Goal: Transaction & Acquisition: Purchase product/service

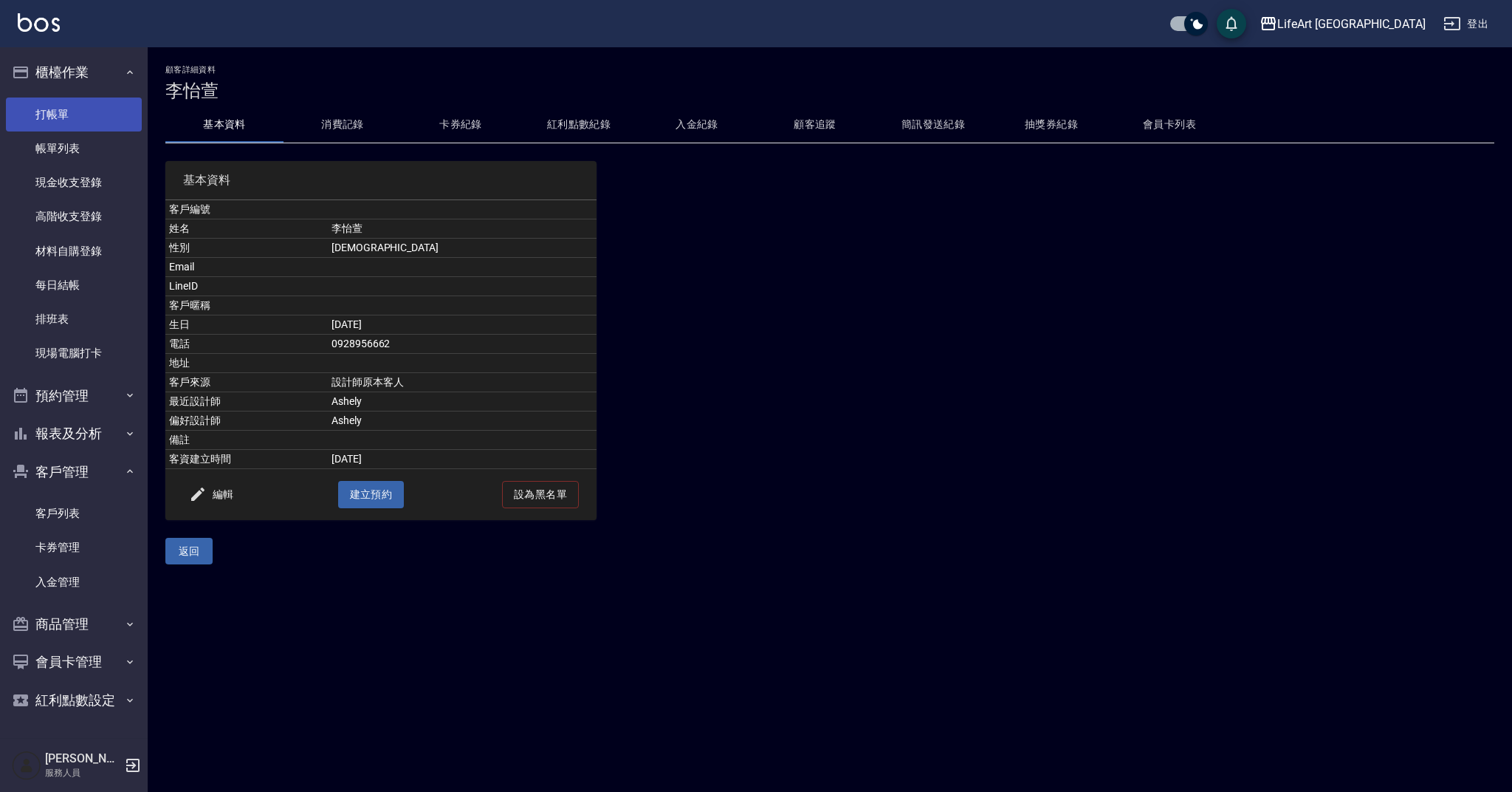
click at [66, 111] on link "打帳單" at bounding box center [74, 114] width 136 height 34
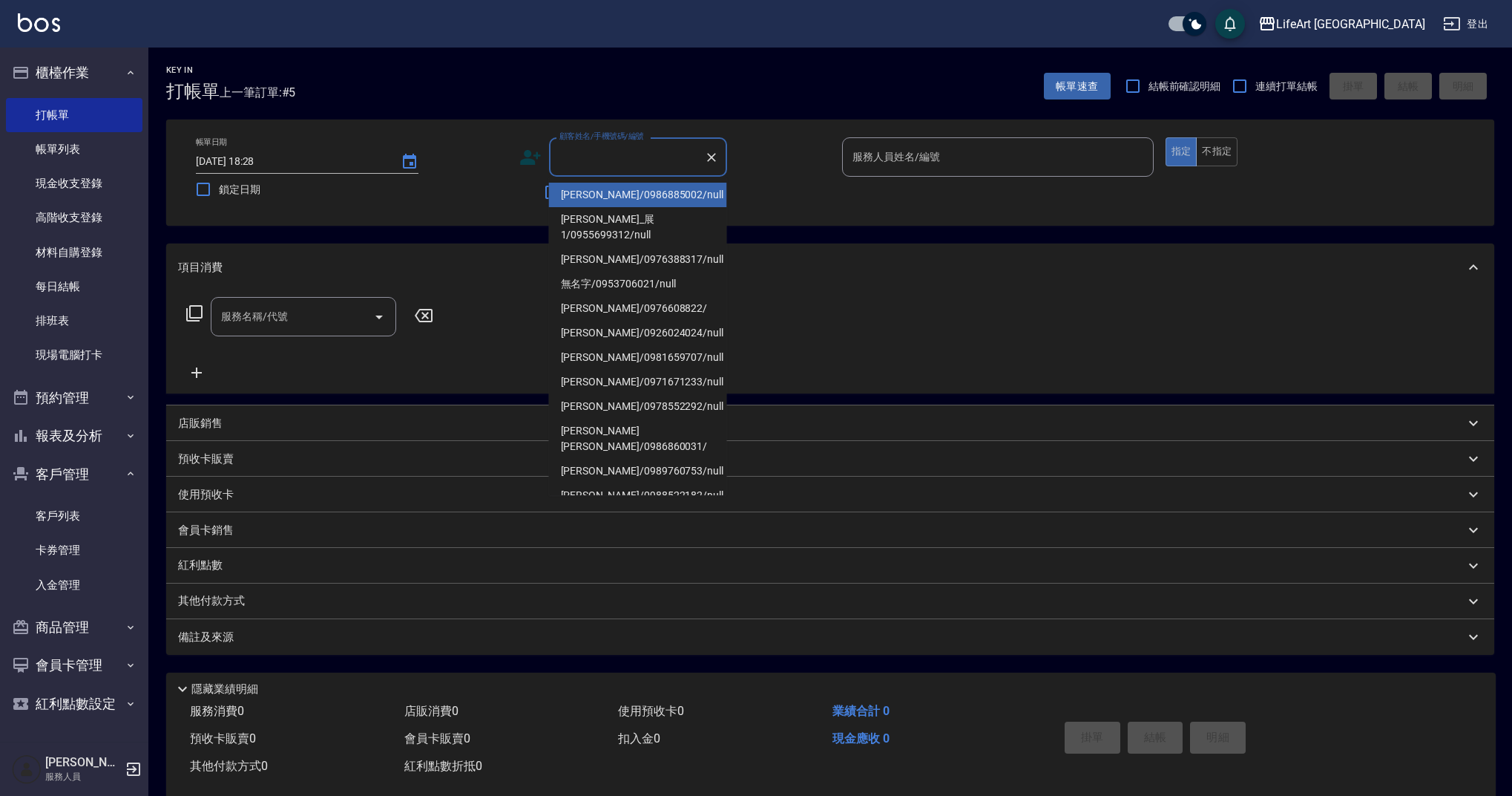
click at [575, 164] on input "顧客姓名/手機號碼/編號" at bounding box center [627, 156] width 142 height 26
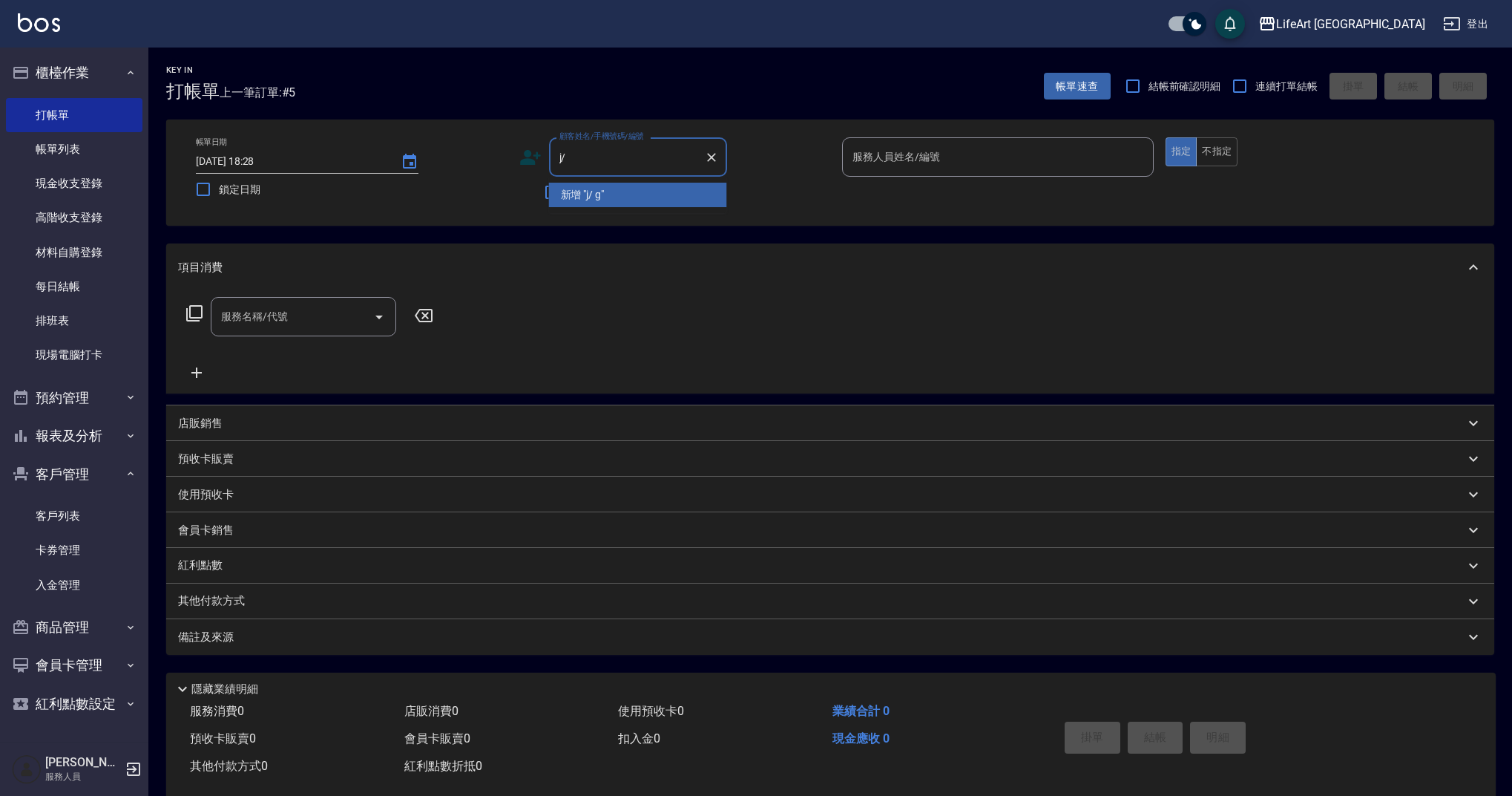
type input "j"
click at [593, 190] on li "[PERSON_NAME]/0988333698/null" at bounding box center [637, 195] width 178 height 25
type input "[PERSON_NAME]/0988333698/null"
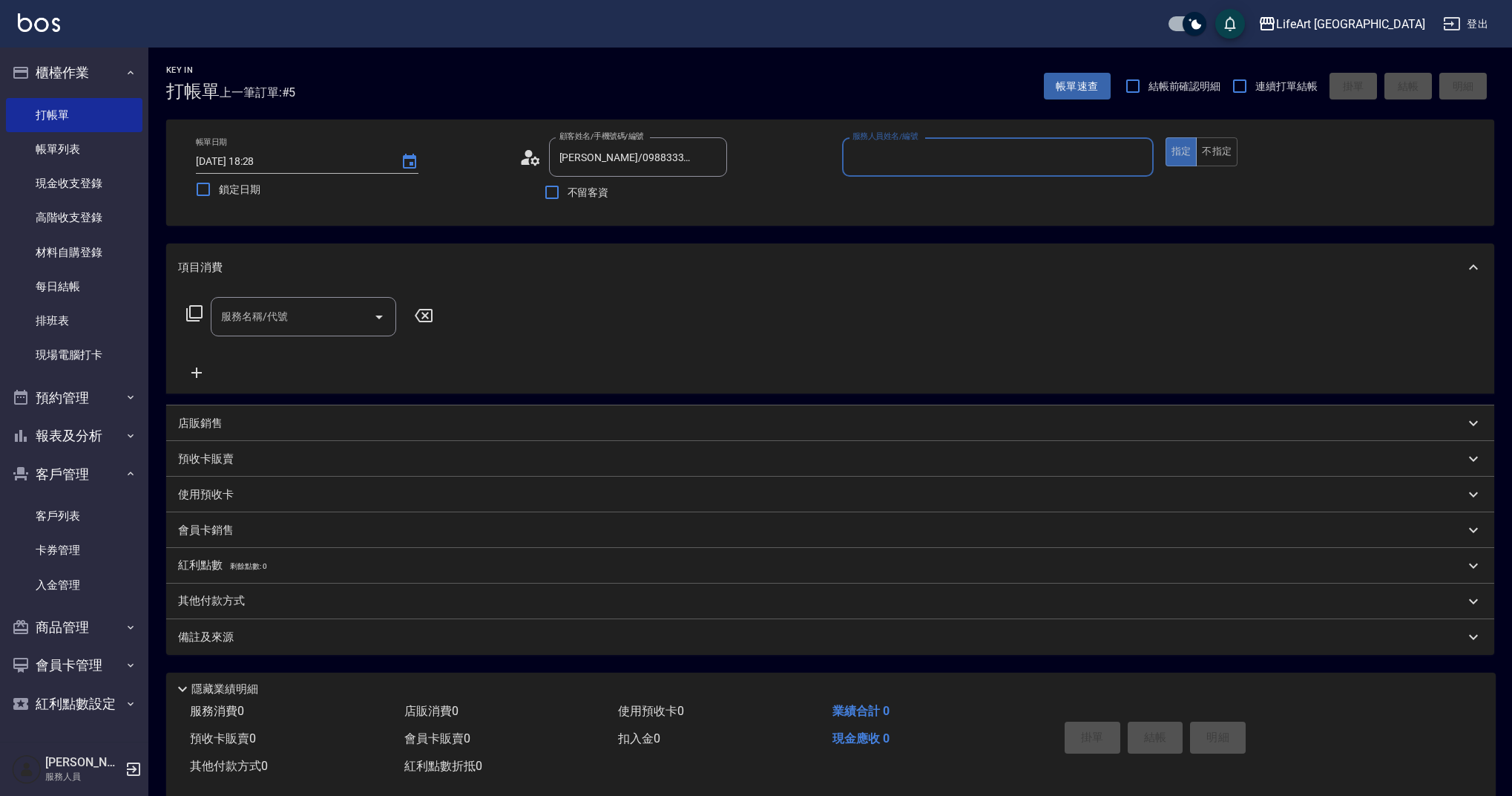
type input "Weiwei-w"
click at [317, 327] on input "服務名稱/代號" at bounding box center [292, 321] width 150 height 26
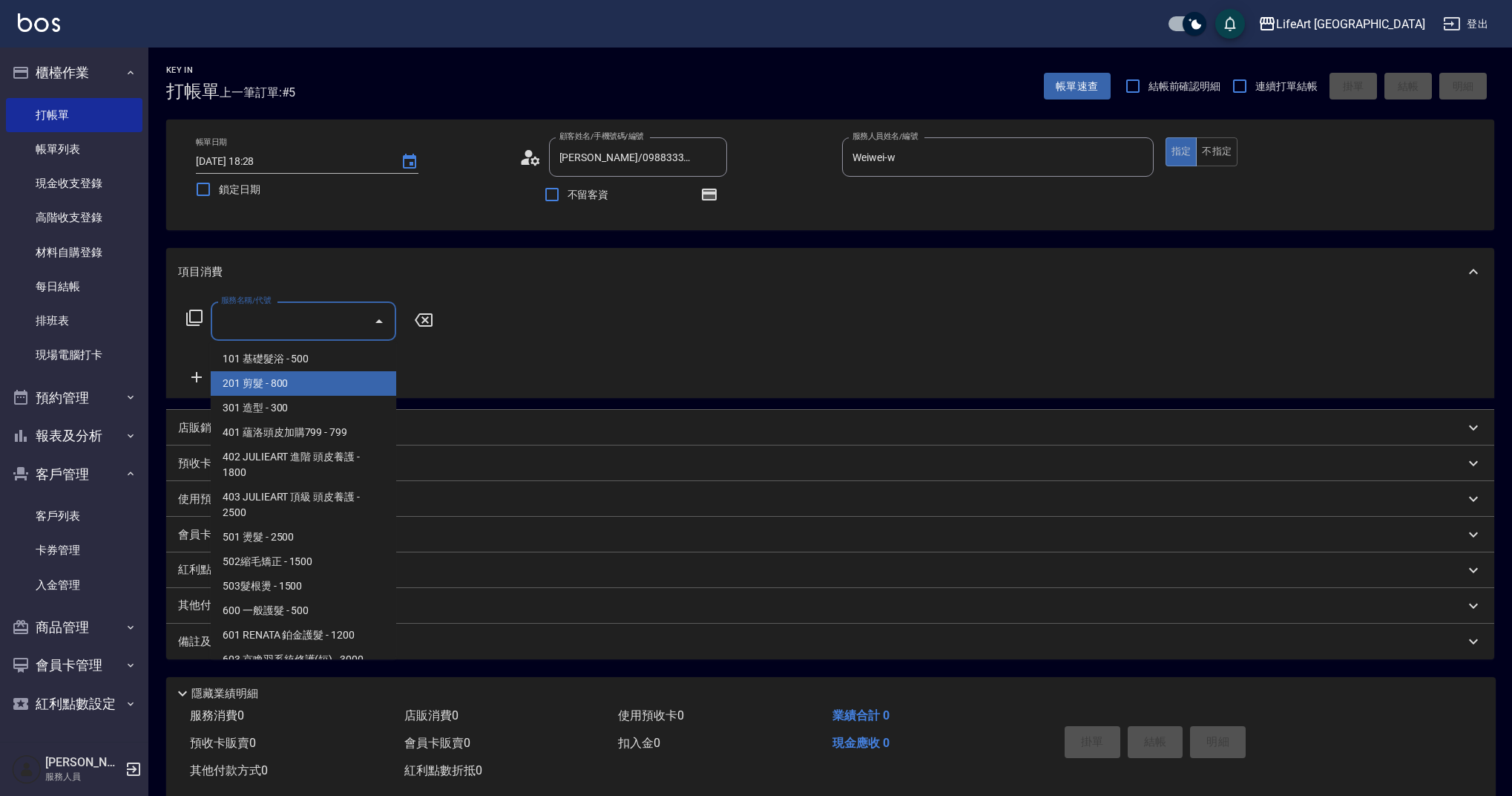
click at [279, 388] on span "201 剪髮 - 800" at bounding box center [303, 384] width 186 height 25
type input "201 剪髮(201)"
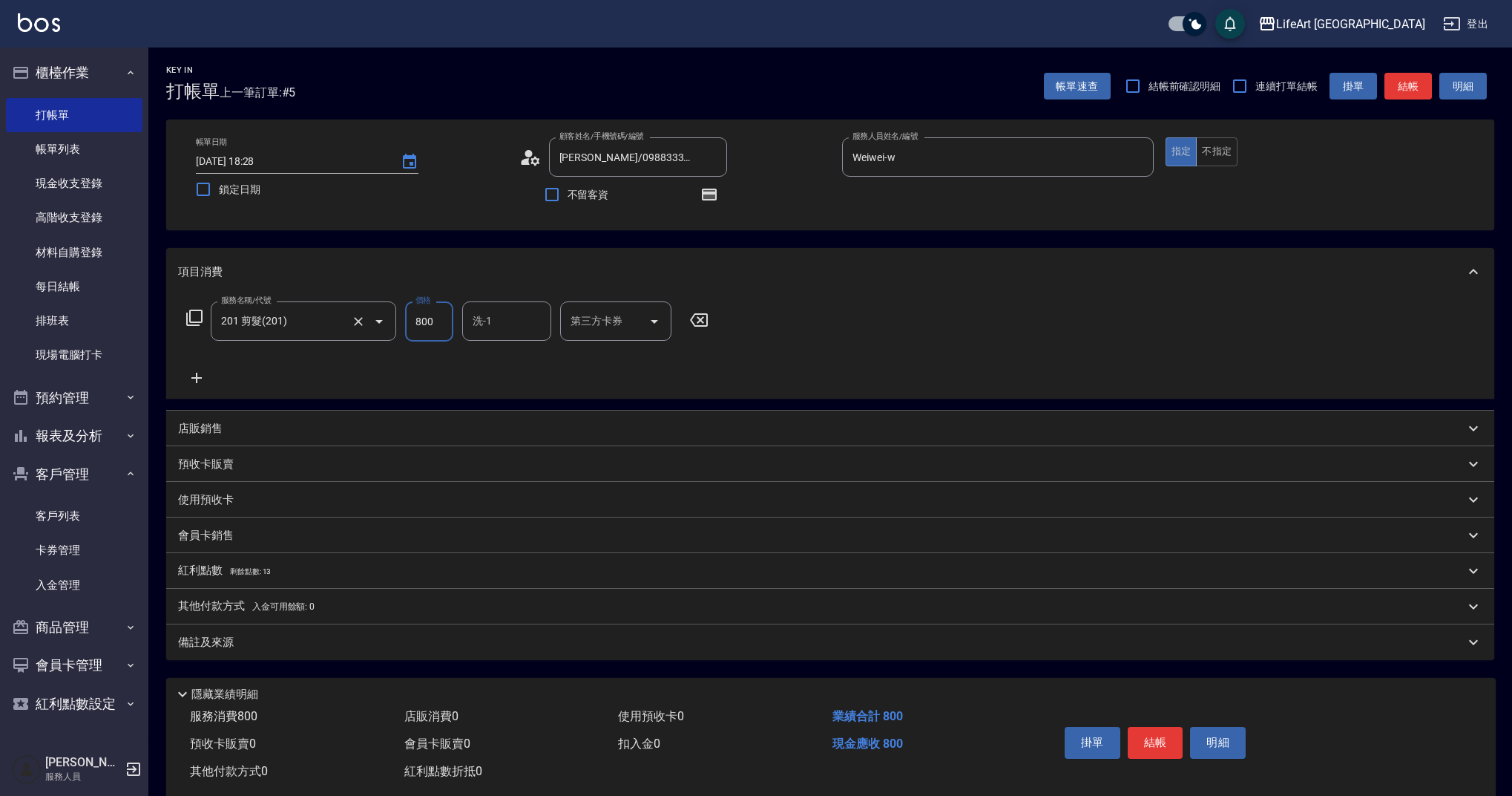
drag, startPoint x: 440, startPoint y: 321, endPoint x: 385, endPoint y: 326, distance: 55.2
click at [385, 326] on div "服務名稱/代號 201 剪髮(201) 服務名稱/代號 價格 800 價格 洗-1 洗-1 第三方卡券 第三方卡券" at bounding box center [447, 321] width 539 height 40
type input "1000"
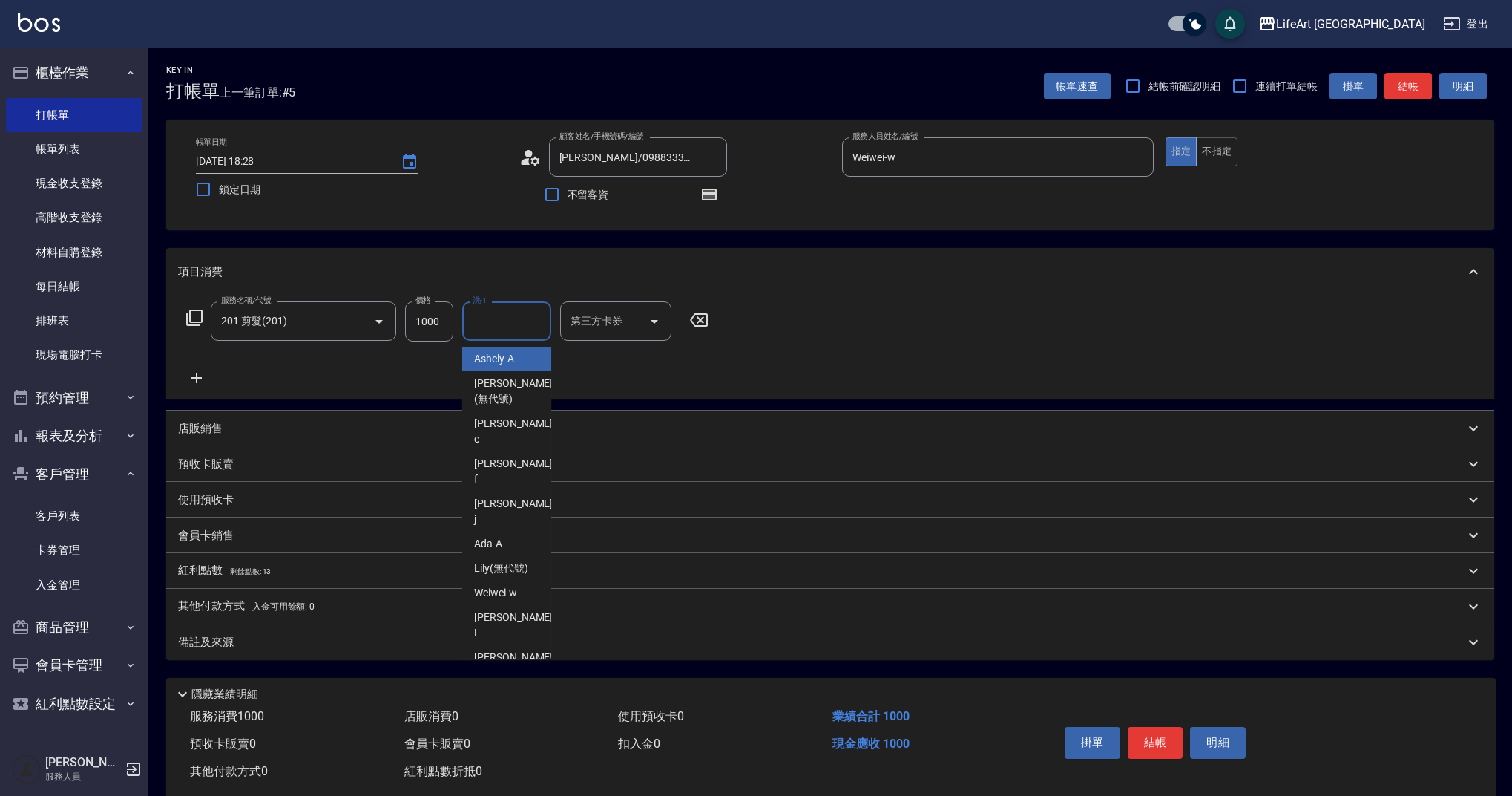
click at [492, 322] on input "洗-1" at bounding box center [506, 321] width 75 height 26
click at [510, 561] on span "Lily (無代號)" at bounding box center [501, 569] width 54 height 16
type input "Lily(無代號)"
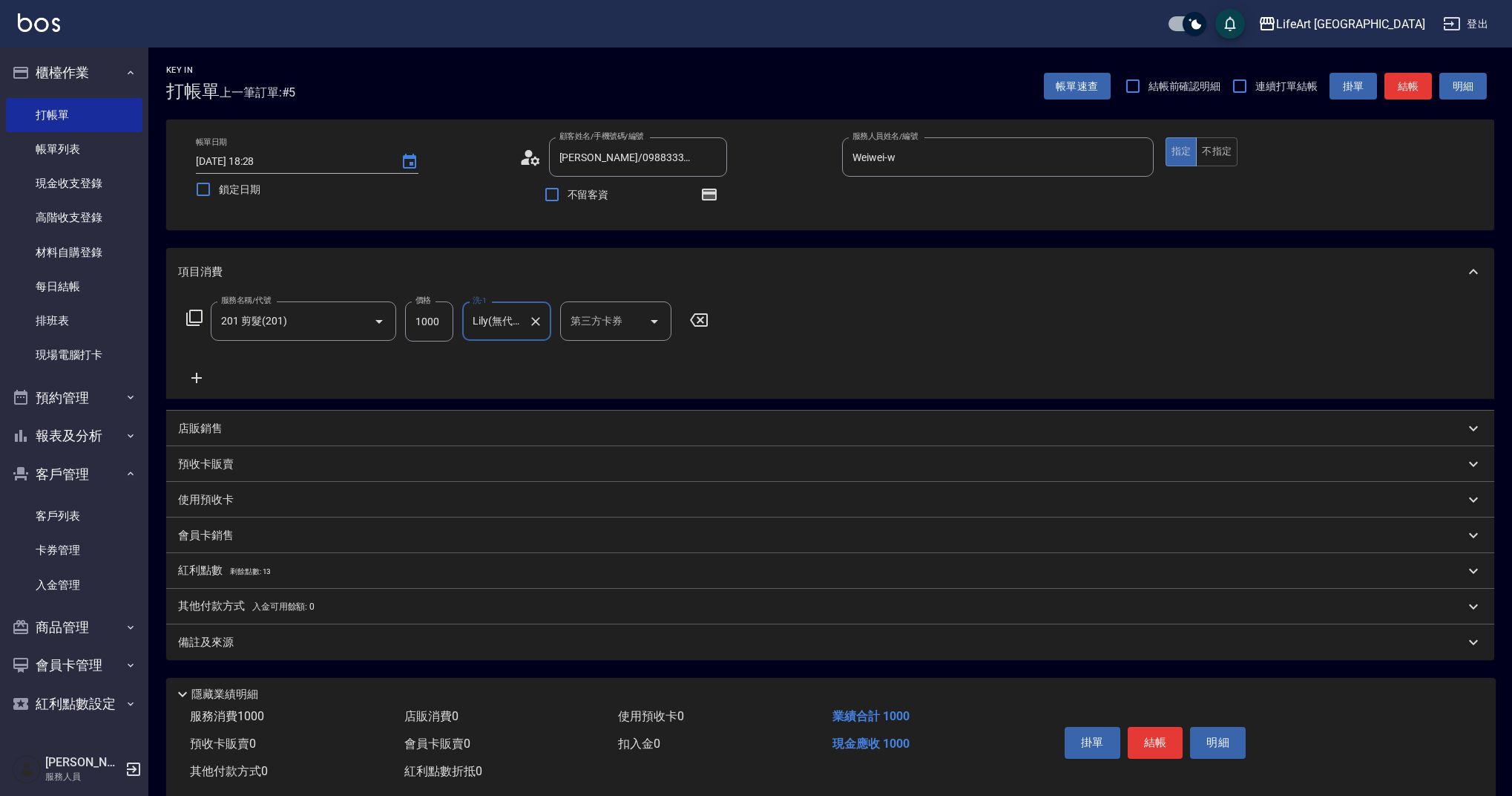
click at [256, 649] on div "備註及來源" at bounding box center [821, 642] width 1286 height 16
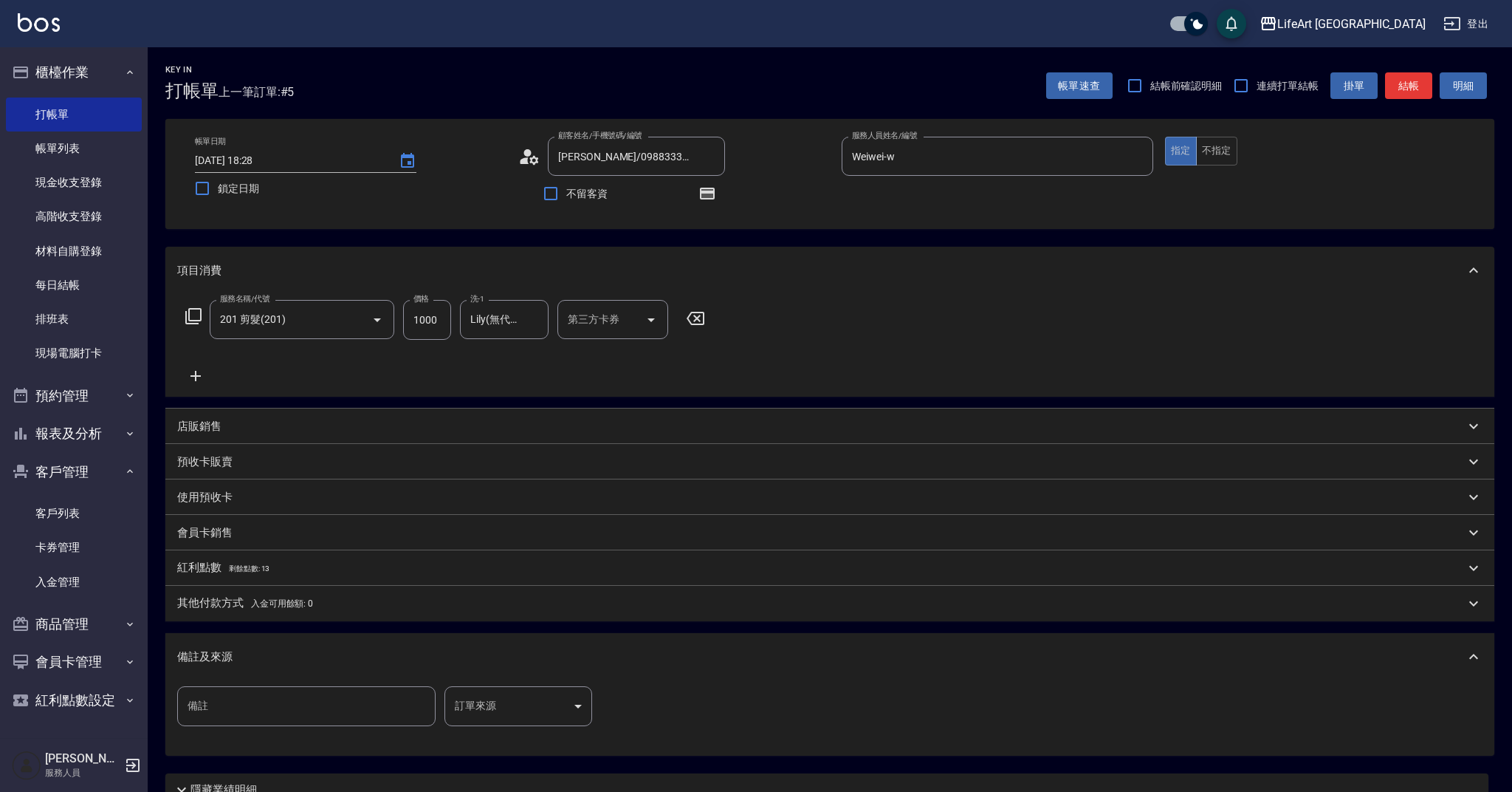
click at [505, 705] on body "LifeArt 蘆洲 登出 櫃檯作業 打帳單 帳單列表 現金收支登錄 高階收支登錄 材料自購登錄 每日結帳 排班表 現場電腦打卡 預約管理 預約管理 單日預約…" at bounding box center [756, 458] width 1512 height 916
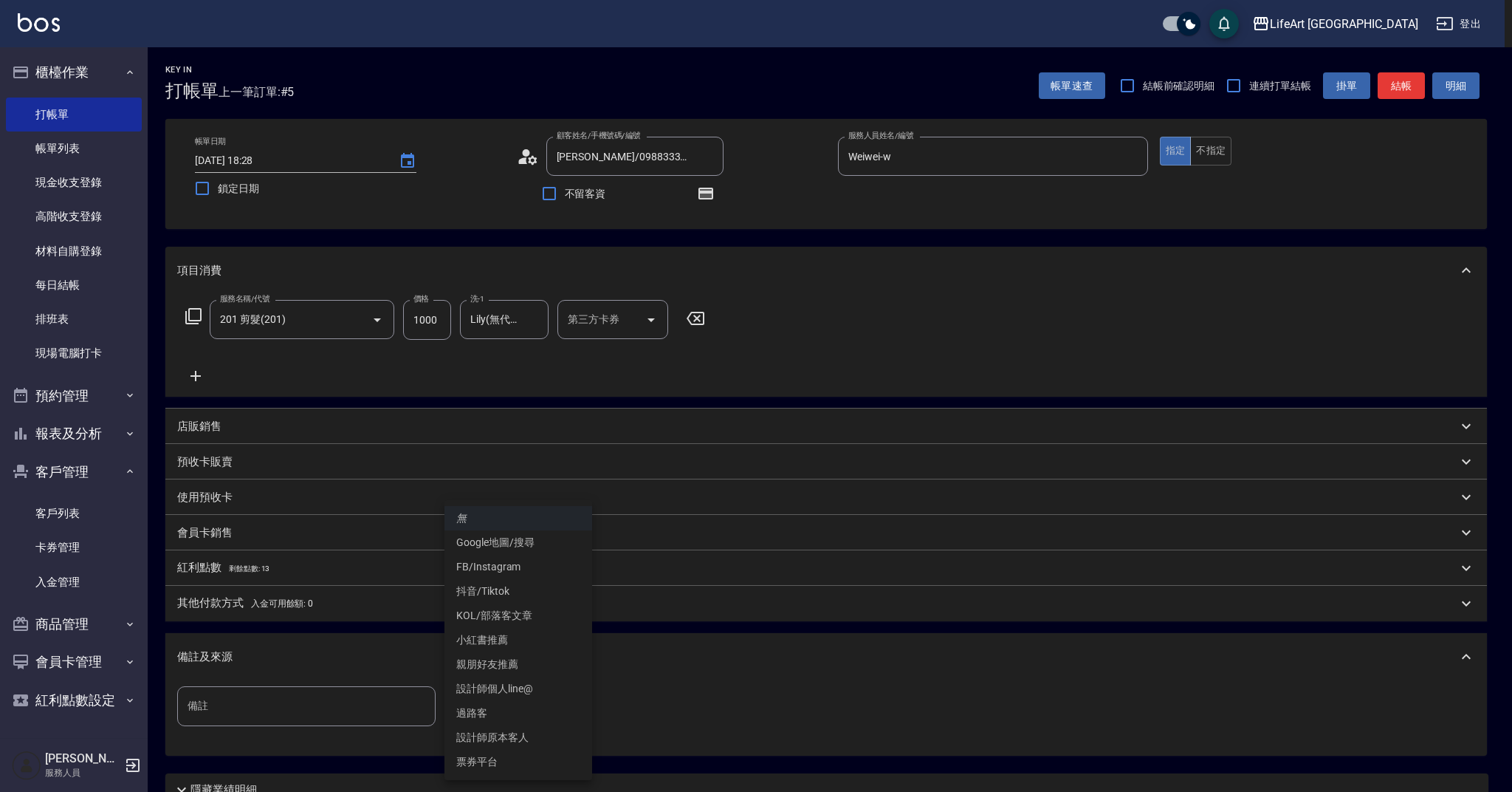
click at [536, 736] on li "設計師原本客人" at bounding box center [518, 738] width 148 height 25
type input "設計師原本客人"
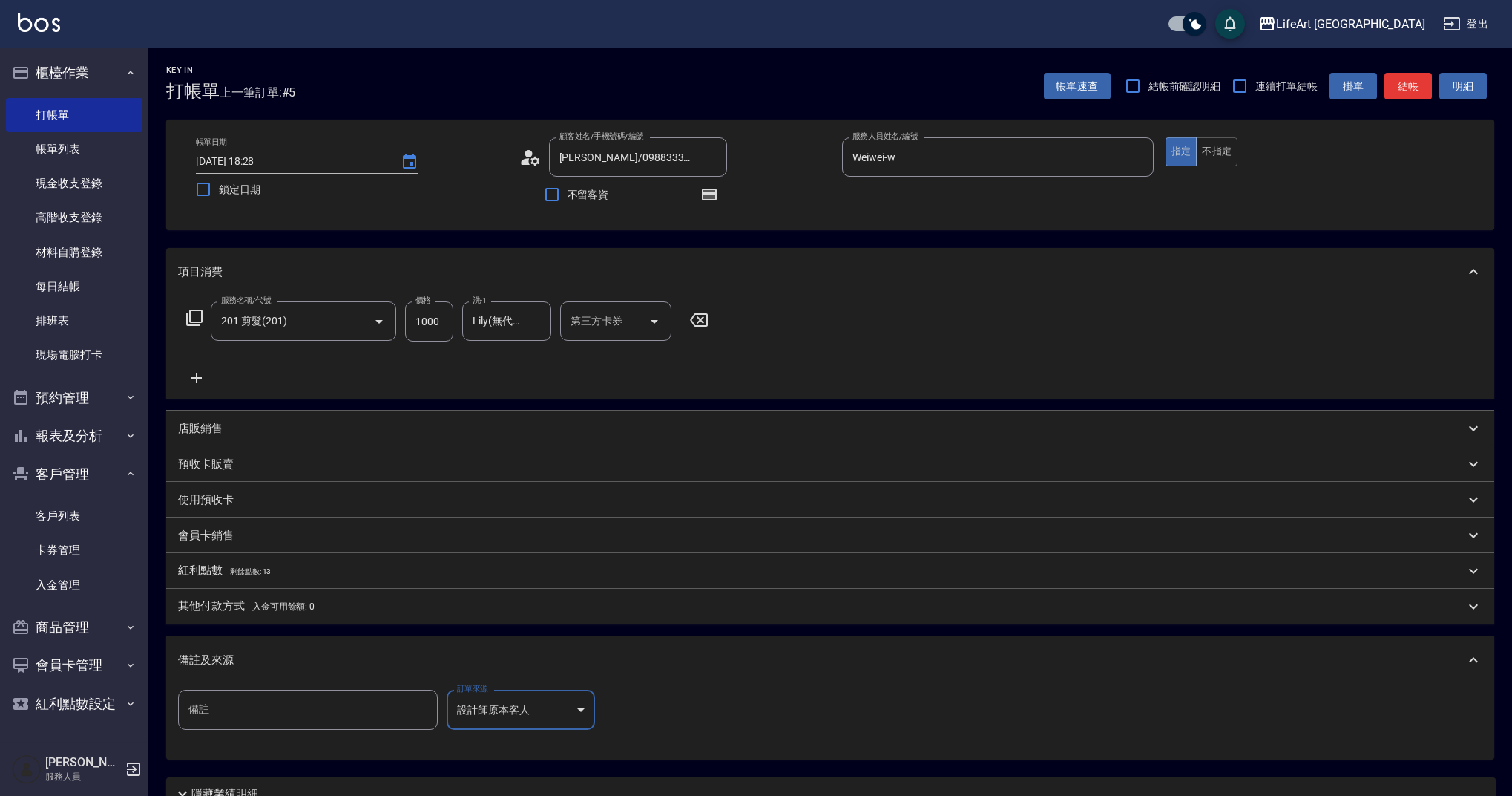
scroll to position [131, 0]
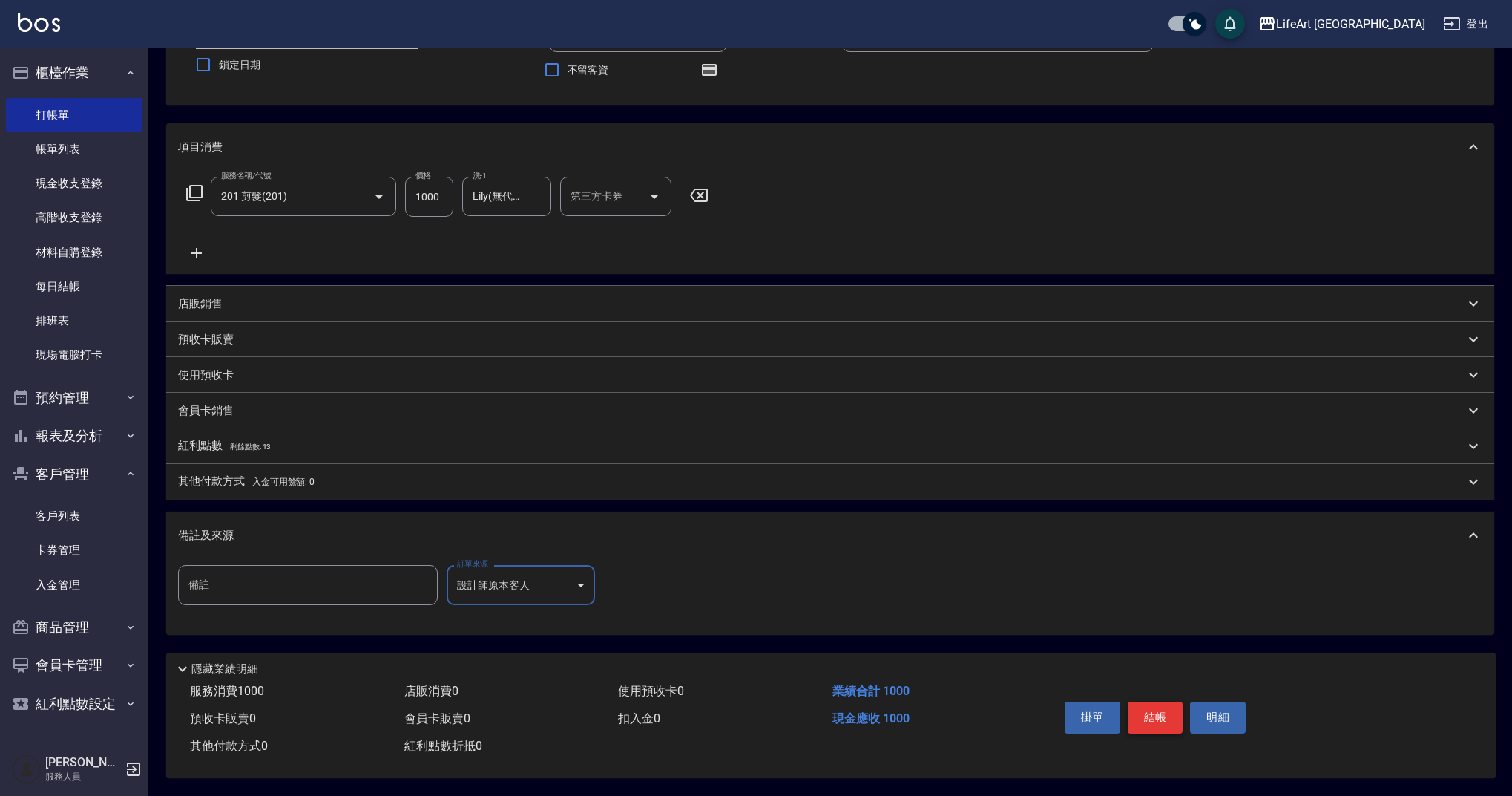
click at [1168, 722] on button "結帳" at bounding box center [1155, 717] width 56 height 31
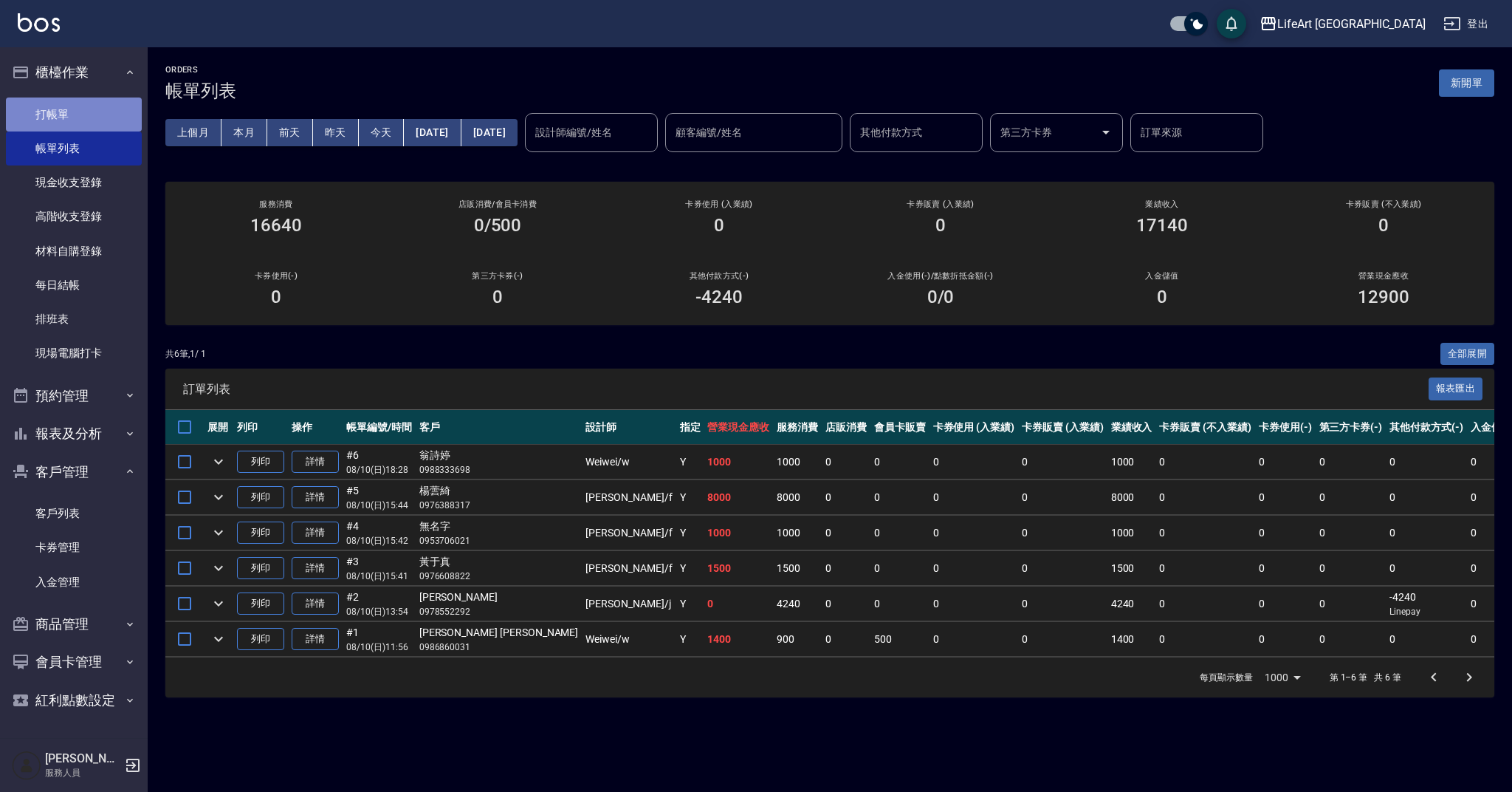
click at [79, 116] on link "打帳單" at bounding box center [74, 114] width 136 height 34
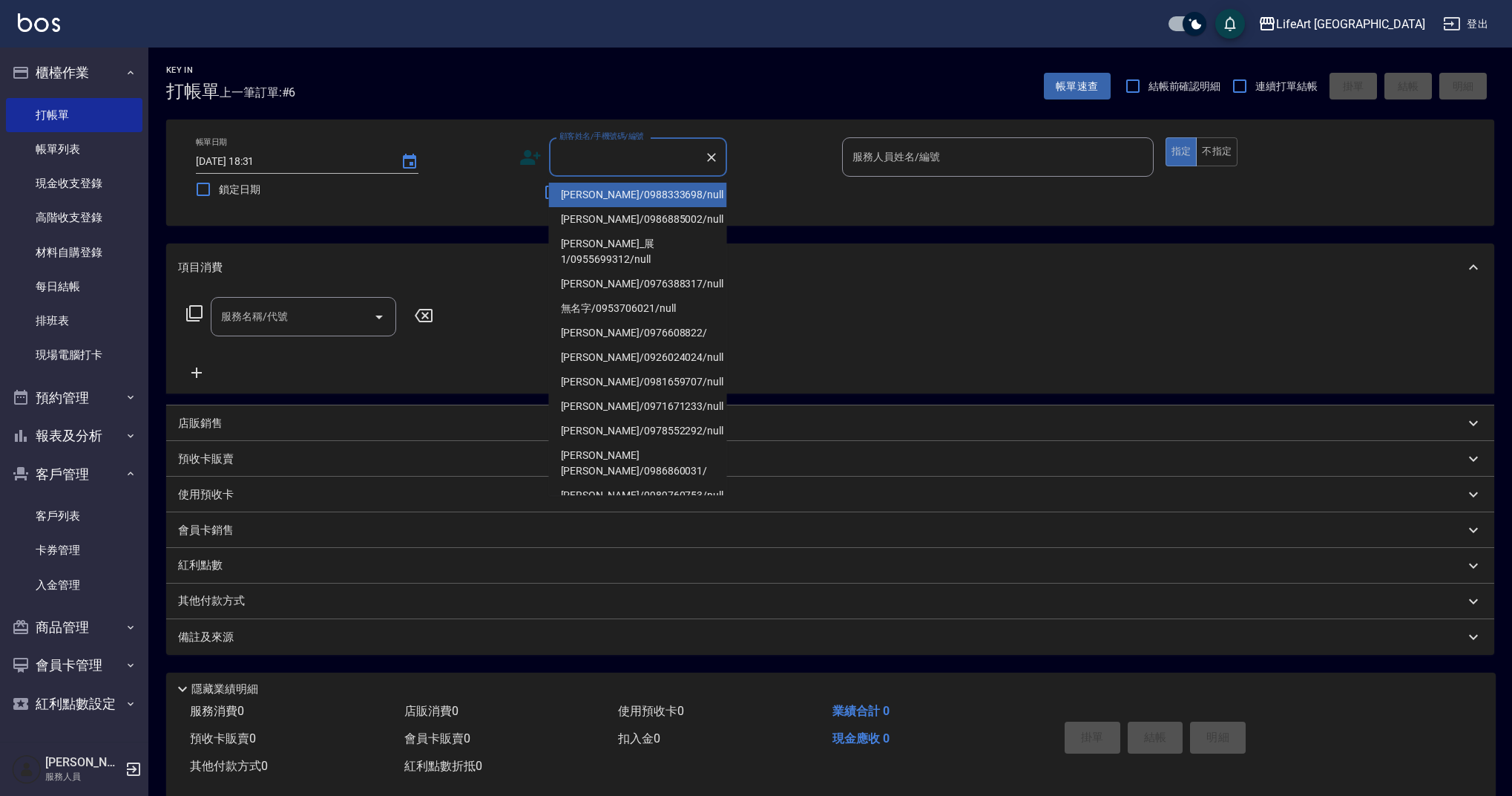
click at [598, 163] on input "顧客姓名/手機號碼/編號" at bounding box center [627, 156] width 142 height 26
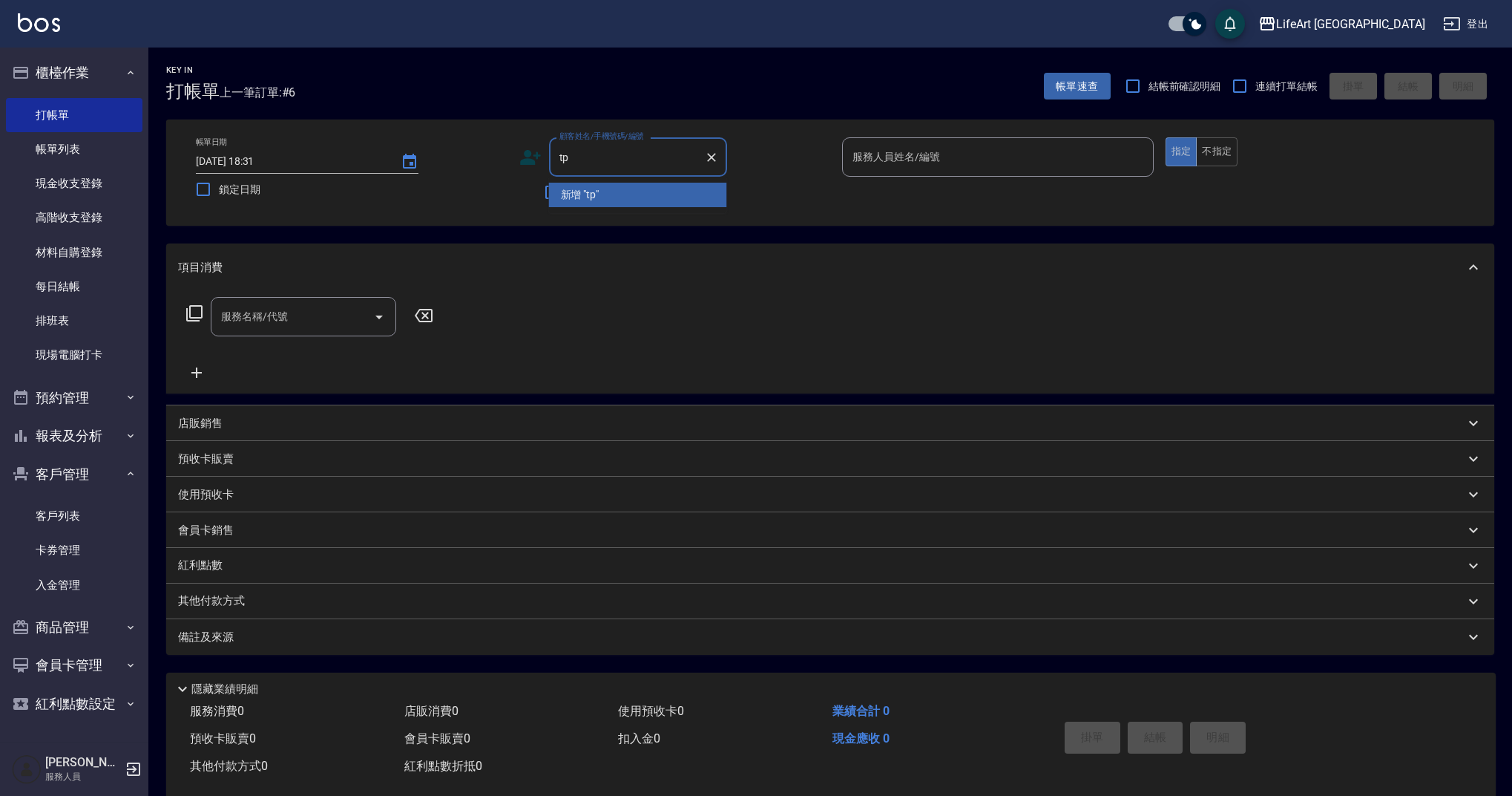
type input "t"
click at [589, 191] on li "[PERSON_NAME]/0972171776/null" at bounding box center [637, 195] width 178 height 25
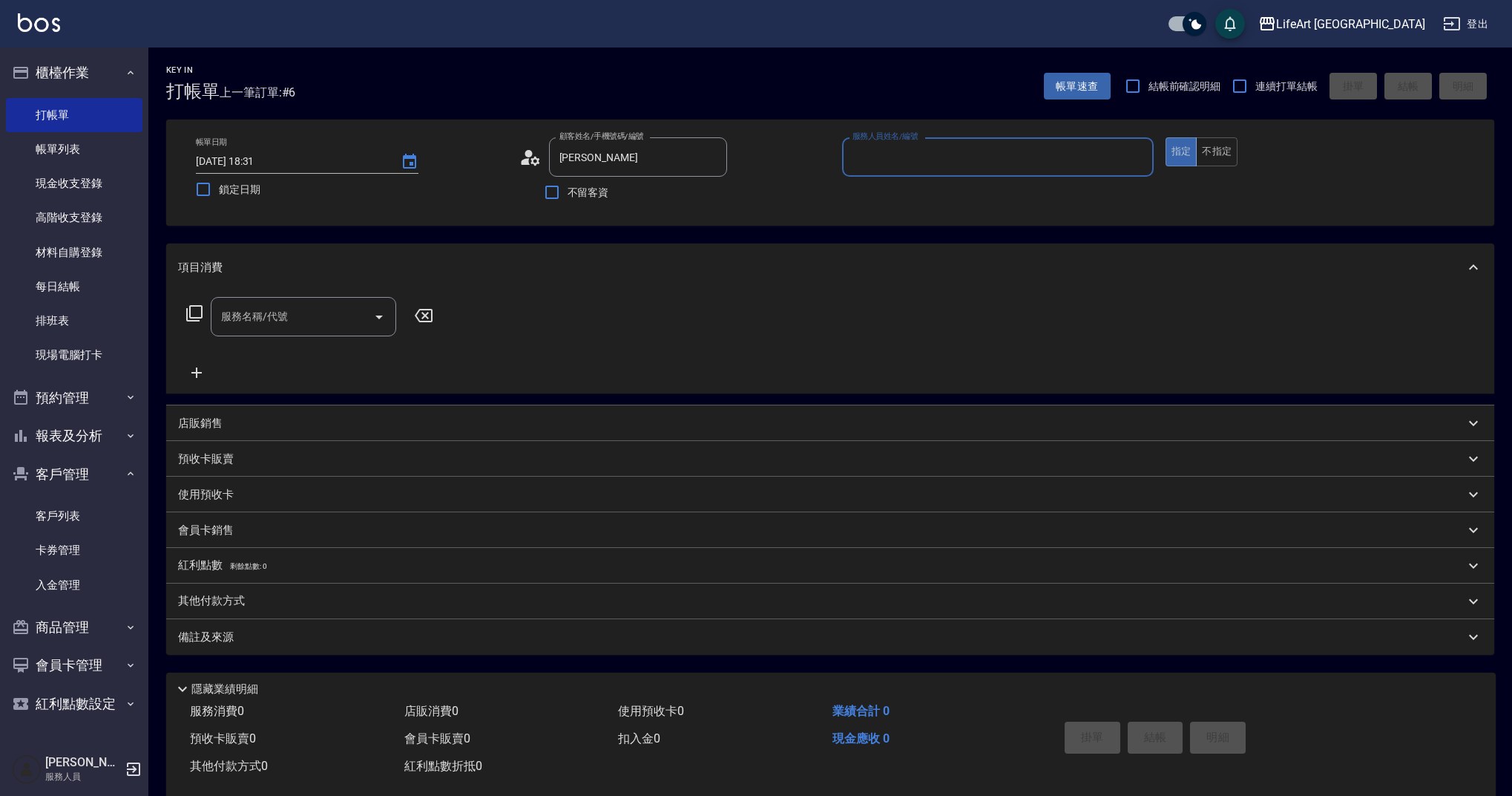
type input "[PERSON_NAME]/0972171776/null"
type input "Weiwei-w"
click at [533, 160] on icon at bounding box center [534, 160] width 9 height 9
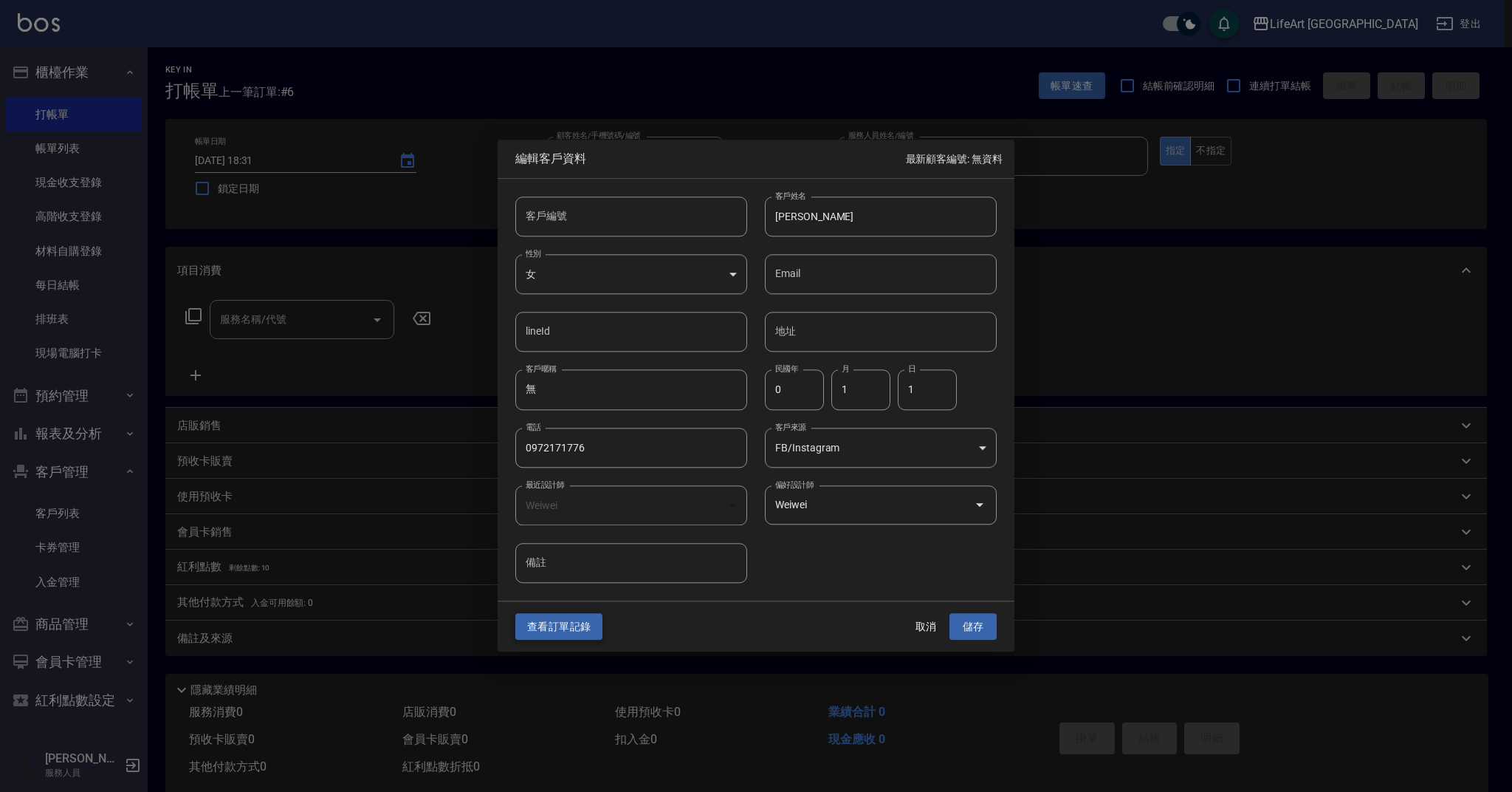
click at [561, 631] on button "查看訂單記錄" at bounding box center [558, 627] width 87 height 27
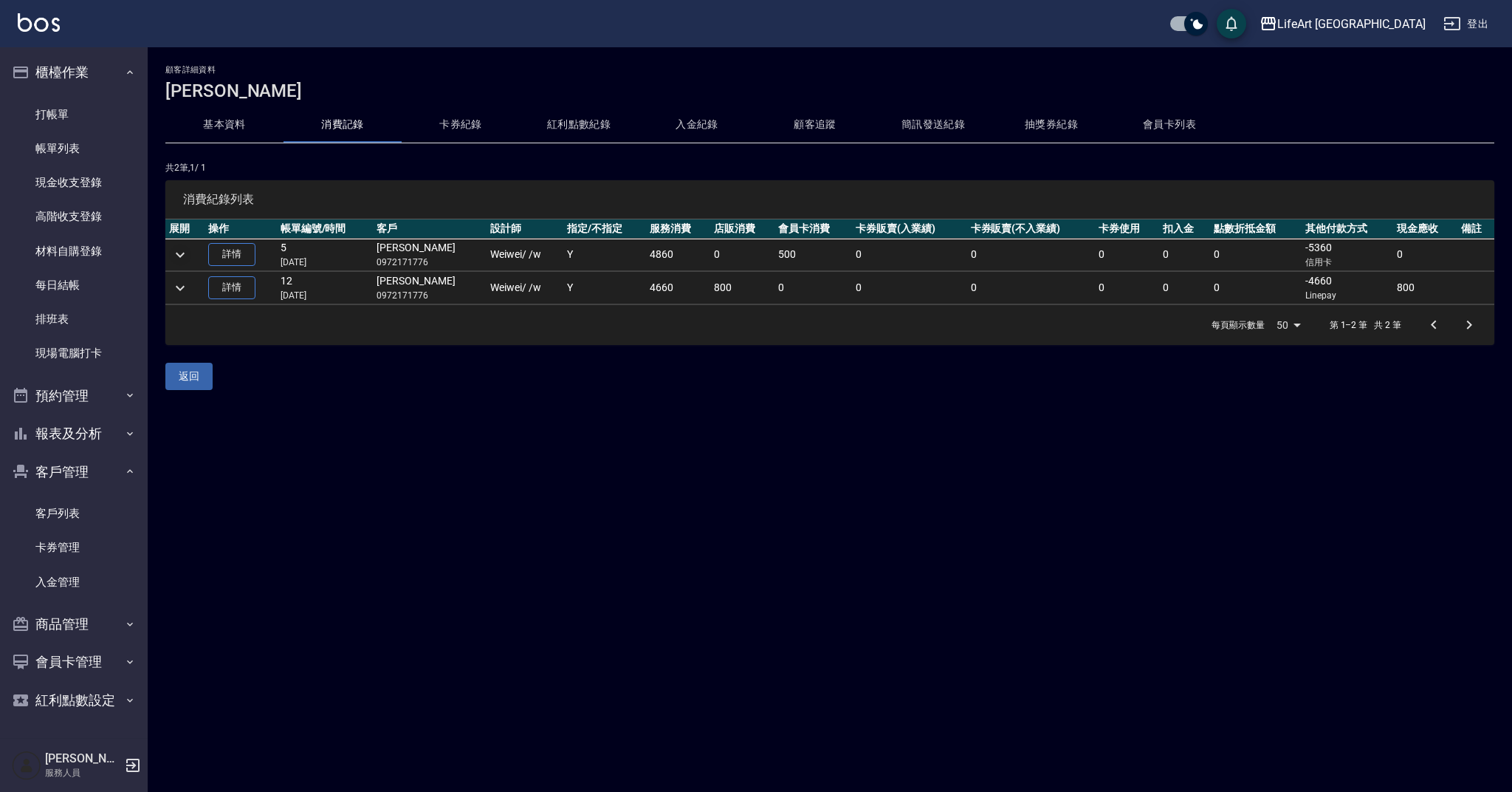
click at [179, 250] on icon "expand row" at bounding box center [180, 255] width 18 height 18
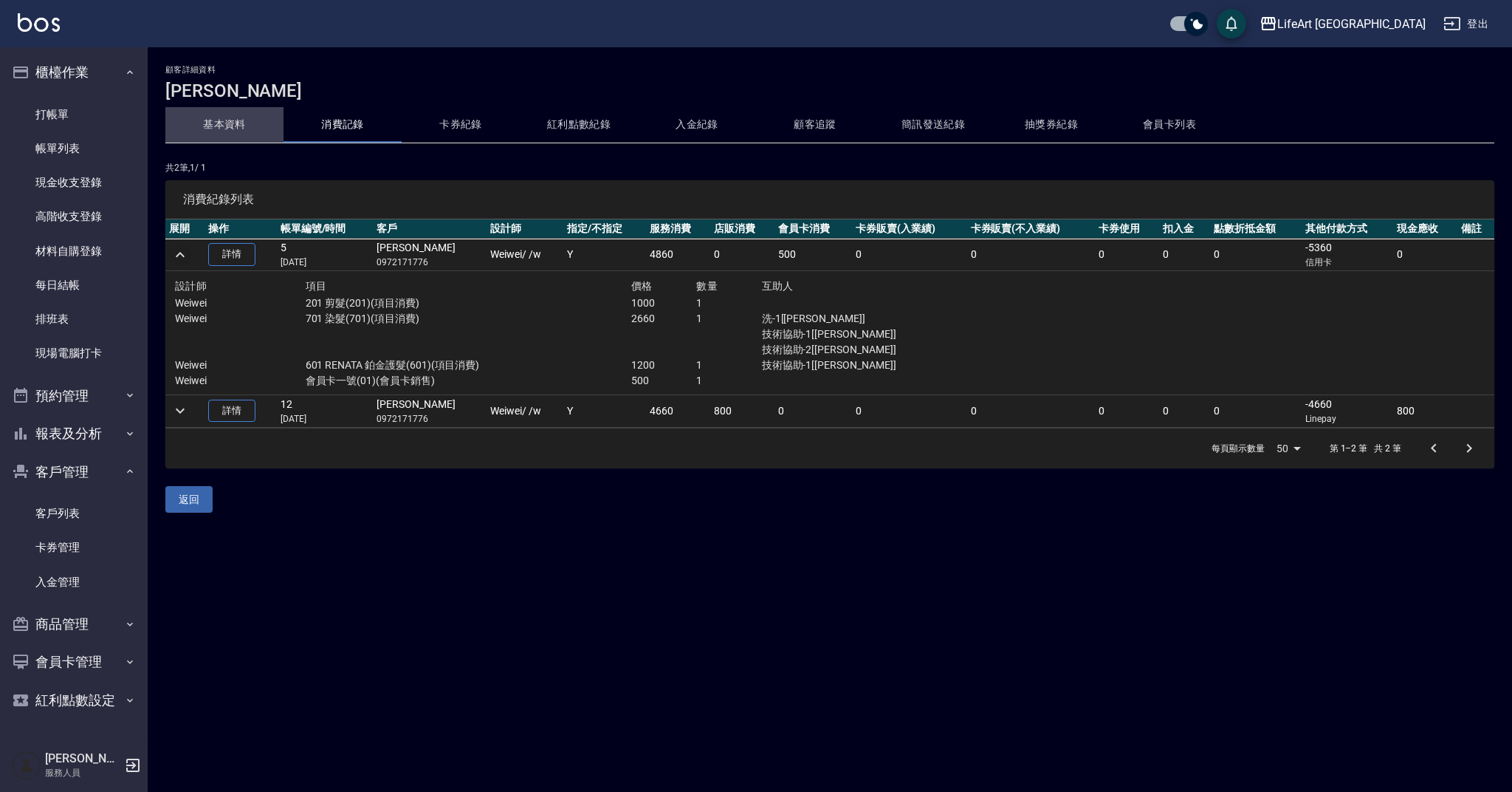
click at [240, 119] on button "基本資料" at bounding box center [224, 125] width 118 height 35
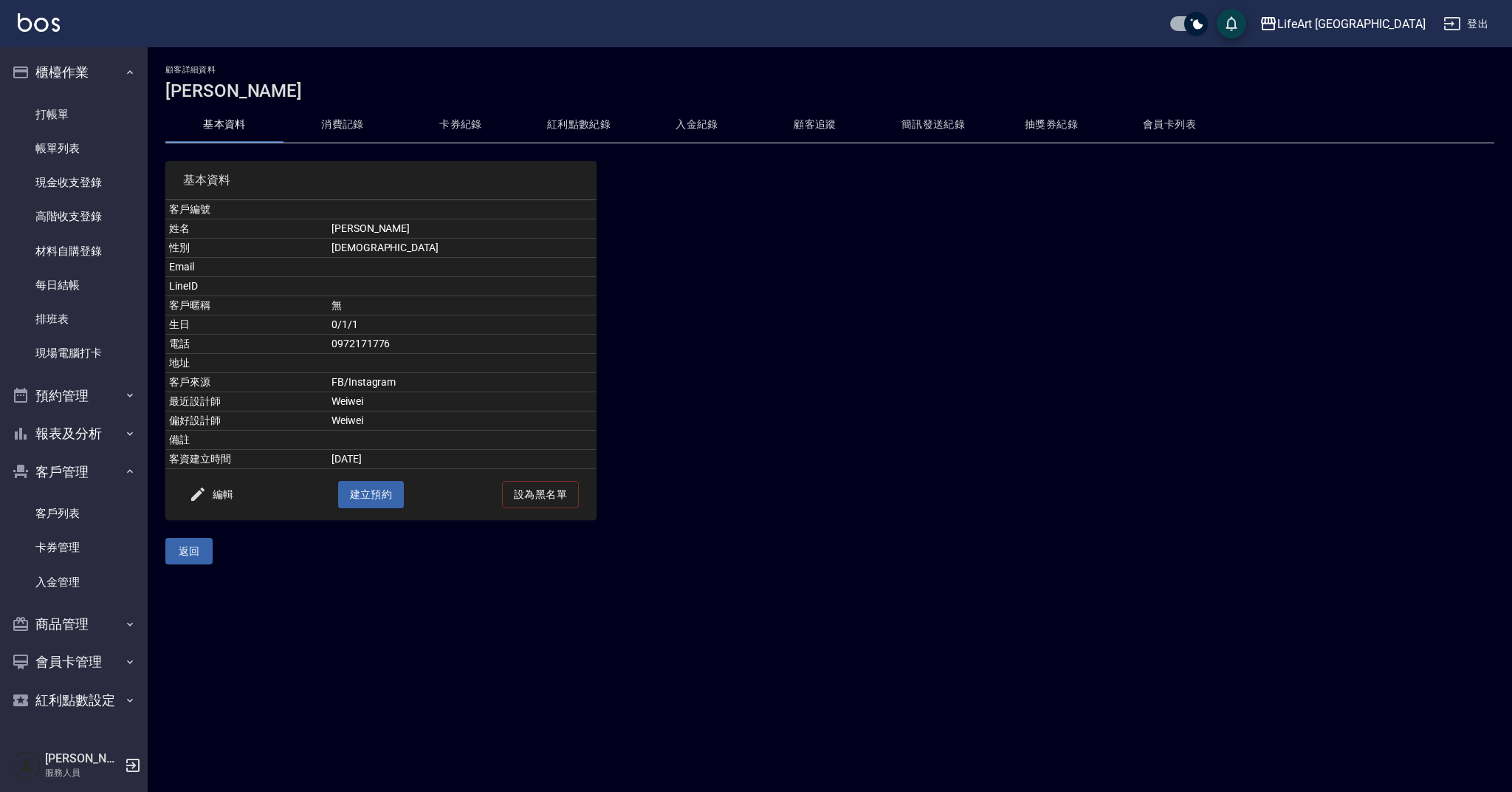
click at [344, 124] on button "消費記錄" at bounding box center [343, 125] width 118 height 35
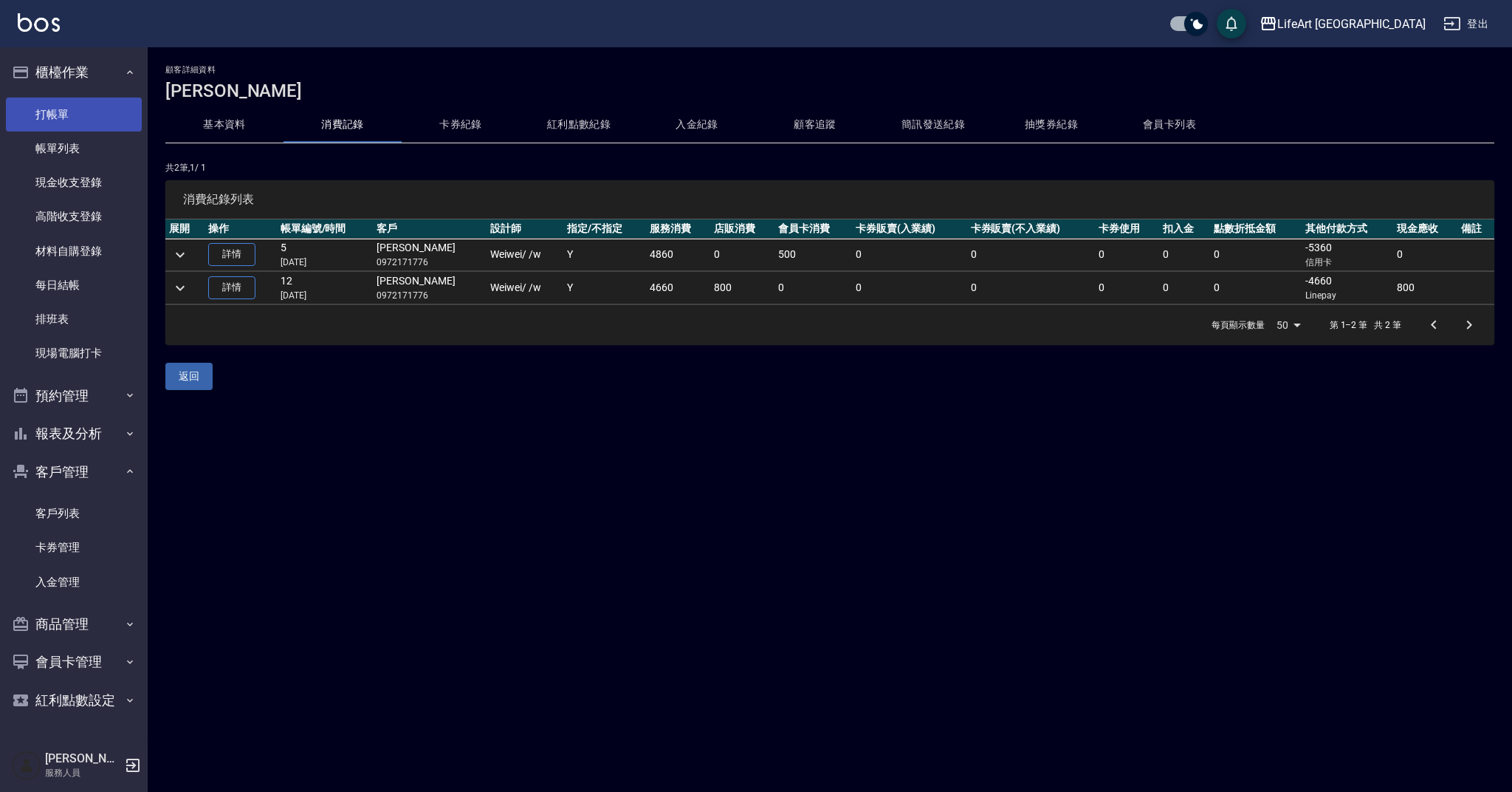
click at [104, 119] on link "打帳單" at bounding box center [74, 114] width 136 height 34
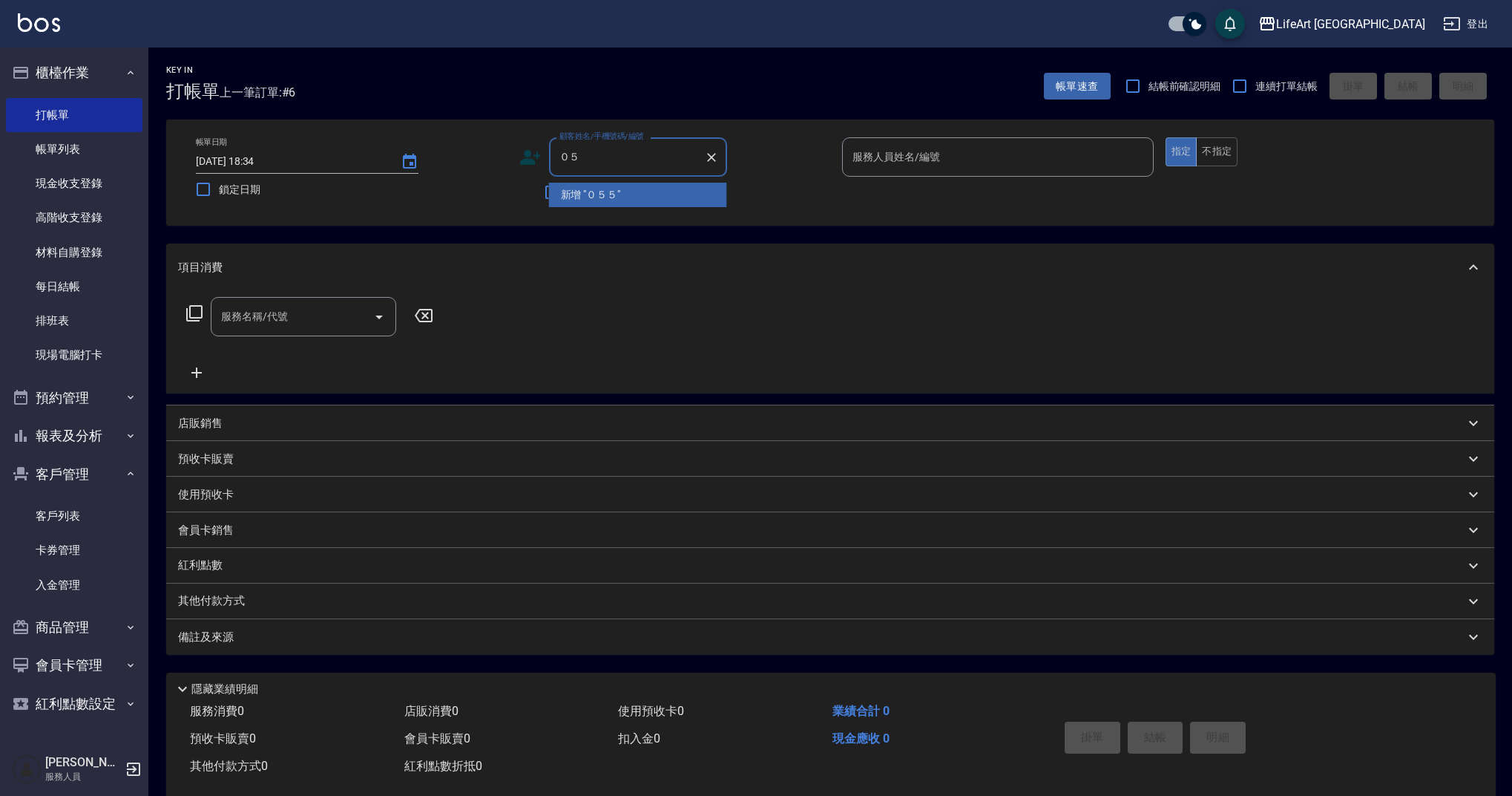
type input "０"
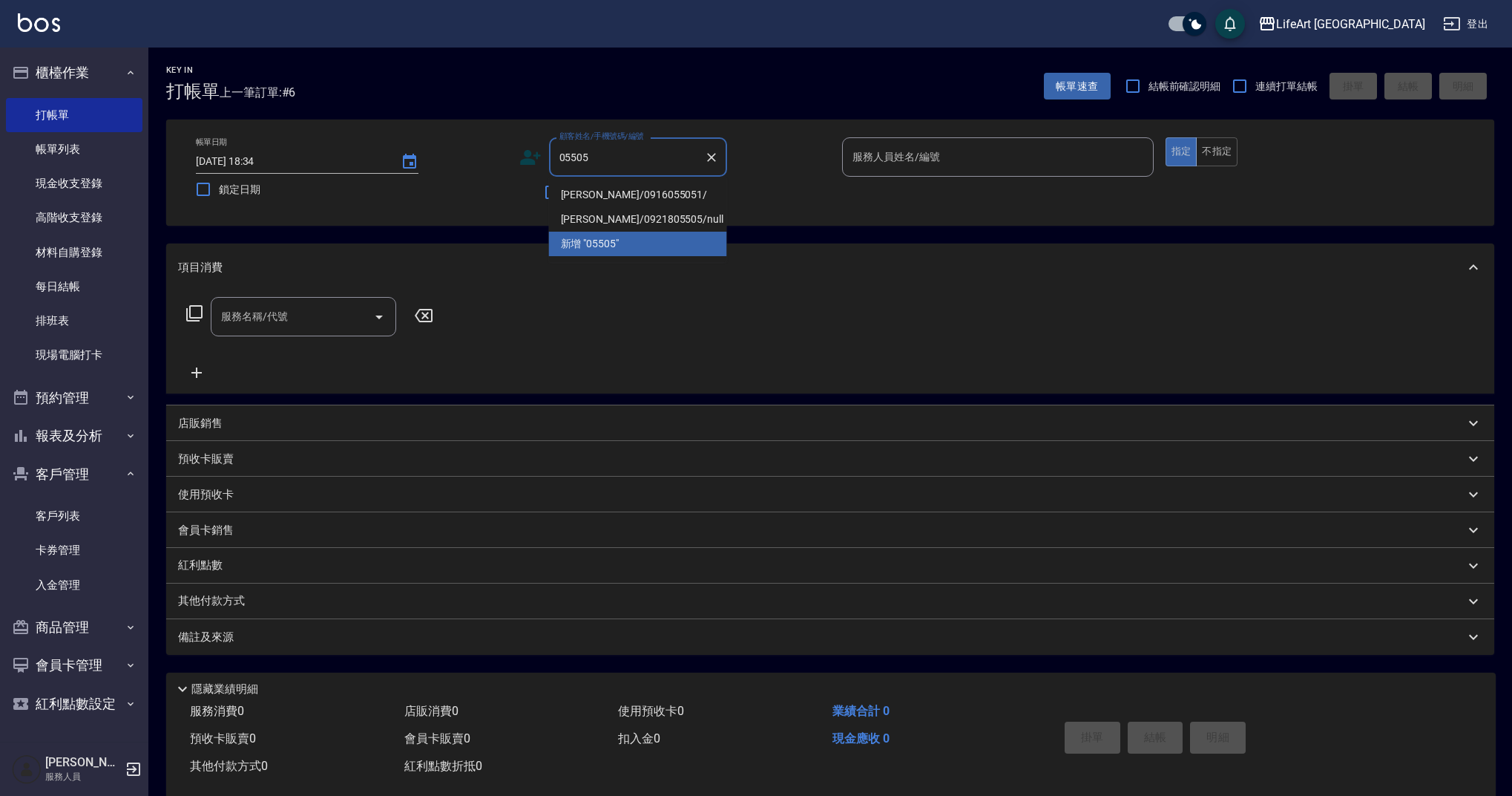
click at [637, 196] on li "[PERSON_NAME]/0916055051/" at bounding box center [637, 195] width 178 height 25
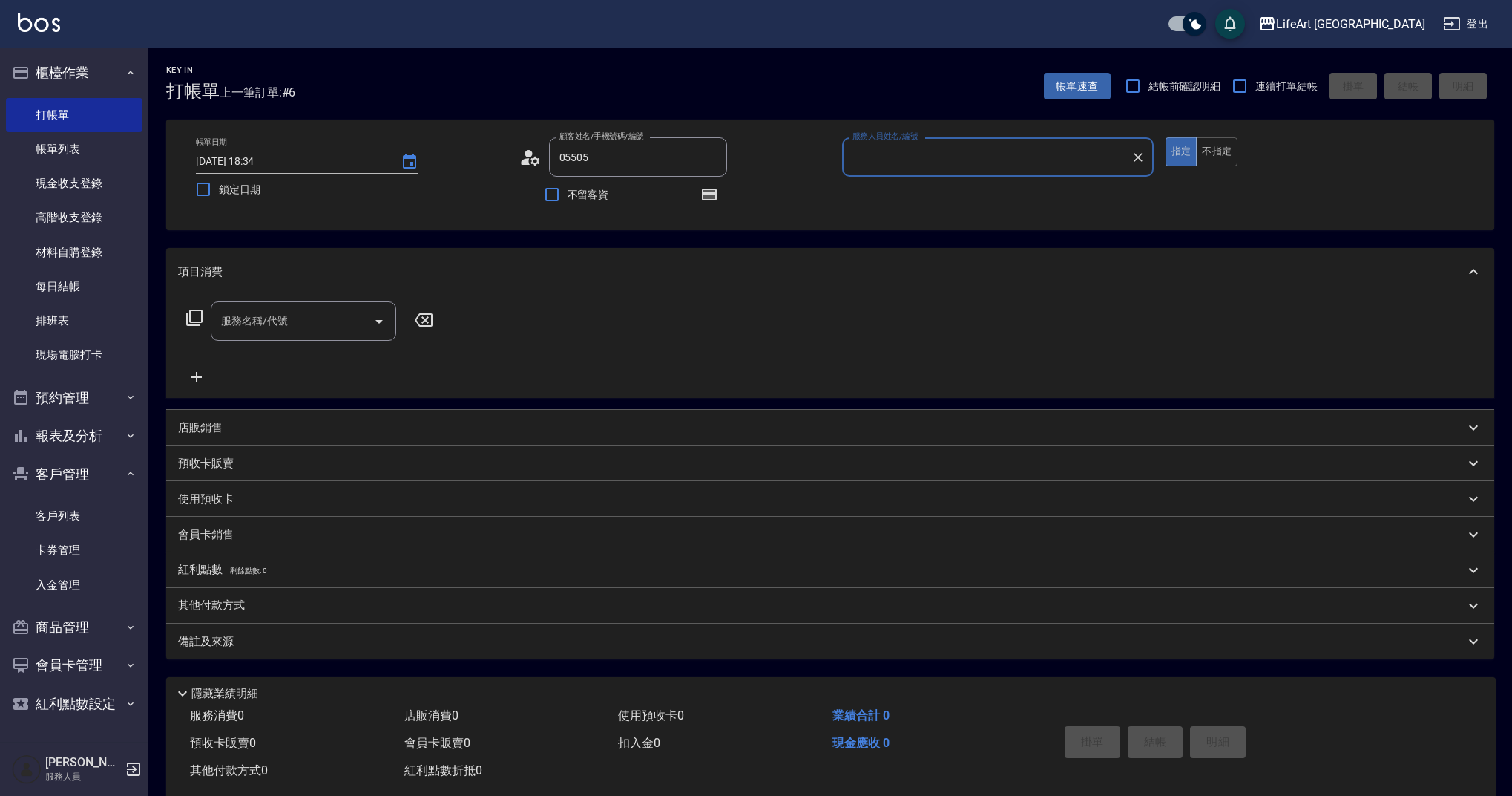
type input "[PERSON_NAME]/0916055051/"
type input "Ashely-A"
click at [720, 200] on button "button" at bounding box center [709, 195] width 36 height 36
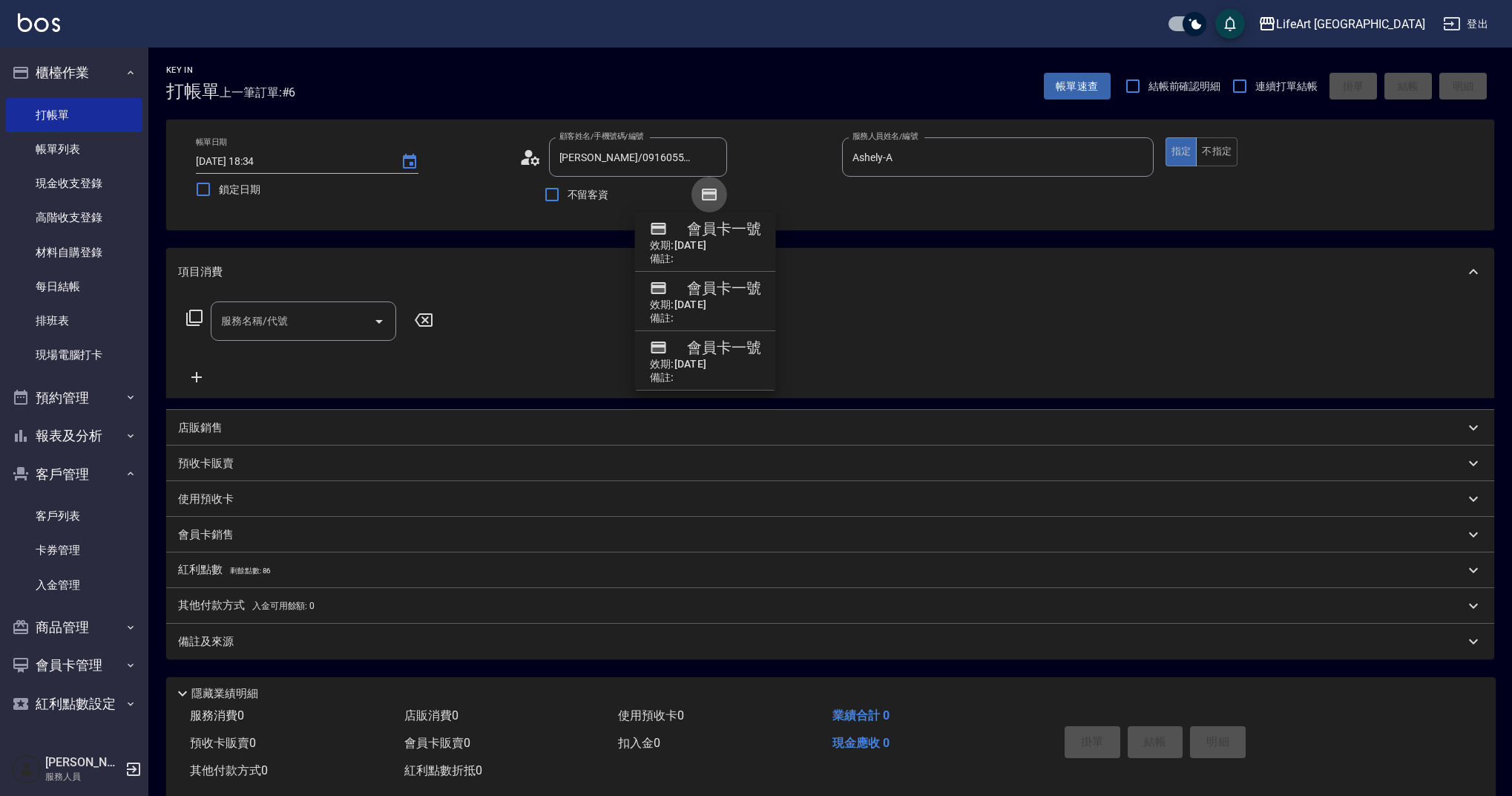
click at [717, 199] on icon "button" at bounding box center [709, 195] width 18 height 18
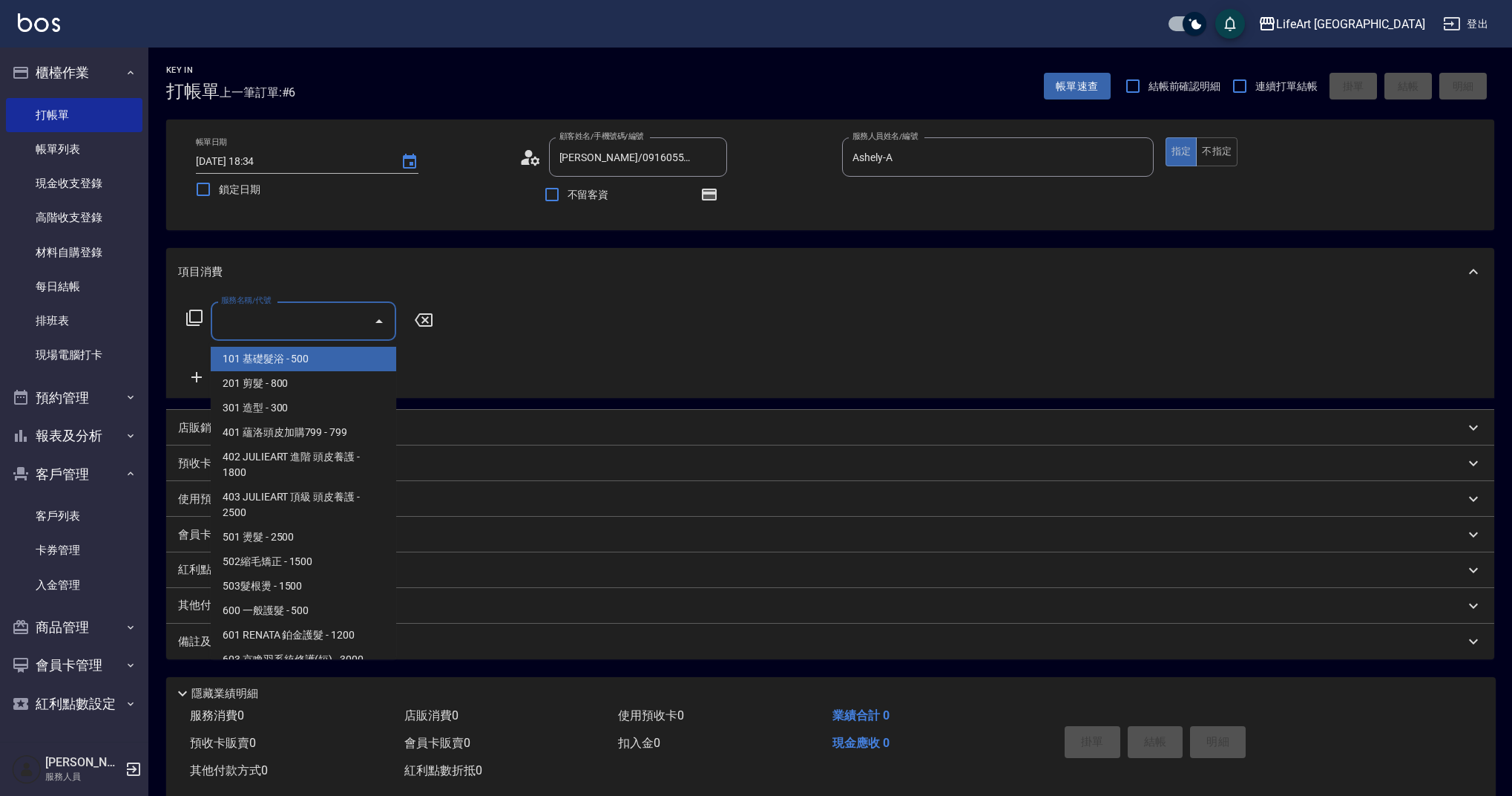
click at [318, 327] on input "服務名稱/代號" at bounding box center [292, 321] width 150 height 26
click at [327, 355] on span "101 基礎髮浴 - 500" at bounding box center [303, 359] width 186 height 25
type input "101 基礎髮浴 (101)"
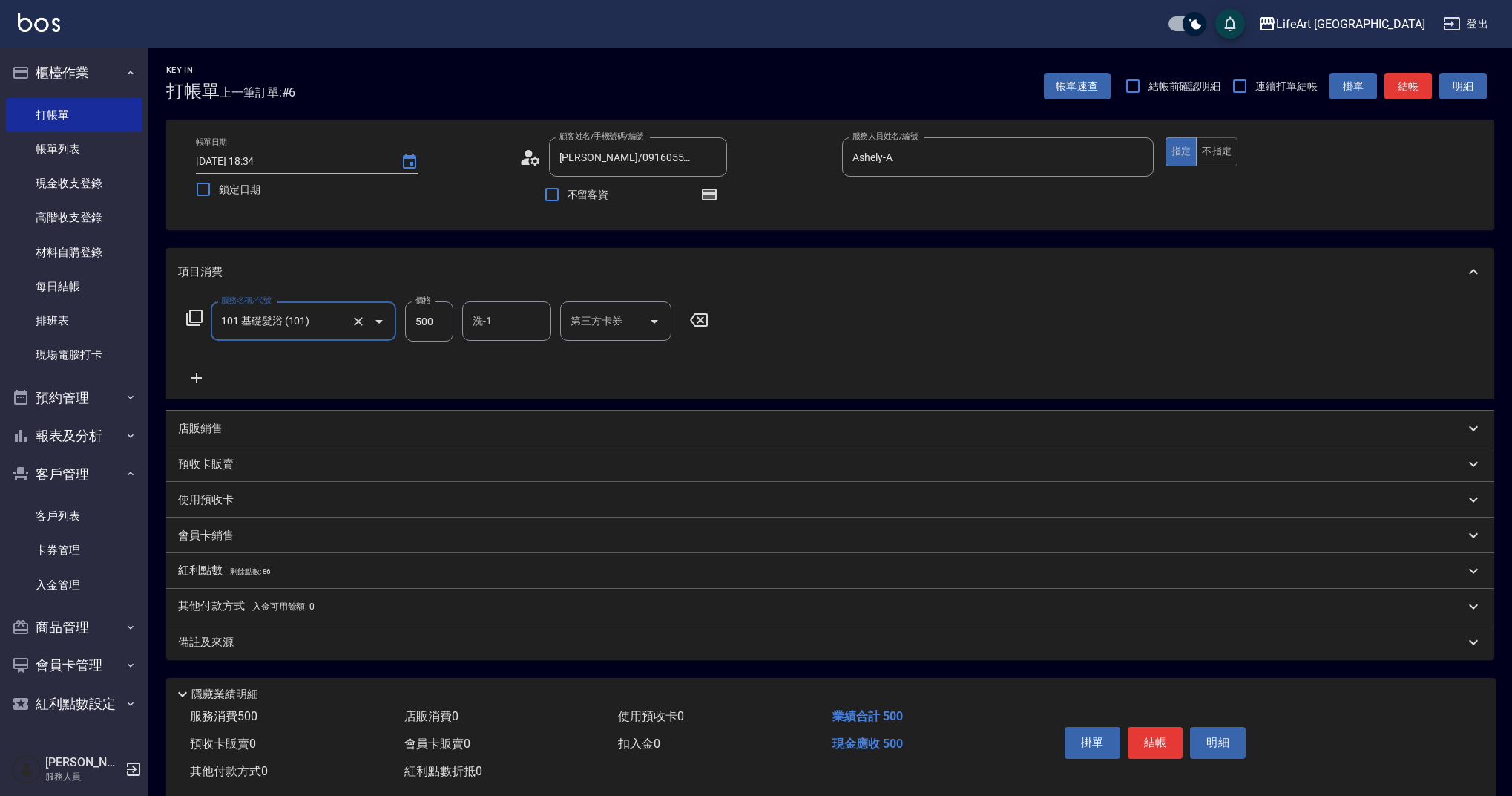
click at [190, 375] on icon at bounding box center [197, 378] width 37 height 18
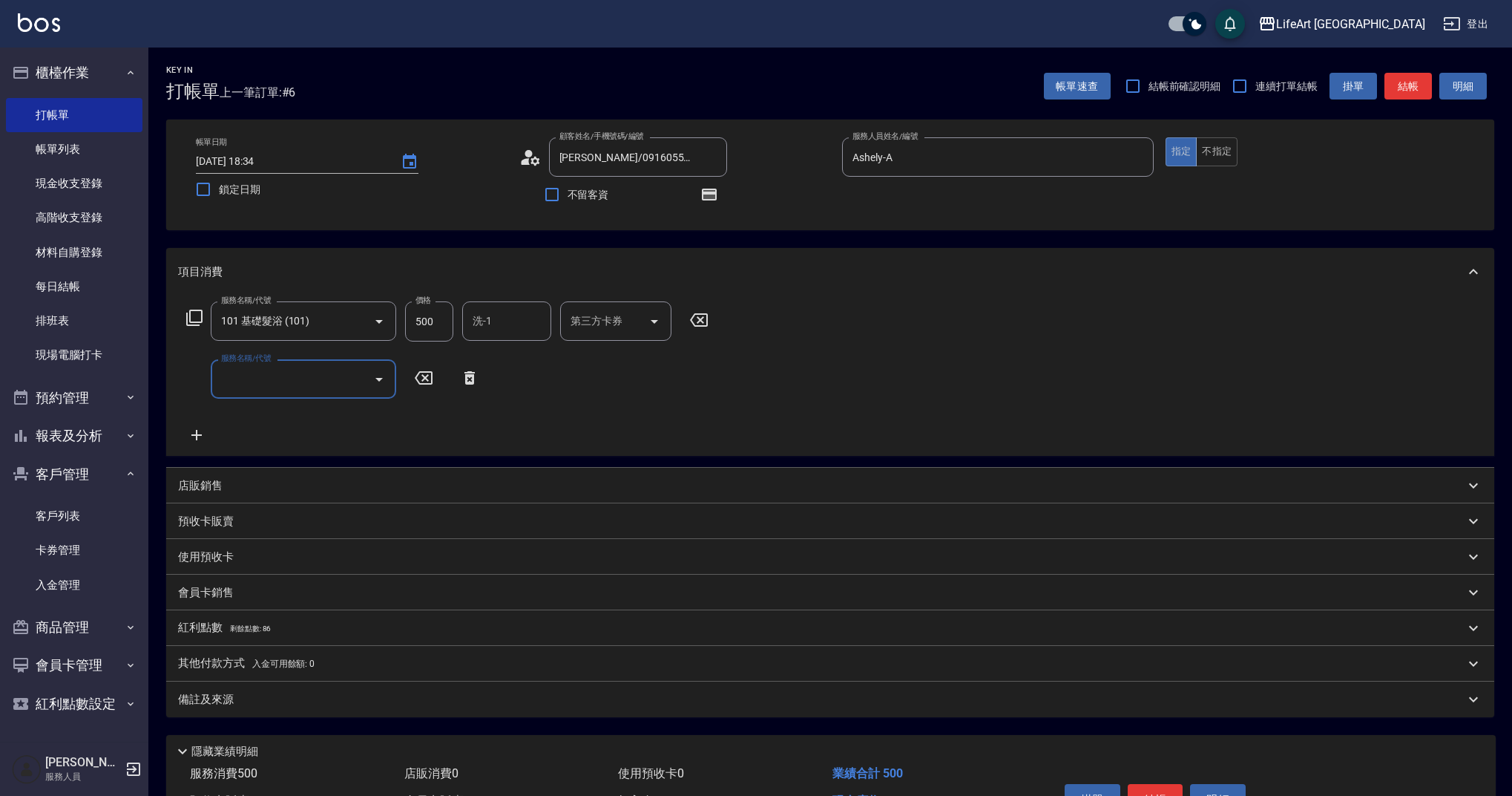
click at [234, 382] on input "服務名稱/代號" at bounding box center [292, 378] width 150 height 26
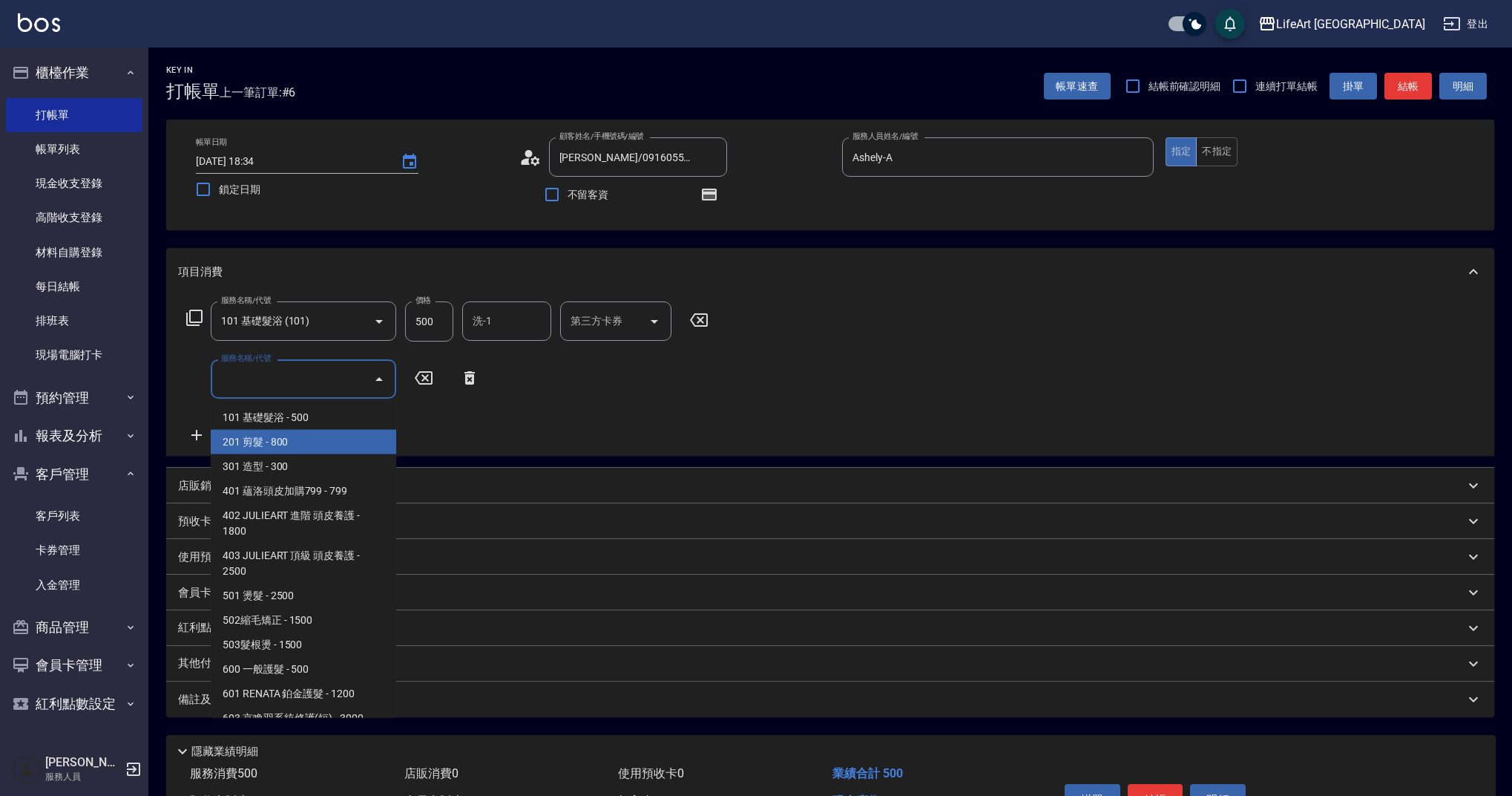
click at [271, 440] on span "201 剪髮 - 800" at bounding box center [303, 442] width 186 height 25
type input "201 剪髮(201)"
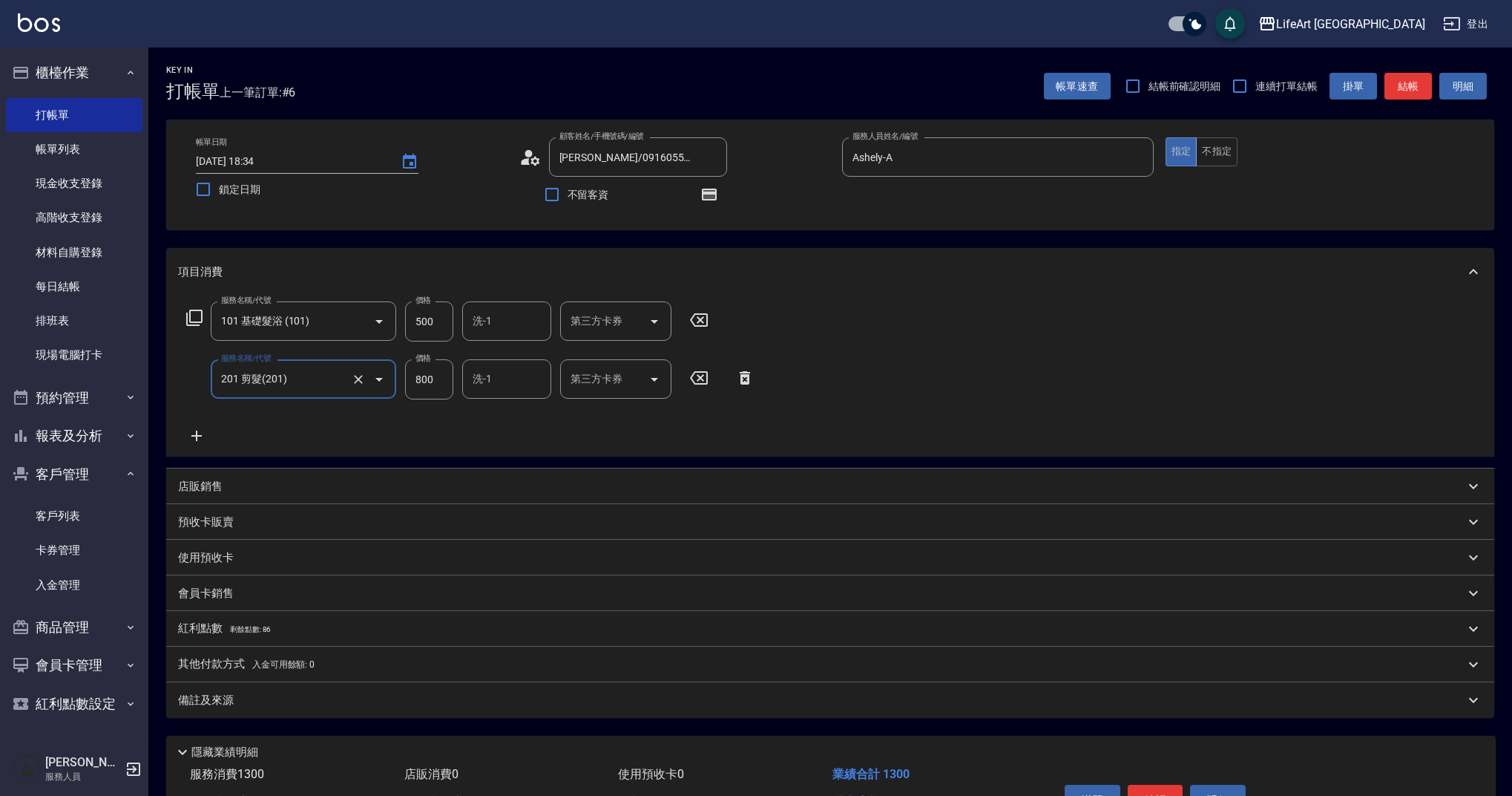
click at [201, 437] on icon at bounding box center [197, 435] width 37 height 18
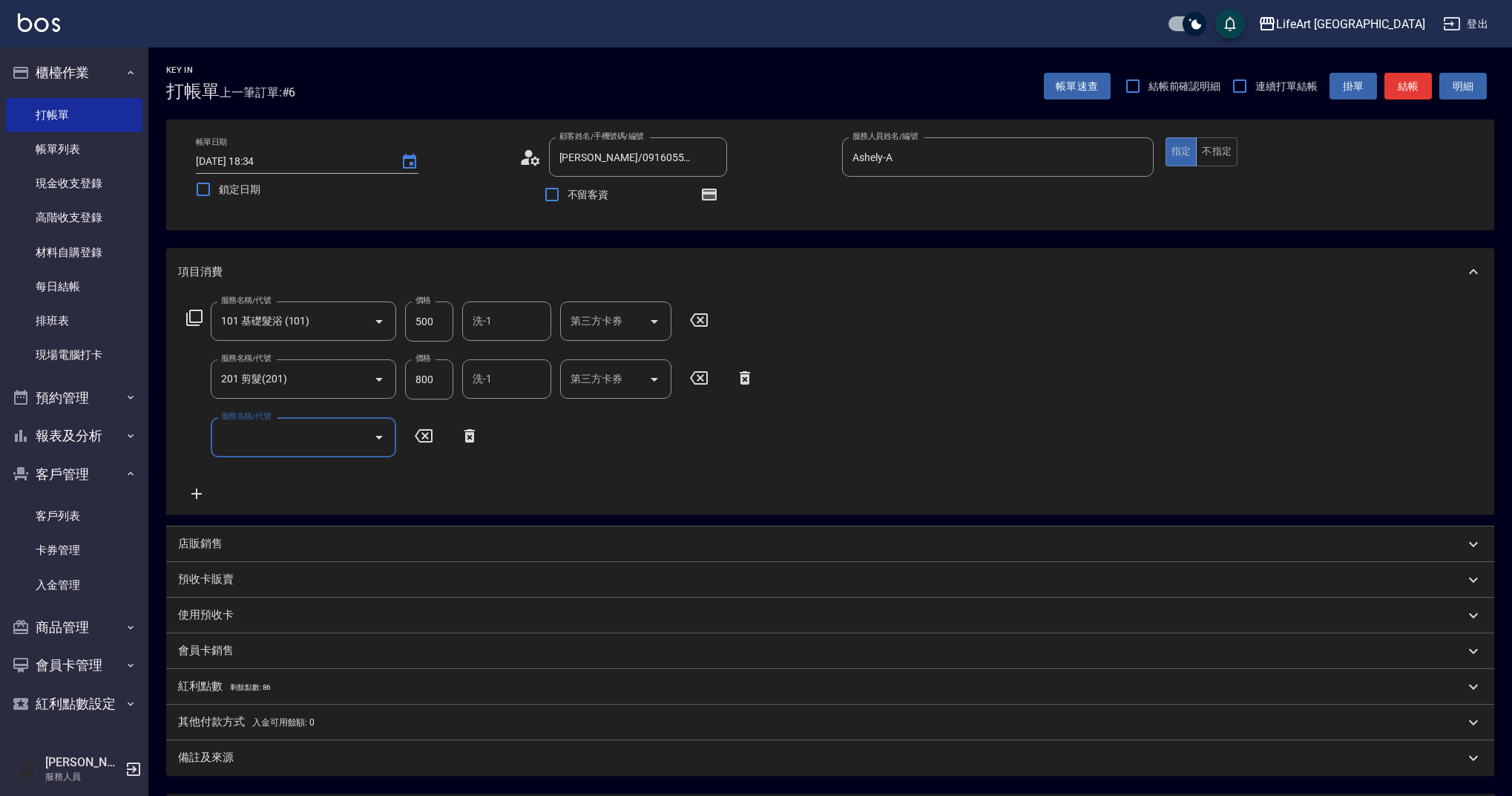
click at [237, 432] on div "服務名稱/代號 服務名稱/代號" at bounding box center [303, 437] width 186 height 39
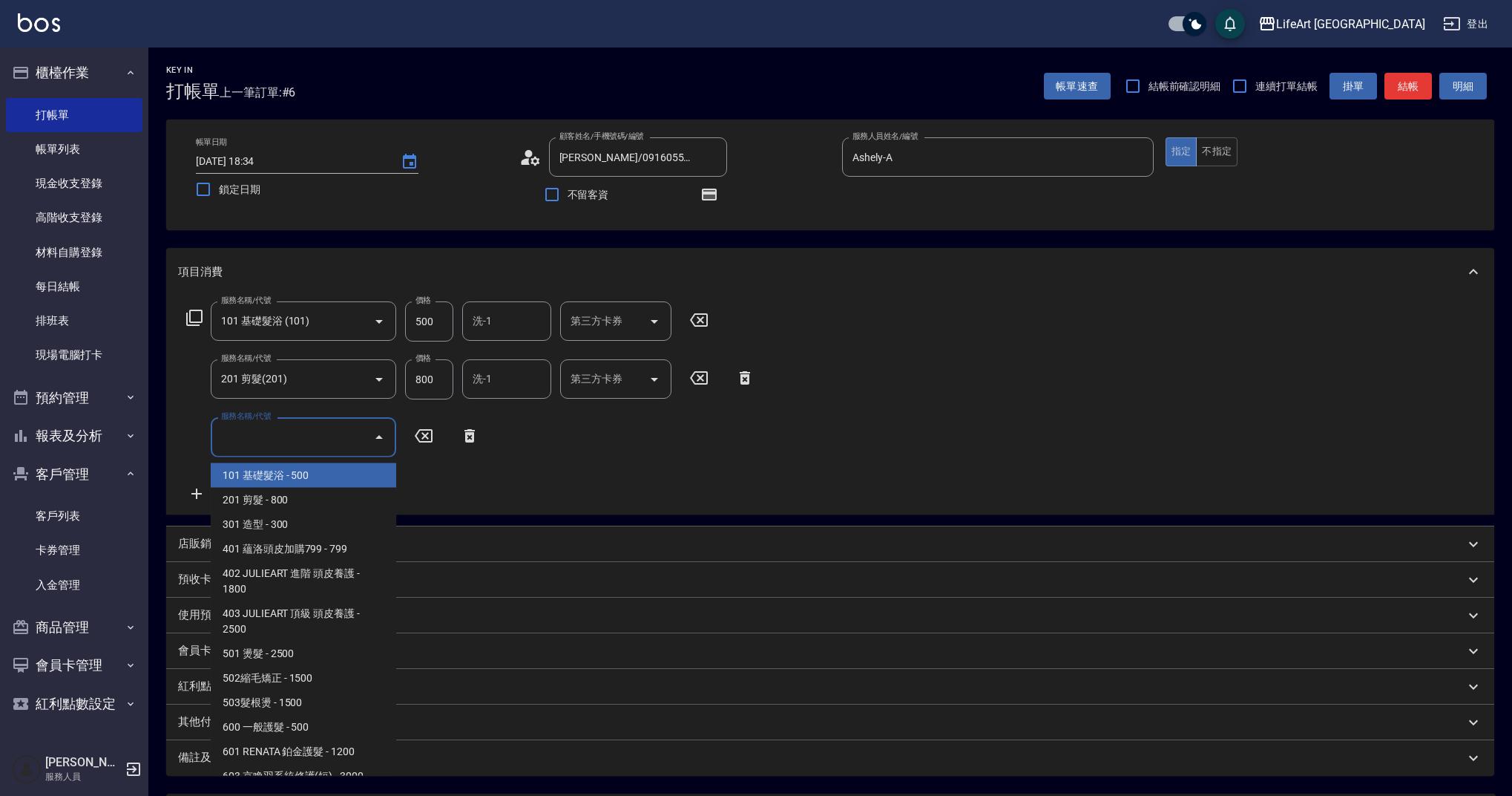
click at [295, 426] on input "服務名稱/代號" at bounding box center [292, 436] width 150 height 26
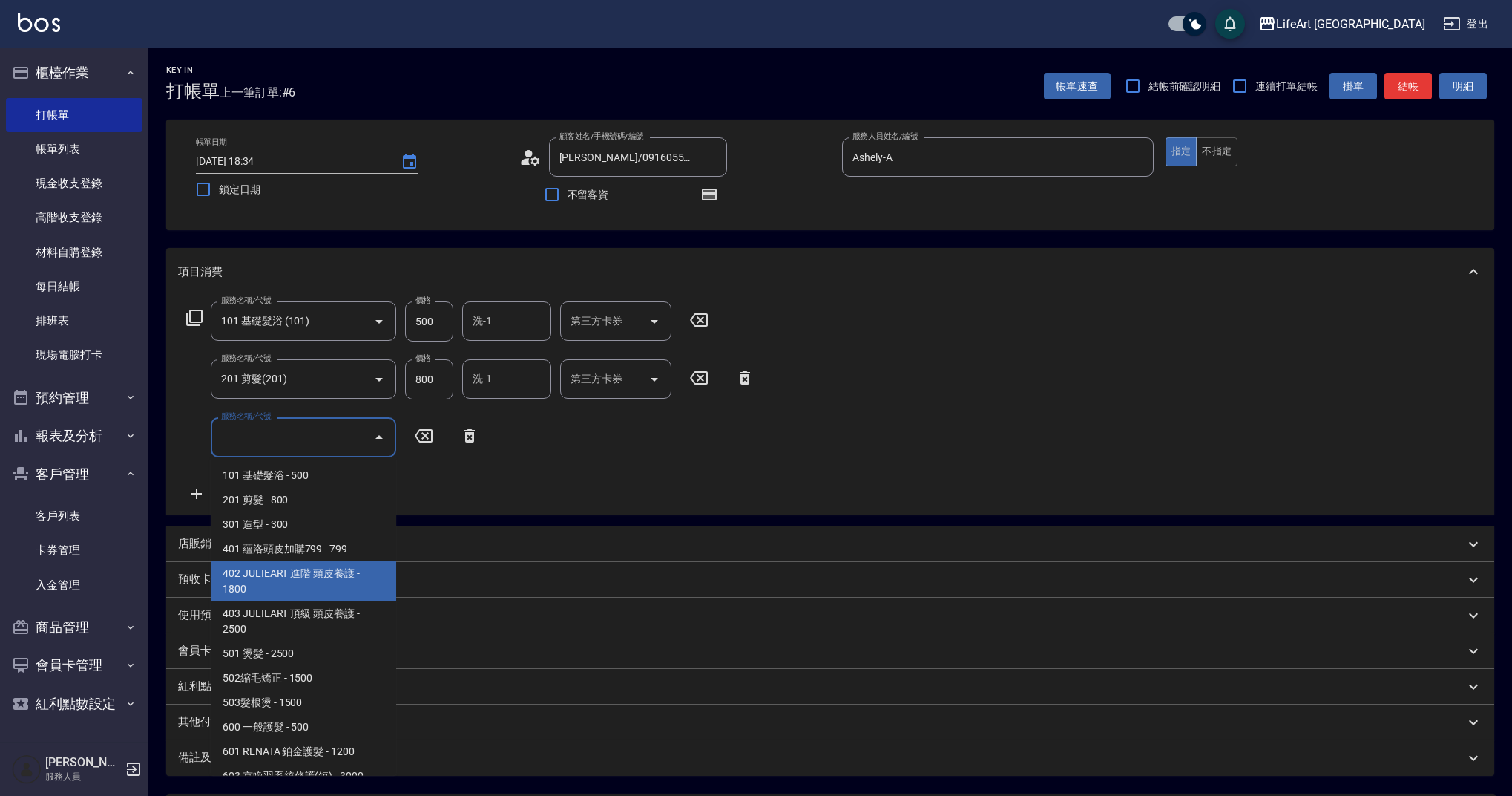
click at [354, 585] on span "402 JULIEART 進階 頭皮養護 - 1800" at bounding box center [303, 581] width 186 height 40
type input "402 JULIEART 進階 頭皮養護(402)"
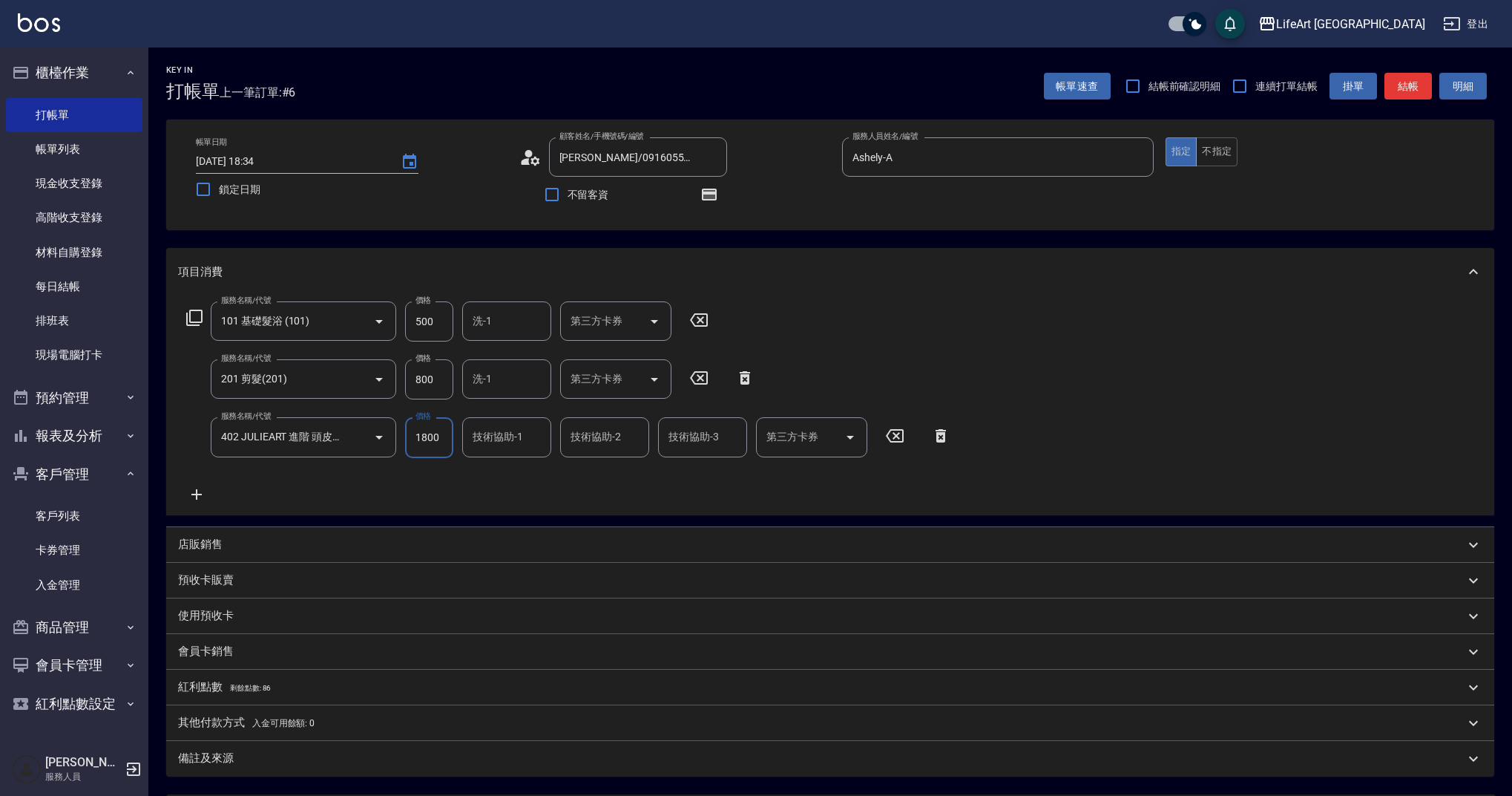
click at [431, 436] on input "1800" at bounding box center [429, 437] width 48 height 40
type input "2000"
click at [424, 379] on input "800" at bounding box center [429, 378] width 48 height 40
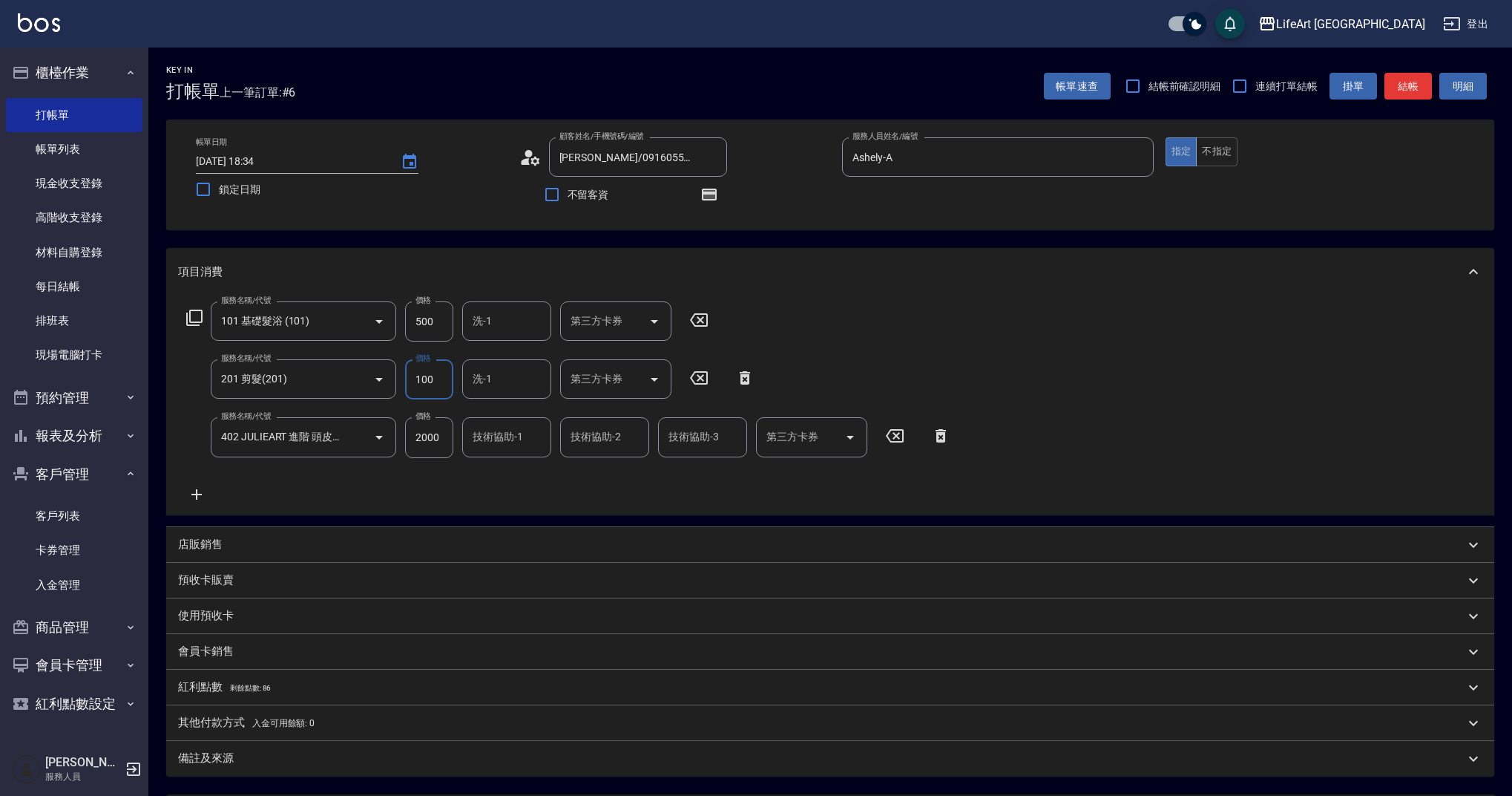
type input "100"
click at [420, 324] on input "500" at bounding box center [429, 321] width 48 height 40
type input "350"
click at [495, 515] on div "項目消費 服務名稱/代號 101 基礎髮浴 (101) 服務名稱/代號 價格 350 價格 洗-1 洗-1 第三方卡券 第三方卡券 服務名稱/代號 201 剪…" at bounding box center [830, 512] width 1328 height 528
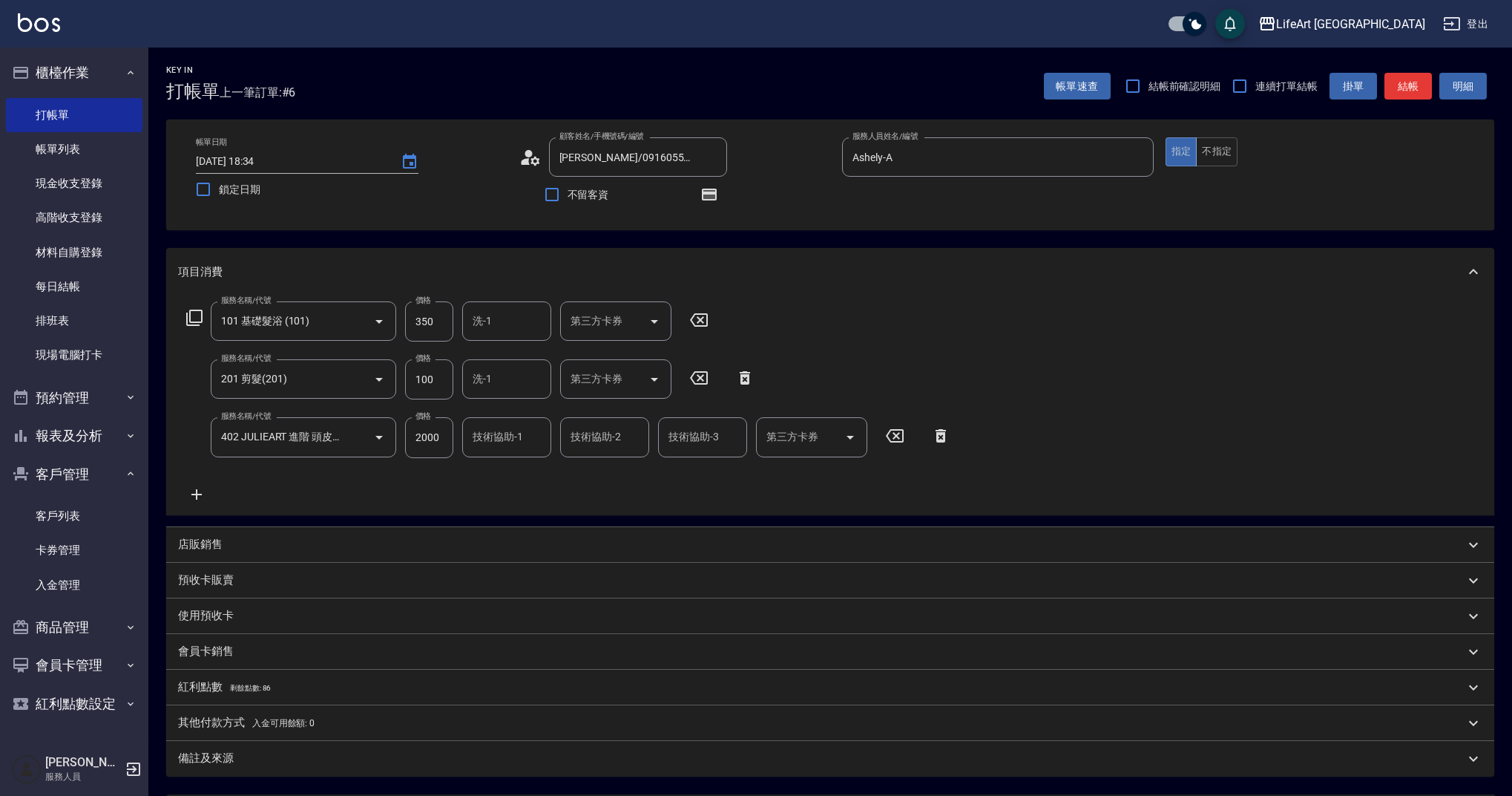
scroll to position [147, 0]
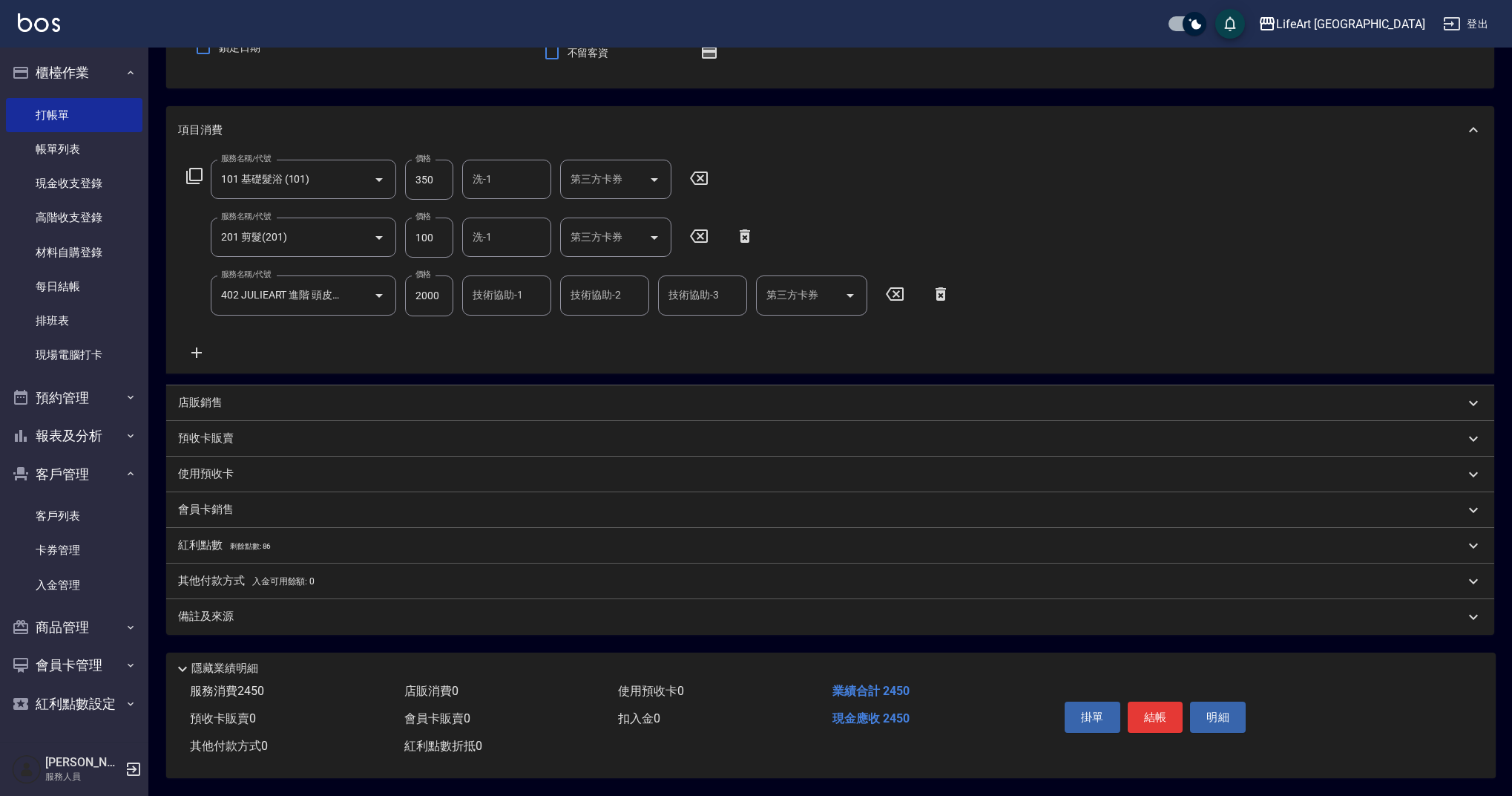
click at [251, 543] on span "剩餘點數: 86" at bounding box center [250, 545] width 42 height 8
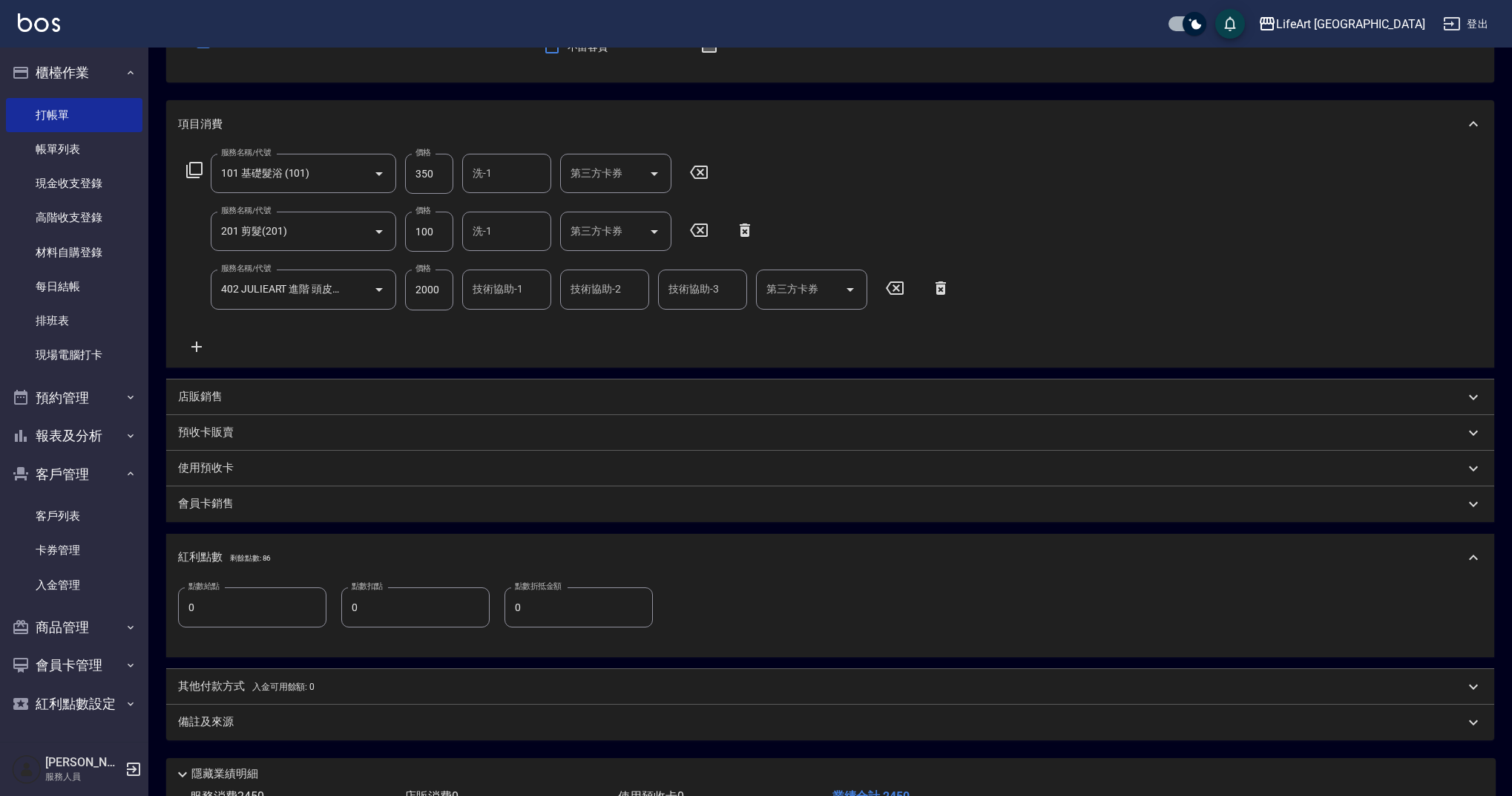
scroll to position [259, 0]
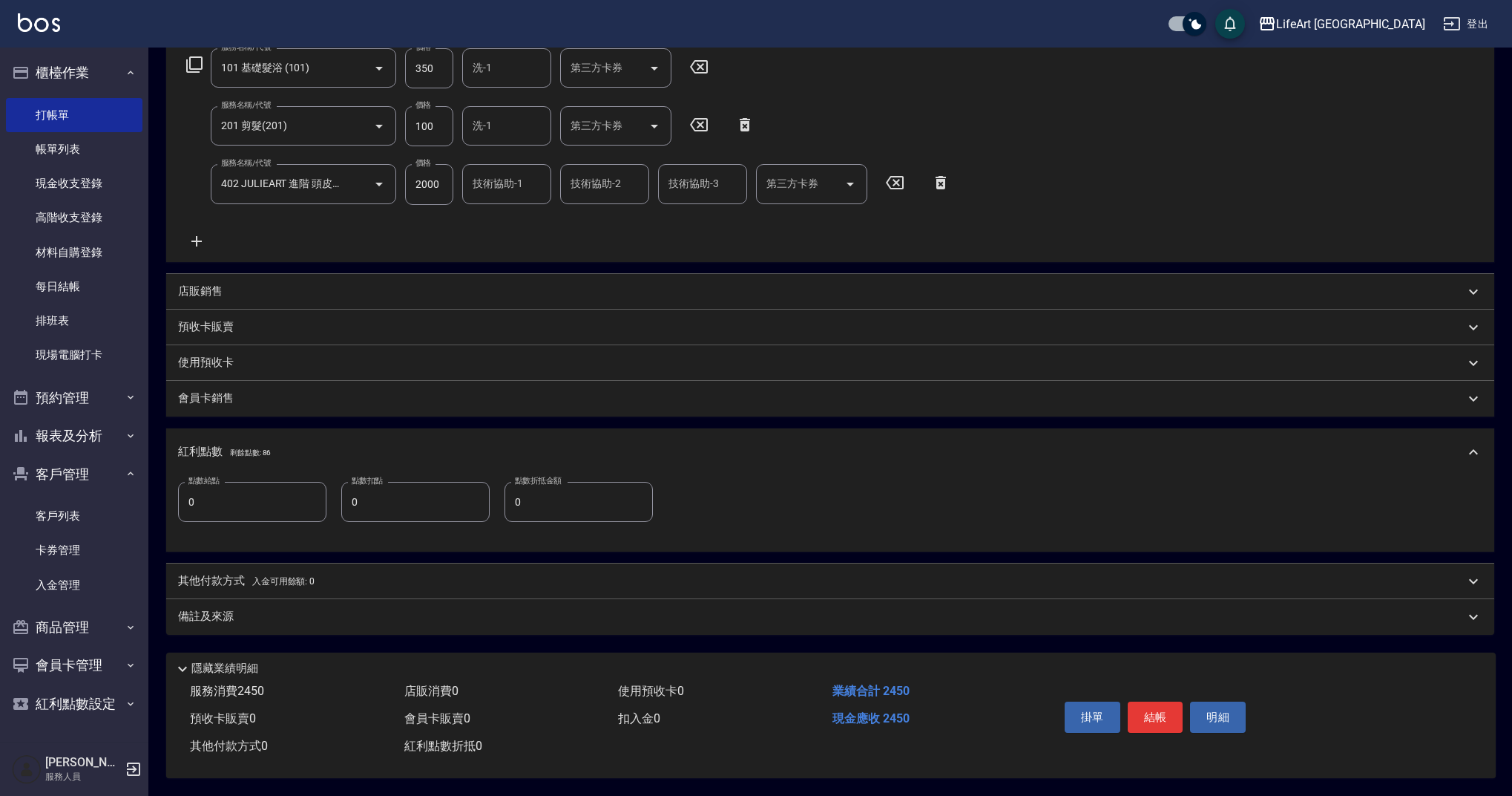
click at [282, 496] on input "0" at bounding box center [252, 501] width 148 height 40
type input "4"
click at [301, 612] on div "備註及來源" at bounding box center [821, 617] width 1286 height 16
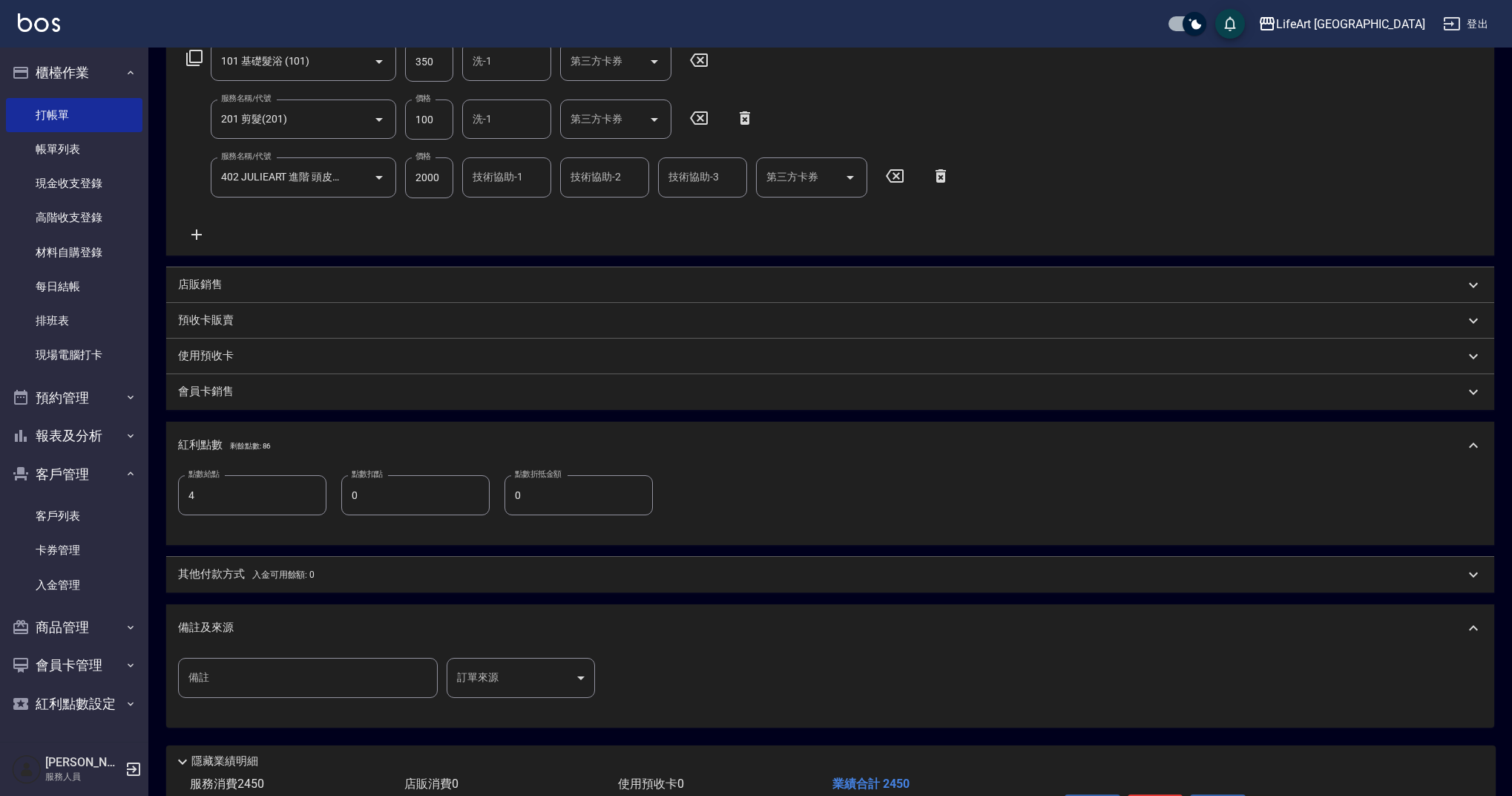
click at [537, 681] on body "LifeArt 蘆洲 登出 櫃檯作業 打帳單 帳單列表 現金收支登錄 高階收支登錄 材料自購登錄 每日結帳 排班表 現場電腦打卡 預約管理 預約管理 單日預約…" at bounding box center [756, 314] width 1512 height 1149
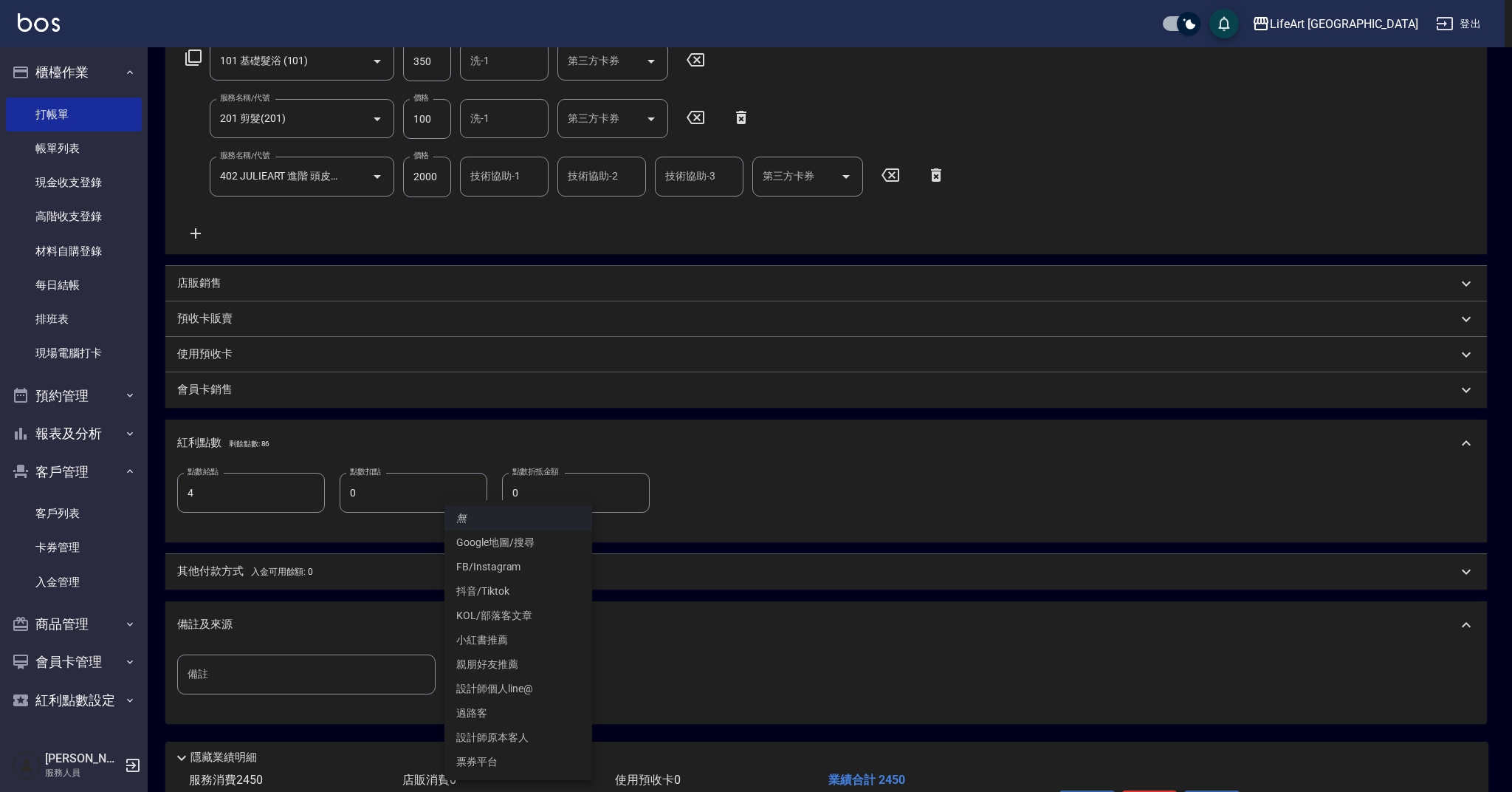
click at [549, 737] on li "設計師原本客人" at bounding box center [518, 738] width 148 height 25
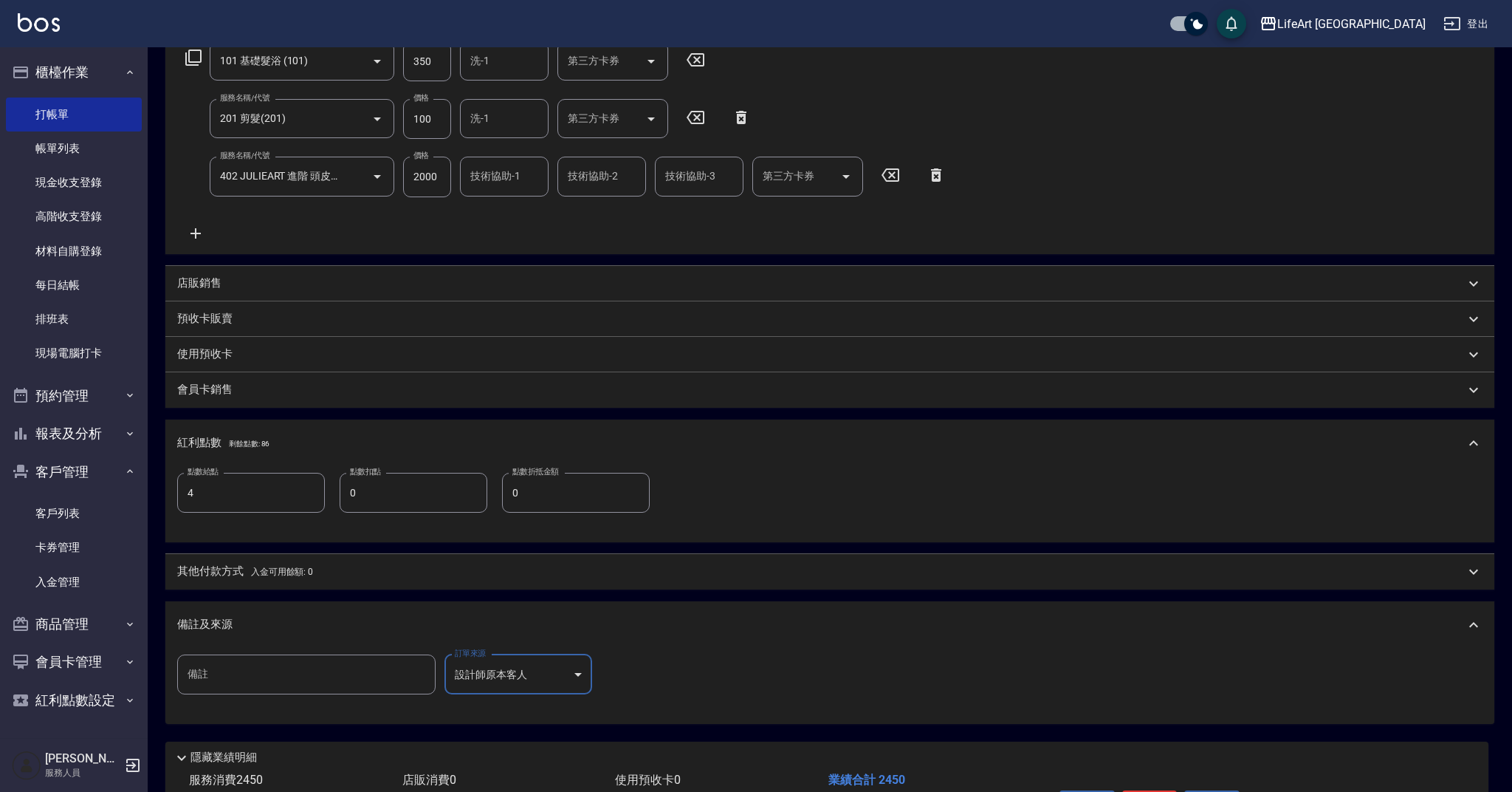
type input "設計師原本客人"
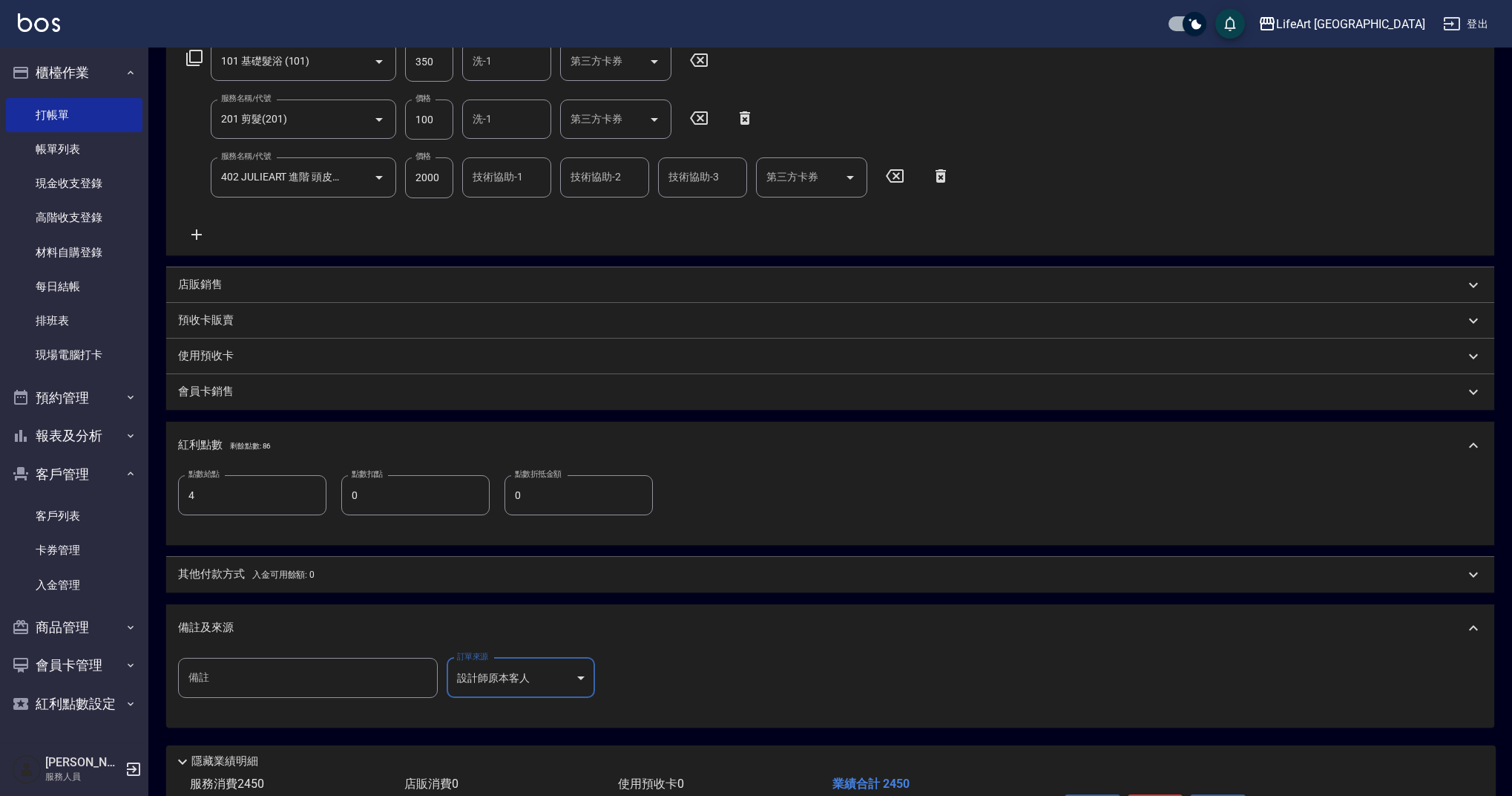
scroll to position [359, 0]
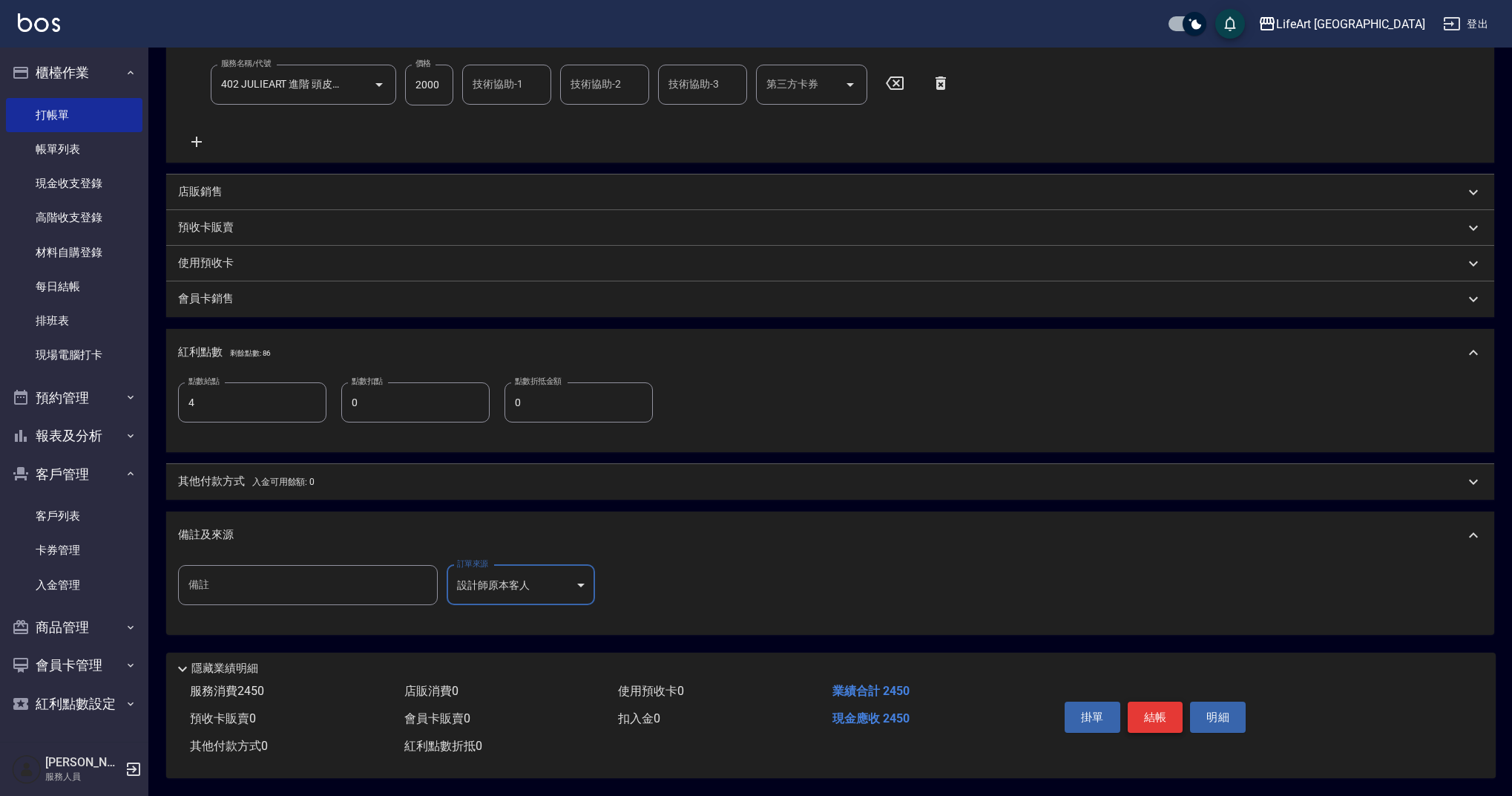
click at [1139, 708] on button "結帳" at bounding box center [1155, 717] width 56 height 31
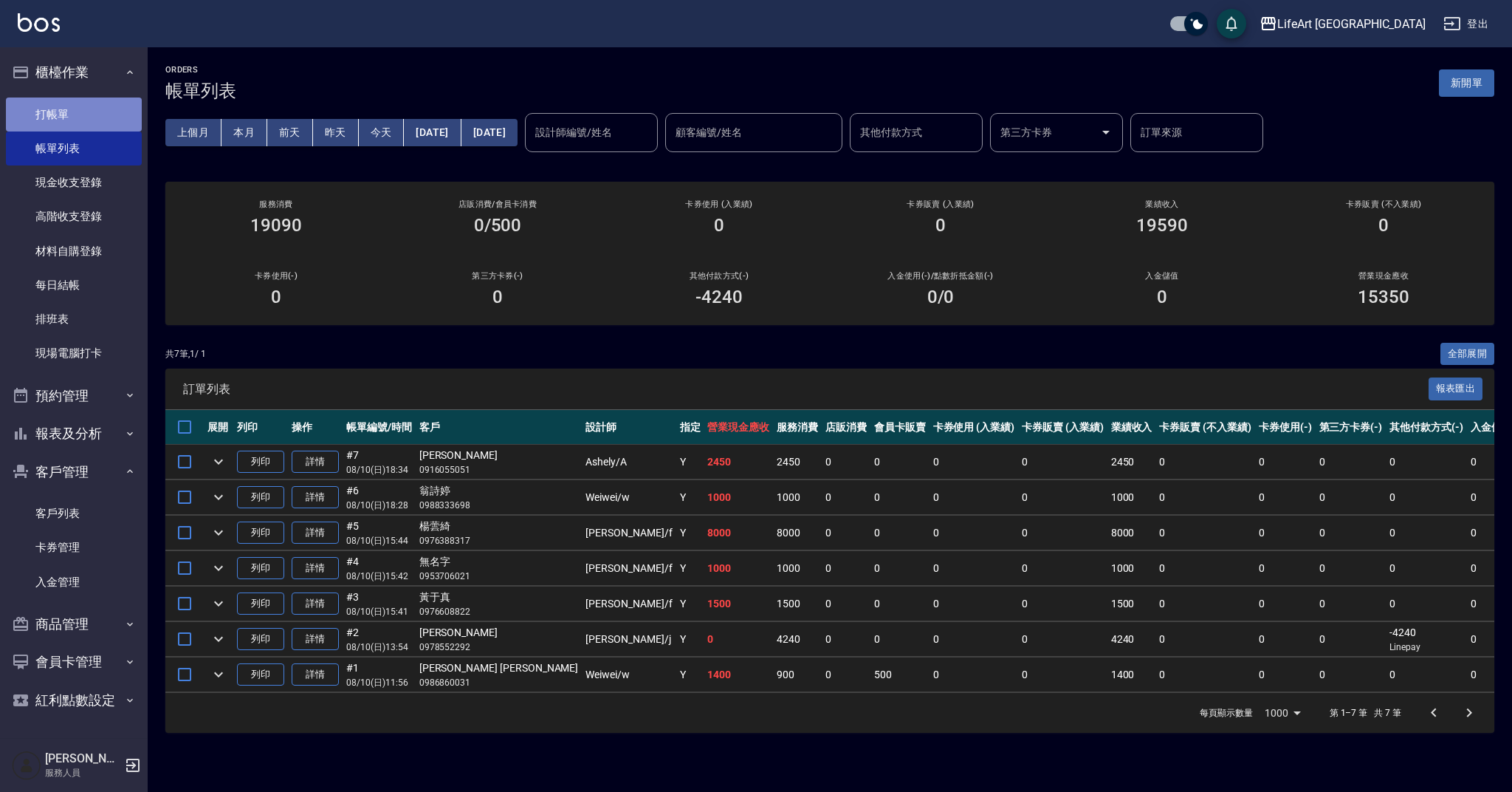
click at [70, 111] on link "打帳單" at bounding box center [74, 114] width 136 height 34
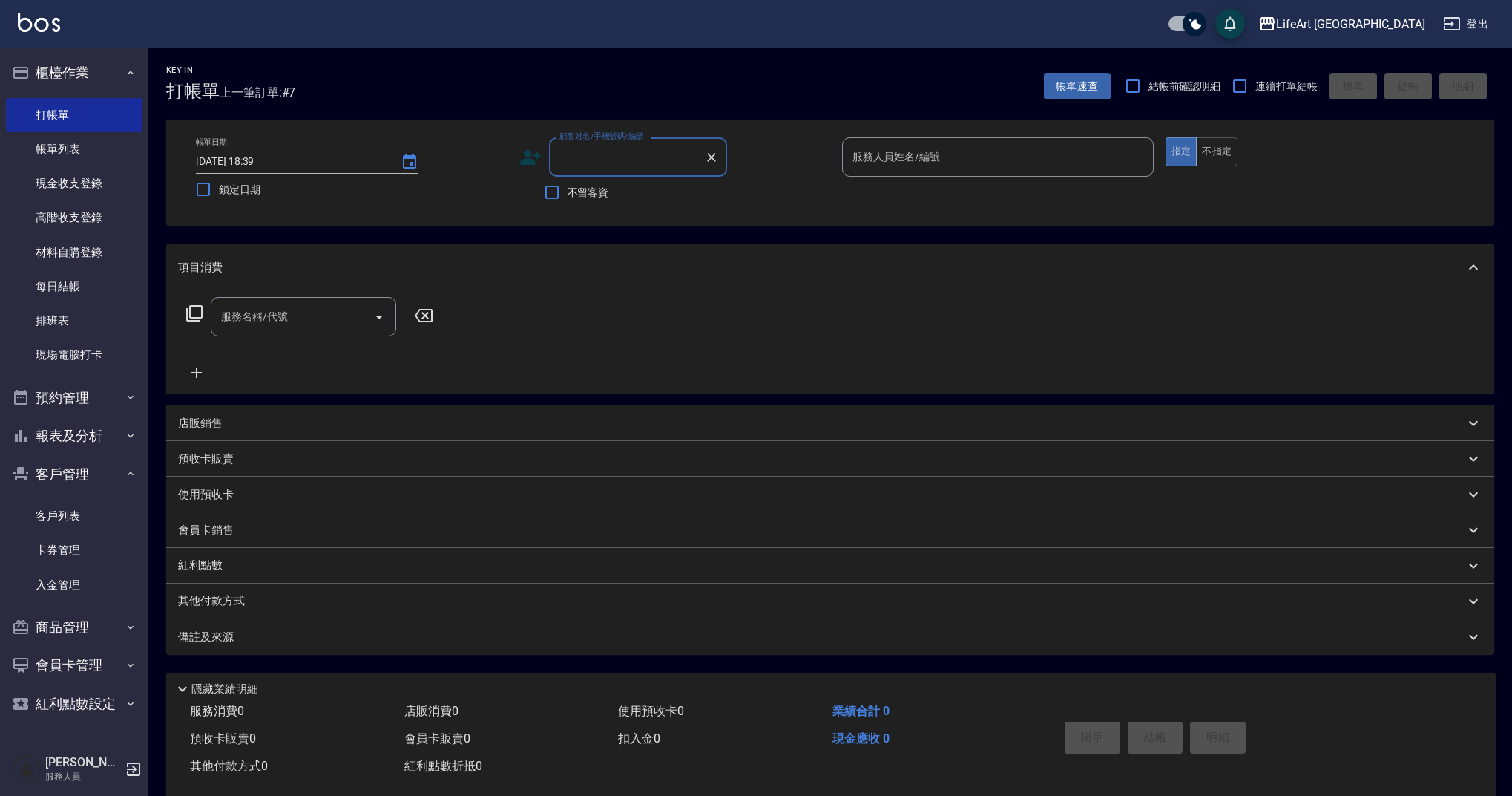
click at [598, 170] on input "顧客姓名/手機號碼/編號" at bounding box center [627, 156] width 142 height 26
click at [576, 197] on li "[PERSON_NAME]/0972171776/null" at bounding box center [637, 195] width 178 height 25
type input "[PERSON_NAME]/0972171776/null"
type input "Weiwei-w"
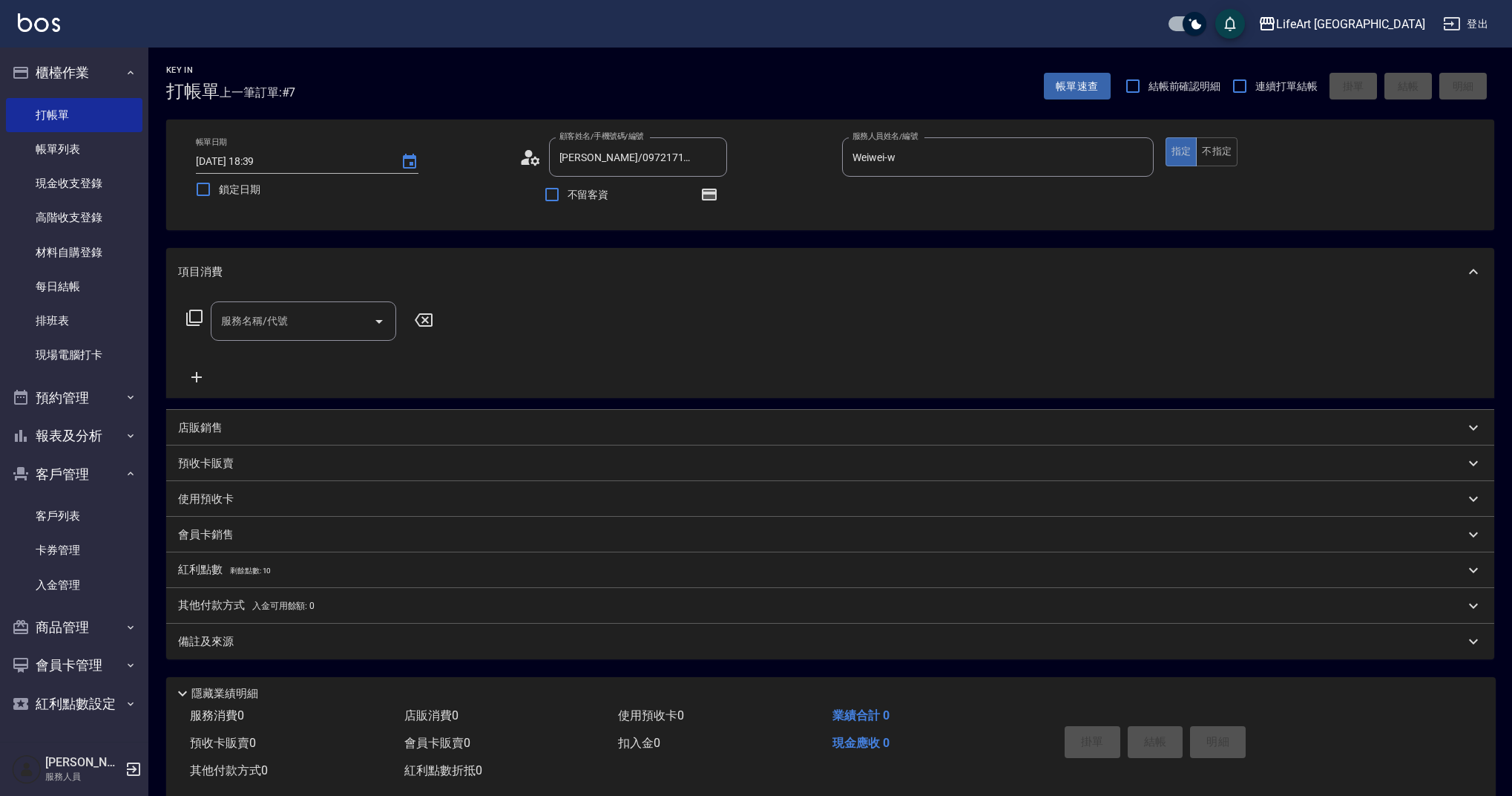
click at [198, 426] on p "店販銷售" at bounding box center [201, 428] width 44 height 16
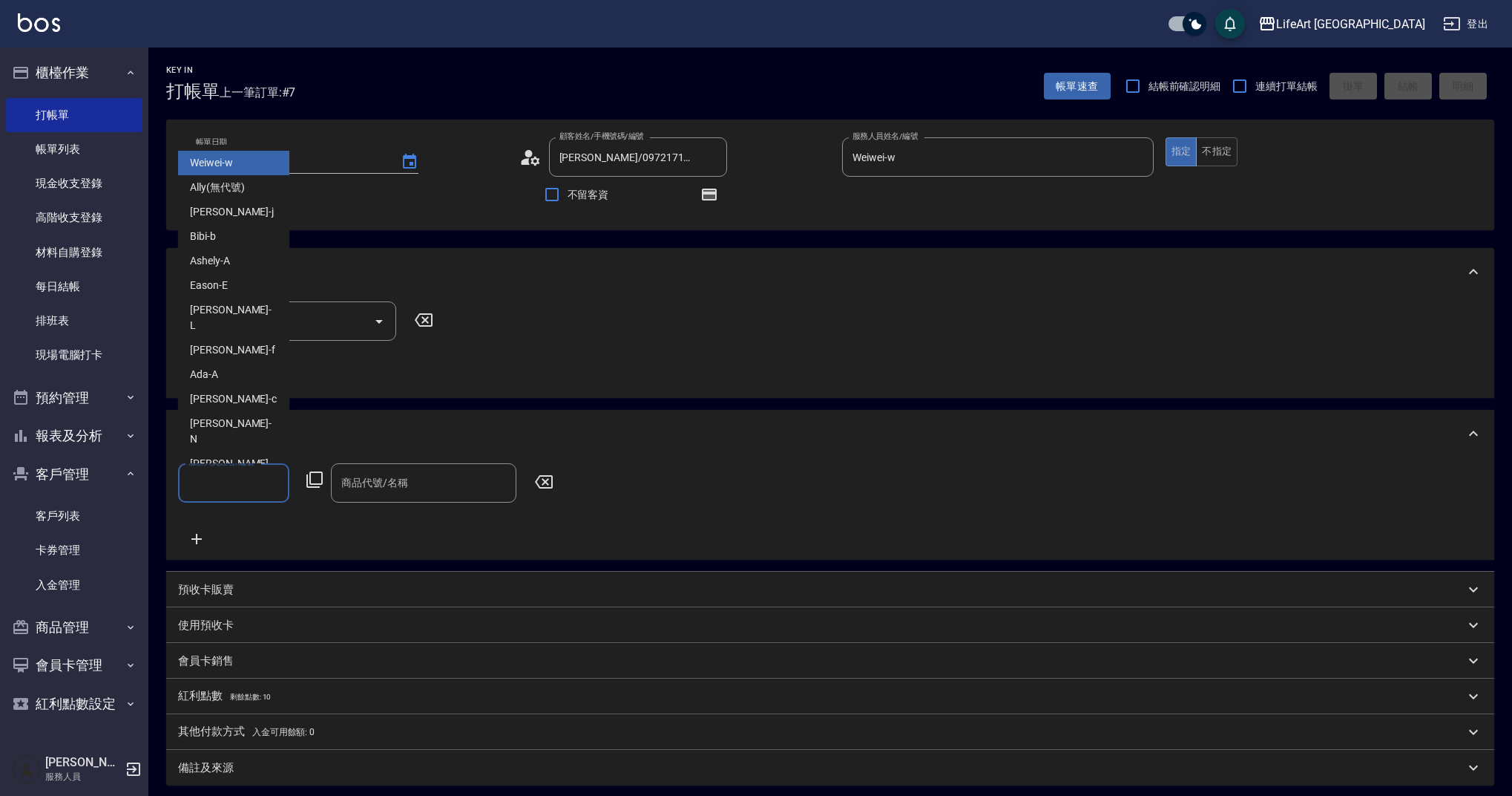
click at [226, 490] on input "服務人員姓名/編號" at bounding box center [234, 482] width 98 height 26
click at [216, 158] on span "Weiwei -w" at bounding box center [211, 163] width 43 height 16
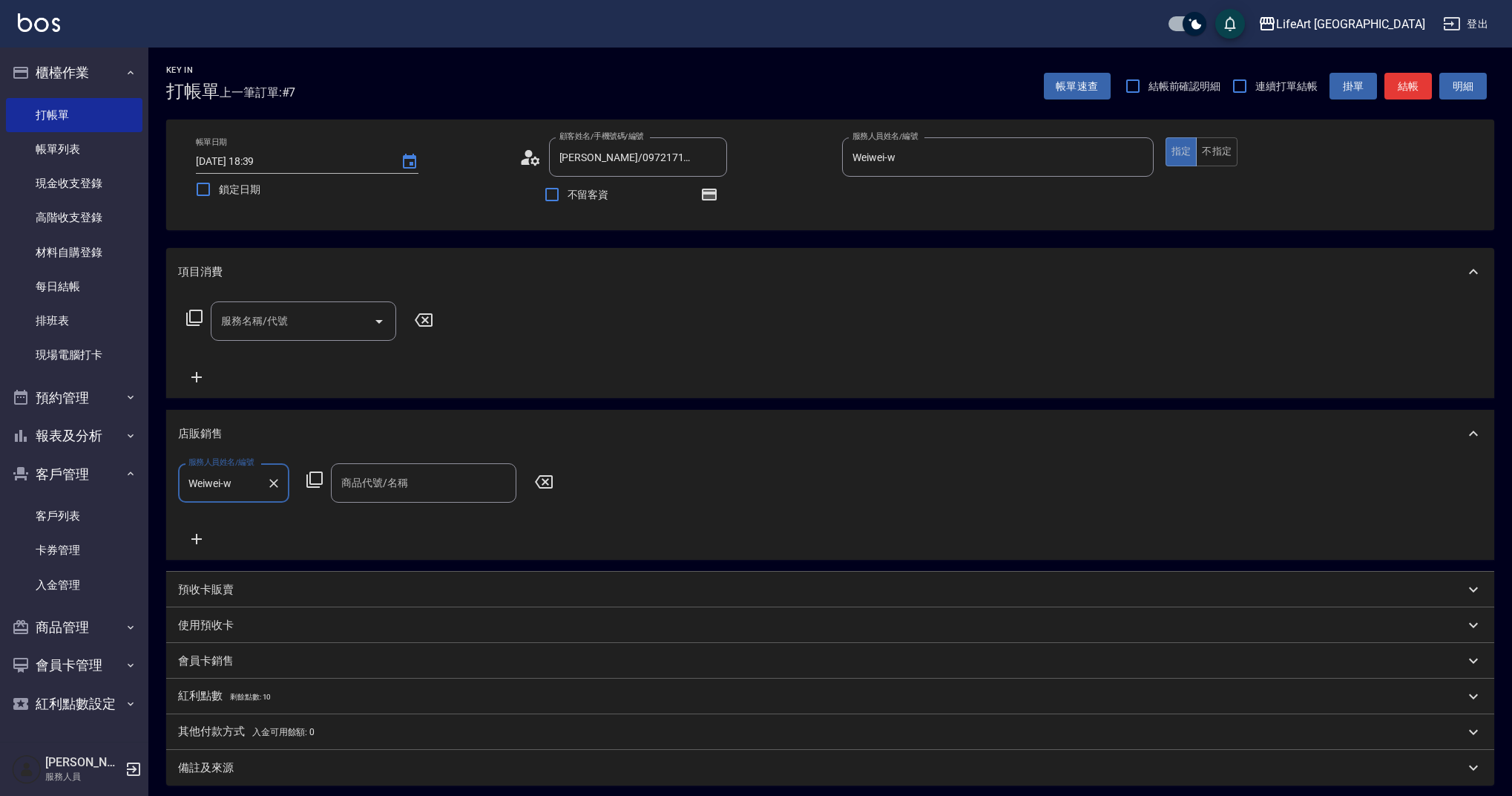
type input "Weiwei-w"
click at [387, 485] on input "商品代號/名稱" at bounding box center [424, 482] width 172 height 26
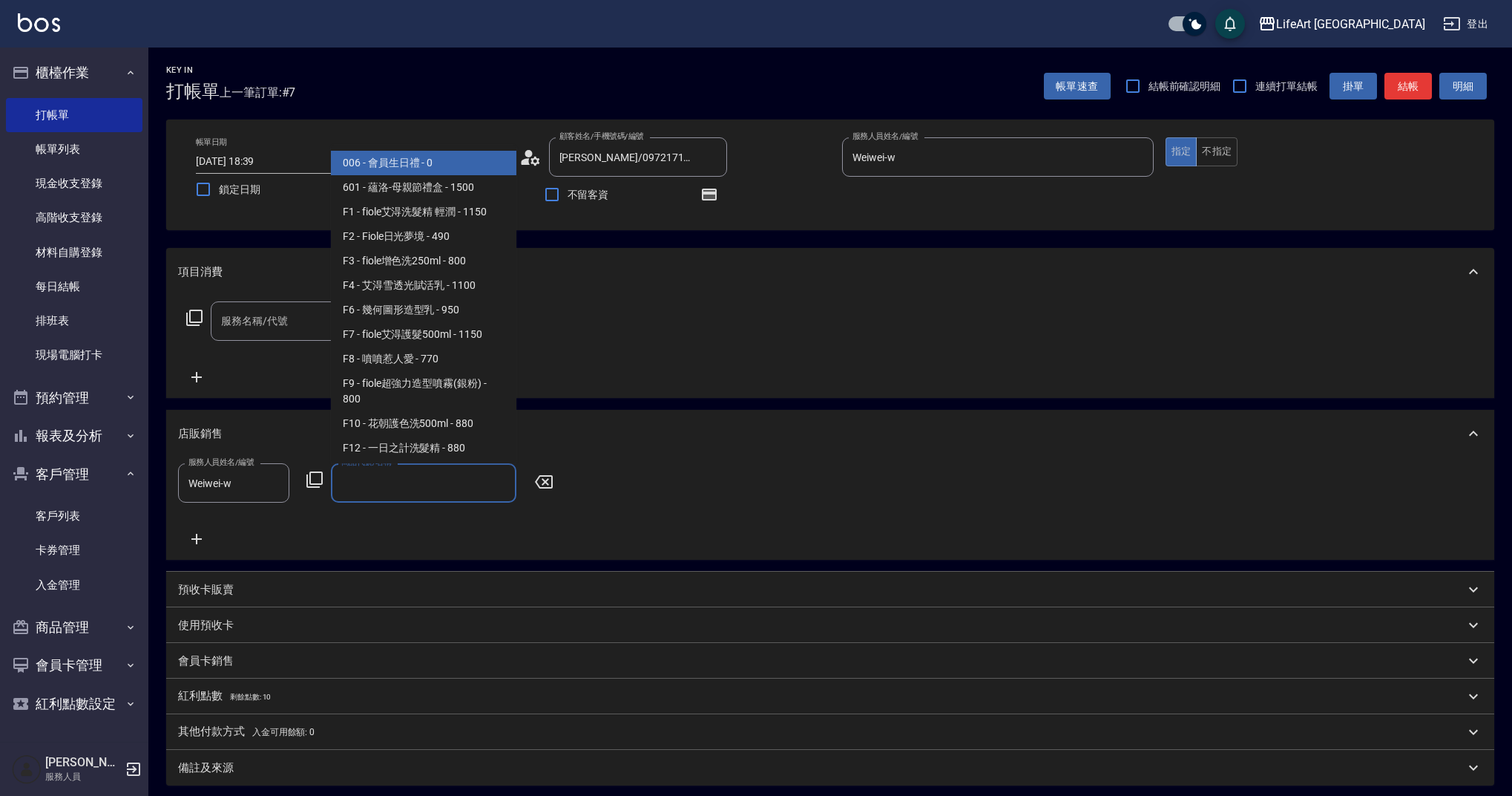
click at [404, 164] on span "006 - 會員生日禮 - 0" at bounding box center [424, 163] width 186 height 25
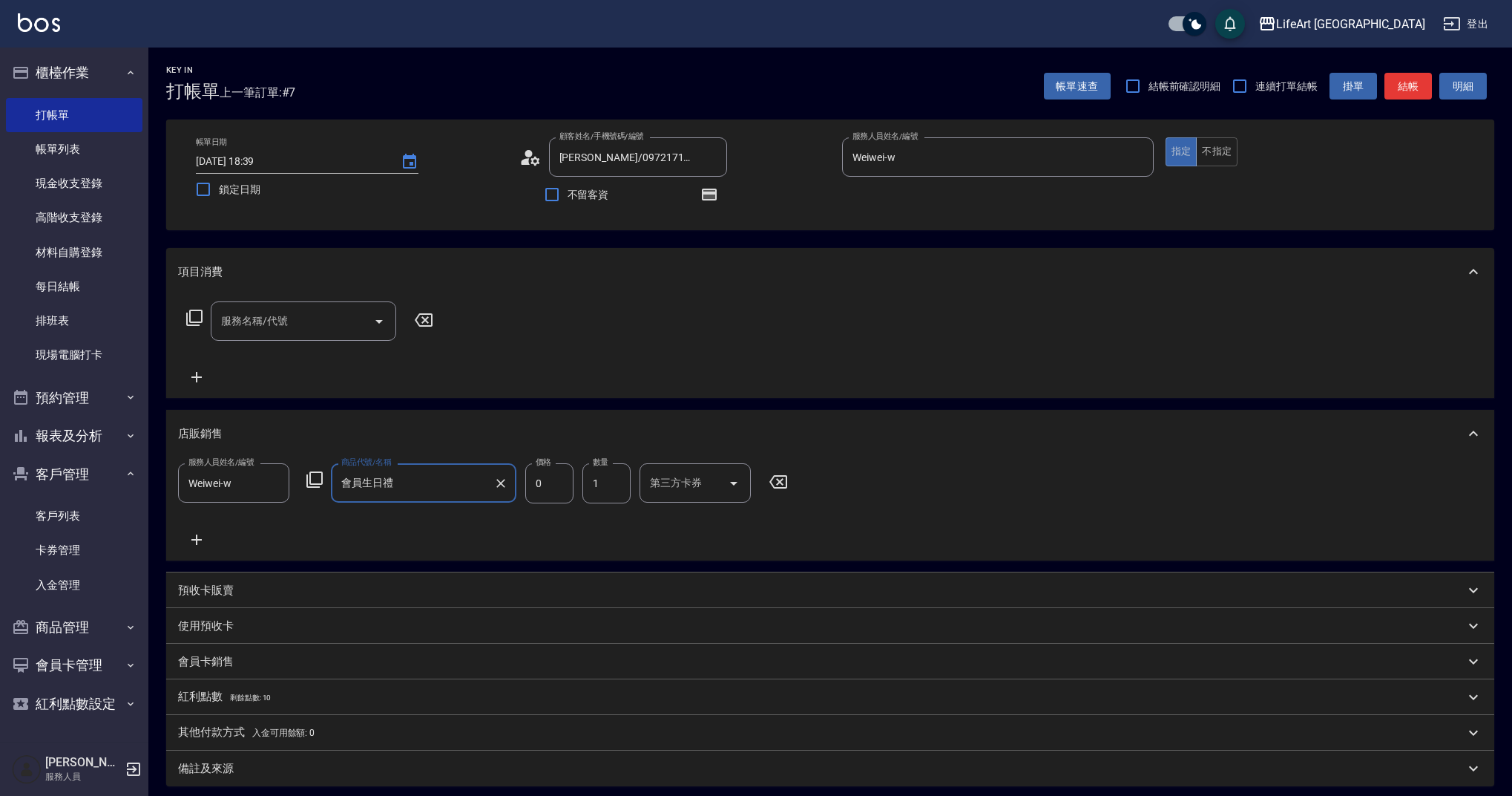
type input "會員生日禮"
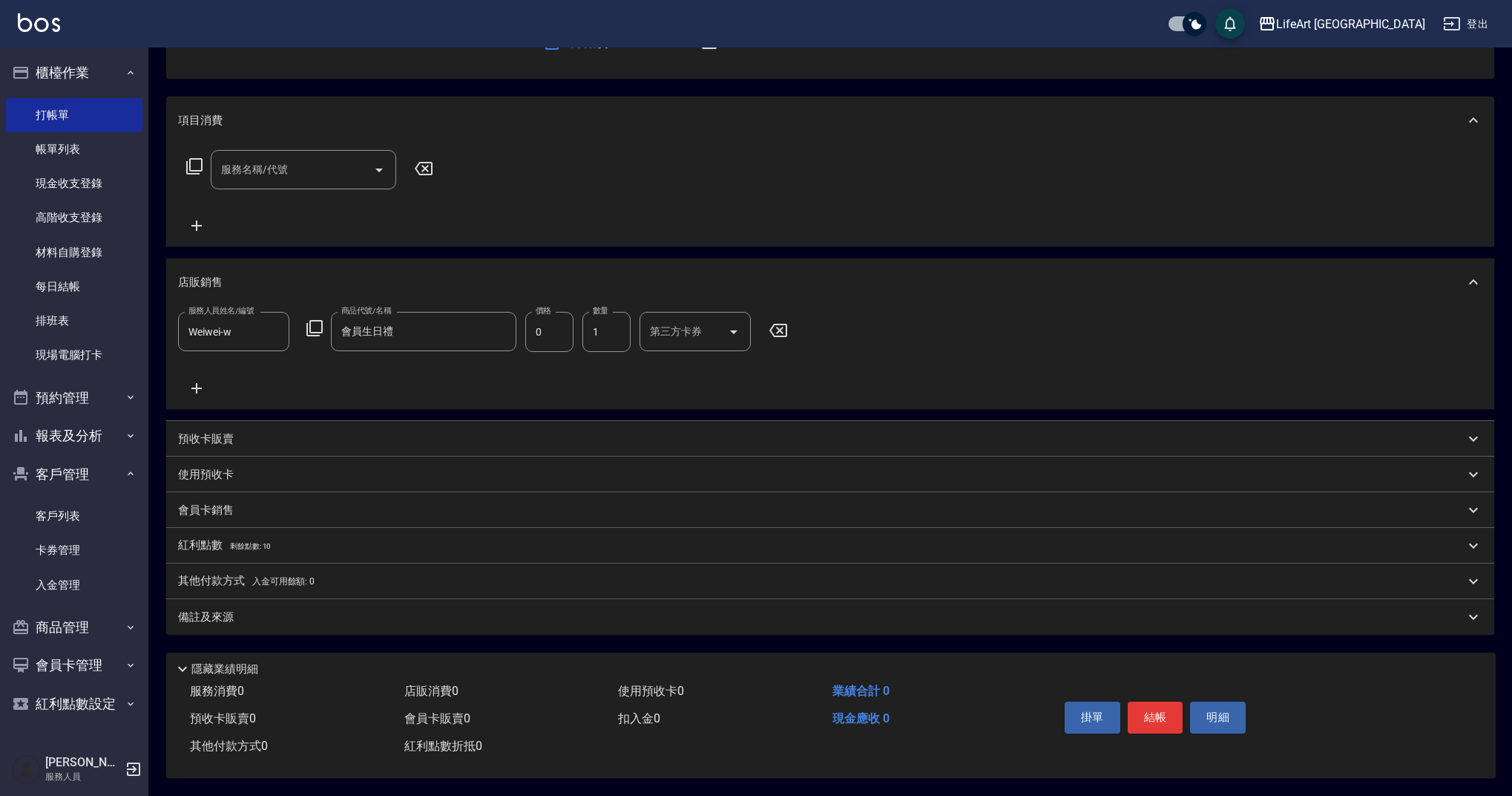
click at [503, 611] on div "備註及來源" at bounding box center [821, 617] width 1286 height 16
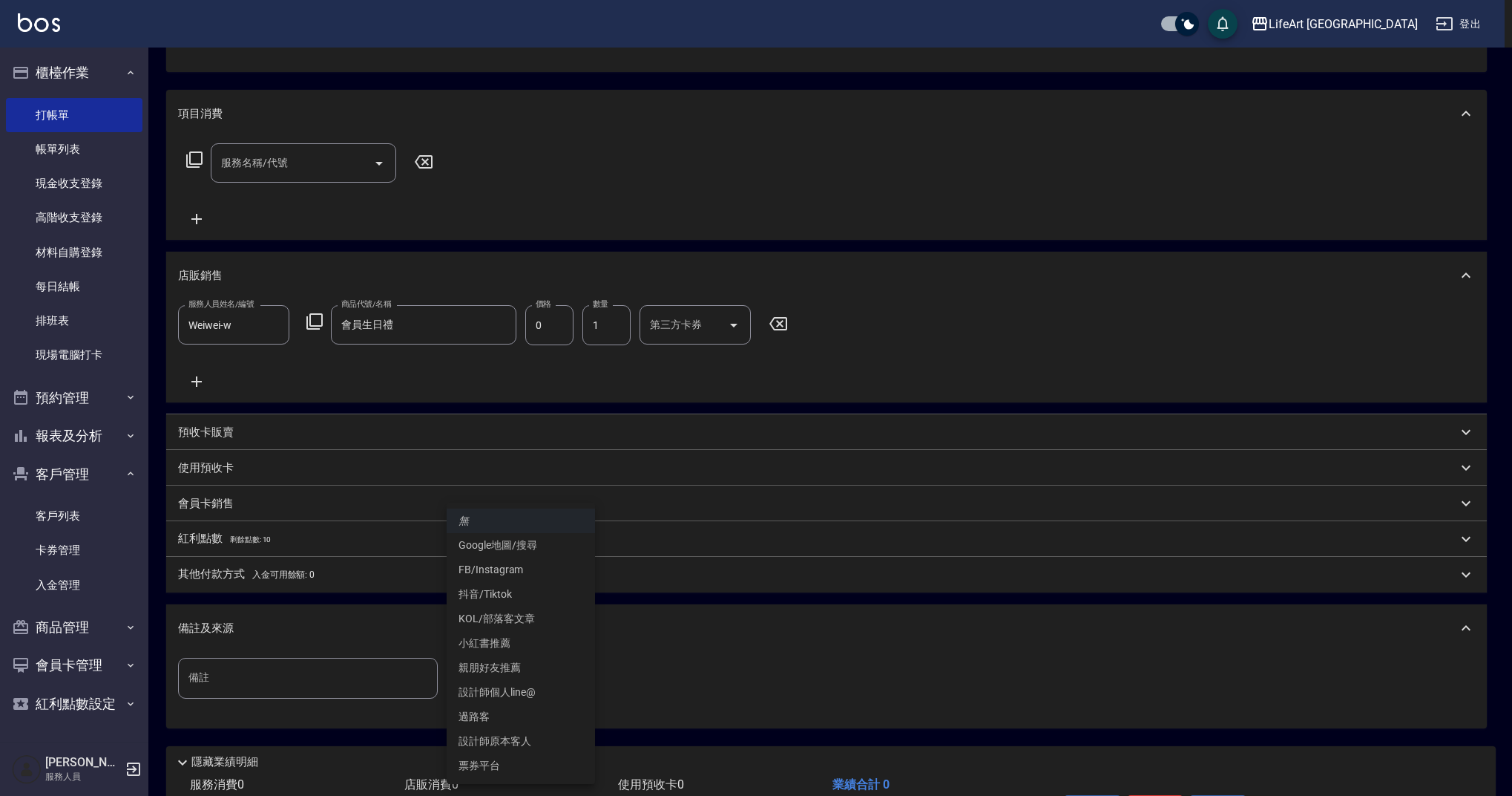
click at [543, 669] on body "LifeArt 蘆洲 登出 櫃檯作業 打帳單 帳單列表 現金收支登錄 高階收支登錄 材料自購登錄 每日結帳 排班表 現場電腦打卡 預約管理 預約管理 單日預約…" at bounding box center [756, 365] width 1512 height 1047
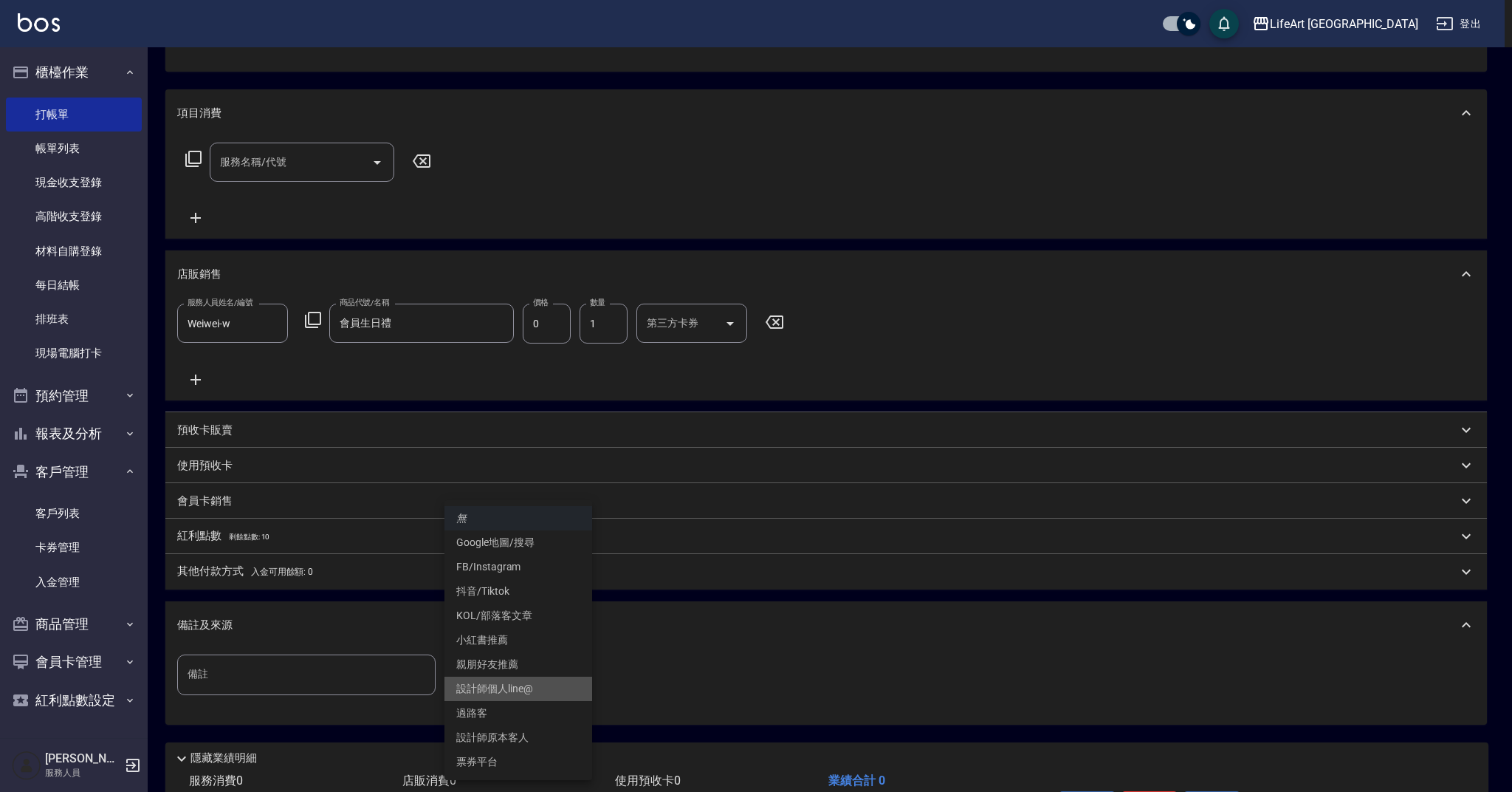
click at [532, 689] on li "設計師個人line@" at bounding box center [518, 689] width 148 height 25
type input "設計師個人line@"
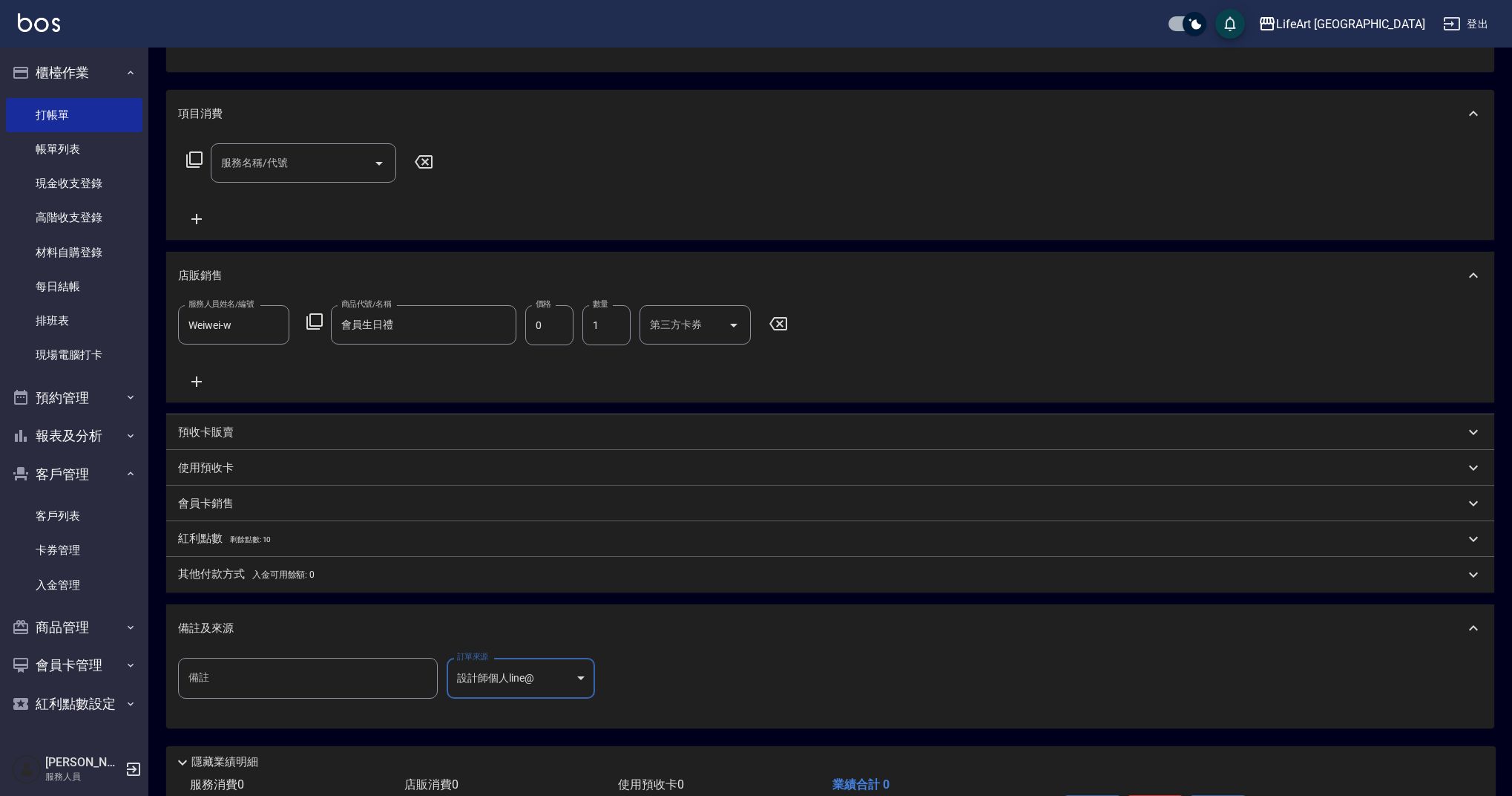
scroll to position [258, 0]
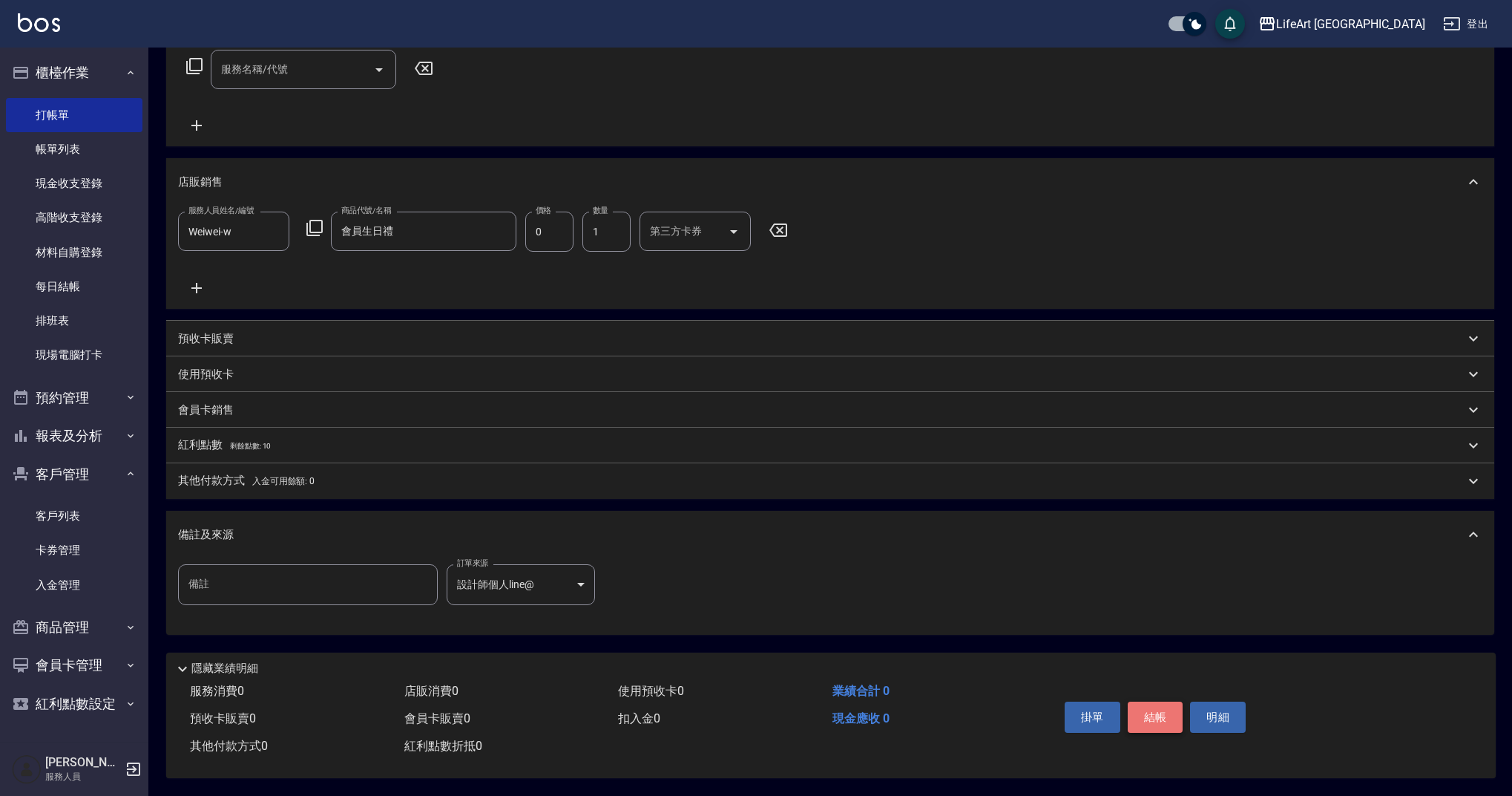
click at [1143, 706] on button "結帳" at bounding box center [1155, 717] width 56 height 31
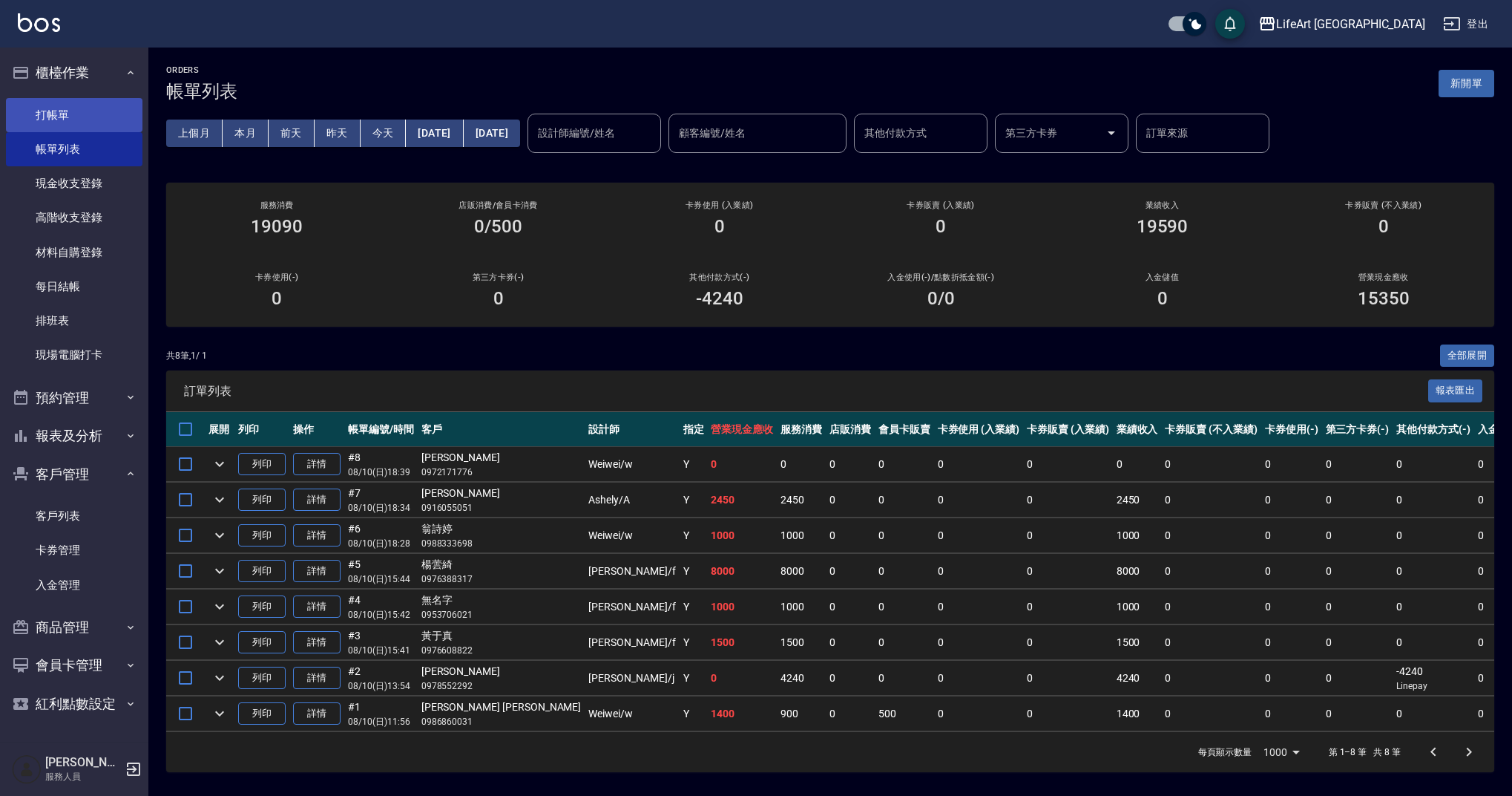
click at [83, 116] on link "打帳單" at bounding box center [75, 115] width 137 height 34
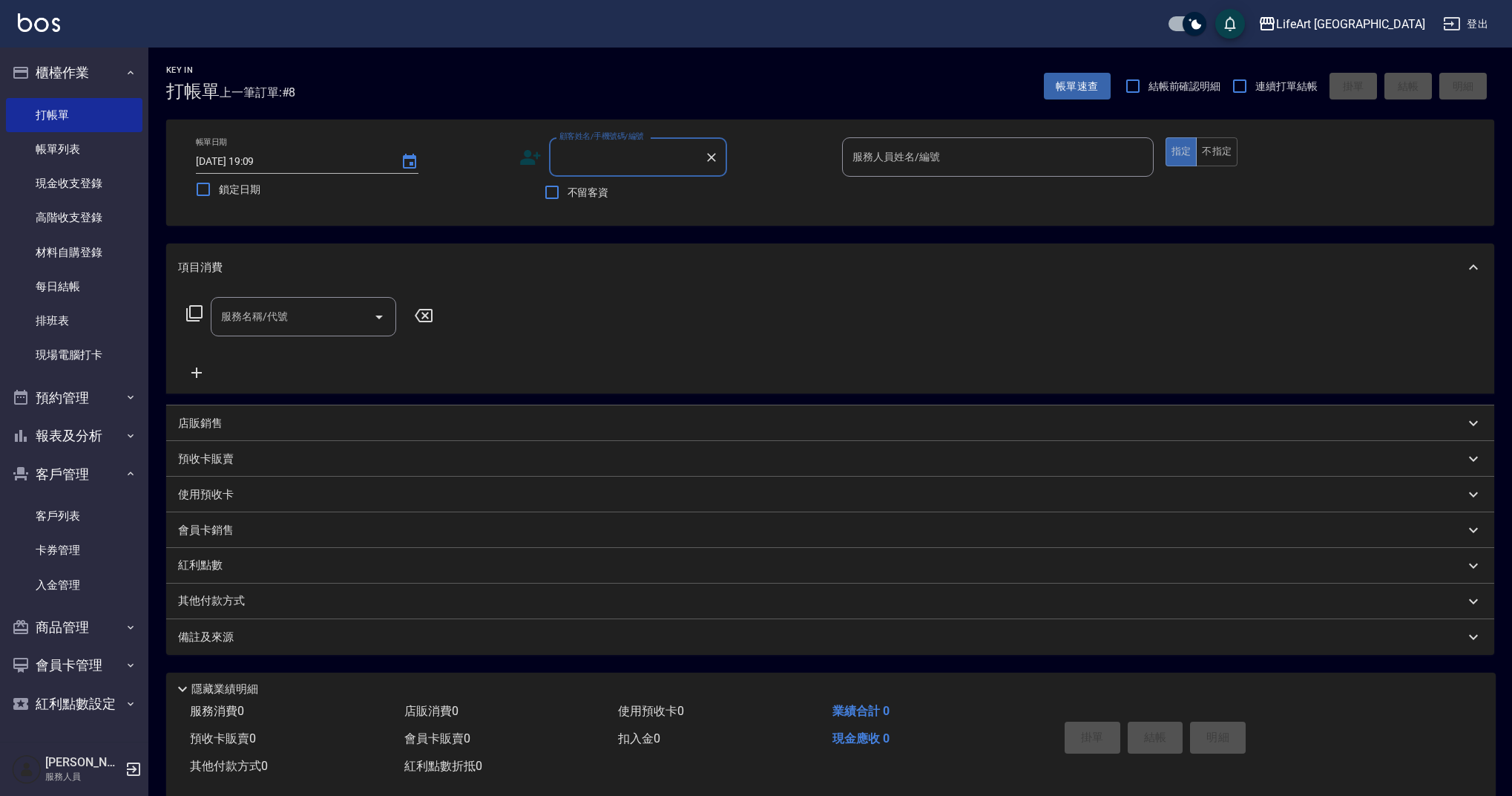
click at [592, 157] on input "顧客姓名/手機號碼/編號" at bounding box center [627, 156] width 142 height 26
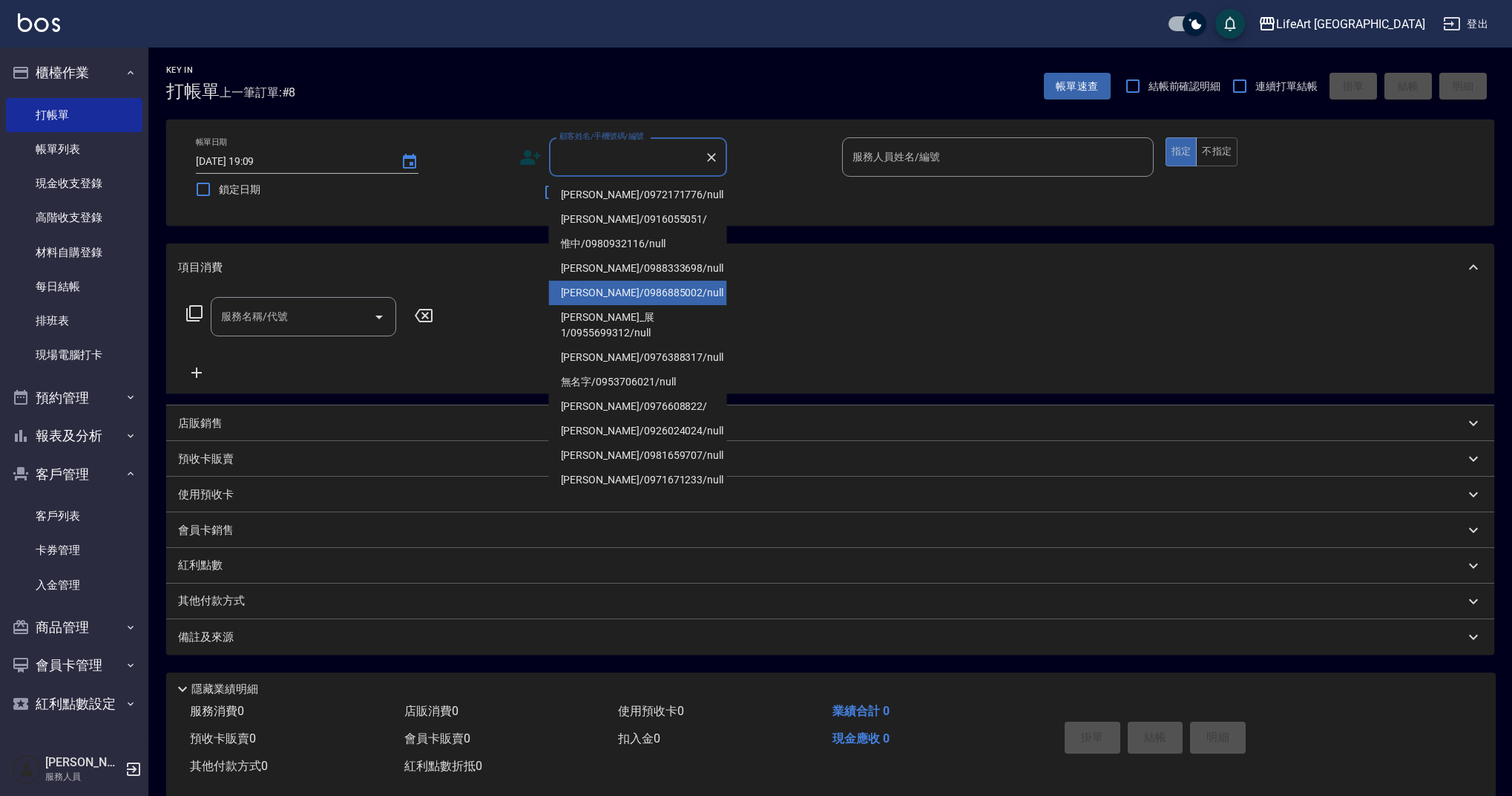
click at [638, 283] on li "[PERSON_NAME]/0986885002/null" at bounding box center [637, 293] width 178 height 25
type input "[PERSON_NAME]/0986885002/null"
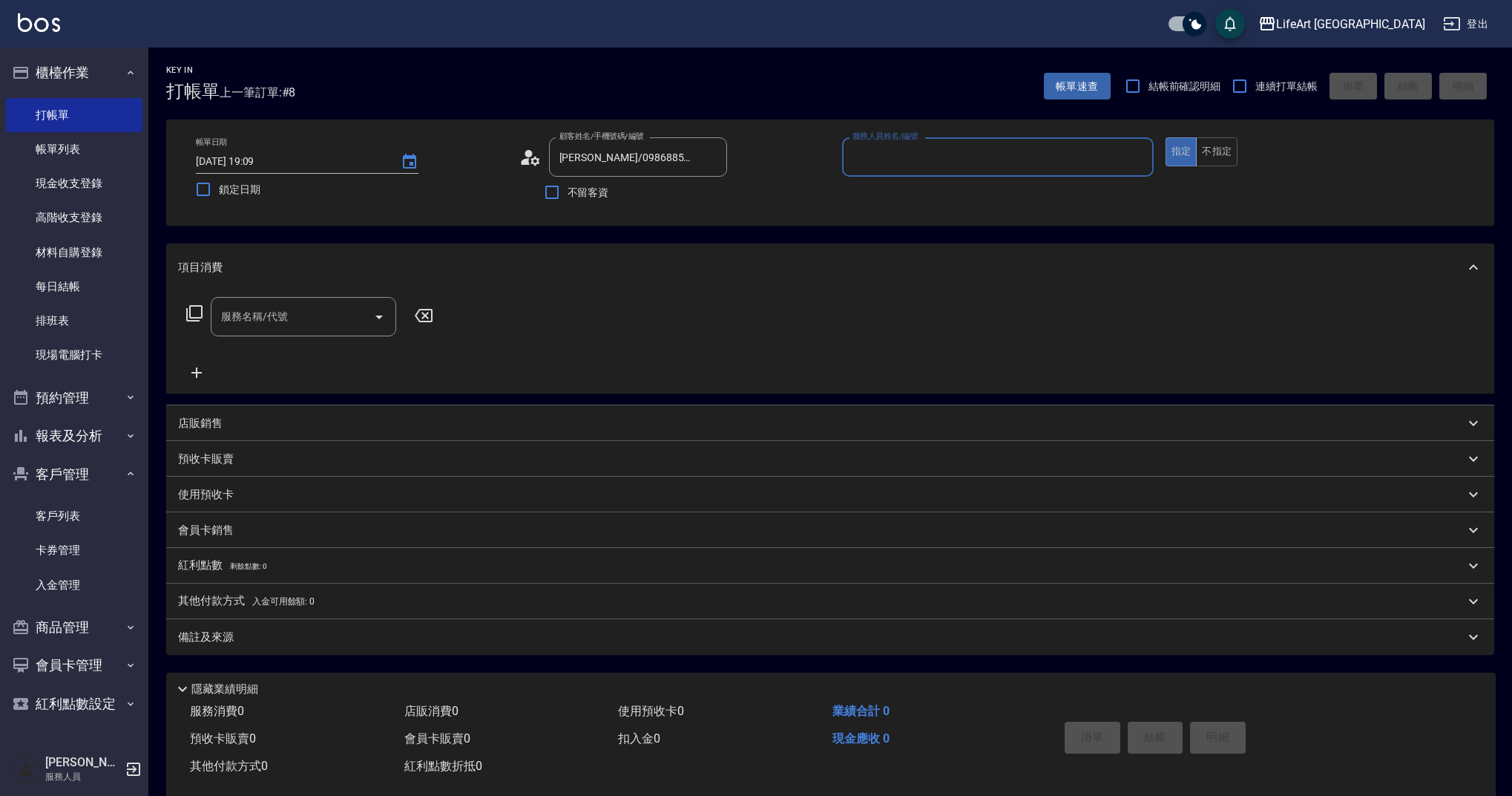
click at [963, 155] on input "服務人員姓名/編號" at bounding box center [998, 156] width 298 height 26
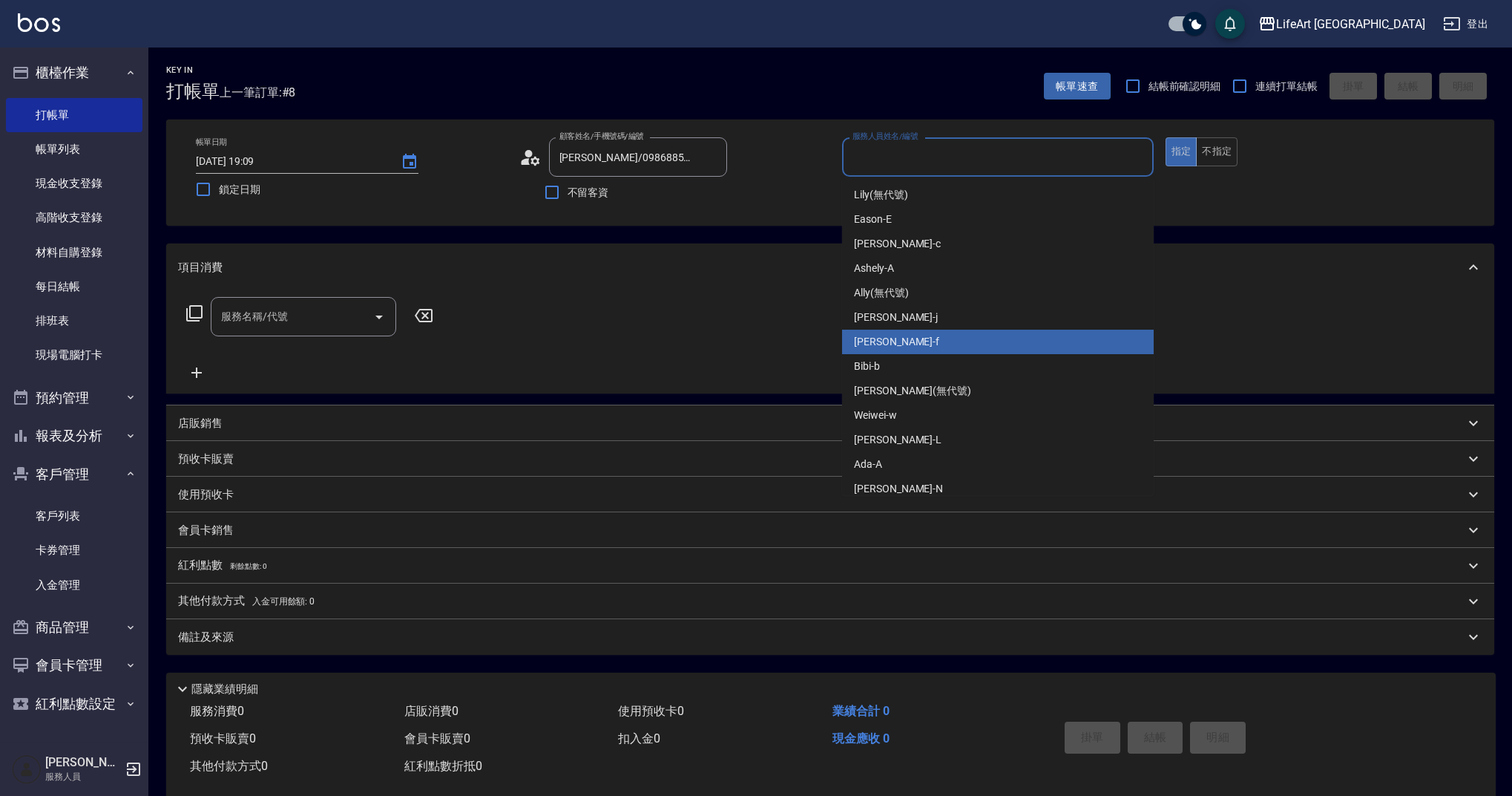
click at [898, 332] on div "Finney -f" at bounding box center [997, 342] width 312 height 25
type input "Finney-f"
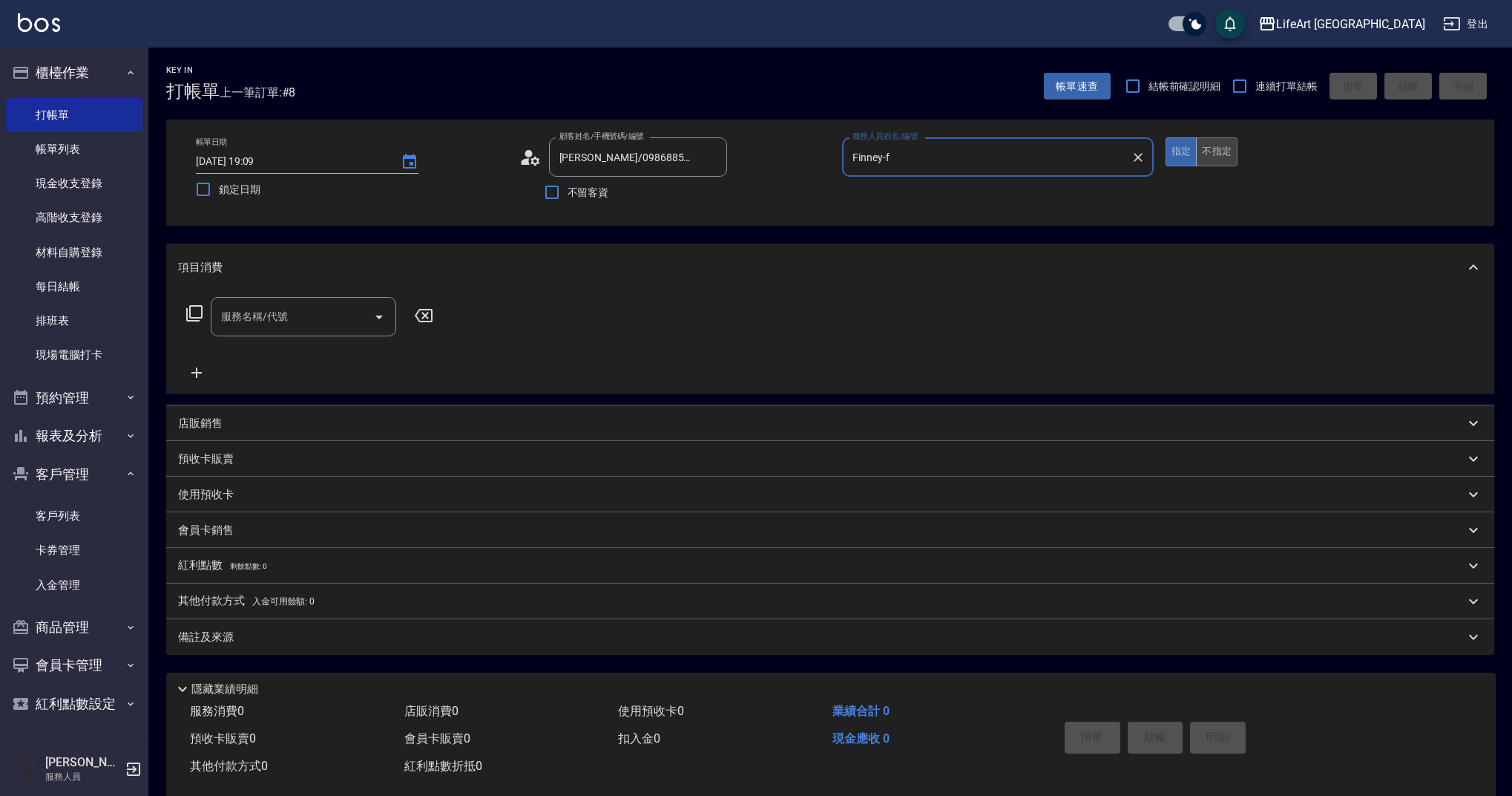
click at [1215, 157] on button "不指定" at bounding box center [1216, 152] width 42 height 29
drag, startPoint x: 246, startPoint y: 308, endPoint x: 273, endPoint y: 332, distance: 36.1
click at [246, 308] on div "服務名稱/代號 服務名稱/代號" at bounding box center [303, 316] width 186 height 39
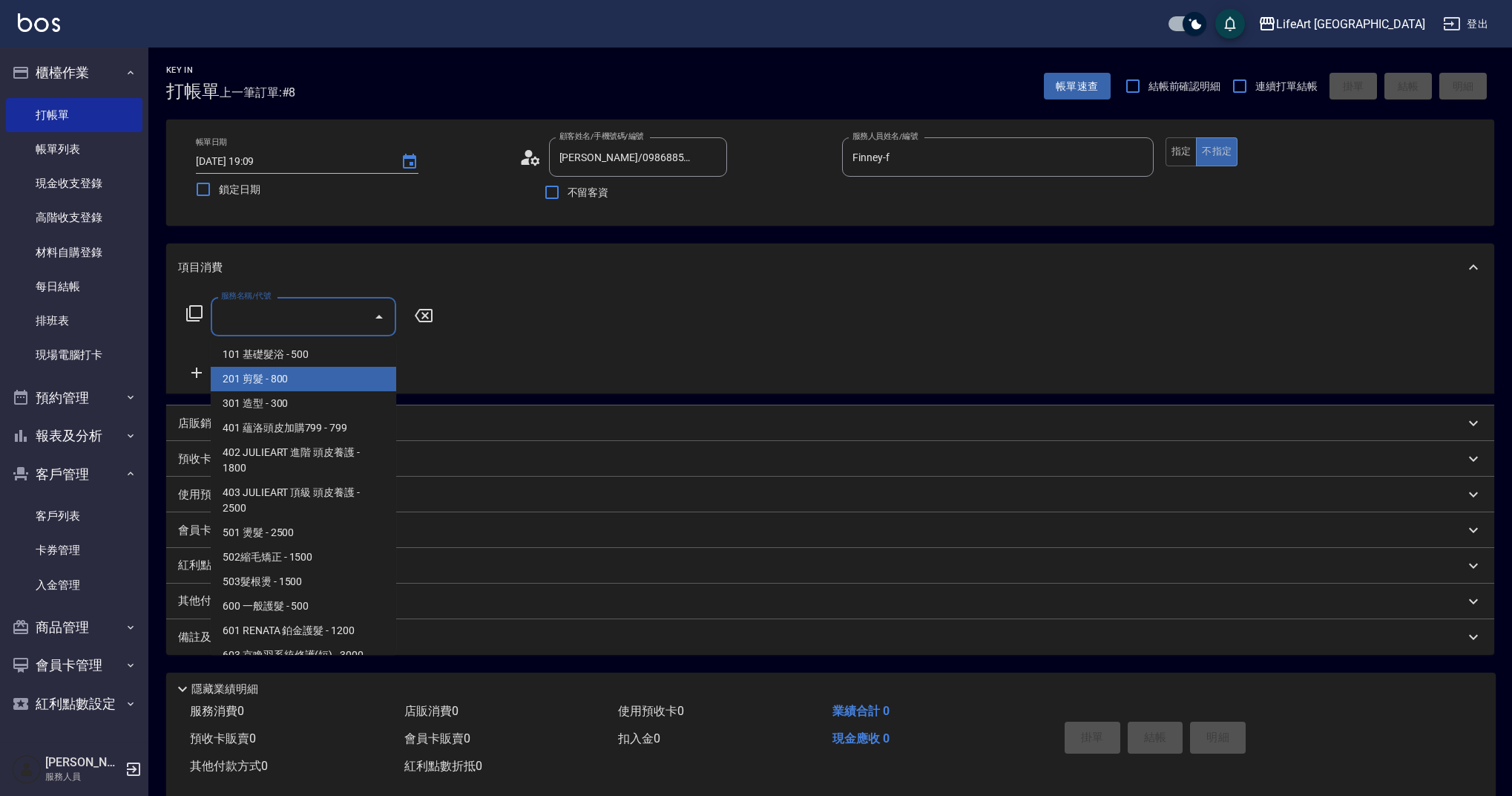
click at [293, 377] on span "201 剪髮 - 800" at bounding box center [303, 379] width 186 height 25
type input "201 剪髮(201)"
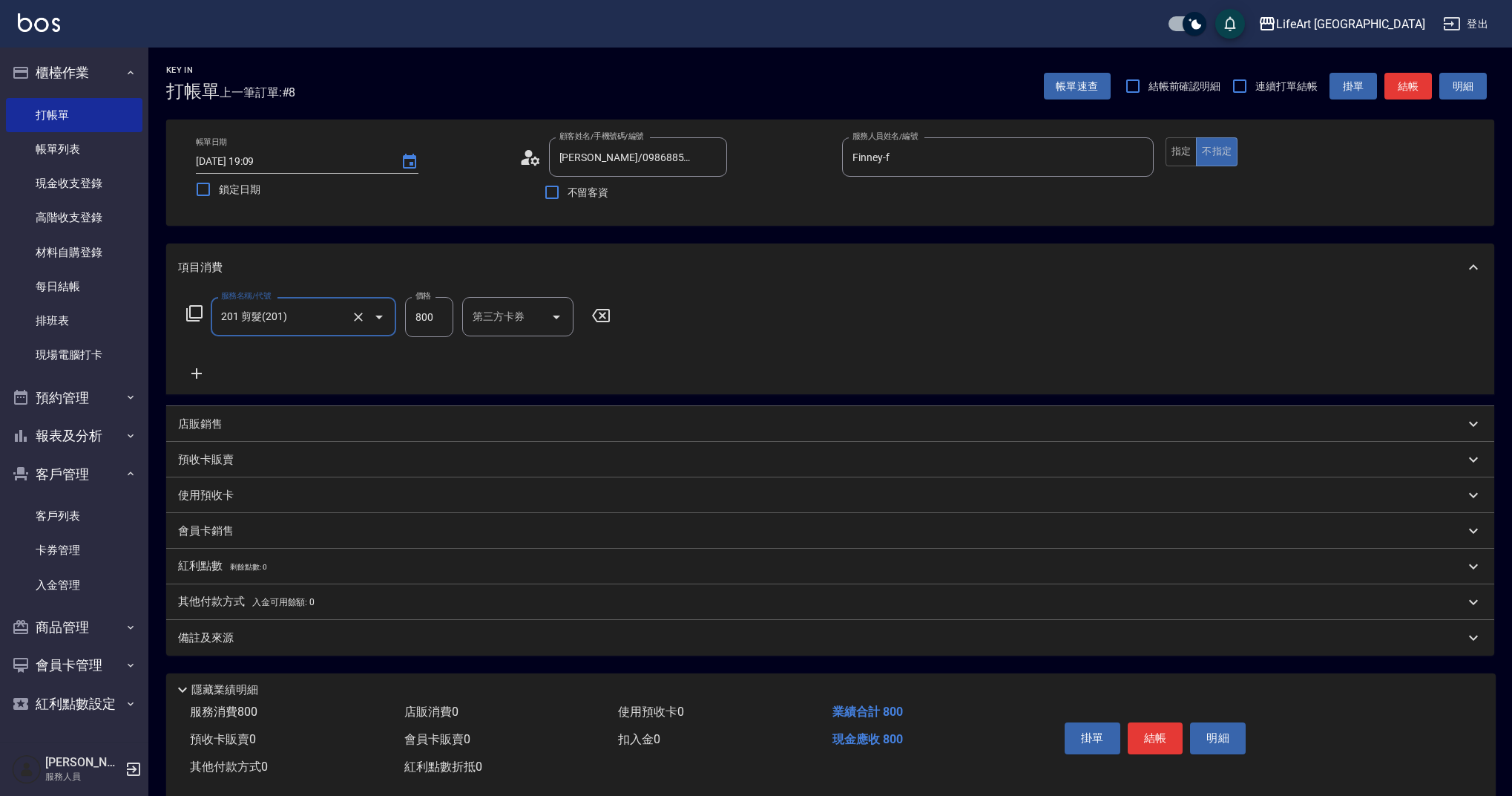
click at [210, 370] on icon at bounding box center [197, 373] width 37 height 18
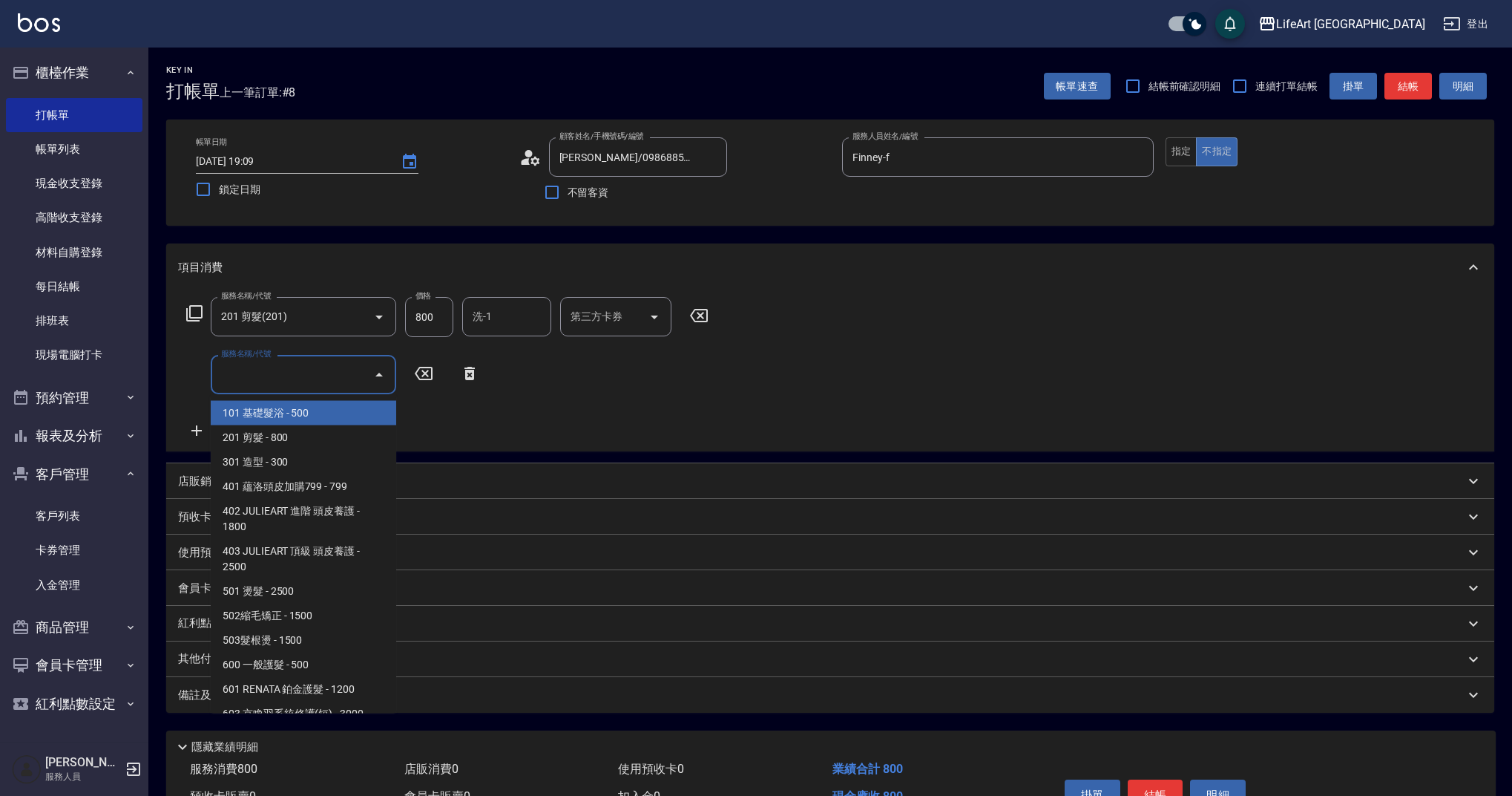
click at [265, 382] on input "服務名稱/代號" at bounding box center [292, 374] width 150 height 26
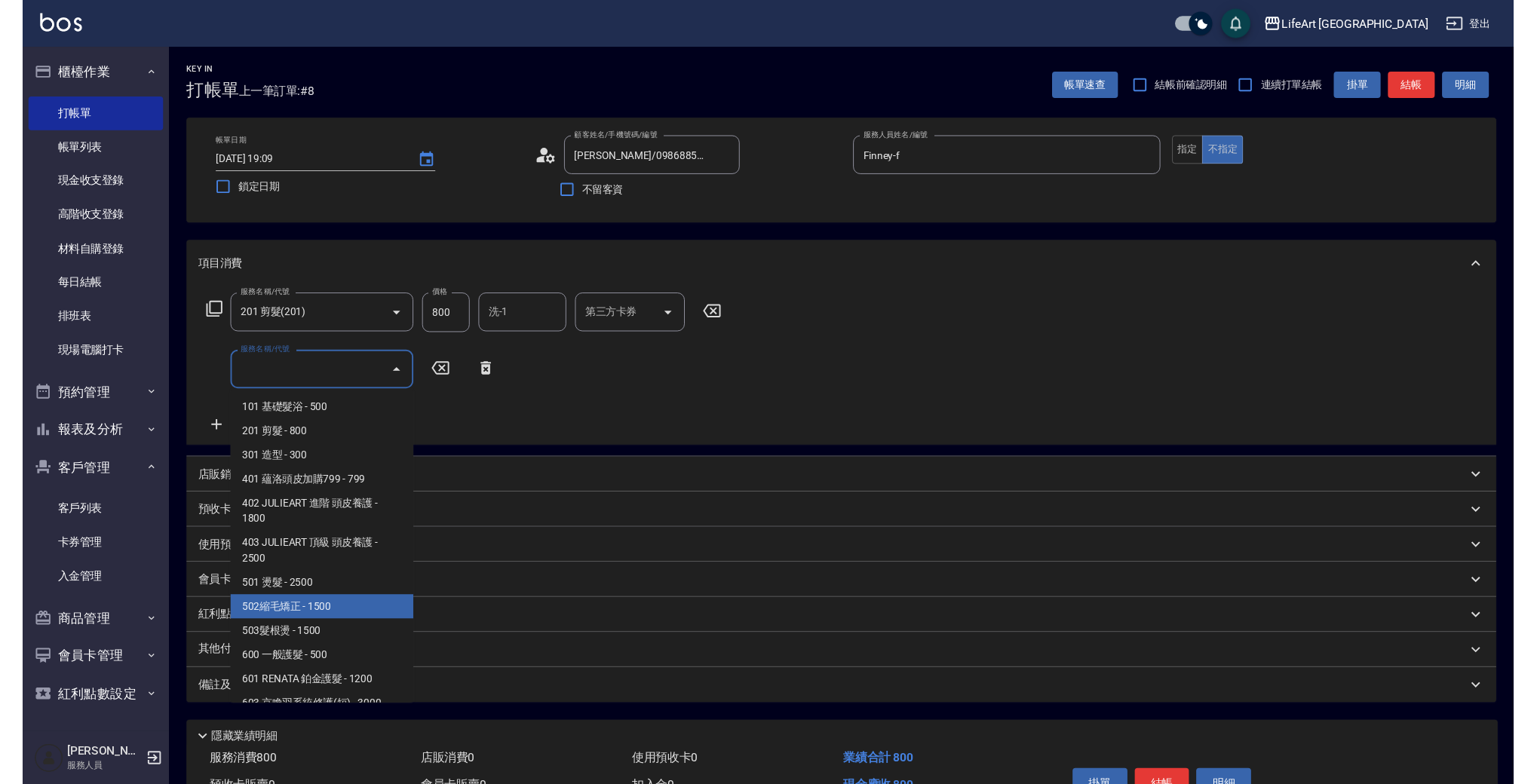
scroll to position [193, 0]
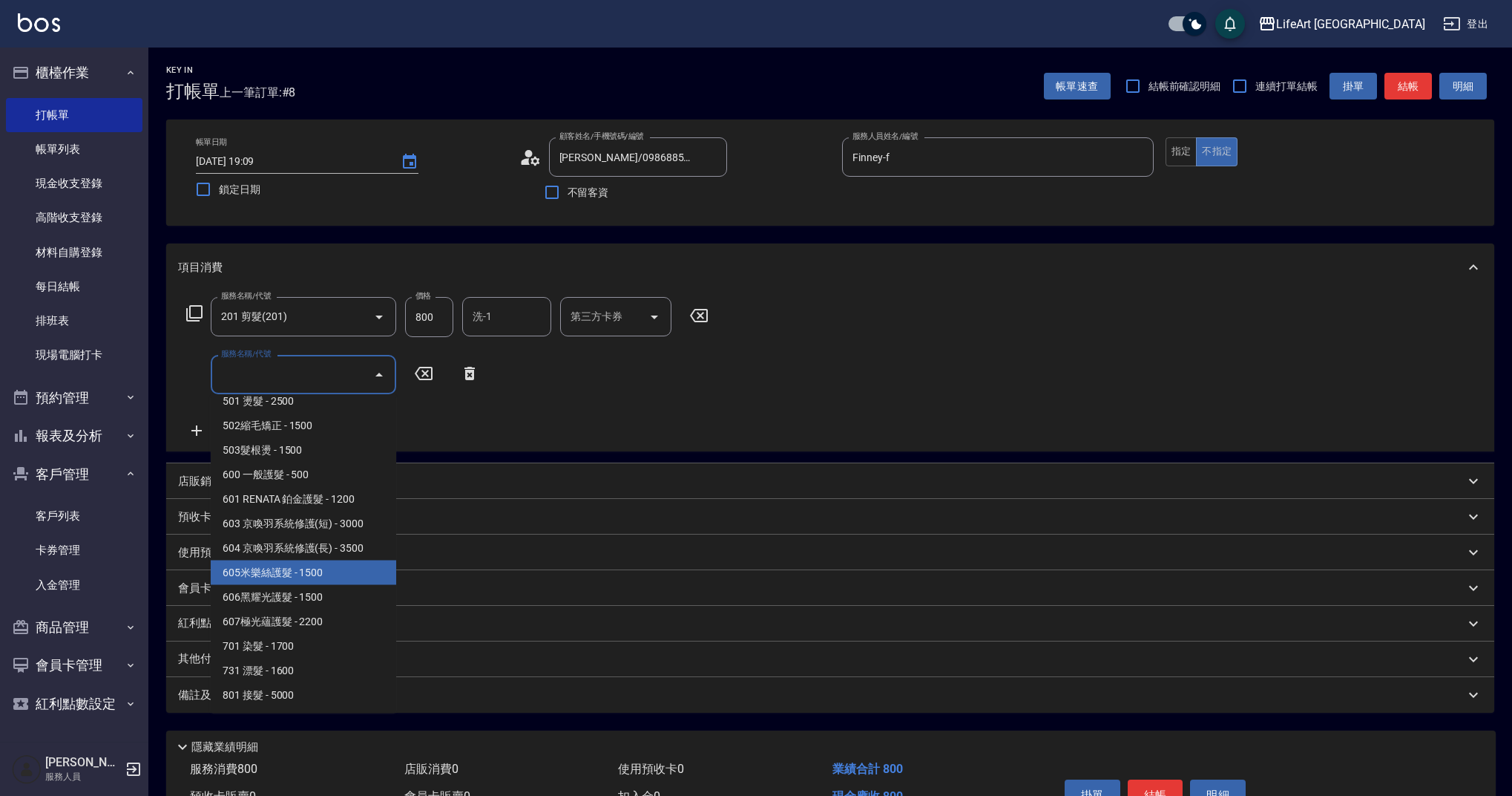
click at [345, 577] on span "605米樂絲護髮 - 1500" at bounding box center [303, 573] width 186 height 25
type input "605米樂絲護髮(605)"
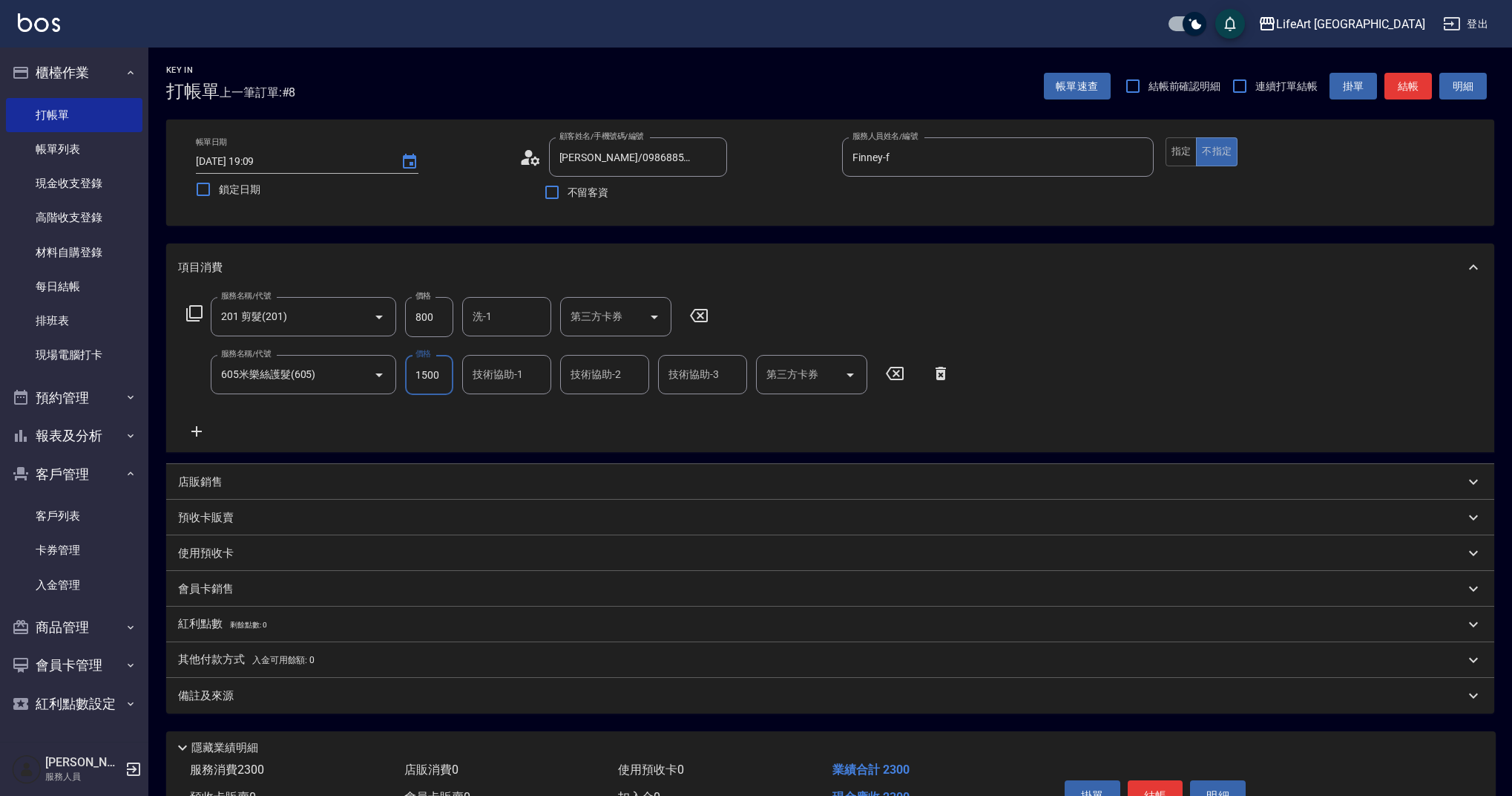
drag, startPoint x: 443, startPoint y: 382, endPoint x: 404, endPoint y: 366, distance: 42.2
click at [404, 366] on div "服務名稱/代號 605米樂絲護髮(605) 服務名稱/代號 價格 1500 價格 技術協助-1 技術協助-1 技術協助-2 技術協助-2 技術協助-3 技術協…" at bounding box center [569, 374] width 781 height 40
type input "1600"
drag, startPoint x: 437, startPoint y: 316, endPoint x: 399, endPoint y: 309, distance: 38.6
click at [399, 309] on div "服務名稱/代號 201 剪髮(201) 服務名稱/代號 價格 800 價格 洗-1 洗-1 第三方卡券 第三方卡券" at bounding box center [447, 316] width 539 height 40
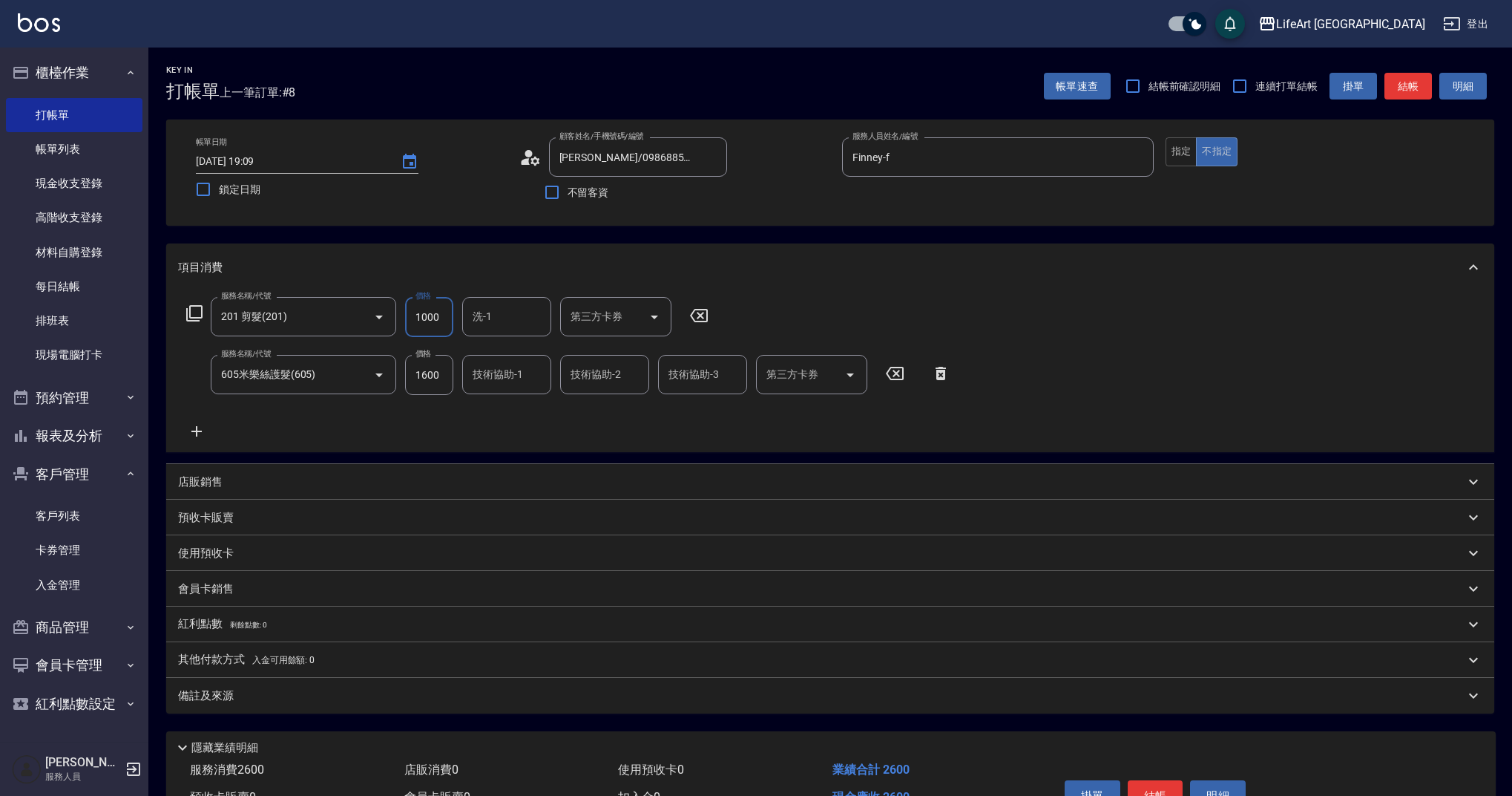
type input "1000"
click at [503, 374] on div "技術協助-1 技術協助-1" at bounding box center [507, 374] width 89 height 39
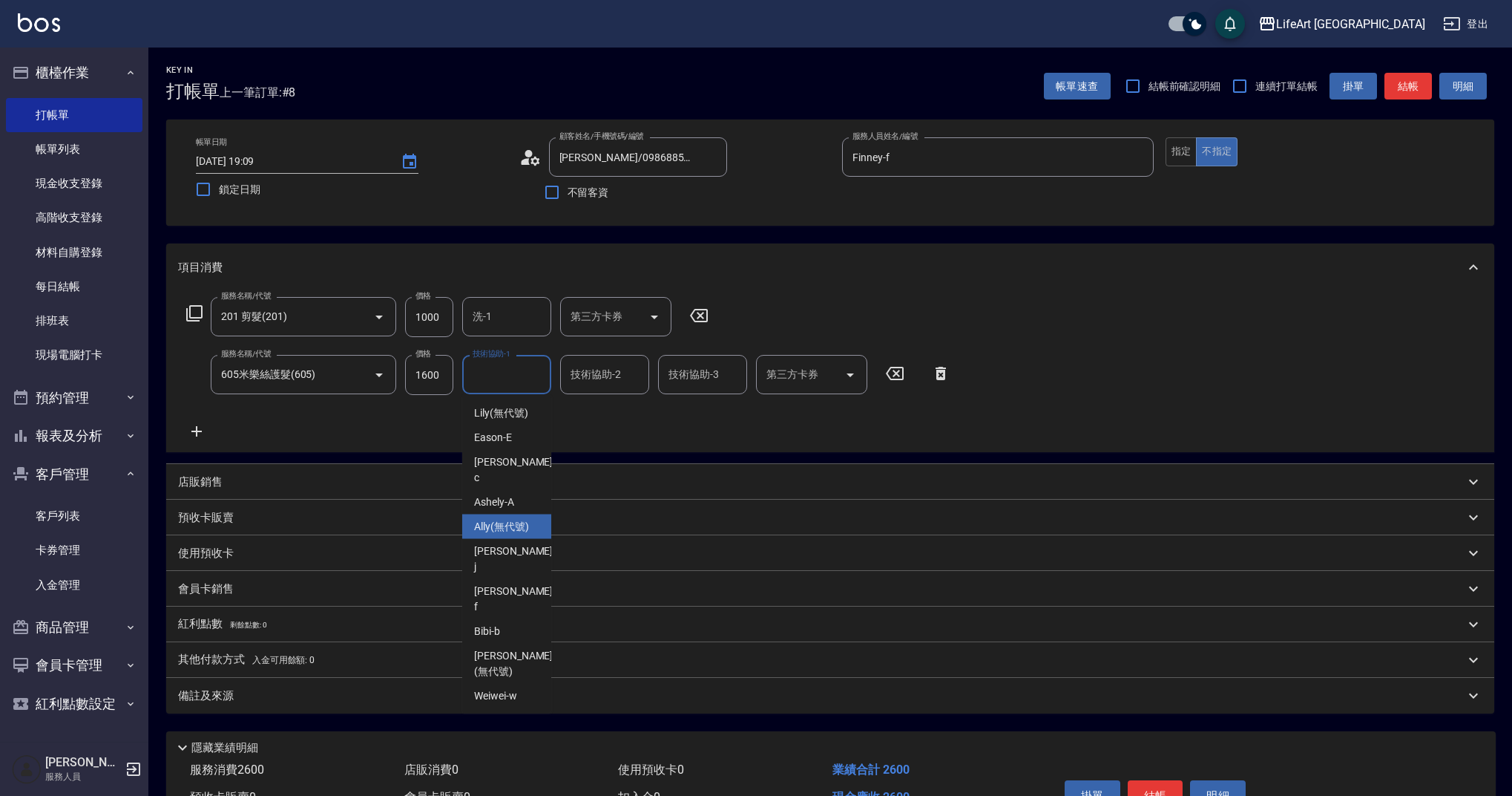
click at [511, 521] on div "Ally (無代號)" at bounding box center [507, 527] width 89 height 25
type input "Ally(無代號)"
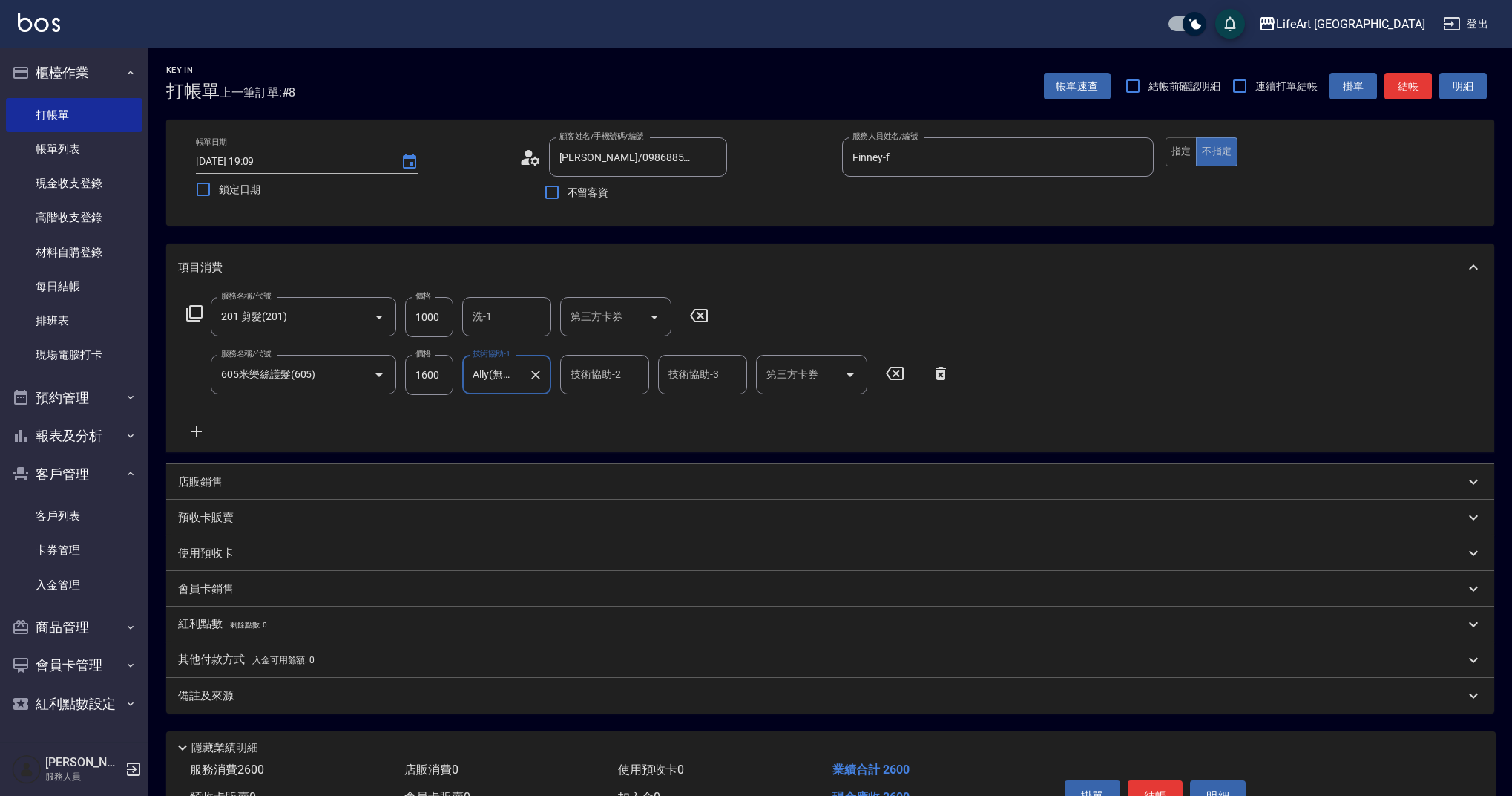
click at [238, 617] on p "紅利點數 剩餘點數: 0" at bounding box center [222, 625] width 88 height 16
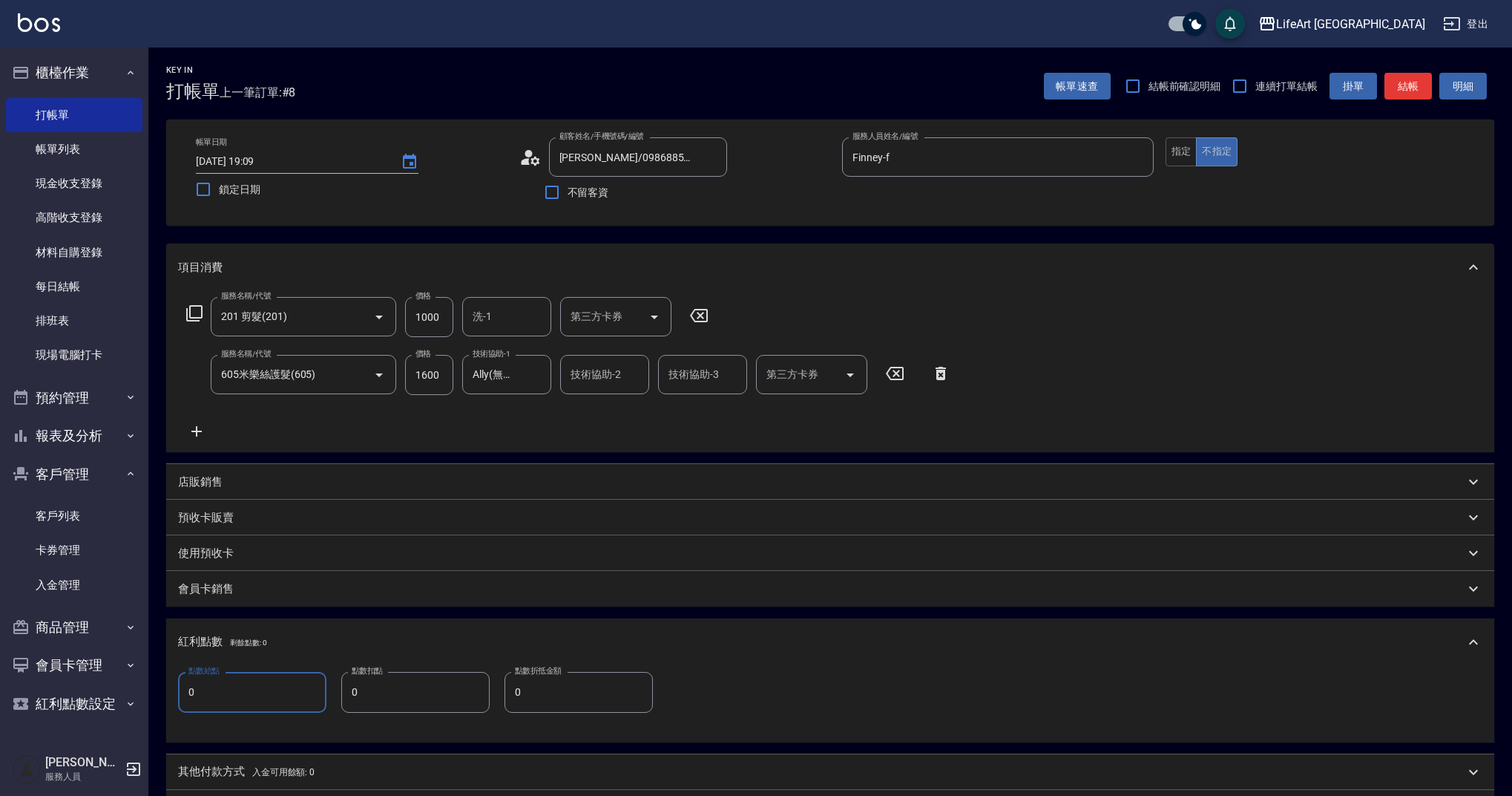
drag, startPoint x: 225, startPoint y: 706, endPoint x: 152, endPoint y: 694, distance: 74.0
click at [152, 694] on div "Key In 打帳單 上一筆訂單:#8 帳單速查 結帳前確認明細 連續打單結帳 掛單 結帳 明細 帳單日期 [DATE] 19:09 鎖定日期 顧客姓名/手機…" at bounding box center [830, 516] width 1364 height 939
type input "5"
click at [210, 581] on p "會員卡銷售" at bounding box center [206, 589] width 56 height 16
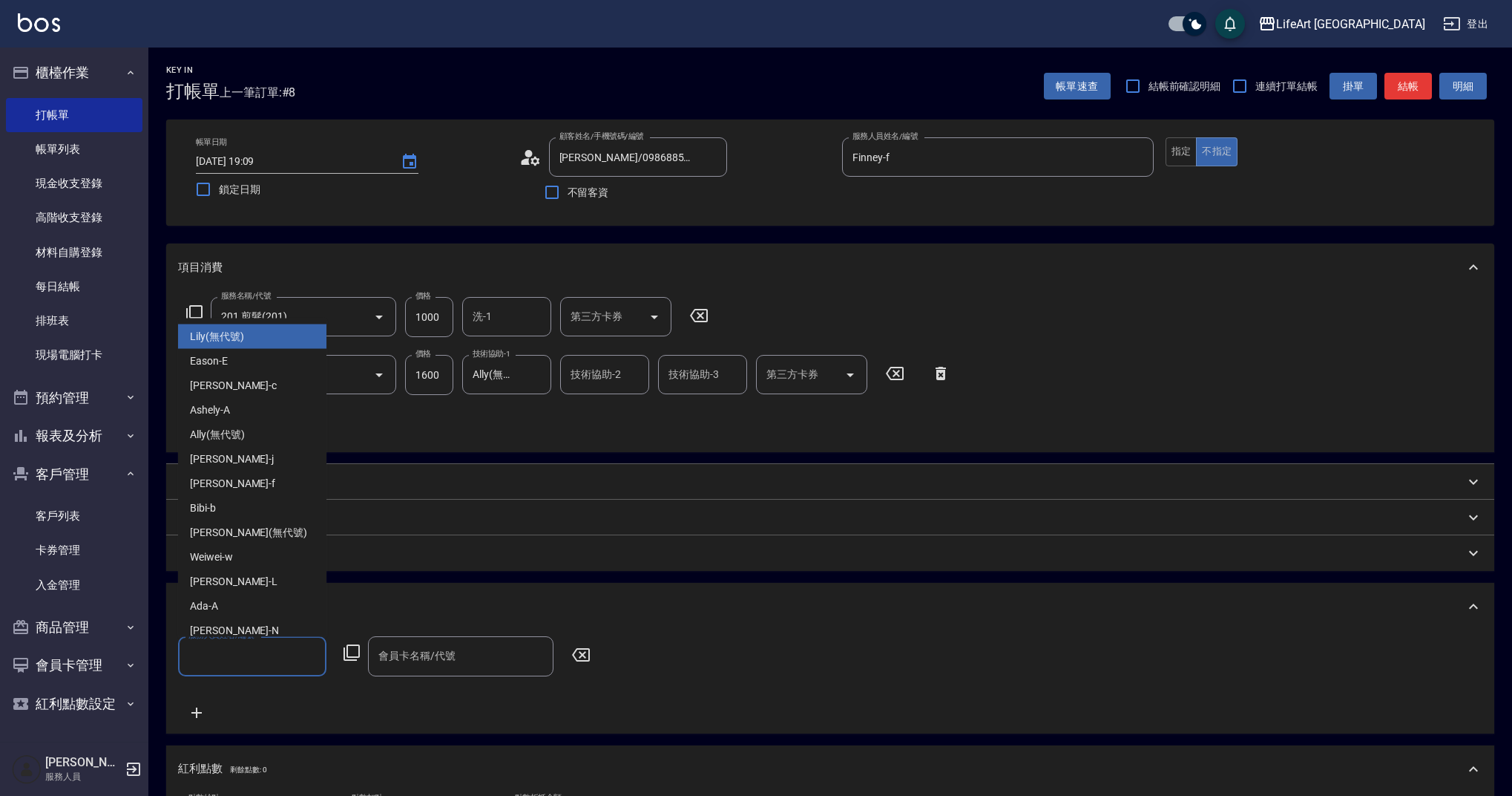
click at [235, 649] on input "服務人員姓名/編號" at bounding box center [252, 656] width 135 height 26
click at [197, 489] on span "Finney -f" at bounding box center [233, 484] width 85 height 16
type input "Finney-f"
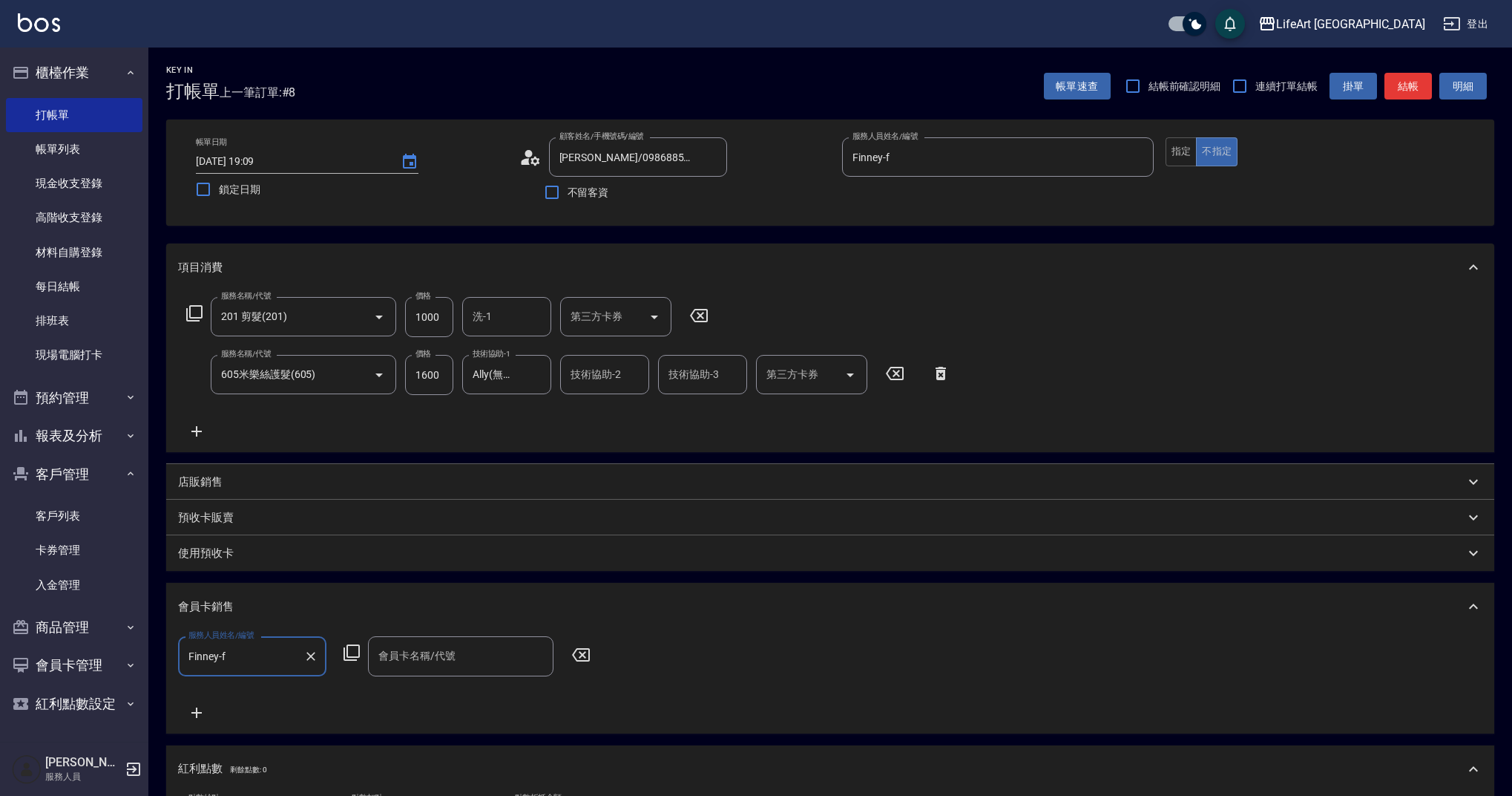
click at [412, 642] on div "會員卡名稱/代號" at bounding box center [460, 656] width 186 height 39
click at [417, 689] on span "會員卡一號 - 01" at bounding box center [460, 695] width 186 height 25
type input "會員卡一號-365天"
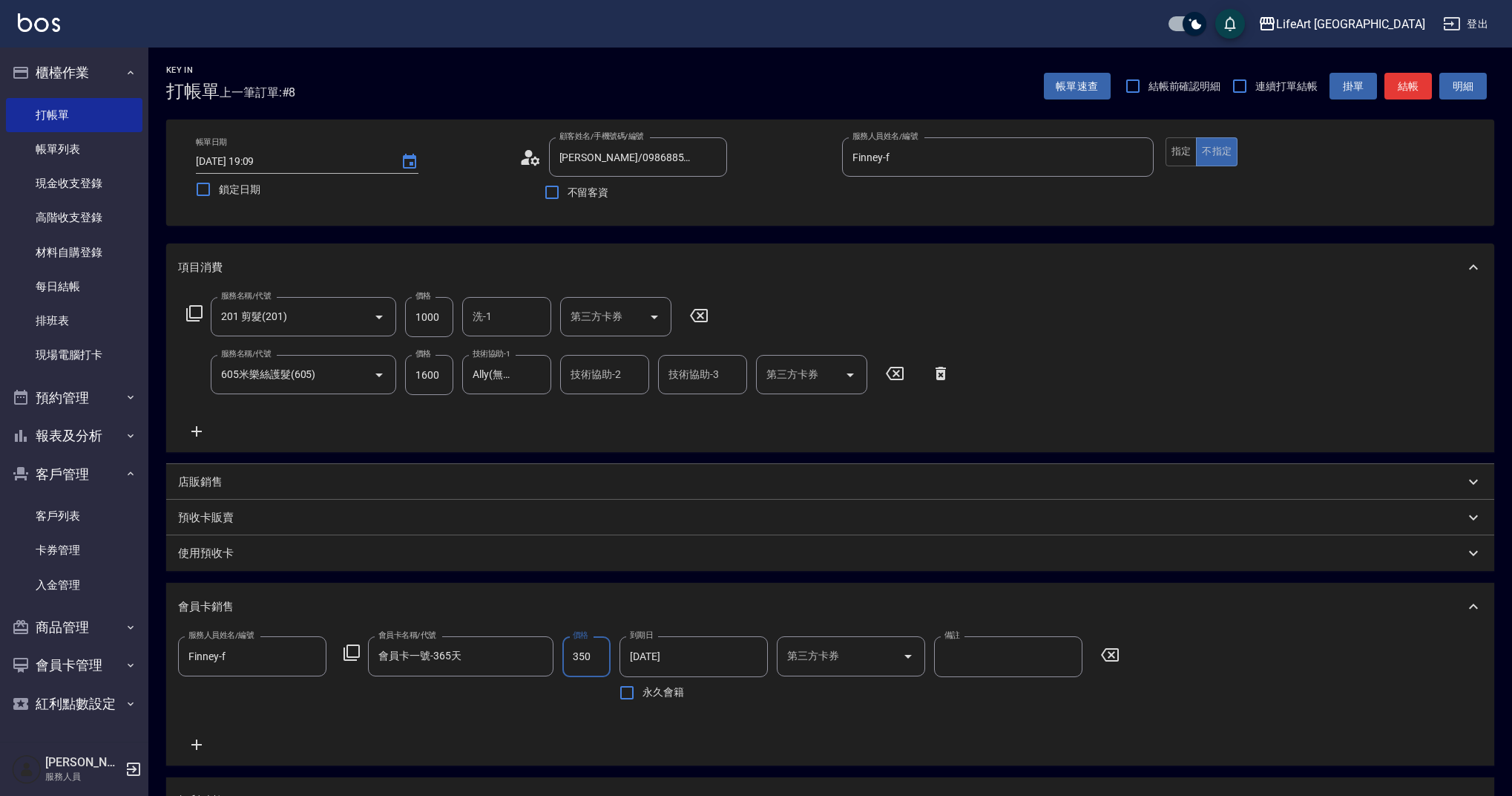
drag, startPoint x: 597, startPoint y: 649, endPoint x: 555, endPoint y: 661, distance: 43.7
click at [555, 661] on div "服務人員姓名/編號 [PERSON_NAME]-f 服務人員姓名/編號 會員卡名稱/代號 會員卡一號-365天 會員卡名稱/代號 價格 350 價格 到期日 …" at bounding box center [653, 672] width 950 height 71
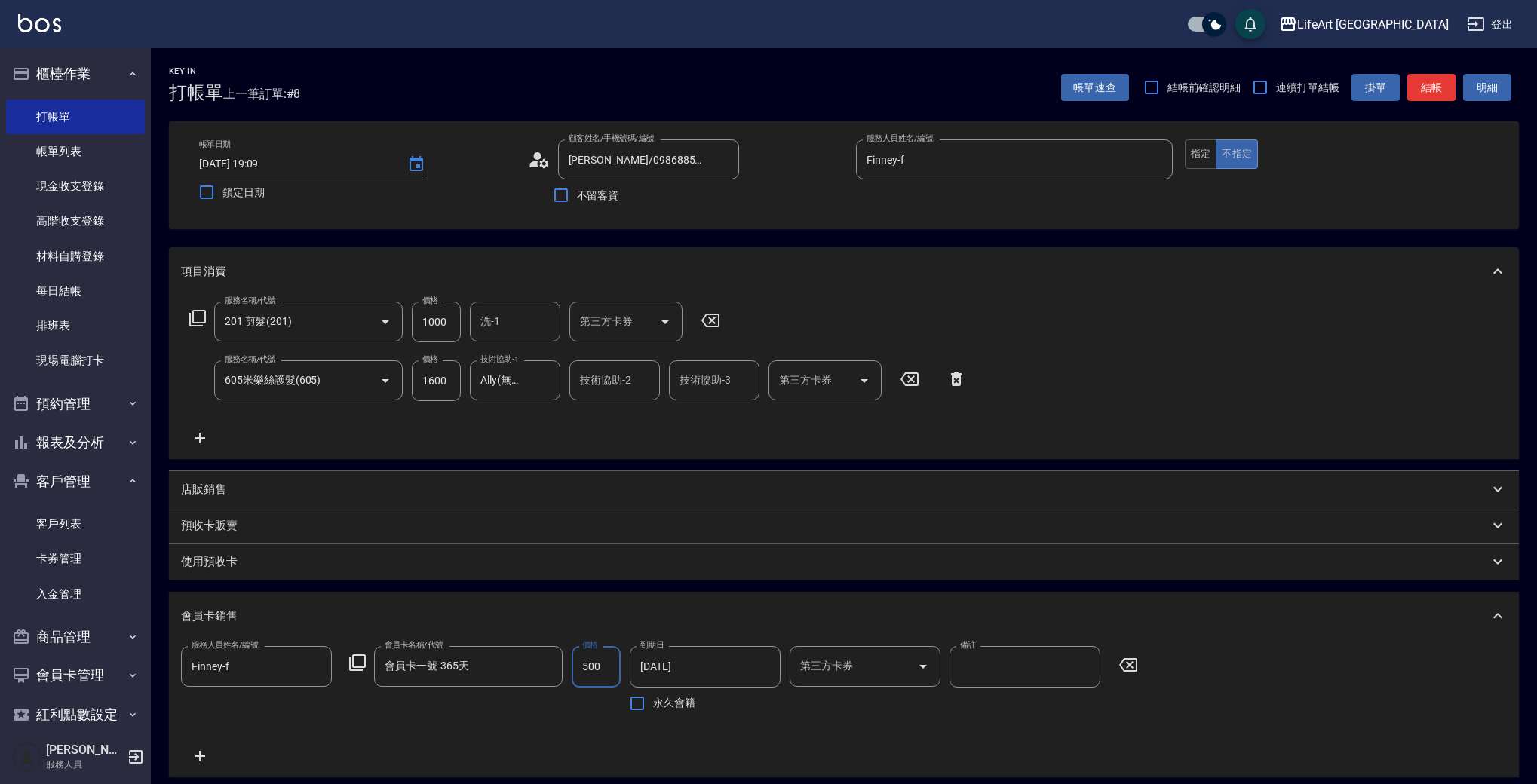
type input "500"
click at [514, 323] on input "洗-1" at bounding box center [514, 321] width 77 height 26
drag, startPoint x: 498, startPoint y: 461, endPoint x: 1393, endPoint y: 525, distance: 897.3
click at [498, 467] on span "Ally (無代號)" at bounding box center [510, 475] width 56 height 16
type input "Ally(無代號)"
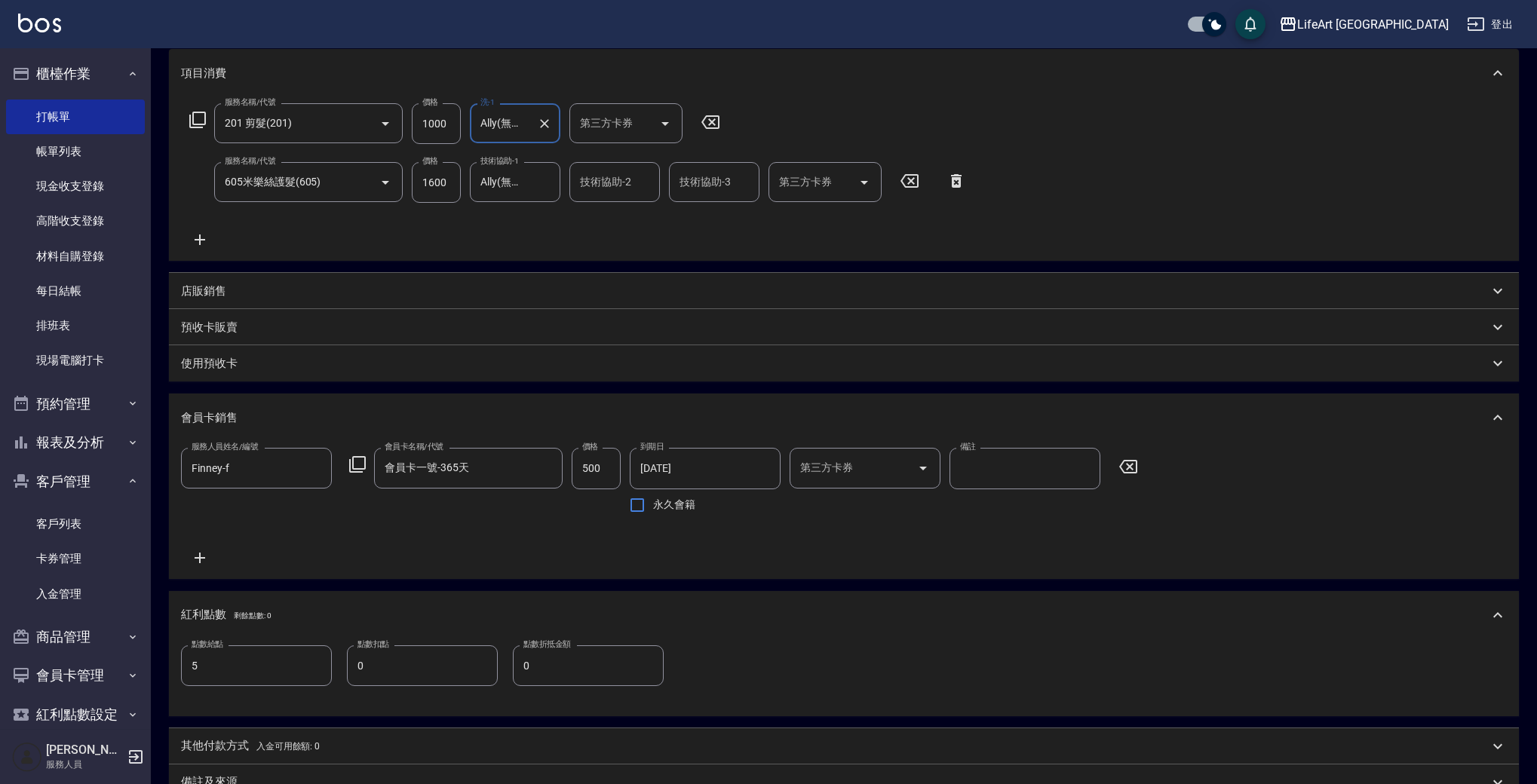
scroll to position [385, 0]
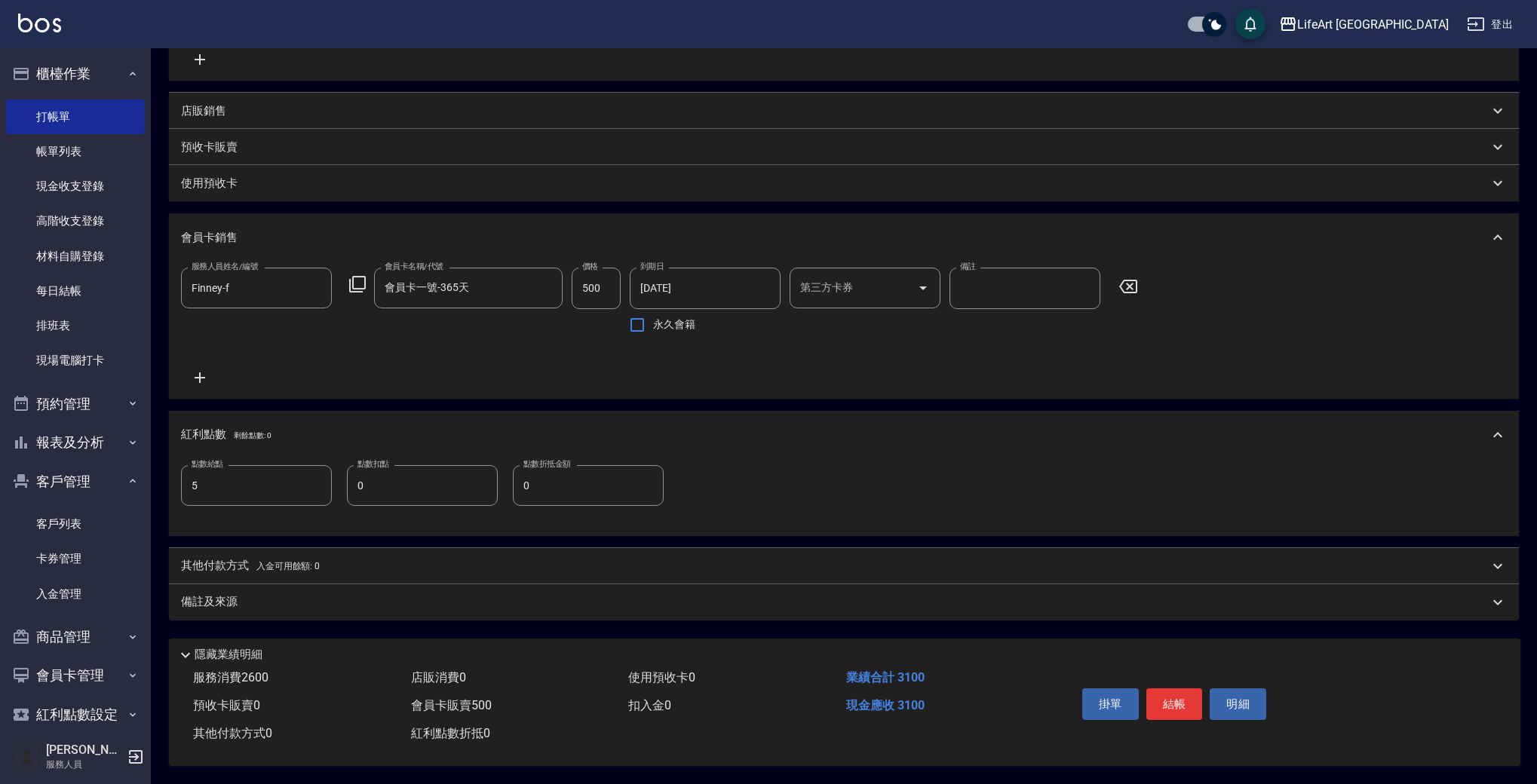
click at [219, 585] on div "備註及來源" at bounding box center [844, 603] width 1350 height 36
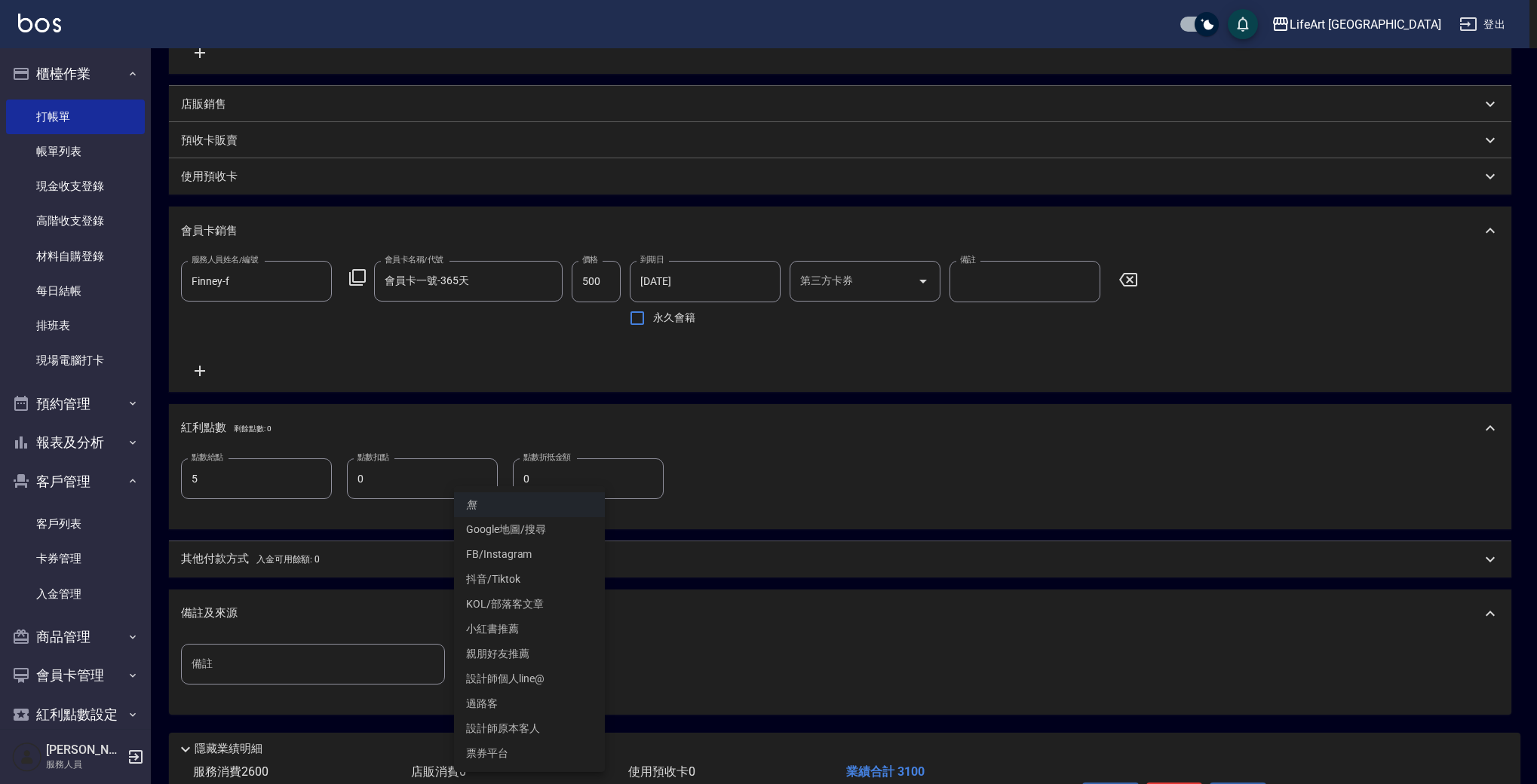
click at [512, 676] on body "LifeArt 蘆洲 登出 櫃檯作業 打帳單 帳單列表 現金收支登錄 高階收支登錄 材料自購登錄 每日結帳 排班表 現場電腦打卡 預約管理 預約管理 單日預約…" at bounding box center [768, 246] width 1537 height 1263
click at [514, 527] on li "Google地圖/搜尋" at bounding box center [529, 530] width 151 height 25
type input "Google地圖/搜尋"
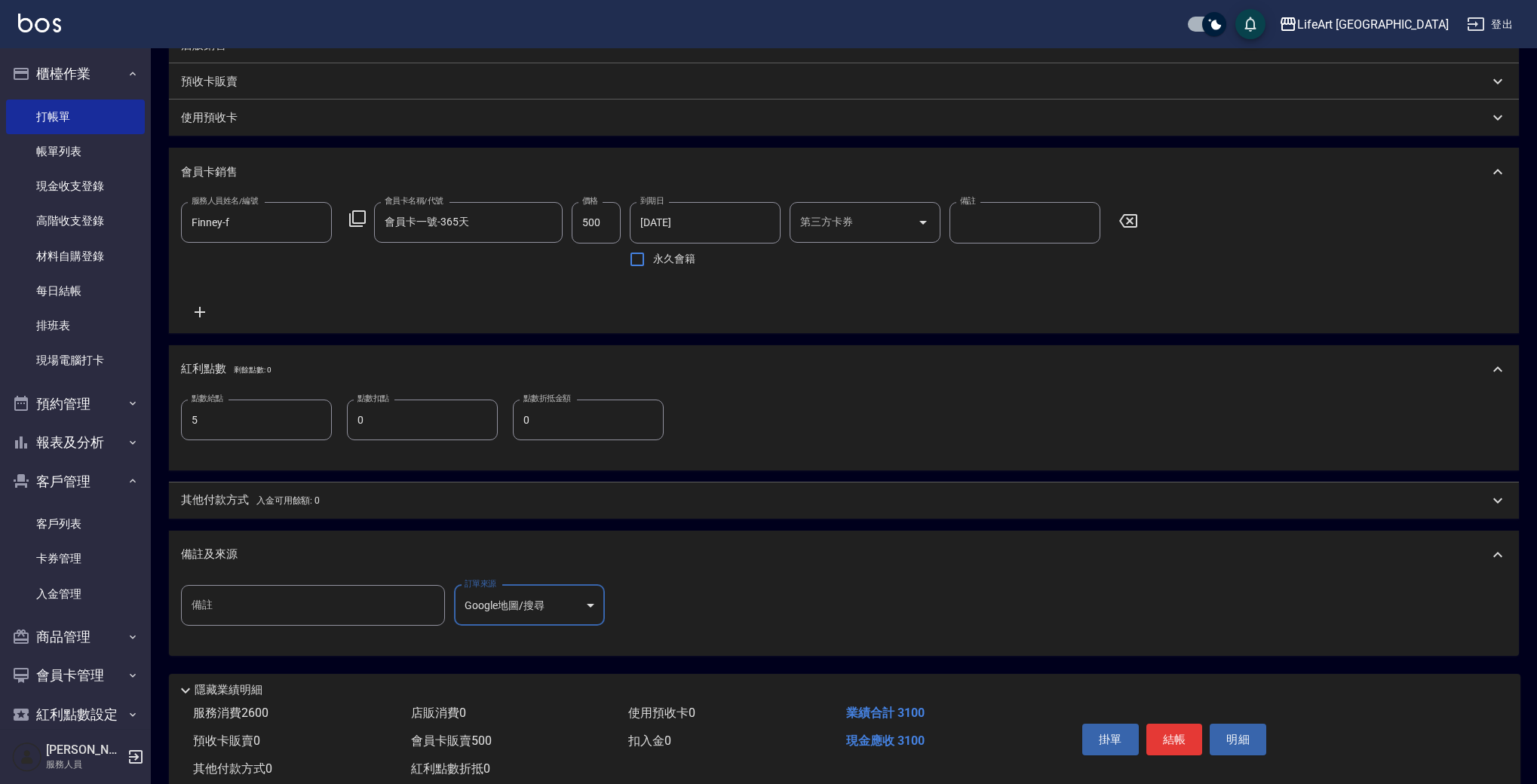
scroll to position [486, 0]
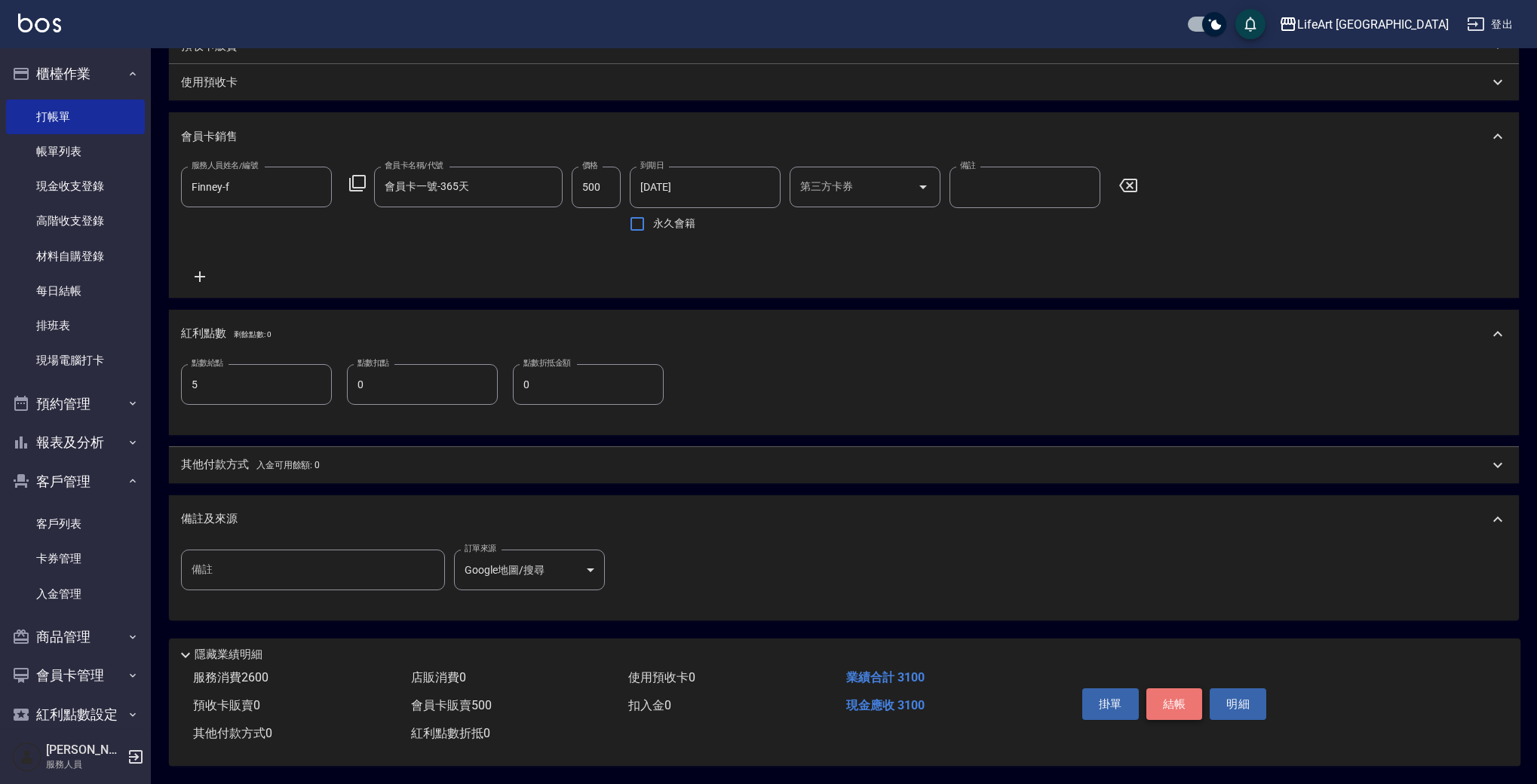
click at [1156, 694] on button "結帳" at bounding box center [1174, 704] width 57 height 32
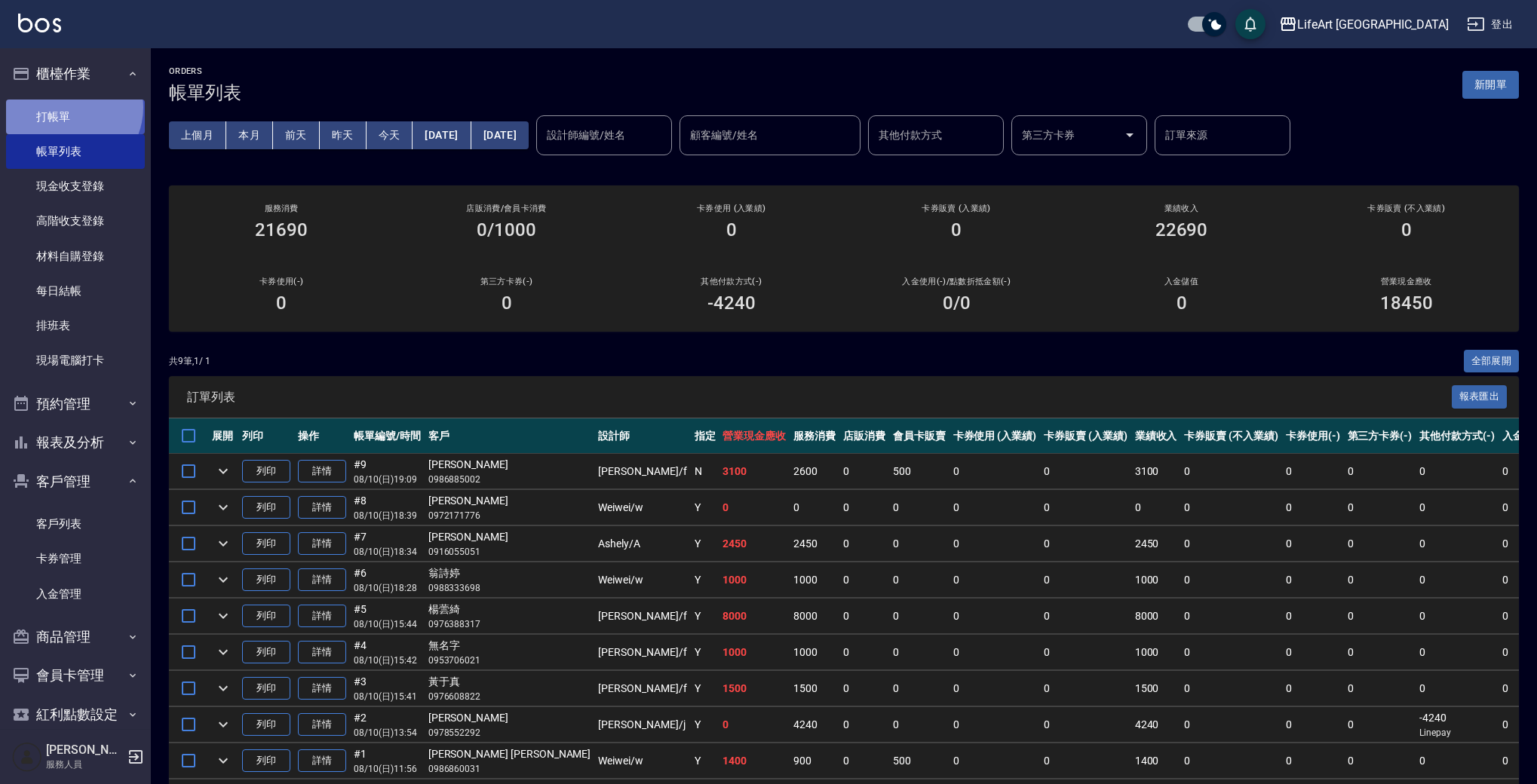
click at [66, 109] on link "打帳單" at bounding box center [76, 116] width 139 height 34
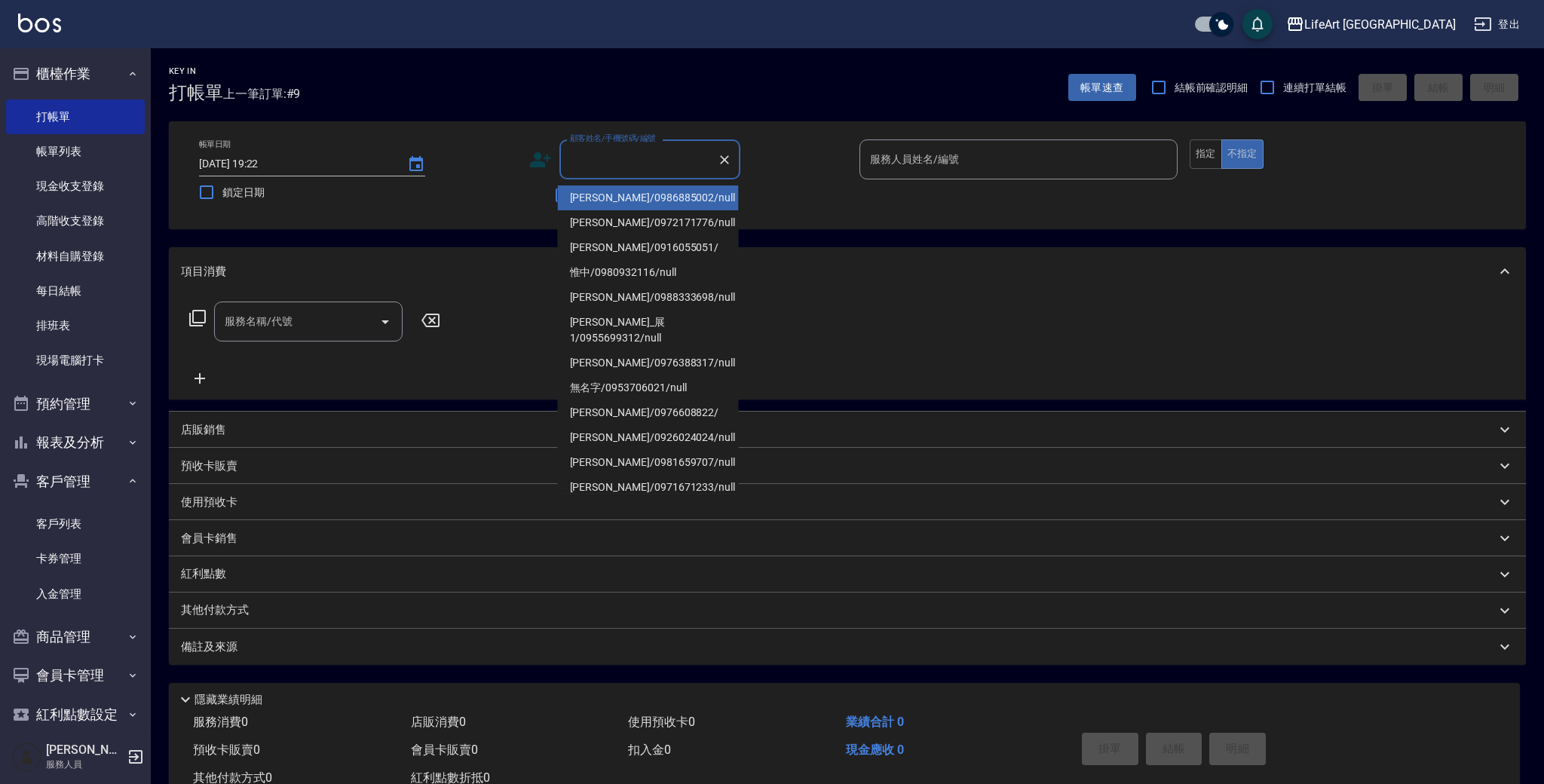
click at [635, 166] on input "顧客姓名/手機號碼/編號" at bounding box center [639, 159] width 144 height 26
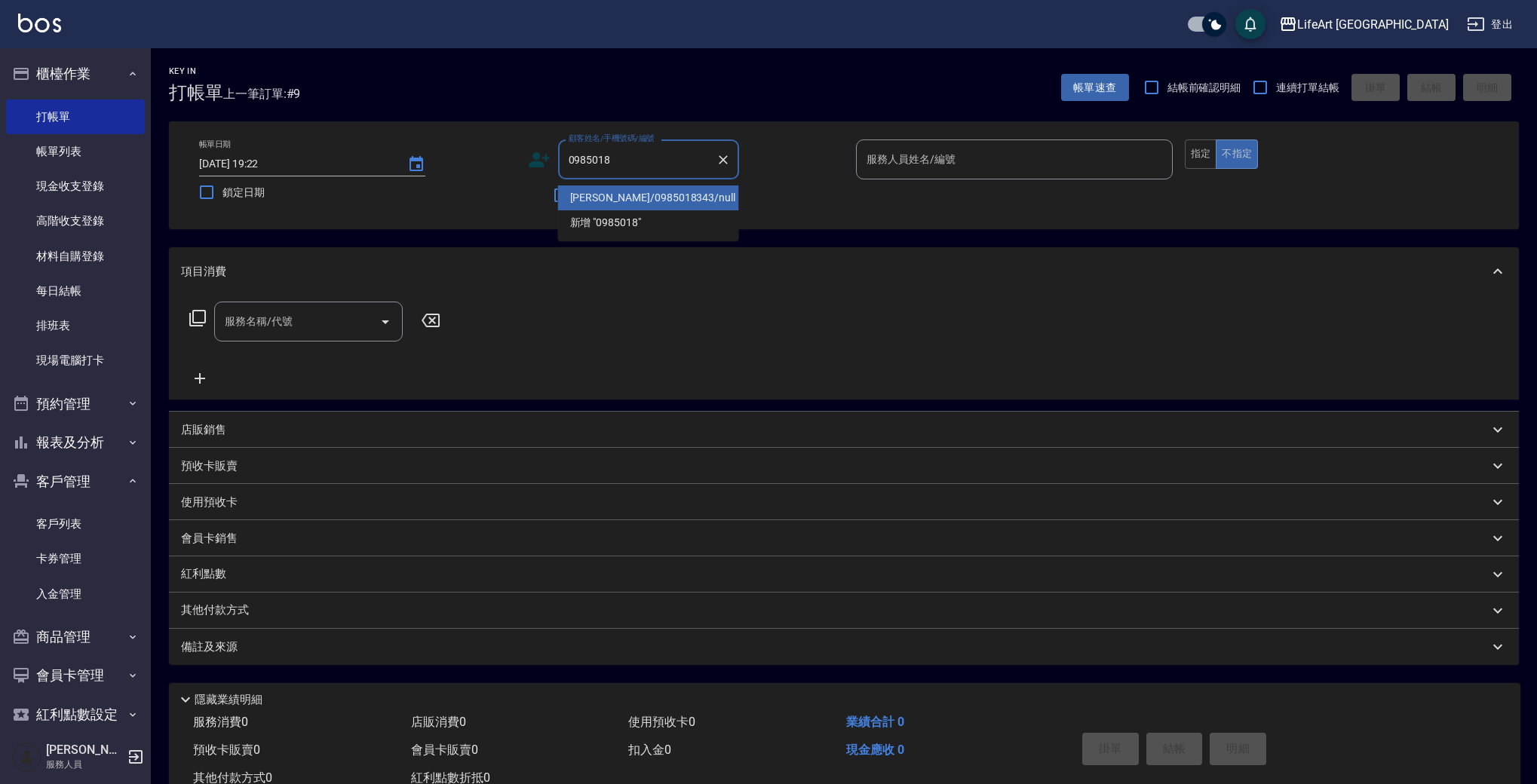
drag, startPoint x: 653, startPoint y: 204, endPoint x: 1012, endPoint y: 134, distance: 365.8
click at [653, 204] on li "[PERSON_NAME]/0985018343/null" at bounding box center [648, 198] width 181 height 25
type input "[PERSON_NAME]/0985018343/null"
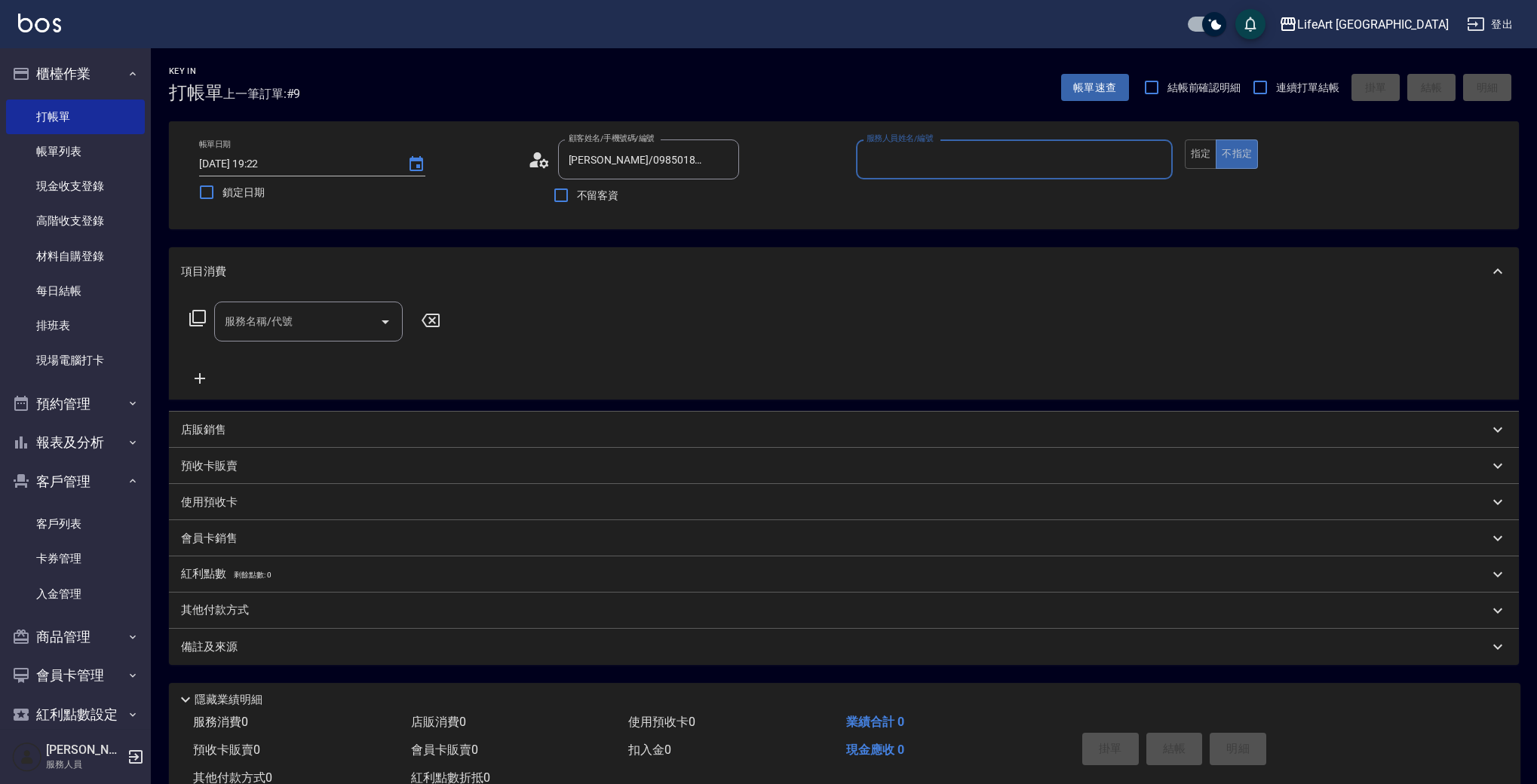
type input "Finney-f"
click at [282, 327] on input "服務名稱/代號" at bounding box center [297, 321] width 153 height 26
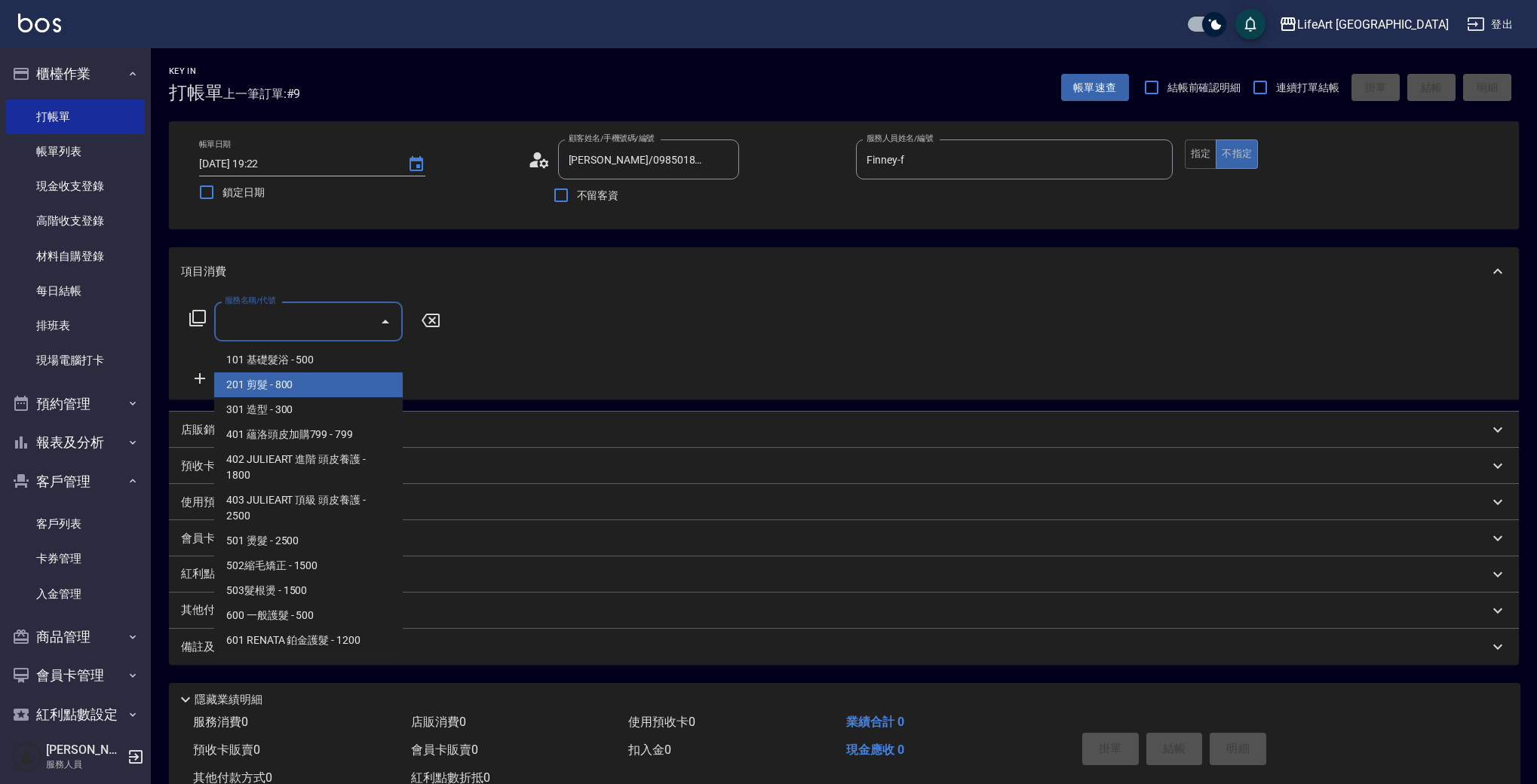
click at [296, 385] on span "201 剪髮 - 800" at bounding box center [308, 385] width 189 height 25
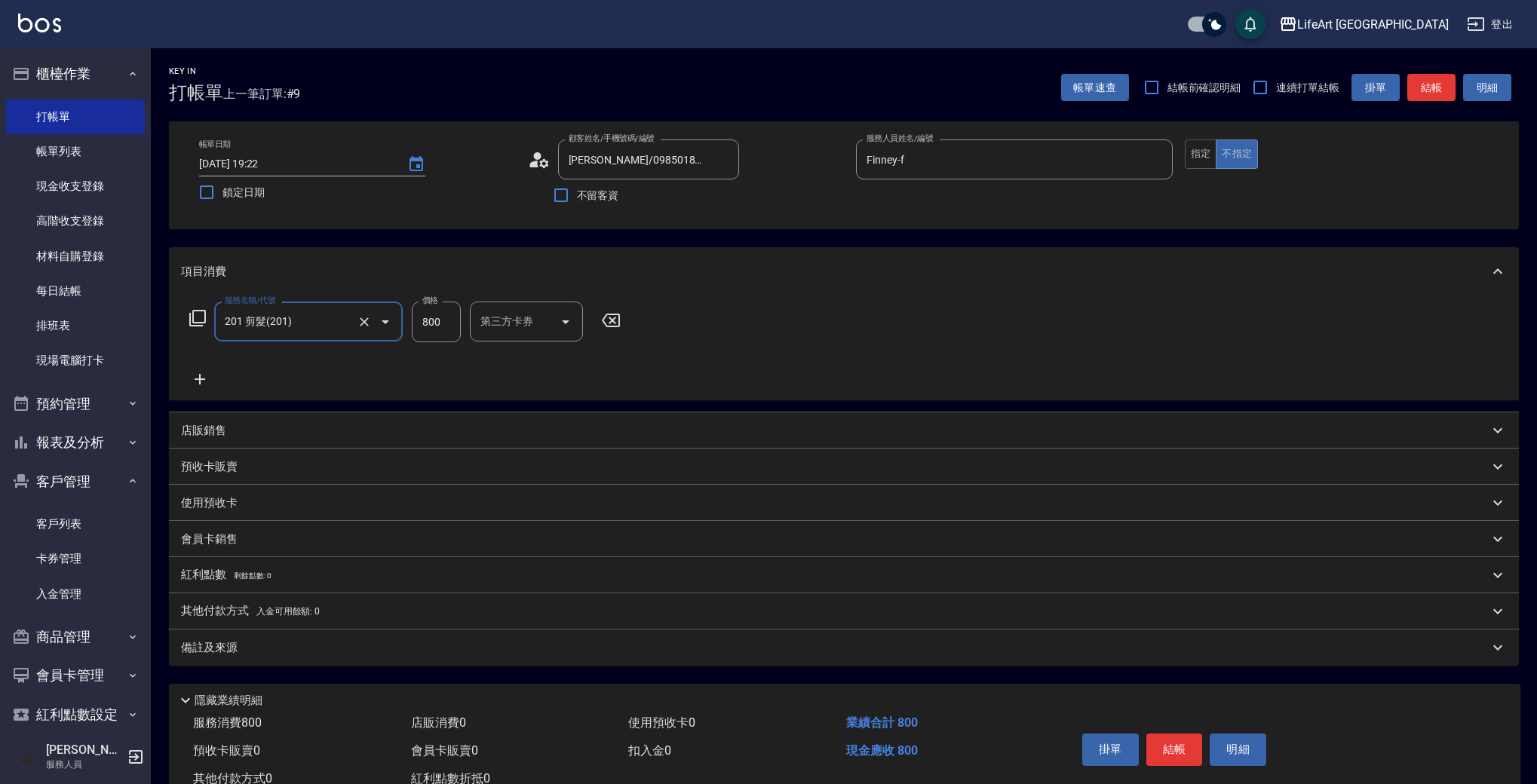
type input "201 剪髮(201)"
click at [370, 327] on icon "Clear" at bounding box center [364, 321] width 15 height 15
click at [317, 324] on input "服務名稱/代號" at bounding box center [287, 321] width 133 height 26
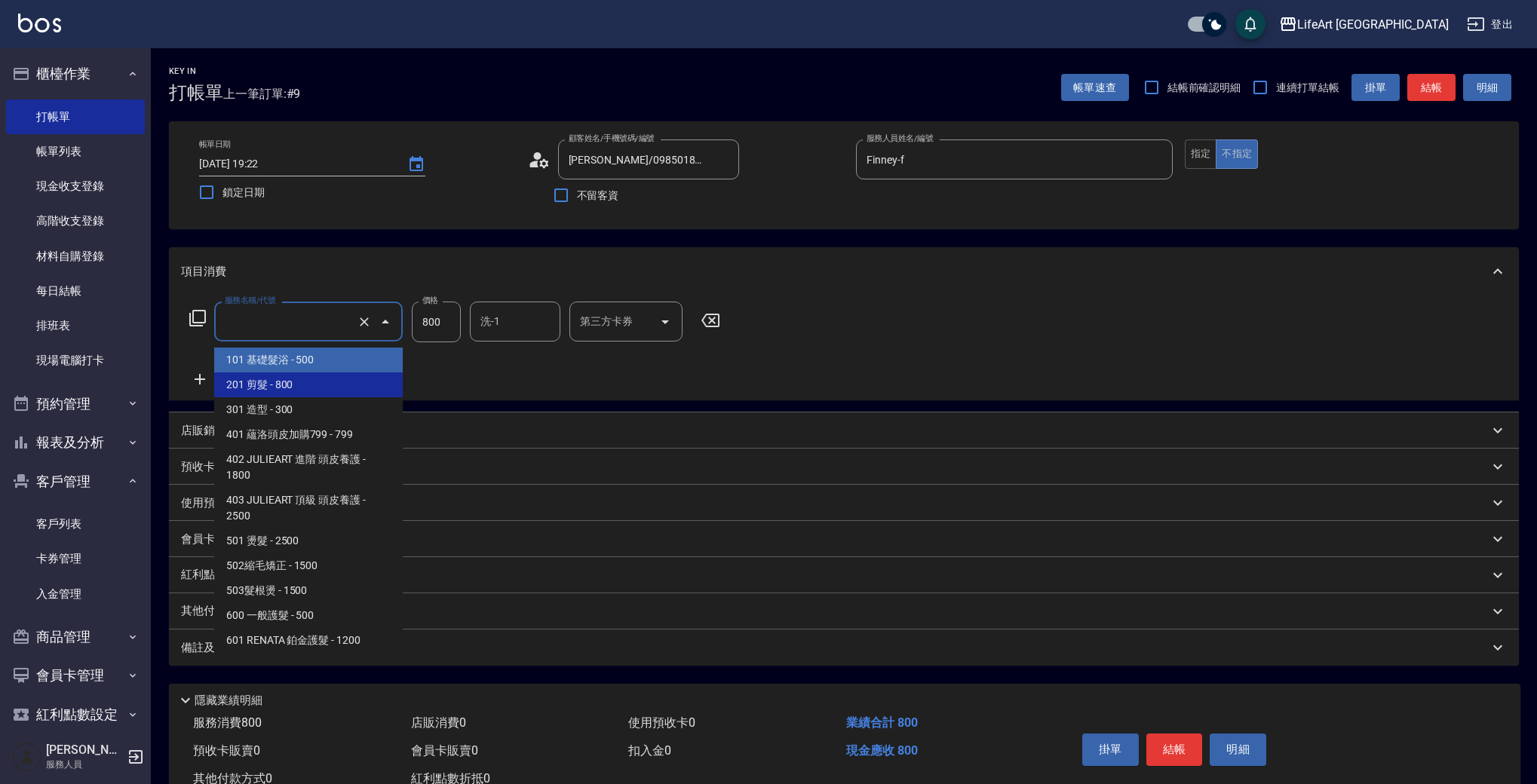
drag, startPoint x: 313, startPoint y: 369, endPoint x: 322, endPoint y: 364, distance: 10.3
click at [313, 369] on span "101 基礎髮浴 - 500" at bounding box center [308, 360] width 189 height 25
type input "101 基礎髮浴 (101)"
type input "500"
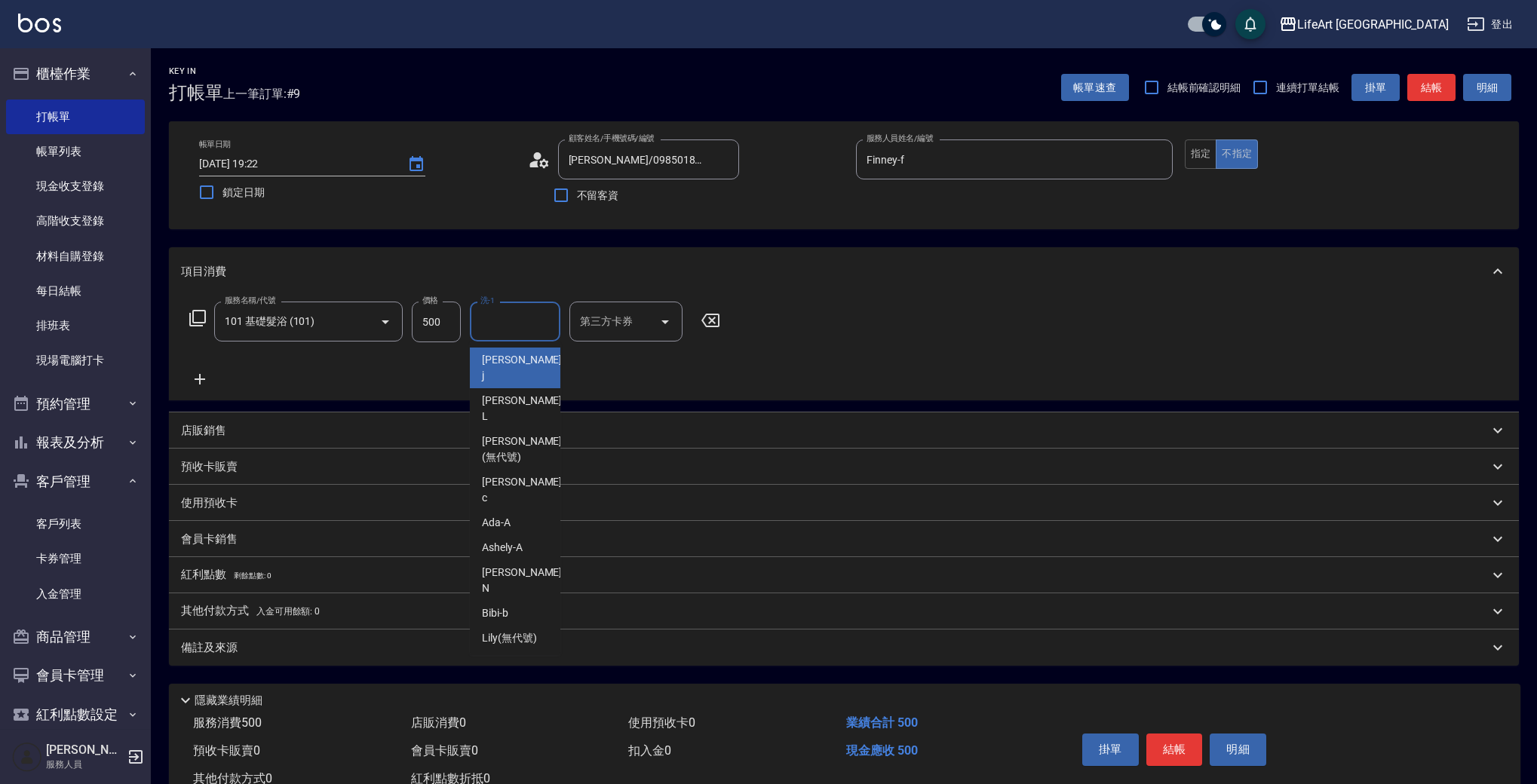
click at [490, 318] on div "洗-1 洗-1" at bounding box center [515, 321] width 90 height 40
click at [520, 680] on span "Ally (無代號)" at bounding box center [510, 688] width 56 height 16
type input "Ally(無代號)"
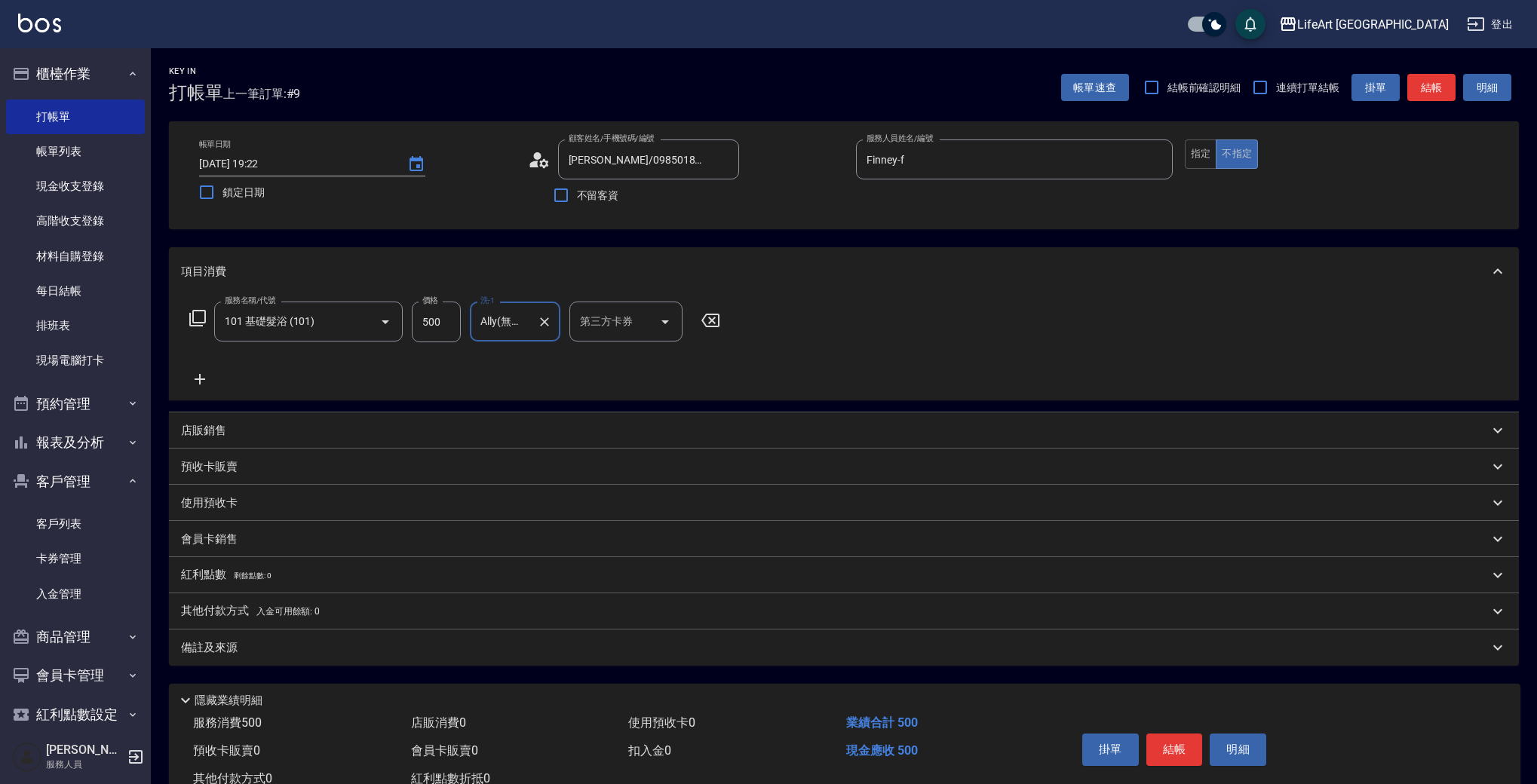
click at [392, 632] on div "備註及來源" at bounding box center [844, 648] width 1350 height 36
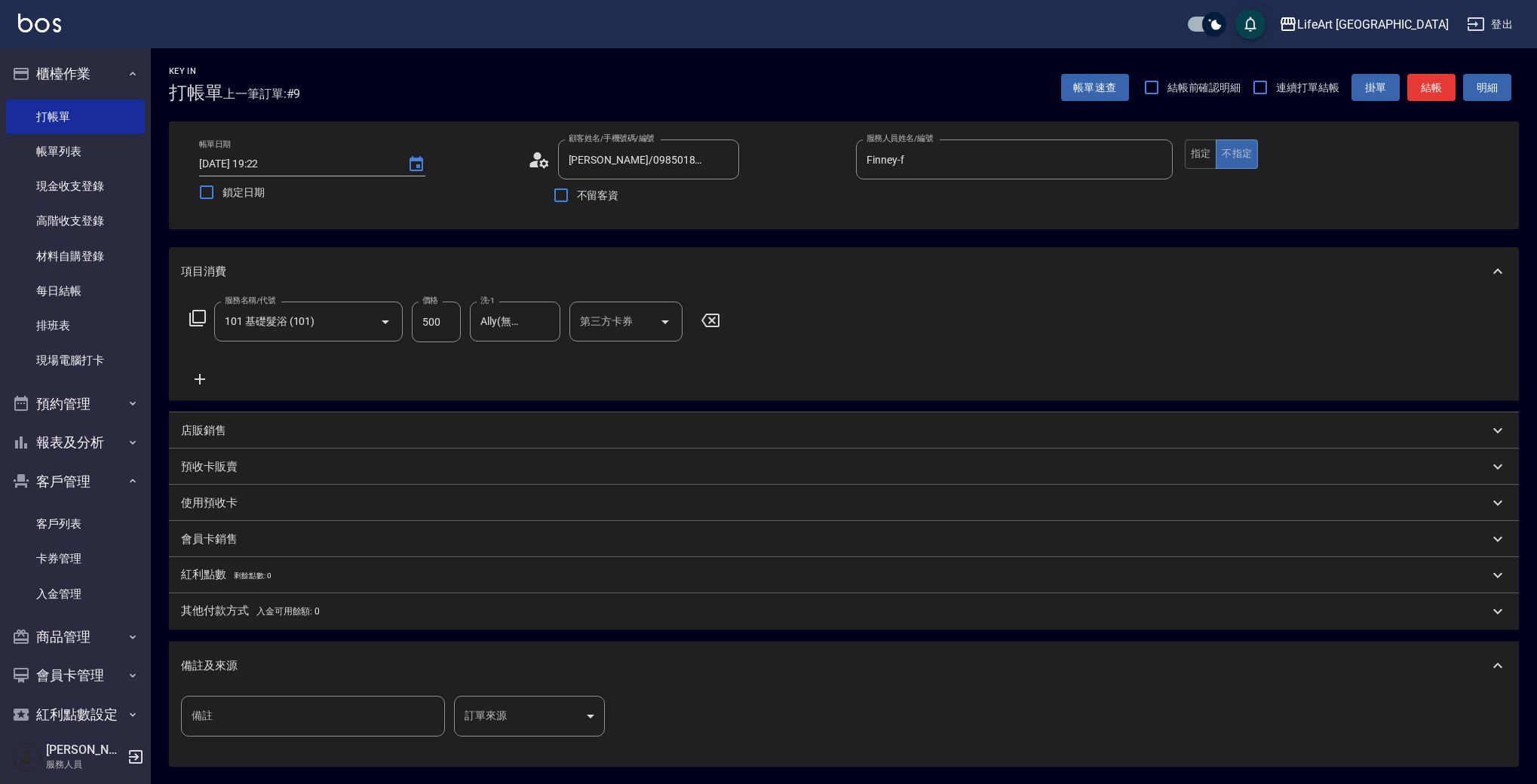
click at [544, 720] on body "LifeArt 蘆洲 登出 櫃檯作業 打帳單 帳單列表 現金收支登錄 高階收支登錄 材料自購登錄 每日結帳 排班表 現場電腦打卡 預約管理 預約管理 單日預約…" at bounding box center [768, 465] width 1537 height 930
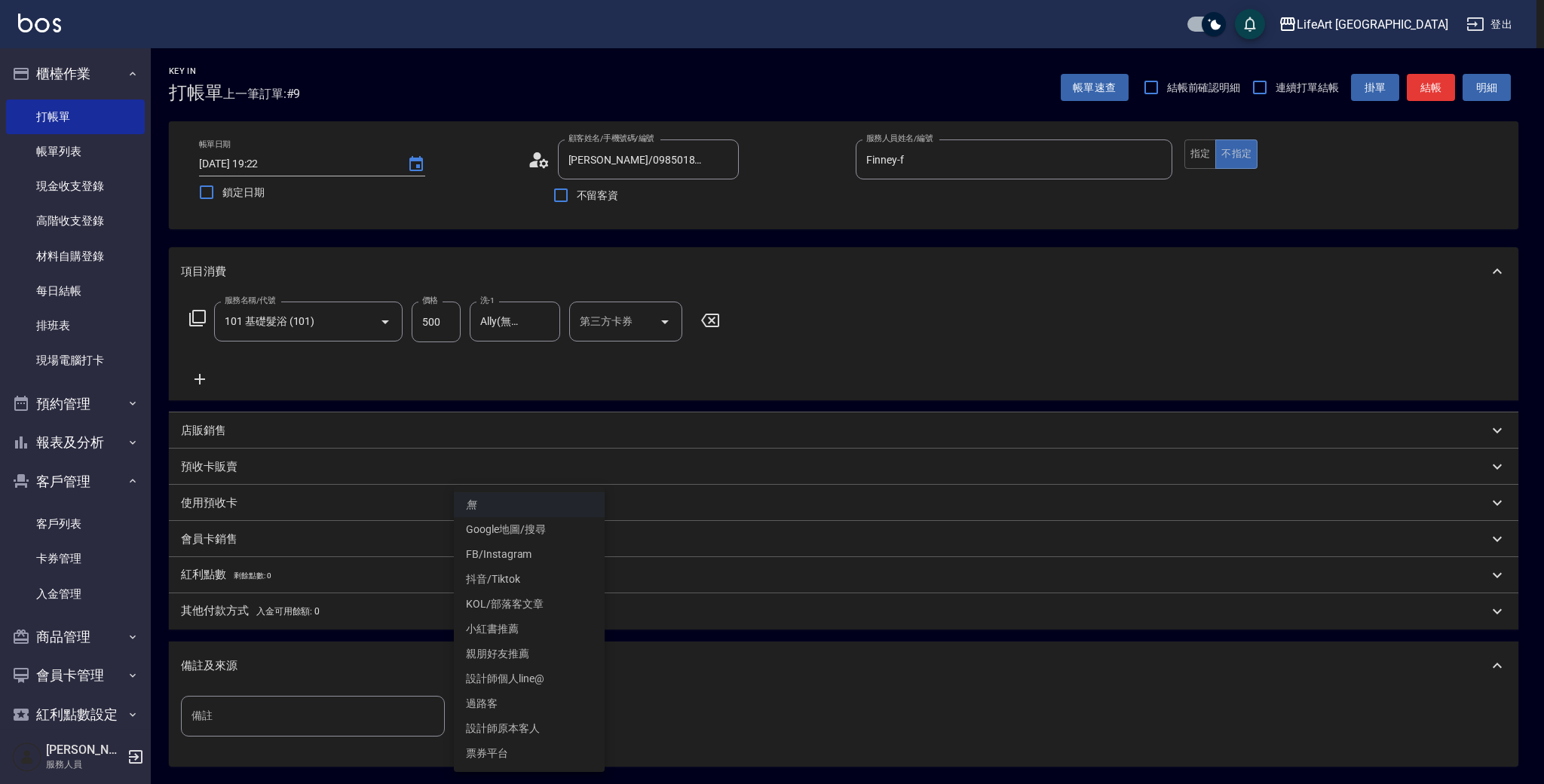
drag, startPoint x: 530, startPoint y: 726, endPoint x: 698, endPoint y: 731, distance: 168.1
click at [530, 726] on li "設計師原本客人" at bounding box center [529, 729] width 151 height 25
type input "設計師原本客人"
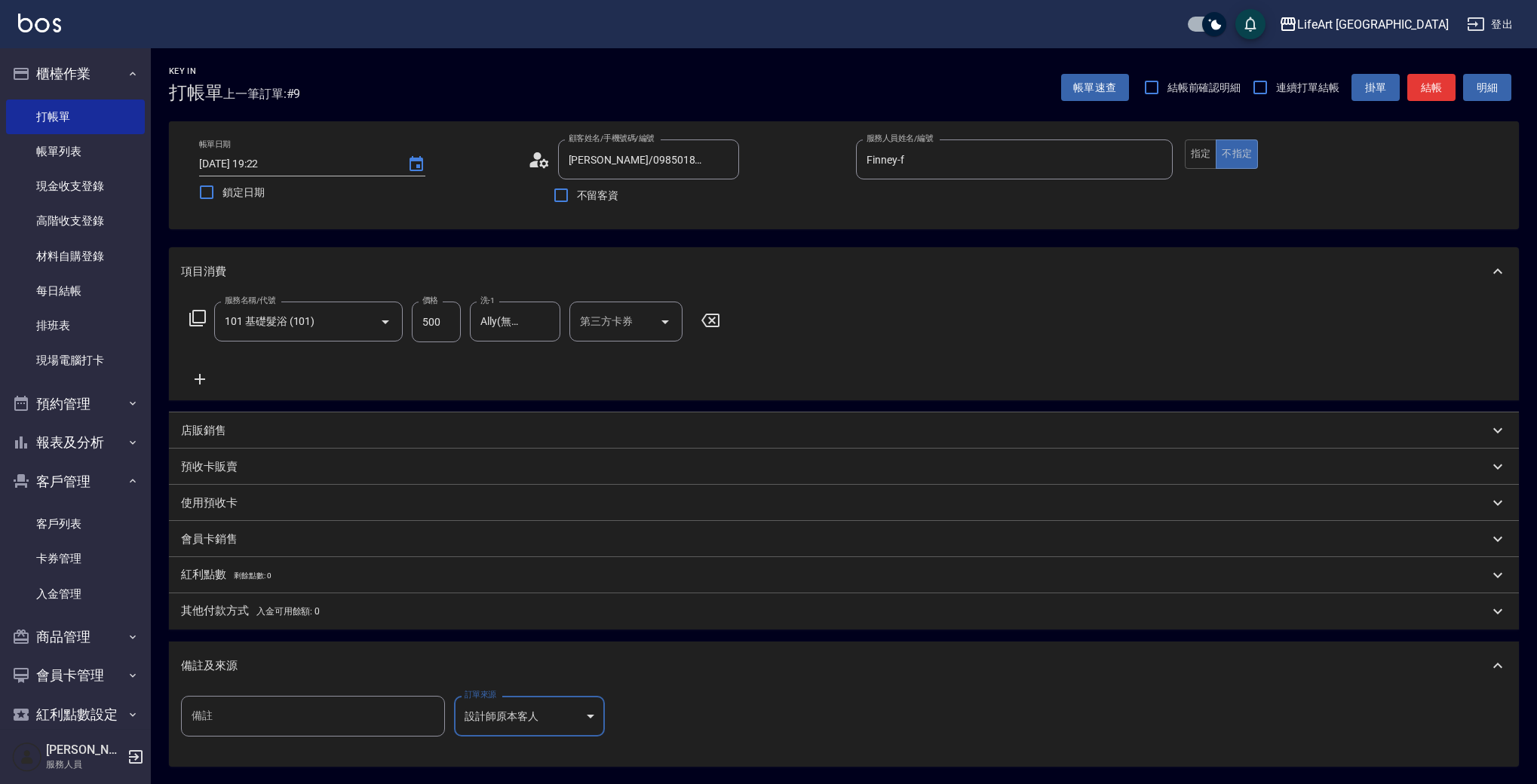
scroll to position [153, 0]
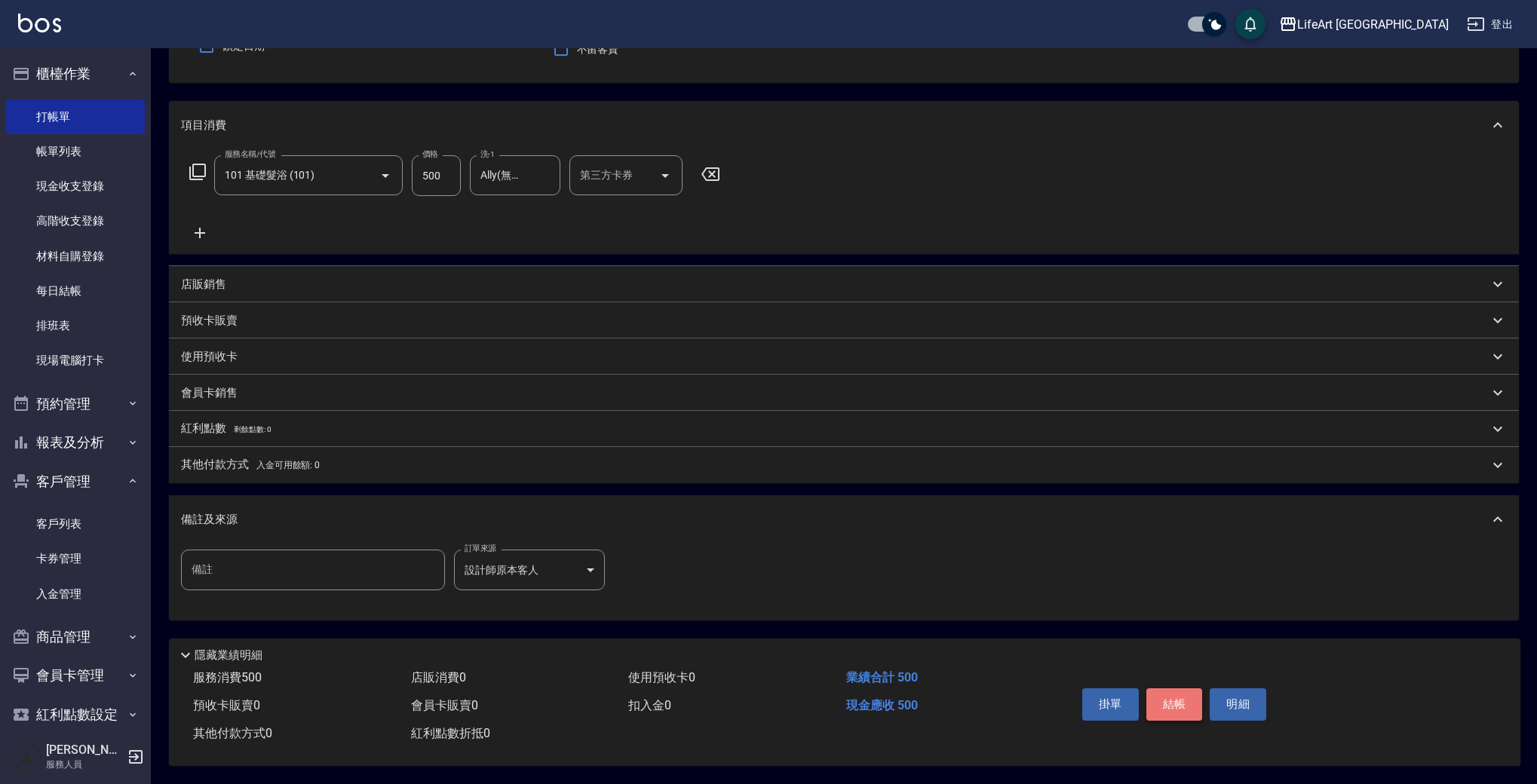
click at [1181, 693] on button "結帳" at bounding box center [1174, 704] width 57 height 32
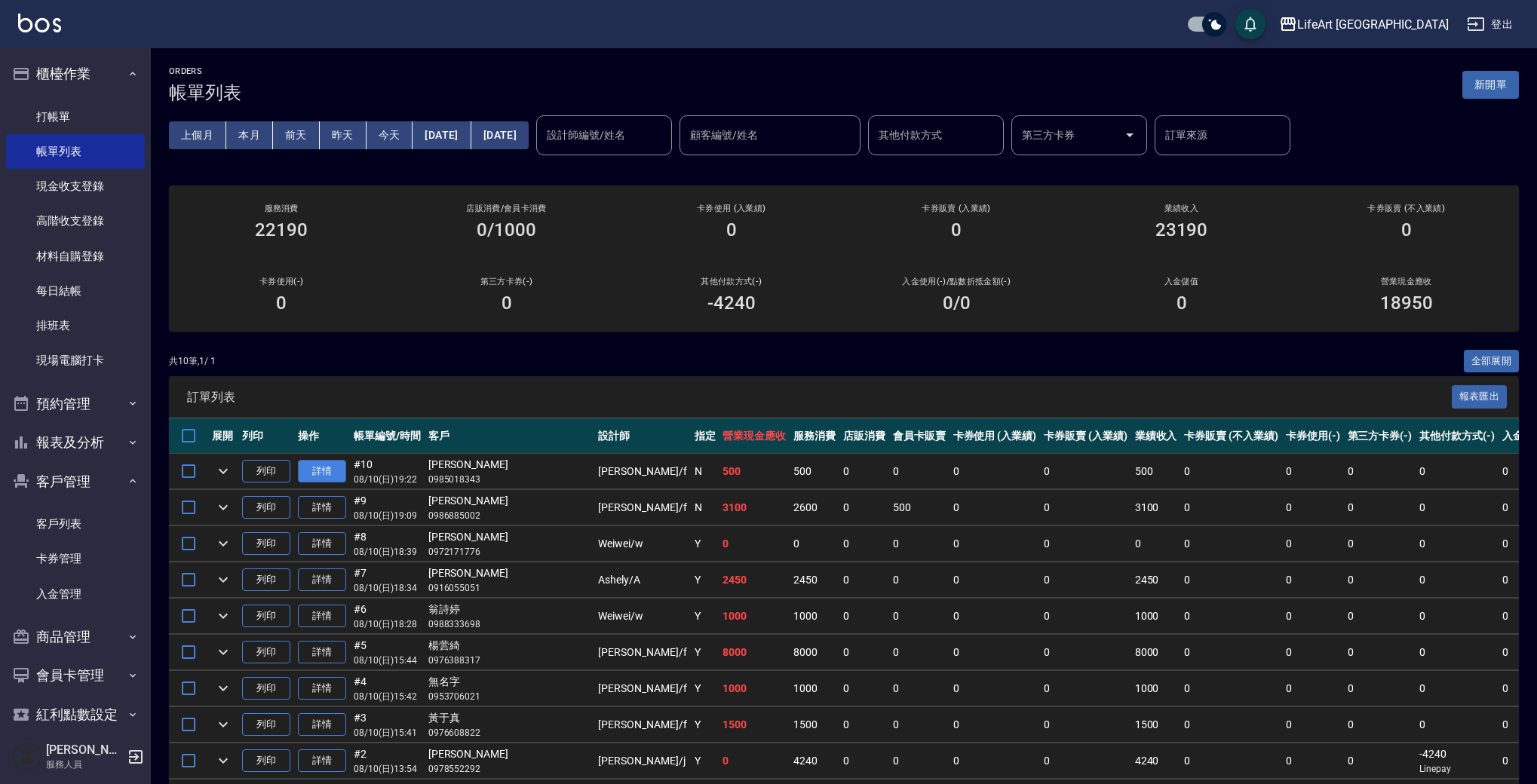
click at [326, 469] on link "詳情" at bounding box center [321, 472] width 48 height 23
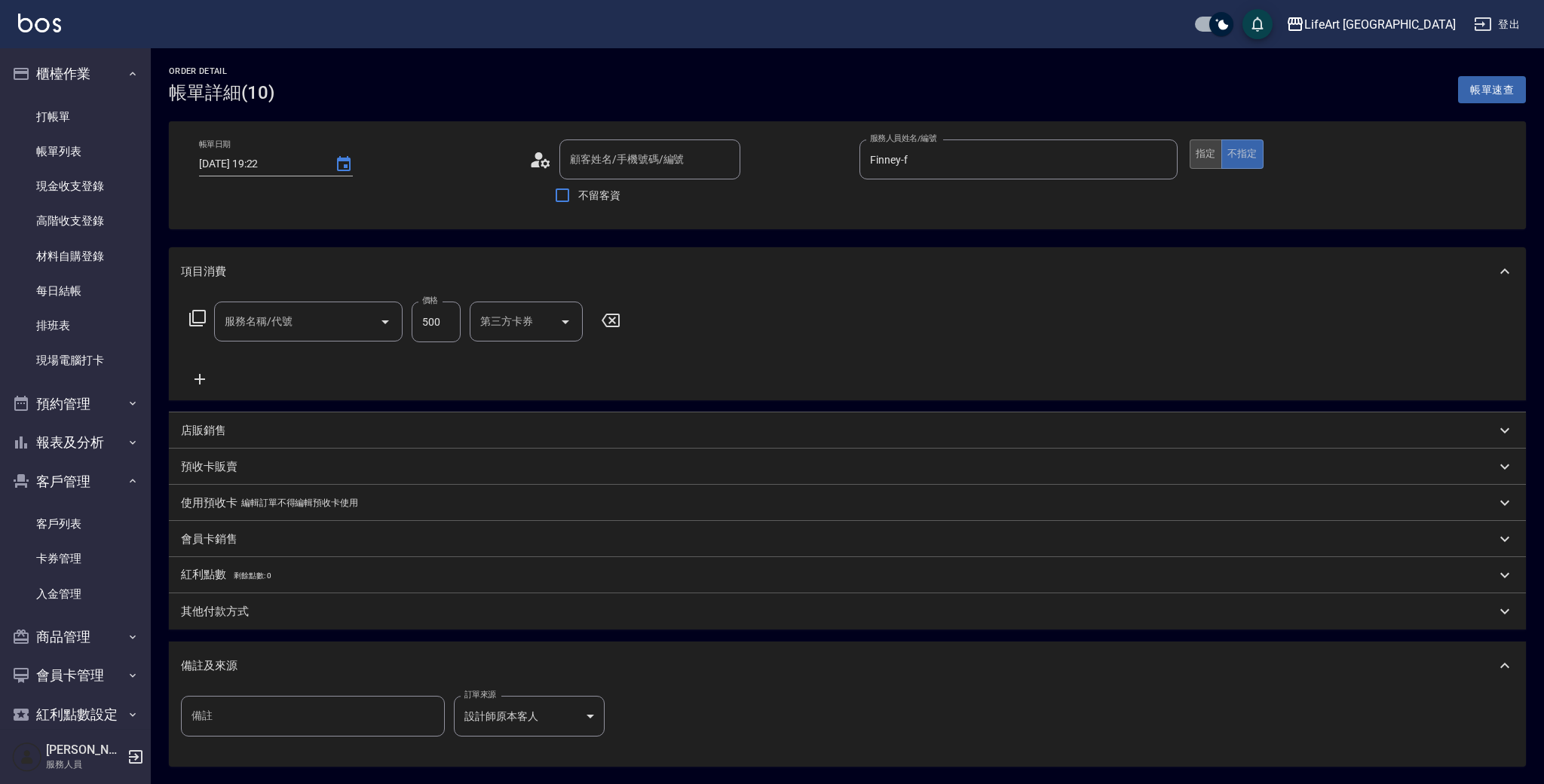
type input "Finney-f"
type input "[PERSON_NAME]/0985018343/null"
type input "101 基礎髮浴 (101)"
click at [1214, 153] on button "指定" at bounding box center [1207, 154] width 32 height 30
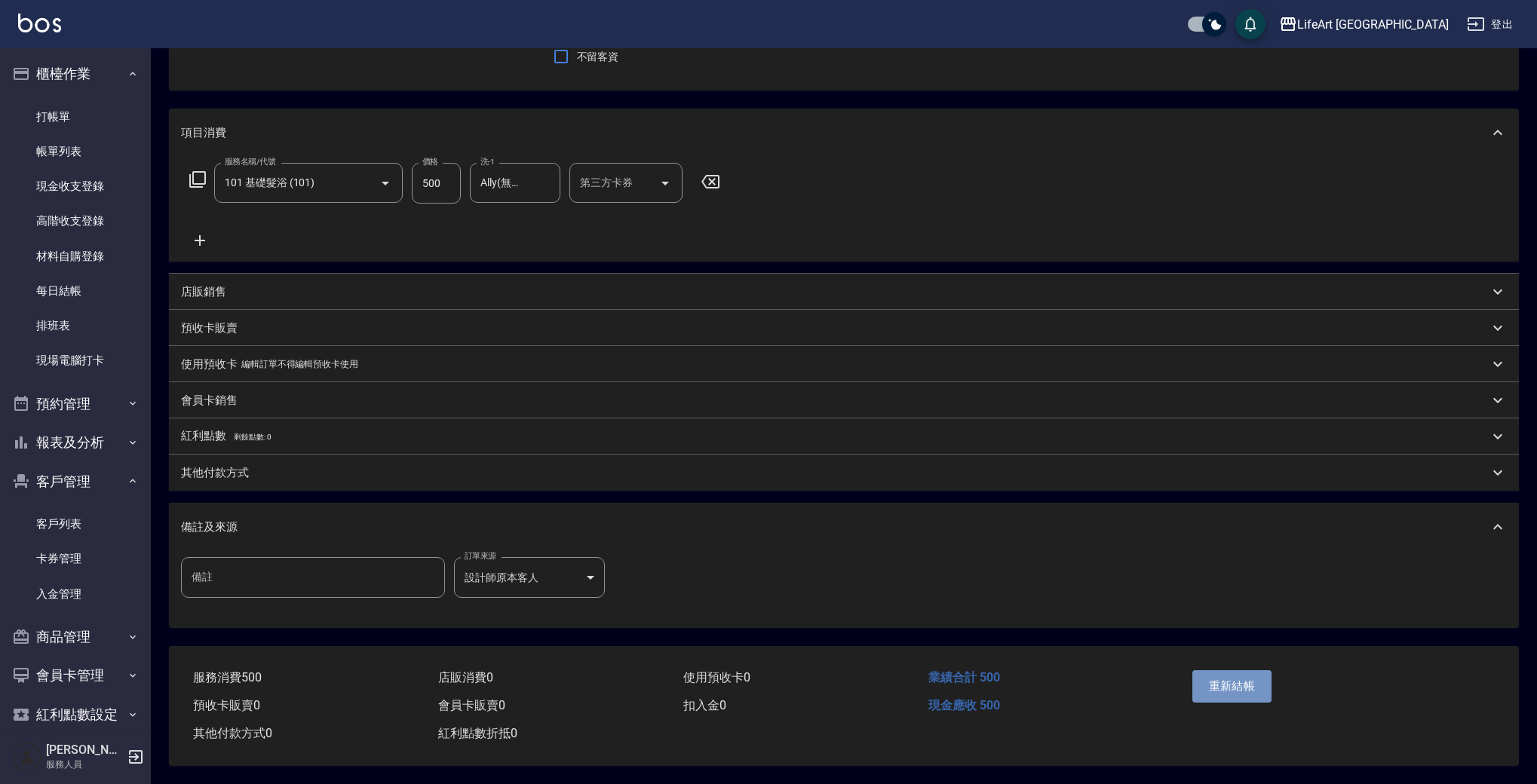
drag, startPoint x: 1226, startPoint y: 680, endPoint x: 1205, endPoint y: 671, distance: 22.8
click at [1226, 681] on button "重新結帳" at bounding box center [1232, 686] width 80 height 32
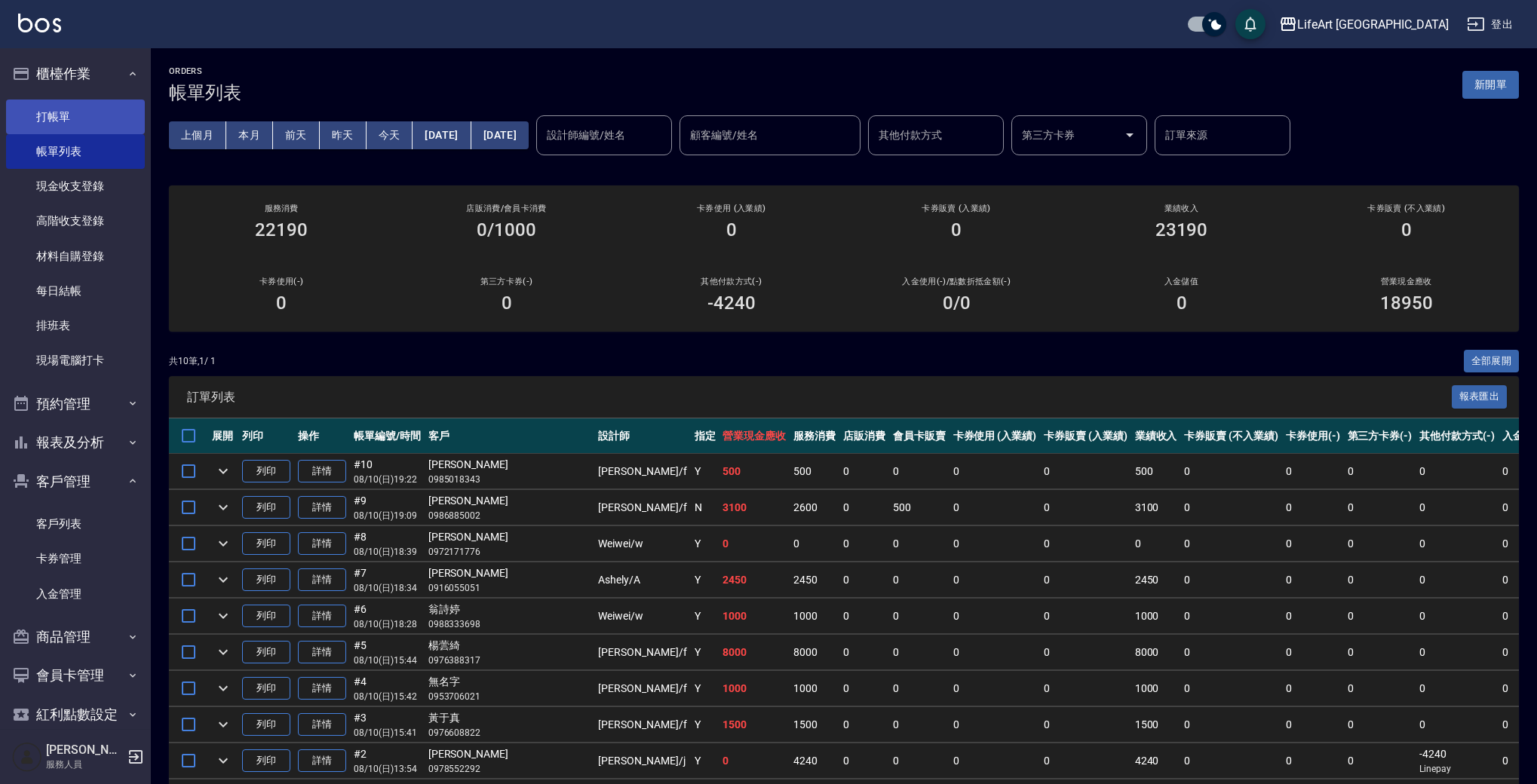
click at [121, 131] on link "打帳單" at bounding box center [76, 116] width 139 height 34
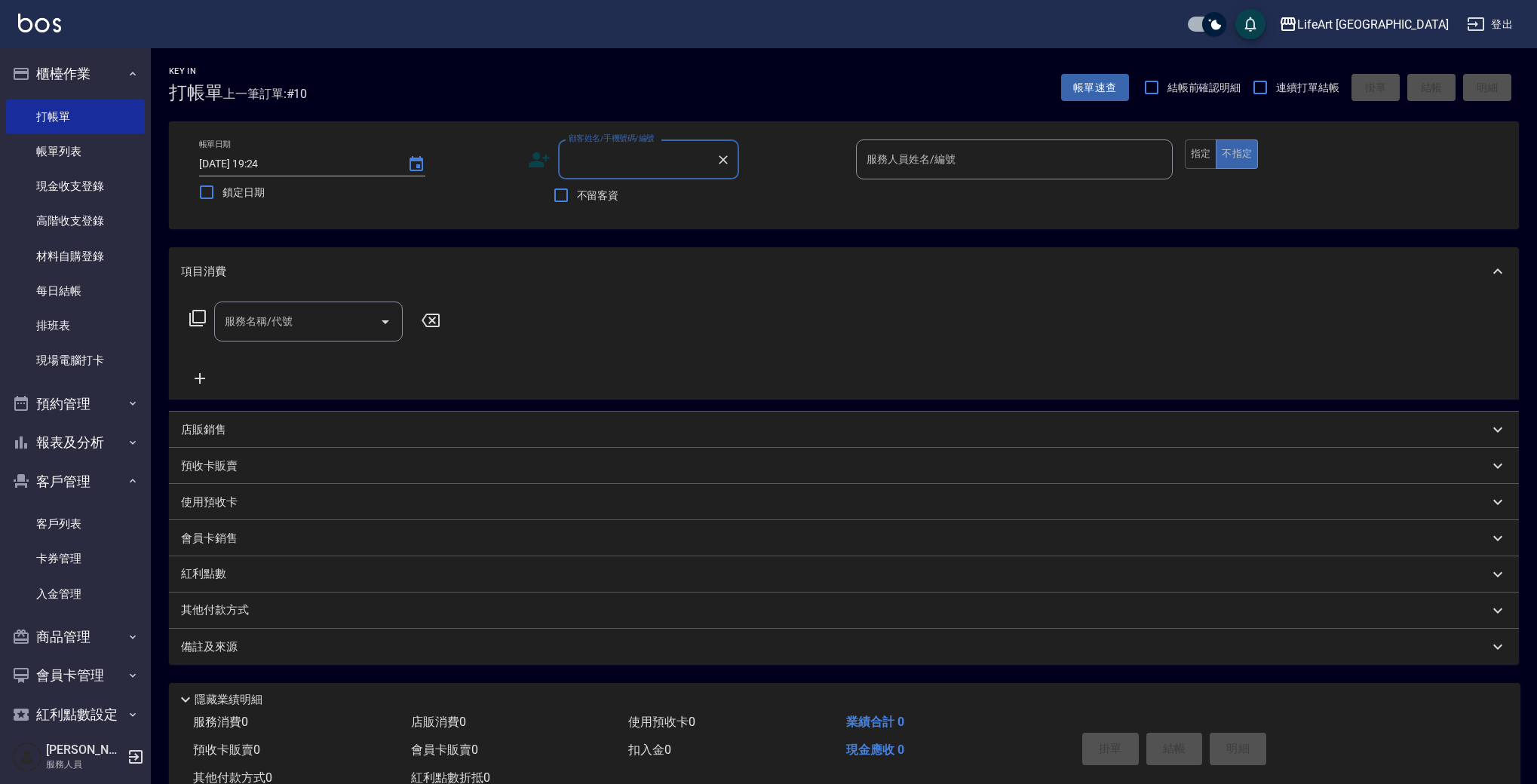
click at [594, 163] on input "顧客姓名/手機號碼/編號" at bounding box center [637, 159] width 144 height 26
click at [598, 199] on li "[PERSON_NAME]_展1/0955699312/null" at bounding box center [648, 206] width 181 height 41
type input "[PERSON_NAME]_展1/0955699312/null"
click at [539, 161] on icon at bounding box center [539, 160] width 23 height 23
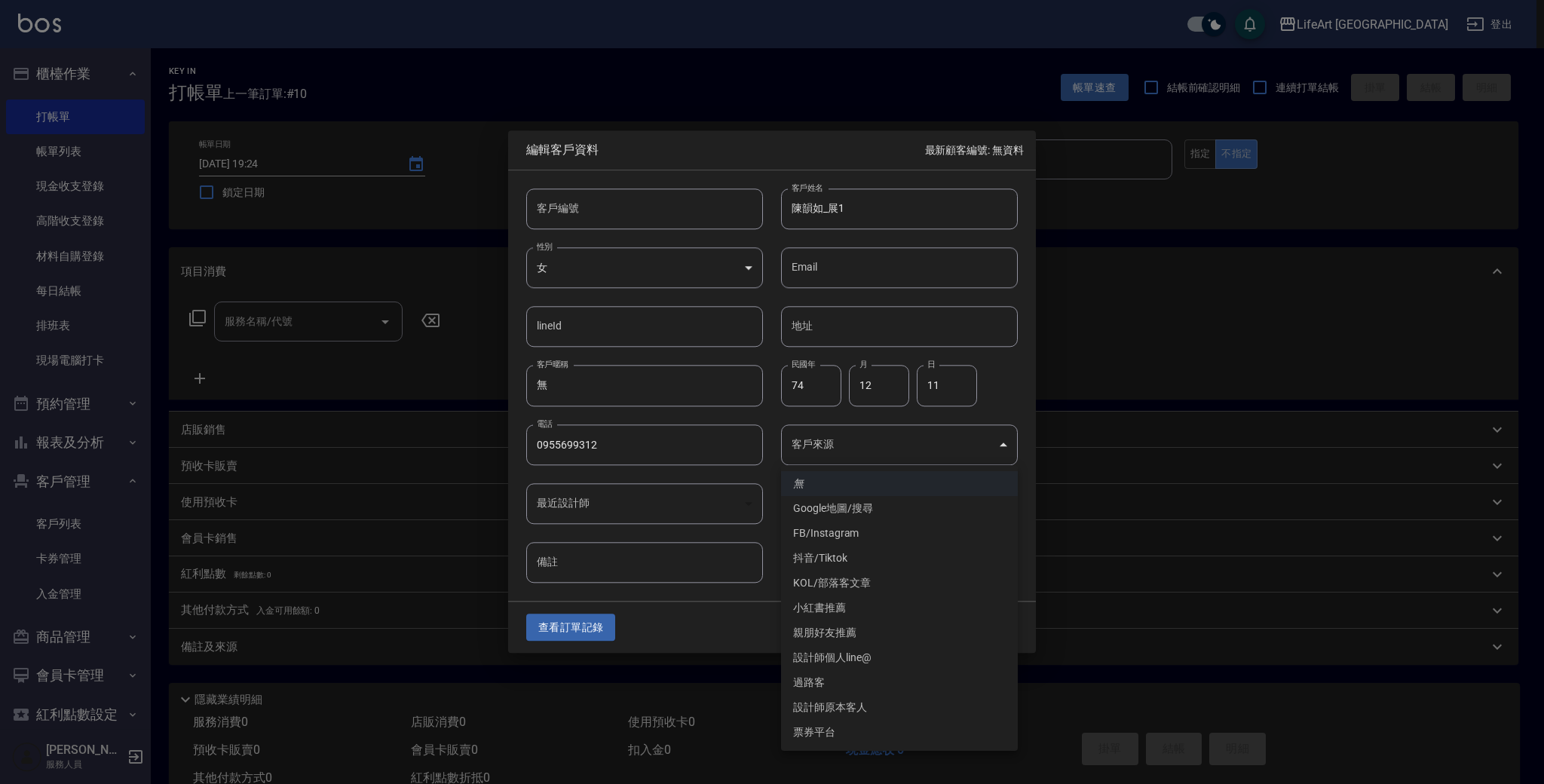
click at [984, 453] on body "LifeArt 蘆洲 登出 櫃檯作業 打帳單 帳單列表 現金收支登錄 高階收支登錄 材料自購登錄 每日結帳 排班表 現場電腦打卡 預約管理 預約管理 單日預約…" at bounding box center [772, 414] width 1544 height 828
click at [836, 535] on li "FB/Instagram" at bounding box center [900, 533] width 236 height 25
type input "FB/Instagram"
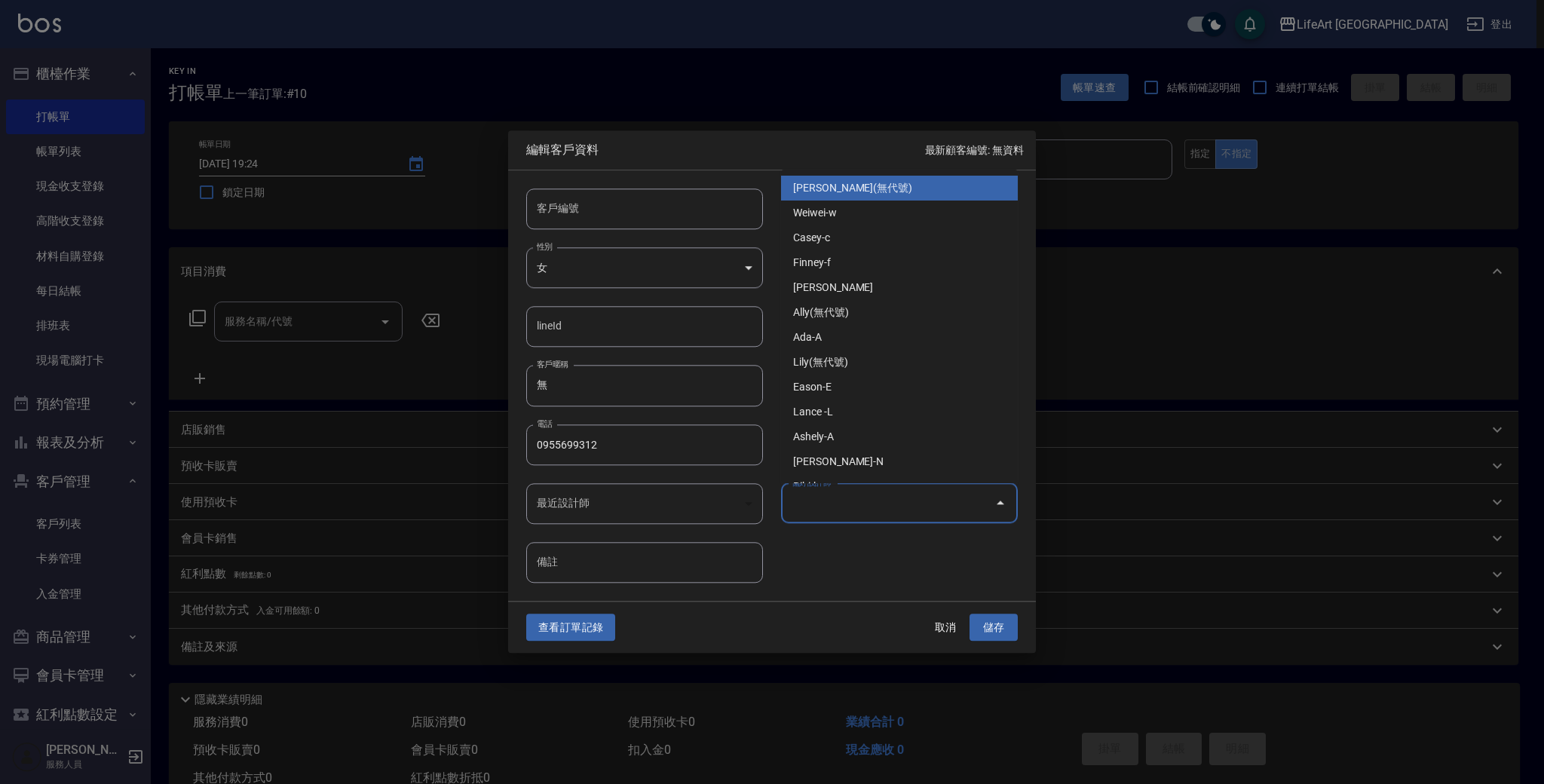
click at [982, 513] on input "偏好設計師" at bounding box center [888, 503] width 200 height 26
click at [883, 215] on li "Weiwei-w" at bounding box center [900, 213] width 236 height 25
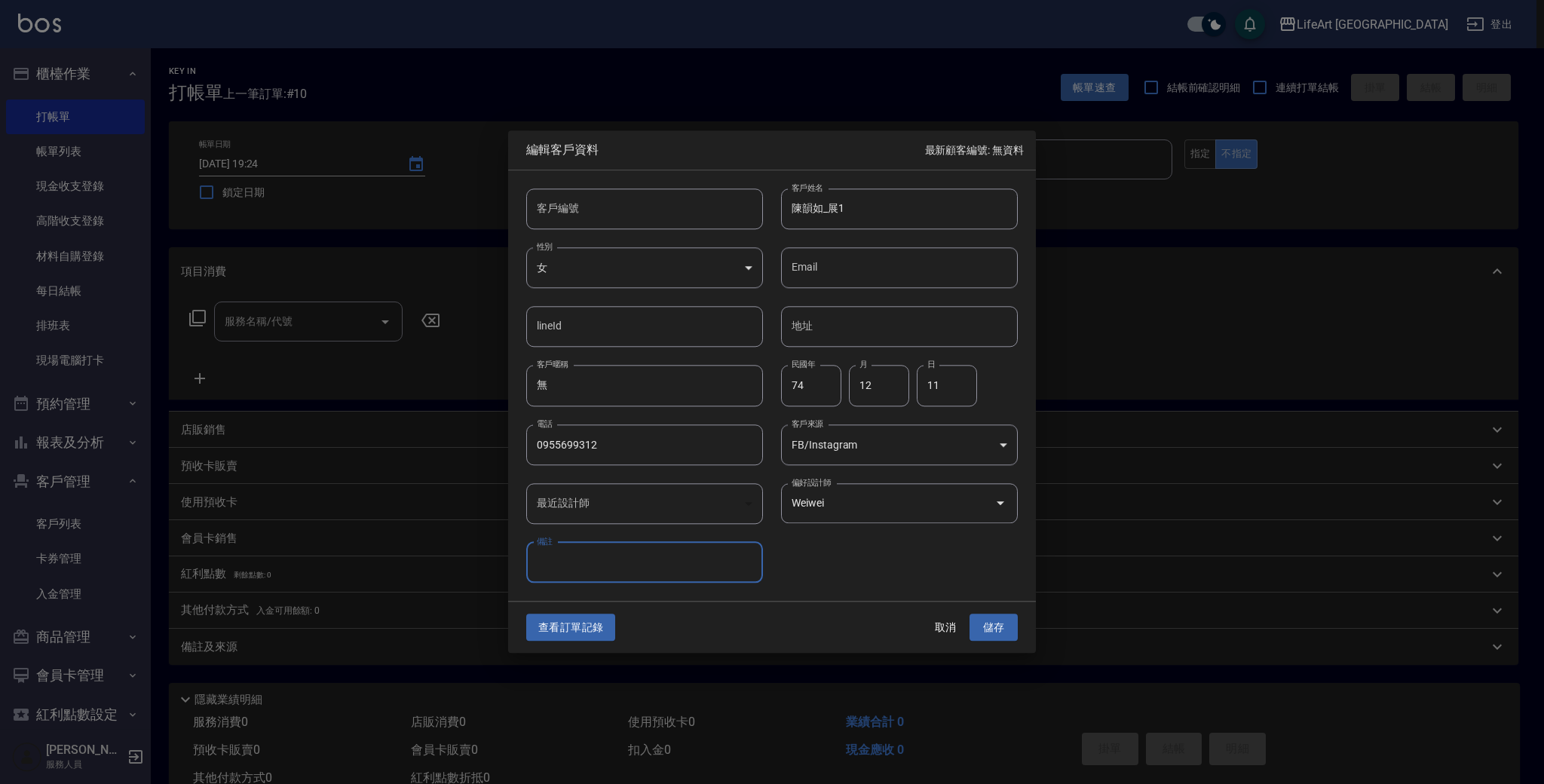
type input "Weiwei"
drag, startPoint x: 559, startPoint y: 387, endPoint x: 513, endPoint y: 383, distance: 46.2
click at [513, 383] on div "客戶暱稱 無 客戶暱稱" at bounding box center [635, 376] width 254 height 59
type input "t"
type input "陳海咪"
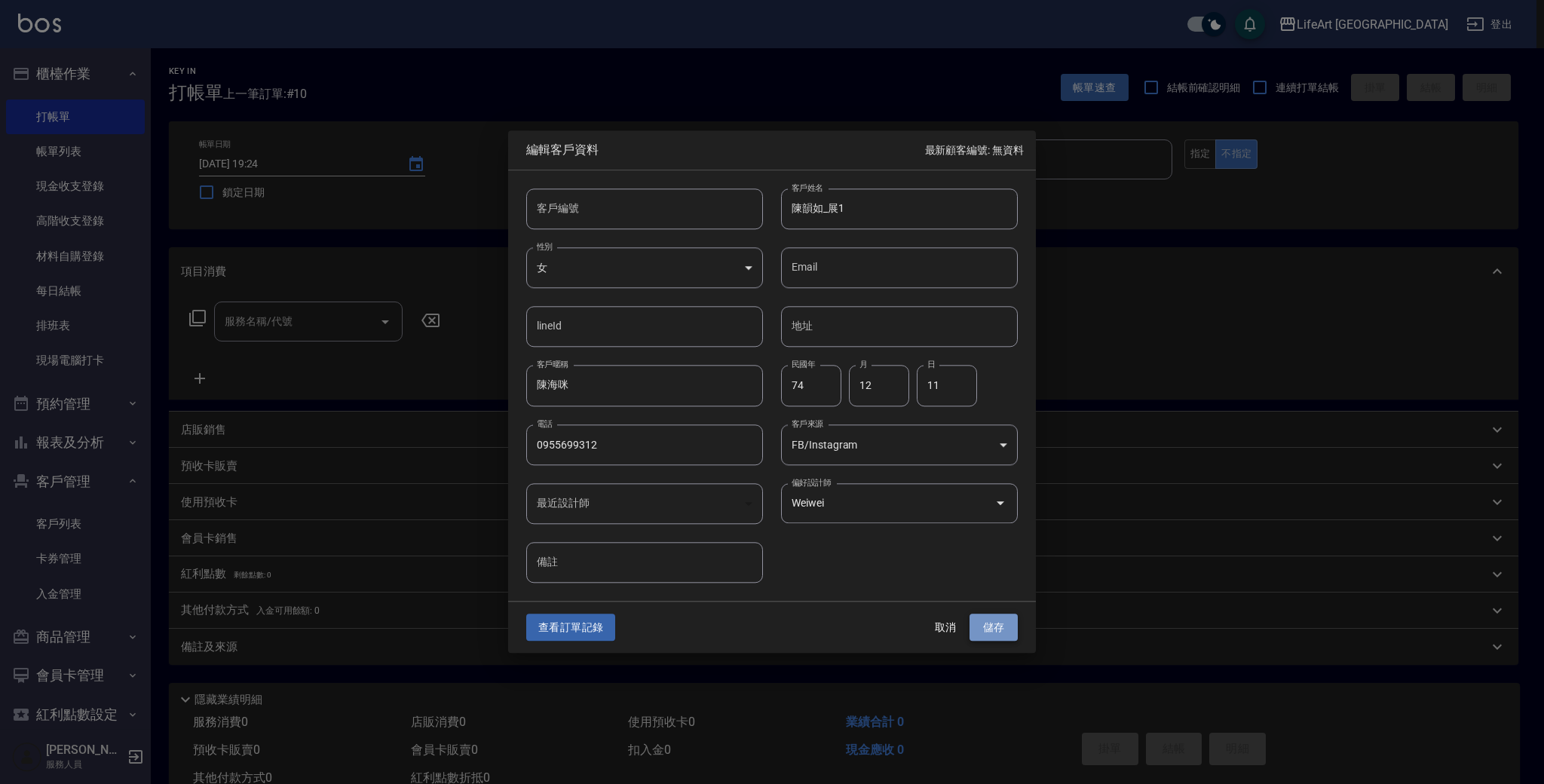
click at [992, 629] on button "儲存" at bounding box center [994, 627] width 48 height 28
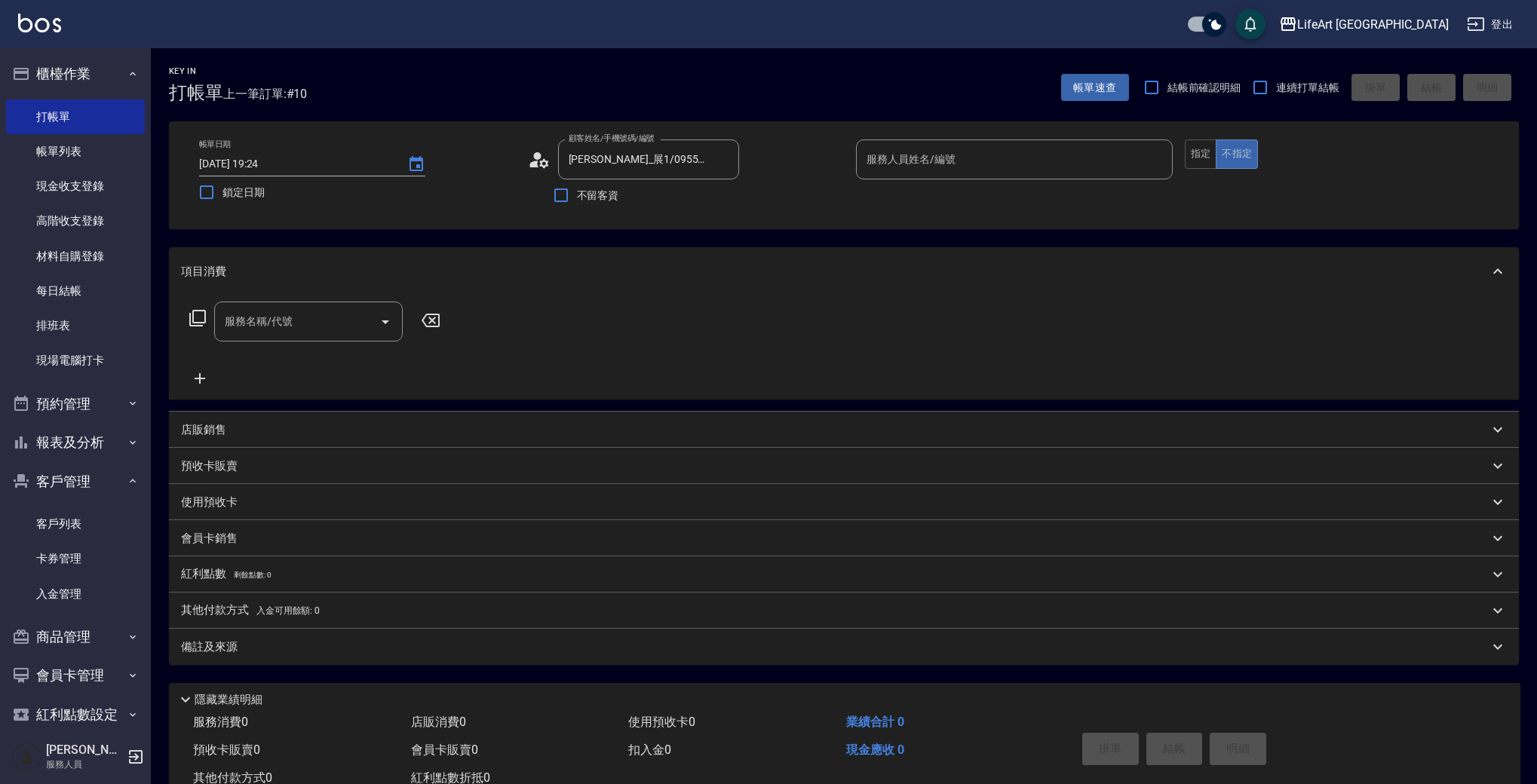
click at [920, 153] on input "服務人員姓名/編號" at bounding box center [1014, 159] width 303 height 26
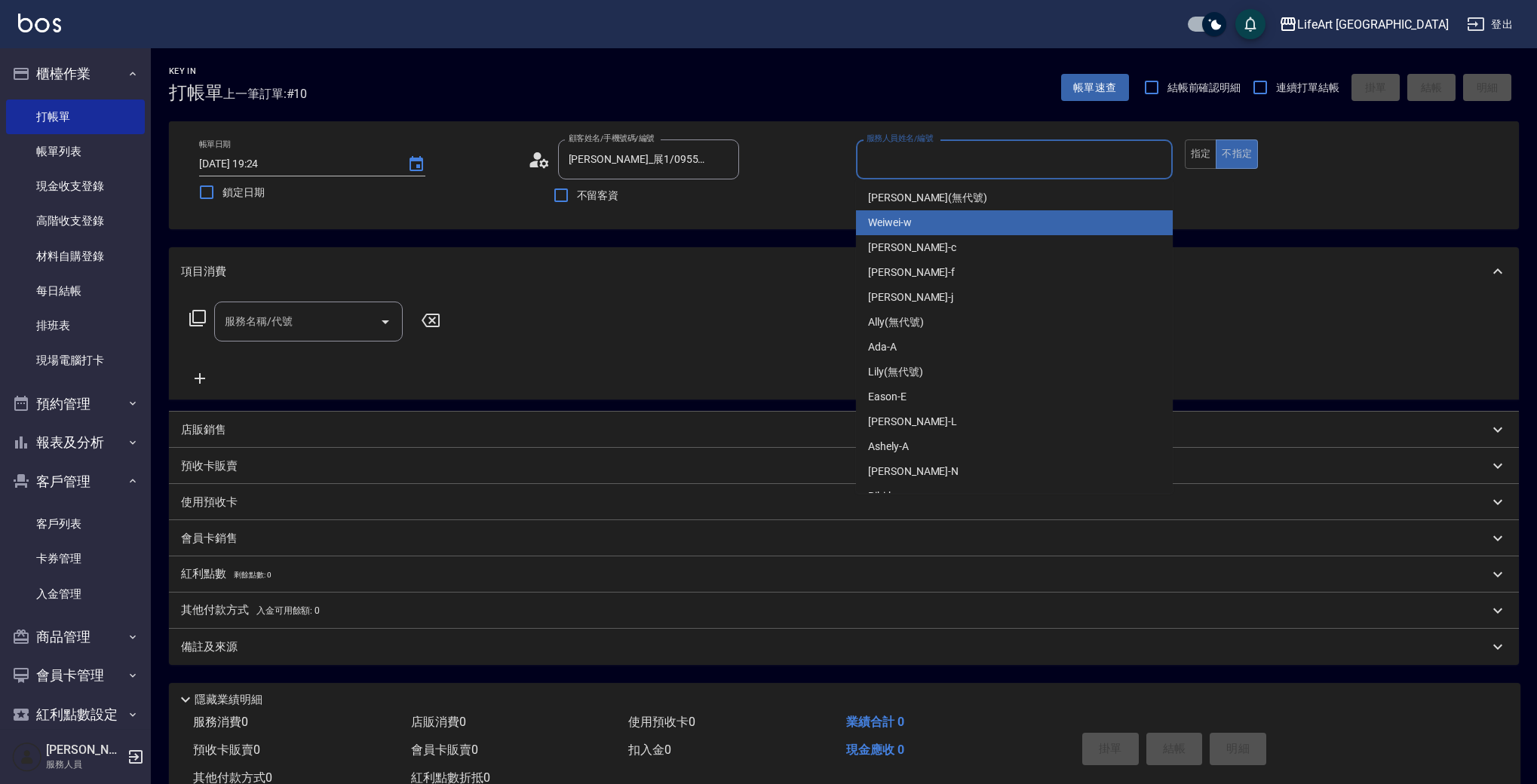
click at [885, 227] on span "Weiwei -w" at bounding box center [890, 223] width 43 height 16
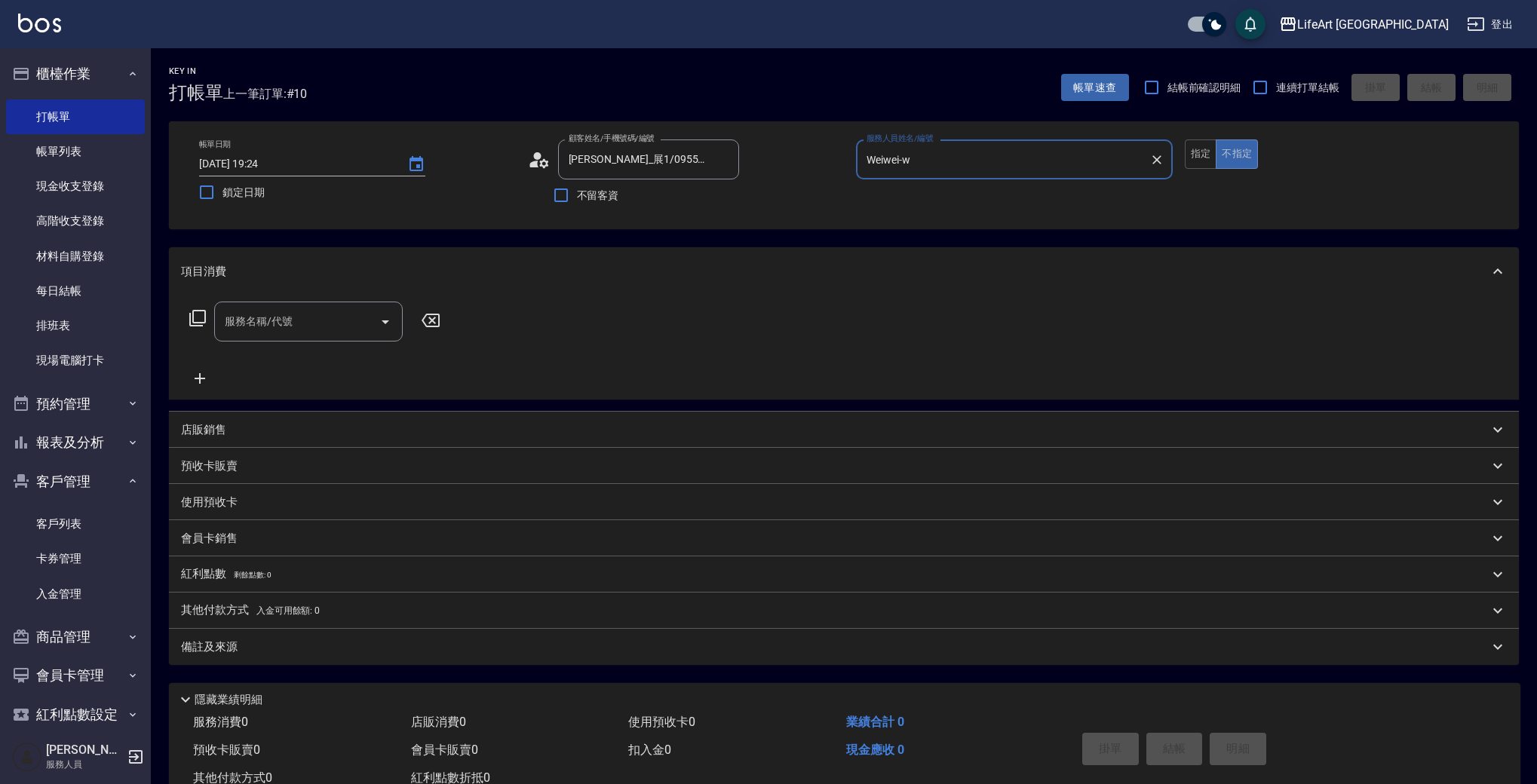
type input "Weiwei-w"
click at [1187, 161] on button "指定" at bounding box center [1201, 154] width 32 height 30
click at [263, 328] on input "服務名稱/代號" at bounding box center [297, 321] width 153 height 26
drag, startPoint x: 403, startPoint y: 431, endPoint x: 386, endPoint y: 387, distance: 47.2
click at [403, 459] on div "項目消費 服務名稱/代號 服務名稱/代號 店販銷售 服務人員姓名/編號 服務人員姓名/編號 商品代號/名稱 商品代號/名稱 預收卡販賣 卡券名稱/代號 卡券名…" at bounding box center [844, 456] width 1350 height 418
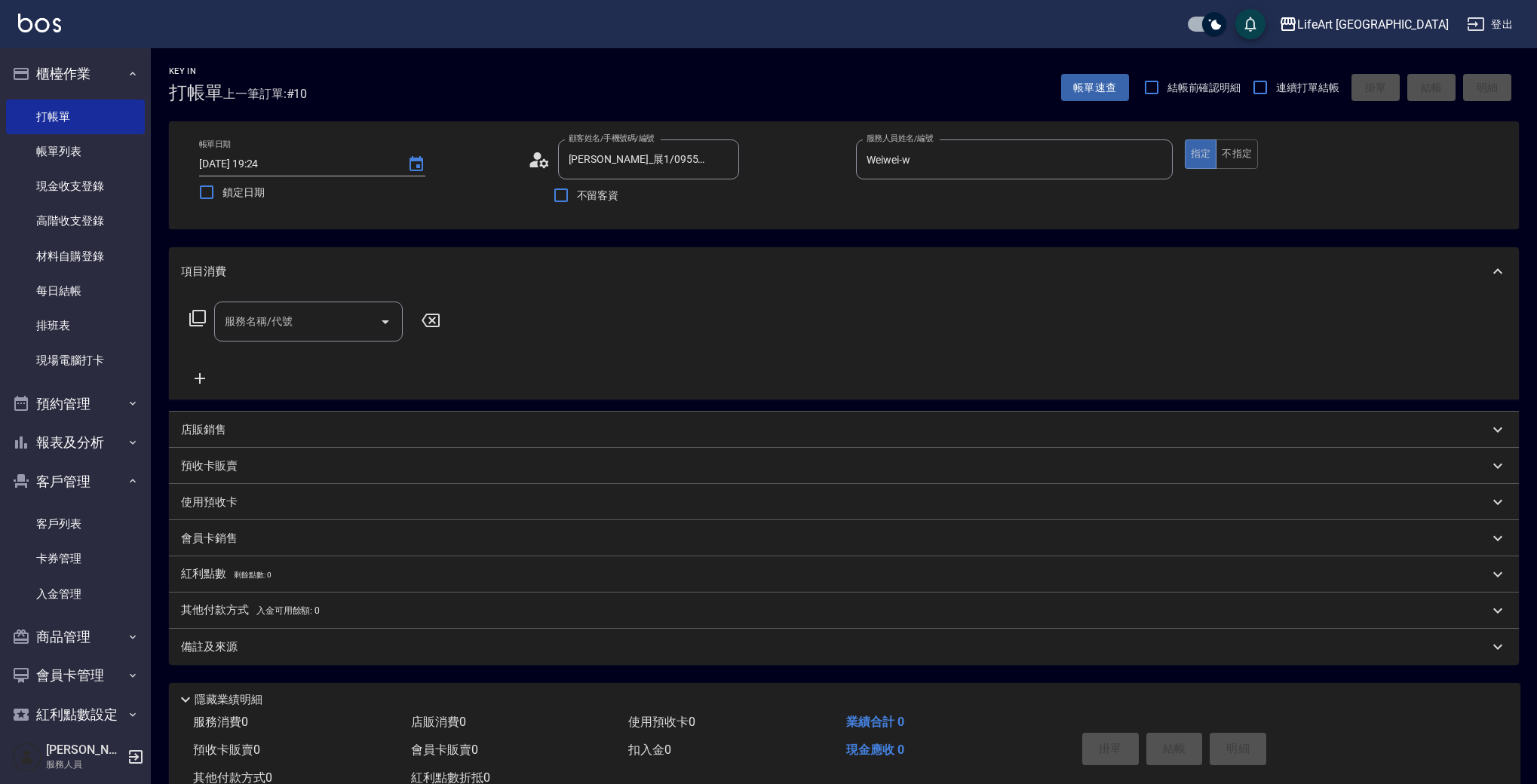
click at [319, 329] on input "服務名稱/代號" at bounding box center [297, 321] width 153 height 26
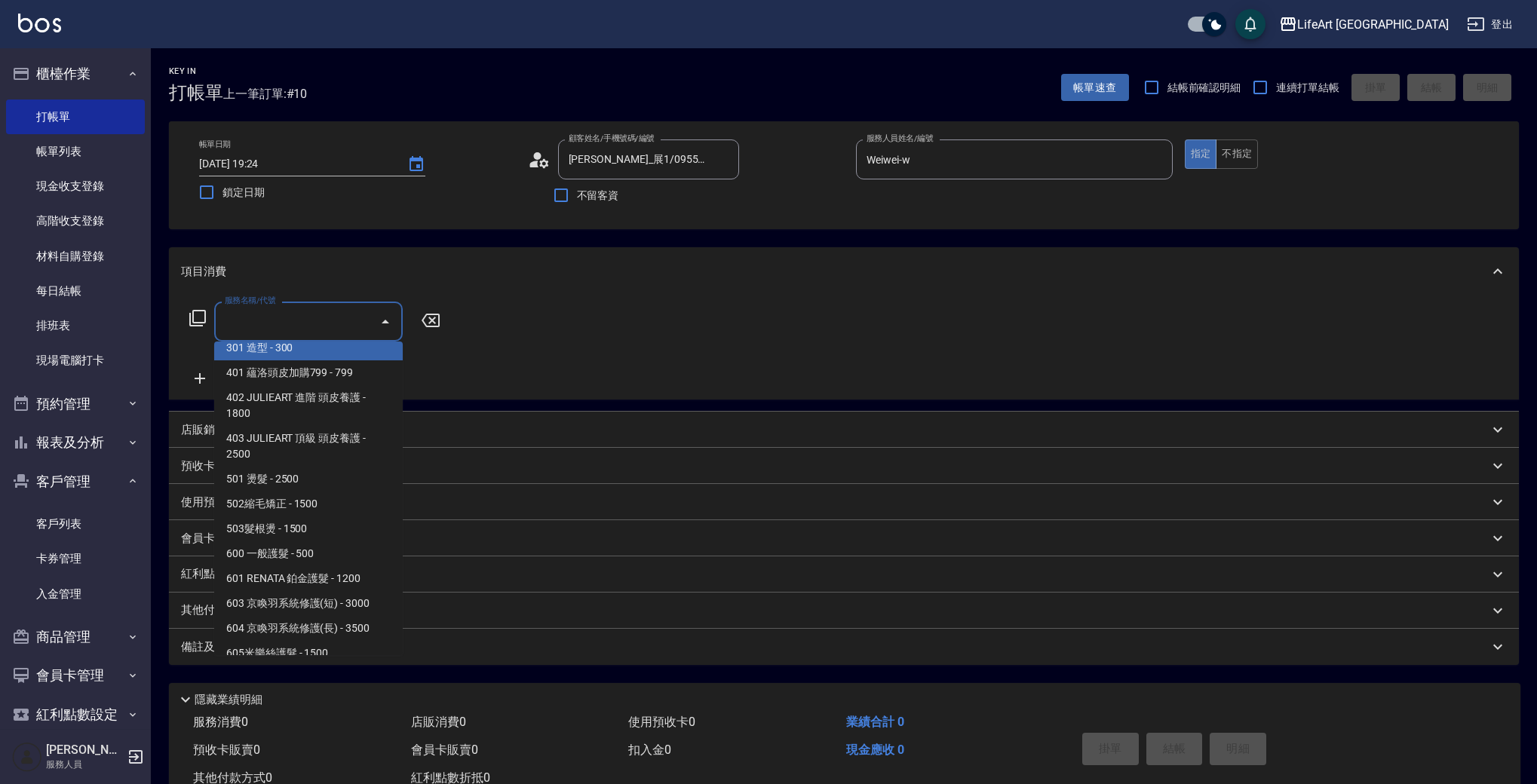
scroll to position [109, 0]
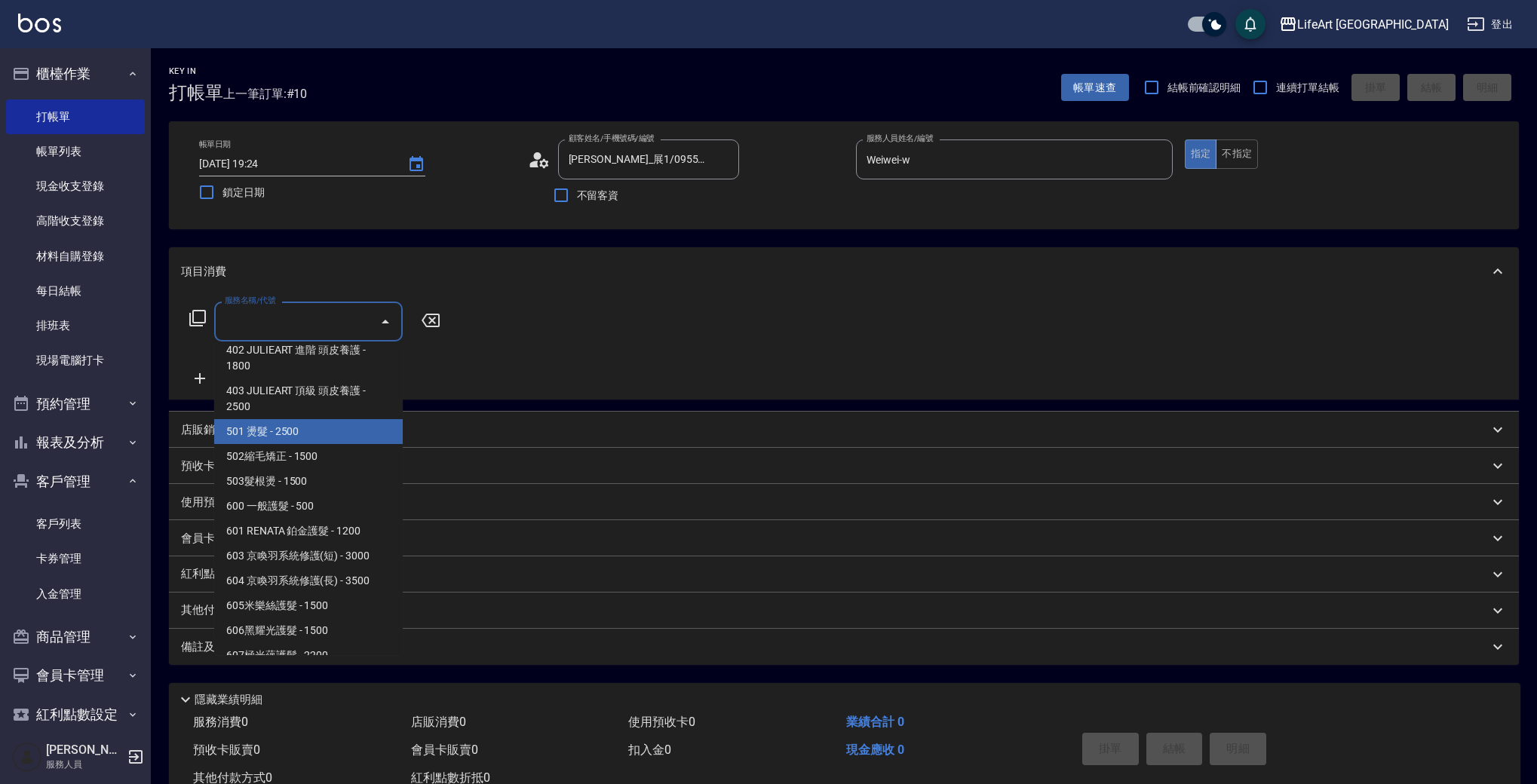
click at [310, 426] on span "501 燙髮 - 2500" at bounding box center [308, 432] width 189 height 25
type input "501 燙髮(501)"
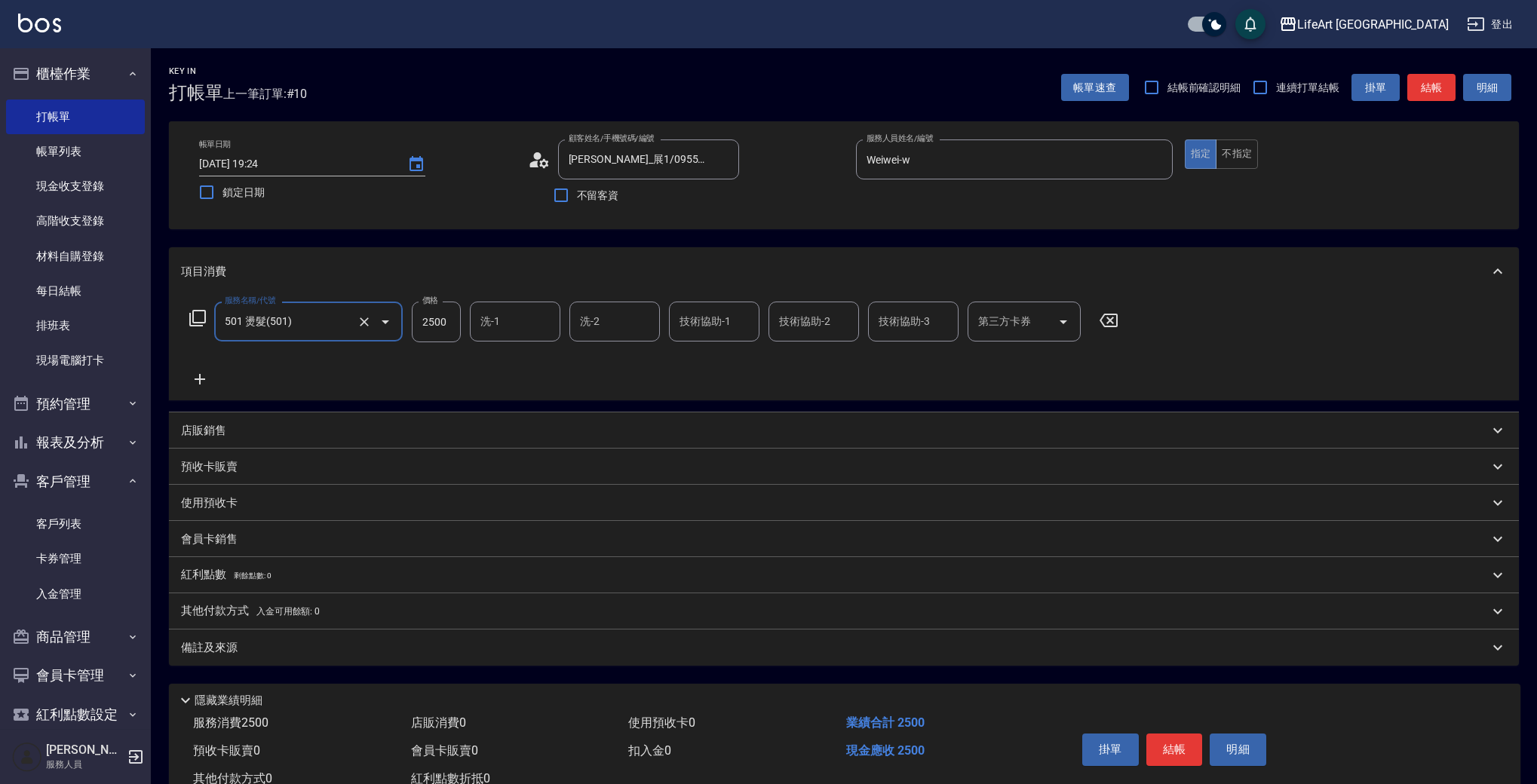
click at [201, 380] on icon at bounding box center [200, 379] width 11 height 11
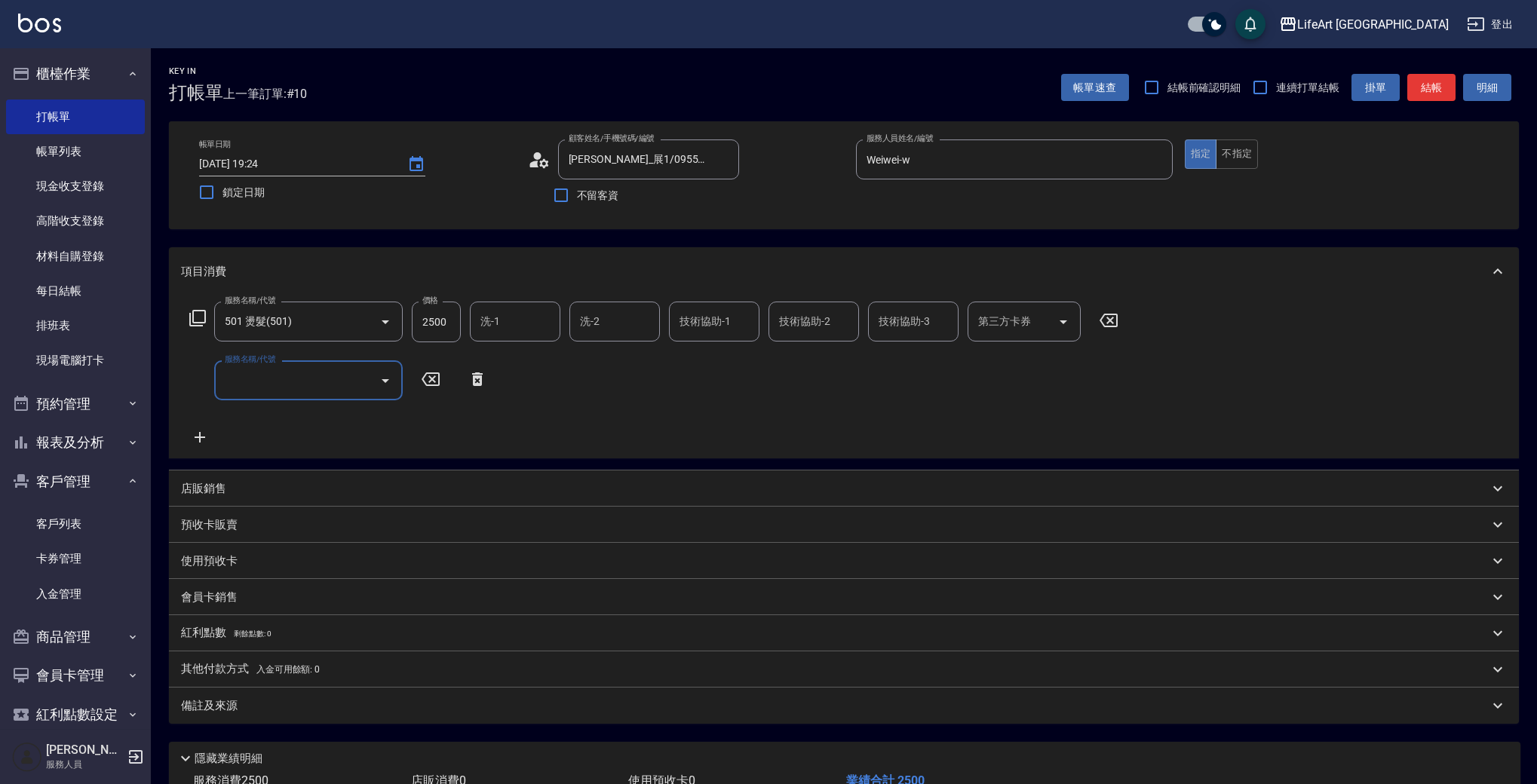
drag, startPoint x: 250, startPoint y: 378, endPoint x: 255, endPoint y: 384, distance: 7.8
click at [250, 377] on input "服務名稱/代號" at bounding box center [297, 380] width 153 height 26
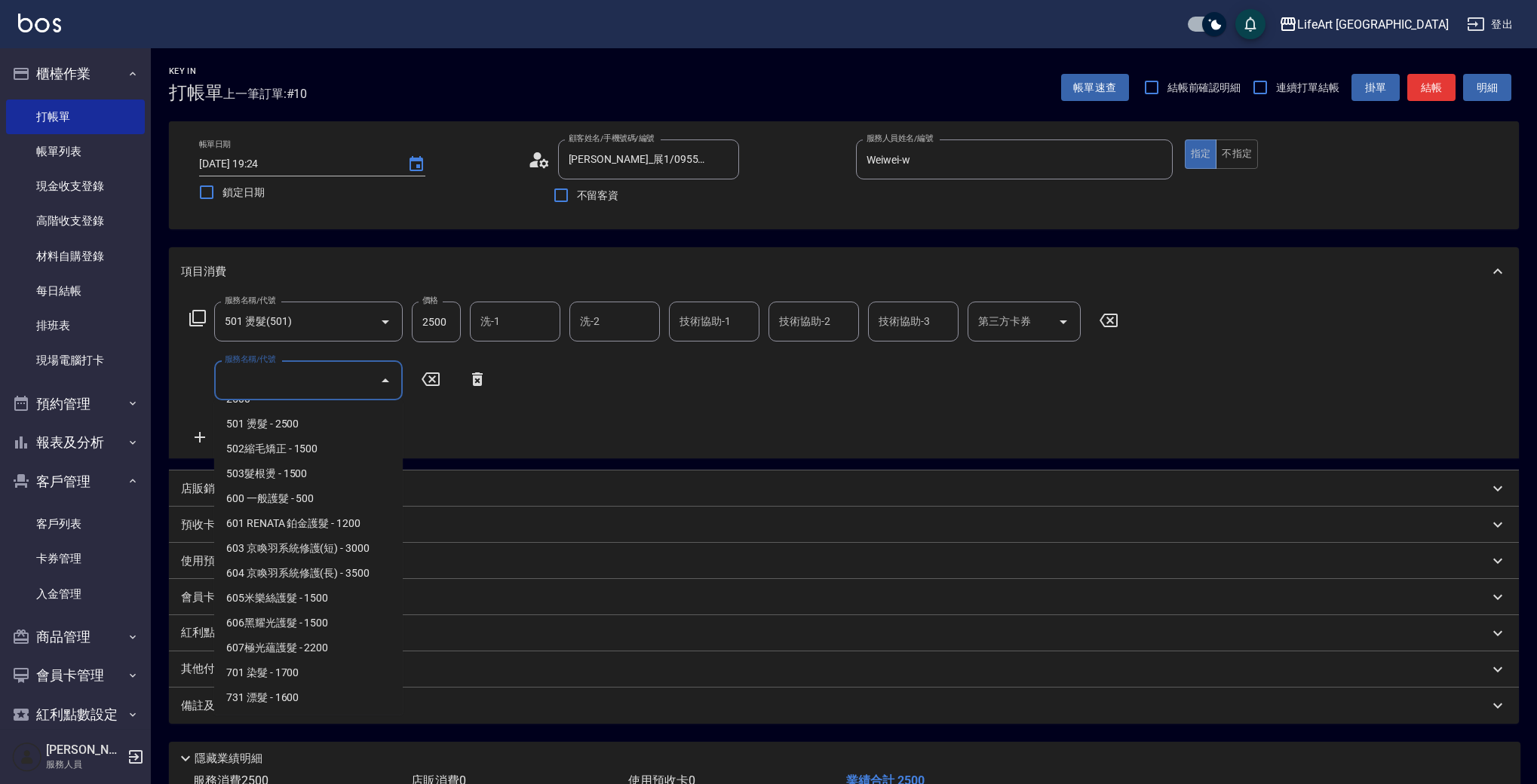
scroll to position [199, 0]
click at [250, 651] on span "701 染髮 - 1700" at bounding box center [308, 650] width 189 height 25
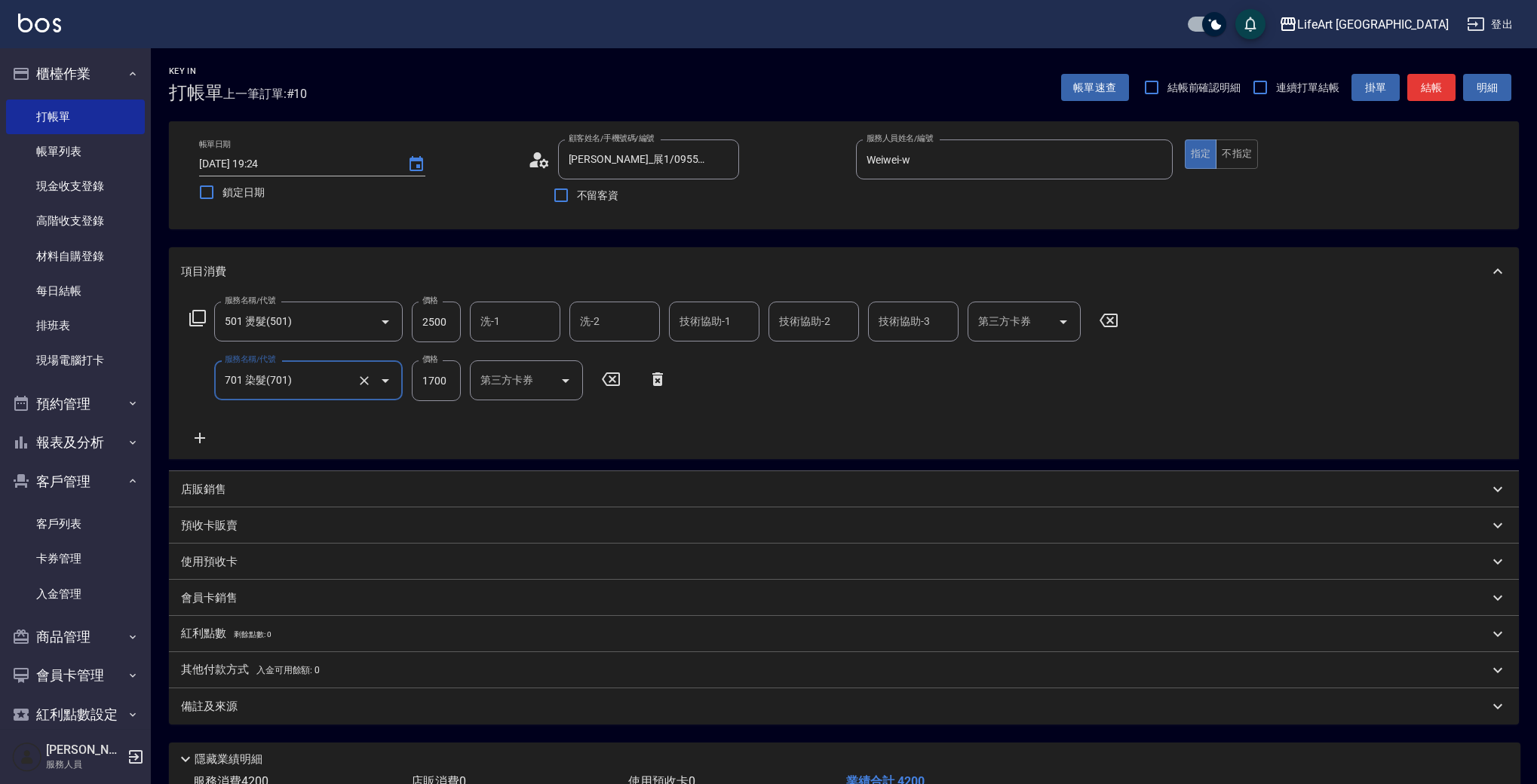
type input "701 染髮(701)"
drag, startPoint x: 456, startPoint y: 383, endPoint x: 401, endPoint y: 375, distance: 55.6
click at [401, 375] on div "服務名稱/代號 701 染髮(701) 服務名稱/代號 價格 1700 價格 洗-1 洗-1 技術協助-1 技術協助-1 技術協助-2 技術協助-2 技術協助…" at bounding box center [628, 380] width 893 height 41
drag, startPoint x: 425, startPoint y: 319, endPoint x: 377, endPoint y: 321, distance: 48.0
click at [377, 320] on div "服務名稱/代號 501 燙髮(501) 服務名稱/代號 價格 2500 價格 洗-1 洗-1 洗-2 洗-2 技術協助-1 技術協助-1 技術協助-2 技術協…" at bounding box center [654, 321] width 947 height 41
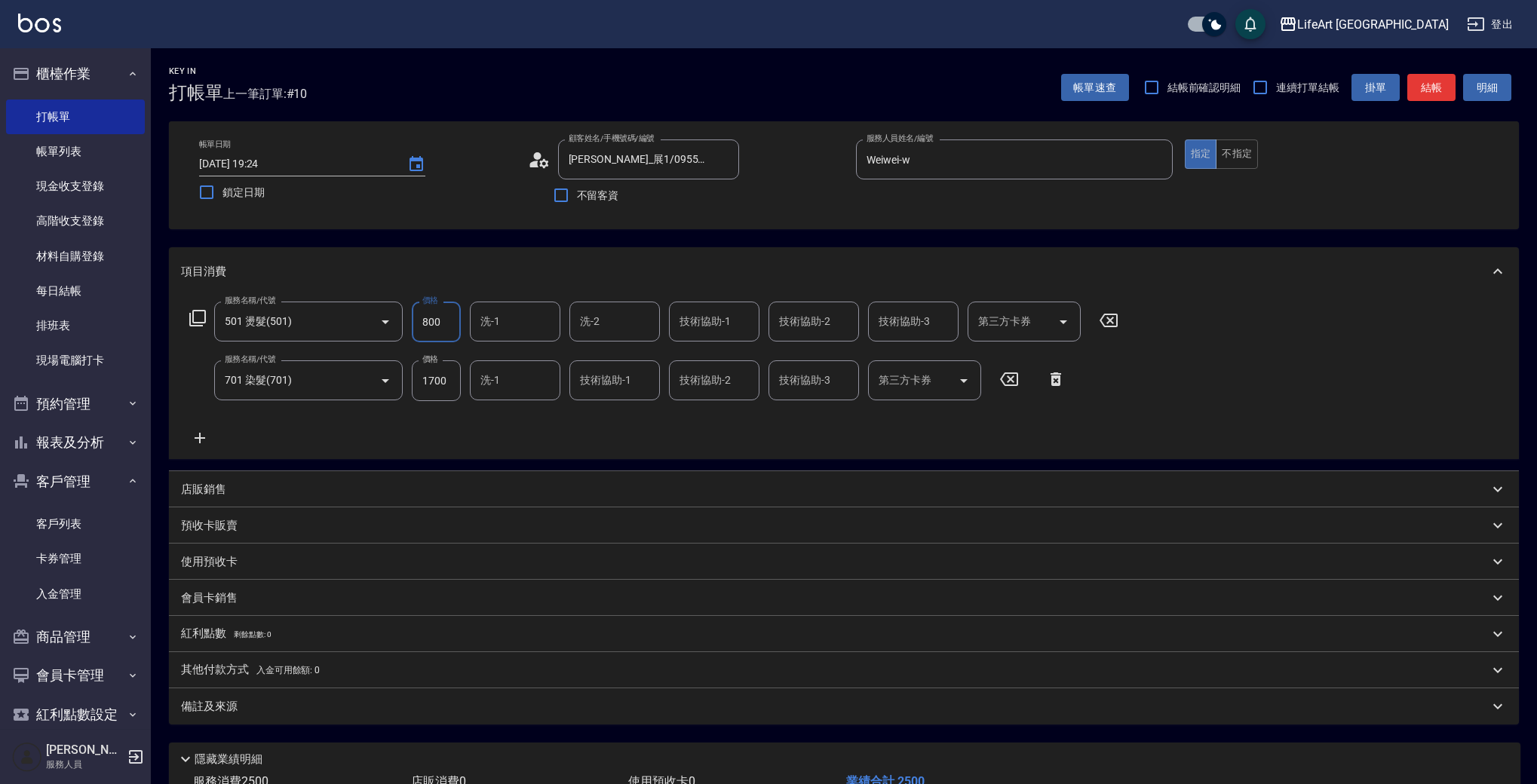
type input "800"
drag, startPoint x: 448, startPoint y: 383, endPoint x: 395, endPoint y: 387, distance: 53.2
click at [395, 387] on div "服務名稱/代號 701 染髮(701) 服務名稱/代號 價格 1700 價格 洗-1 洗-1 技術協助-1 技術協助-1 技術協助-2 技術協助-2 技術協助…" at bounding box center [628, 380] width 893 height 41
drag, startPoint x: 450, startPoint y: 385, endPoint x: 420, endPoint y: 380, distance: 30.4
click at [420, 380] on input "1700" at bounding box center [436, 380] width 49 height 41
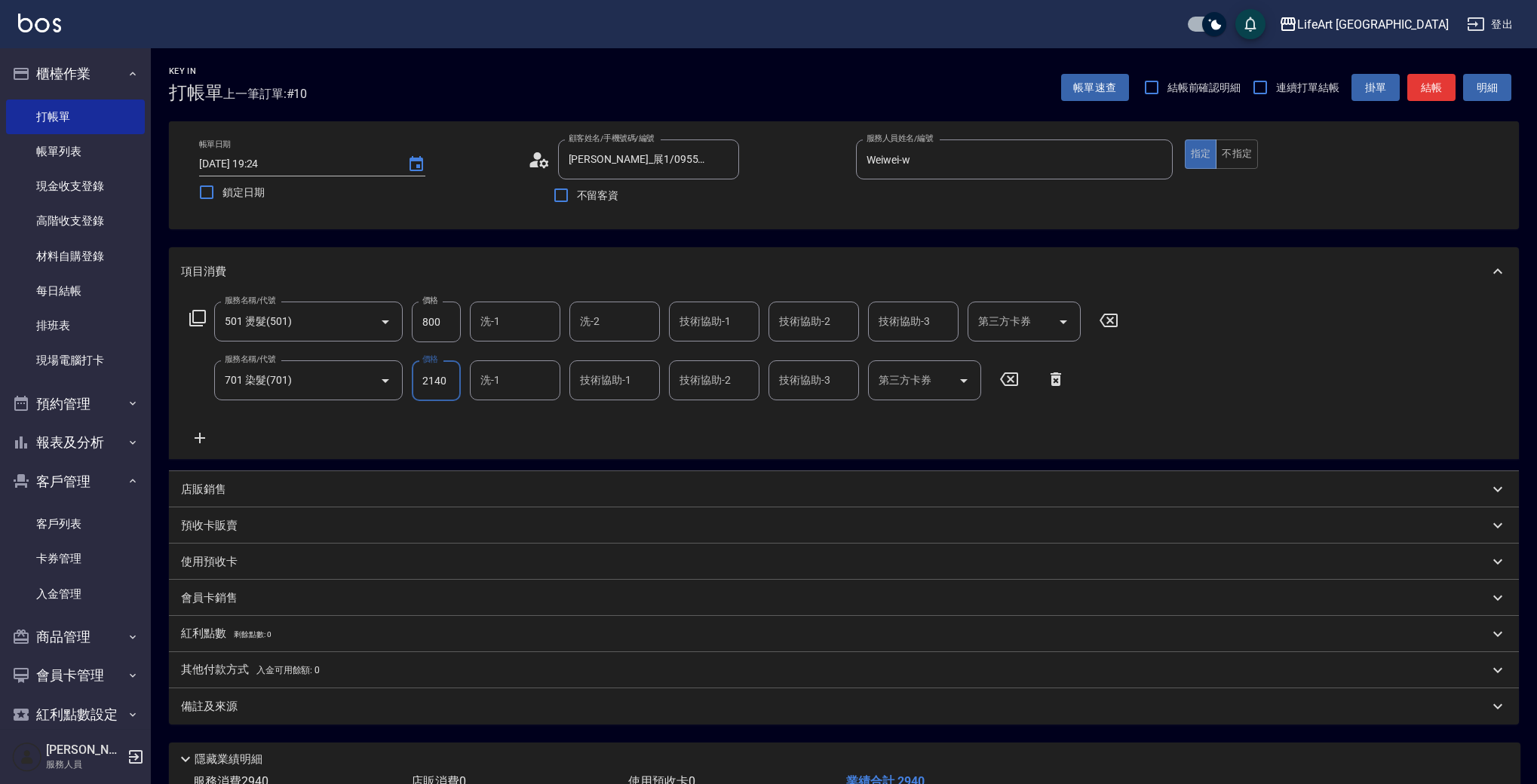
type input "2140"
click at [720, 317] on div "技術協助-1 技術協助-1" at bounding box center [714, 321] width 90 height 40
click at [590, 272] on div "項目消費" at bounding box center [835, 272] width 1308 height 16
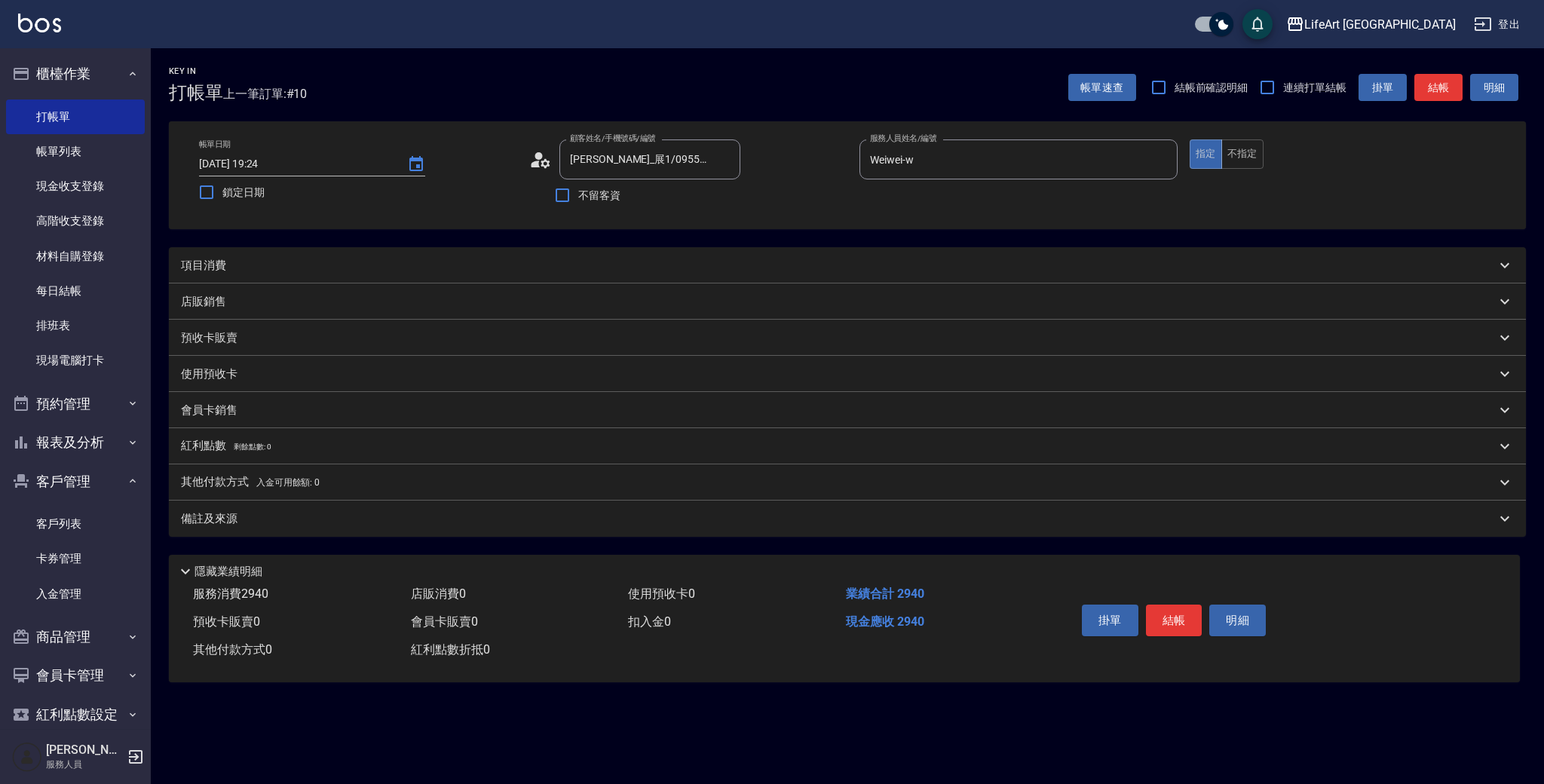
click at [615, 268] on div "項目消費" at bounding box center [838, 266] width 1315 height 16
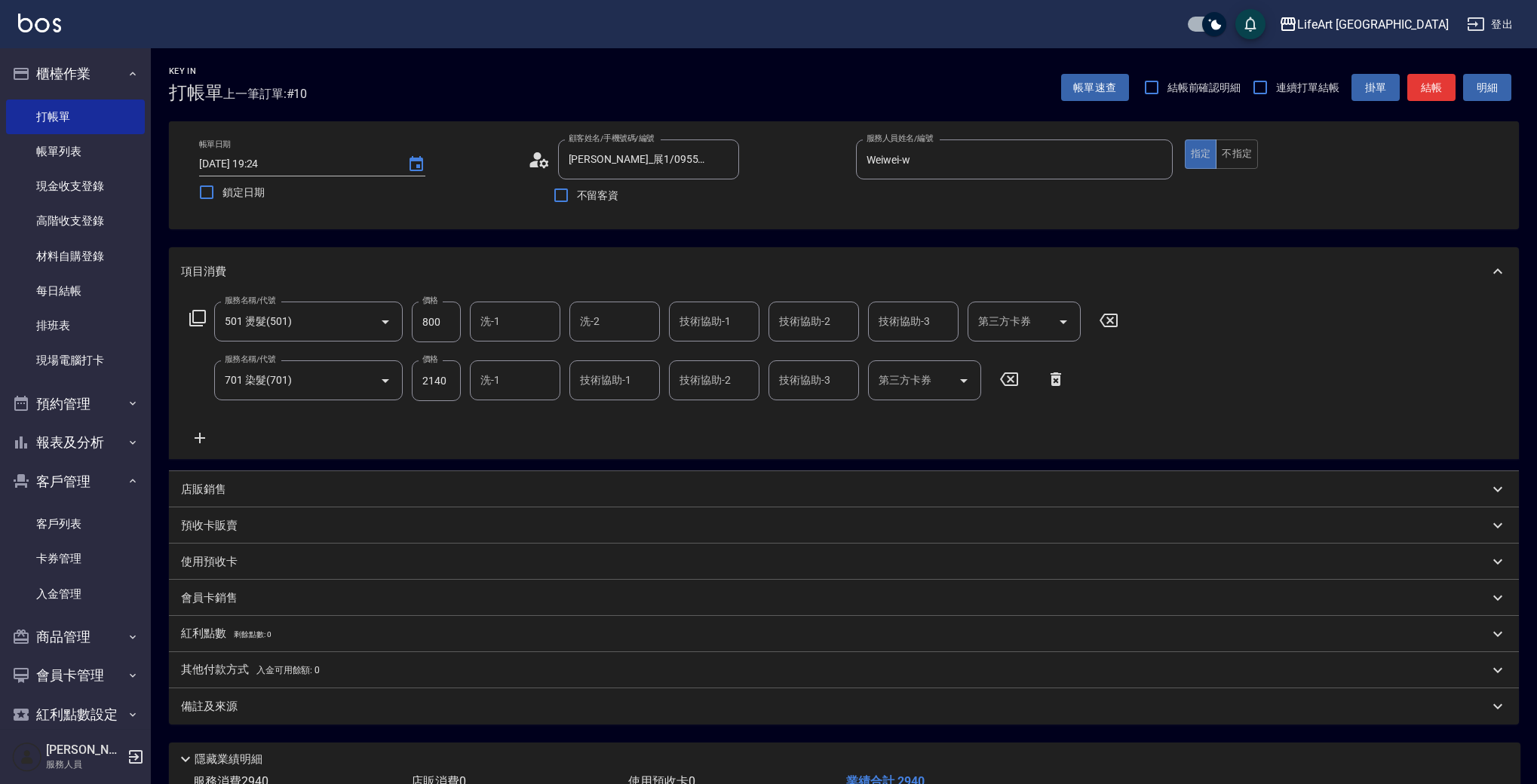
click at [592, 387] on input "技術協助-1" at bounding box center [614, 380] width 77 height 26
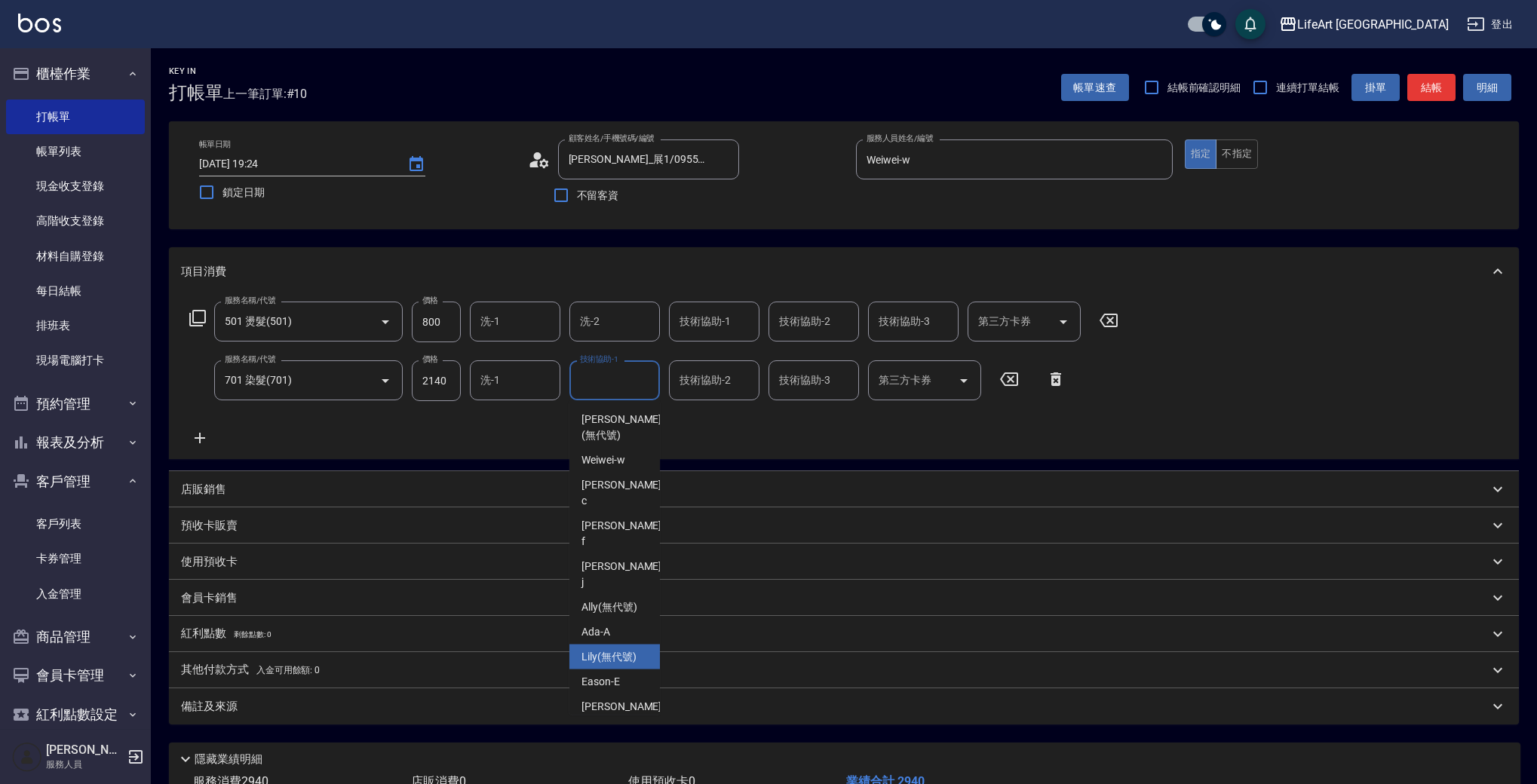
click at [605, 649] on span "Lily (無代號)" at bounding box center [608, 657] width 55 height 16
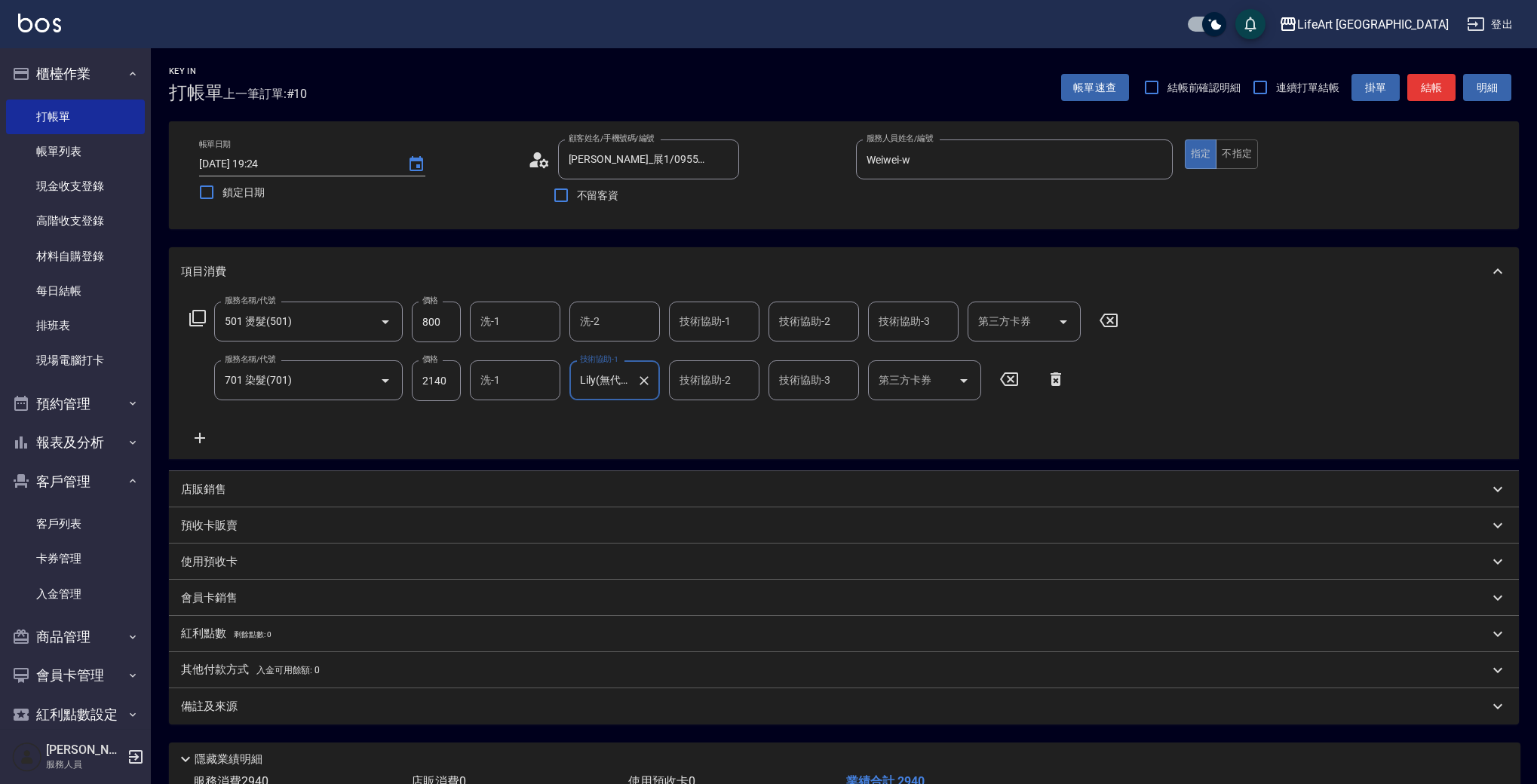
type input "Lily(無代號)"
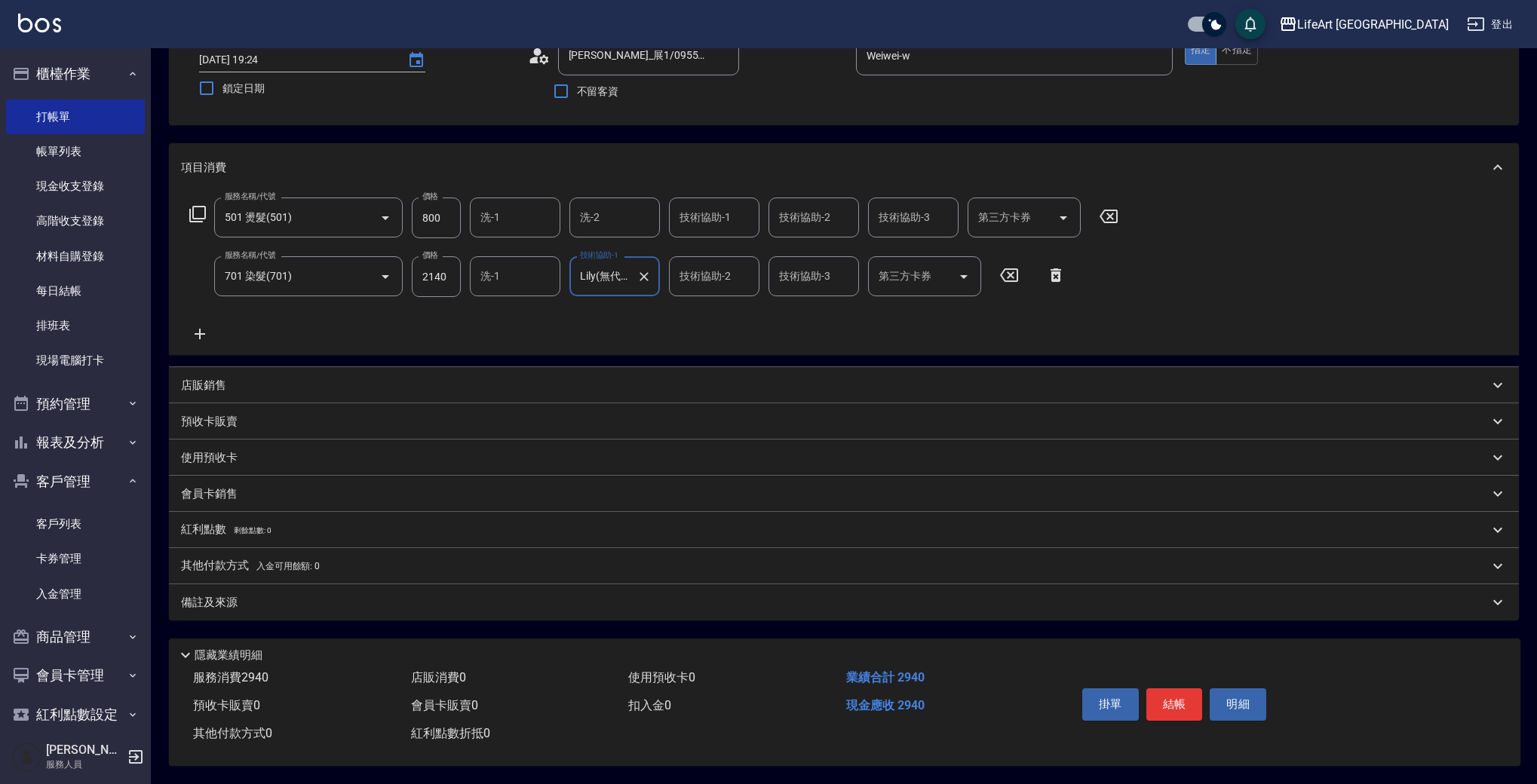
drag, startPoint x: 282, startPoint y: 598, endPoint x: 299, endPoint y: 597, distance: 17.0
click at [282, 598] on div "備註及來源" at bounding box center [835, 603] width 1308 height 16
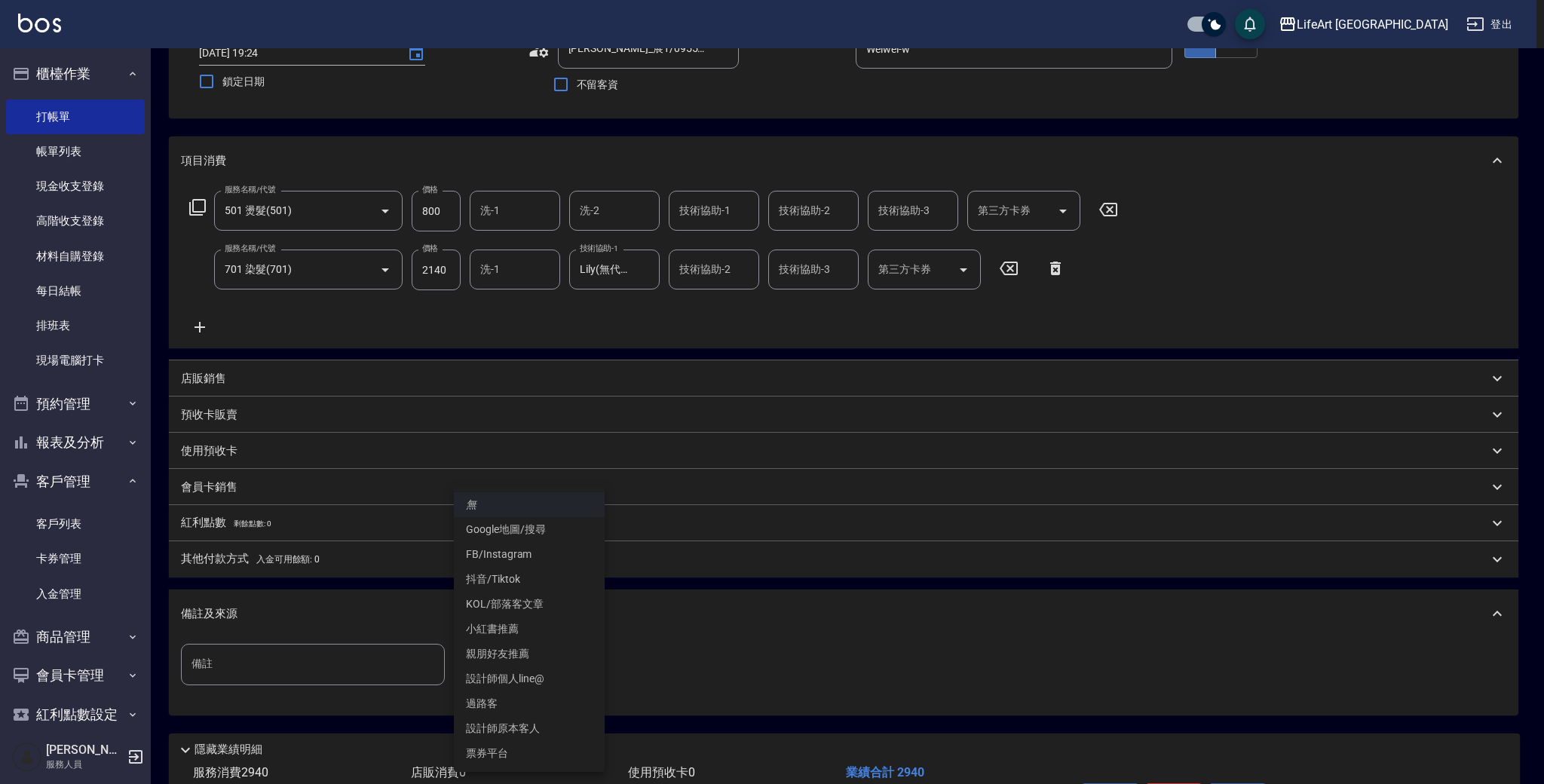
click at [599, 663] on body "LifeArt 蘆洲 登出 櫃檯作業 打帳單 帳單列表 現金收支登錄 高階收支登錄 材料自購登錄 每日結帳 排班表 現場電腦打卡 預約管理 預約管理 單日預約…" at bounding box center [772, 383] width 1544 height 990
click at [528, 557] on li "FB/Instagram" at bounding box center [529, 555] width 151 height 25
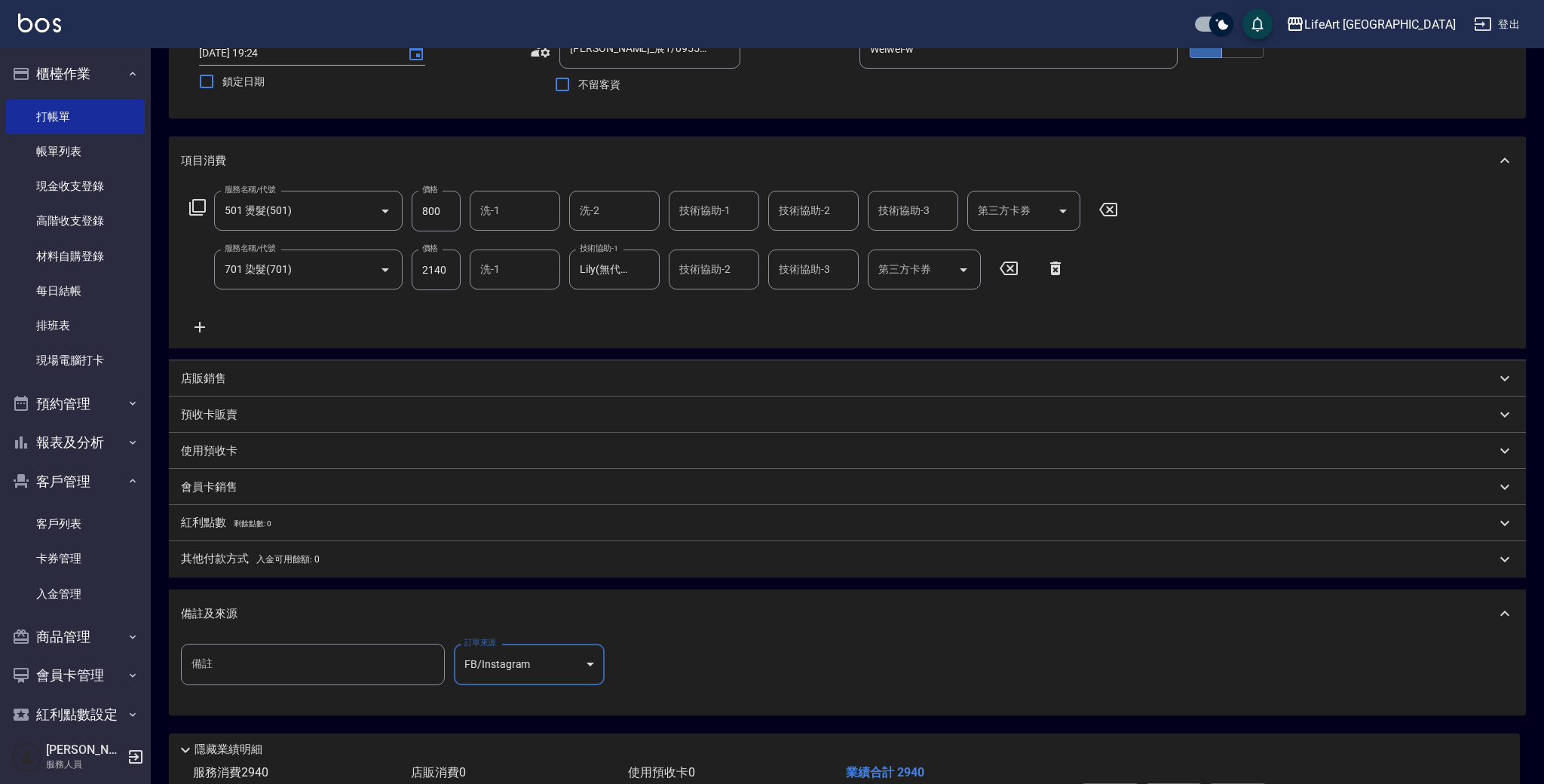
type input "FB/Instagram"
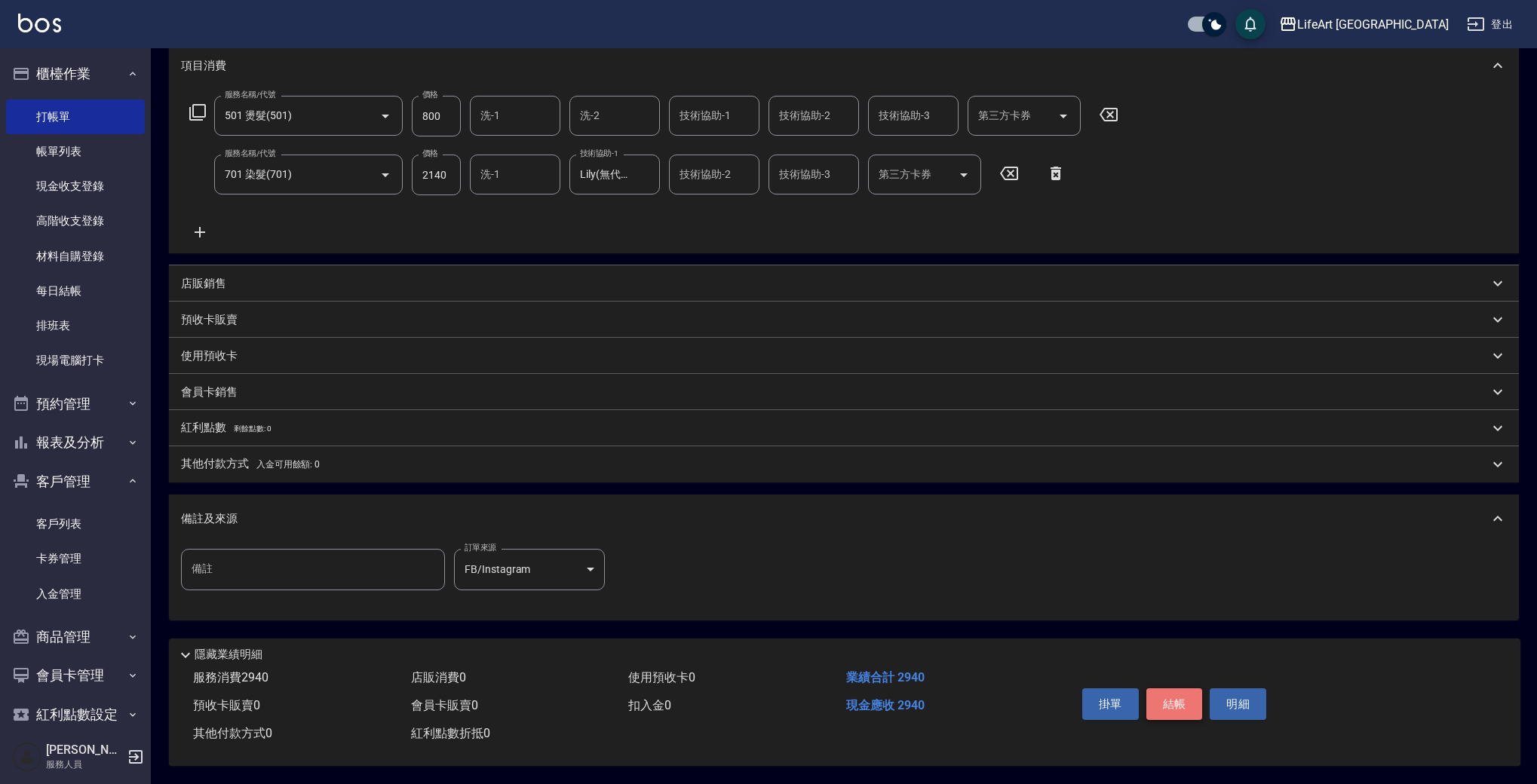
click at [1167, 704] on button "結帳" at bounding box center [1174, 704] width 57 height 32
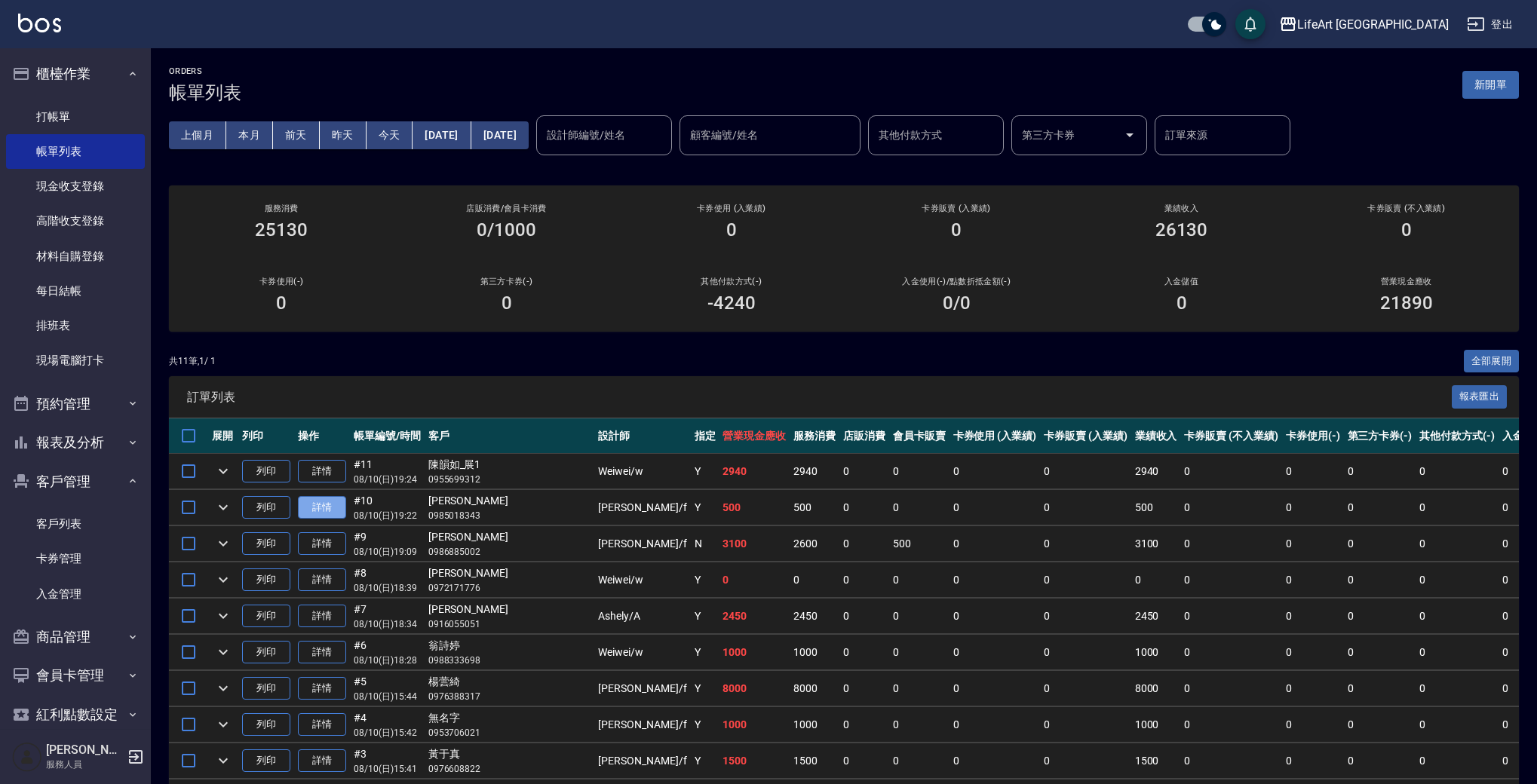
click at [329, 512] on link "詳情" at bounding box center [321, 508] width 48 height 23
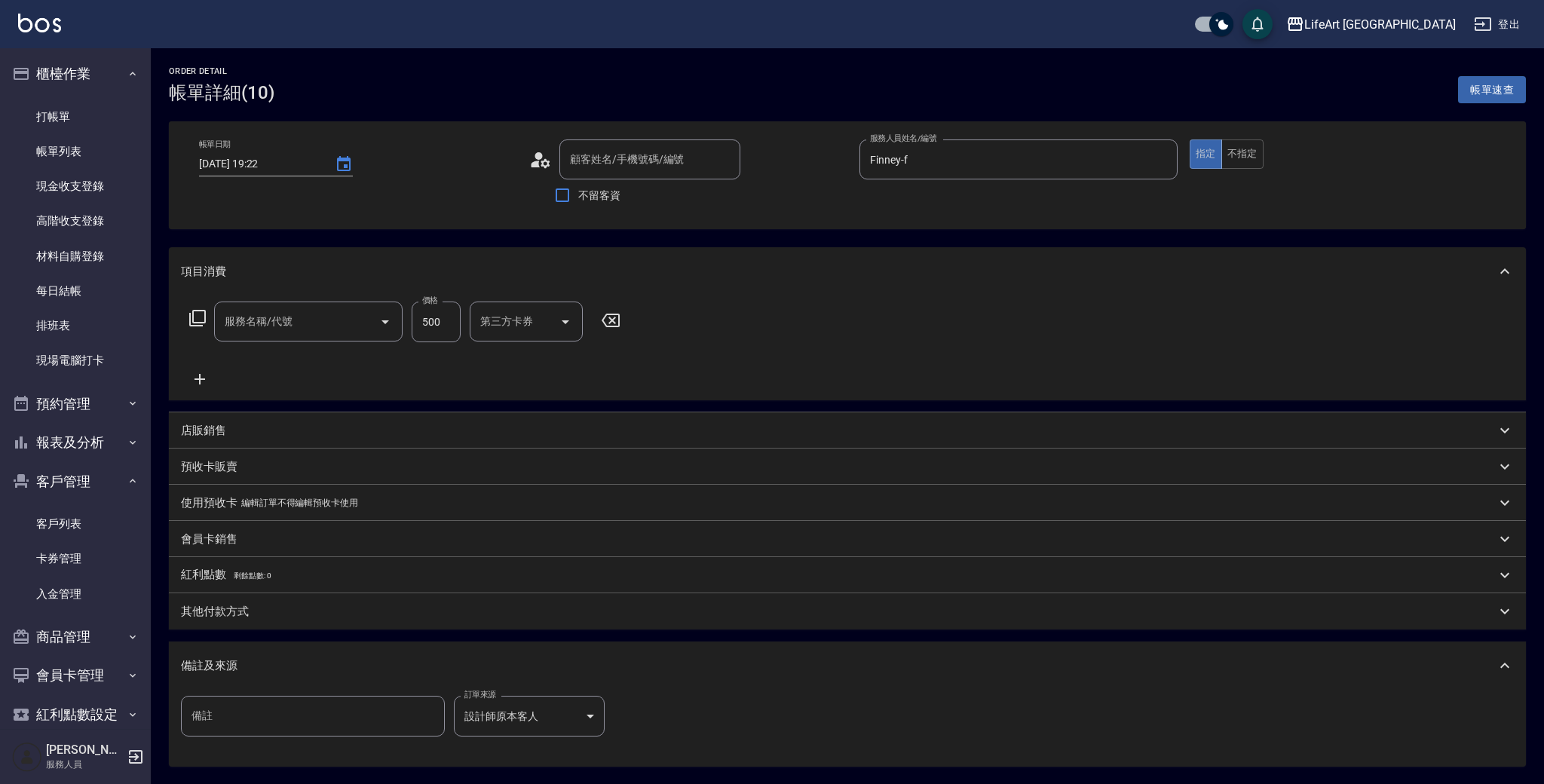
type input "[DATE] 19:22"
type input "Finney-f"
type input "[PERSON_NAME]/0985018343/null"
type input "101 基礎髮浴 (101)"
click at [254, 615] on div "其他付款方式" at bounding box center [835, 612] width 1308 height 16
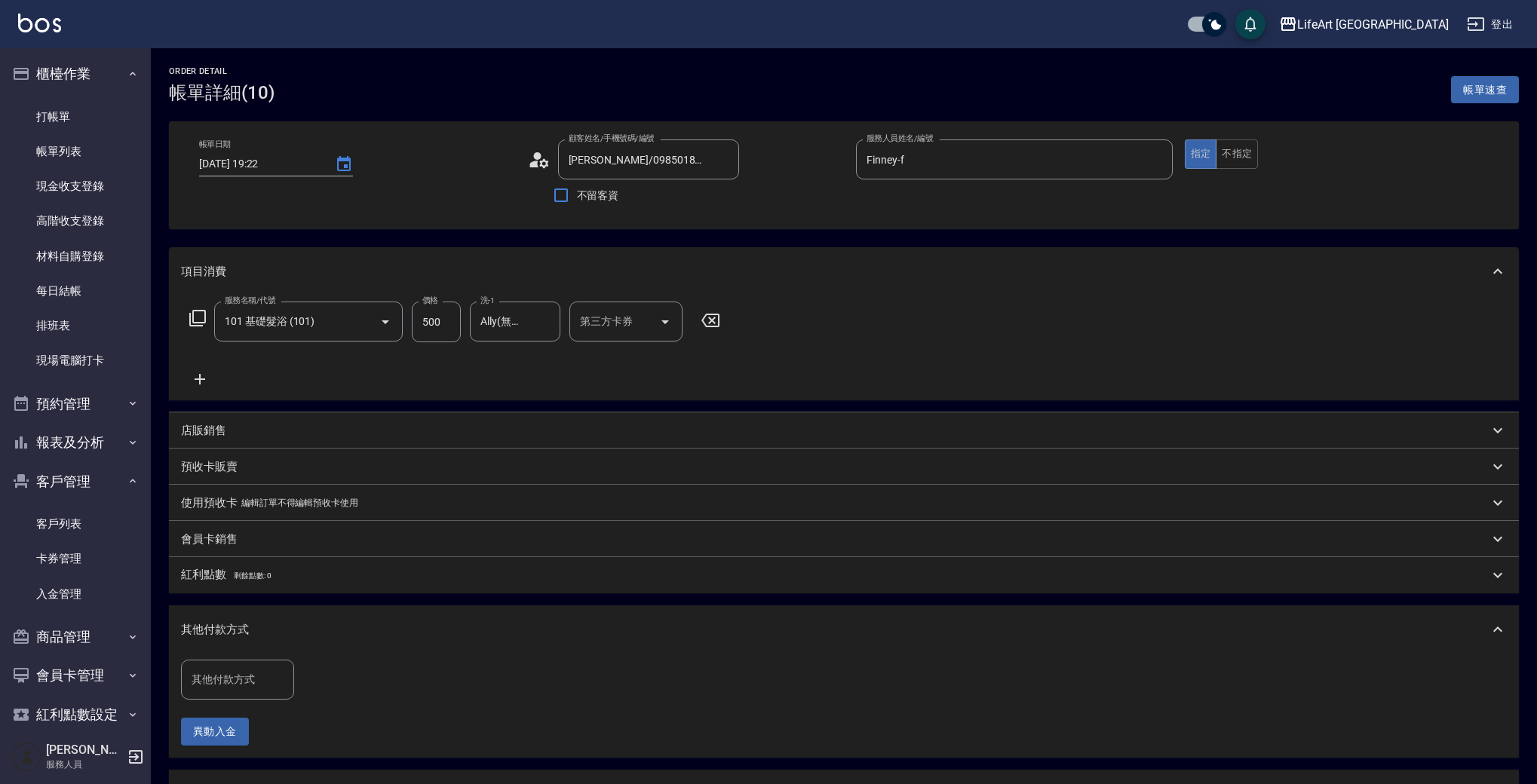
click at [248, 681] on input "其他付款方式" at bounding box center [237, 679] width 99 height 26
click at [218, 625] on span "資料轉移" at bounding box center [237, 616] width 113 height 25
type input "資料轉移"
click at [368, 689] on input "0" at bounding box center [359, 679] width 113 height 41
drag, startPoint x: 347, startPoint y: 689, endPoint x: 274, endPoint y: 682, distance: 73.3
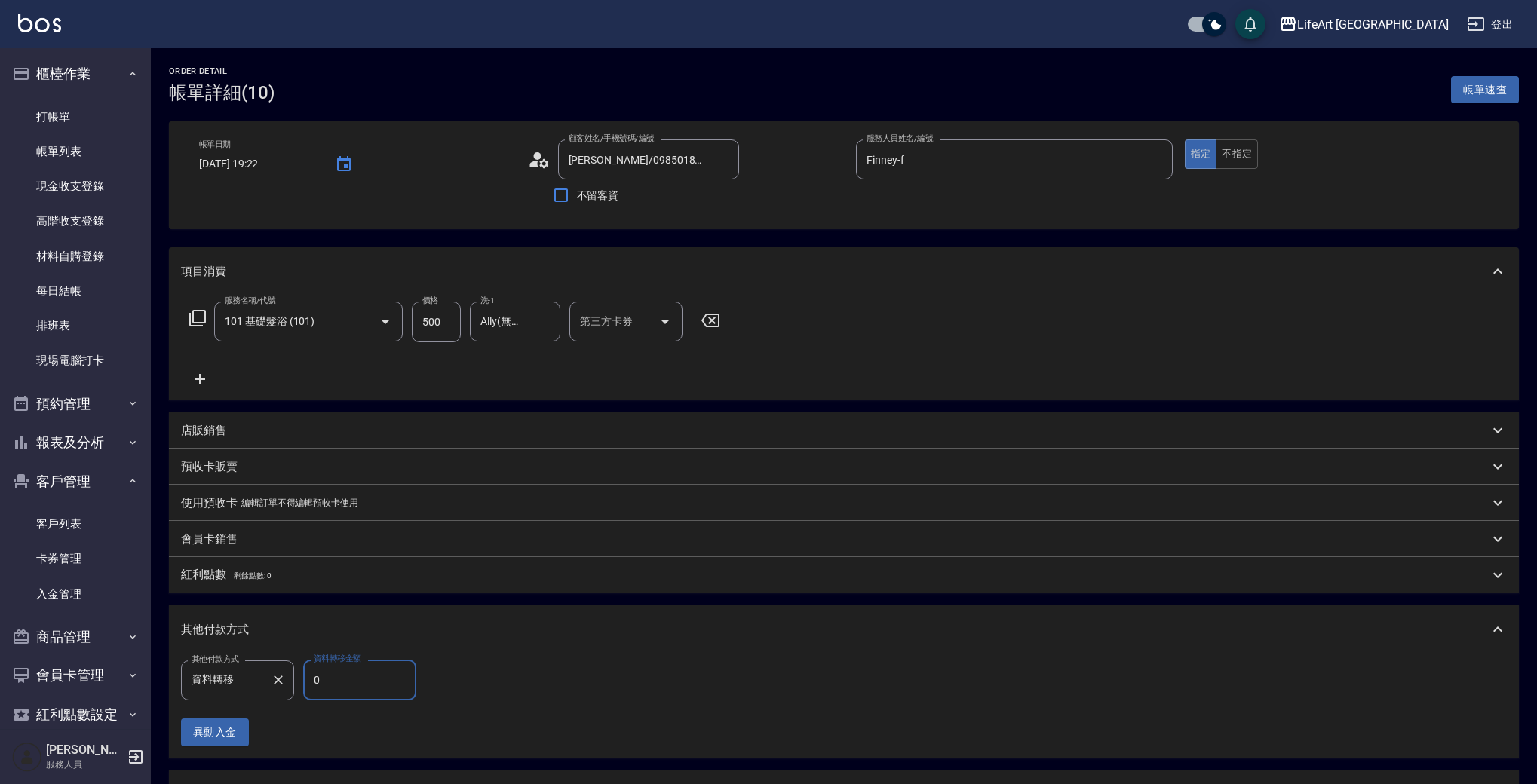
click at [274, 682] on div "其他付款方式 資料轉移 其他付款方式 資料轉移金額 0 資料轉移金額" at bounding box center [303, 679] width 245 height 41
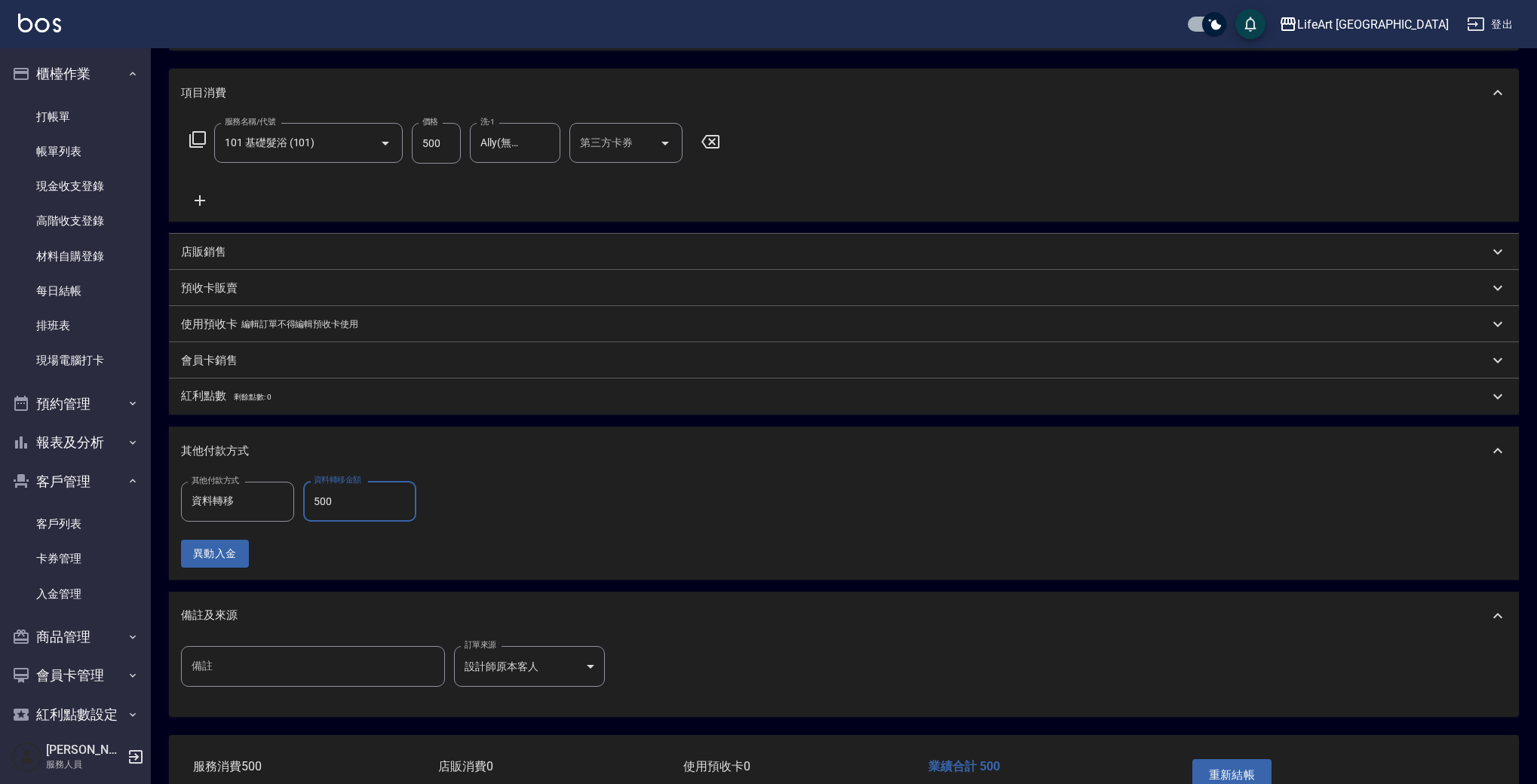
scroll to position [273, 0]
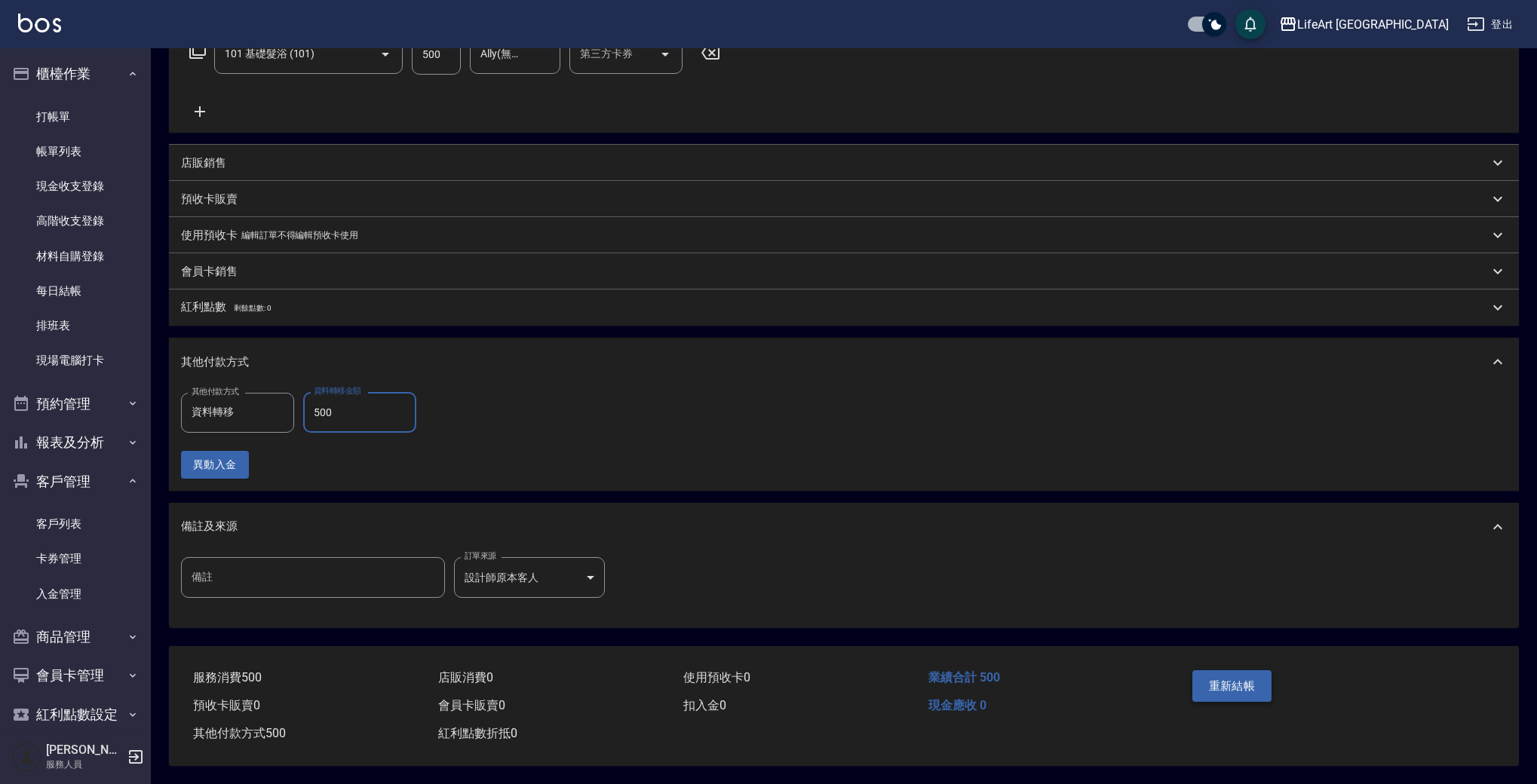
type input "500"
click at [1223, 670] on button "重新結帳" at bounding box center [1232, 686] width 80 height 32
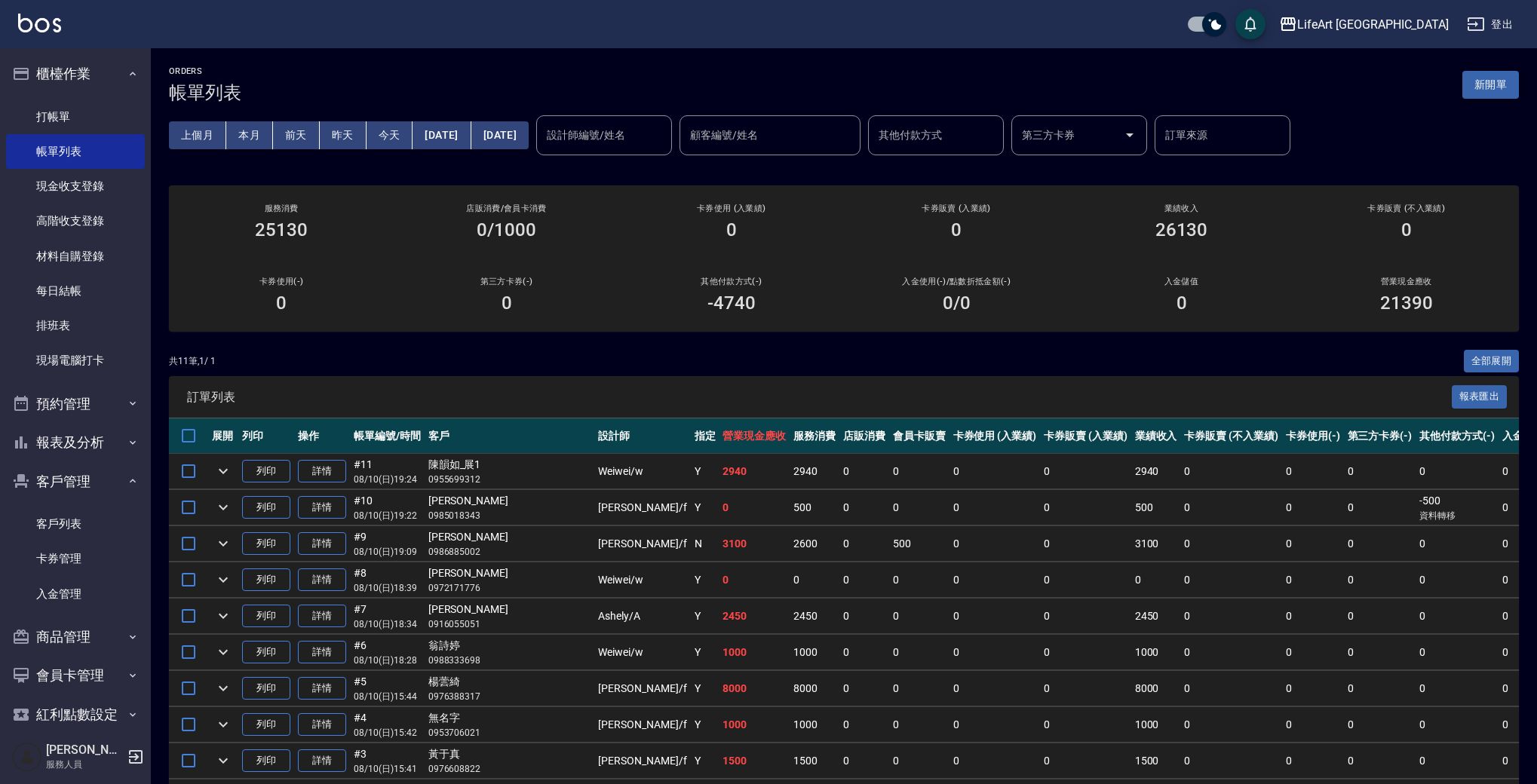
click at [1488, 80] on button "新開單" at bounding box center [1490, 85] width 57 height 28
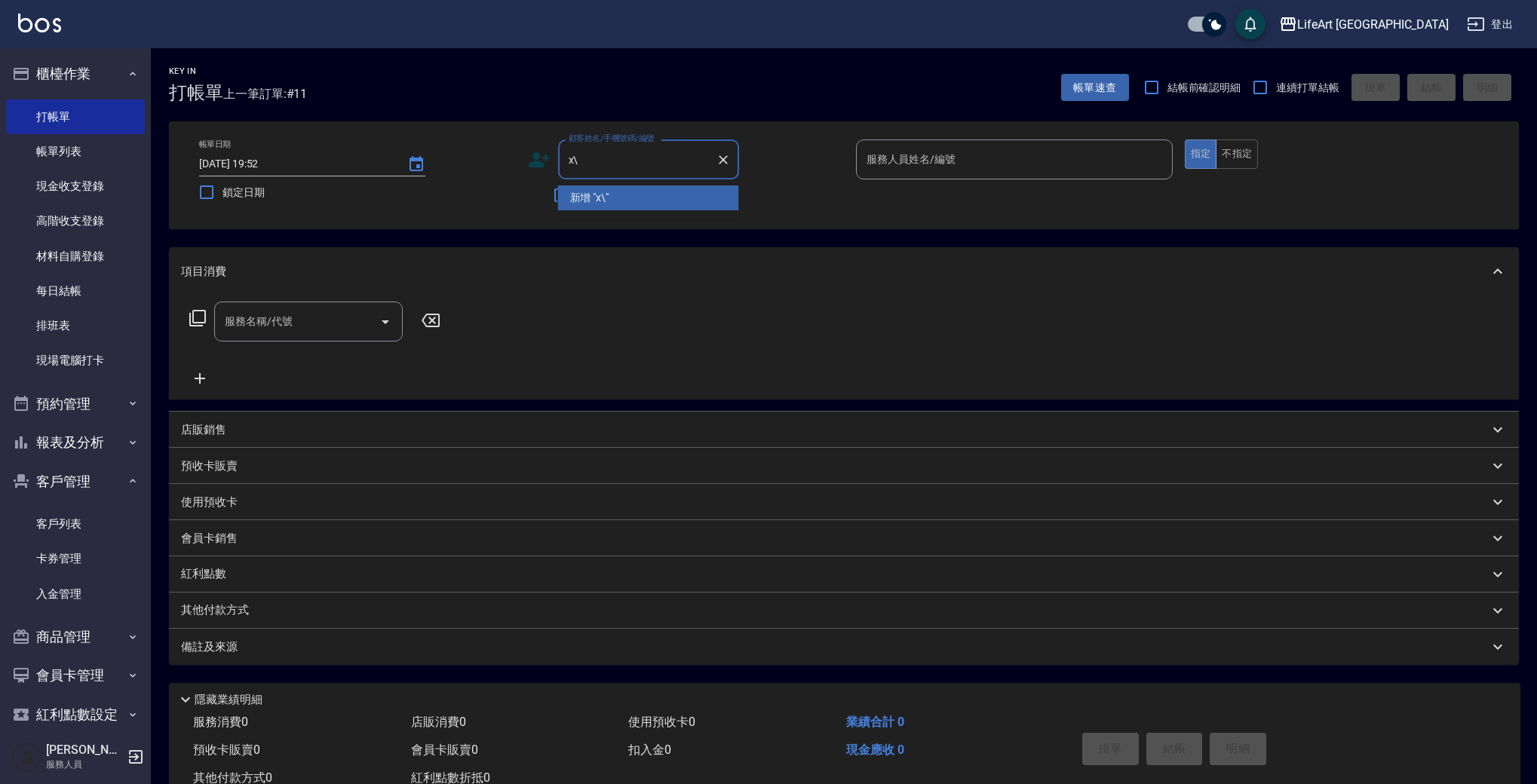
type input "x"
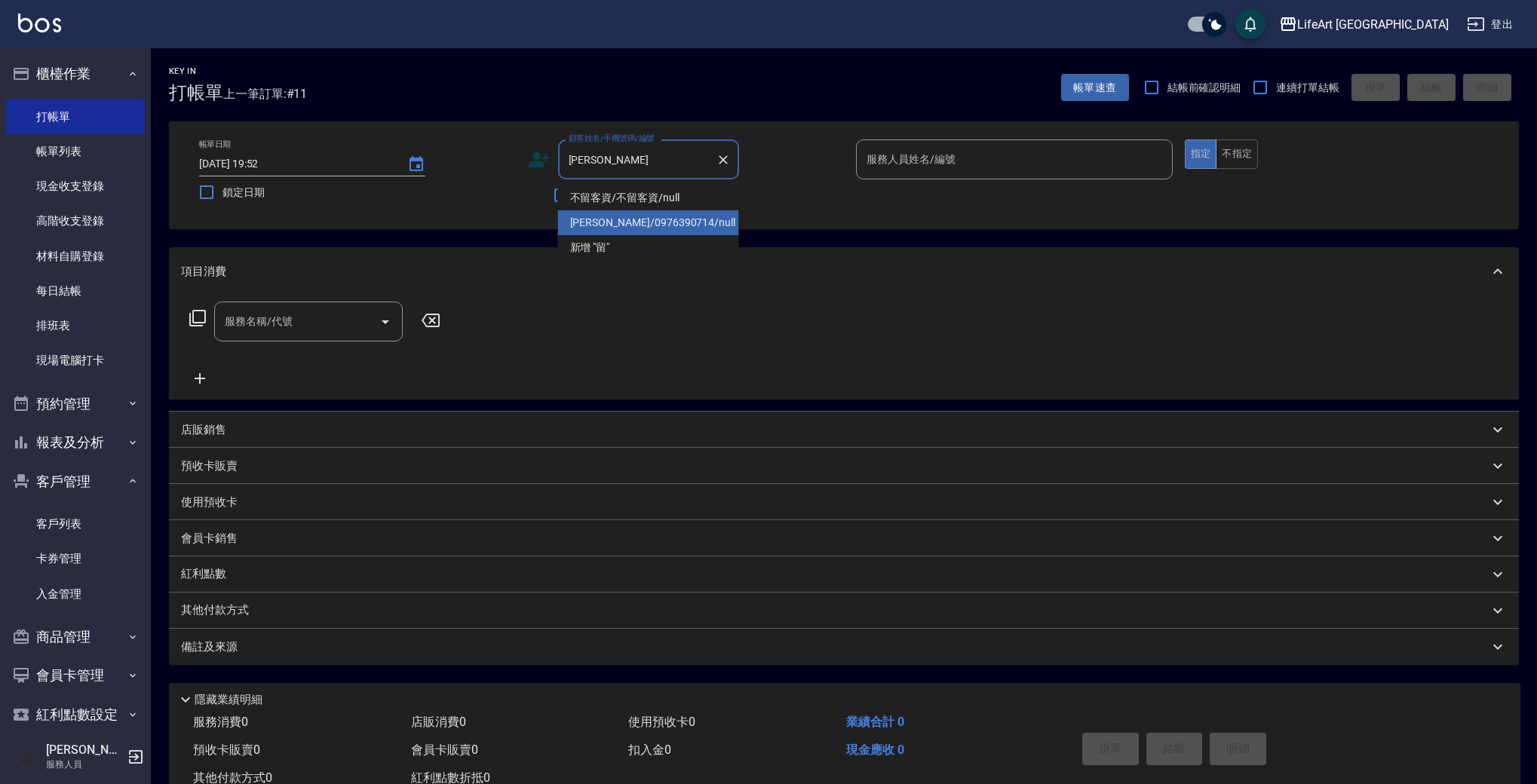
click at [616, 217] on li "[PERSON_NAME]/0976390714/null" at bounding box center [648, 223] width 181 height 25
type input "[PERSON_NAME]/0976390714/null"
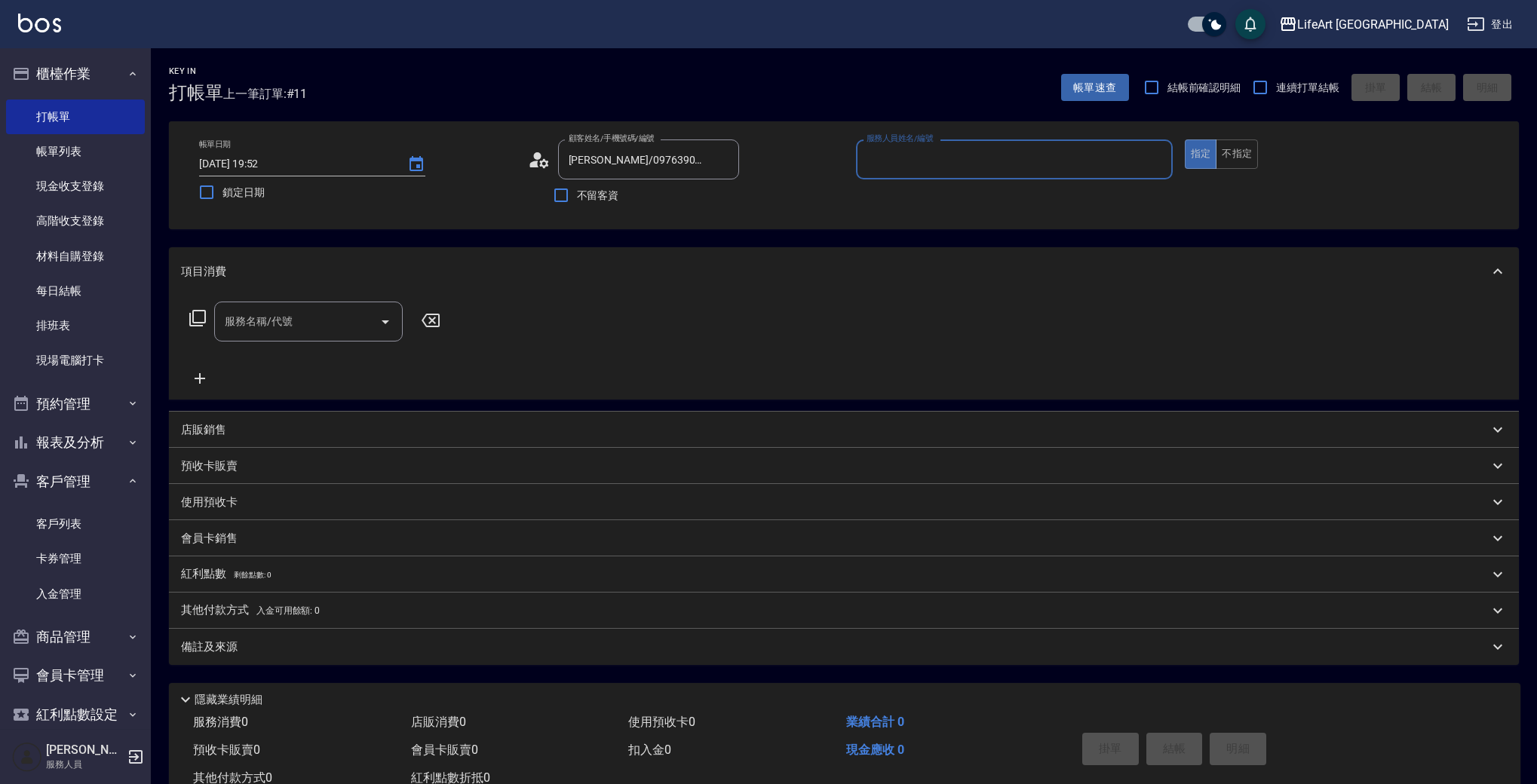
click at [872, 168] on input "服務人員姓名/編號" at bounding box center [1014, 159] width 303 height 26
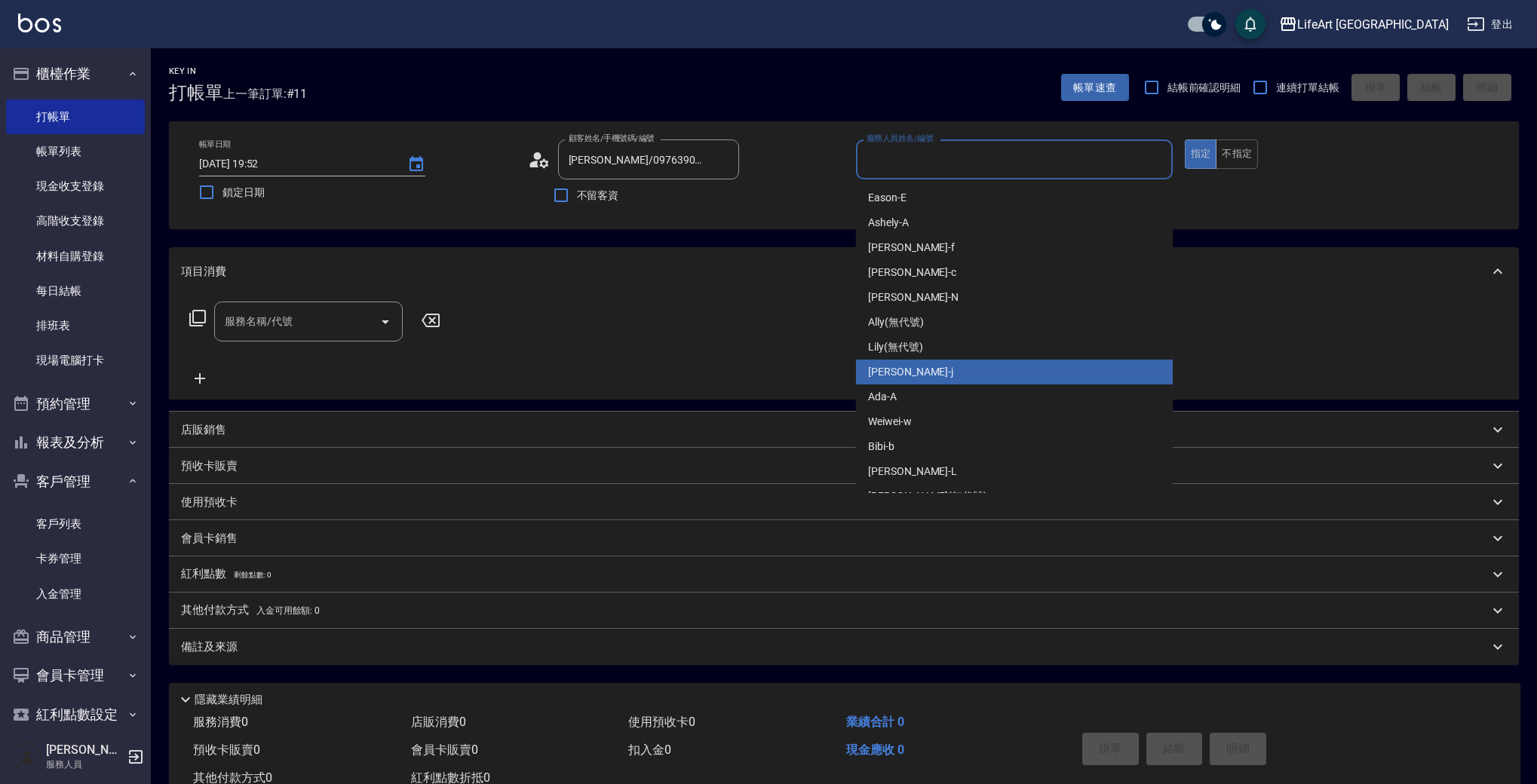
click at [920, 376] on div "[PERSON_NAME]" at bounding box center [1014, 373] width 317 height 25
type input "[PERSON_NAME]"
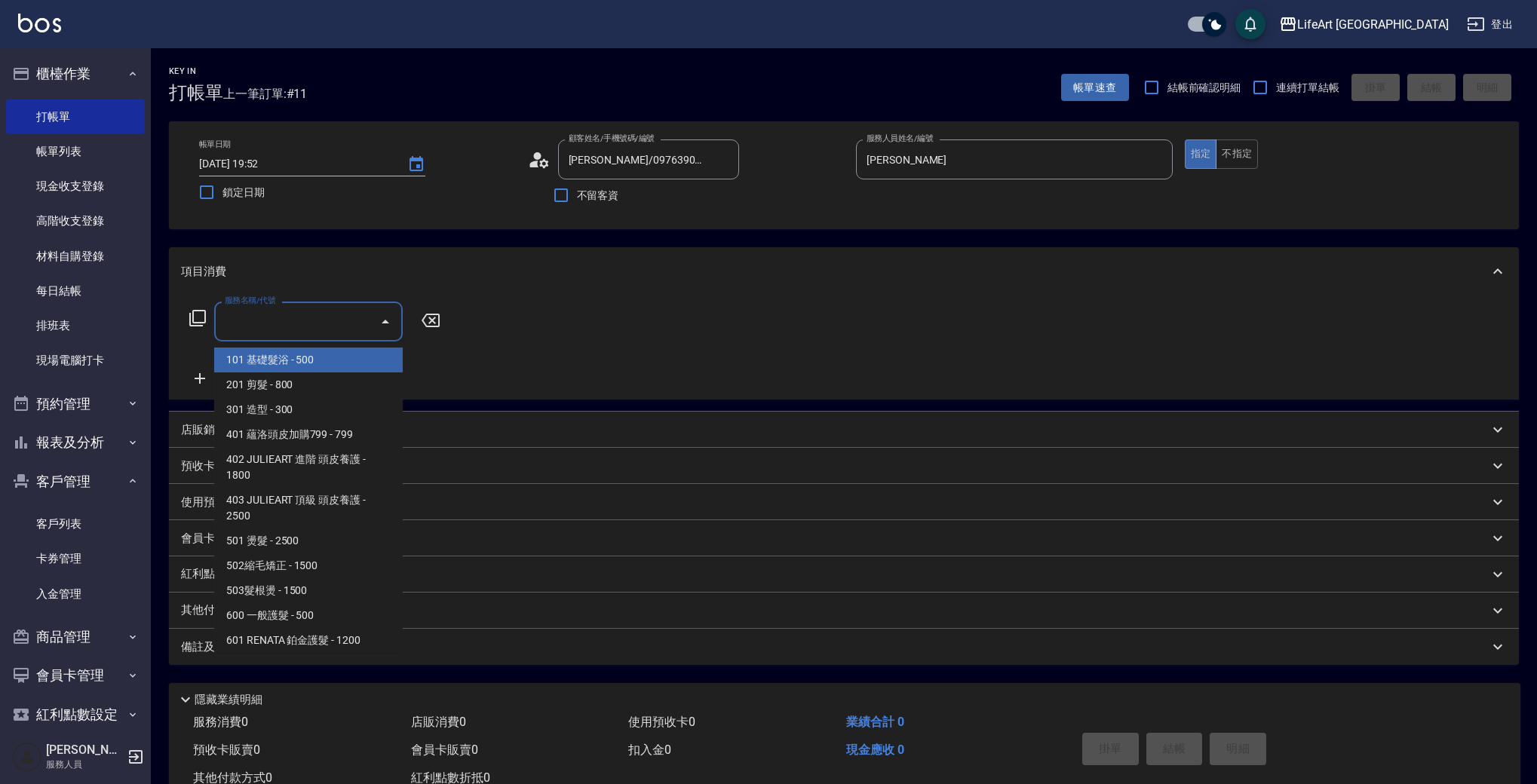
click at [227, 327] on input "服務名稱/代號" at bounding box center [297, 321] width 153 height 26
click at [282, 376] on span "201 剪髮 - 800" at bounding box center [308, 385] width 189 height 25
type input "201 剪髮(201)"
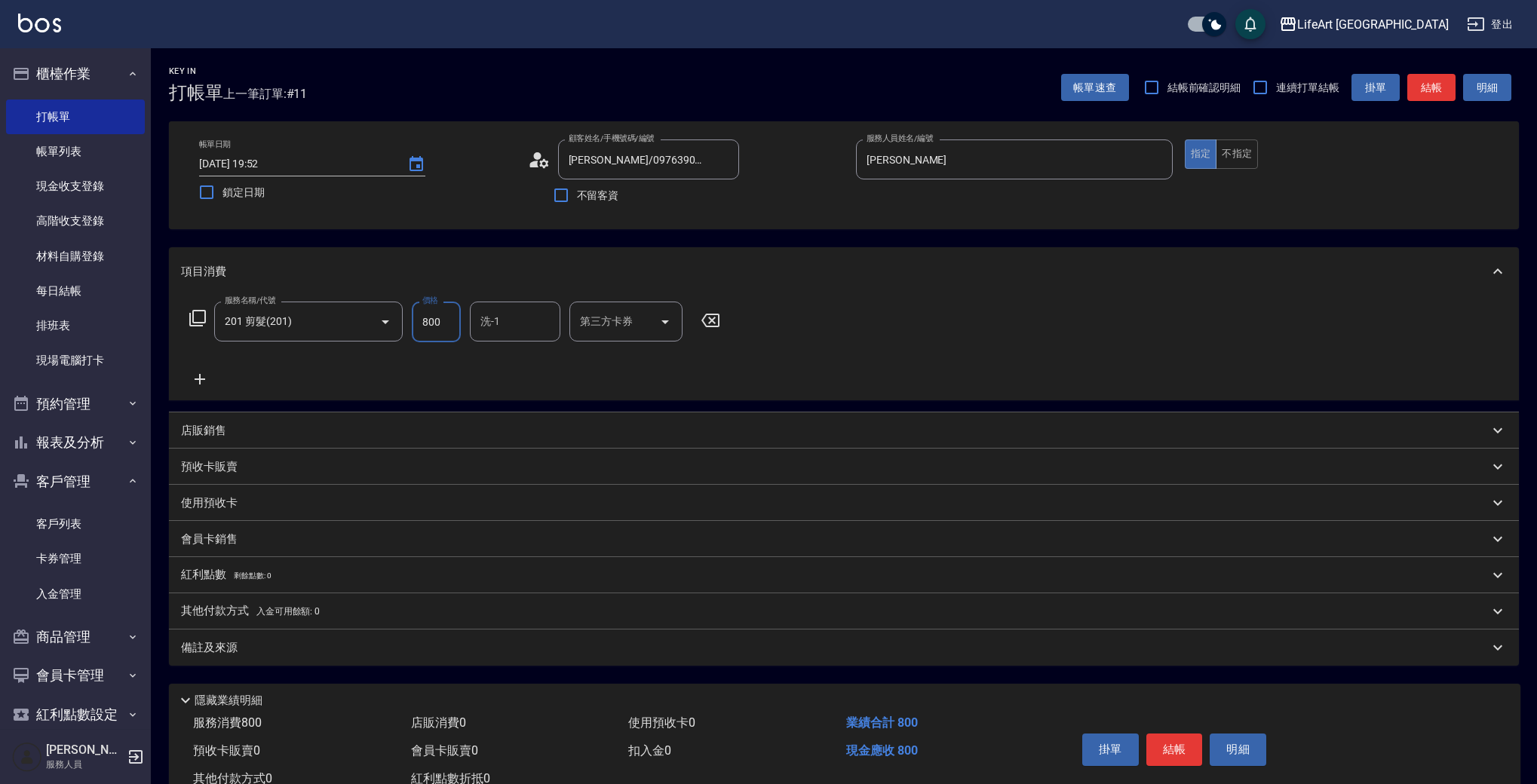
drag, startPoint x: 449, startPoint y: 321, endPoint x: 417, endPoint y: 321, distance: 32.0
click at [417, 321] on input "800" at bounding box center [436, 321] width 49 height 41
type input "1000"
click at [337, 654] on div "備註及來源" at bounding box center [835, 648] width 1308 height 16
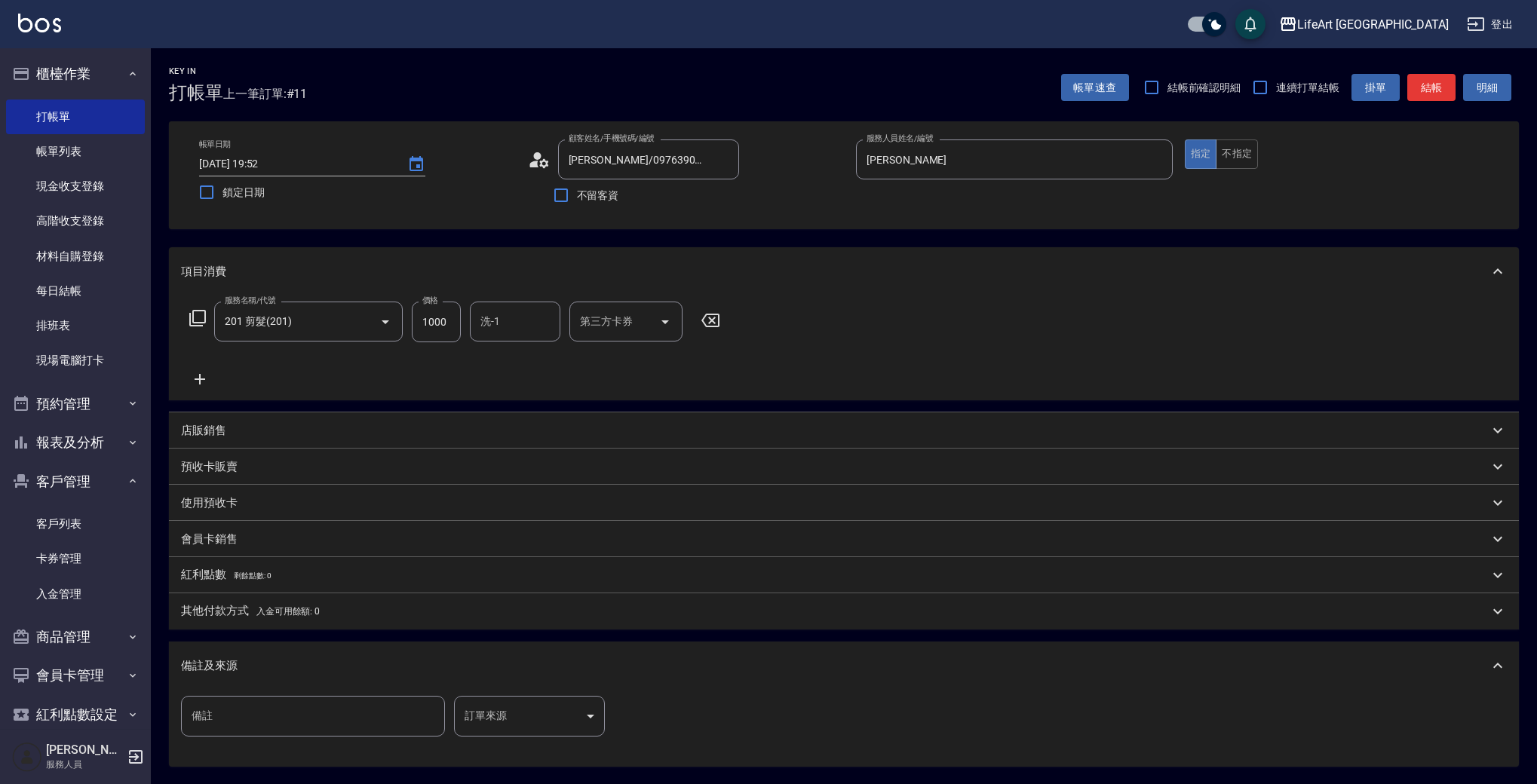
click at [571, 706] on body "LifeArt 蘆洲 登出 櫃檯作業 打帳單 帳單列表 現金收支登錄 高階收支登錄 材料自購登錄 每日結帳 排班表 現場電腦打卡 預約管理 預約管理 單日預約…" at bounding box center [768, 465] width 1537 height 930
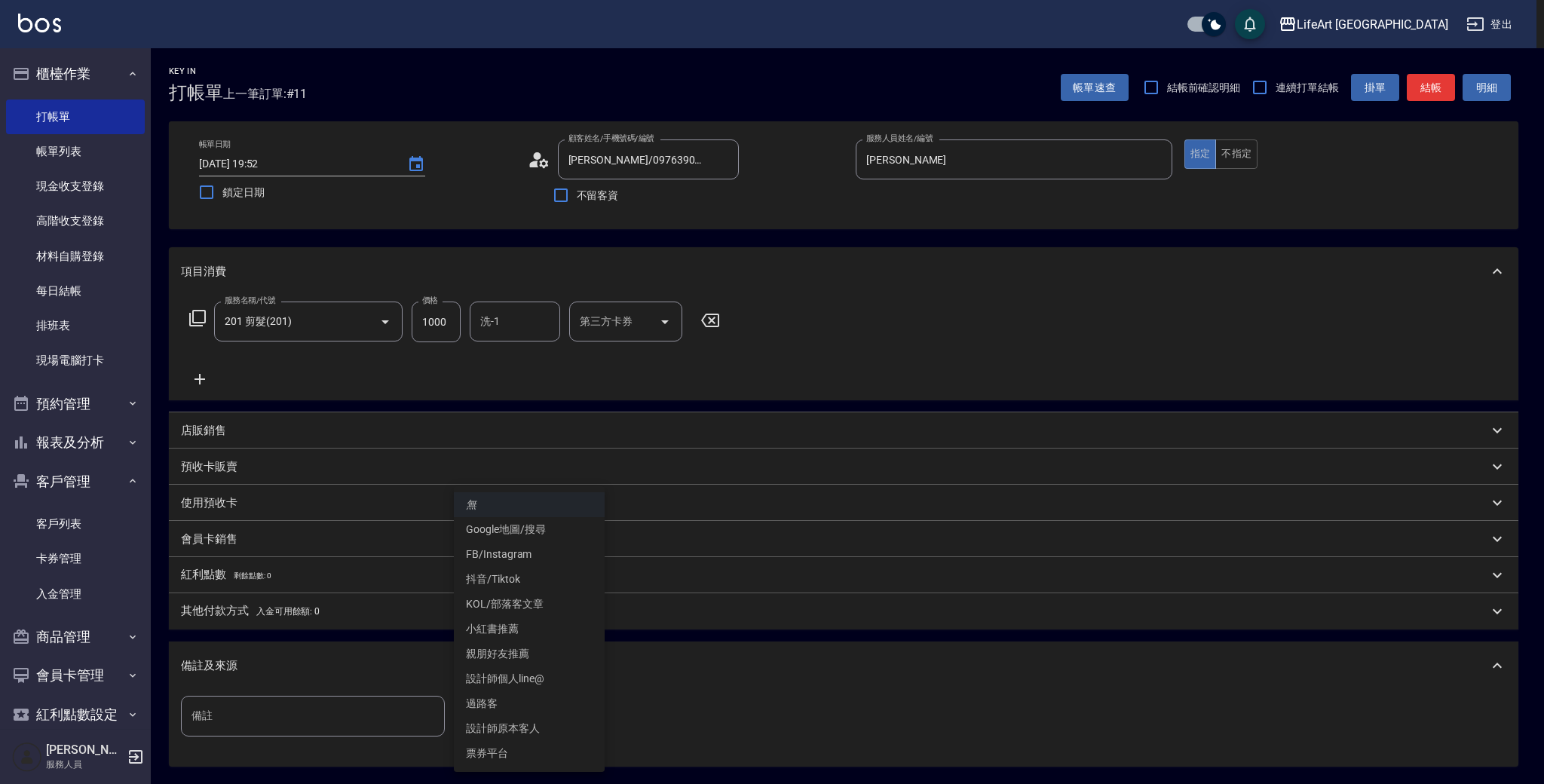
click at [555, 738] on li "設計師原本客人" at bounding box center [529, 729] width 151 height 25
type input "設計師原本客人"
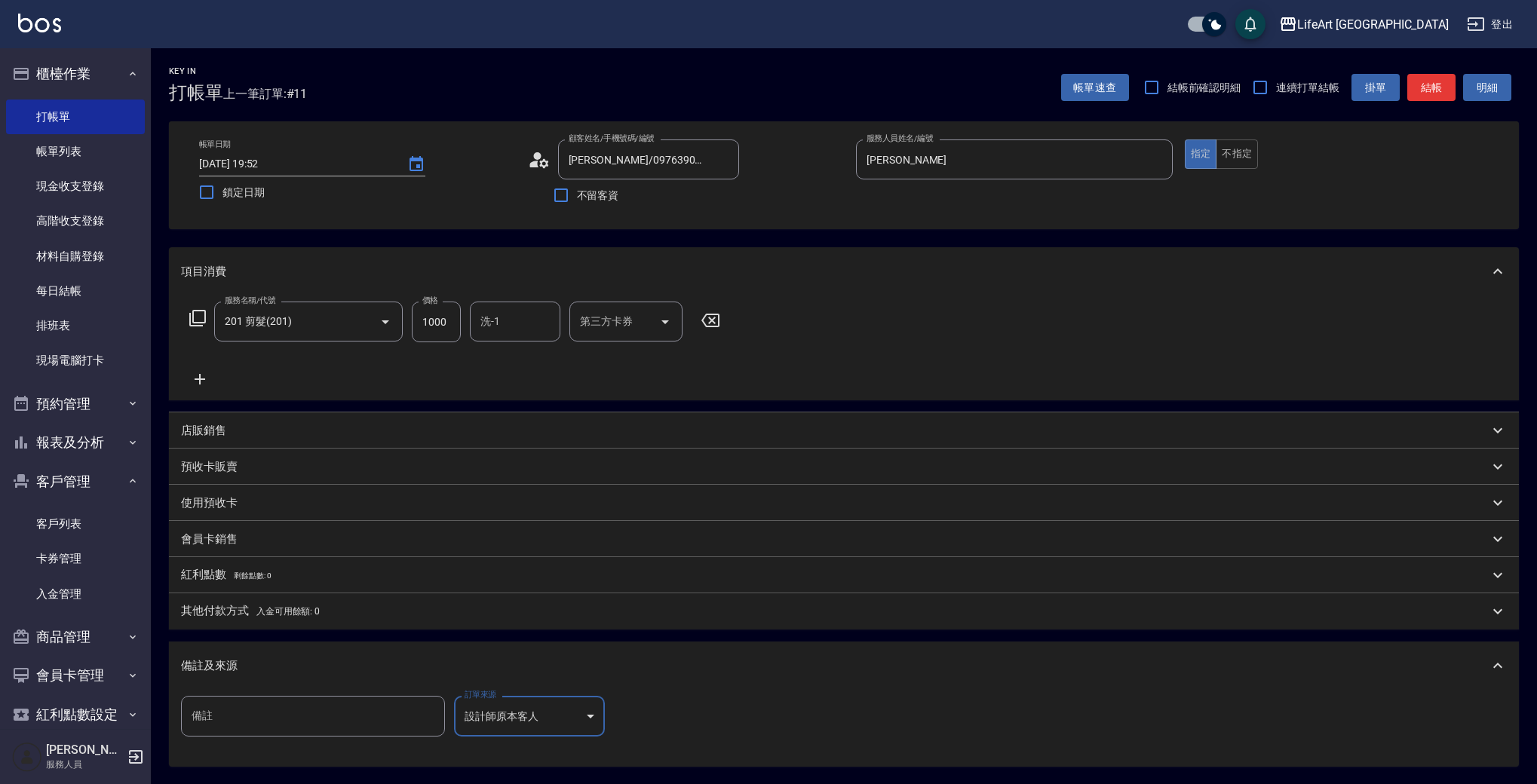
scroll to position [153, 0]
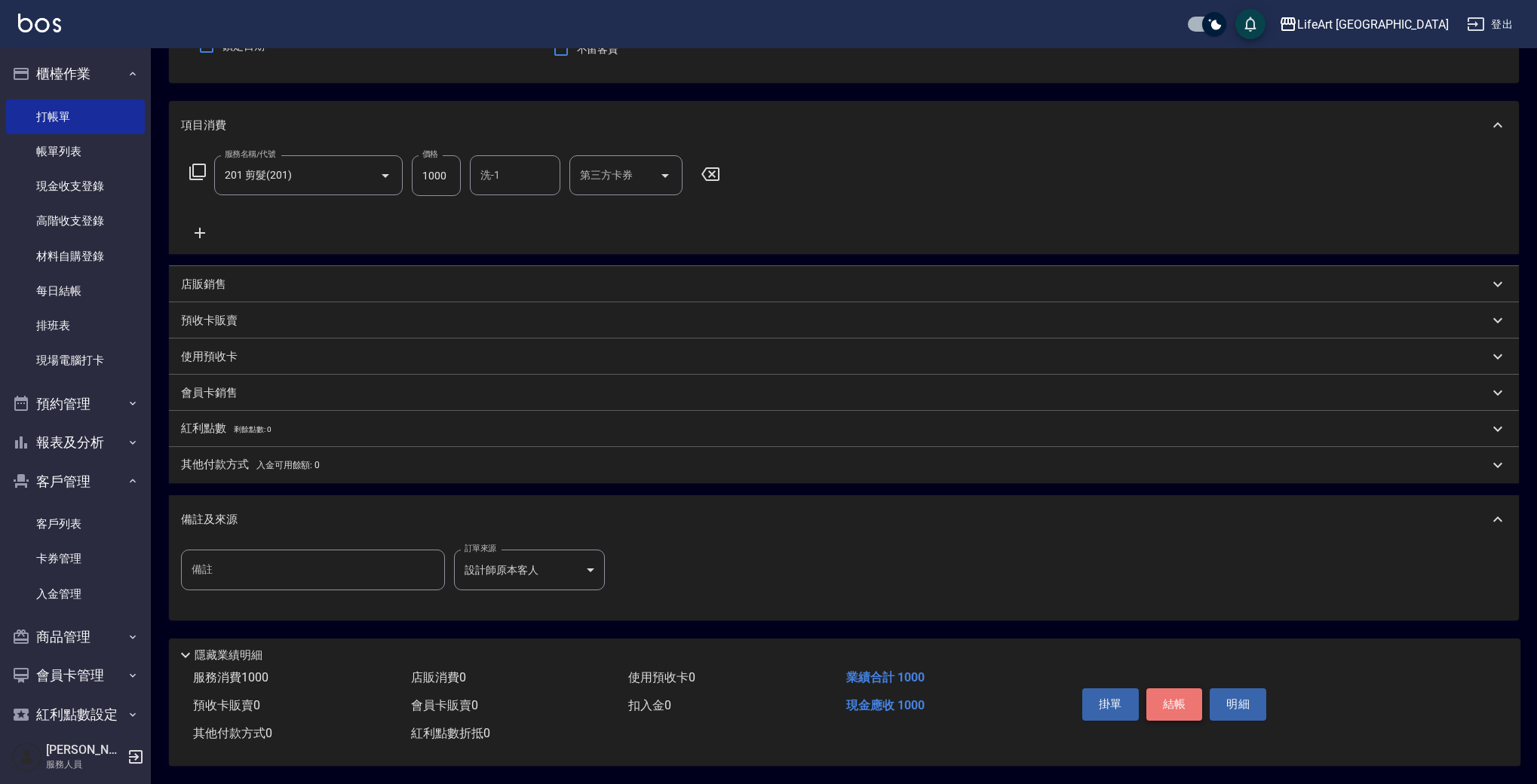
click at [1175, 713] on button "結帳" at bounding box center [1174, 704] width 57 height 32
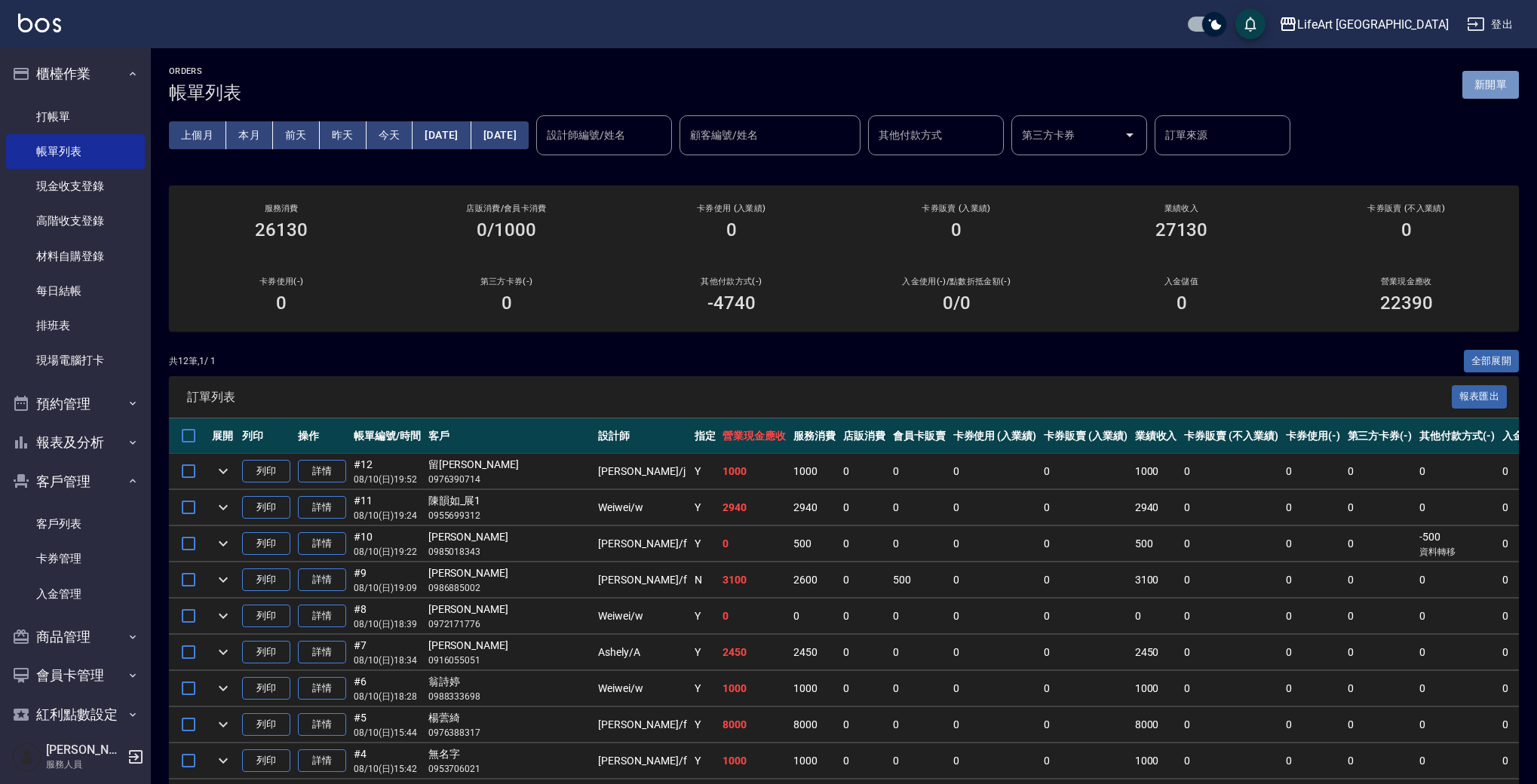
click at [1482, 86] on button "新開單" at bounding box center [1490, 85] width 57 height 28
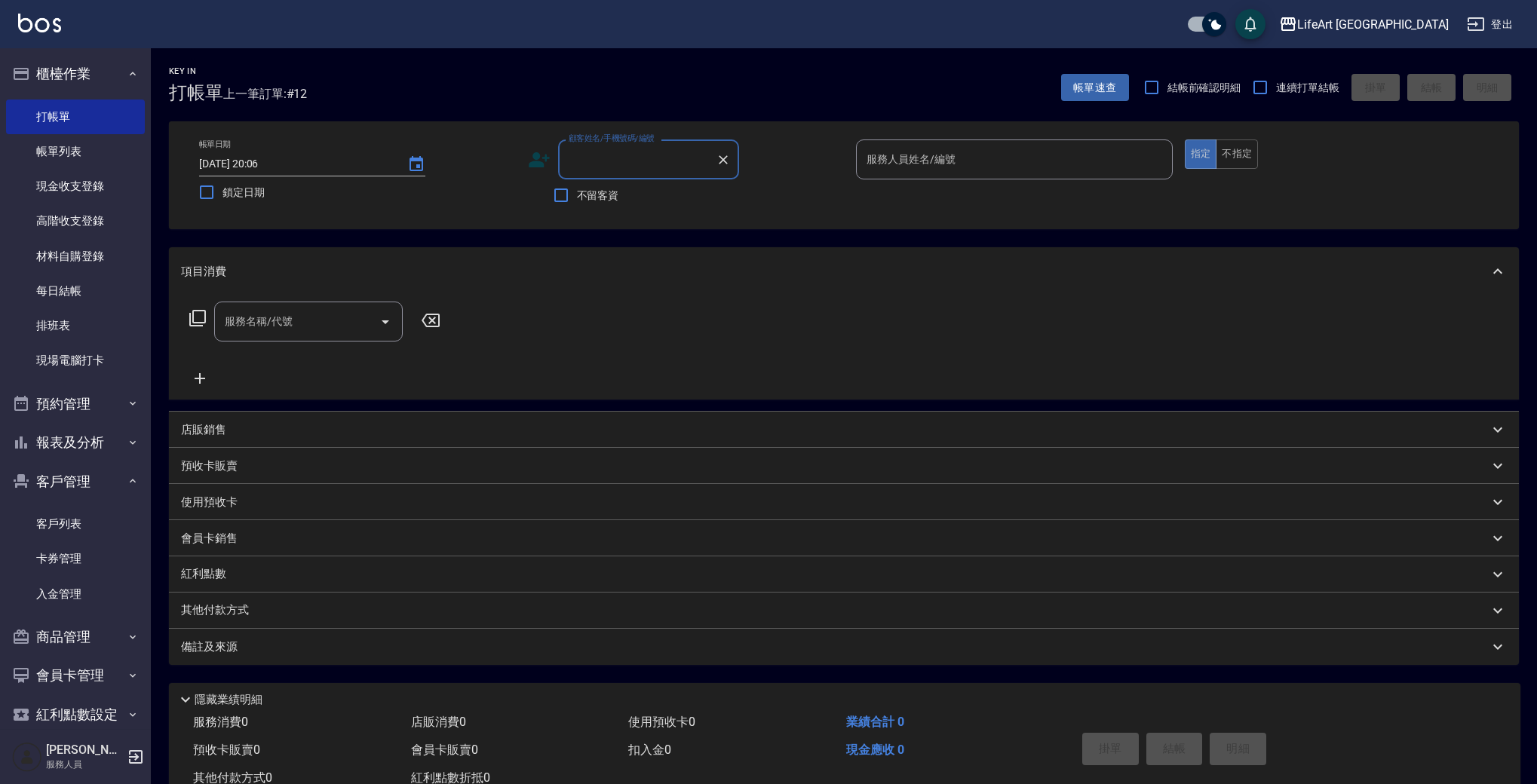
click at [624, 155] on input "顧客姓名/手機號碼/編號" at bounding box center [637, 159] width 144 height 26
click at [630, 193] on li "[PERSON_NAME]/0989859661/" at bounding box center [648, 198] width 181 height 25
type input "[PERSON_NAME]/0989859661/"
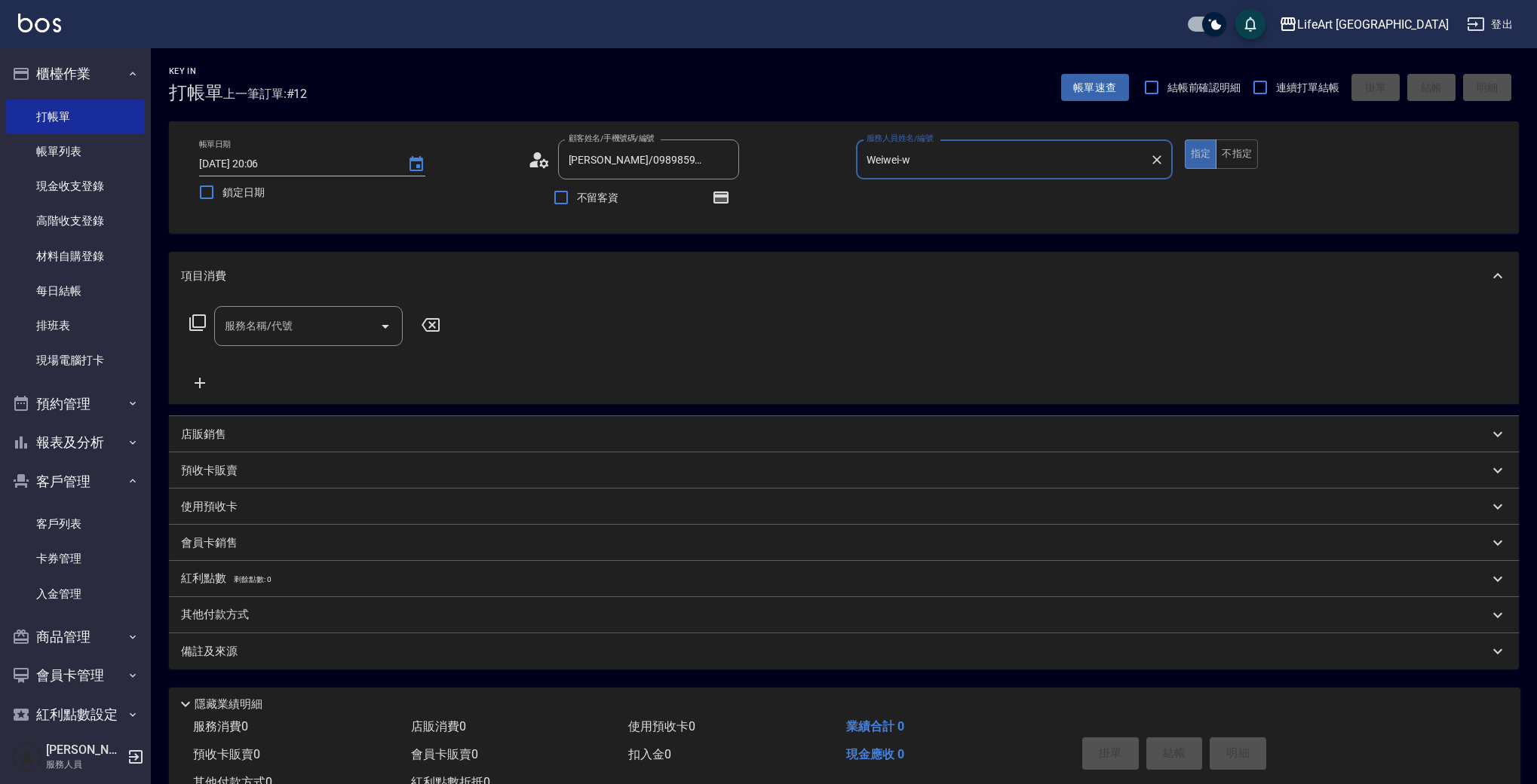
type input "Weiwei-w"
click at [727, 195] on icon "button" at bounding box center [720, 197] width 15 height 12
click at [727, 199] on icon "button" at bounding box center [720, 197] width 15 height 12
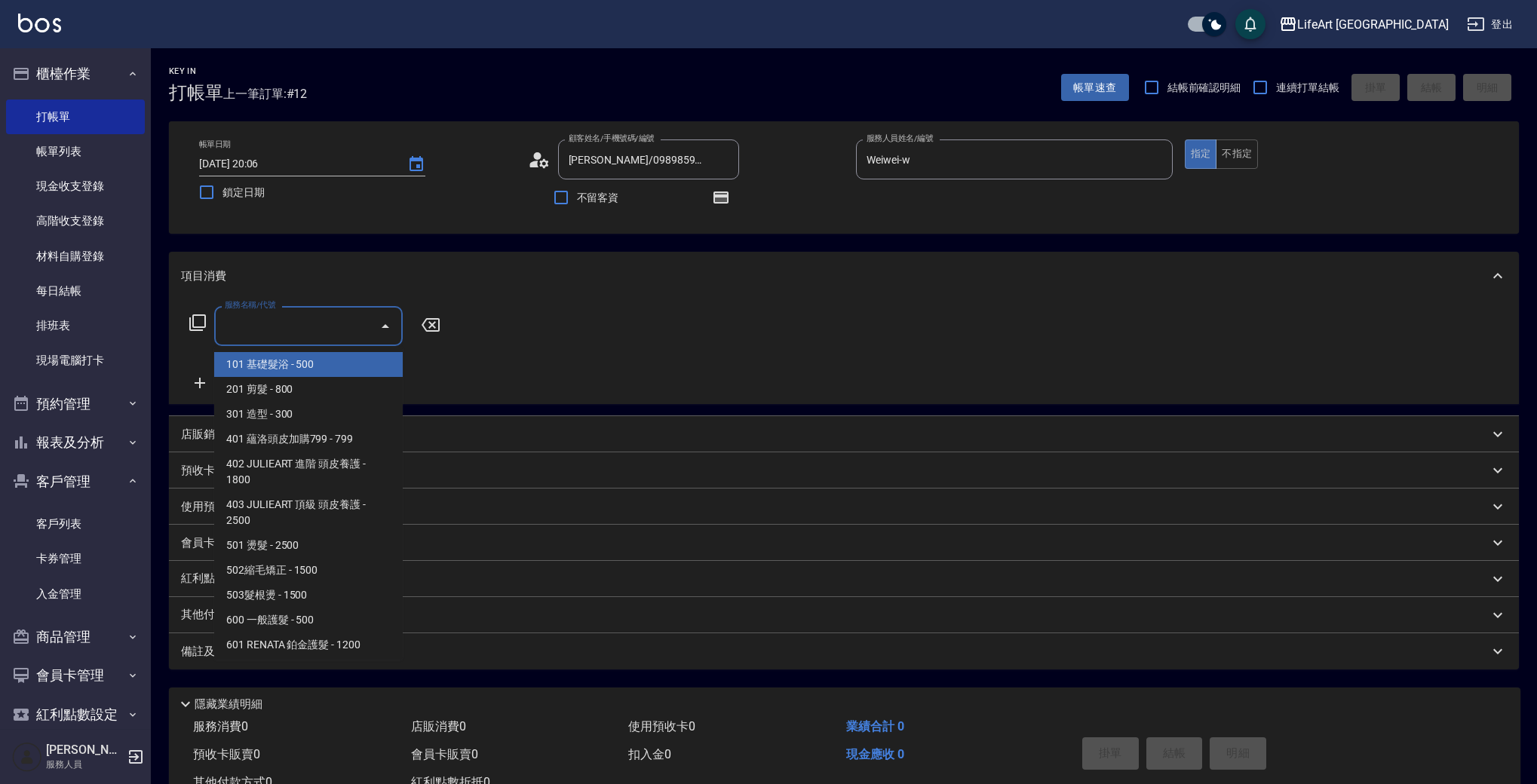
click at [298, 323] on input "服務名稱/代號" at bounding box center [297, 326] width 153 height 26
click at [298, 396] on span "201 剪髮 - 800" at bounding box center [308, 390] width 189 height 25
type input "201 剪髮(201)"
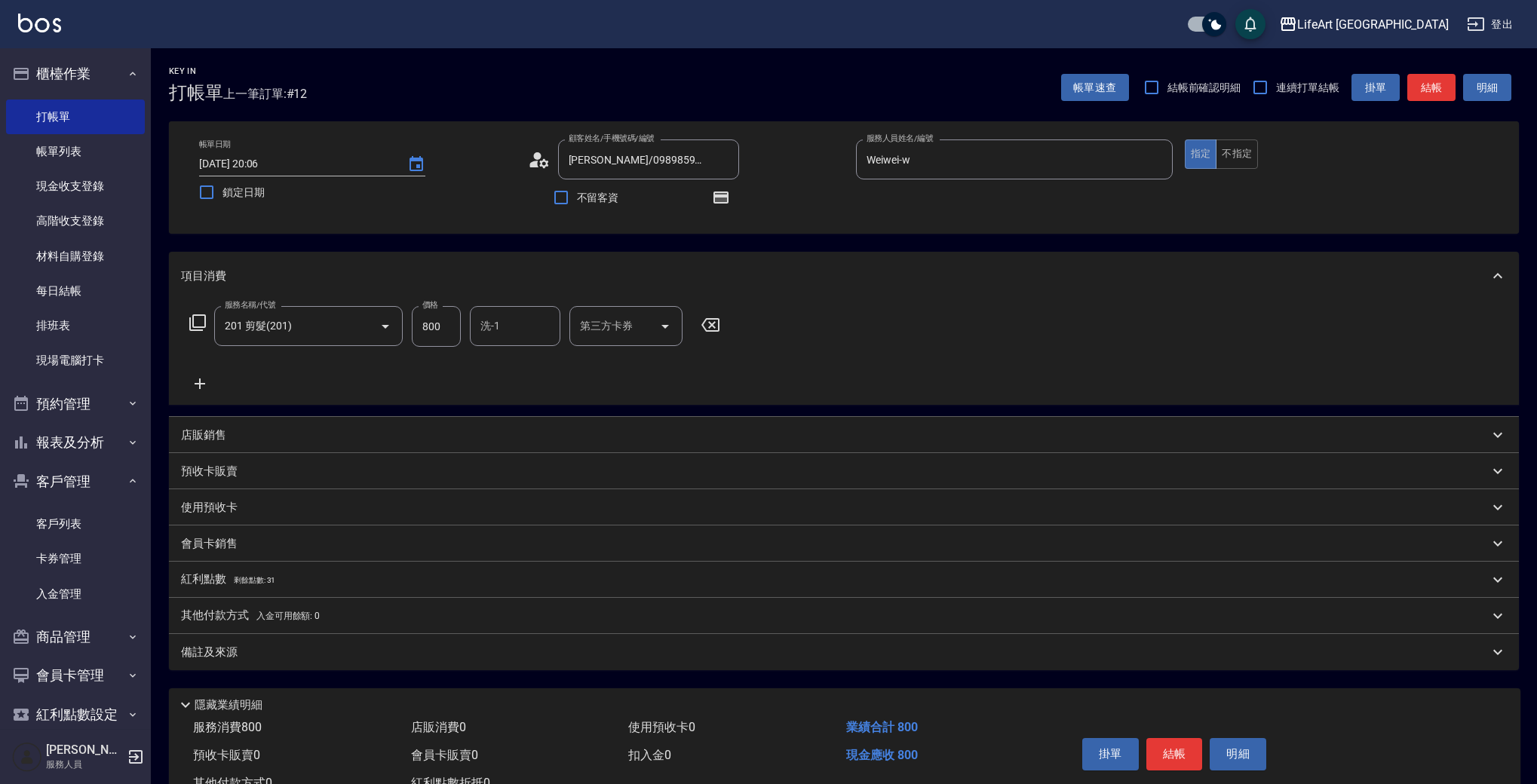
click at [203, 383] on icon at bounding box center [200, 383] width 11 height 11
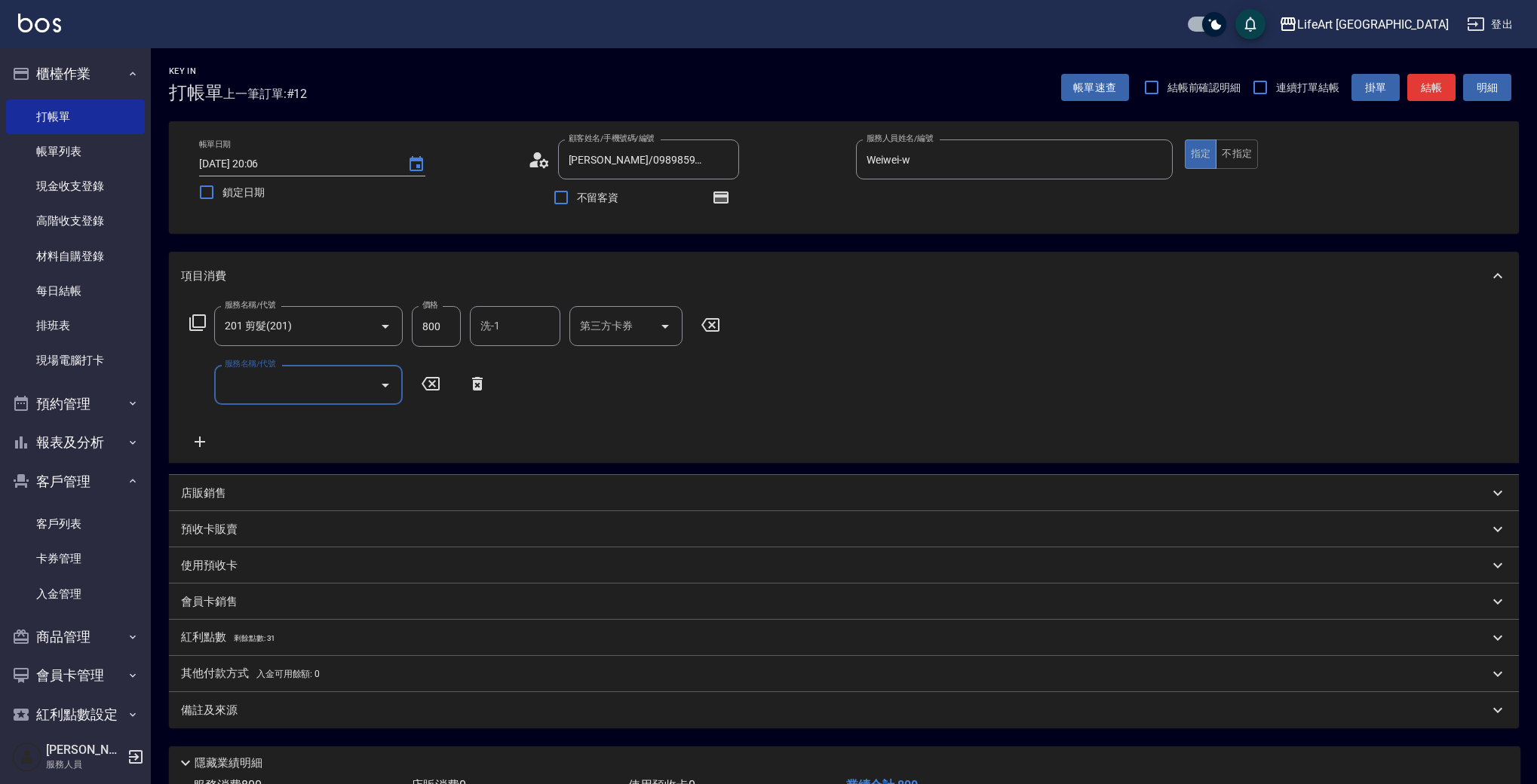
click at [292, 396] on input "服務名稱/代號" at bounding box center [297, 384] width 153 height 26
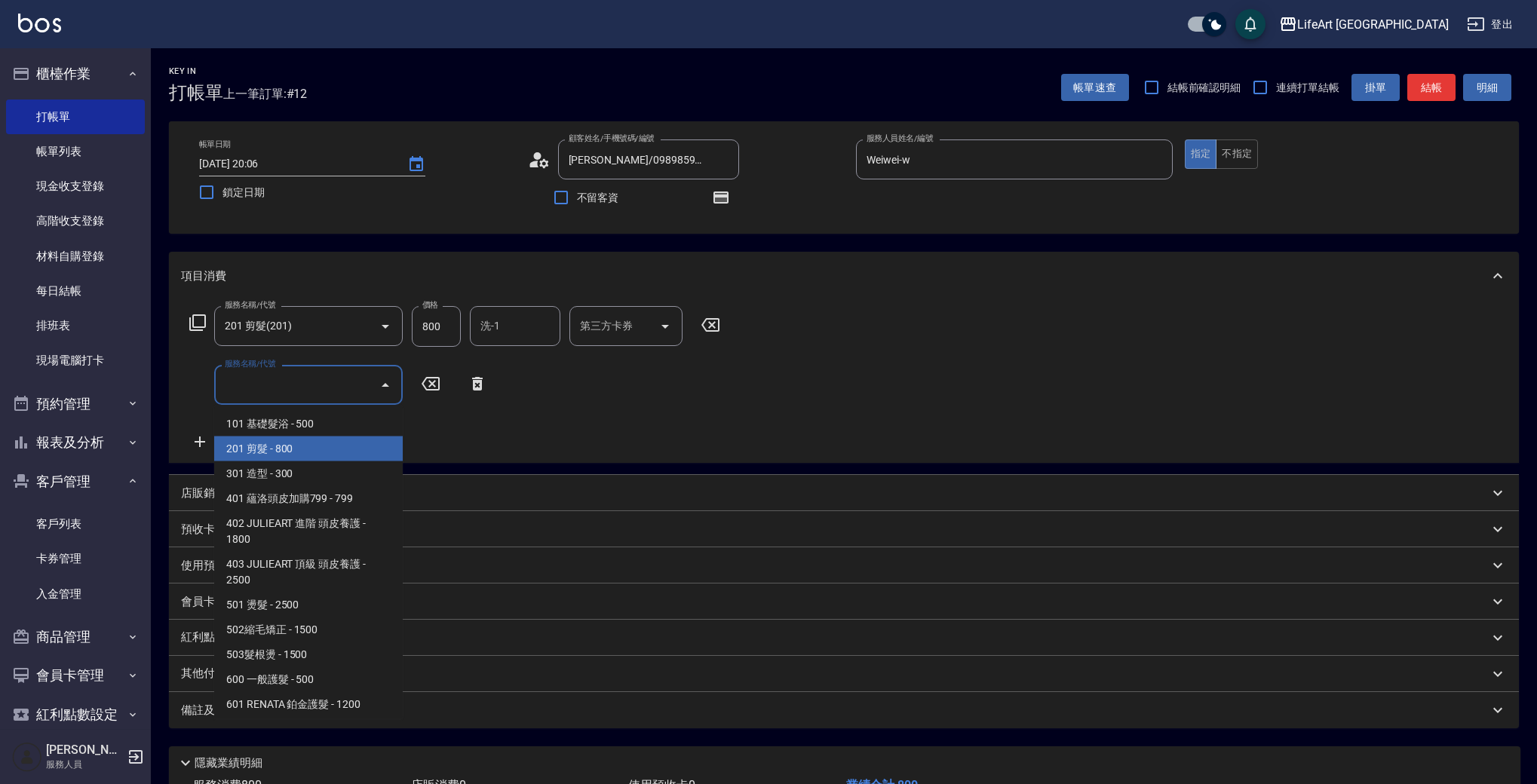
click at [318, 458] on span "201 剪髮 - 800" at bounding box center [308, 449] width 189 height 25
type input "201 剪髮(201)"
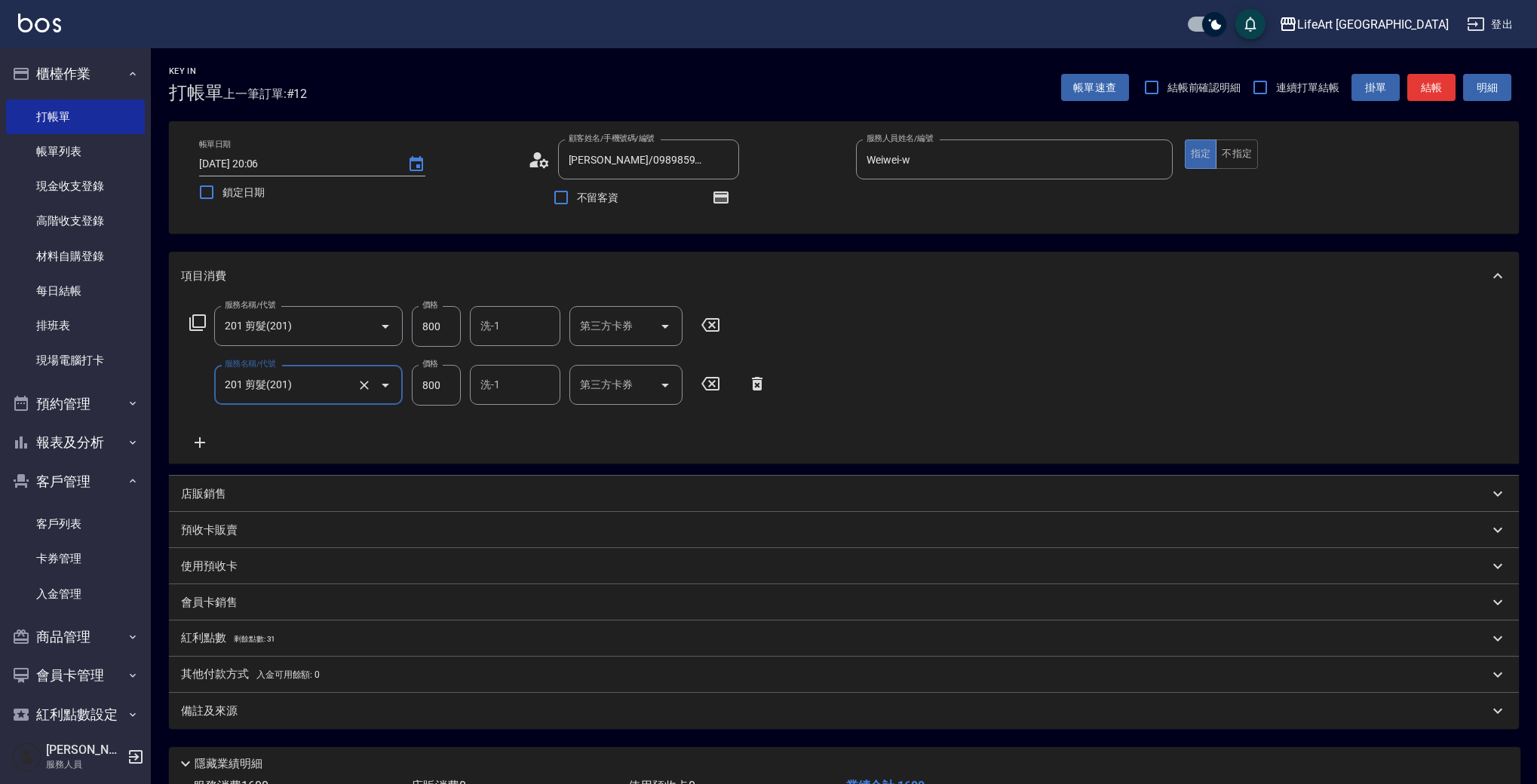
click at [198, 447] on icon at bounding box center [200, 442] width 38 height 18
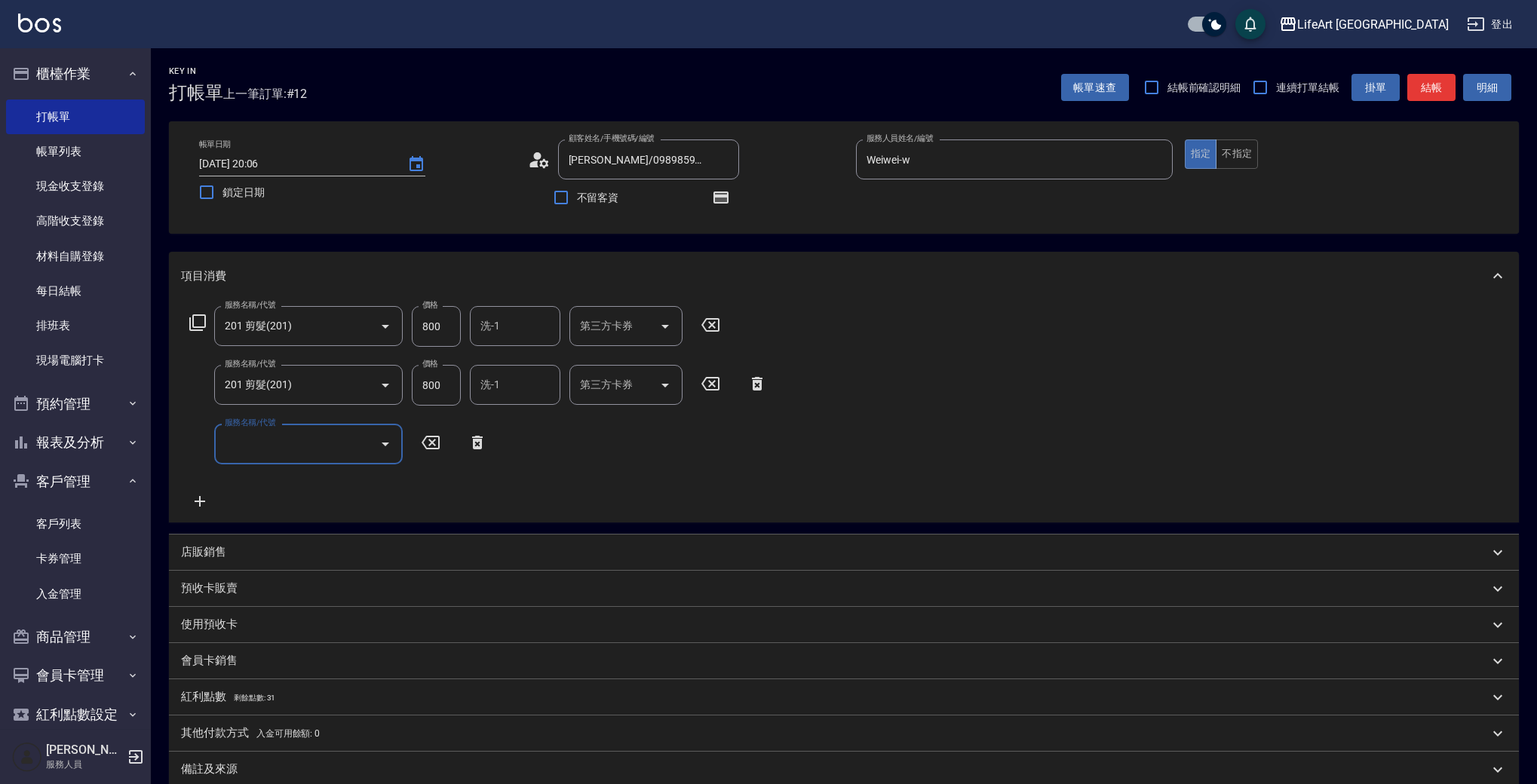
click at [268, 449] on input "服務名稱/代號" at bounding box center [297, 443] width 153 height 26
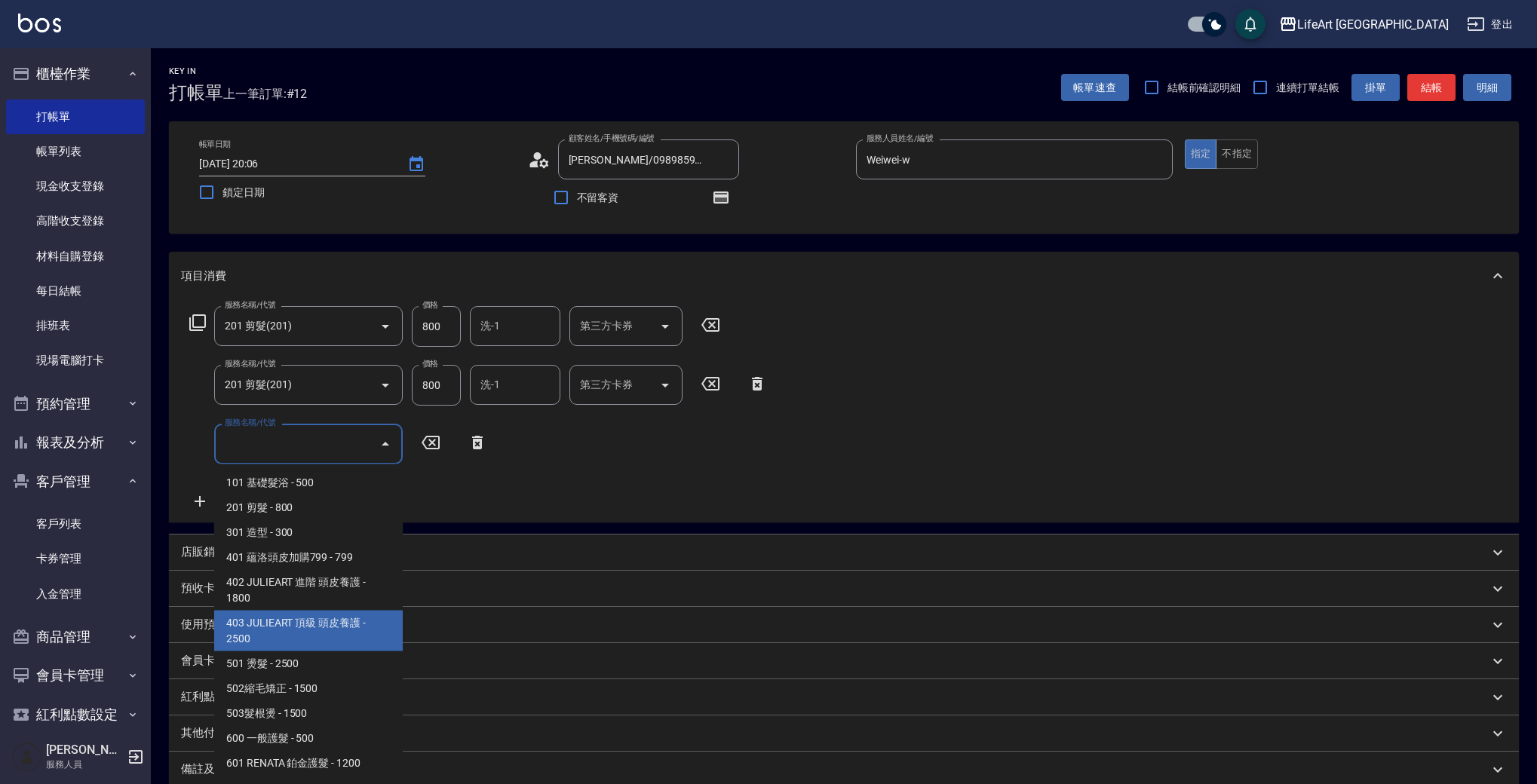
scroll to position [203, 0]
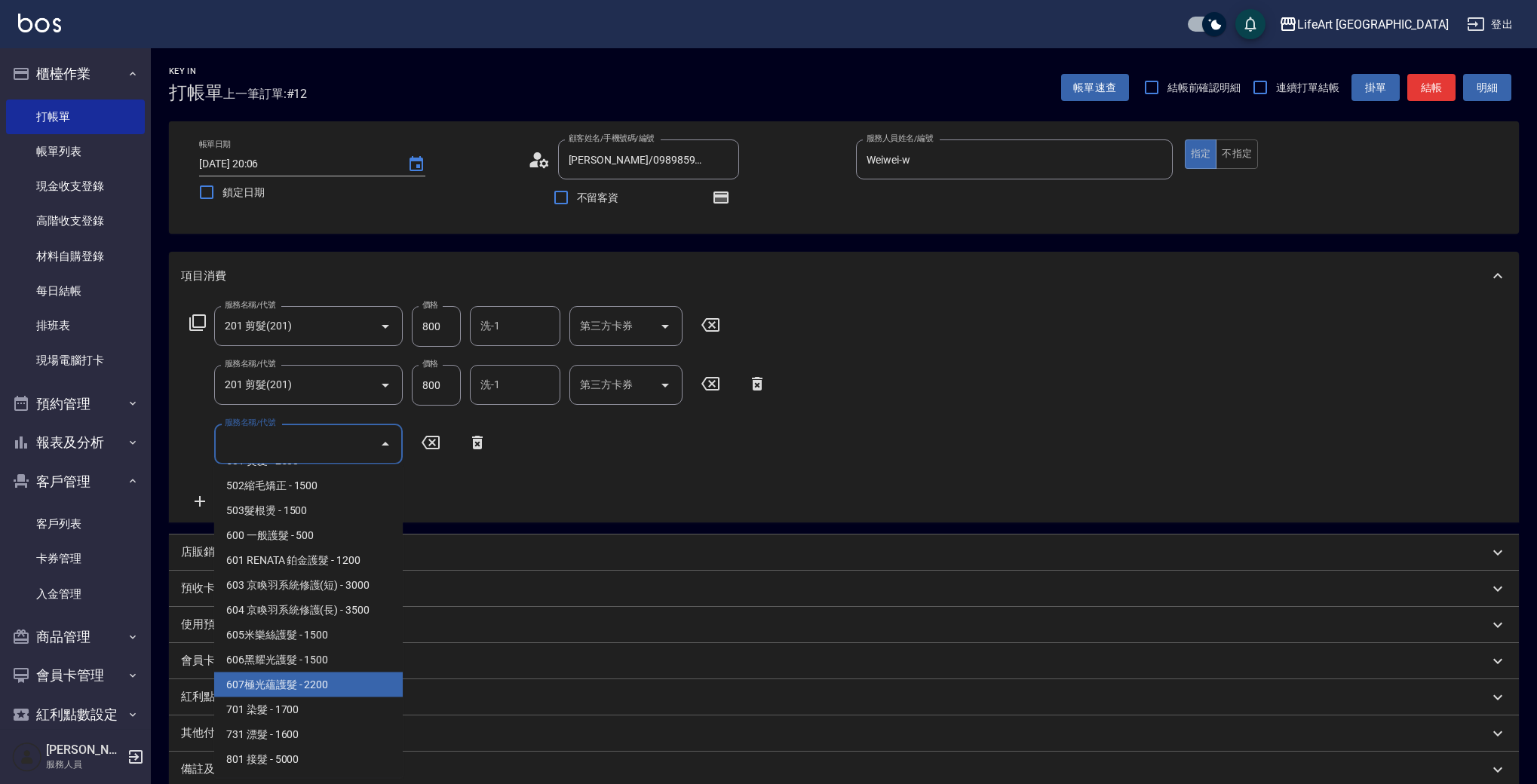
click at [372, 687] on span "607極光蘊護髮 - 2200" at bounding box center [308, 685] width 189 height 25
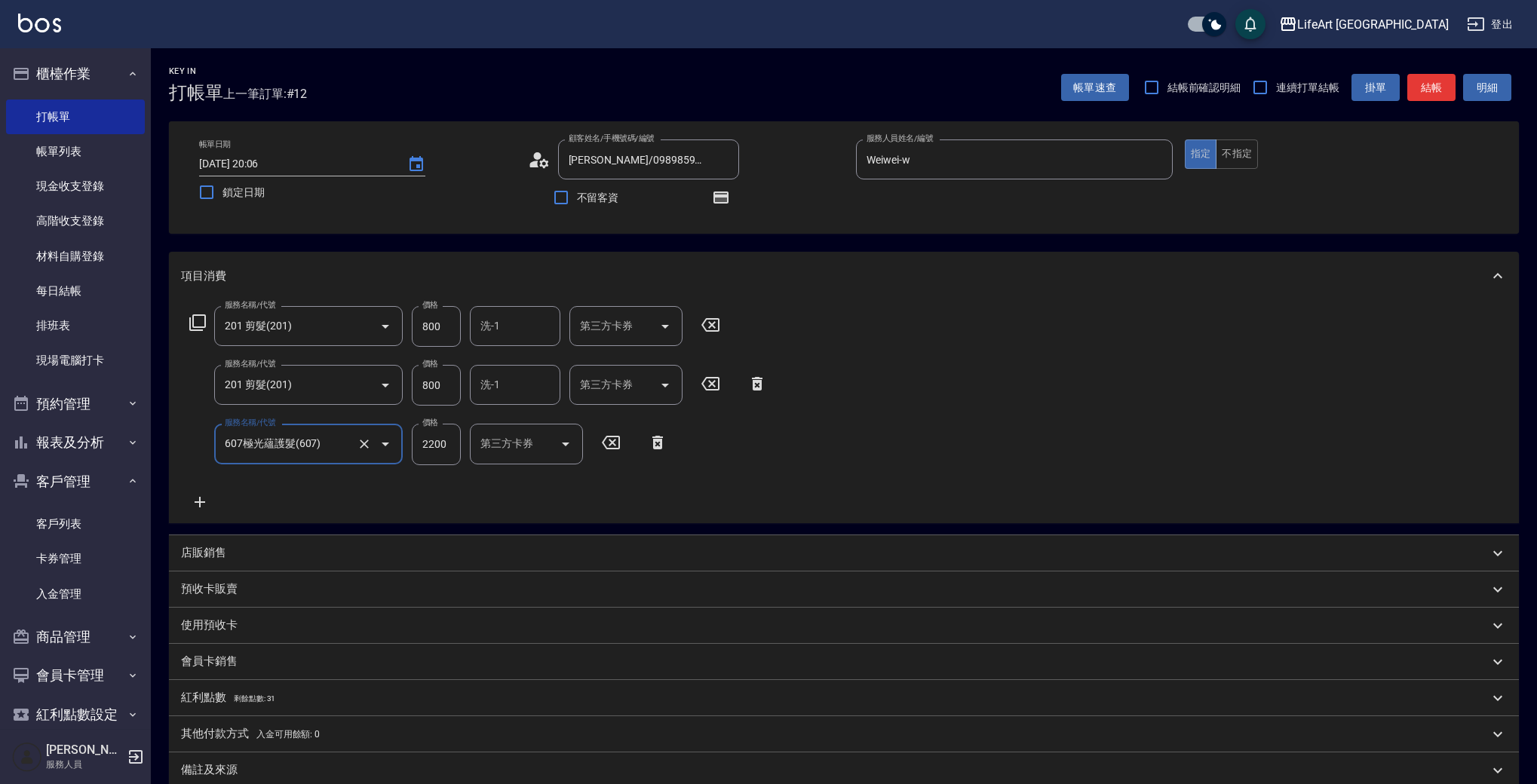
type input "607極光蘊護髮(607)"
click at [455, 389] on input "800" at bounding box center [436, 384] width 49 height 41
type input "750"
click at [460, 346] on input "800" at bounding box center [436, 326] width 49 height 41
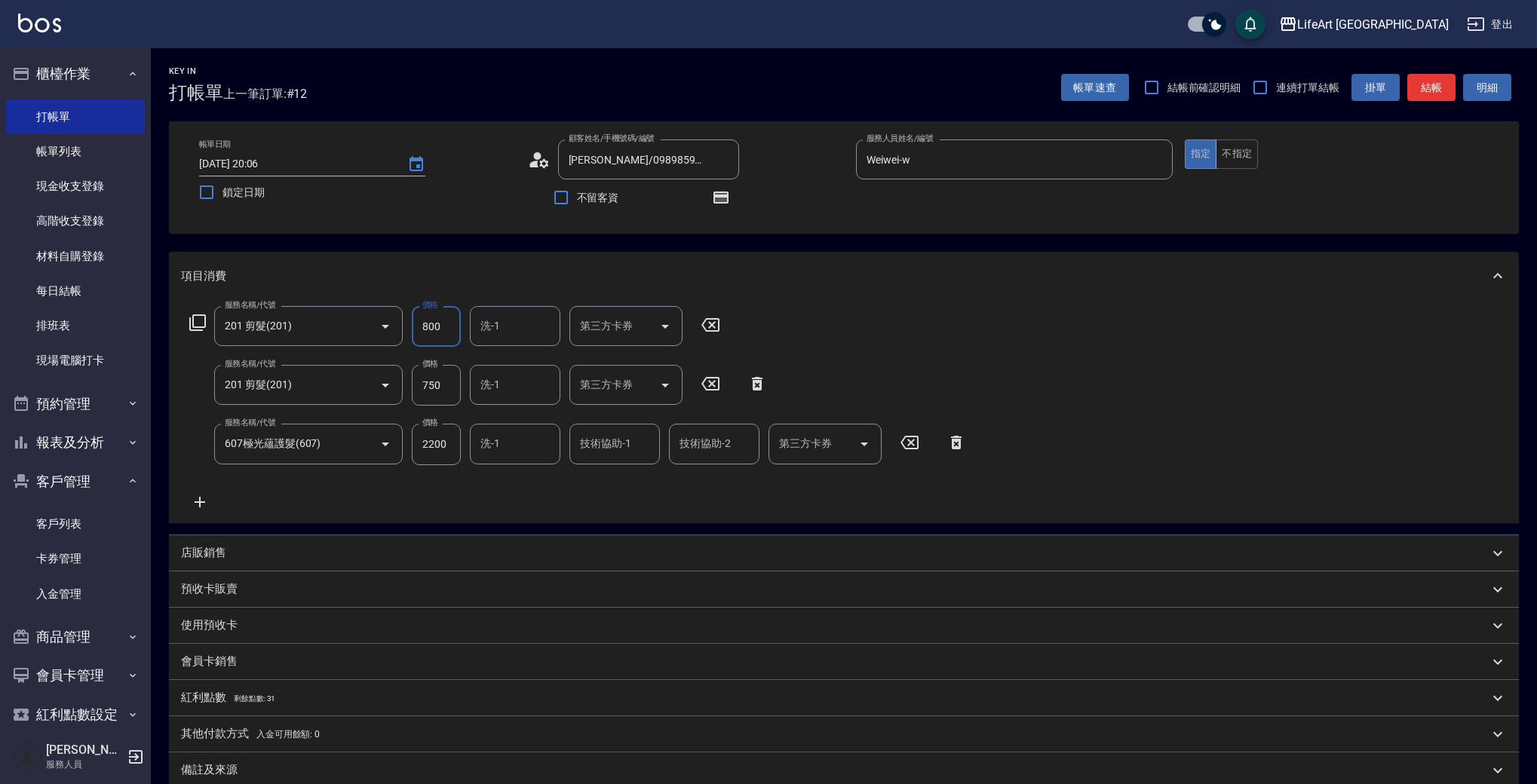
click at [455, 338] on input "800" at bounding box center [436, 326] width 49 height 41
type input "900"
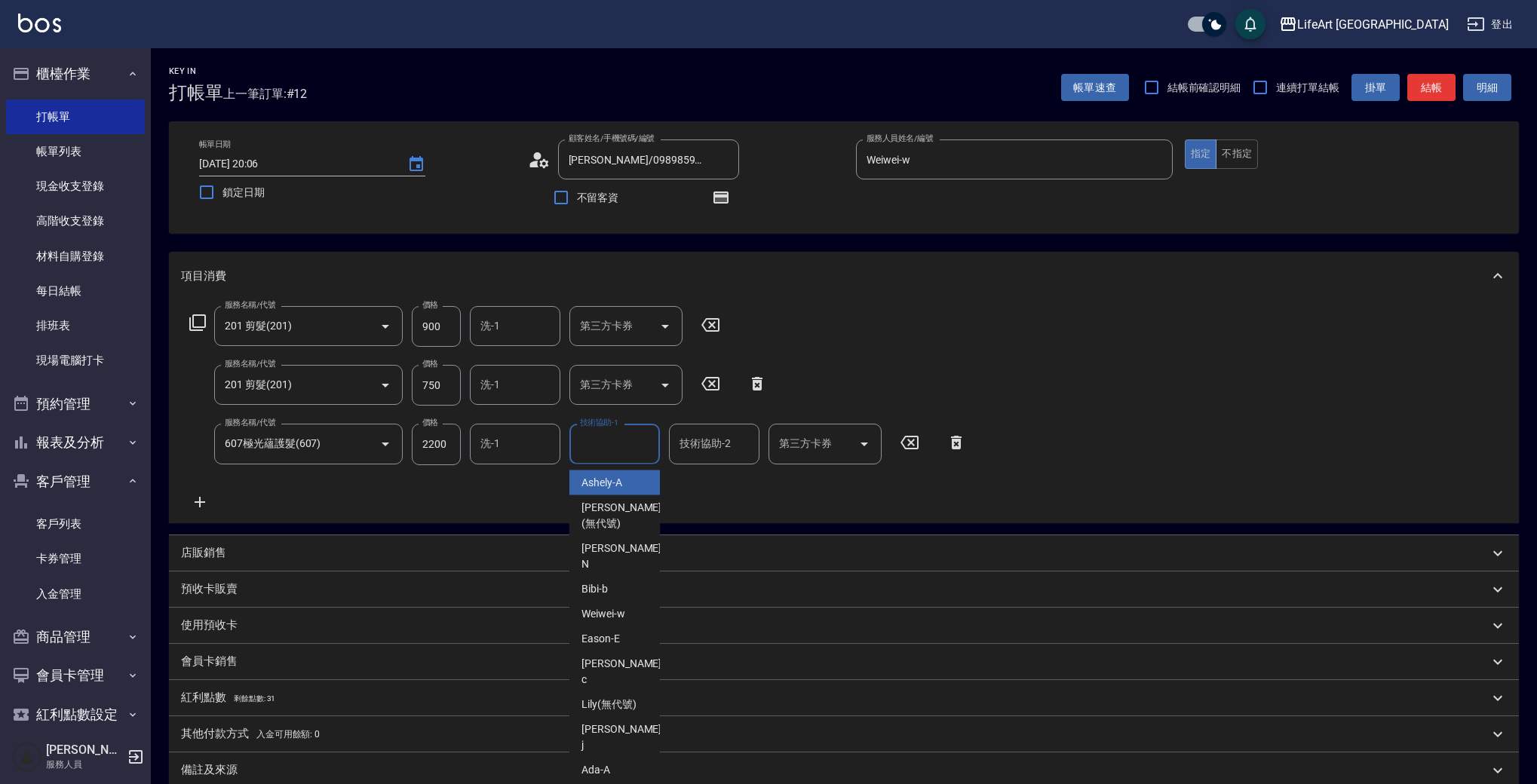
click at [609, 445] on div "技術協助-1 技術協助-1" at bounding box center [615, 444] width 90 height 40
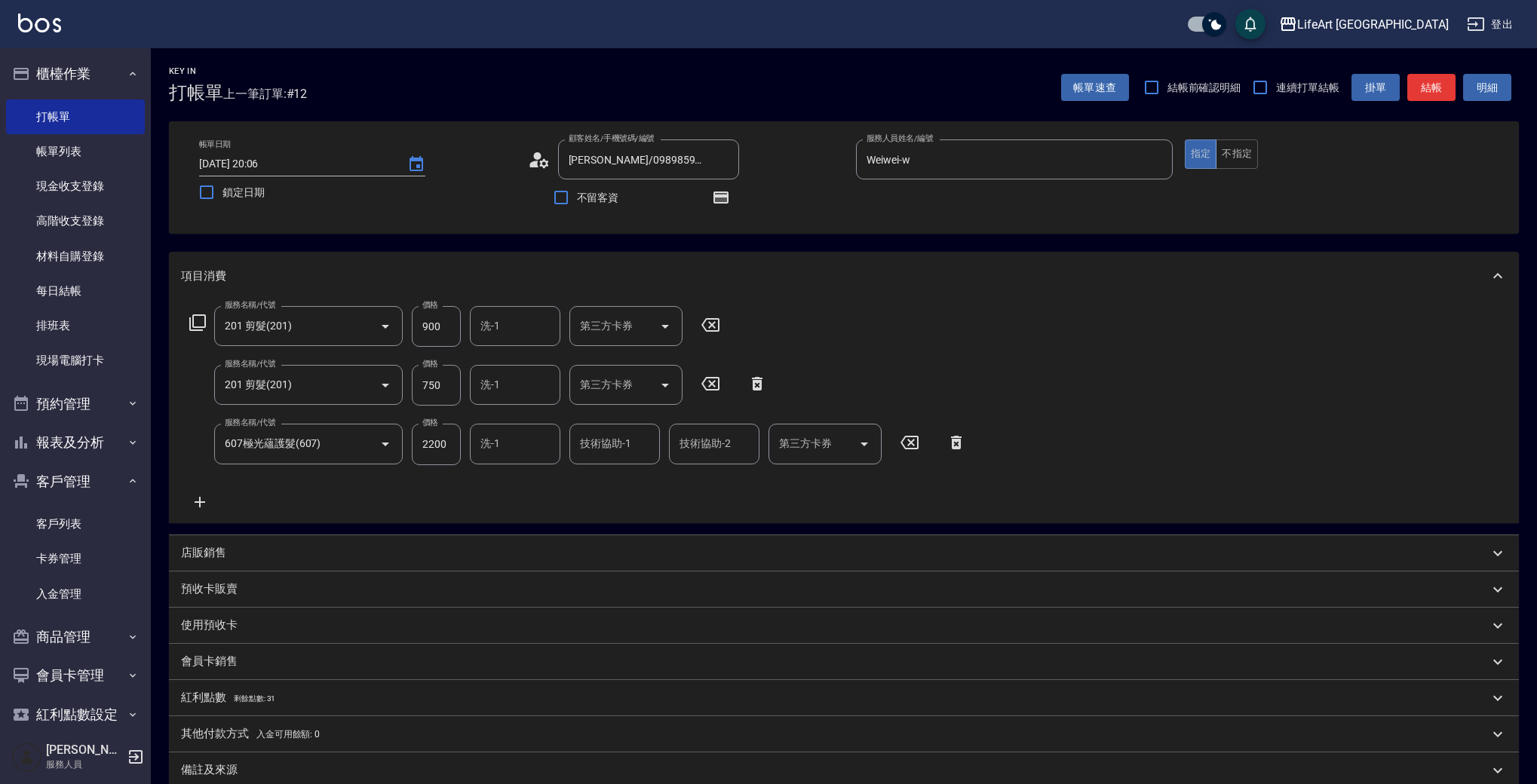
click at [505, 503] on div "服務名稱/代號 201 剪髮(201) 服務名稱/代號 價格 900 價格 洗-1 洗-1 第三方卡券 第三方卡券 服務名稱/代號 201 剪髮(201) 服…" at bounding box center [579, 408] width 794 height 204
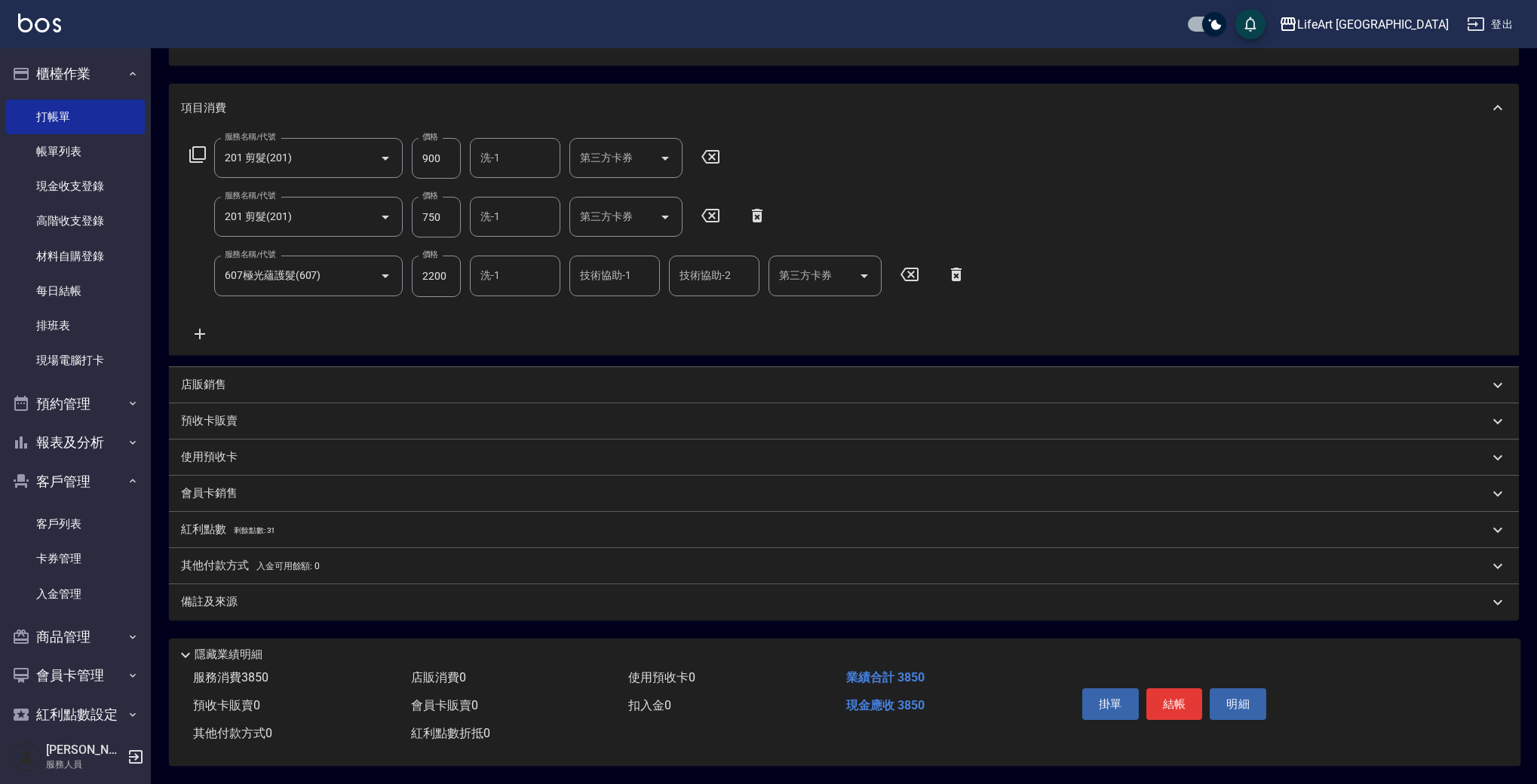
click at [319, 604] on div "備註及來源" at bounding box center [844, 603] width 1350 height 36
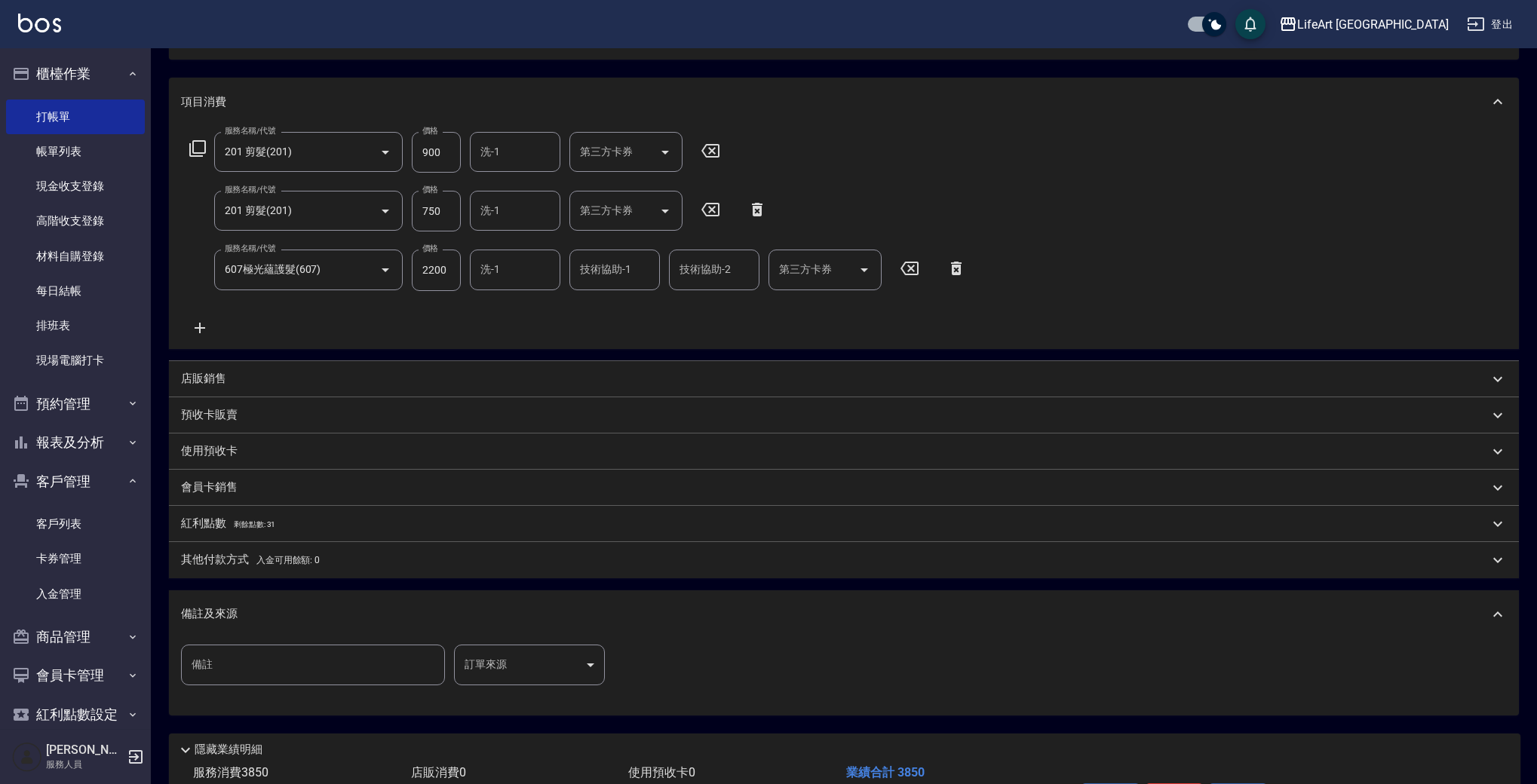
click at [535, 667] on body "LifeArt 蘆洲 登出 櫃檯作業 打帳單 帳單列表 現金收支登錄 高階收支登錄 材料自購登錄 每日結帳 排班表 現場電腦打卡 預約管理 預約管理 單日預約…" at bounding box center [768, 352] width 1537 height 1053
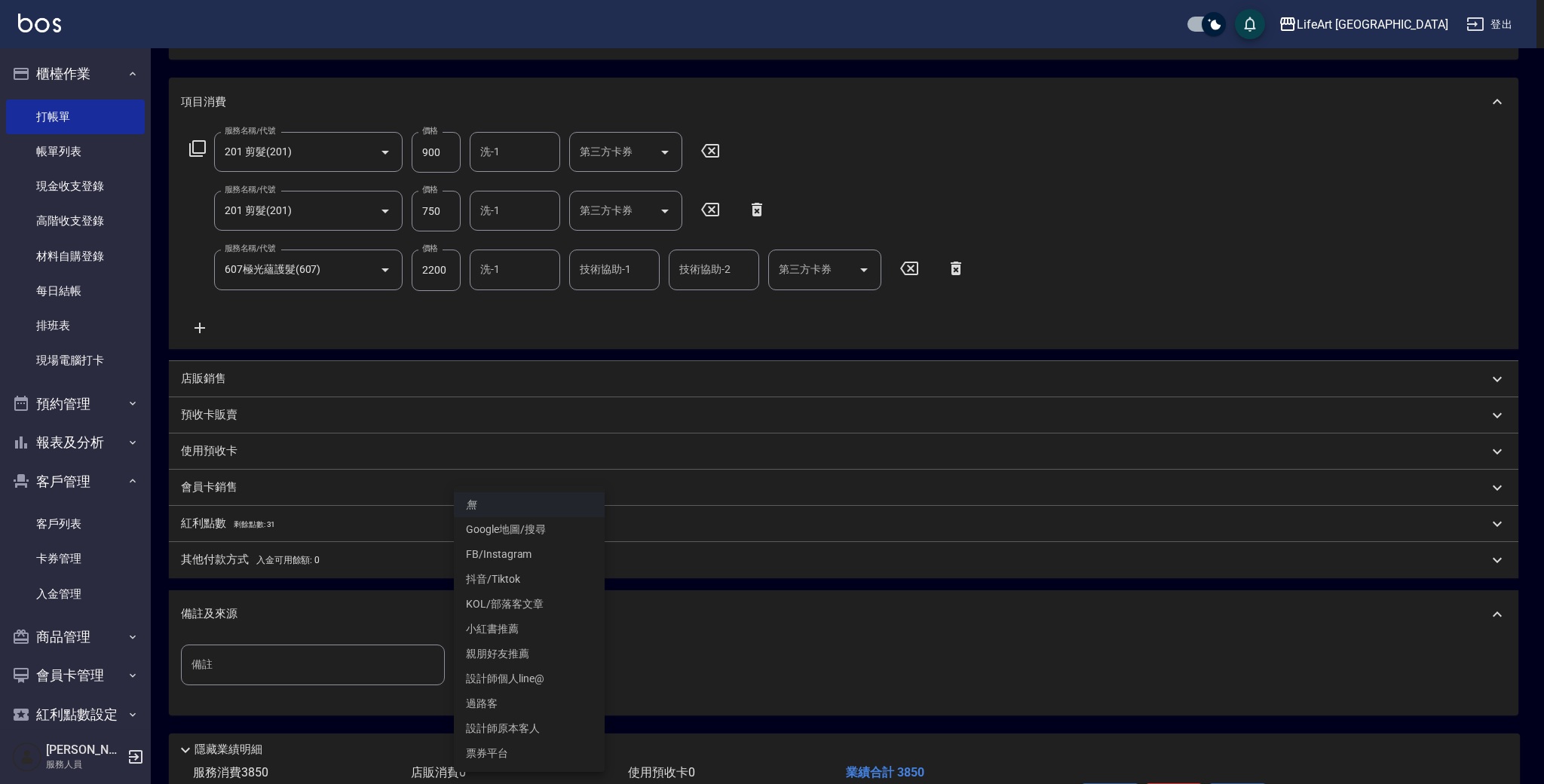
click at [528, 726] on li "設計師原本客人" at bounding box center [529, 729] width 151 height 25
type input "設計師原本客人"
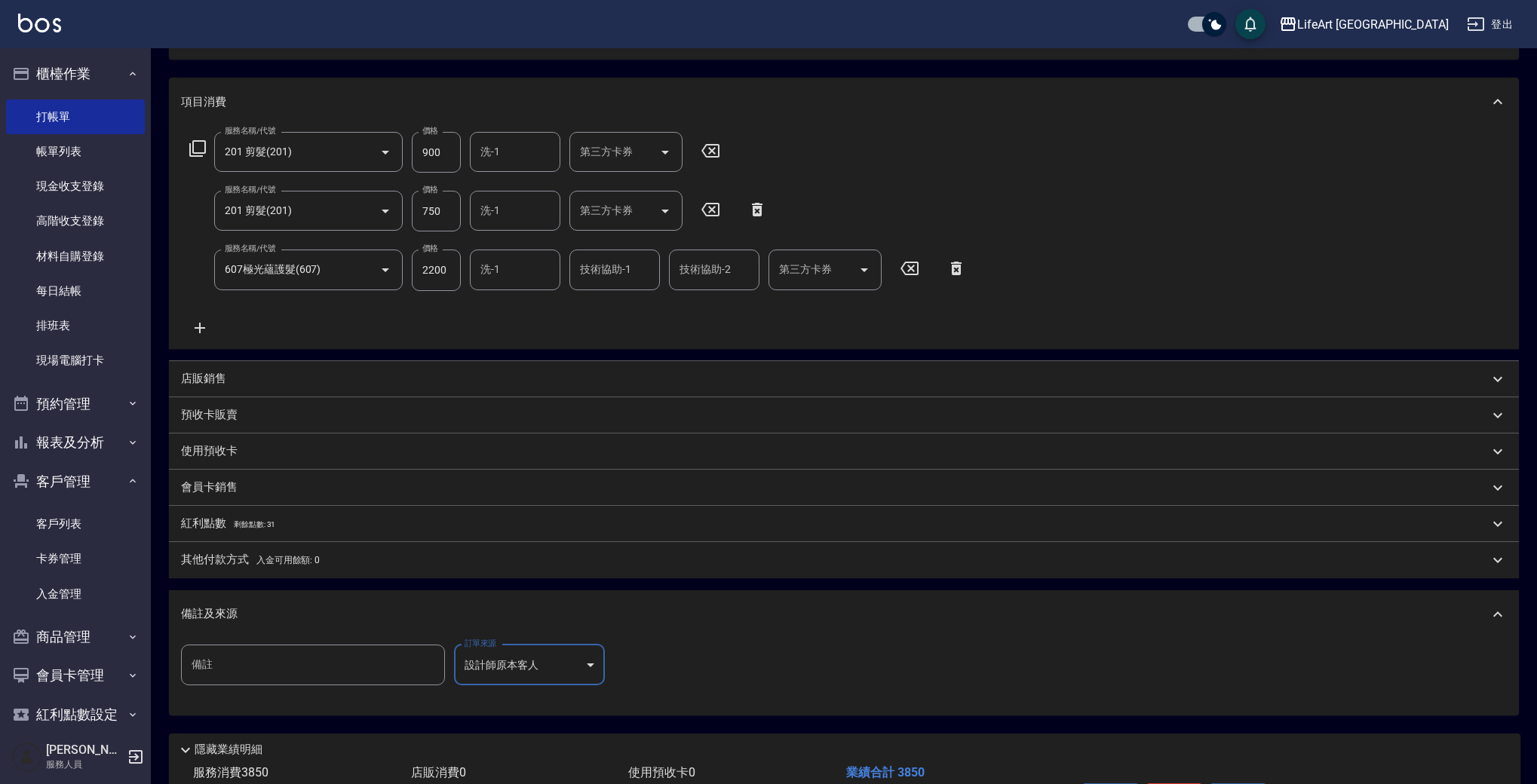
scroll to position [276, 0]
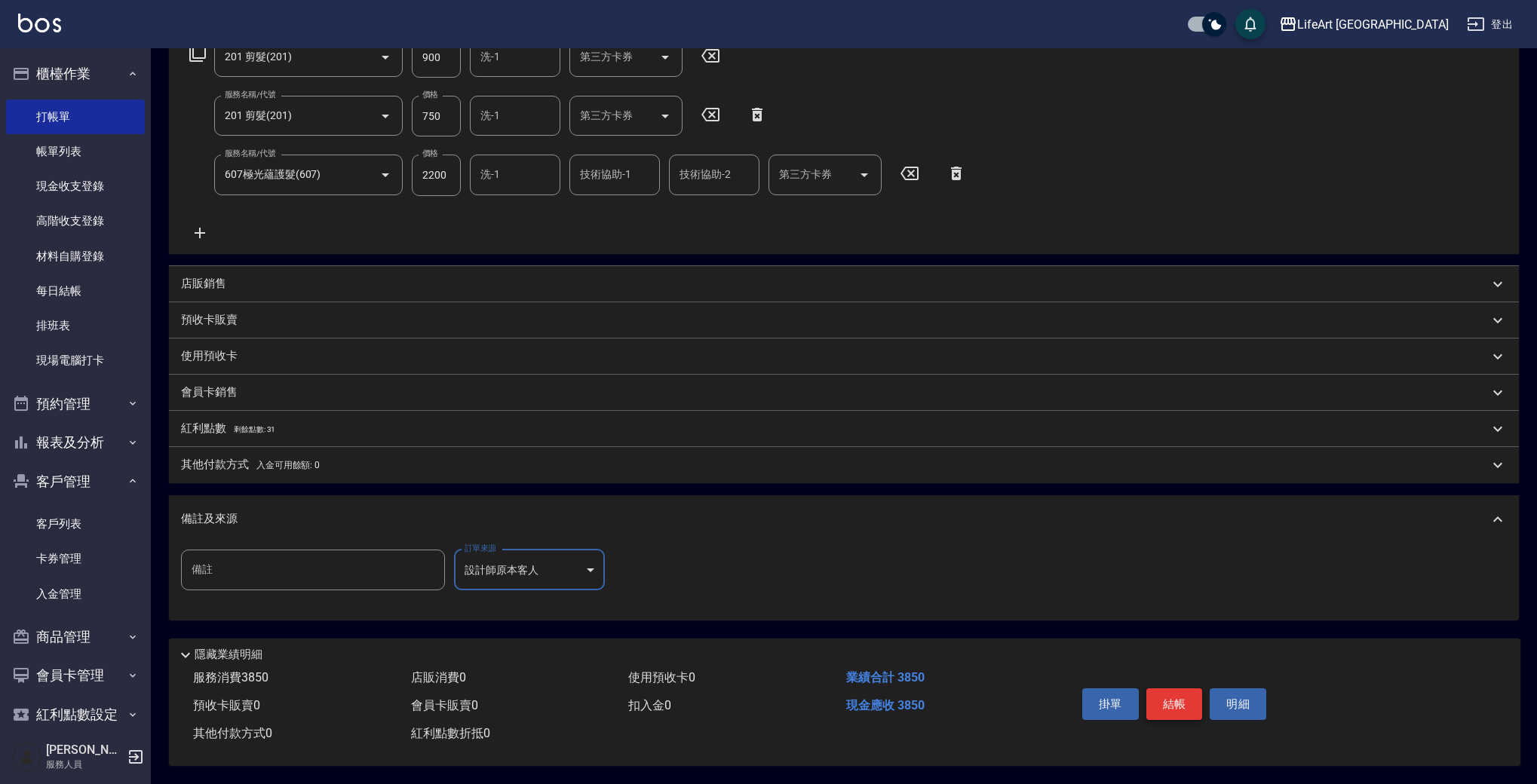
click at [1186, 698] on button "結帳" at bounding box center [1174, 704] width 57 height 32
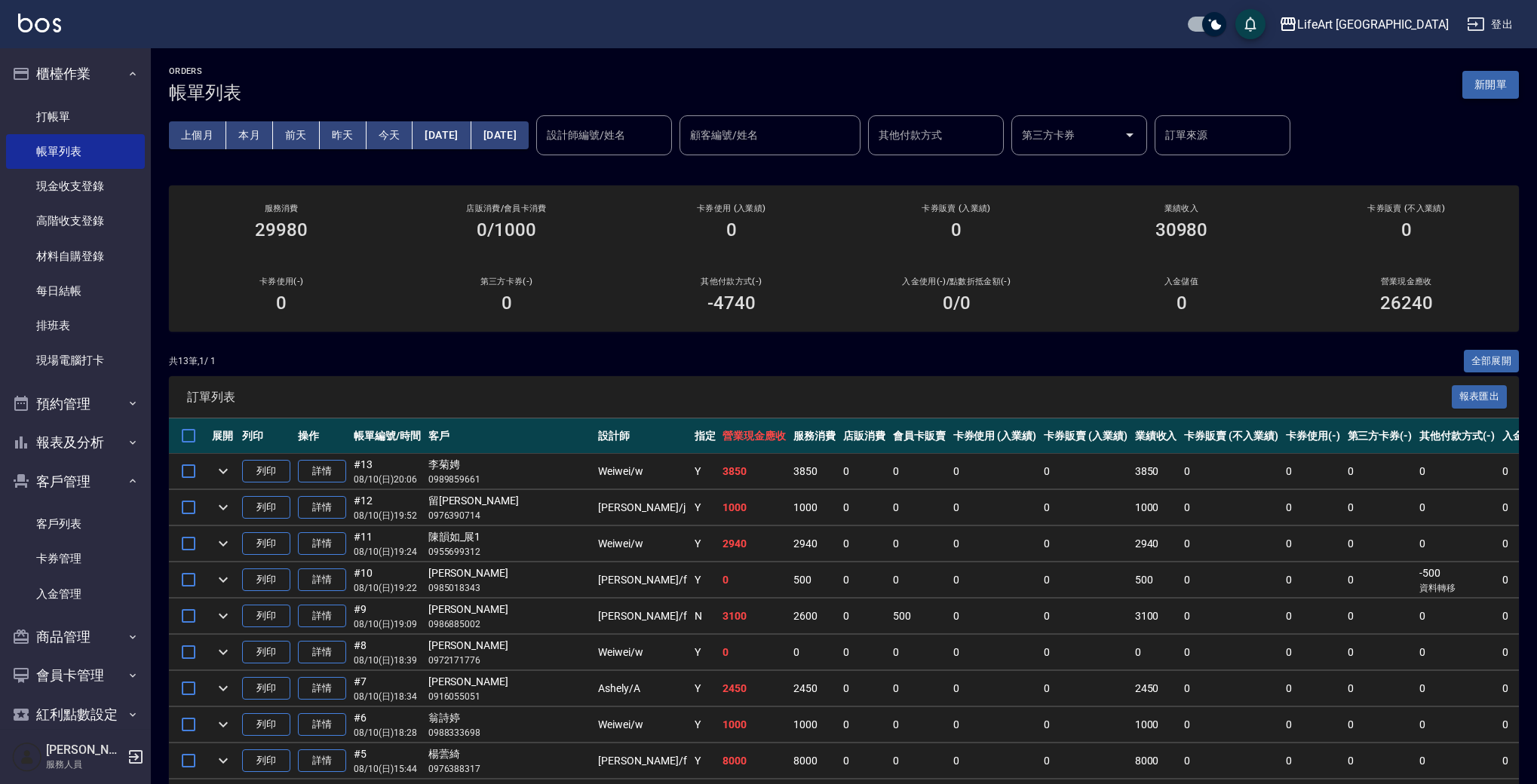
click at [1507, 84] on button "新開單" at bounding box center [1490, 85] width 57 height 28
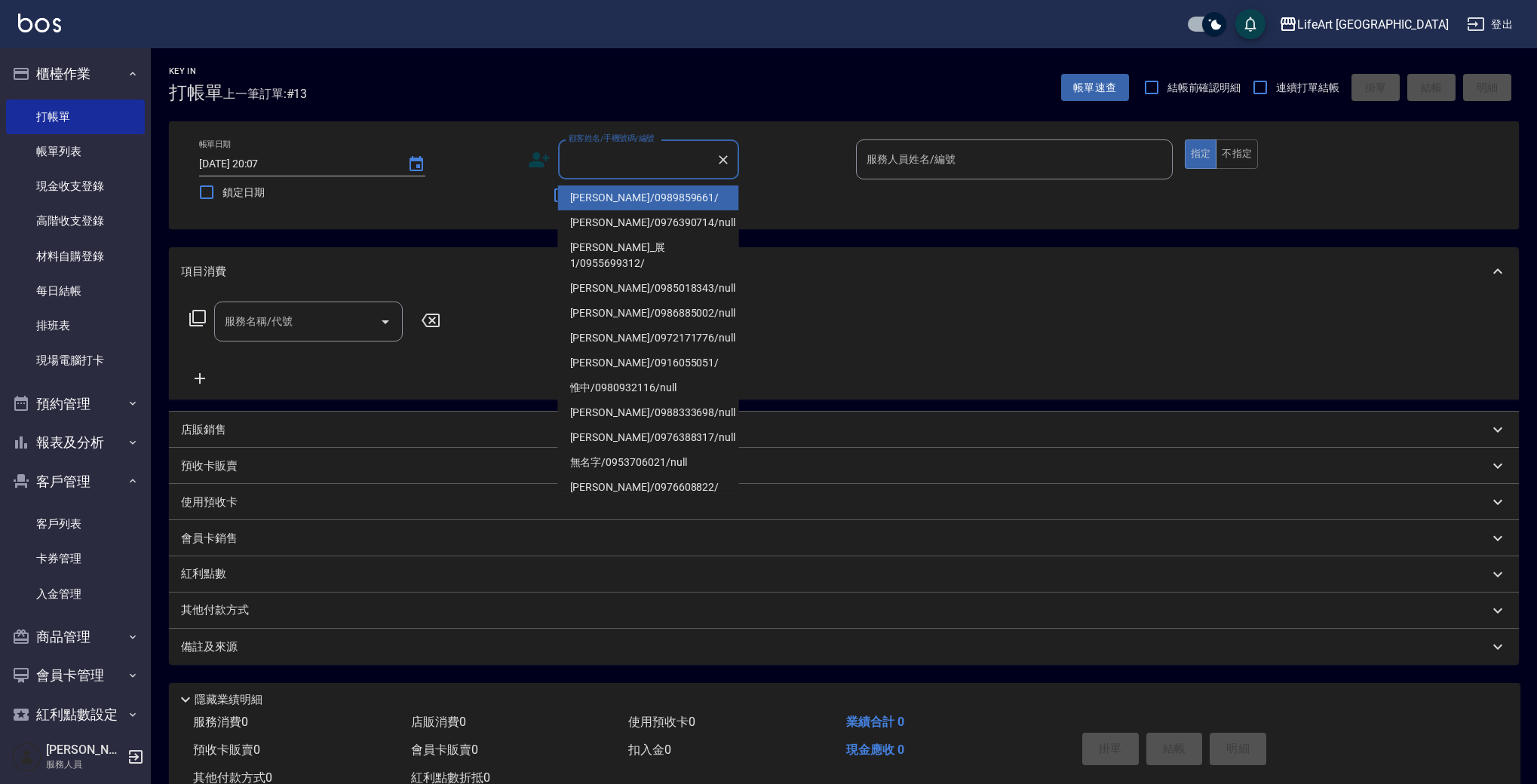
click at [607, 166] on input "顧客姓名/手機號碼/編號" at bounding box center [637, 159] width 144 height 26
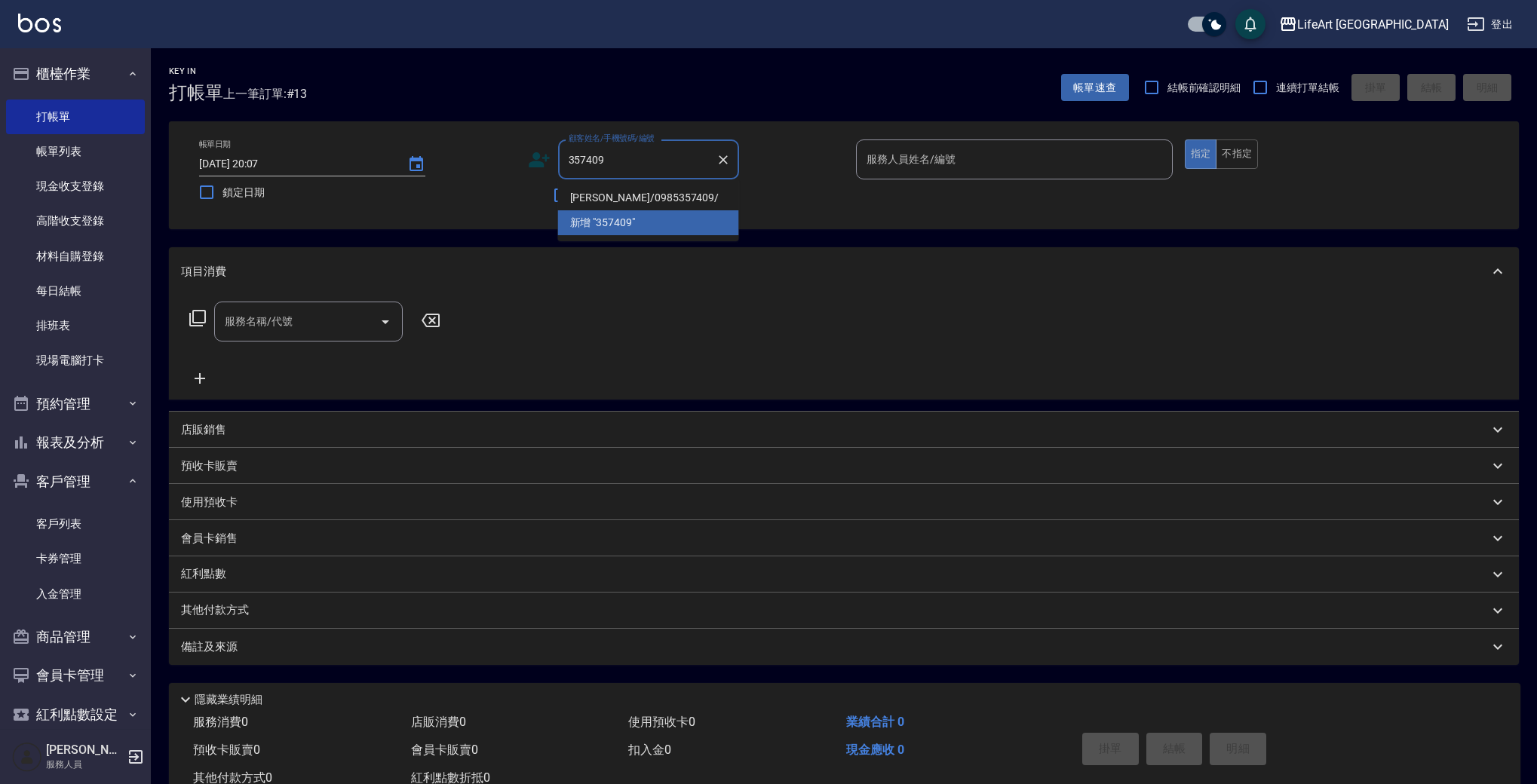
click at [628, 196] on li "[PERSON_NAME]/0985357409/" at bounding box center [648, 198] width 181 height 25
type input "[PERSON_NAME]/0985357409/"
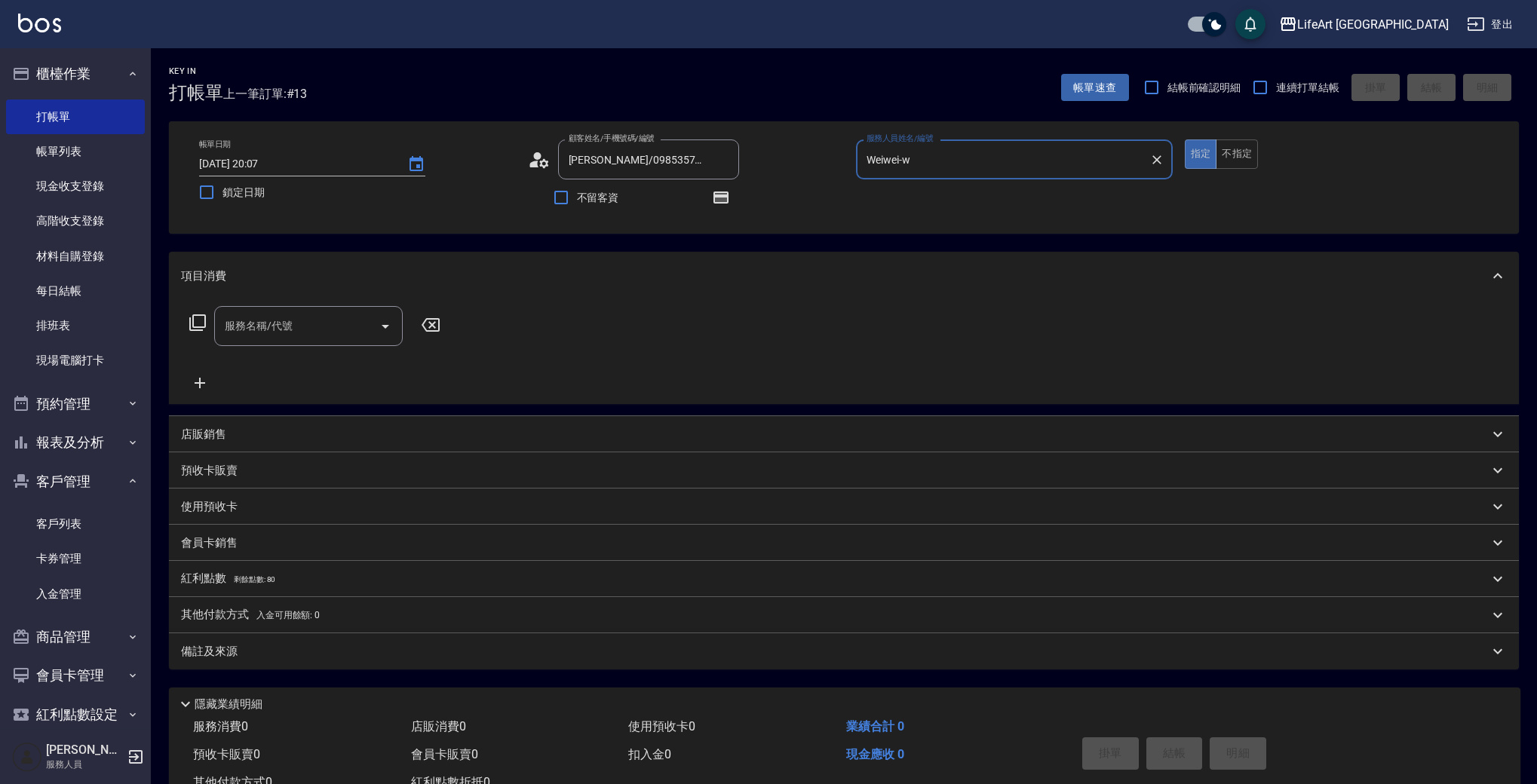
type input "Weiwei-w"
click at [718, 197] on icon "button" at bounding box center [720, 197] width 15 height 12
click at [720, 197] on icon "button" at bounding box center [720, 197] width 15 height 12
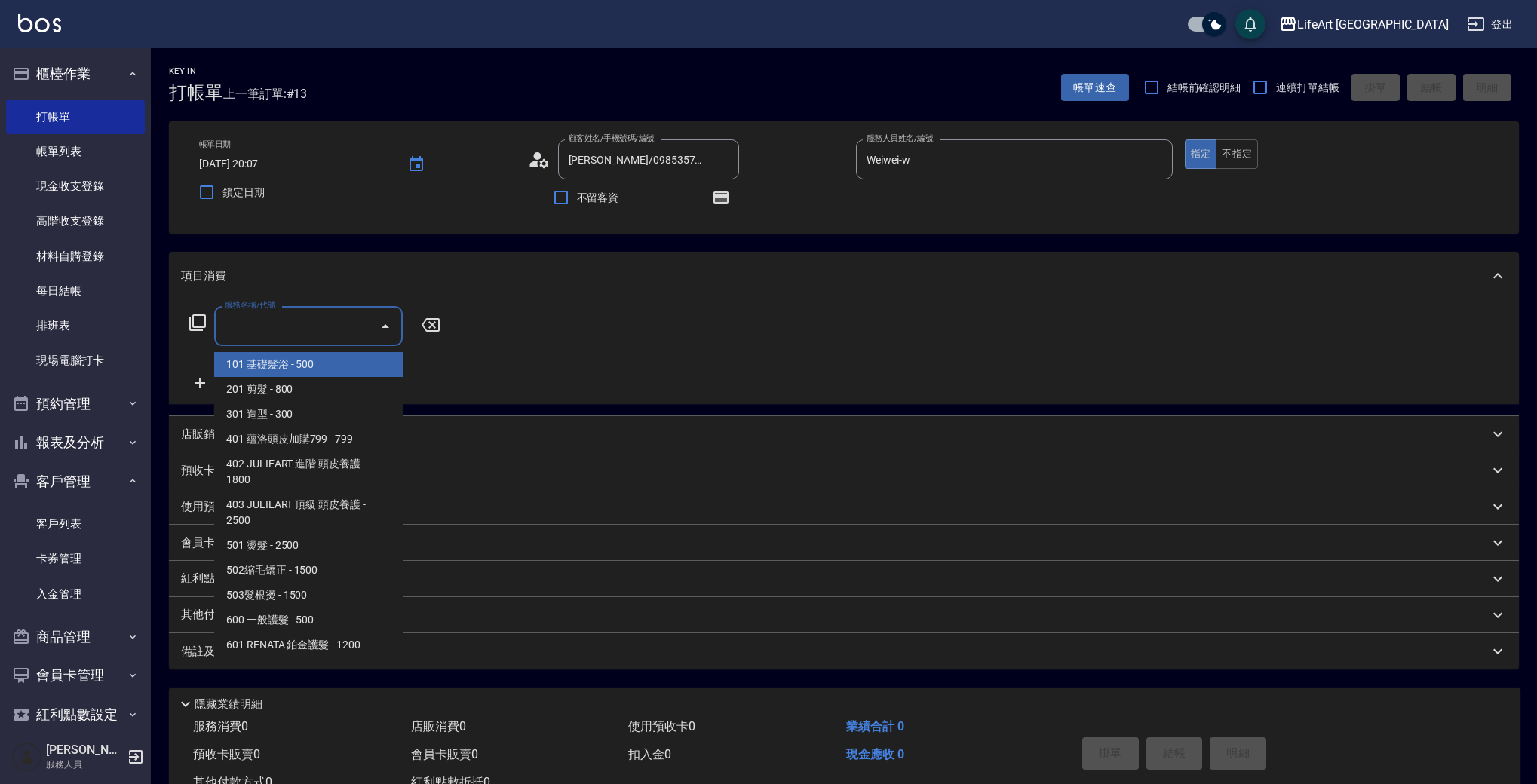
click at [308, 331] on input "服務名稱/代號" at bounding box center [297, 326] width 153 height 26
click at [309, 386] on span "201 剪髮 - 800" at bounding box center [308, 390] width 189 height 25
type input "201 剪髮(201)"
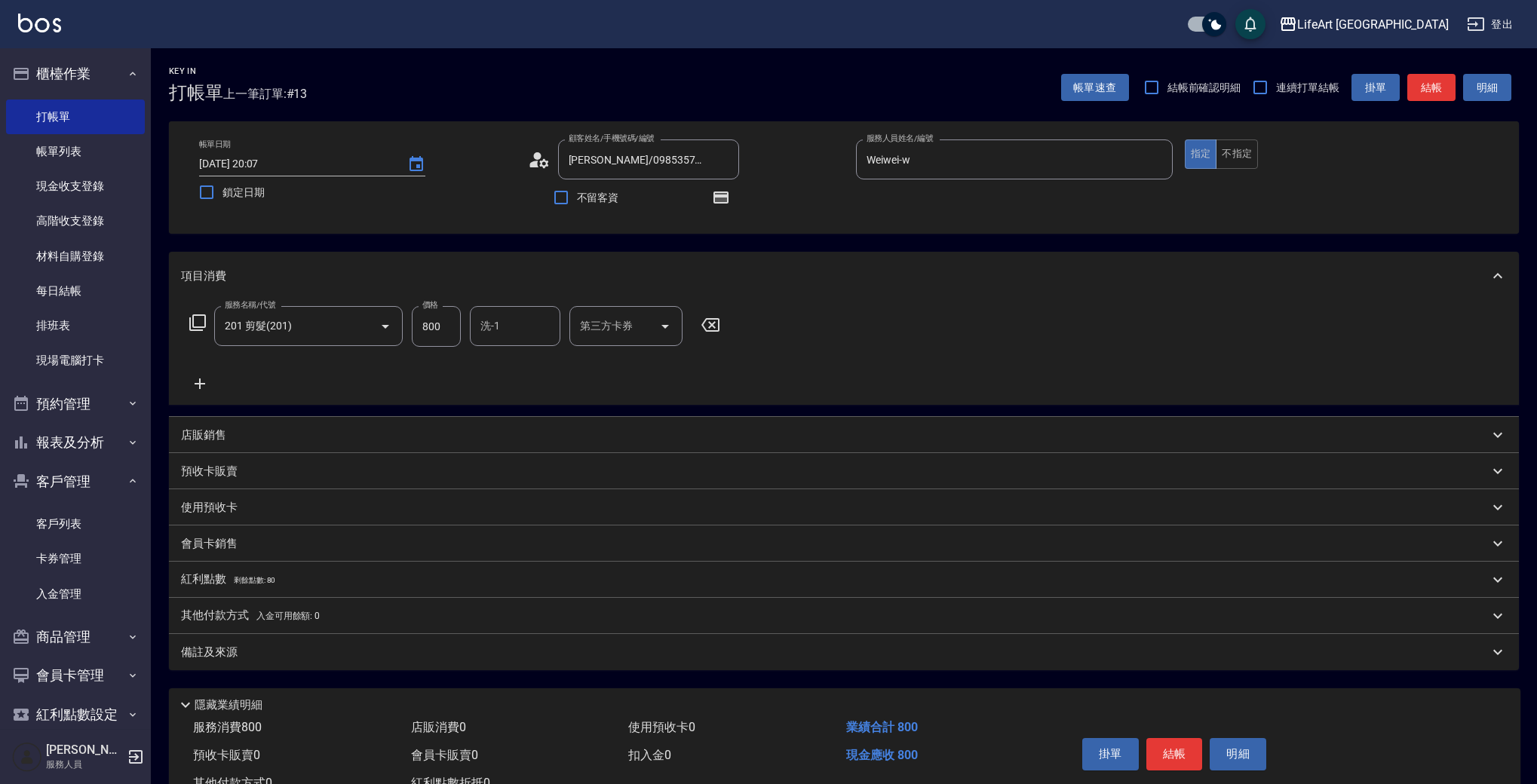
click at [200, 382] on icon at bounding box center [200, 383] width 11 height 11
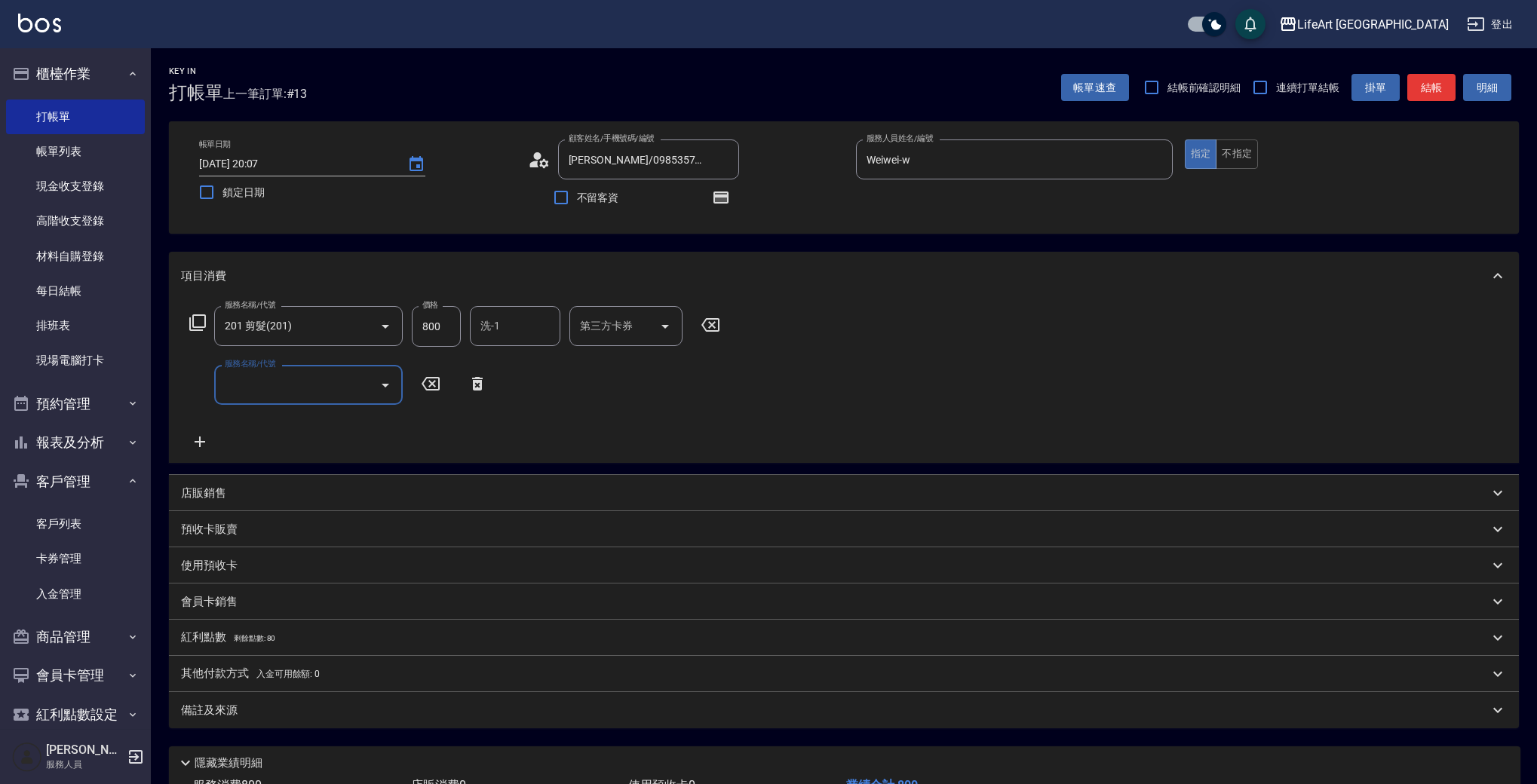
click at [260, 390] on input "服務名稱/代號" at bounding box center [297, 384] width 153 height 26
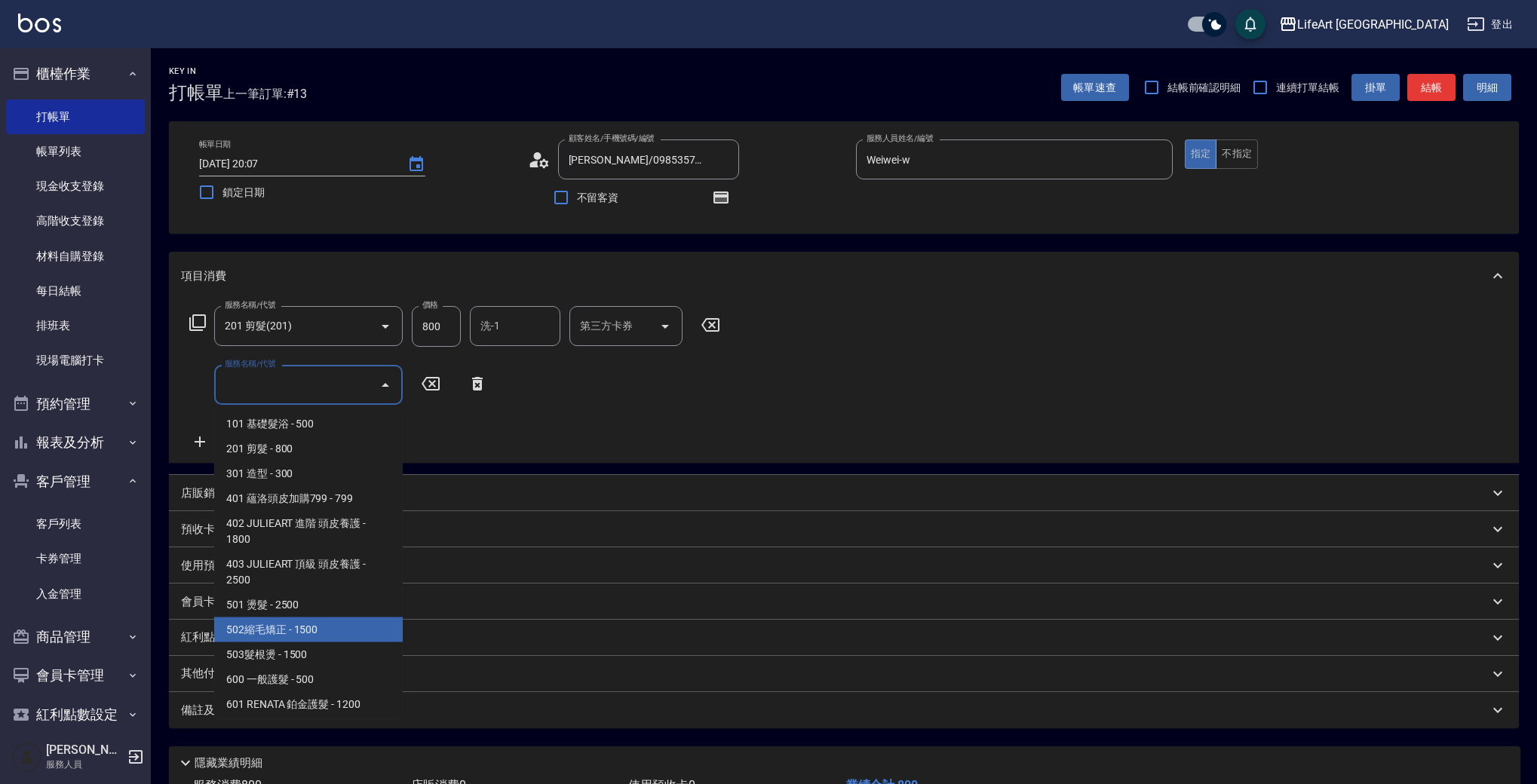
scroll to position [203, 0]
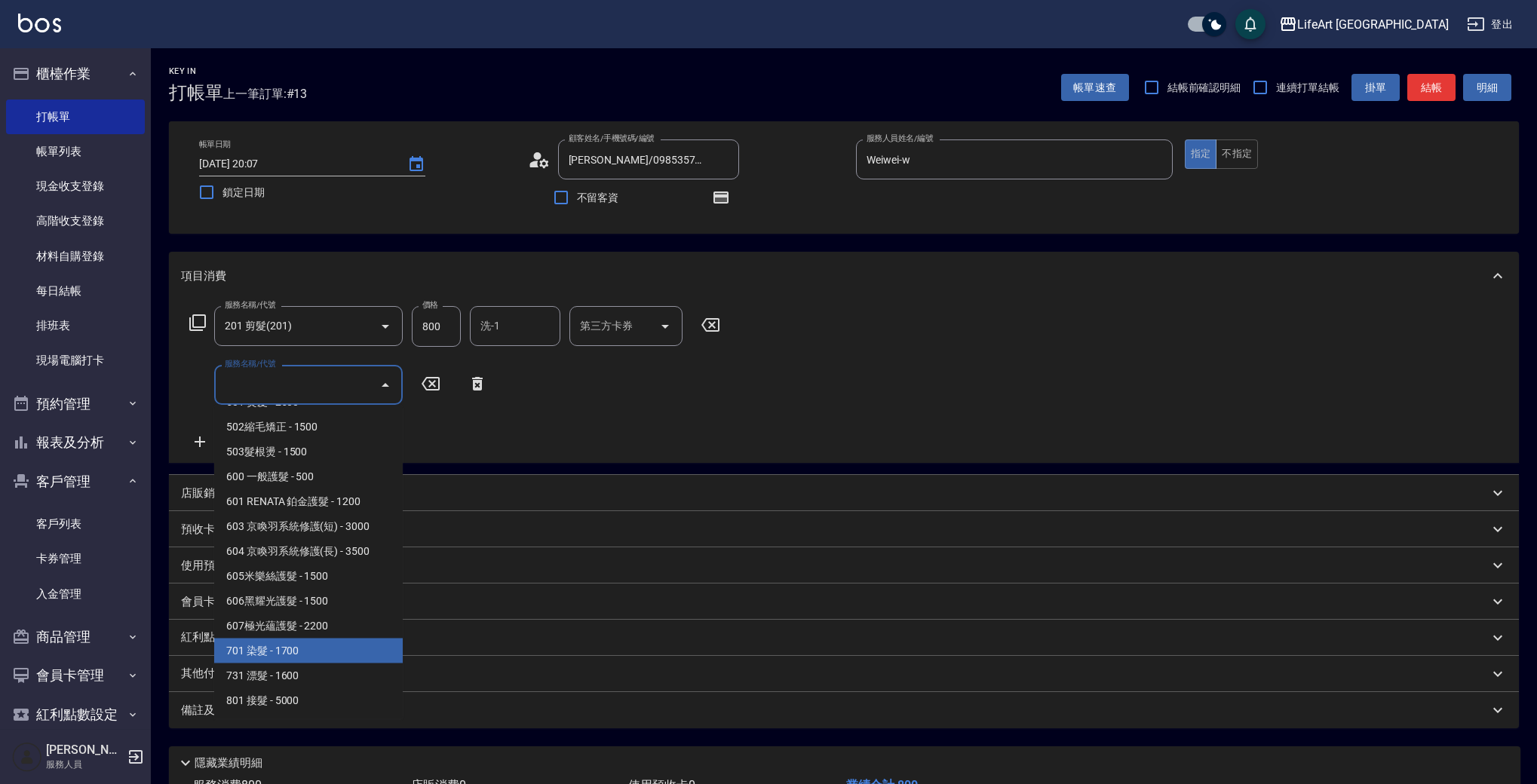
click at [367, 650] on span "701 染髮 - 1700" at bounding box center [308, 651] width 189 height 25
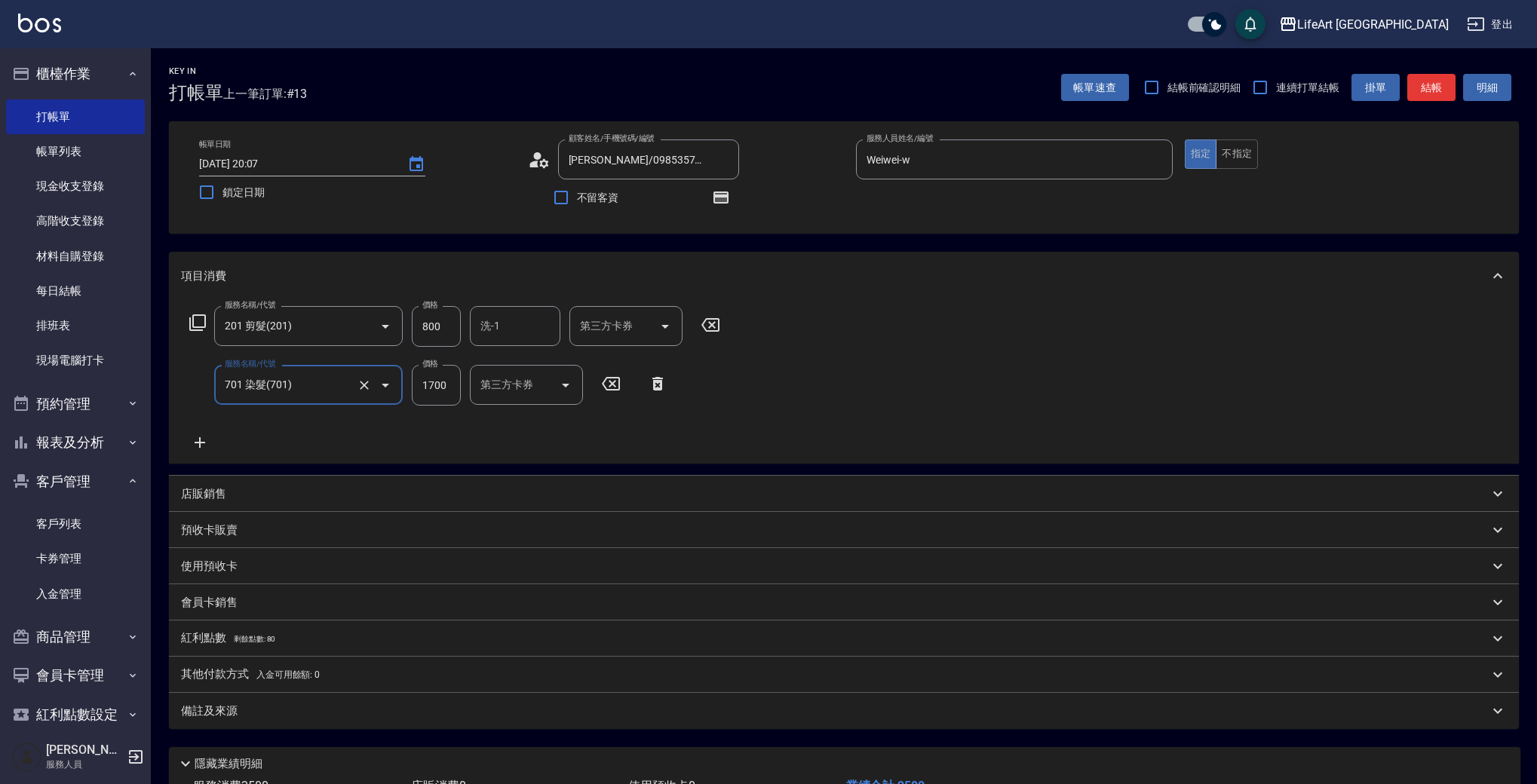
type input "701 染髮(701)"
click at [441, 389] on input "1700" at bounding box center [436, 384] width 49 height 41
type input "2140"
click at [436, 337] on input "800" at bounding box center [436, 326] width 49 height 41
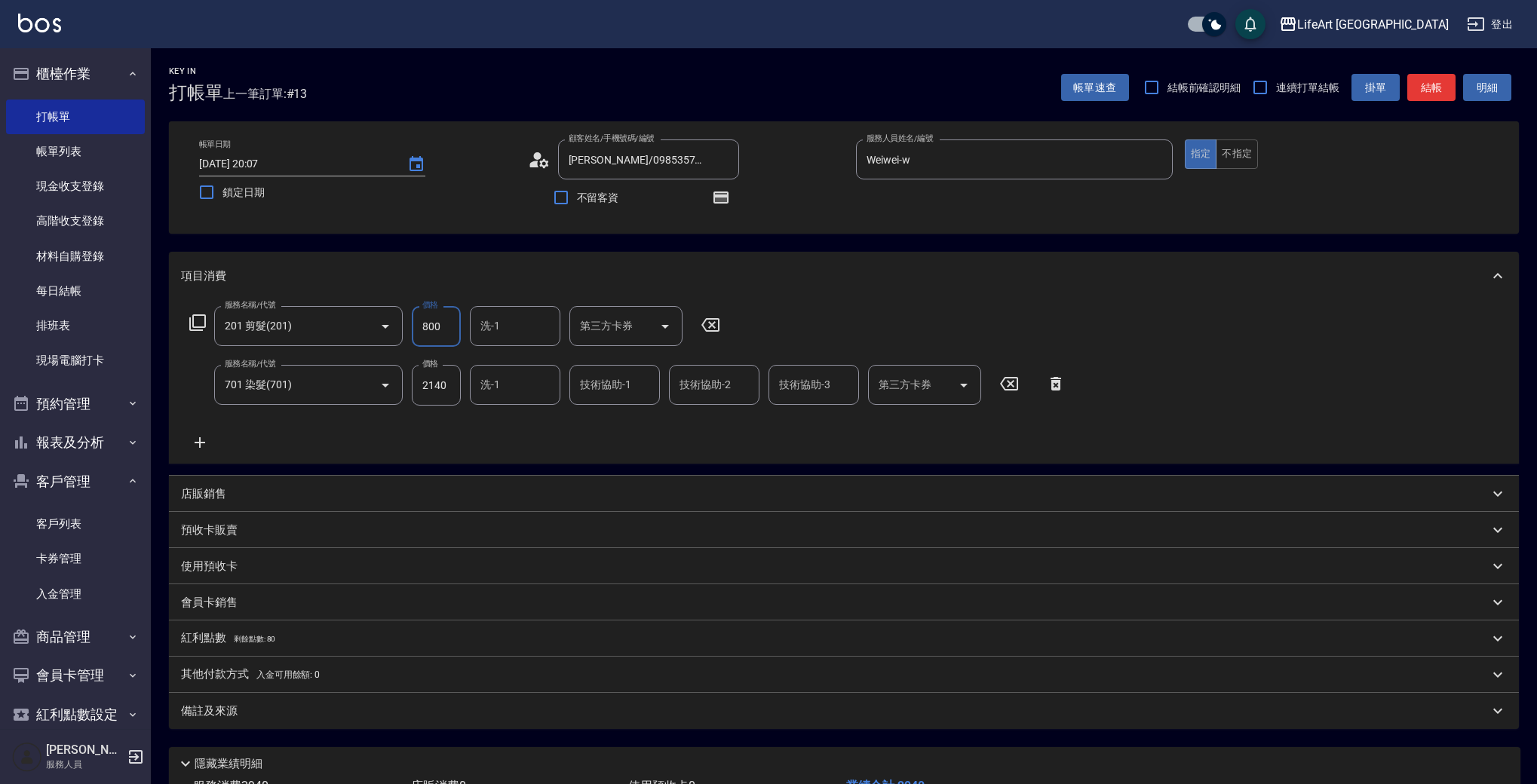
click at [436, 336] on input "800" at bounding box center [436, 326] width 49 height 41
type input "1000"
click at [634, 390] on input "技術協助-1" at bounding box center [614, 384] width 77 height 26
click at [627, 430] on span "Lily (無代號)" at bounding box center [608, 424] width 55 height 16
type input "Lily(無代號)"
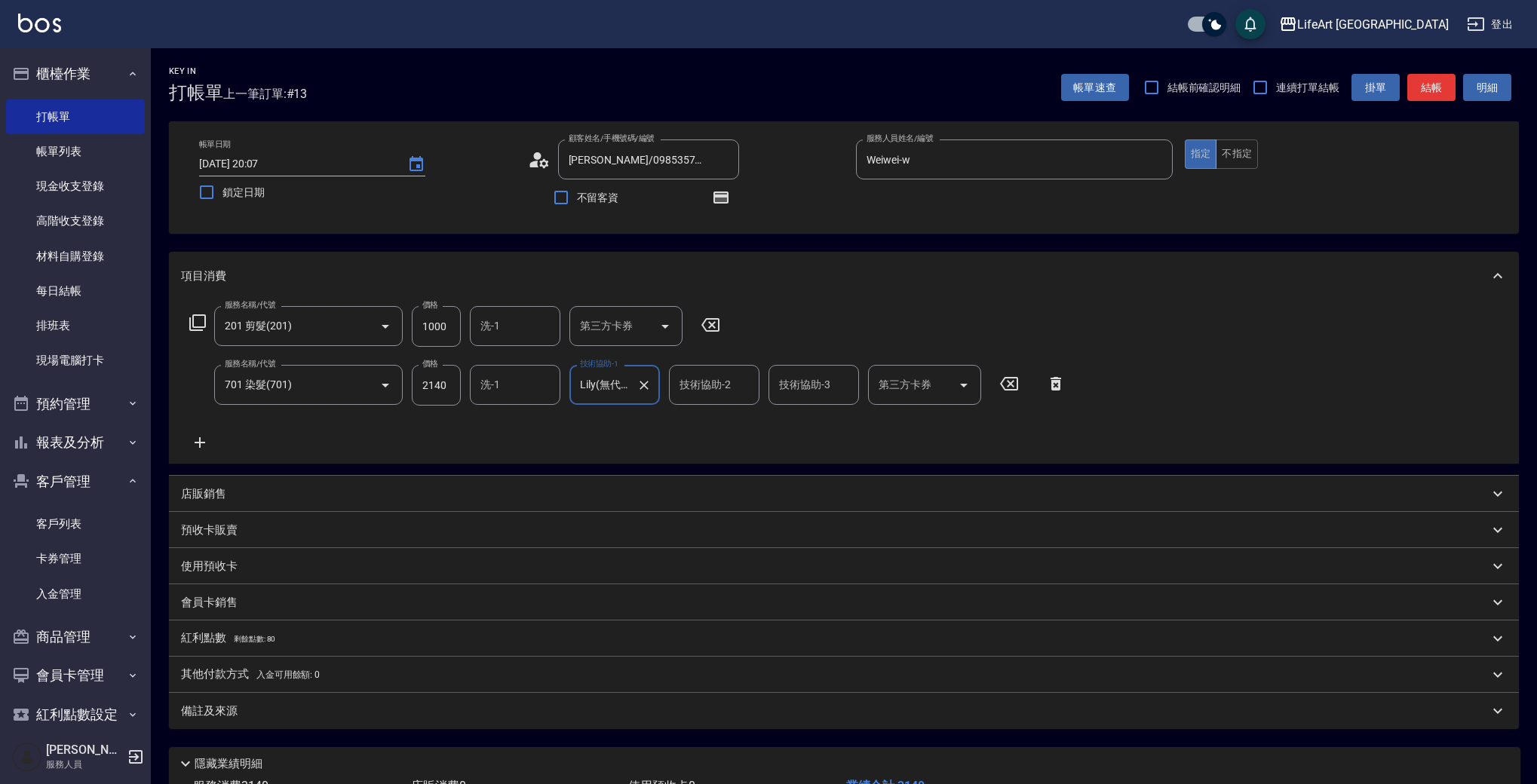
click at [505, 332] on input "洗-1" at bounding box center [514, 326] width 77 height 26
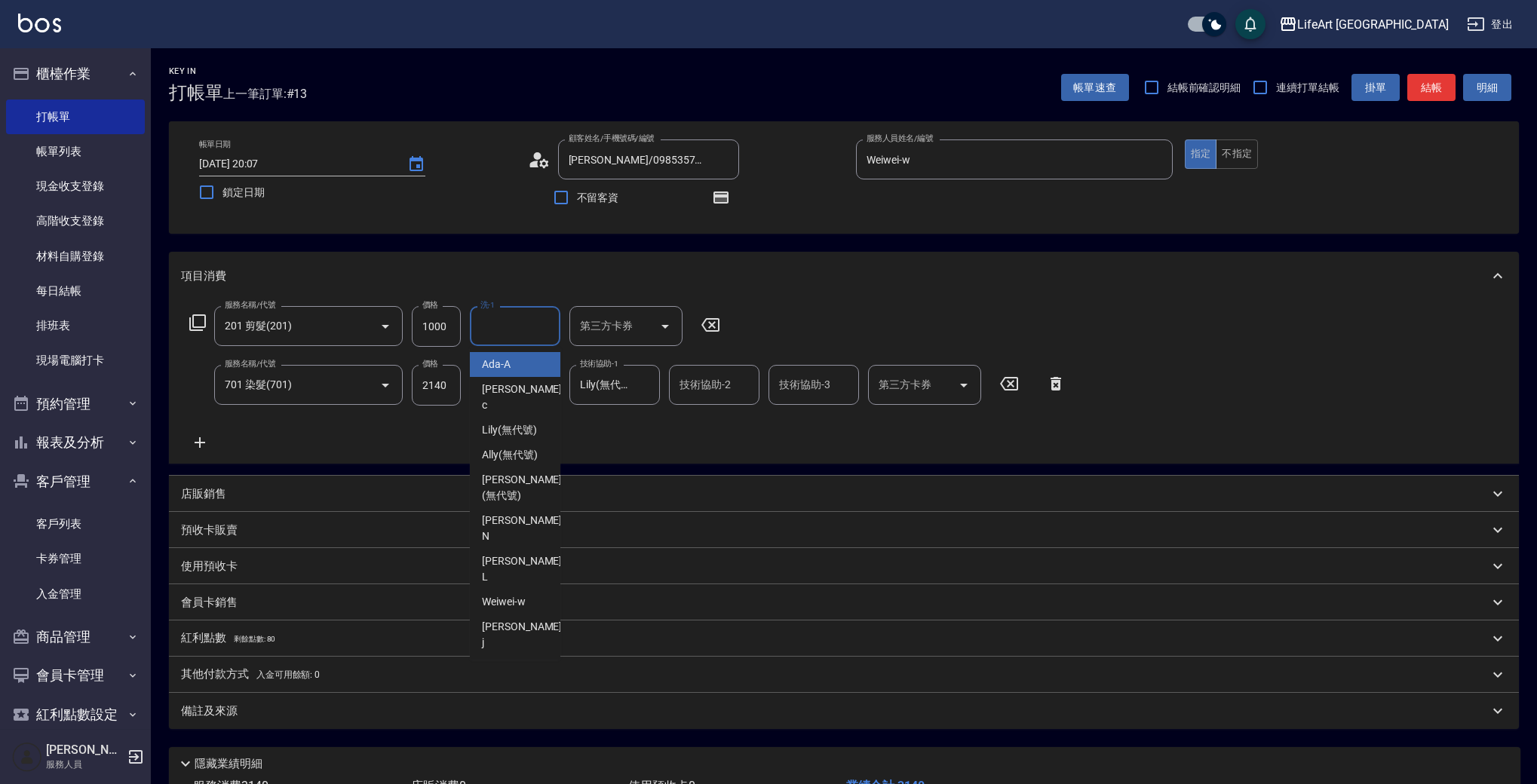
click at [505, 332] on input "洗-1" at bounding box center [514, 326] width 77 height 26
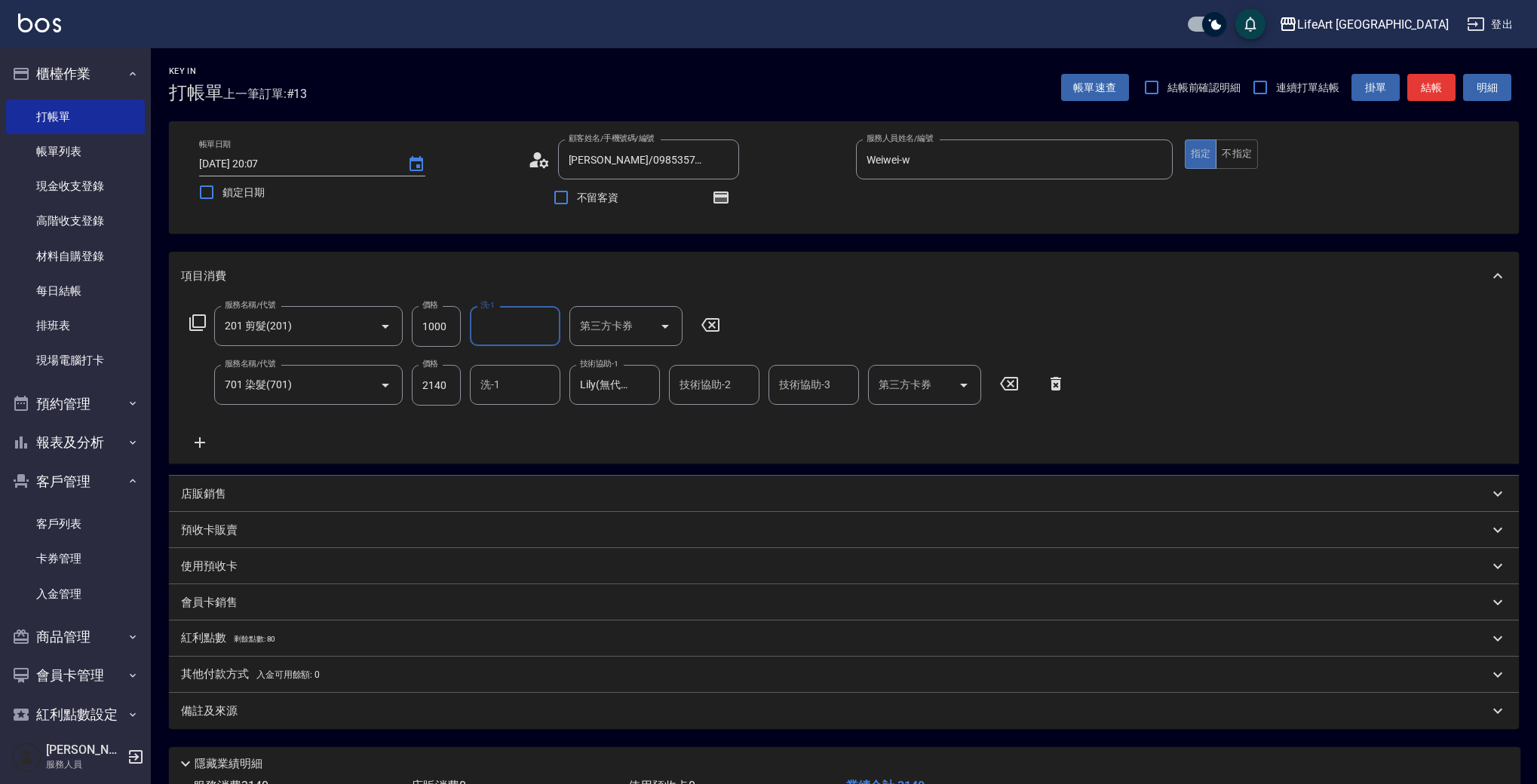
click at [750, 442] on div "服務名稱/代號 201 剪髮(201) 服務名稱/代號 價格 1000 價格 洗-1 洗-1 第三方卡券 第三方卡券 服務名稱/代號 701 染髮(701) …" at bounding box center [628, 378] width 893 height 145
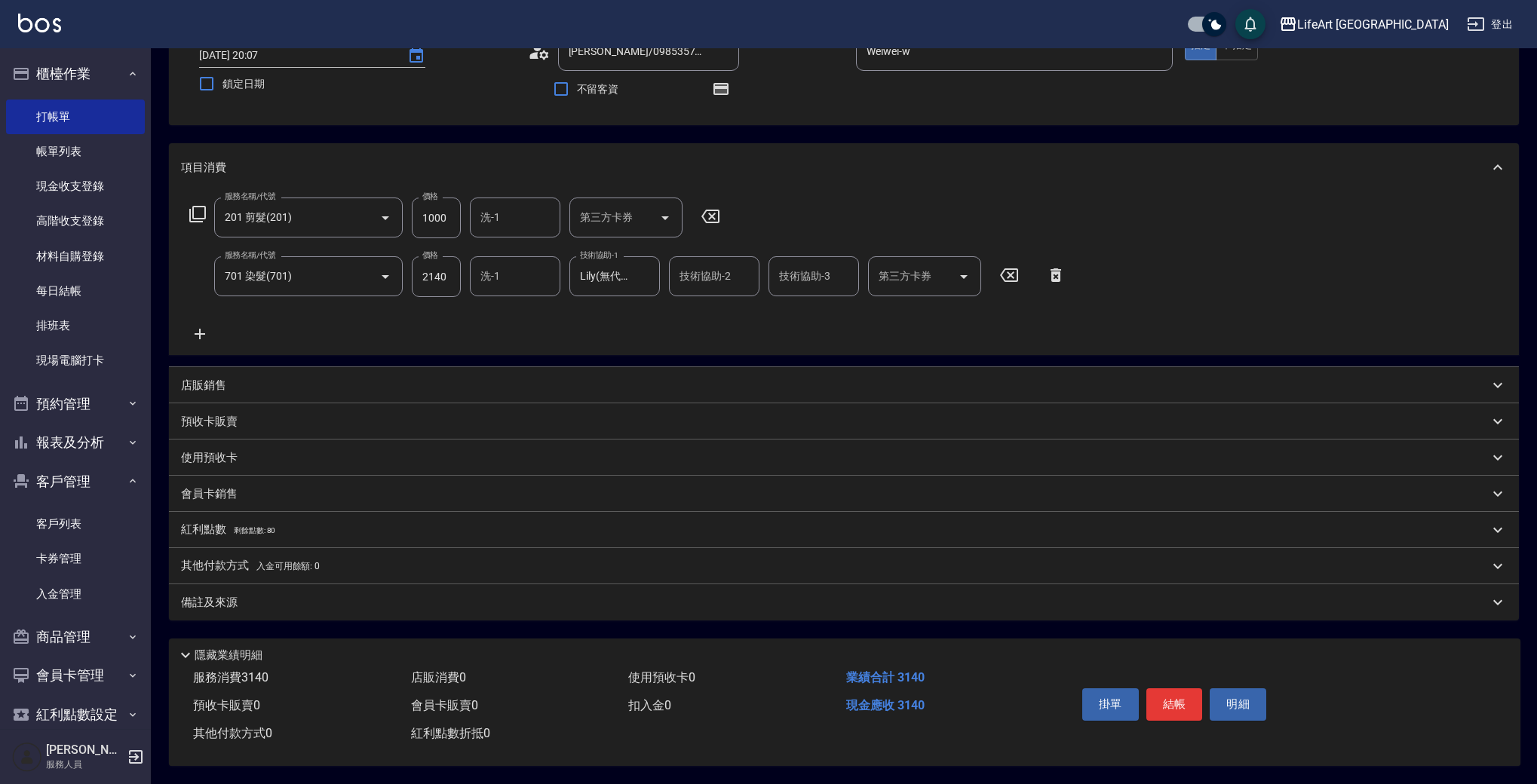
click at [228, 387] on div "店販銷售" at bounding box center [844, 385] width 1350 height 36
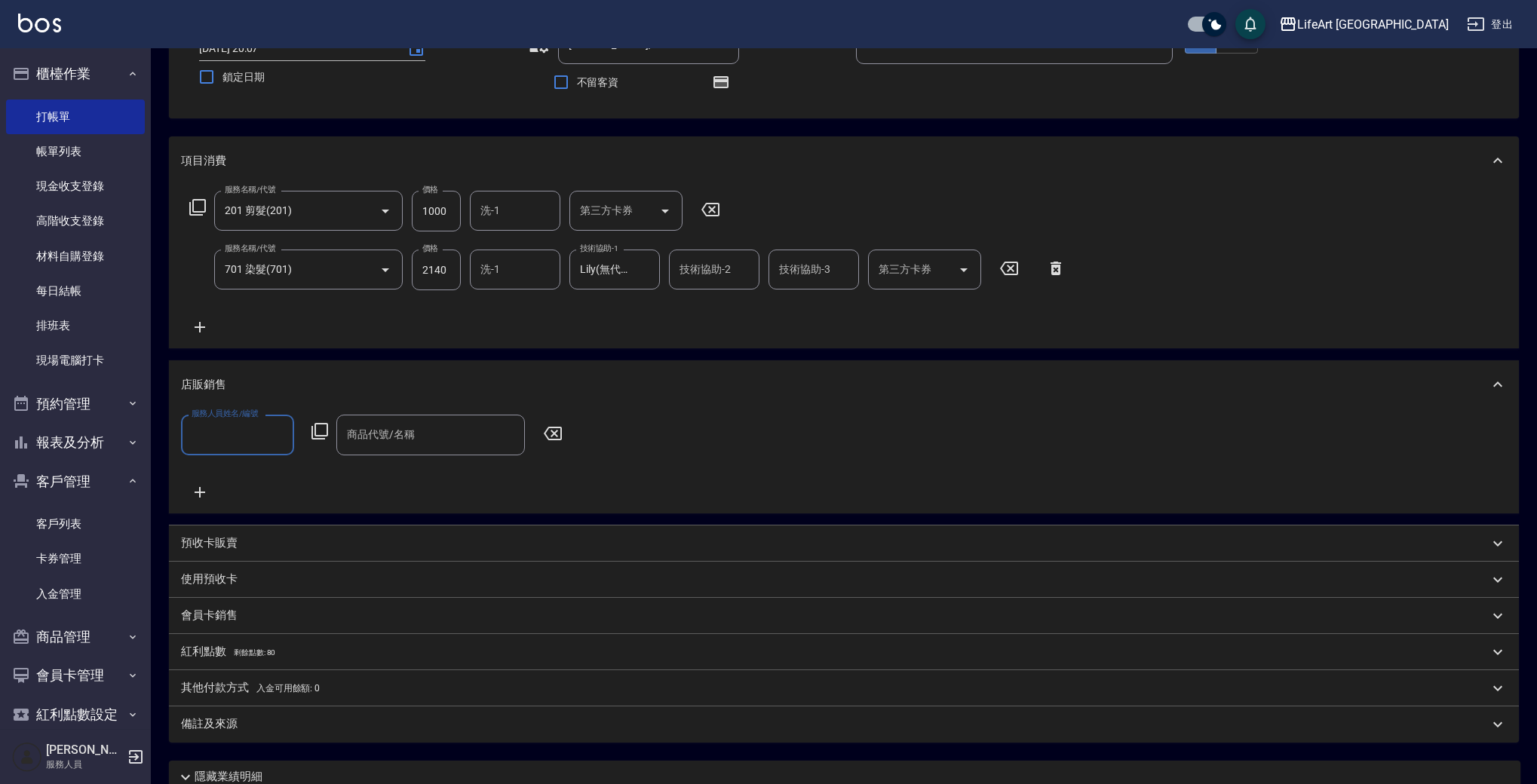
click at [236, 445] on input "服務人員姓名/編號" at bounding box center [237, 434] width 99 height 26
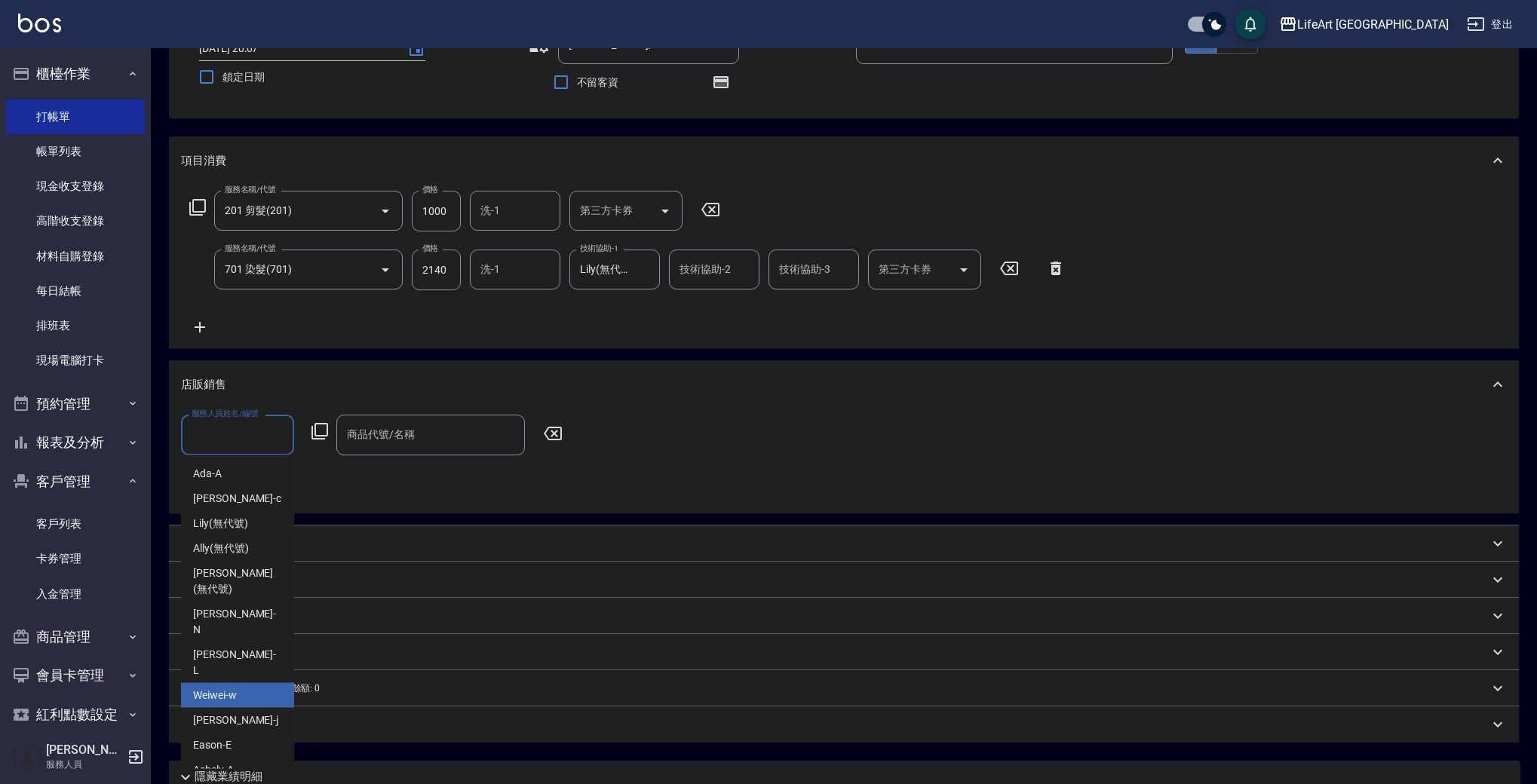
click at [255, 683] on div "Weiwei -w" at bounding box center [237, 696] width 113 height 25
type input "Weiwei-w"
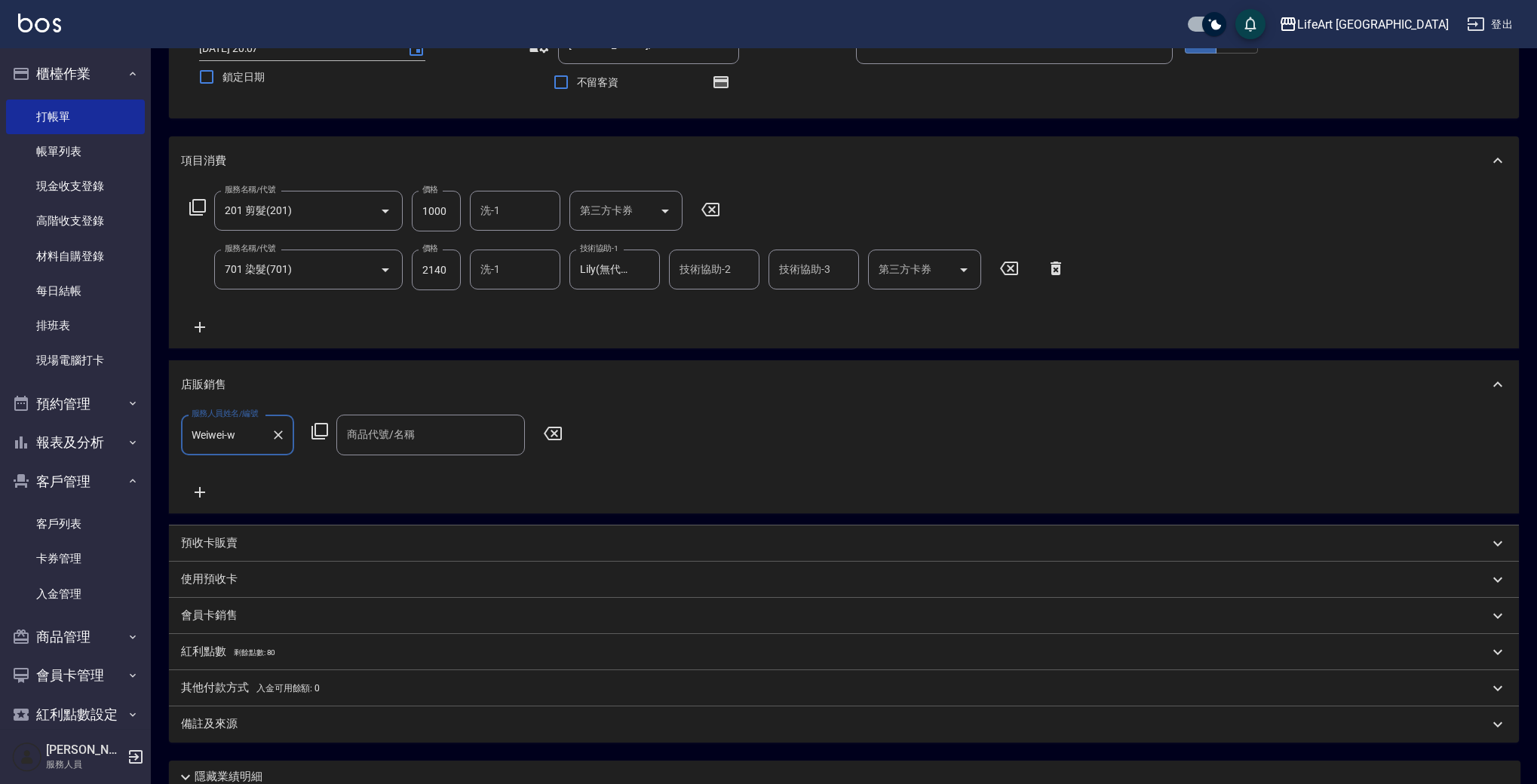
click at [417, 397] on div "店販銷售" at bounding box center [844, 383] width 1350 height 48
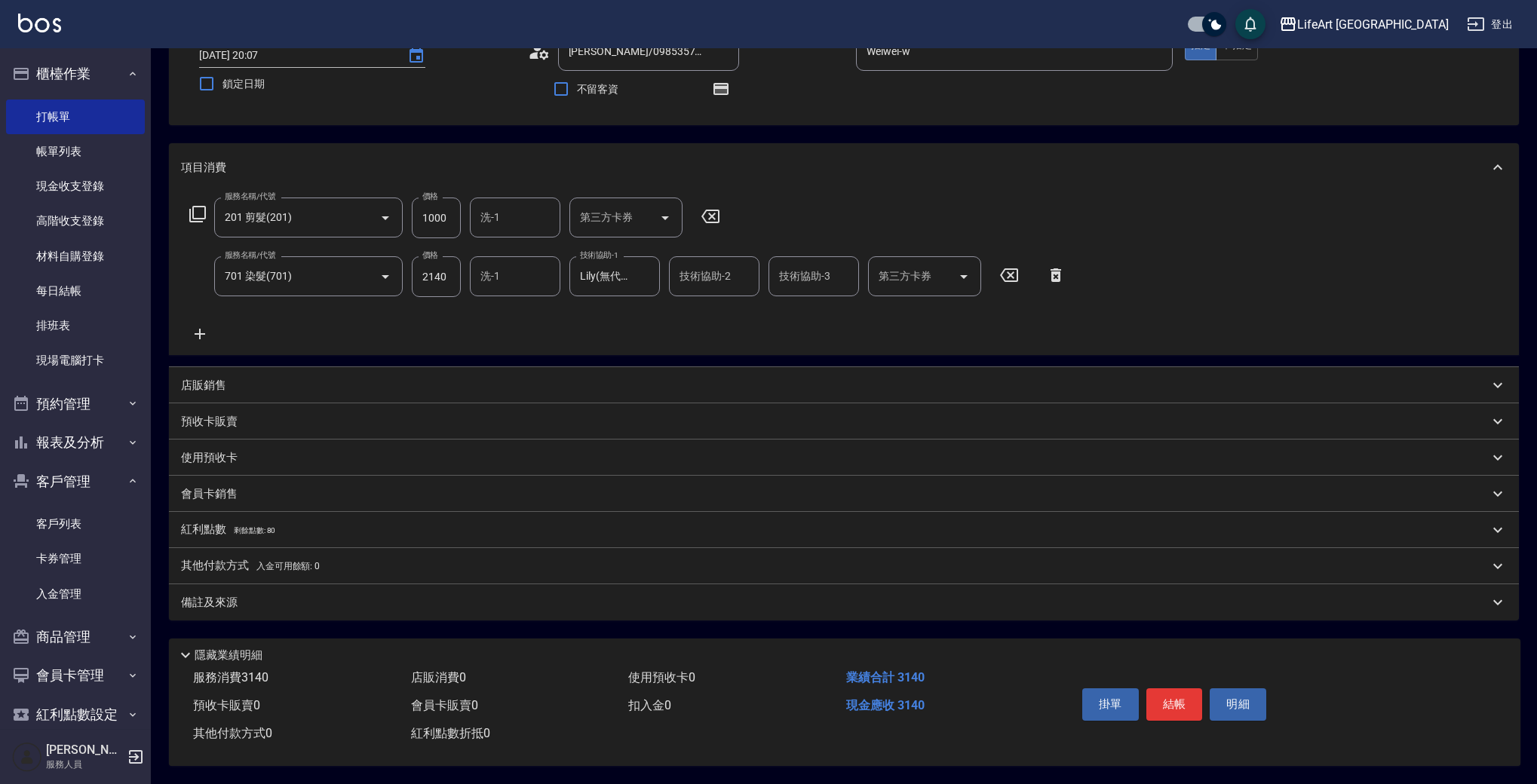
click at [405, 436] on div "項目消費 服務名稱/代號 201 剪髮(201) 服務名稱/代號 價格 1000 價格 洗-1 洗-1 第三方卡券 第三方卡券 服務名稱/代號 701 染髮(…" at bounding box center [844, 382] width 1350 height 477
click at [392, 378] on div "店販銷售" at bounding box center [835, 386] width 1308 height 16
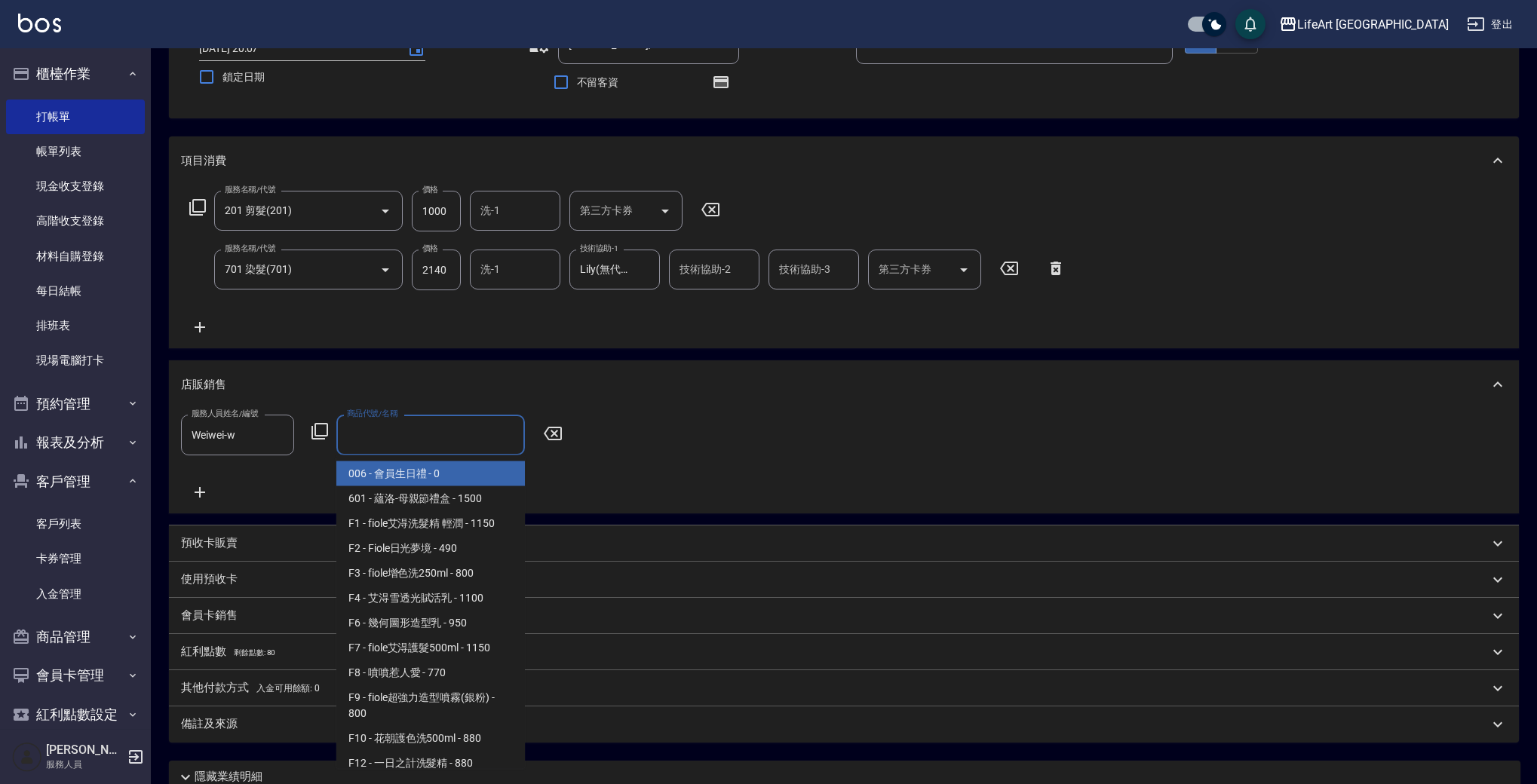
click at [413, 424] on input "商品代號/名稱" at bounding box center [431, 434] width 175 height 26
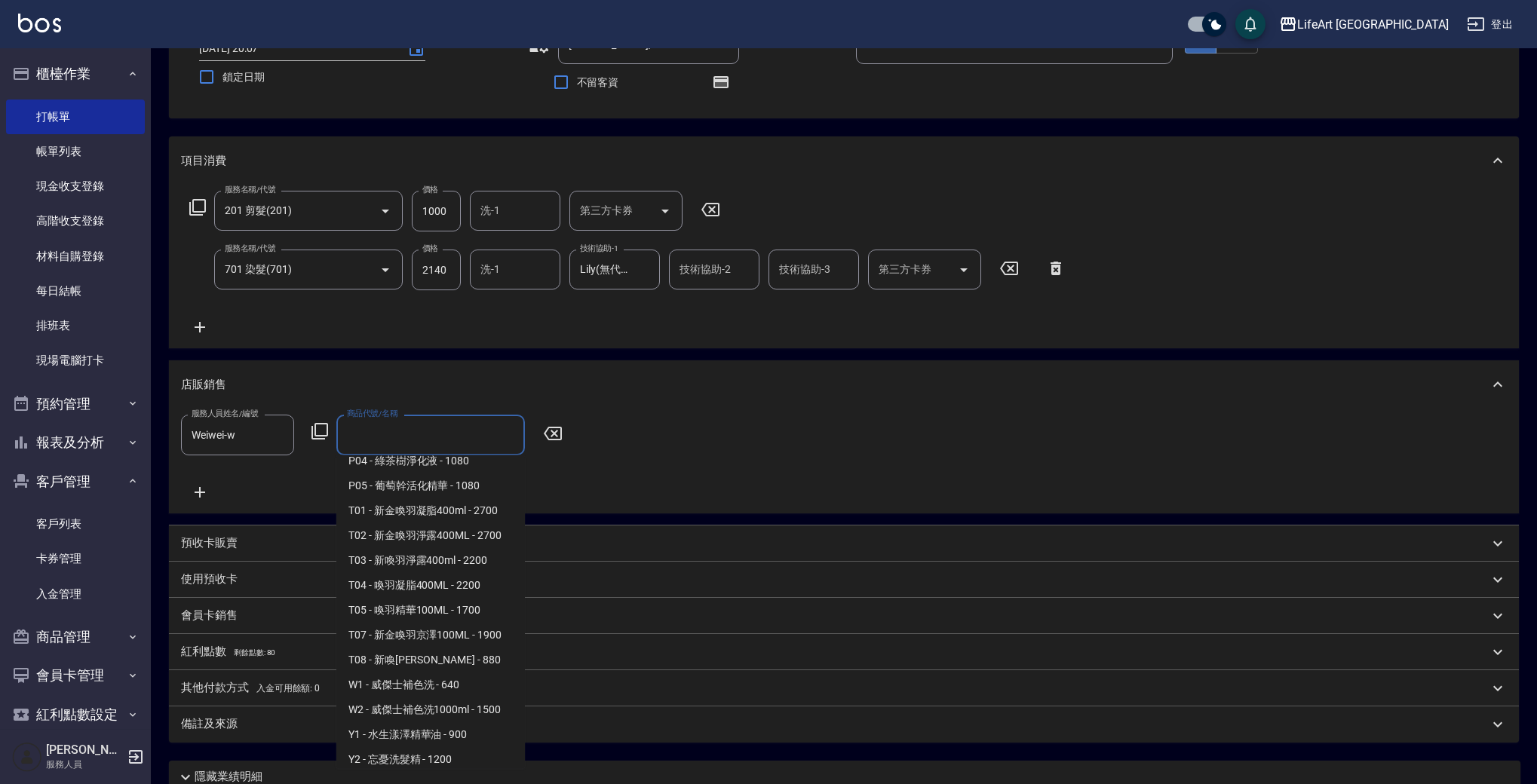
scroll to position [1194, 0]
click at [496, 619] on span "T07 - 新金喚羽京澤100ML - 1900" at bounding box center [431, 632] width 189 height 25
type input "新金喚羽京澤100ML"
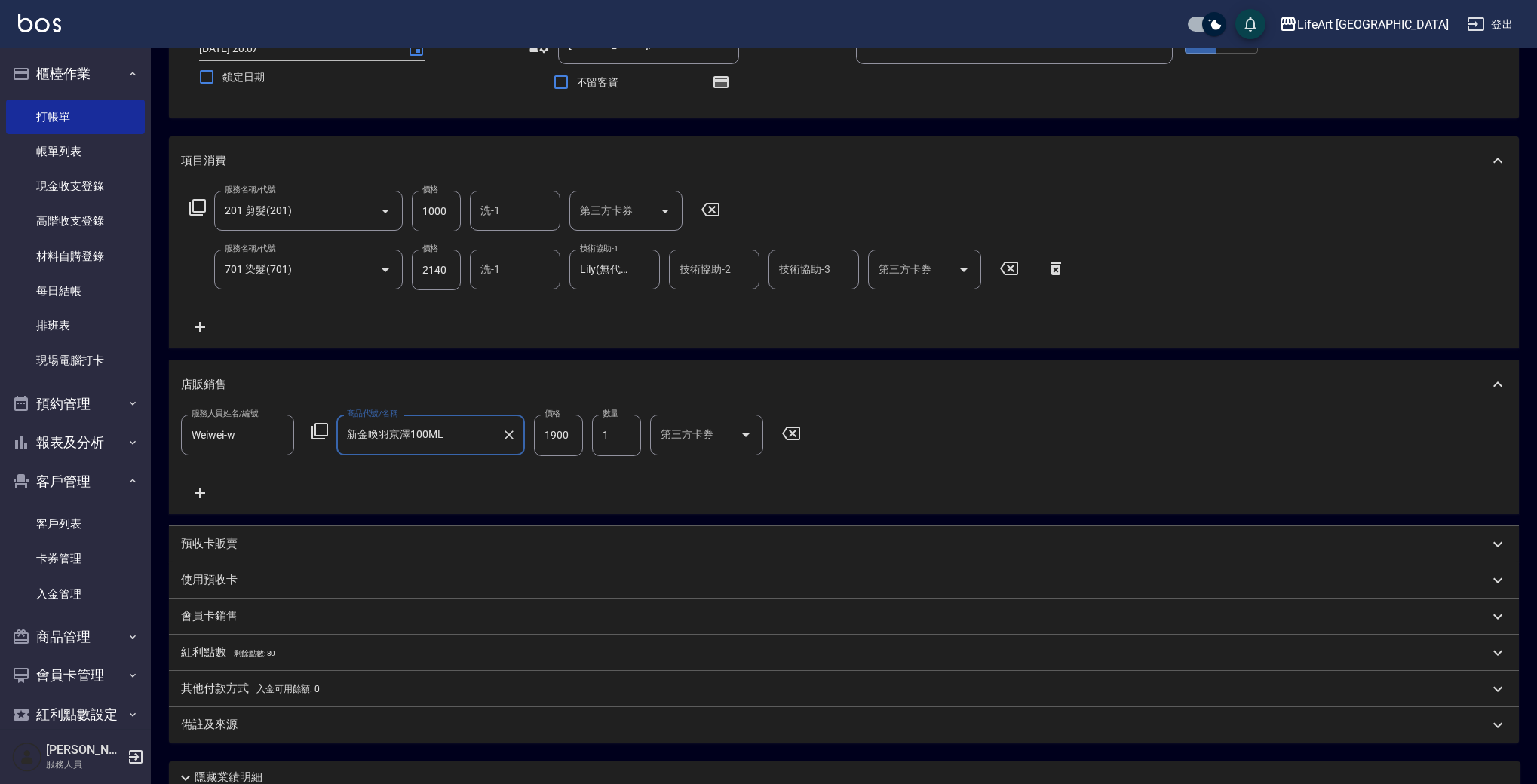
click at [569, 441] on input "1900" at bounding box center [559, 435] width 49 height 41
type input "1710"
click at [607, 473] on div "服務人員姓名/編號 Weiwei-w 服務人員姓名/編號 商品代號/名稱 新金喚羽京澤100ML 商品代號/名稱 價格 1710 價格 數量 1 數量 第三方…" at bounding box center [844, 458] width 1326 height 87
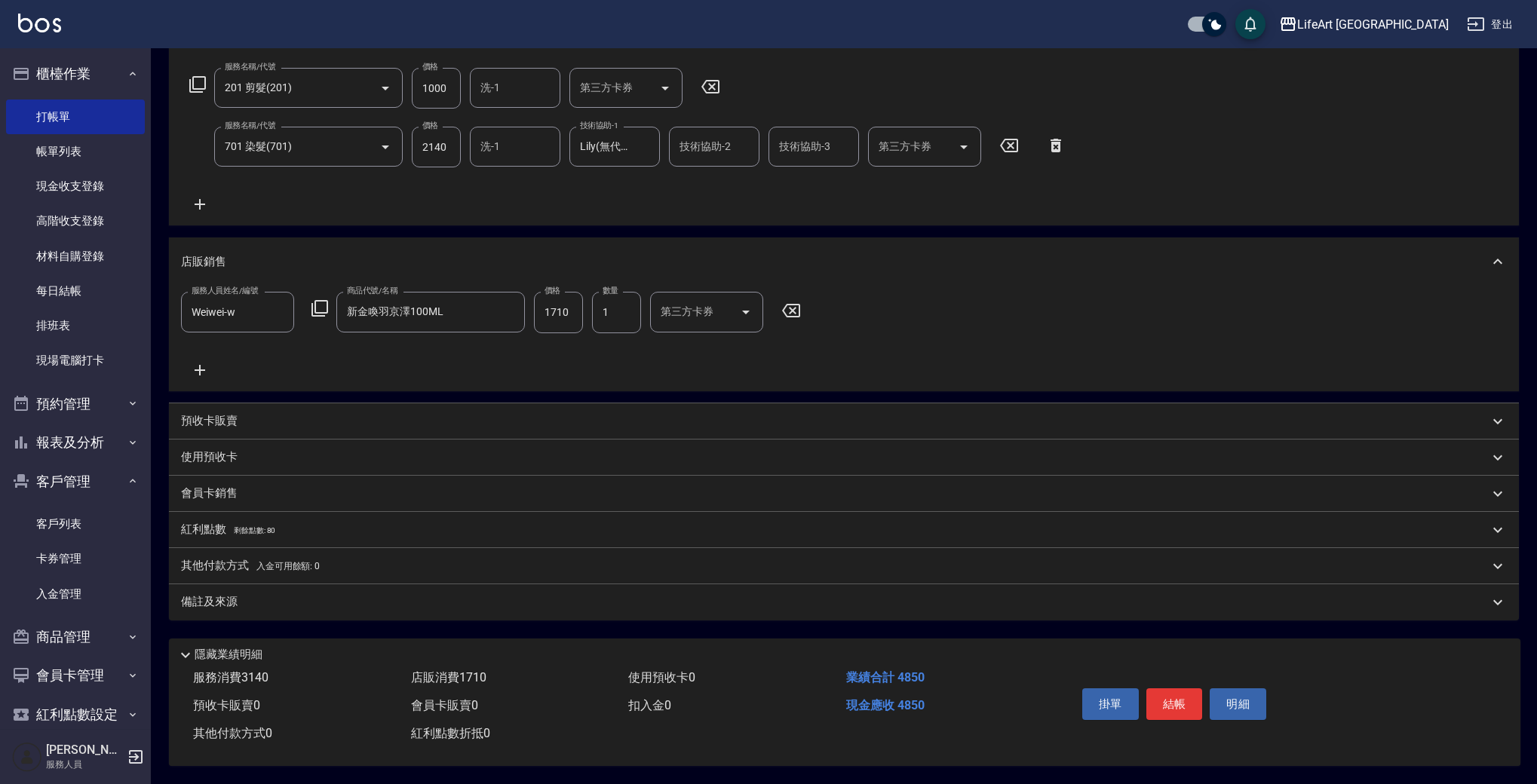
click at [398, 585] on div "備註及來源" at bounding box center [844, 603] width 1350 height 36
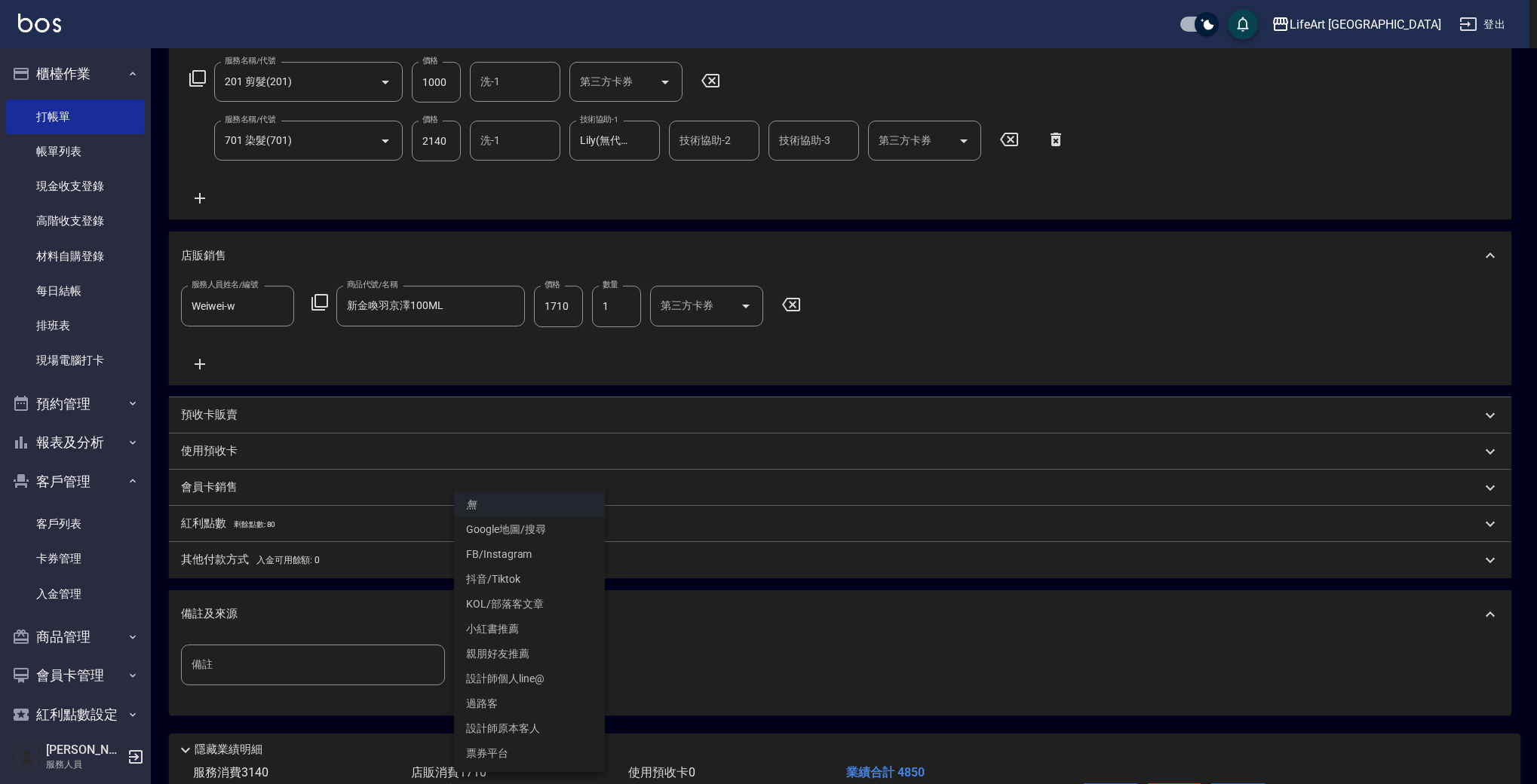
click at [567, 654] on body "LifeArt 蘆洲 登出 櫃檯作業 打帳單 帳單列表 現金收支登錄 高階收支登錄 材料自購登錄 每日結帳 排班表 現場電腦打卡 預約管理 預約管理 單日預約…" at bounding box center [768, 317] width 1537 height 1123
click at [569, 728] on li "設計師原本客人" at bounding box center [529, 729] width 151 height 25
type input "設計師原本客人"
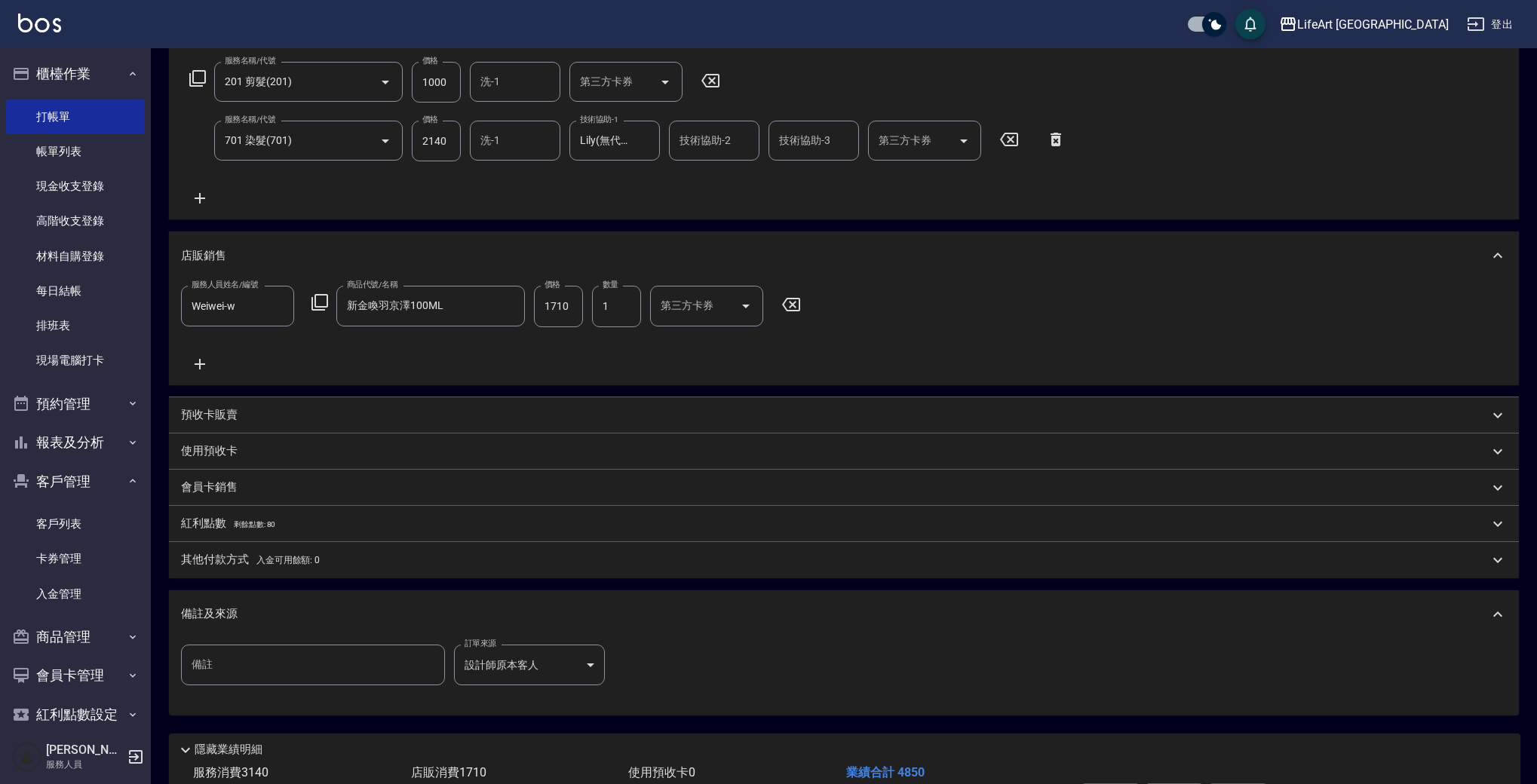
click at [269, 521] on span "剩餘點數: 80" at bounding box center [255, 524] width 42 height 8
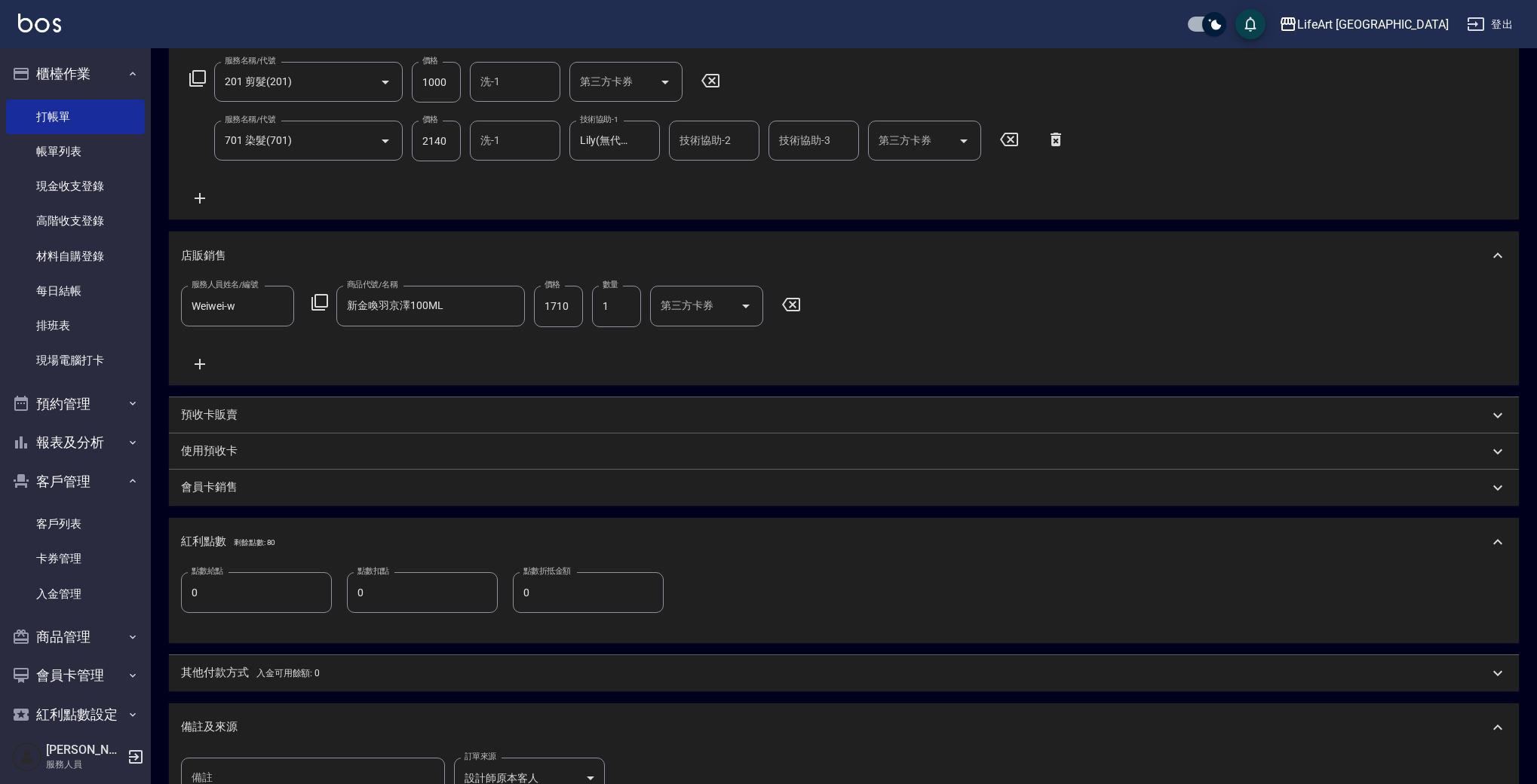
click at [270, 599] on input "0" at bounding box center [256, 592] width 151 height 41
type input "9"
drag, startPoint x: 1541, startPoint y: 434, endPoint x: 1543, endPoint y: 268, distance: 166.0
click at [1537, 268] on html "LifeArt 蘆洲 登出 櫃檯作業 打帳單 帳單列表 現金收支登錄 高階收支登錄 材料自購登錄 每日結帳 排班表 現場電腦打卡 預約管理 預約管理 單日預約…" at bounding box center [768, 374] width 1537 height 1236
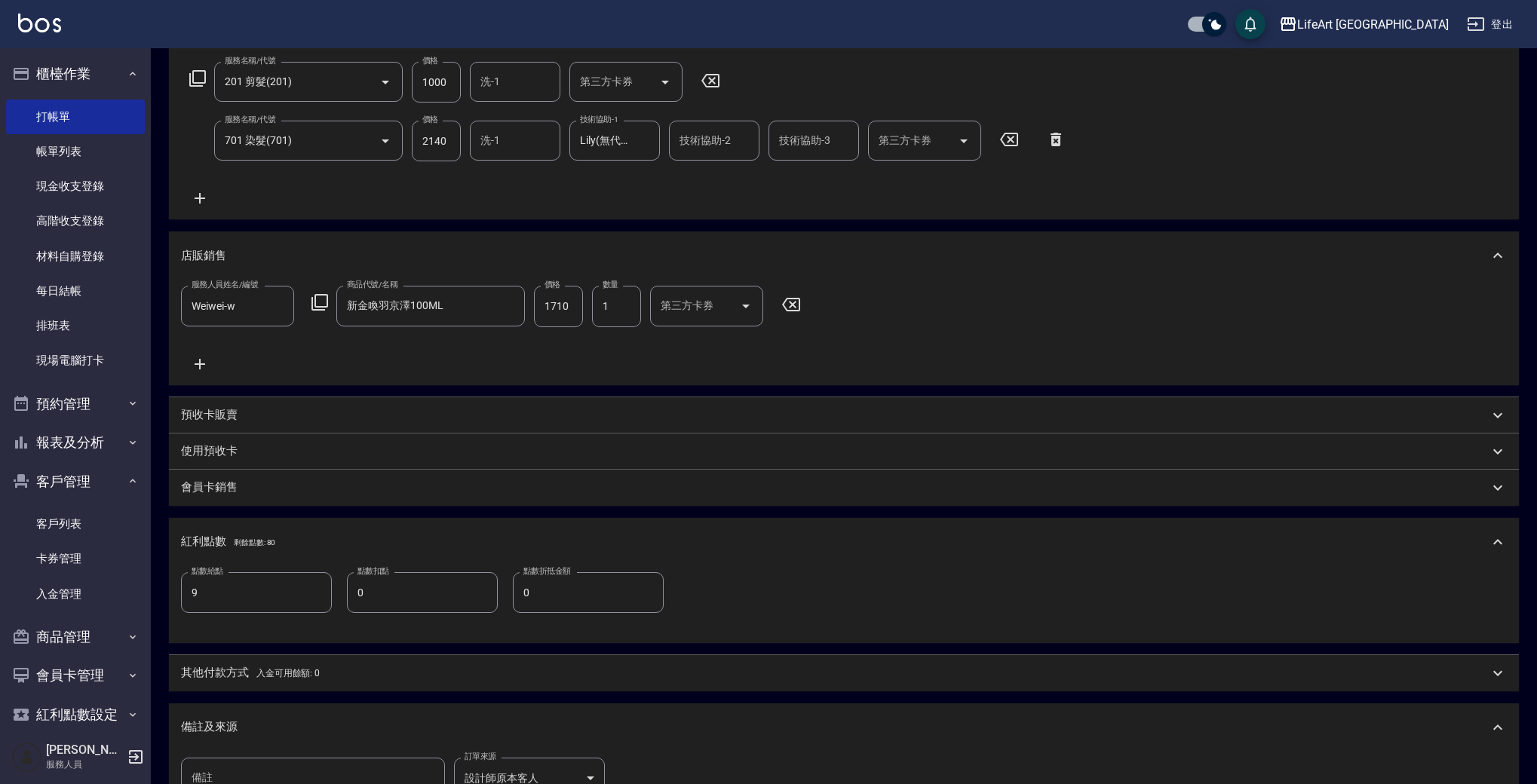
click at [1536, 318] on div "Key In 打帳單 上一筆訂單:#13 帳單速查 結帳前確認明細 連續打單結帳 掛單 結帳 明細 帳單日期 [DATE] 20:07 鎖定日期 顧客姓名/手…" at bounding box center [844, 398] width 1386 height 1188
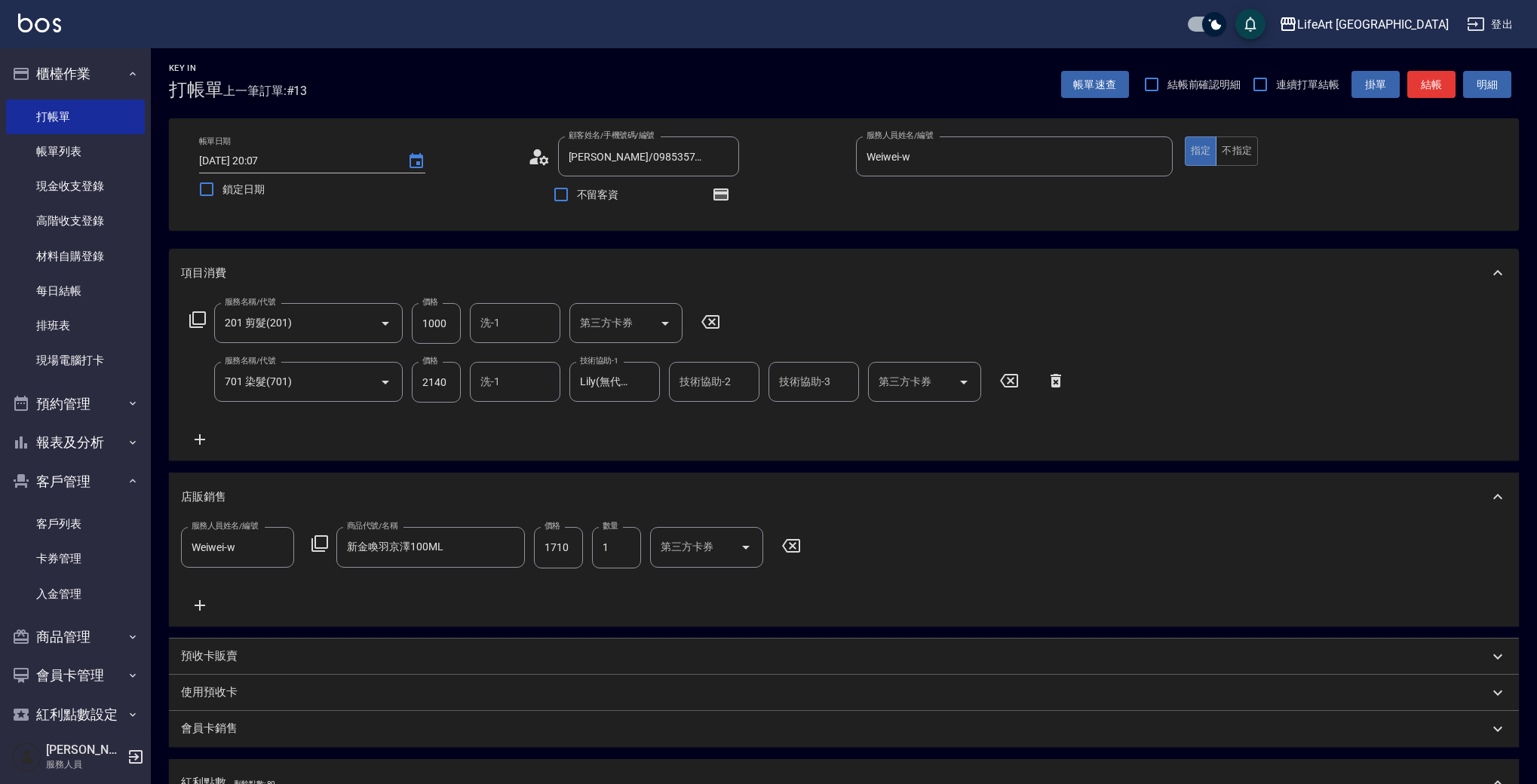
scroll to position [1, 0]
click at [727, 196] on icon "button" at bounding box center [720, 196] width 15 height 12
click at [1422, 89] on button "結帳" at bounding box center [1431, 87] width 48 height 28
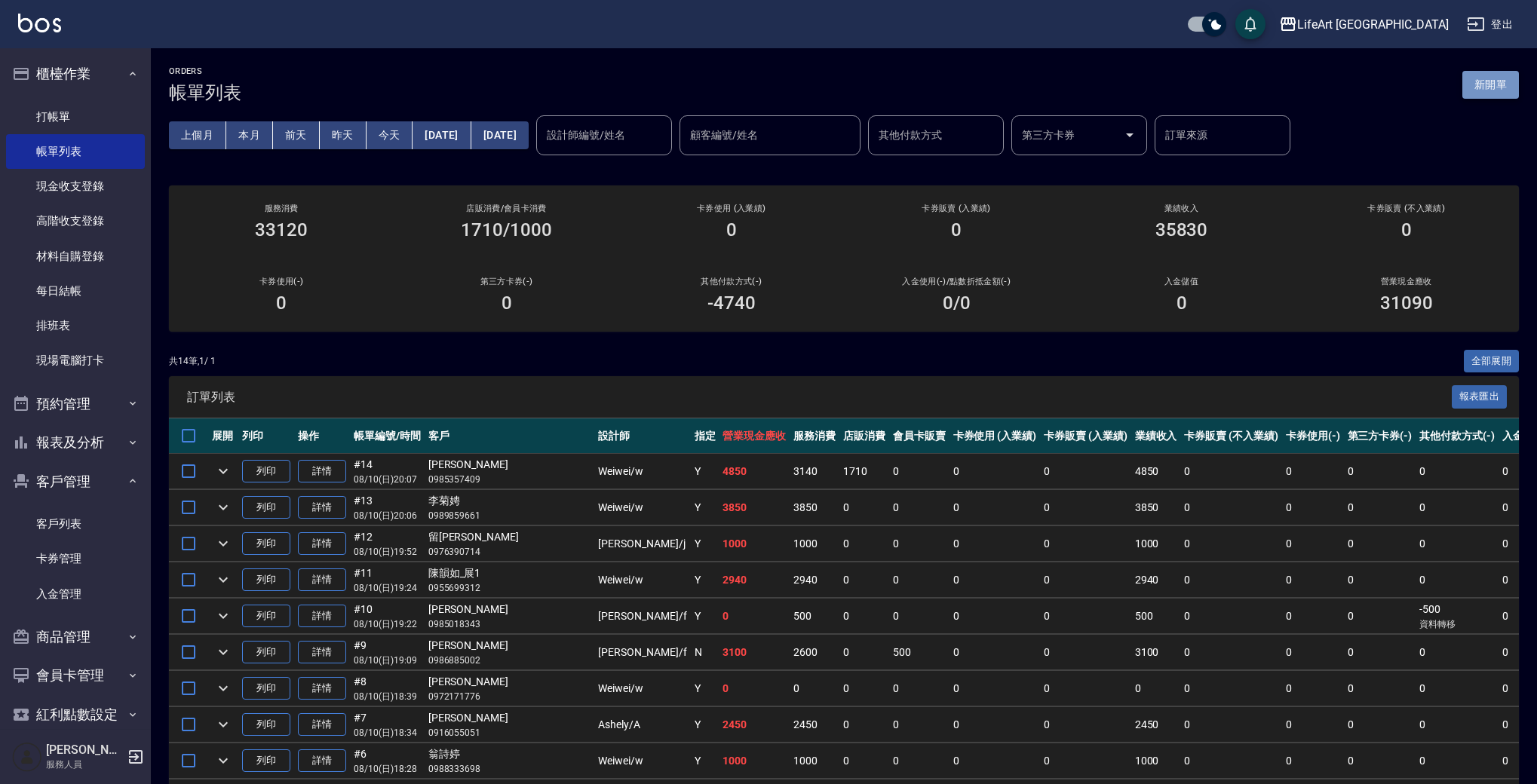
click at [1483, 85] on button "新開單" at bounding box center [1490, 85] width 57 height 28
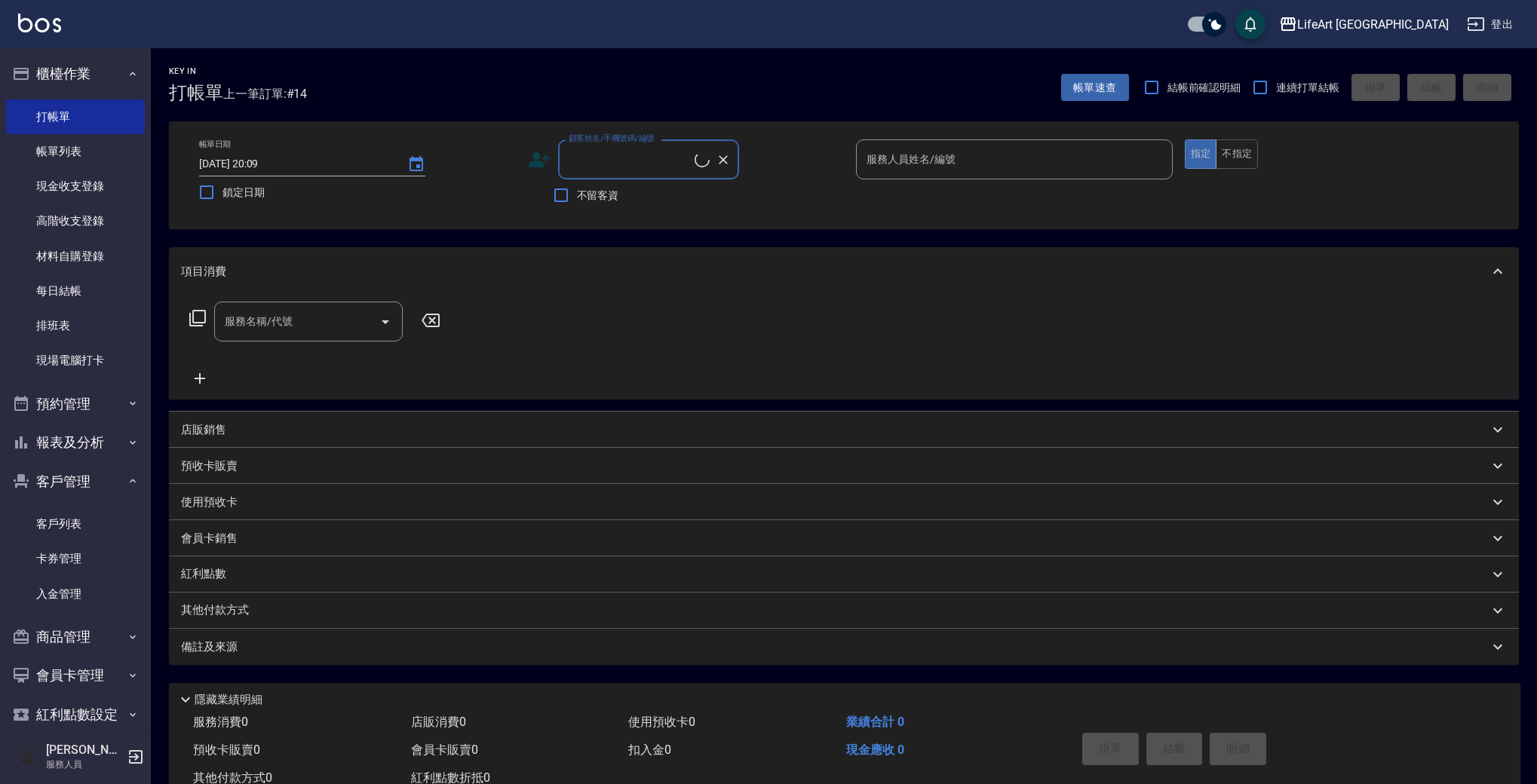
click at [695, 164] on input "顧客姓名/手機號碼/編號" at bounding box center [630, 159] width 130 height 26
click at [653, 199] on li "[PERSON_NAME]/0958080146/null" at bounding box center [648, 198] width 181 height 25
type input "[PERSON_NAME]/0958080146/null"
type input "Ashely-A"
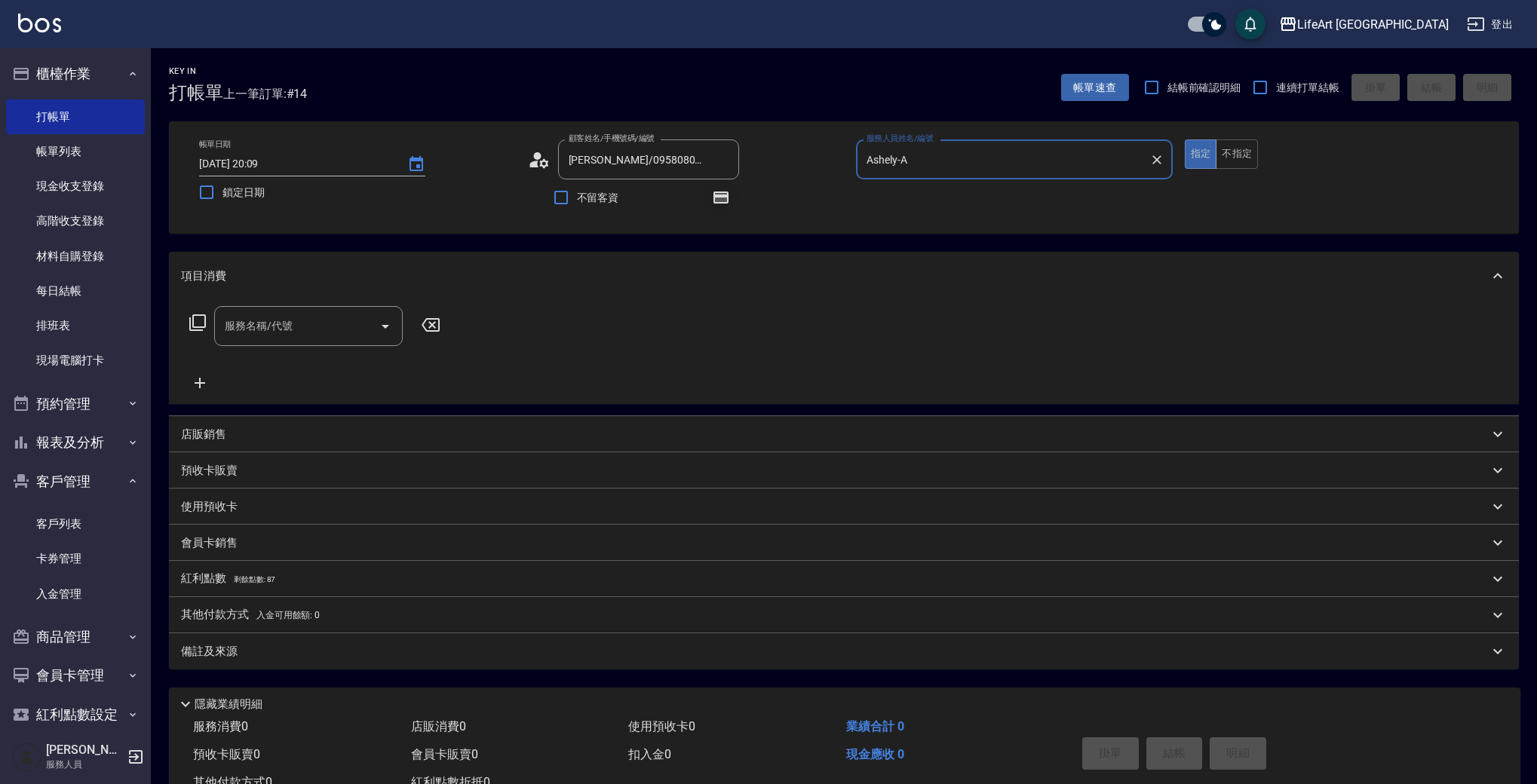
click at [727, 186] on button "button" at bounding box center [721, 198] width 36 height 36
click at [727, 190] on icon "button" at bounding box center [721, 198] width 18 height 18
click at [308, 329] on input "服務名稱/代號" at bounding box center [297, 326] width 153 height 26
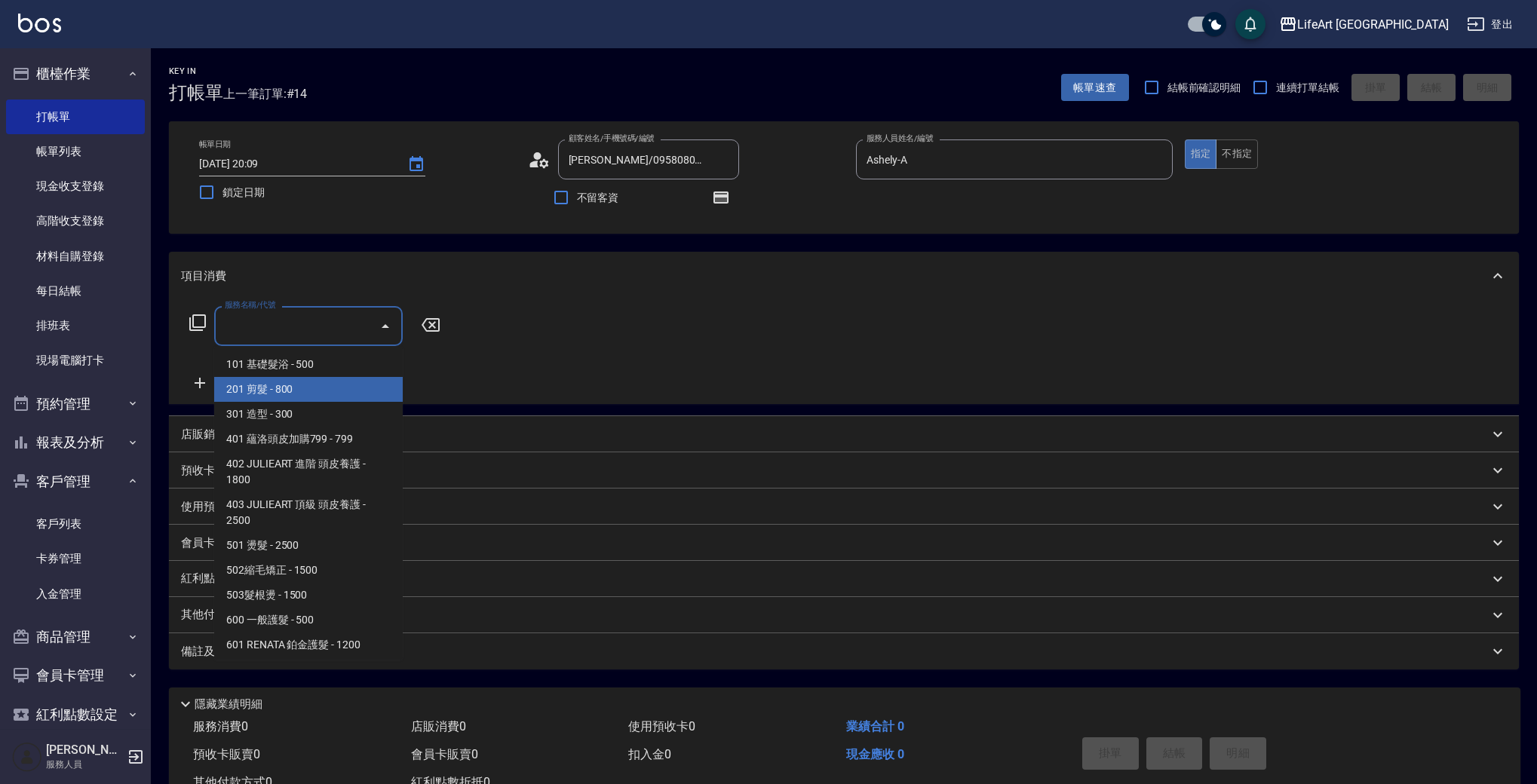
click at [306, 385] on span "201 剪髮 - 800" at bounding box center [308, 390] width 189 height 25
type input "201 剪髮(201)"
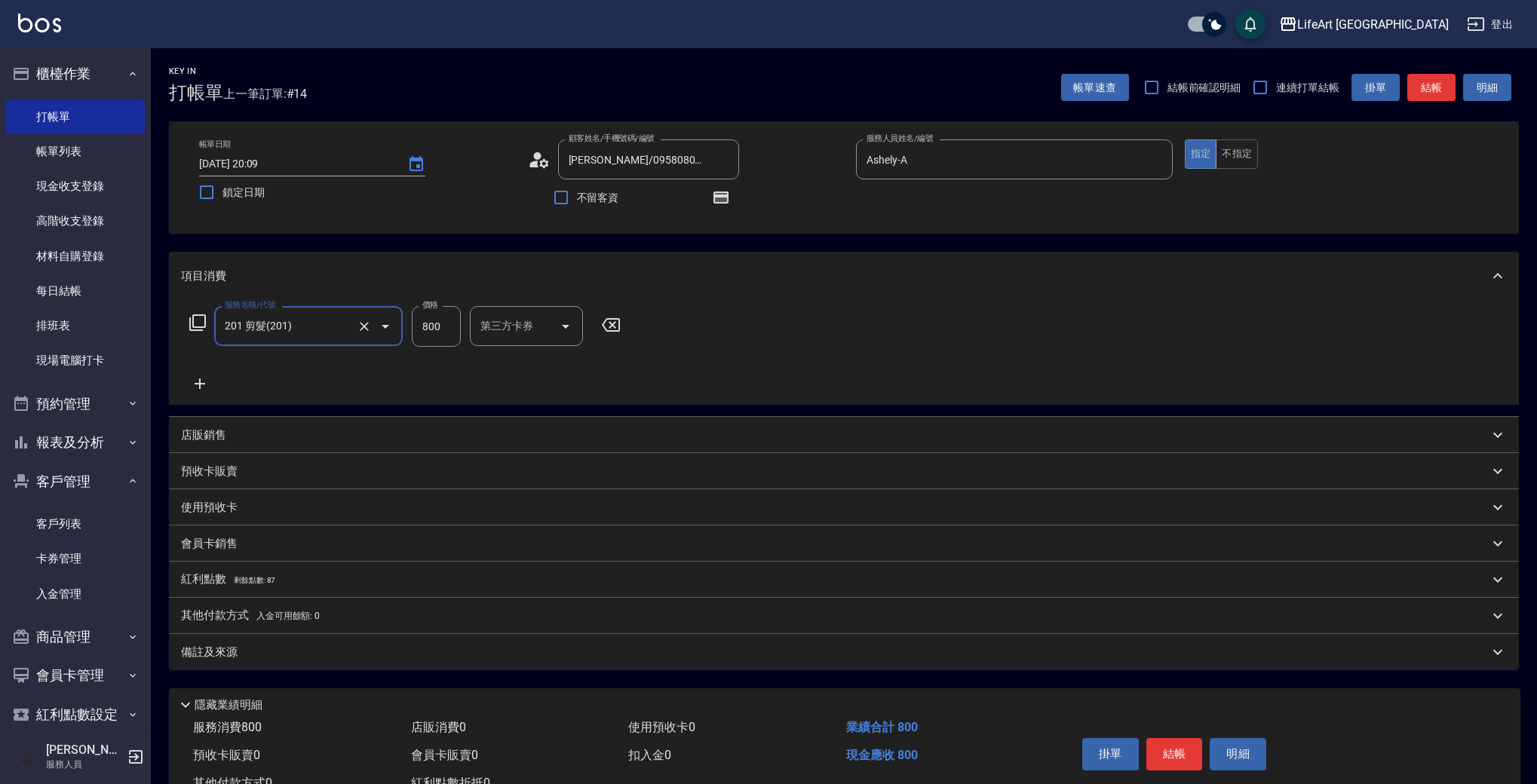
click at [199, 383] on icon at bounding box center [200, 383] width 11 height 11
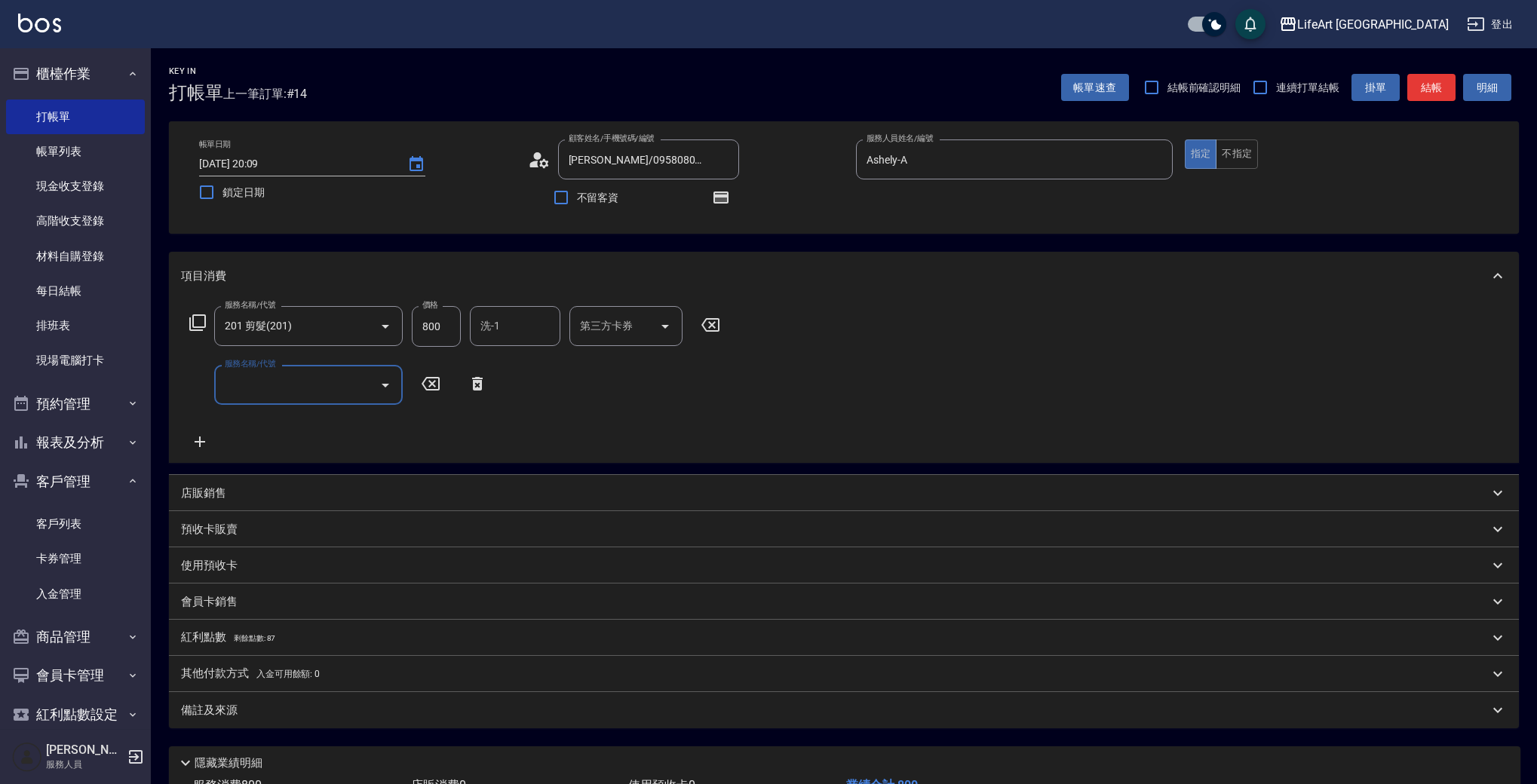
click at [263, 386] on input "服務名稱/代號" at bounding box center [297, 384] width 153 height 26
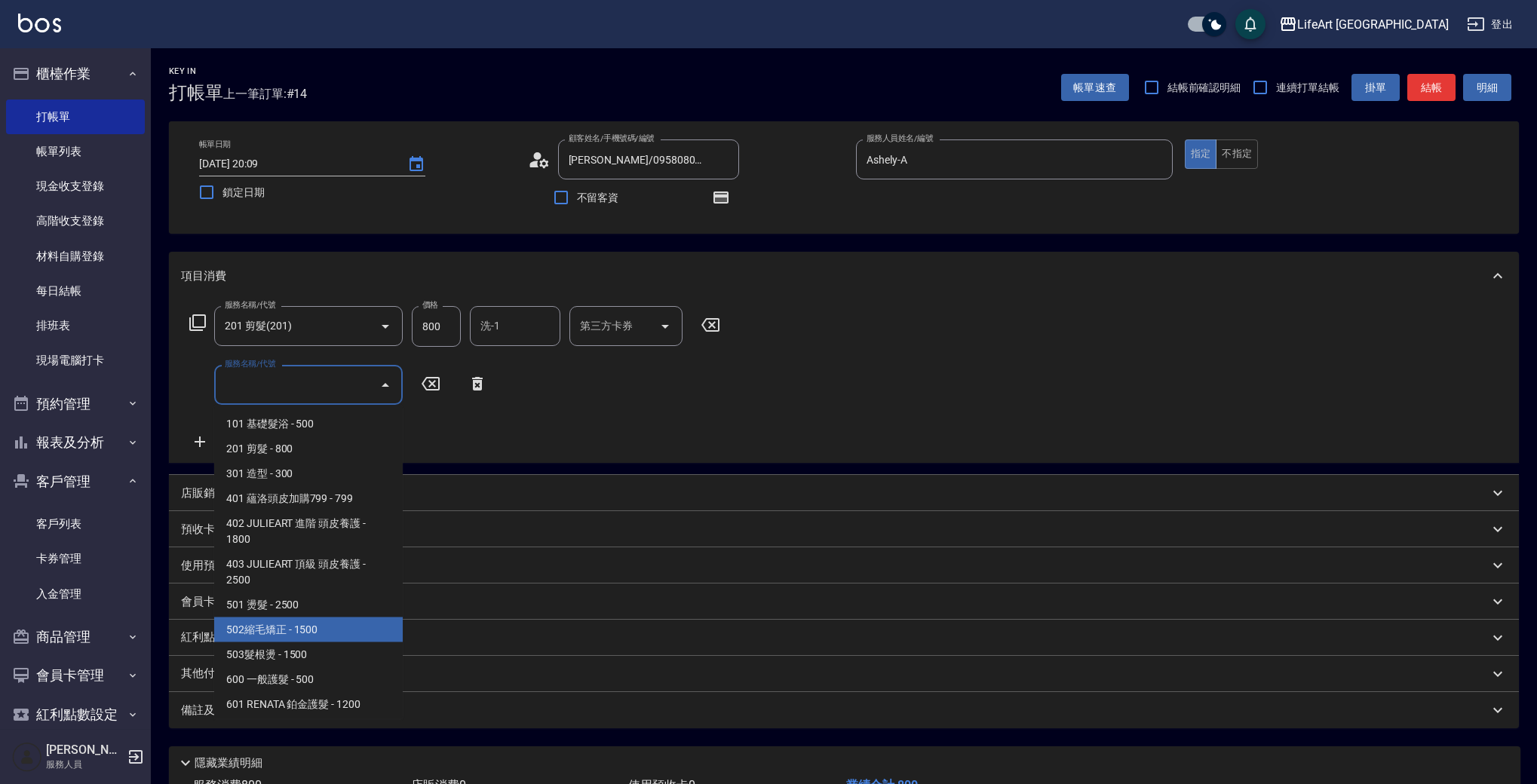
scroll to position [203, 0]
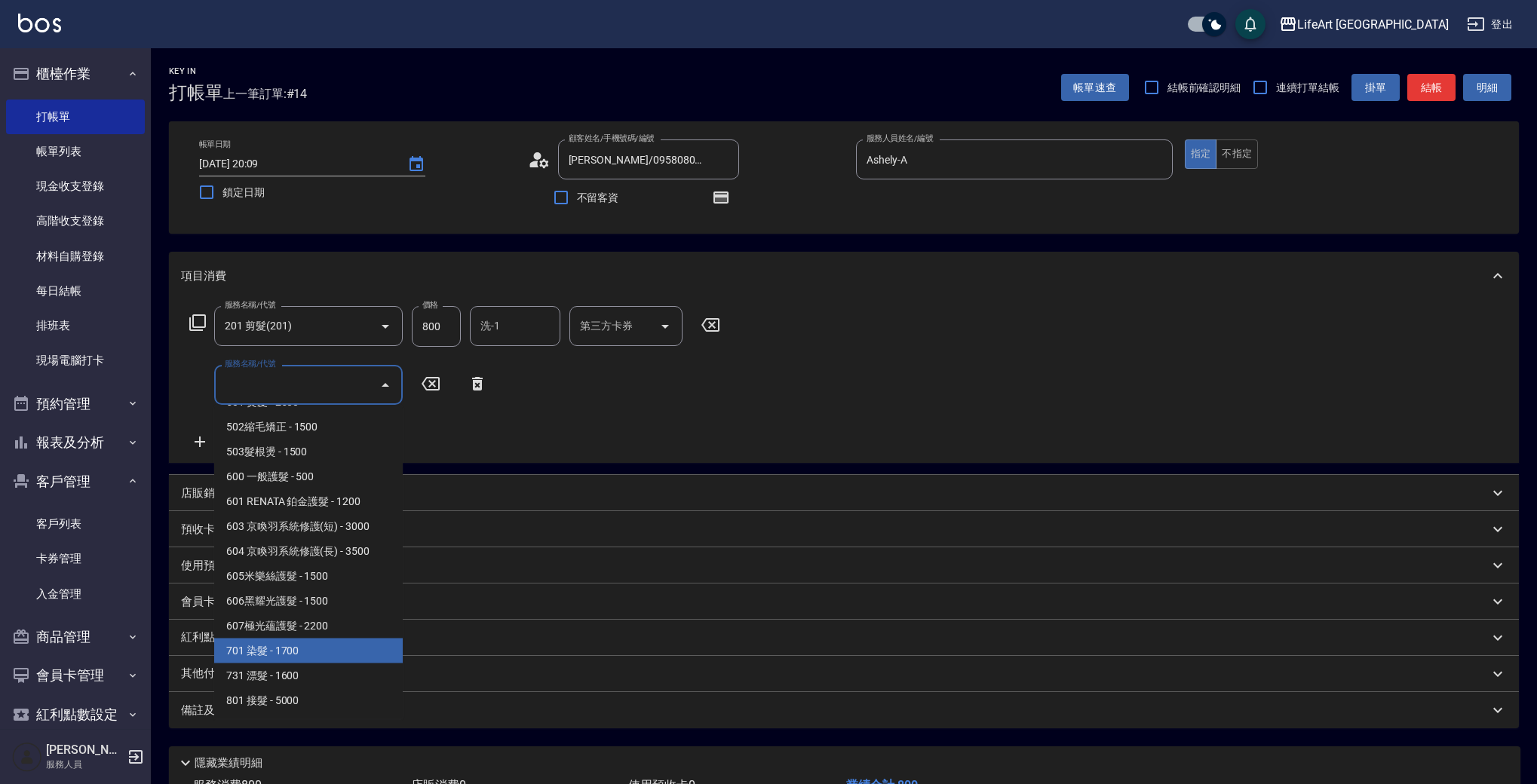
click at [343, 645] on span "701 染髮 - 1700" at bounding box center [308, 651] width 189 height 25
type input "701 染髮(701)"
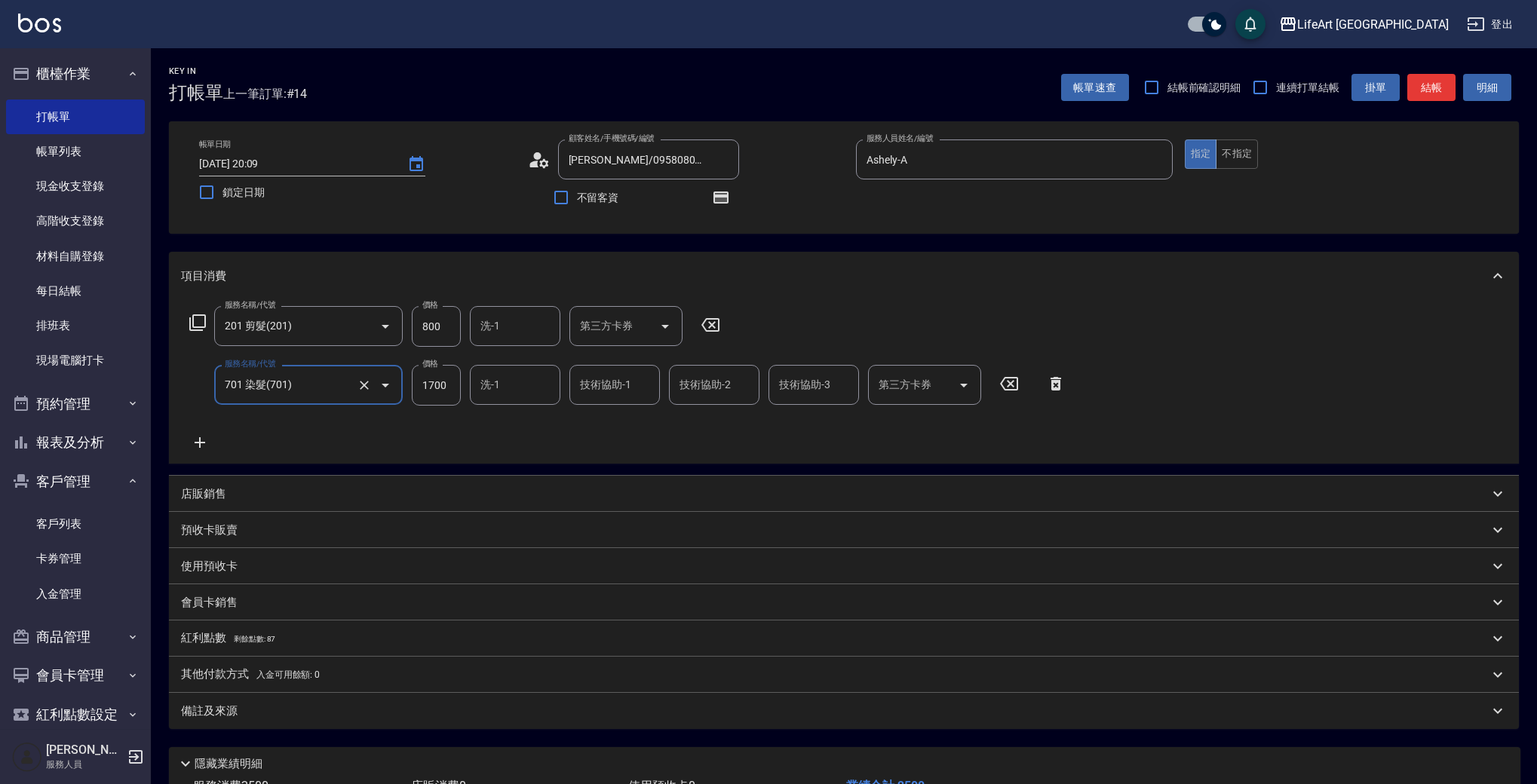
click at [200, 439] on icon at bounding box center [200, 443] width 11 height 11
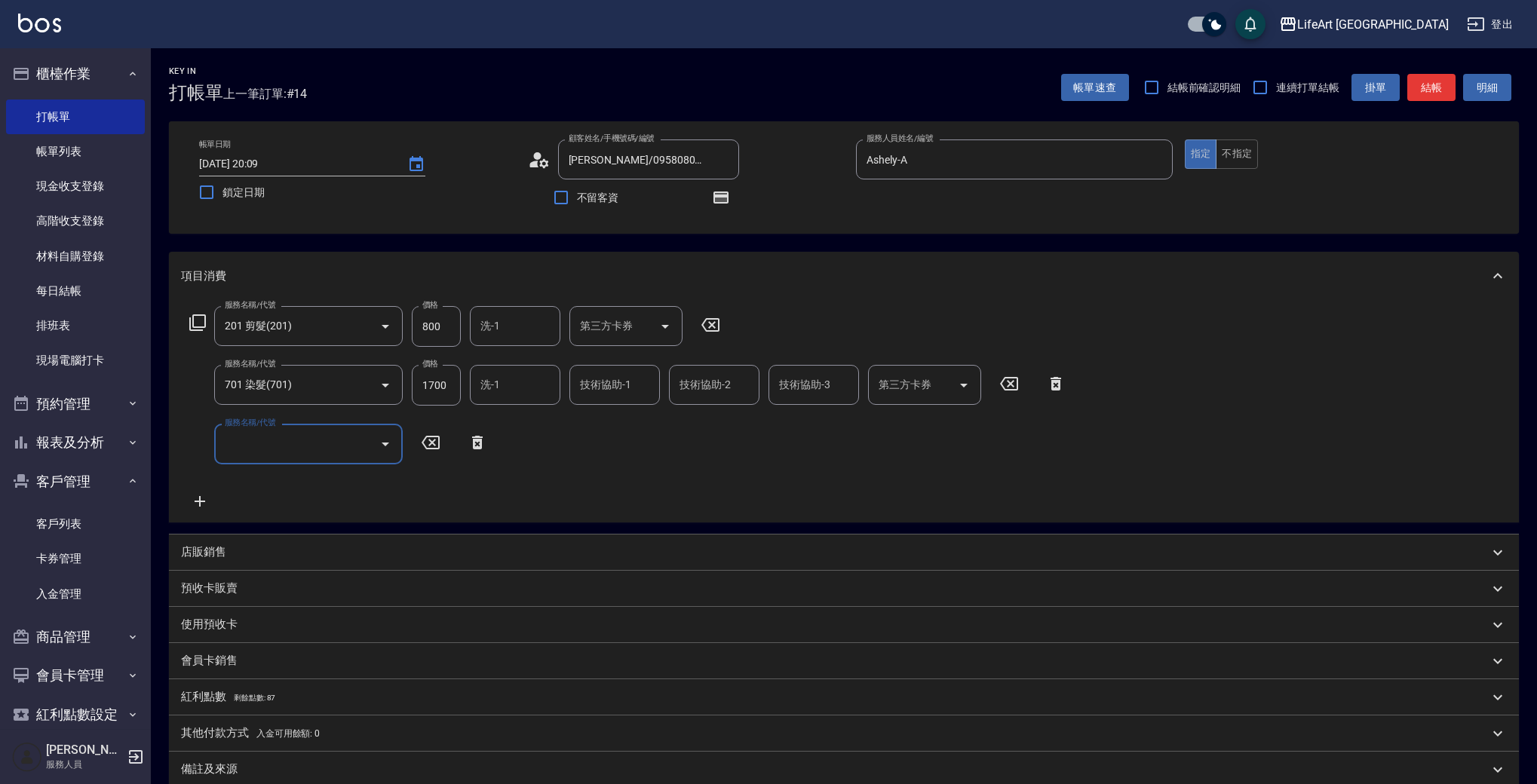
click at [289, 438] on input "服務名稱/代號" at bounding box center [297, 443] width 153 height 26
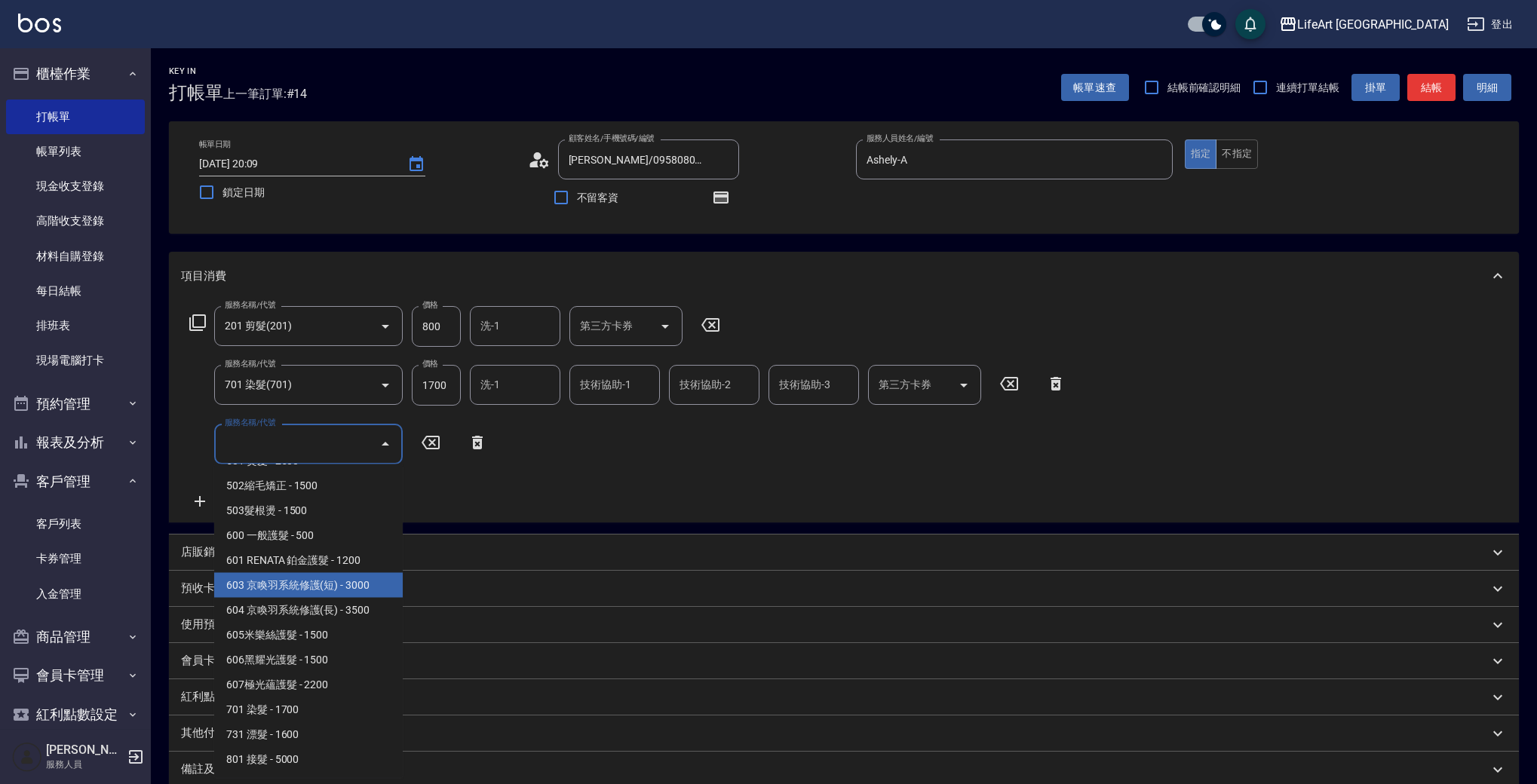
click at [374, 585] on span "603 京喚羽系統修護(短) - 3000" at bounding box center [308, 586] width 189 height 25
type input "603 京喚羽系統修護(短)(603)"
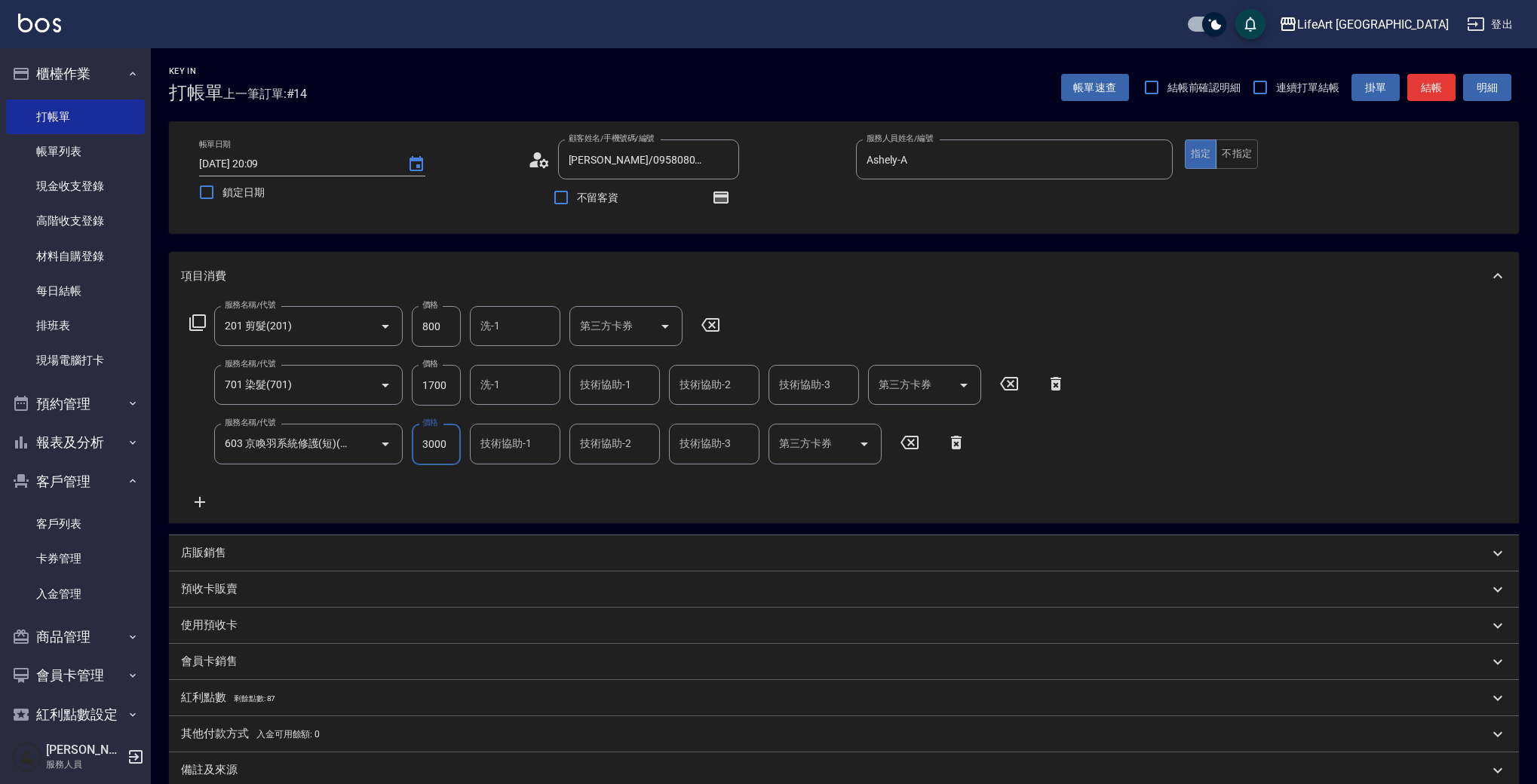
click at [447, 438] on input "3000" at bounding box center [436, 444] width 49 height 41
type input "2500"
click at [435, 383] on input "1700" at bounding box center [436, 384] width 49 height 41
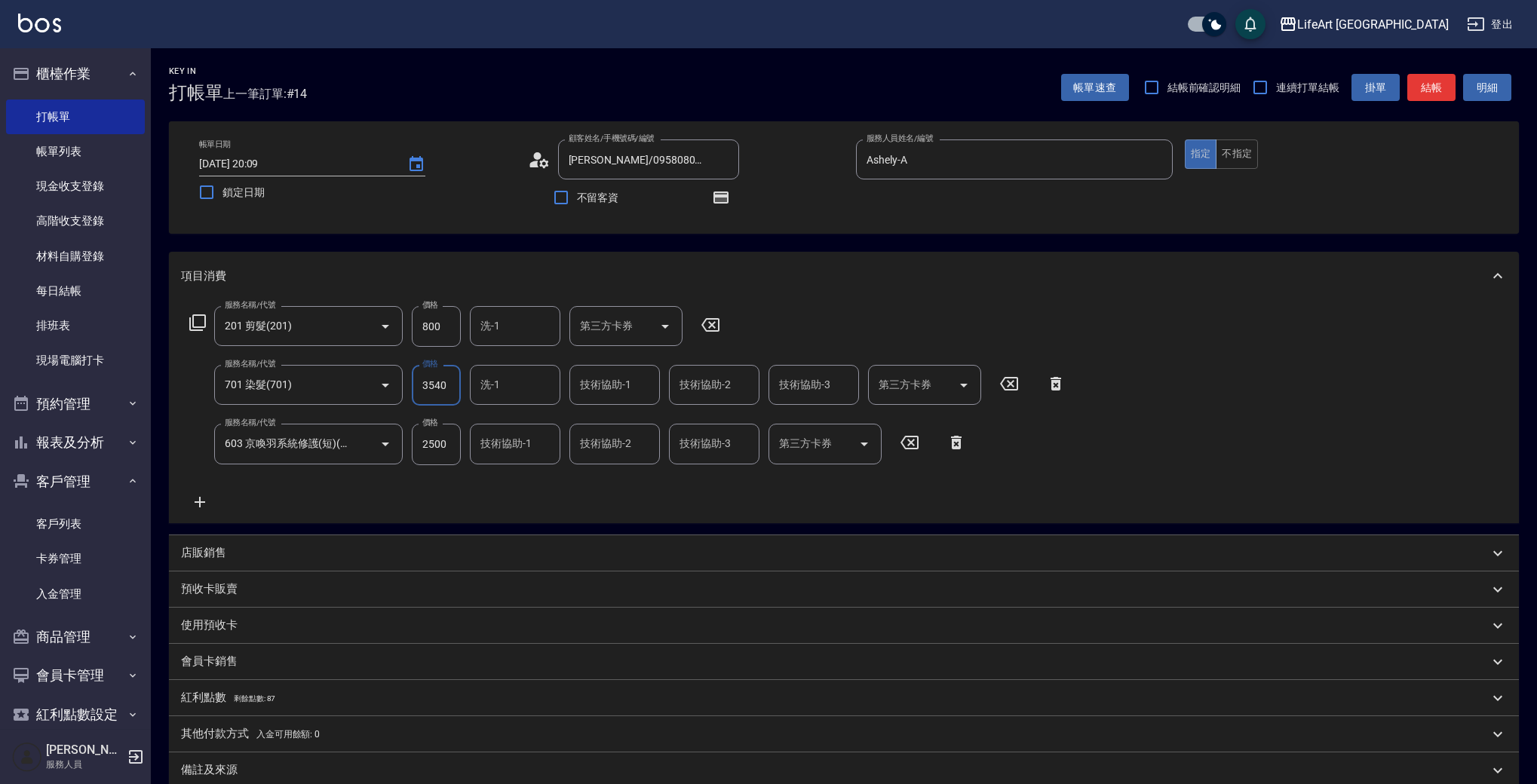
type input "3540"
click at [424, 338] on input "800" at bounding box center [436, 326] width 49 height 41
type input "1000"
click at [558, 487] on div "服務名稱/代號 201 剪髮(201) 服務名稱/代號 價格 1000 價格 洗-1 洗-1 第三方卡券 第三方卡券 服務名稱/代號 701 染髮(701) …" at bounding box center [628, 408] width 893 height 204
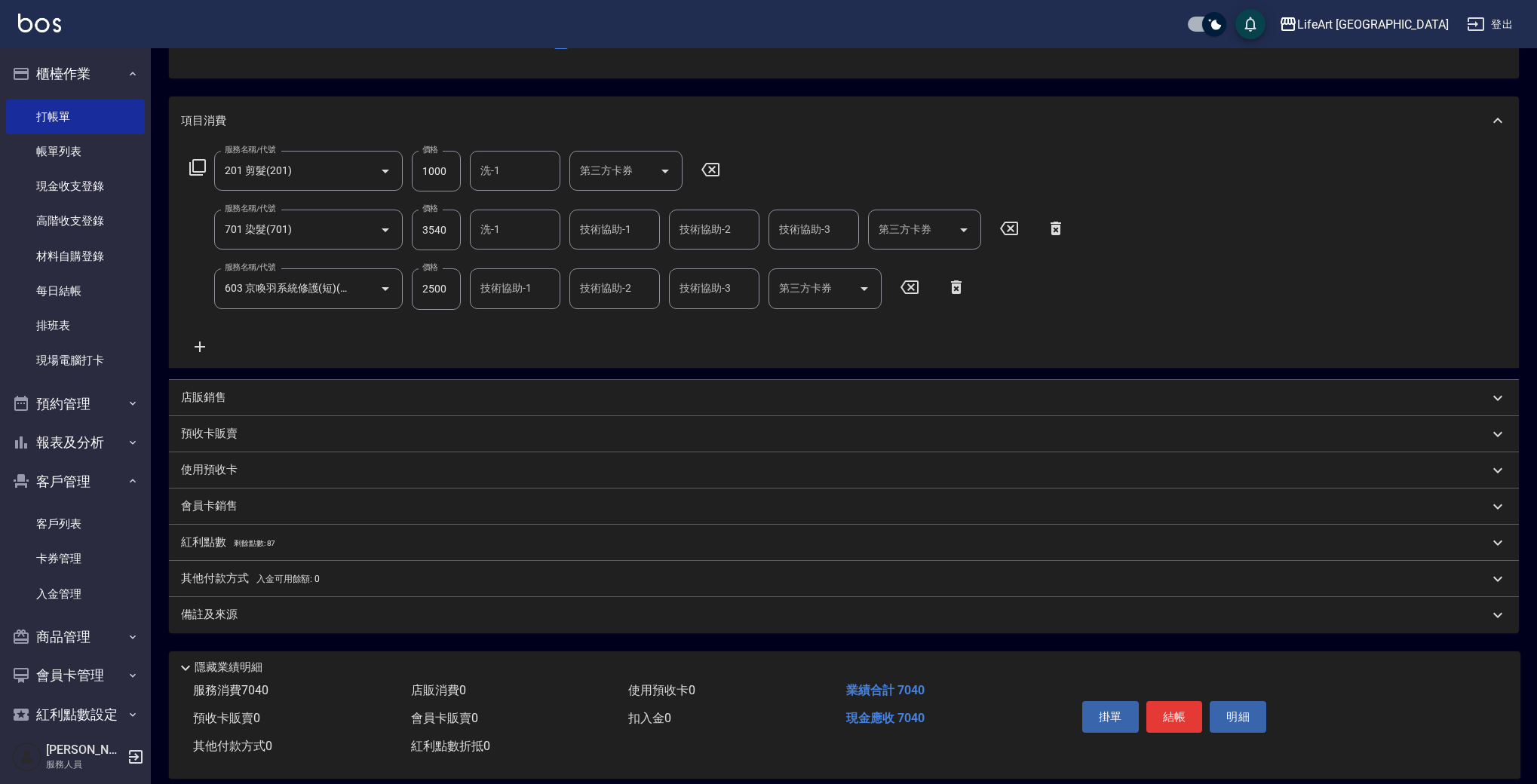
scroll to position [174, 0]
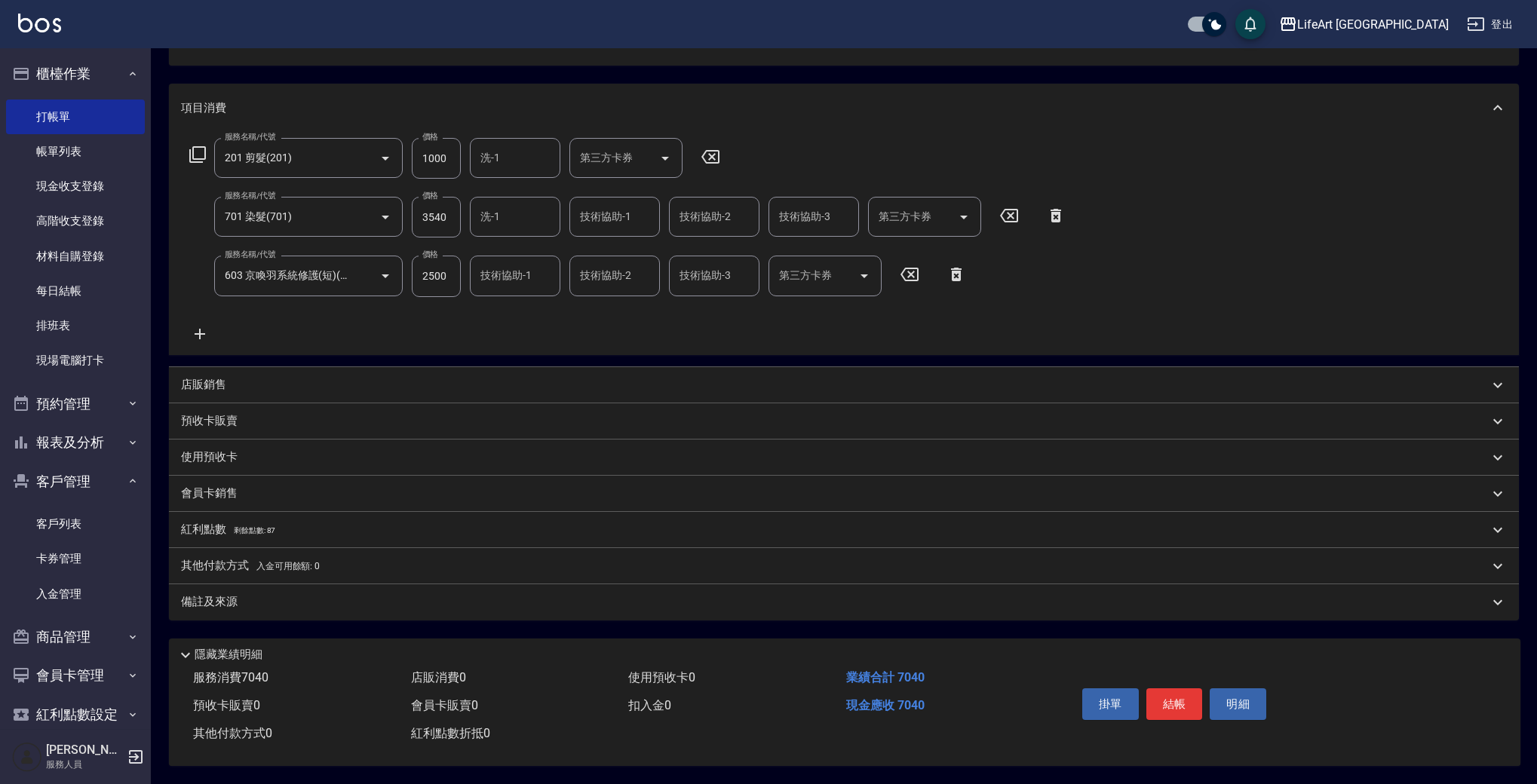
click at [514, 208] on input "洗-1" at bounding box center [514, 217] width 77 height 26
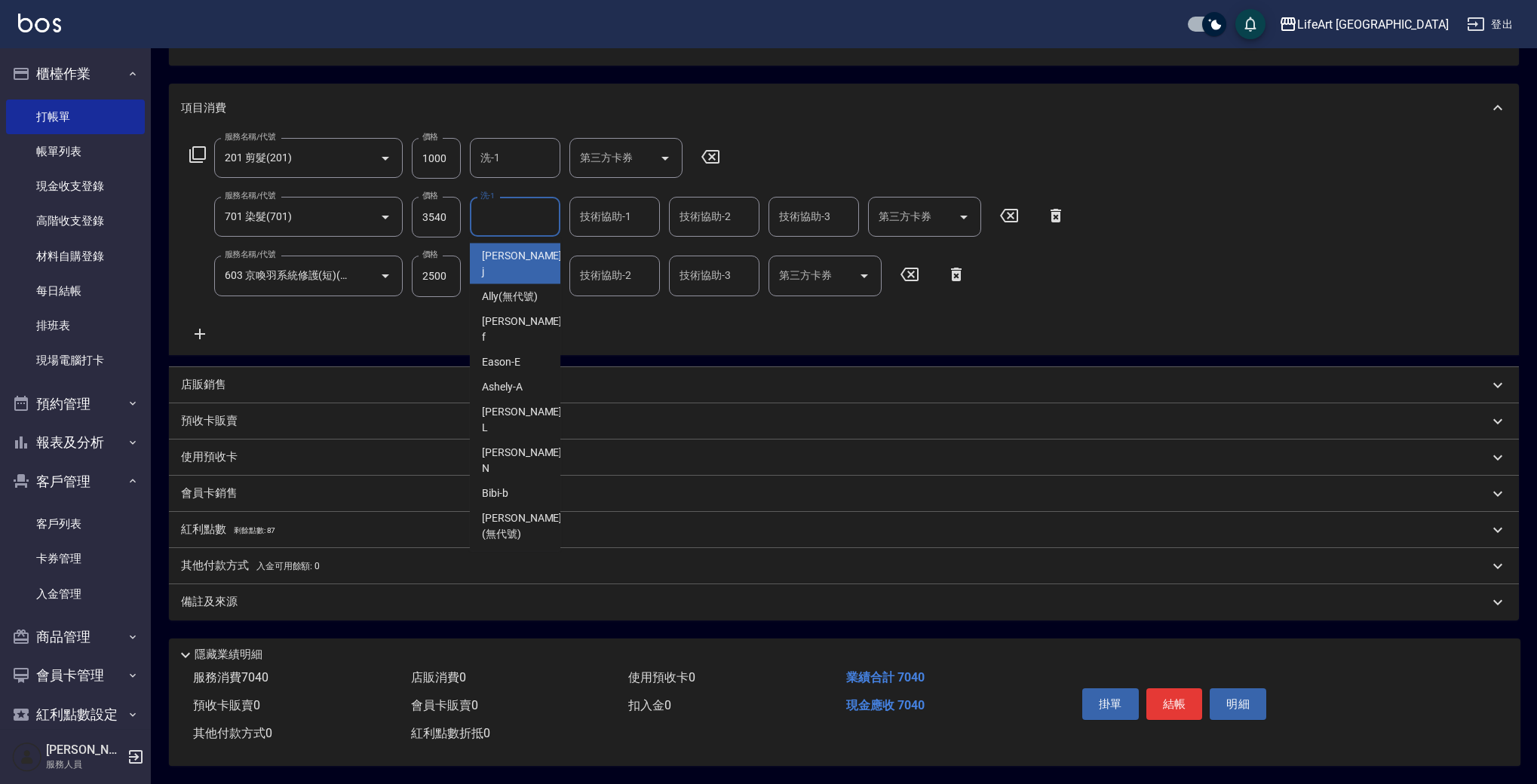
click at [631, 204] on input "技術協助-1" at bounding box center [614, 217] width 77 height 26
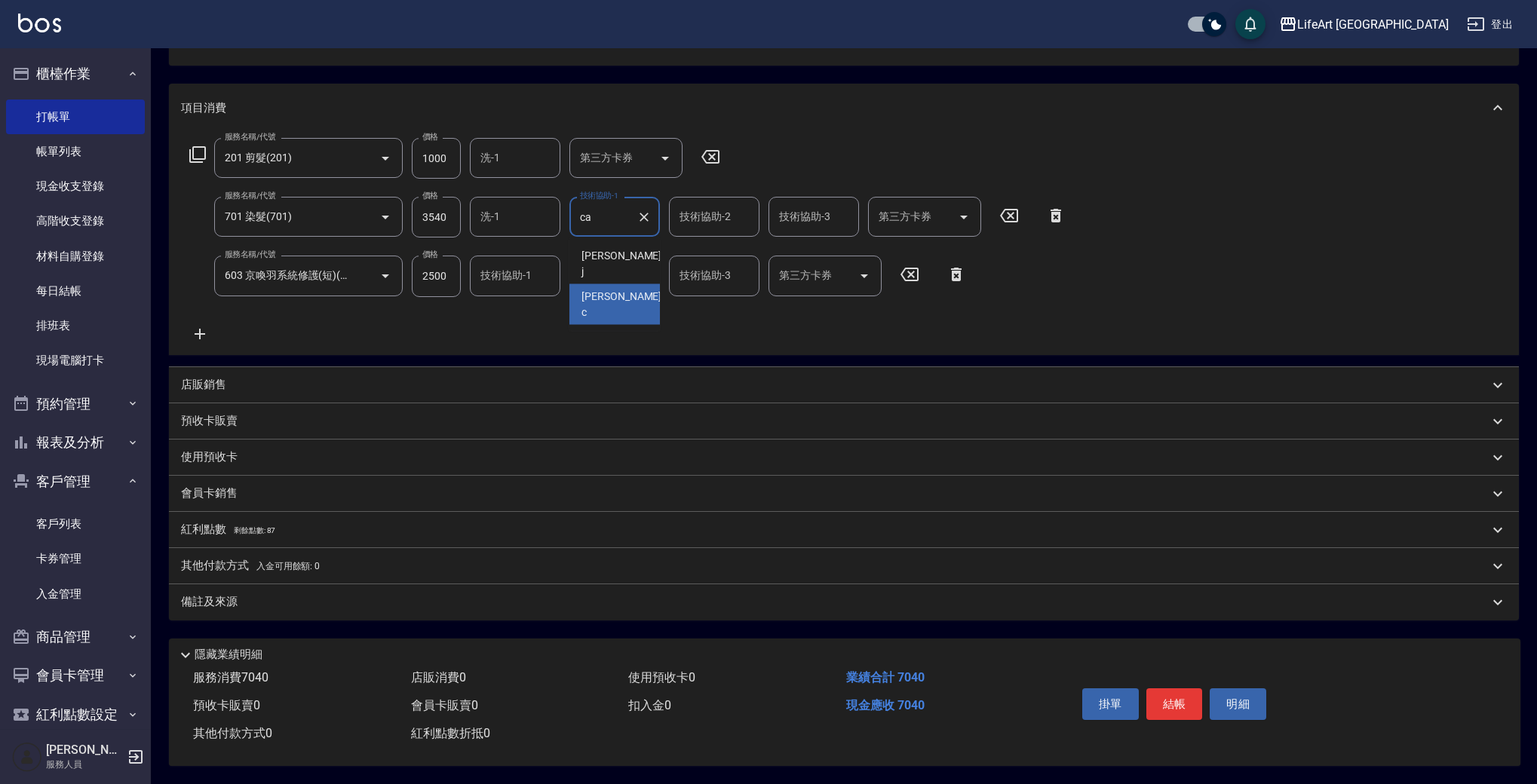
click at [629, 284] on div "Casey -c" at bounding box center [615, 304] width 90 height 41
type input "Casey-c"
click at [708, 208] on div "技術協助-2 技術協助-2" at bounding box center [714, 217] width 90 height 40
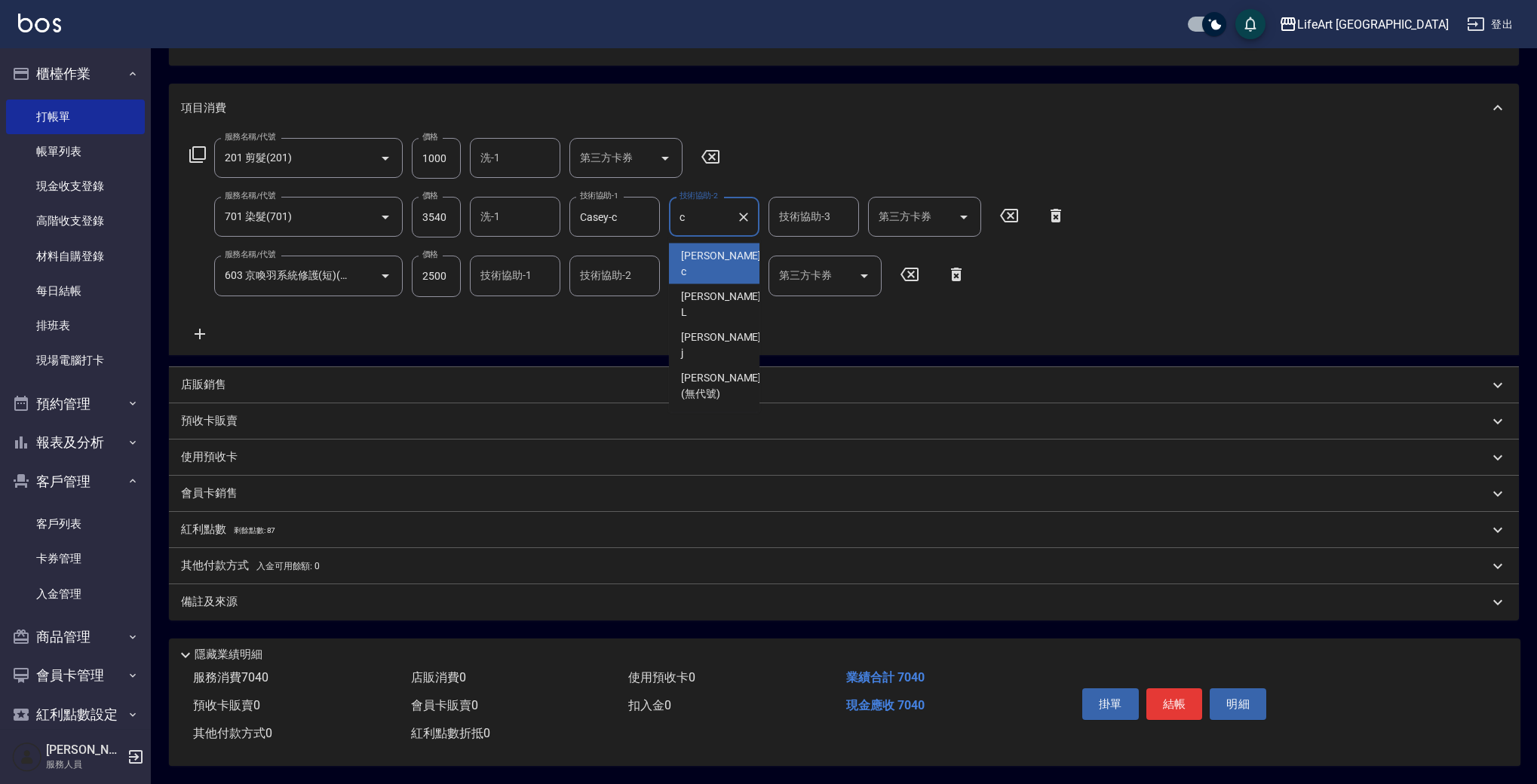
click at [700, 248] on span "Casey -c" at bounding box center [723, 263] width 83 height 32
type input "Casey-c"
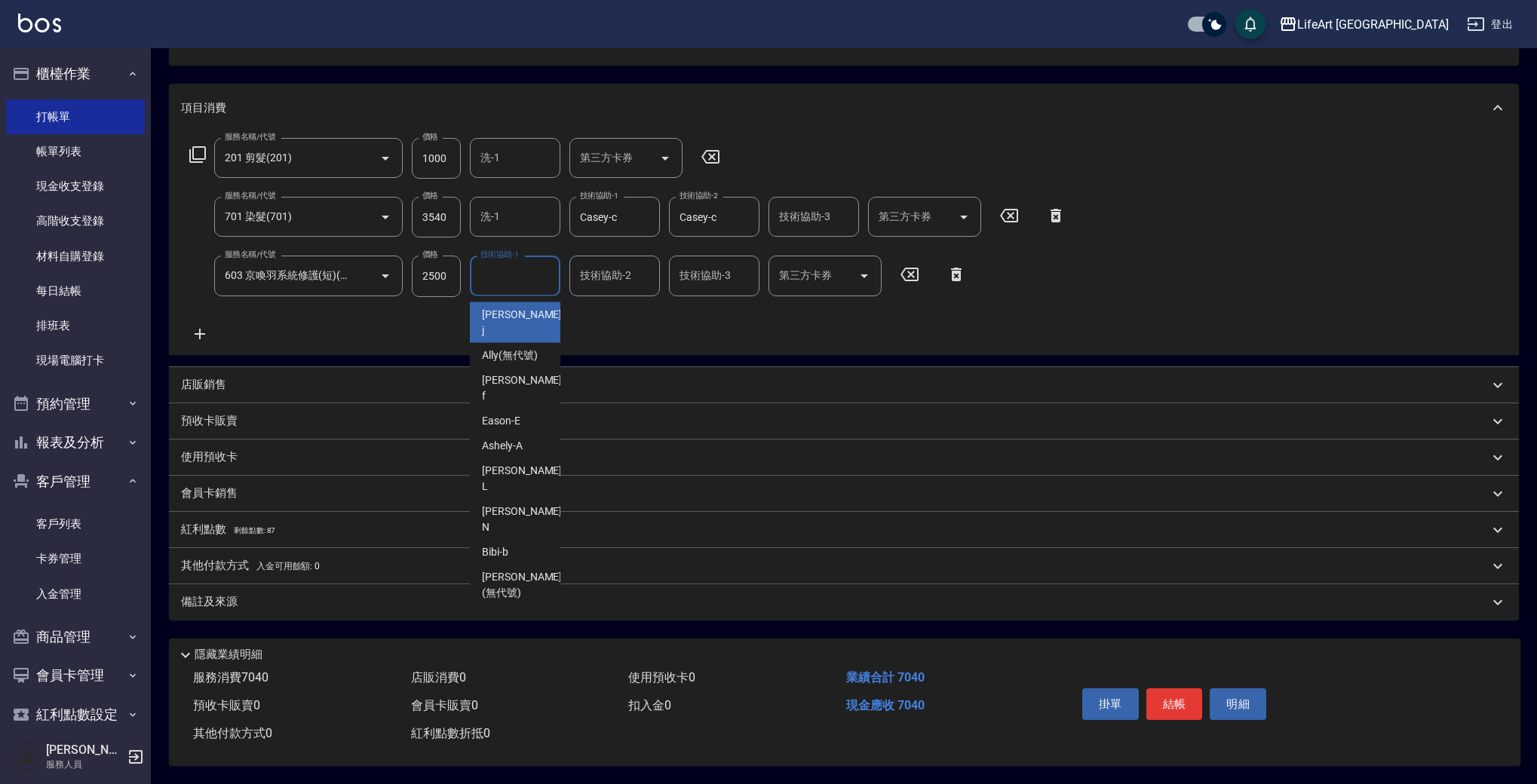
click at [504, 282] on input "技術協助-1" at bounding box center [514, 275] width 77 height 26
click at [516, 307] on span "Casey -c" at bounding box center [523, 322] width 83 height 32
type input "Casey-c"
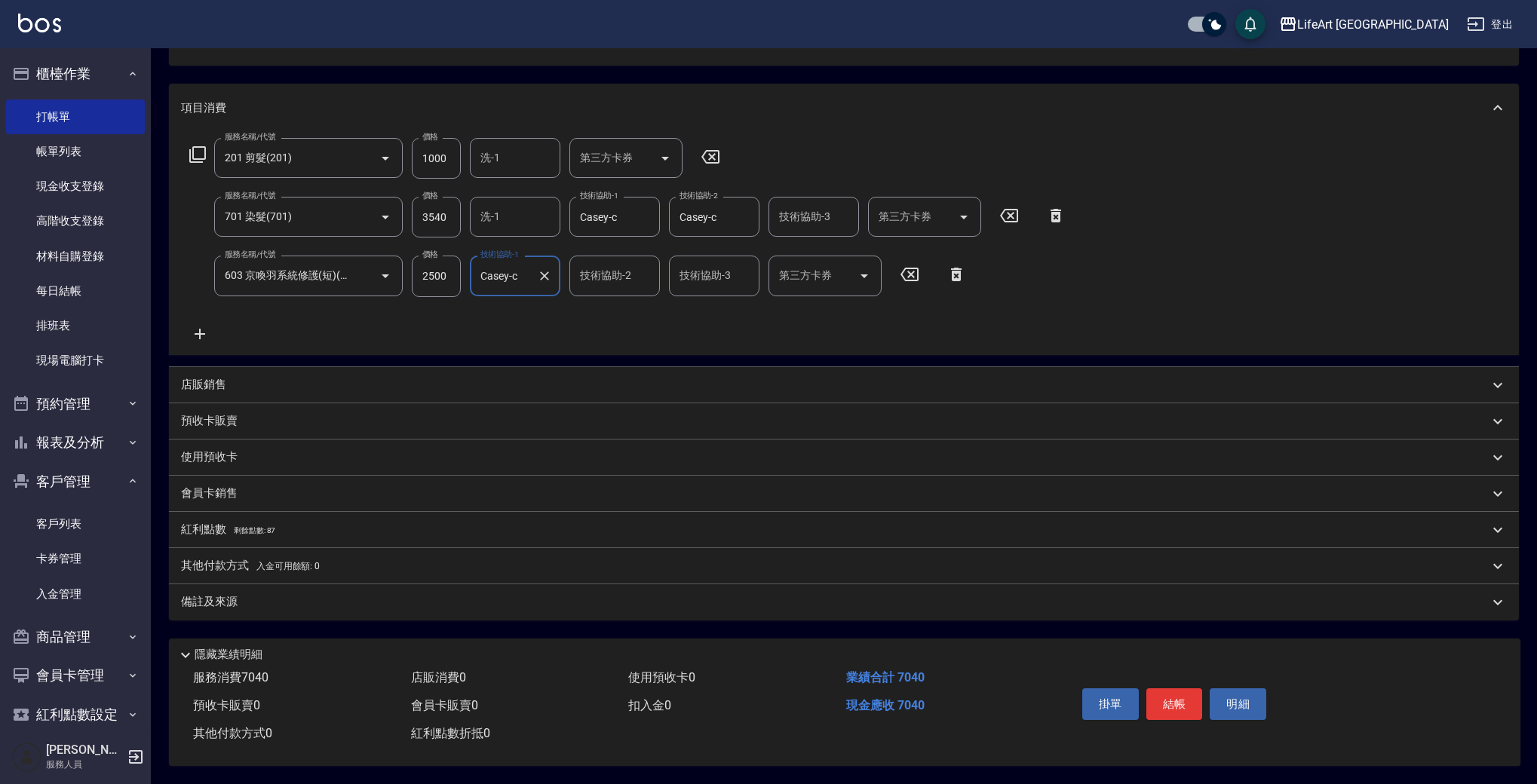
click at [528, 314] on div "服務名稱/代號 201 剪髮(201) 服務名稱/代號 價格 1000 價格 洗-1 洗-1 第三方卡券 第三方卡券 服務名稱/代號 701 染髮(701) …" at bounding box center [628, 240] width 893 height 204
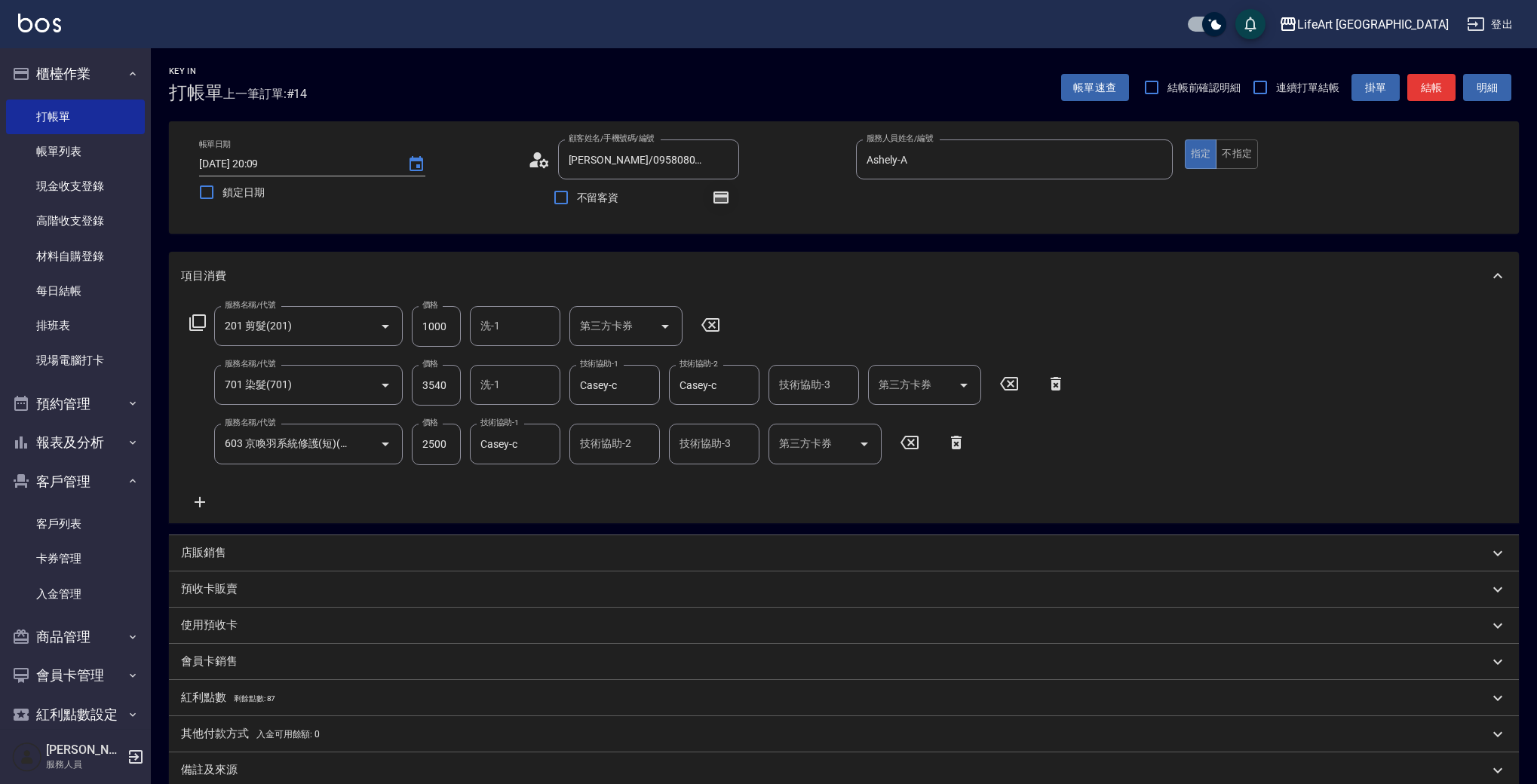
click at [732, 195] on button "button" at bounding box center [721, 198] width 36 height 36
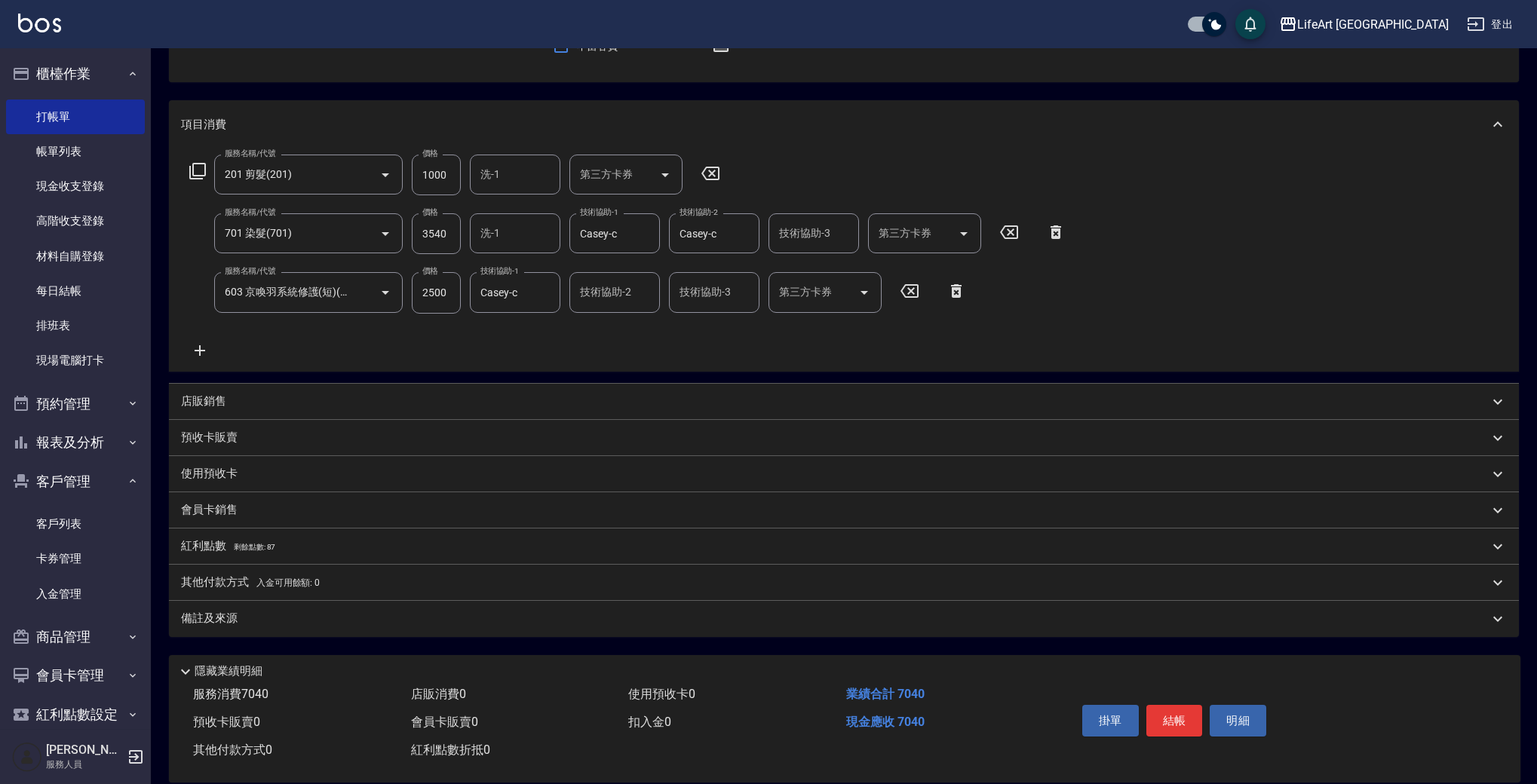
scroll to position [174, 0]
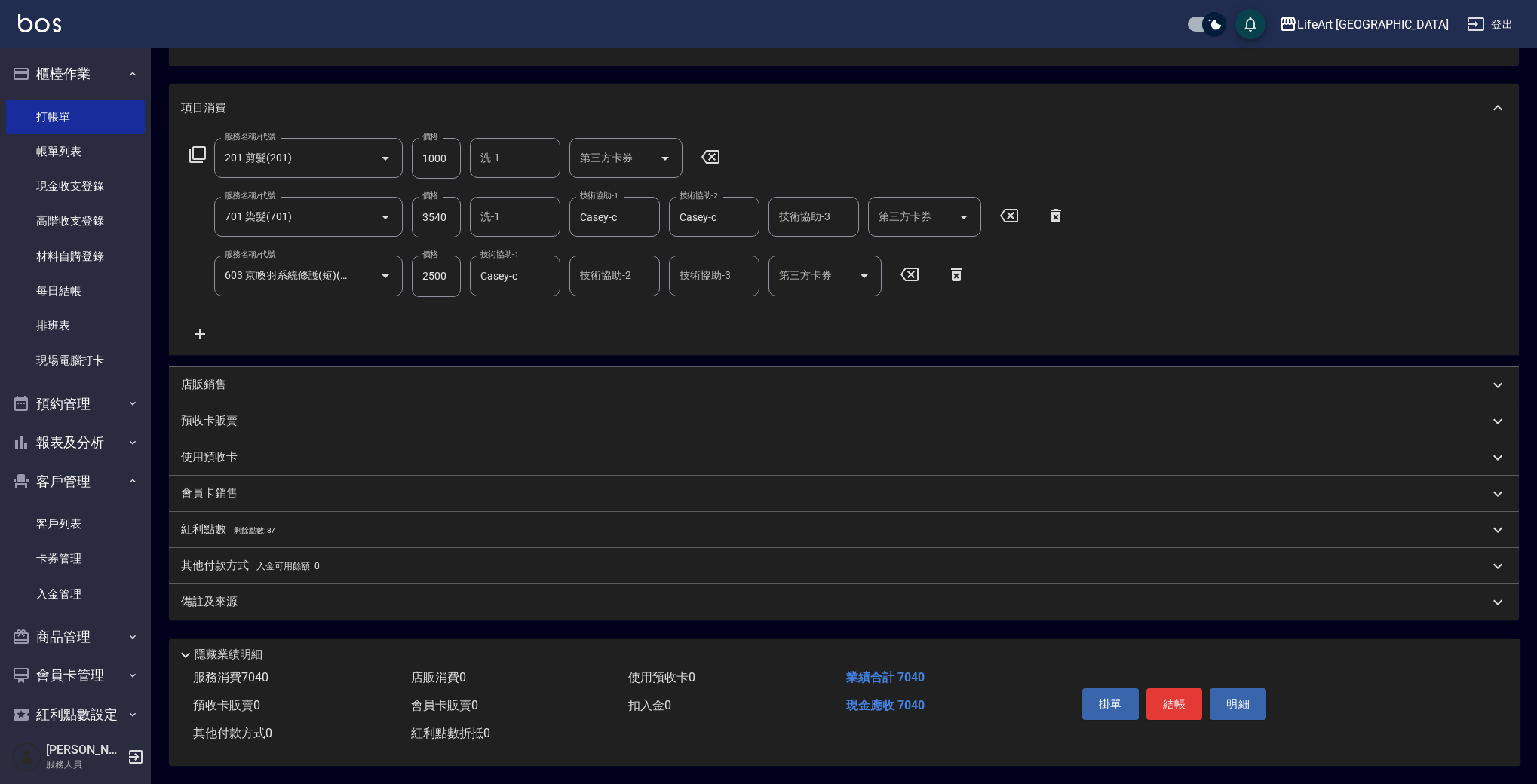
click at [300, 594] on div "備註及來源" at bounding box center [835, 602] width 1308 height 16
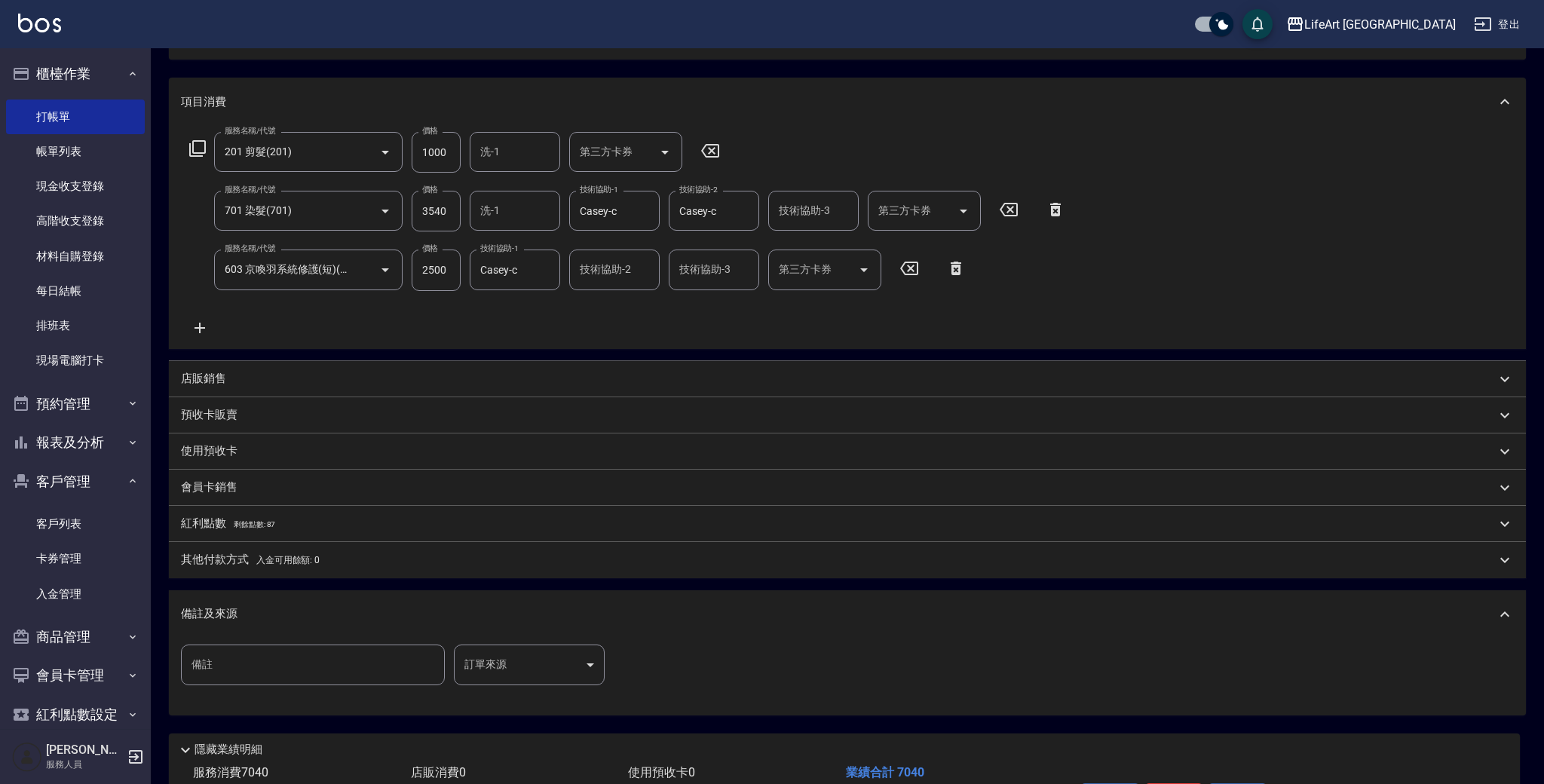
click at [522, 669] on body "LifeArt 蘆洲 登出 櫃檯作業 打帳單 帳單列表 現金收支登錄 高階收支登錄 材料自購登錄 每日結帳 排班表 現場電腦打卡 預約管理 預約管理 單日預約…" at bounding box center [772, 352] width 1544 height 1053
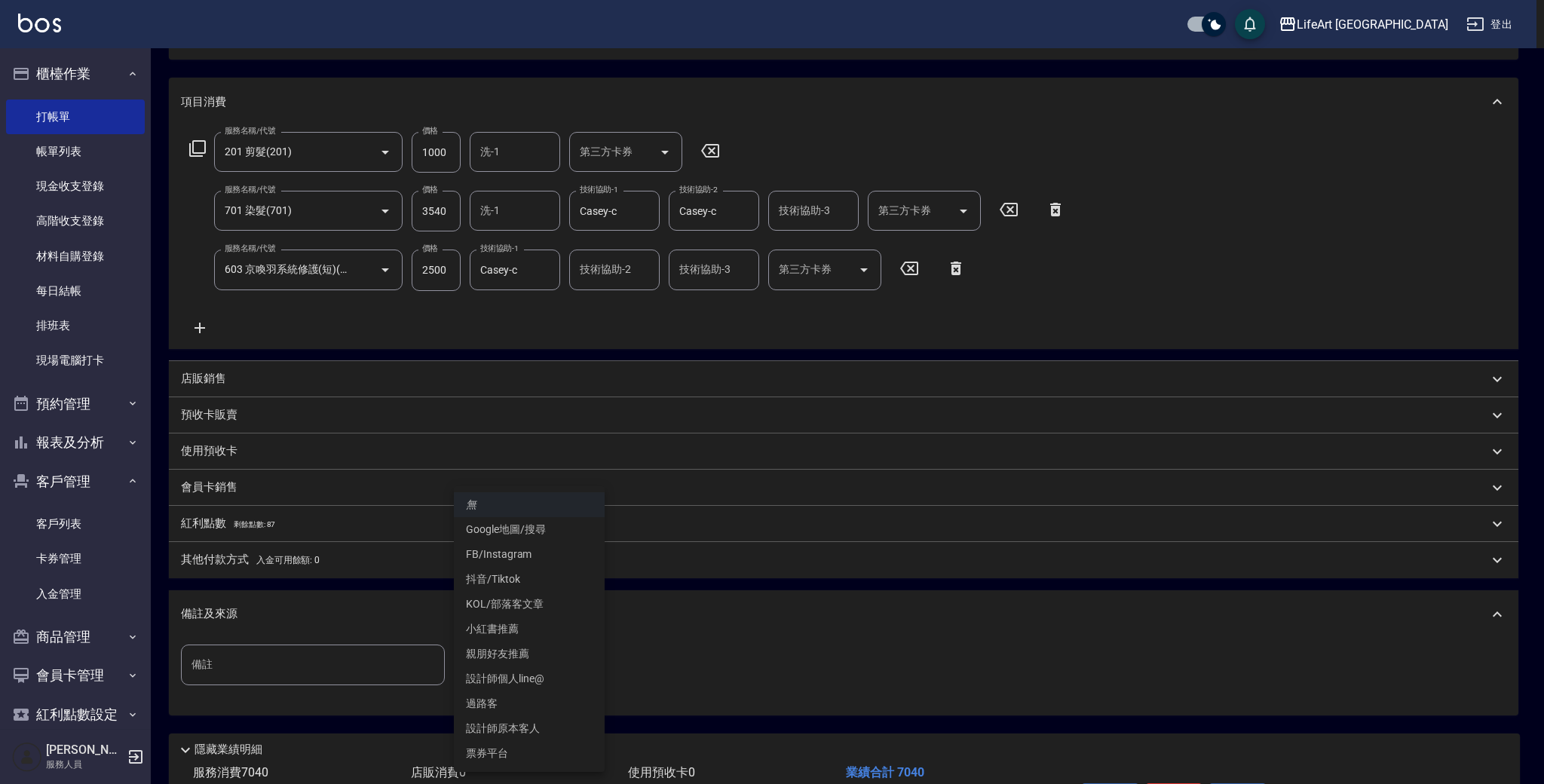
click at [544, 731] on li "設計師原本客人" at bounding box center [529, 729] width 151 height 25
type input "設計師原本客人"
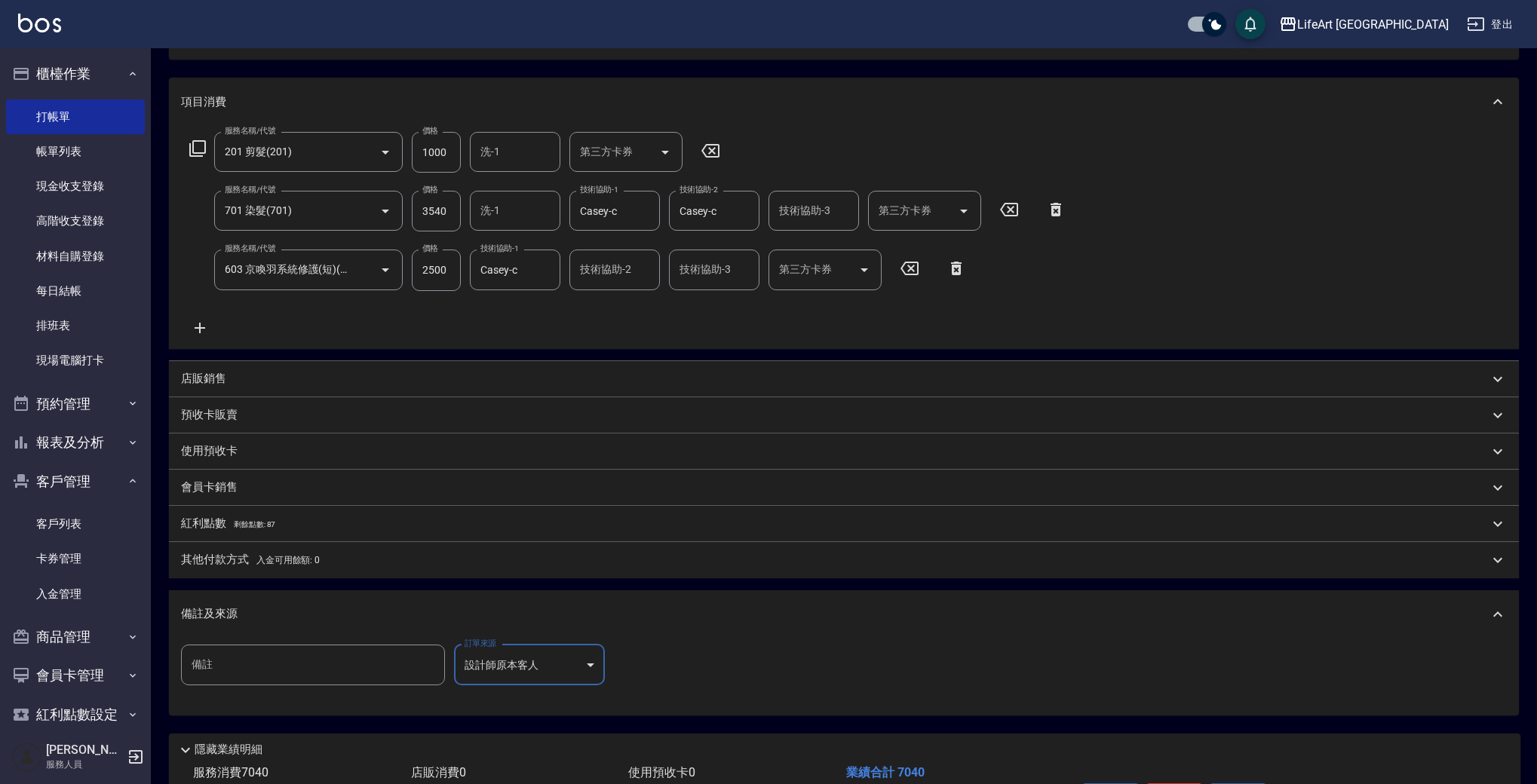
scroll to position [0, 0]
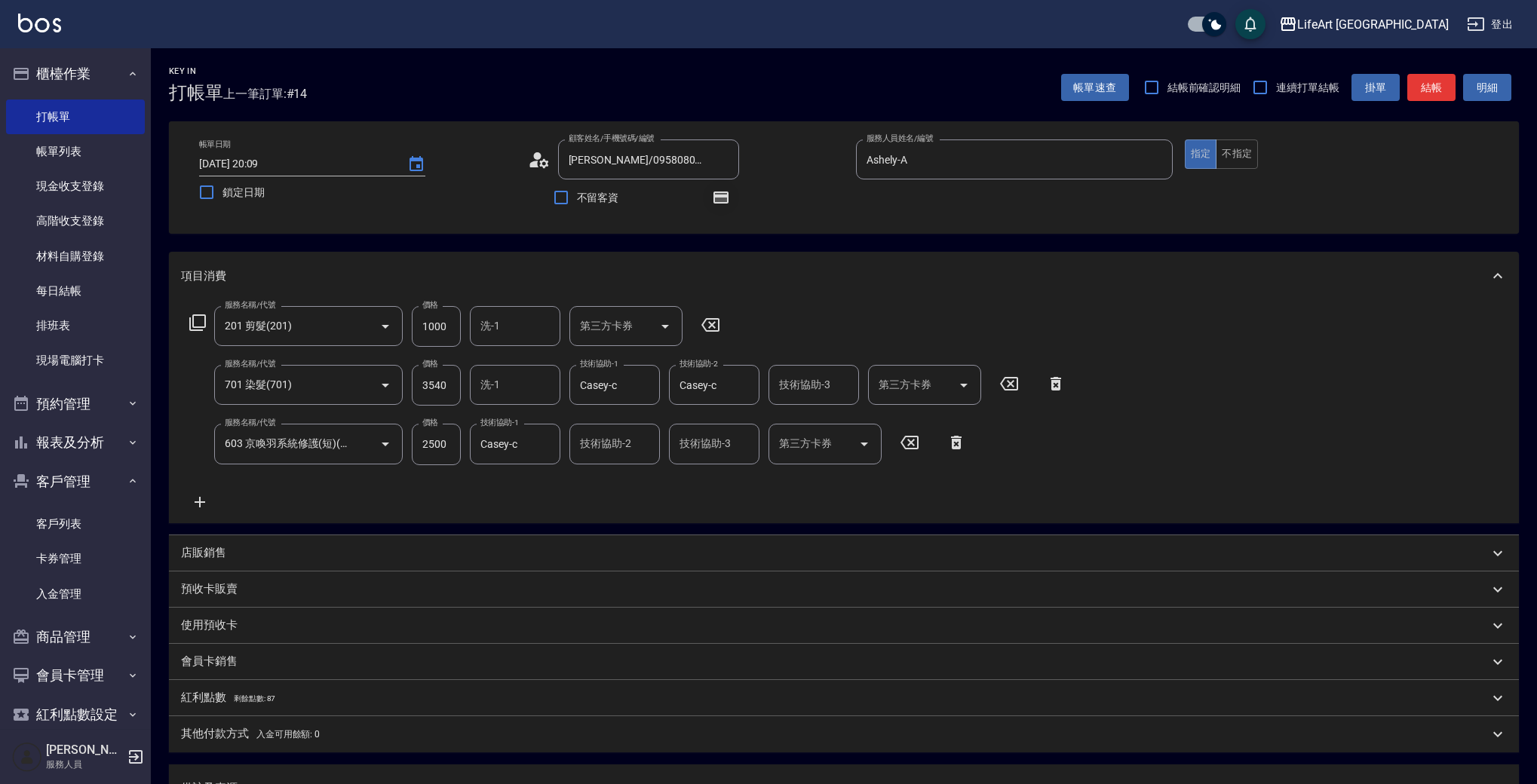
click at [722, 205] on icon "button" at bounding box center [721, 198] width 18 height 18
click at [1433, 91] on button "結帳" at bounding box center [1431, 88] width 48 height 28
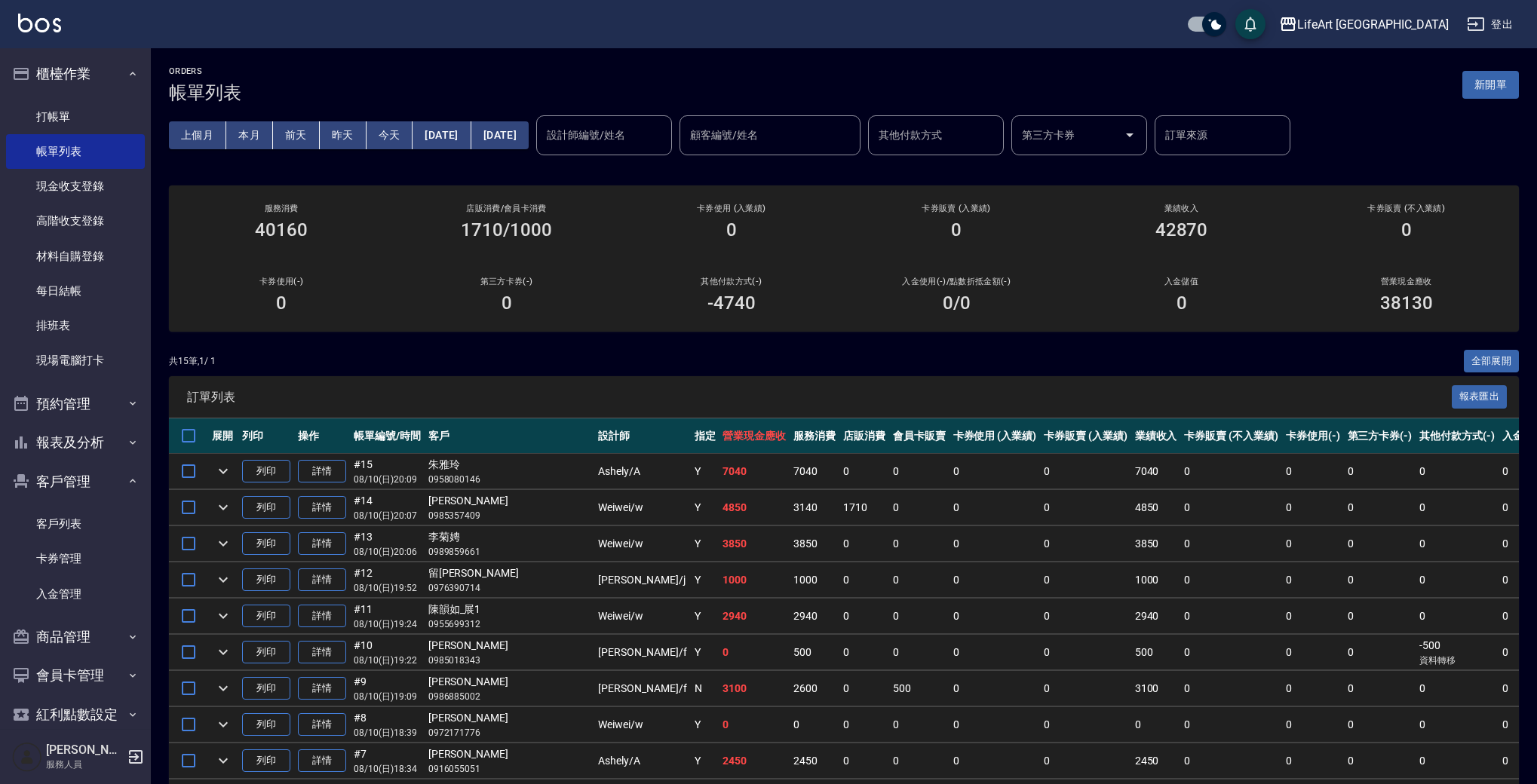
click at [319, 457] on td "詳情" at bounding box center [322, 471] width 56 height 35
click at [320, 469] on link "詳情" at bounding box center [321, 472] width 48 height 23
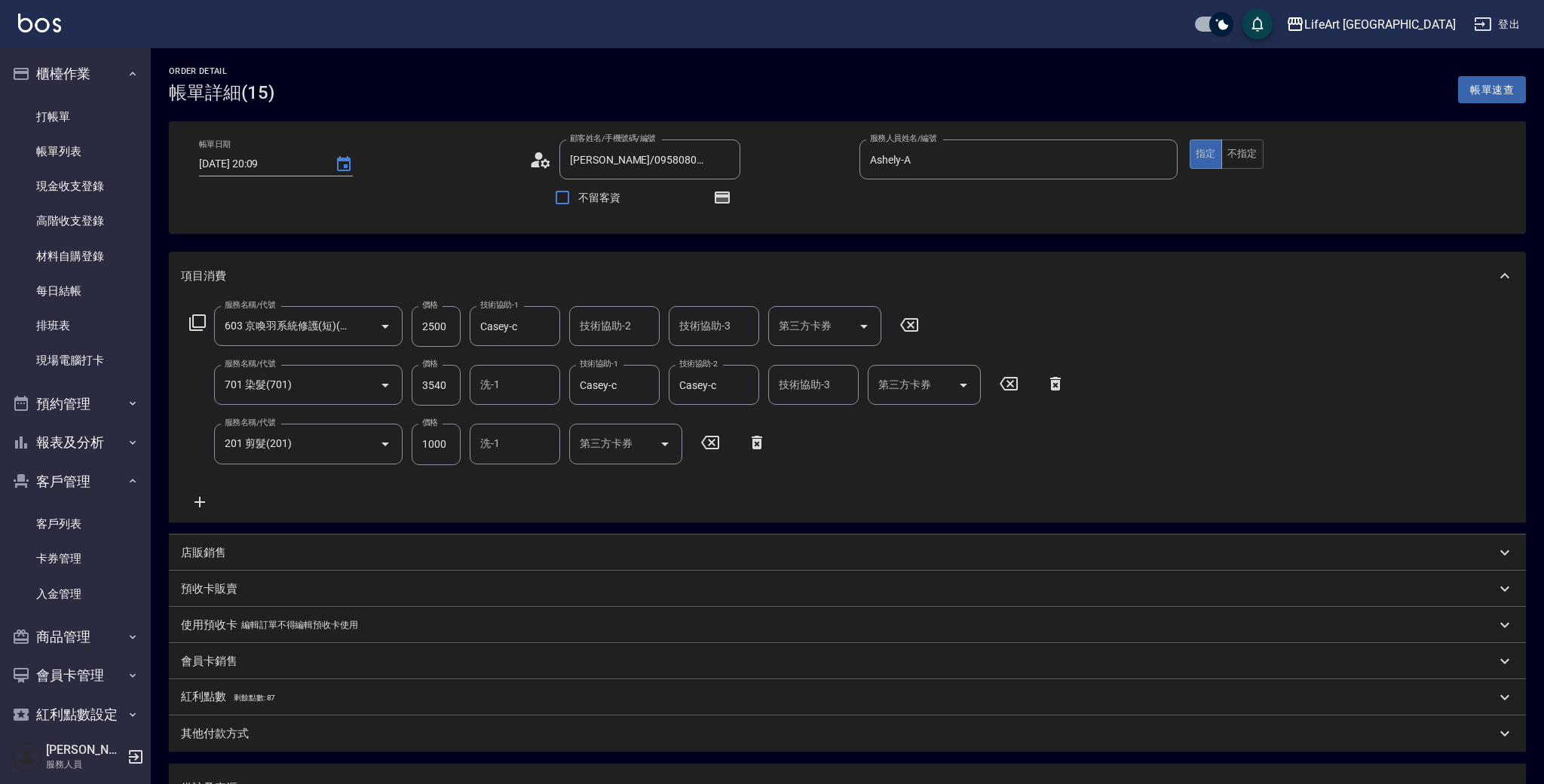
type input "[DATE] 20:09"
type input "[PERSON_NAME]/0958080146/null"
type input "Ashely-A"
type input "設計師原本客人"
click at [249, 736] on div "其他付款方式" at bounding box center [835, 734] width 1308 height 16
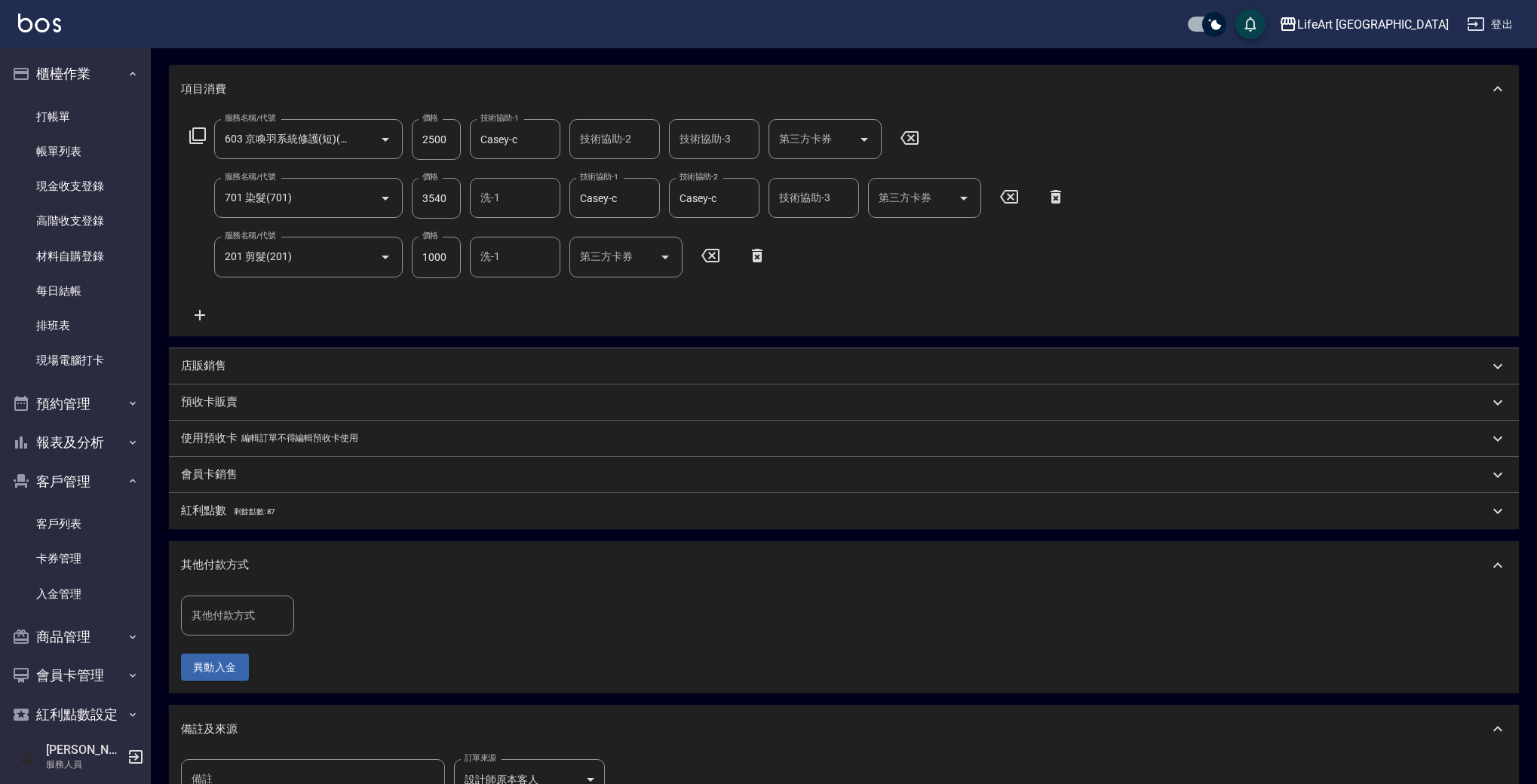
scroll to position [195, 0]
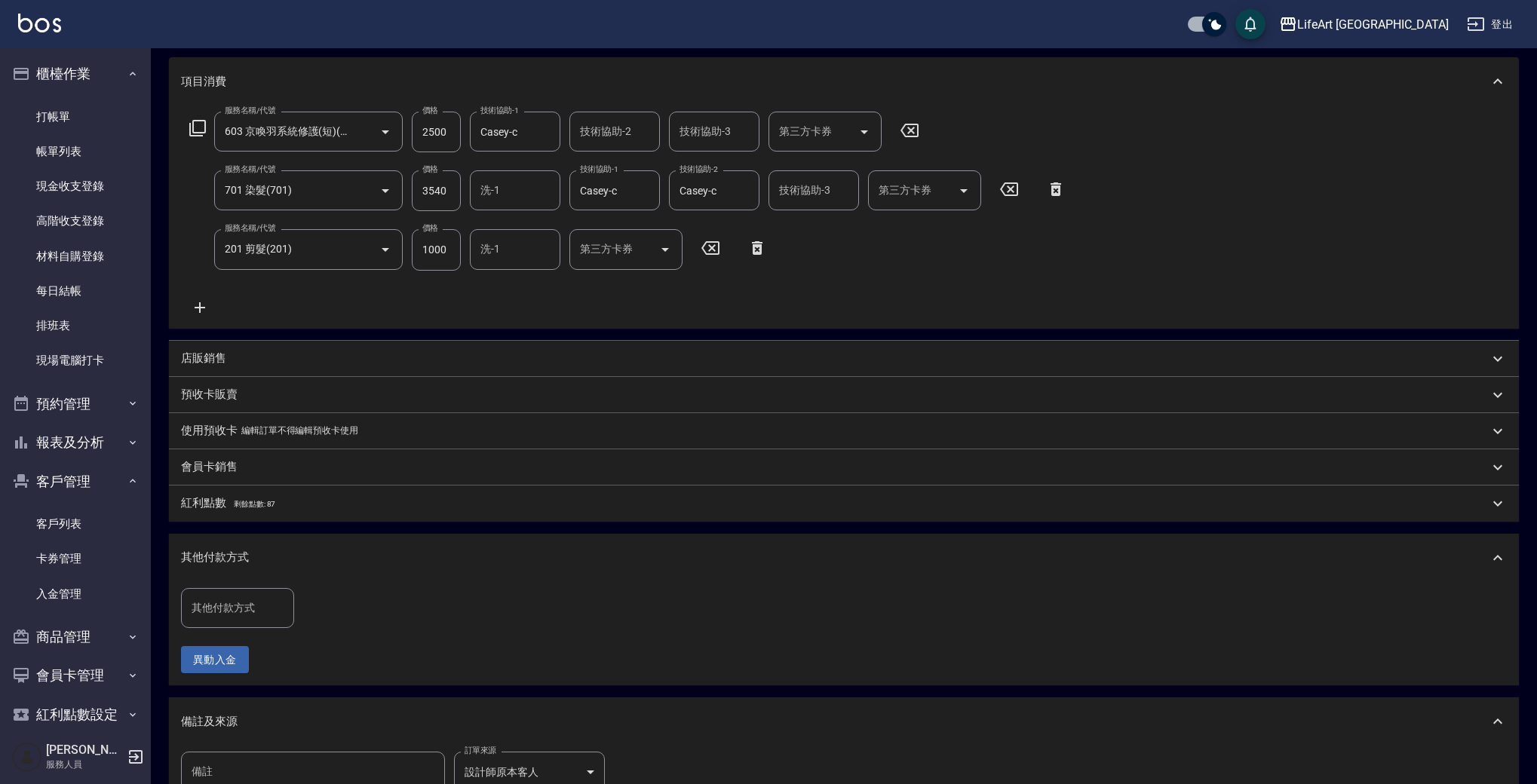
click at [232, 616] on input "其他付款方式" at bounding box center [237, 607] width 99 height 26
click at [250, 642] on span "轉帳" at bounding box center [237, 647] width 113 height 25
type input "轉帳"
click at [342, 596] on input "0" at bounding box center [359, 608] width 113 height 41
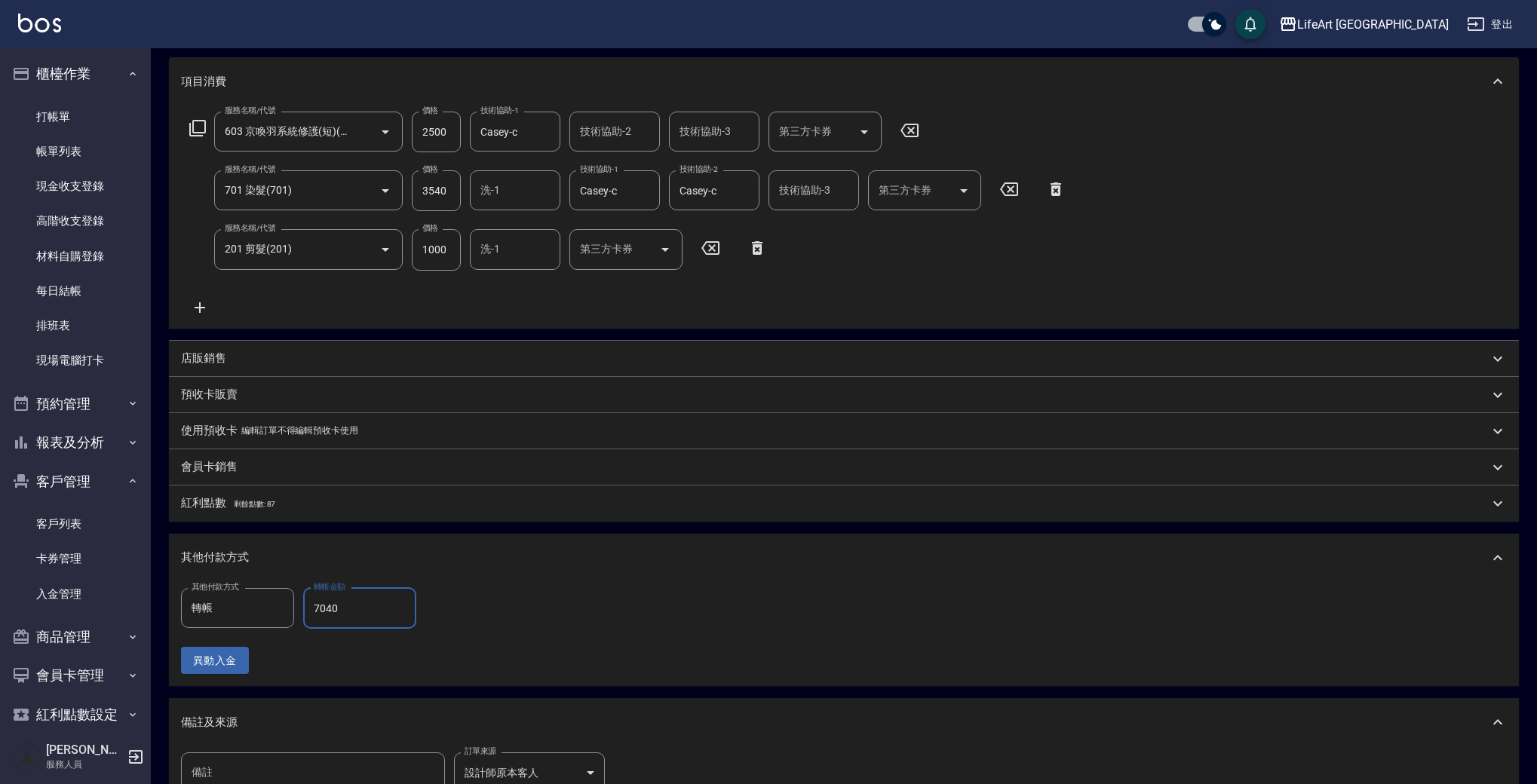
scroll to position [397, 0]
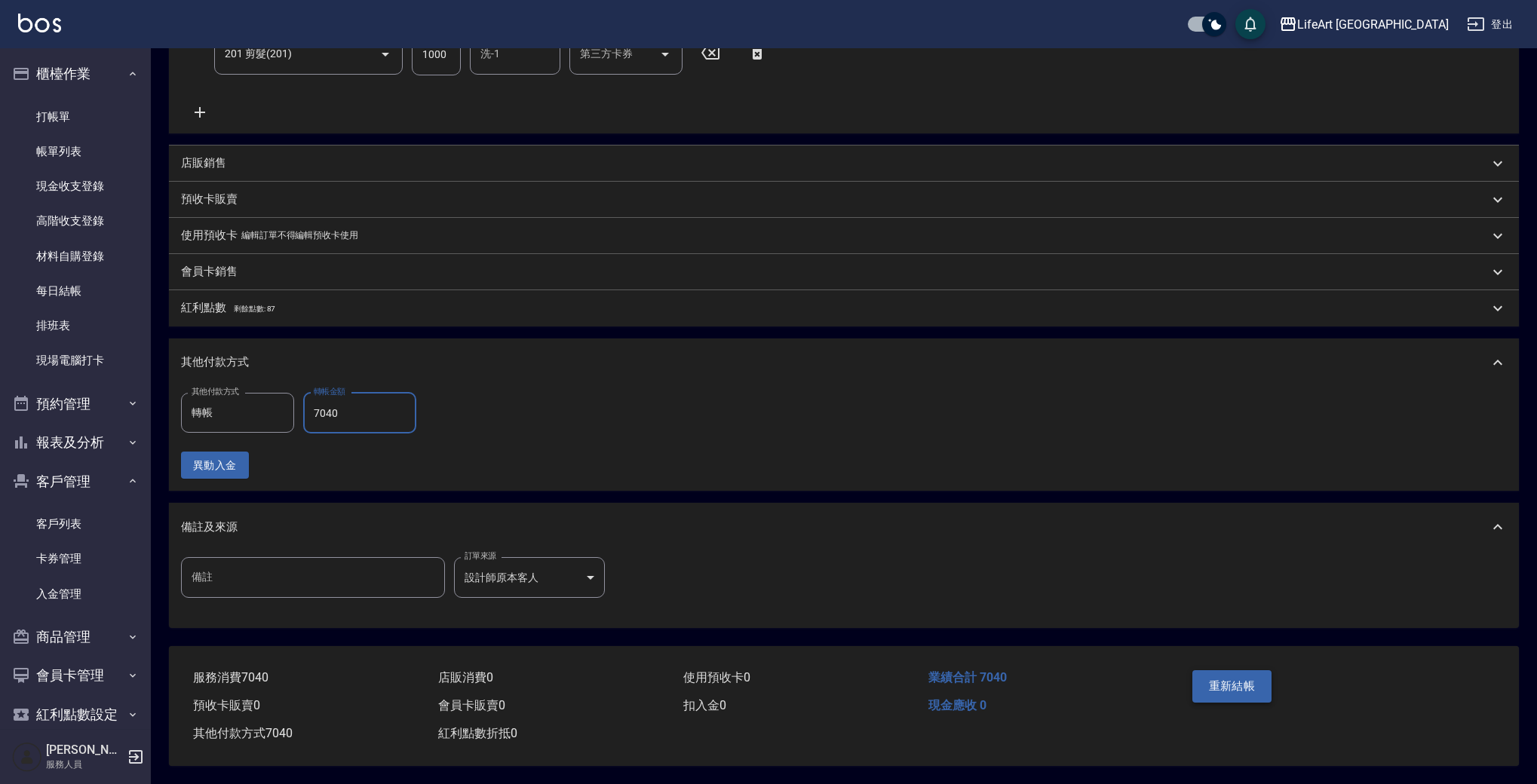
type input "7040"
click at [1247, 677] on button "重新結帳" at bounding box center [1232, 686] width 80 height 32
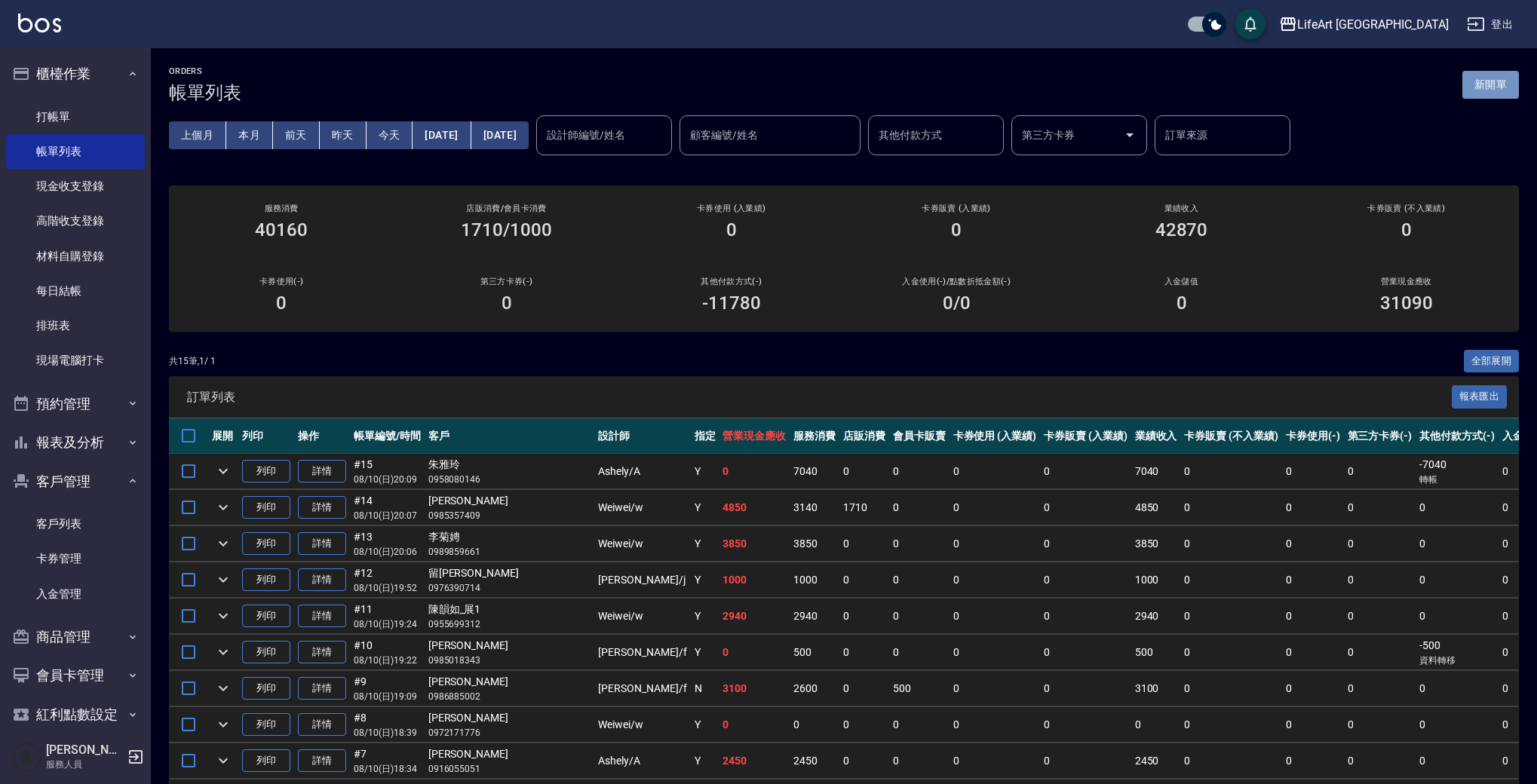
click at [1510, 88] on button "新開單" at bounding box center [1490, 85] width 57 height 28
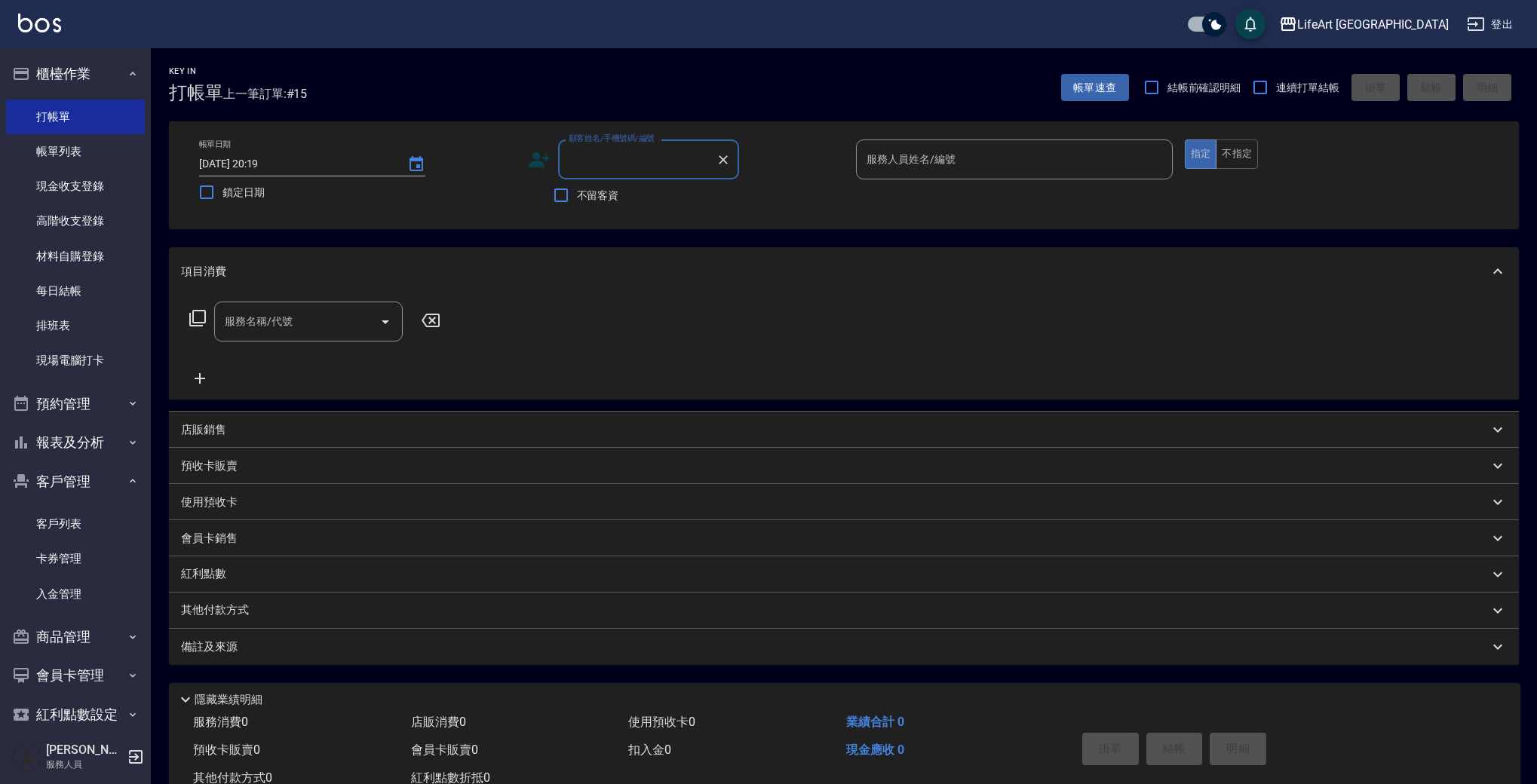
click at [616, 157] on input "顧客姓名/手機號碼/編號" at bounding box center [637, 159] width 144 height 26
click at [653, 204] on li "[PERSON_NAME]/0921177114/null" at bounding box center [648, 198] width 181 height 25
type input "[PERSON_NAME]/0921177114/null"
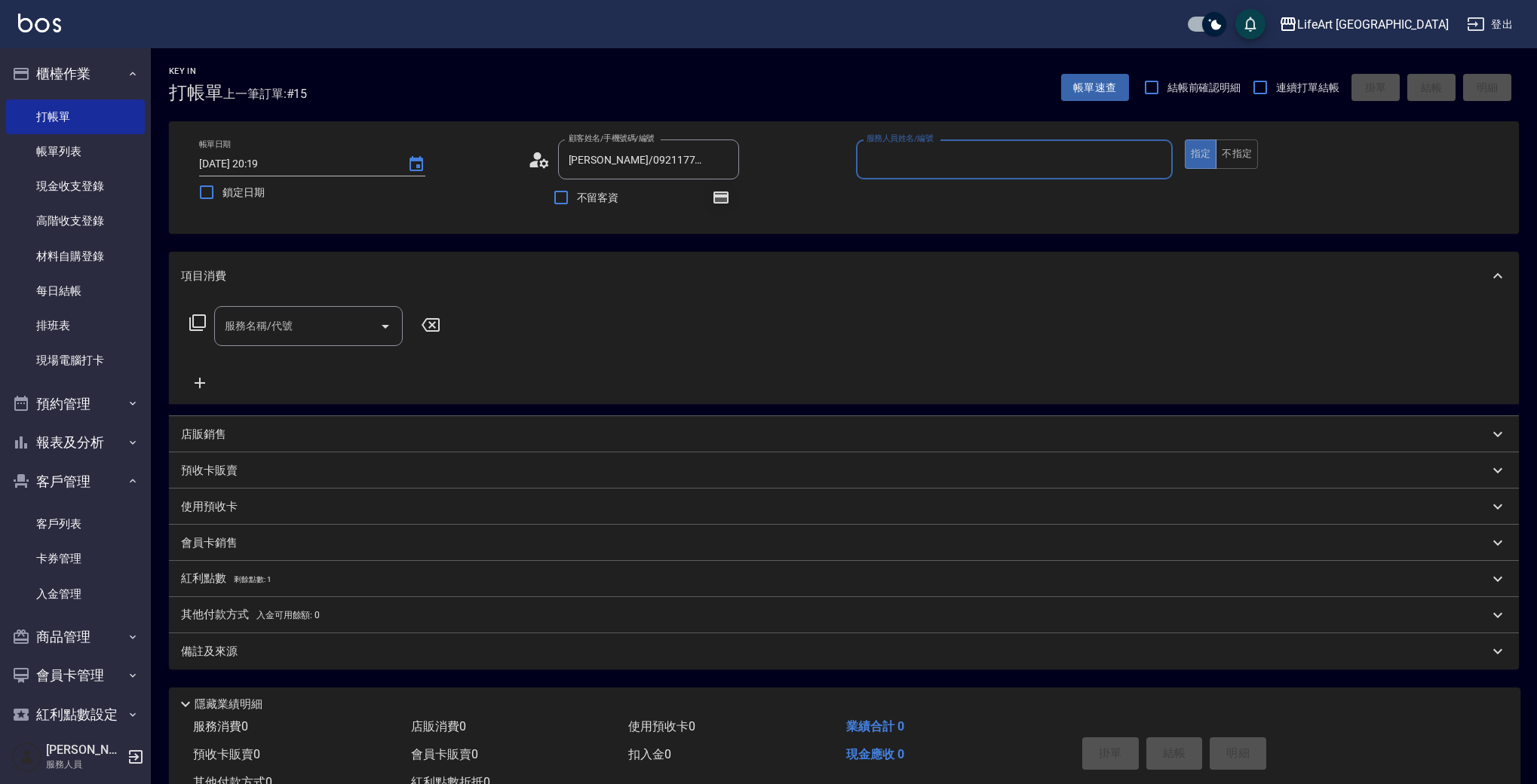
click at [722, 199] on icon "button" at bounding box center [720, 198] width 12 height 9
click at [725, 199] on icon "button" at bounding box center [720, 198] width 12 height 9
drag, startPoint x: 933, startPoint y: 159, endPoint x: 933, endPoint y: 176, distance: 17.0
click at [933, 159] on input "服務人員姓名/編號" at bounding box center [1014, 159] width 303 height 26
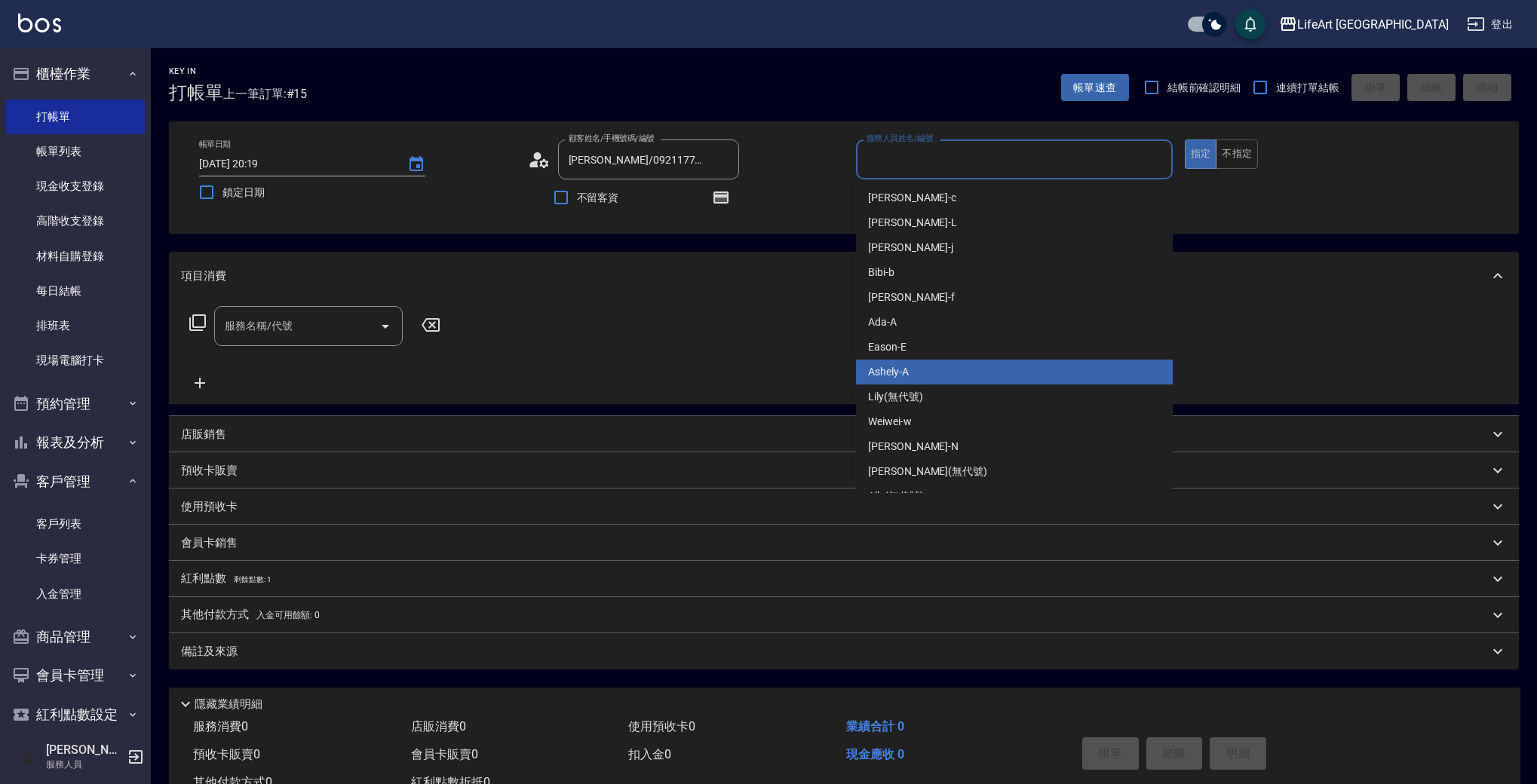
click at [971, 370] on div "Ashely -A" at bounding box center [1014, 373] width 317 height 25
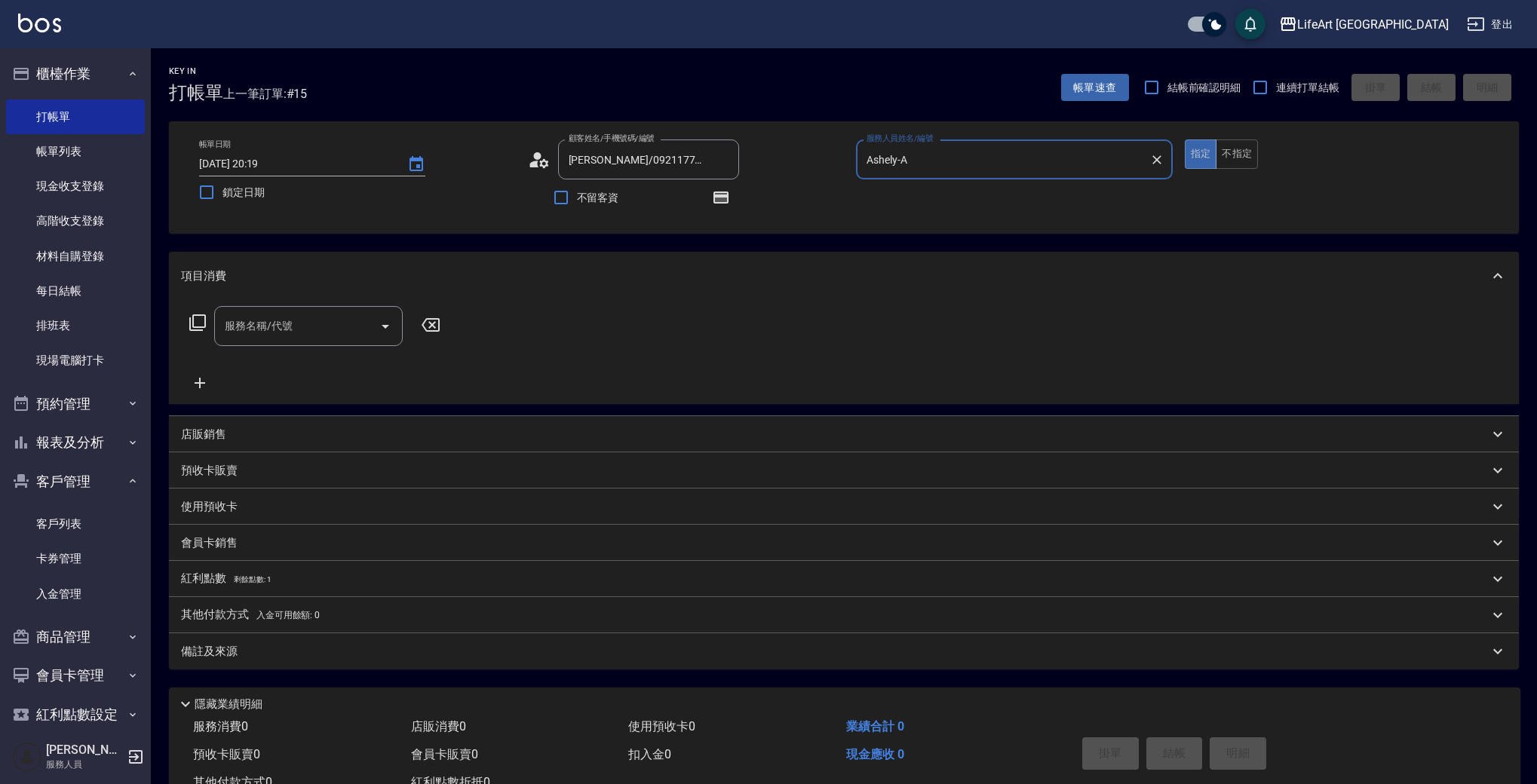
type input "Ashely-A"
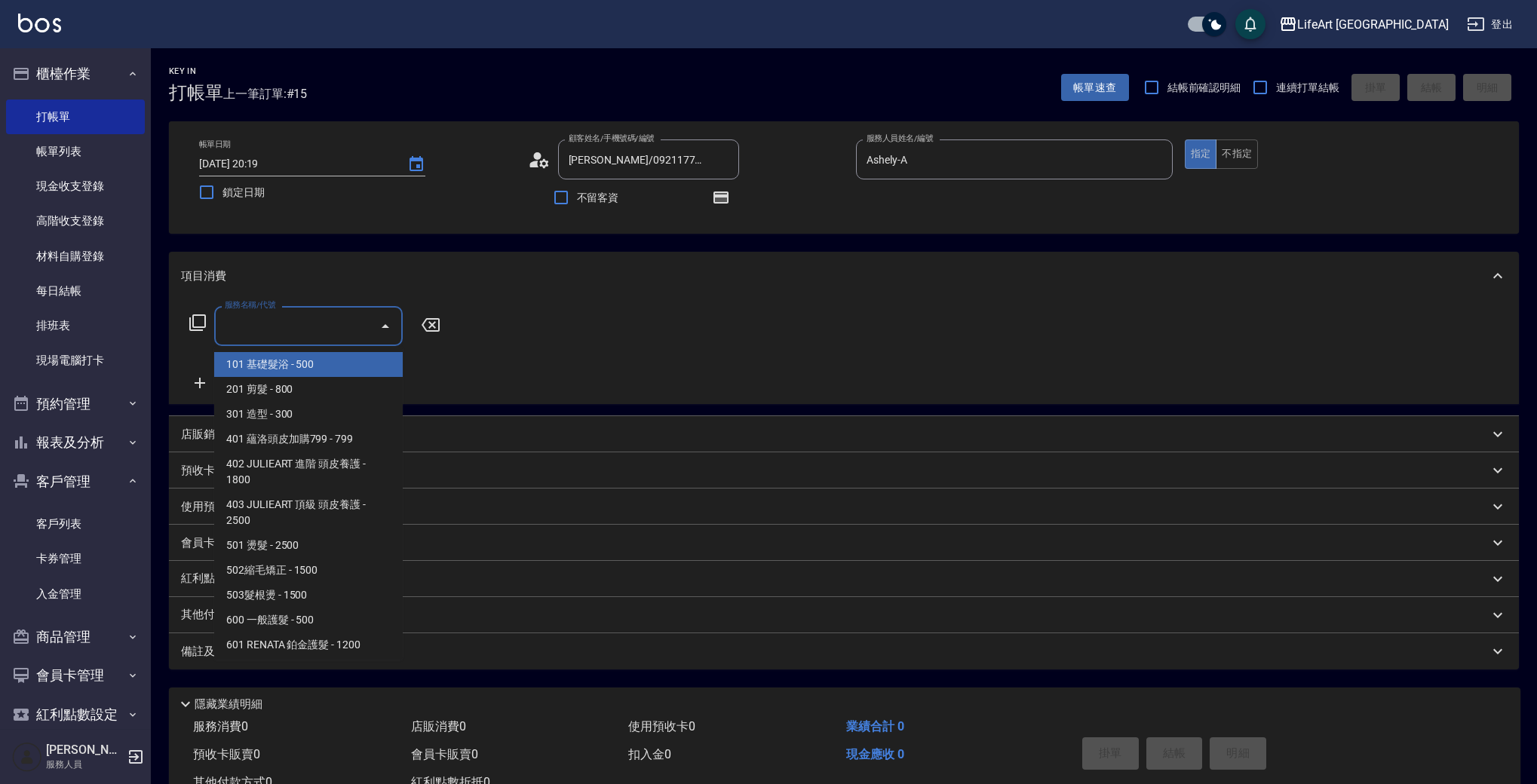
click at [321, 318] on input "服務名稱/代號" at bounding box center [297, 326] width 153 height 26
click at [329, 389] on span "201 剪髮 - 800" at bounding box center [308, 390] width 189 height 25
type input "201 剪髮(201)"
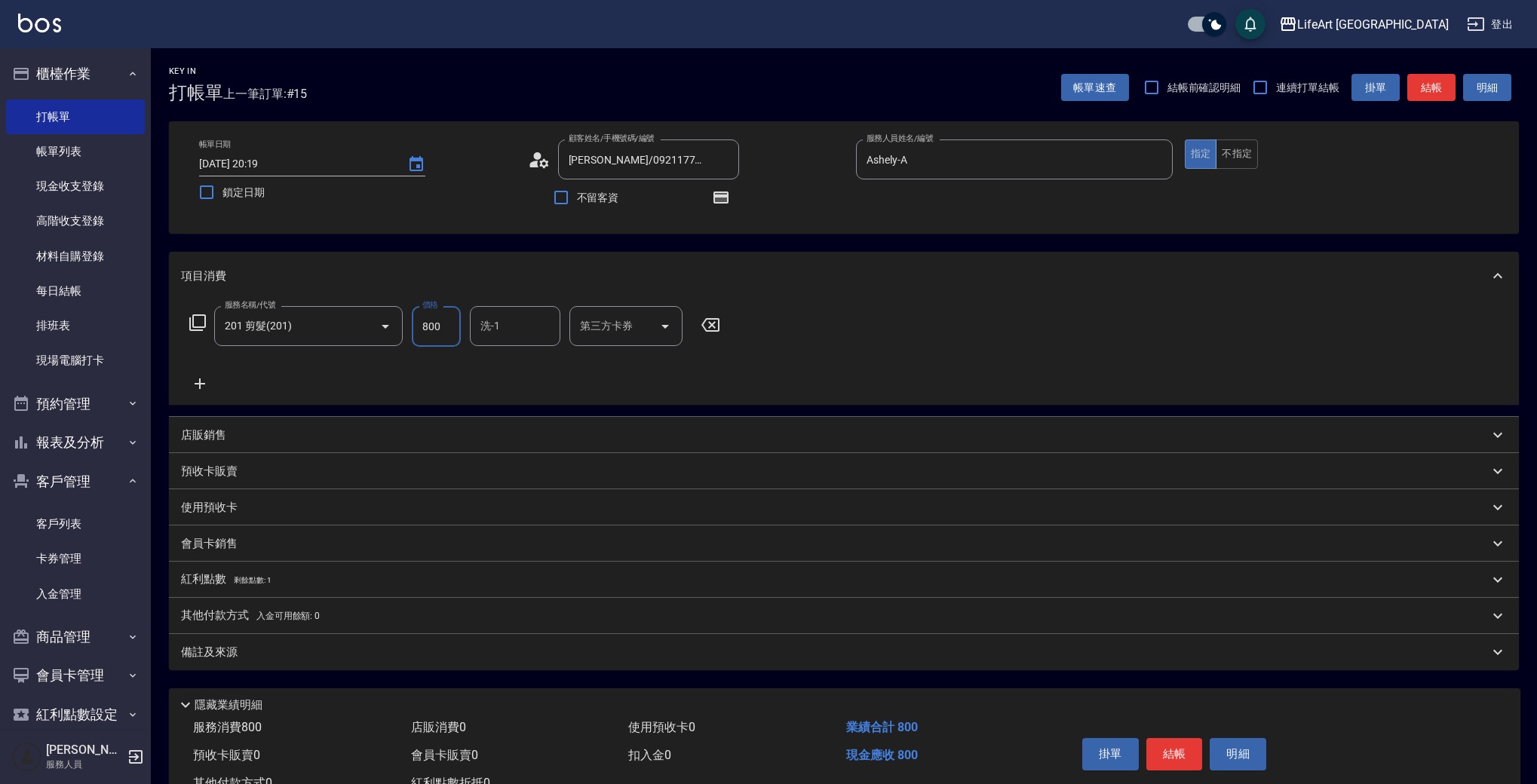
click at [447, 321] on input "800" at bounding box center [436, 326] width 49 height 41
type input "945"
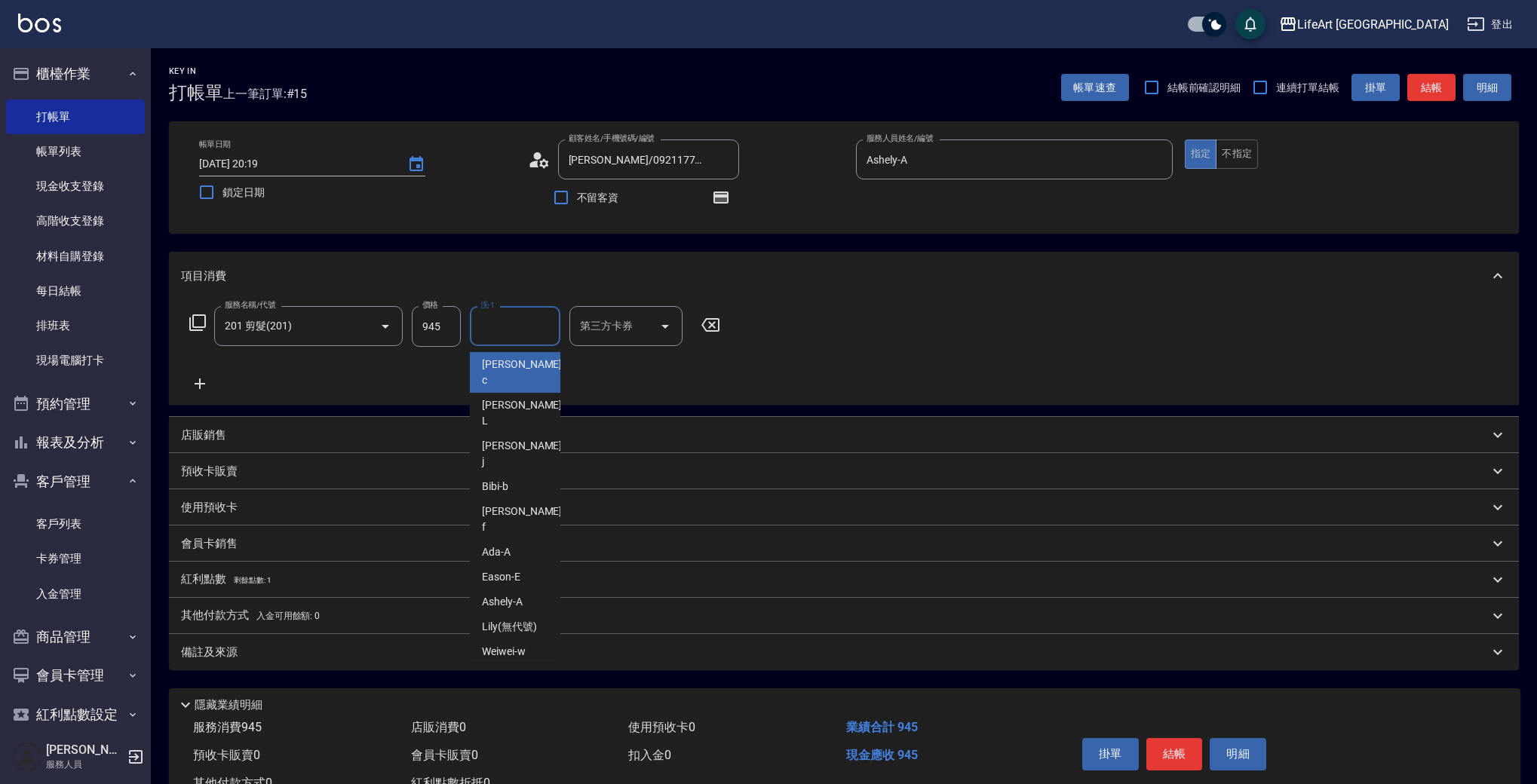
click at [515, 322] on input "洗-1" at bounding box center [514, 326] width 77 height 26
type input "Ally(無代號)"
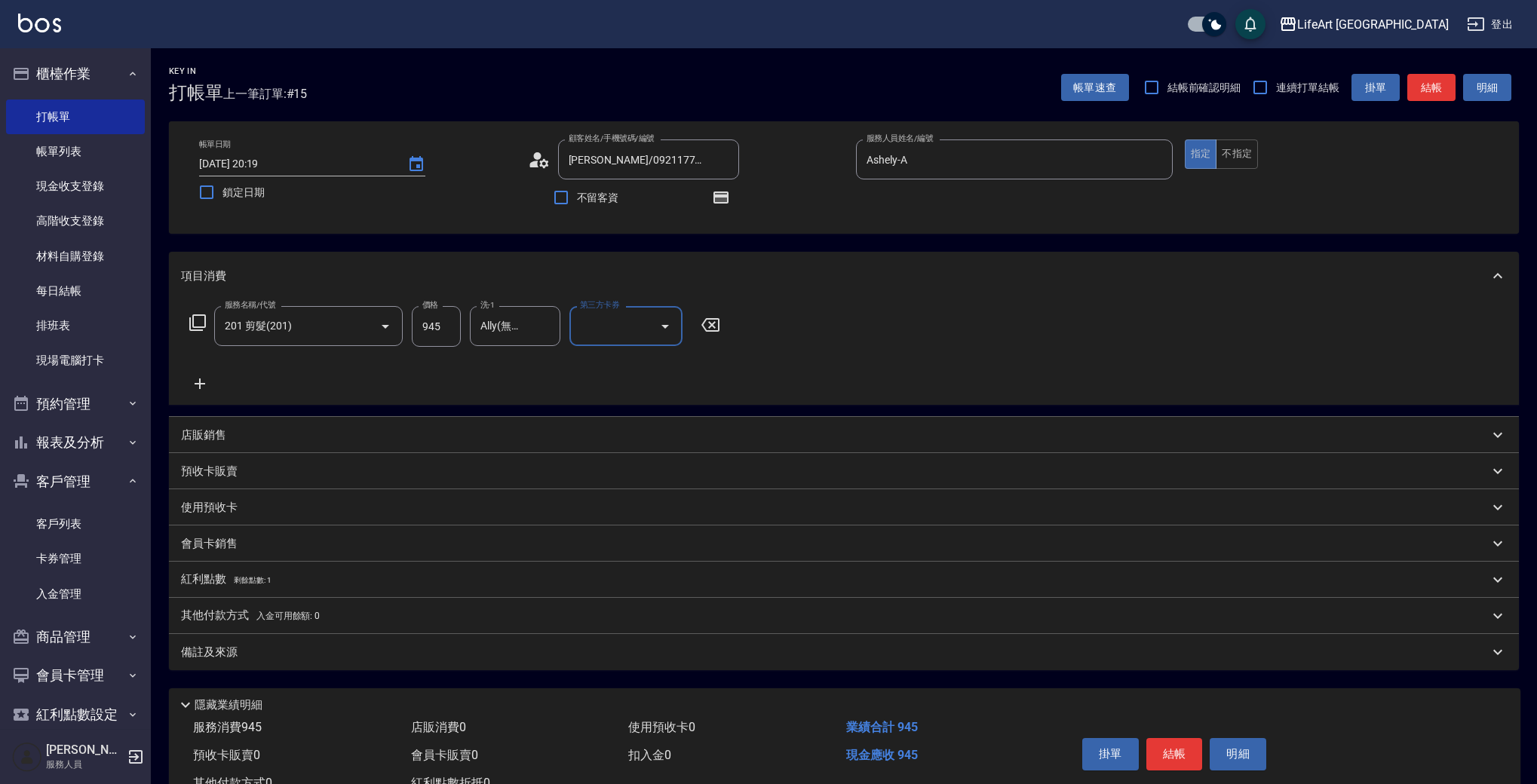
click at [284, 582] on div "紅利點數 剩餘點數: 1" at bounding box center [835, 579] width 1308 height 16
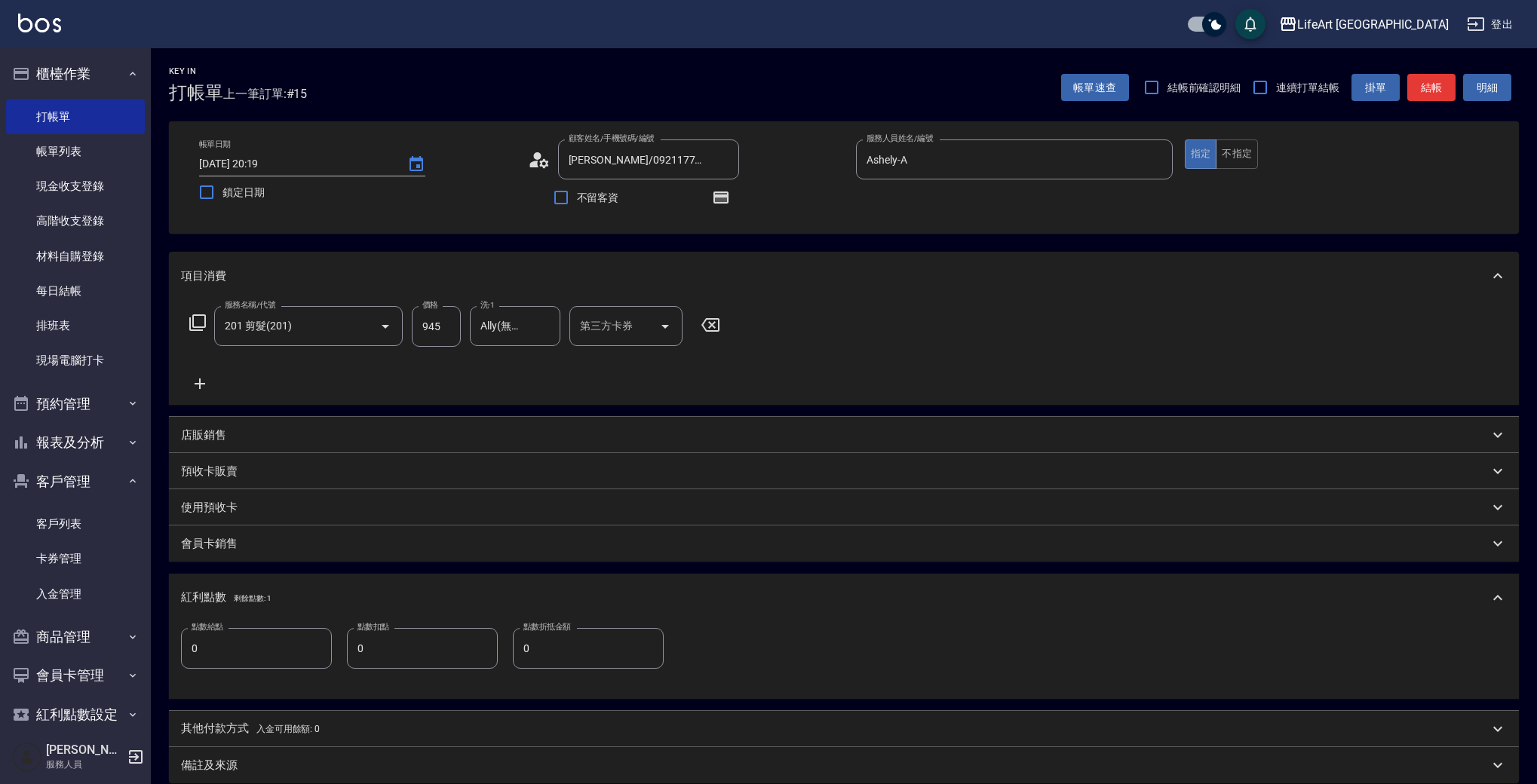
click at [268, 632] on input "0" at bounding box center [256, 648] width 151 height 41
click at [267, 632] on input "0" at bounding box center [256, 648] width 151 height 41
type input "1"
click at [730, 203] on button "button" at bounding box center [721, 198] width 36 height 36
click at [725, 204] on icon "button" at bounding box center [720, 197] width 15 height 12
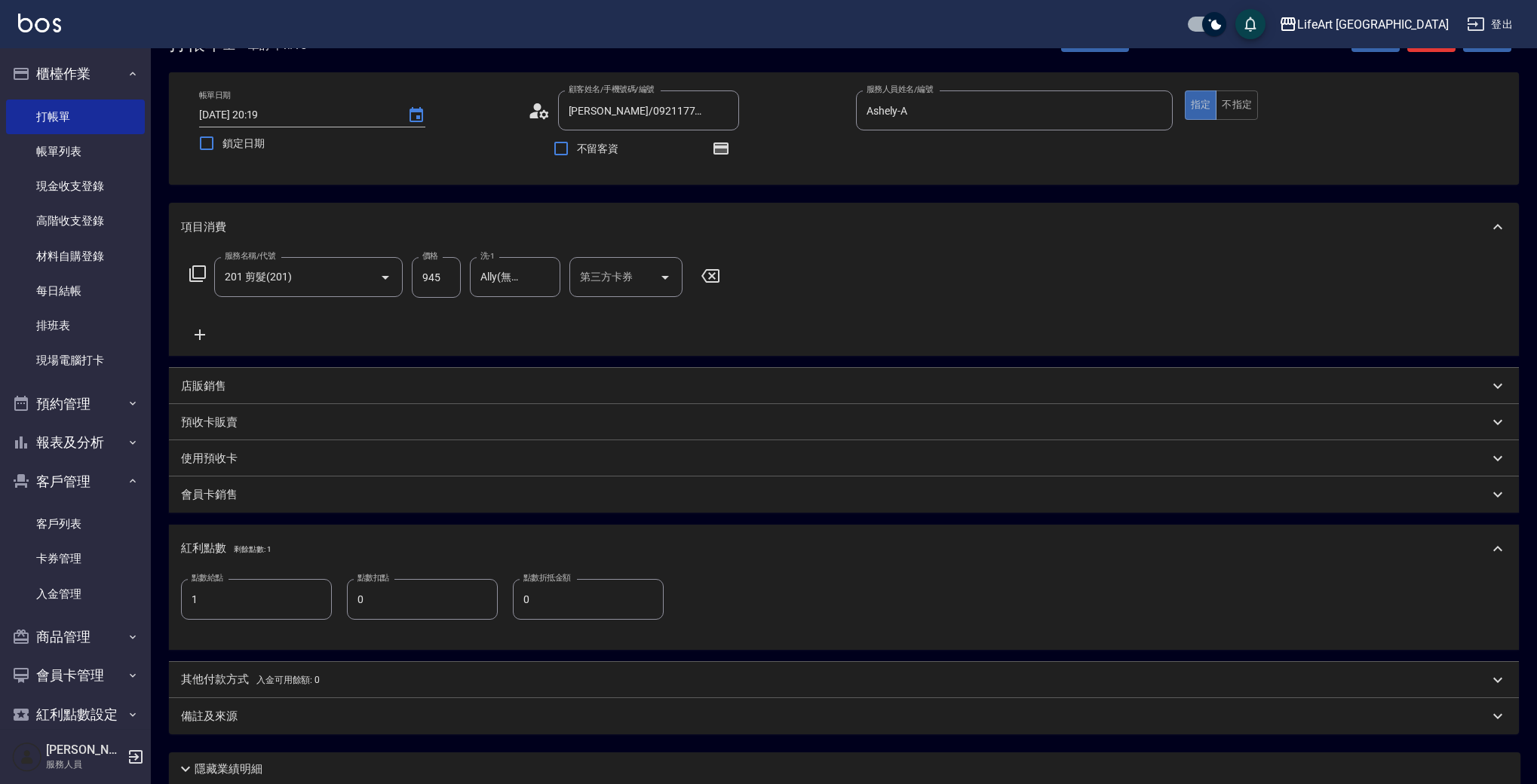
scroll to position [31, 0]
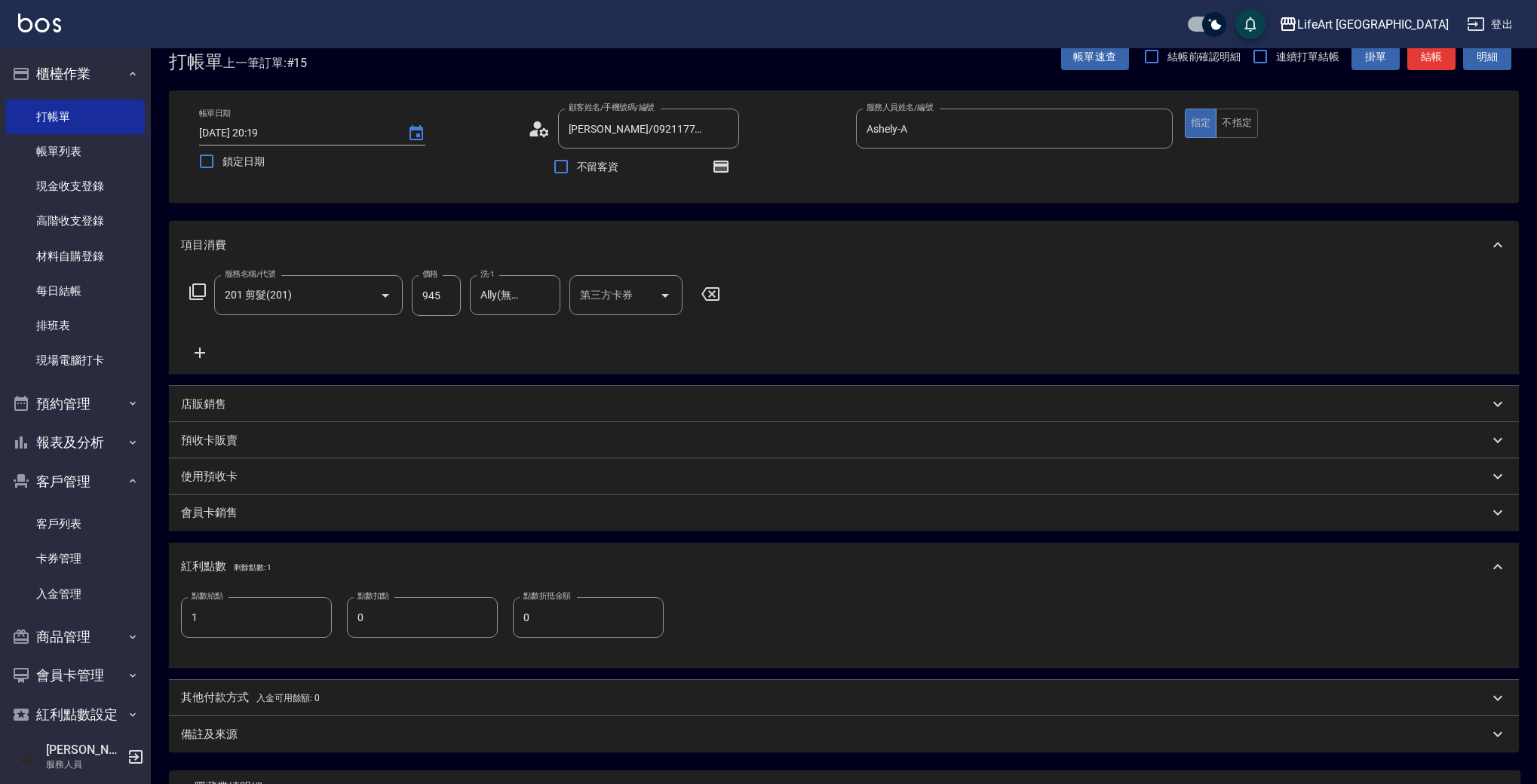
click at [201, 350] on icon at bounding box center [200, 353] width 38 height 18
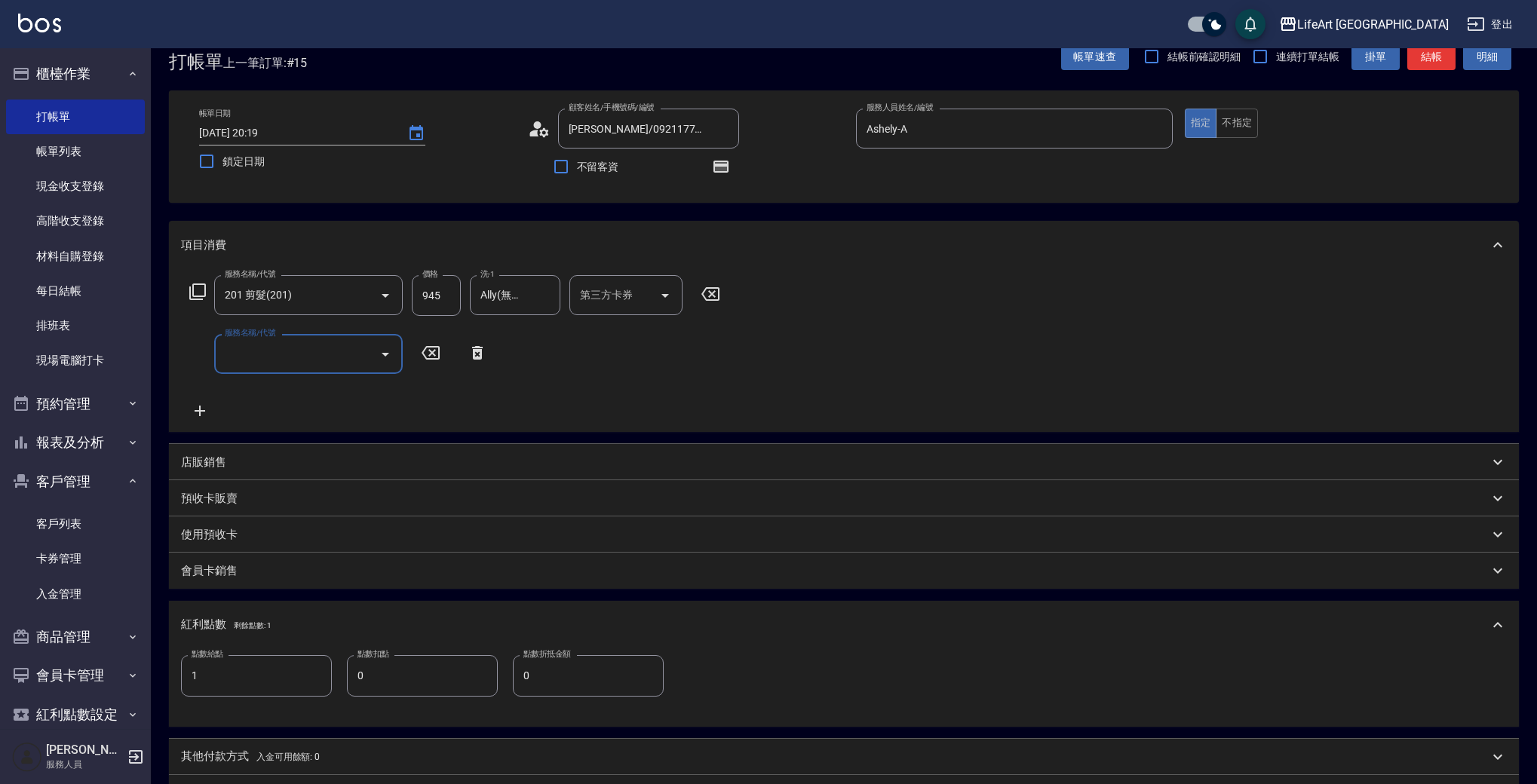
click at [245, 351] on div "服務名稱/代號 服務名稱/代號" at bounding box center [308, 354] width 189 height 40
click at [276, 353] on input "服務名稱/代號" at bounding box center [297, 354] width 153 height 26
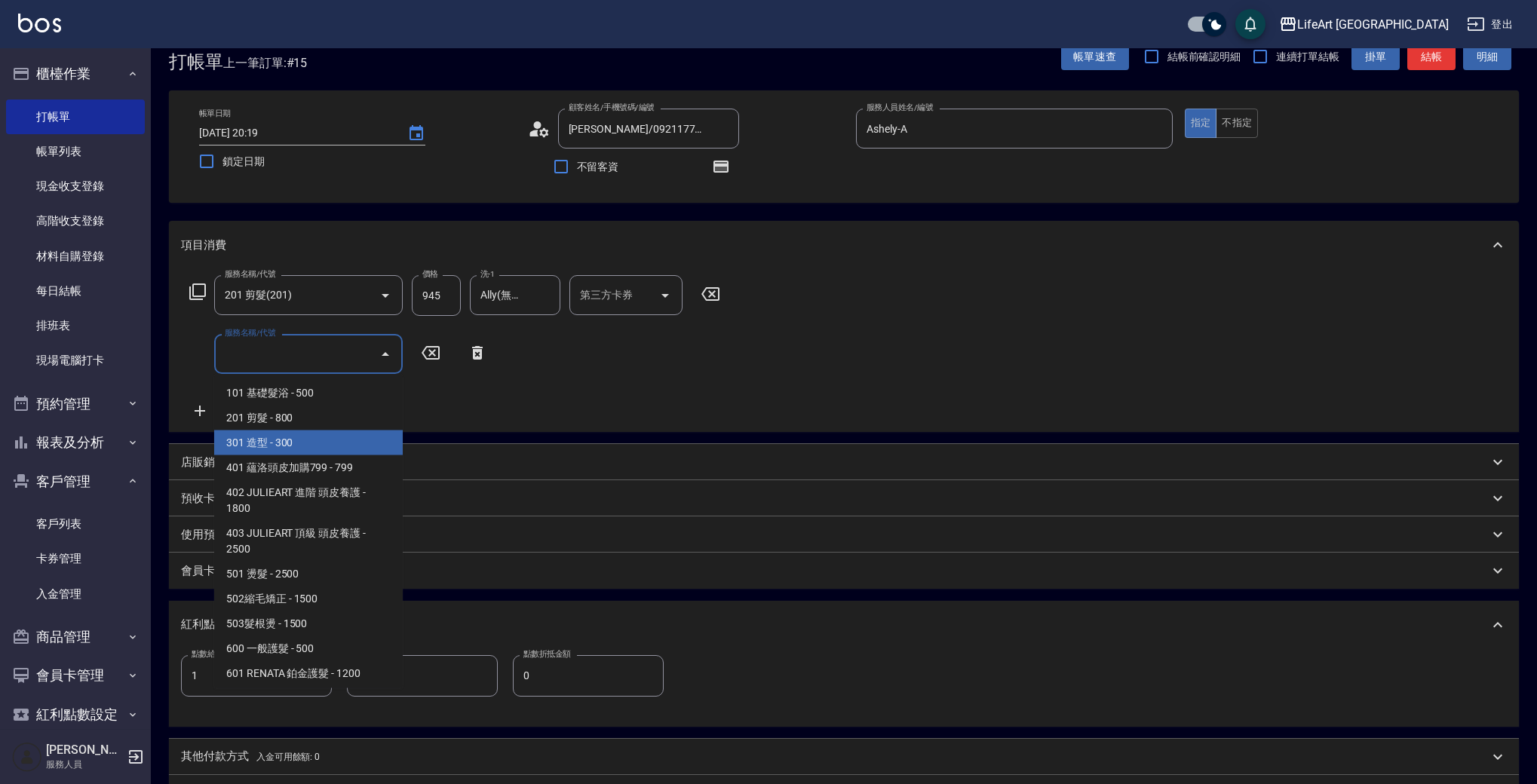
click at [272, 442] on span "301 造型 - 300" at bounding box center [308, 443] width 189 height 25
type input "301 造型(301)"
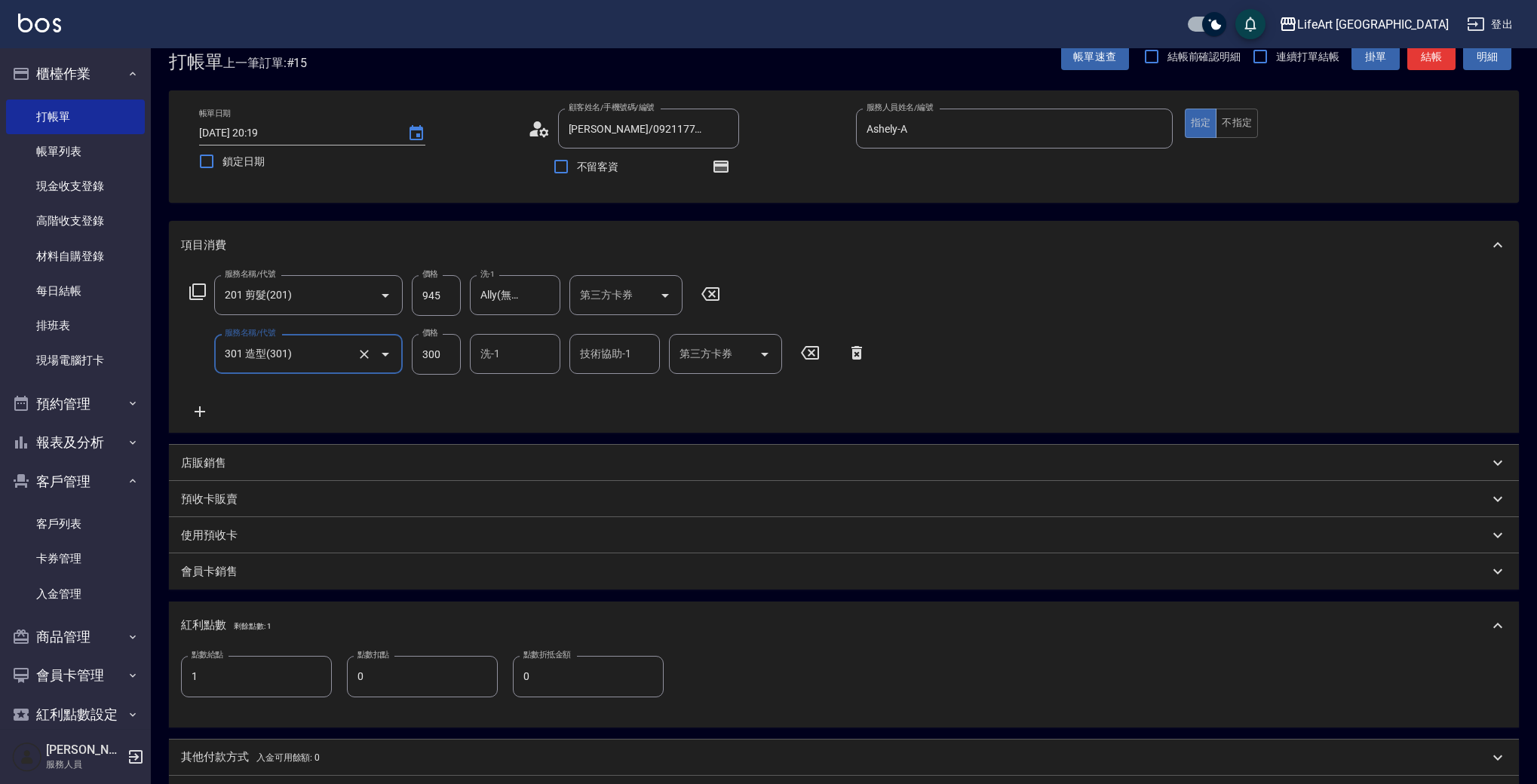
click at [429, 361] on input "300" at bounding box center [436, 354] width 49 height 41
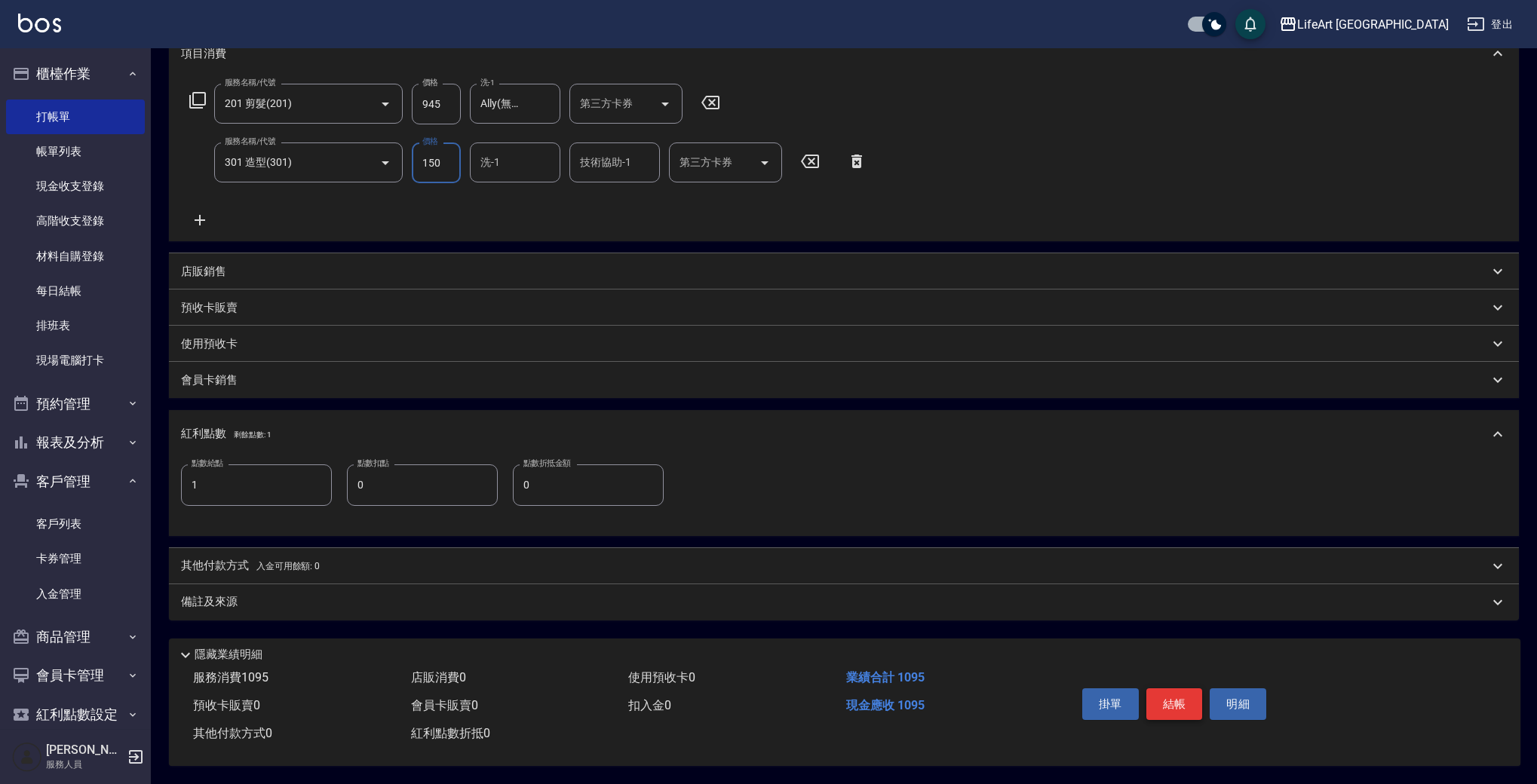
type input "150"
click at [1190, 695] on button "結帳" at bounding box center [1174, 704] width 57 height 32
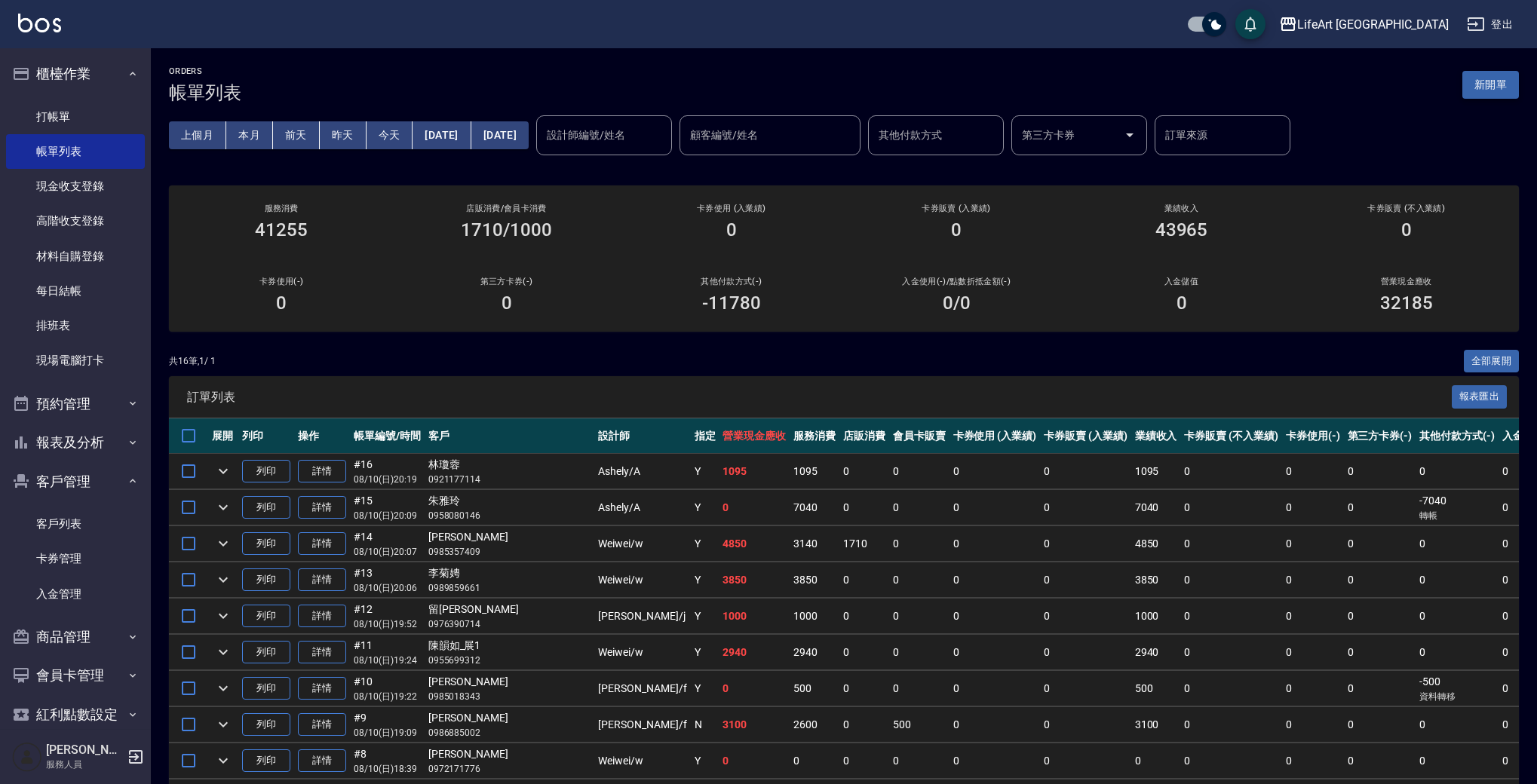
click at [1474, 80] on button "新開單" at bounding box center [1490, 85] width 57 height 28
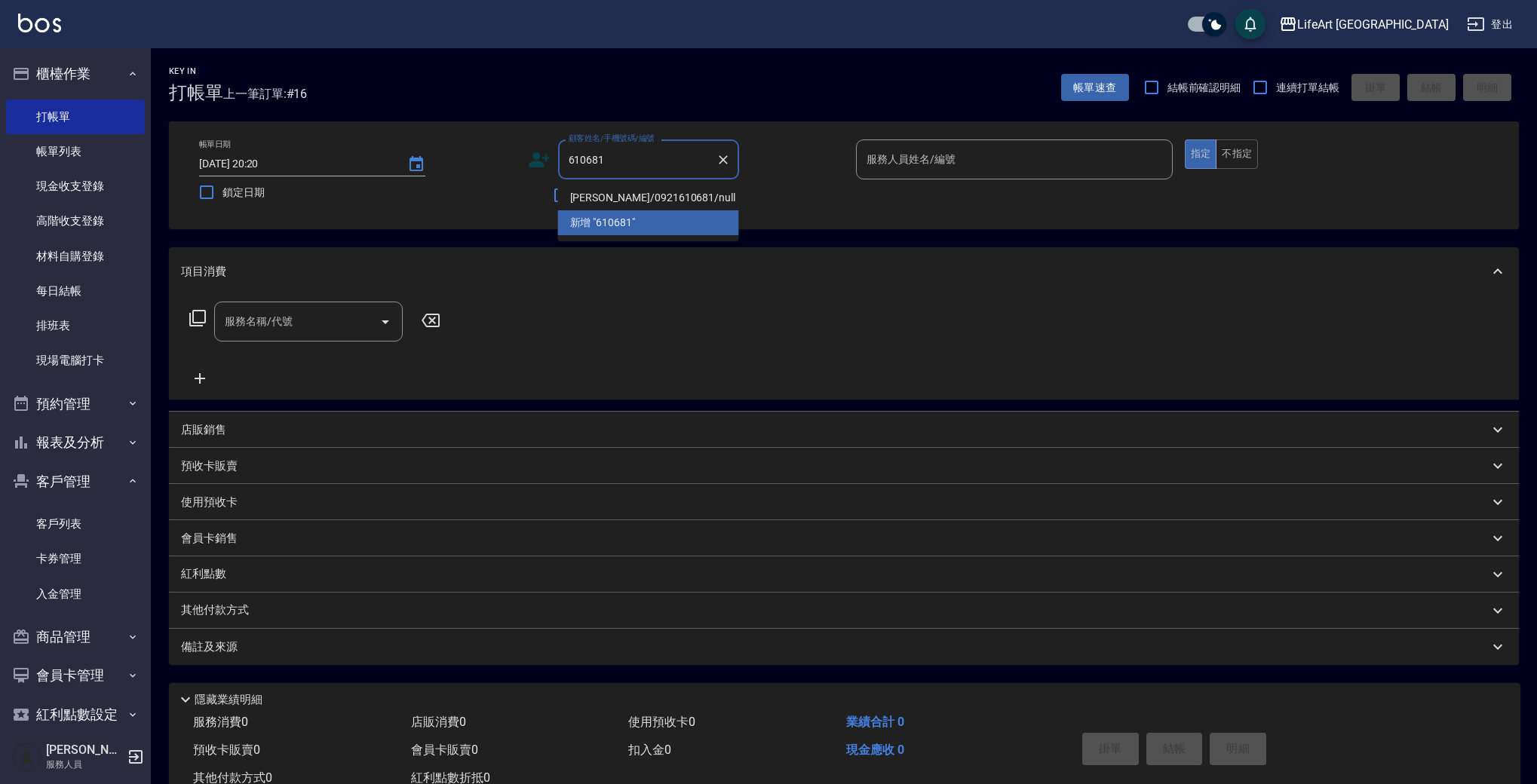
click at [703, 199] on li "[PERSON_NAME]/0921610681/null" at bounding box center [648, 198] width 181 height 25
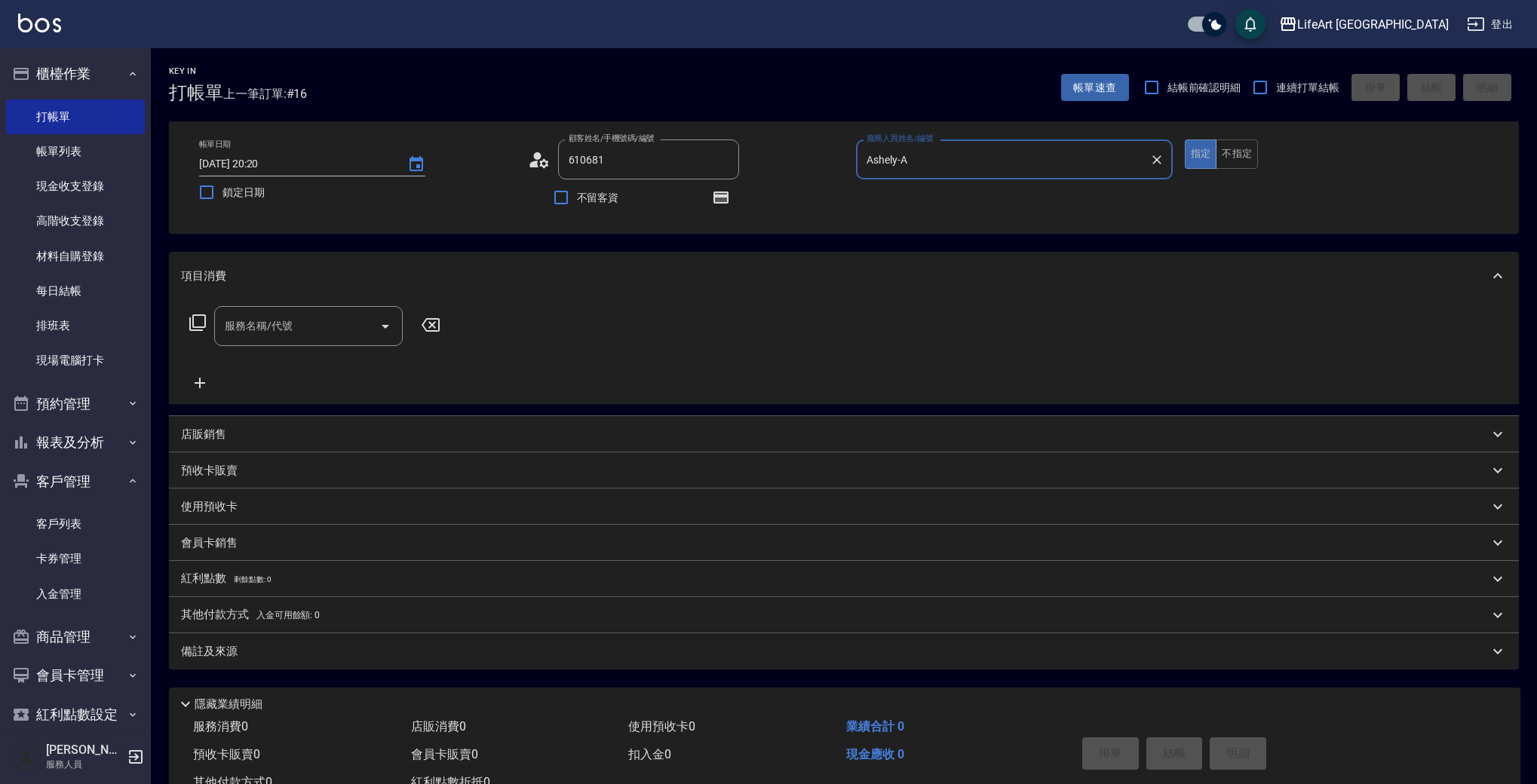
type input "[PERSON_NAME]/0921610681/null"
type input "Ashely-A"
click at [302, 332] on input "服務名稱/代號" at bounding box center [297, 326] width 153 height 26
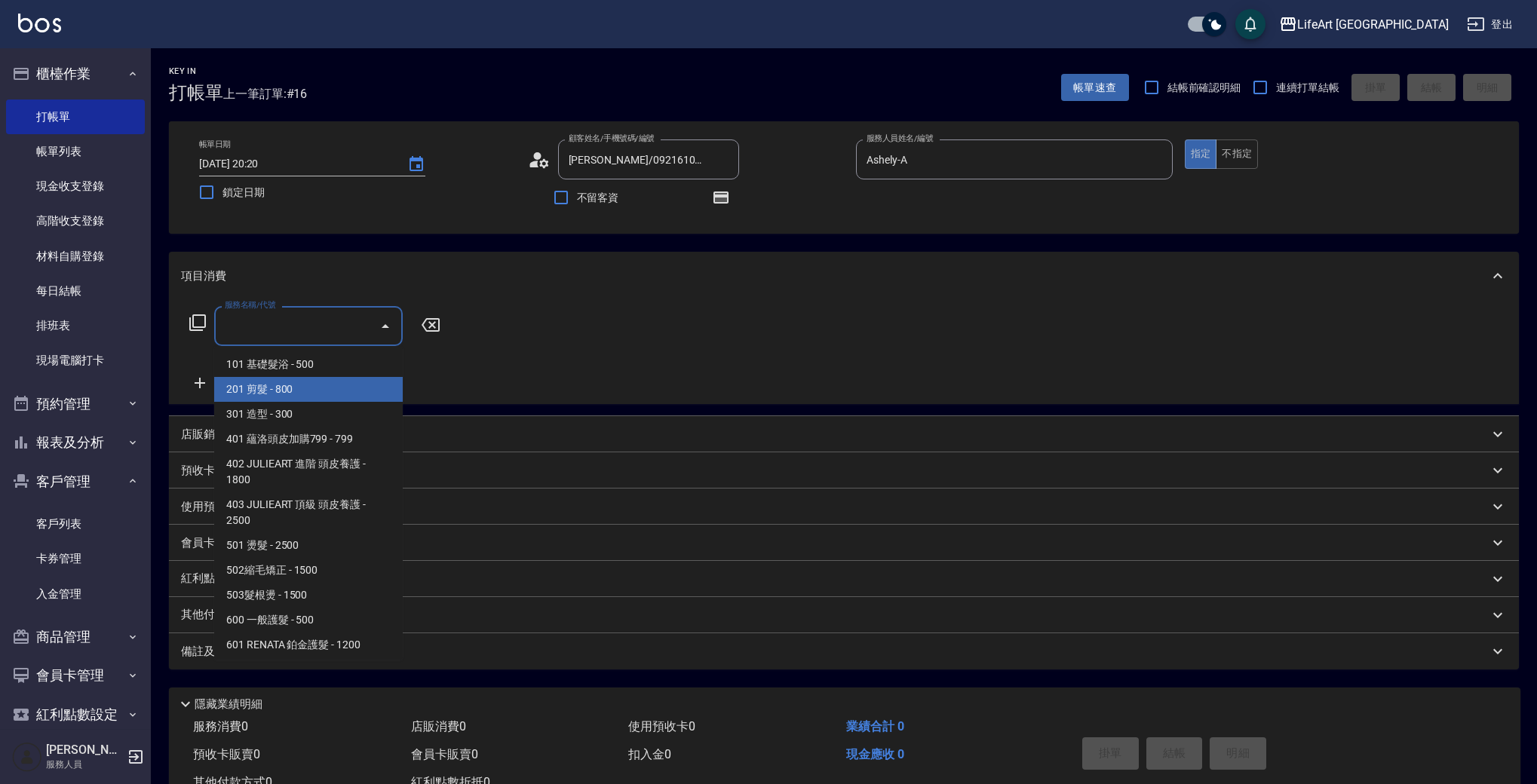
click at [306, 394] on span "201 剪髮 - 800" at bounding box center [308, 390] width 189 height 25
type input "201 剪髮(201)"
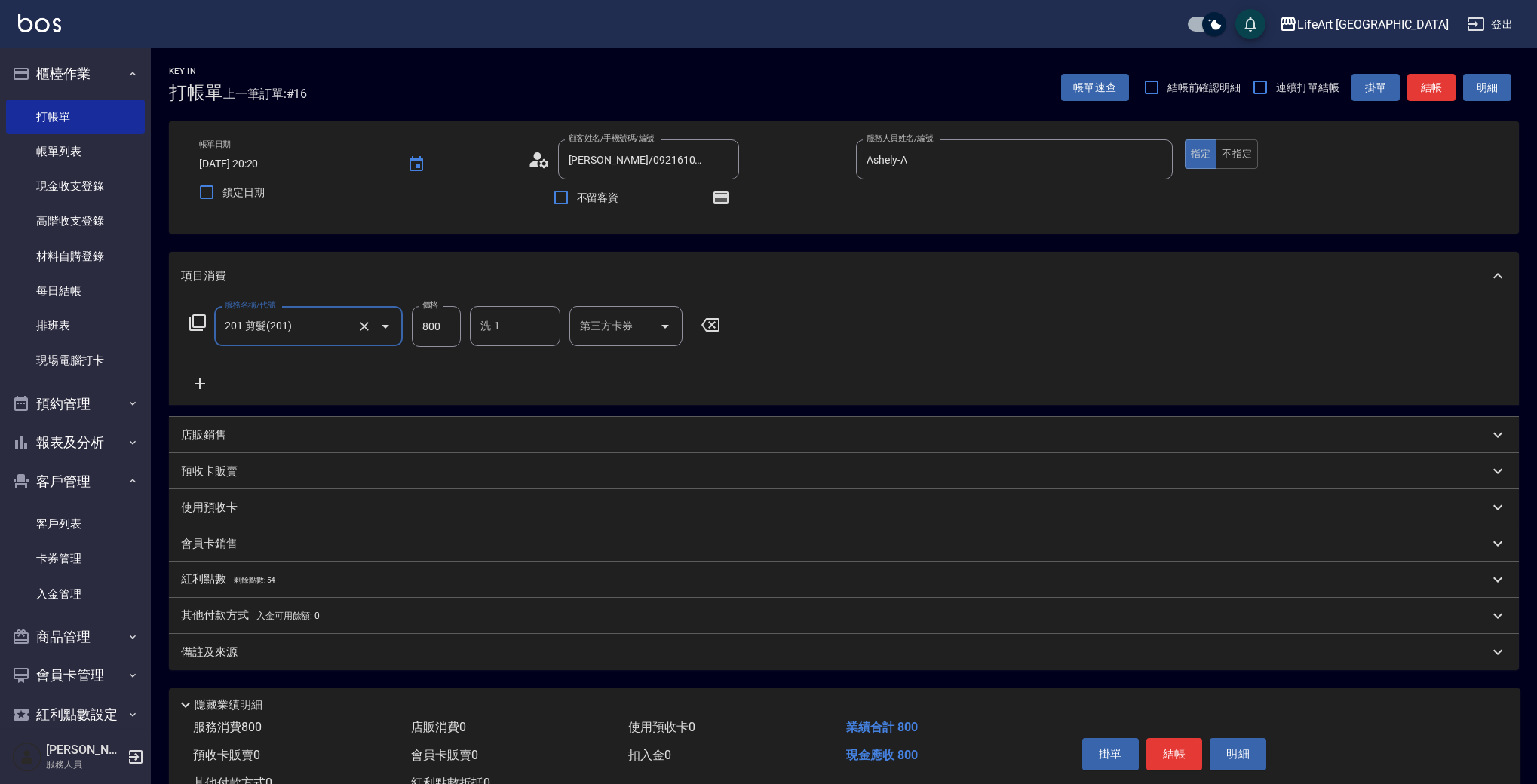
click at [198, 383] on icon at bounding box center [200, 383] width 11 height 11
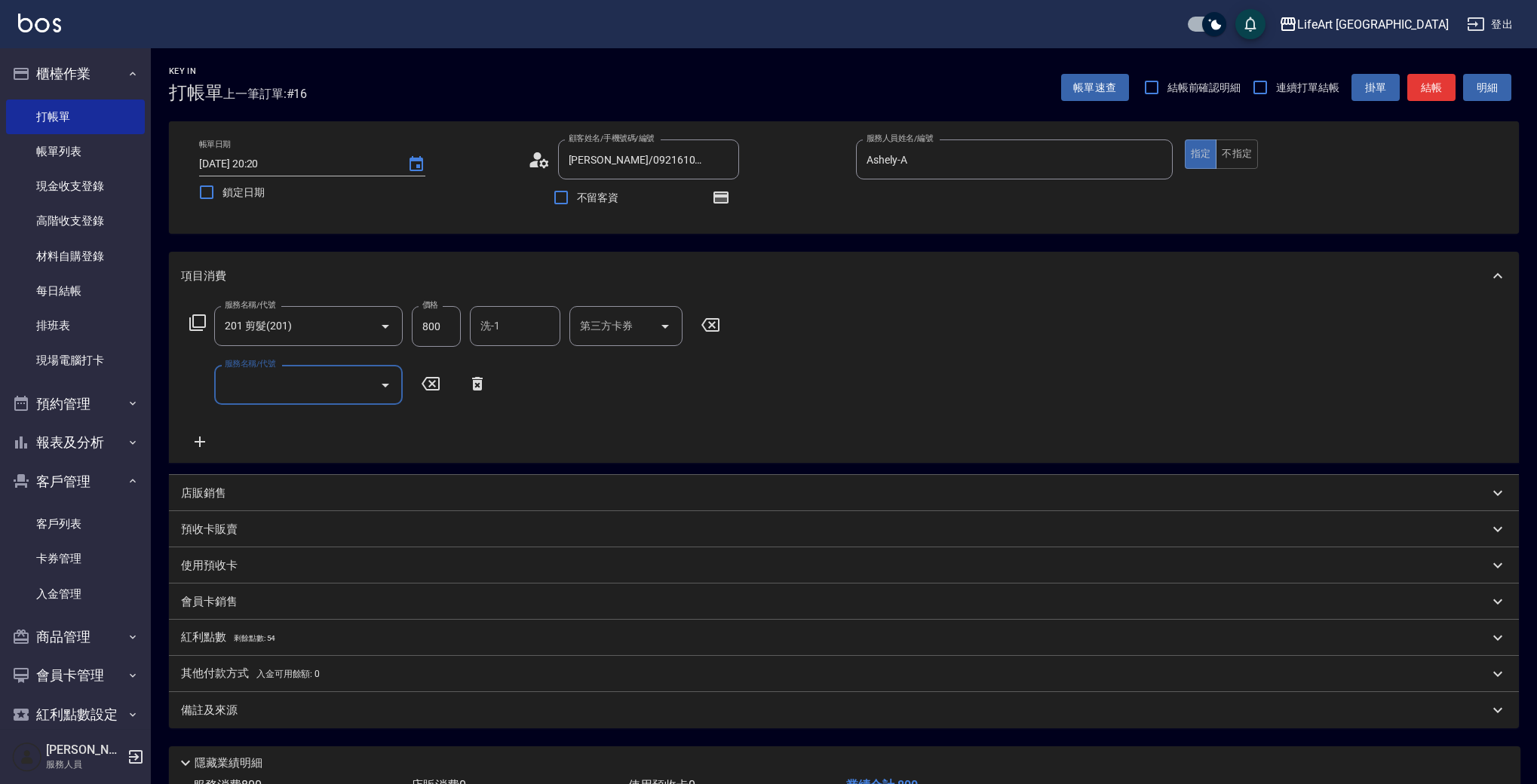
click at [264, 383] on input "服務名稱/代號" at bounding box center [297, 384] width 153 height 26
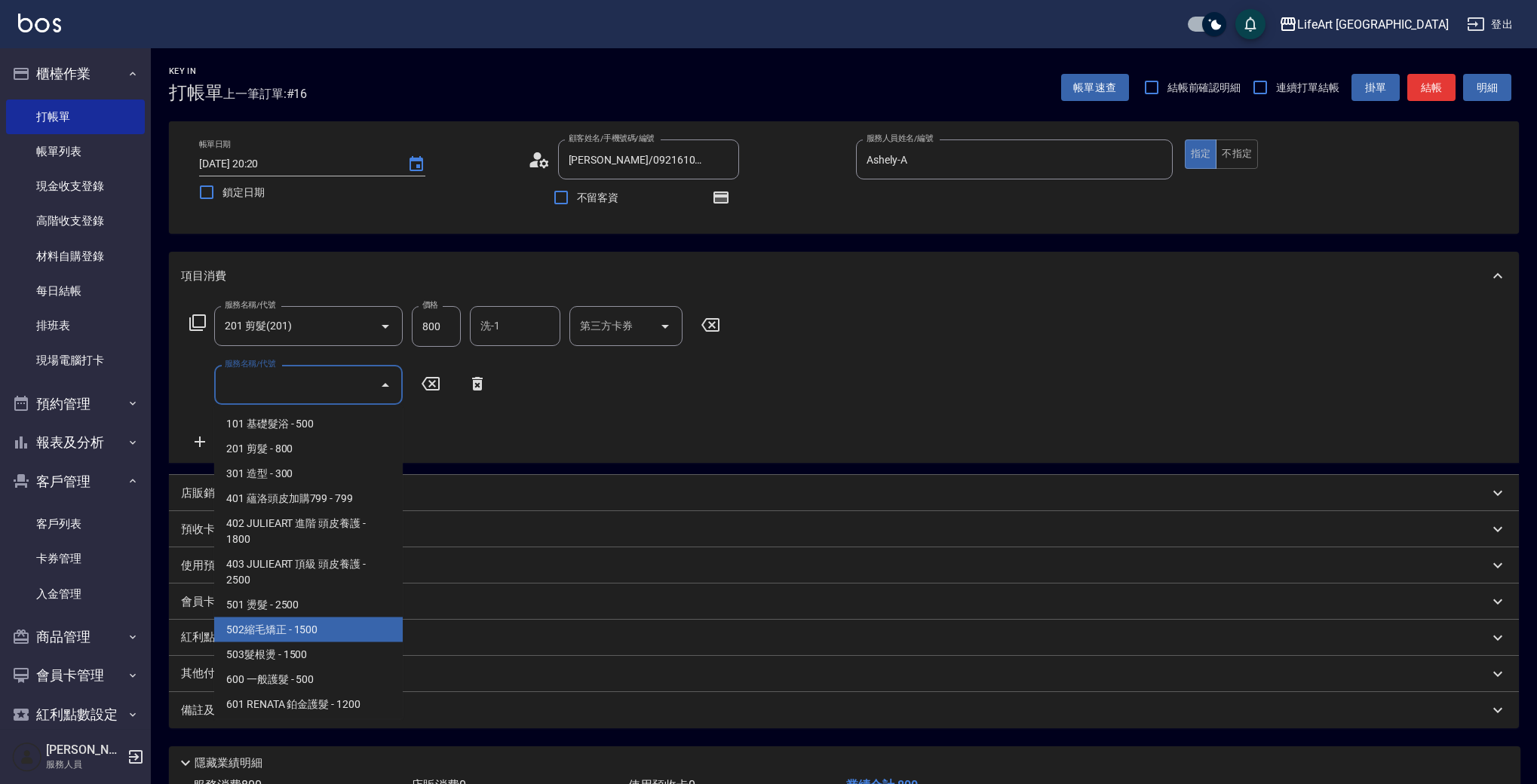
scroll to position [203, 0]
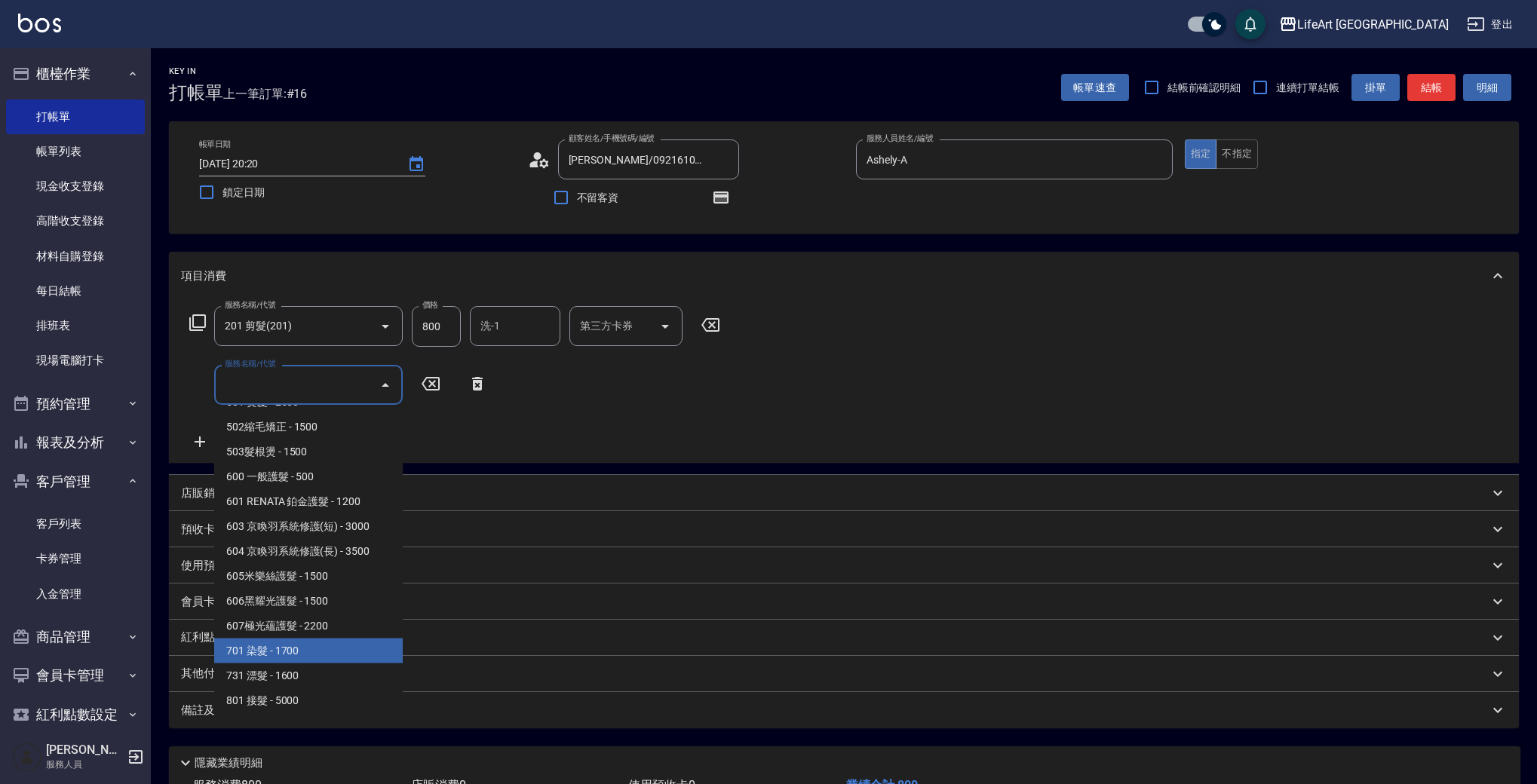
click at [356, 650] on span "701 染髮 - 1700" at bounding box center [308, 651] width 189 height 25
type input "701 染髮(701)"
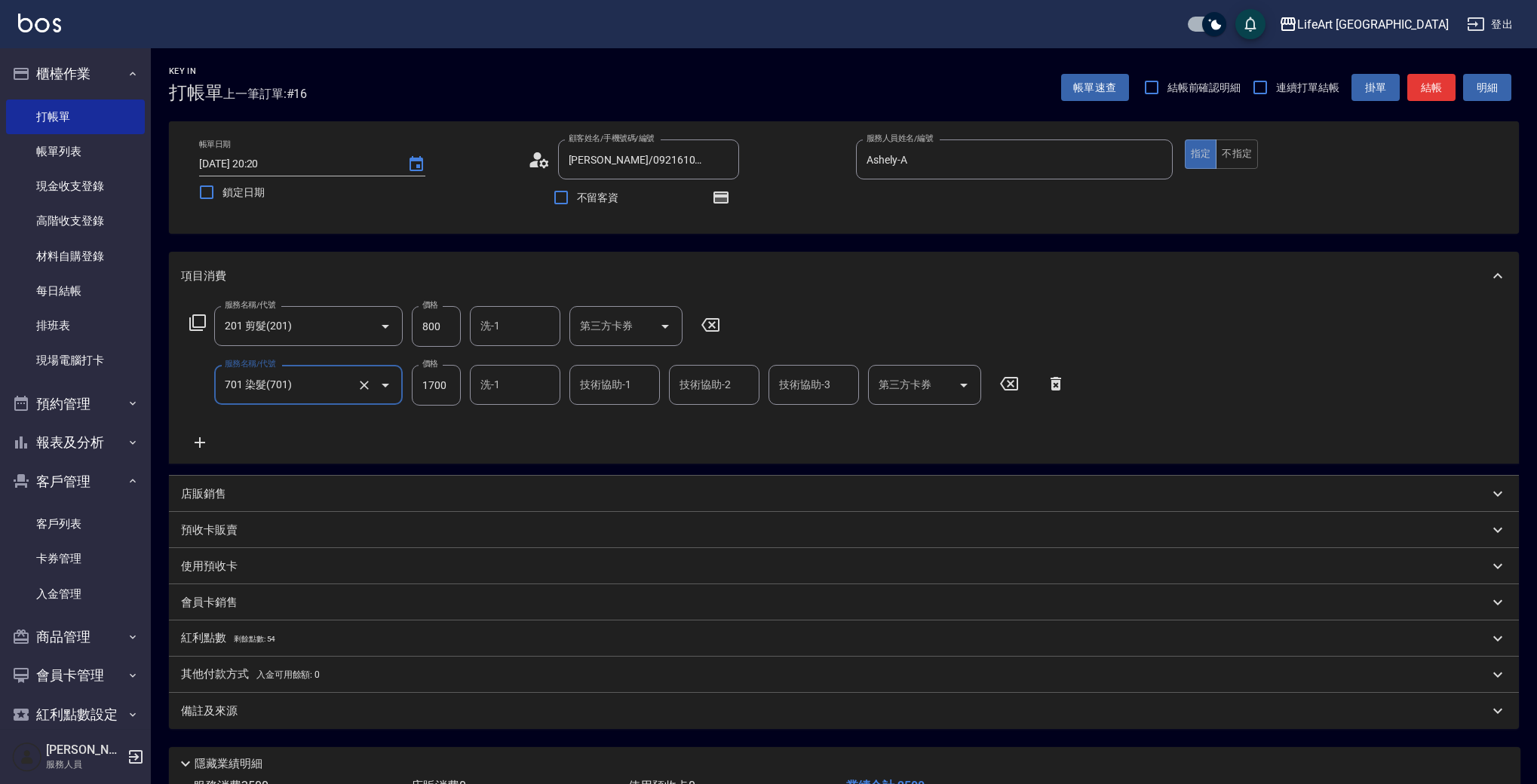
click at [201, 442] on icon at bounding box center [200, 443] width 11 height 11
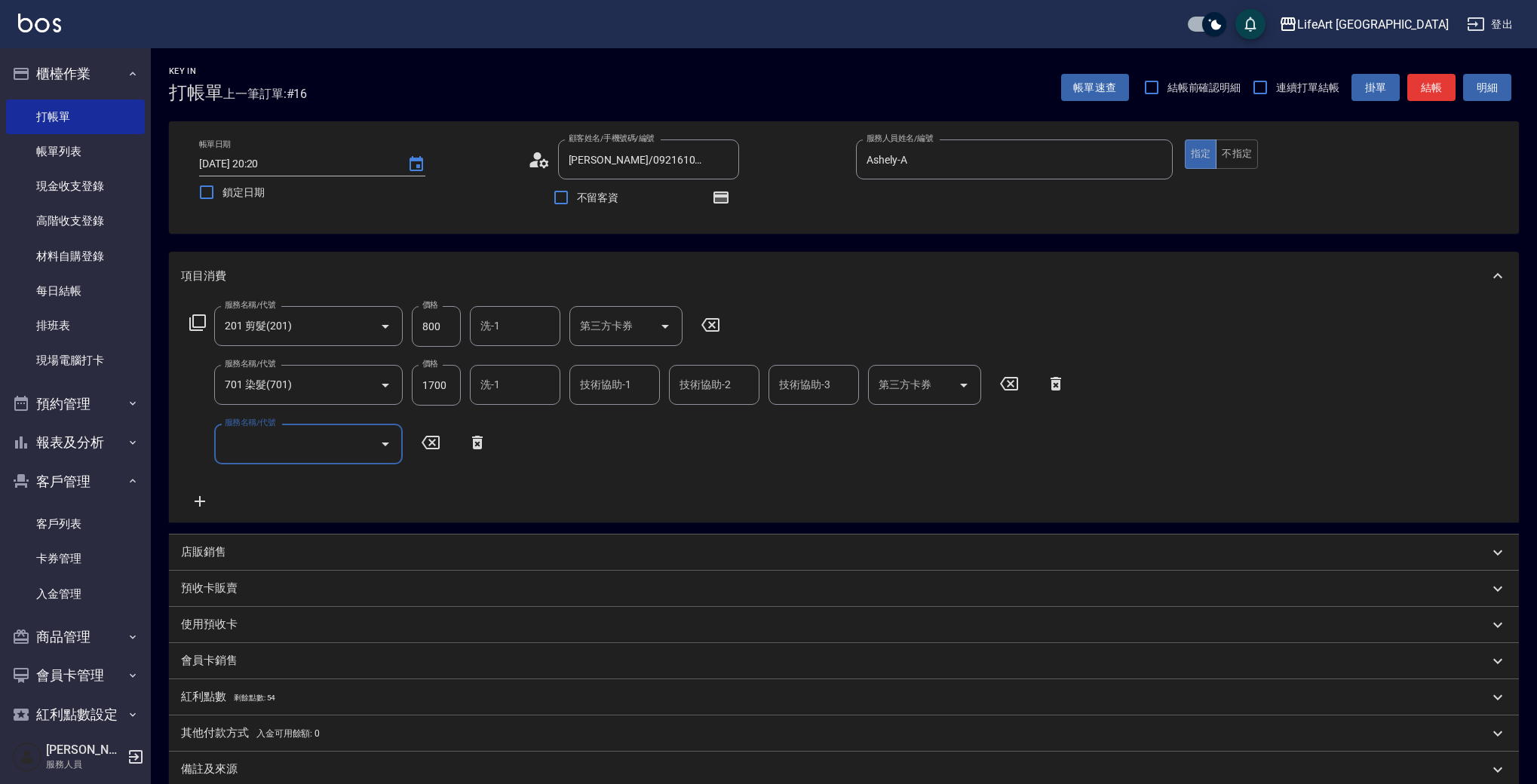
click at [256, 447] on input "服務名稱/代號" at bounding box center [297, 443] width 153 height 26
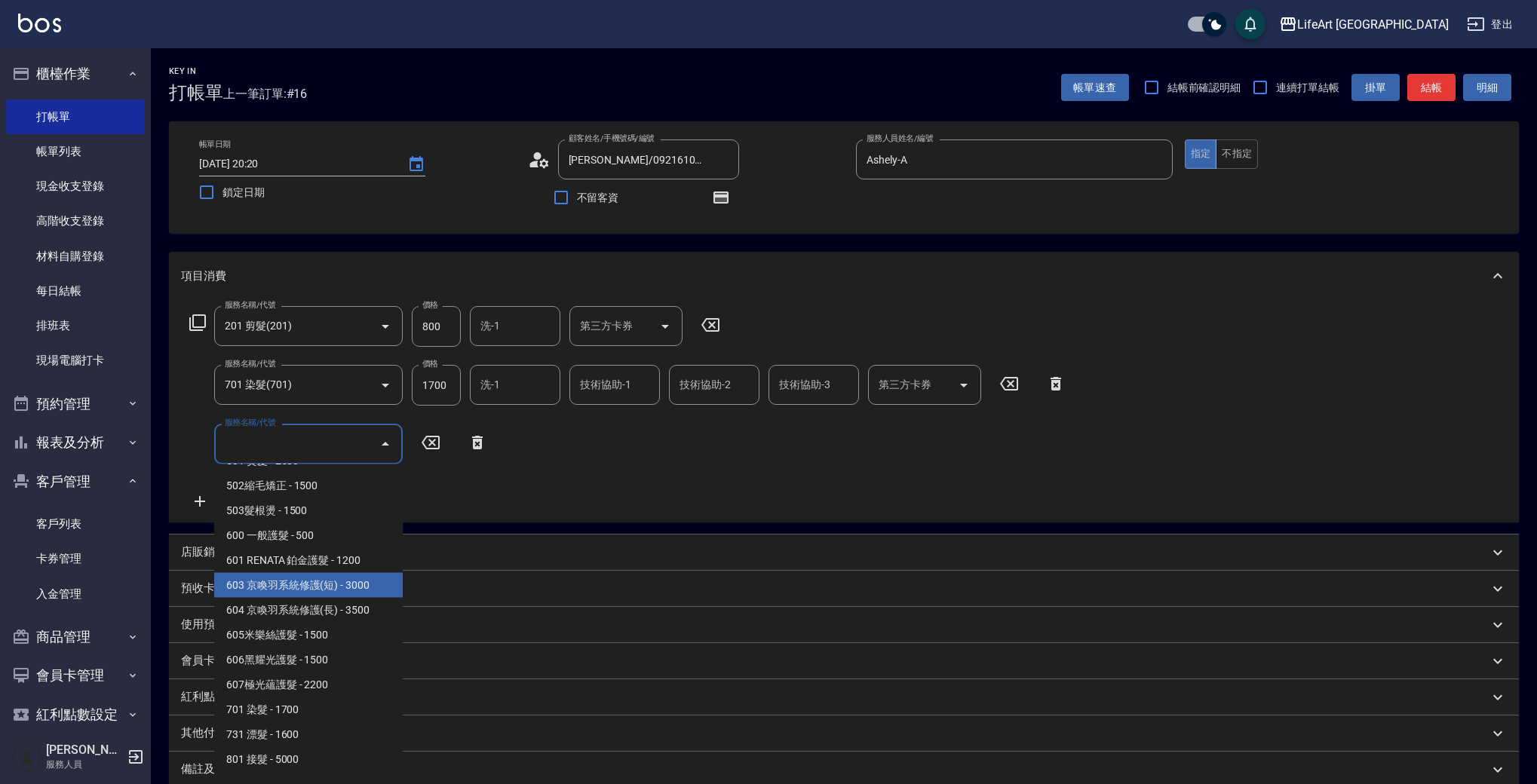
click at [364, 594] on span "603 京喚羽系統修護(短) - 3000" at bounding box center [308, 586] width 189 height 25
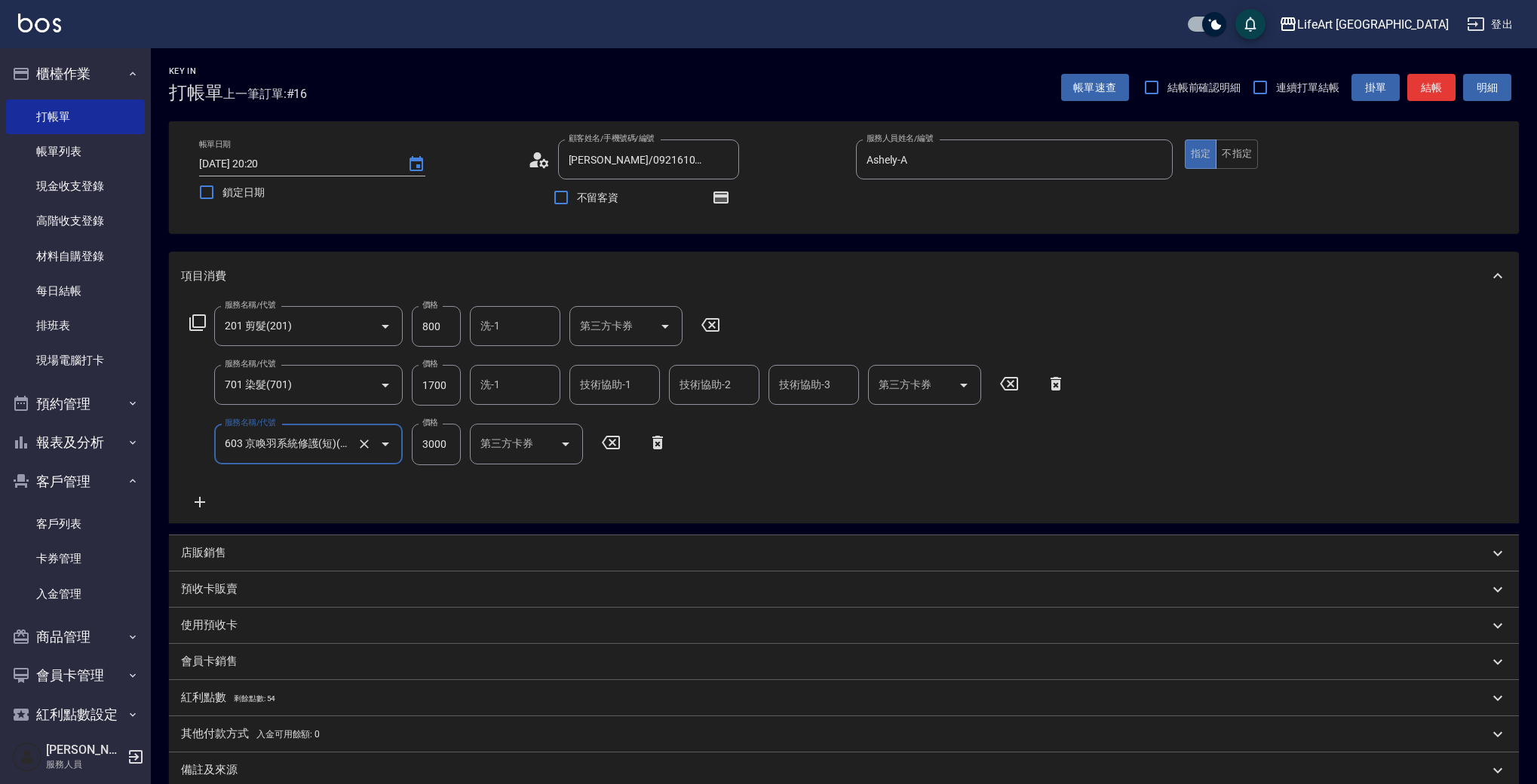
type input "603 京喚羽系統修護(短)(603)"
click at [442, 403] on input "1700" at bounding box center [436, 384] width 49 height 41
type input "4740"
click at [433, 325] on input "800" at bounding box center [436, 326] width 49 height 41
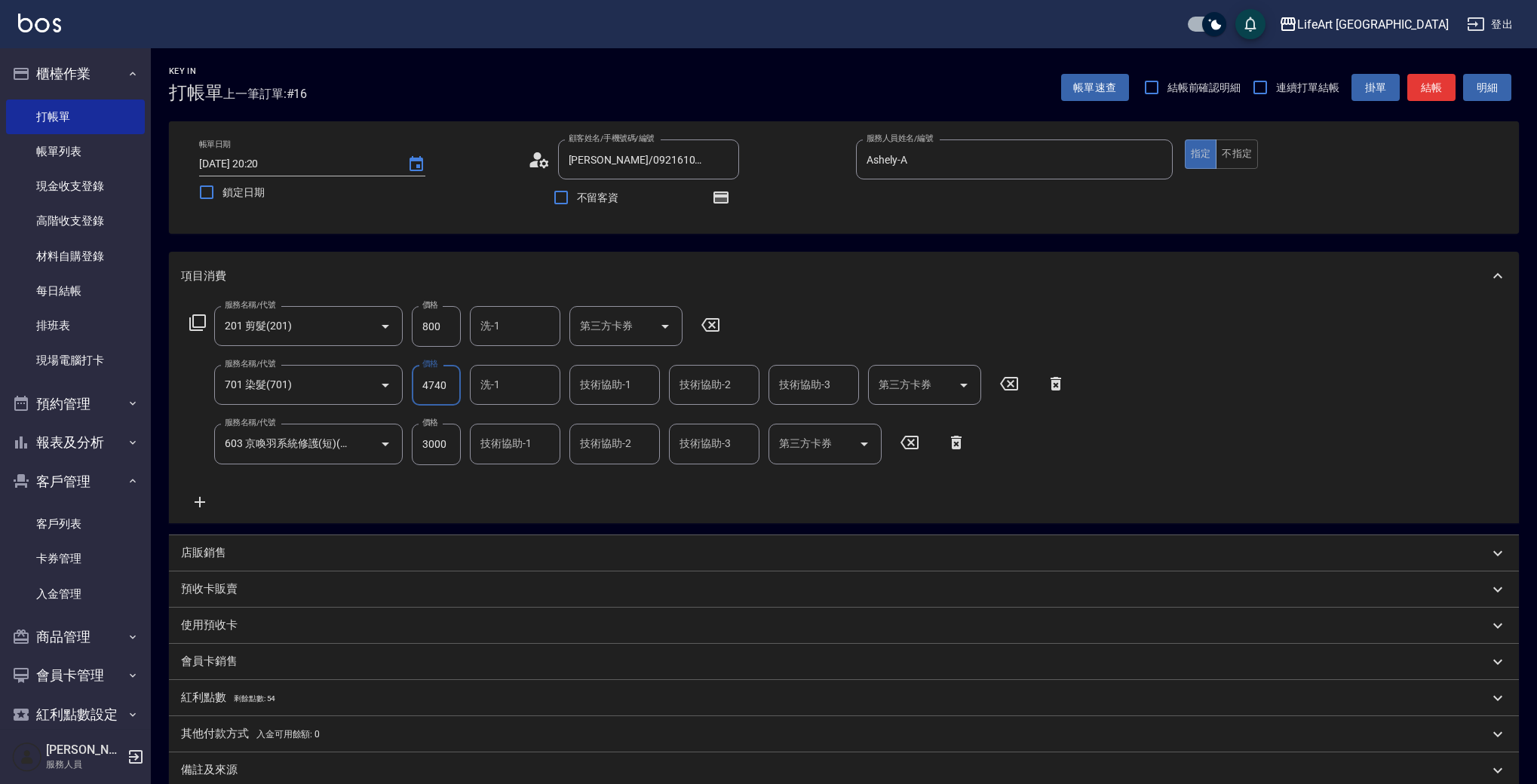
click at [433, 325] on input "800" at bounding box center [436, 326] width 49 height 41
type input "100"
click at [430, 443] on input "3000" at bounding box center [436, 444] width 49 height 41
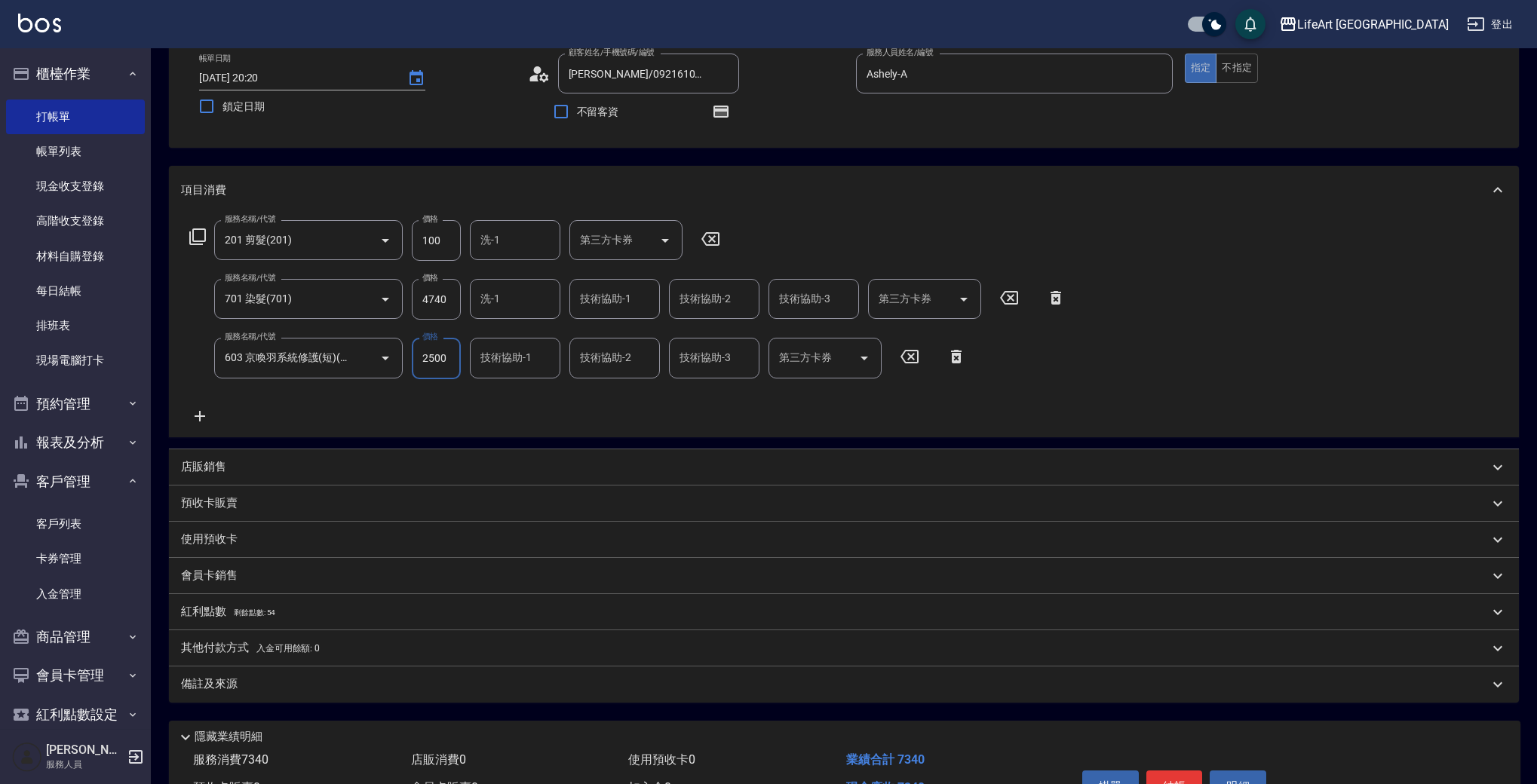
scroll to position [80, 0]
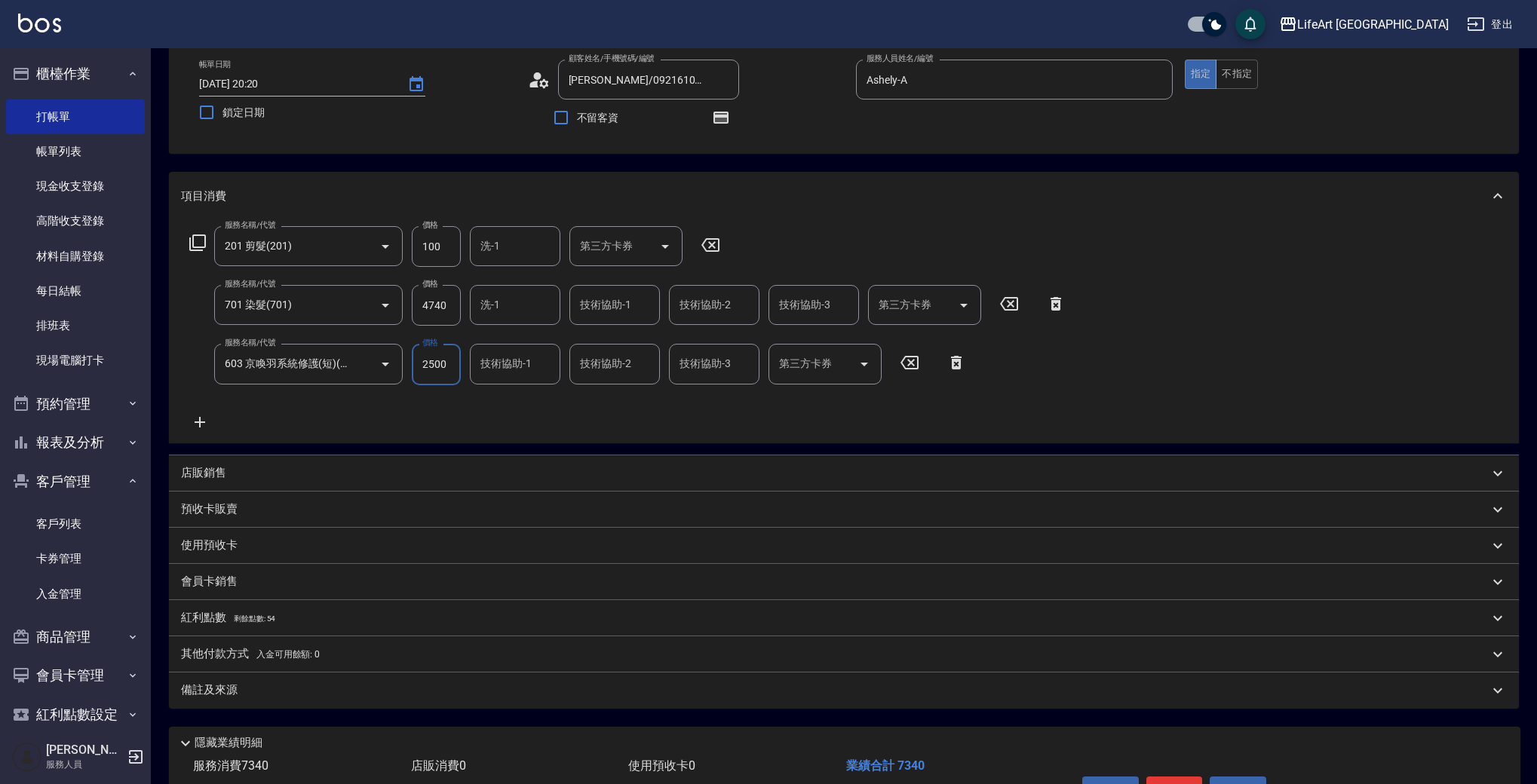
type input "2500"
click at [616, 306] on div "技術協助-1 技術協助-1" at bounding box center [615, 305] width 90 height 40
click at [617, 350] on span "Casey -c" at bounding box center [623, 352] width 83 height 32
type input "Casey-c"
click at [714, 288] on div "技術協助-2" at bounding box center [714, 305] width 90 height 40
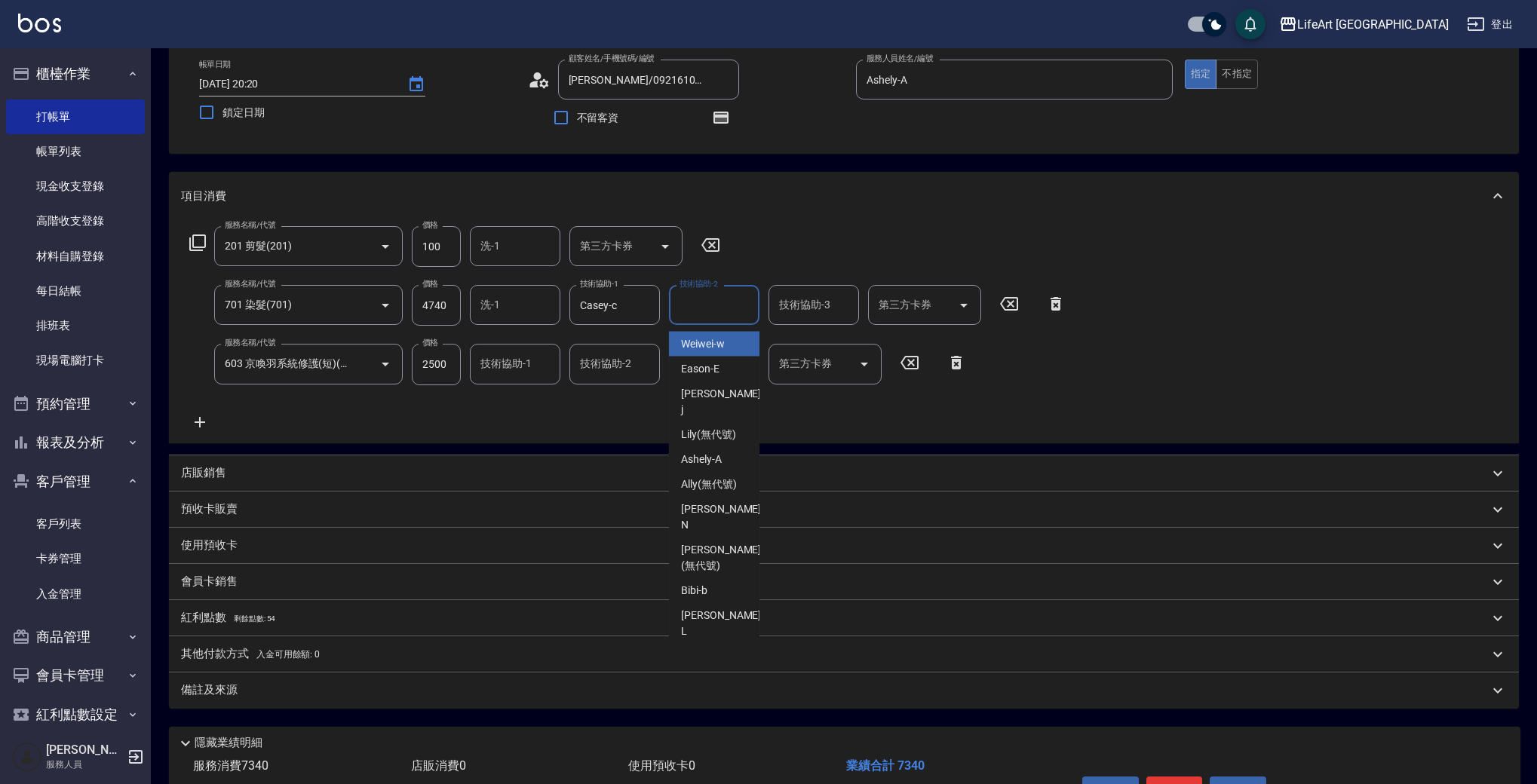
click at [709, 300] on input "技術協助-2" at bounding box center [714, 304] width 77 height 26
drag, startPoint x: 713, startPoint y: 336, endPoint x: 720, endPoint y: 337, distance: 7.1
click at [713, 337] on div "Casey -c" at bounding box center [714, 352] width 90 height 41
type input "Casey-c"
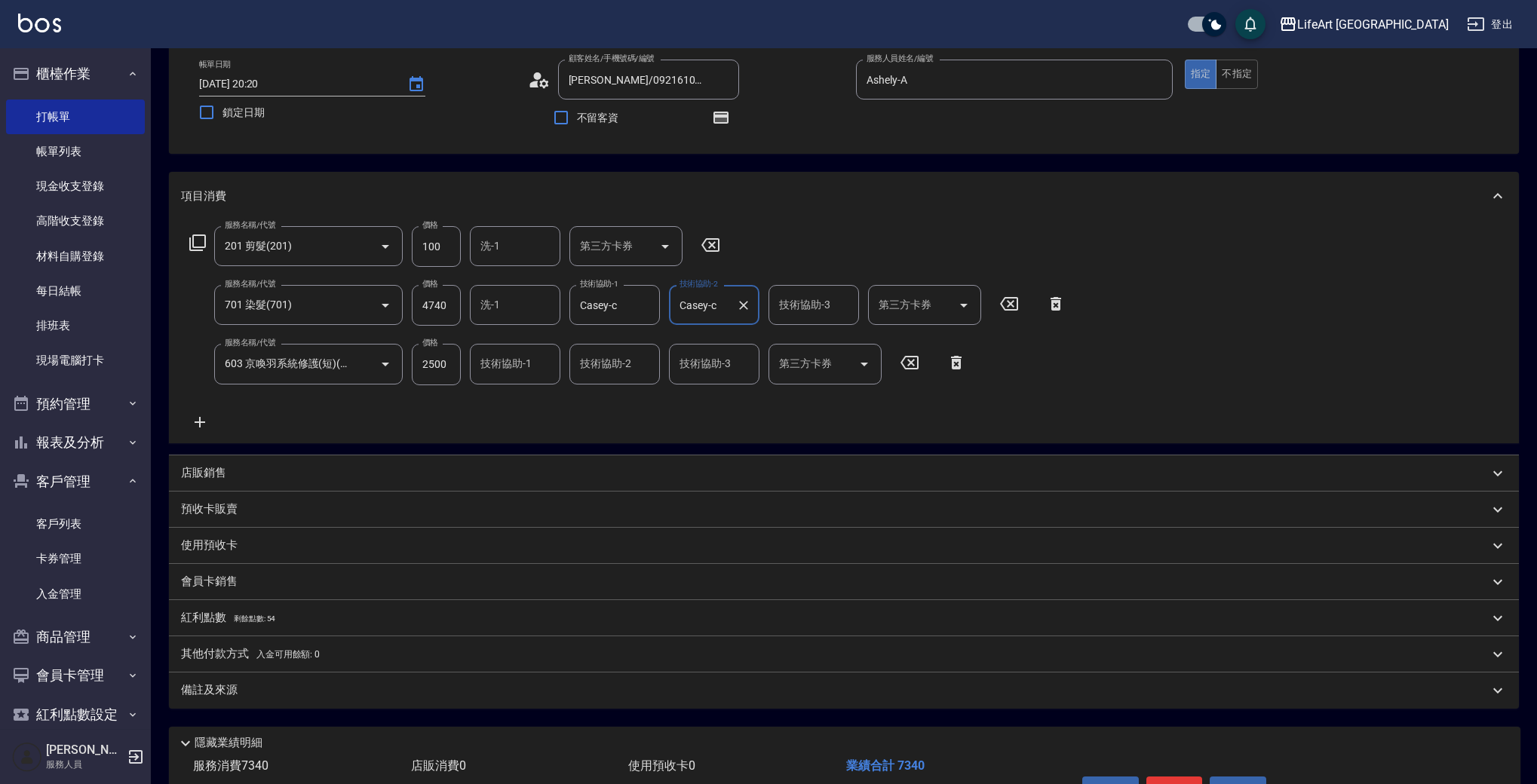
click at [510, 371] on input "技術協助-1" at bounding box center [514, 364] width 77 height 26
click at [521, 406] on div "Casey -c" at bounding box center [515, 410] width 90 height 41
type input "Casey-c"
click at [580, 420] on div "服務名稱/代號 201 剪髮(201) 服務名稱/代號 價格 100 價格 洗-1 洗-1 第三方卡券 第三方卡券 服務名稱/代號 701 染髮(701) 服…" at bounding box center [628, 328] width 893 height 204
click at [805, 301] on div "技術協助-3 技術協助-3" at bounding box center [813, 305] width 90 height 40
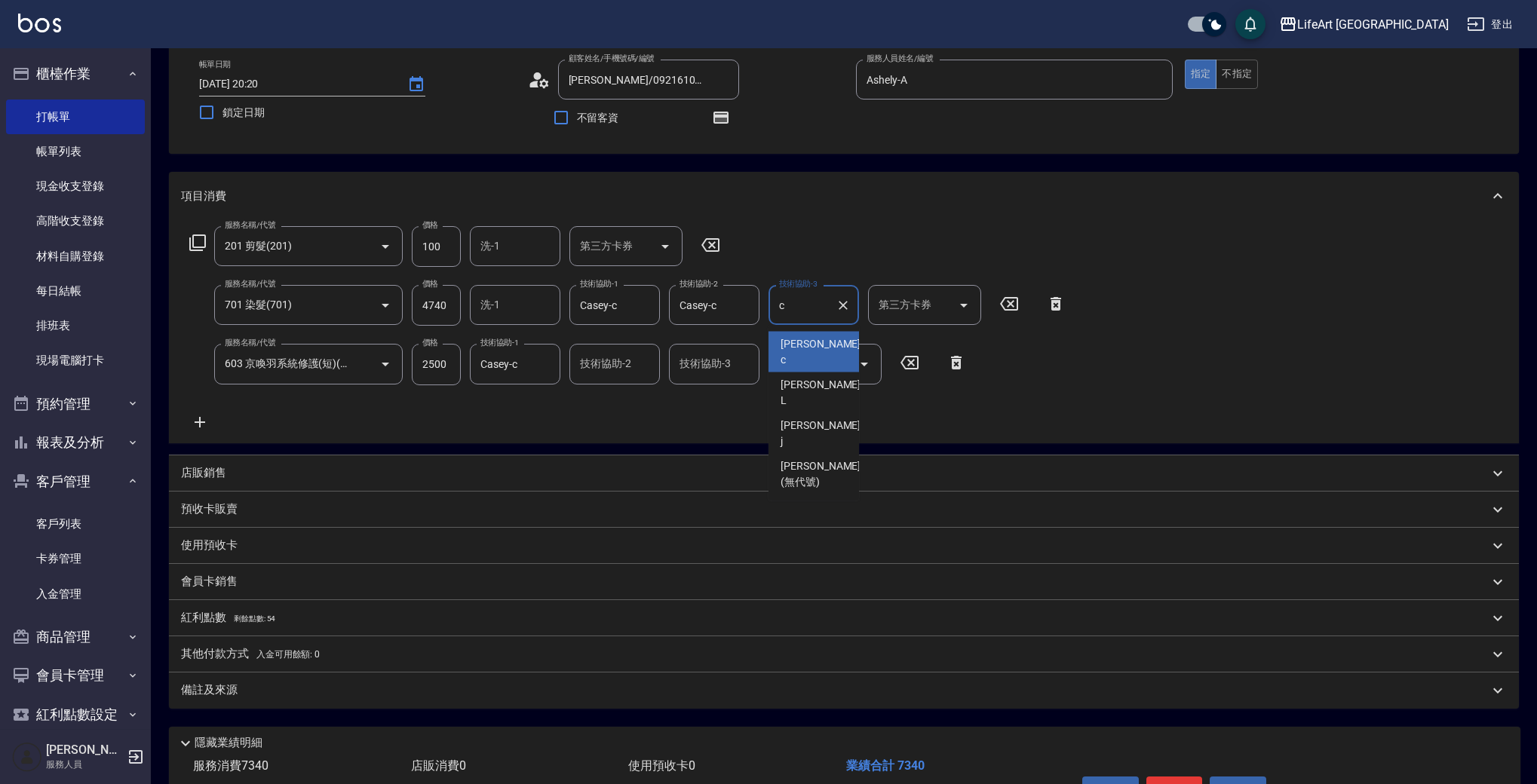
click at [804, 344] on span "Casey -c" at bounding box center [822, 352] width 83 height 32
type input "Casey-c"
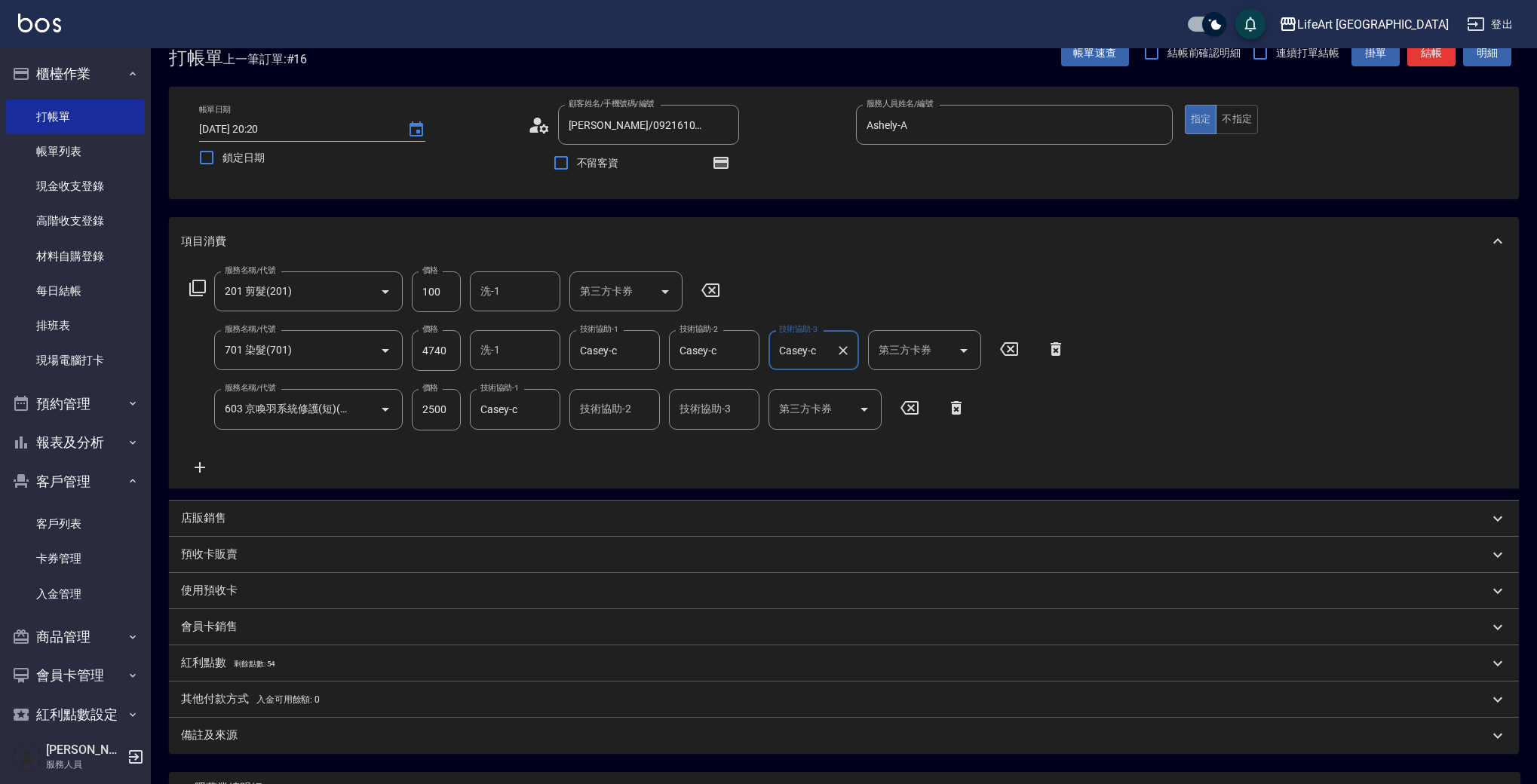
scroll to position [7, 0]
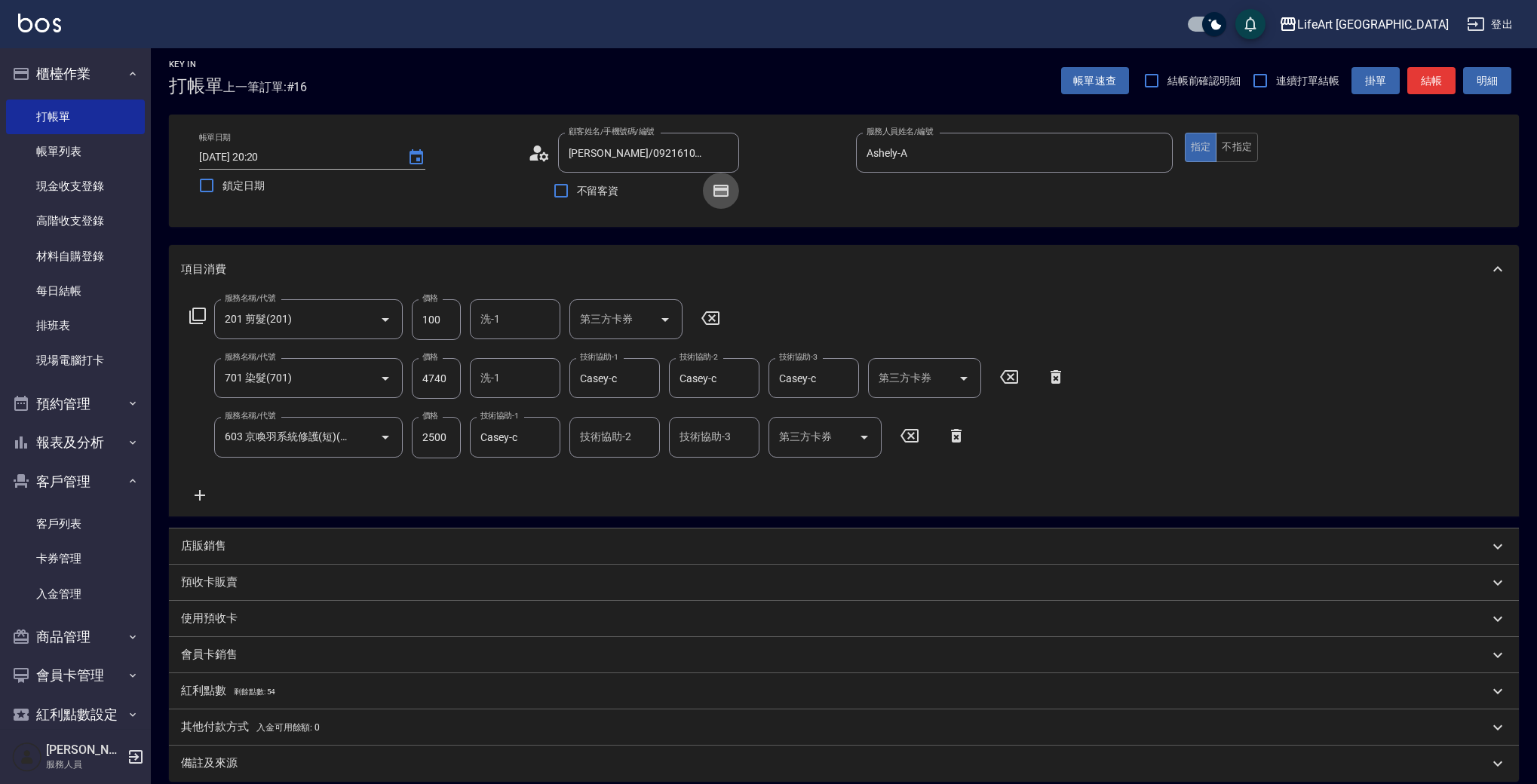
click at [708, 196] on button "button" at bounding box center [721, 190] width 36 height 36
click at [714, 195] on icon "button" at bounding box center [720, 190] width 15 height 12
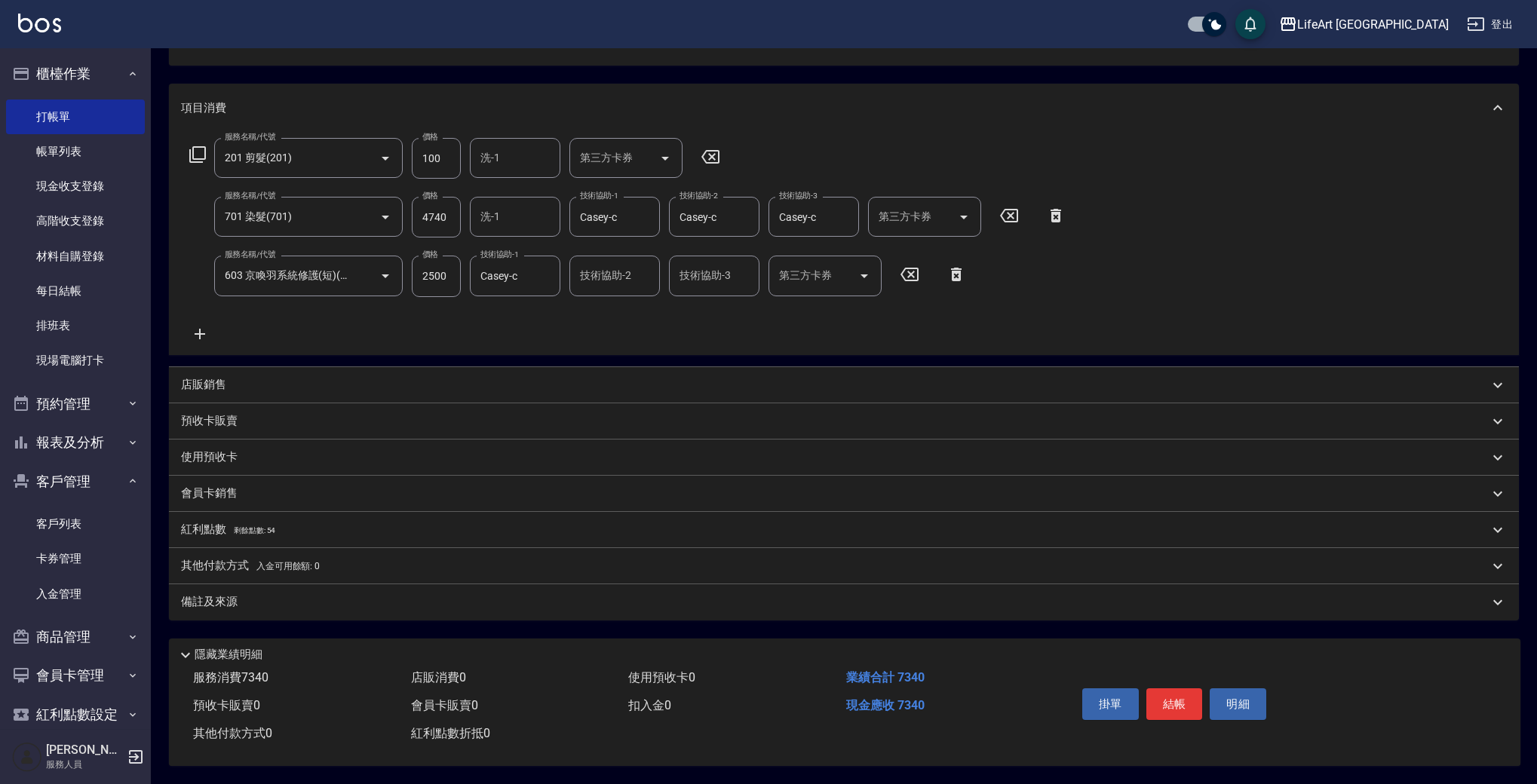
click at [275, 594] on div "備註及來源" at bounding box center [835, 602] width 1308 height 16
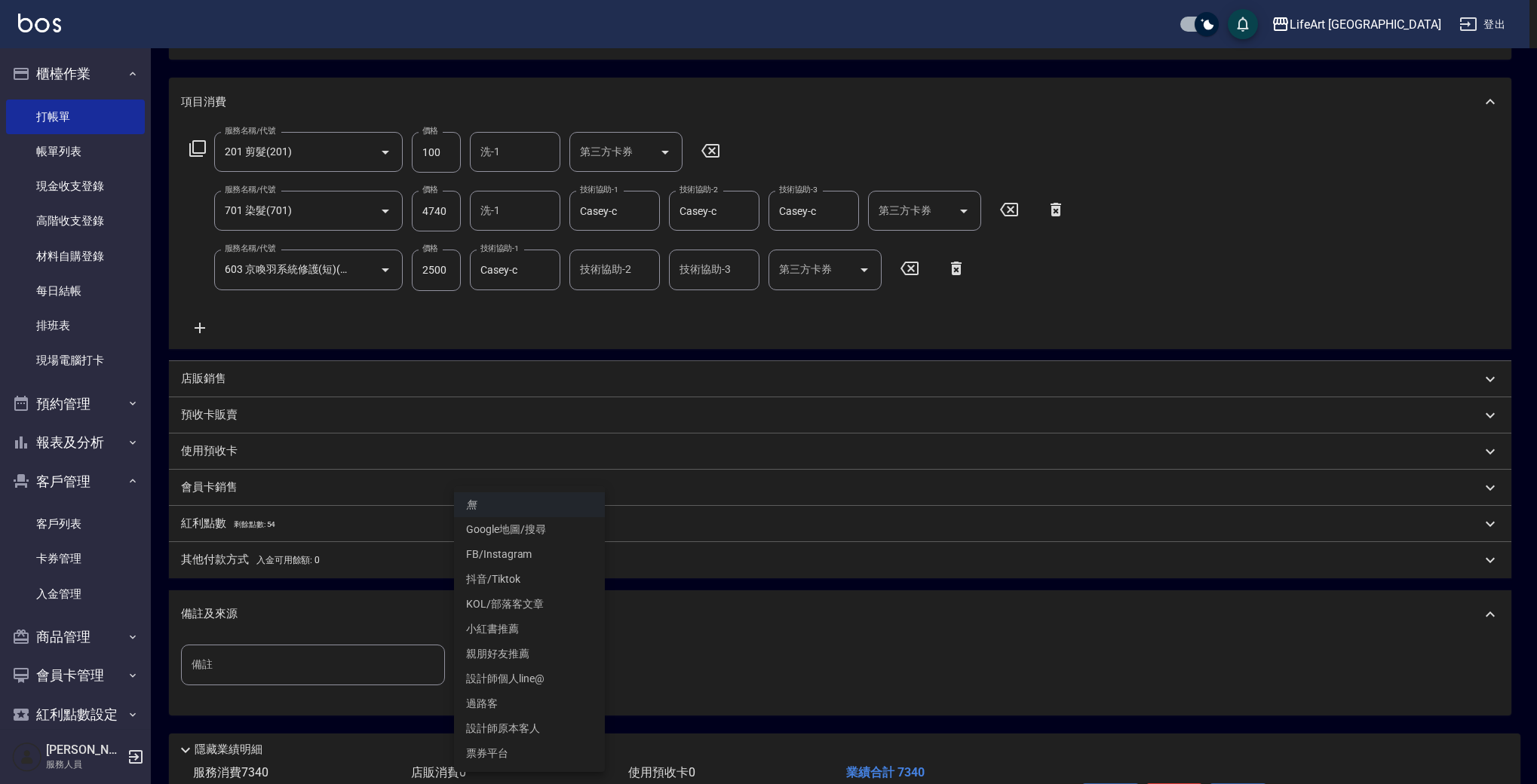
click at [492, 645] on body "LifeArt 蘆洲 登出 櫃檯作業 打帳單 帳單列表 現金收支登錄 高階收支登錄 材料自購登錄 每日結帳 排班表 現場電腦打卡 預約管理 預約管理 單日預約…" at bounding box center [768, 352] width 1537 height 1053
click at [531, 720] on li "設計師原本客人" at bounding box center [529, 729] width 151 height 25
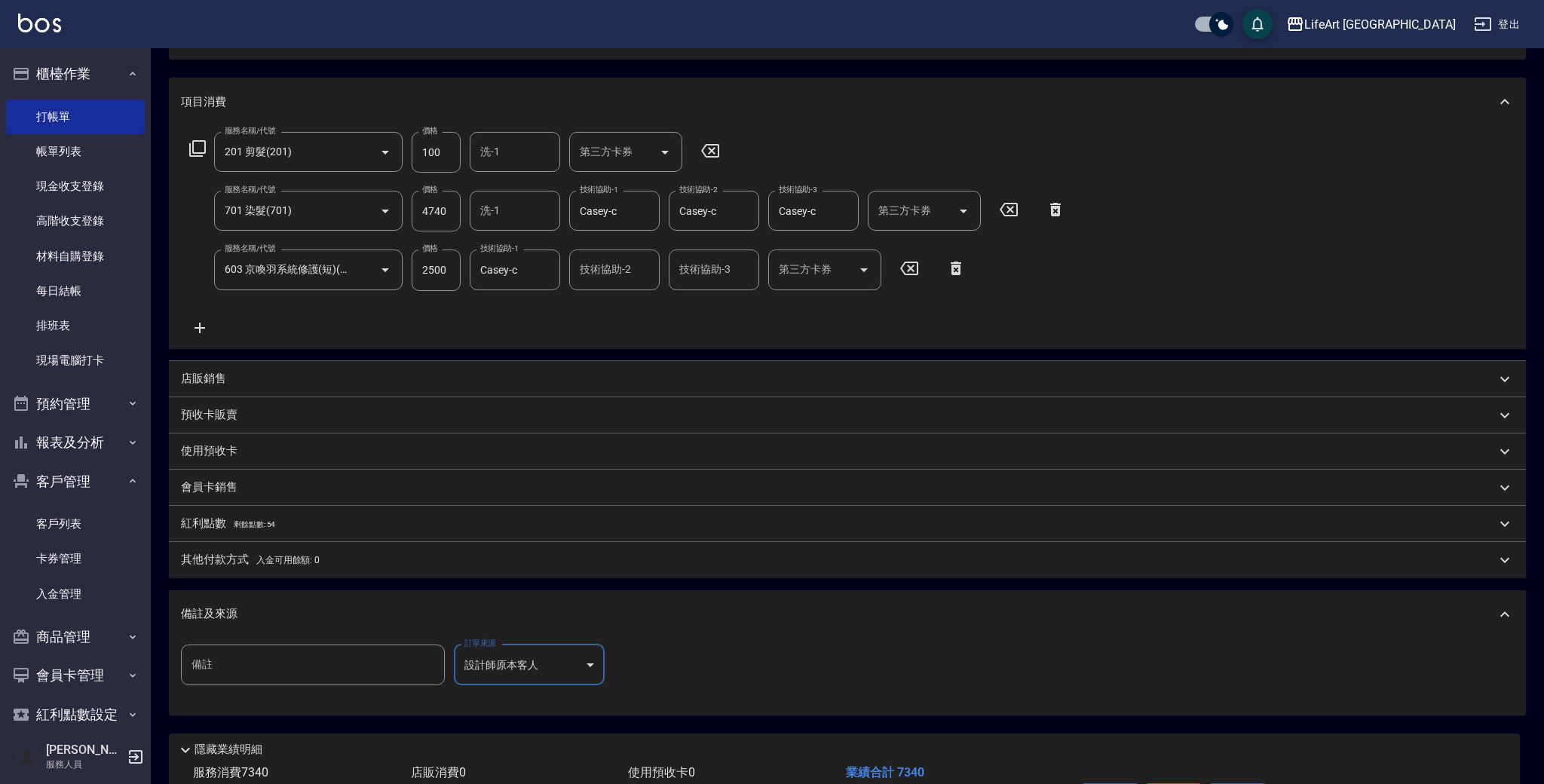
type input "設計師原本客人"
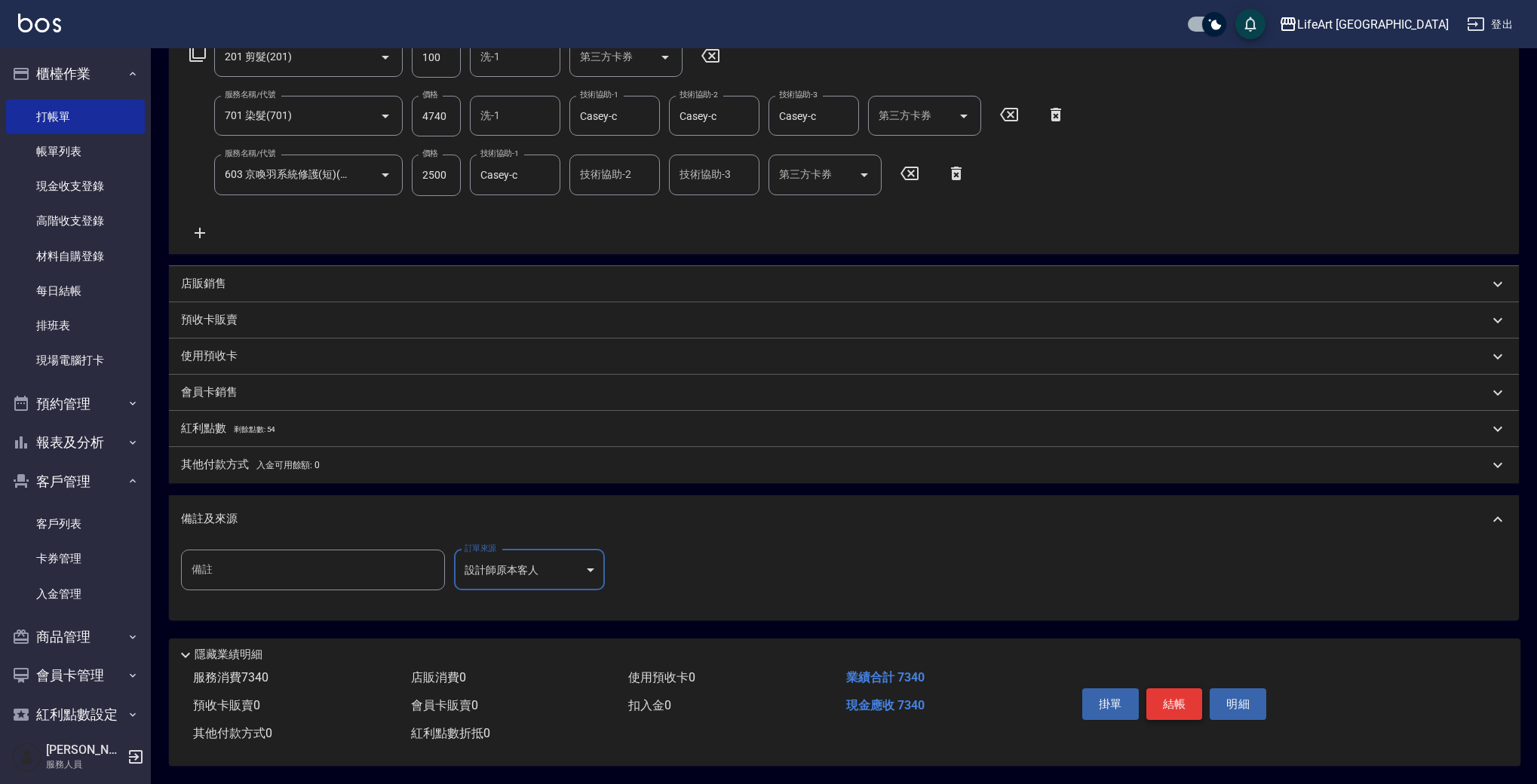
click at [1175, 700] on button "結帳" at bounding box center [1174, 704] width 57 height 32
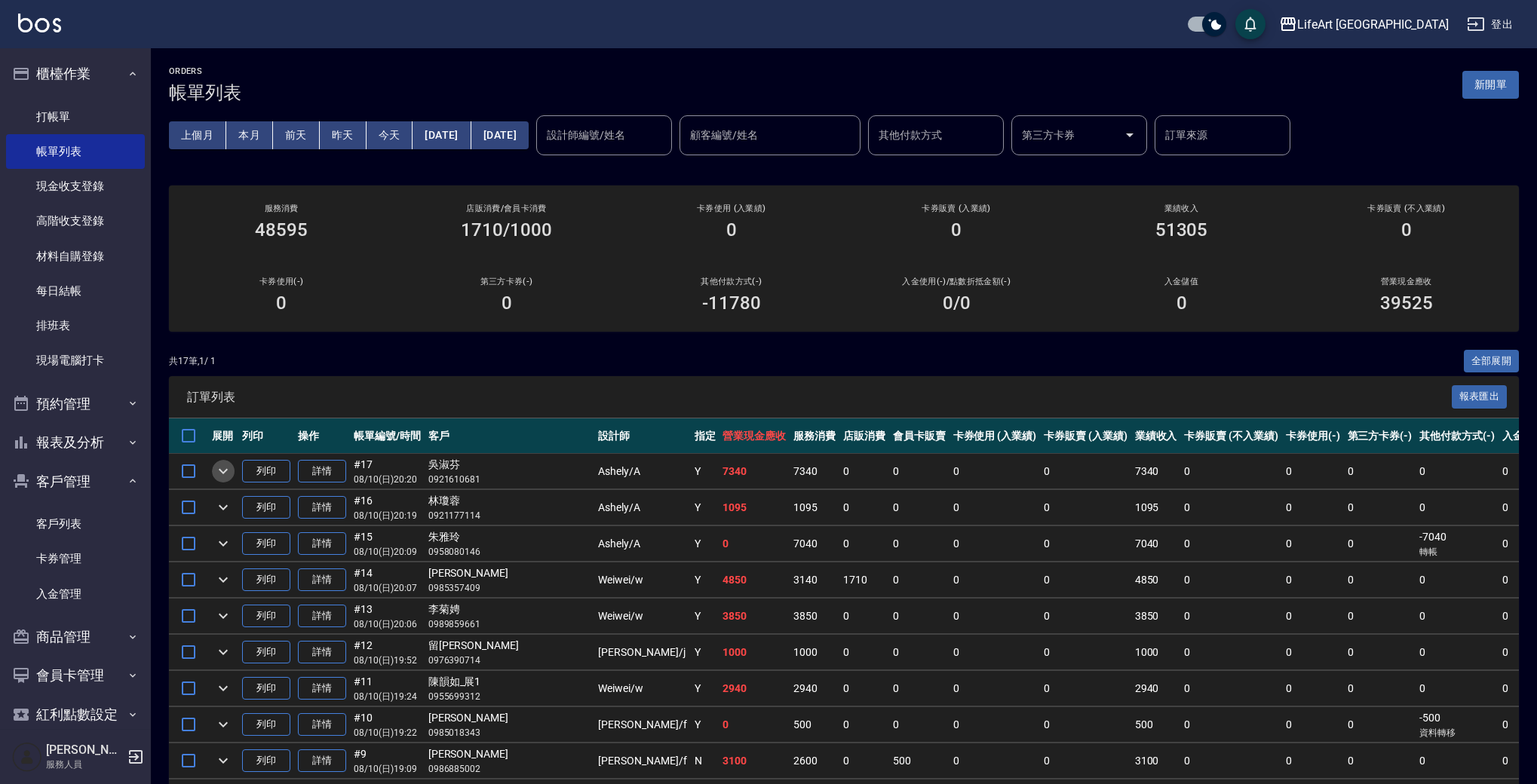
click at [227, 464] on icon "expand row" at bounding box center [223, 471] width 18 height 18
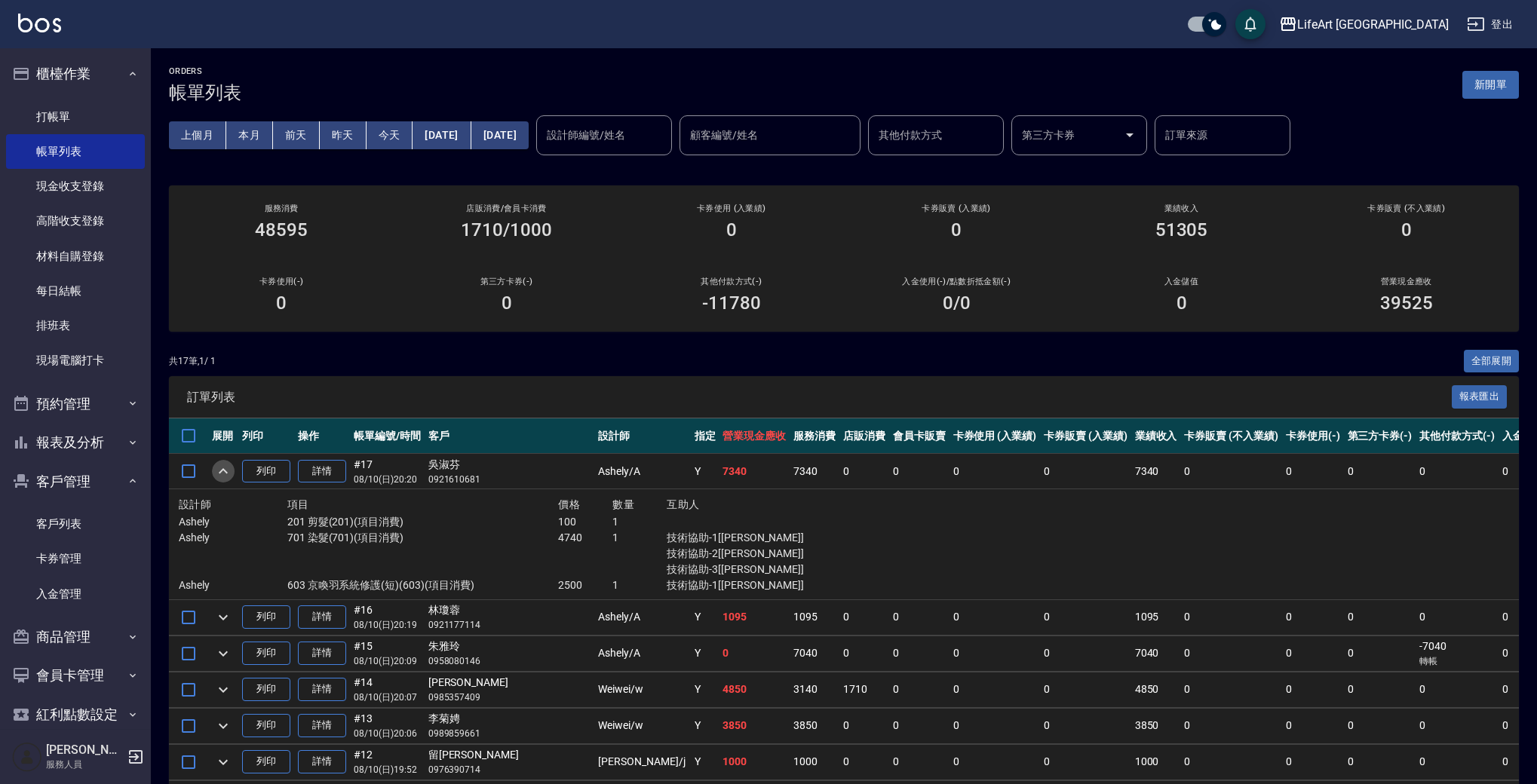
click at [227, 464] on icon "expand row" at bounding box center [223, 471] width 18 height 18
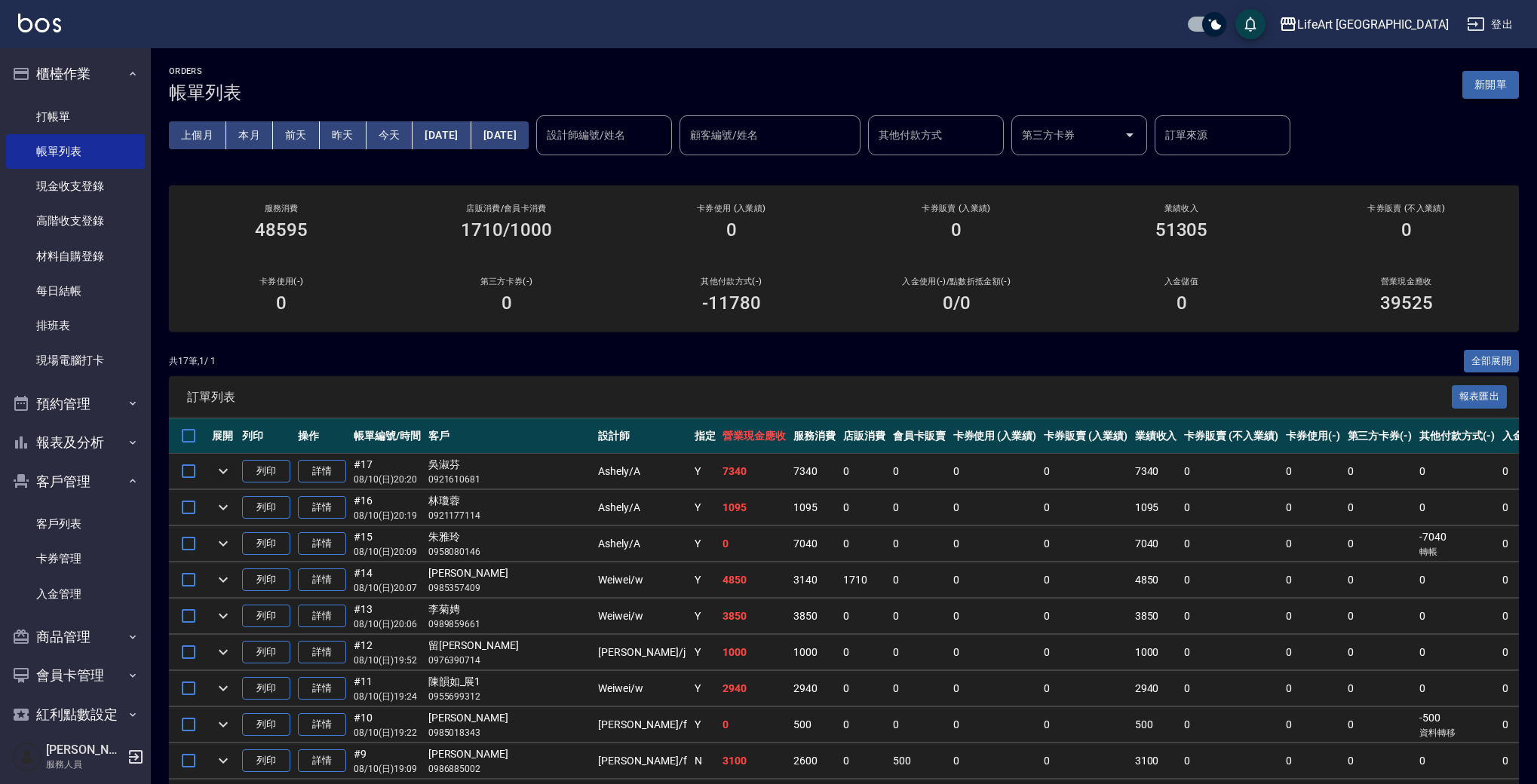
click at [1499, 87] on button "新開單" at bounding box center [1490, 85] width 57 height 28
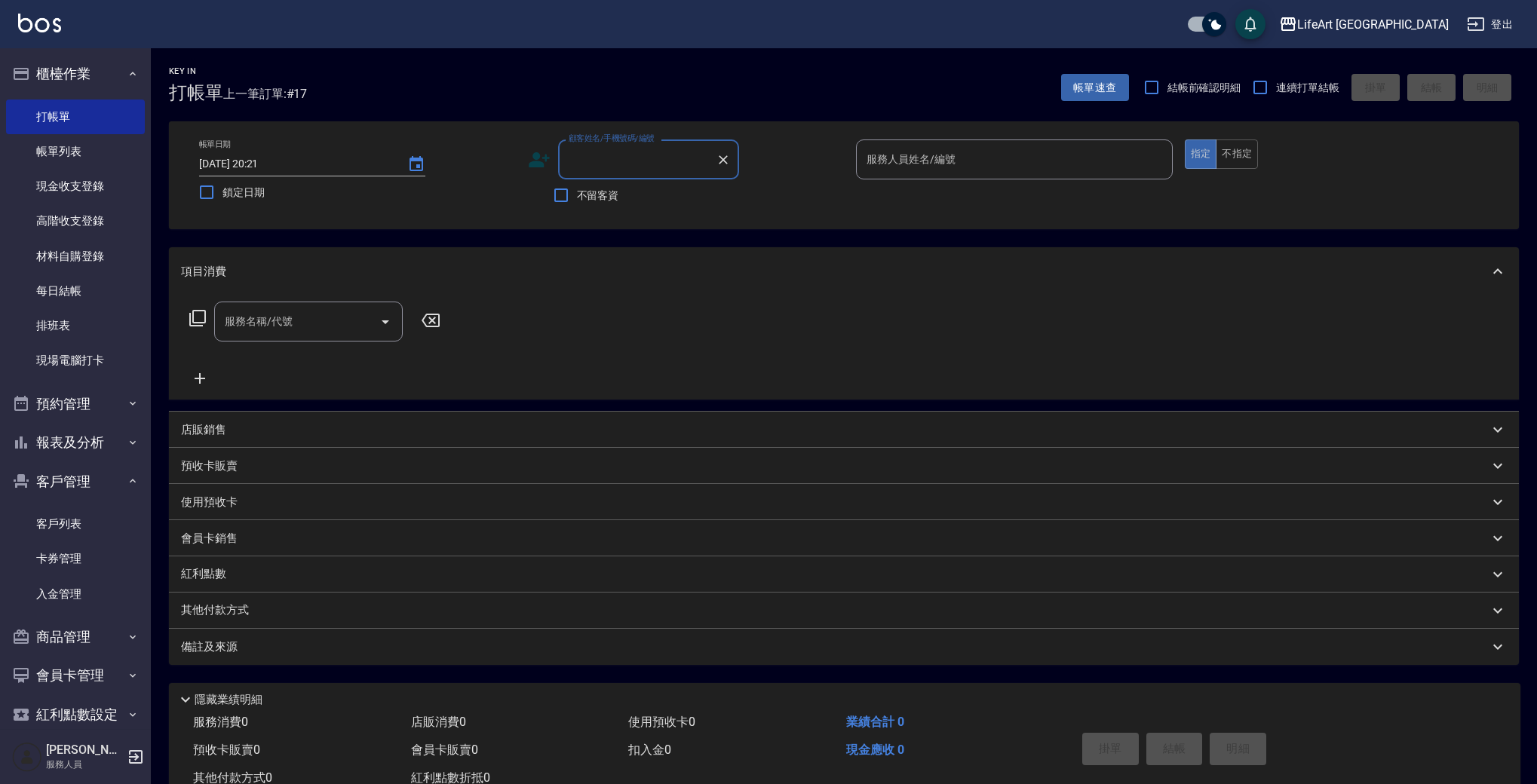
click at [633, 159] on input "顧客姓名/手機號碼/編號" at bounding box center [637, 159] width 144 height 26
click at [674, 201] on li "[PERSON_NAME]/0917885941/null" at bounding box center [648, 198] width 181 height 25
type input "[PERSON_NAME]/0917885941/null"
type input "Ashely-A"
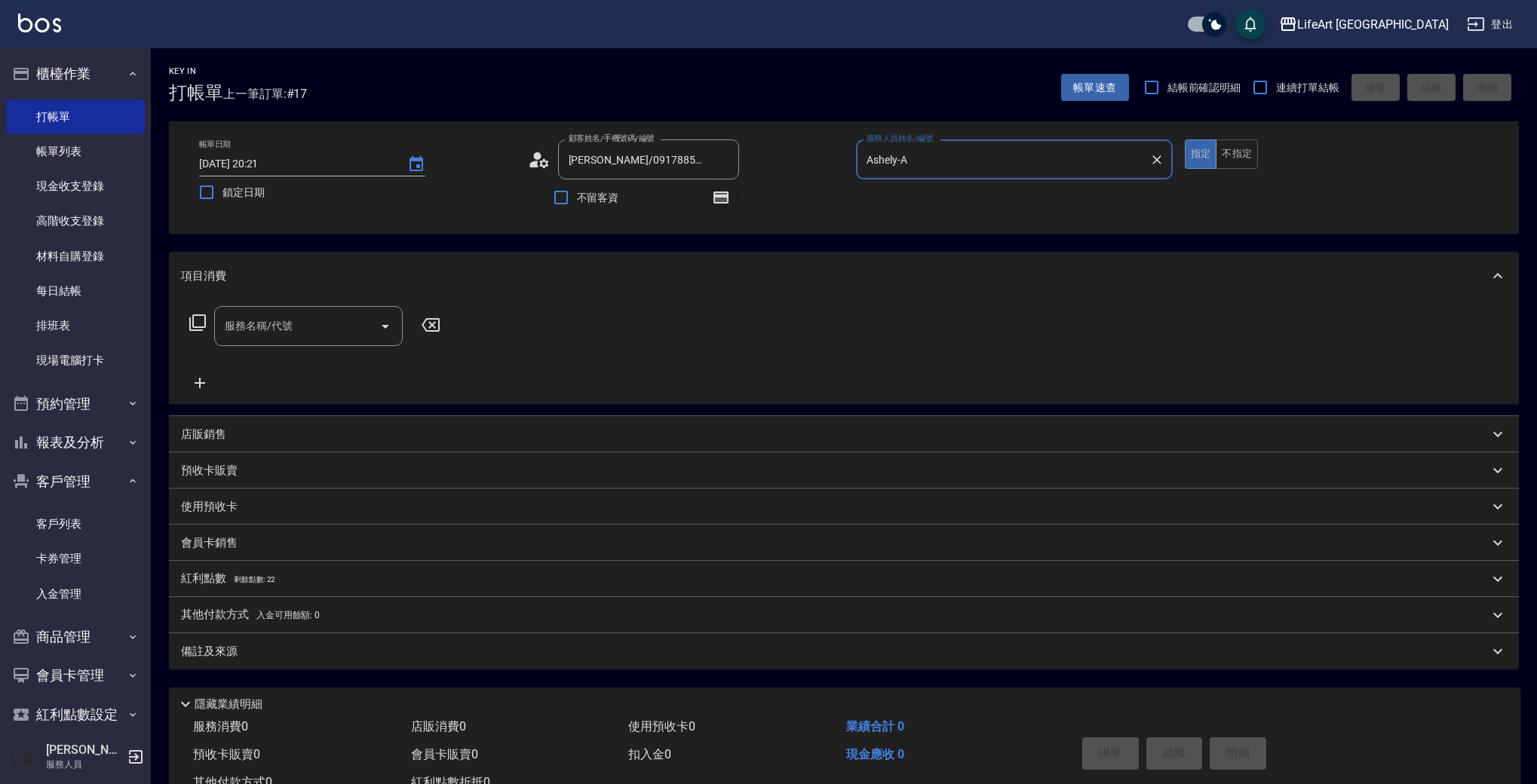
click at [719, 195] on icon "button" at bounding box center [720, 197] width 15 height 12
click at [314, 337] on input "服務名稱/代號" at bounding box center [297, 326] width 153 height 26
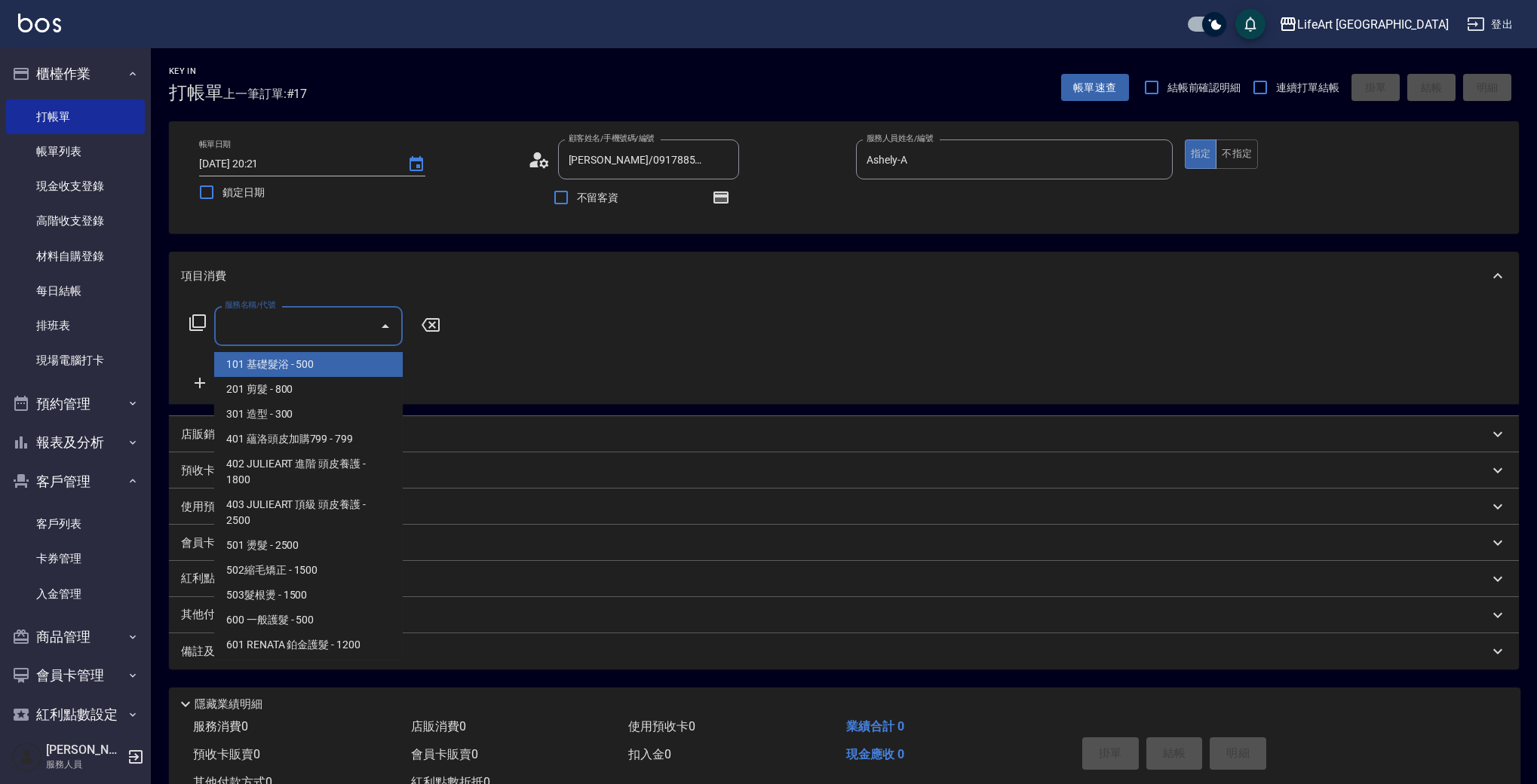
click at [320, 375] on span "101 基礎髮浴 - 500" at bounding box center [308, 364] width 189 height 25
type input "101 基礎髮浴 (101)"
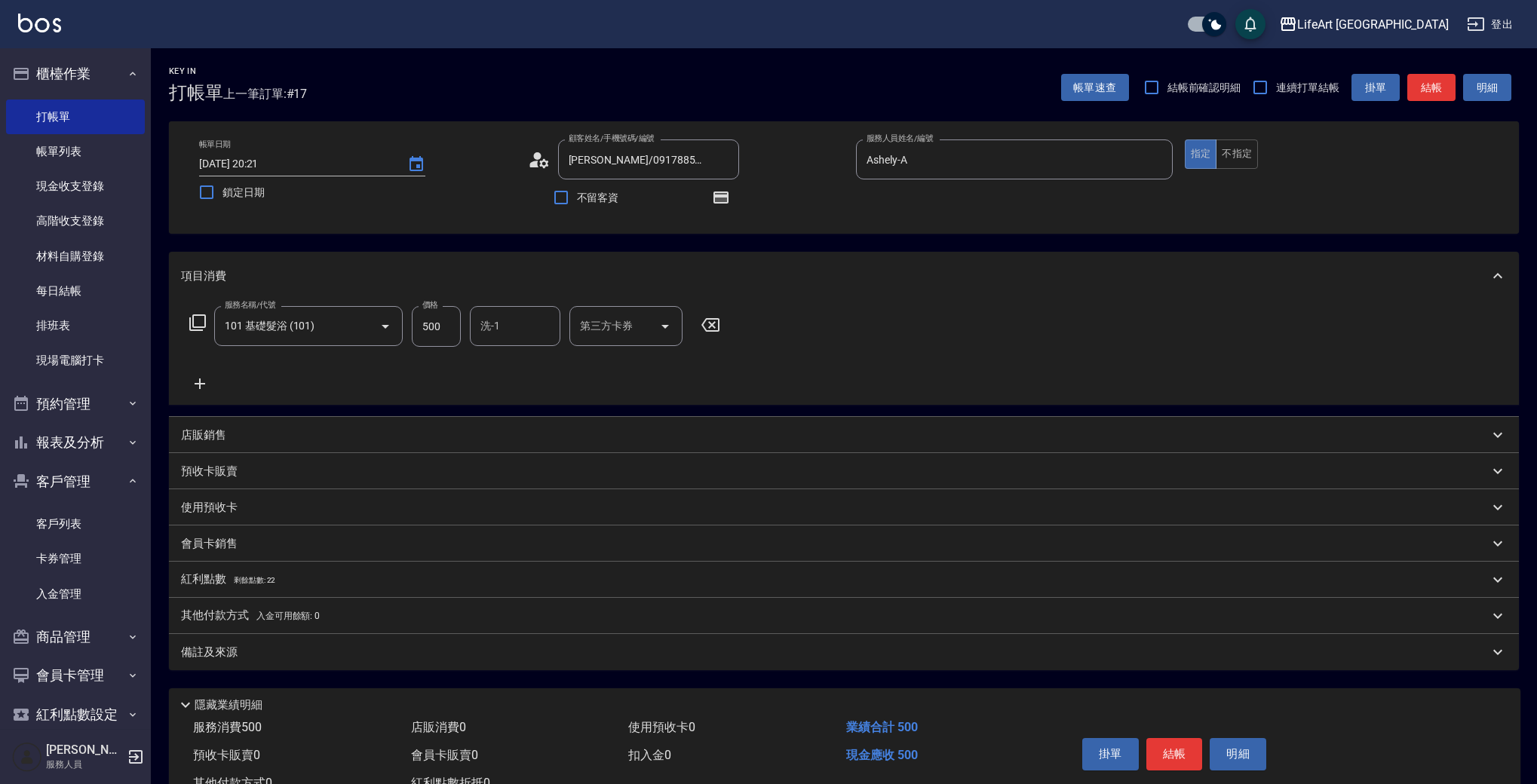
click at [203, 383] on icon at bounding box center [200, 383] width 11 height 11
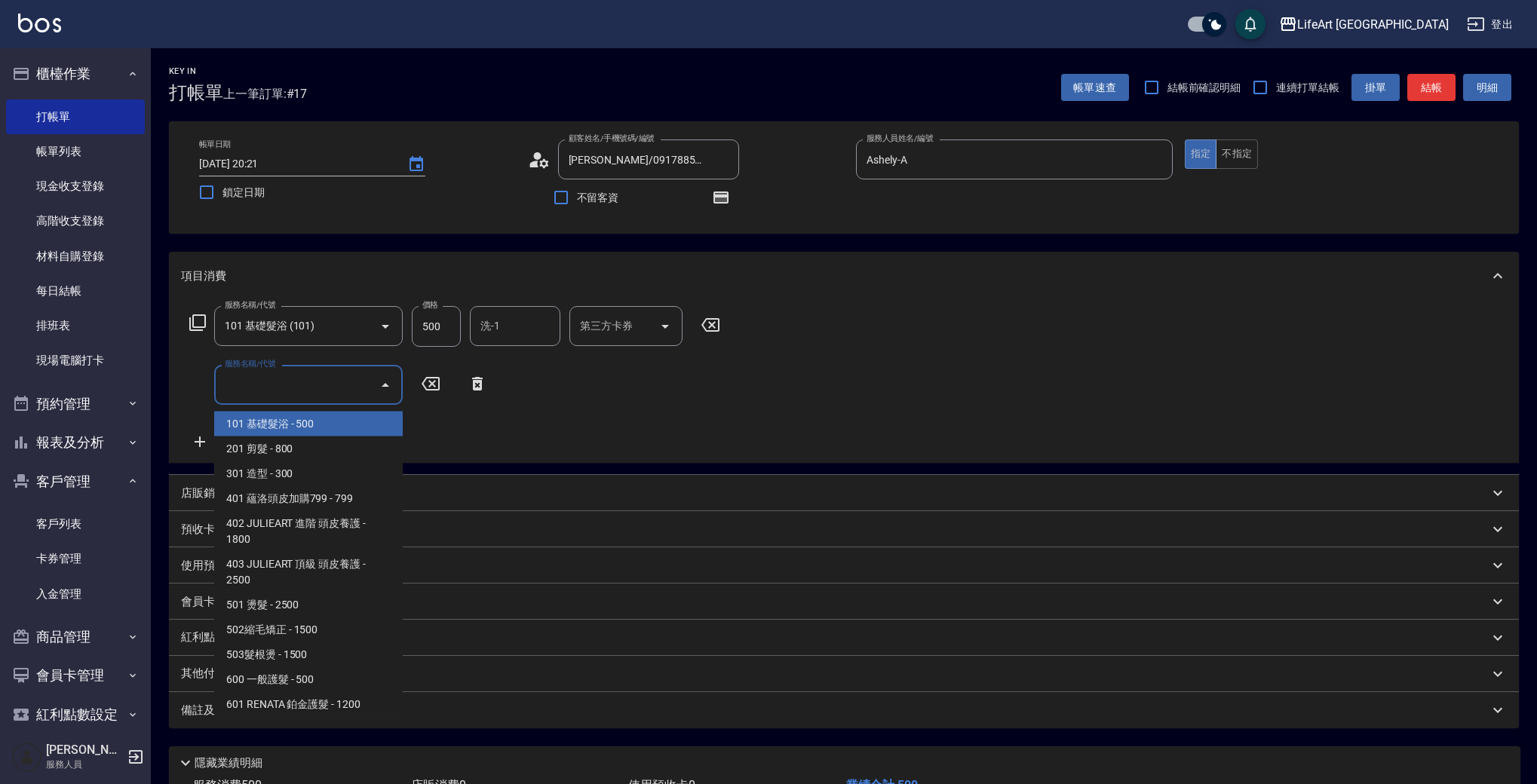
click at [251, 381] on input "服務名稱/代號" at bounding box center [297, 384] width 153 height 26
click at [288, 454] on span "201 剪髮 - 800" at bounding box center [308, 449] width 189 height 25
type input "201 剪髮(201)"
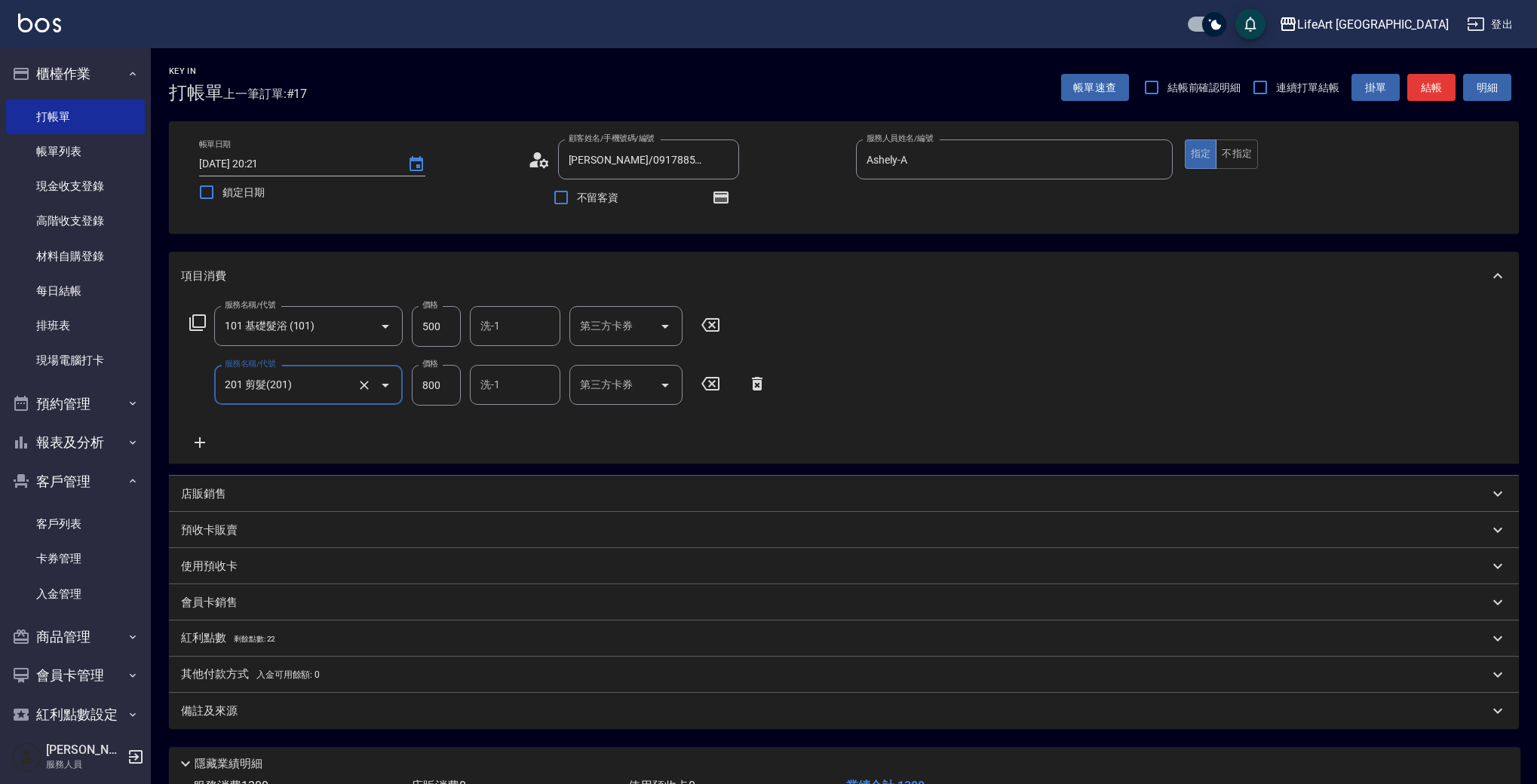
click at [196, 447] on icon at bounding box center [200, 442] width 38 height 18
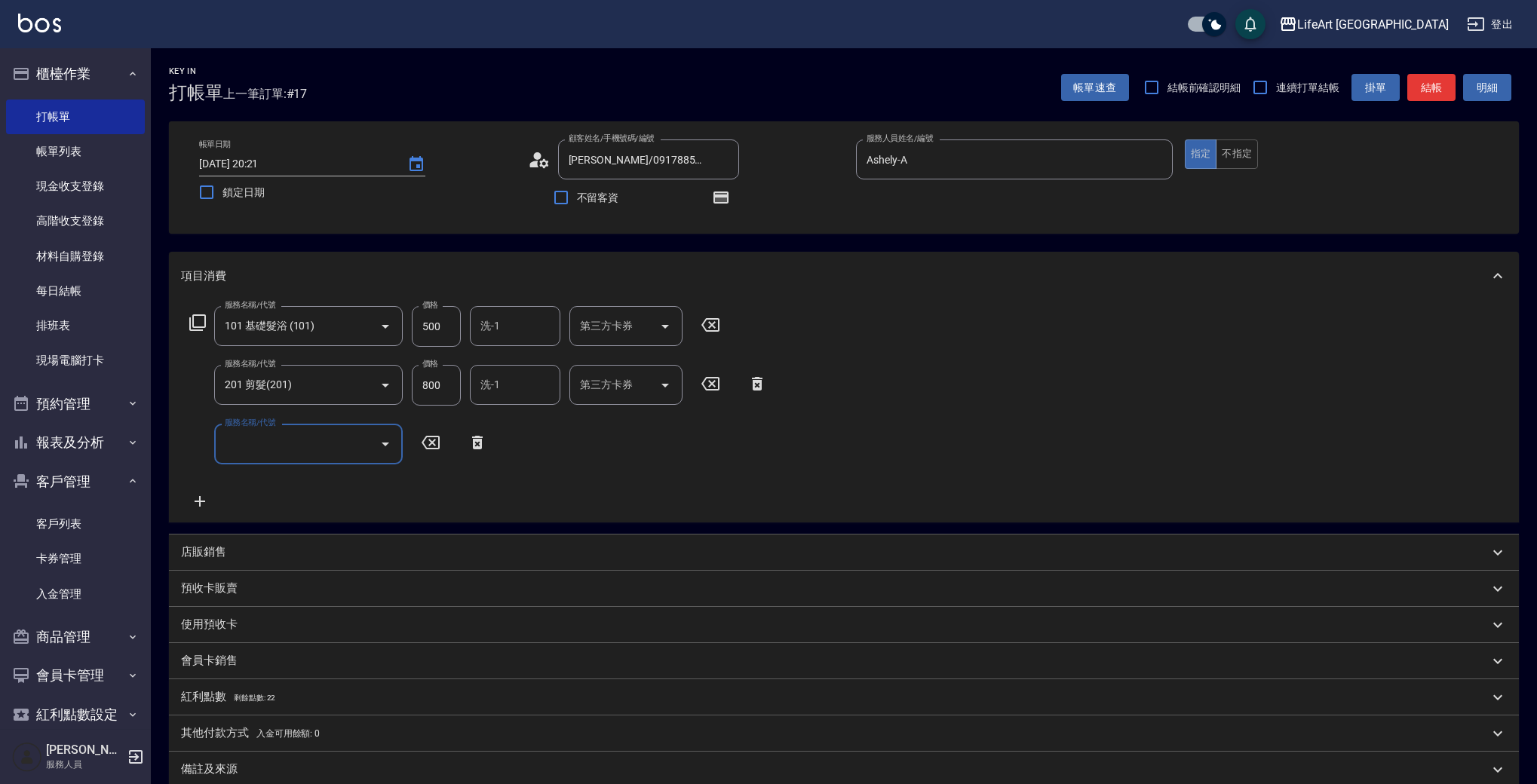
click at [239, 447] on input "服務名稱/代號" at bounding box center [297, 443] width 153 height 26
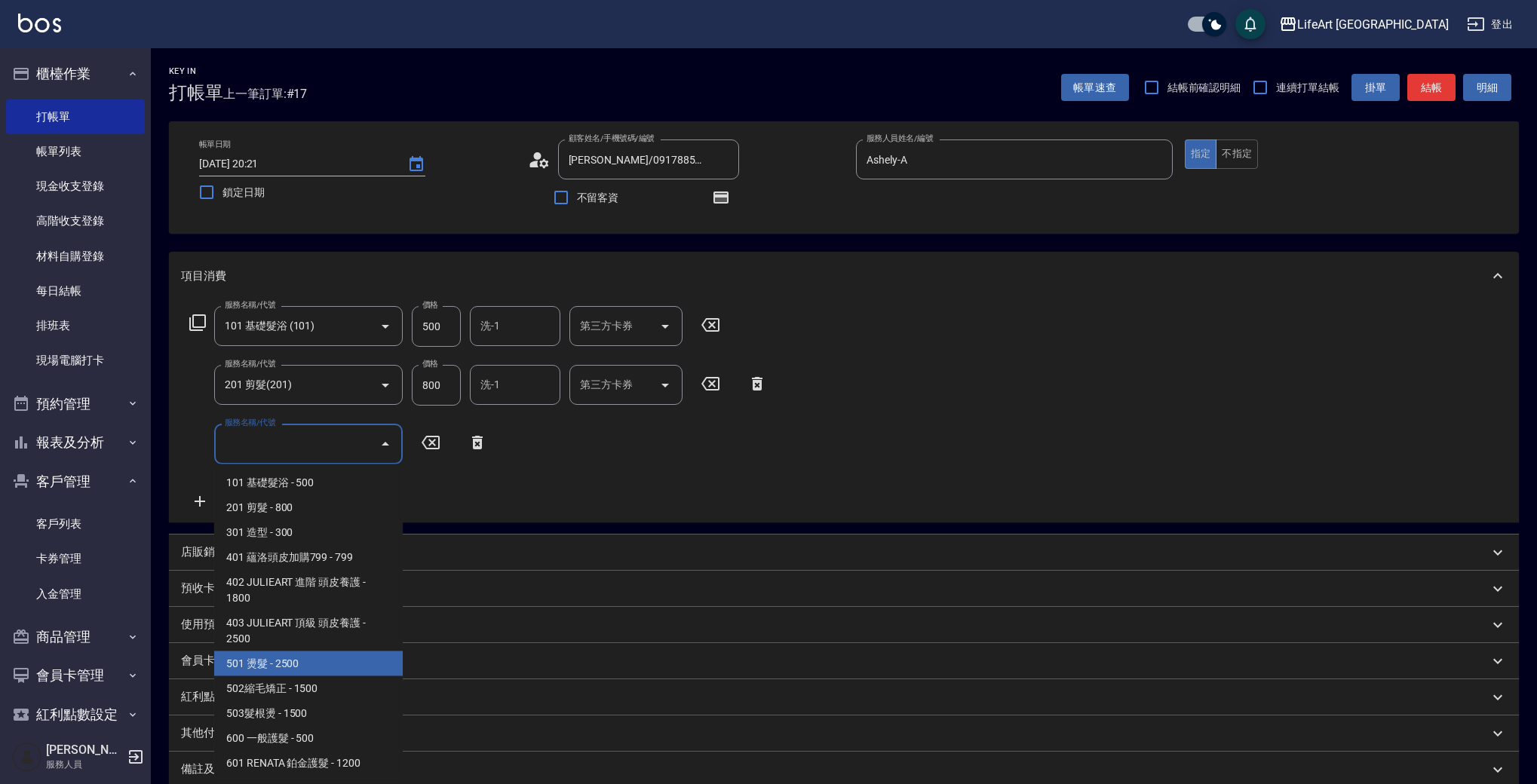
scroll to position [203, 0]
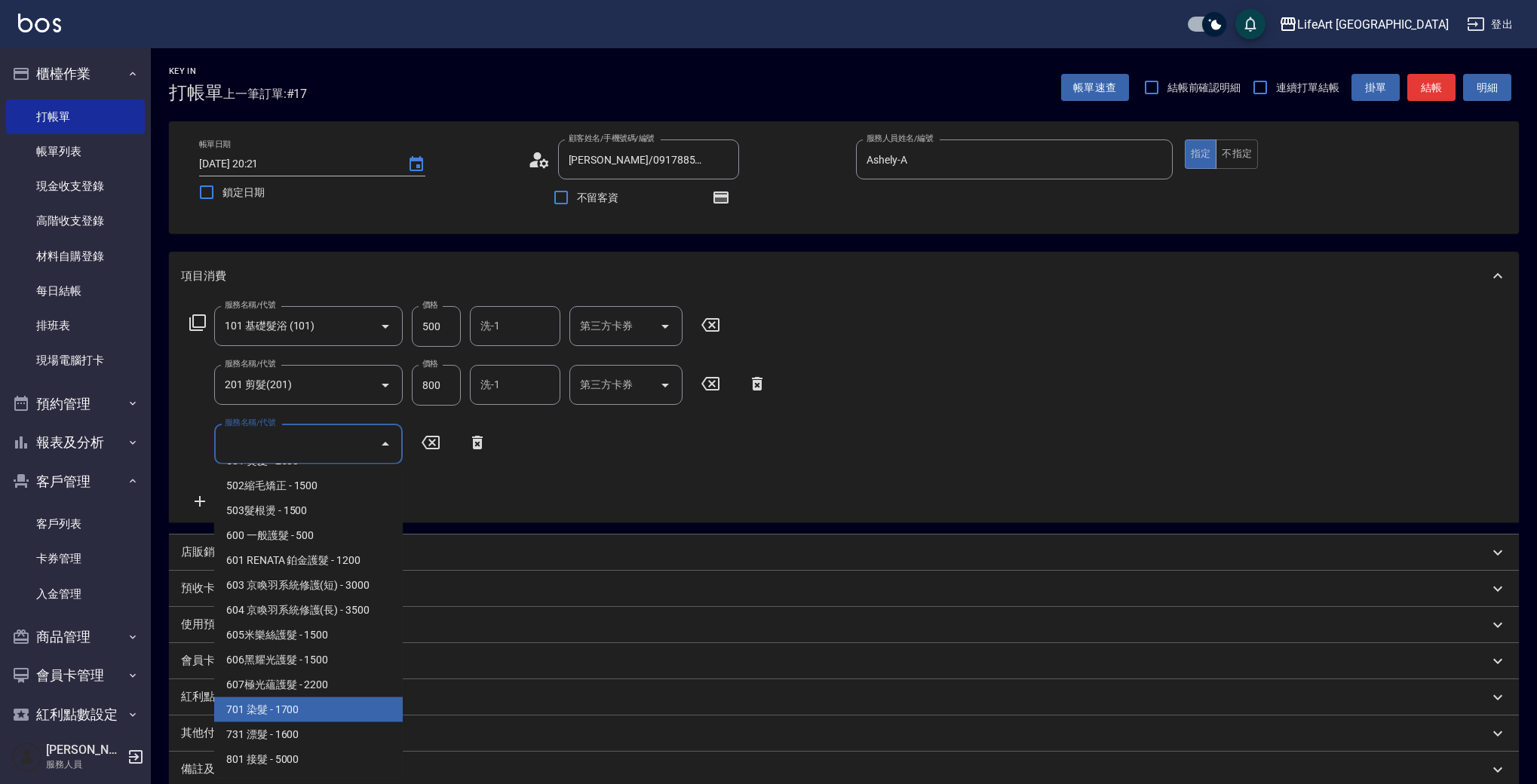
click at [367, 708] on span "701 染髮 - 1700" at bounding box center [308, 710] width 189 height 25
type input "701 染髮(701)"
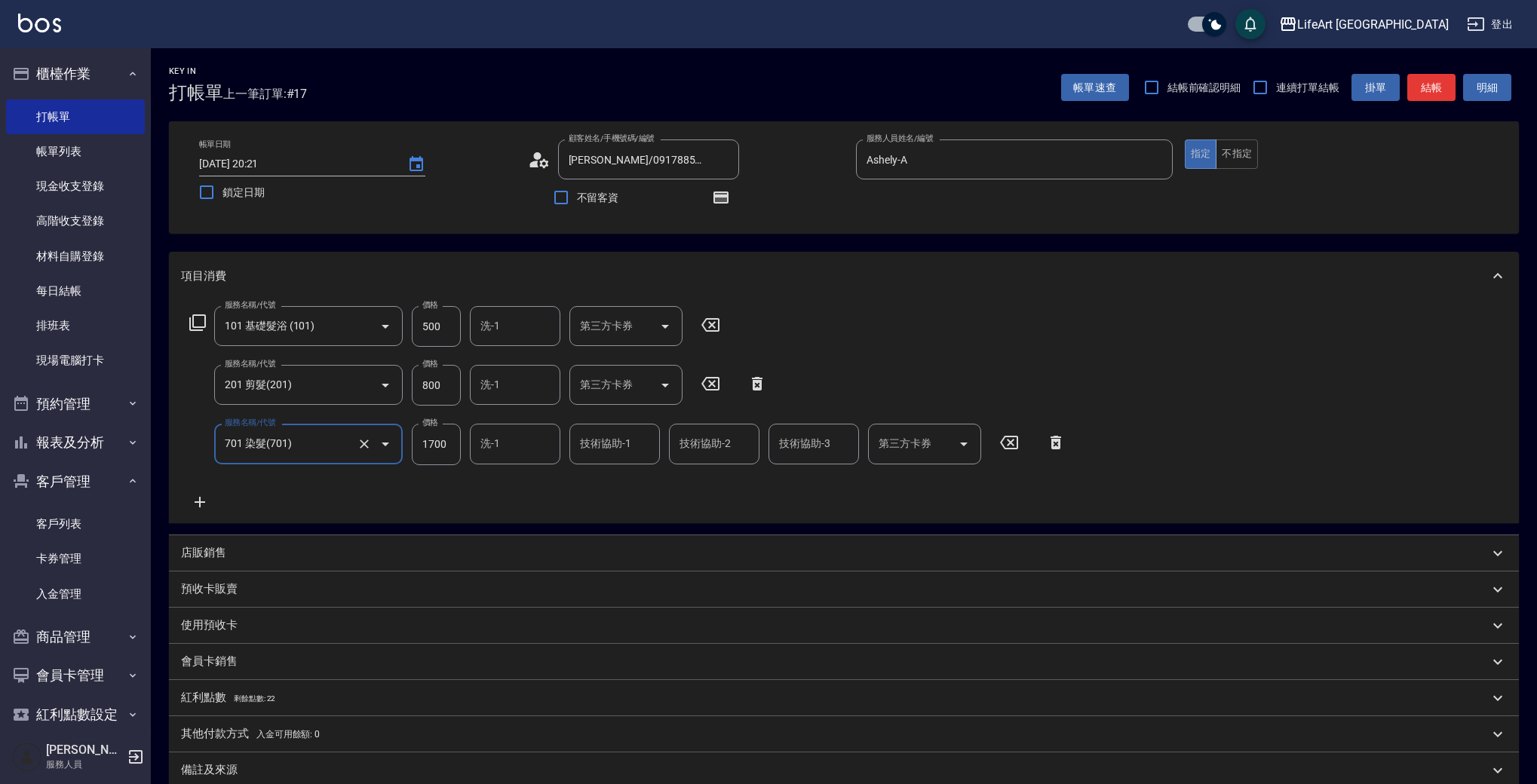
click at [199, 508] on icon at bounding box center [200, 502] width 38 height 18
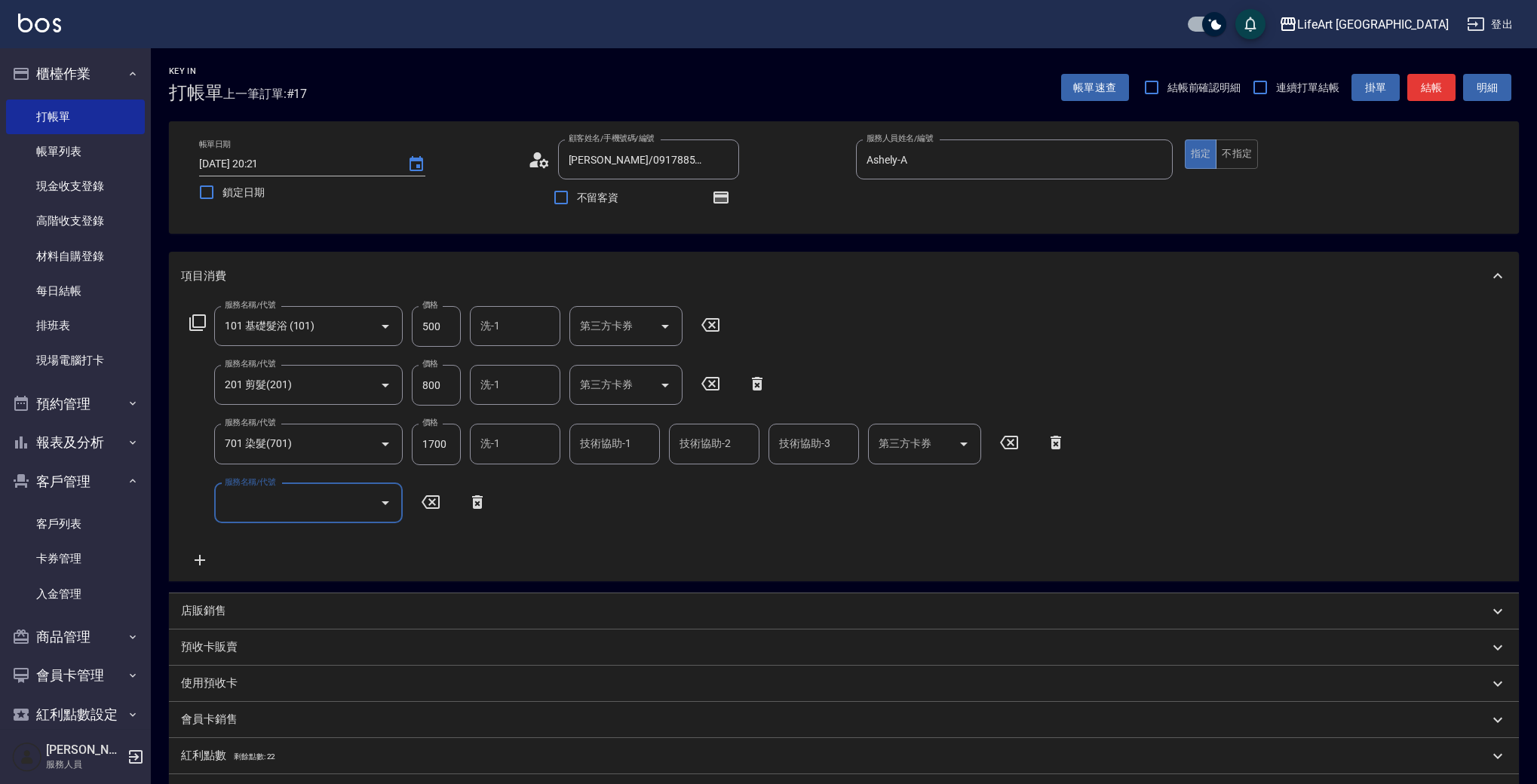
click at [241, 509] on input "服務名稱/代號" at bounding box center [297, 503] width 153 height 26
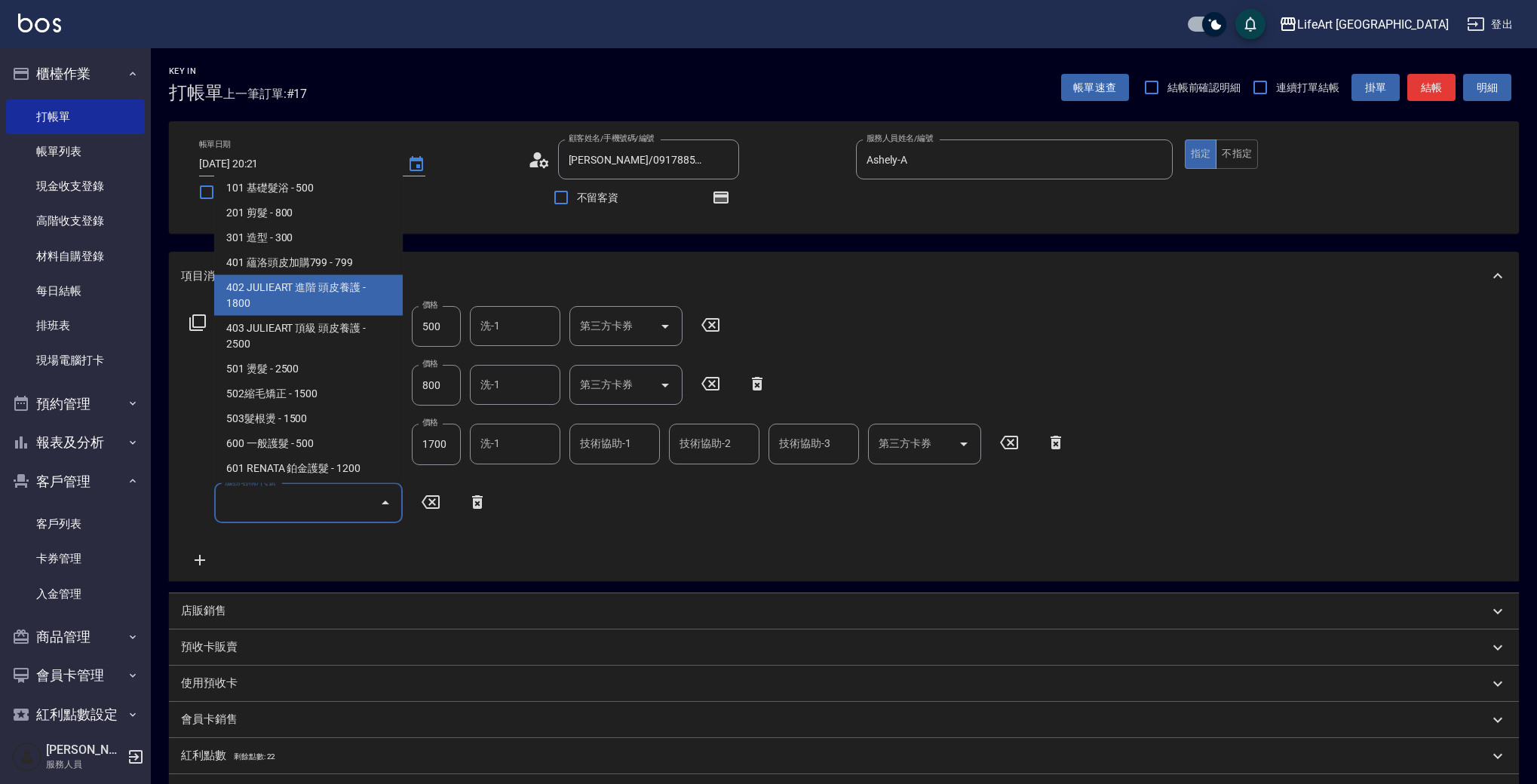
click at [356, 302] on span "402 JULIEART 進階 頭皮養護 - 1800" at bounding box center [308, 295] width 189 height 41
type input "402 JULIEART 進階 頭皮養護(402)"
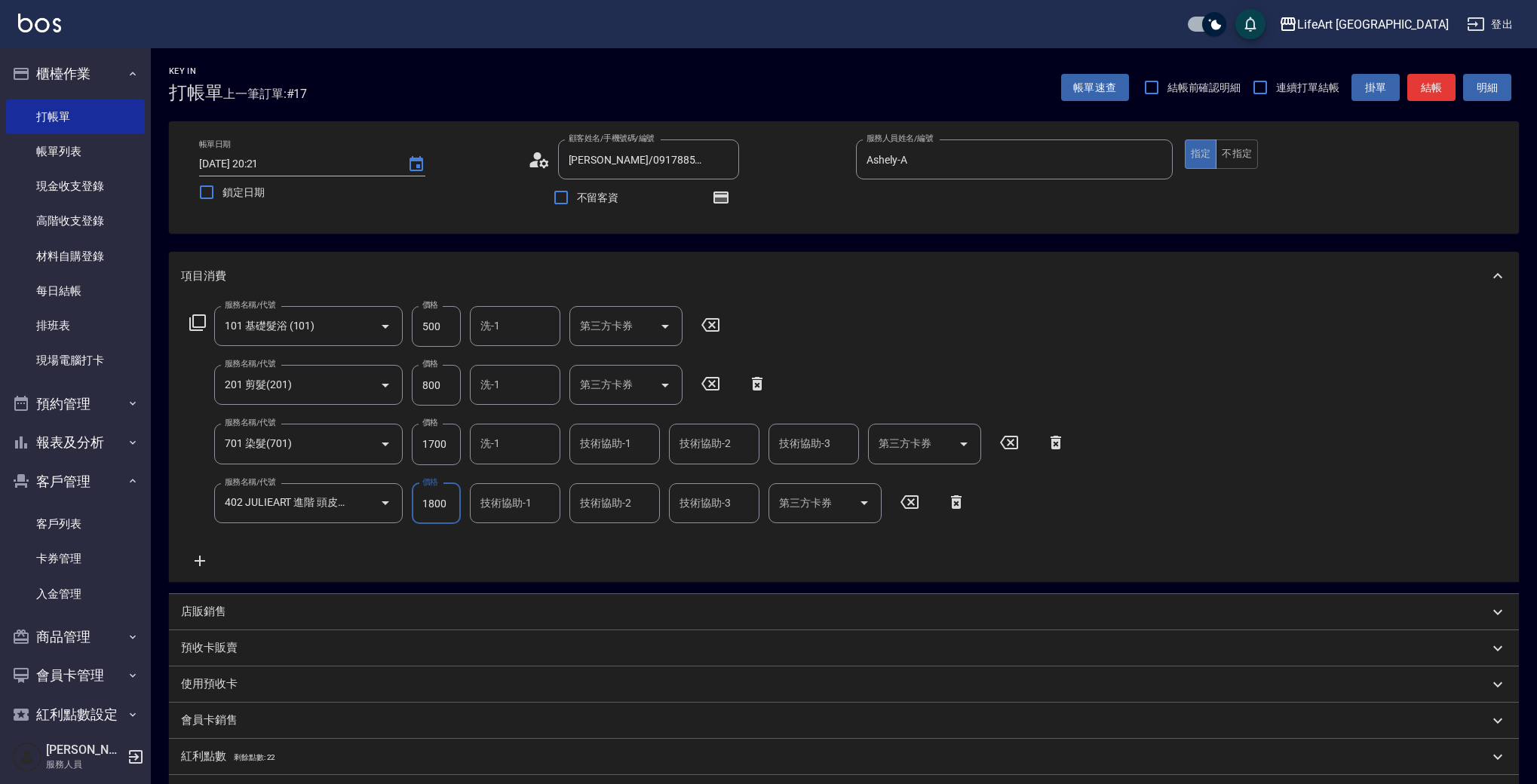
click at [443, 442] on input "1700" at bounding box center [436, 444] width 49 height 41
type input "2140"
click at [427, 319] on input "500" at bounding box center [436, 326] width 49 height 41
click at [427, 318] on input "500" at bounding box center [436, 326] width 49 height 41
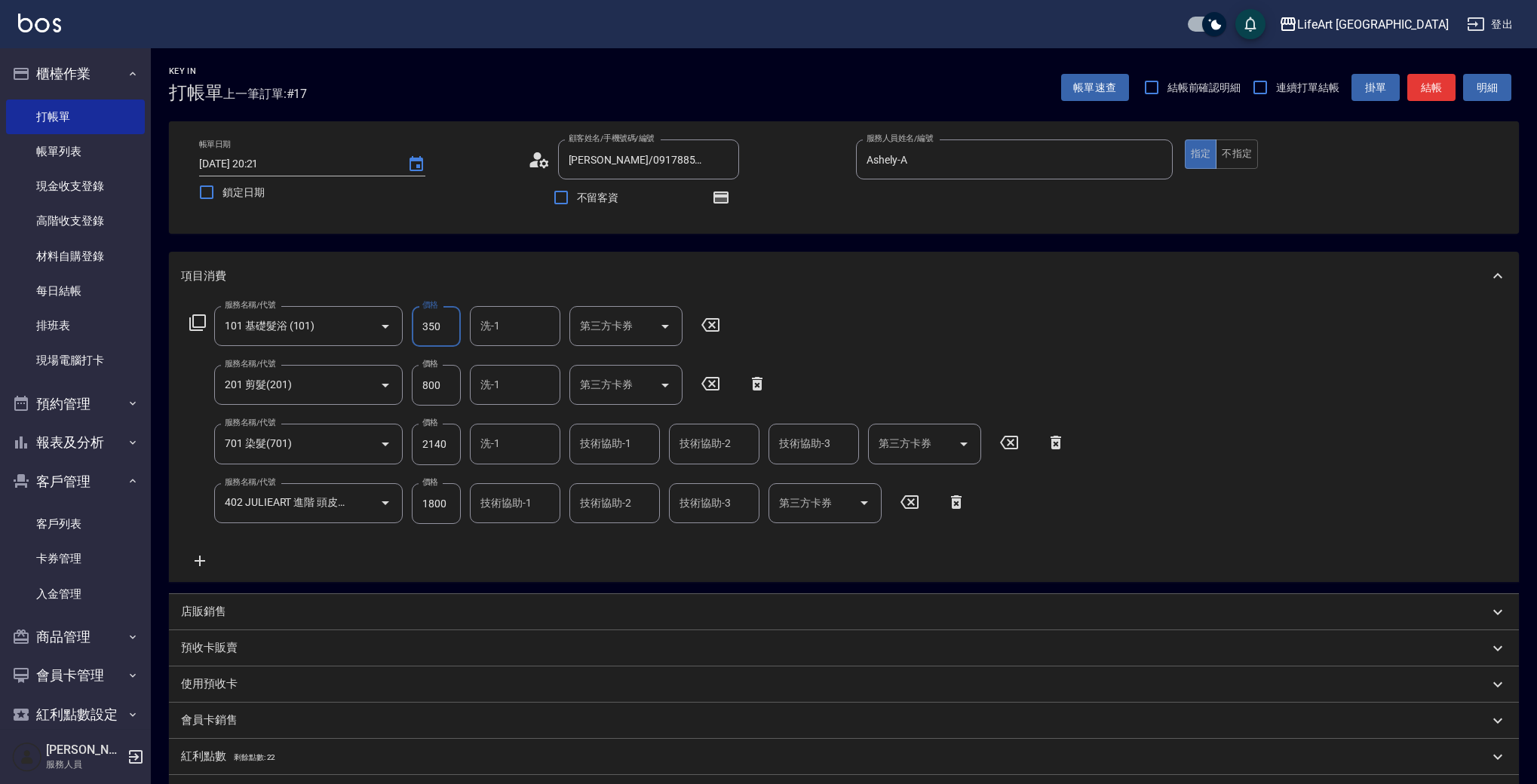
type input "350"
click at [439, 382] on input "800" at bounding box center [436, 384] width 49 height 41
type input "100"
click at [446, 512] on input "1800" at bounding box center [436, 503] width 49 height 41
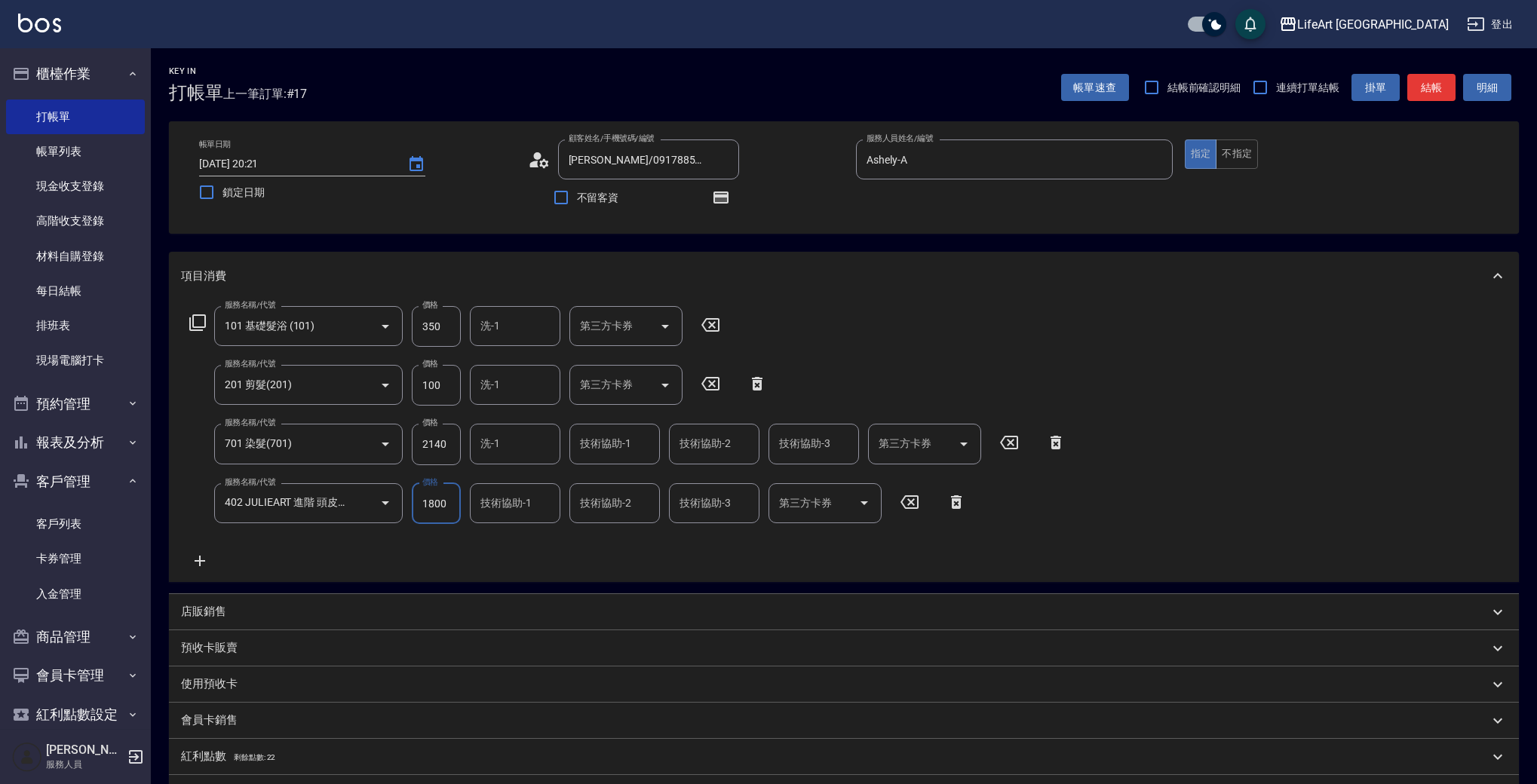
click at [446, 512] on input "1800" at bounding box center [436, 503] width 49 height 41
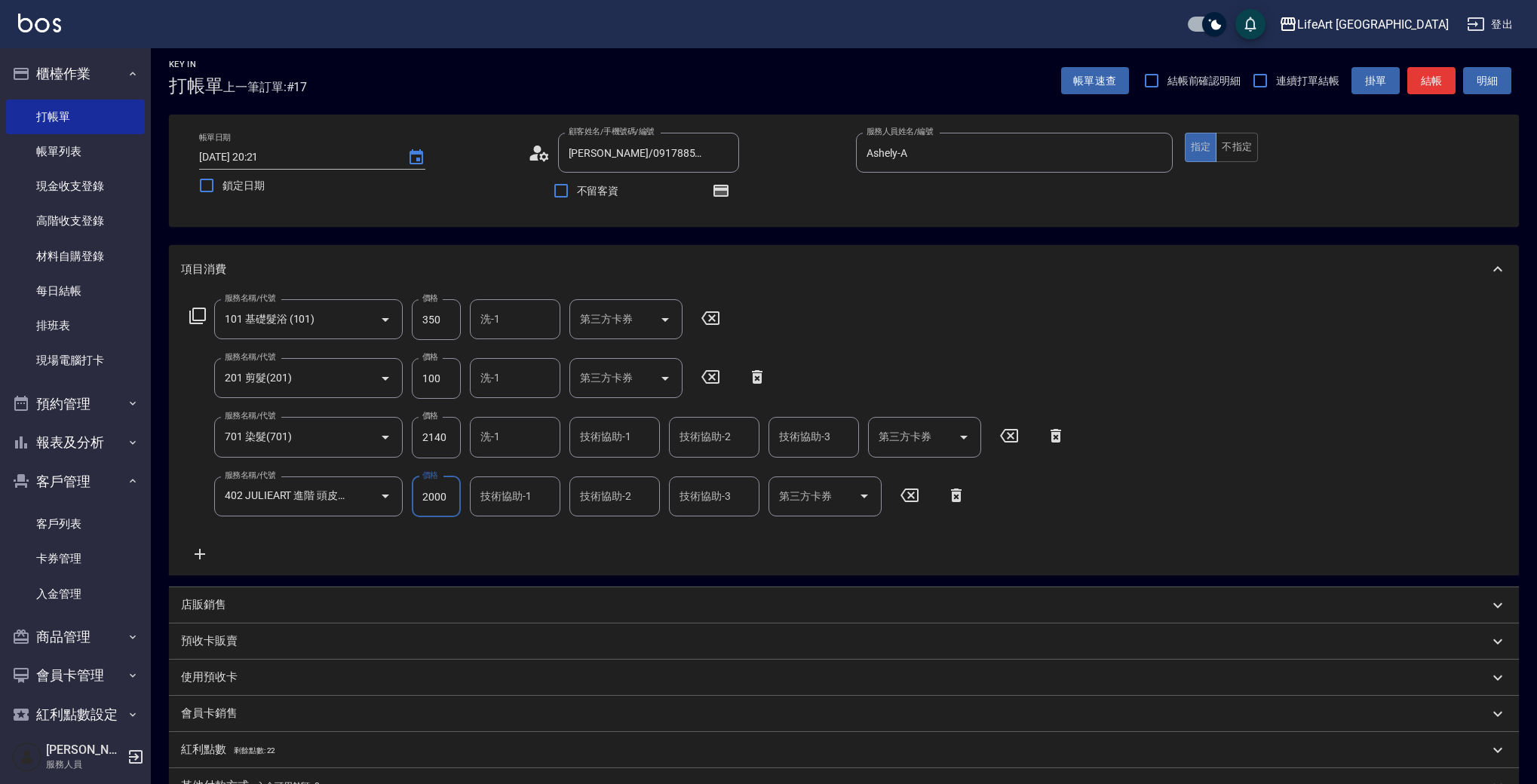
scroll to position [0, 0]
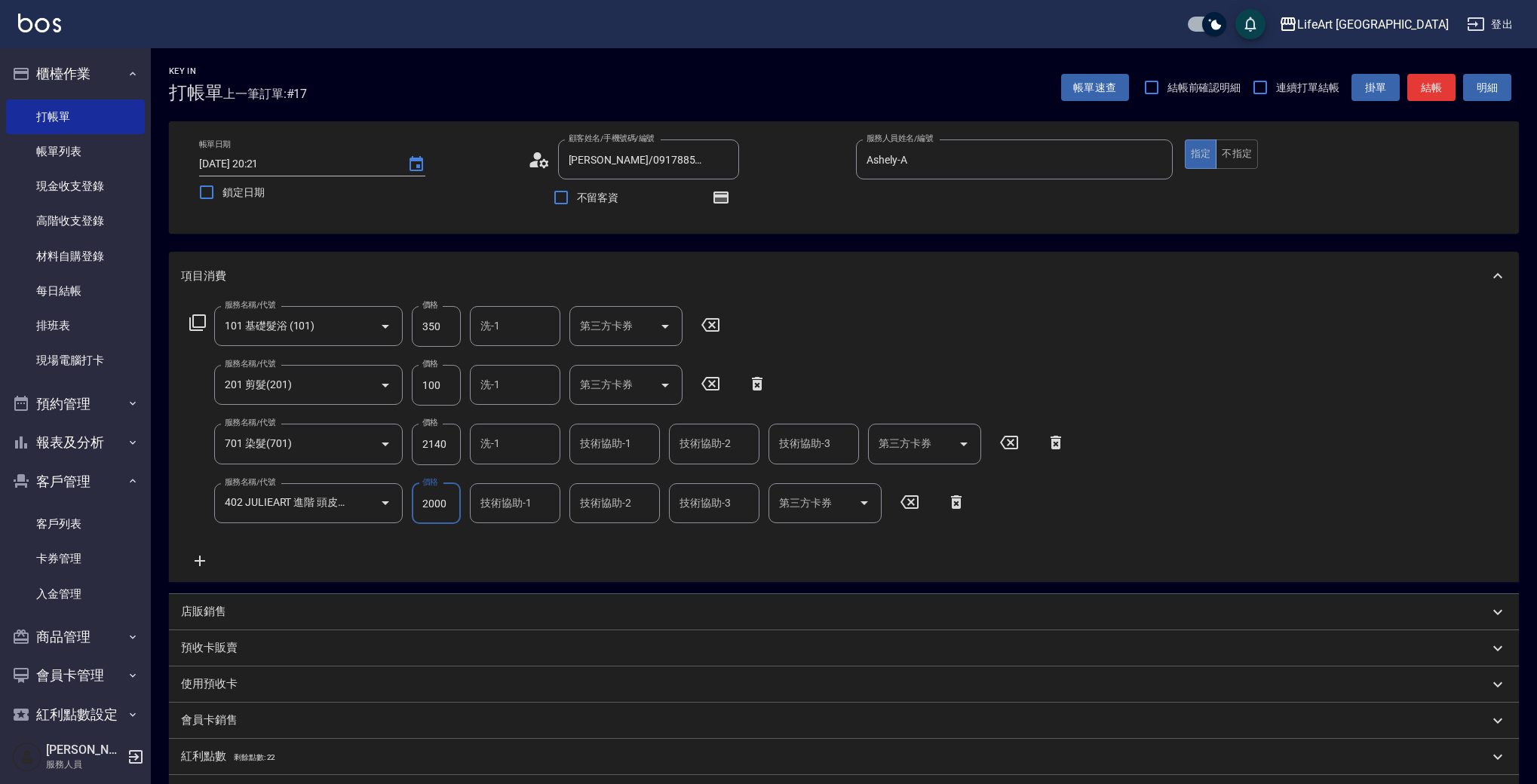
type input "2000"
click at [517, 329] on input "洗-1" at bounding box center [514, 326] width 77 height 26
click at [504, 366] on span "Casey -c" at bounding box center [523, 372] width 83 height 32
type input "Casey-c"
click at [616, 447] on div "技術協助-1 技術協助-1" at bounding box center [615, 444] width 90 height 40
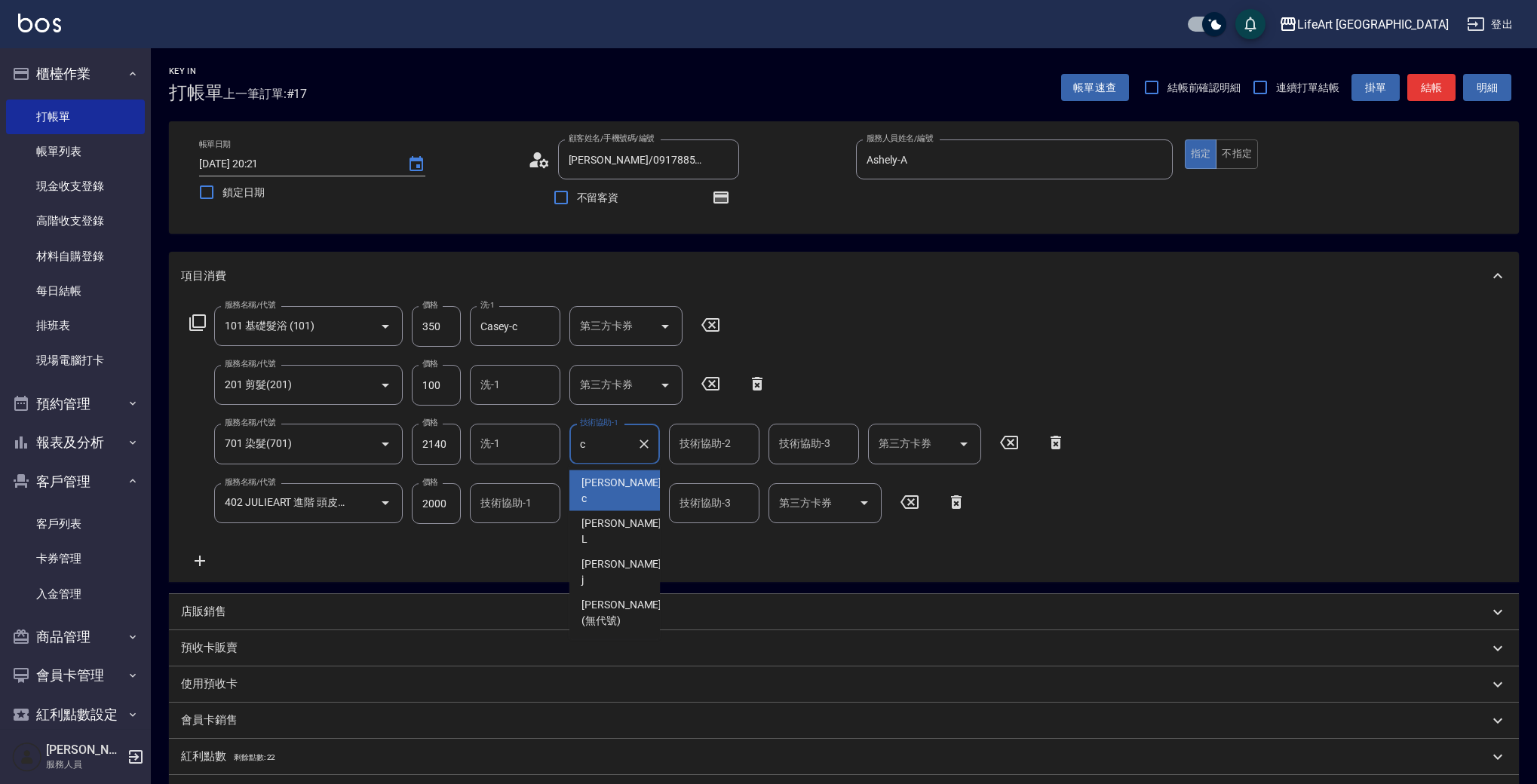
click at [621, 478] on div "Casey -c" at bounding box center [615, 490] width 90 height 41
type input "Casey-c"
click at [702, 453] on input "技術協助-2" at bounding box center [714, 443] width 77 height 26
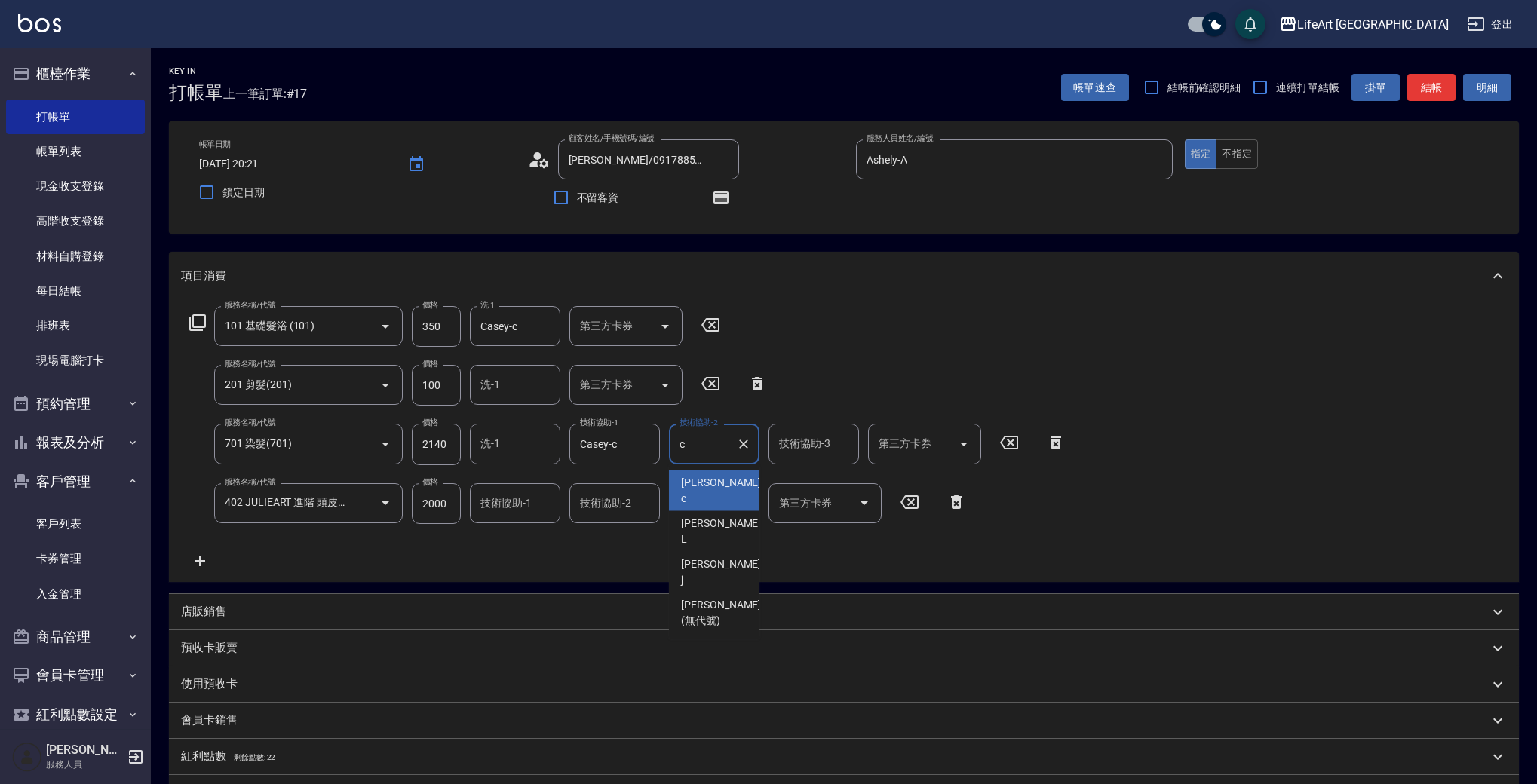
click at [704, 478] on span "Casey -c" at bounding box center [723, 490] width 83 height 32
type input "Casey-c"
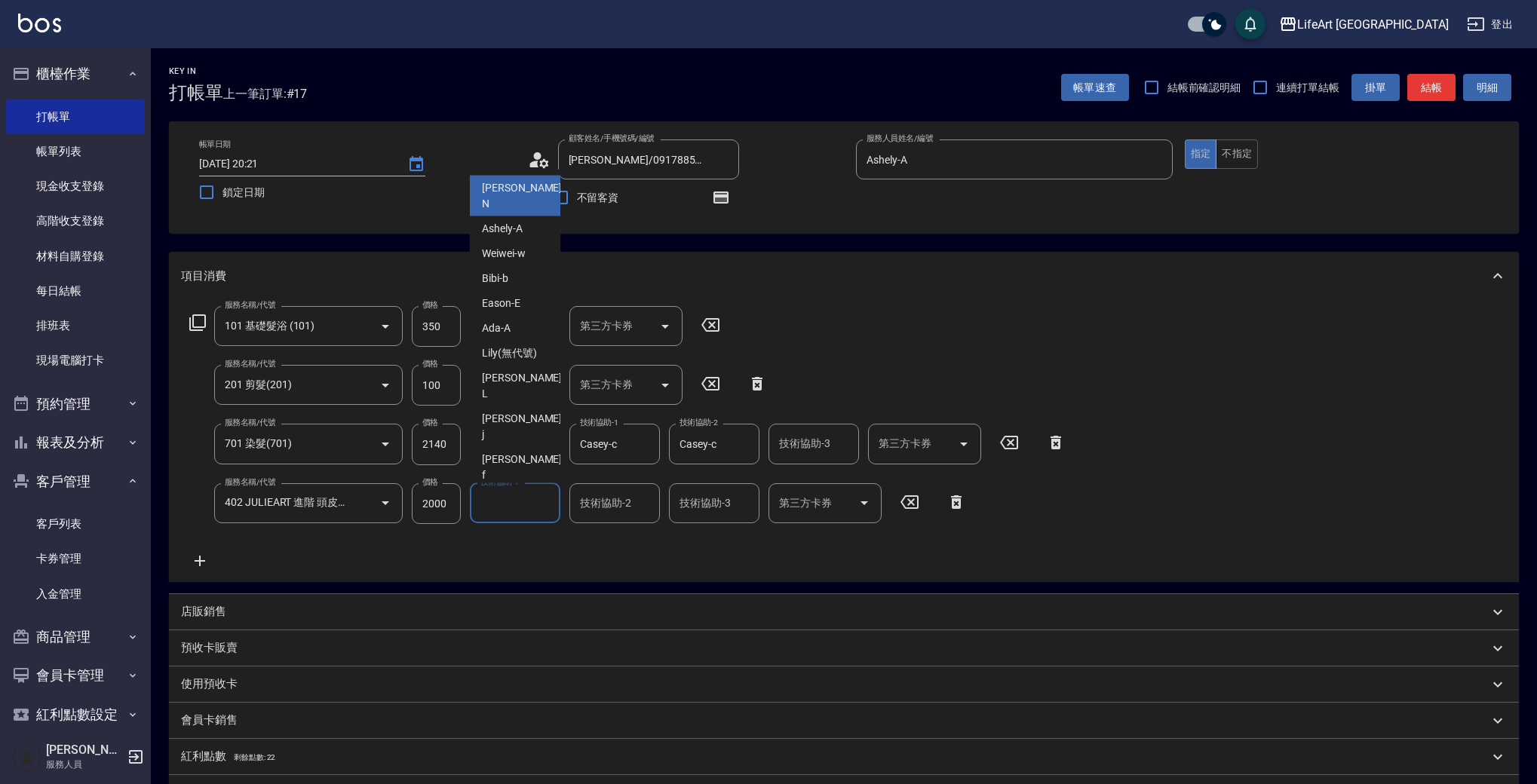
click at [514, 512] on input "技術協助-1" at bounding box center [514, 503] width 77 height 26
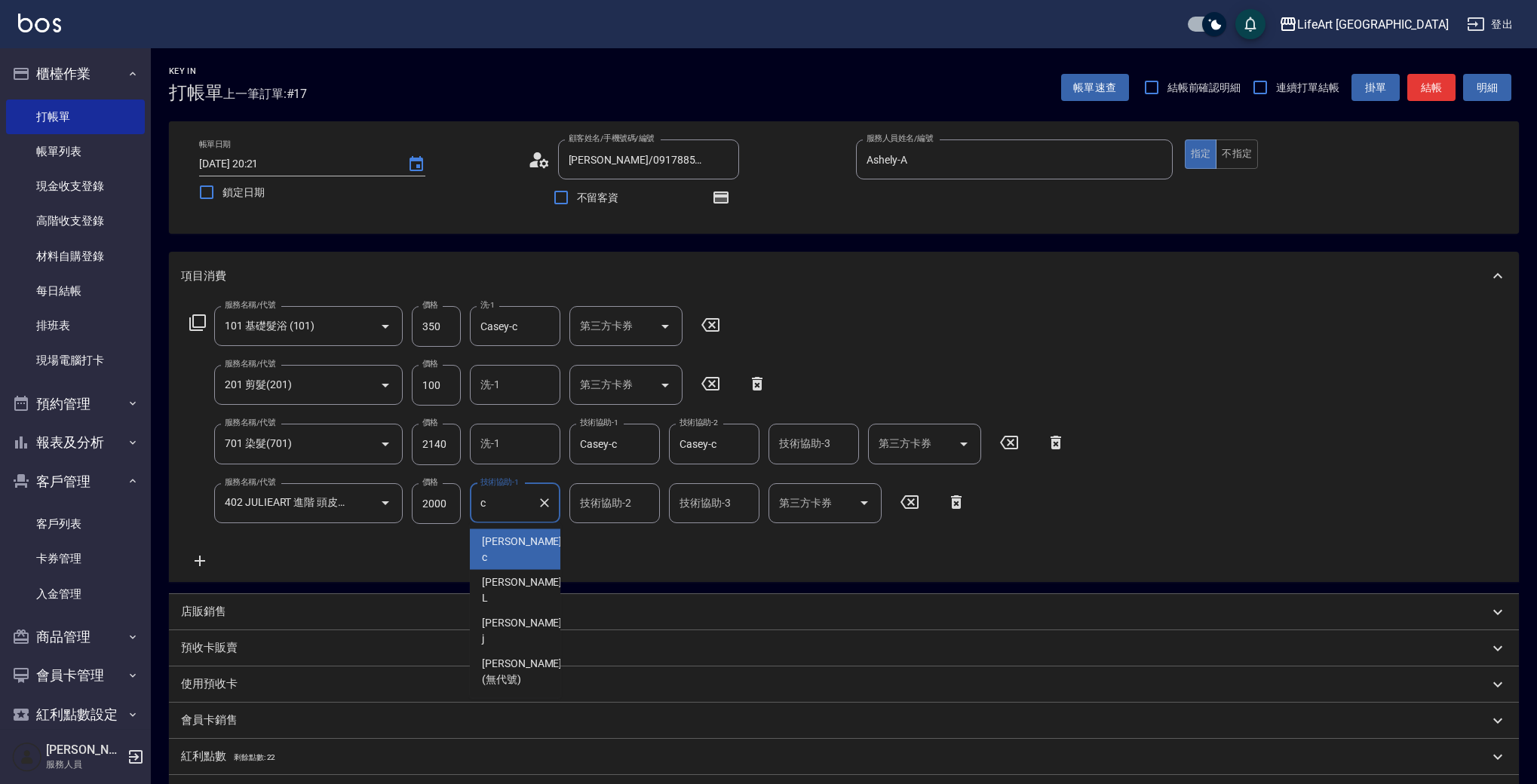
click at [525, 540] on div "Casey -c" at bounding box center [515, 549] width 90 height 41
type input "Casey-c"
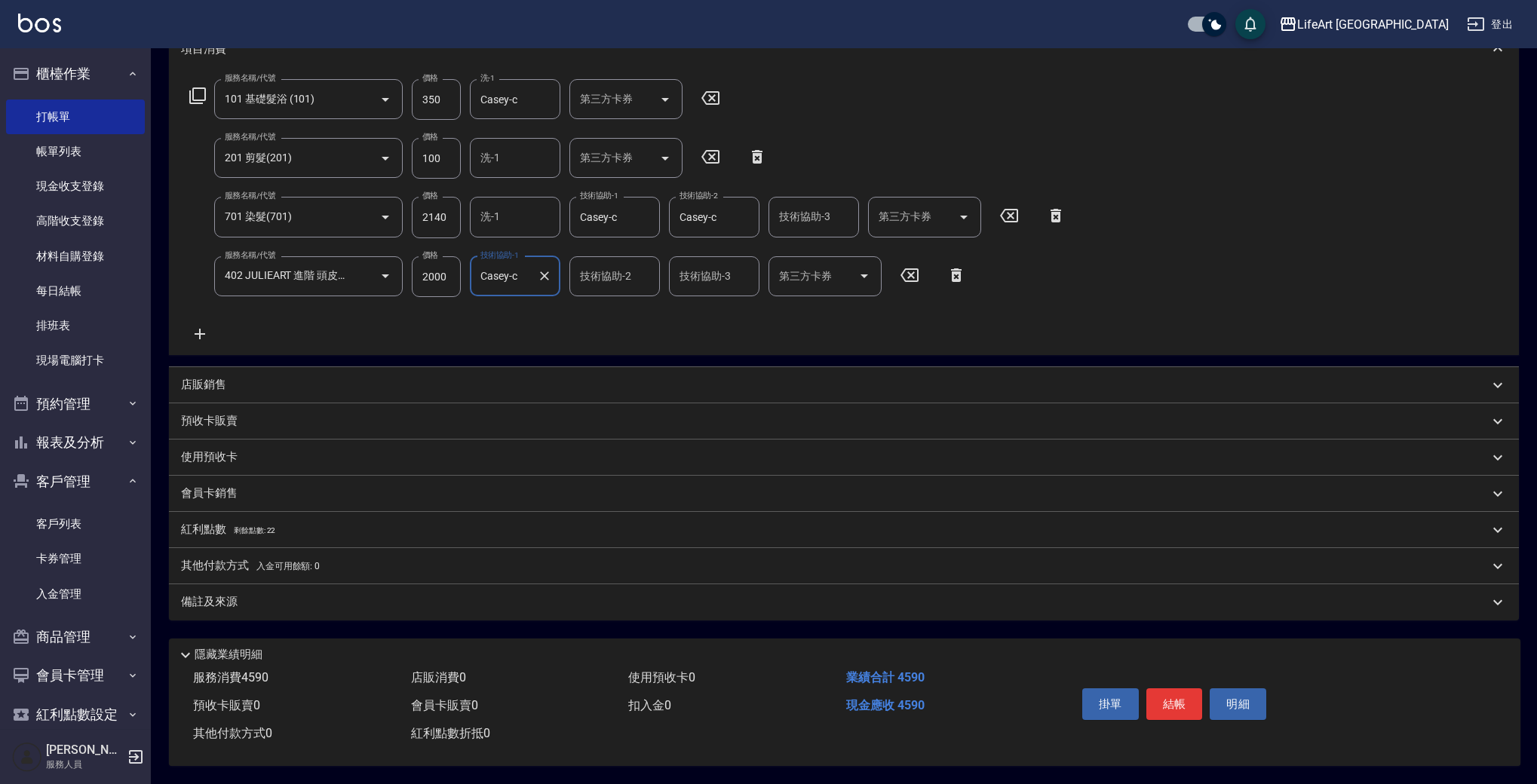
click at [345, 586] on div "備註及來源" at bounding box center [844, 603] width 1350 height 36
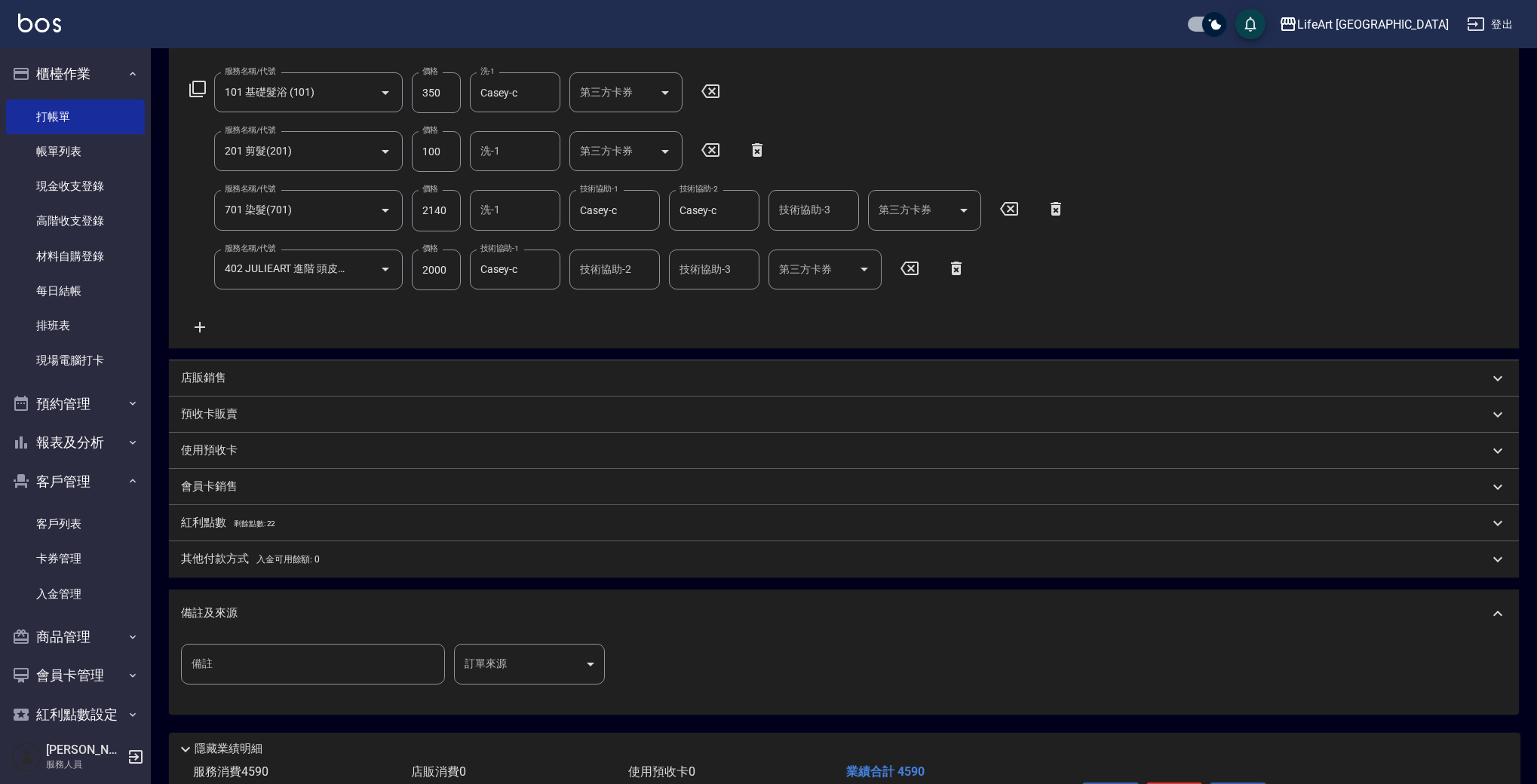
click at [548, 669] on body "LifeArt 蘆洲 登出 櫃檯作業 打帳單 帳單列表 現金收支登錄 高階收支登錄 材料自購登錄 每日結帳 排班表 現場電腦打卡 預約管理 預約管理 單日預約…" at bounding box center [768, 322] width 1537 height 1111
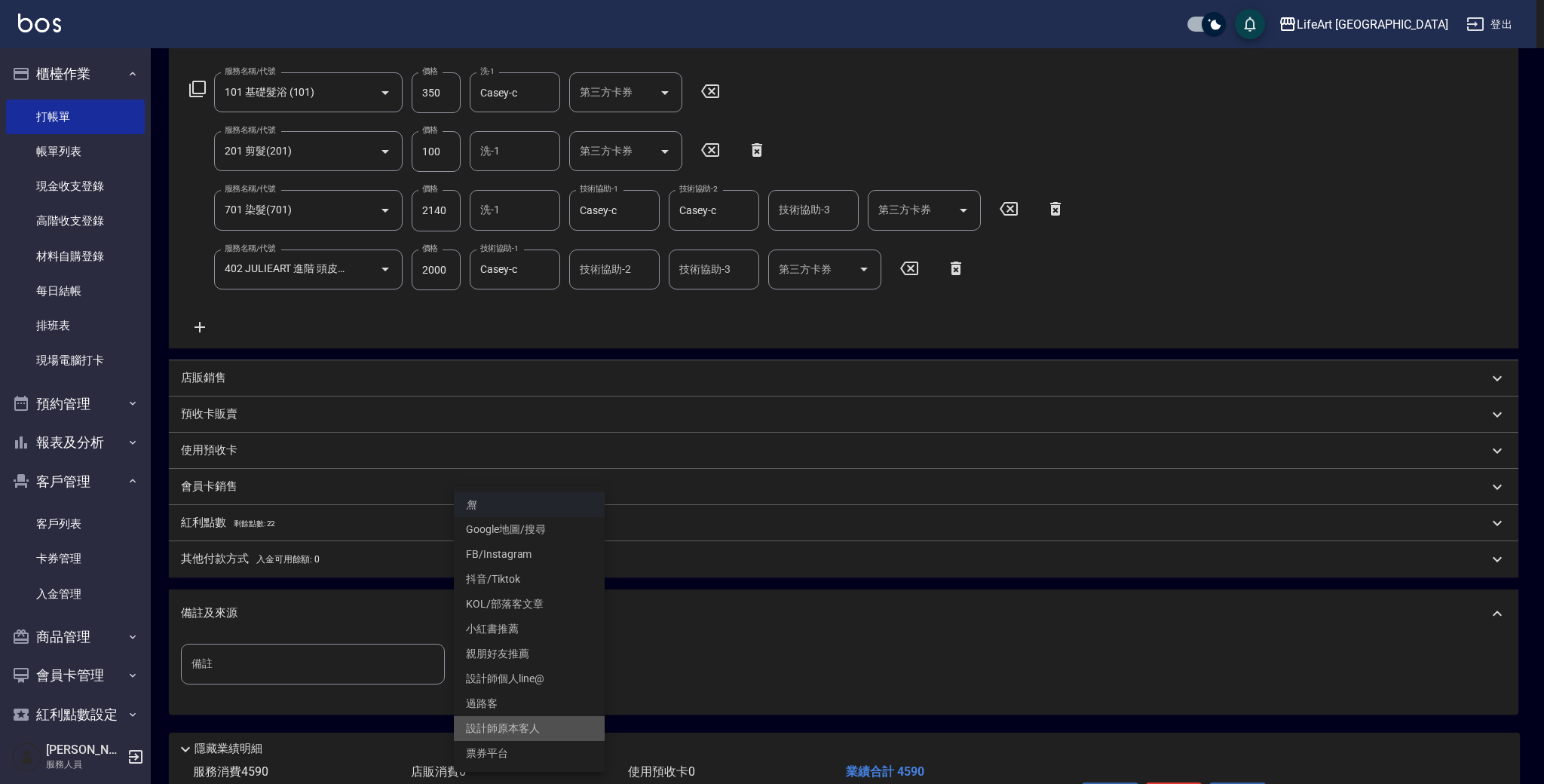
click at [539, 735] on li "設計師原本客人" at bounding box center [529, 729] width 151 height 25
type input "設計師原本客人"
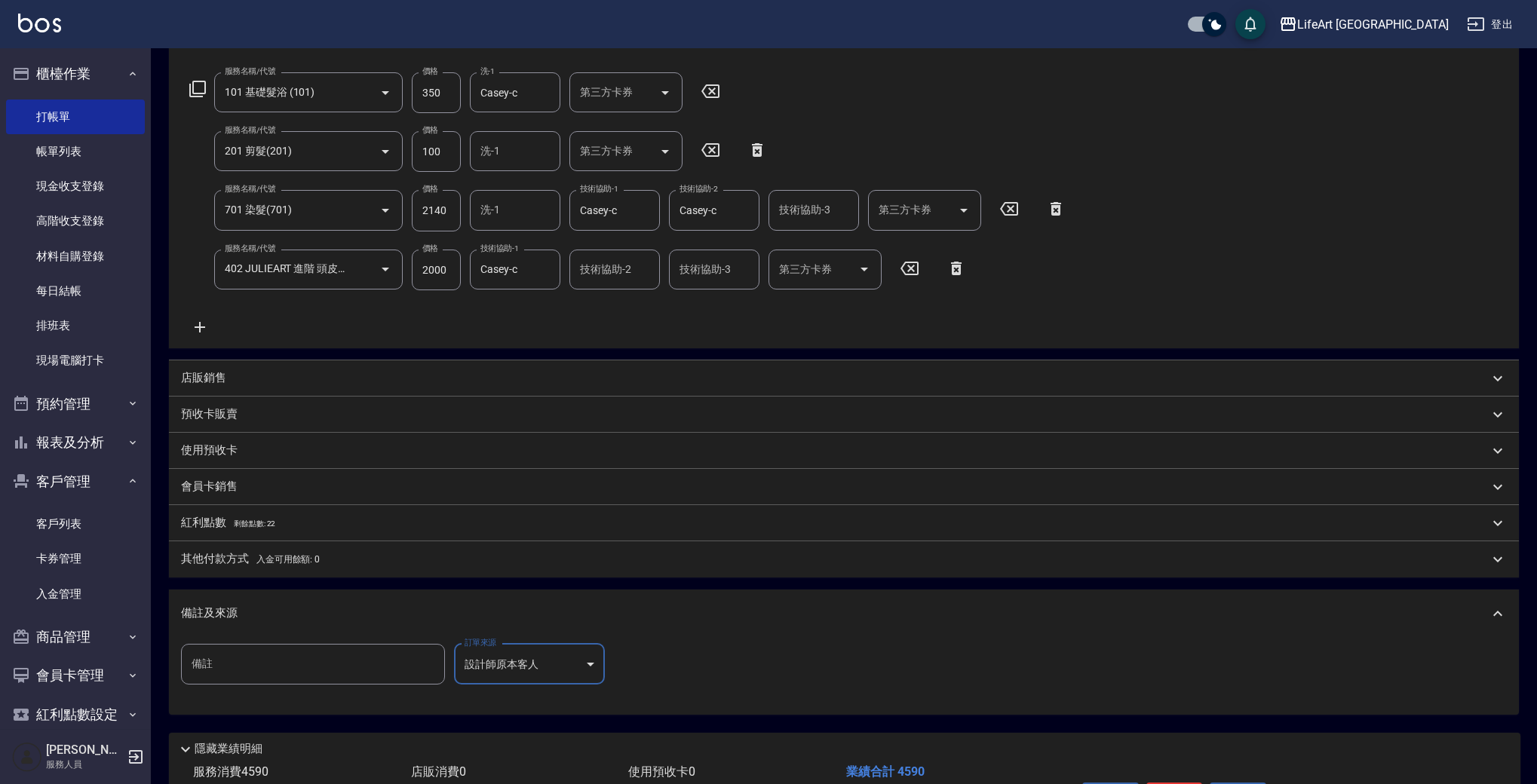
scroll to position [0, 0]
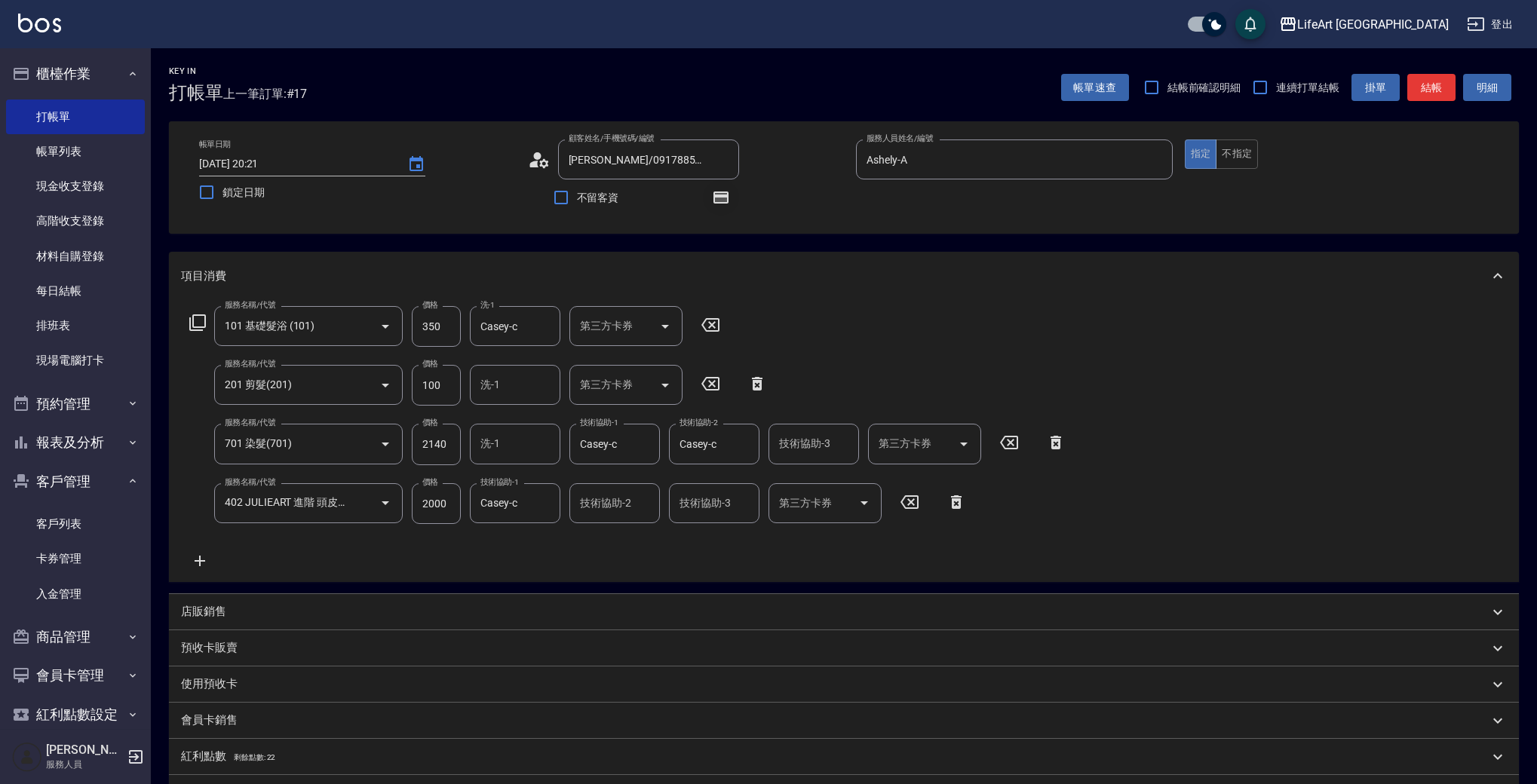
click at [719, 198] on icon "button" at bounding box center [720, 197] width 15 height 12
click at [722, 199] on icon "button" at bounding box center [720, 198] width 12 height 9
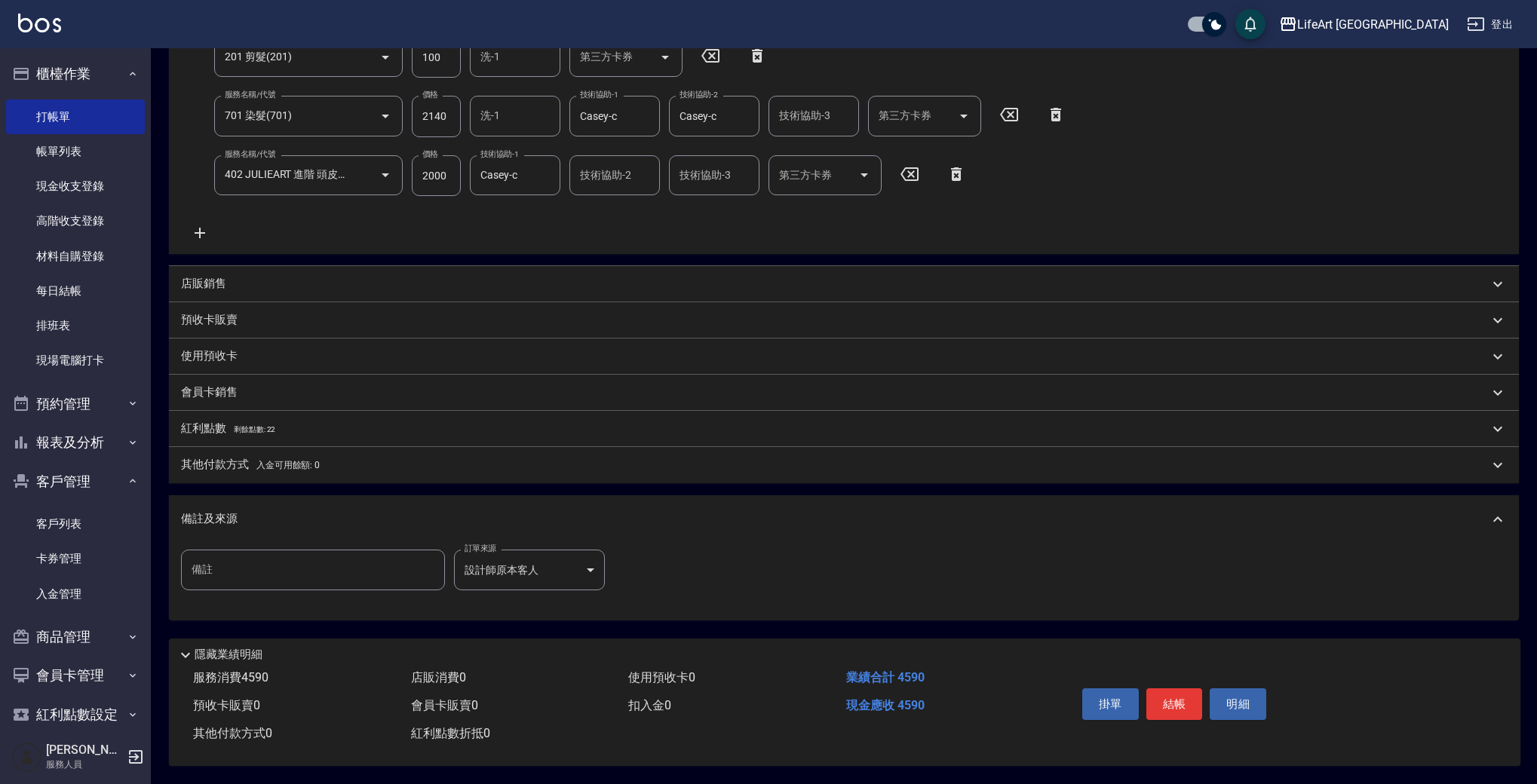
click at [227, 420] on p "紅利點數 剩餘點數: 22" at bounding box center [228, 429] width 94 height 16
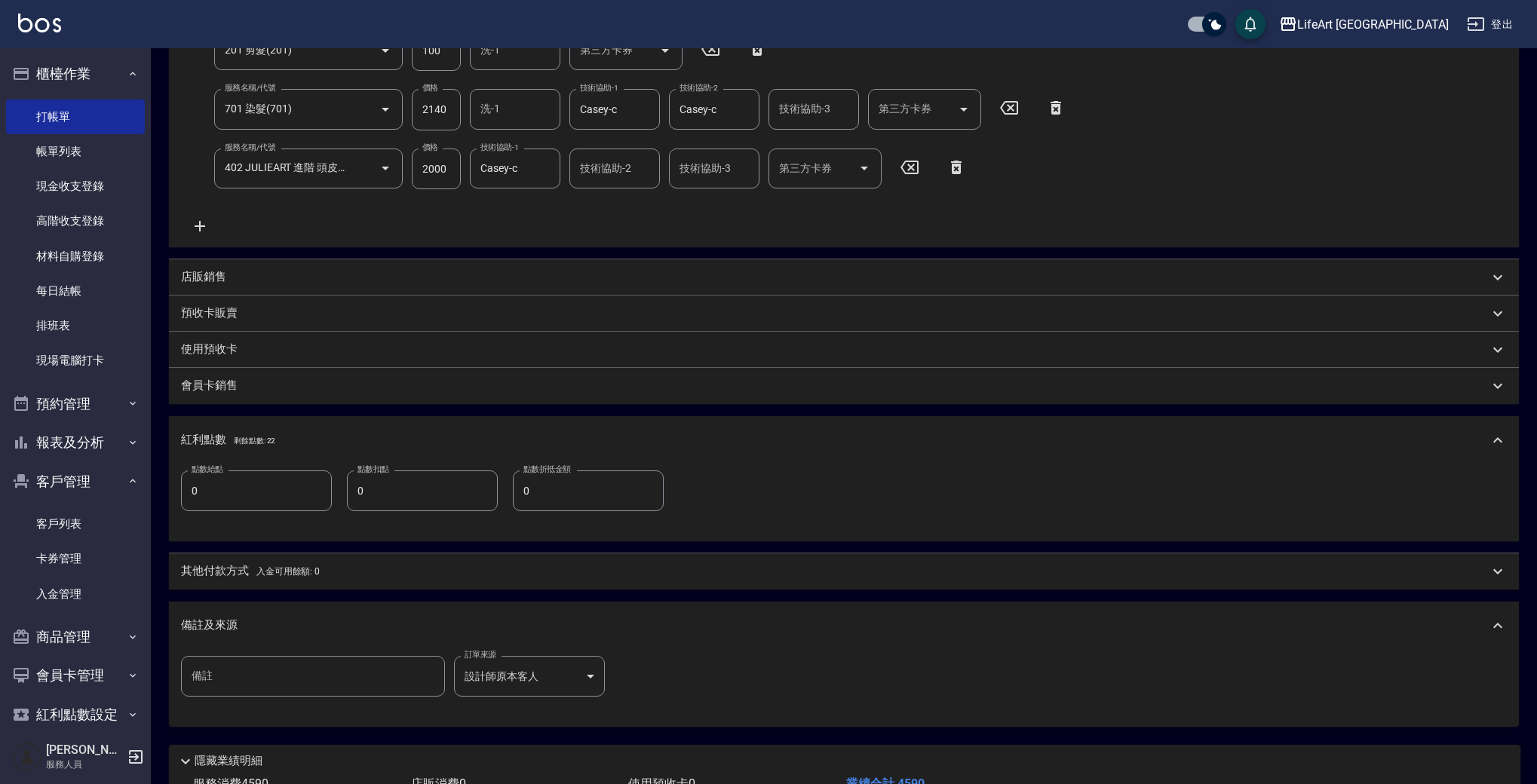
click at [227, 498] on input "0" at bounding box center [256, 490] width 151 height 41
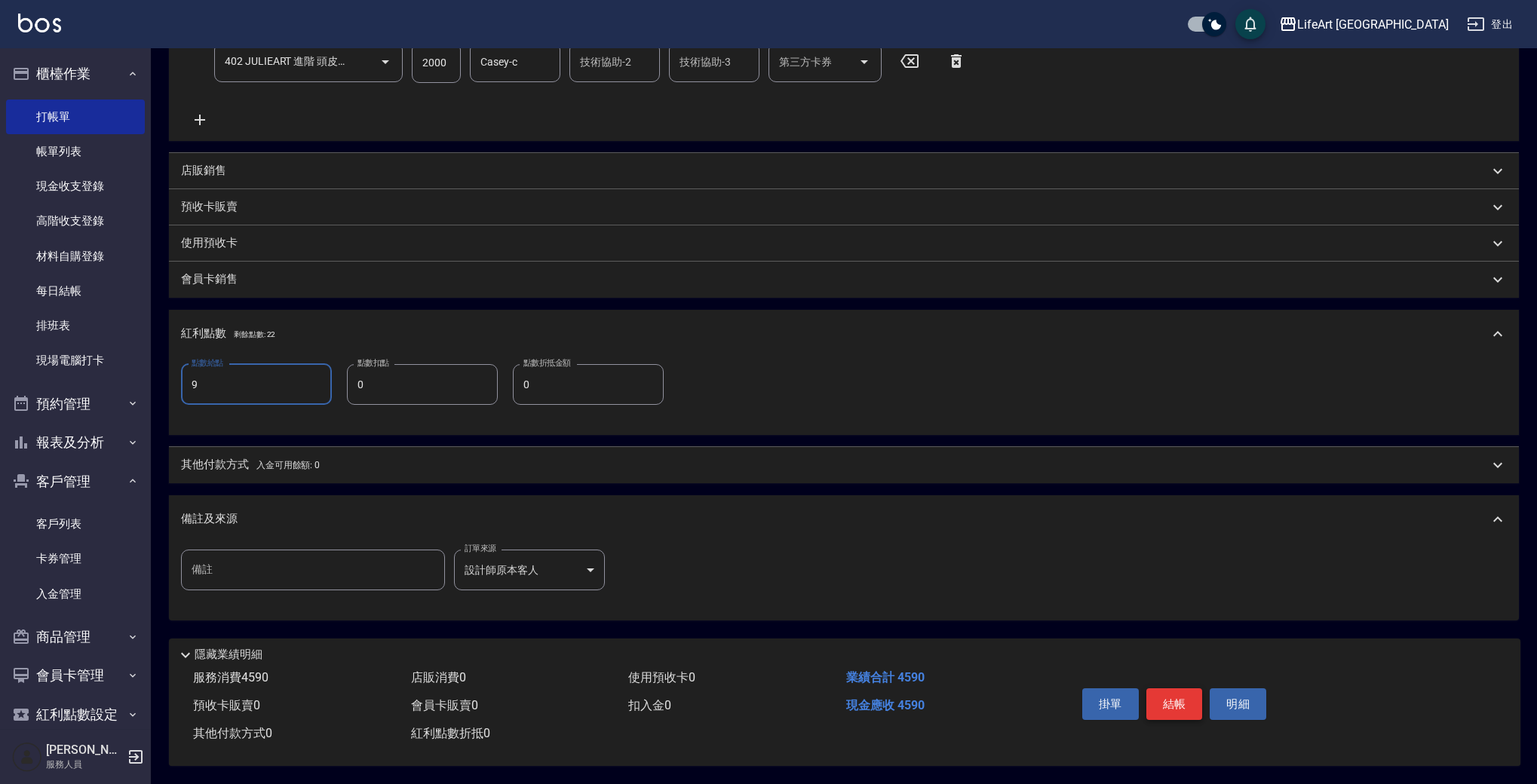
type input "9"
click at [1179, 704] on button "結帳" at bounding box center [1174, 704] width 57 height 32
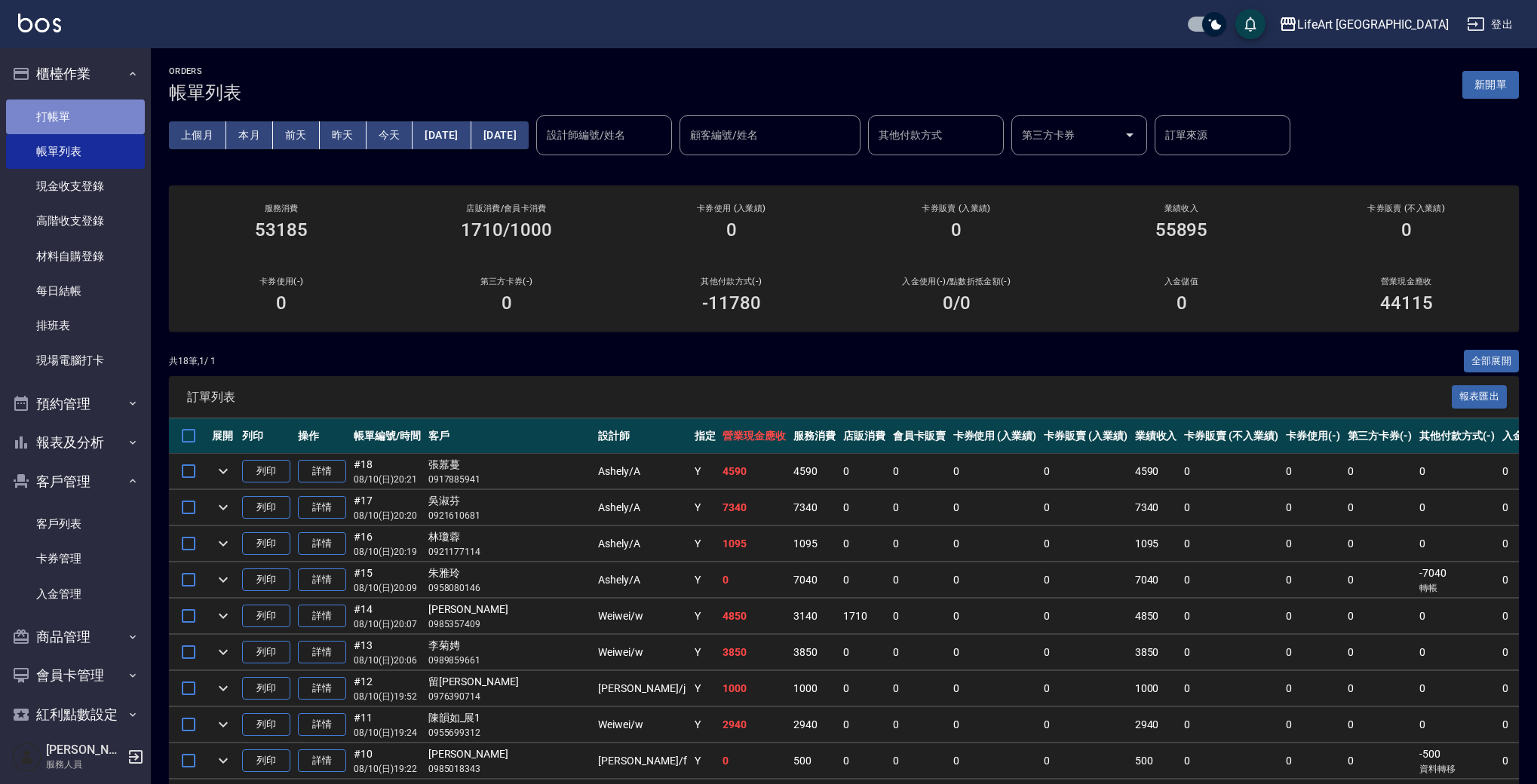
click at [111, 107] on link "打帳單" at bounding box center [76, 116] width 139 height 34
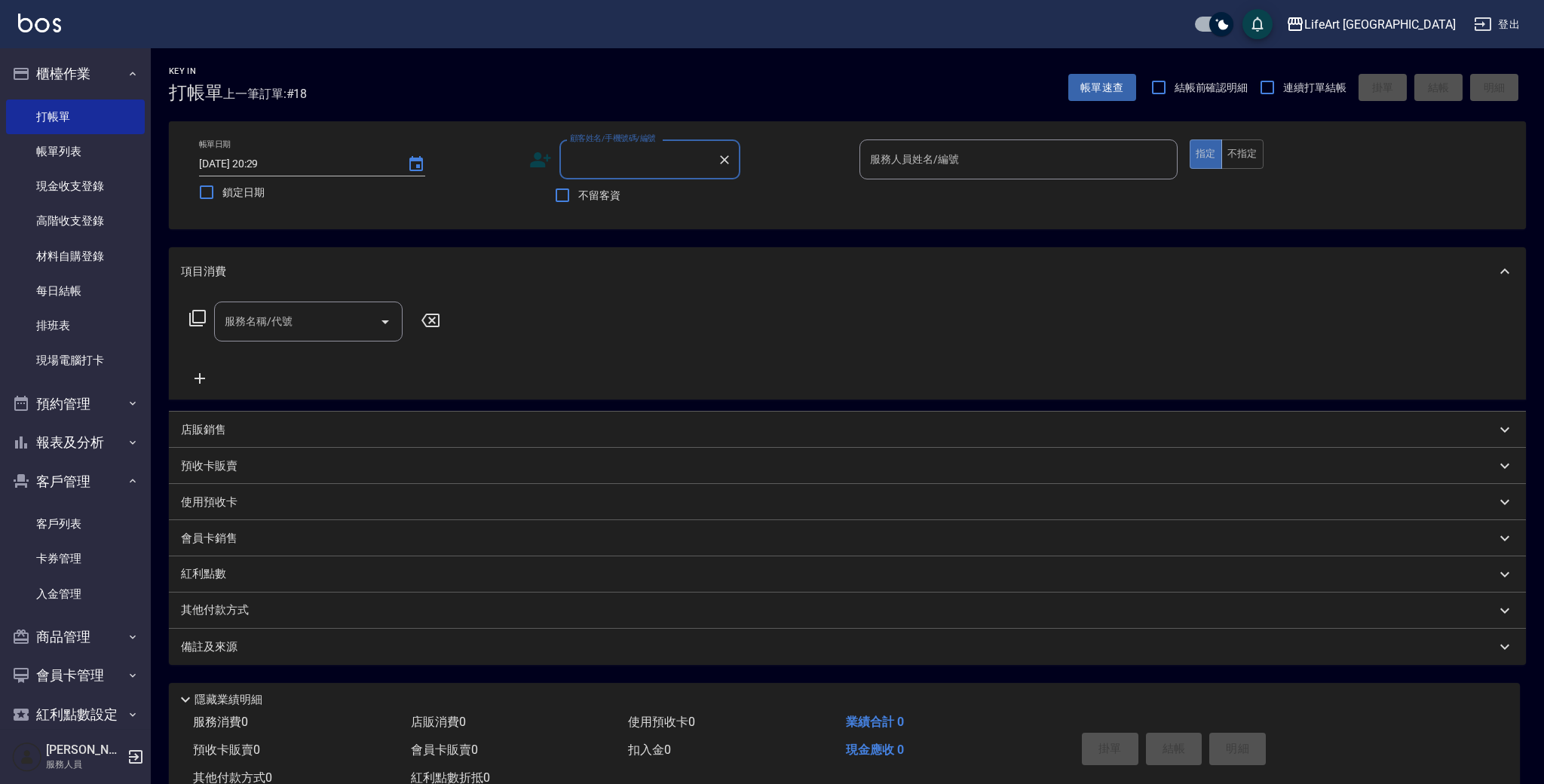
click at [646, 160] on input "顧客姓名/手機號碼/編號" at bounding box center [639, 159] width 144 height 26
type input "r"
click at [629, 160] on input "[PERSON_NAME]" at bounding box center [637, 159] width 144 height 26
click at [627, 159] on input "[PERSON_NAME]" at bounding box center [637, 159] width 144 height 26
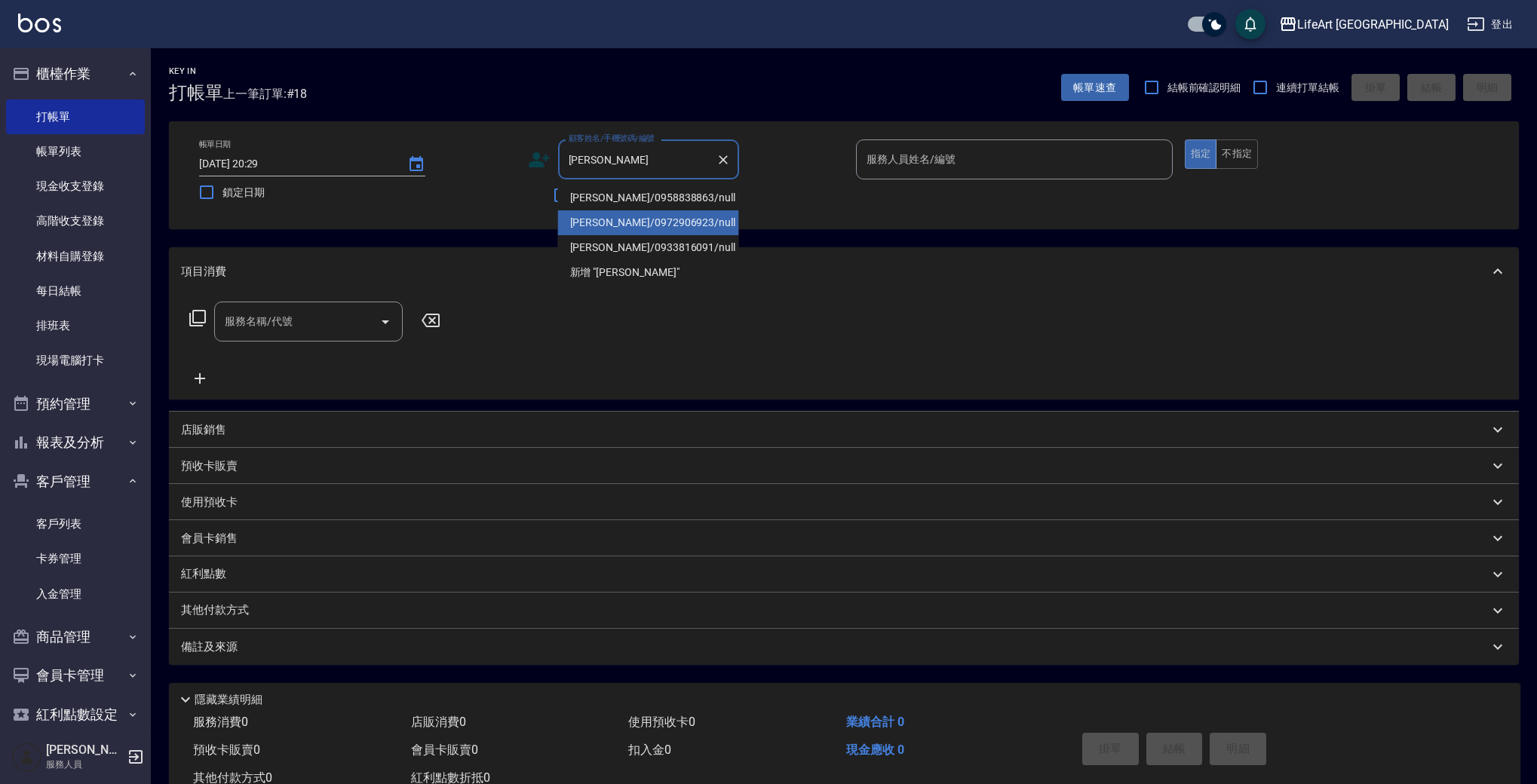
click at [617, 220] on li "[PERSON_NAME]/0972906923/null" at bounding box center [648, 223] width 181 height 25
type input "[PERSON_NAME]/0972906923/null"
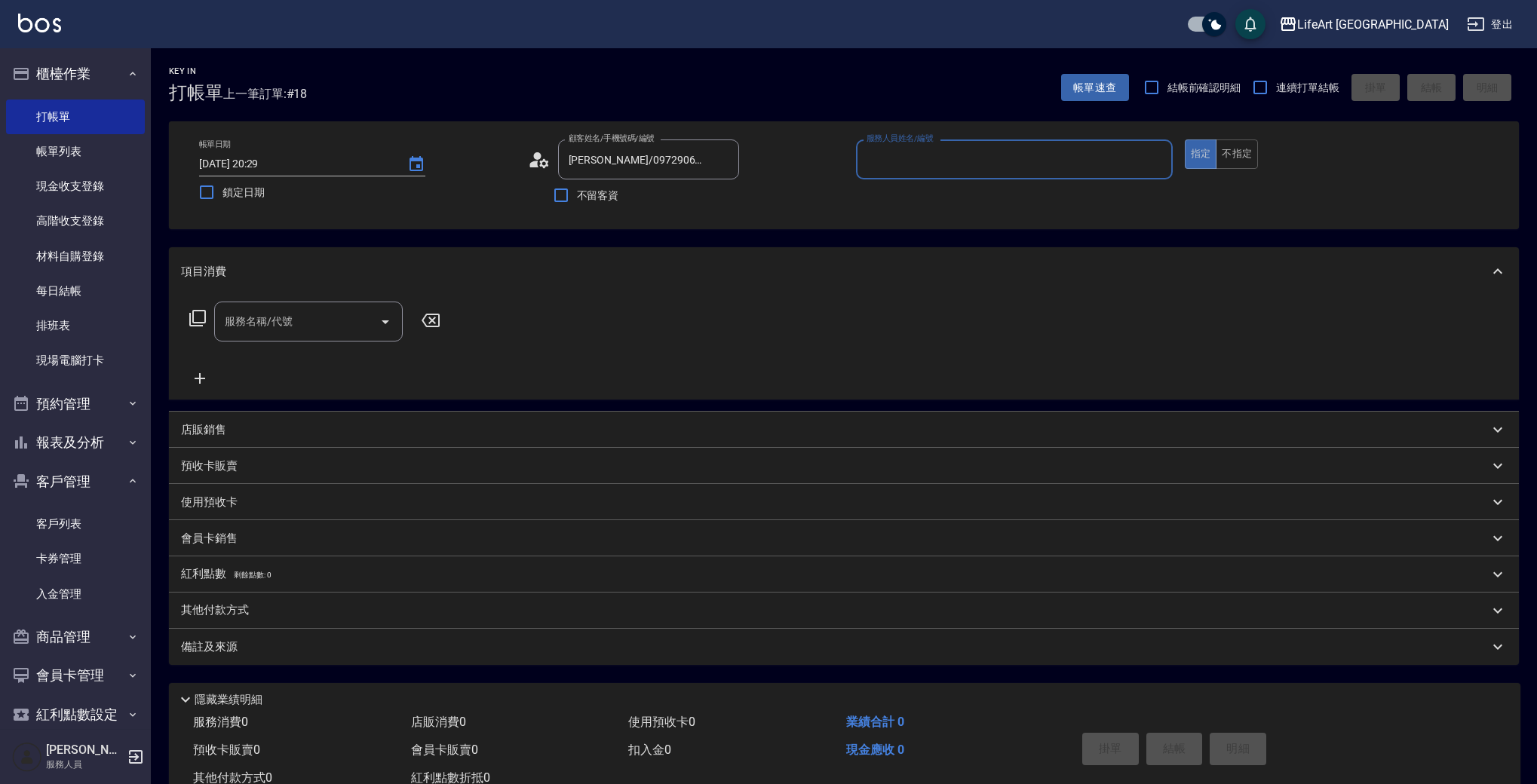
type input "Ashely-A"
click at [535, 161] on icon at bounding box center [539, 160] width 23 height 23
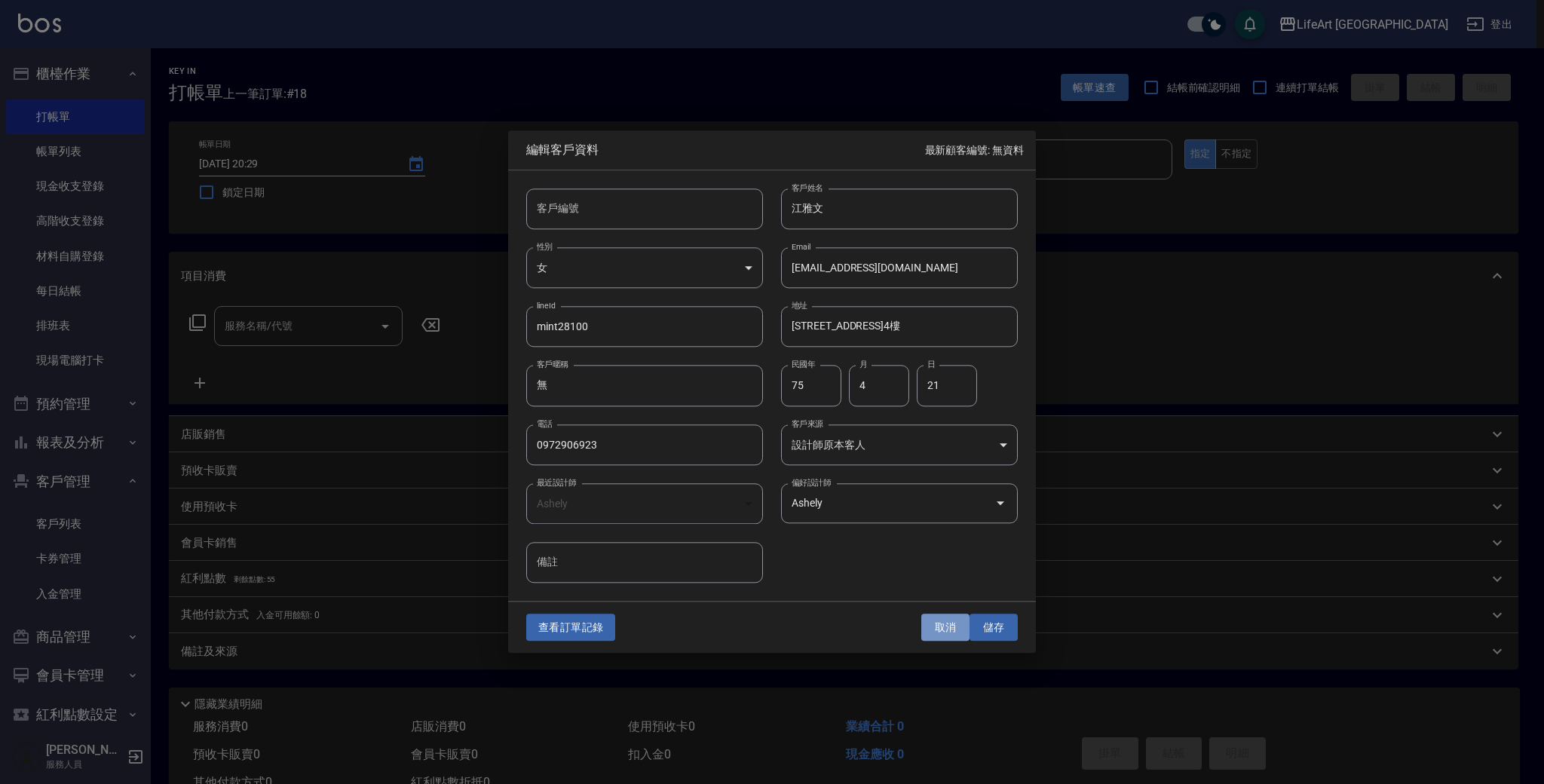
click at [947, 626] on button "取消" at bounding box center [945, 627] width 48 height 28
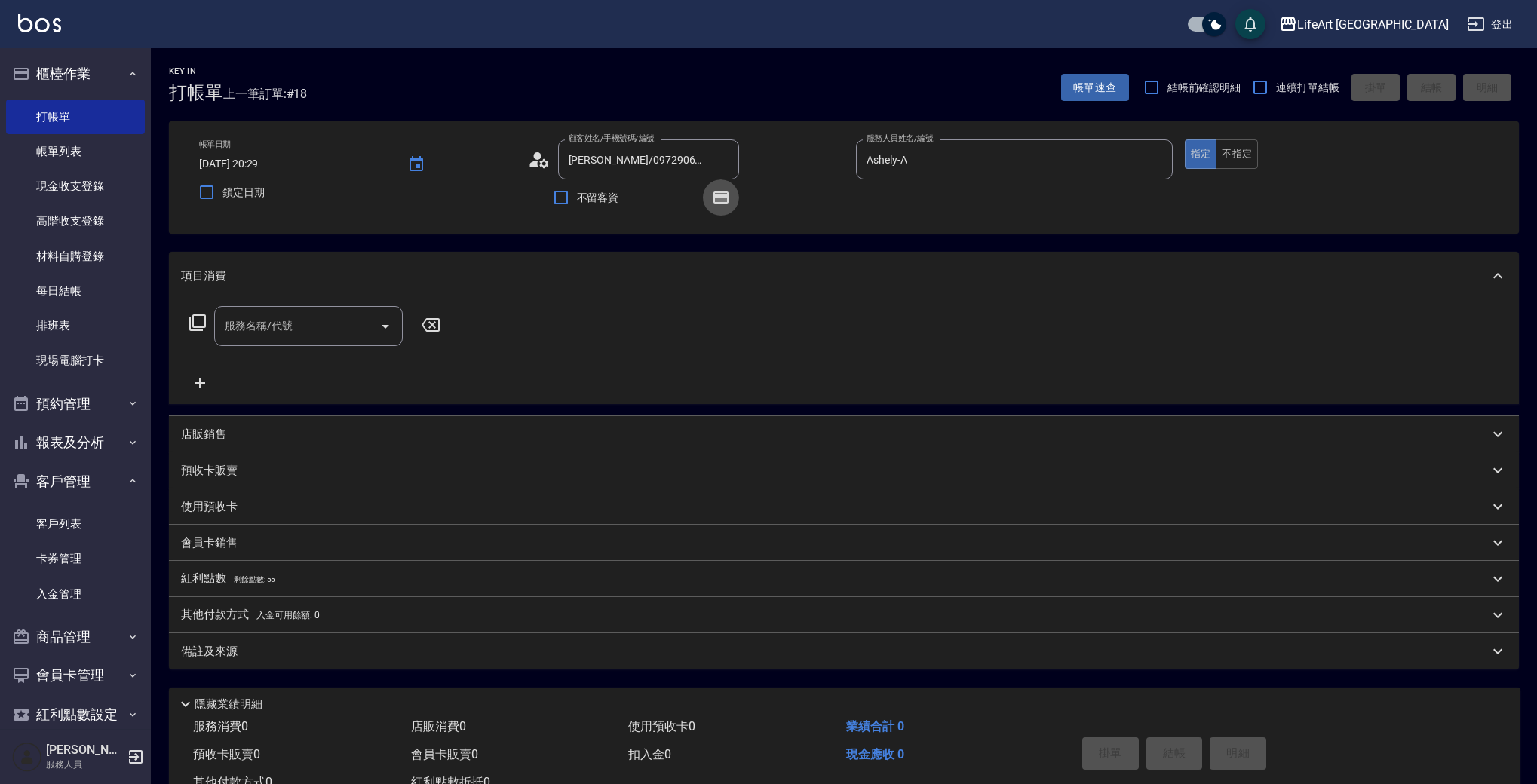
click at [727, 189] on icon "button" at bounding box center [721, 198] width 18 height 18
click at [544, 157] on icon at bounding box center [539, 160] width 23 height 23
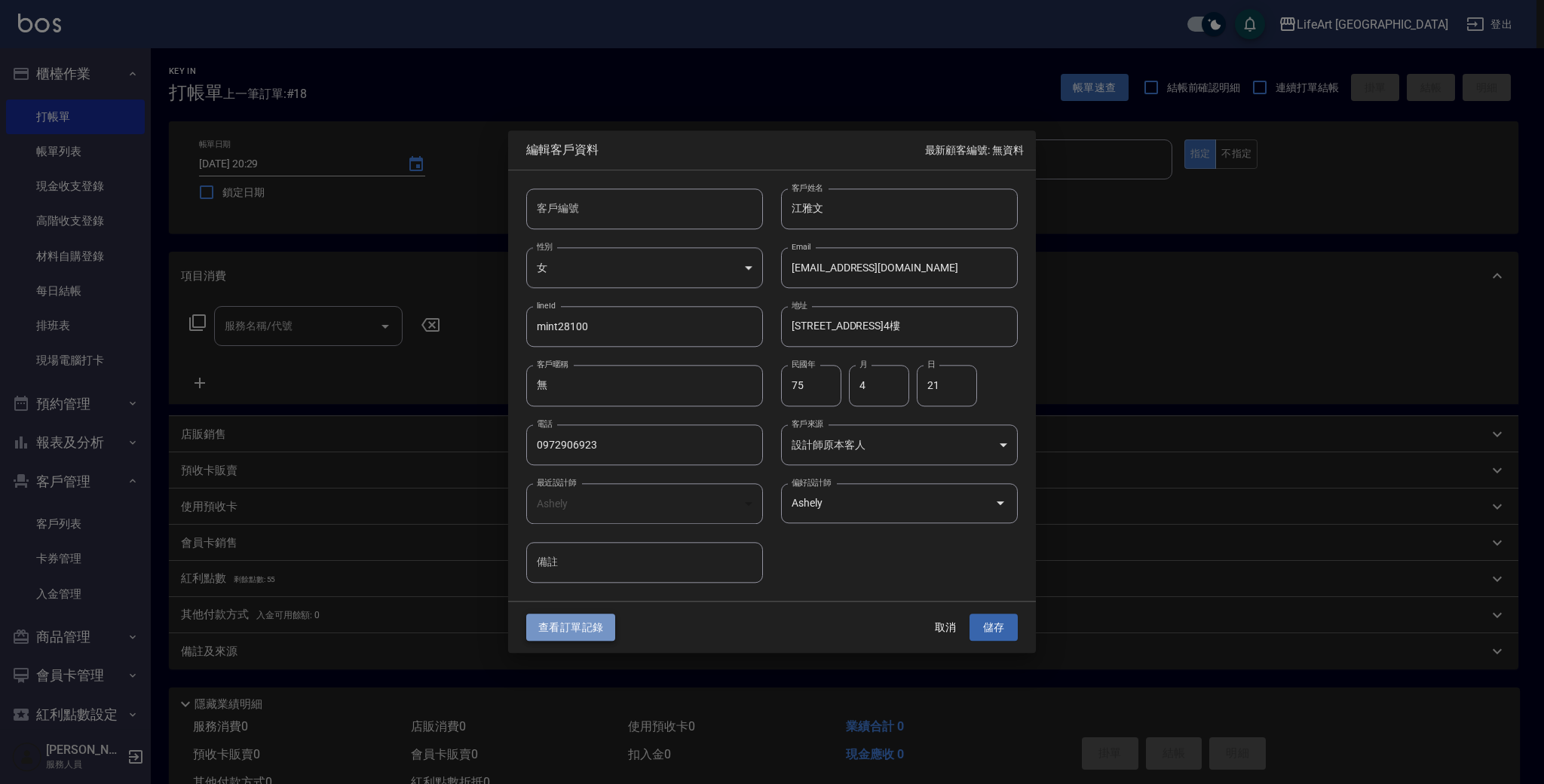
click at [571, 632] on button "查看訂單記錄" at bounding box center [570, 627] width 89 height 28
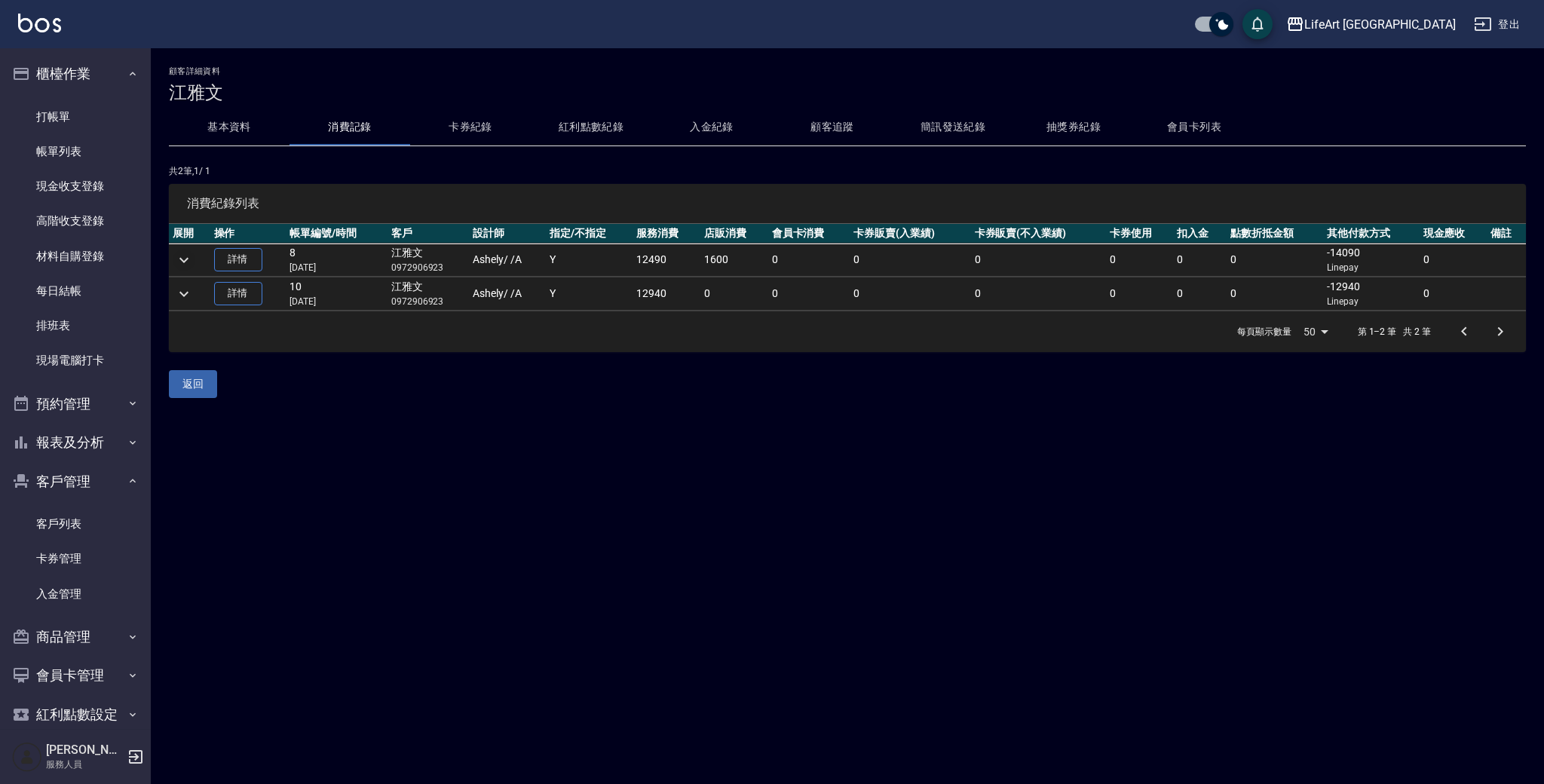
click at [188, 257] on icon "expand row" at bounding box center [184, 260] width 18 height 18
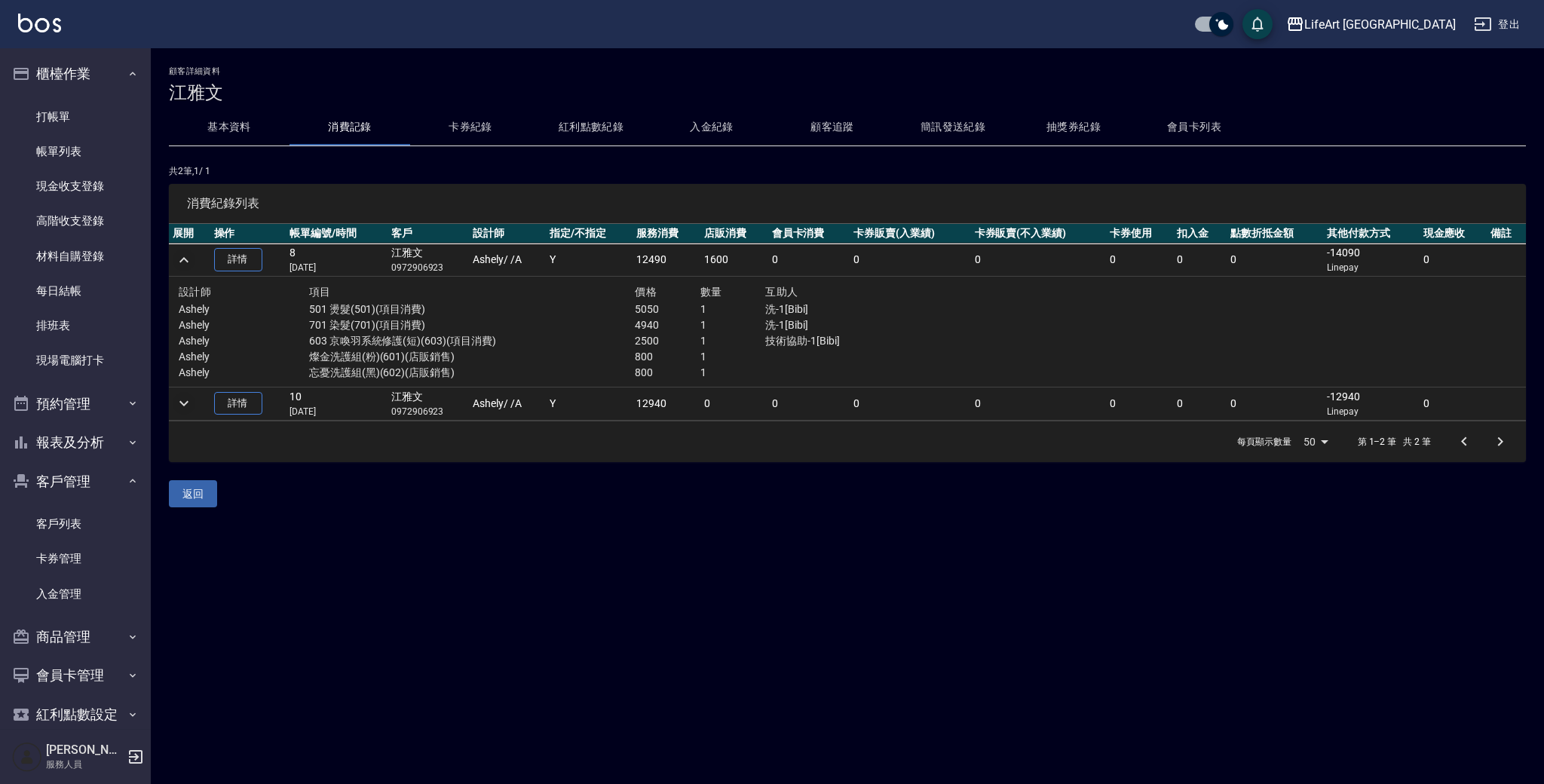
click at [186, 404] on icon "expand row" at bounding box center [184, 404] width 9 height 5
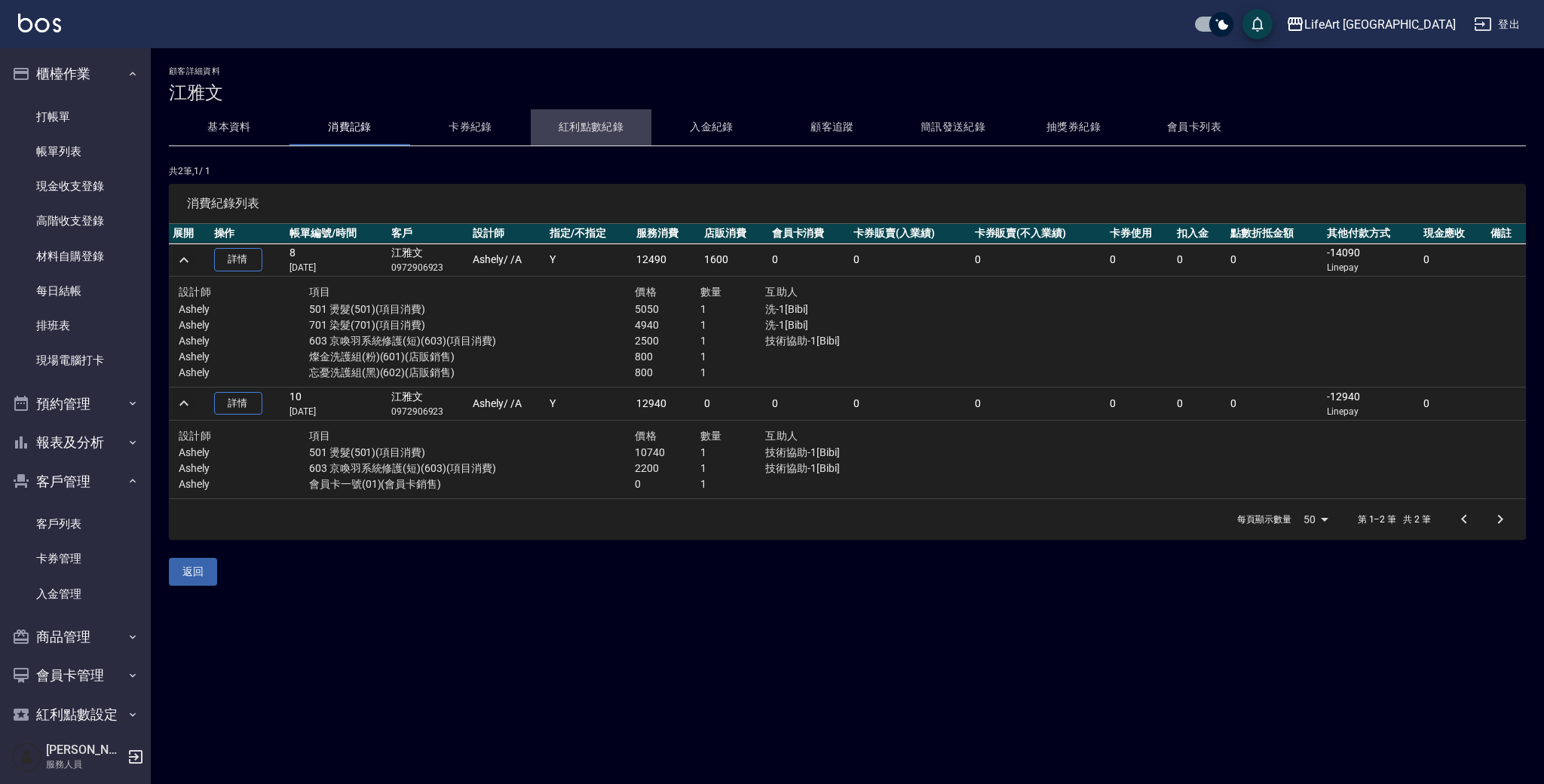
click at [606, 122] on button "紅利點數紀錄" at bounding box center [591, 127] width 121 height 36
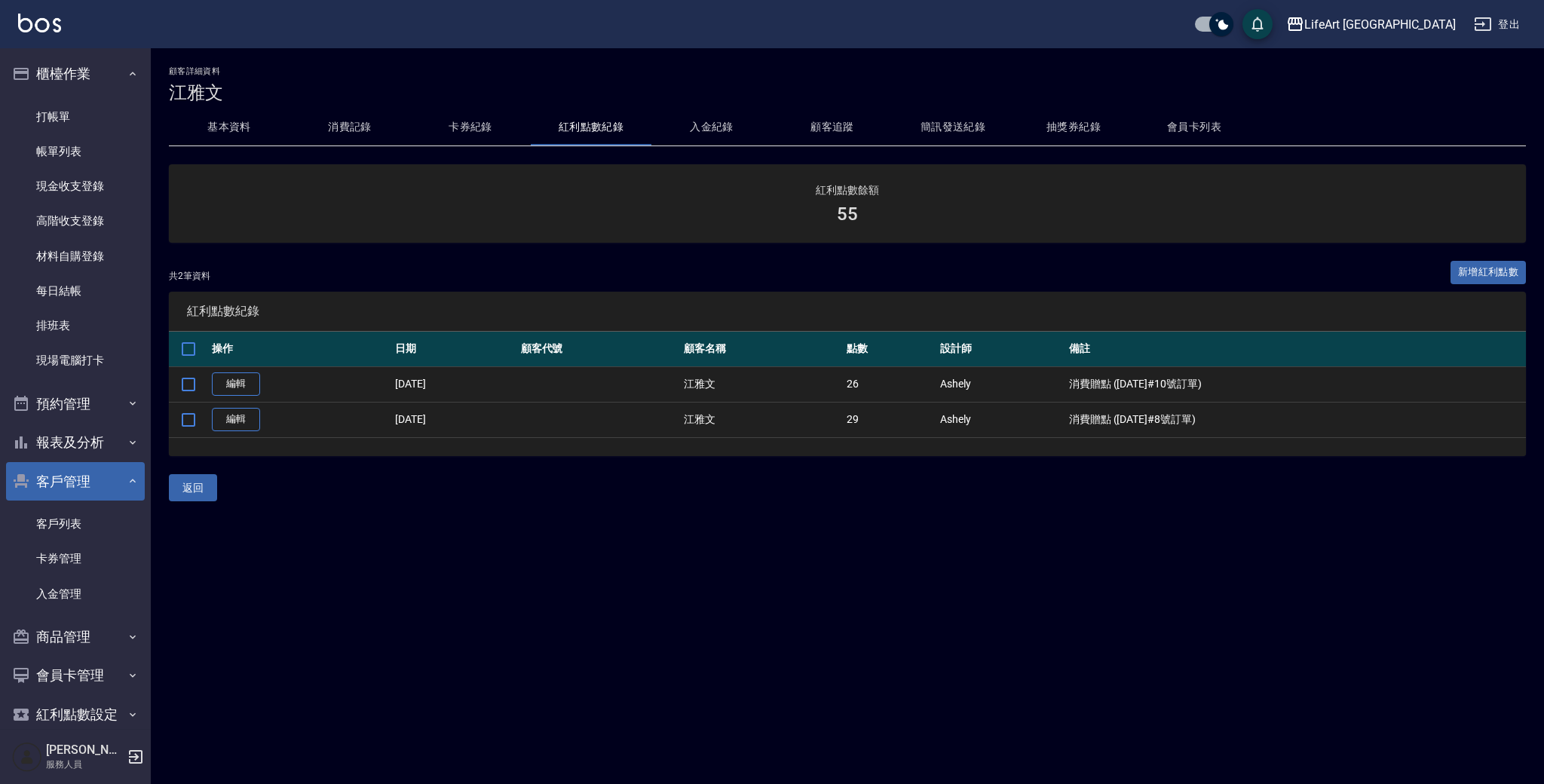
click at [94, 489] on button "客戶管理" at bounding box center [76, 481] width 139 height 39
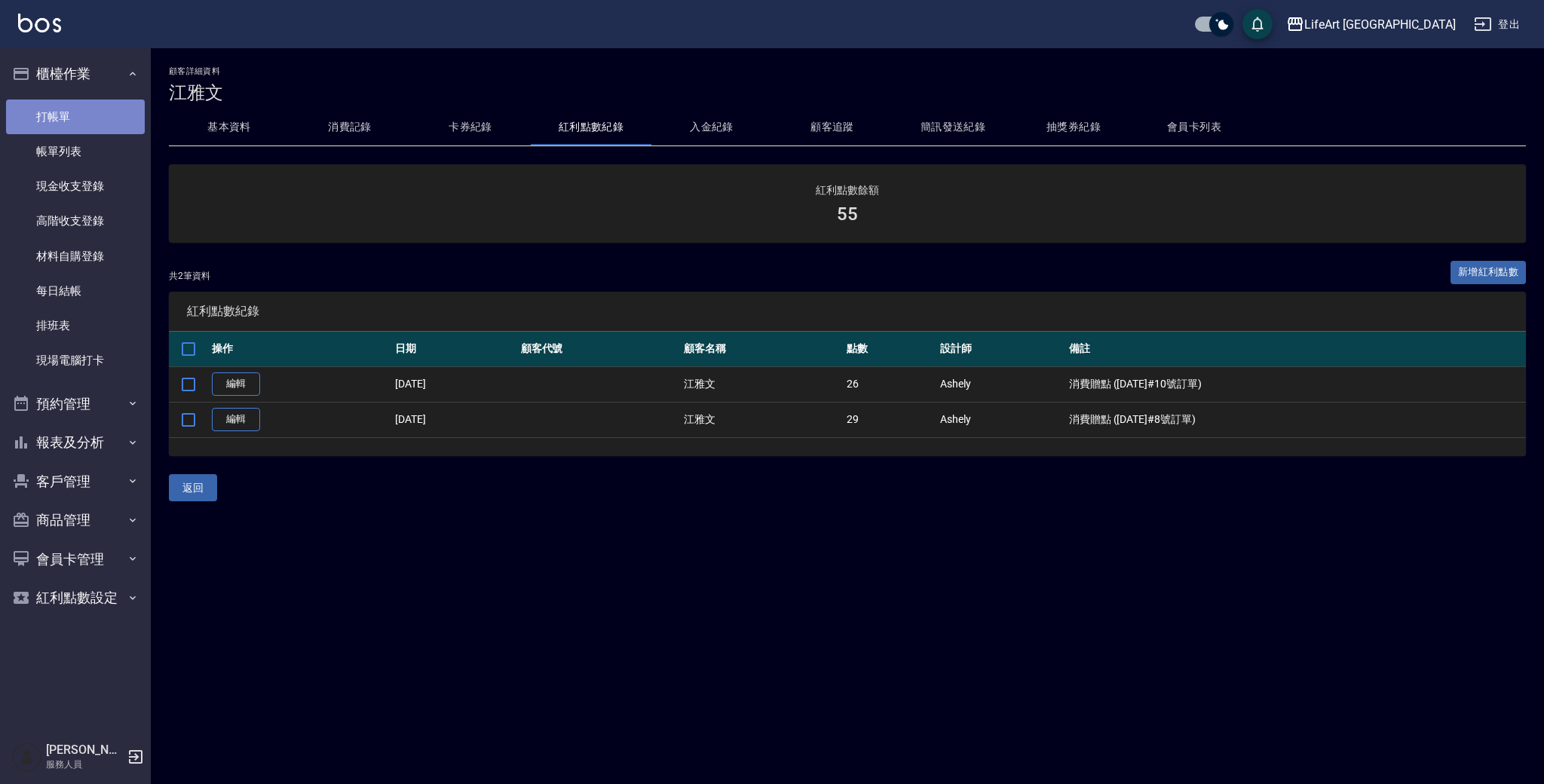
click at [43, 118] on link "打帳單" at bounding box center [76, 116] width 139 height 34
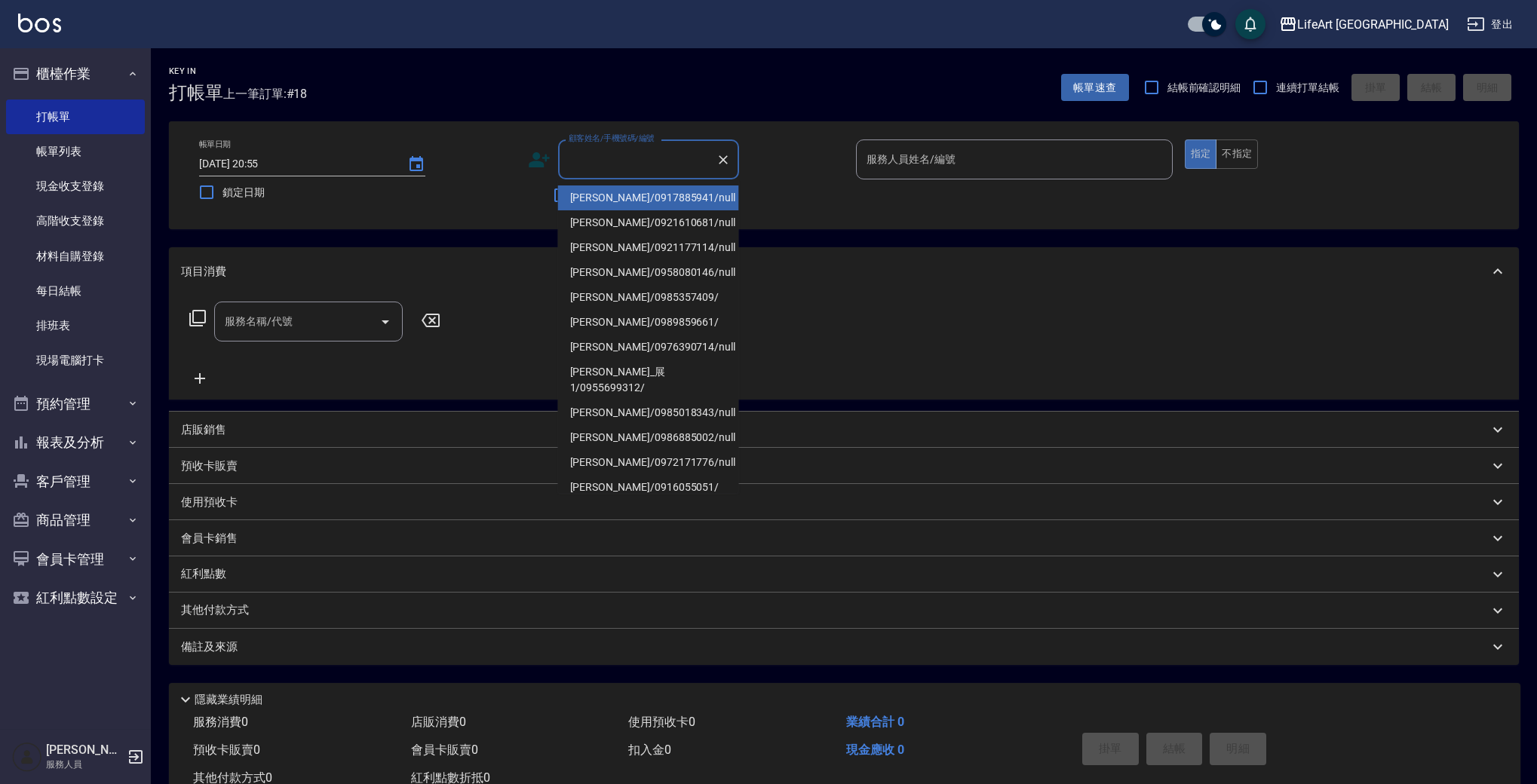
click at [633, 159] on input "顧客姓名/手機號碼/編號" at bounding box center [637, 159] width 144 height 26
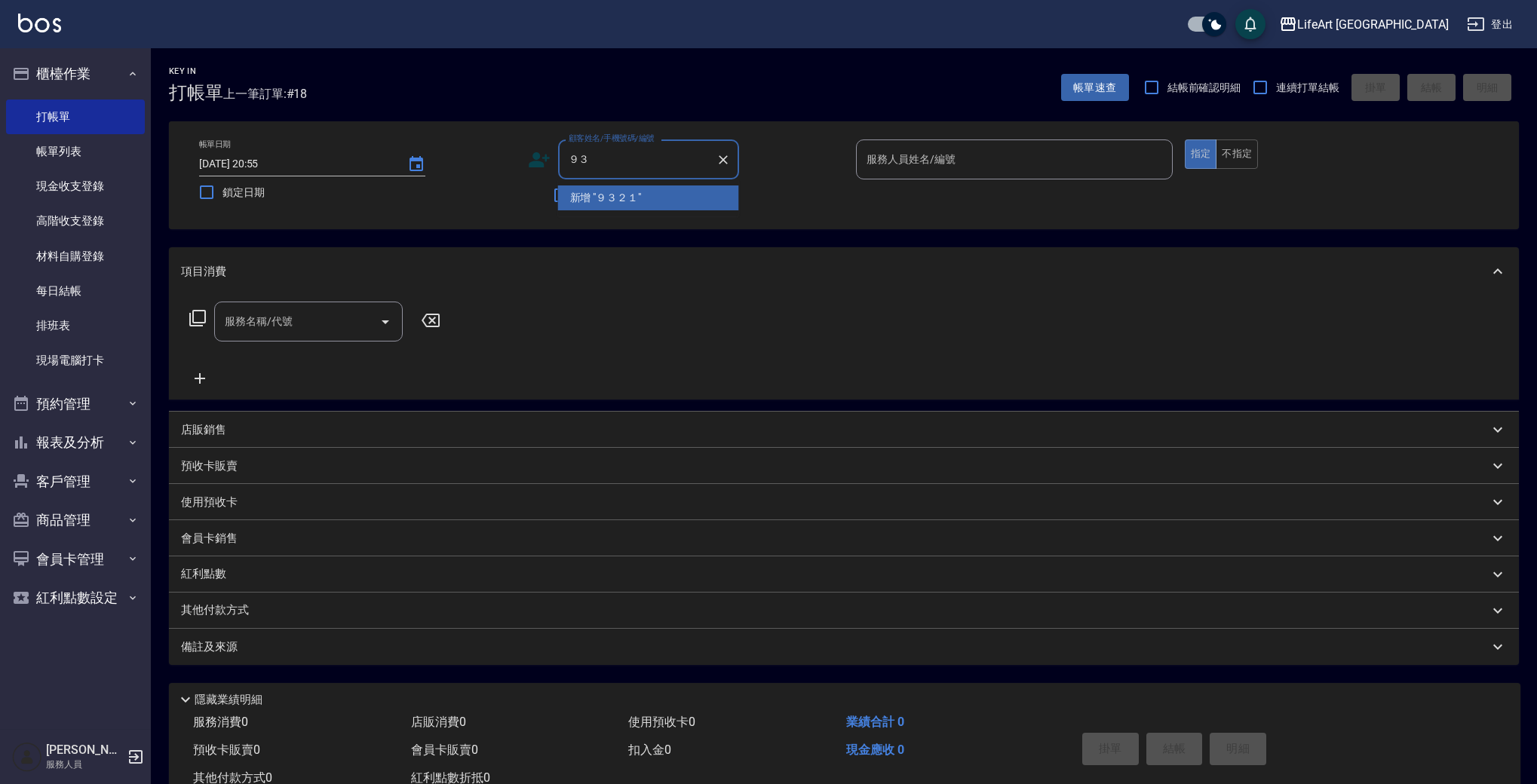
type input "９"
click at [674, 201] on li "惟中/0980932116/null" at bounding box center [648, 198] width 181 height 25
type input "惟中/0980932116/null"
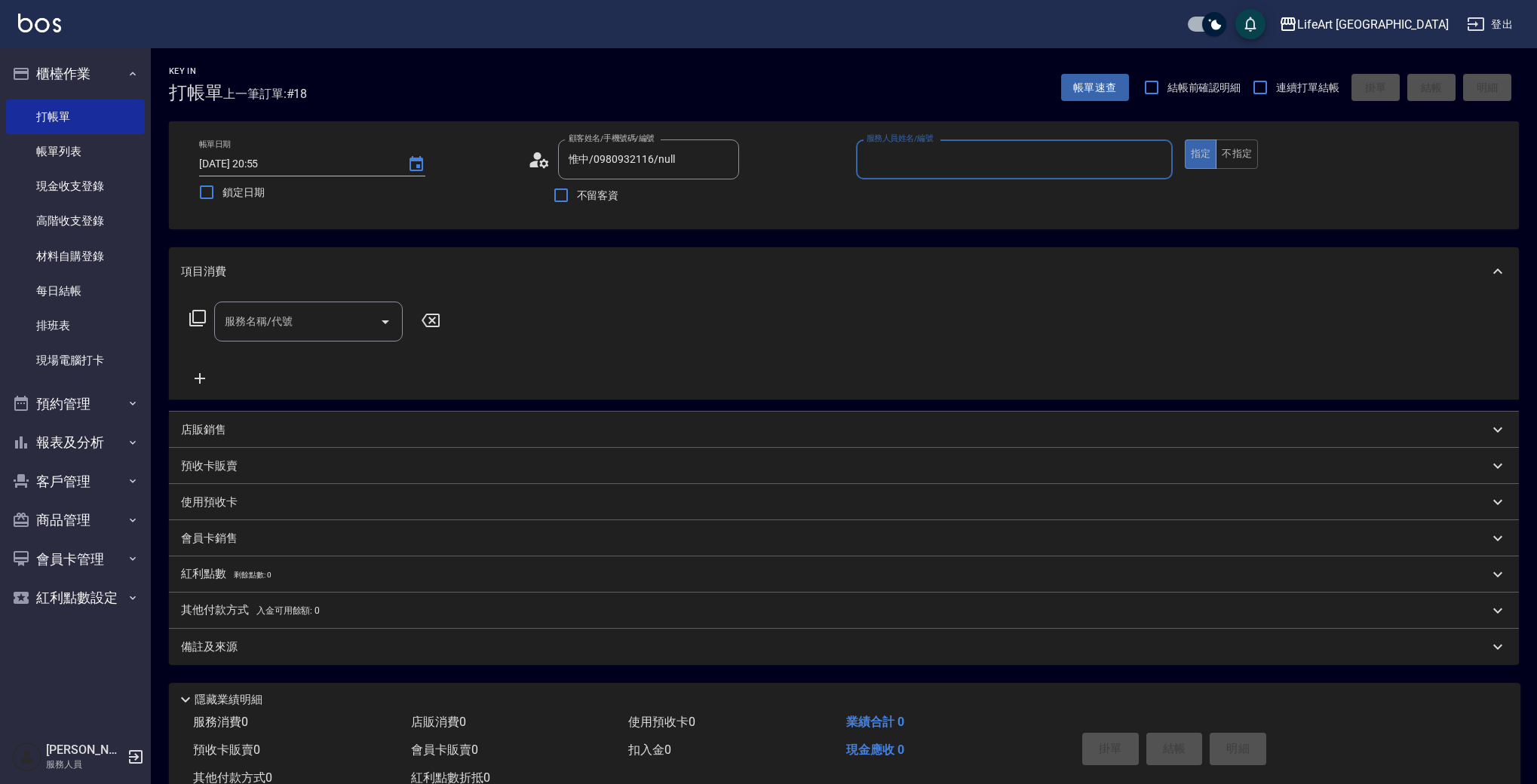
click at [532, 162] on icon at bounding box center [534, 164] width 9 height 7
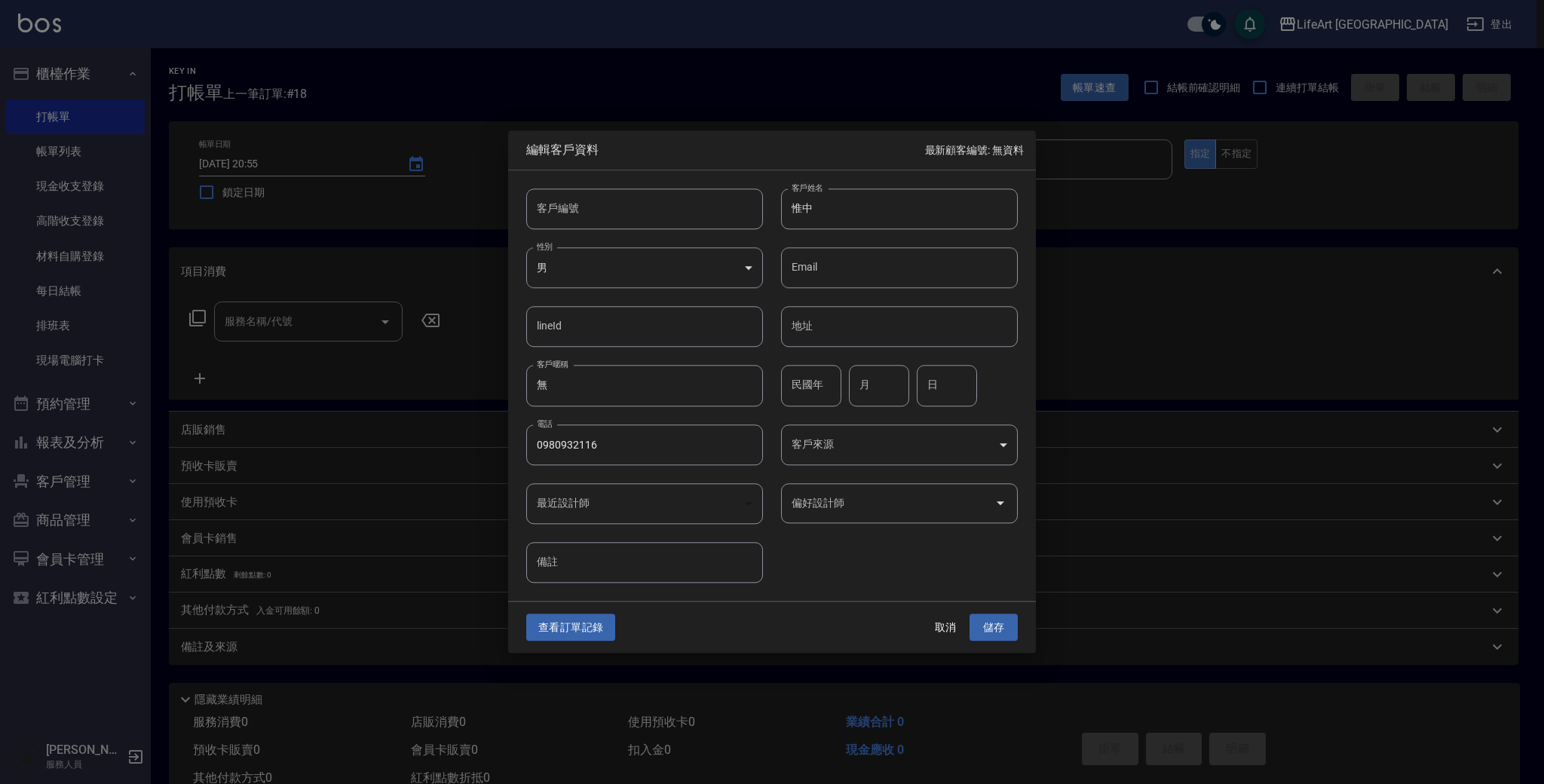
click at [848, 205] on input "惟中" at bounding box center [900, 208] width 236 height 41
type input "惟"
type input "劉于菁"
click at [732, 270] on body "LifeArt 蘆洲 登出 櫃檯作業 打帳單 帳單列表 現金收支登錄 高階收支登錄 材料自購登錄 每日結帳 排班表 現場電腦打卡 預約管理 預約管理 單日預約…" at bounding box center [772, 414] width 1544 height 828
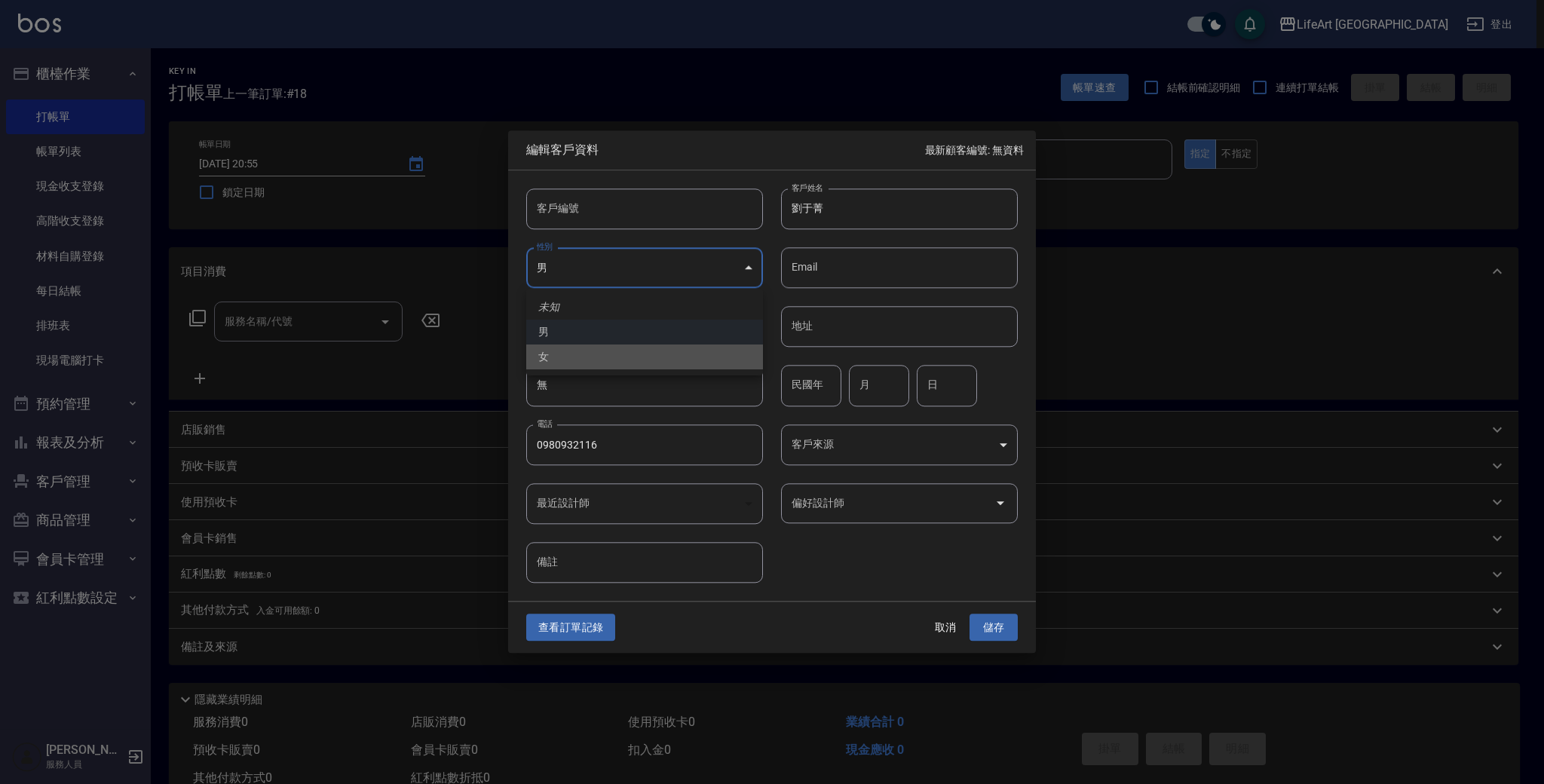
click at [696, 364] on li "女" at bounding box center [644, 357] width 236 height 25
type input "[DEMOGRAPHIC_DATA]"
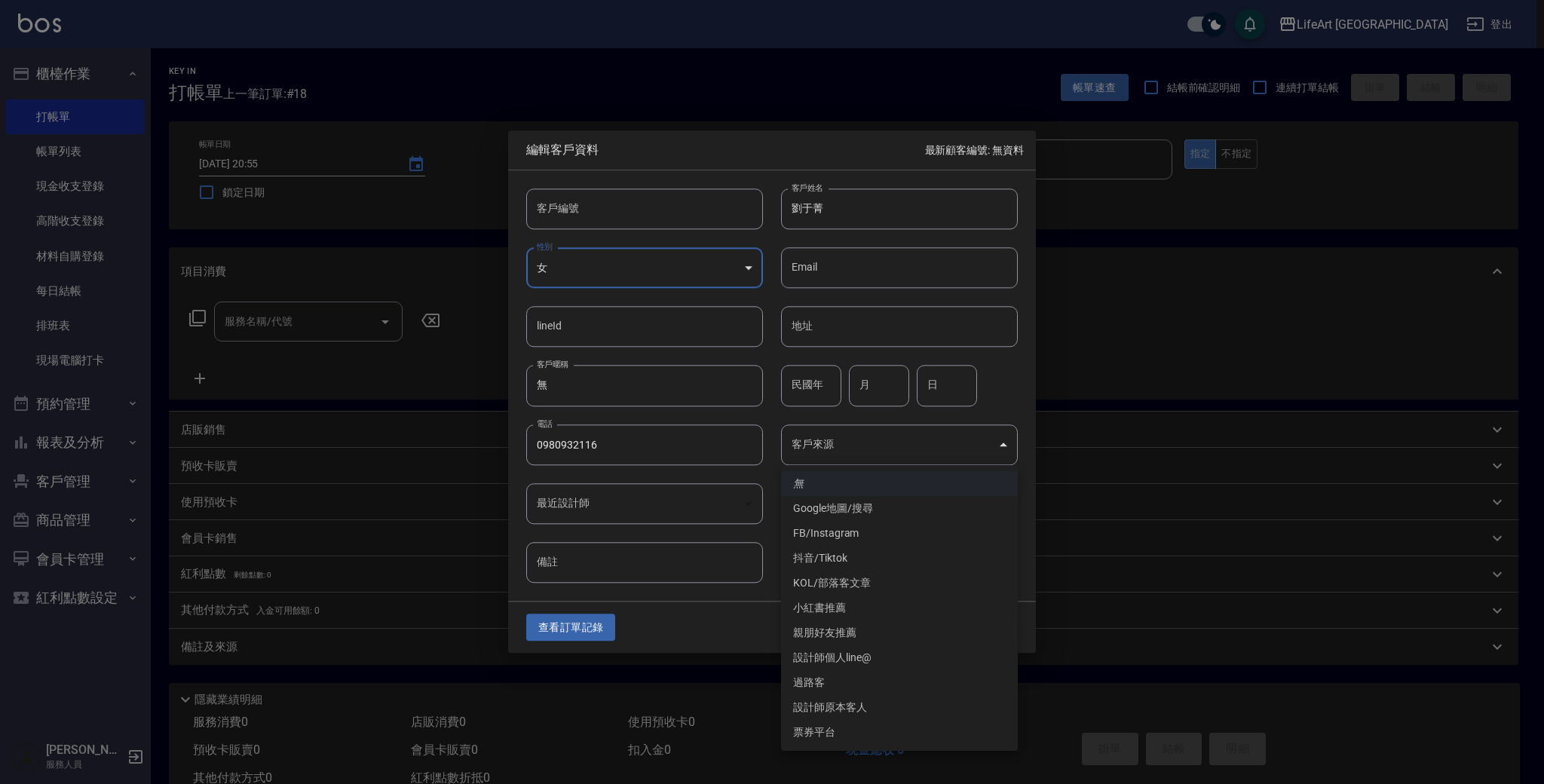
click at [873, 447] on body "LifeArt 蘆洲 登出 櫃檯作業 打帳單 帳單列表 現金收支登錄 高階收支登錄 材料自購登錄 每日結帳 排班表 現場電腦打卡 預約管理 預約管理 單日預約…" at bounding box center [772, 414] width 1544 height 828
click at [869, 509] on li "Google地圖/搜尋" at bounding box center [900, 509] width 236 height 25
type input "Google地圖/搜尋"
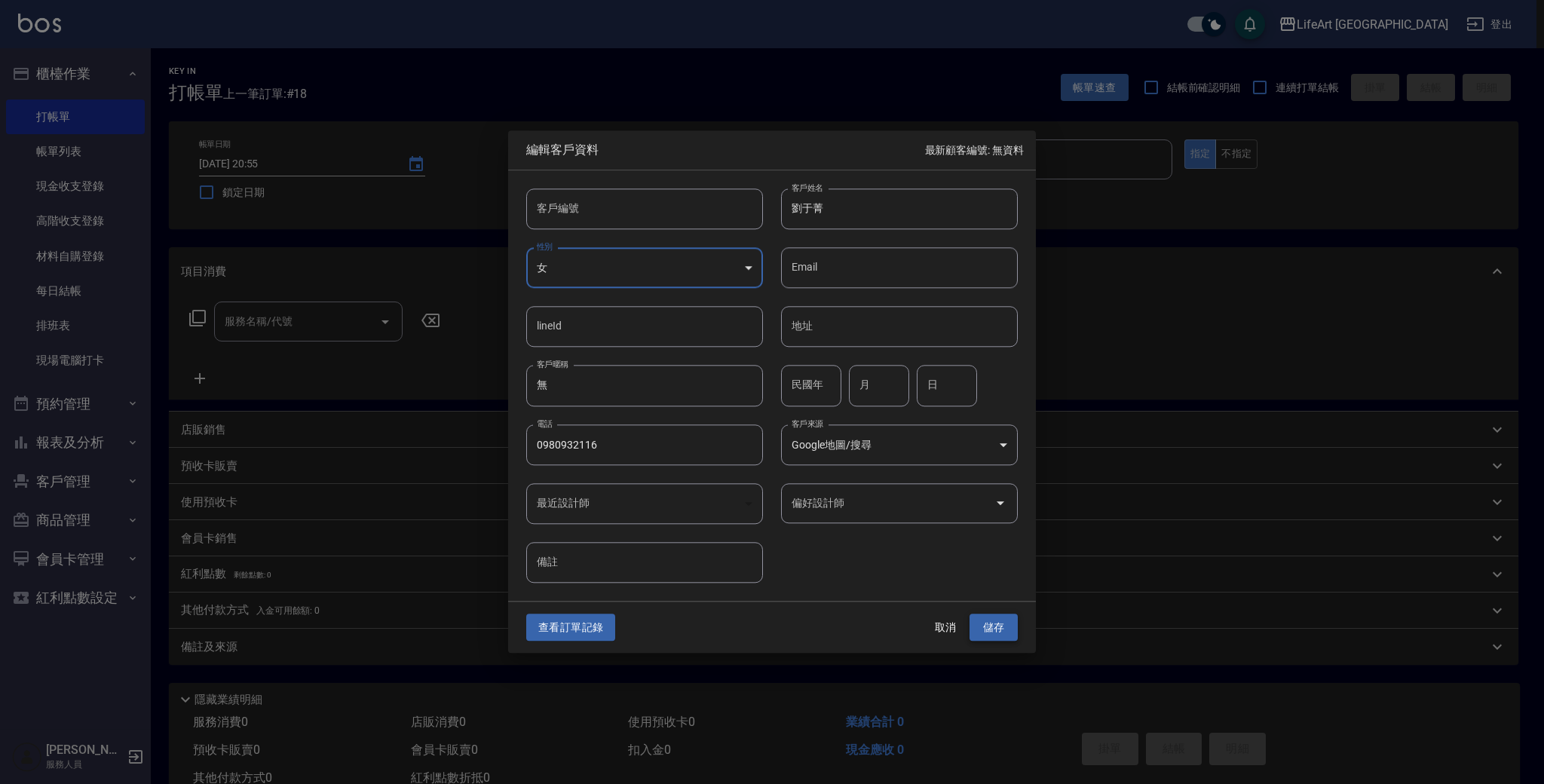
click at [993, 626] on button "儲存" at bounding box center [994, 627] width 48 height 28
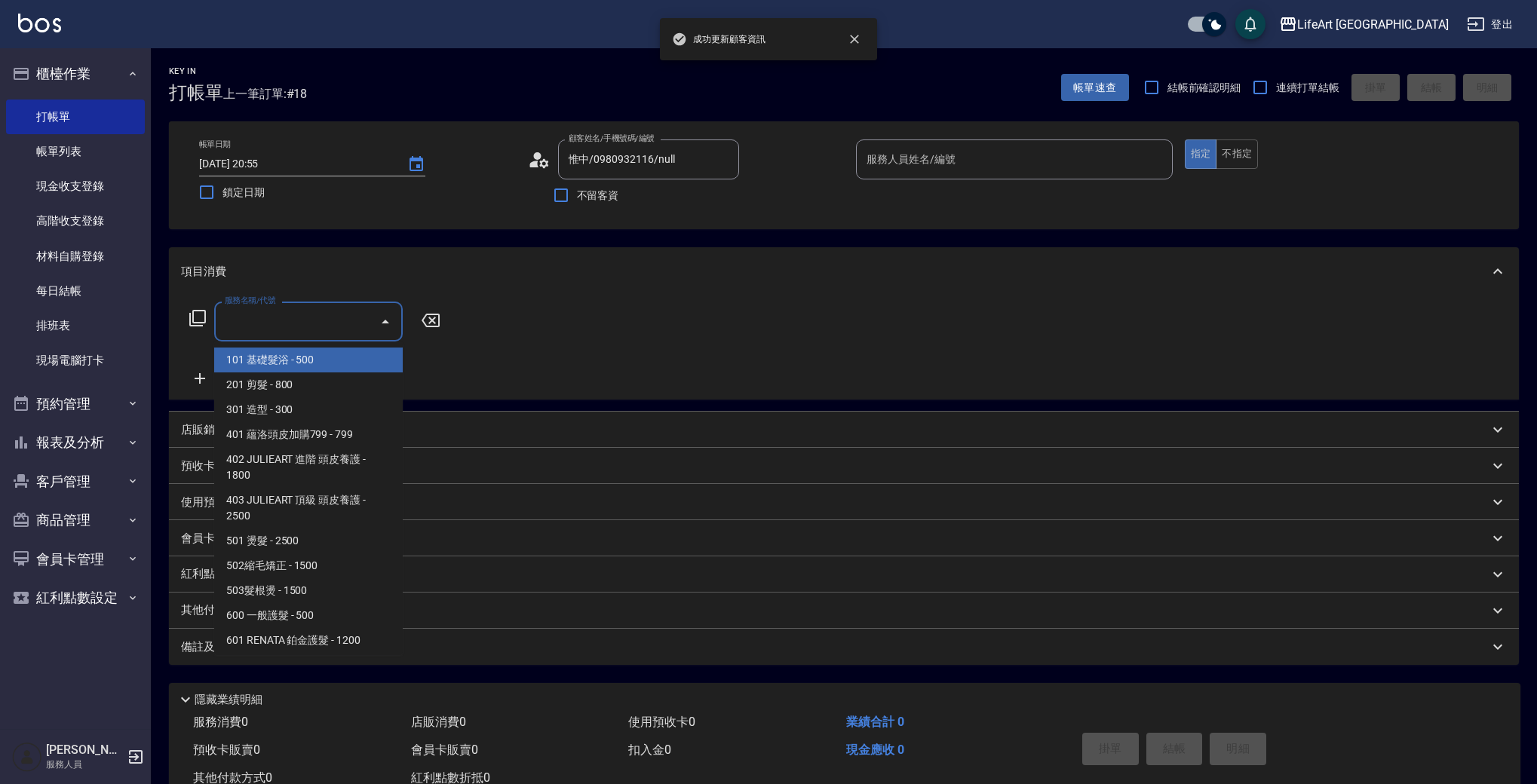
click at [334, 316] on input "服務名稱/代號" at bounding box center [297, 321] width 153 height 26
click at [326, 363] on span "101 基礎髮浴 - 500" at bounding box center [308, 360] width 189 height 25
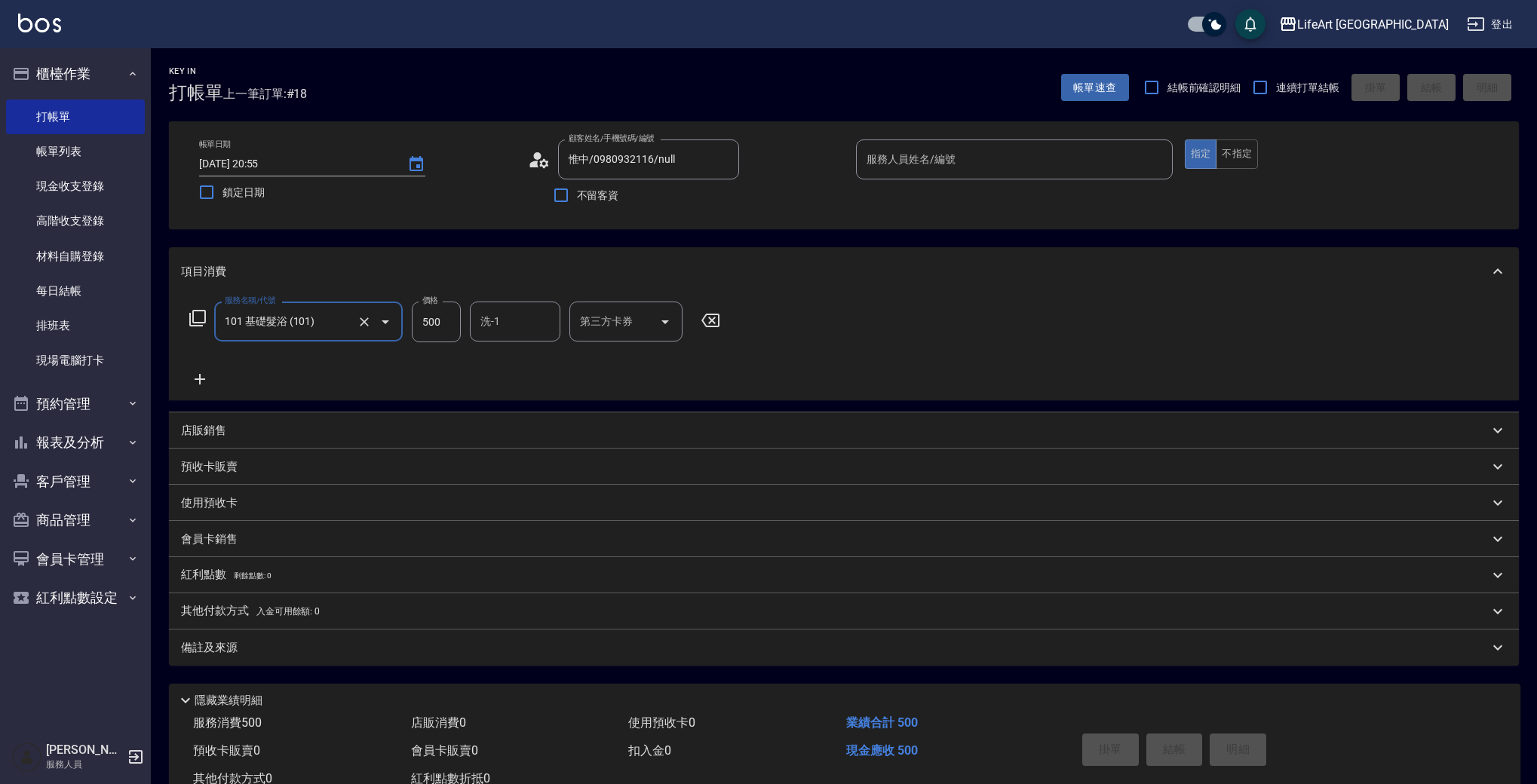
click at [314, 327] on input "101 基礎髮浴 (101)" at bounding box center [287, 321] width 133 height 26
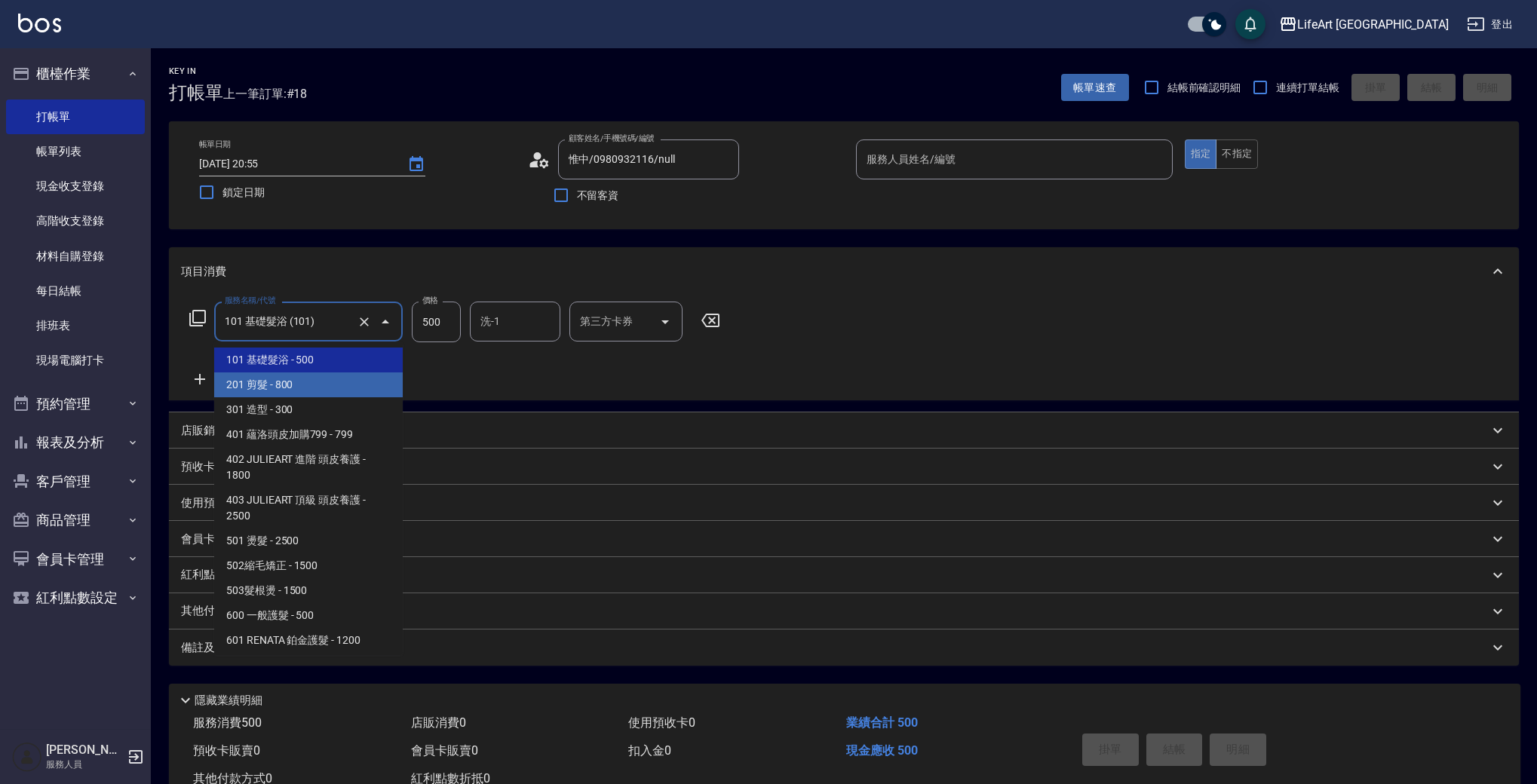
click at [310, 380] on span "201 剪髮 - 800" at bounding box center [308, 385] width 189 height 25
type input "201 剪髮(201)"
type input "800"
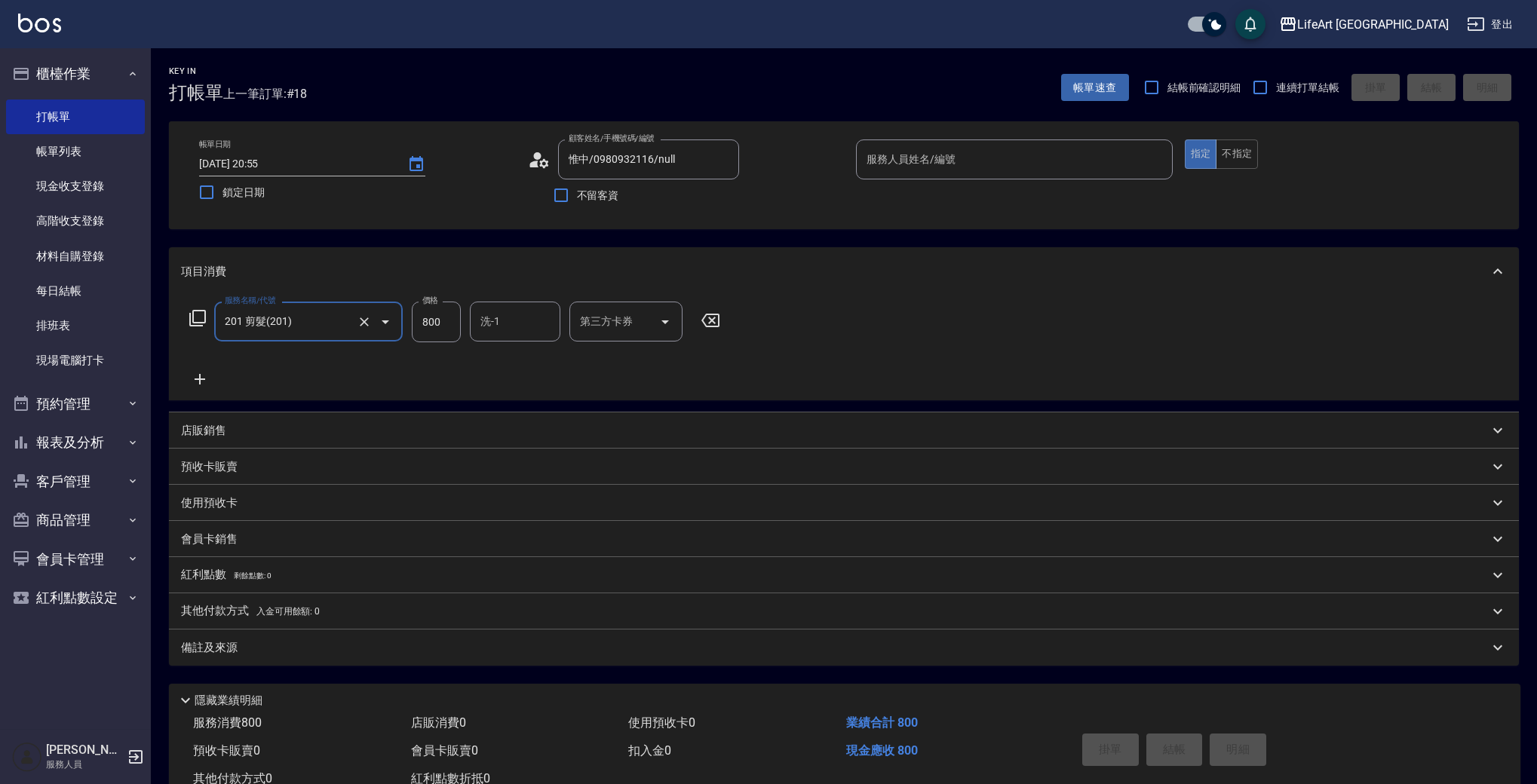
click at [207, 380] on icon at bounding box center [200, 379] width 38 height 18
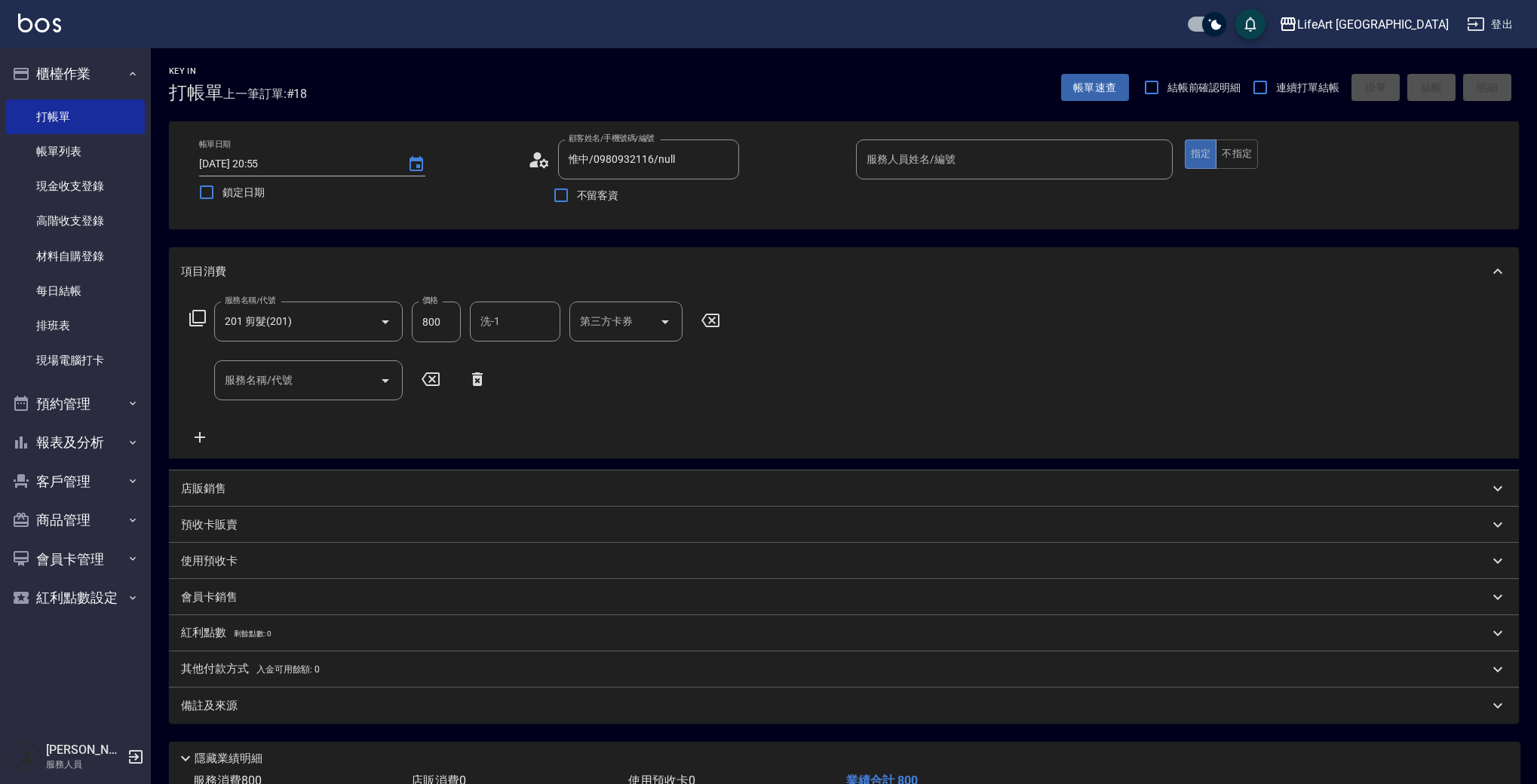
click at [190, 383] on div "服務名稱/代號 服務名稱/代號" at bounding box center [338, 380] width 315 height 40
click at [230, 529] on p "預收卡販賣" at bounding box center [209, 525] width 57 height 16
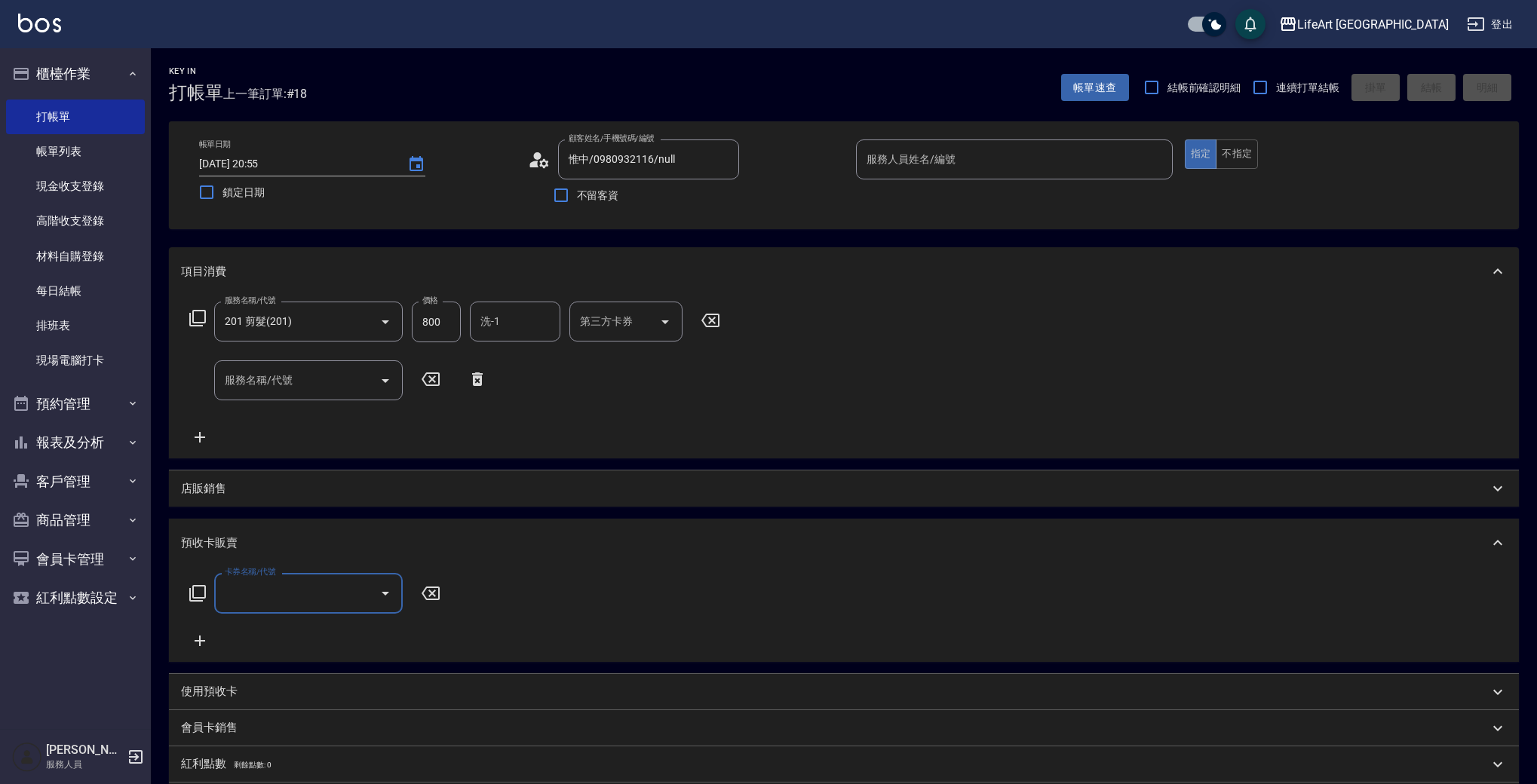
click at [260, 597] on input "卡券名稱/代號" at bounding box center [297, 593] width 153 height 26
click at [295, 678] on span "京喚羽護髮4次" at bounding box center [308, 682] width 189 height 25
type input "京喚羽護髮4次([MEDICAL_DATA])"
click at [725, 325] on icon at bounding box center [710, 320] width 38 height 18
click at [736, 388] on div "服務名稱/代號 服務名稱/代號 服務名稱/代號 服務名稱/代號" at bounding box center [844, 377] width 1350 height 162
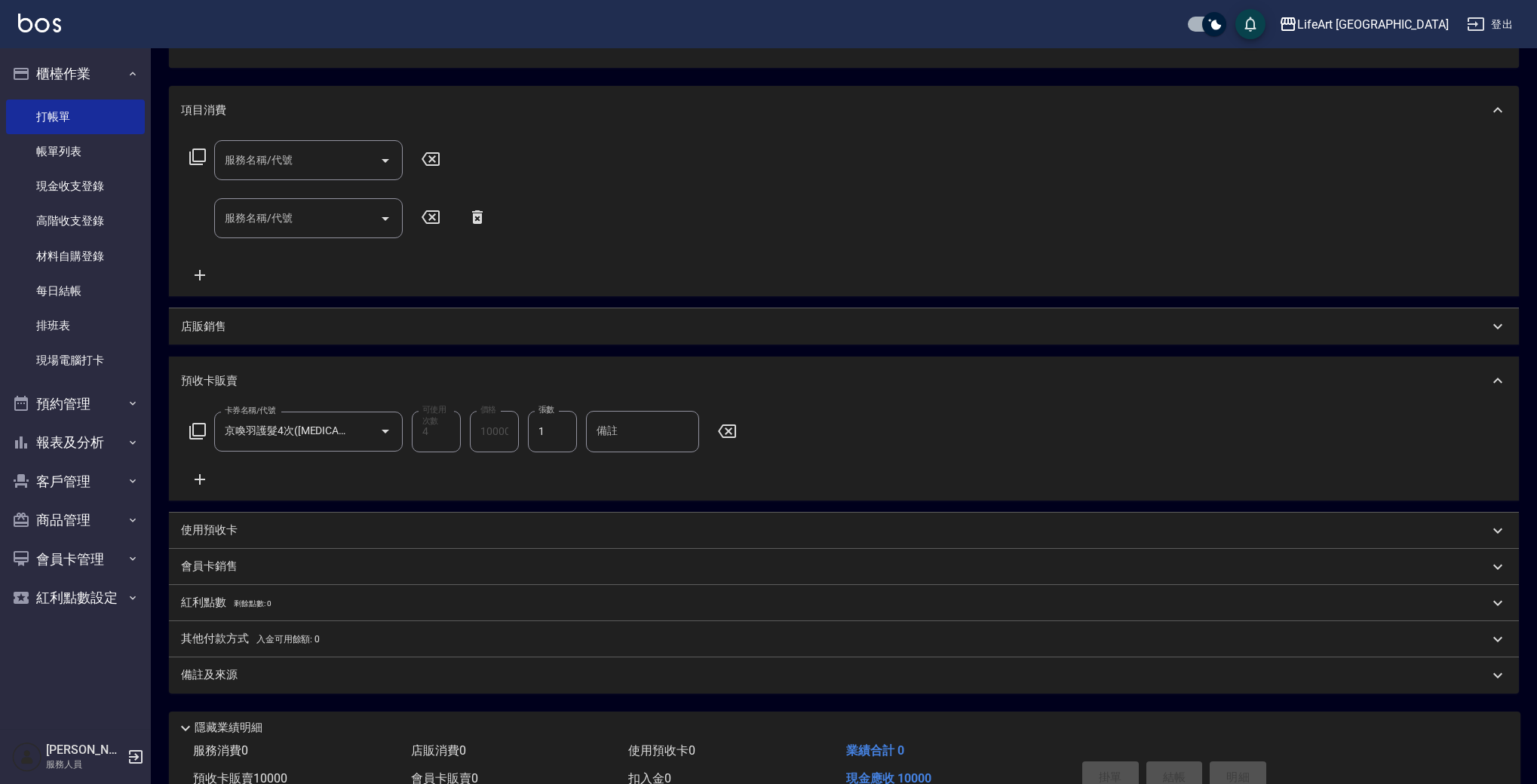
scroll to position [241, 0]
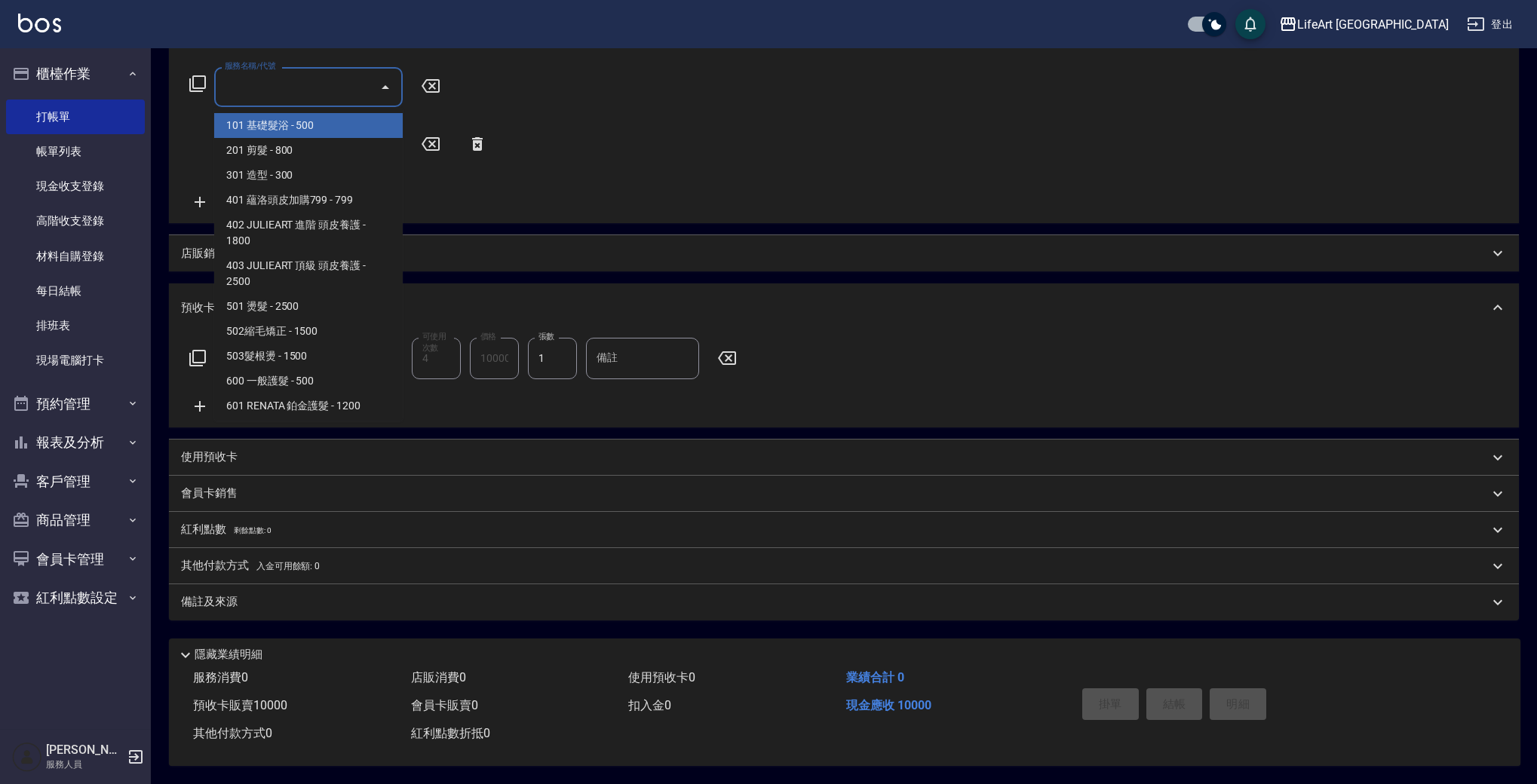
click at [333, 83] on input "服務名稱/代號" at bounding box center [297, 87] width 153 height 26
click at [313, 116] on span "101 基礎髮浴 - 500" at bounding box center [308, 125] width 189 height 25
click at [328, 86] on input "101 基礎髮浴 (101)" at bounding box center [287, 86] width 133 height 26
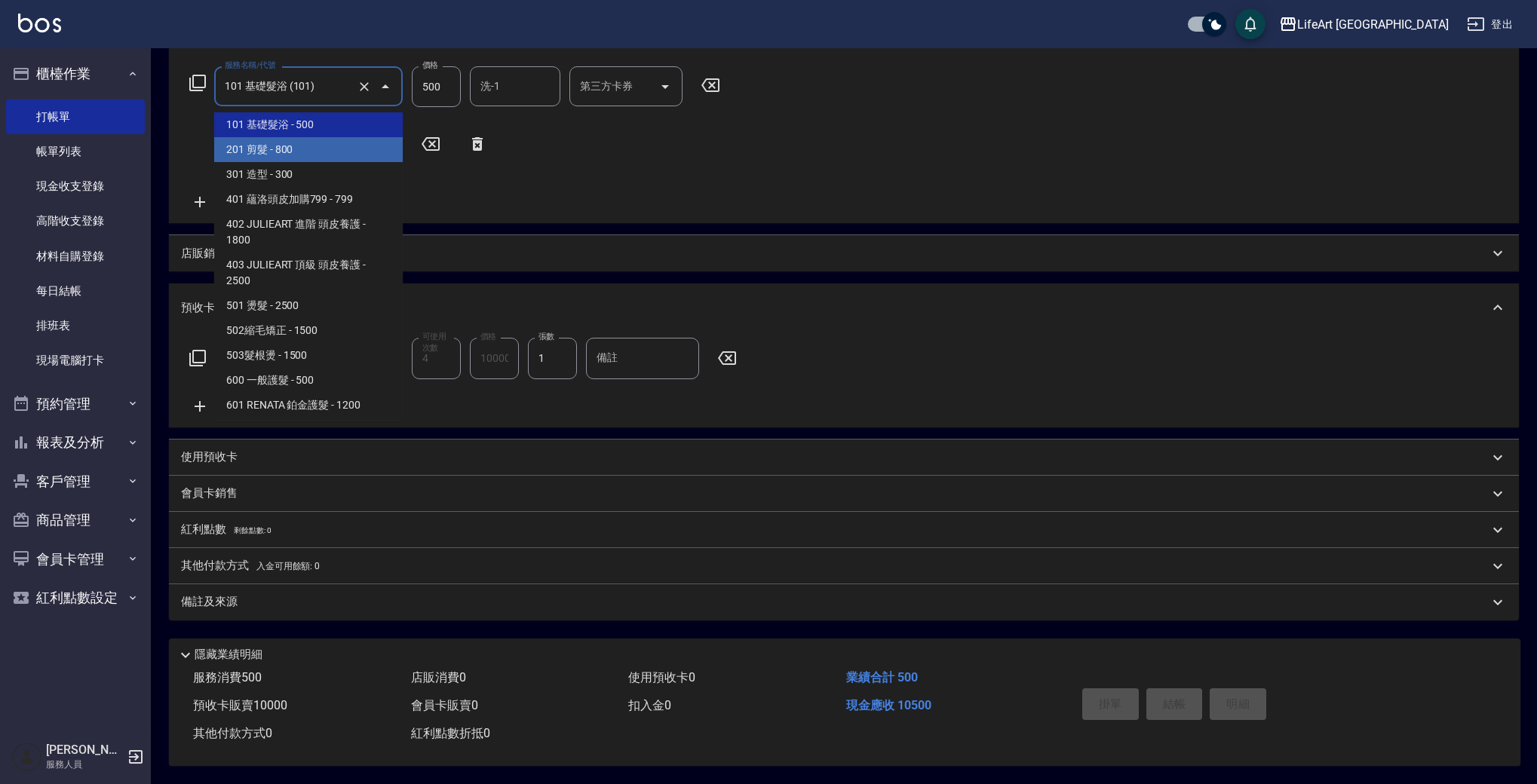
click at [328, 147] on span "201 剪髮 - 800" at bounding box center [308, 150] width 189 height 25
type input "201 剪髮(201)"
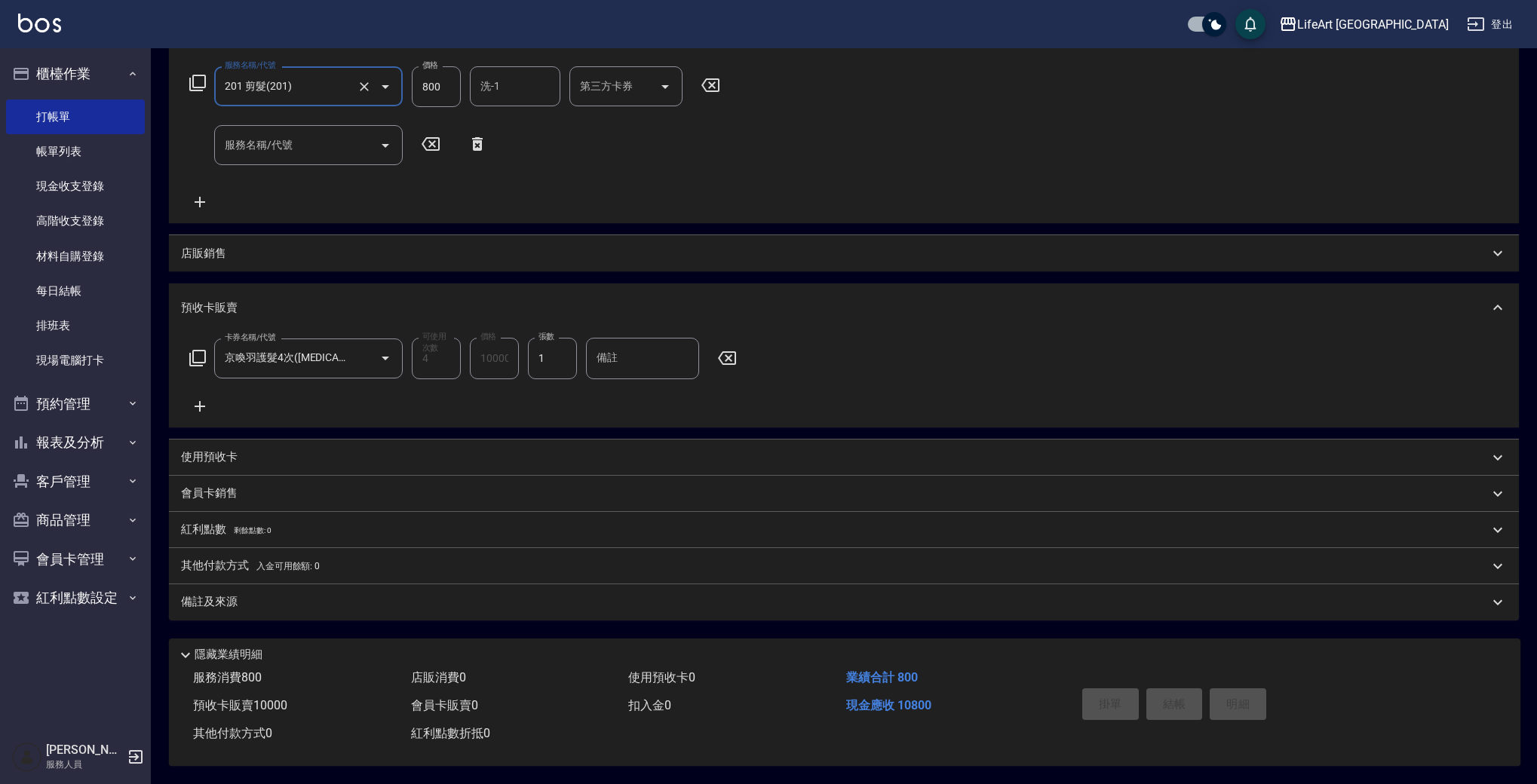
click at [443, 94] on input "800" at bounding box center [436, 87] width 49 height 41
type input "1000"
click at [225, 491] on p "會員卡銷售" at bounding box center [209, 493] width 57 height 16
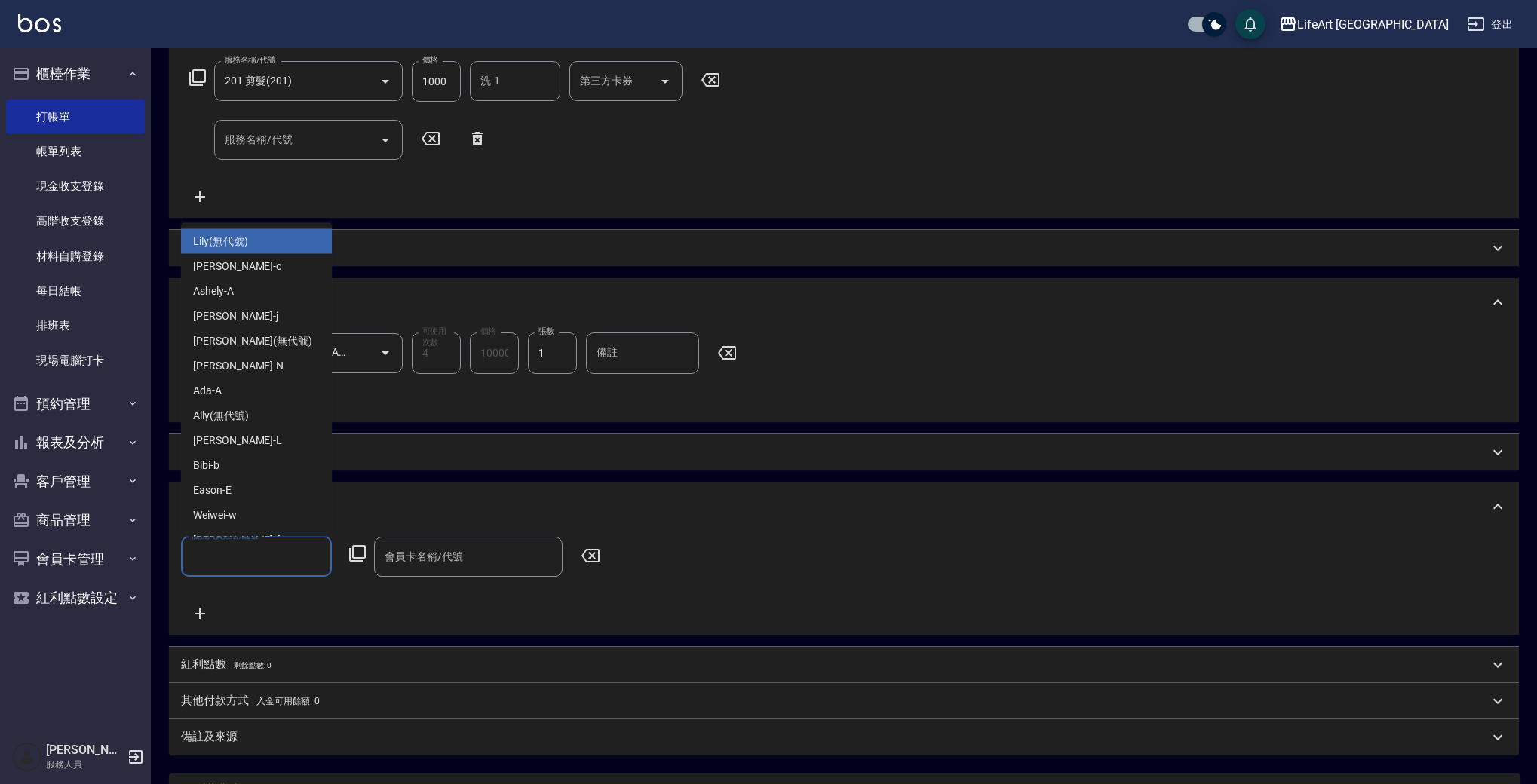
click at [250, 544] on input "服務人員姓名/編號" at bounding box center [256, 556] width 137 height 26
click at [243, 385] on div "Ada -A" at bounding box center [256, 391] width 151 height 25
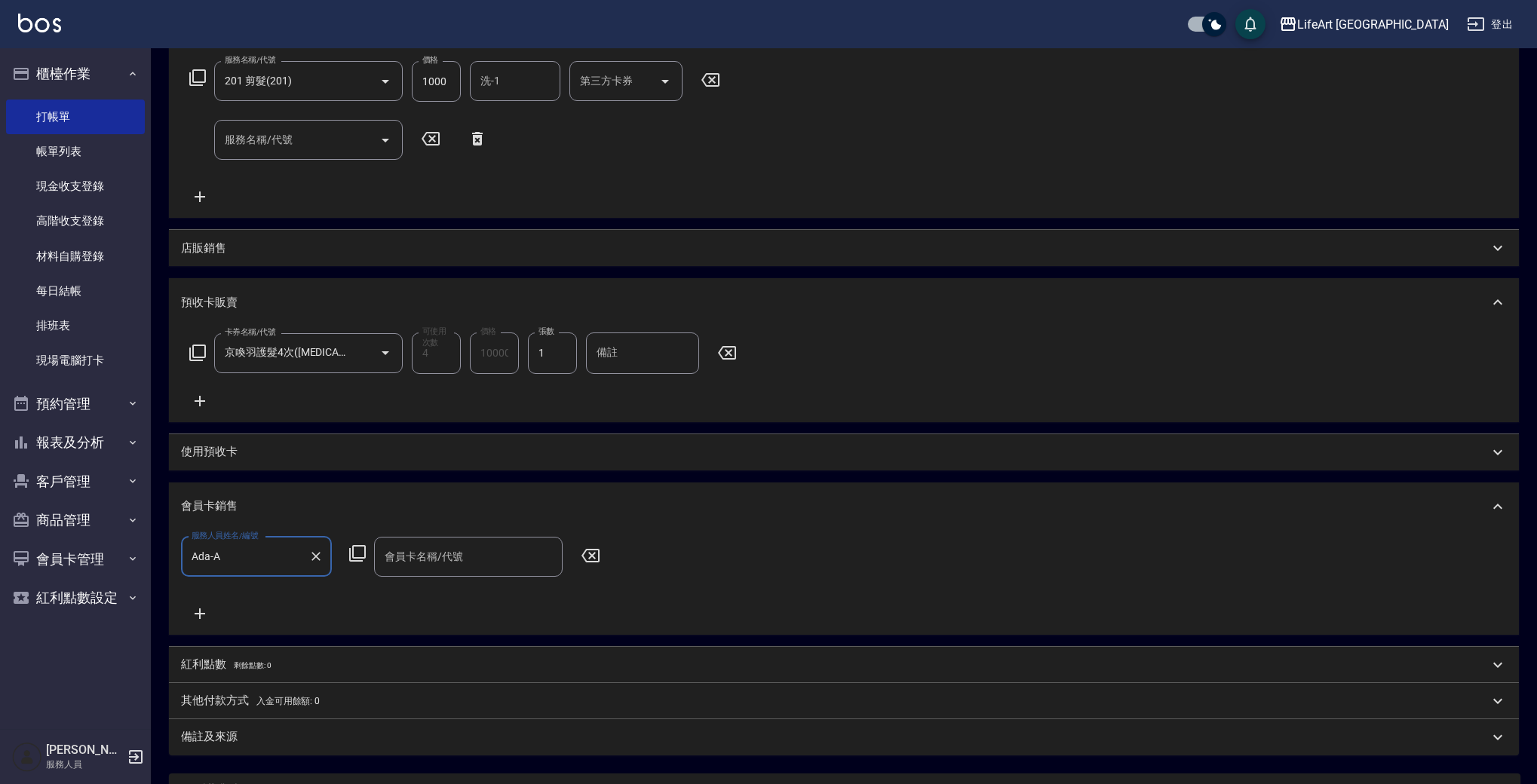
type input "Ada-A"
click at [415, 572] on div "會員卡名稱/代號" at bounding box center [468, 557] width 189 height 40
click at [421, 591] on span "會員卡一號 - 01" at bounding box center [468, 595] width 189 height 25
type input "會員卡一號-365天"
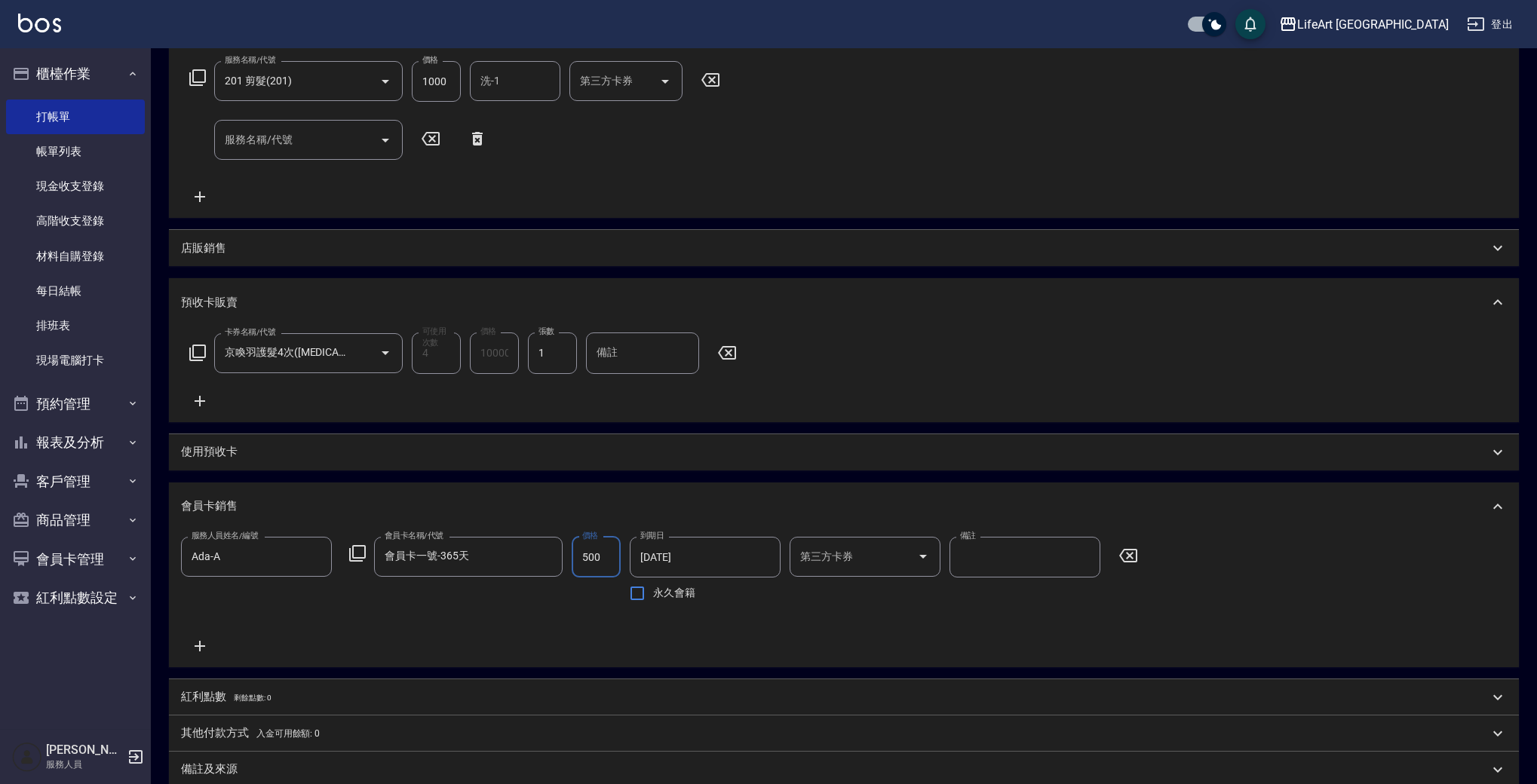
scroll to position [415, 0]
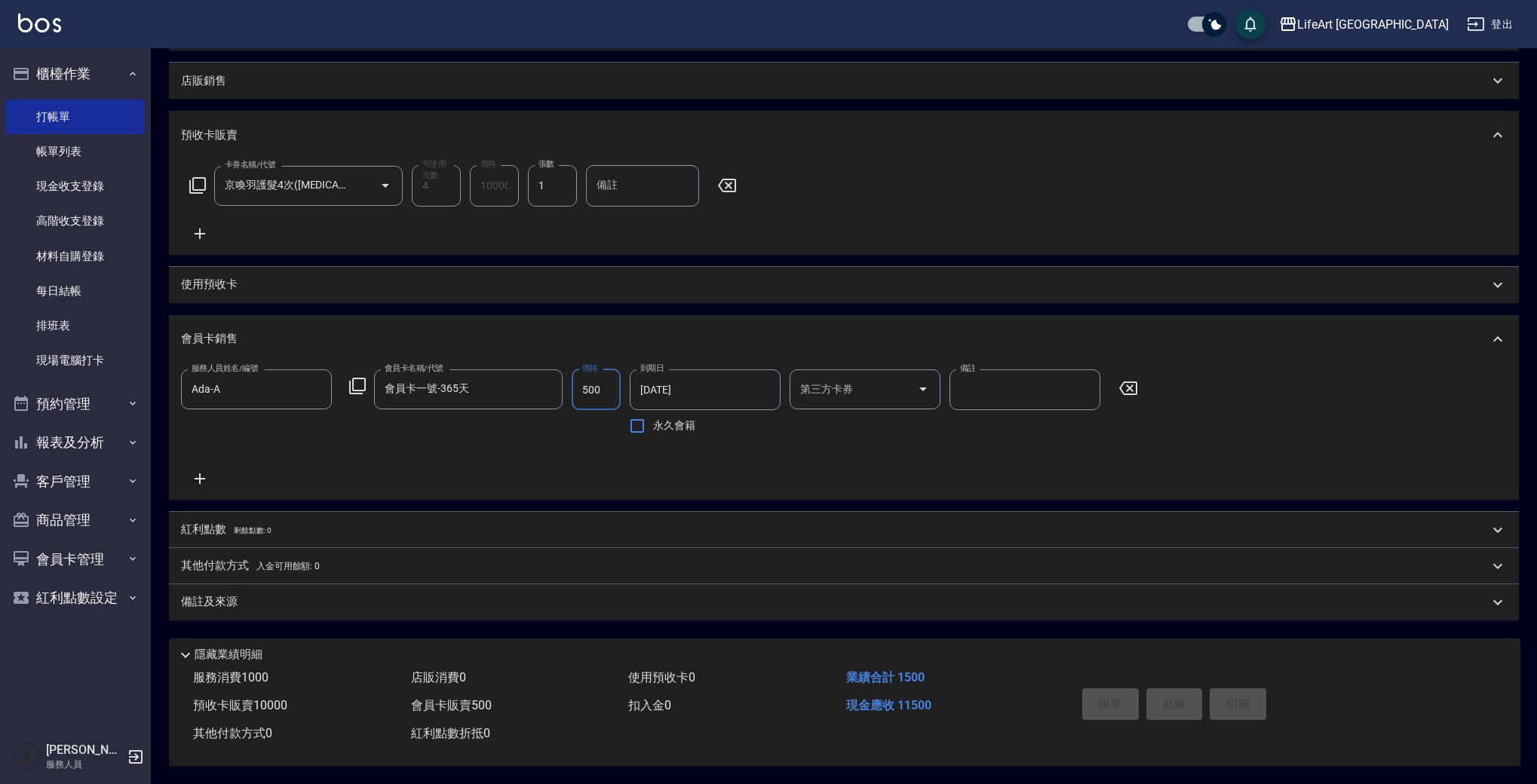
type input "500"
click at [194, 598] on p "備註及來源" at bounding box center [209, 602] width 57 height 16
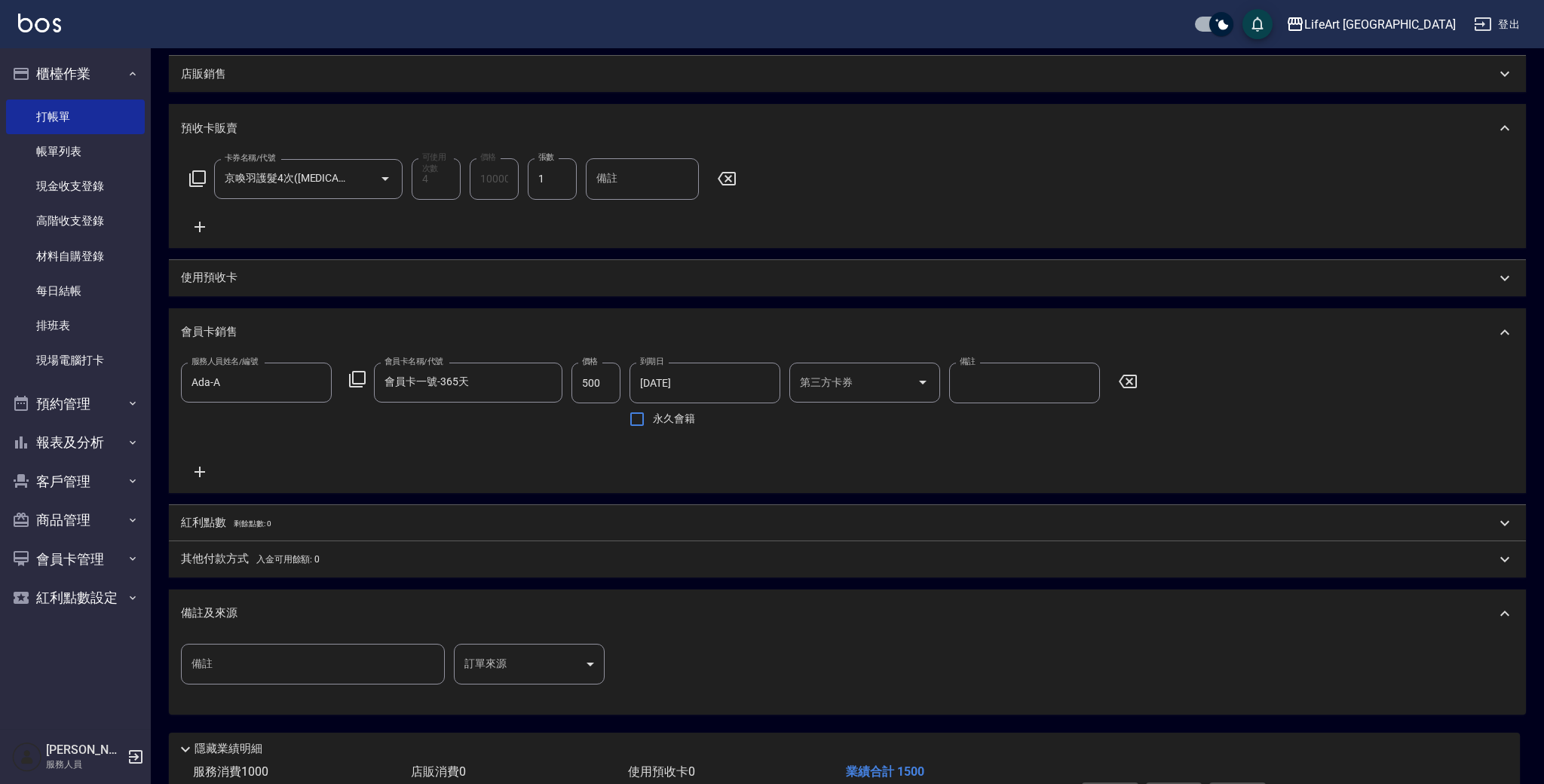
click at [521, 668] on body "LifeArt 蘆洲 登出 櫃檯作業 打帳單 帳單列表 現金收支登錄 高階收支登錄 材料自購登錄 每日結帳 排班表 現場電腦打卡 預約管理 預約管理 單日預約…" at bounding box center [772, 231] width 1544 height 1293
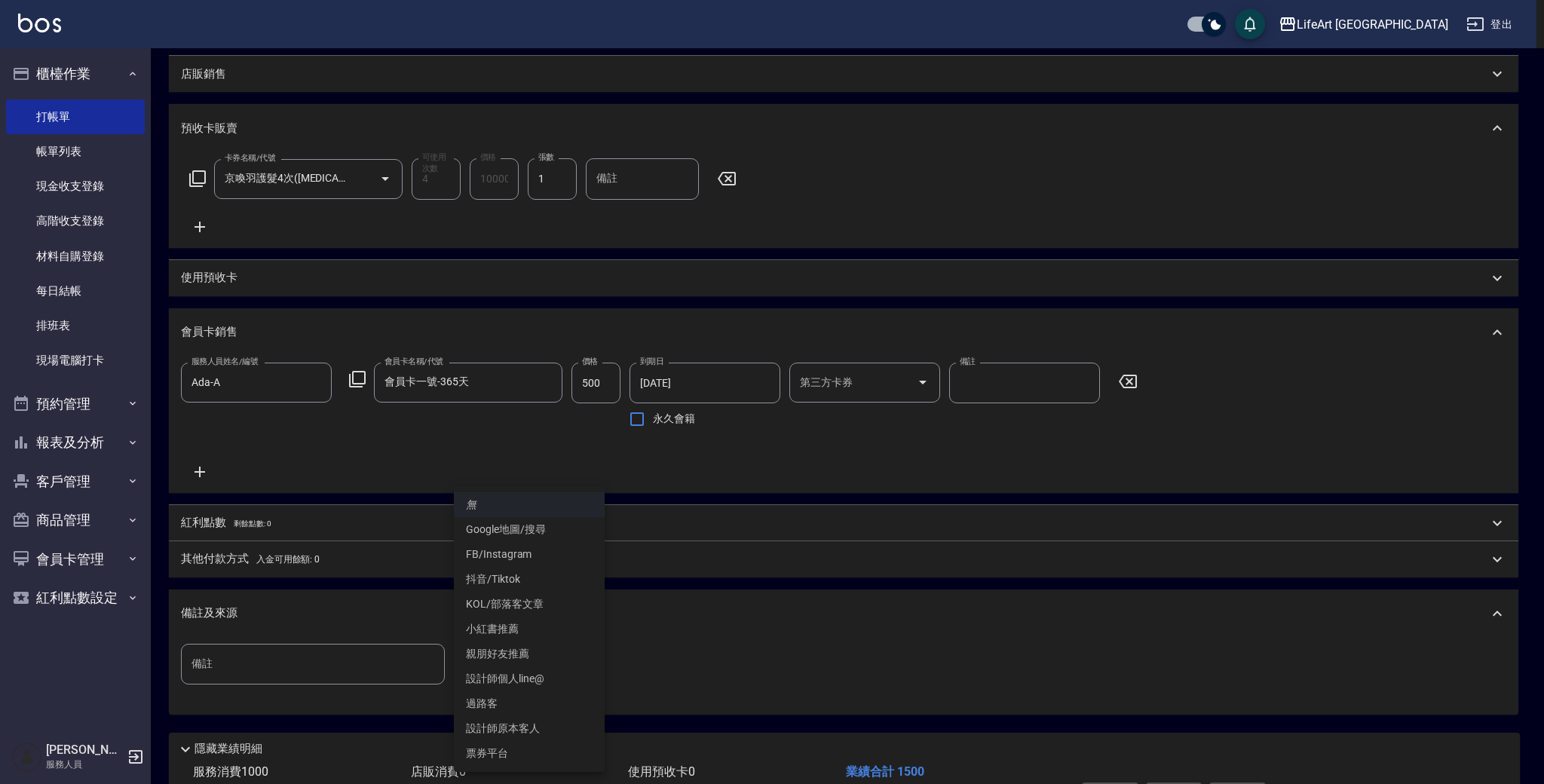
click at [525, 531] on li "Google地圖/搜尋" at bounding box center [529, 530] width 151 height 25
type input "Google地圖/搜尋"
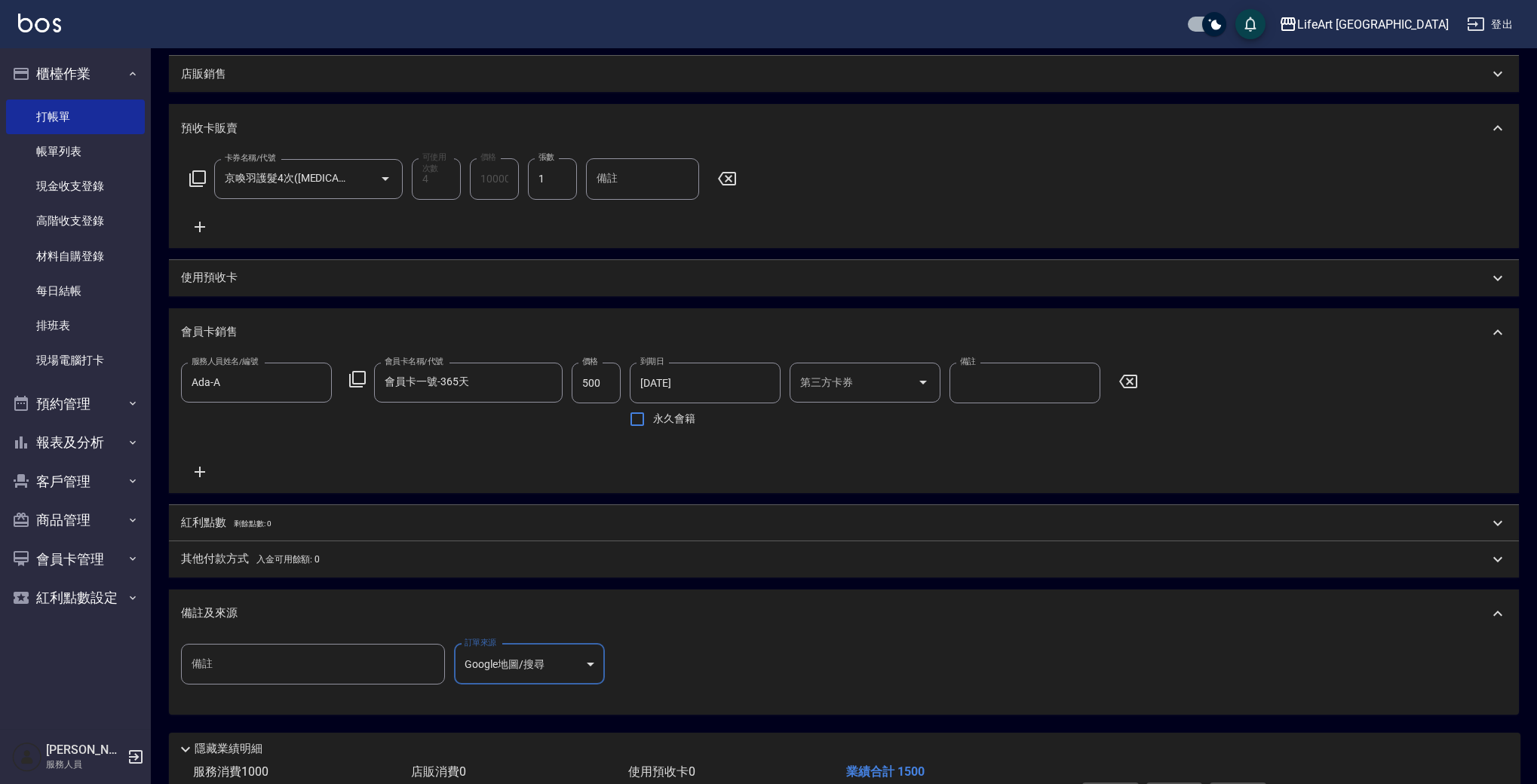
click at [260, 554] on span "入金可用餘額: 0" at bounding box center [288, 559] width 64 height 11
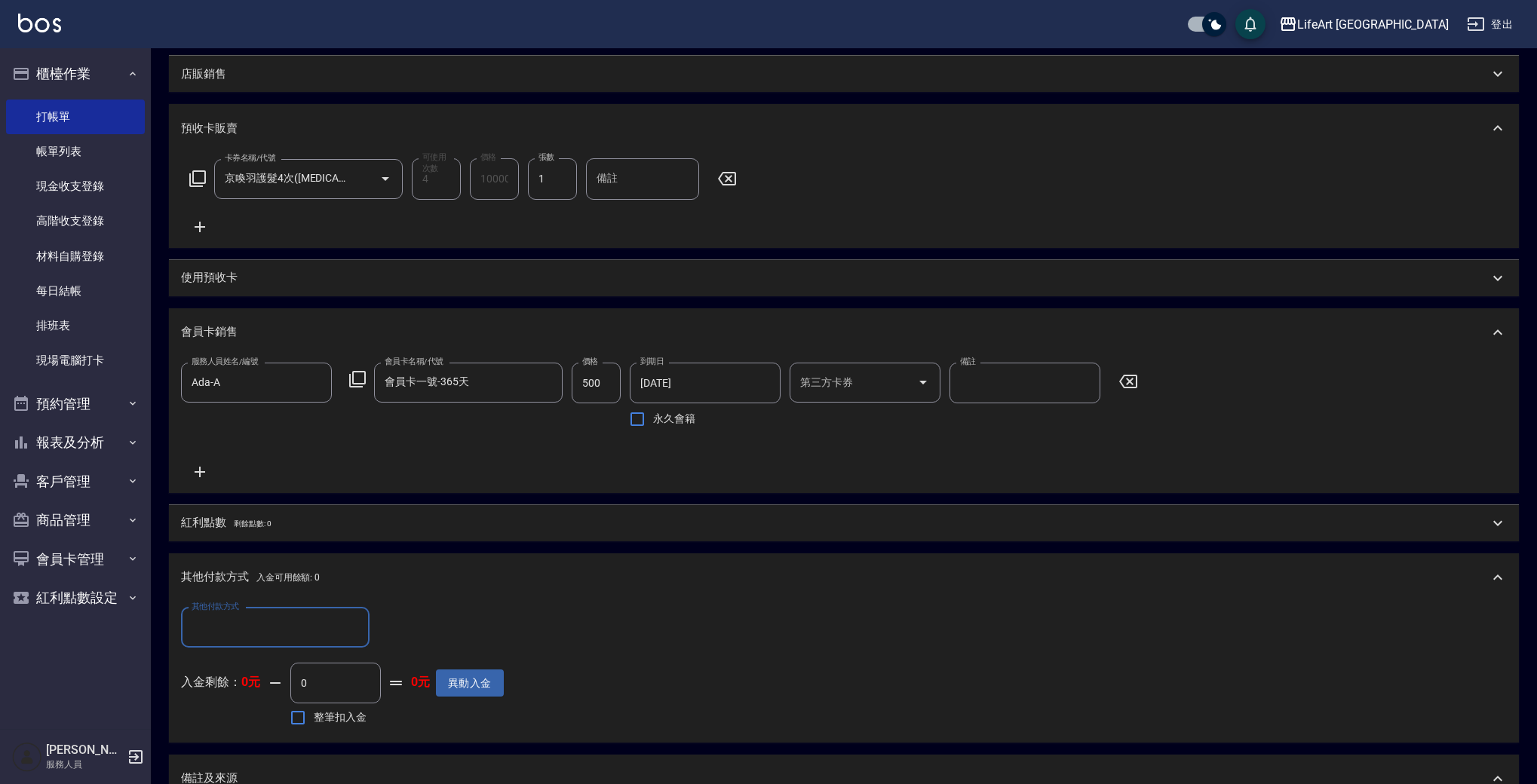
click at [247, 631] on input "其他付款方式" at bounding box center [275, 627] width 175 height 26
click at [269, 738] on span "信用卡" at bounding box center [275, 741] width 189 height 25
type input "信用卡"
click at [463, 623] on input "0" at bounding box center [434, 627] width 113 height 41
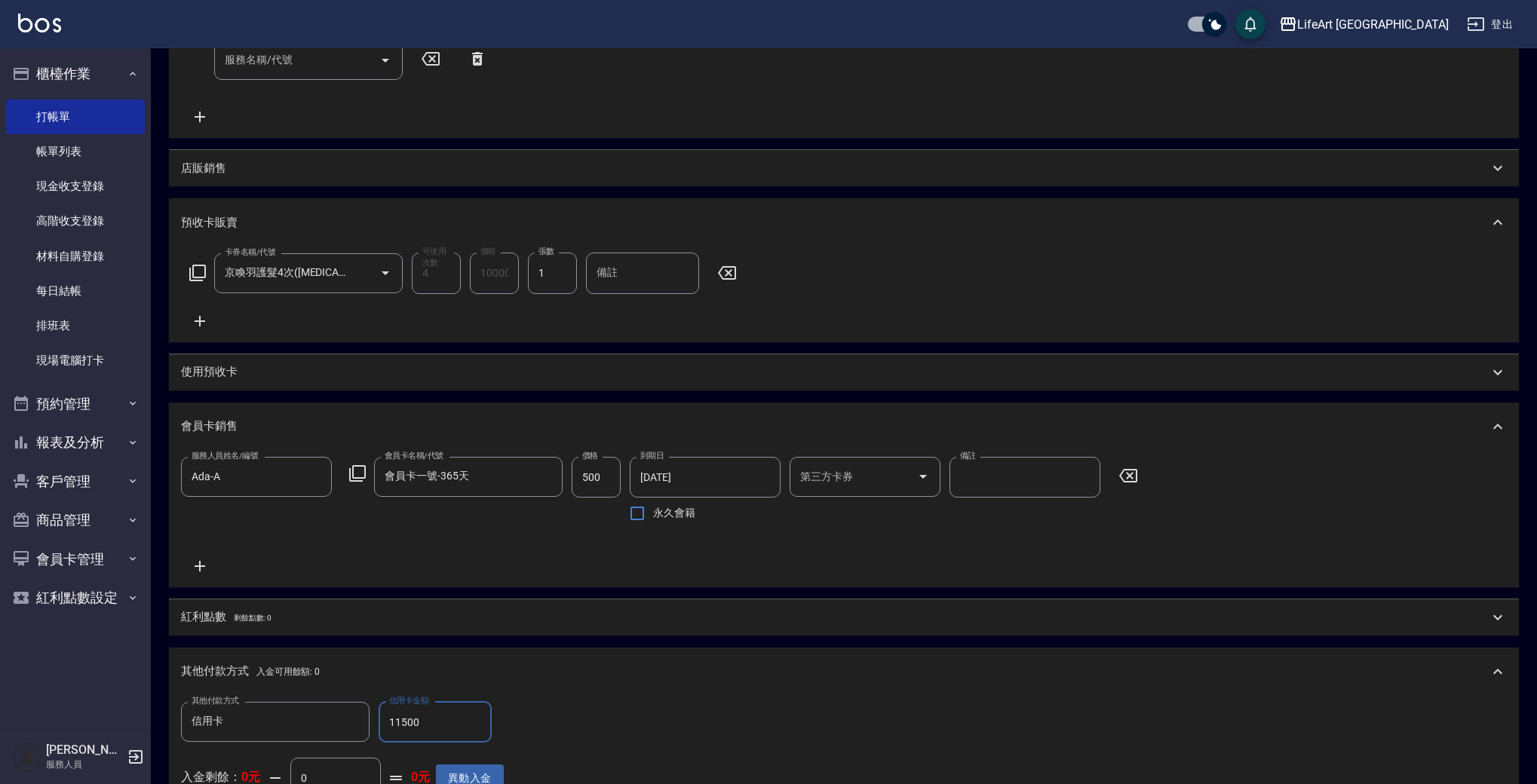
scroll to position [14, 0]
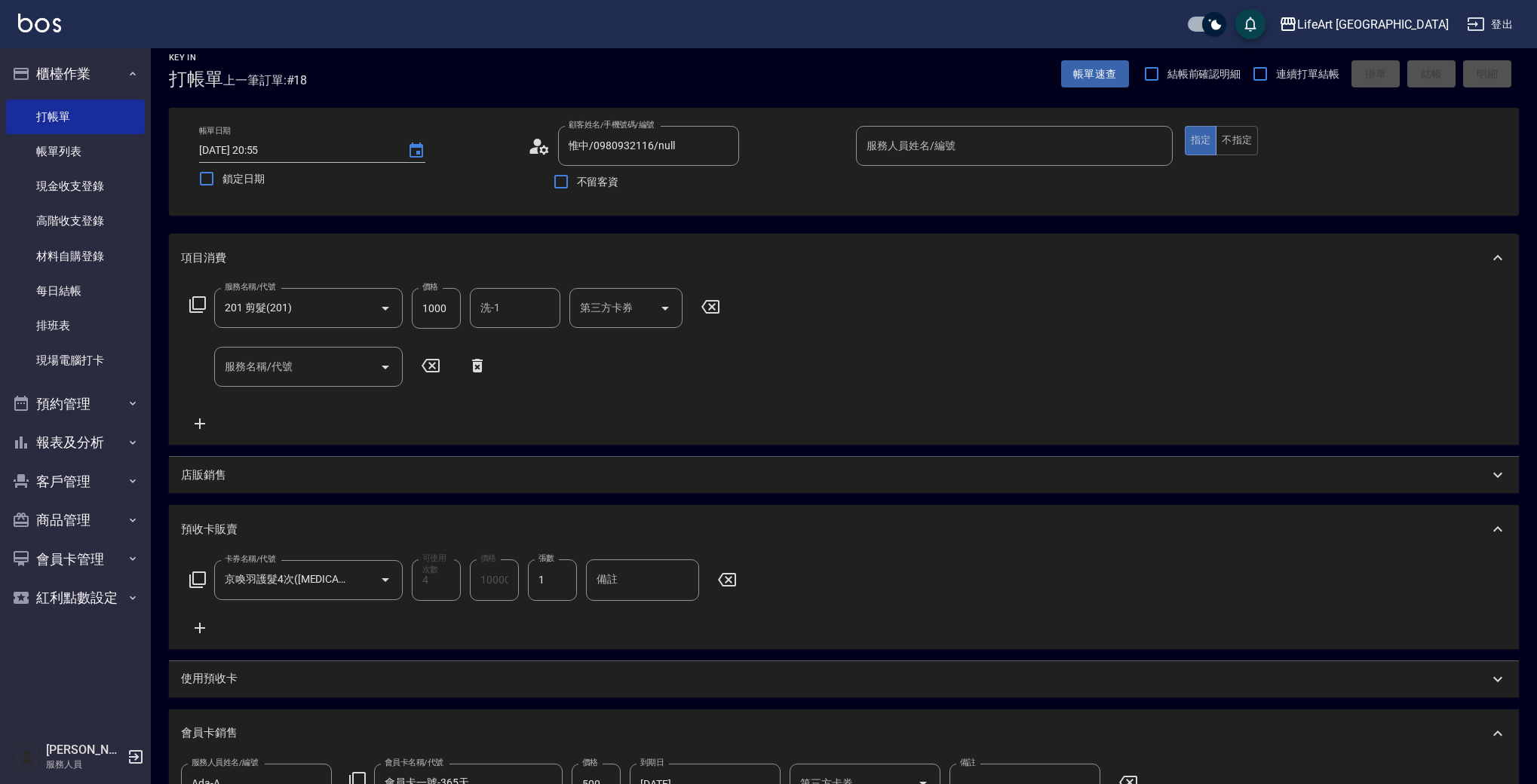
click at [911, 130] on div "服務人員姓名/編號" at bounding box center [1014, 146] width 317 height 40
type input "11500"
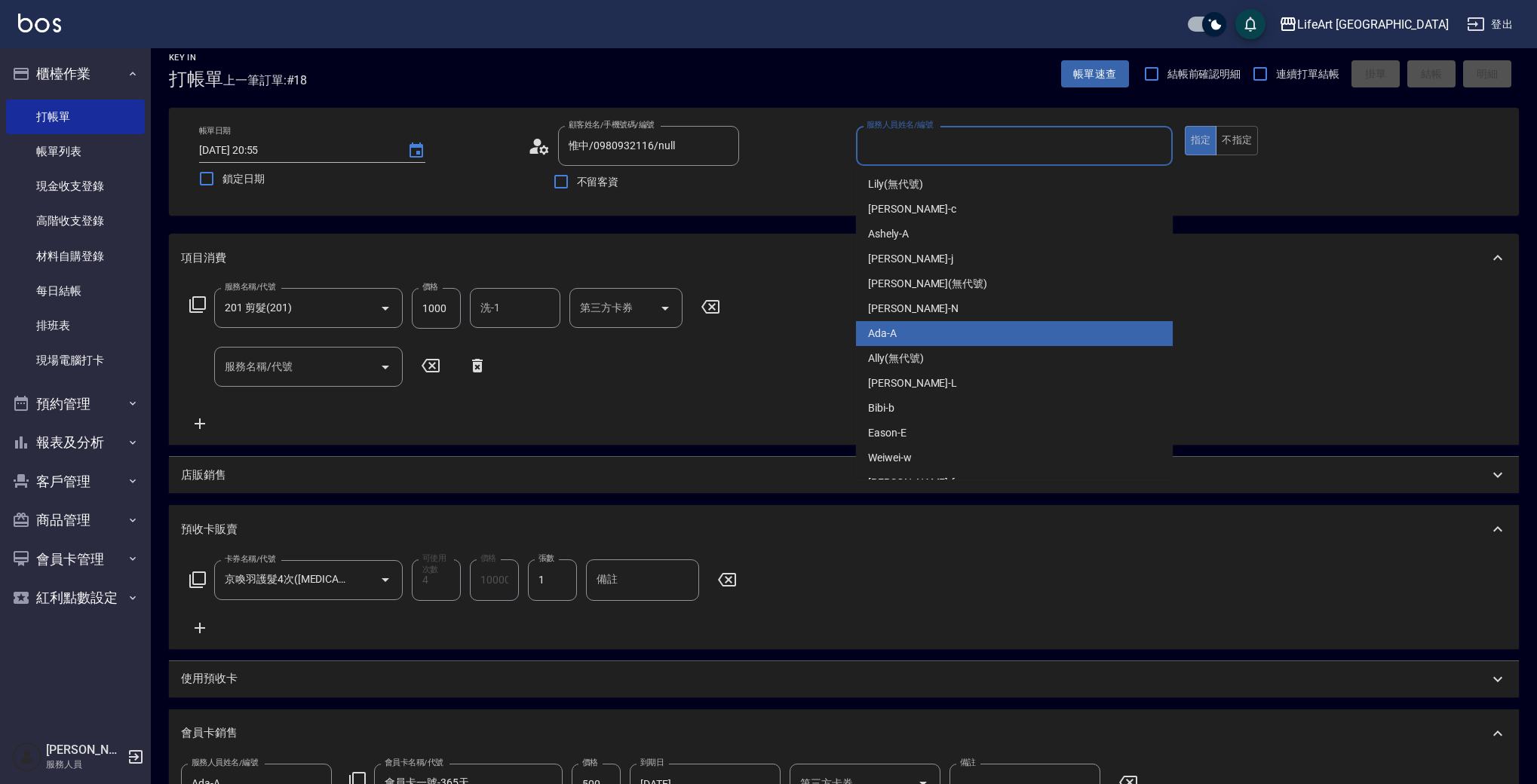
click at [897, 328] on div "Ada -A" at bounding box center [1014, 334] width 317 height 25
type input "Ada-A"
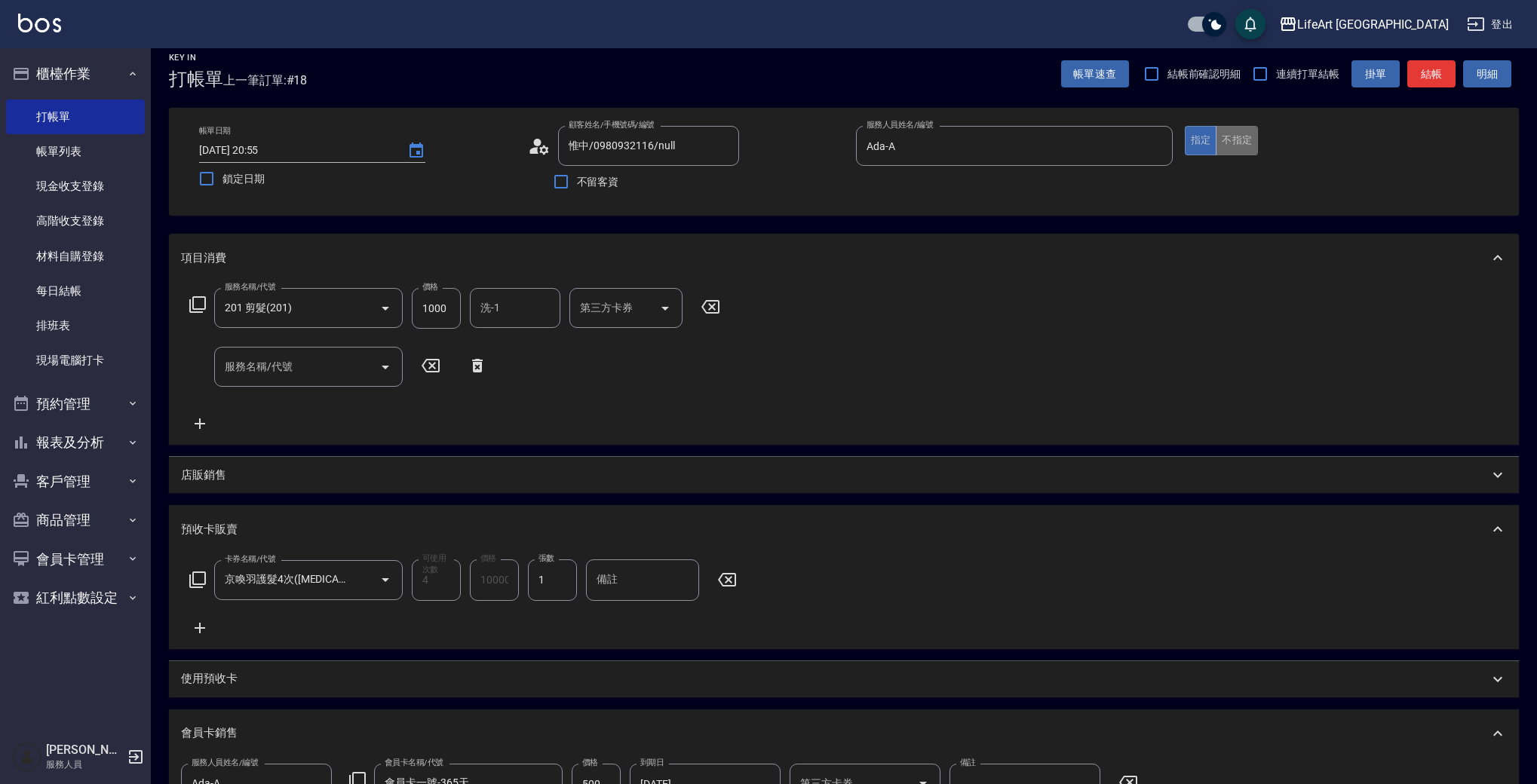
click at [1233, 143] on button "不指定" at bounding box center [1236, 141] width 42 height 30
click at [1431, 73] on button "結帳" at bounding box center [1431, 74] width 48 height 28
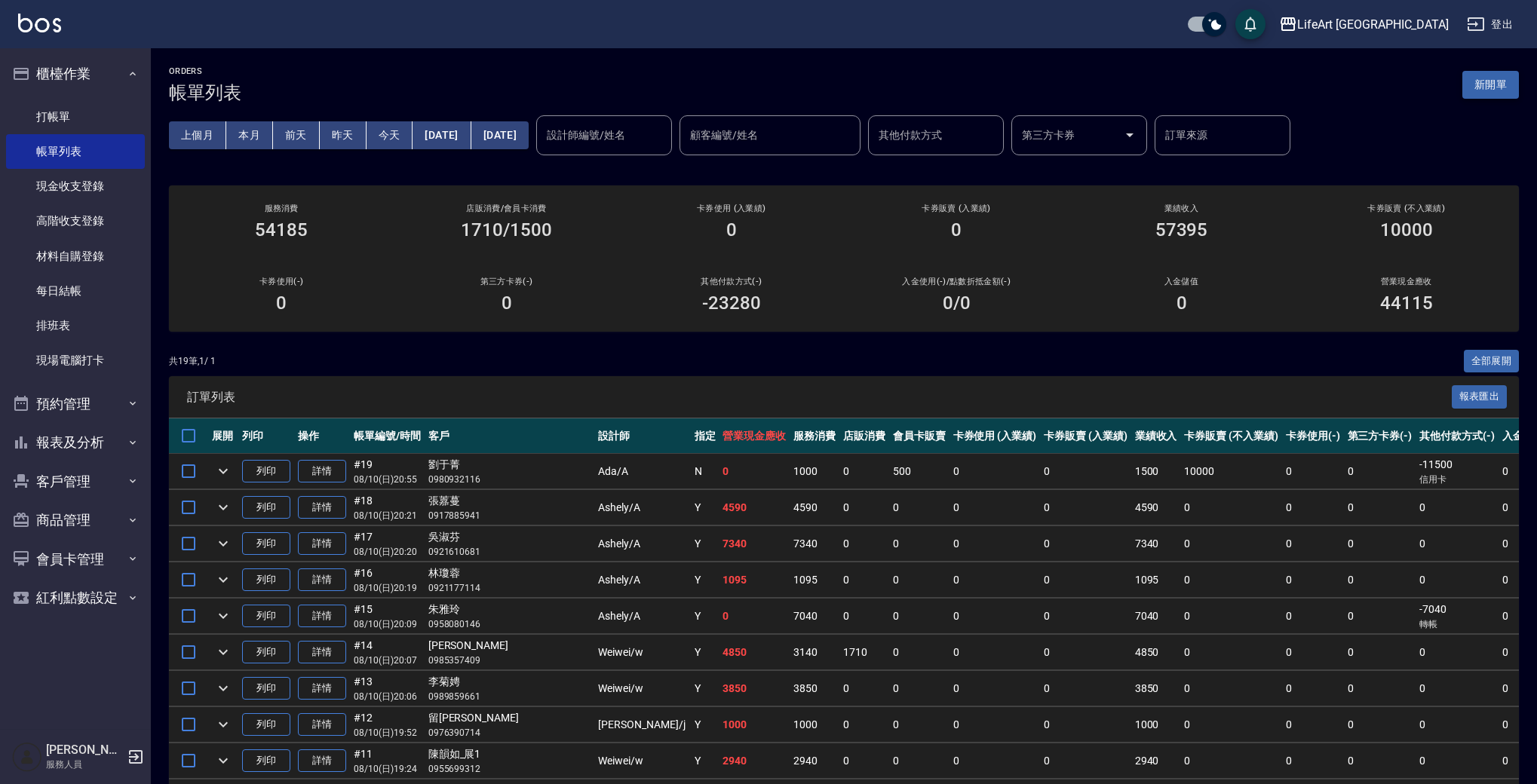
click at [1490, 91] on button "新開單" at bounding box center [1490, 85] width 57 height 28
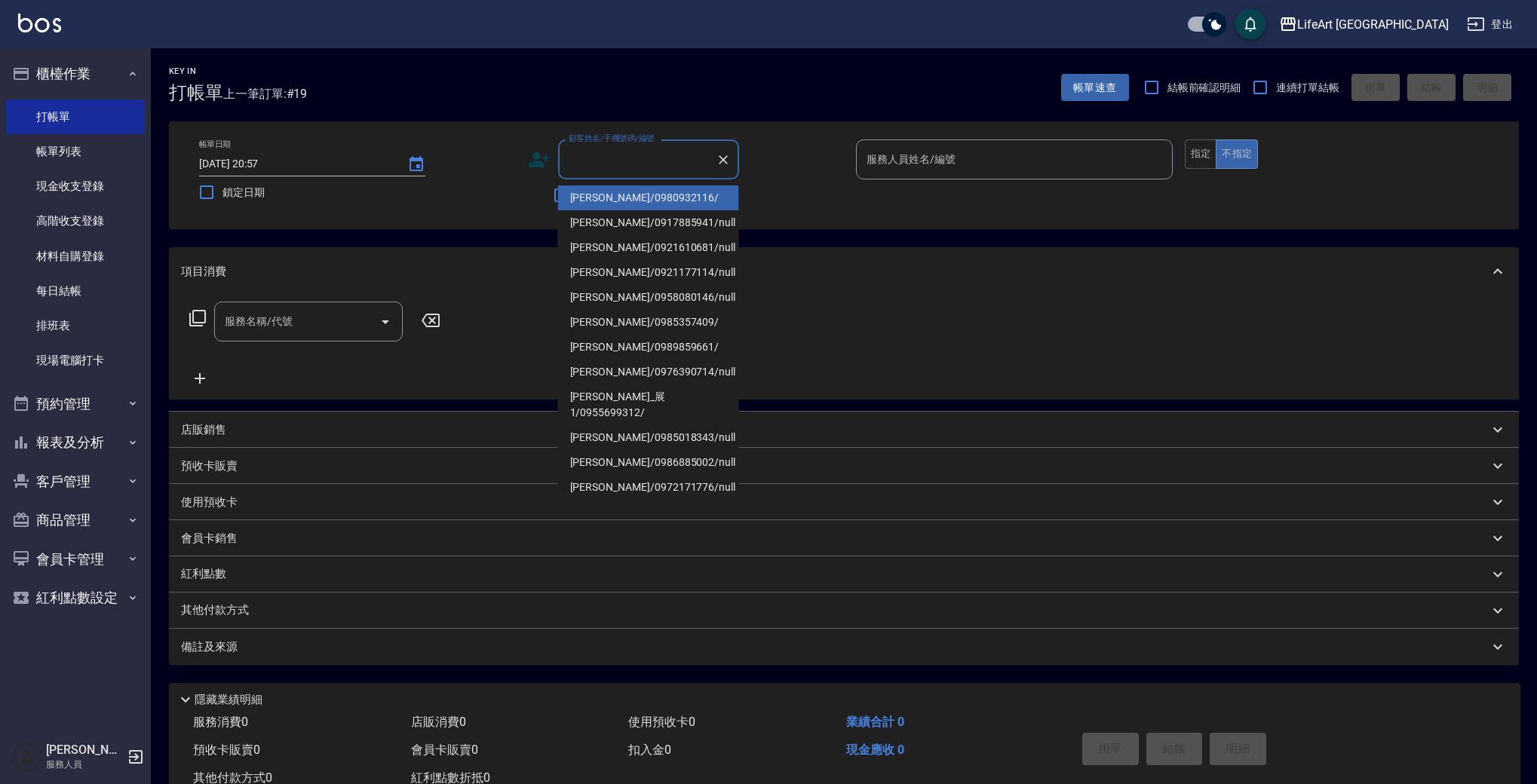
click at [623, 208] on li "[PERSON_NAME]/0980932116/" at bounding box center [648, 198] width 181 height 25
type input "[PERSON_NAME]/0980932116/"
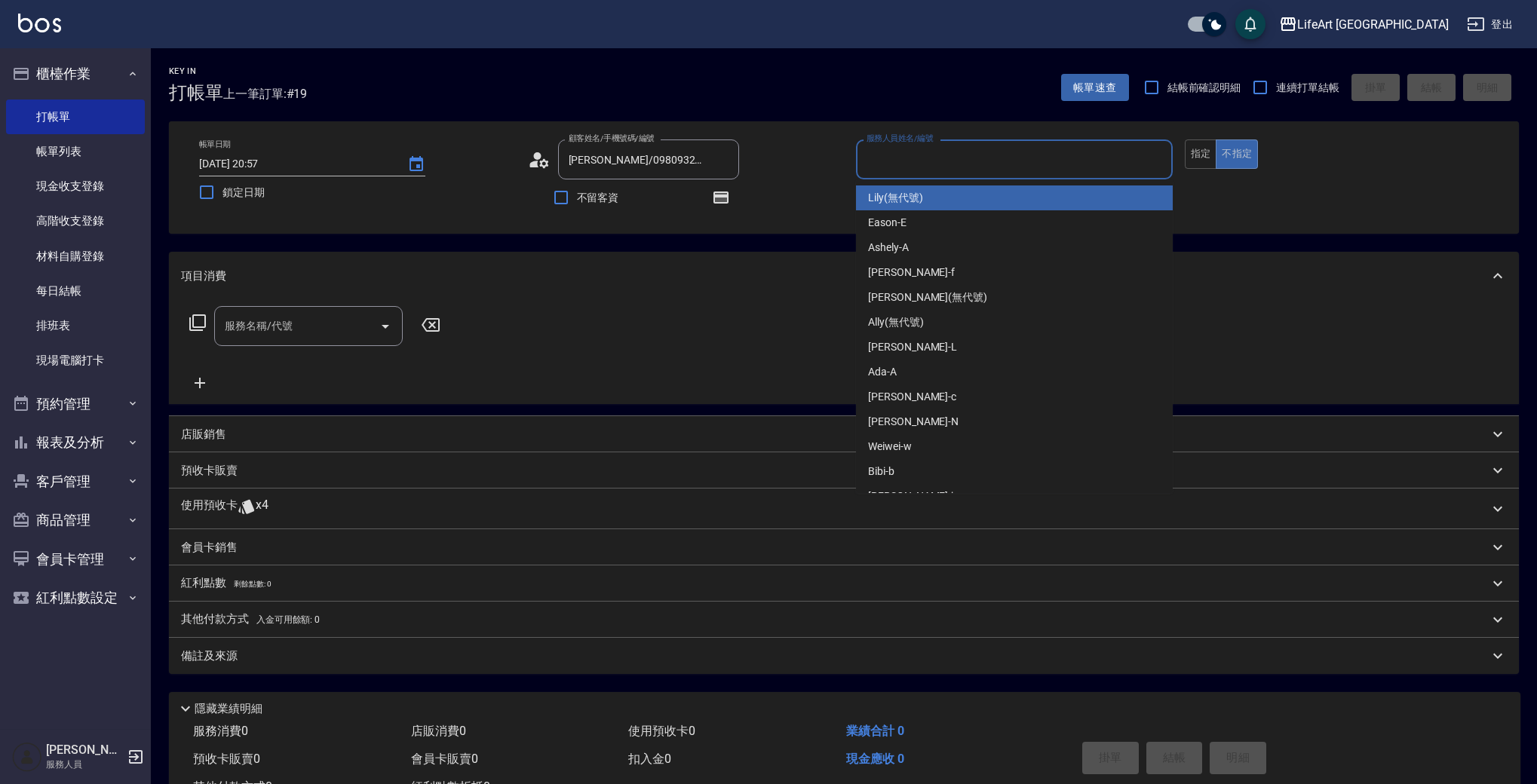
click at [934, 156] on input "服務人員姓名/編號" at bounding box center [1014, 159] width 303 height 26
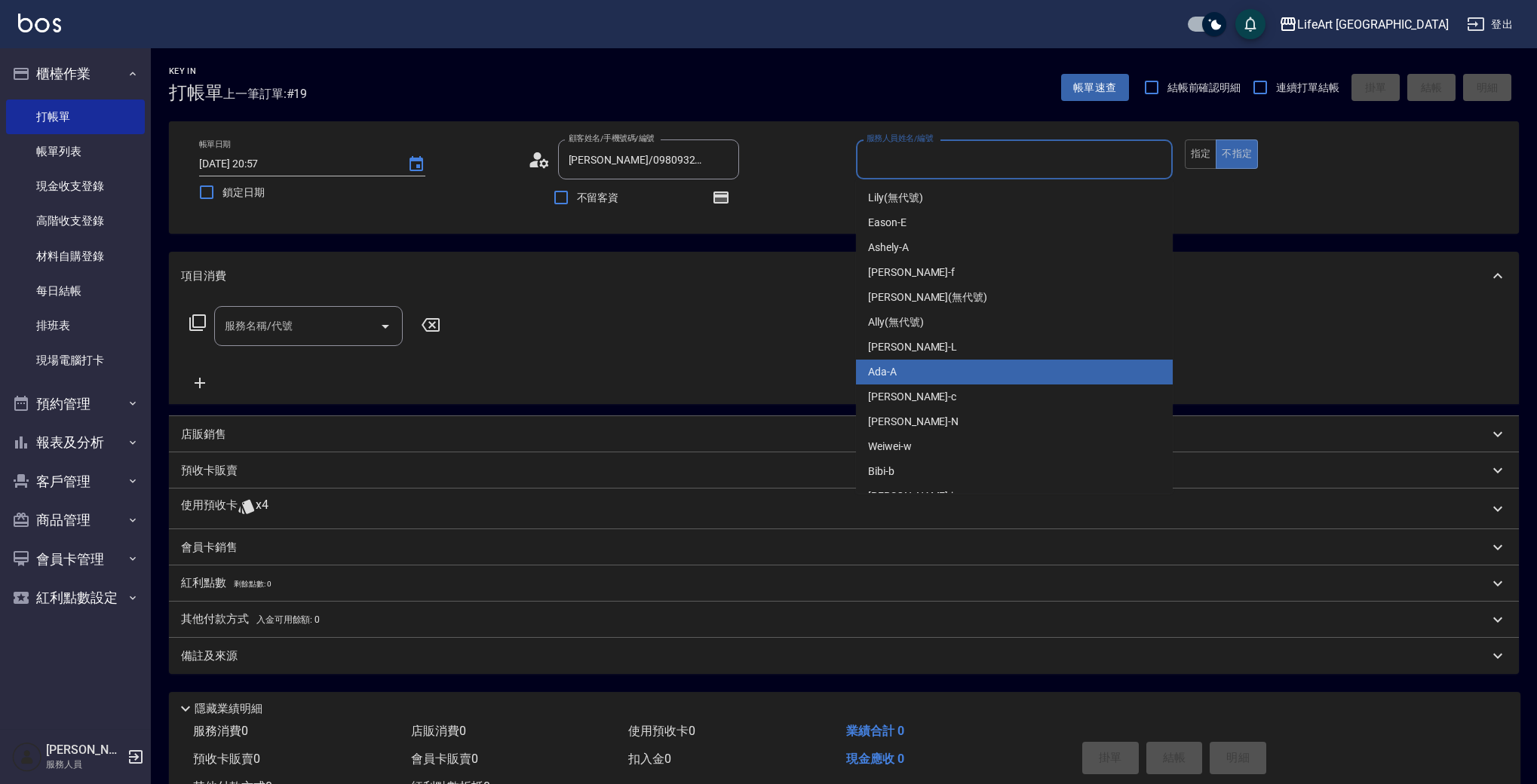
click at [903, 370] on div "Ada -A" at bounding box center [1014, 373] width 317 height 25
type input "Ada-A"
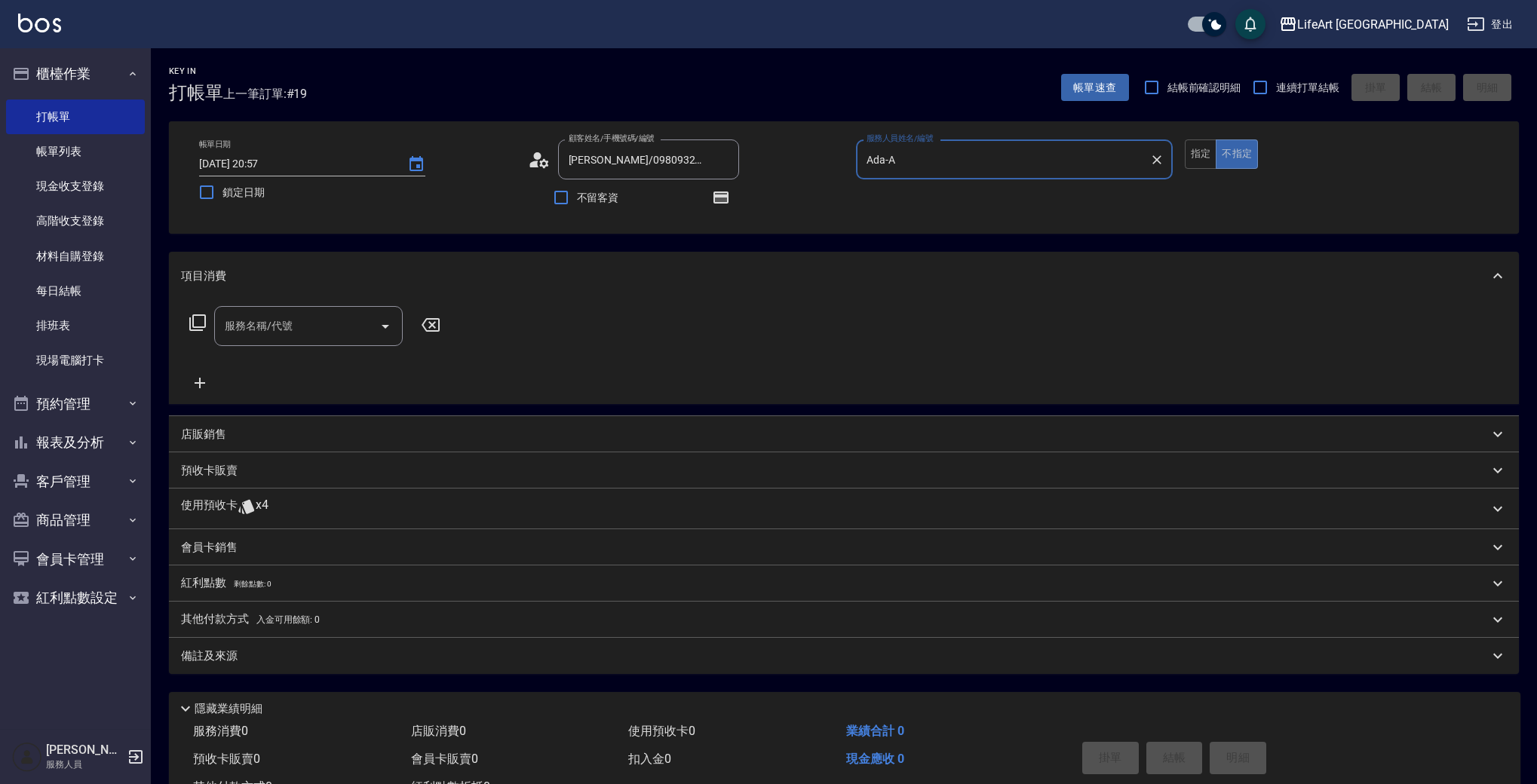
click at [327, 337] on input "服務名稱/代號" at bounding box center [297, 326] width 153 height 26
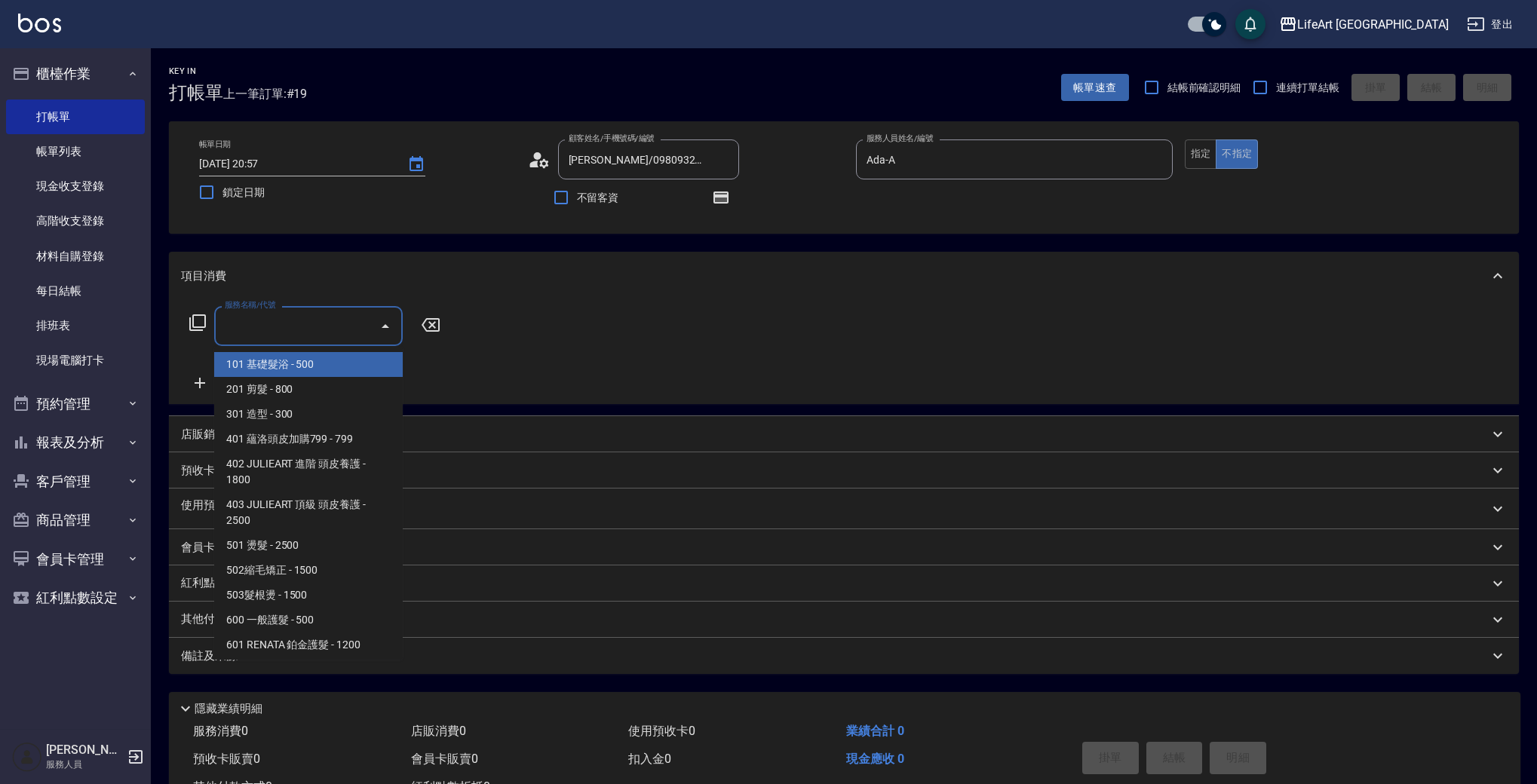
click at [329, 327] on input "服務名稱/代號" at bounding box center [297, 326] width 153 height 26
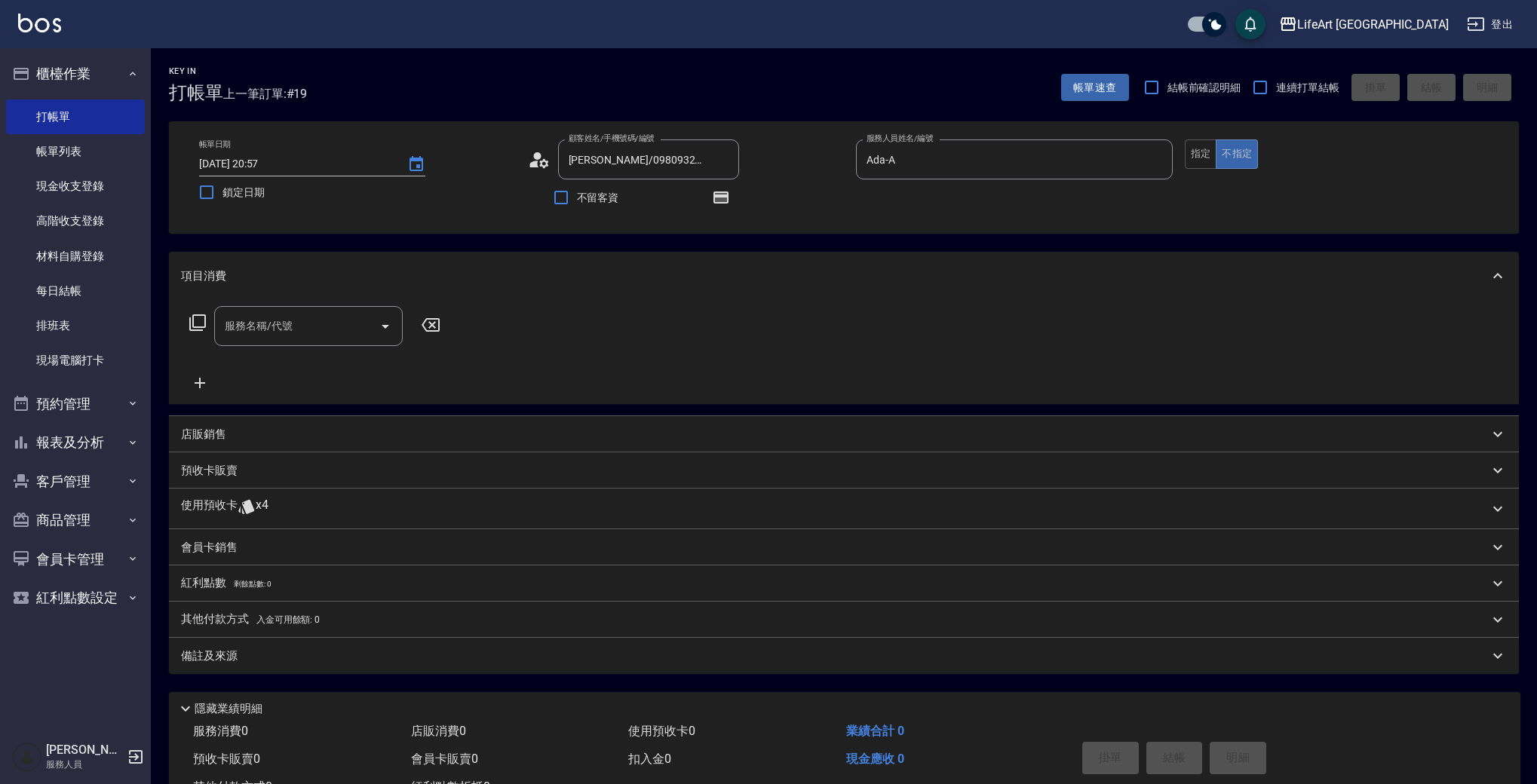
click at [246, 499] on icon at bounding box center [246, 506] width 18 height 18
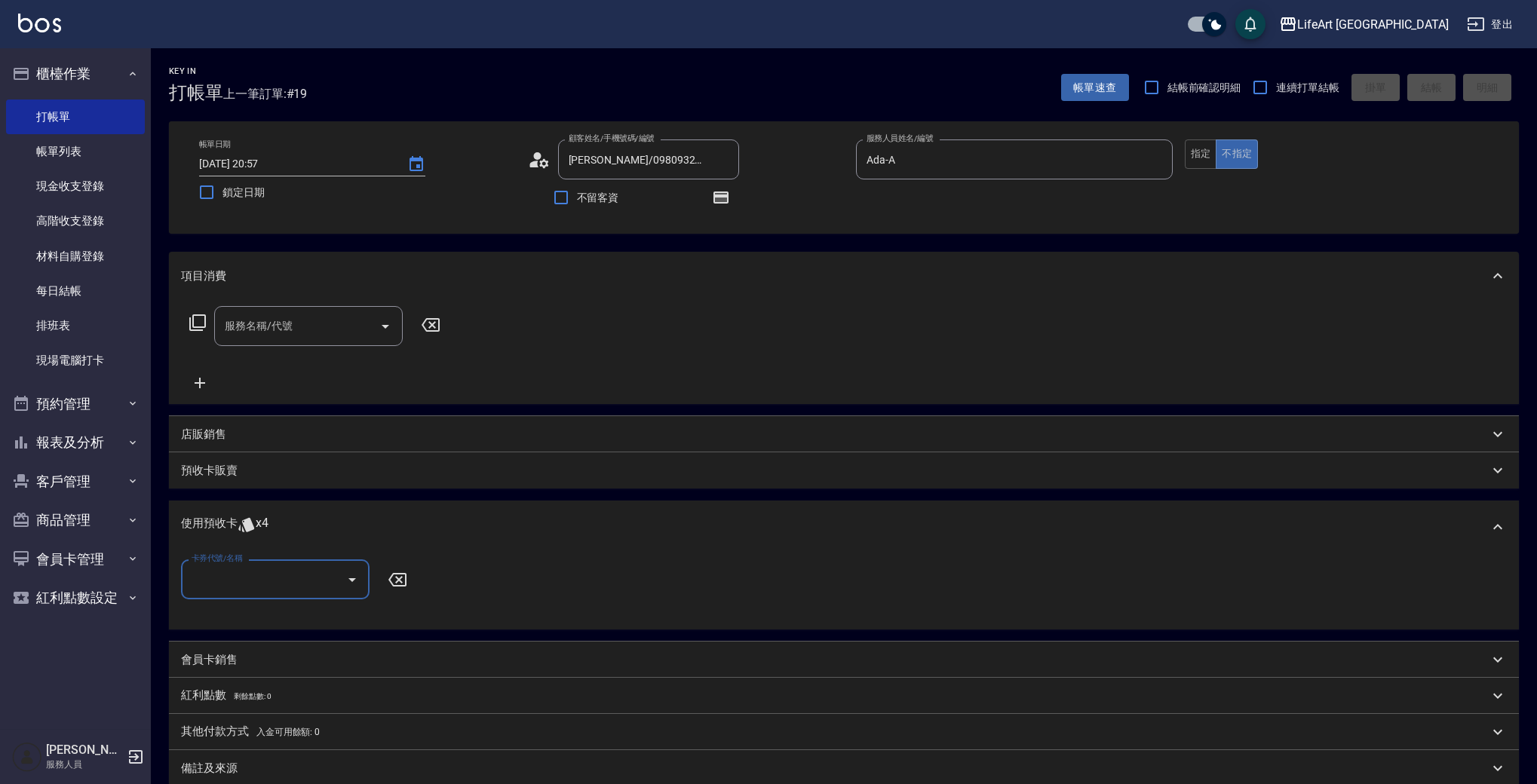
click at [241, 563] on label "卡券代號/名稱" at bounding box center [217, 558] width 51 height 12
click at [241, 567] on input "卡券代號/名稱" at bounding box center [264, 579] width 153 height 26
click at [246, 586] on input "卡券代號/名稱" at bounding box center [264, 579] width 153 height 26
click at [261, 621] on div "京喚羽護髮4次 剩餘4張" at bounding box center [275, 619] width 189 height 25
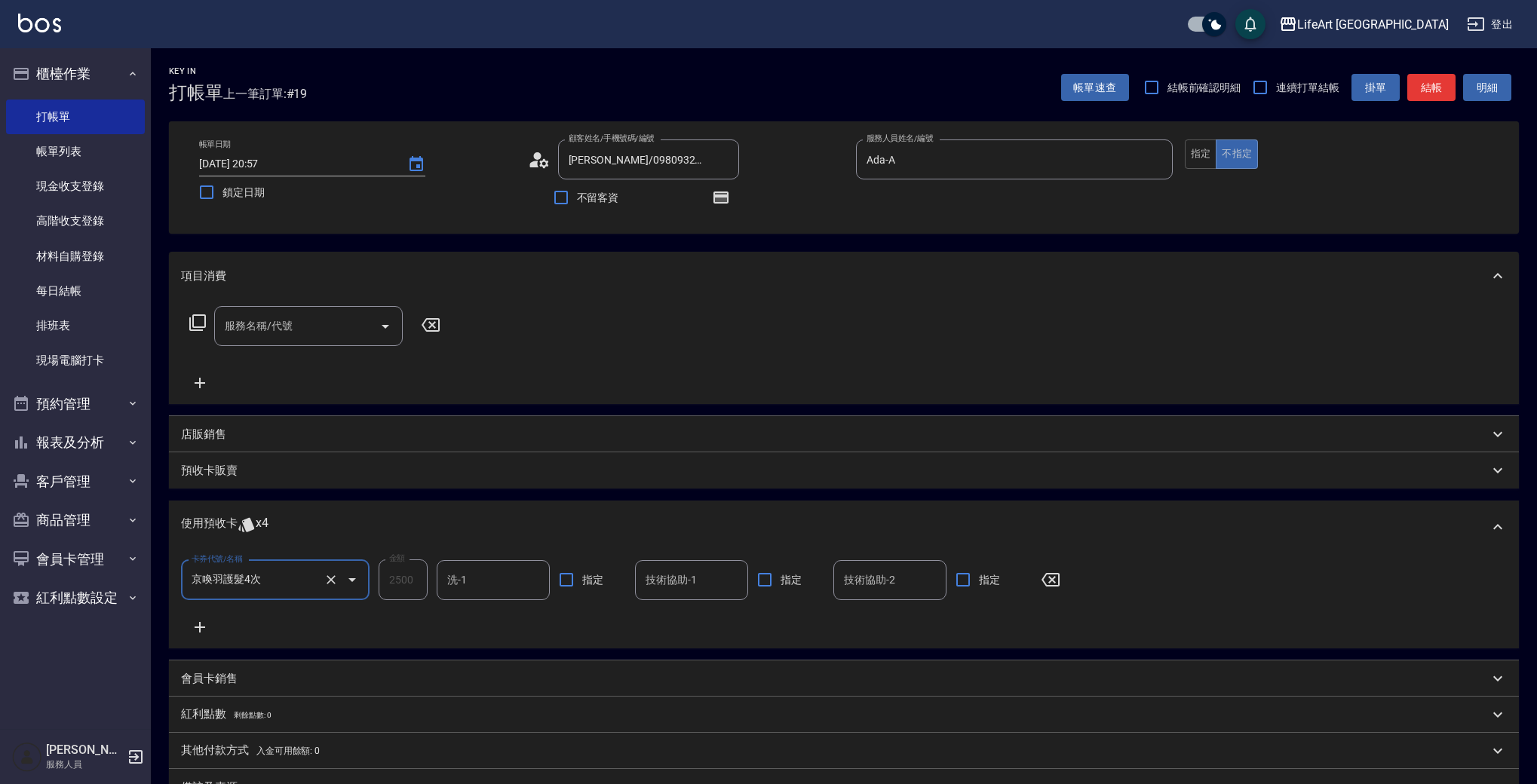
type input "京喚羽護髮4次"
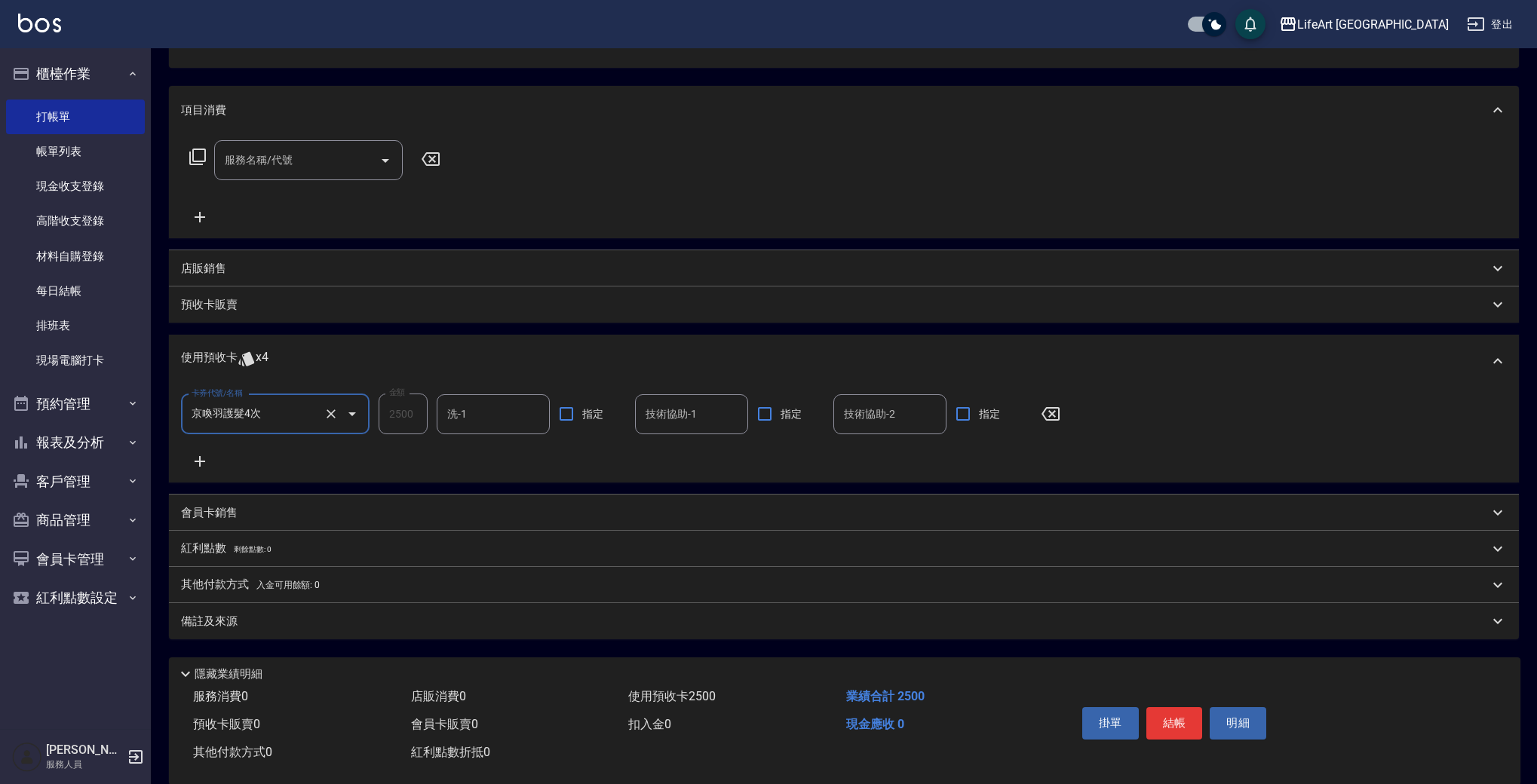
scroll to position [191, 0]
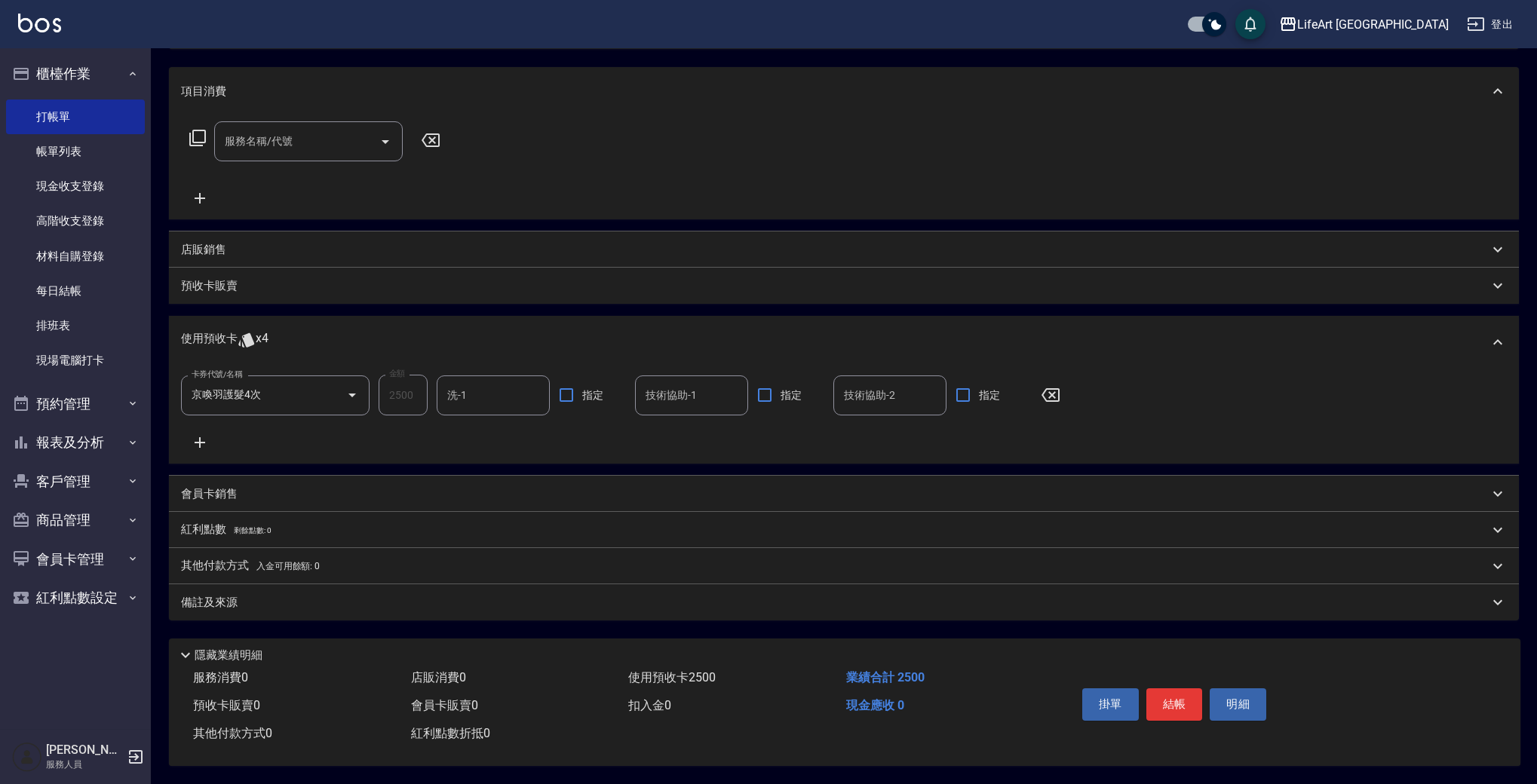
click at [289, 595] on div "備註及來源" at bounding box center [835, 603] width 1308 height 16
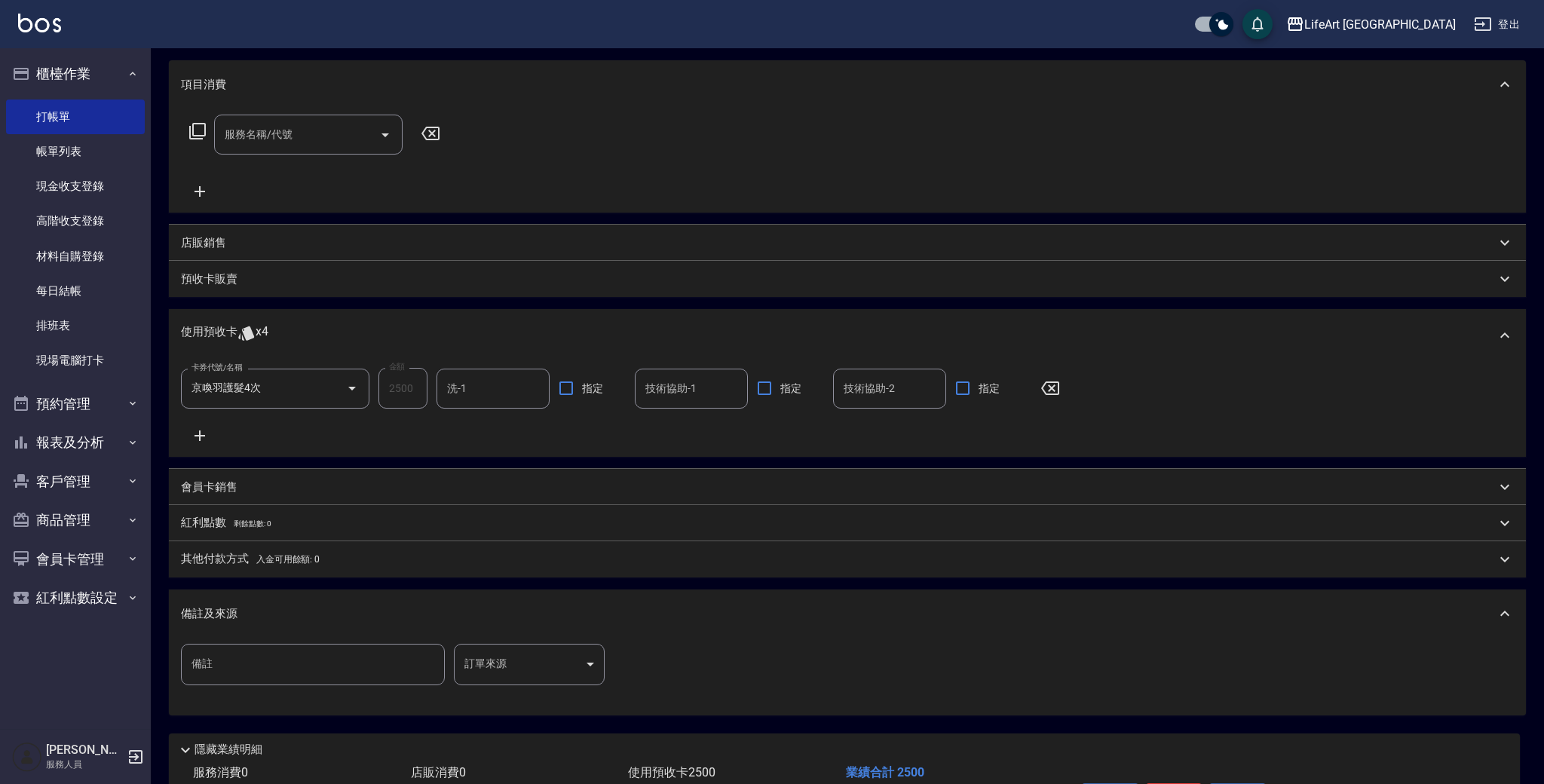
click at [485, 648] on body "LifeArt 蘆洲 登出 櫃檯作業 打帳單 帳單列表 現金收支登錄 高階收支登錄 材料自購登錄 每日結帳 排班表 現場電腦打卡 預約管理 預約管理 單日預約…" at bounding box center [772, 344] width 1544 height 1071
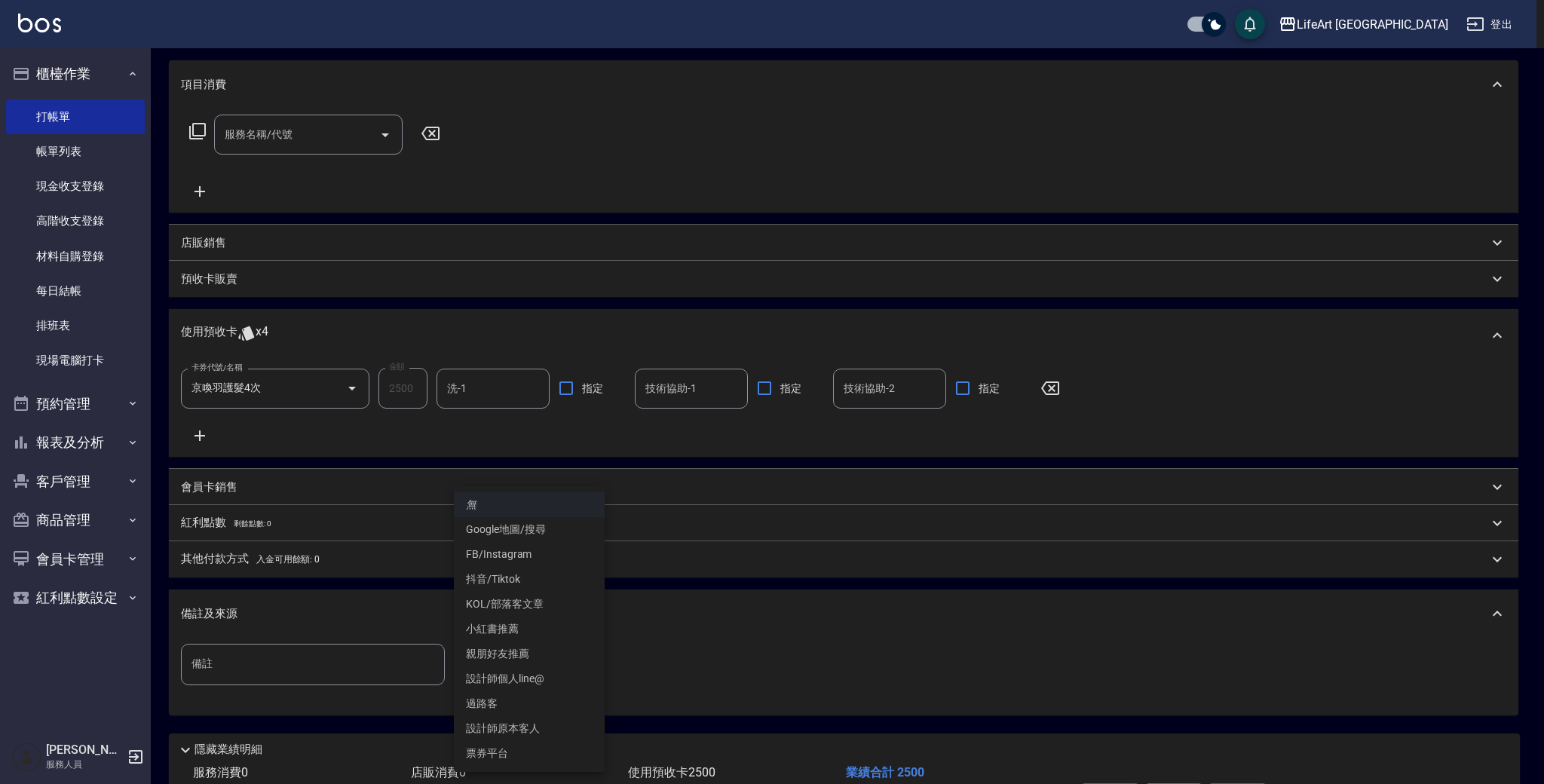
click at [516, 525] on li "Google地圖/搜尋" at bounding box center [529, 530] width 151 height 25
type input "Google地圖/搜尋"
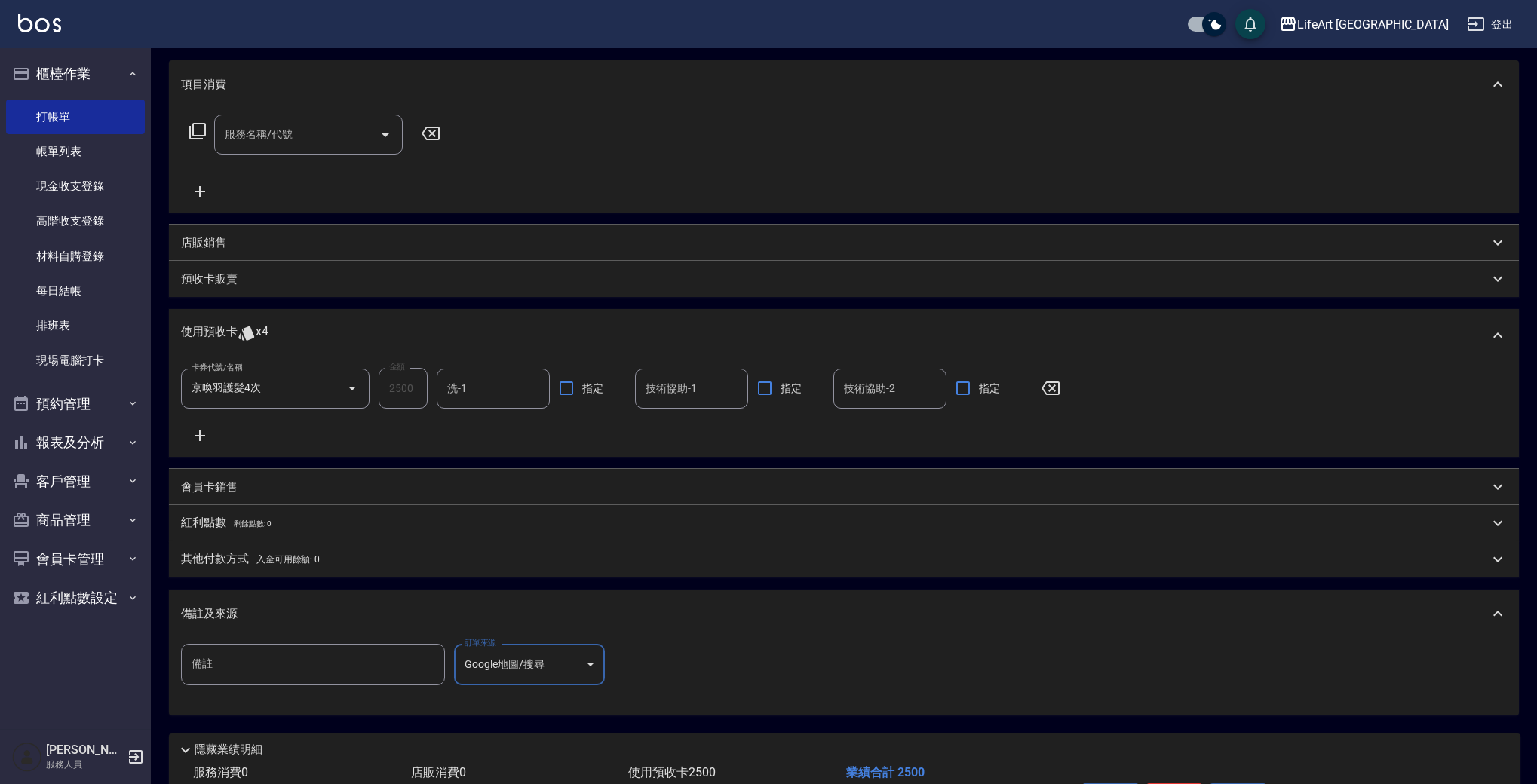
scroll to position [292, 0]
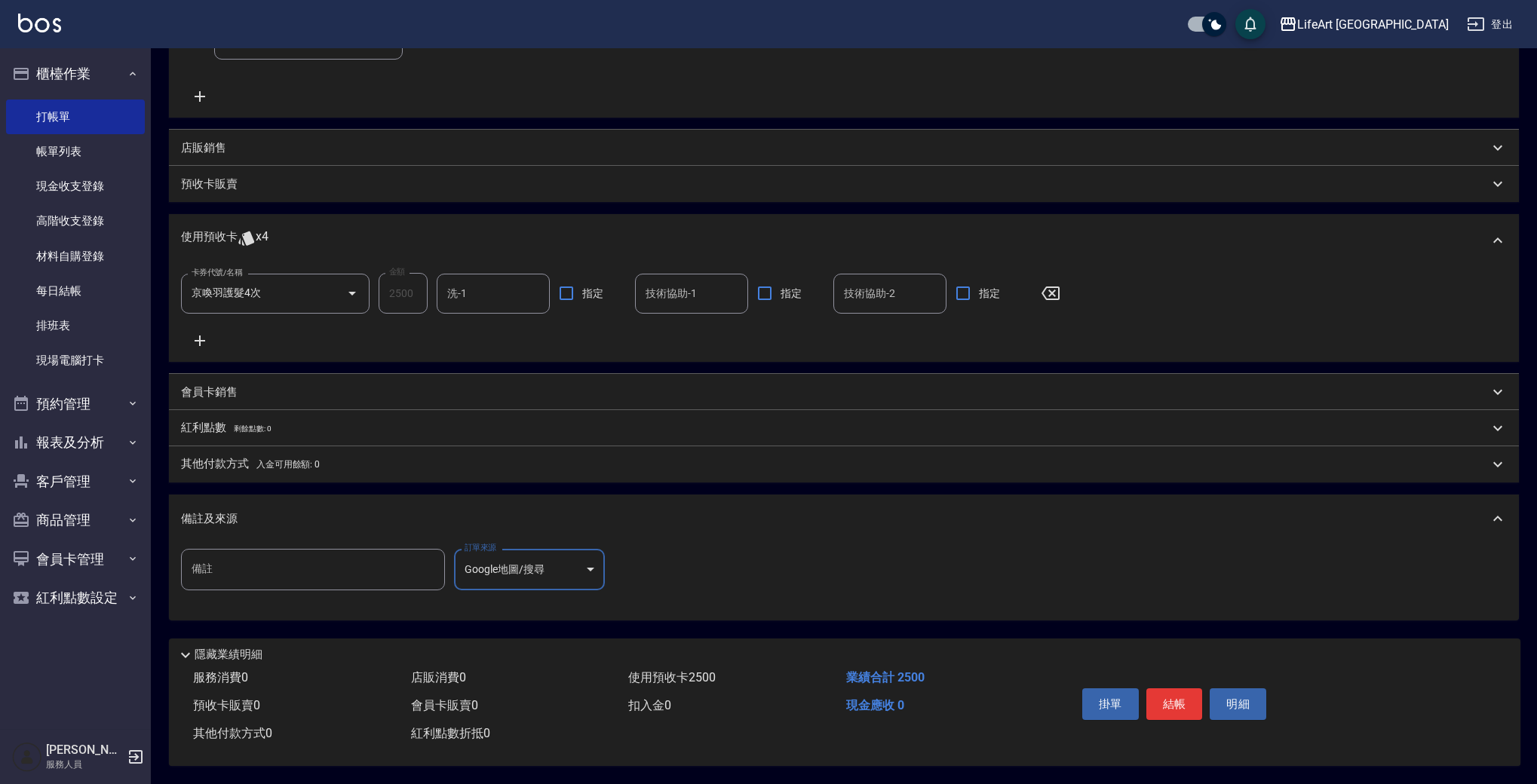
click at [236, 424] on span "剩餘點數: 0" at bounding box center [253, 428] width 38 height 8
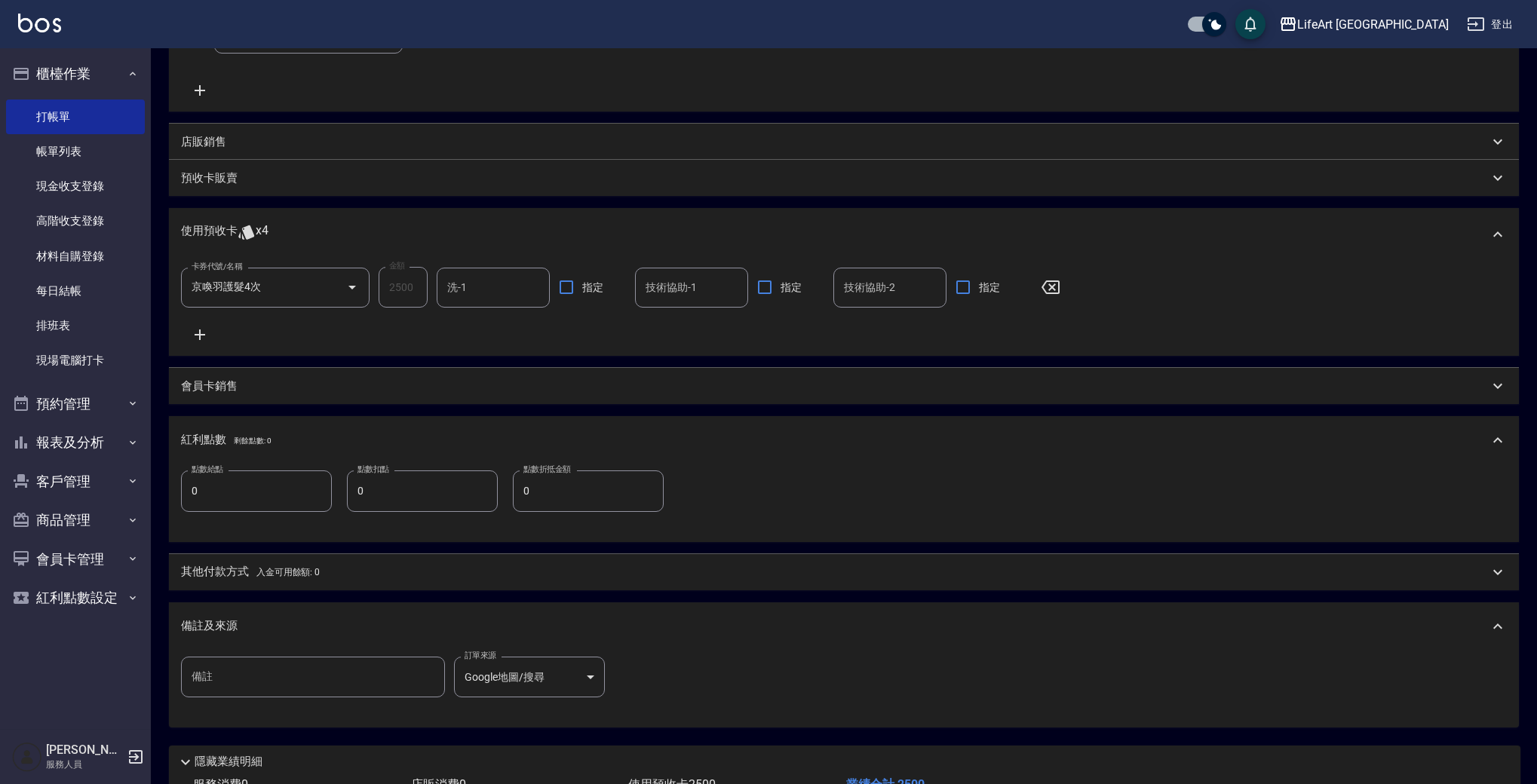
click at [240, 503] on input "0" at bounding box center [256, 490] width 151 height 41
click at [240, 502] on input "0" at bounding box center [256, 490] width 151 height 41
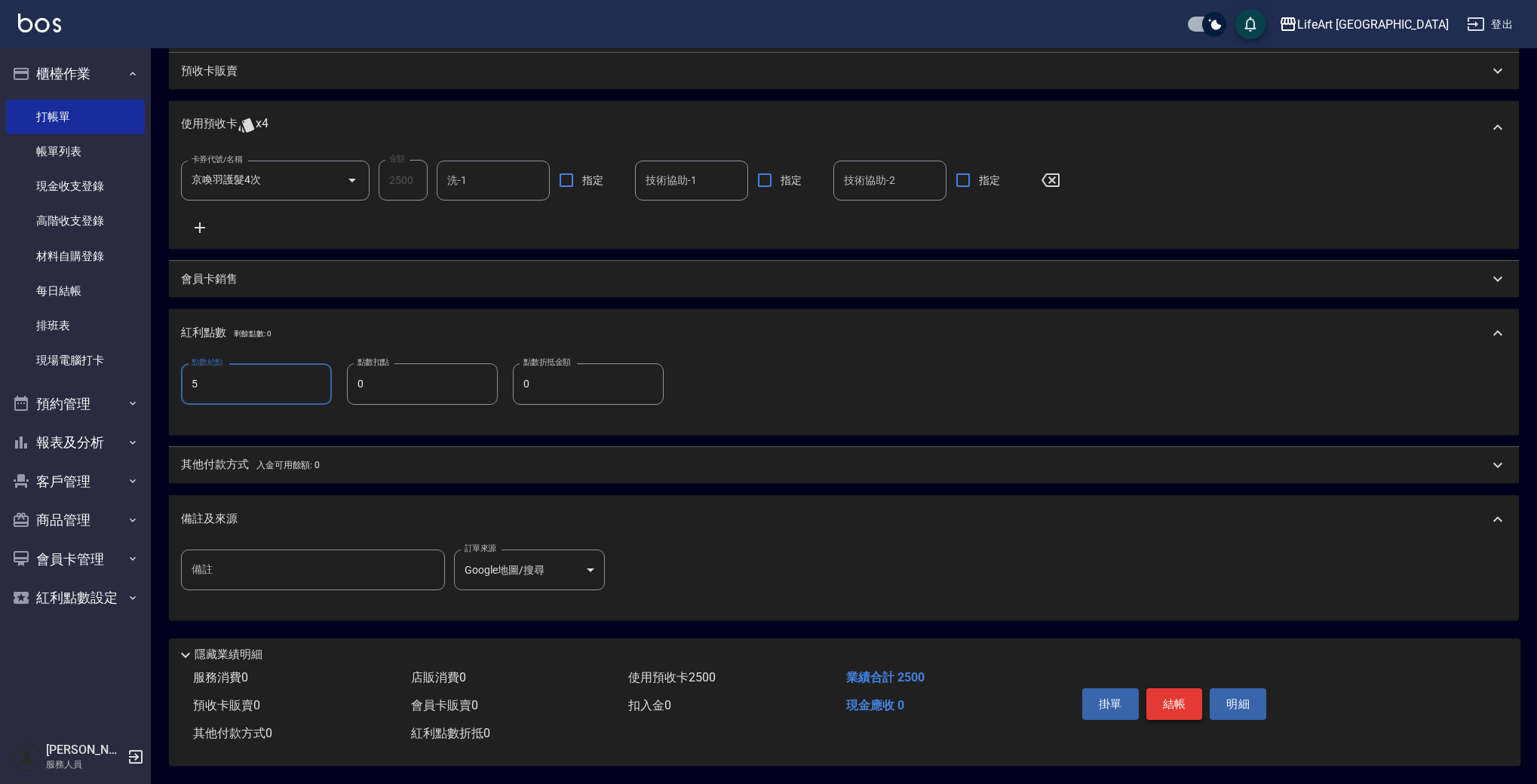
type input "5"
click at [1163, 696] on button "結帳" at bounding box center [1174, 704] width 57 height 32
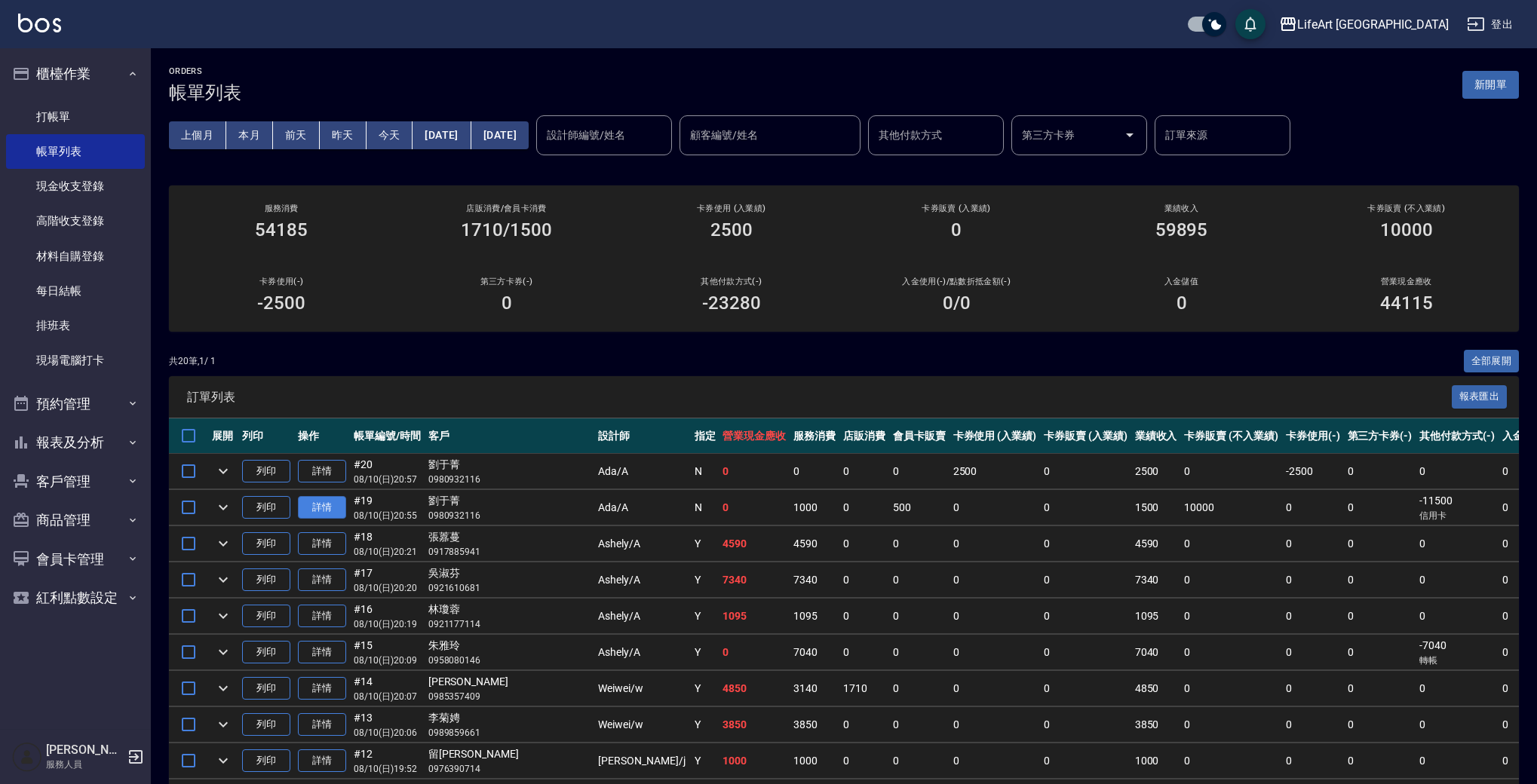
click at [319, 502] on link "詳情" at bounding box center [321, 508] width 48 height 23
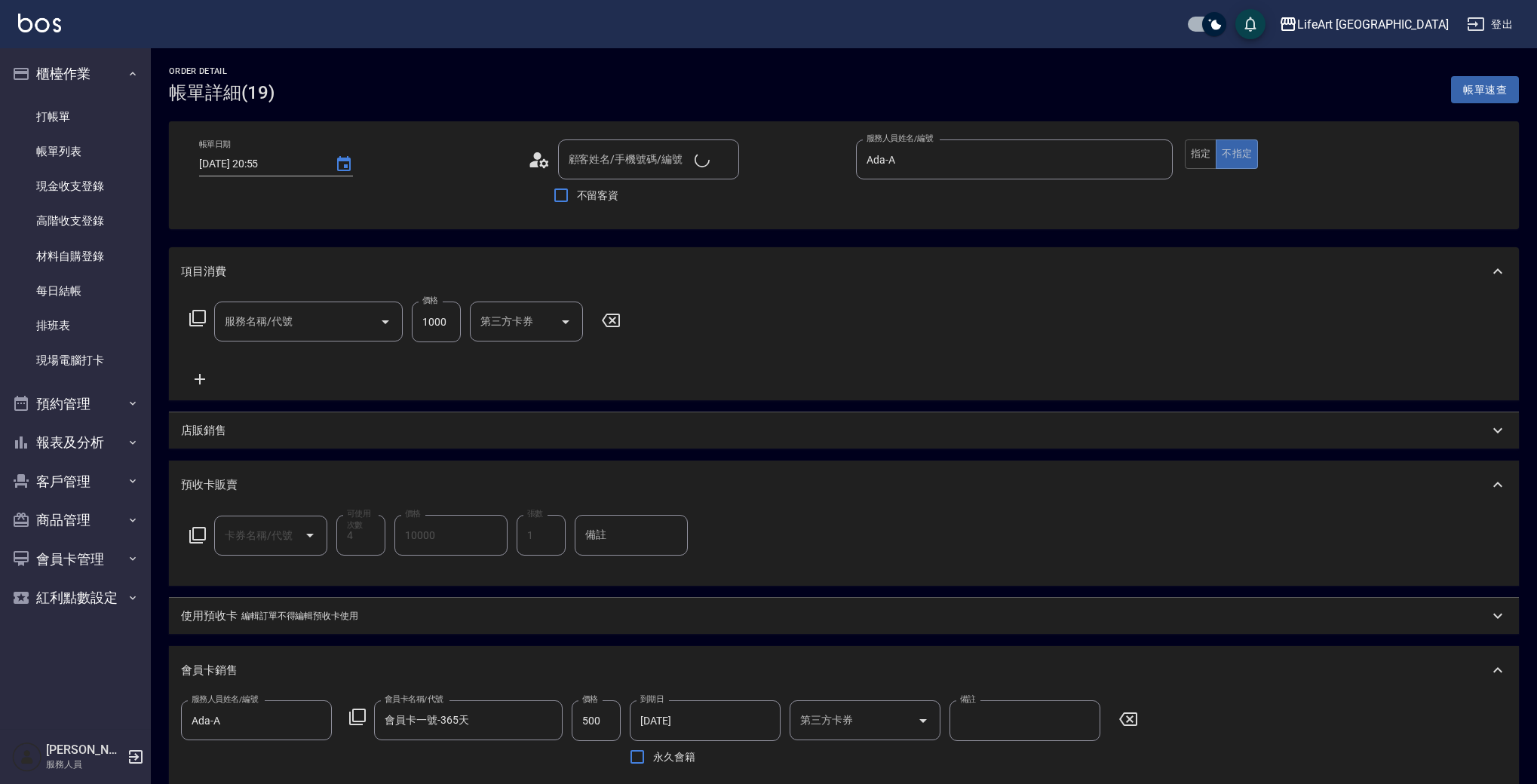
type input "[DATE] 20:55"
type input "[PERSON_NAME]/0980932116/"
type input "Ada-A"
type input "201 剪髮(201)"
type input "京喚羽護髮4次([MEDICAL_DATA])"
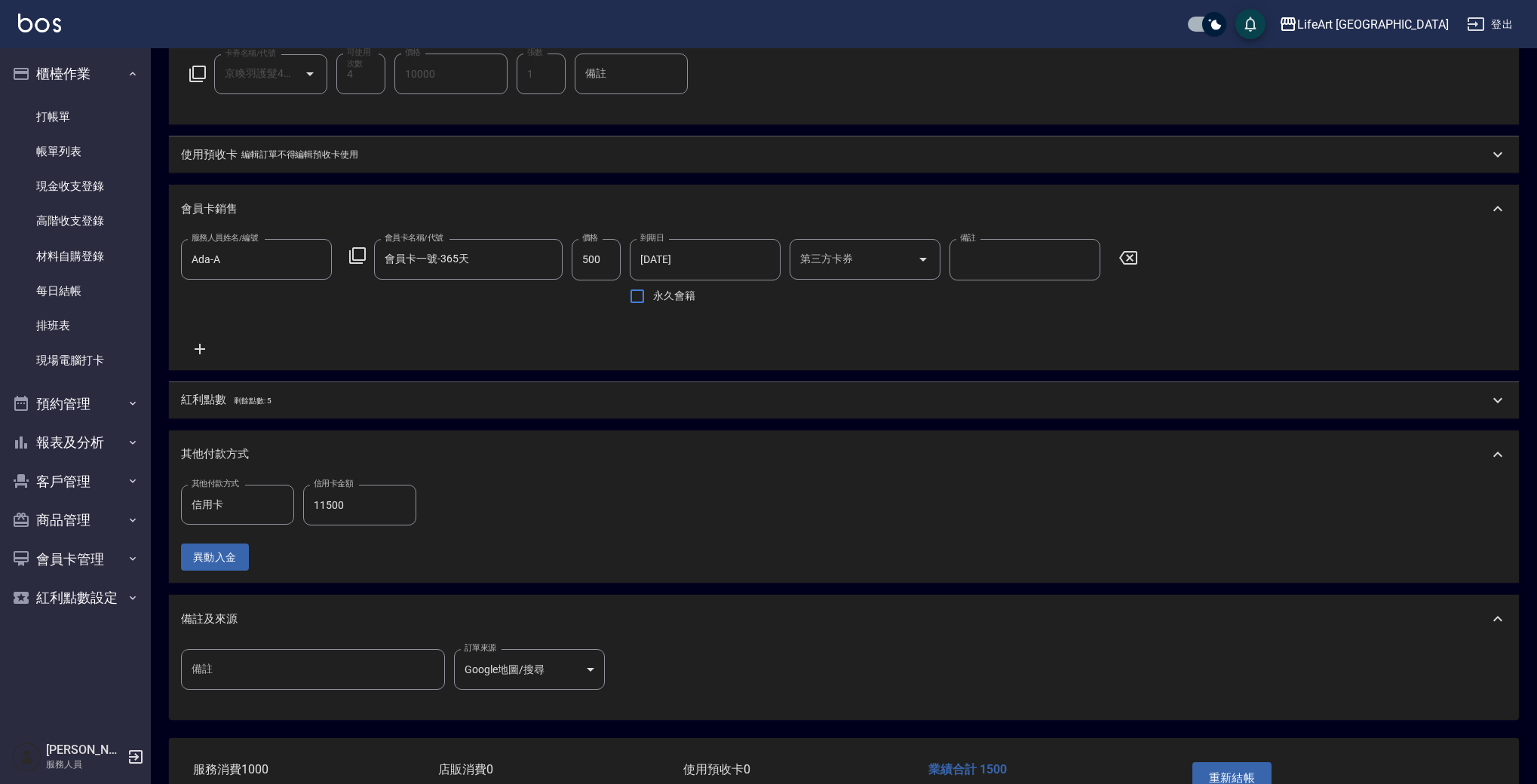
scroll to position [567, 0]
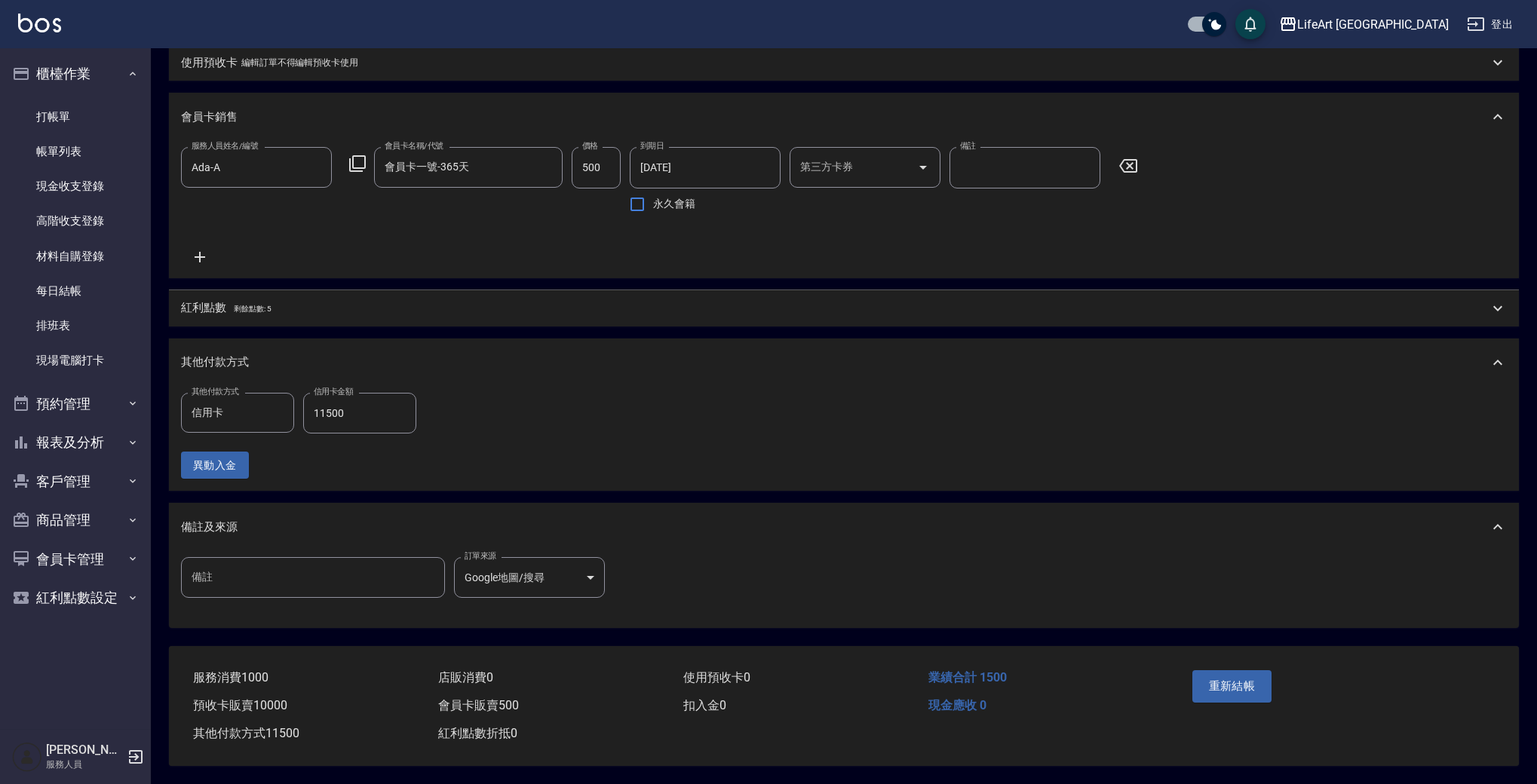
click at [230, 317] on p "紅利點數 剩餘點數: 5" at bounding box center [226, 309] width 89 height 16
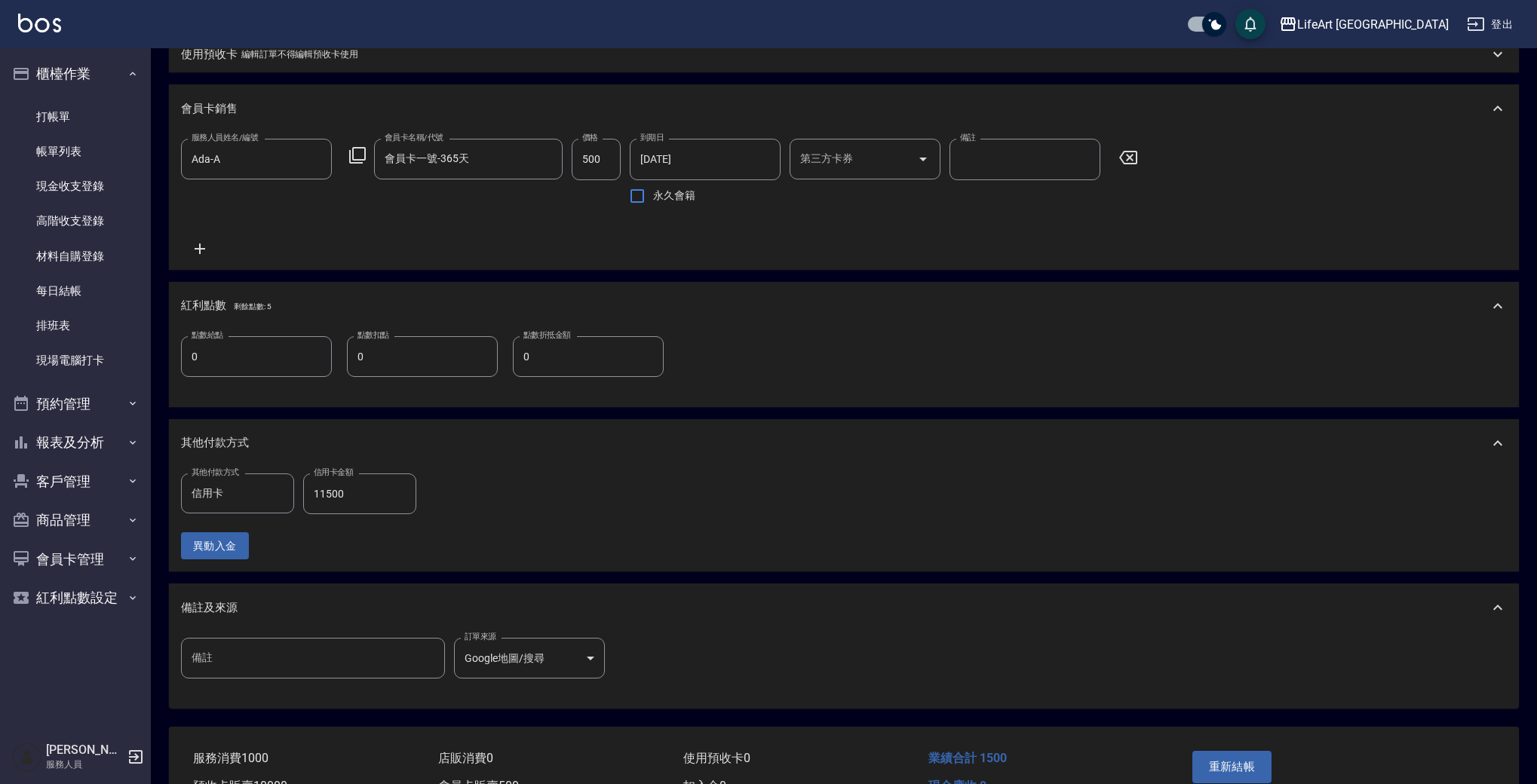
click at [232, 374] on input "0" at bounding box center [256, 356] width 151 height 41
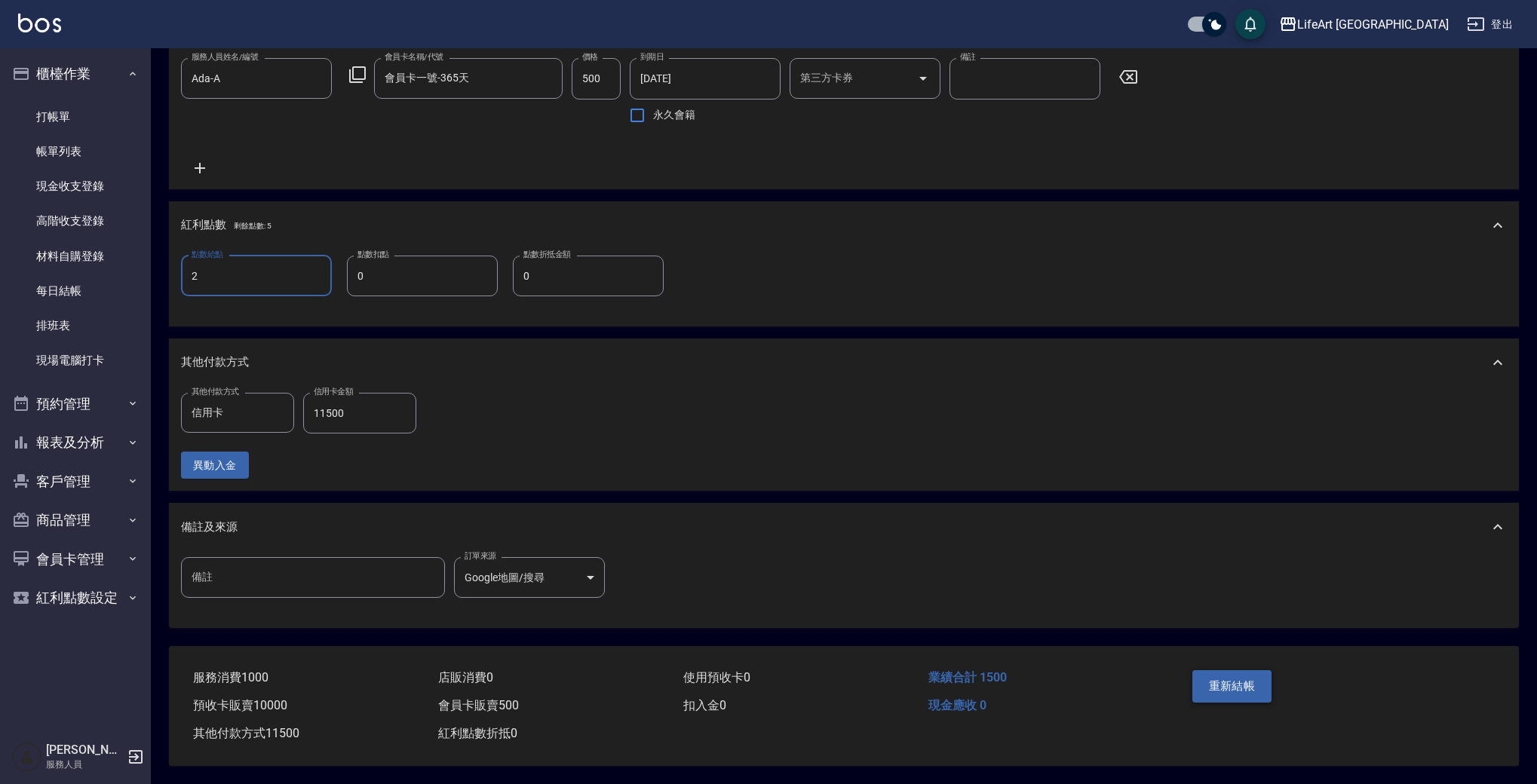
type input "2"
click at [1221, 682] on button "重新結帳" at bounding box center [1232, 686] width 80 height 32
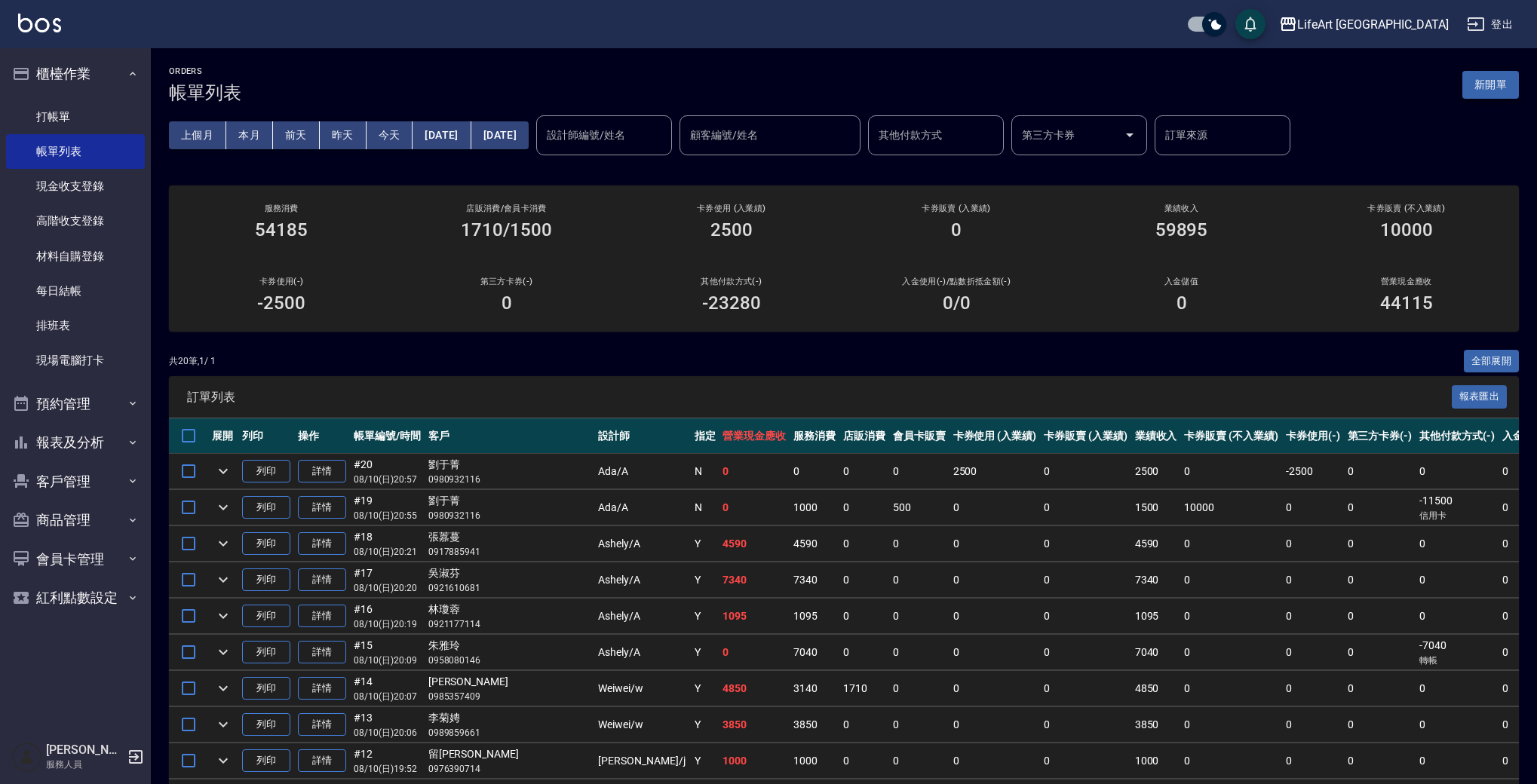
click at [1497, 82] on button "新開單" at bounding box center [1490, 85] width 57 height 28
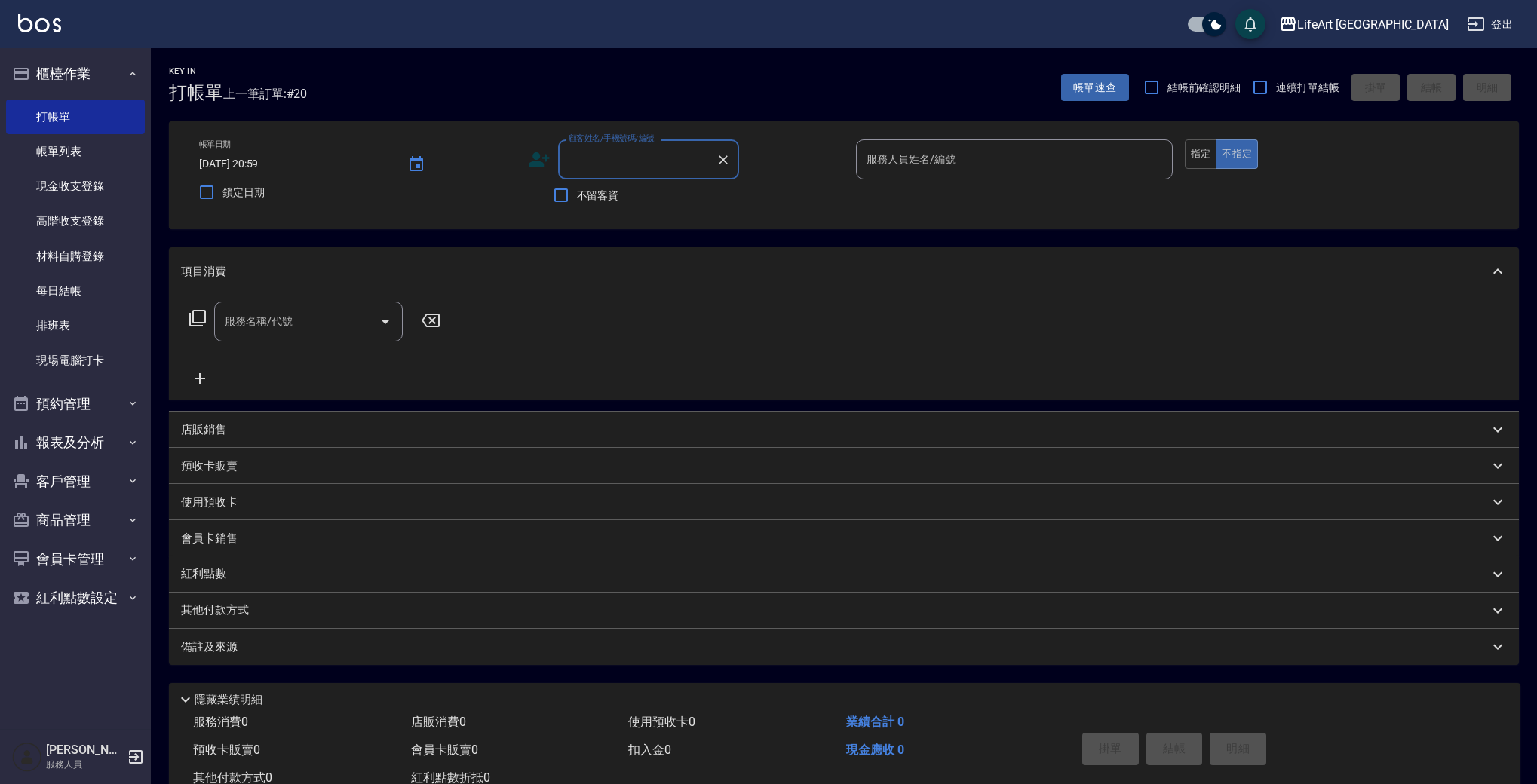
click at [626, 165] on input "顧客姓名/手機號碼/編號" at bounding box center [637, 159] width 144 height 26
click at [690, 227] on li "[PERSON_NAME]/0933632242/null" at bounding box center [648, 223] width 181 height 25
type input "[PERSON_NAME]/0933632242/null"
type input "Ashely-A"
click at [305, 337] on div "服務名稱/代號" at bounding box center [308, 321] width 189 height 40
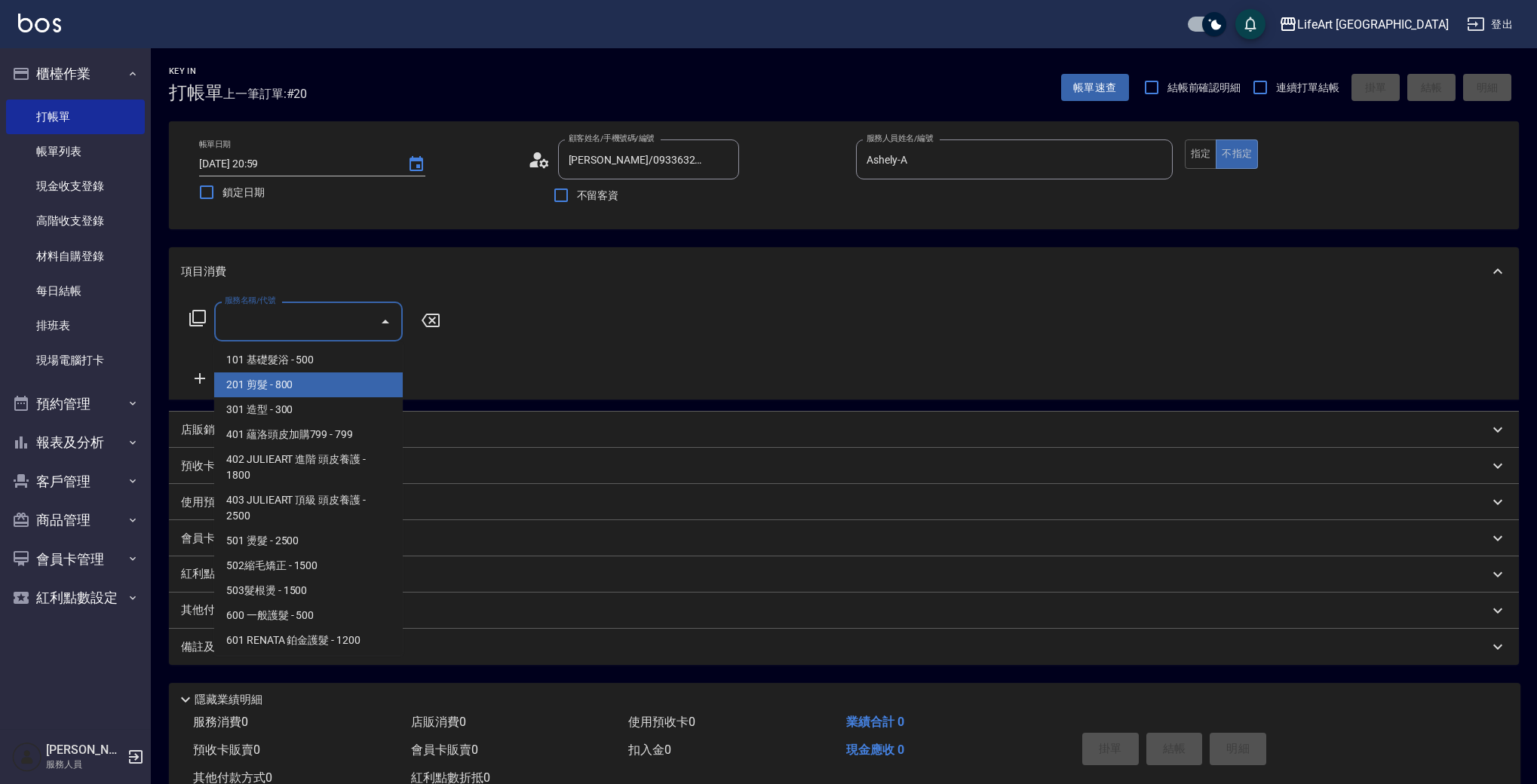
click at [310, 387] on span "201 剪髮 - 800" at bounding box center [308, 385] width 189 height 25
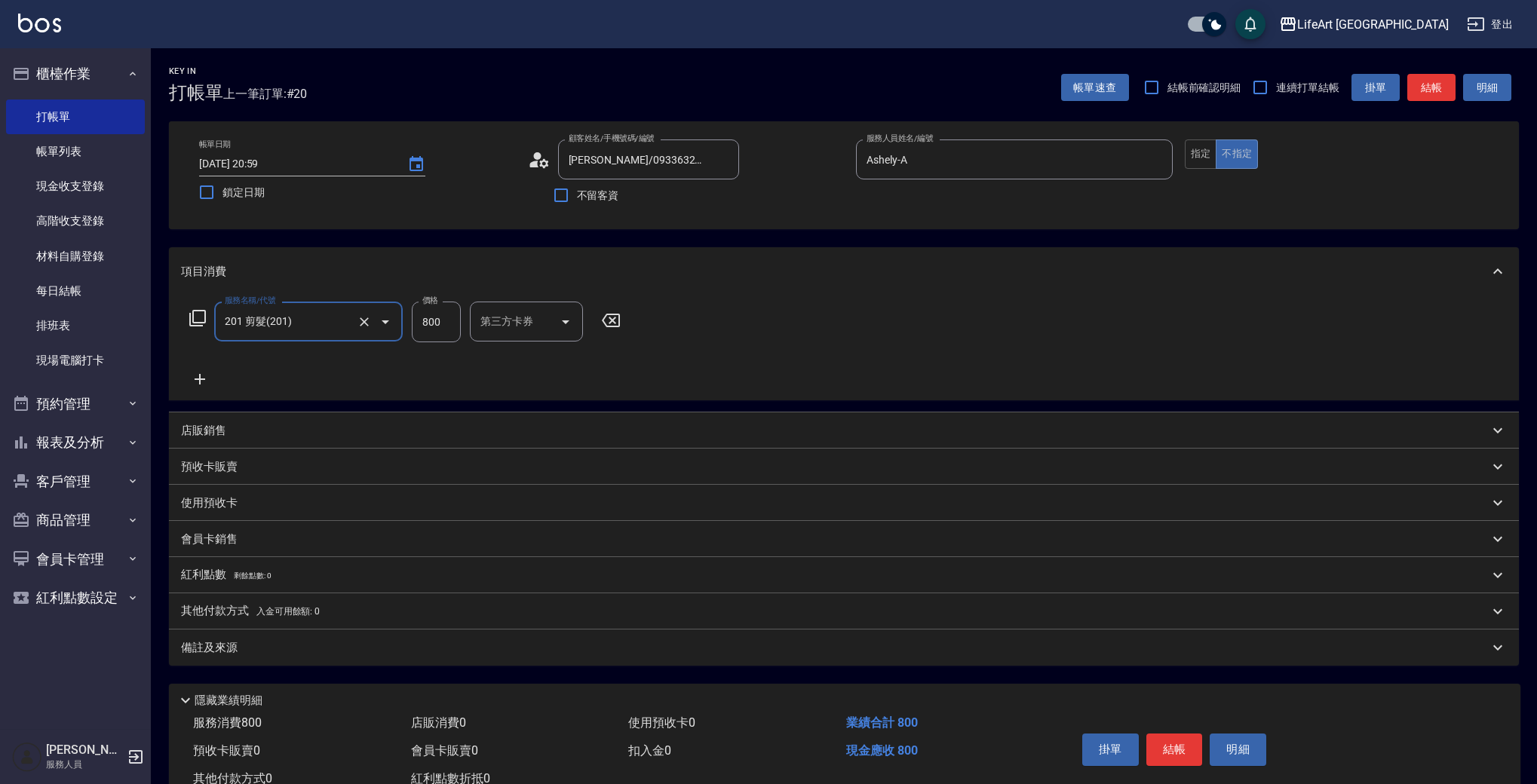
type input "201 剪髮(201)"
click at [198, 378] on icon at bounding box center [200, 379] width 11 height 11
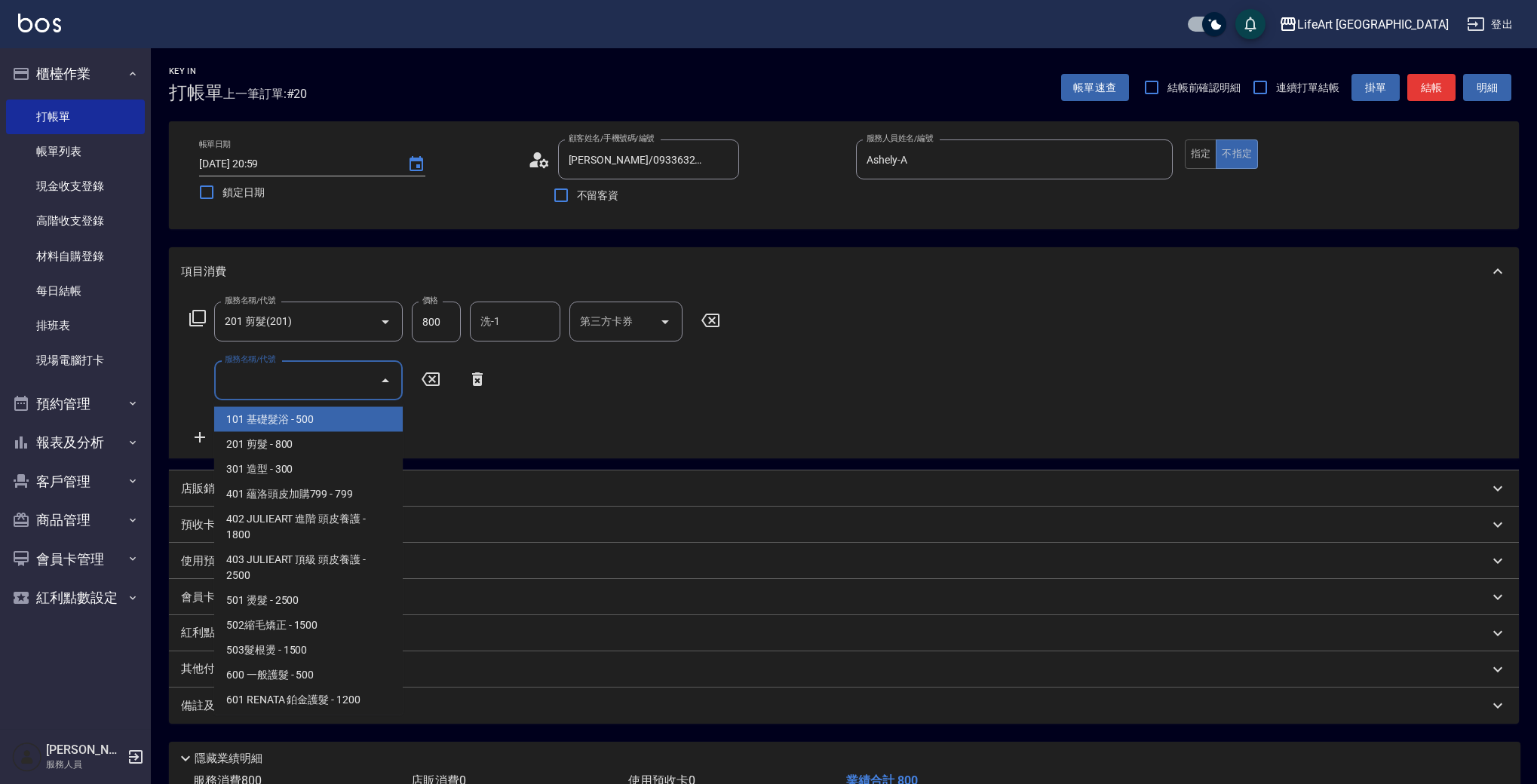
click at [292, 380] on input "服務名稱/代號" at bounding box center [297, 380] width 153 height 26
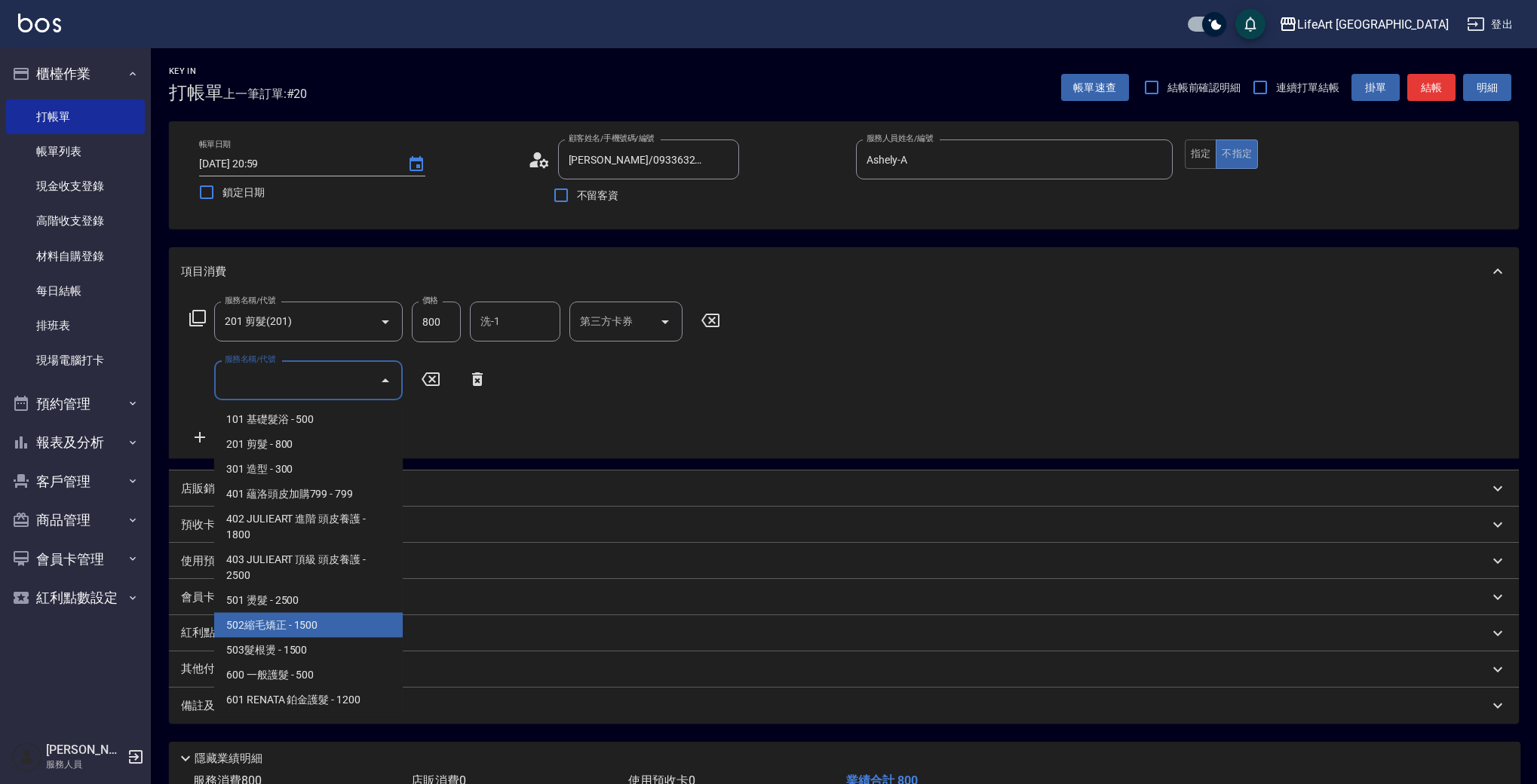
click at [394, 621] on span "502縮毛矯正 - 1500" at bounding box center [308, 625] width 189 height 25
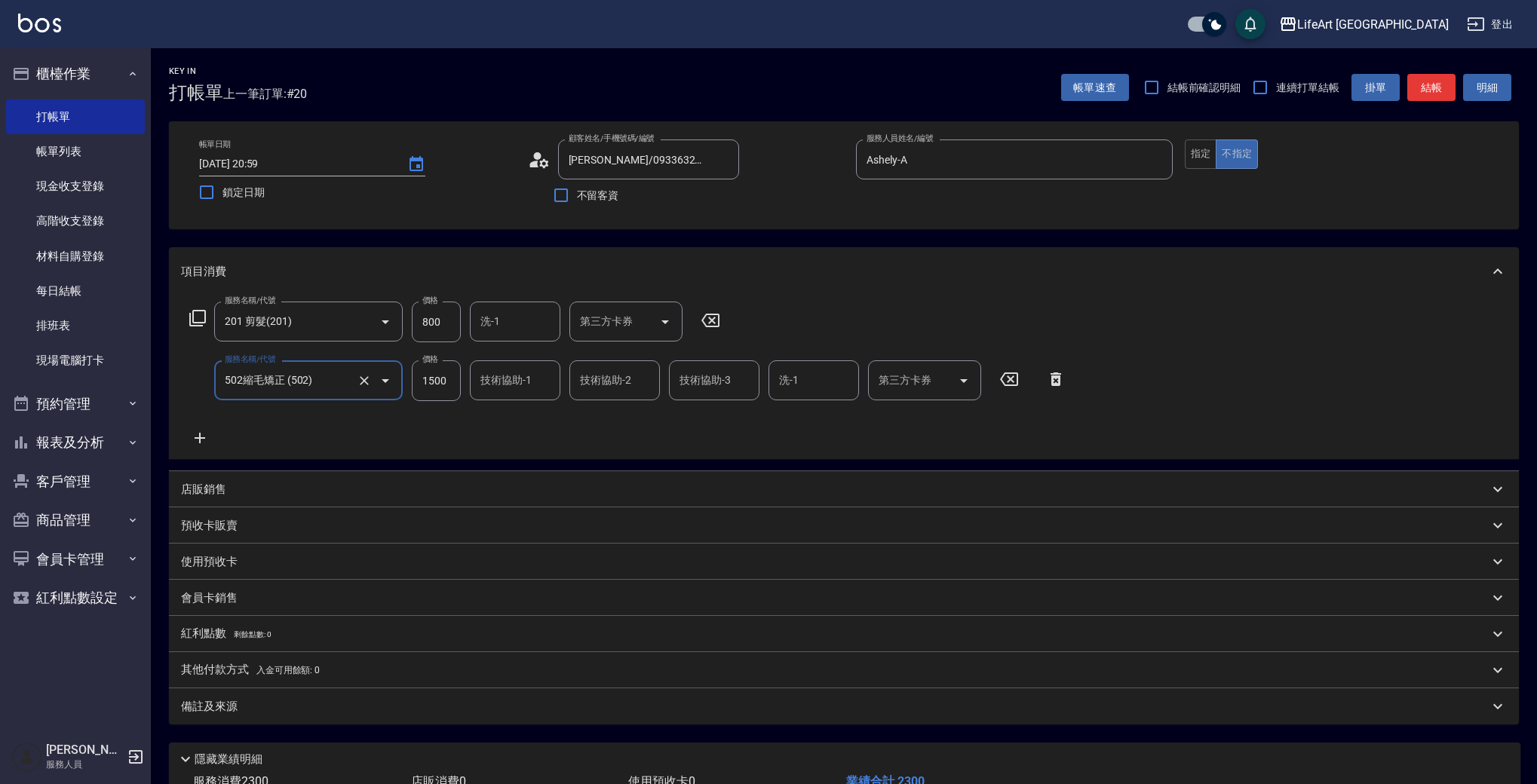
click at [322, 381] on input "502縮毛矯正 (502)" at bounding box center [287, 380] width 133 height 26
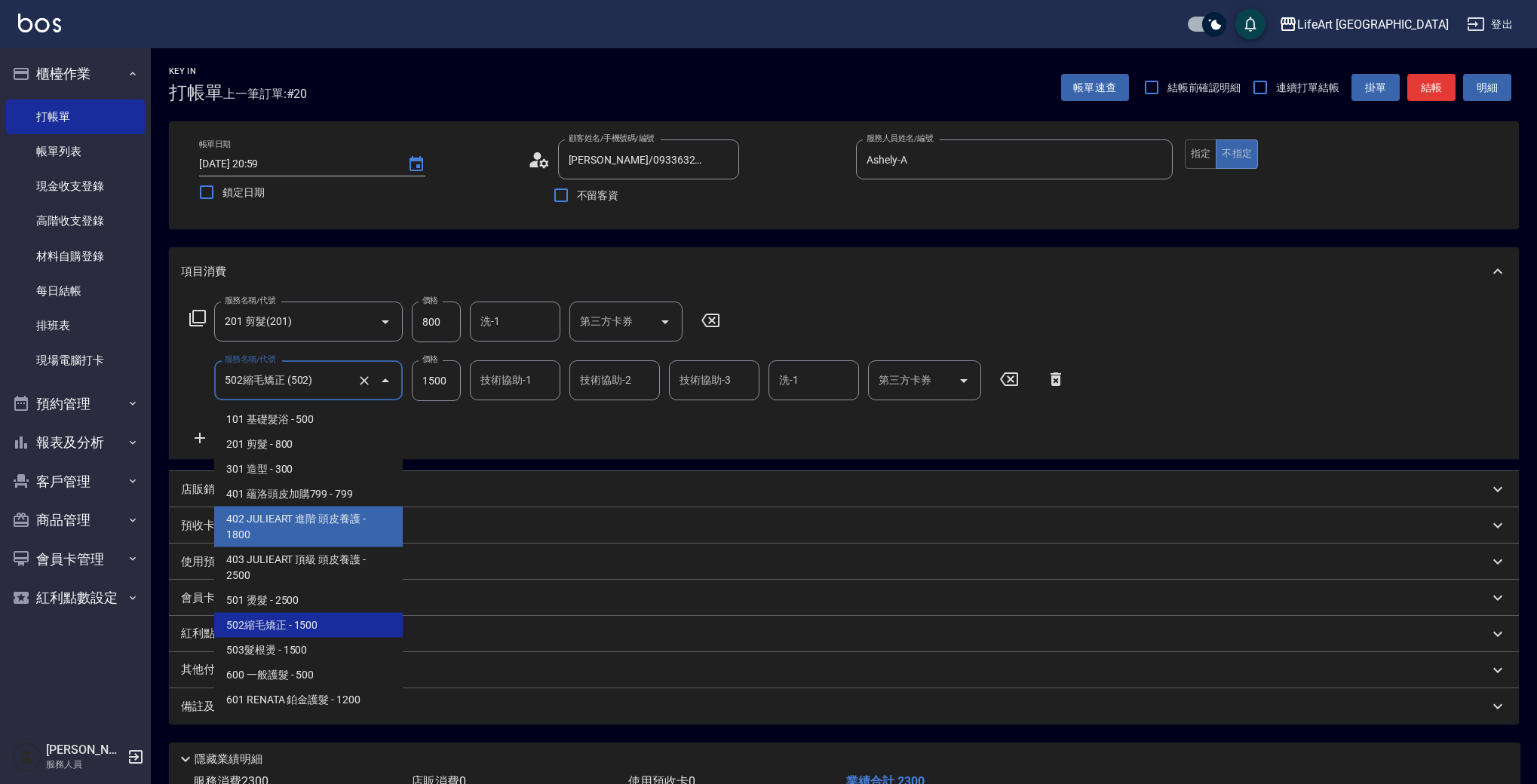
scroll to position [203, 0]
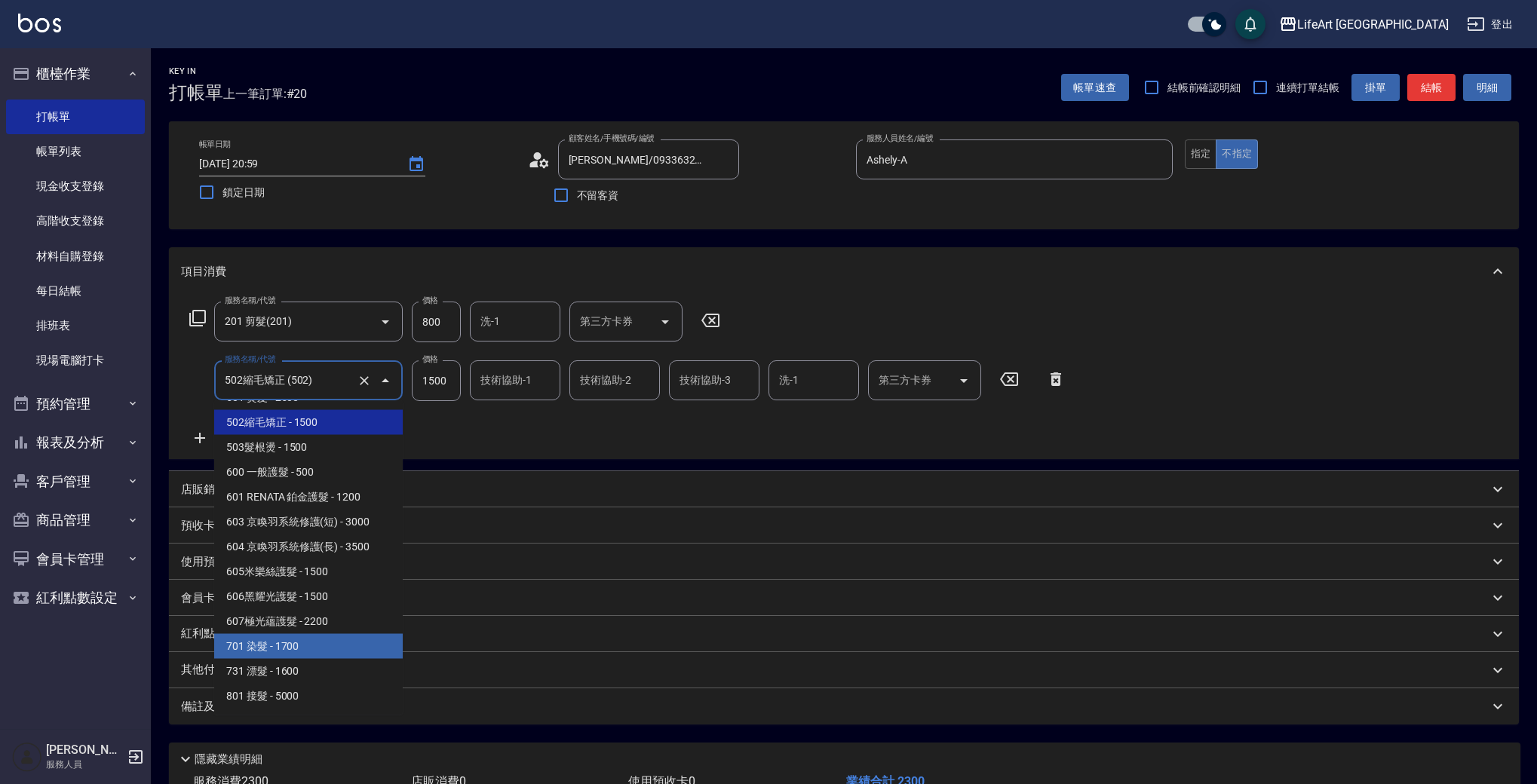
click at [364, 647] on span "701 染髮 - 1700" at bounding box center [308, 647] width 189 height 25
type input "701 染髮(701)"
type input "1700"
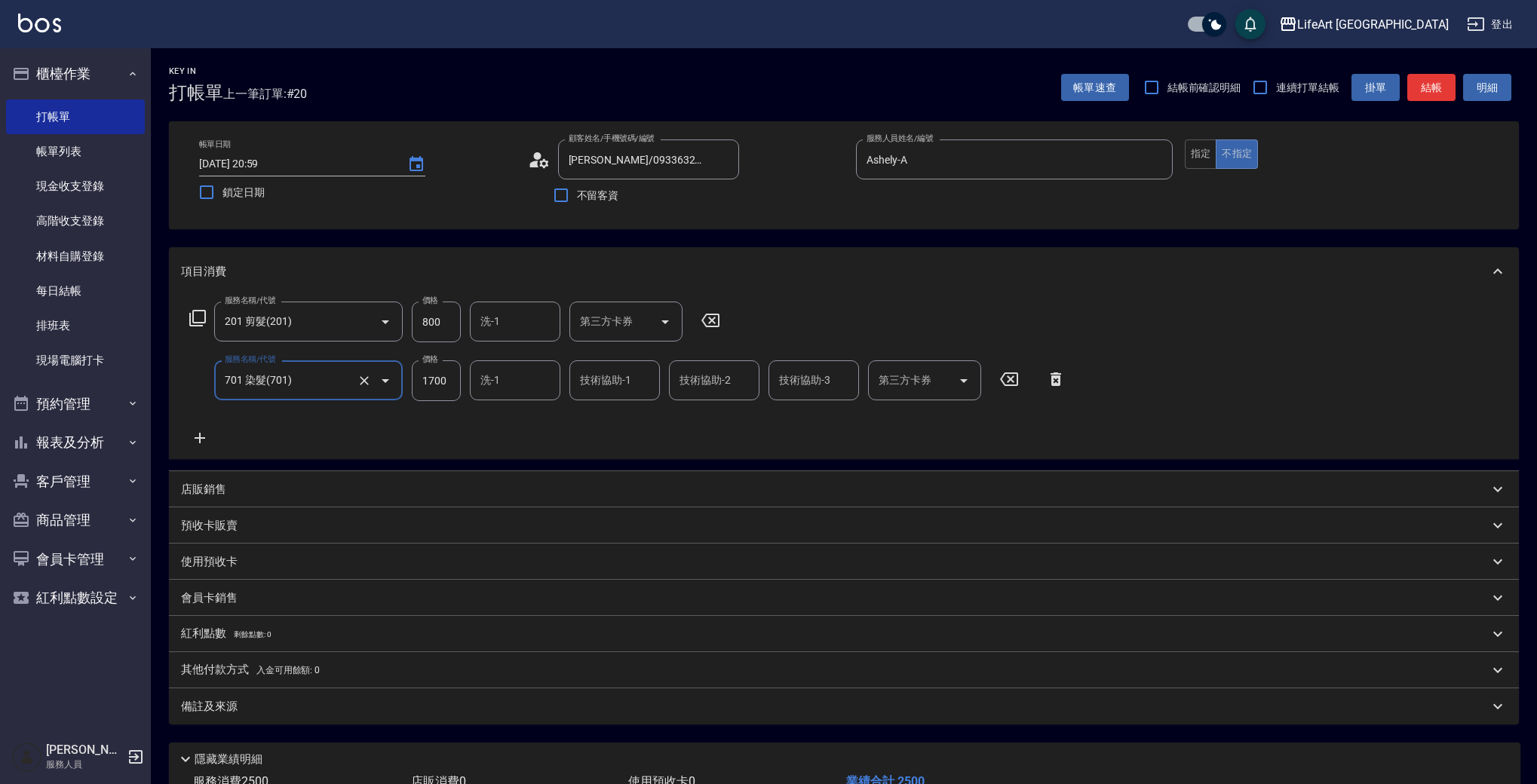
click at [205, 440] on icon at bounding box center [200, 438] width 38 height 18
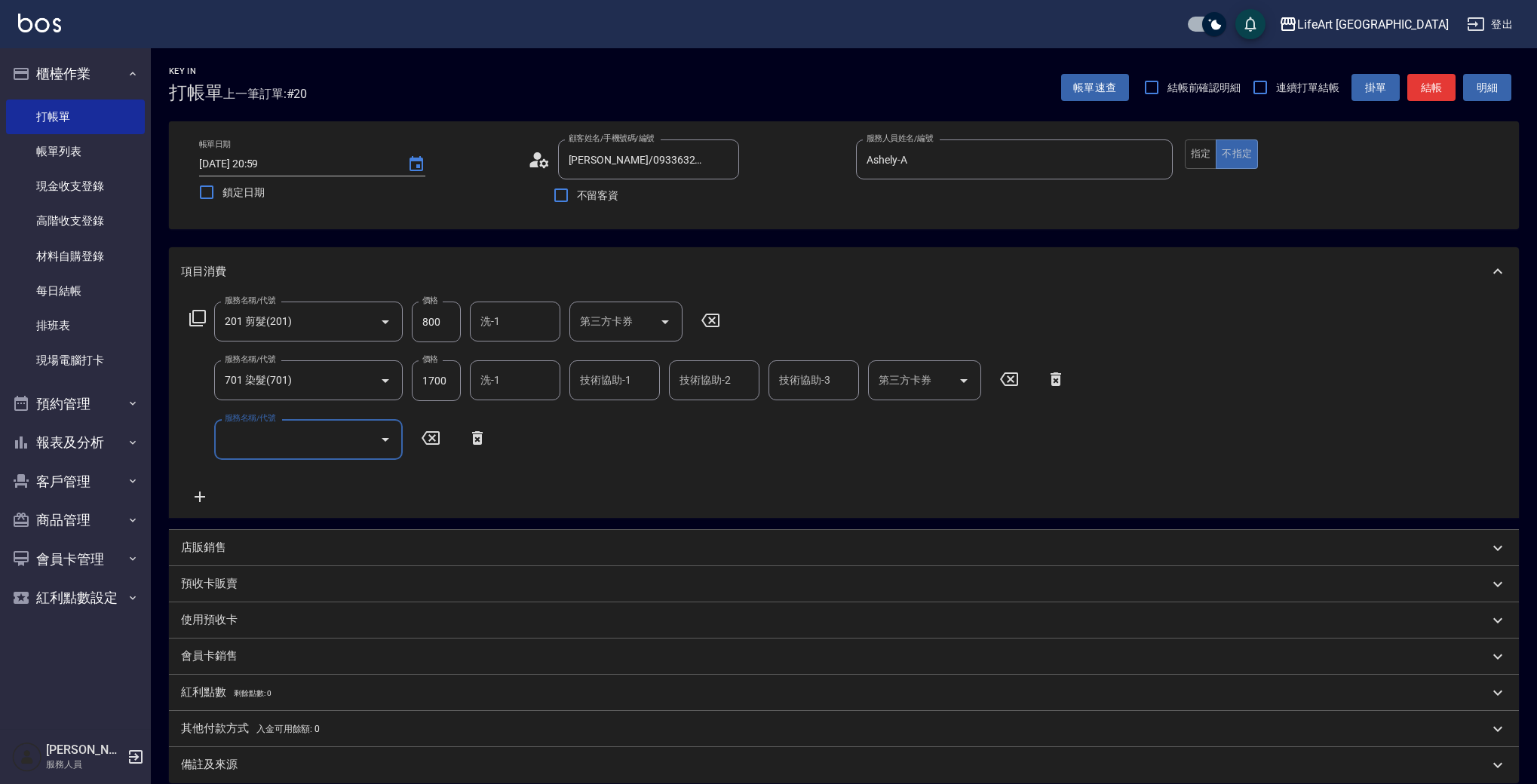
click at [268, 453] on div "服務名稱/代號" at bounding box center [308, 439] width 189 height 40
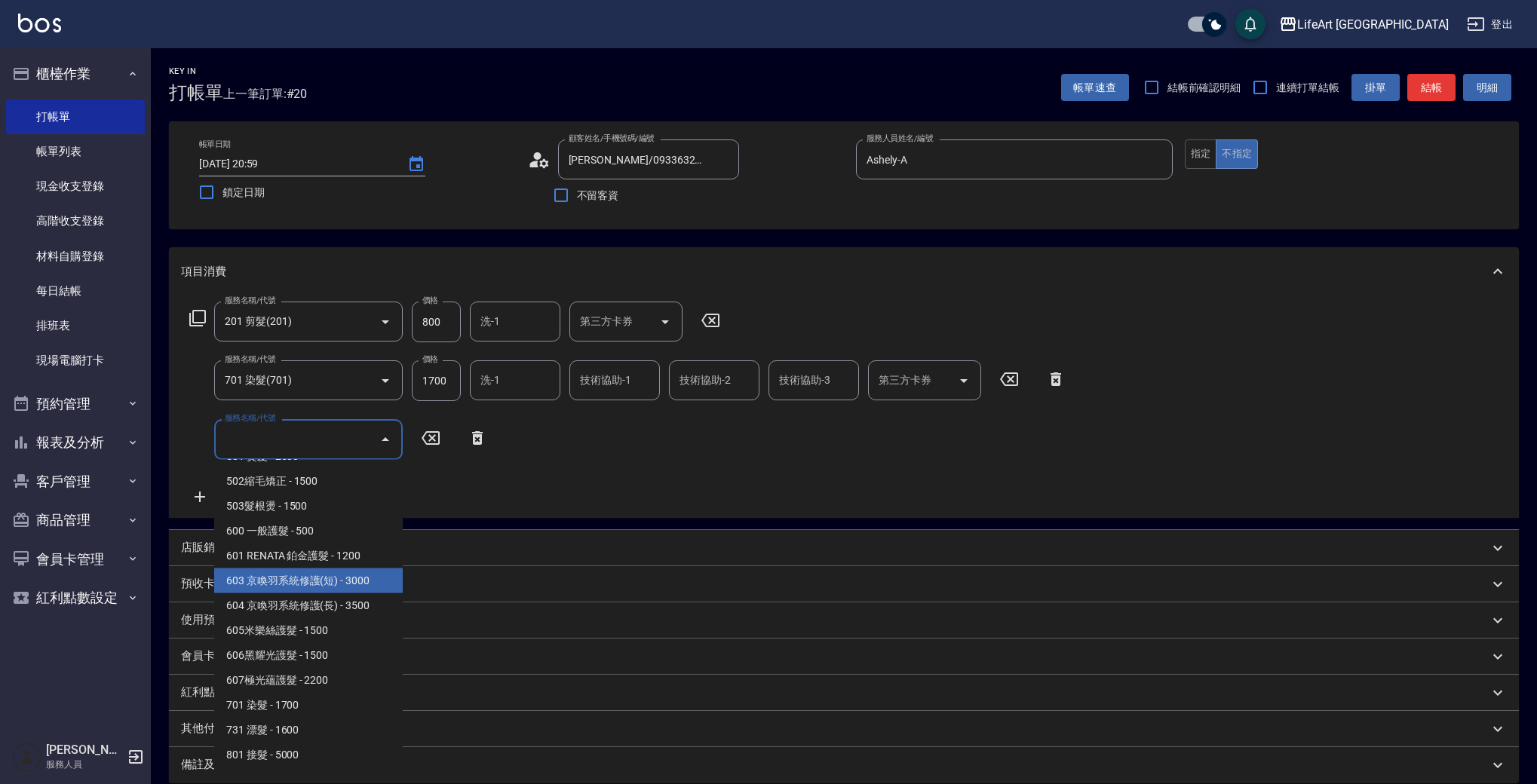
click at [375, 589] on span "603 京喚羽系統修護(短) - 3000" at bounding box center [308, 581] width 189 height 25
type input "603 京喚羽系統修護(短)(603)"
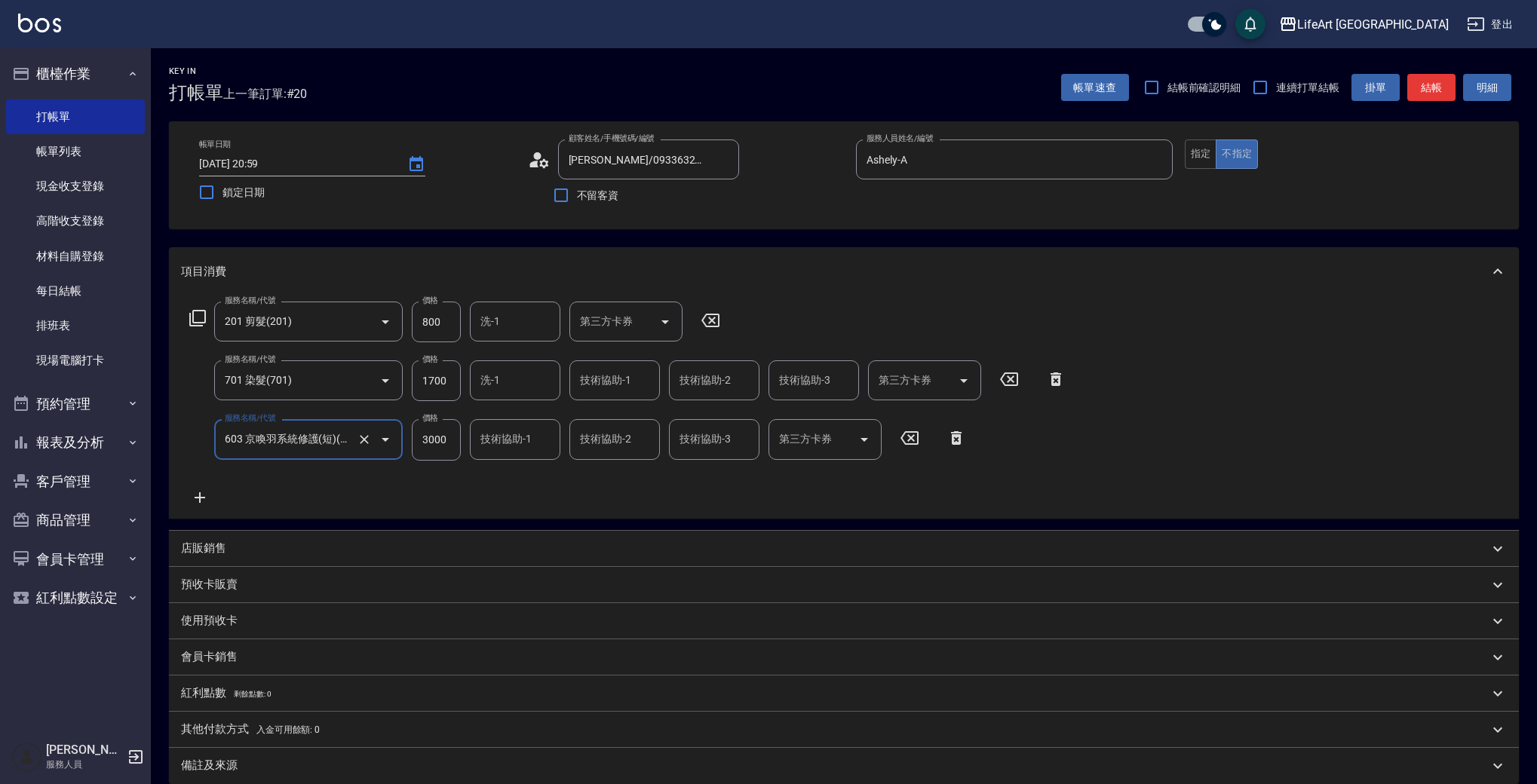
click at [447, 436] on input "3000" at bounding box center [436, 439] width 49 height 41
click at [446, 436] on input "3000" at bounding box center [436, 439] width 49 height 41
type input "2500"
click at [447, 383] on input "1700" at bounding box center [436, 380] width 49 height 41
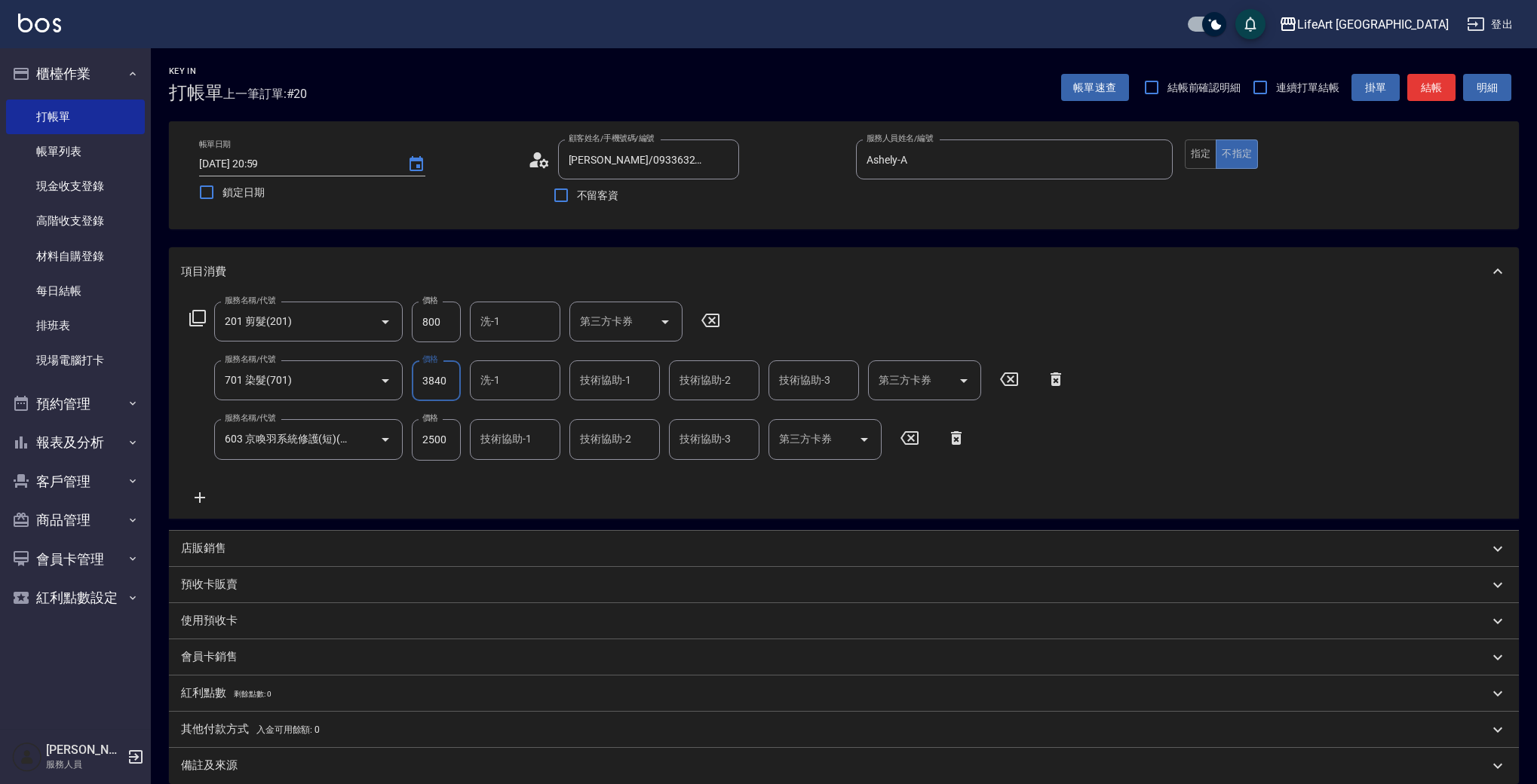
type input "3840"
click at [451, 327] on input "800" at bounding box center [436, 321] width 49 height 41
type input "1000"
click at [199, 503] on icon at bounding box center [200, 497] width 38 height 18
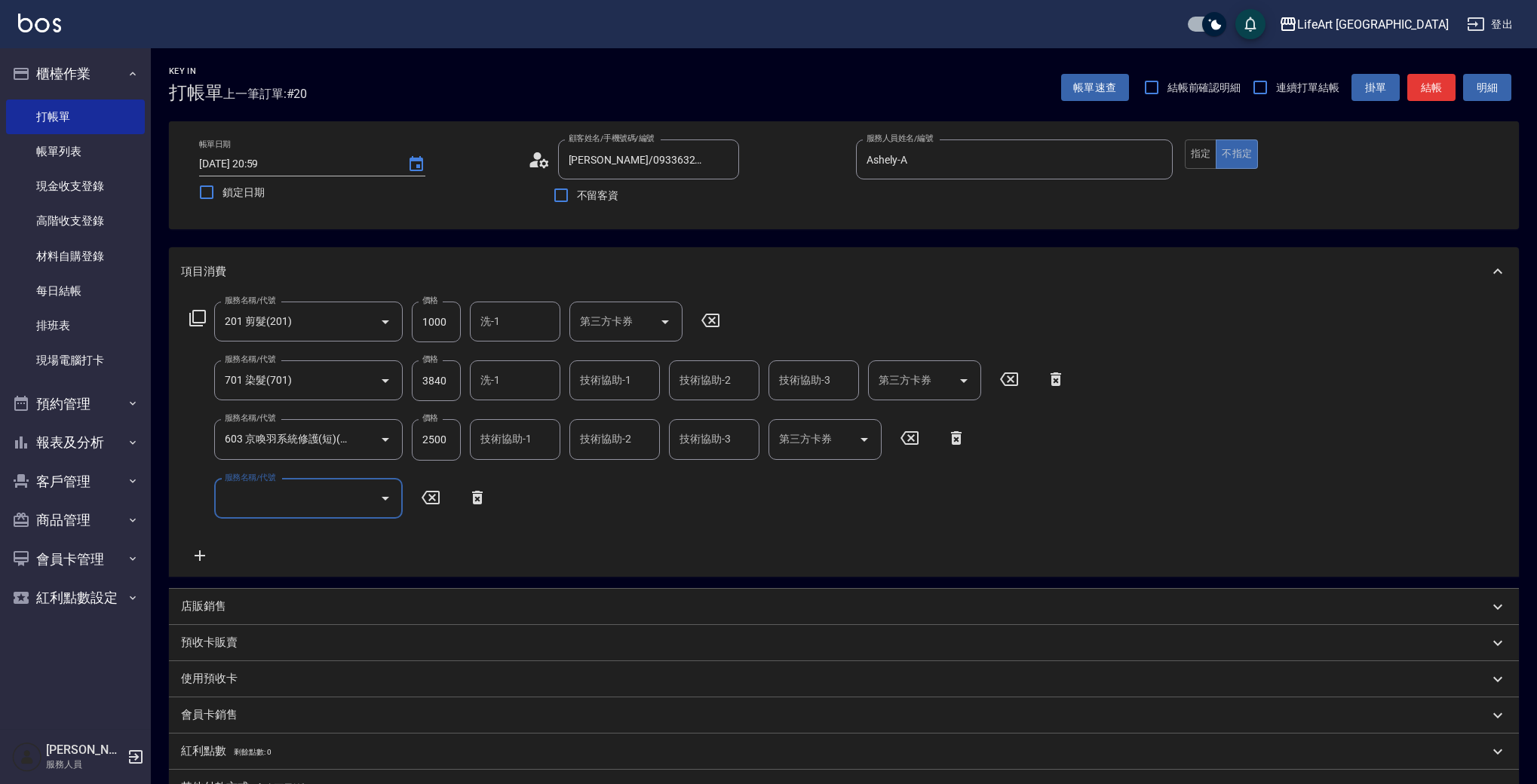
click at [277, 498] on input "服務名稱/代號" at bounding box center [297, 498] width 153 height 26
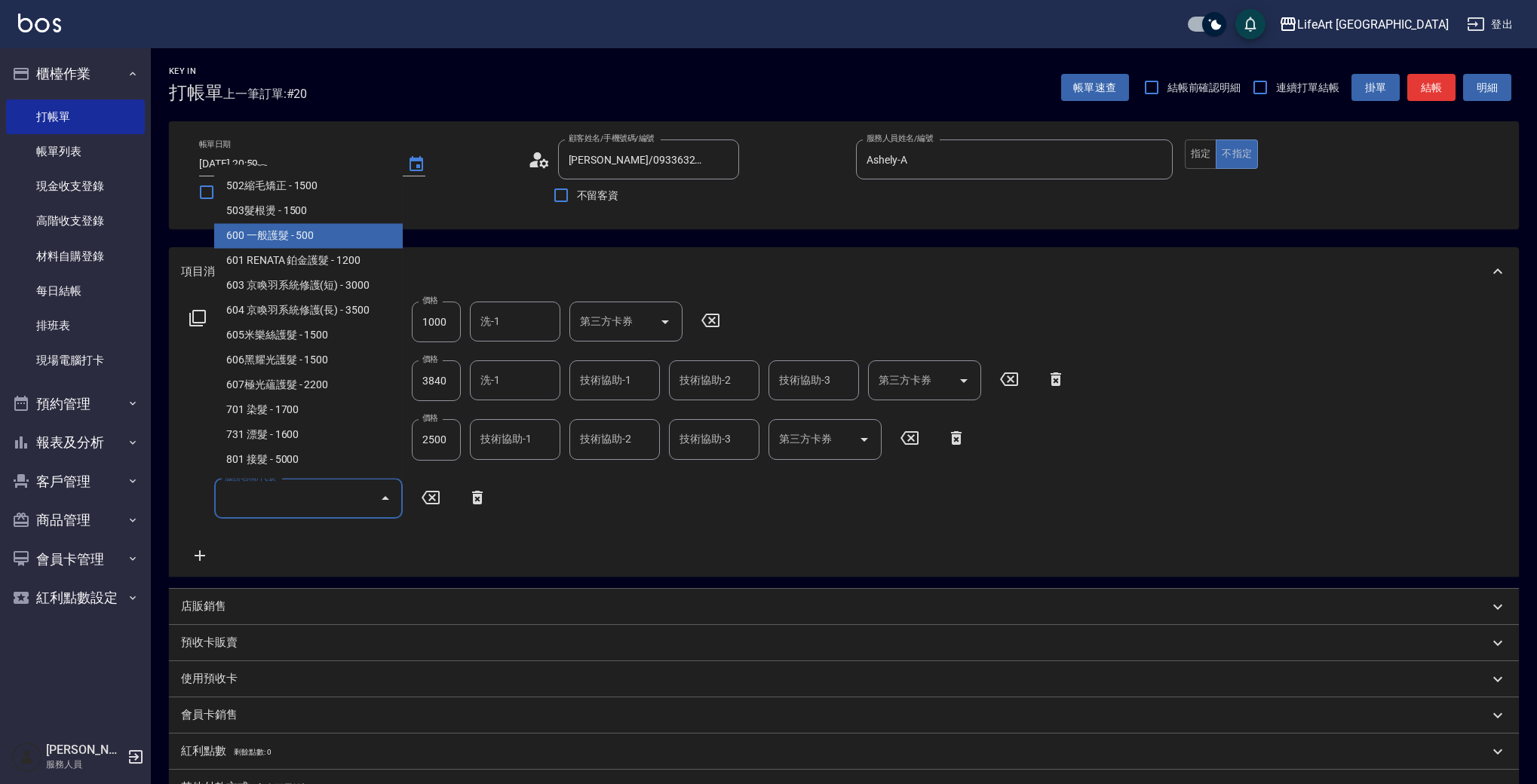
scroll to position [0, 0]
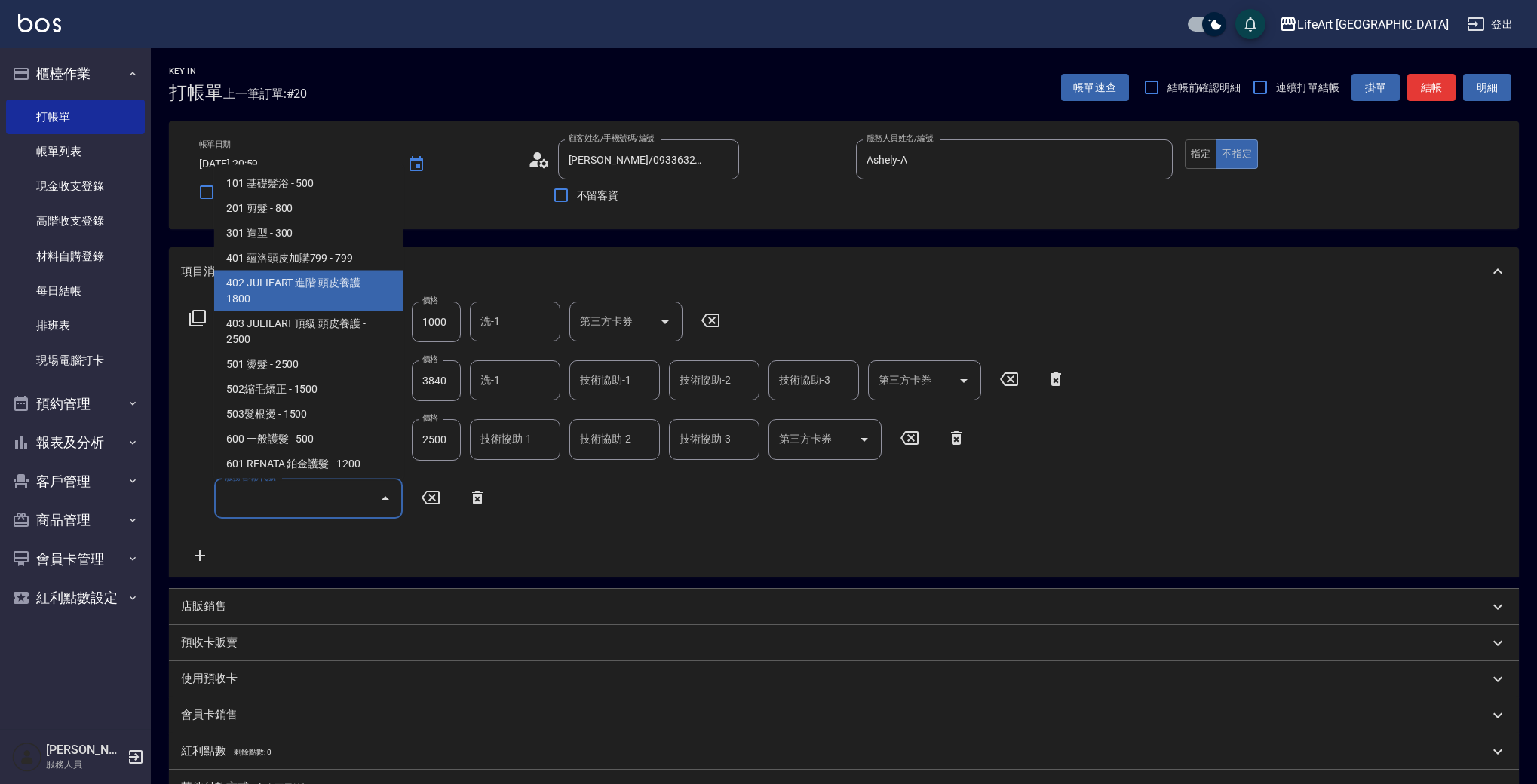
click at [365, 305] on span "402 JULIEART 進階 頭皮養護 - 1800" at bounding box center [308, 291] width 189 height 41
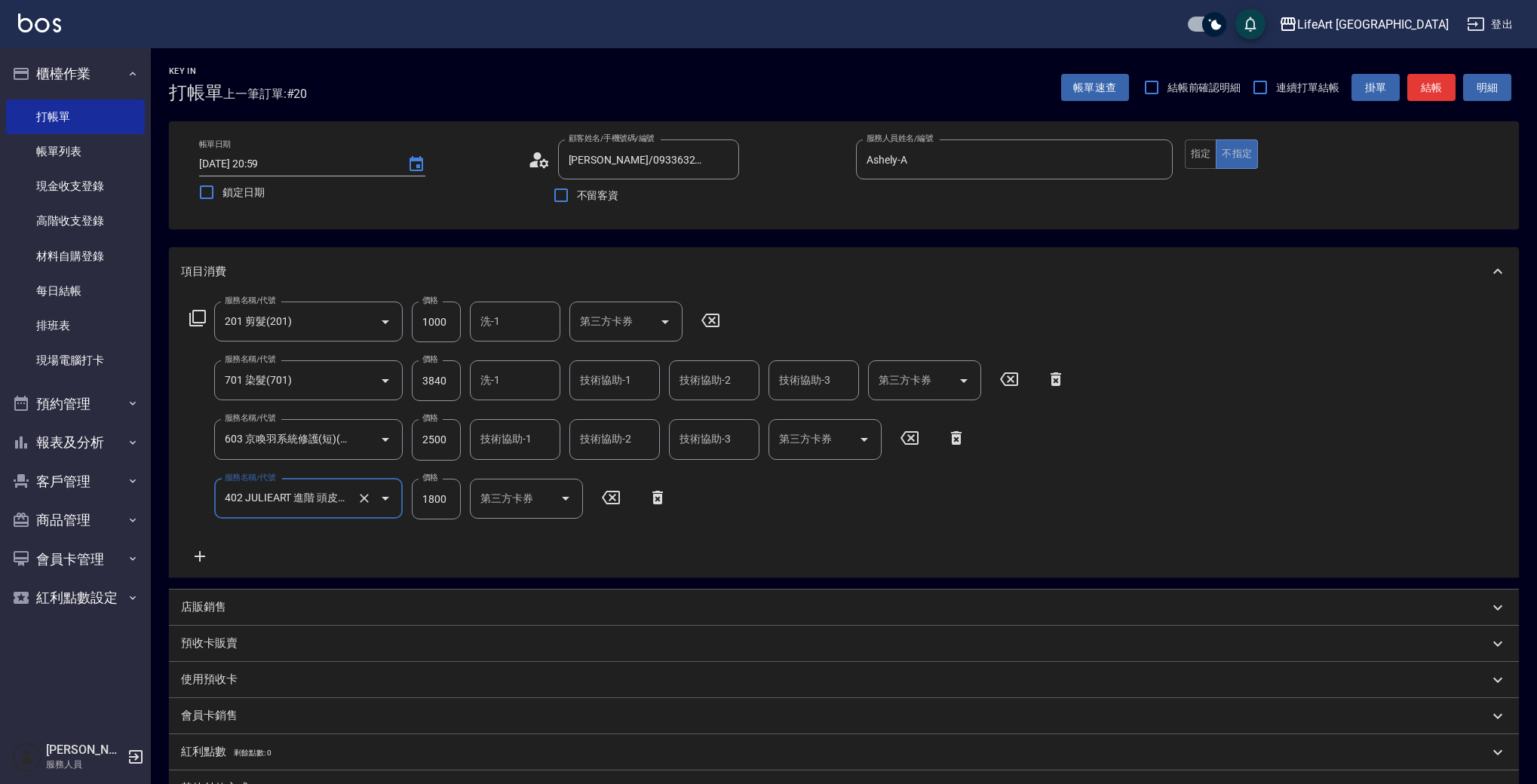
type input "402 JULIEART 進階 頭皮養護(402)"
click at [435, 498] on input "1800" at bounding box center [436, 499] width 49 height 41
type input "2000"
click at [495, 541] on div "服務名稱/代號 201 剪髮(201) 服務名稱/代號 價格 1000 價格 洗-1 洗-1 第三方卡券 第三方卡券 服務名稱/代號 701 染髮(701) …" at bounding box center [628, 433] width 893 height 263
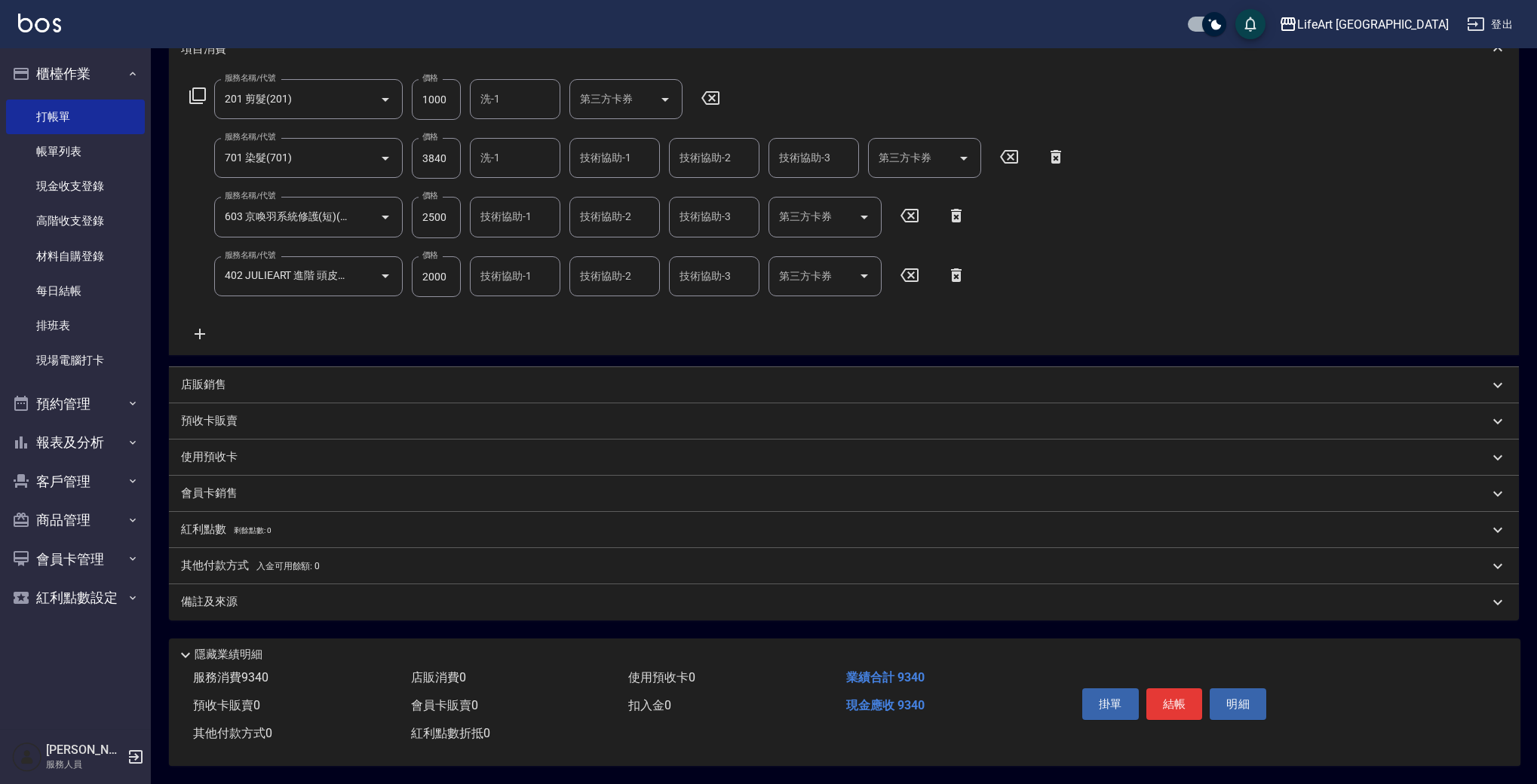
scroll to position [185, 0]
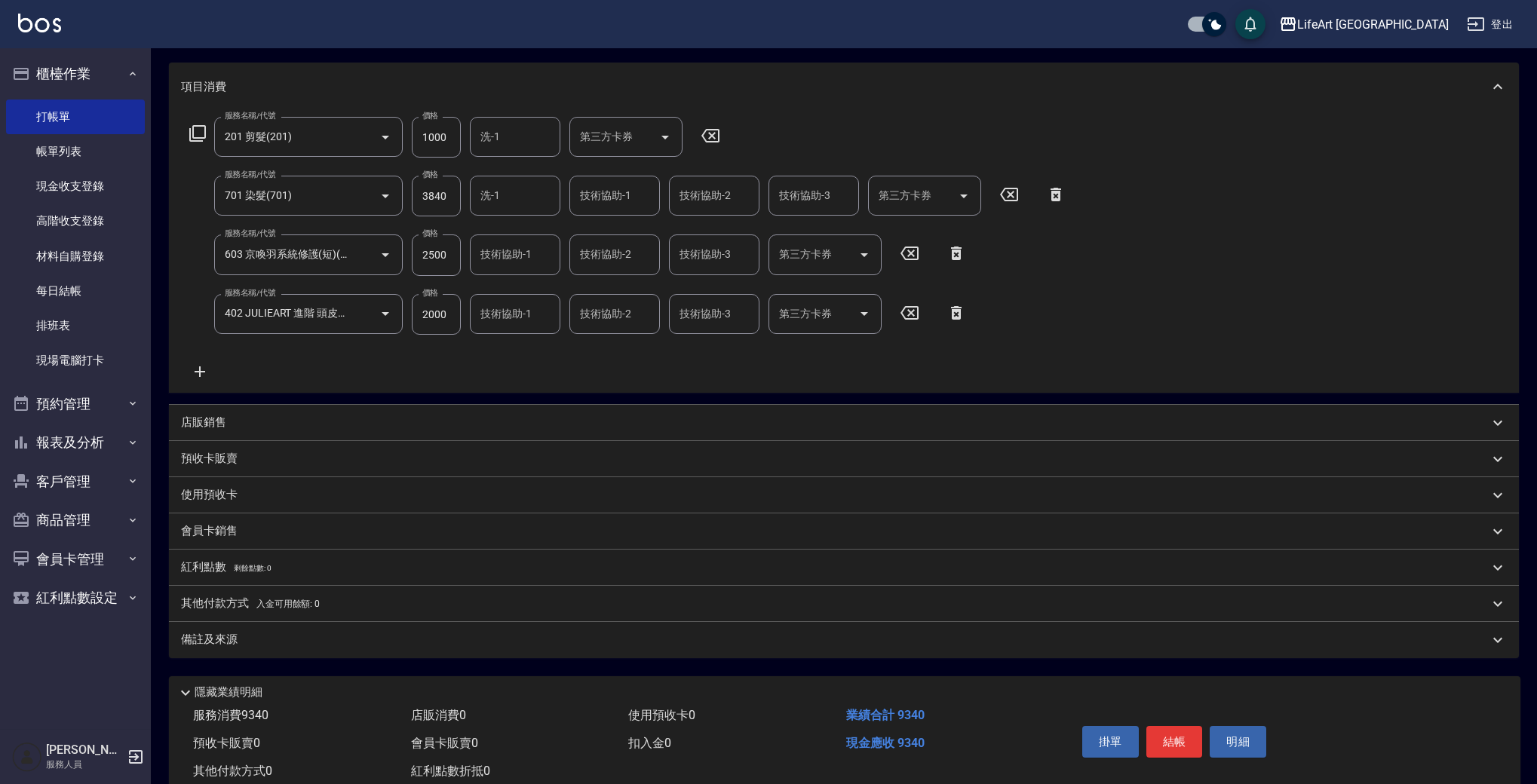
click at [247, 530] on div "會員卡銷售" at bounding box center [835, 531] width 1308 height 16
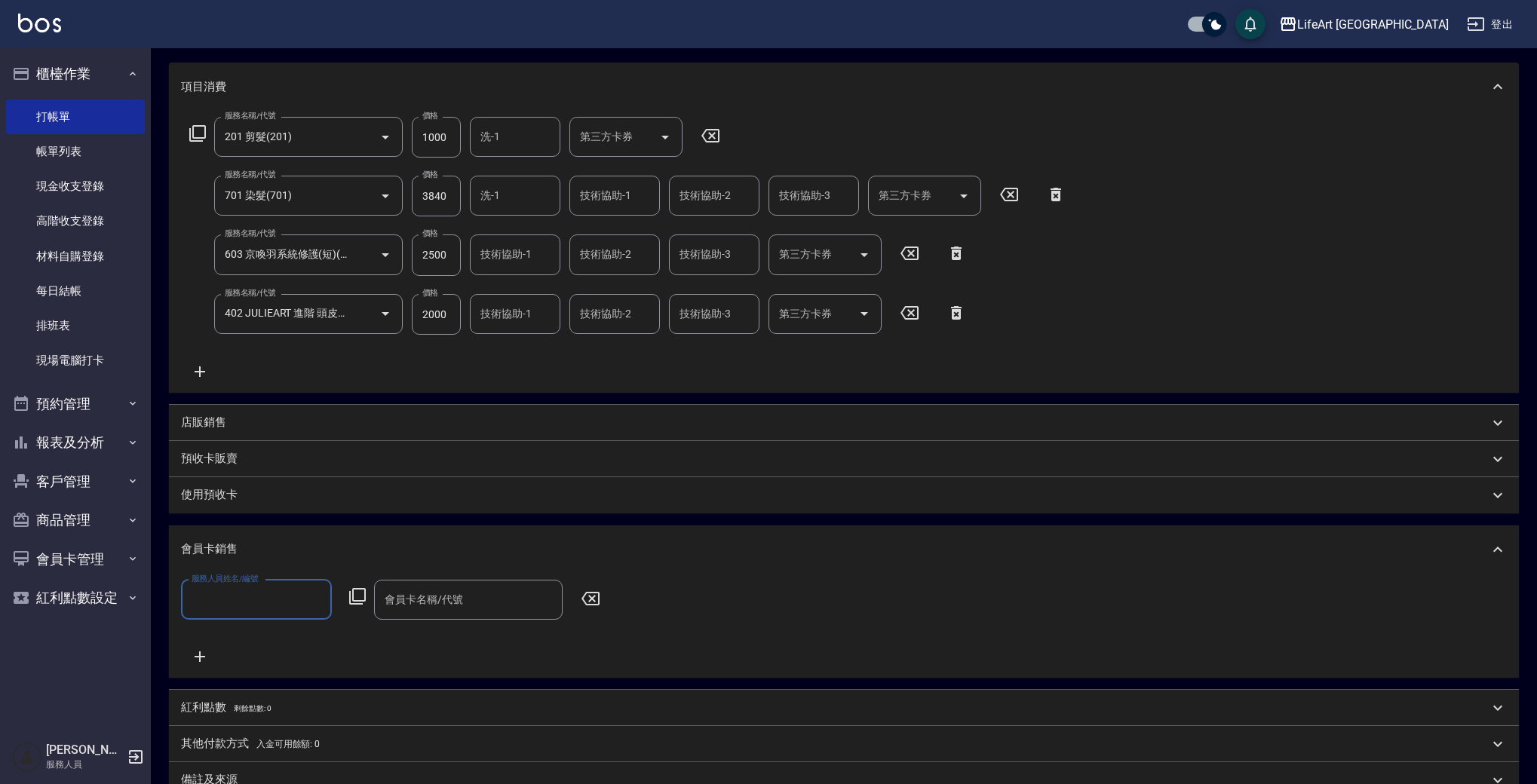
click at [277, 609] on input "服務人員姓名/編號" at bounding box center [256, 599] width 137 height 26
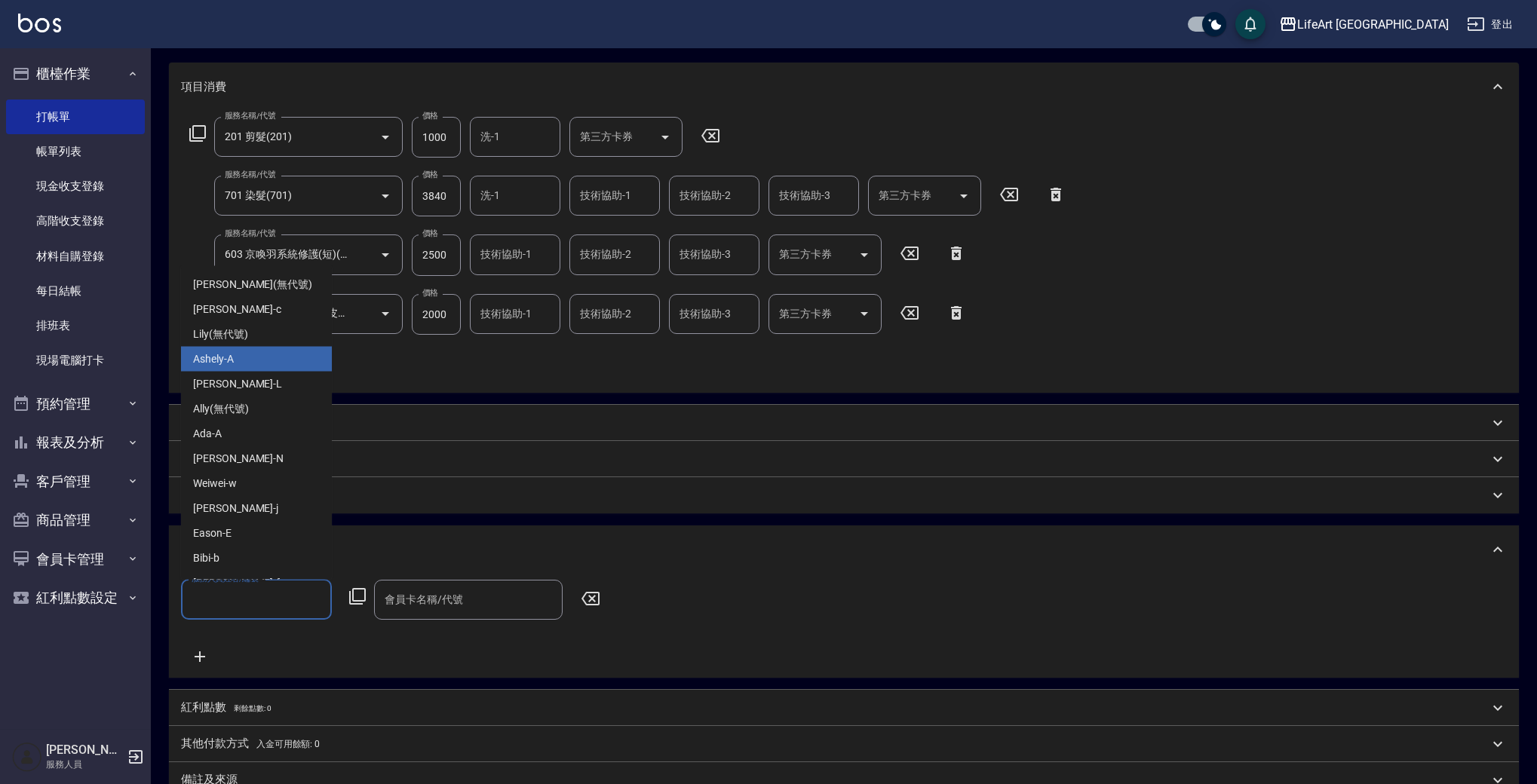
click at [252, 362] on div "Ashely -A" at bounding box center [256, 359] width 151 height 25
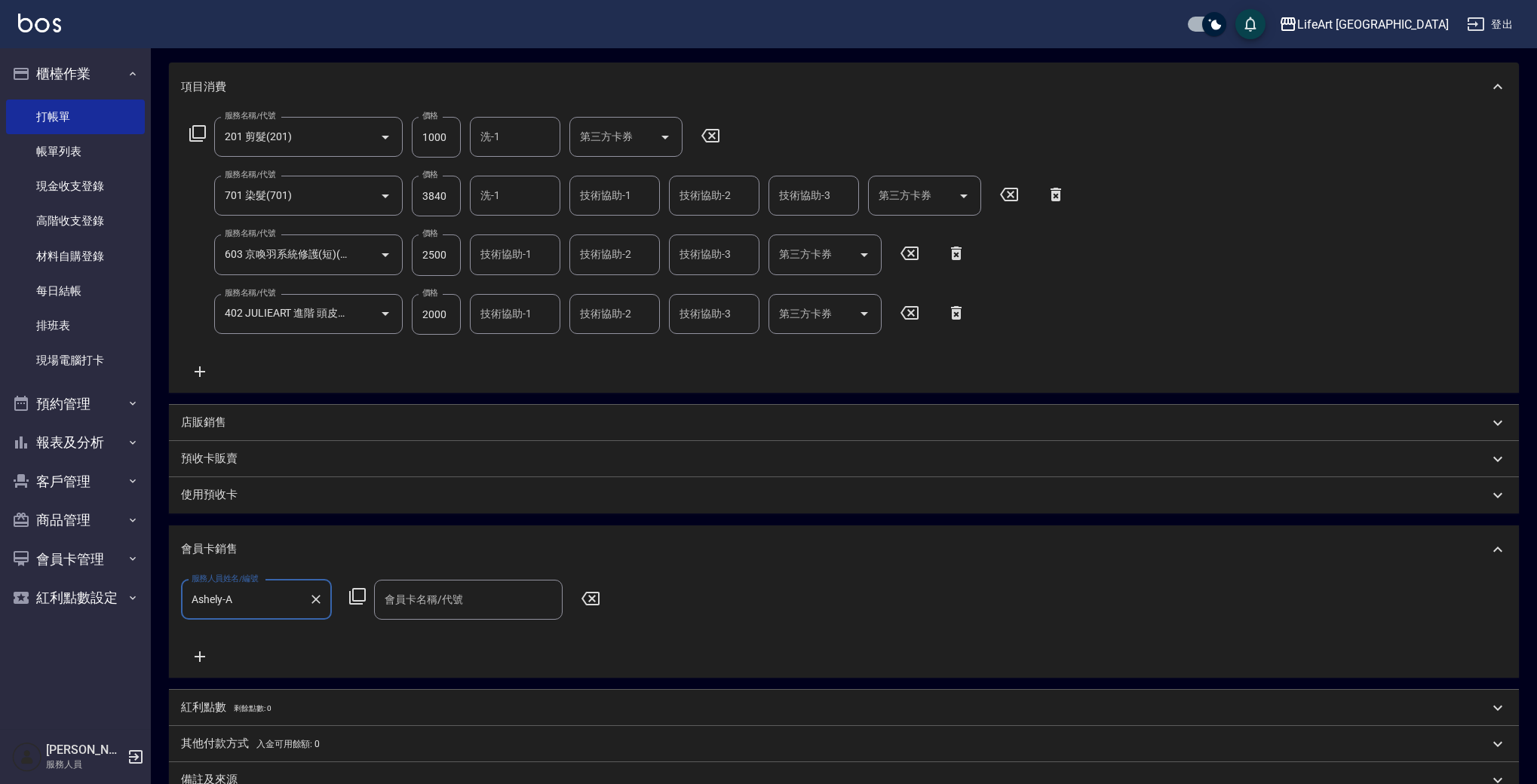
type input "Ashely-A"
click at [424, 592] on div "會員卡名稱/代號 會員卡名稱/代號" at bounding box center [468, 600] width 189 height 40
click at [431, 630] on span "會員卡一號 - 01" at bounding box center [468, 639] width 189 height 25
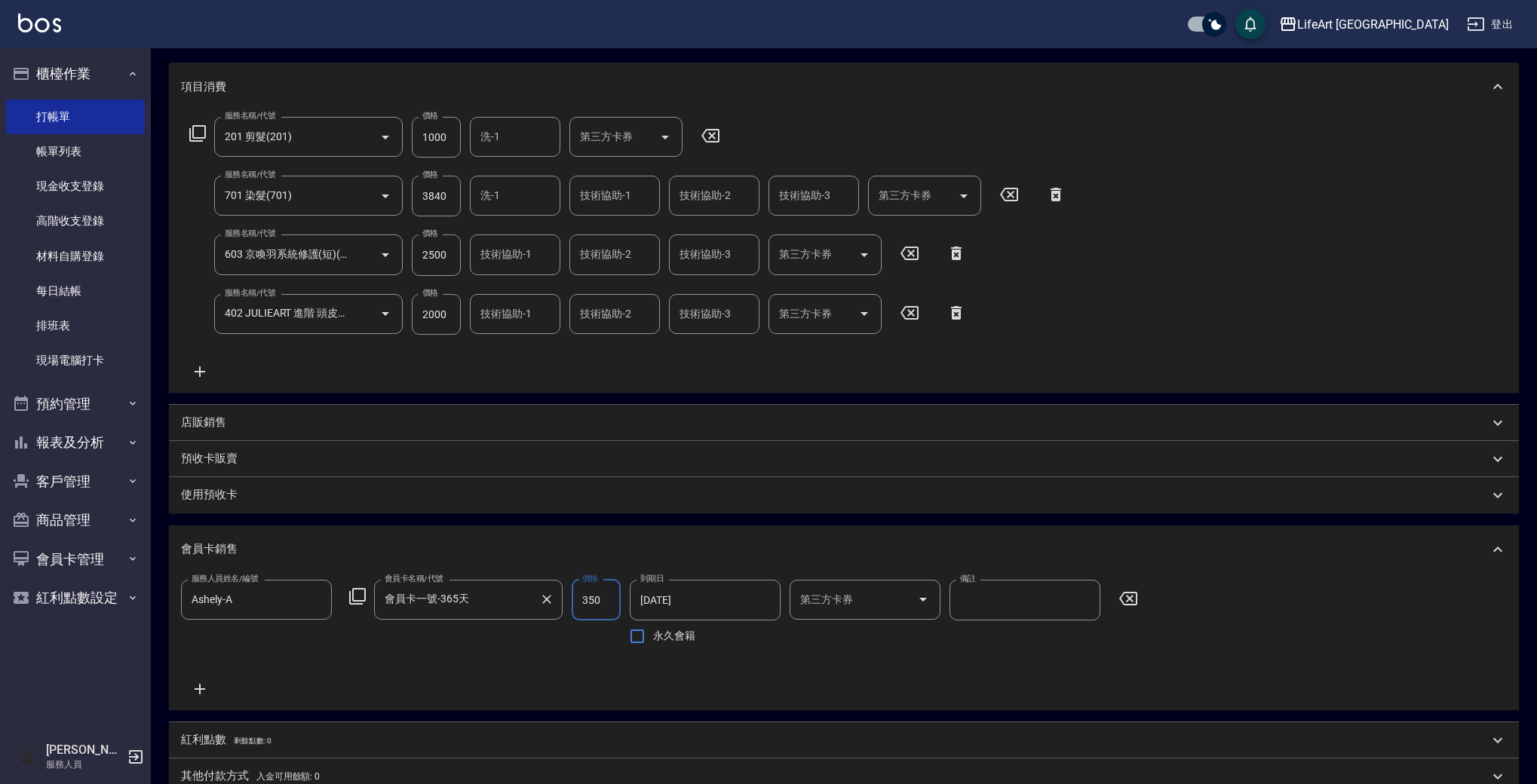
type input "會員卡一號-365天"
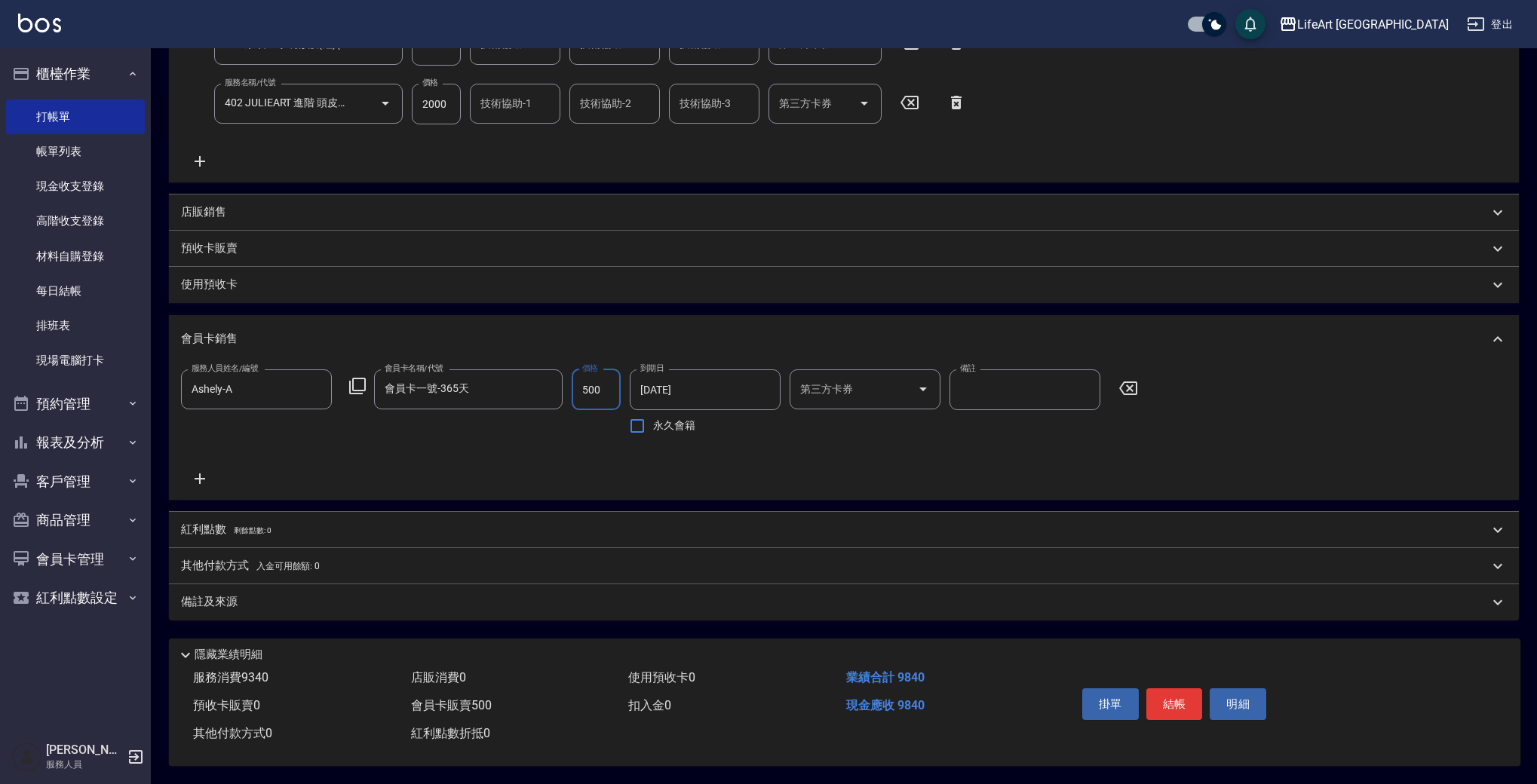
type input "500"
click at [274, 601] on div "備註及來源" at bounding box center [835, 602] width 1308 height 16
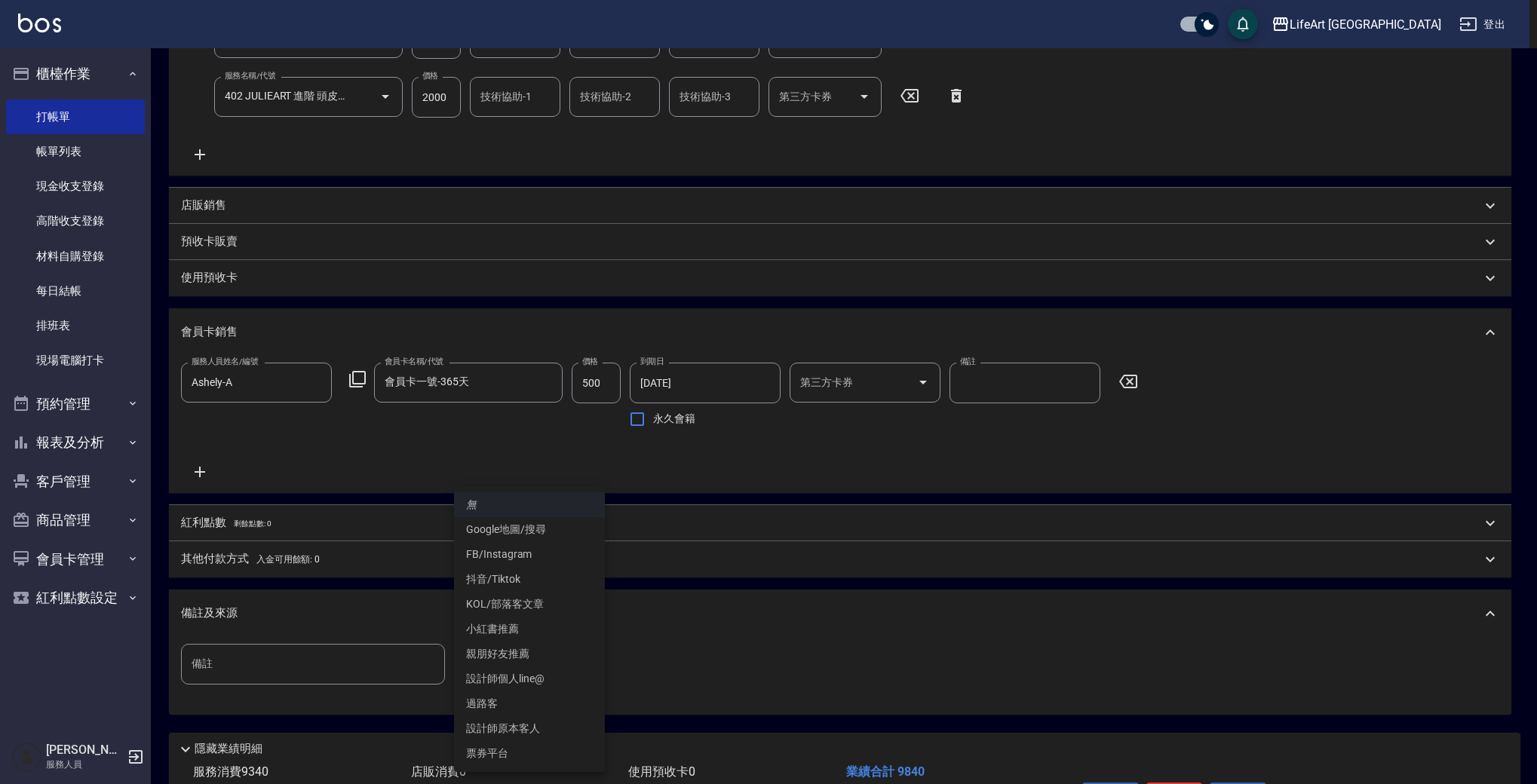
drag, startPoint x: 487, startPoint y: 654, endPoint x: 567, endPoint y: 718, distance: 102.4
click at [487, 654] on body "LifeArt 蘆洲 登出 櫃檯作業 打帳單 帳單列表 現金收支登錄 高階收支登錄 材料自購登錄 每日結帳 排班表 現場電腦打卡 預約管理 預約管理 單日預約…" at bounding box center [768, 238] width 1537 height 1280
click at [525, 561] on li "FB/Instagram" at bounding box center [529, 555] width 151 height 25
click at [518, 671] on body "LifeArt 蘆洲 登出 櫃檯作業 打帳單 帳單列表 現金收支登錄 高階收支登錄 材料自購登錄 每日結帳 排班表 現場電腦打卡 預約管理 預約管理 單日預約…" at bounding box center [768, 238] width 1537 height 1280
click at [543, 671] on li "設計師個人line@" at bounding box center [529, 679] width 151 height 25
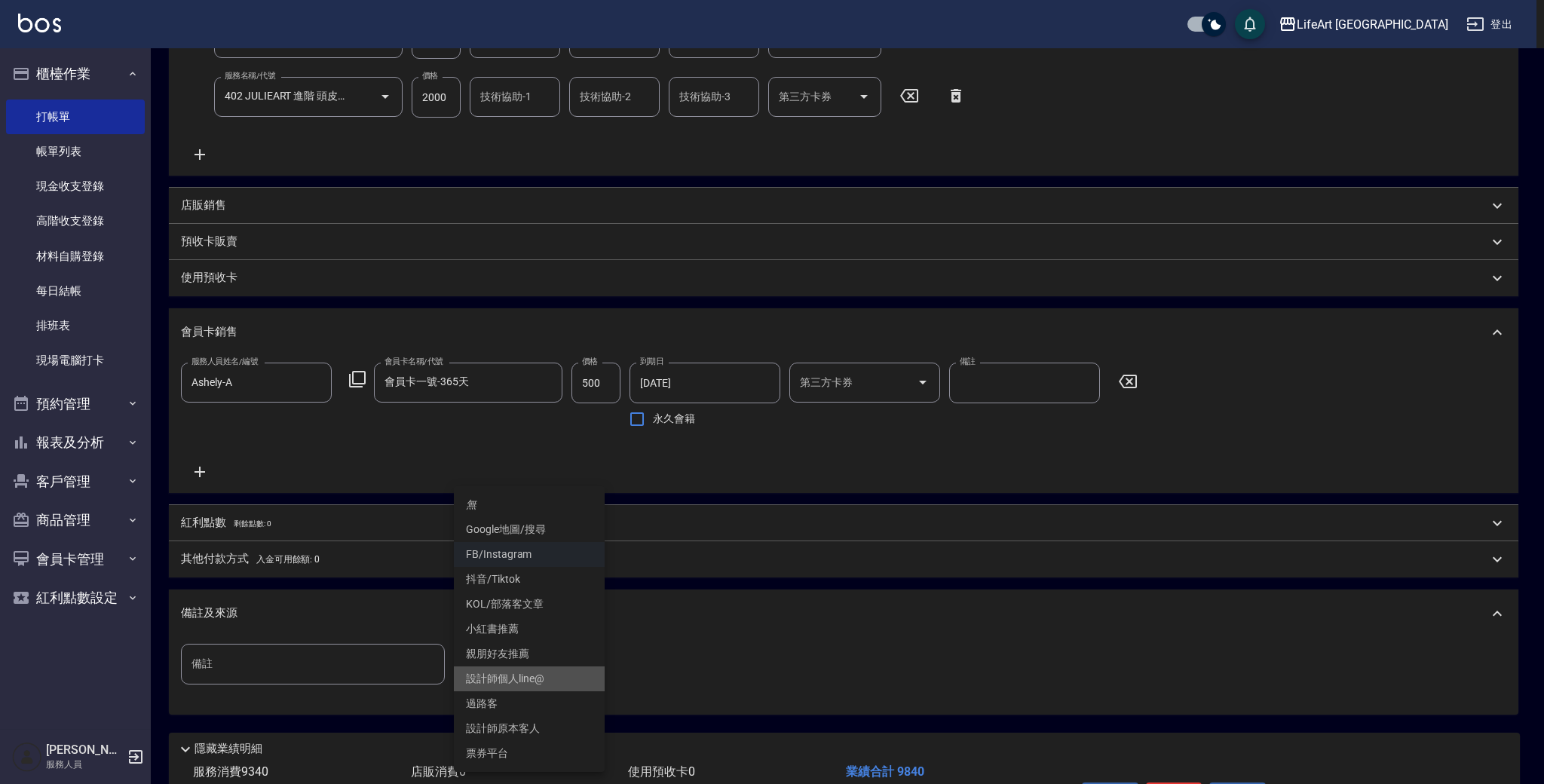
type input "設計師個人line@"
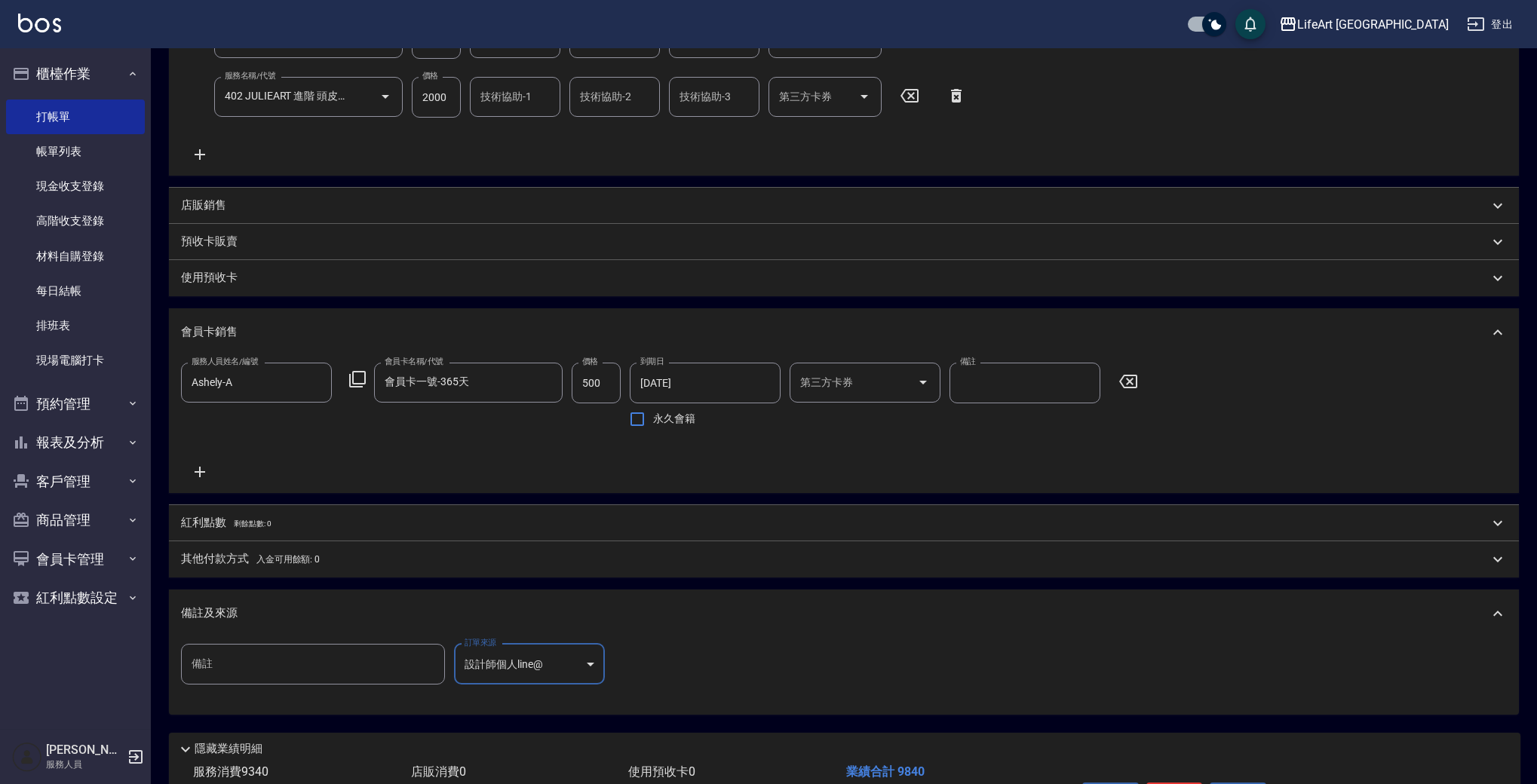
click at [254, 562] on p "其他付款方式 入金可用餘額: 0" at bounding box center [251, 559] width 139 height 16
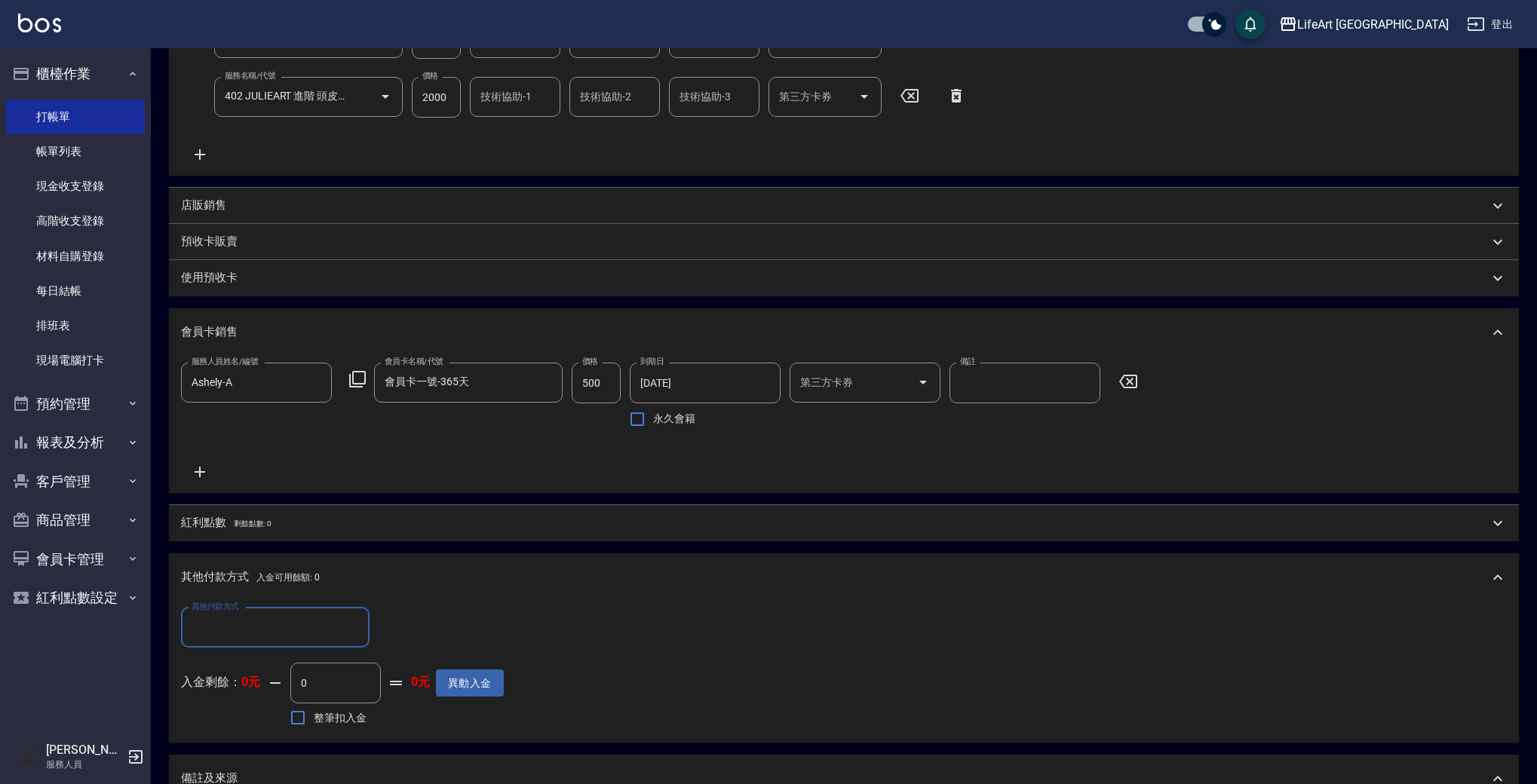
click at [264, 633] on input "其他付款方式" at bounding box center [275, 627] width 175 height 26
click at [283, 747] on span "信用卡" at bounding box center [275, 741] width 189 height 25
type input "信用卡"
click at [405, 644] on input "0" at bounding box center [434, 627] width 113 height 41
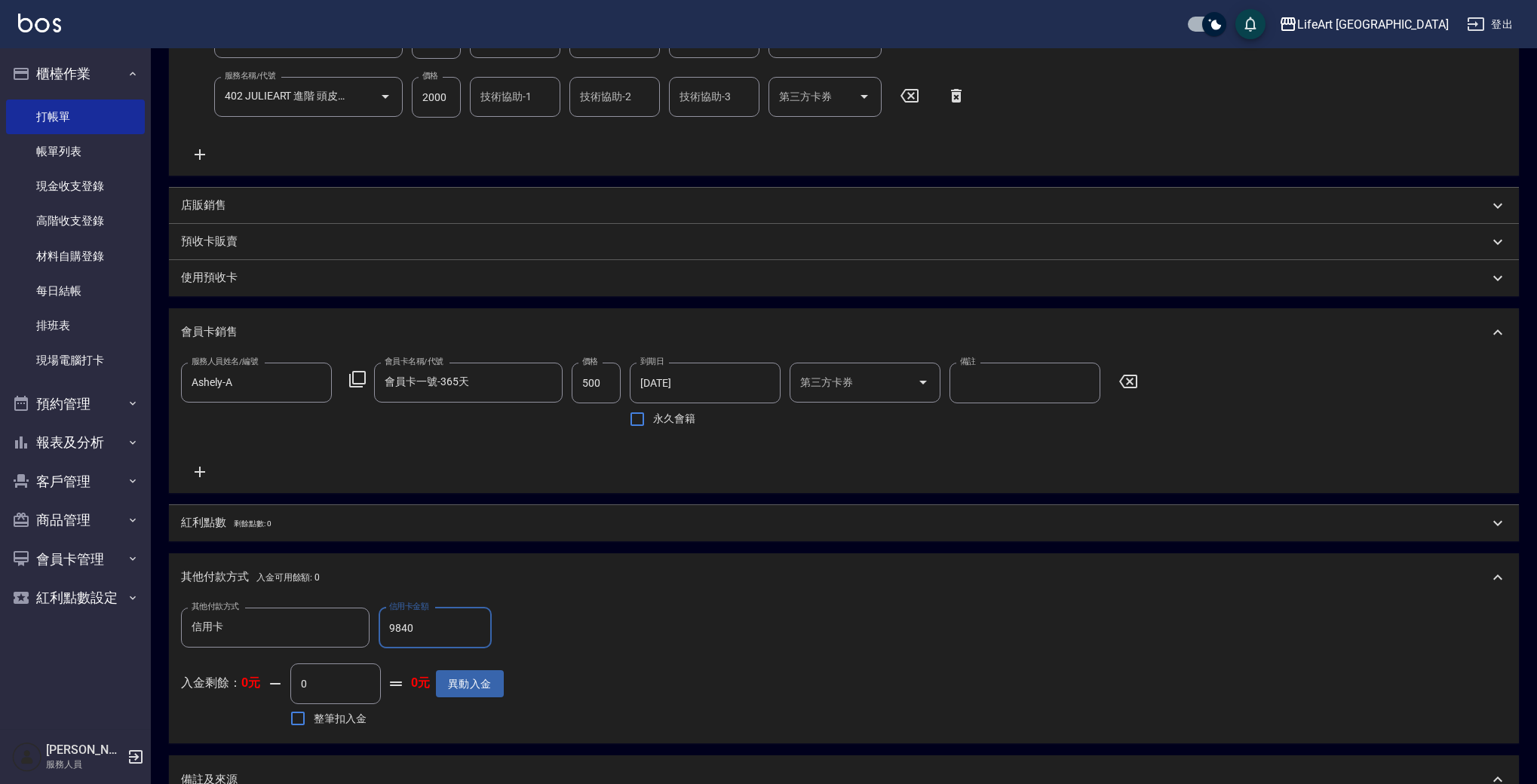
type input "9840"
click at [270, 527] on span "剩餘點數: 0" at bounding box center [253, 523] width 38 height 8
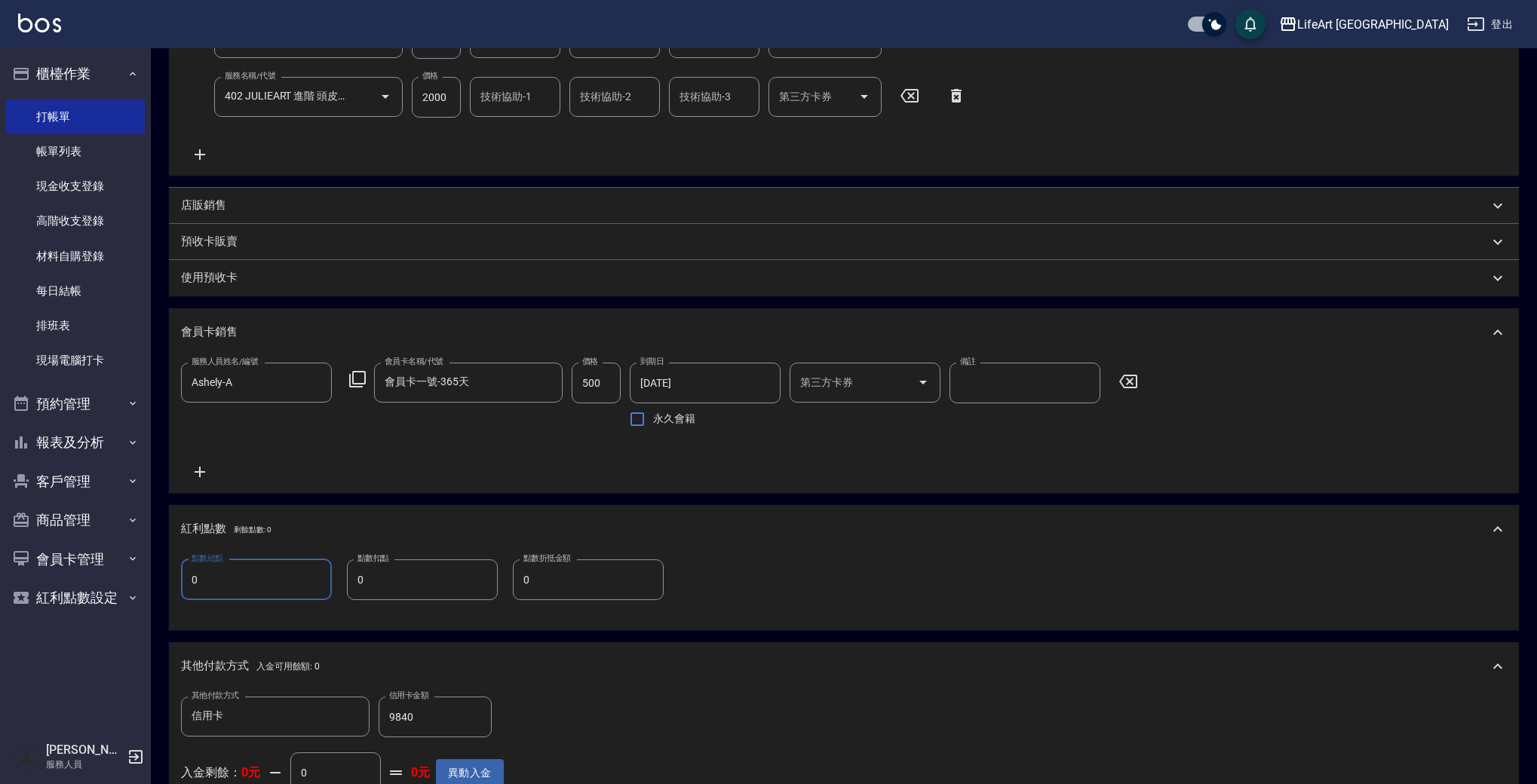
click at [268, 582] on input "0" at bounding box center [256, 579] width 151 height 41
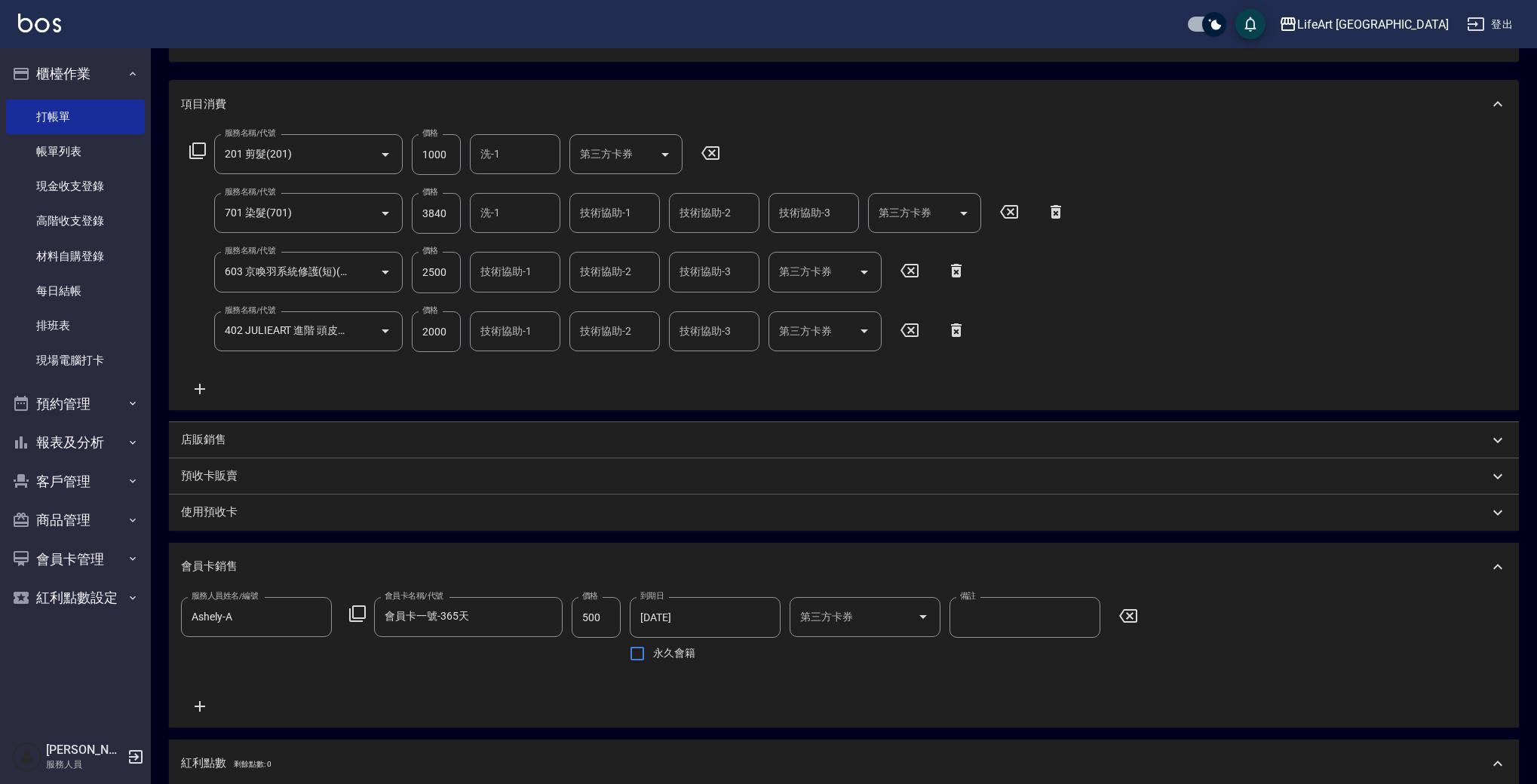
scroll to position [146, 0]
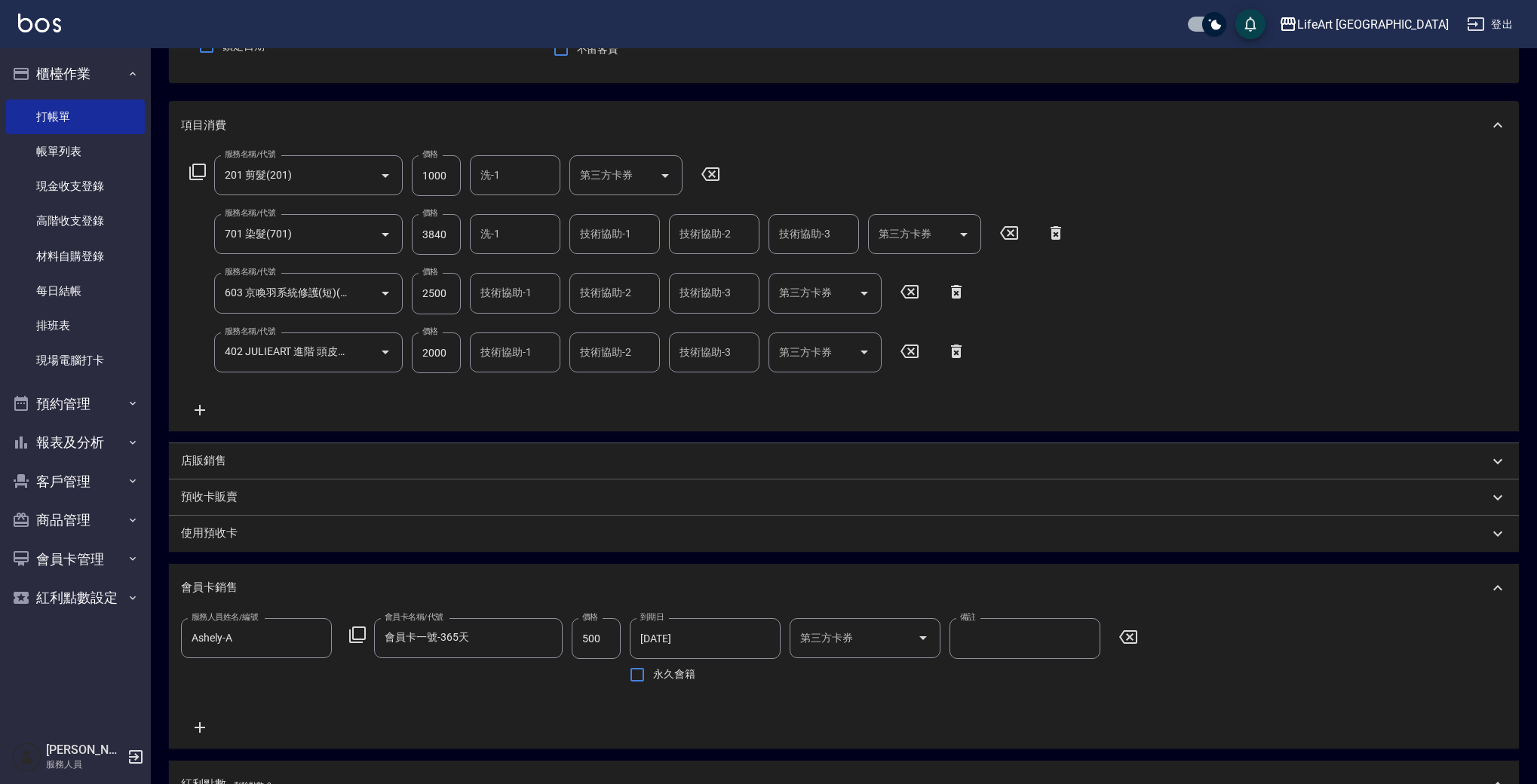
type input "19"
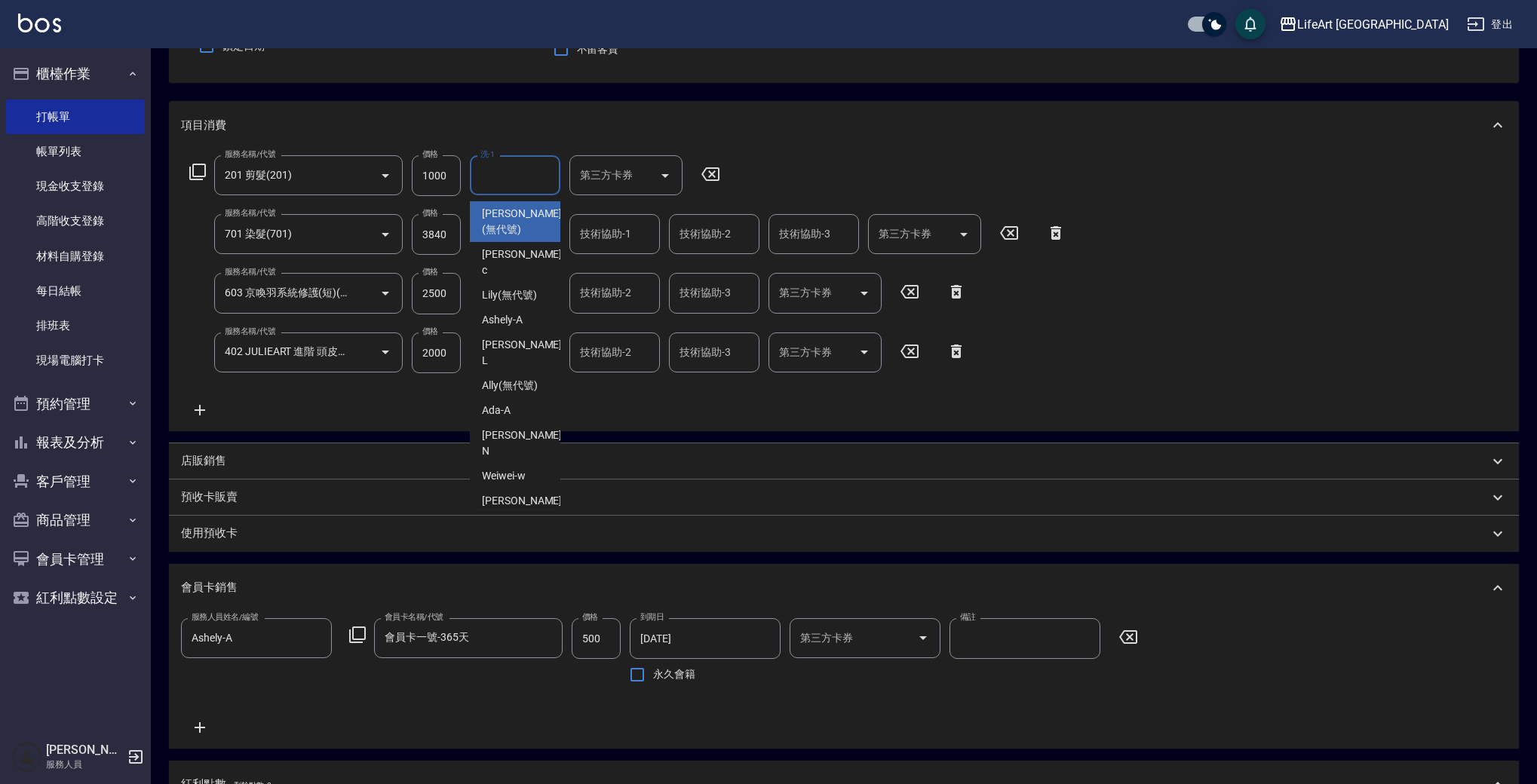
click at [505, 173] on input "洗-1" at bounding box center [514, 175] width 77 height 26
click at [527, 215] on div "Casey -c" at bounding box center [515, 221] width 90 height 41
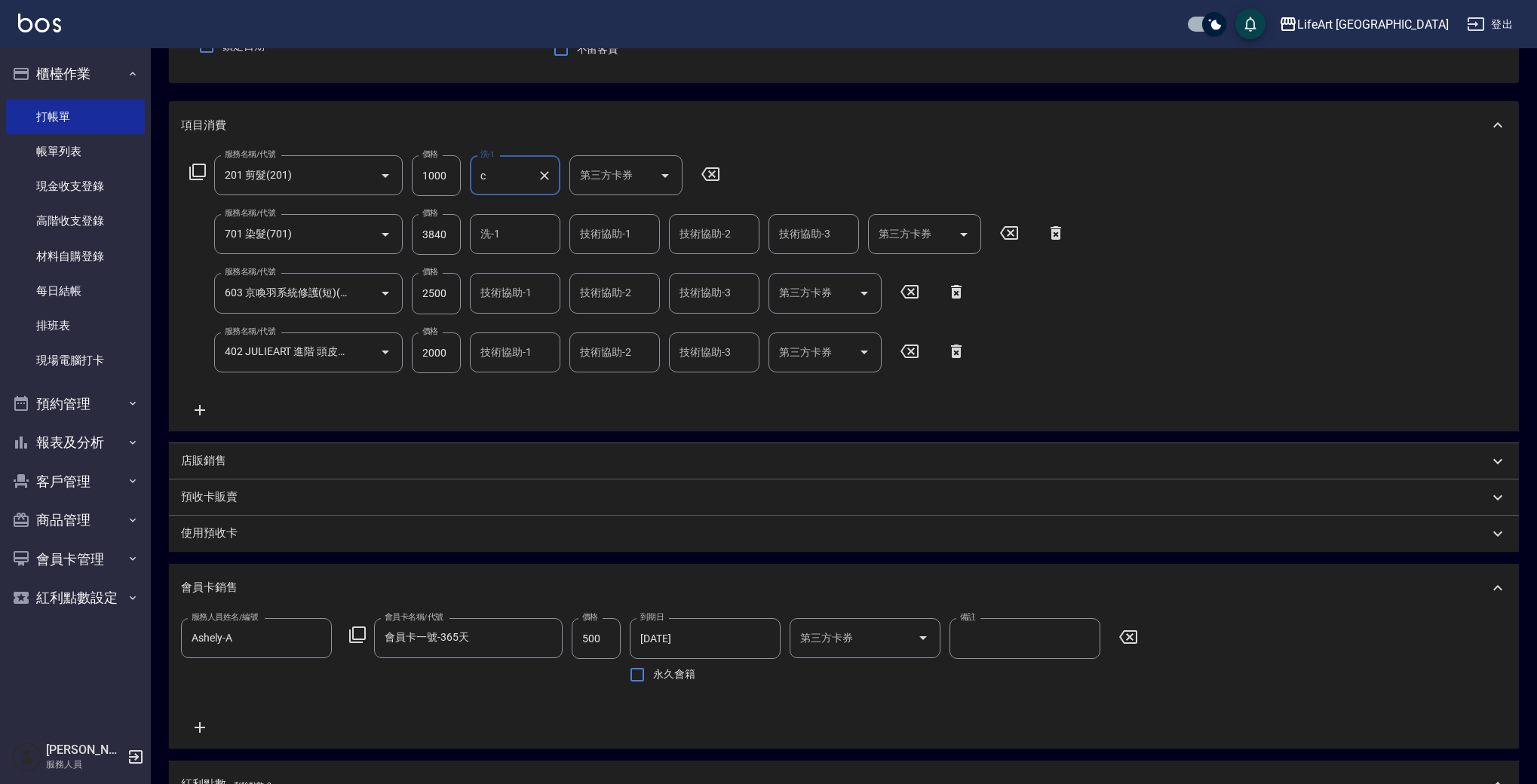
type input "Casey-c"
click at [630, 236] on input "技術協助-1" at bounding box center [614, 234] width 77 height 26
click at [634, 285] on div "Casey -c" at bounding box center [615, 281] width 90 height 41
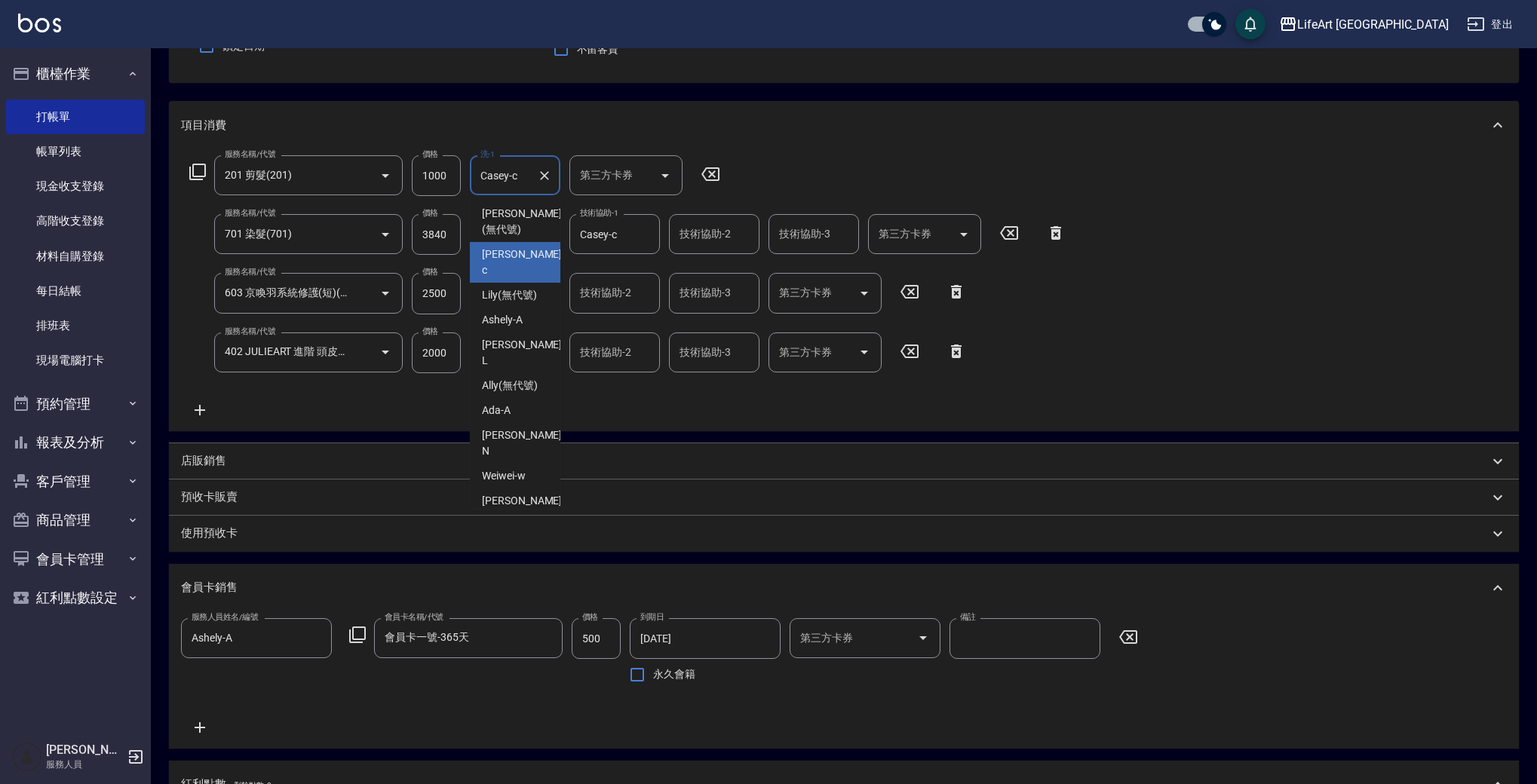
click at [521, 168] on input "Casey-c" at bounding box center [504, 175] width 54 height 26
click at [549, 179] on icon "Clear" at bounding box center [544, 175] width 15 height 15
click at [692, 230] on div "技術協助-2 技術協助-2" at bounding box center [714, 234] width 90 height 40
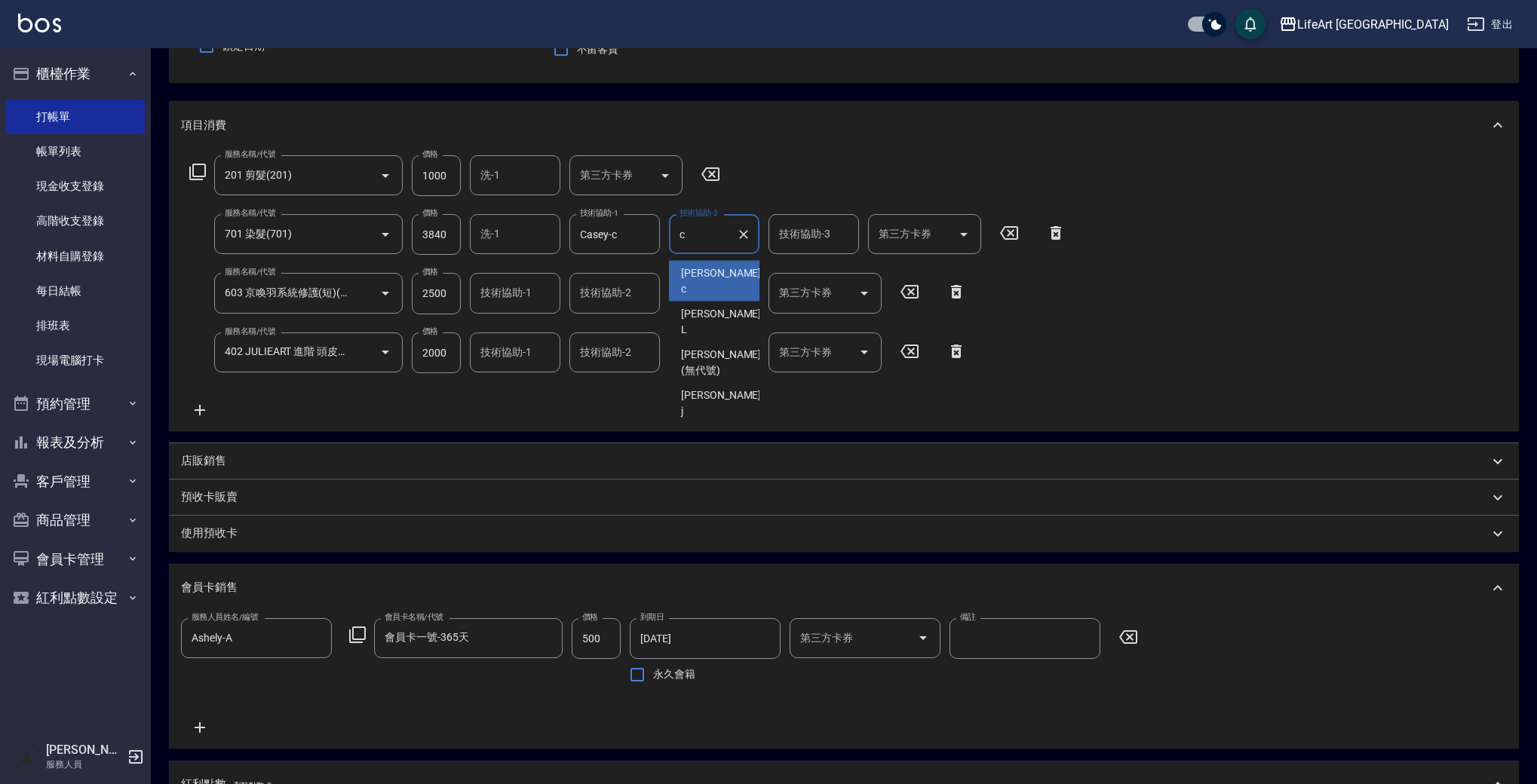
click at [722, 268] on div "Casey -c" at bounding box center [714, 281] width 90 height 41
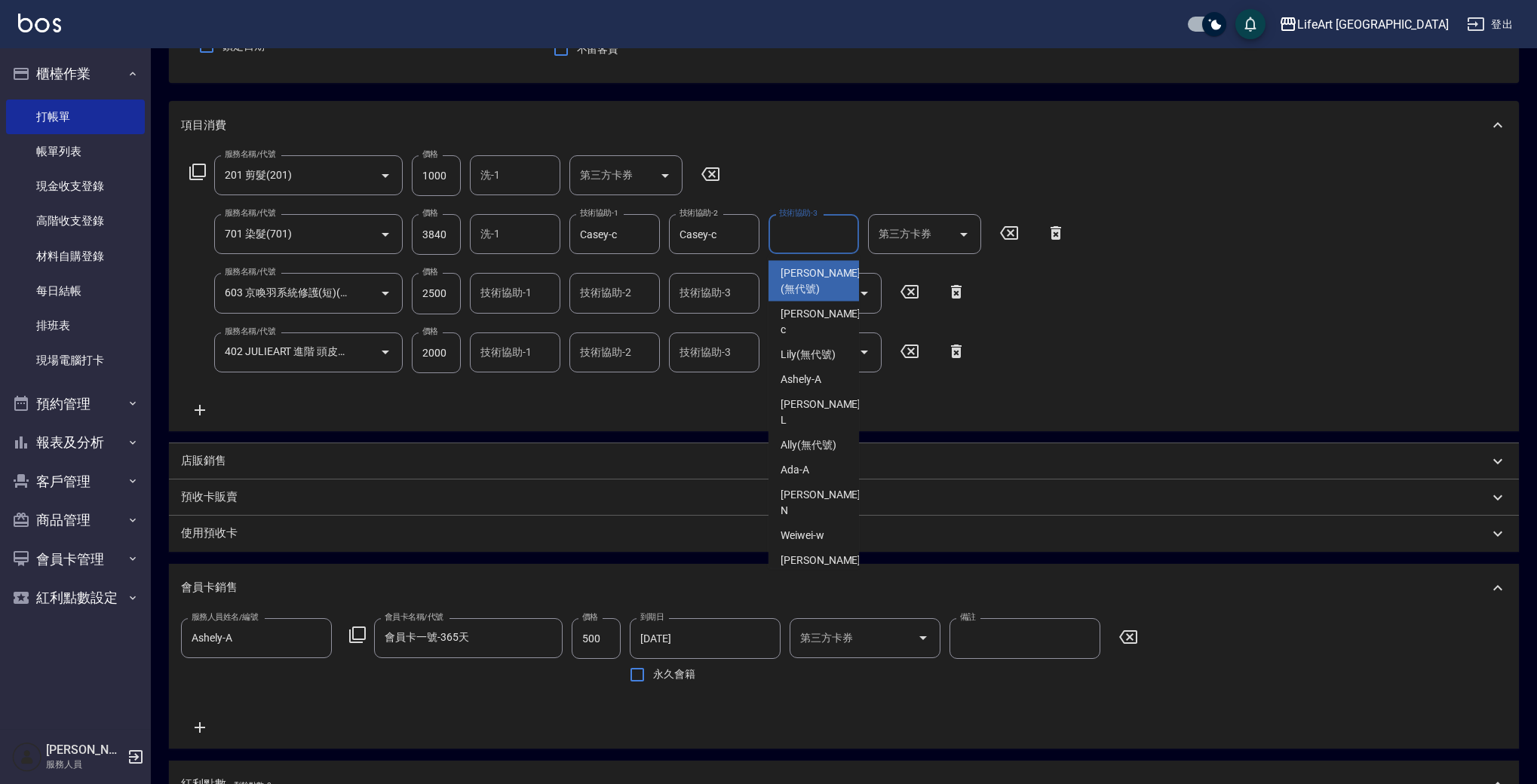
click at [808, 232] on div "技術協助-3 技術協助-3" at bounding box center [813, 234] width 90 height 40
click at [814, 274] on span "Casey -c" at bounding box center [822, 281] width 83 height 32
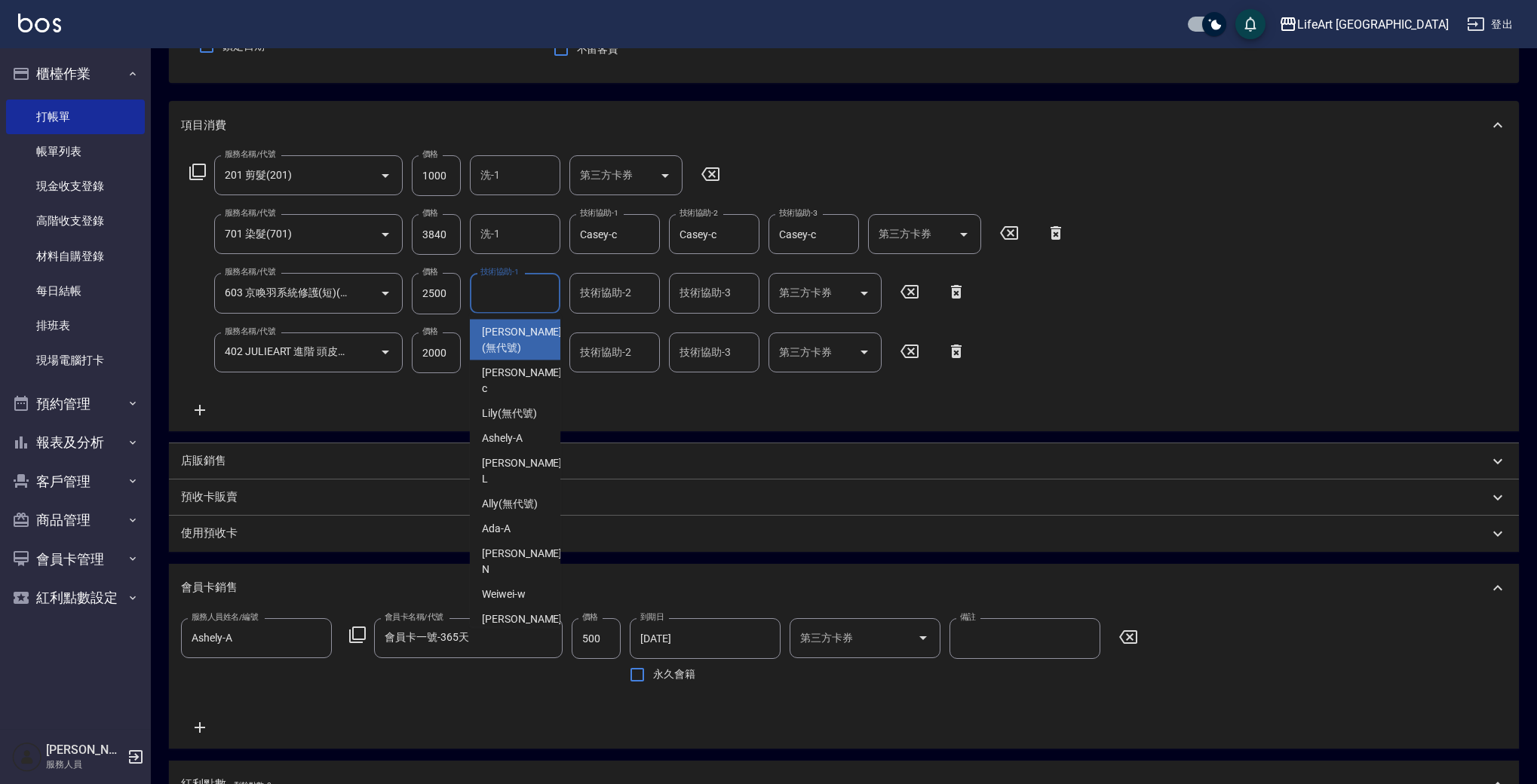
click at [527, 299] on input "技術協助-1" at bounding box center [514, 292] width 77 height 26
click at [528, 336] on div "Casey -c" at bounding box center [515, 339] width 90 height 41
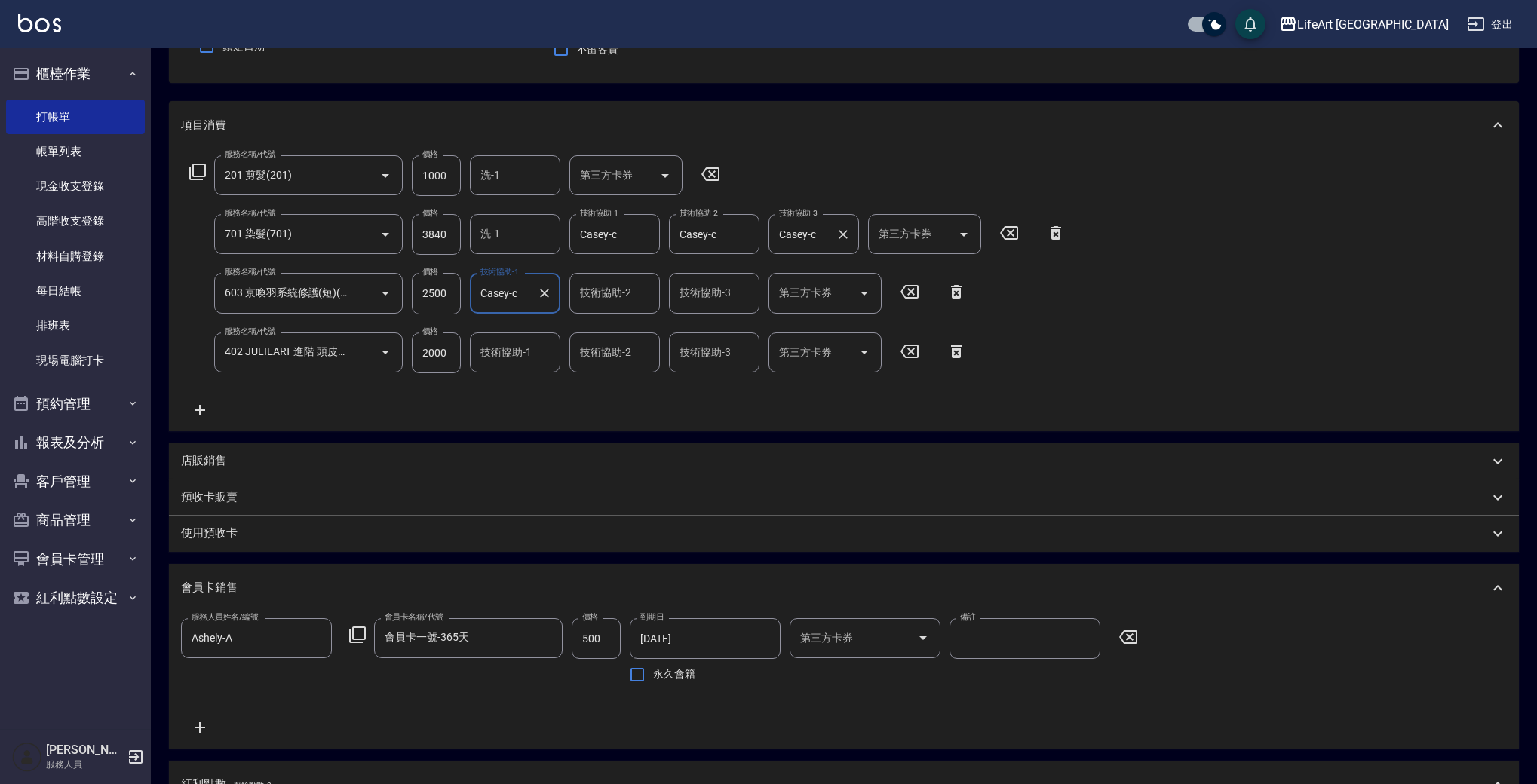
click at [787, 229] on input "Casey-c" at bounding box center [802, 234] width 54 height 26
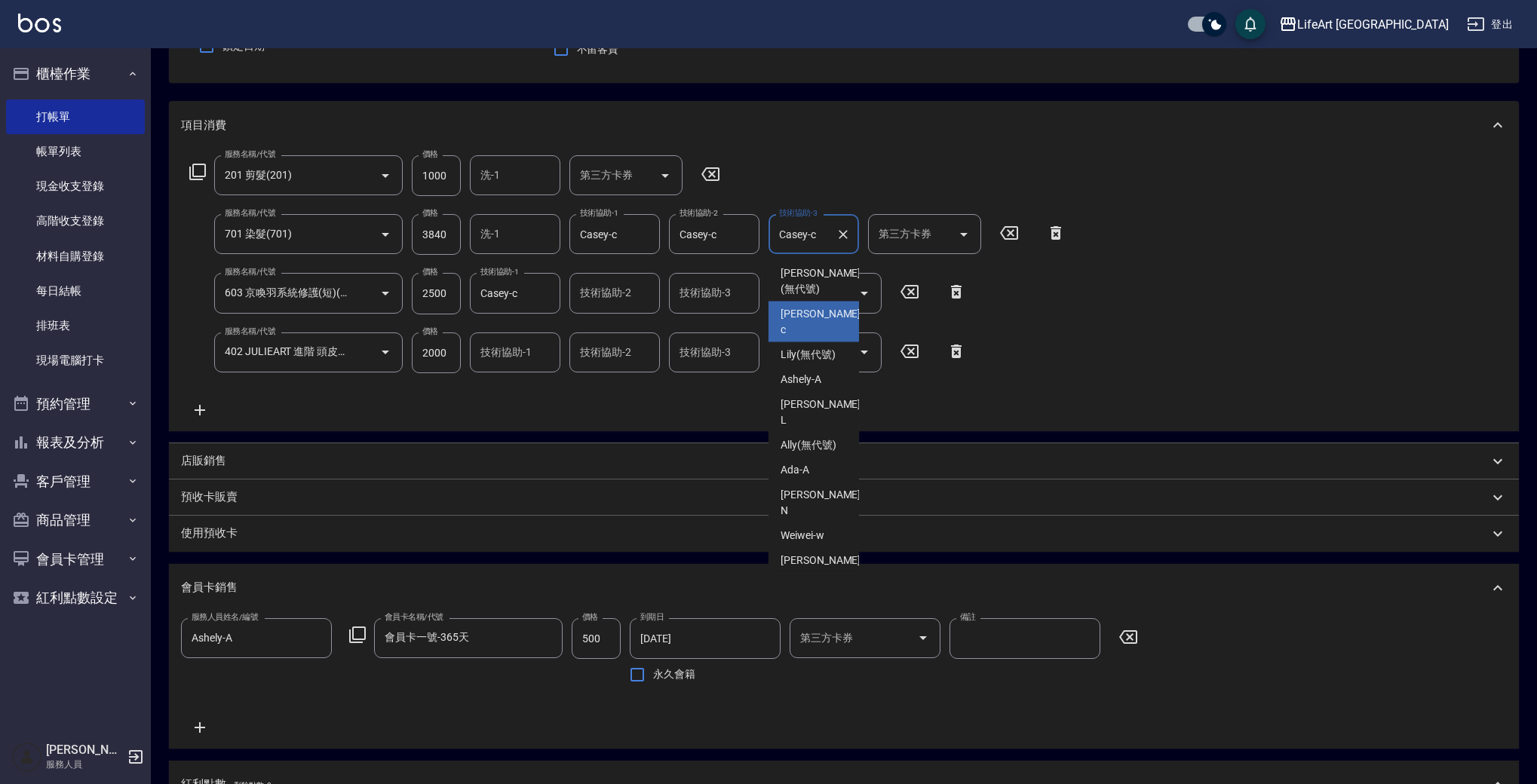
click at [787, 228] on input "Casey-c" at bounding box center [802, 234] width 54 height 26
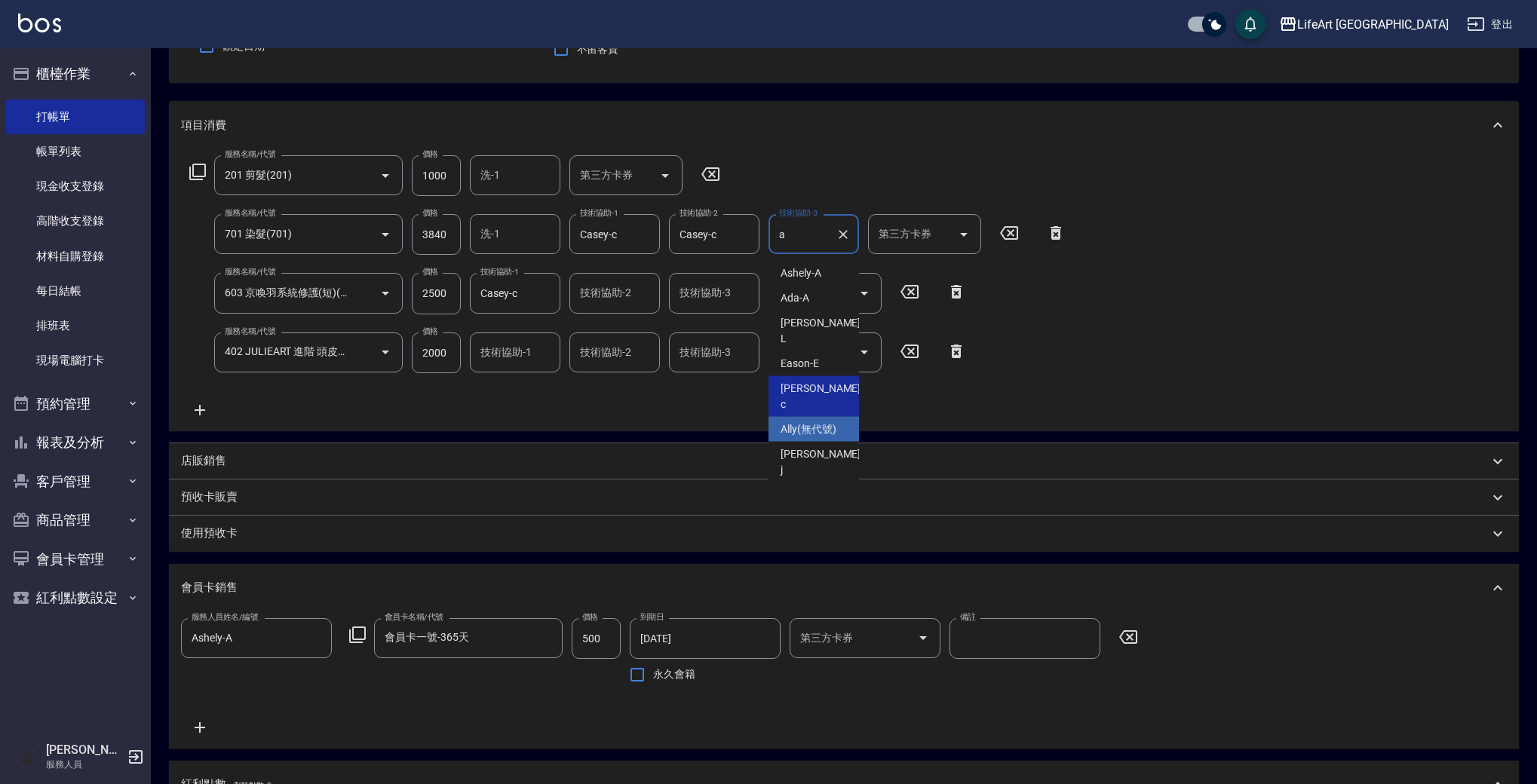
click at [808, 421] on span "Ally (無代號)" at bounding box center [809, 429] width 56 height 16
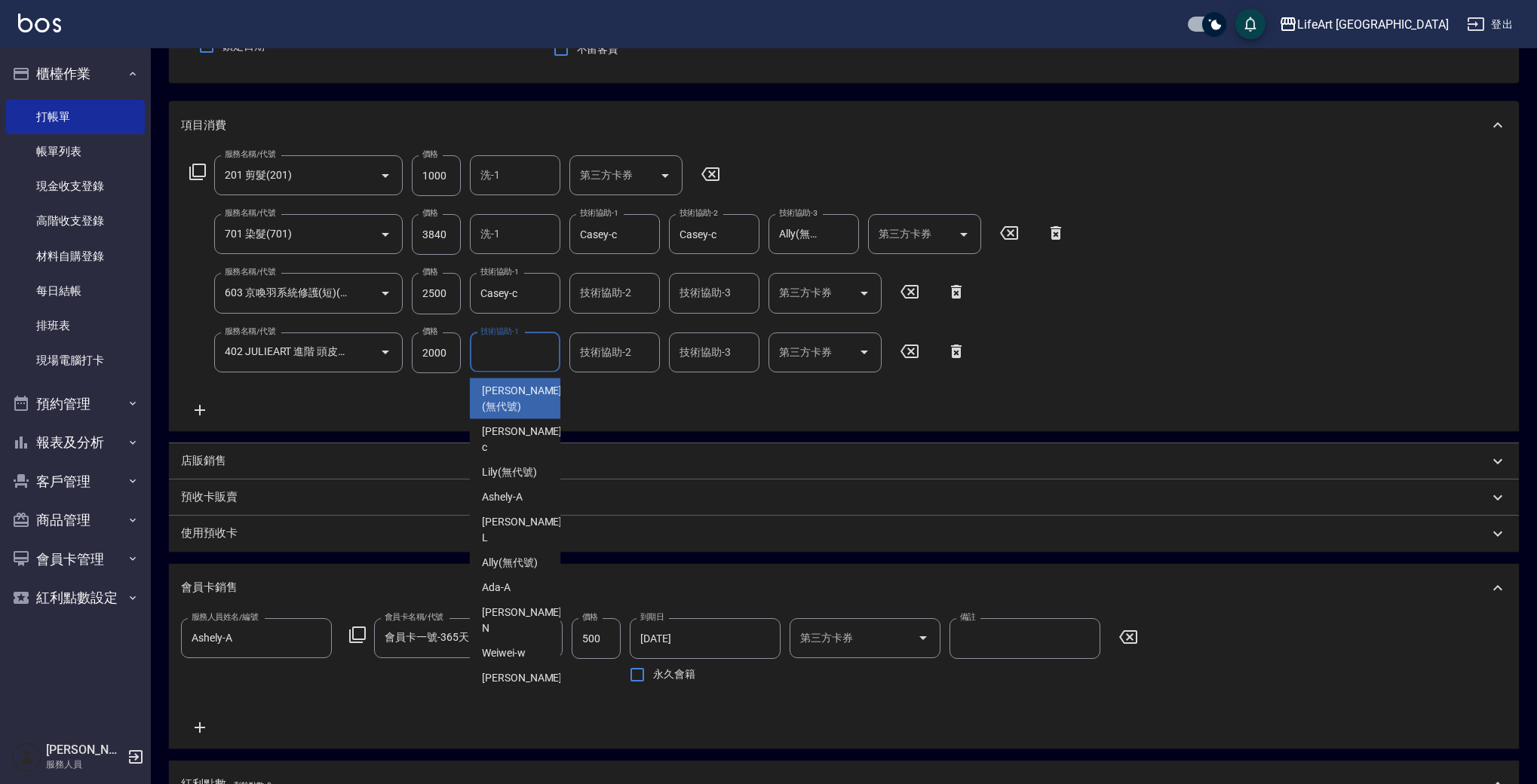
click at [521, 353] on input "技術協助-1" at bounding box center [514, 352] width 77 height 26
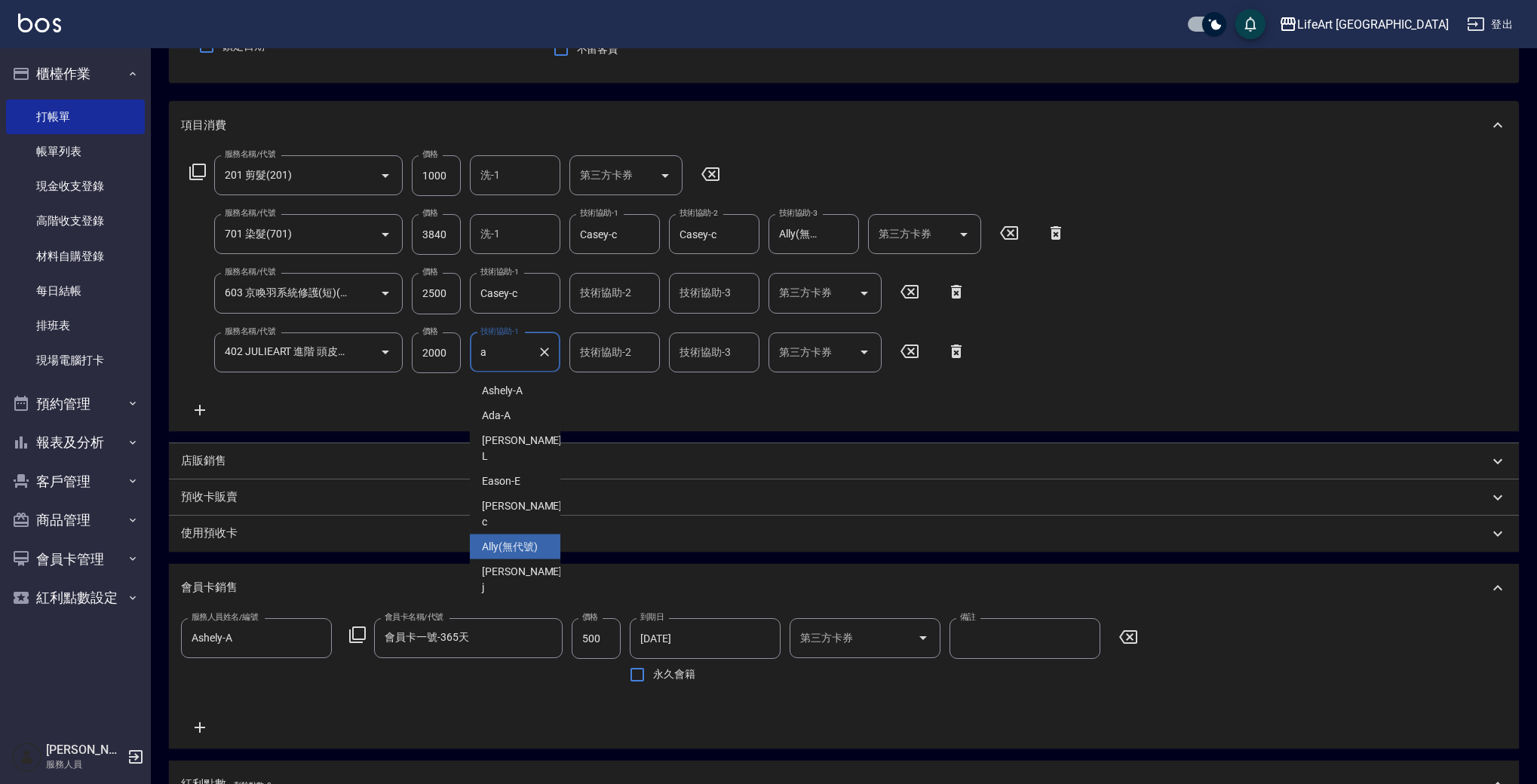
click at [540, 534] on div "Ally (無代號)" at bounding box center [515, 547] width 90 height 25
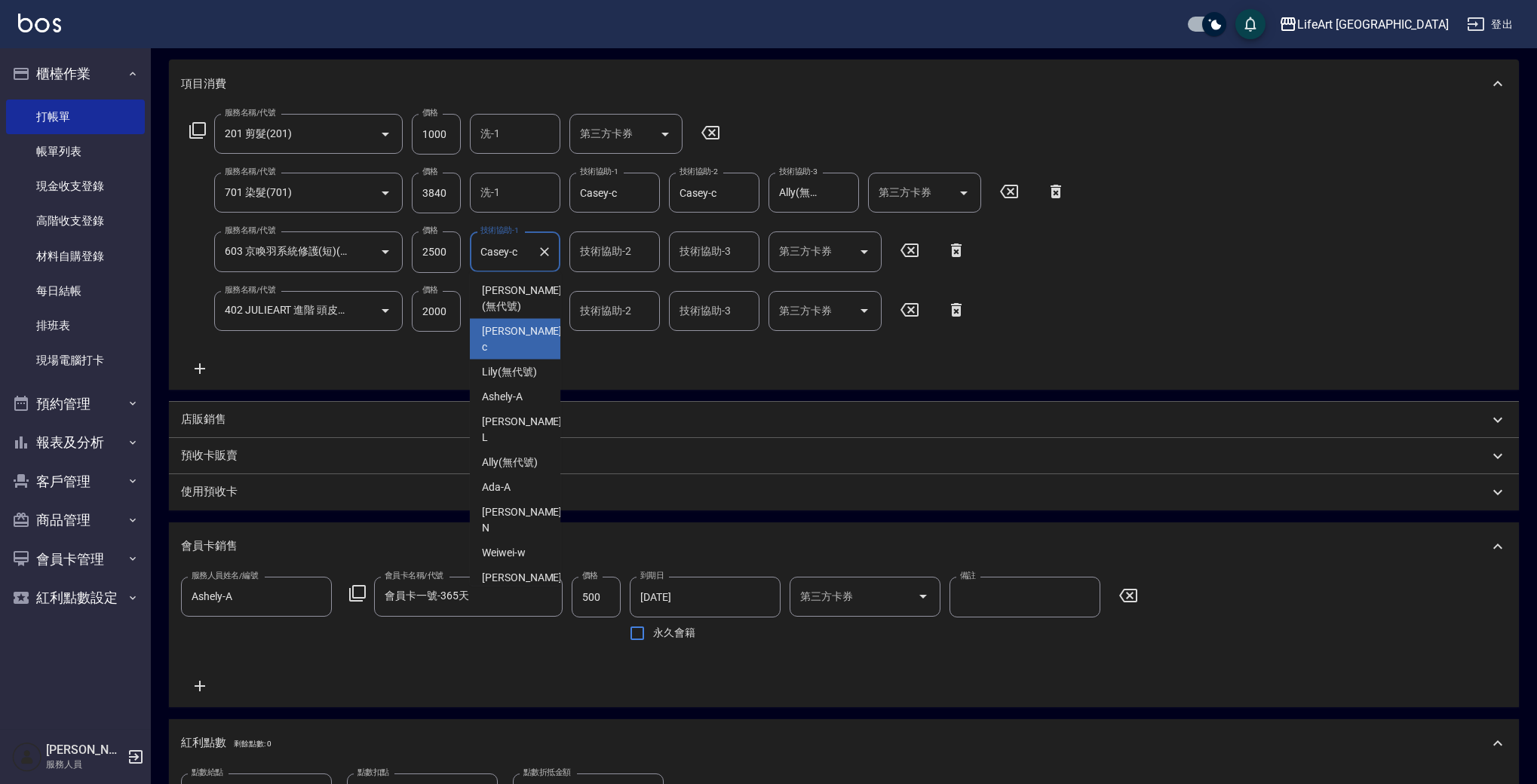
click at [520, 241] on input "Casey-c" at bounding box center [504, 251] width 54 height 26
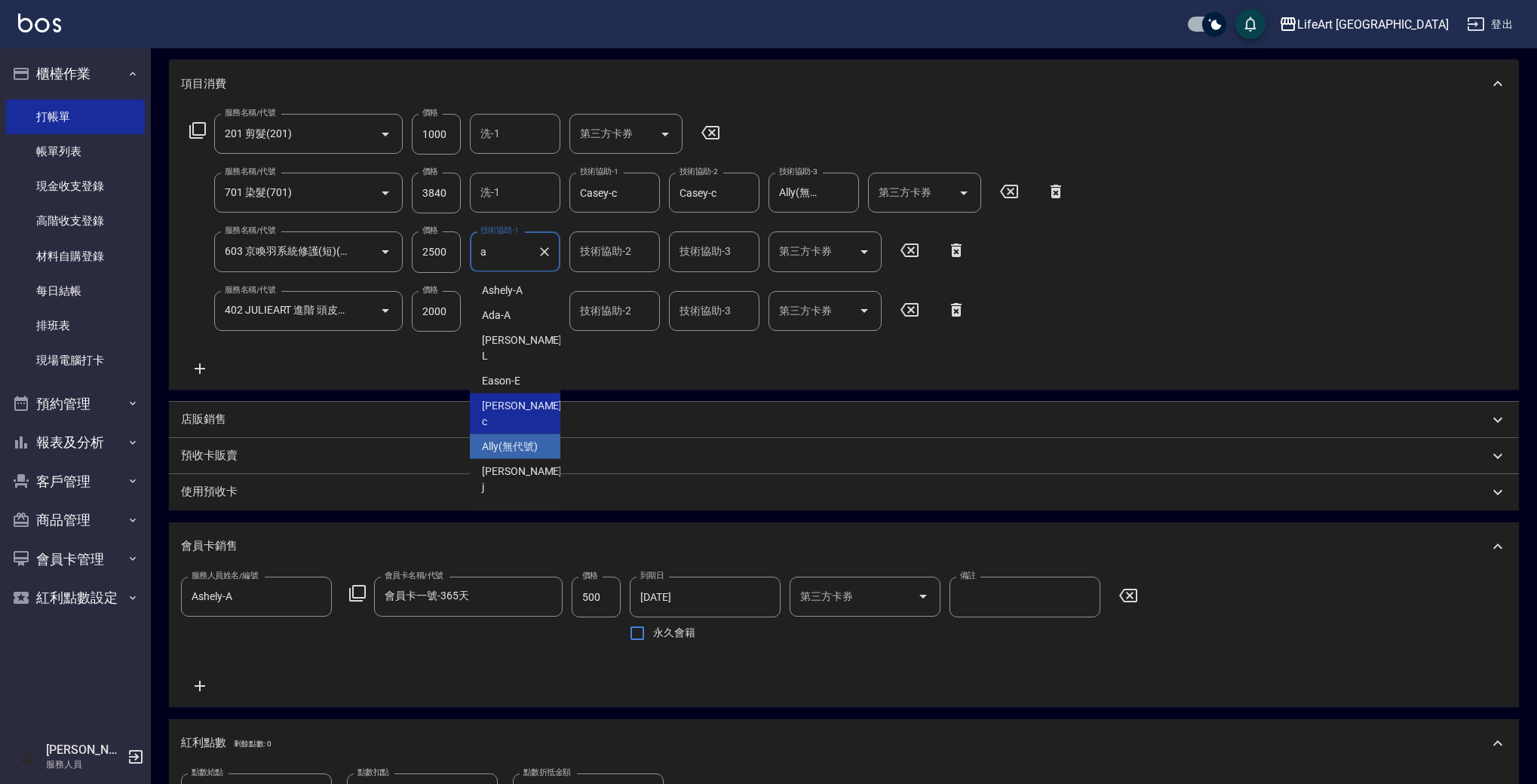
click at [538, 434] on div "Ally (無代號)" at bounding box center [515, 447] width 90 height 25
click at [603, 362] on div "服務名稱/代號 201 剪髮(201) 服務名稱/代號 價格 1000 價格 洗-1 洗-1 第三方卡券 第三方卡券 服務名稱/代號 701 染髮(701) …" at bounding box center [628, 245] width 893 height 263
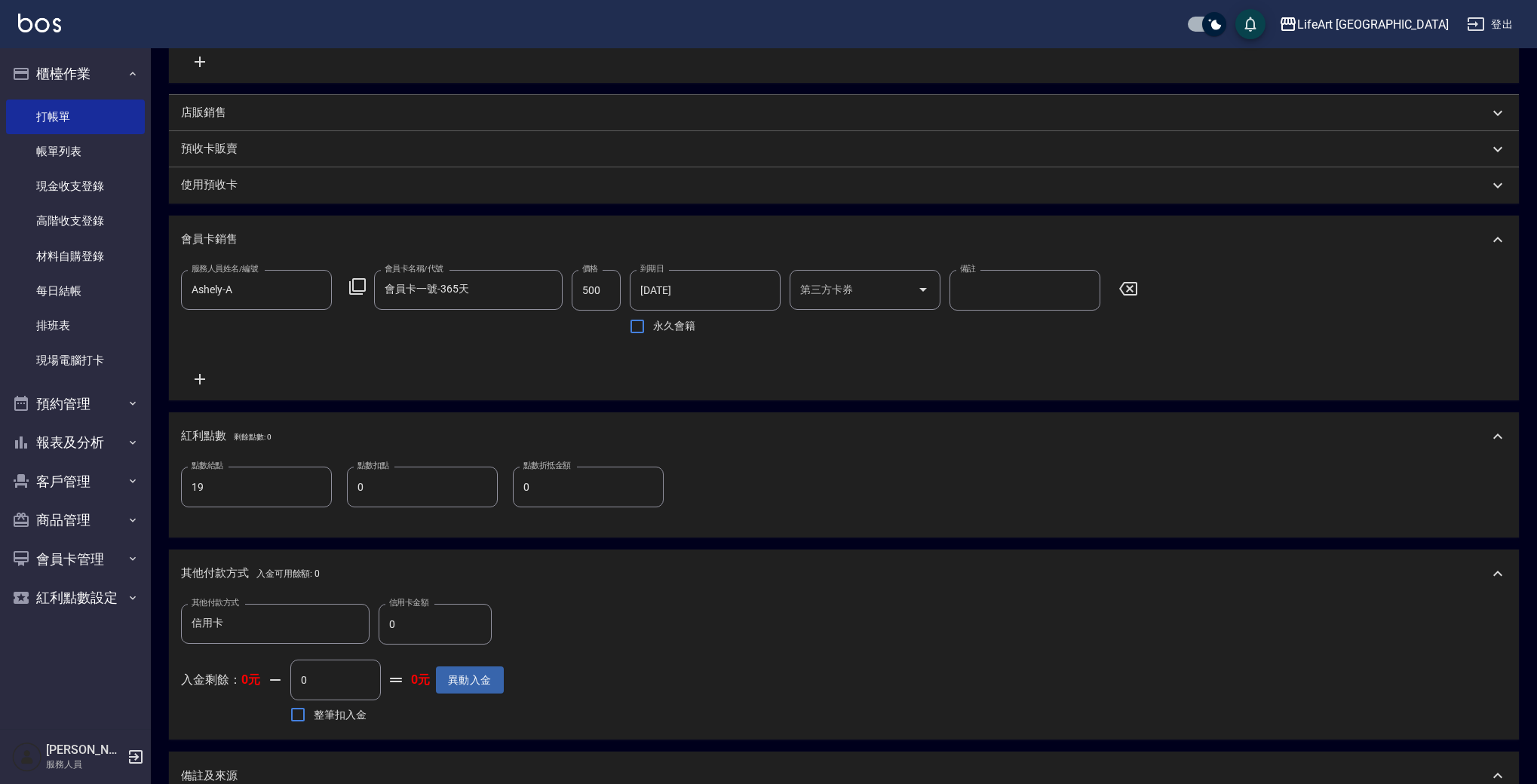
scroll to position [758, 0]
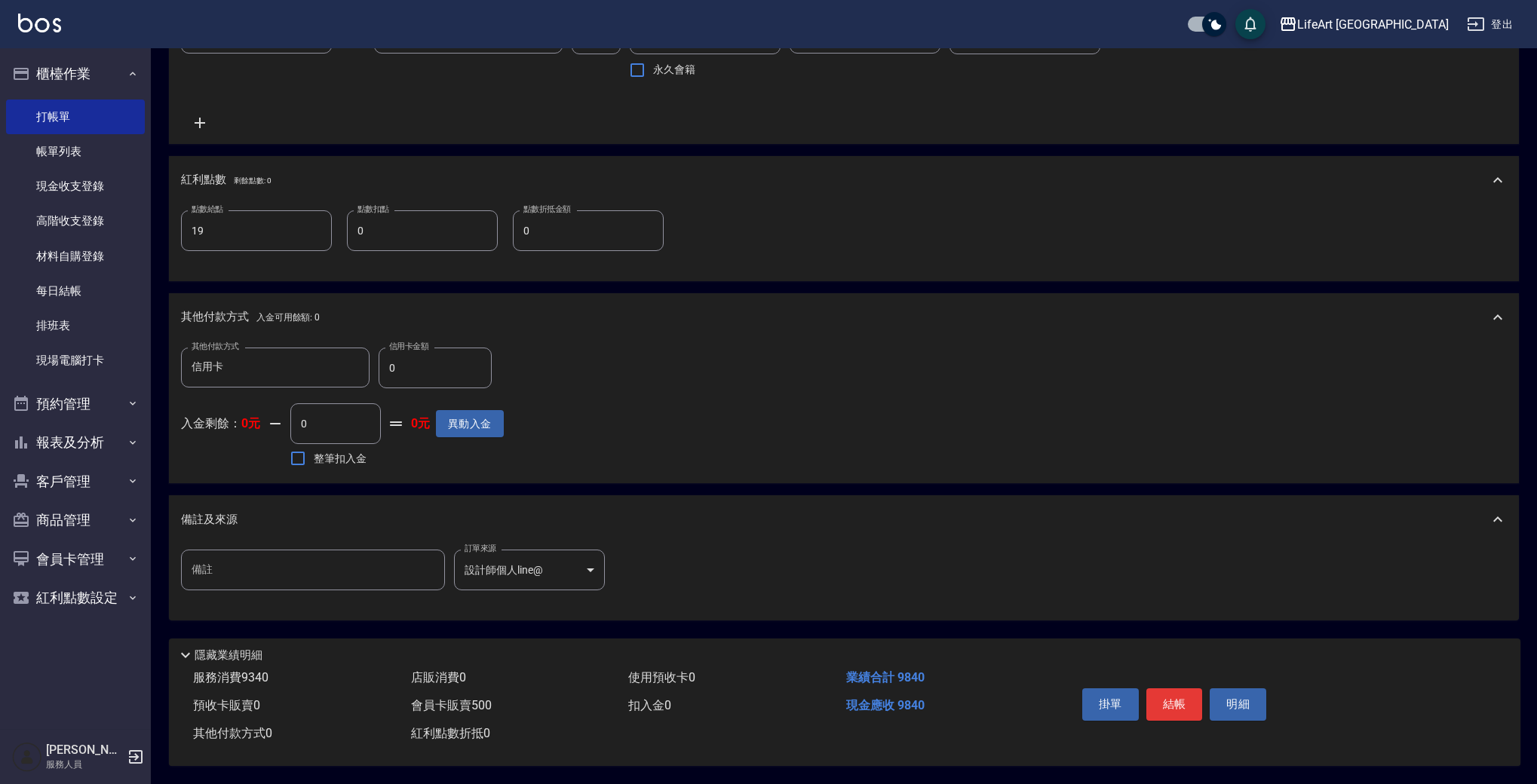
click at [436, 375] on input "0" at bounding box center [434, 367] width 113 height 41
click at [1190, 696] on button "結帳" at bounding box center [1174, 704] width 57 height 32
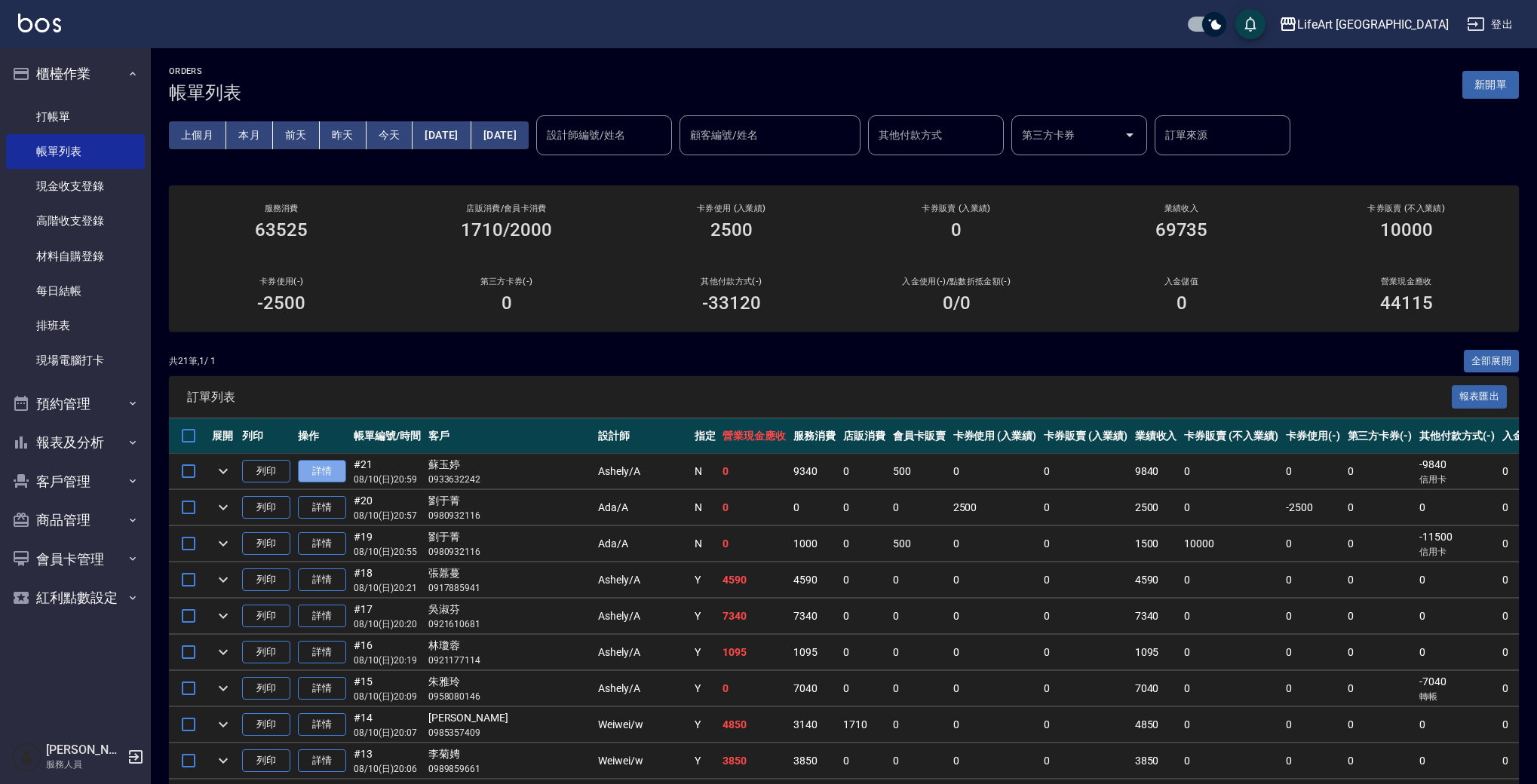
click at [312, 475] on link "詳情" at bounding box center [321, 472] width 48 height 23
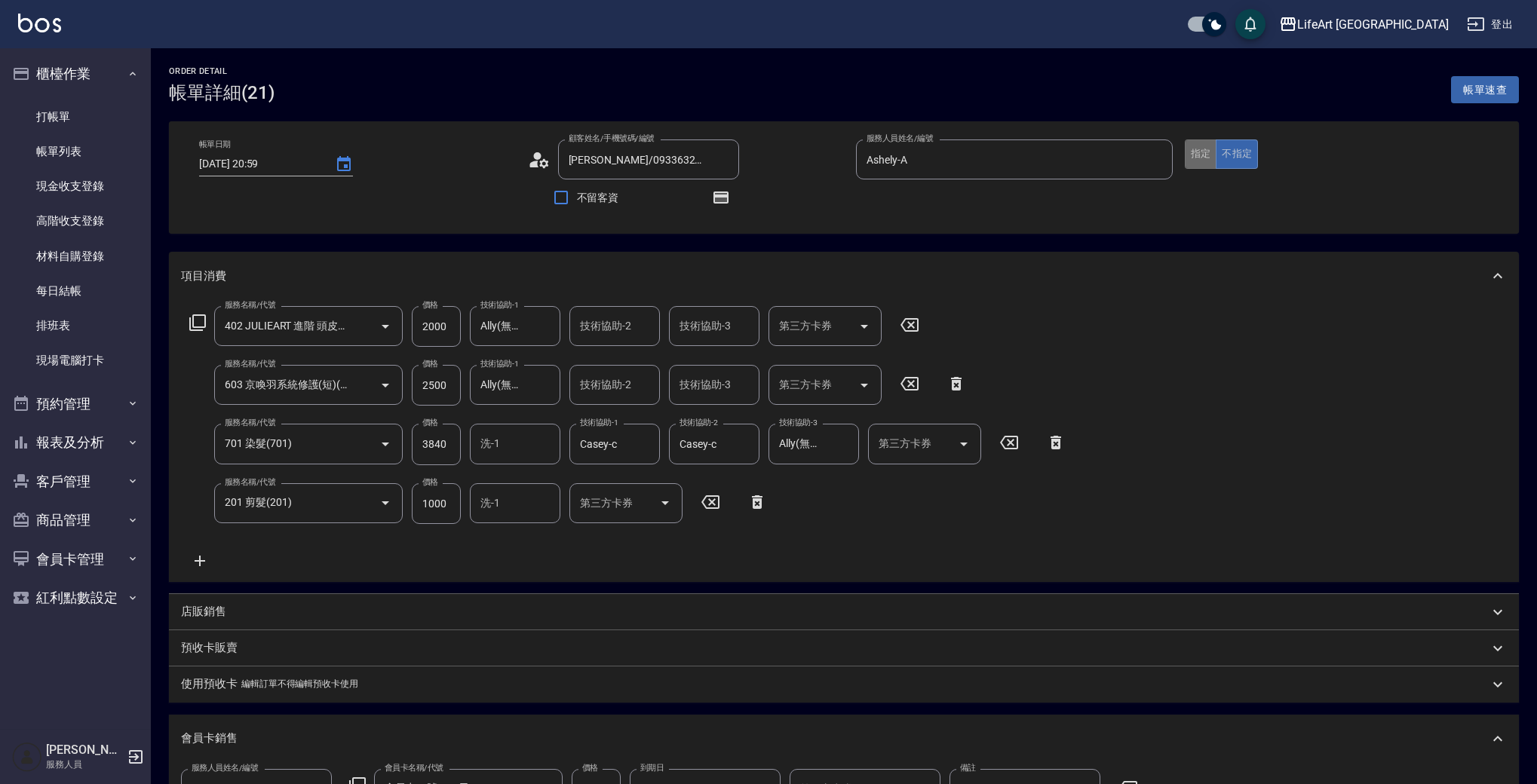
click at [1198, 153] on button "指定" at bounding box center [1201, 154] width 32 height 30
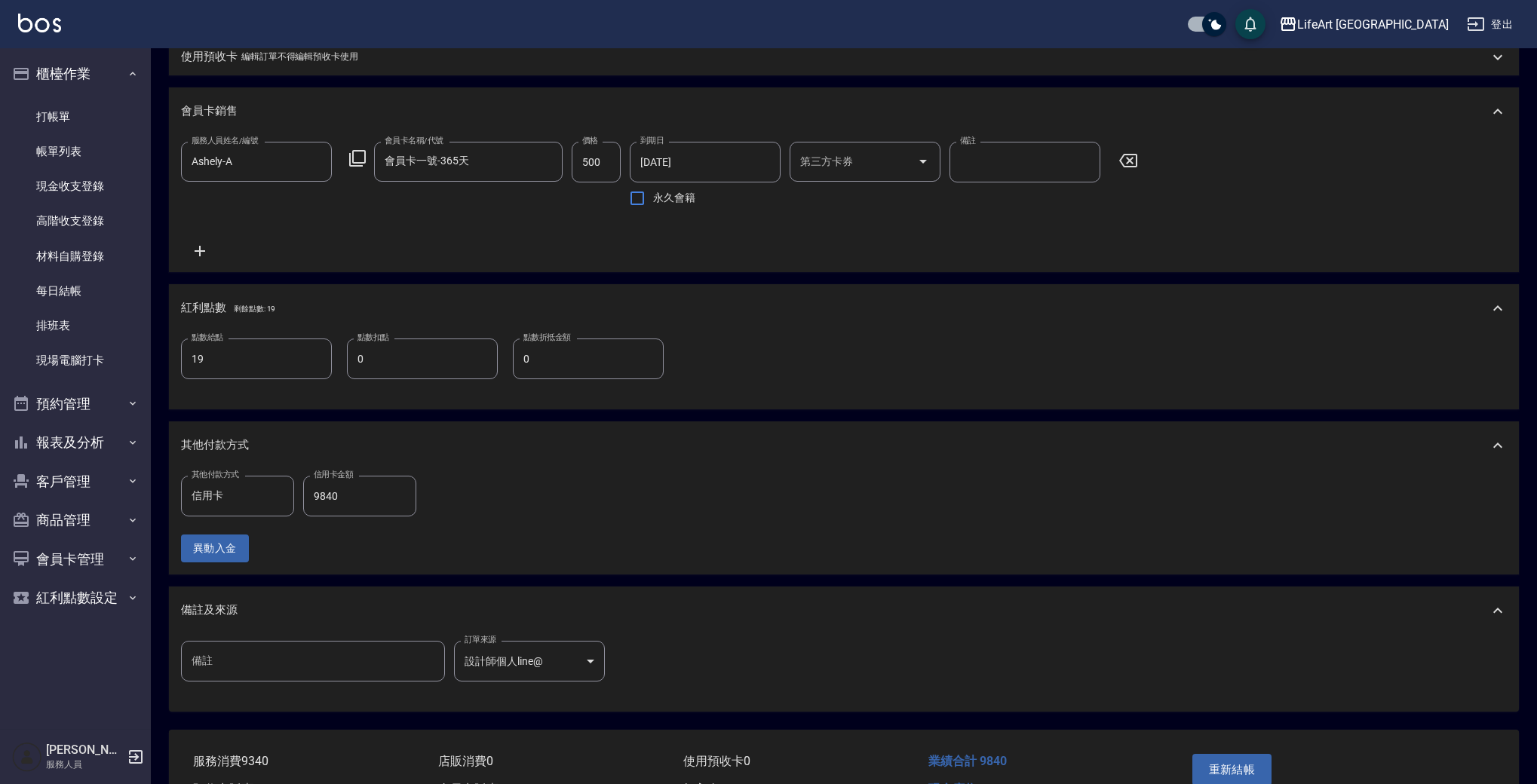
scroll to position [728, 0]
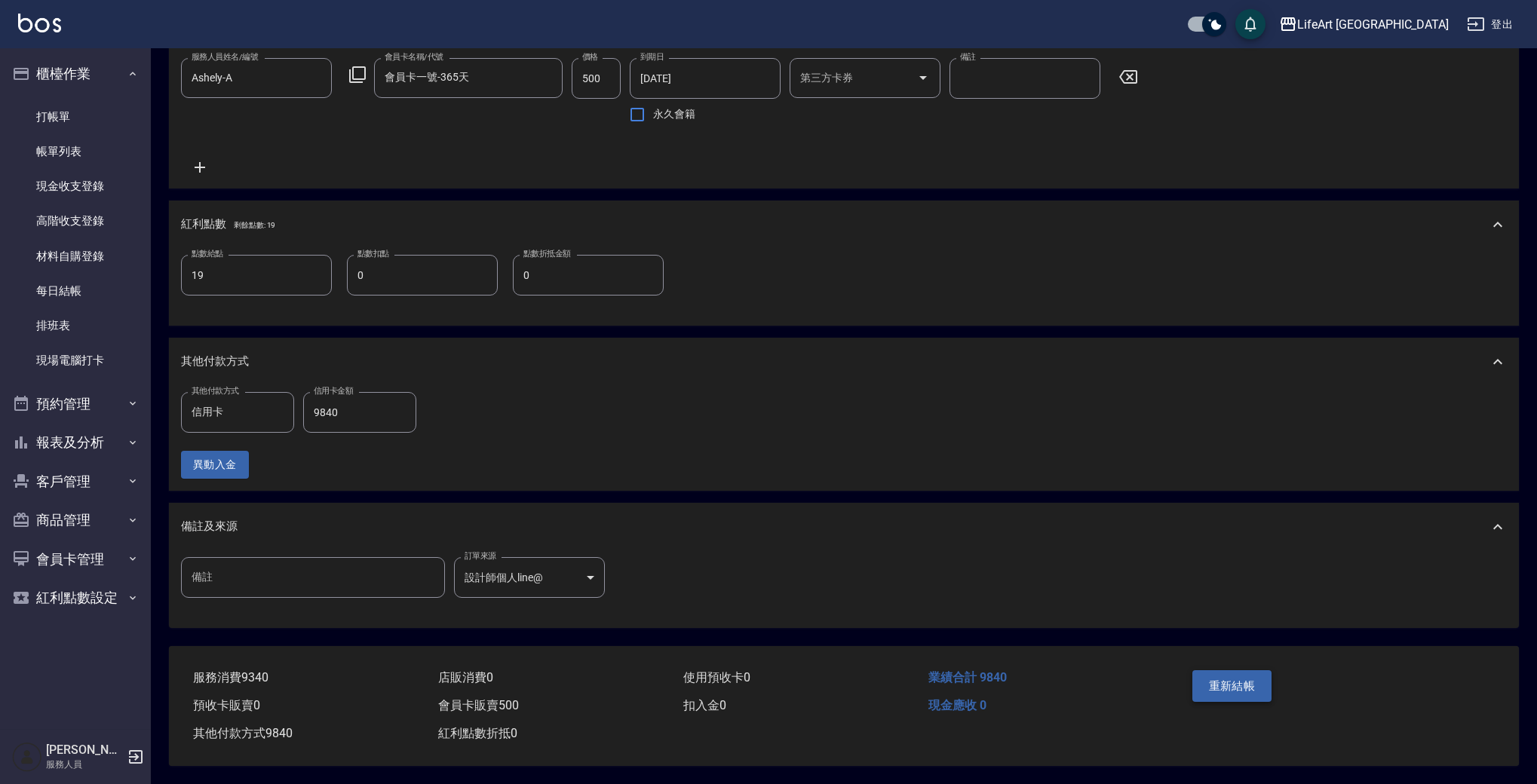
click at [1254, 675] on button "重新結帳" at bounding box center [1232, 686] width 80 height 32
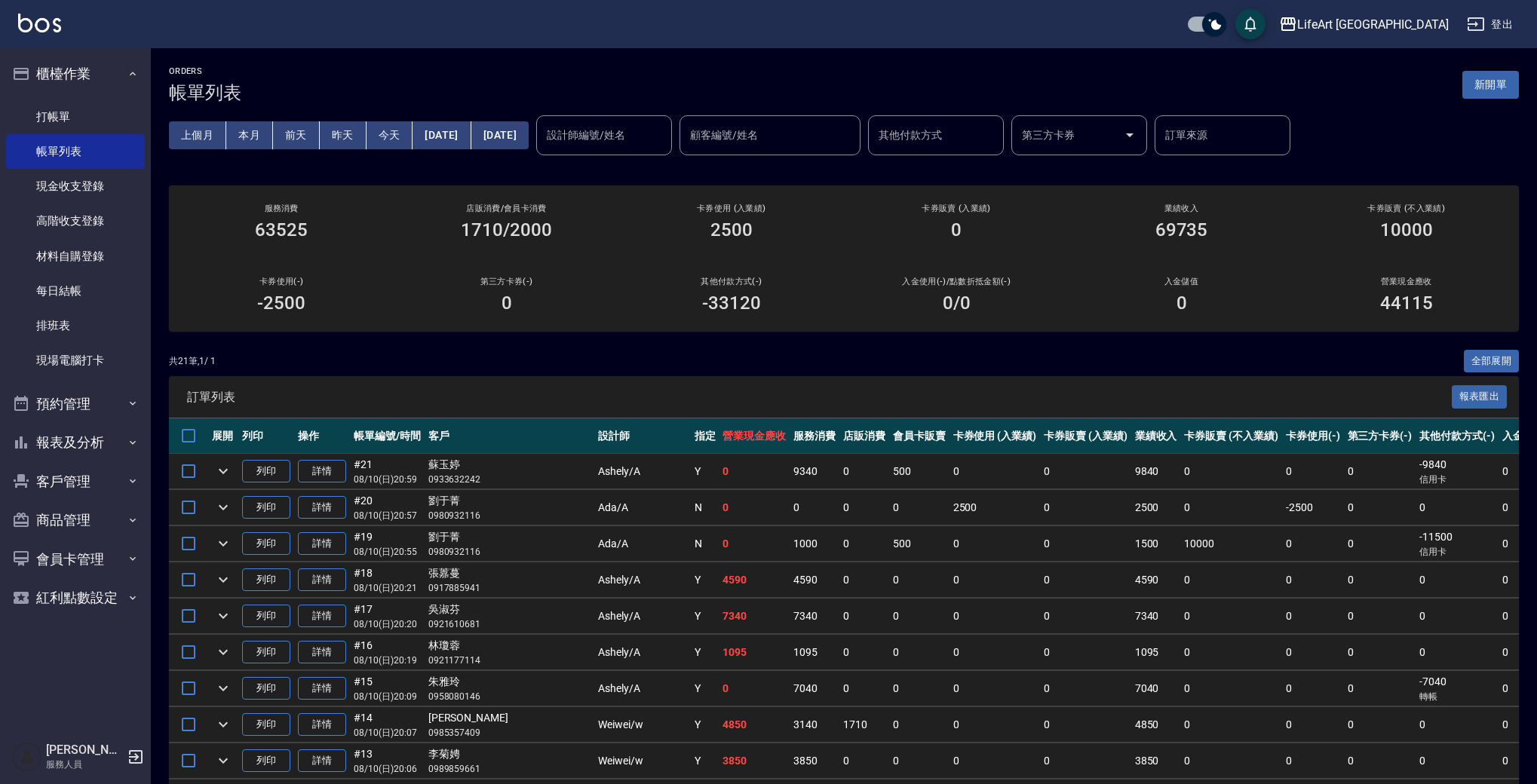
click at [1479, 87] on button "新開單" at bounding box center [1490, 85] width 57 height 28
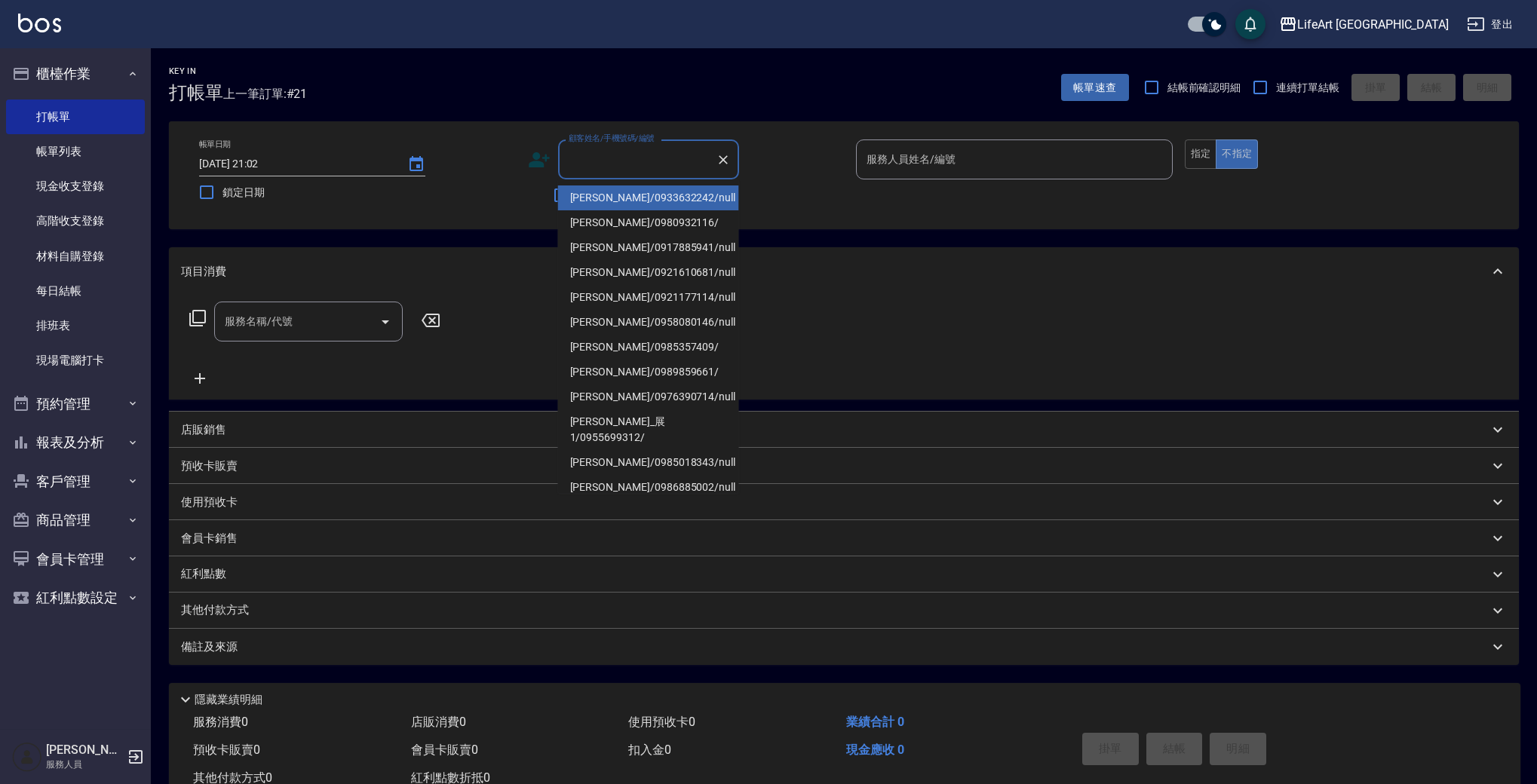
click at [647, 165] on input "顧客姓名/手機號碼/編號" at bounding box center [637, 159] width 144 height 26
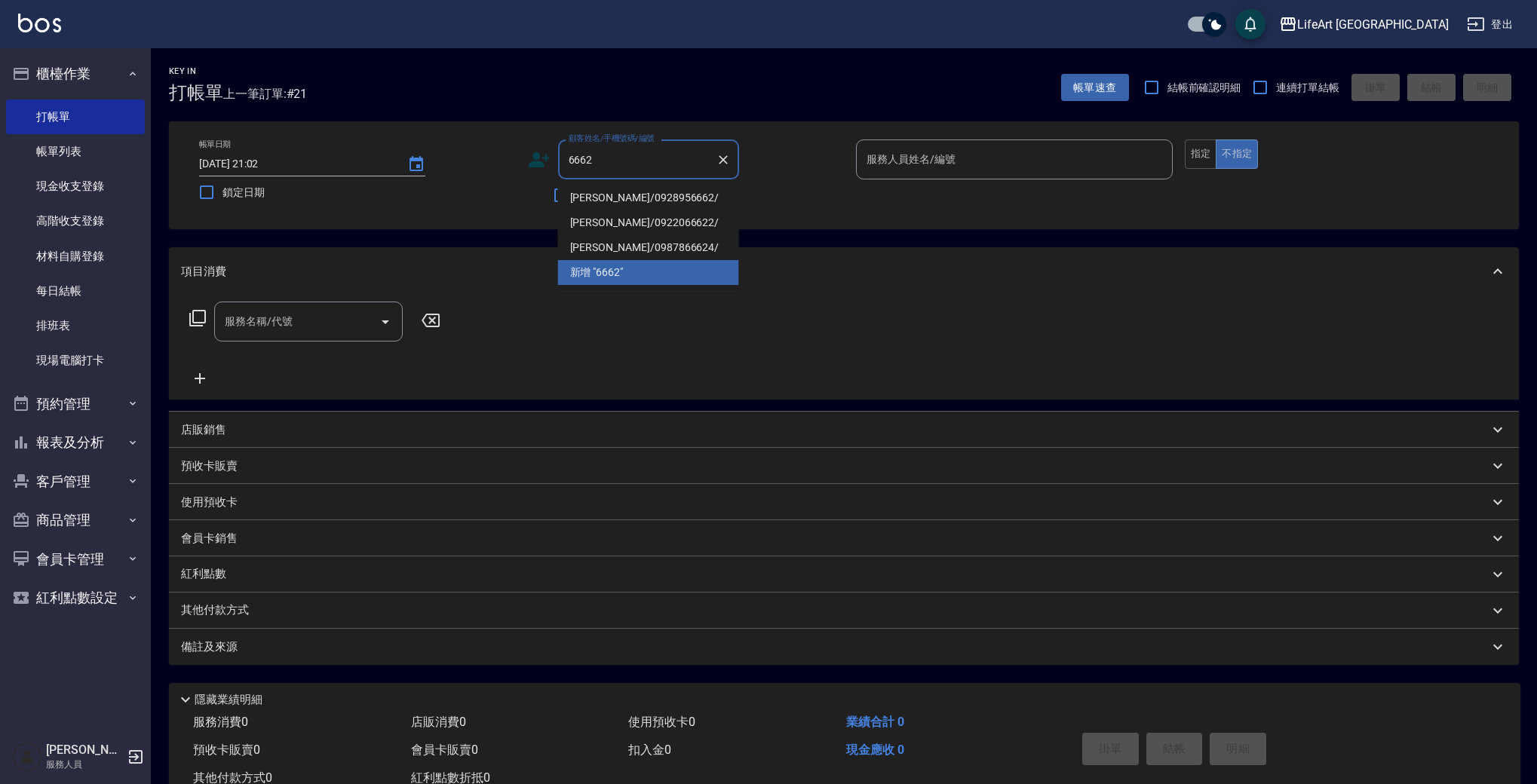
click at [668, 160] on input "6662" at bounding box center [637, 159] width 144 height 26
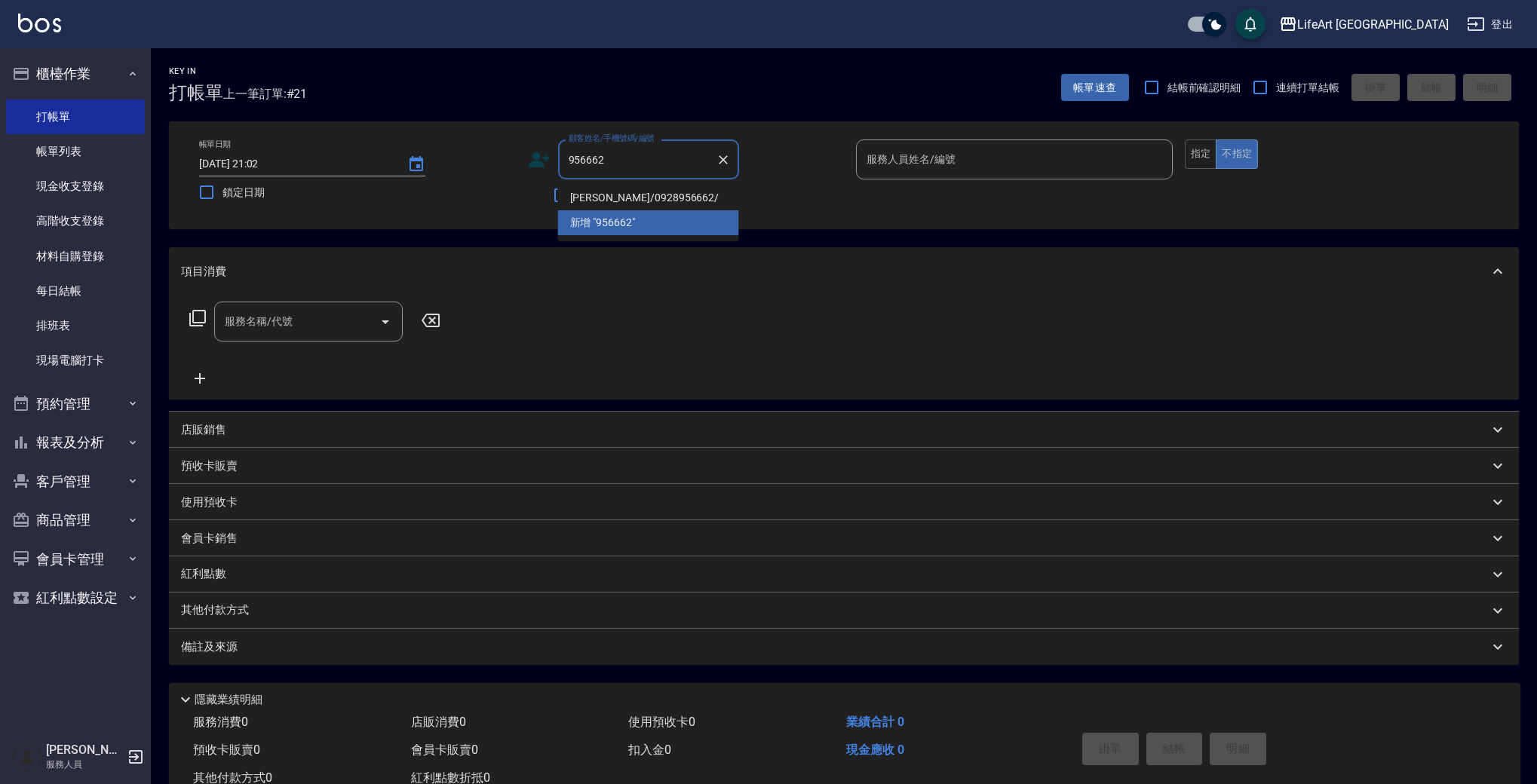
click at [696, 198] on li "[PERSON_NAME]/0928956662/" at bounding box center [648, 198] width 181 height 25
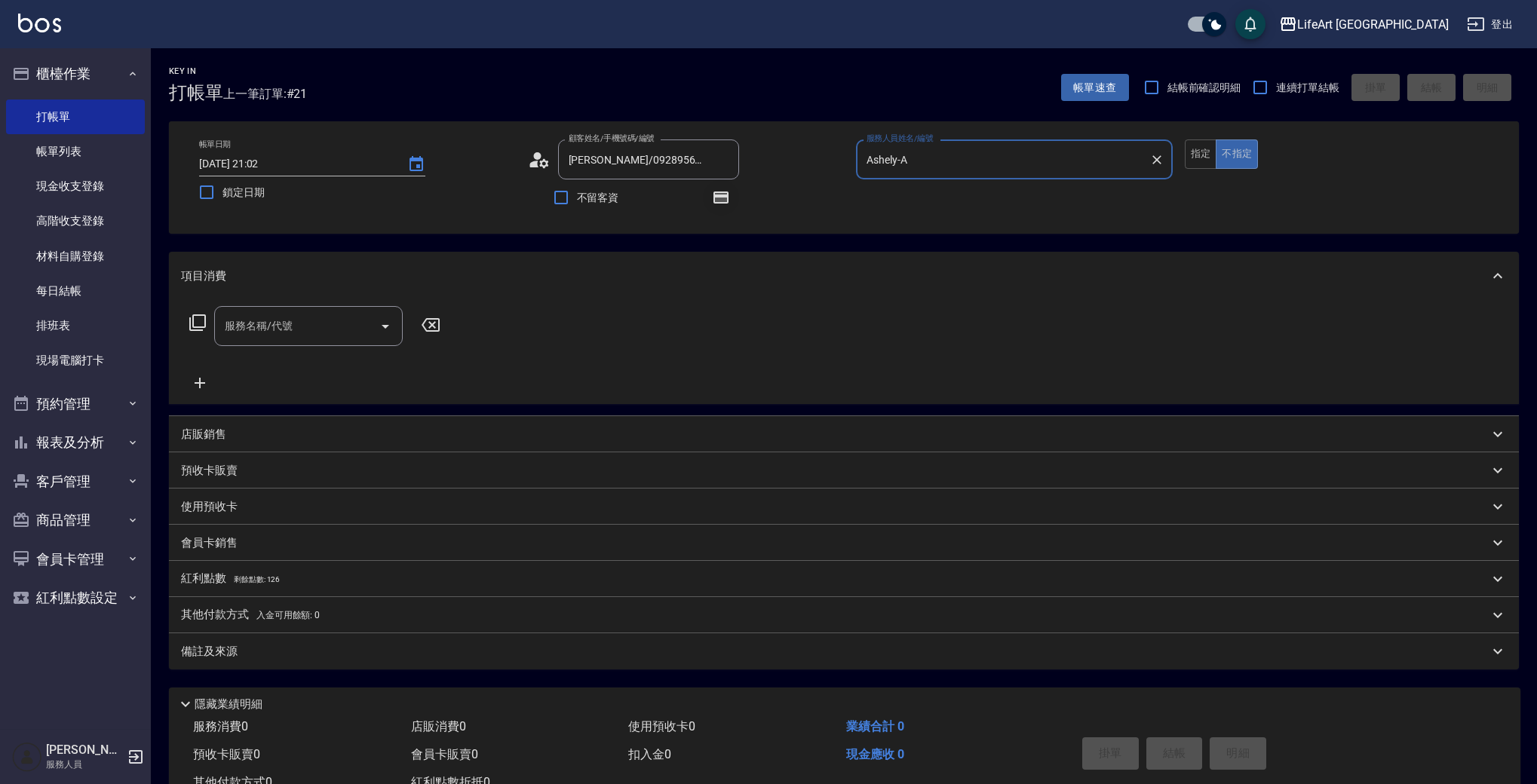
click at [728, 199] on icon "button" at bounding box center [721, 198] width 18 height 18
click at [304, 350] on div "服務名稱/代號 服務名稱/代號" at bounding box center [315, 348] width 268 height 86
click at [313, 326] on input "服務名稱/代號" at bounding box center [297, 326] width 153 height 26
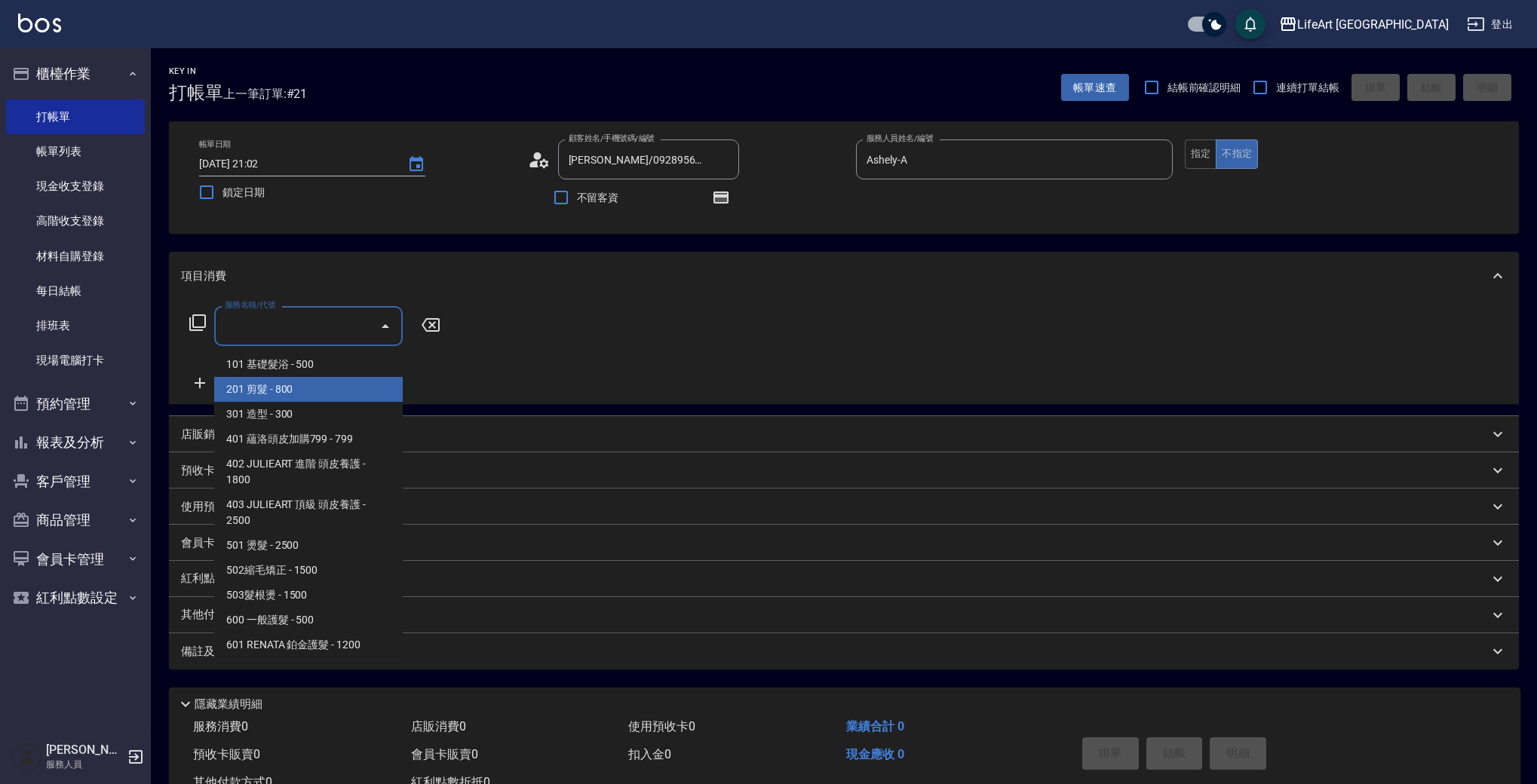
click at [314, 383] on span "201 剪髮 - 800" at bounding box center [308, 390] width 189 height 25
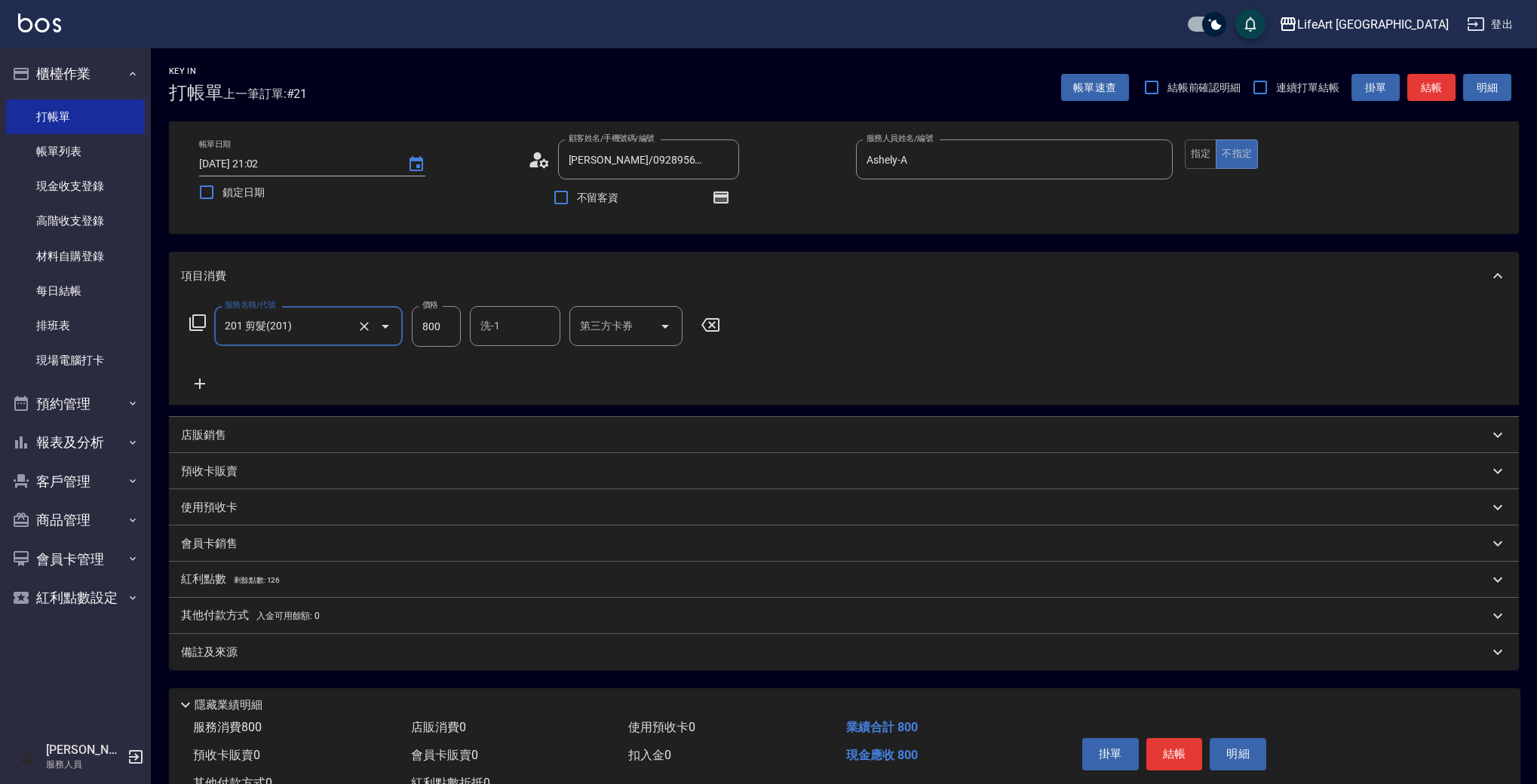
click at [426, 334] on input "800" at bounding box center [436, 326] width 49 height 41
click at [350, 639] on div "備註及來源" at bounding box center [844, 652] width 1350 height 36
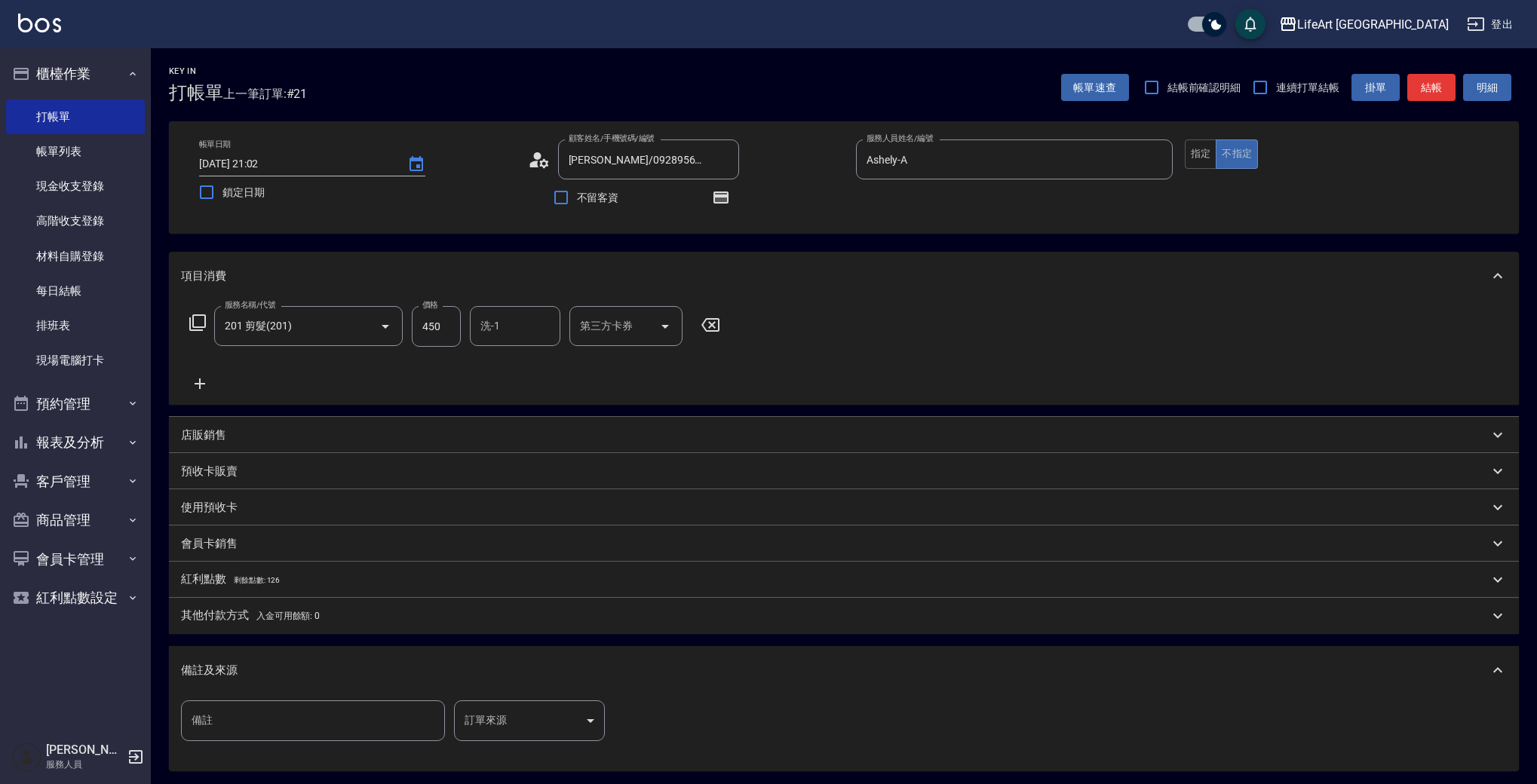
click at [520, 718] on body "LifeArt 蘆洲 登出 櫃檯作業 打帳單 帳單列表 現金收支登錄 高階收支登錄 材料自購登錄 每日結帳 排班表 現場電腦打卡 預約管理 預約管理 單日預約…" at bounding box center [768, 467] width 1537 height 935
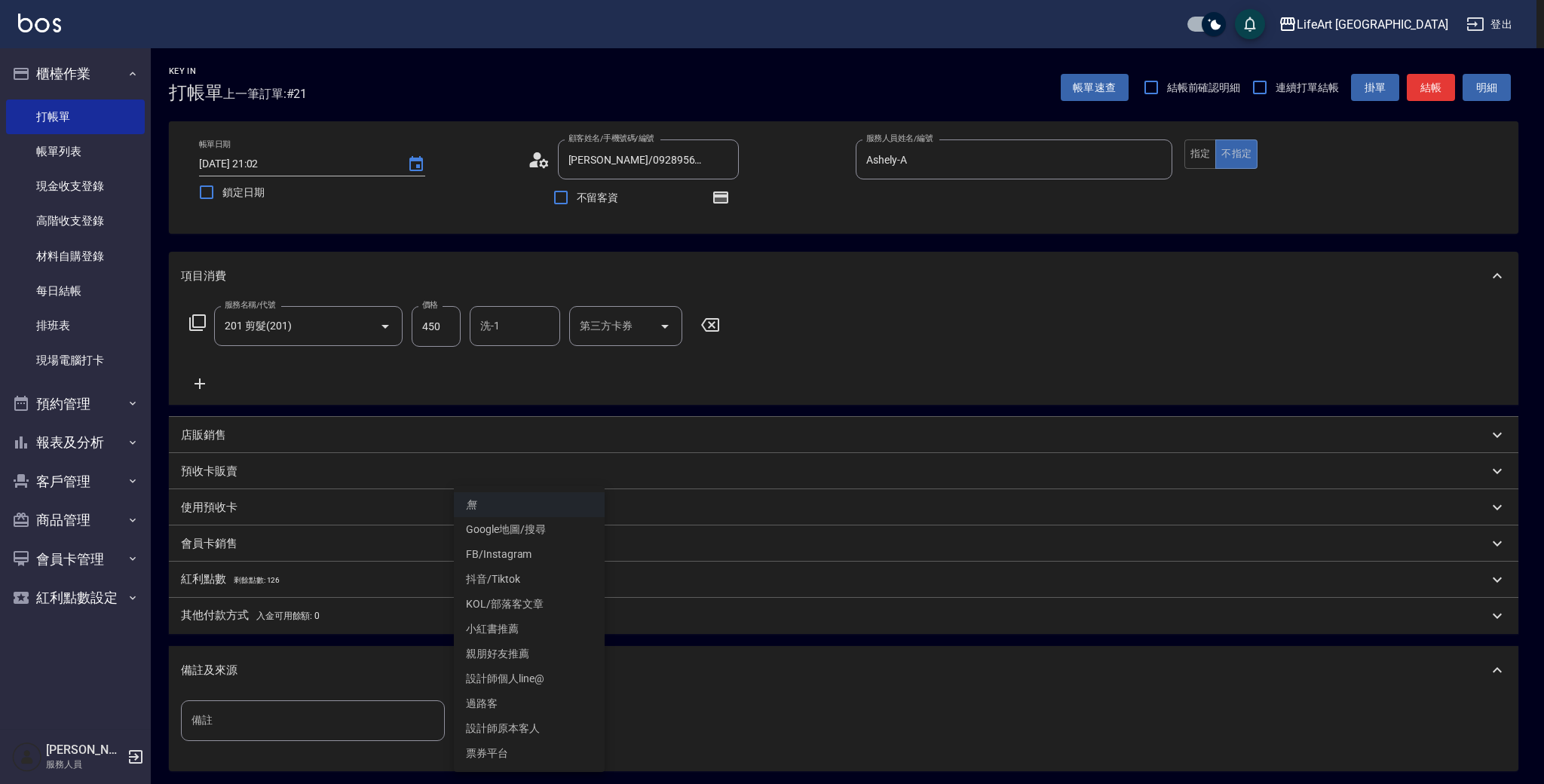
click at [552, 730] on li "設計師原本客人" at bounding box center [529, 729] width 151 height 25
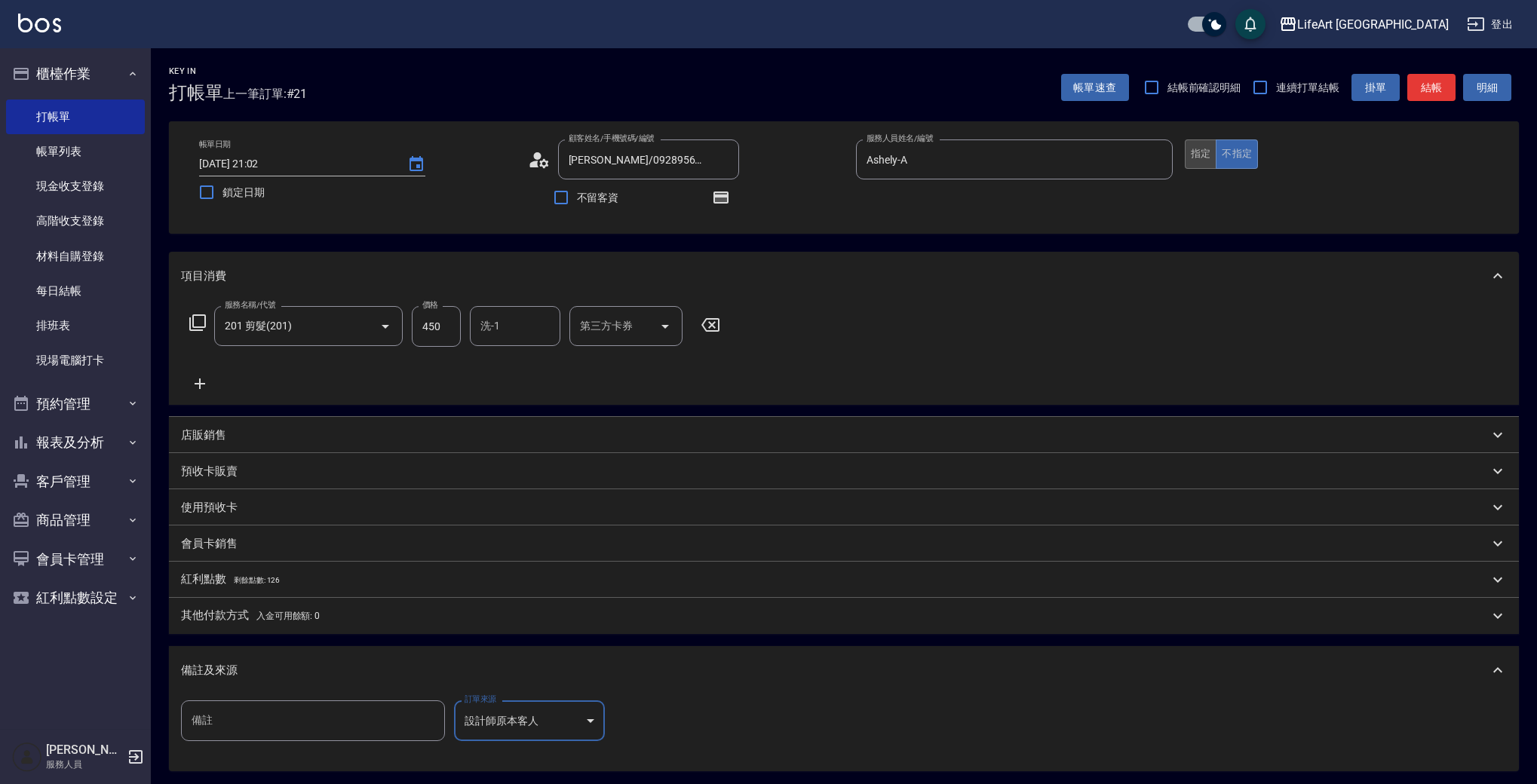
click at [1200, 153] on button "指定" at bounding box center [1201, 154] width 32 height 30
click at [1444, 81] on button "結帳" at bounding box center [1431, 88] width 48 height 28
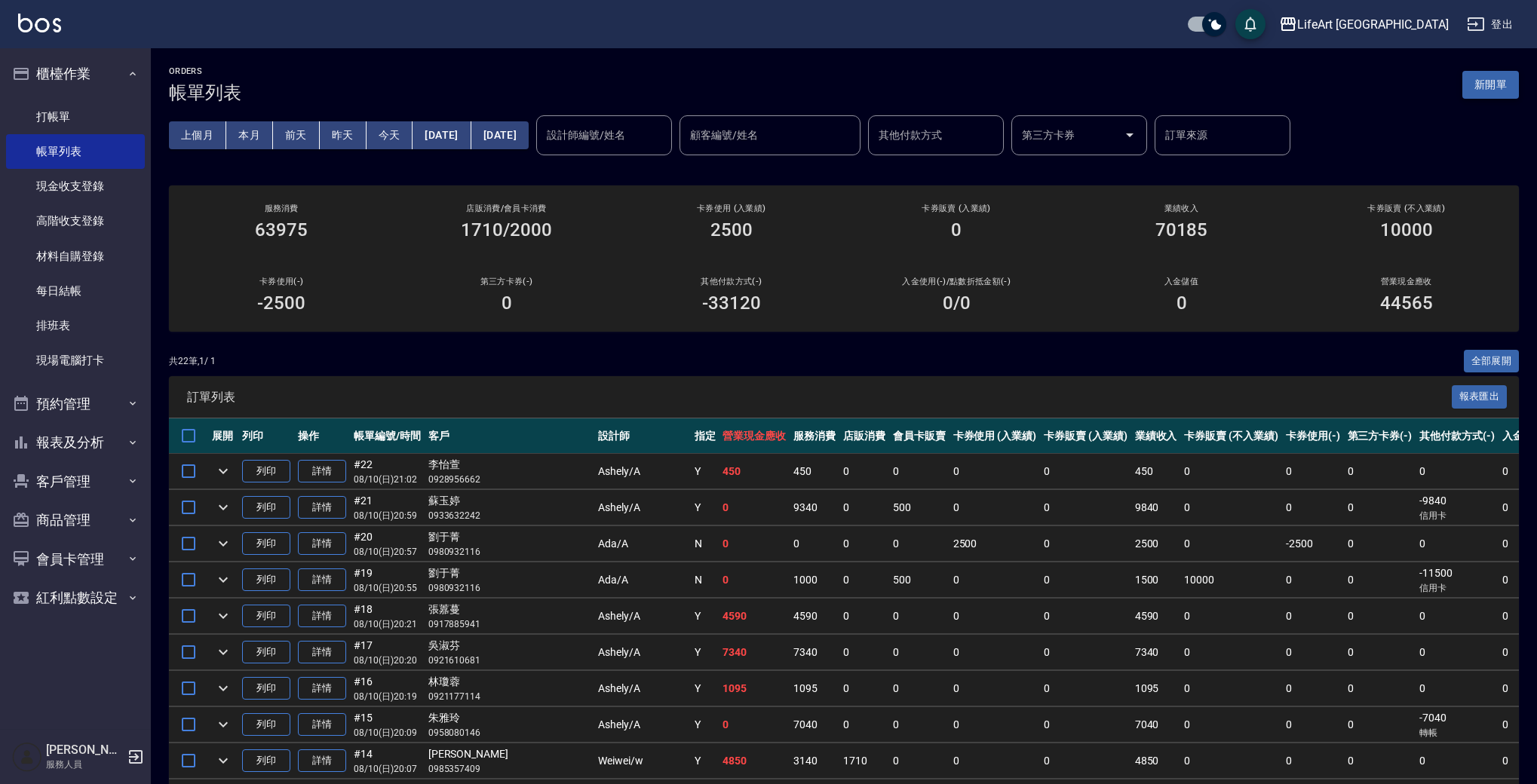
click at [1496, 88] on button "新開單" at bounding box center [1490, 85] width 57 height 28
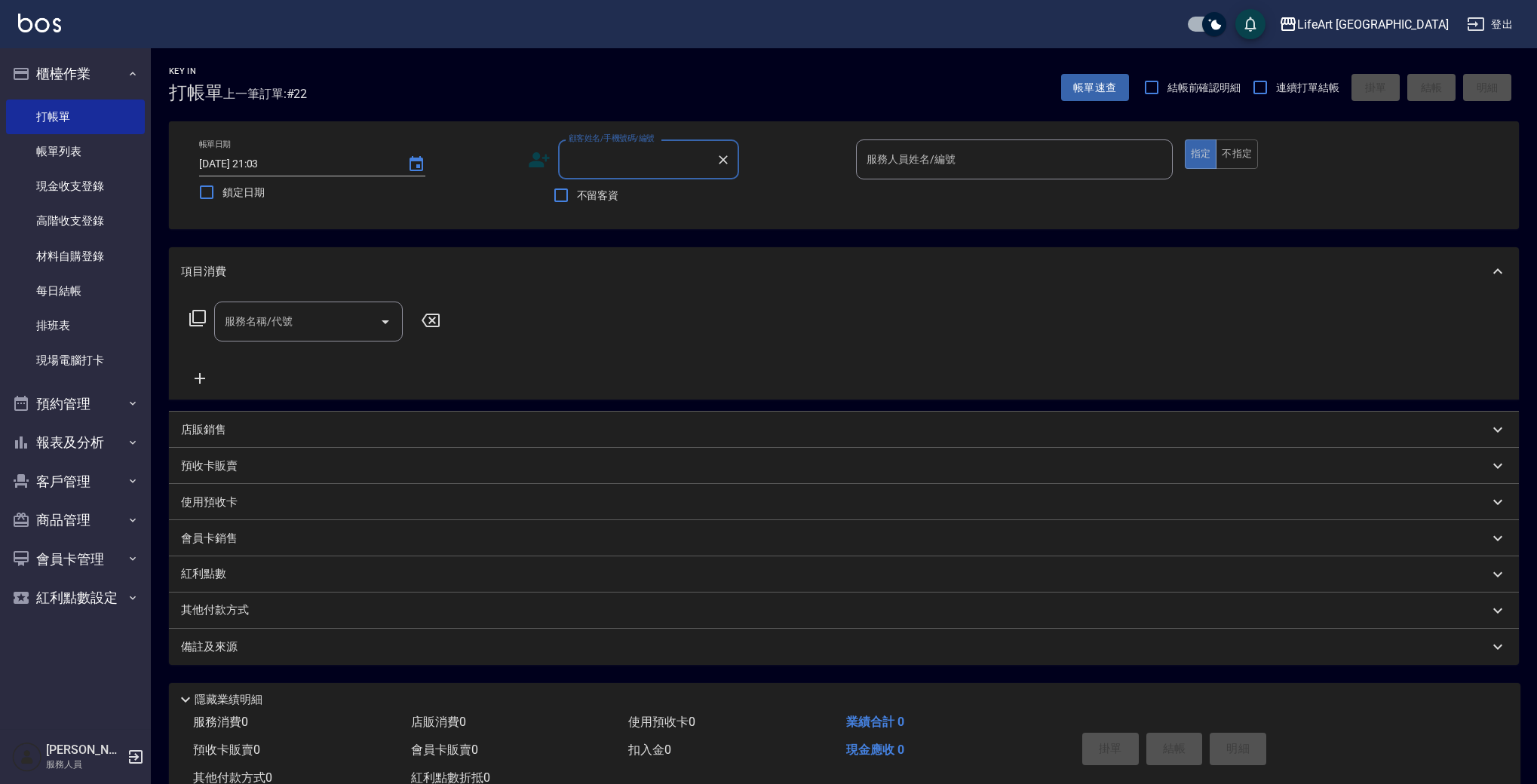
click at [628, 165] on input "顧客姓名/手機號碼/編號" at bounding box center [637, 159] width 144 height 26
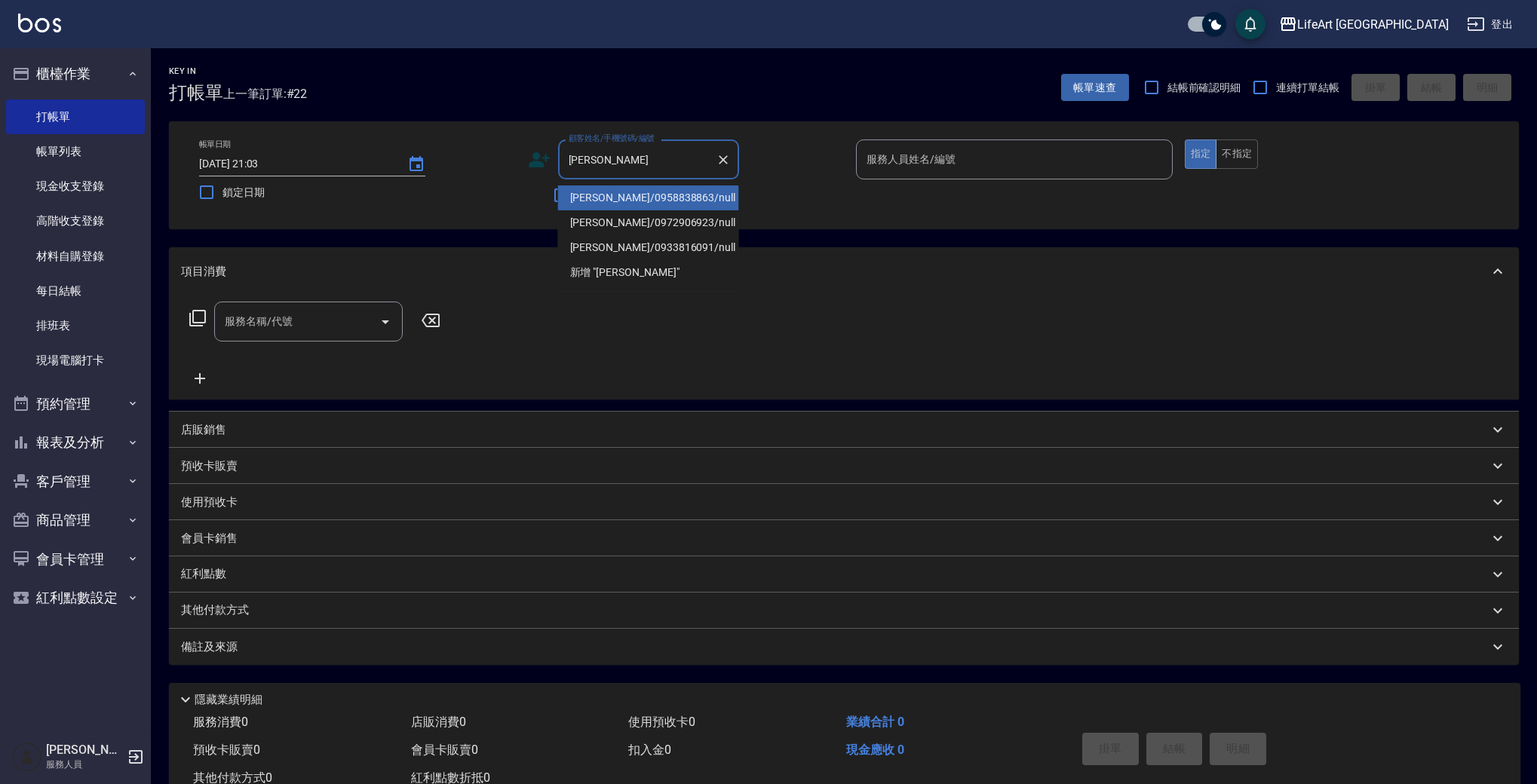
click at [631, 214] on li "[PERSON_NAME]/0972906923/null" at bounding box center [648, 223] width 181 height 25
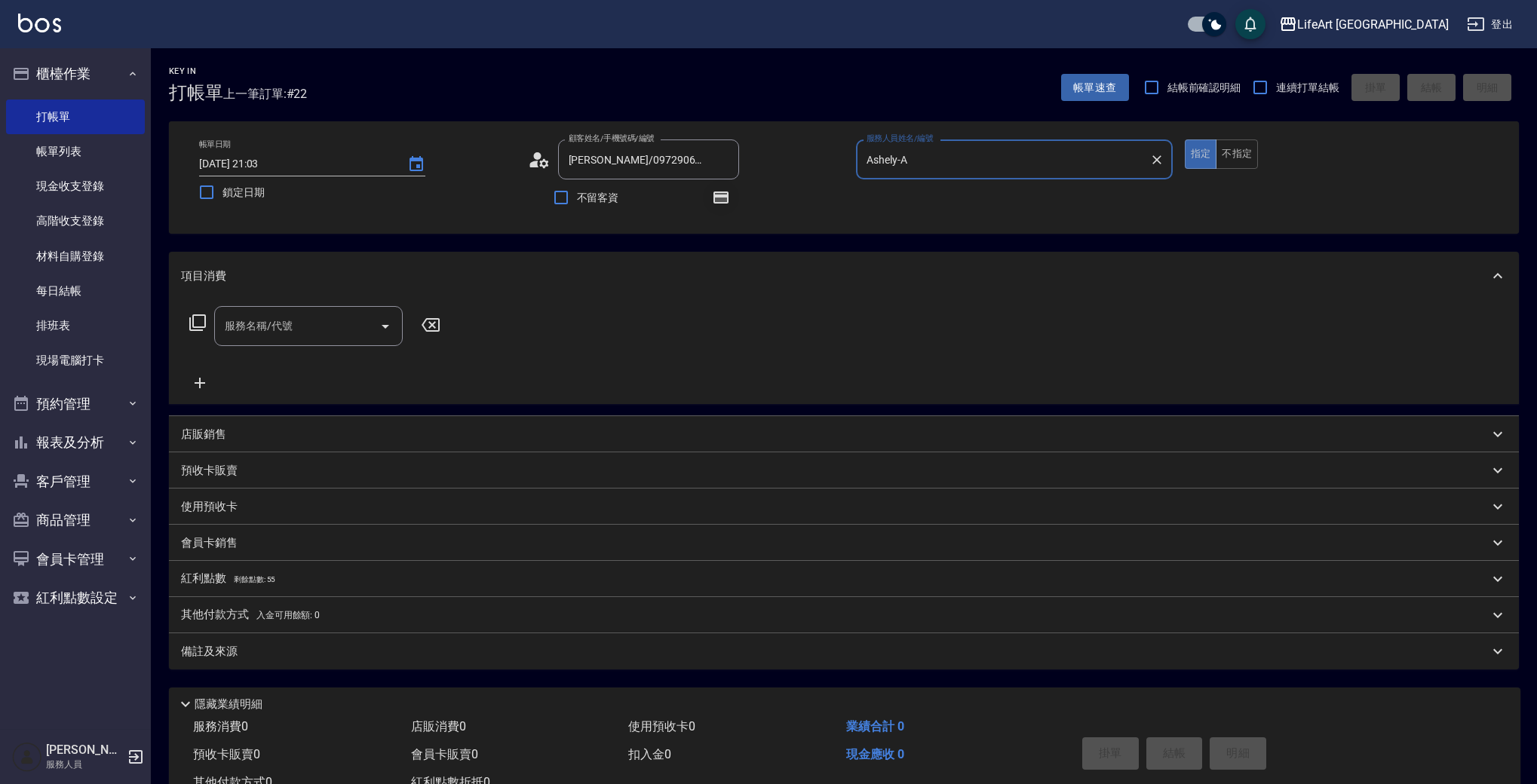
click at [722, 198] on icon "button" at bounding box center [720, 197] width 15 height 12
click at [292, 340] on div "服務名稱/代號" at bounding box center [308, 326] width 189 height 40
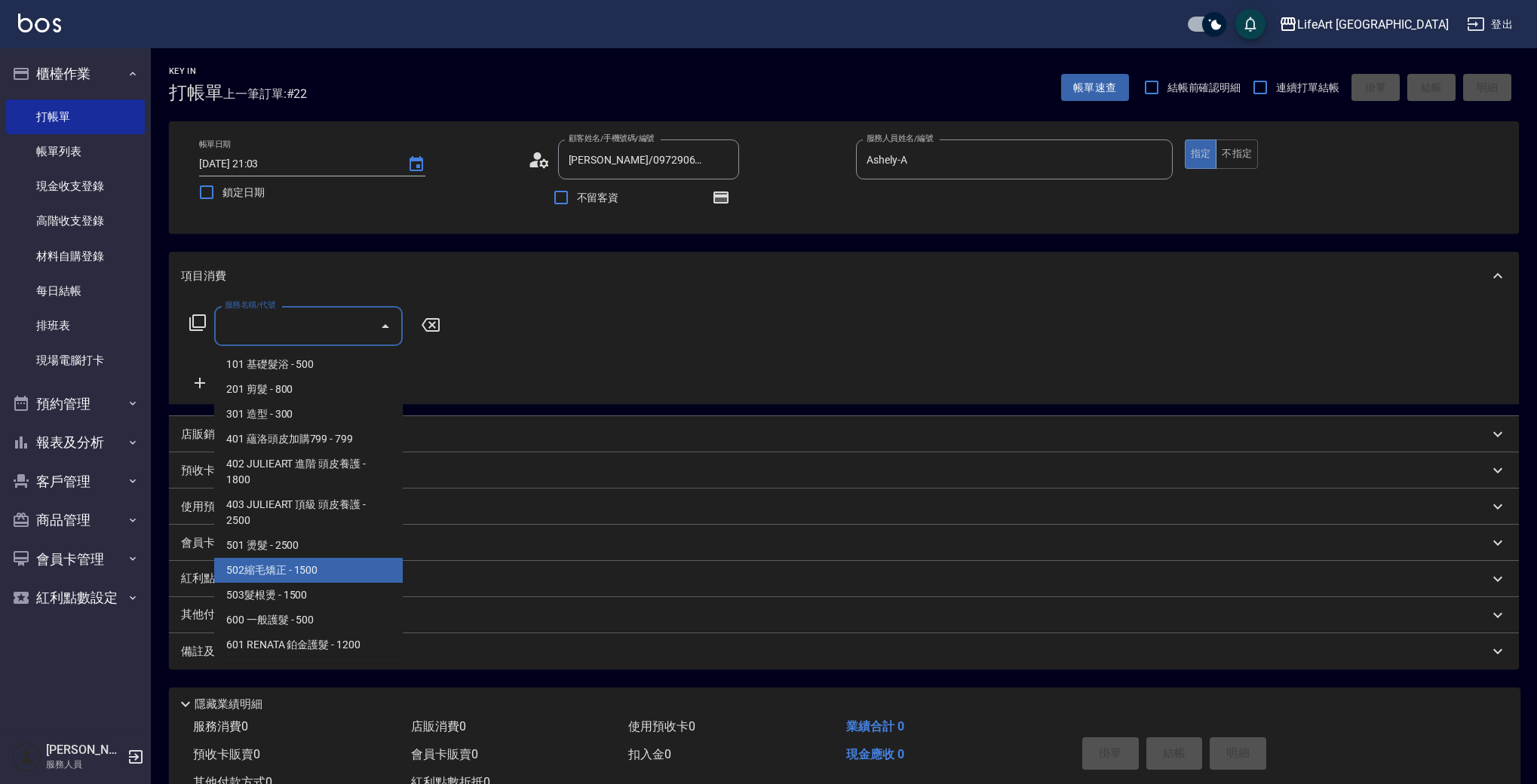
click at [343, 576] on span "502縮毛矯正 - 1500" at bounding box center [308, 570] width 189 height 25
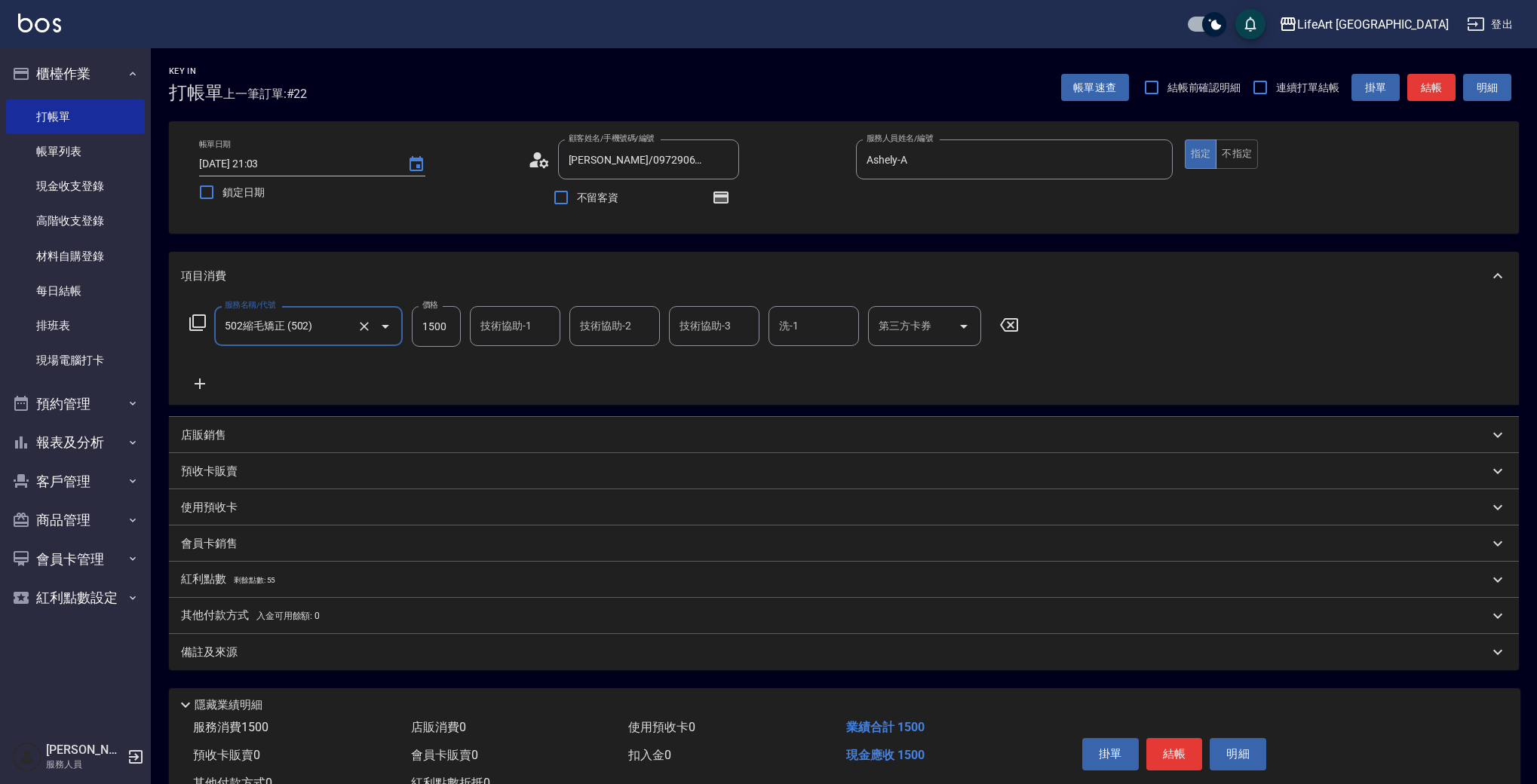
click at [199, 386] on icon at bounding box center [200, 383] width 11 height 11
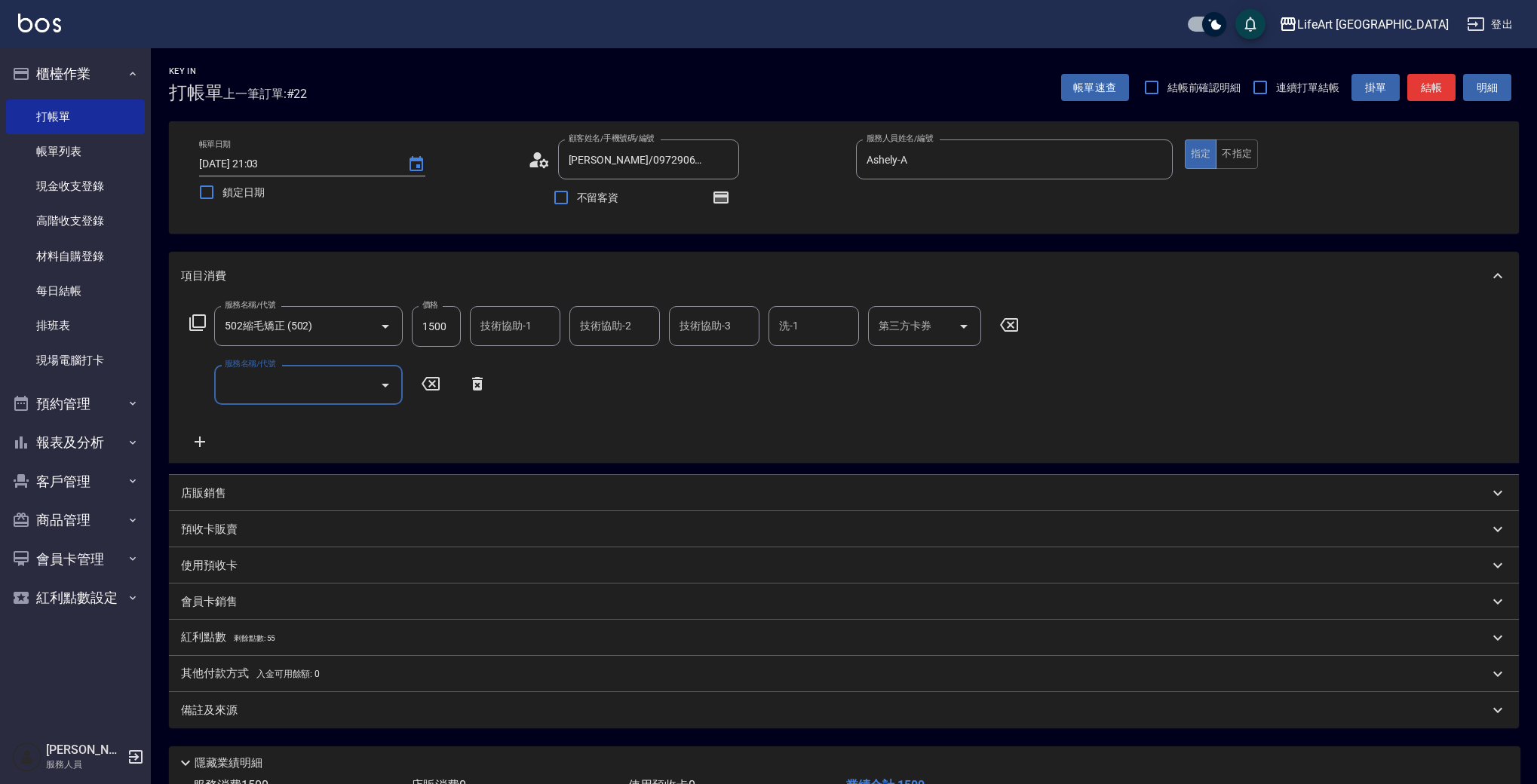
drag, startPoint x: 254, startPoint y: 387, endPoint x: 206, endPoint y: 388, distance: 48.0
click at [255, 387] on input "服務名稱/代號" at bounding box center [297, 384] width 153 height 26
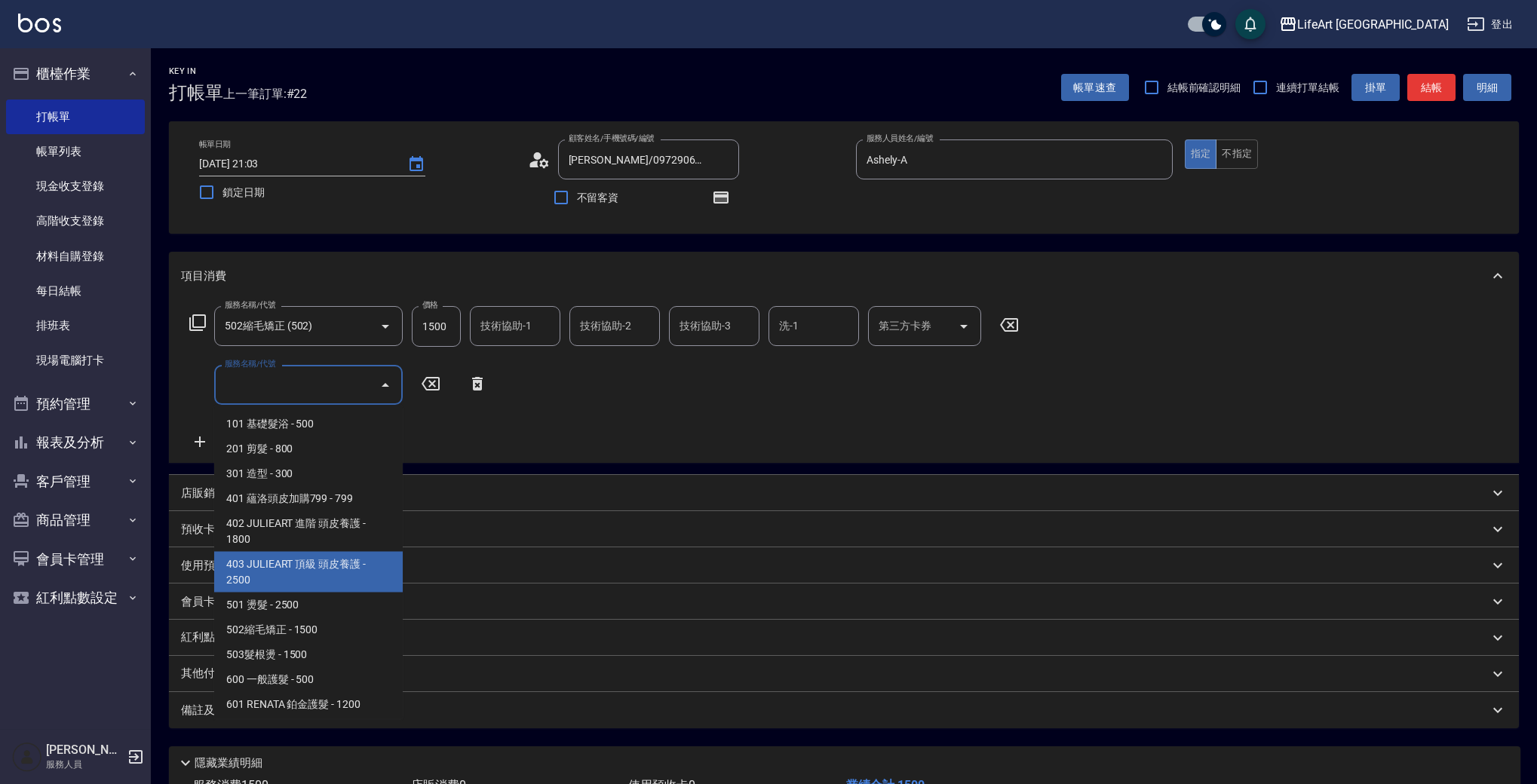
scroll to position [203, 0]
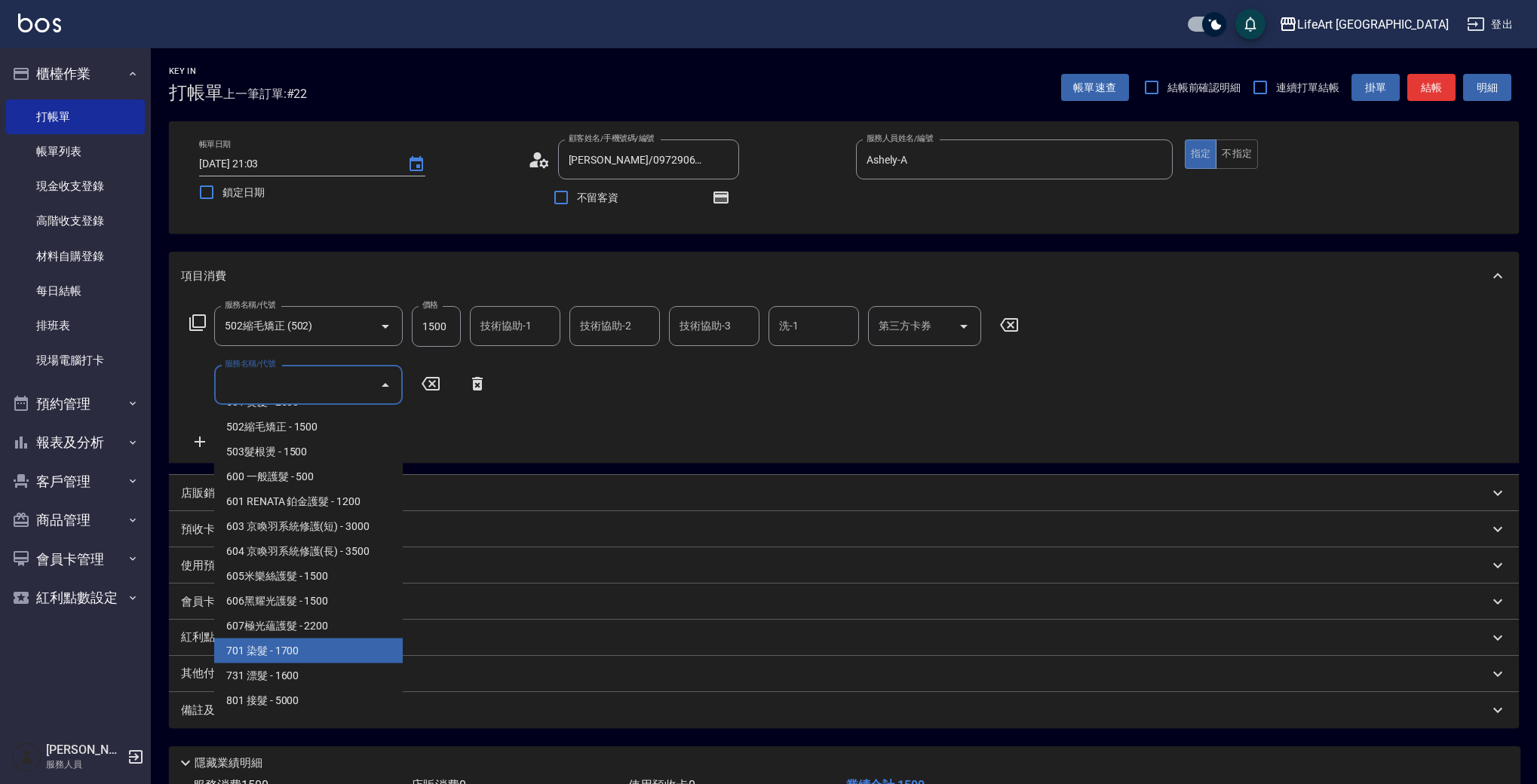
click at [362, 649] on span "701 染髮 - 1700" at bounding box center [308, 651] width 189 height 25
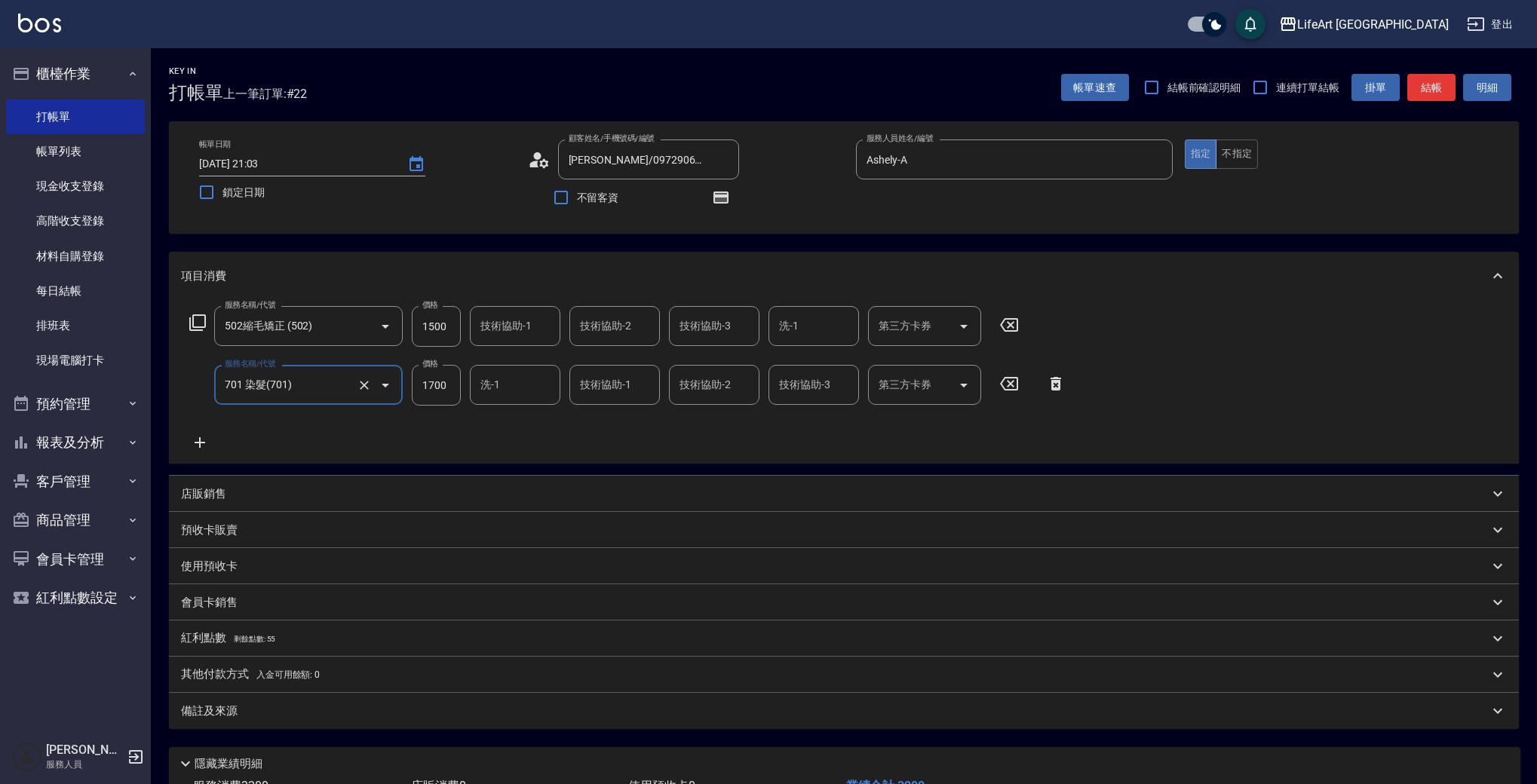
click at [203, 438] on icon at bounding box center [200, 442] width 38 height 18
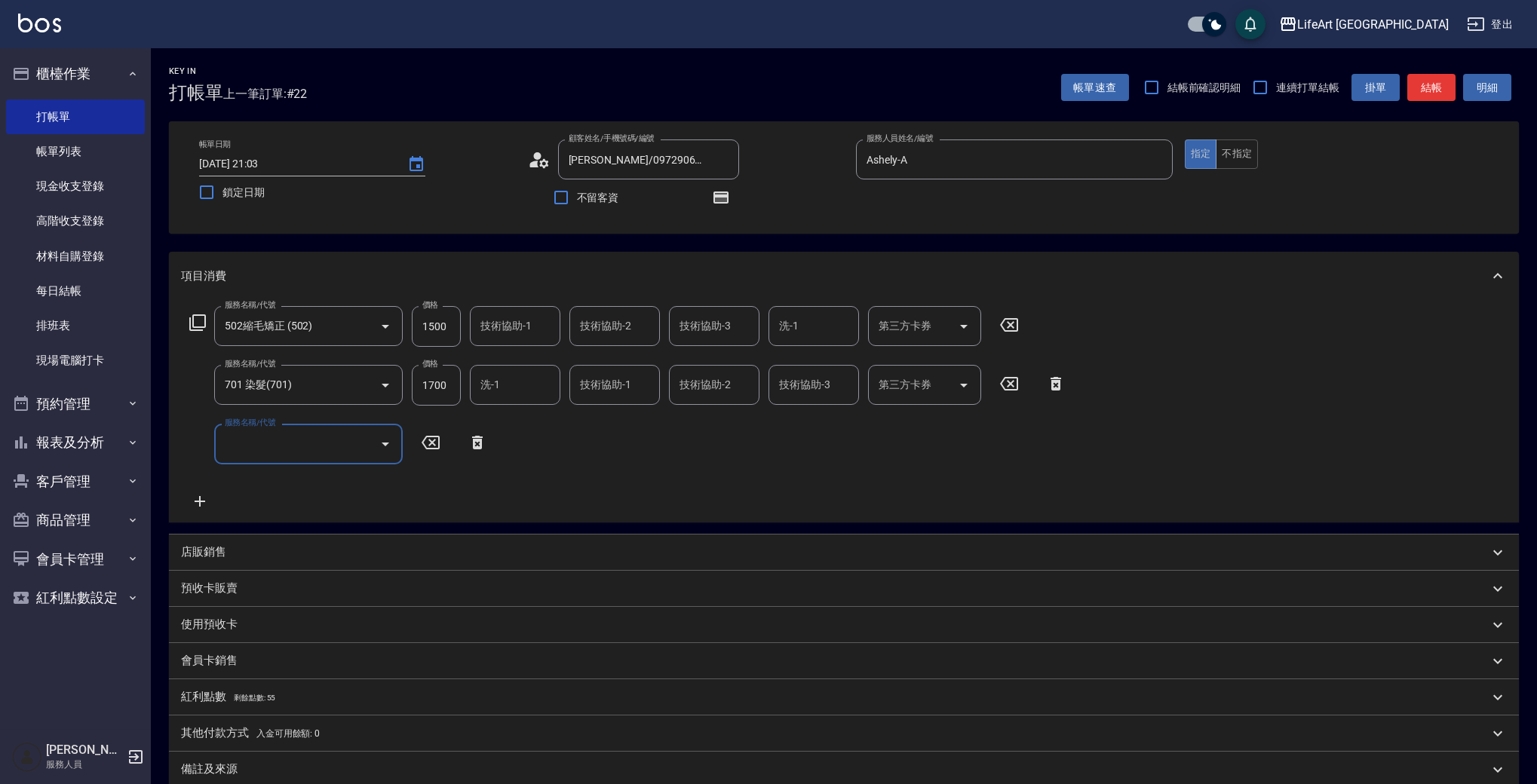
click at [250, 449] on input "服務名稱/代號" at bounding box center [297, 443] width 153 height 26
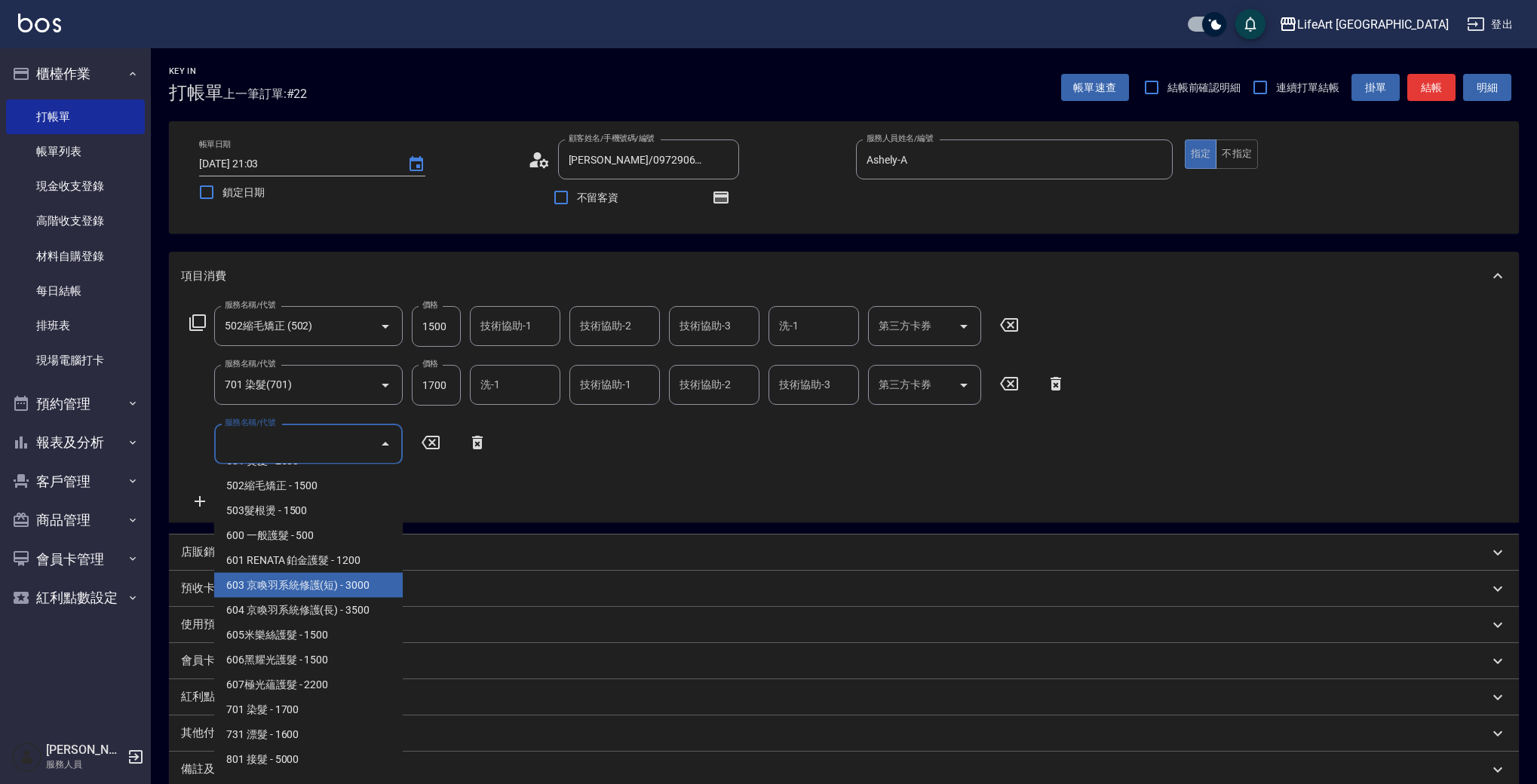
click at [367, 583] on span "603 京喚羽系統修護(短) - 3000" at bounding box center [308, 586] width 189 height 25
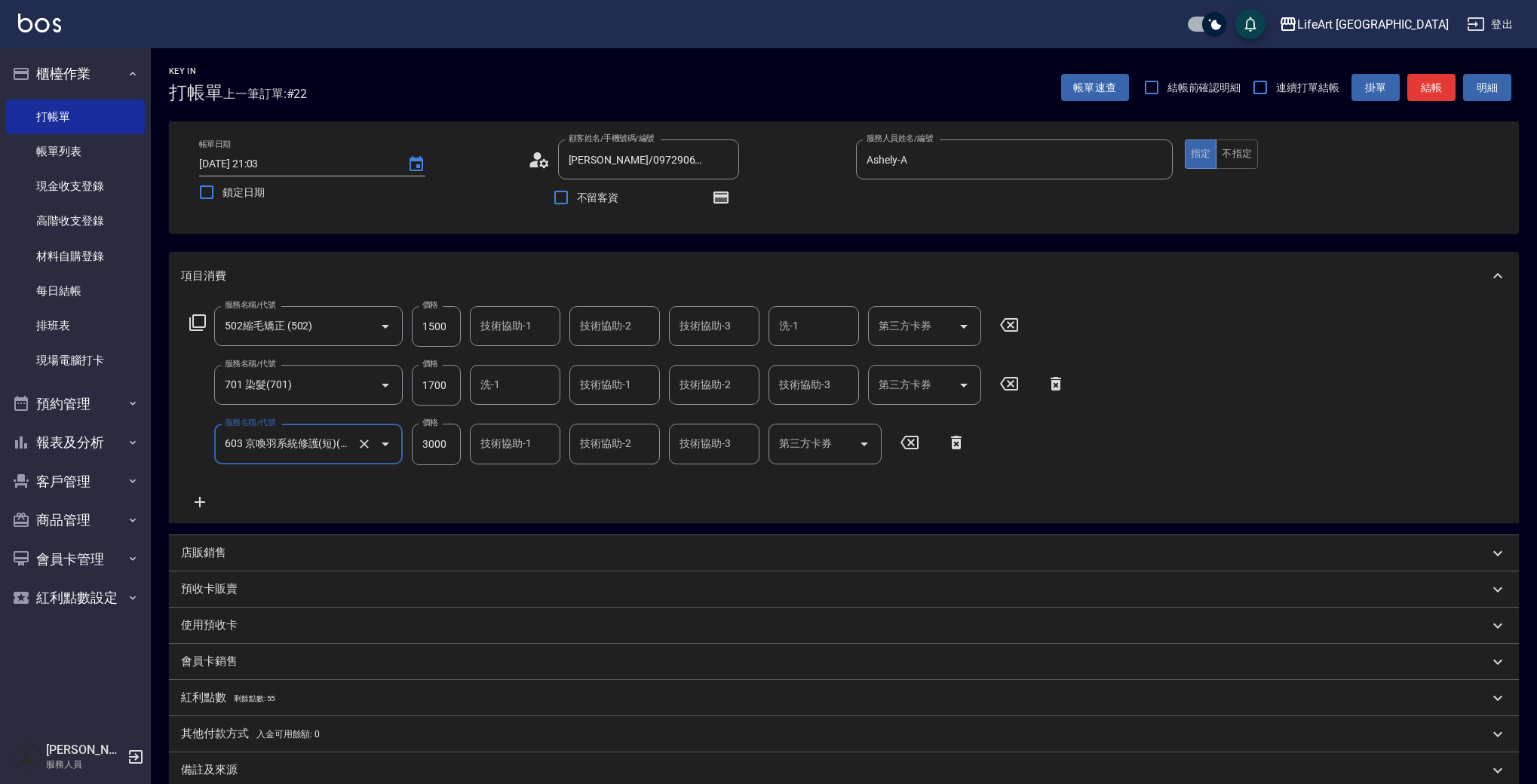
click at [443, 455] on input "3000" at bounding box center [436, 444] width 49 height 41
click at [440, 326] on input "1500" at bounding box center [436, 326] width 49 height 41
click at [442, 391] on input "1700" at bounding box center [436, 384] width 49 height 41
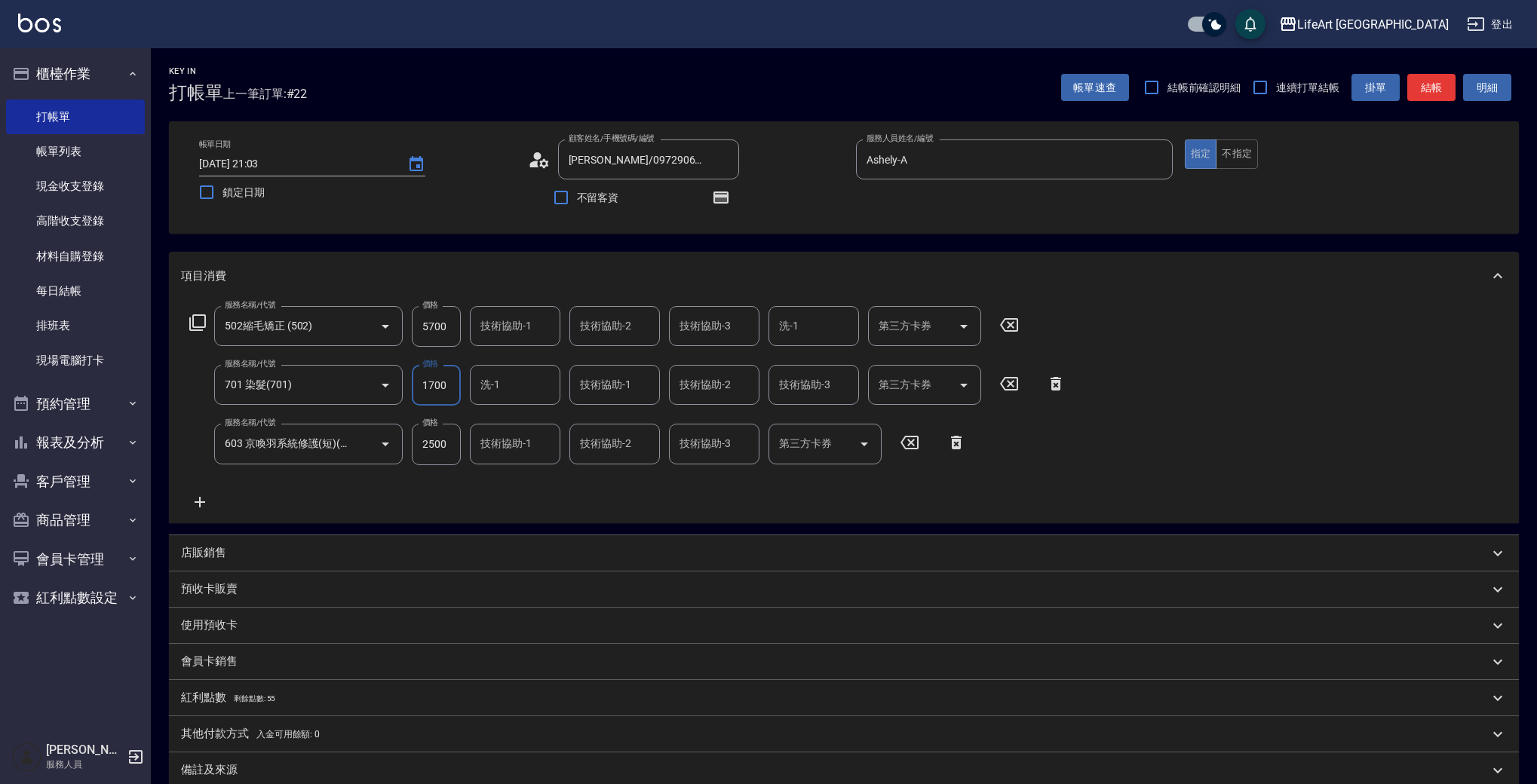
click at [442, 391] on input "1700" at bounding box center [436, 384] width 49 height 41
click at [199, 504] on icon at bounding box center [200, 503] width 11 height 11
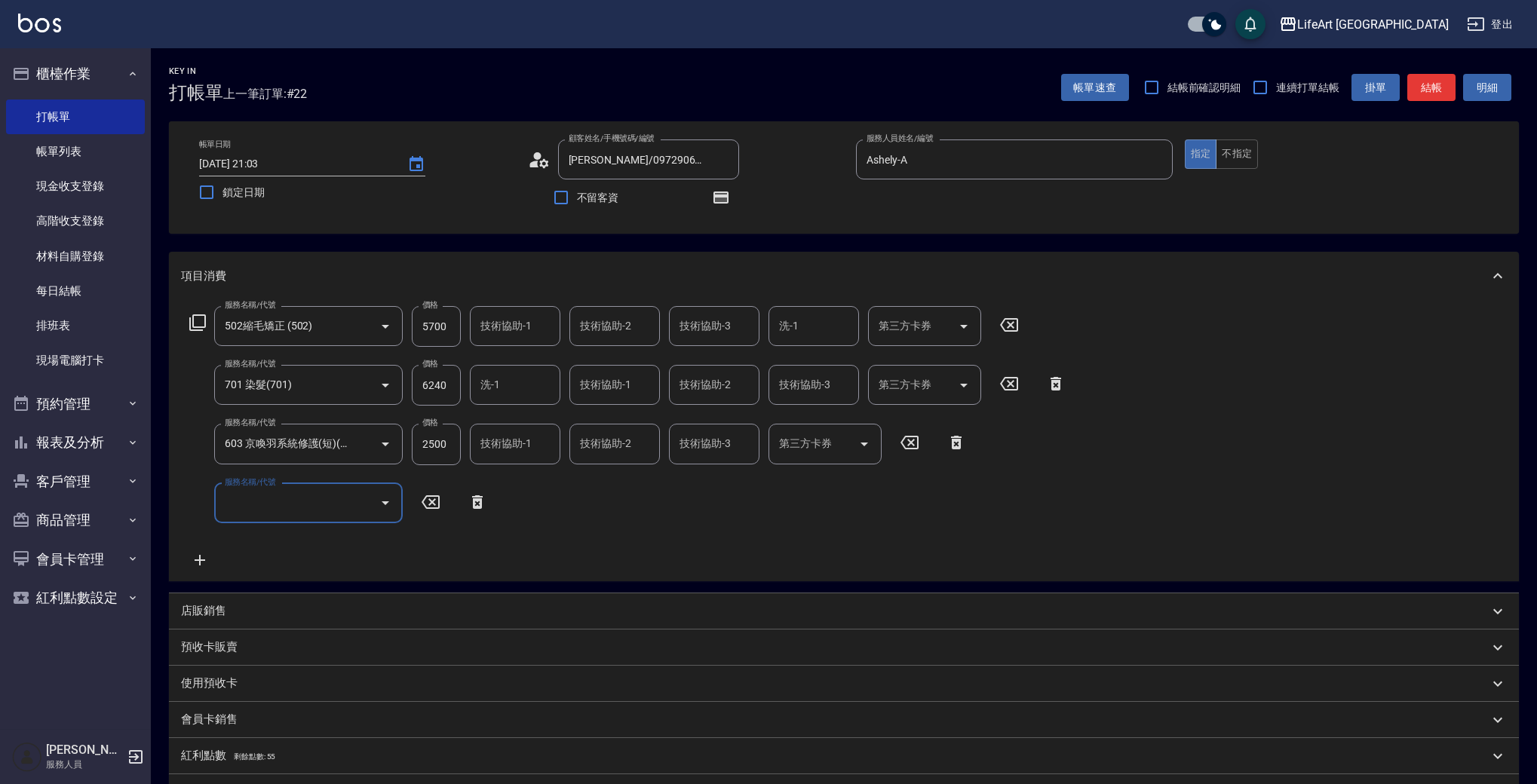
click at [270, 488] on label "服務名稱/代號" at bounding box center [250, 482] width 51 height 12
click at [270, 492] on input "服務名稱/代號" at bounding box center [297, 503] width 153 height 26
click at [328, 507] on input "服務名稱/代號" at bounding box center [297, 503] width 153 height 26
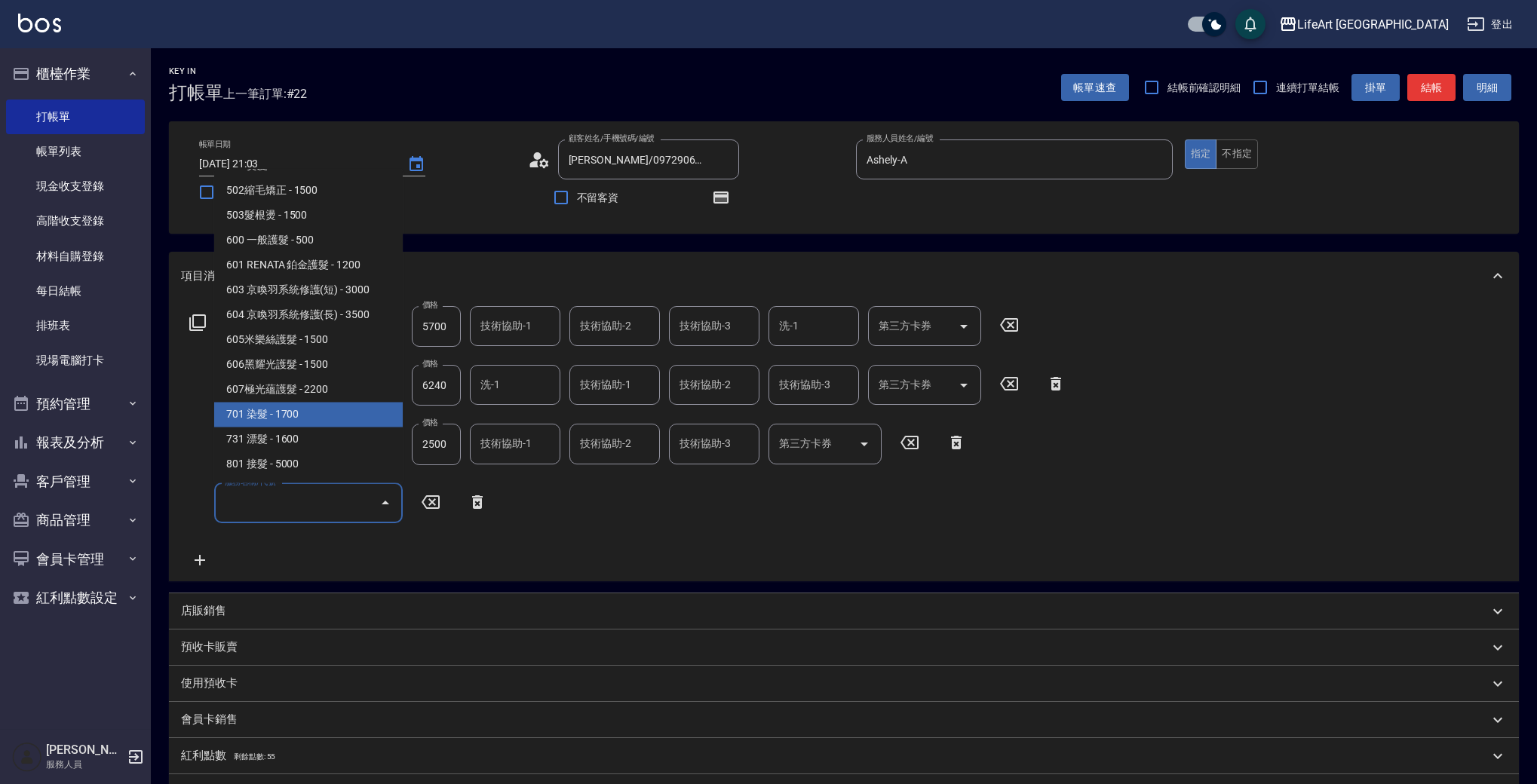
click at [332, 422] on span "701 染髮 - 1700" at bounding box center [308, 415] width 189 height 25
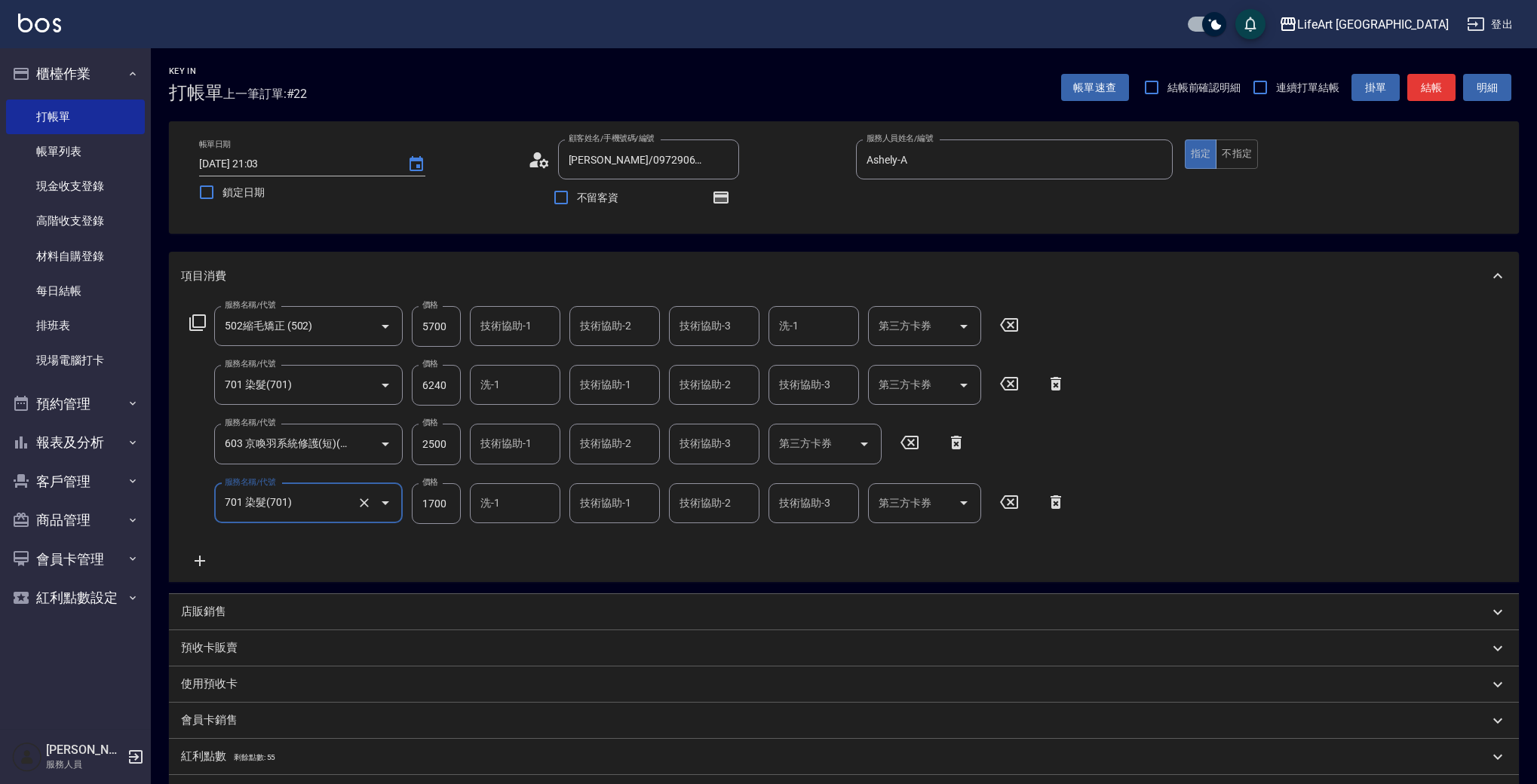
click at [441, 507] on input "1700" at bounding box center [436, 503] width 49 height 41
click at [442, 393] on input "6240" at bounding box center [436, 384] width 49 height 41
click at [442, 392] on input "6240" at bounding box center [436, 384] width 49 height 41
click at [591, 552] on div "服務名稱/代號 502縮毛矯正 (502) 服務名稱/代號 價格 5700 價格 技術協助-1 技術協助-1 技術協助-2 技術協助-2 技術協助-3 技術協…" at bounding box center [628, 438] width 893 height 263
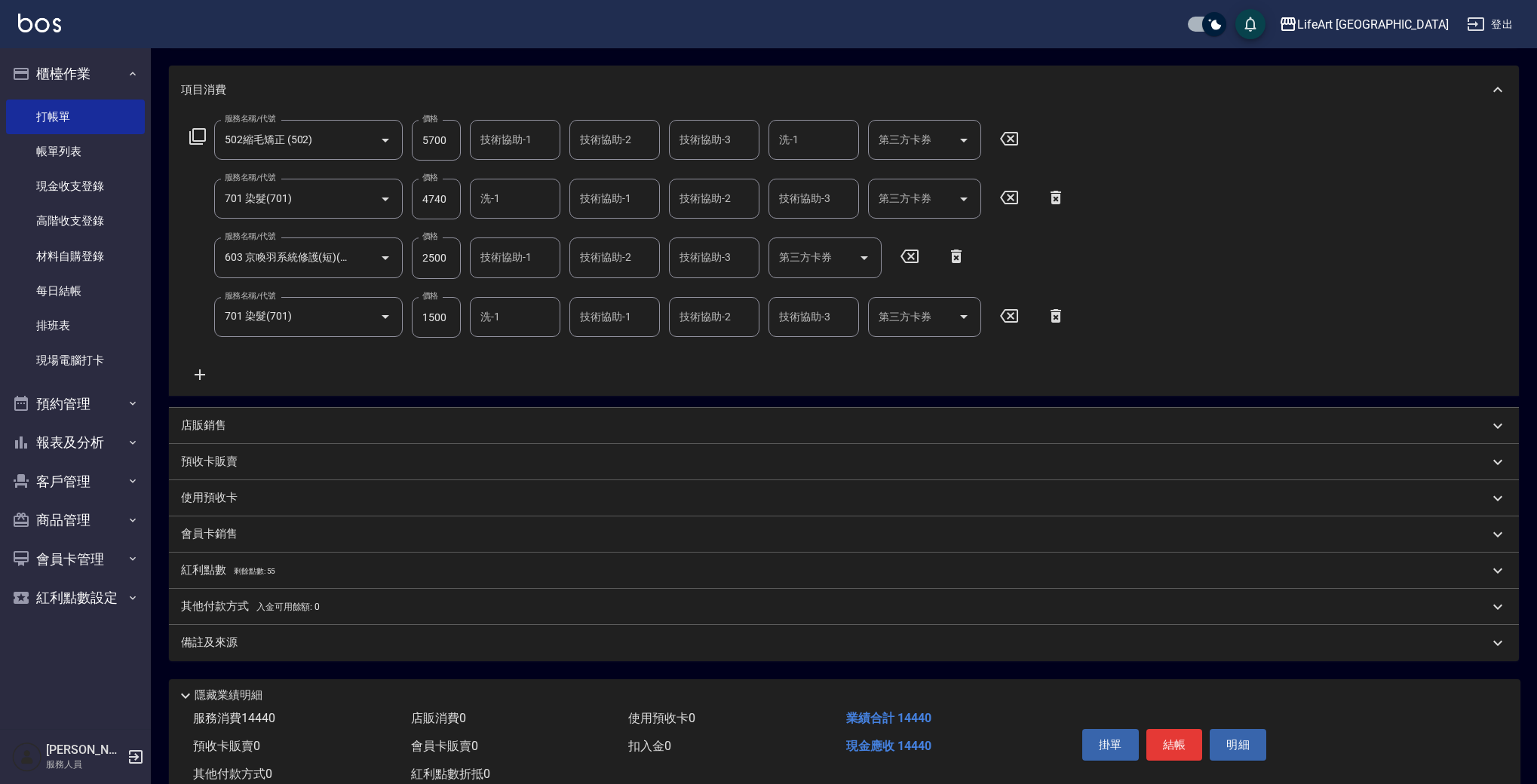
scroll to position [234, 0]
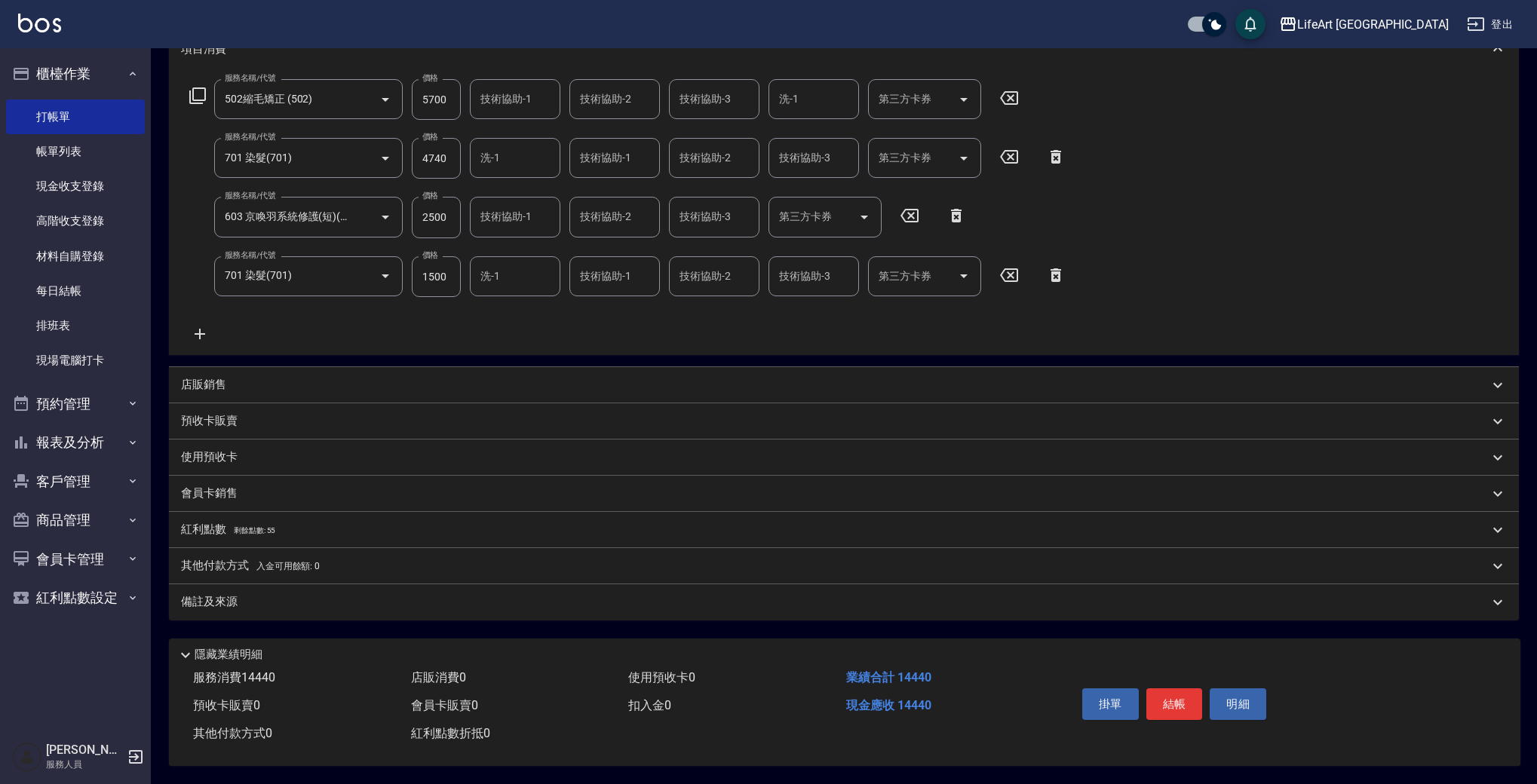
click at [242, 485] on div "會員卡銷售" at bounding box center [835, 493] width 1308 height 16
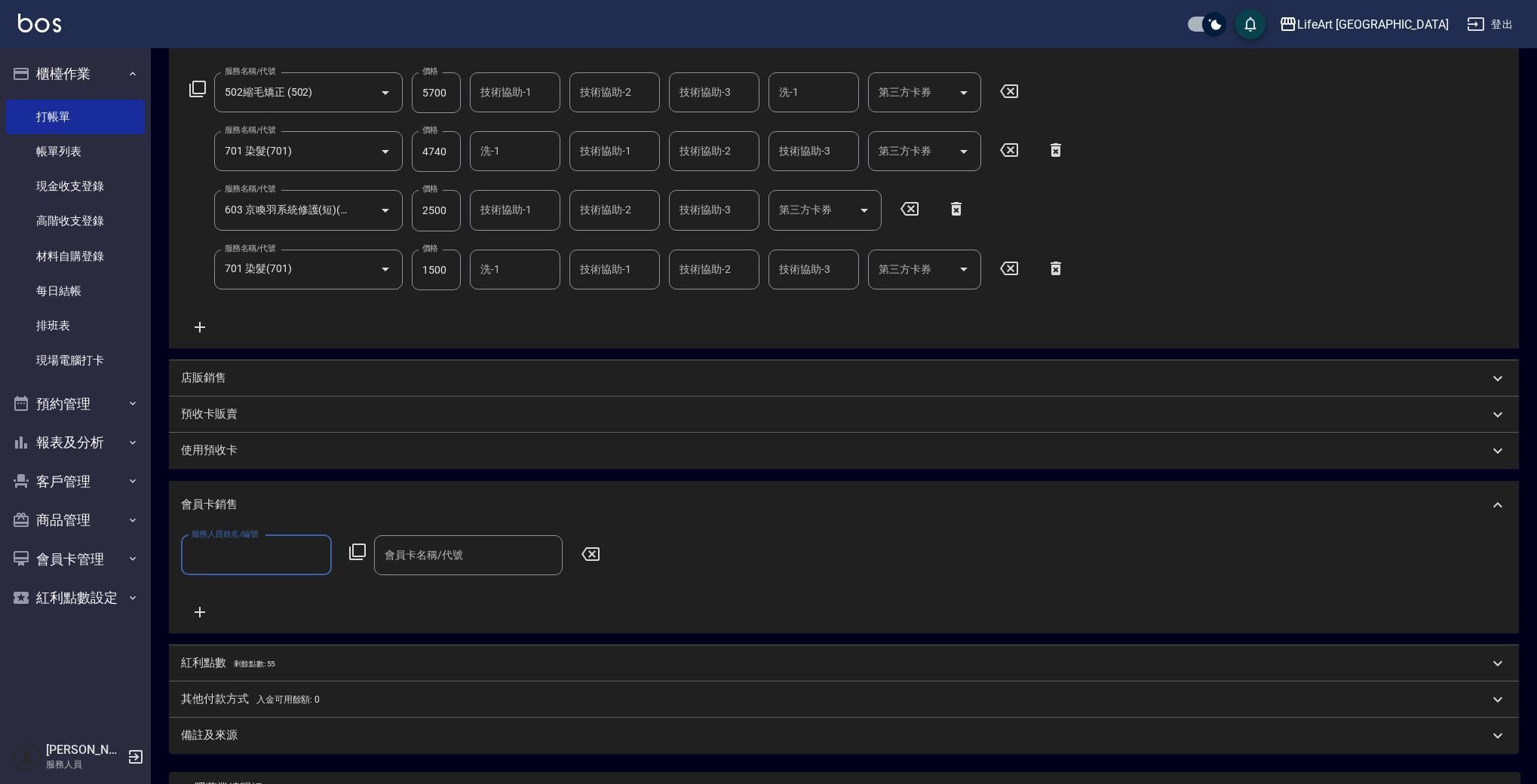
click at [265, 554] on input "服務人員姓名/編號" at bounding box center [256, 555] width 137 height 26
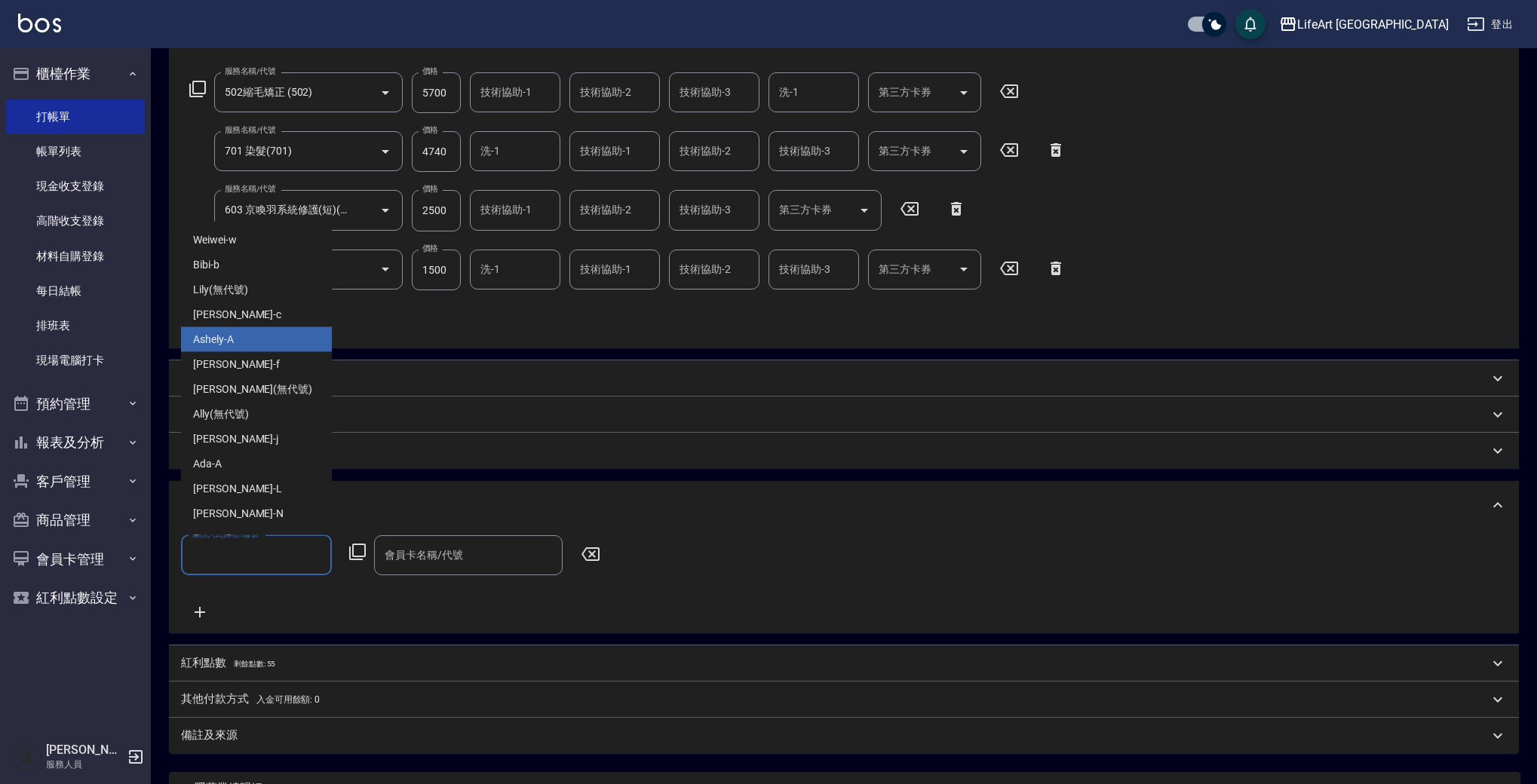
drag, startPoint x: 226, startPoint y: 338, endPoint x: 260, endPoint y: 383, distance: 56.4
click at [226, 338] on span "Ashely -A" at bounding box center [213, 340] width 41 height 16
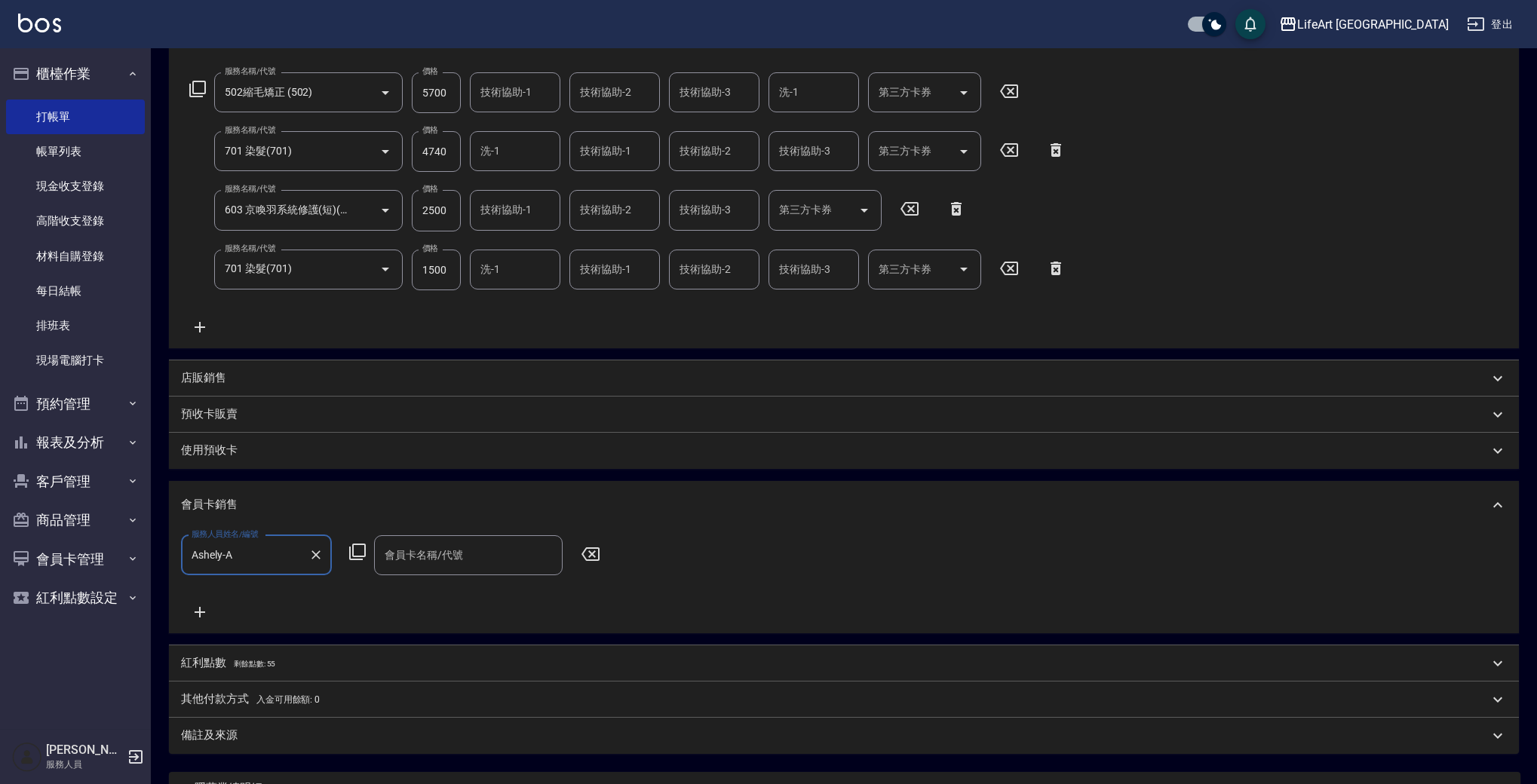
click at [431, 539] on div "會員卡名稱/代號" at bounding box center [468, 555] width 189 height 40
click at [473, 598] on span "會員卡一號 - 01" at bounding box center [468, 594] width 189 height 25
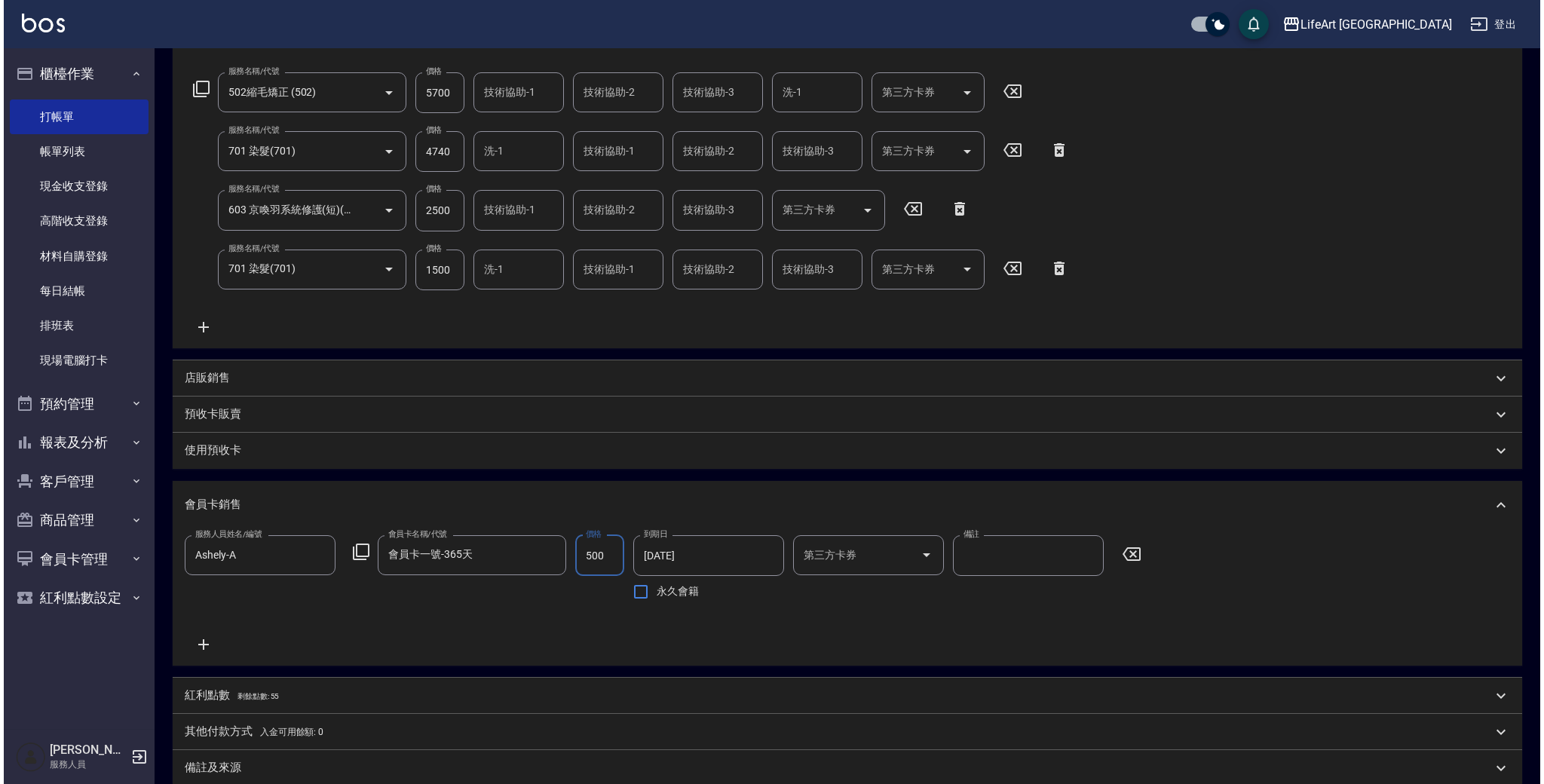
scroll to position [406, 0]
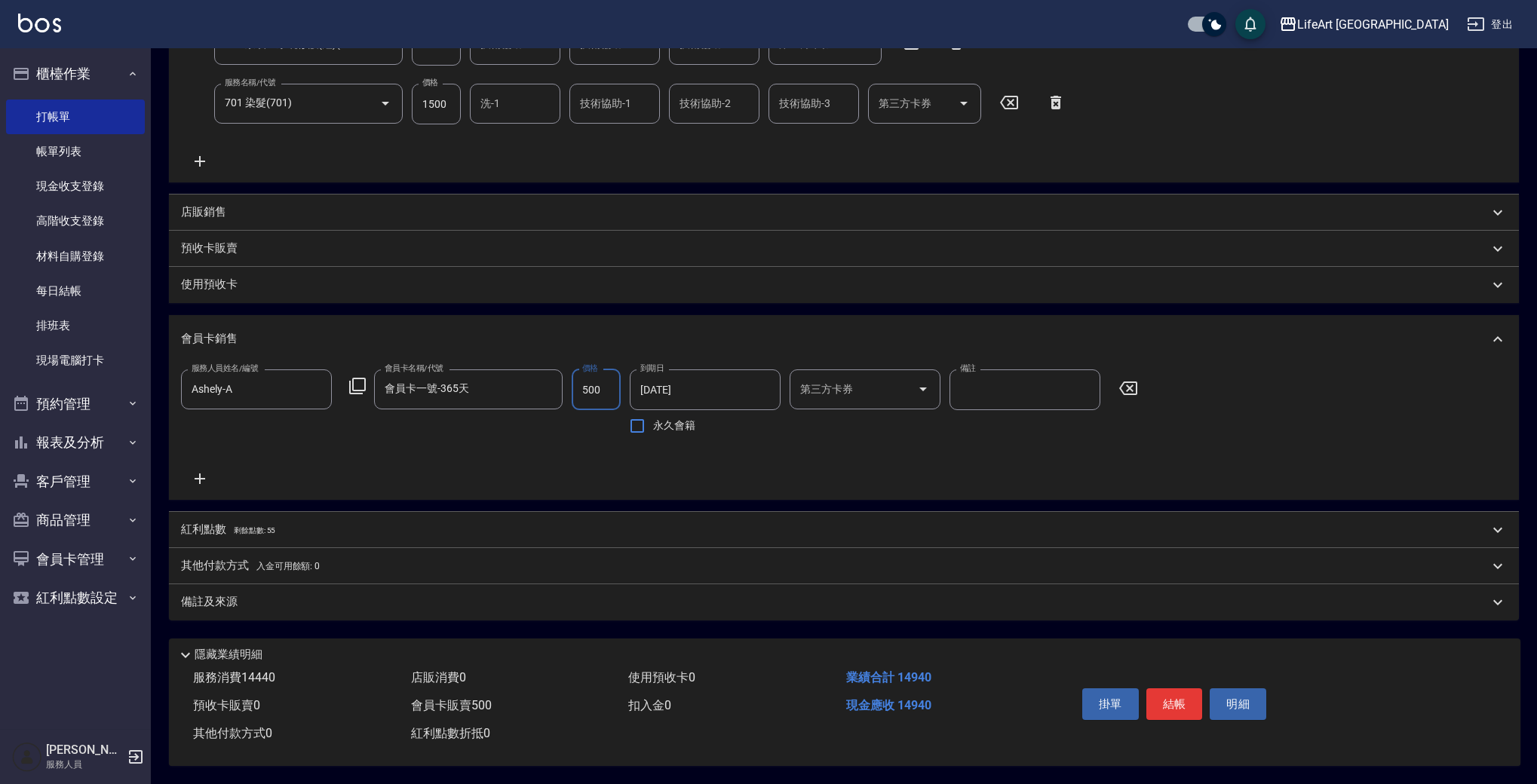
click at [338, 533] on div "紅利點數 剩餘點數: 55" at bounding box center [844, 530] width 1350 height 36
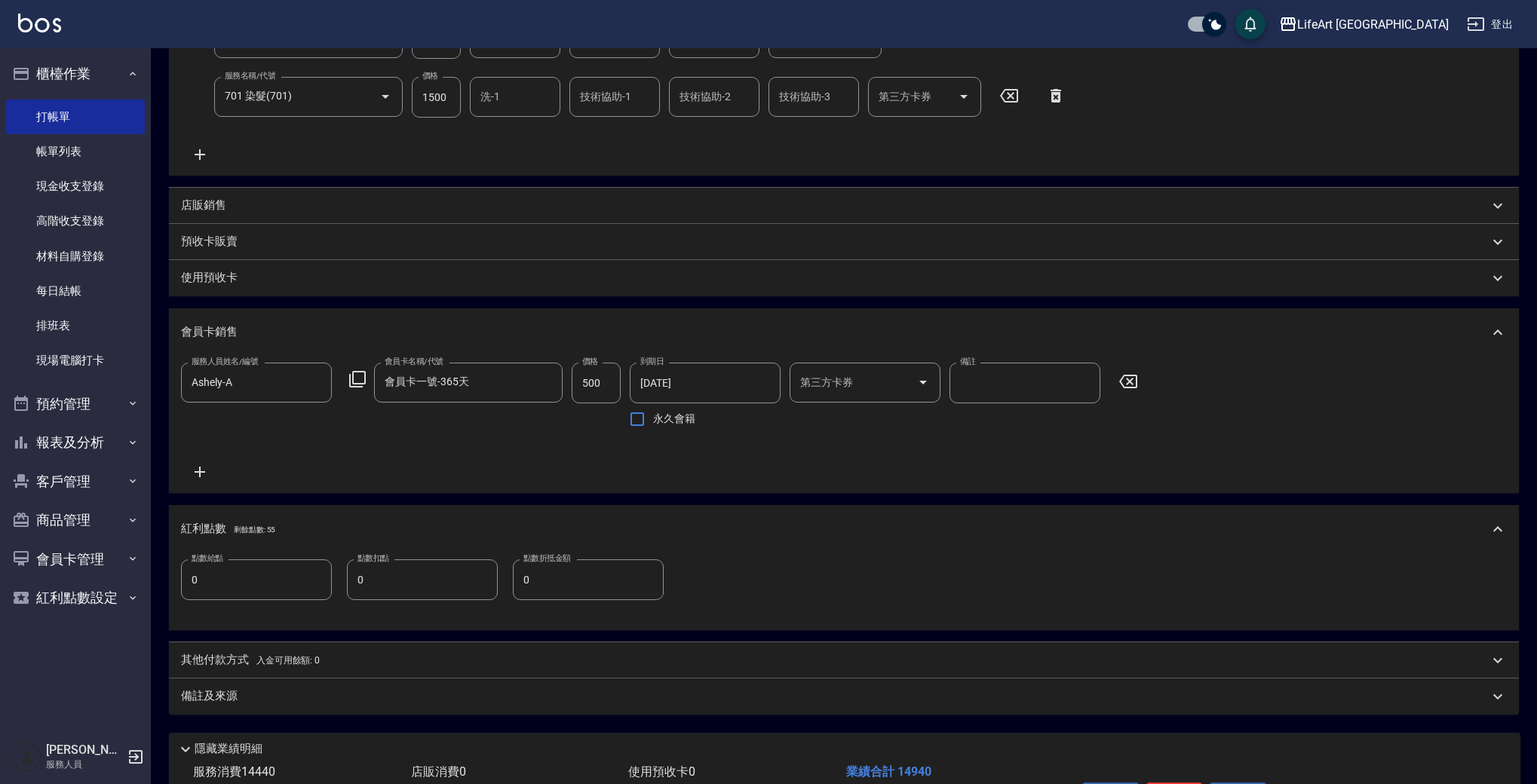
click at [315, 585] on input "0" at bounding box center [256, 579] width 151 height 41
click at [360, 612] on div "點數給點 29 點數給點 點數扣點 0 點數扣點 點數折抵金額 0 點數折抵金額" at bounding box center [844, 588] width 1326 height 59
click at [326, 699] on div "備註及來源" at bounding box center [835, 696] width 1308 height 16
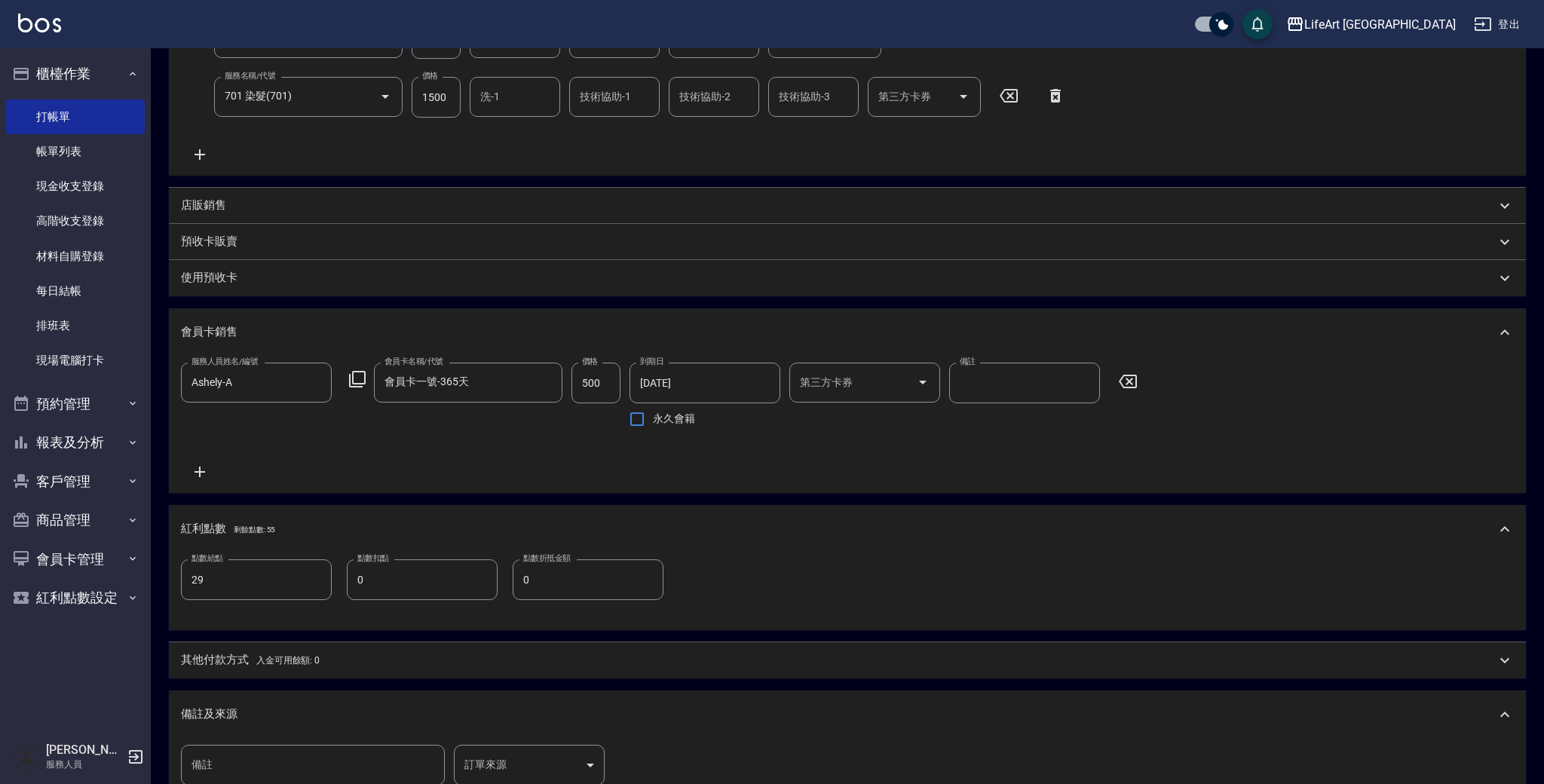
click at [496, 770] on body "LifeArt 蘆洲 登出 櫃檯作業 打帳單 帳單列表 現金收支登錄 高階收支登錄 材料自購登錄 每日結帳 排班表 現場電腦打卡 預約管理 預約管理 單日預約…" at bounding box center [772, 287] width 1544 height 1386
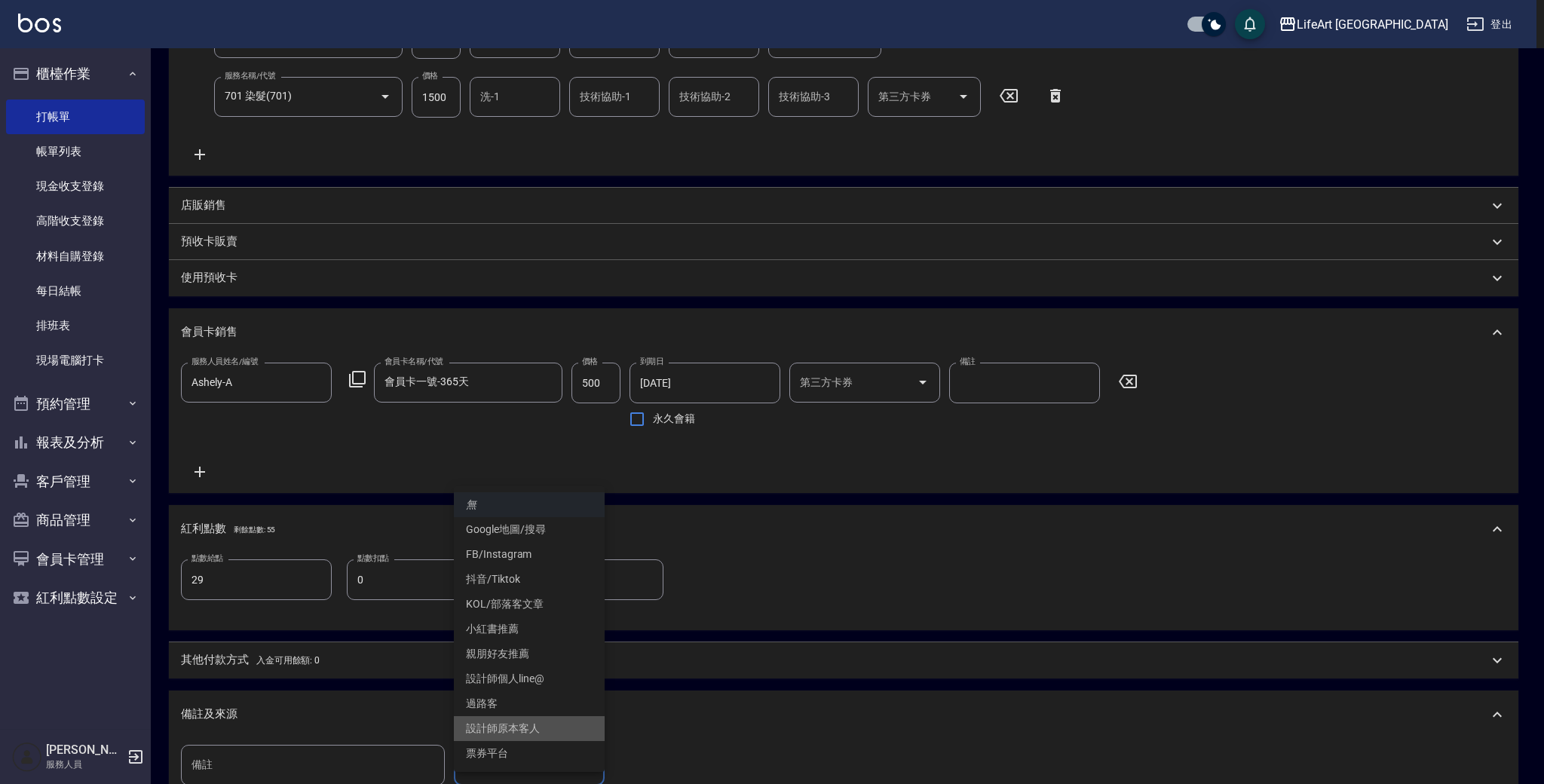
click at [538, 728] on li "設計師原本客人" at bounding box center [529, 729] width 151 height 25
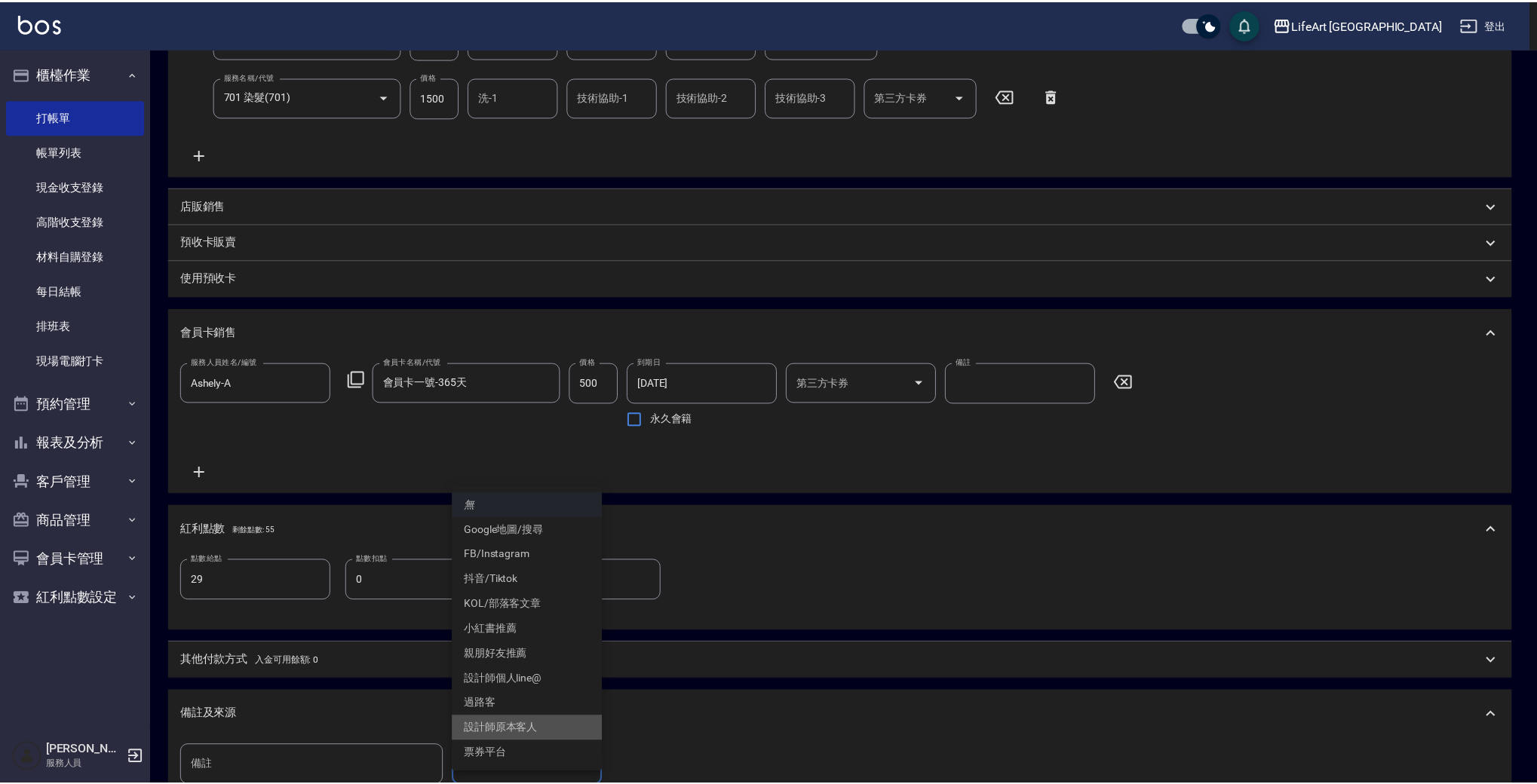
scroll to position [408, 0]
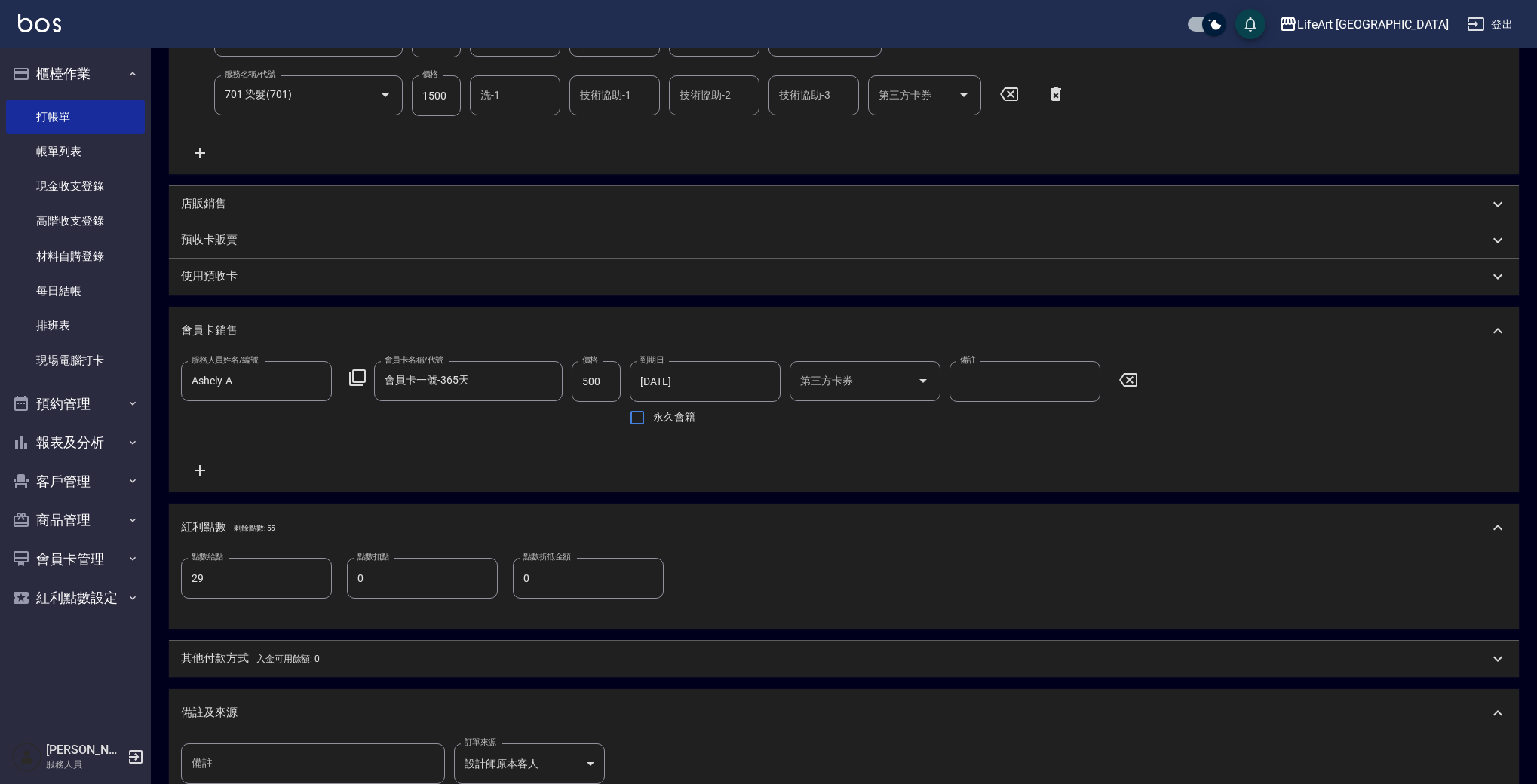
click at [292, 657] on span "入金可用餘額: 0" at bounding box center [288, 659] width 64 height 11
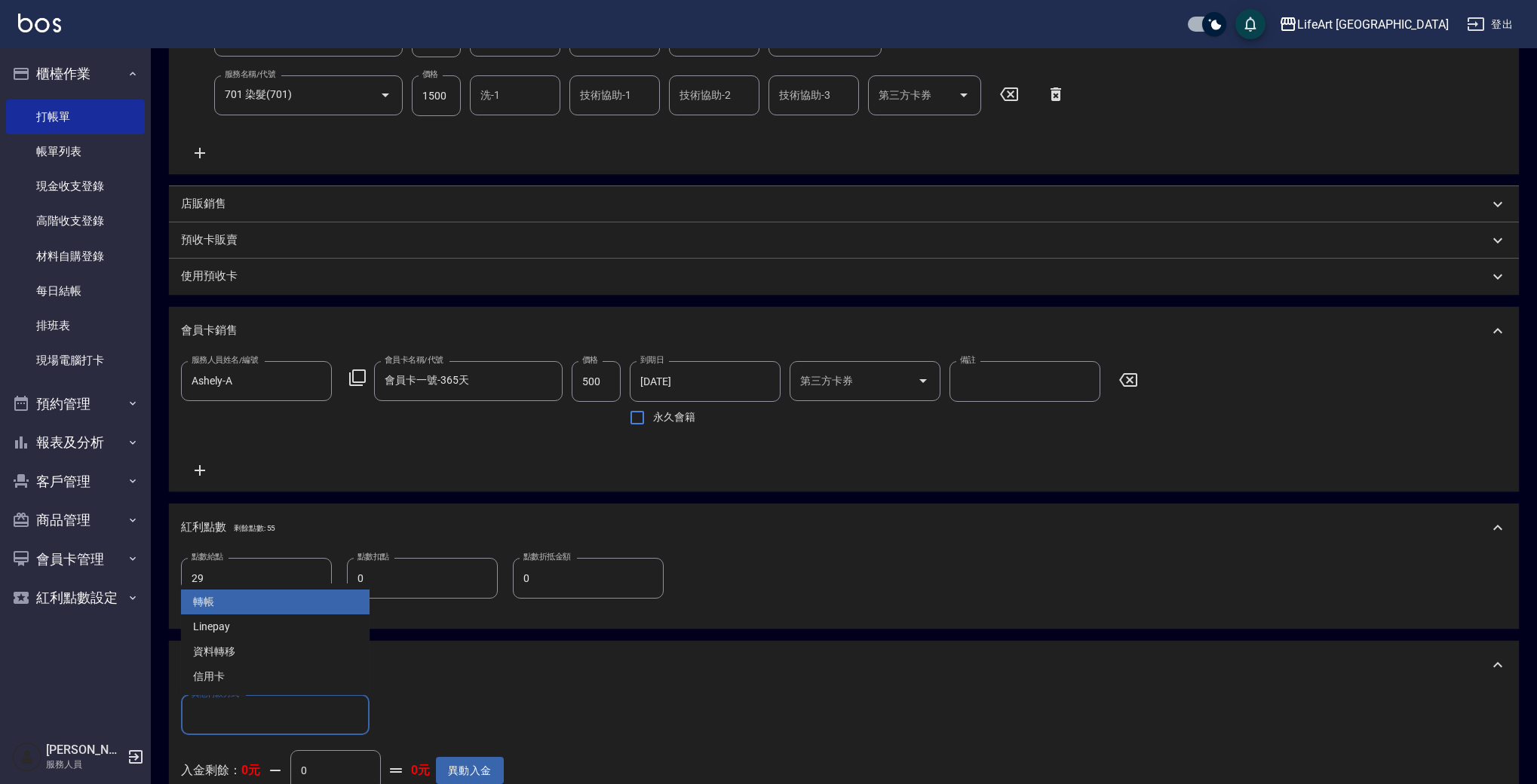
click at [287, 713] on input "其他付款方式" at bounding box center [275, 715] width 175 height 26
click at [259, 633] on span "Linepay" at bounding box center [275, 627] width 189 height 25
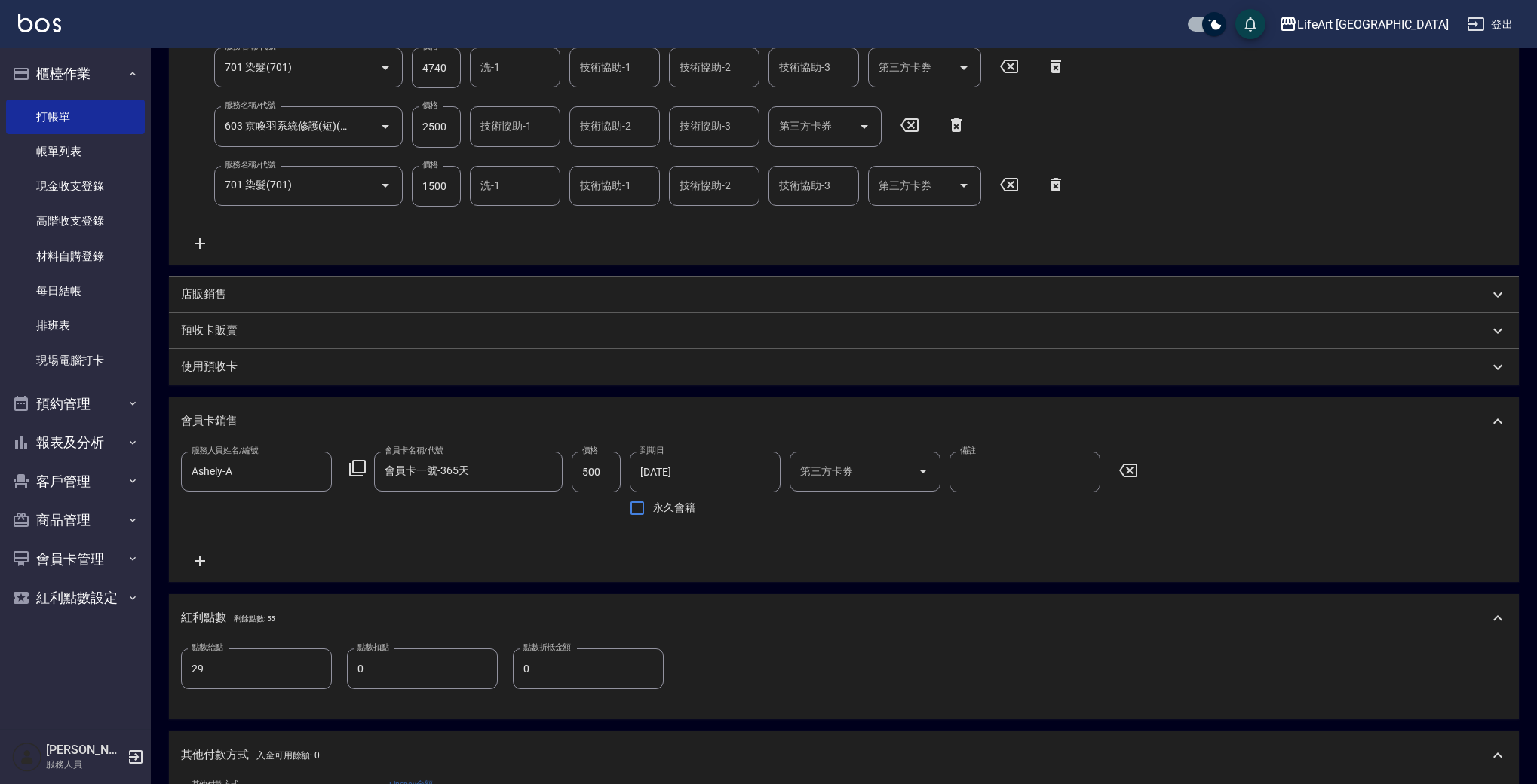
scroll to position [314, 0]
drag, startPoint x: 443, startPoint y: 190, endPoint x: 456, endPoint y: 190, distance: 13.0
click at [456, 190] on input "1500" at bounding box center [436, 189] width 49 height 41
click at [440, 184] on input "1500" at bounding box center [436, 189] width 49 height 41
drag, startPoint x: 442, startPoint y: 187, endPoint x: 452, endPoint y: 189, distance: 10.2
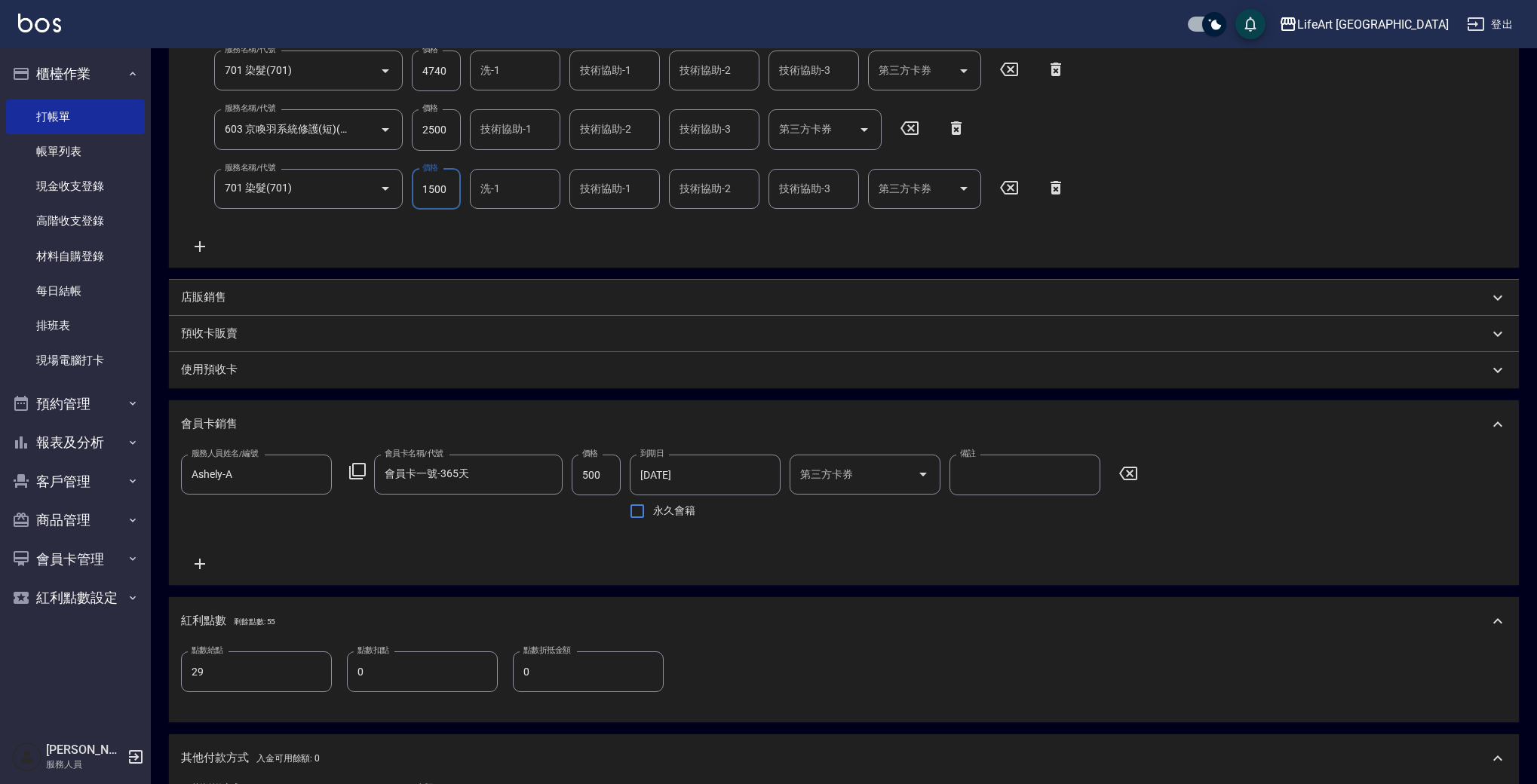
click at [452, 189] on input "1500" at bounding box center [436, 189] width 49 height 41
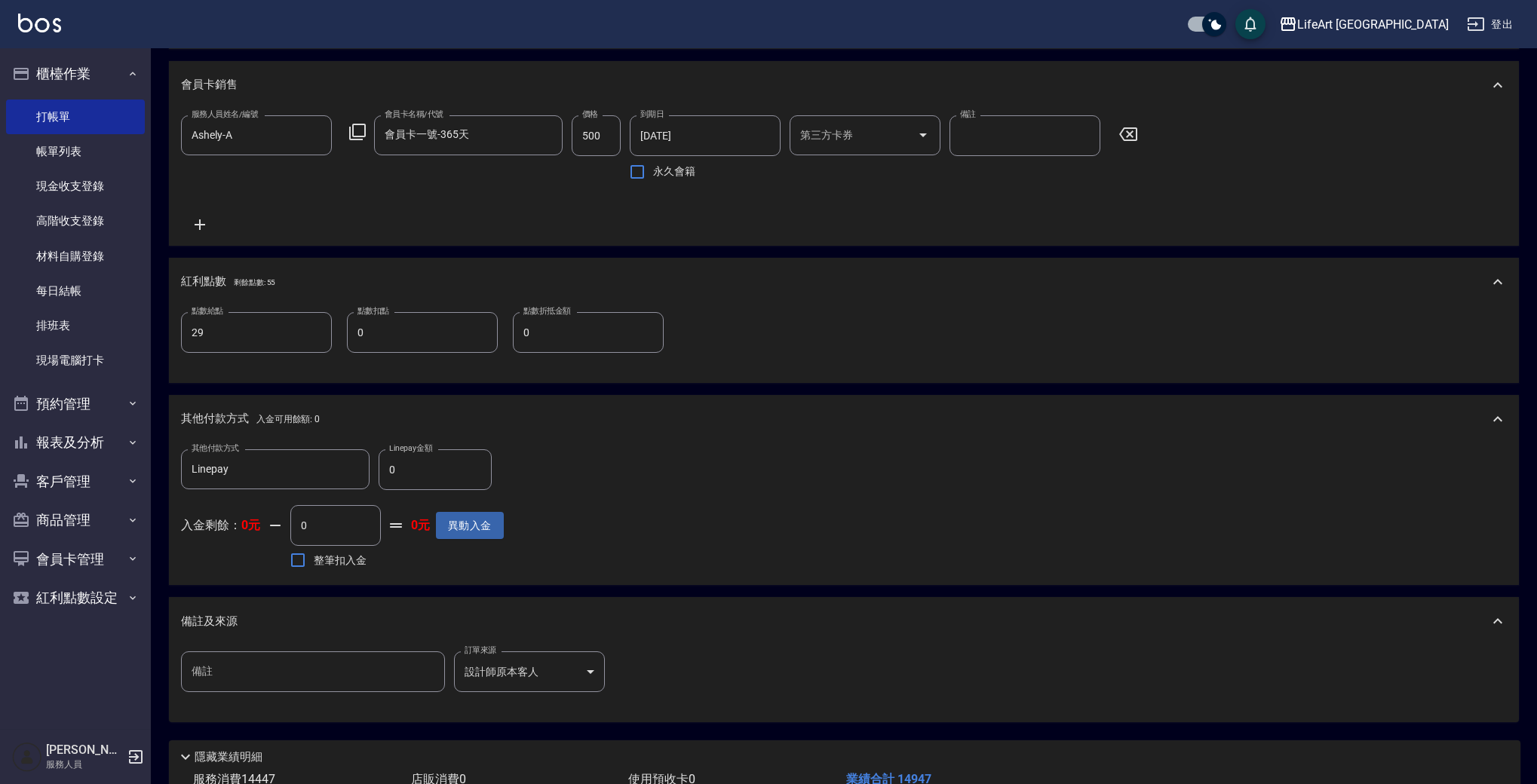
scroll to position [762, 0]
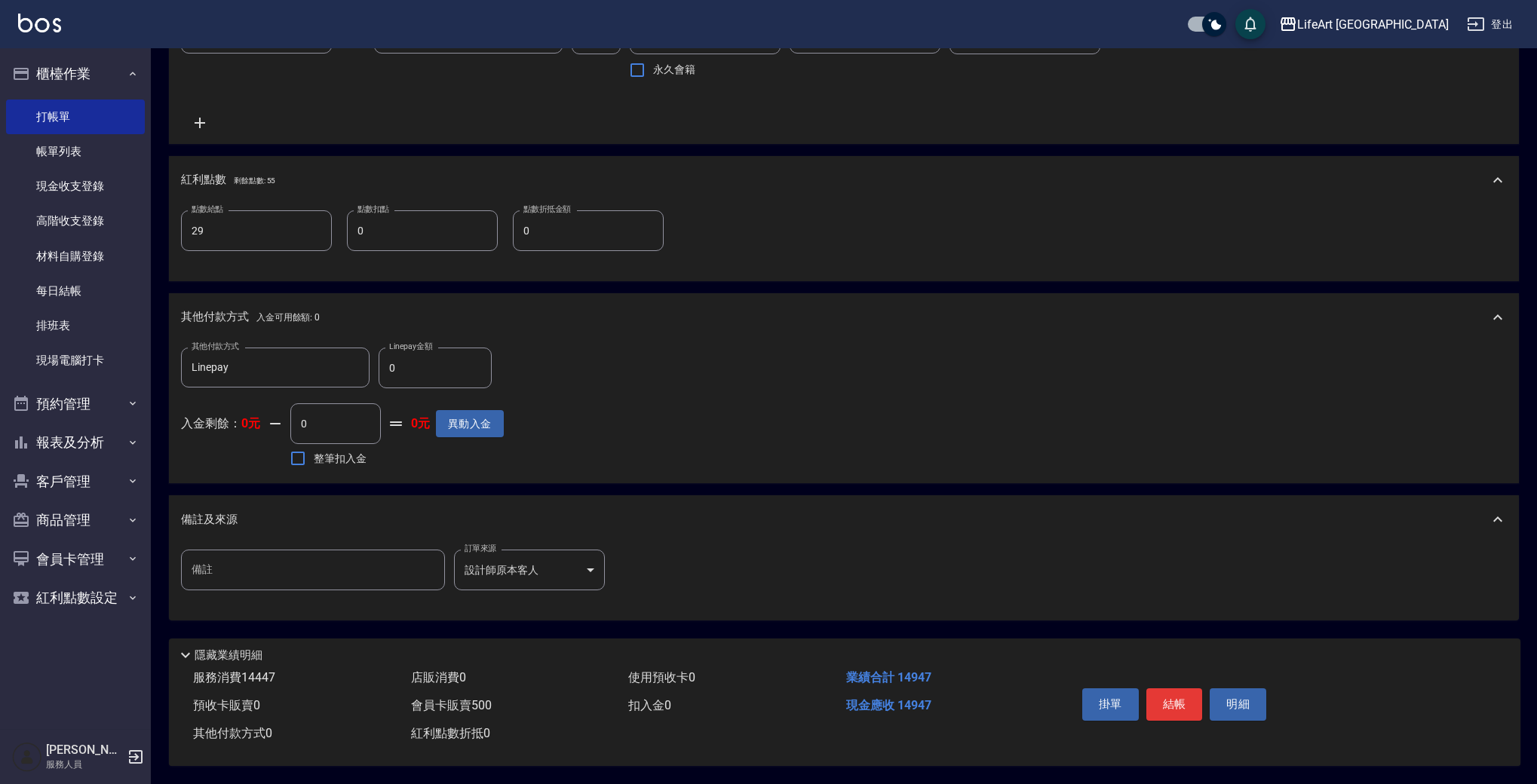
click at [420, 357] on input "0" at bounding box center [434, 367] width 113 height 41
click at [1186, 703] on button "結帳" at bounding box center [1174, 704] width 57 height 32
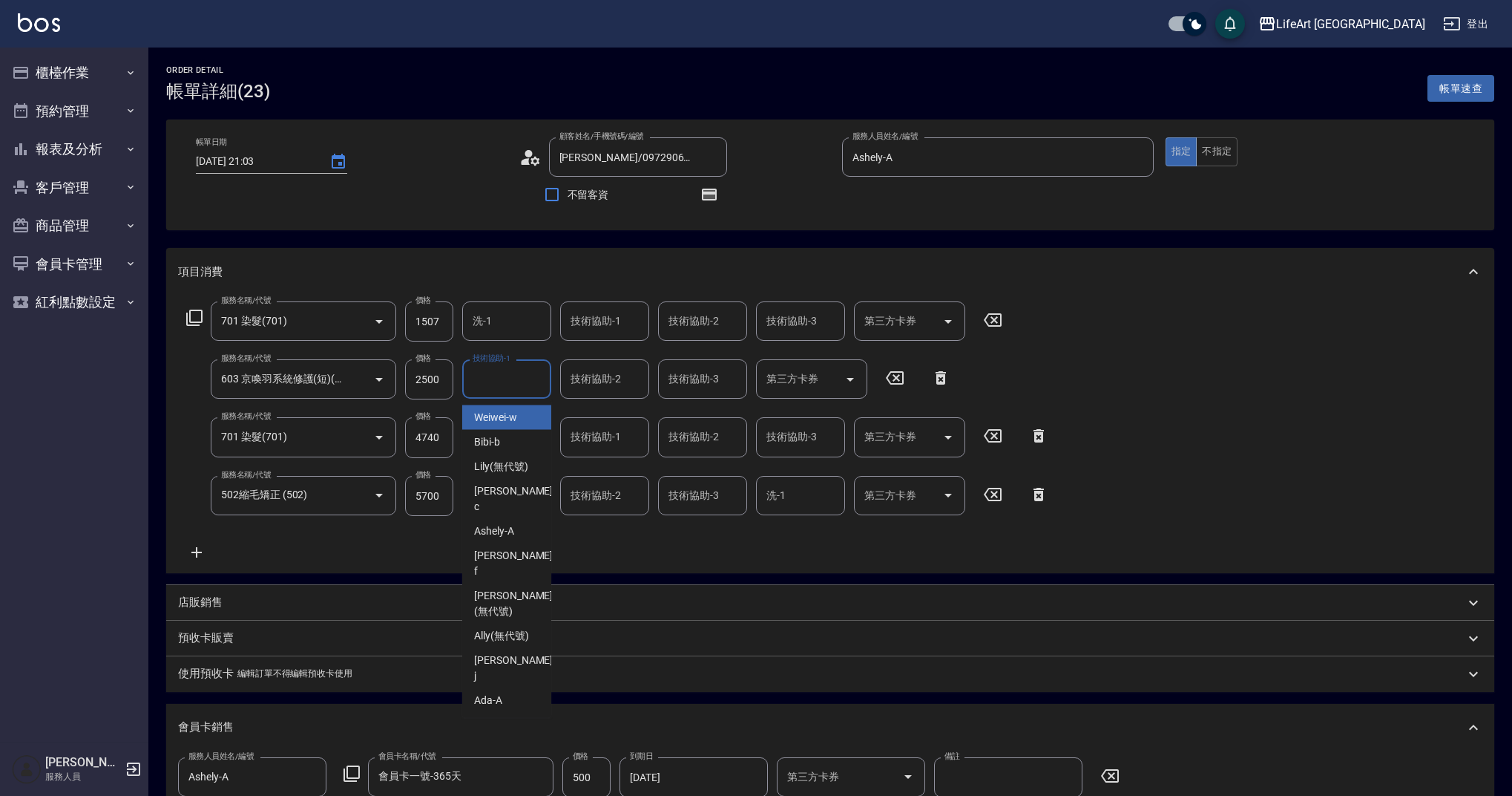
click at [528, 387] on input "技術協助-1" at bounding box center [506, 378] width 75 height 26
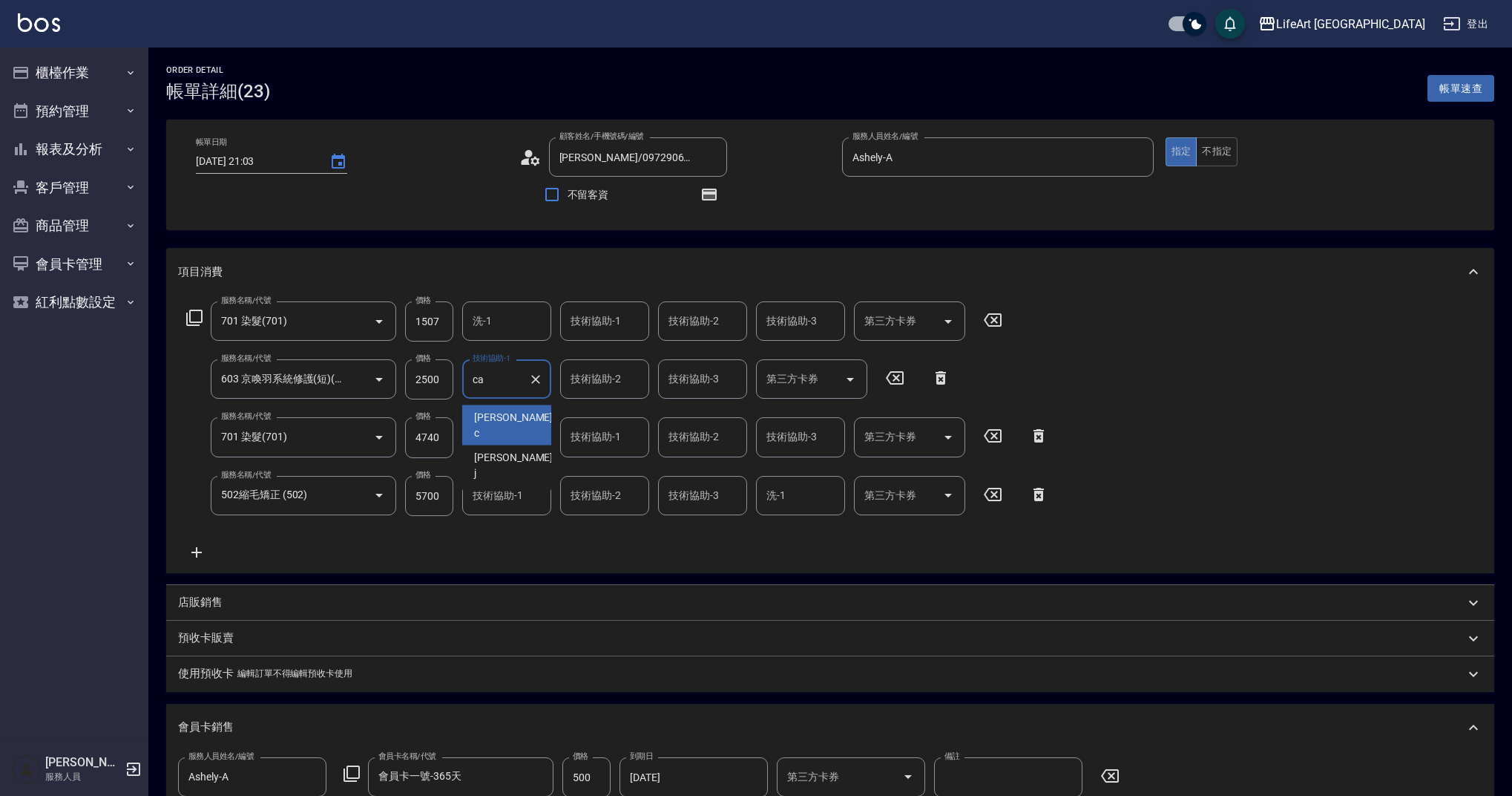
click at [508, 415] on span "Casey -c" at bounding box center [515, 425] width 82 height 31
type input "Casey-c"
click at [574, 435] on input "技術協助-1" at bounding box center [604, 436] width 75 height 26
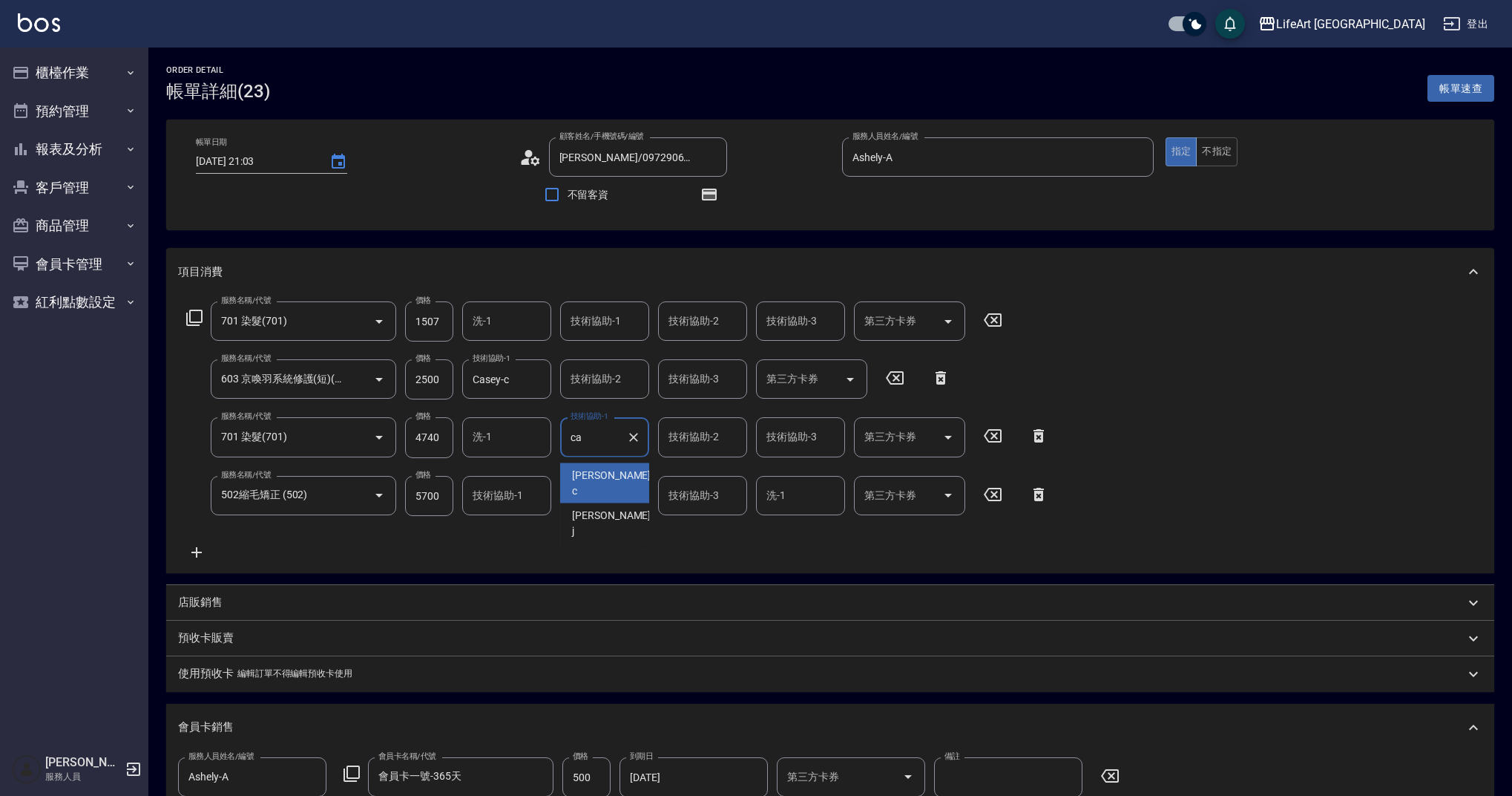
click at [583, 474] on span "Casey -c" at bounding box center [613, 482] width 82 height 31
type input "Casey-c"
click at [695, 436] on div "技術協助-2 技術協助-2" at bounding box center [702, 437] width 89 height 39
click at [702, 474] on span "Casey -c" at bounding box center [711, 482] width 82 height 31
type input "Casey-c"
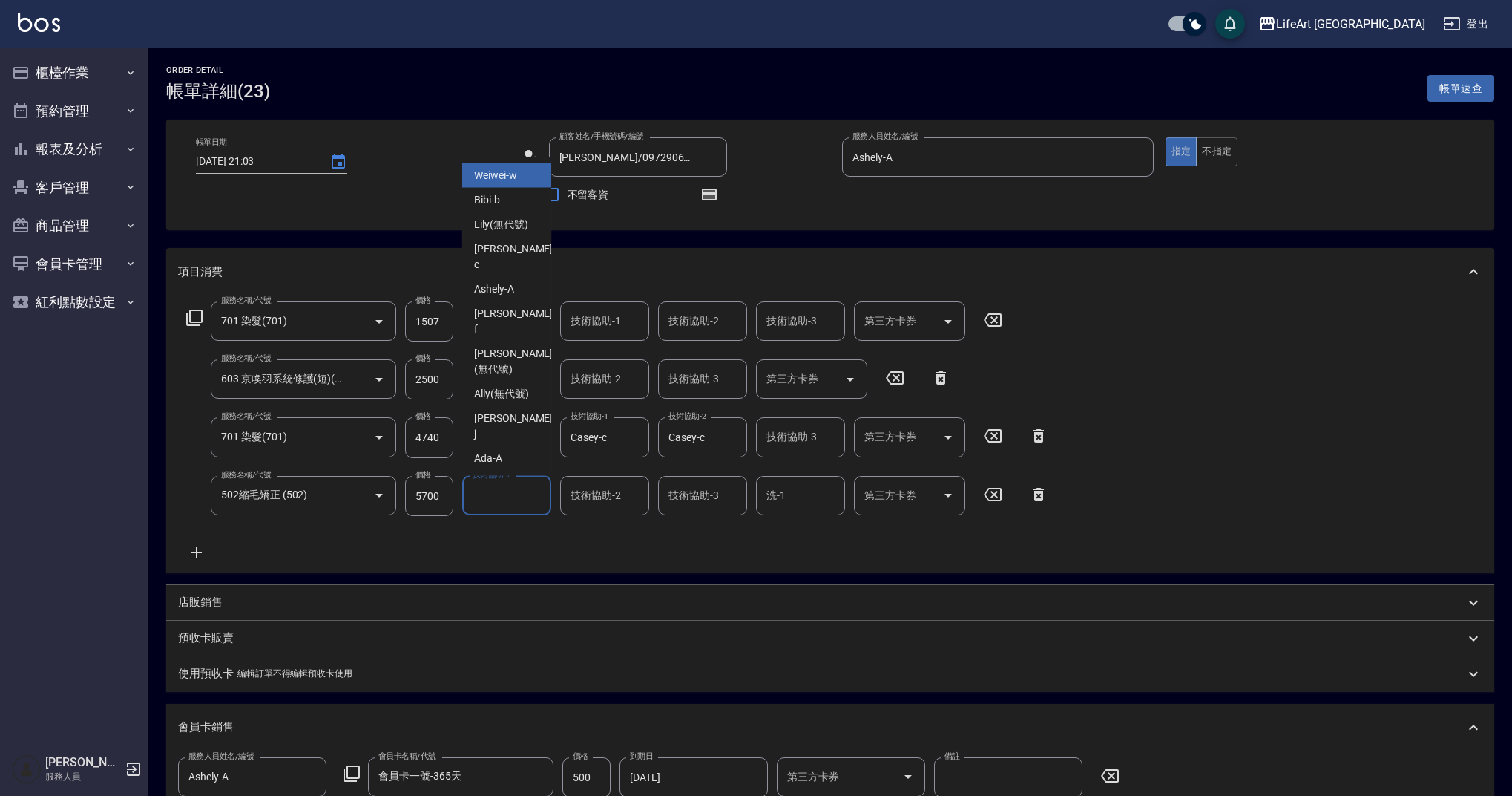
click at [483, 502] on input "技術協助-1" at bounding box center [506, 495] width 75 height 26
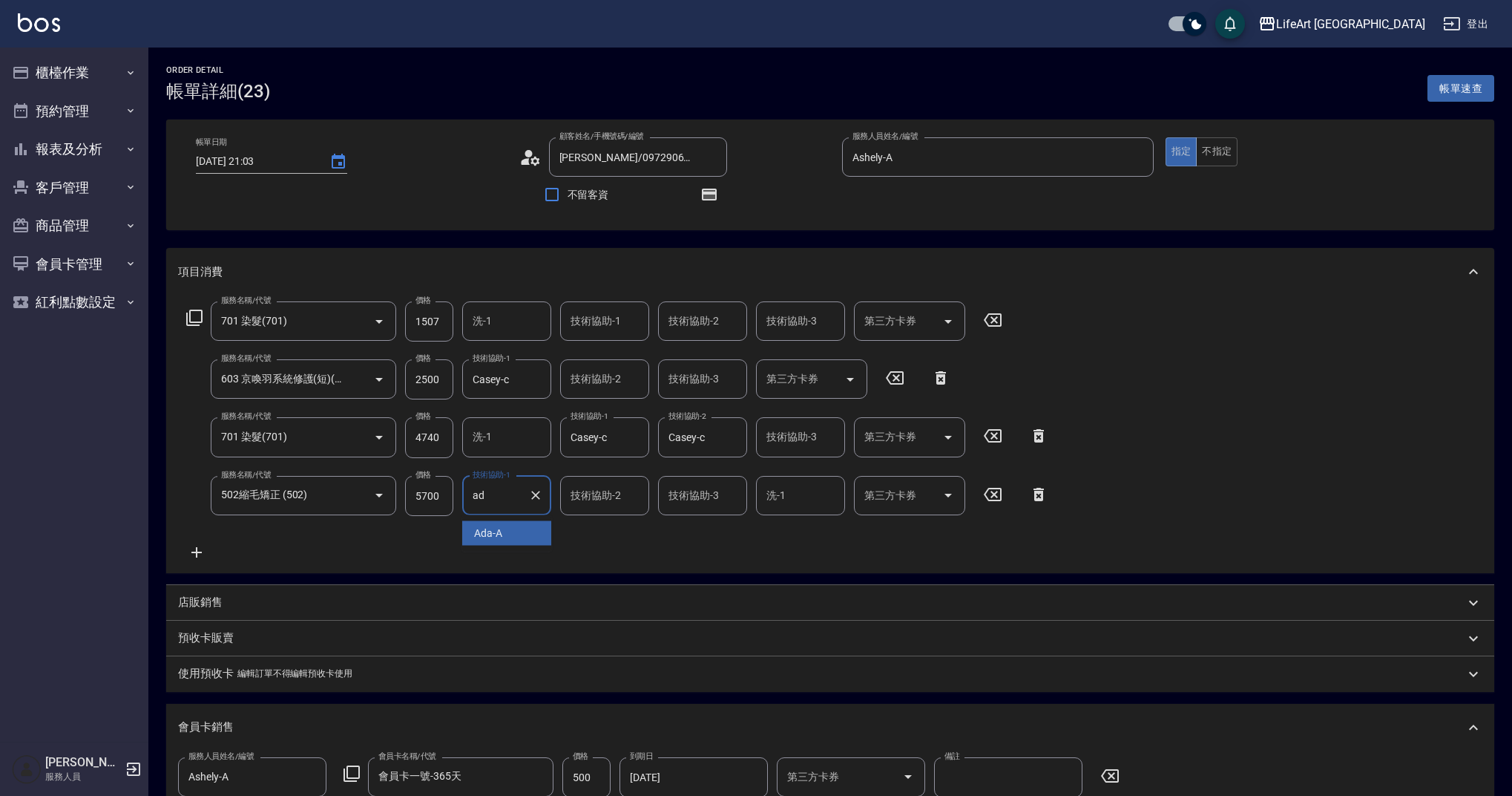
click at [494, 529] on span "Ada -A" at bounding box center [488, 534] width 28 height 16
type input "Ada-A"
click at [591, 499] on input "技術協助-2" at bounding box center [604, 495] width 75 height 26
click at [597, 529] on span "Ada -A" at bounding box center [586, 534] width 28 height 16
type input "Ada-A"
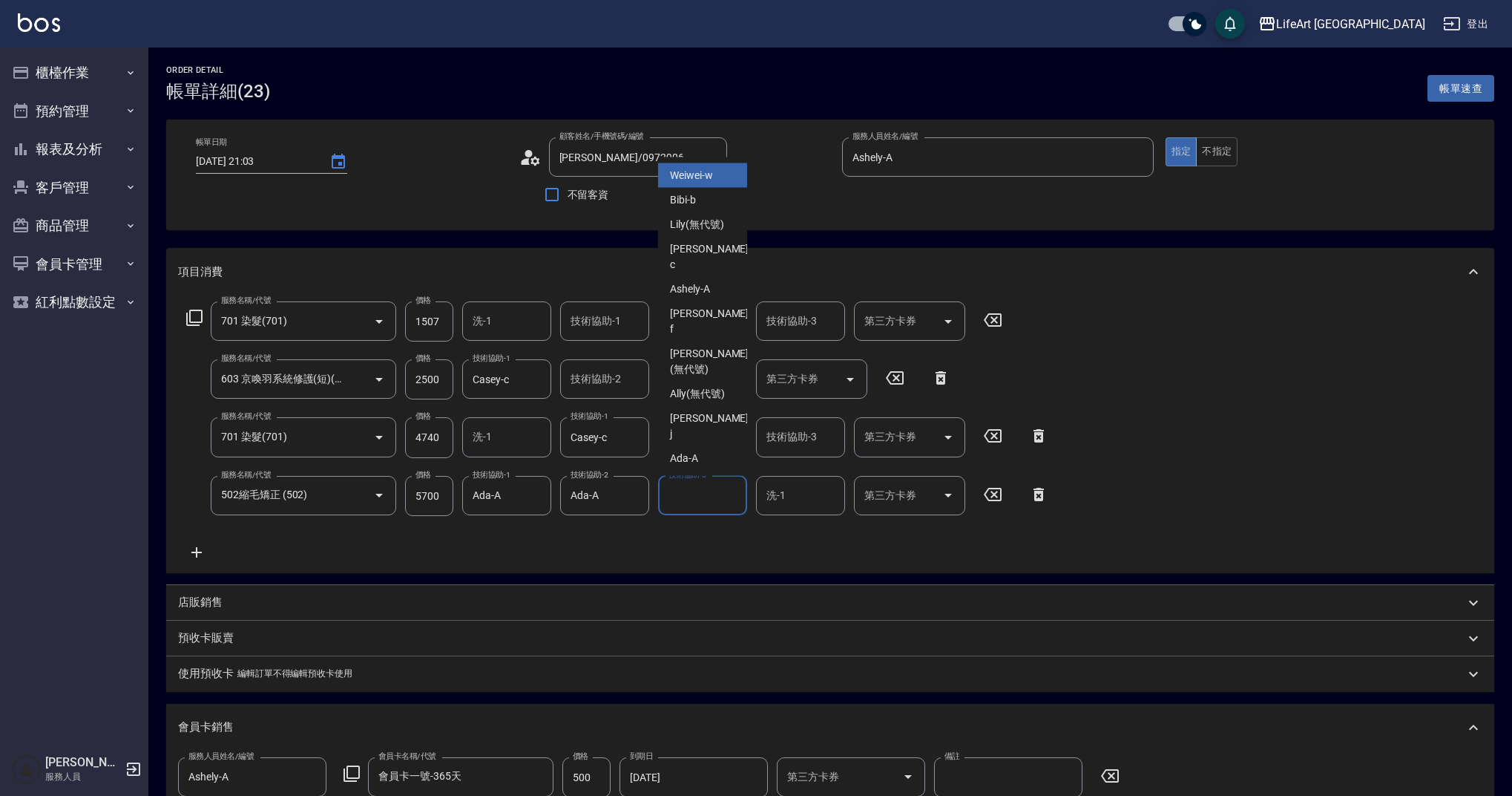
click at [696, 494] on div "技術協助-3 技術協助-3" at bounding box center [702, 496] width 89 height 39
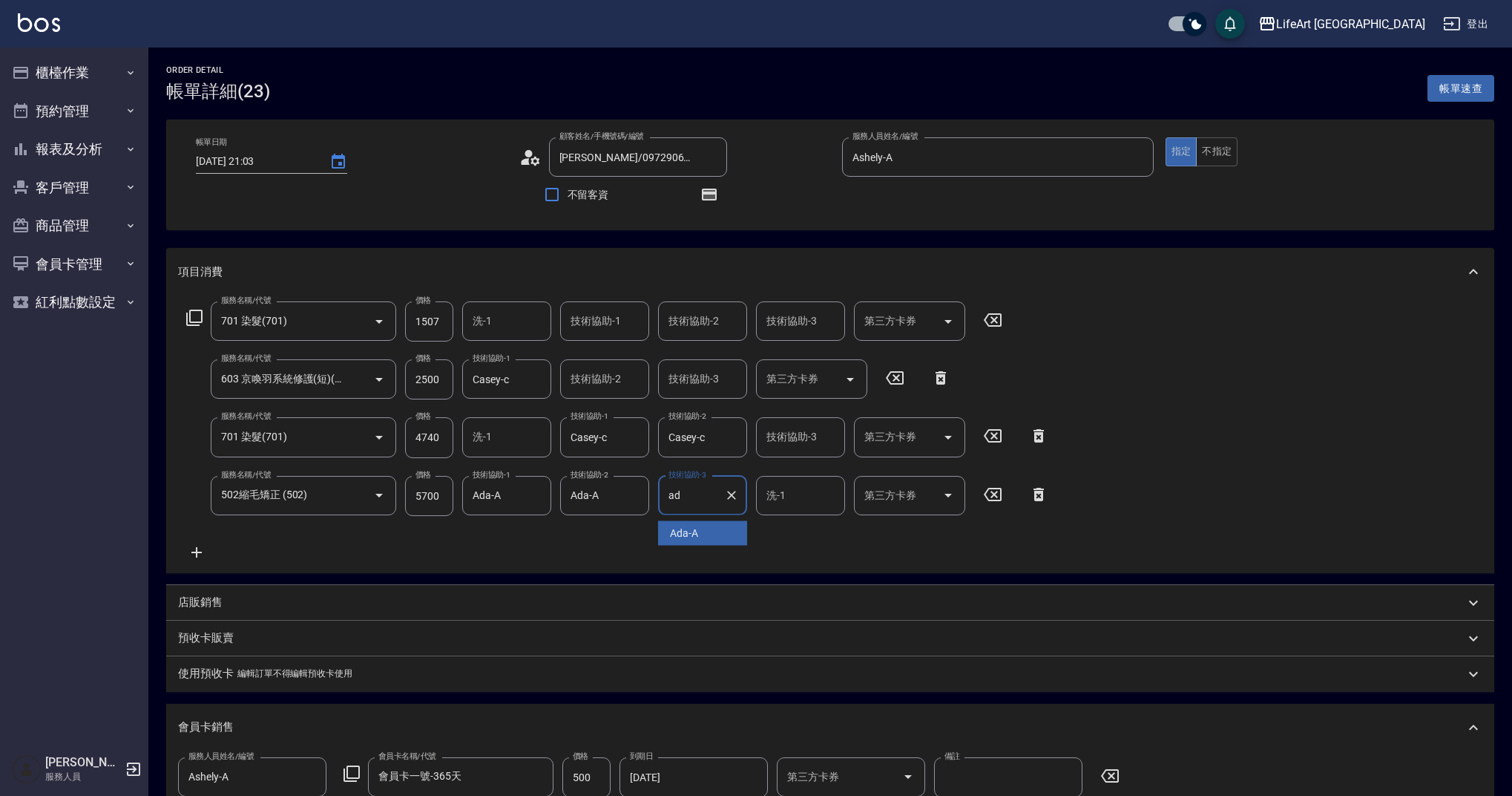
click at [706, 526] on div "Ada -A" at bounding box center [702, 534] width 89 height 25
type input "Ada-A"
click at [707, 532] on div "服務名稱/代號 701 染髮(701) 服務名稱/代號 價格 1507 價格 洗-1 洗-1 技術協助-1 技術協助-1 技術協助-2 技術協助-2 技術協助…" at bounding box center [618, 431] width 879 height 259
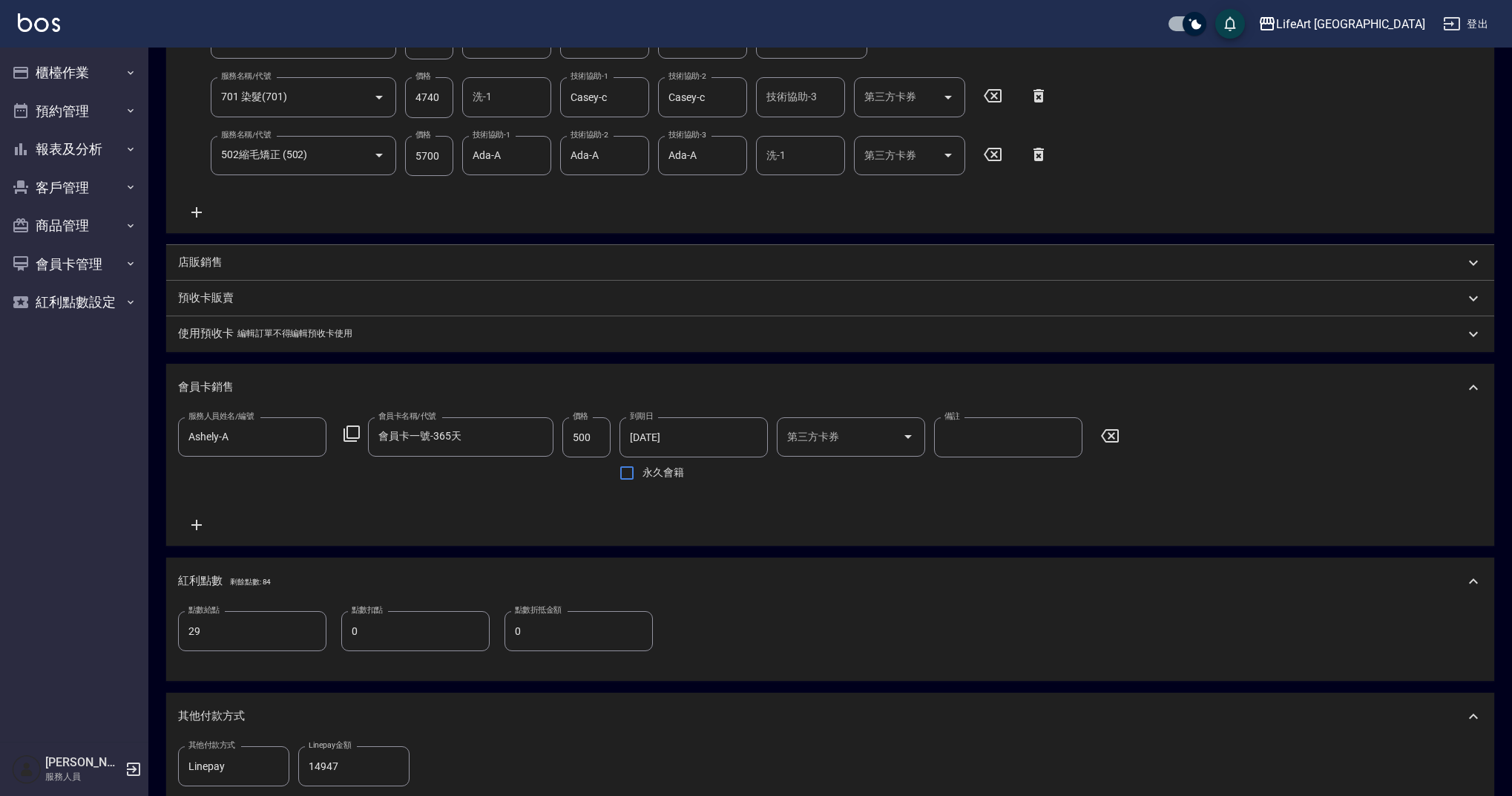
scroll to position [693, 0]
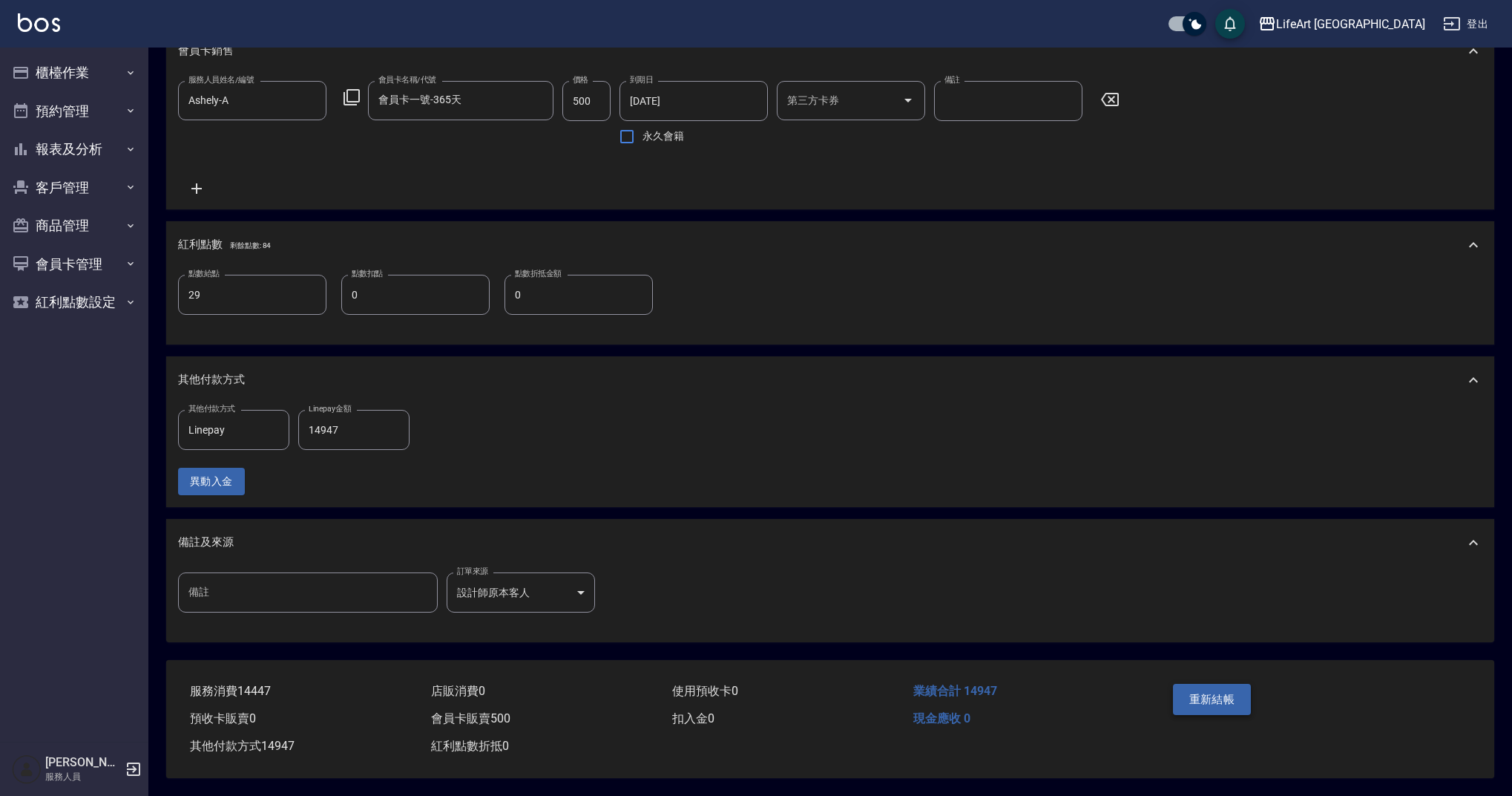
click at [1211, 697] on button "重新結帳" at bounding box center [1212, 699] width 79 height 31
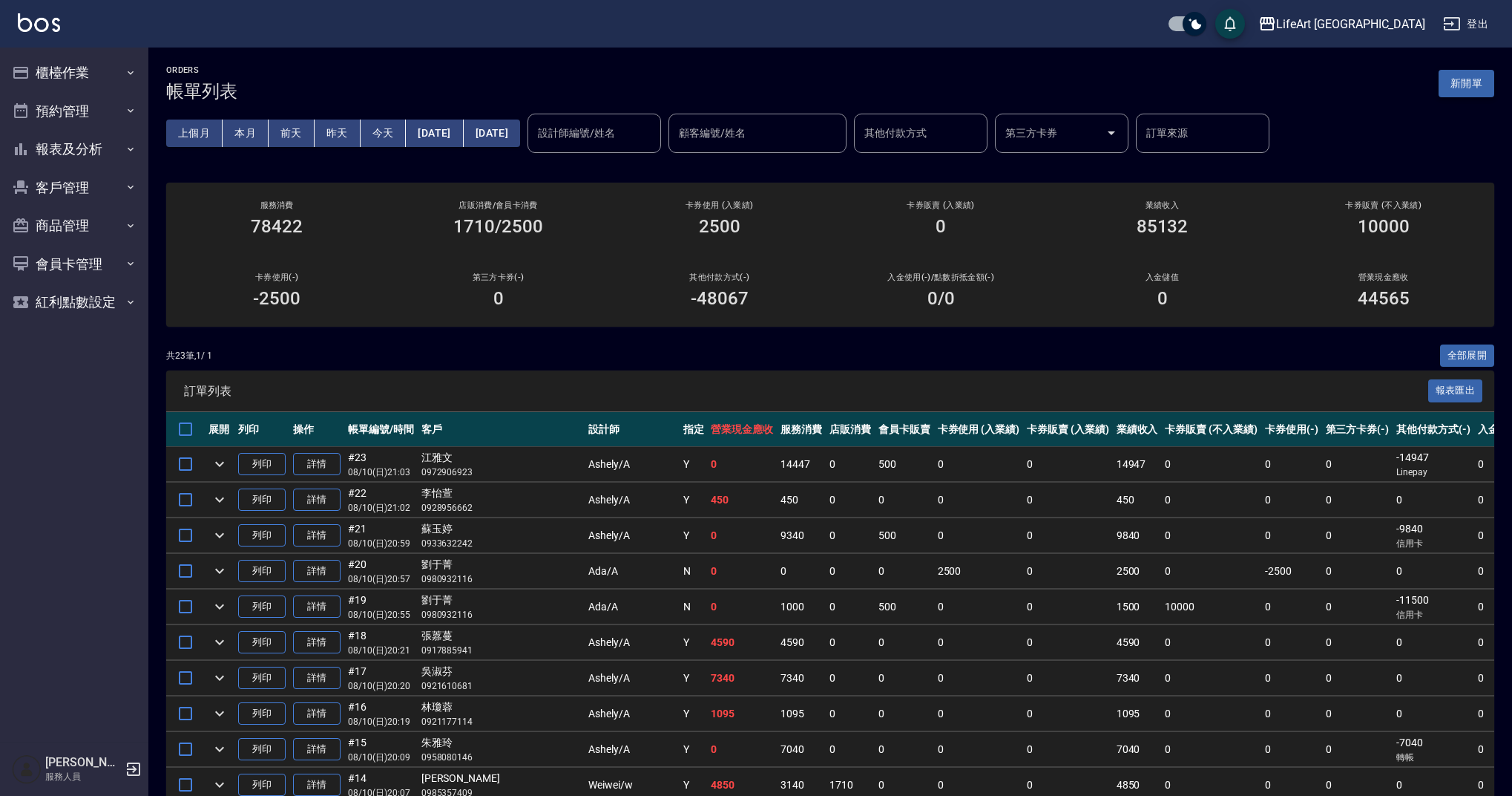
click at [1476, 87] on button "新開單" at bounding box center [1466, 84] width 56 height 28
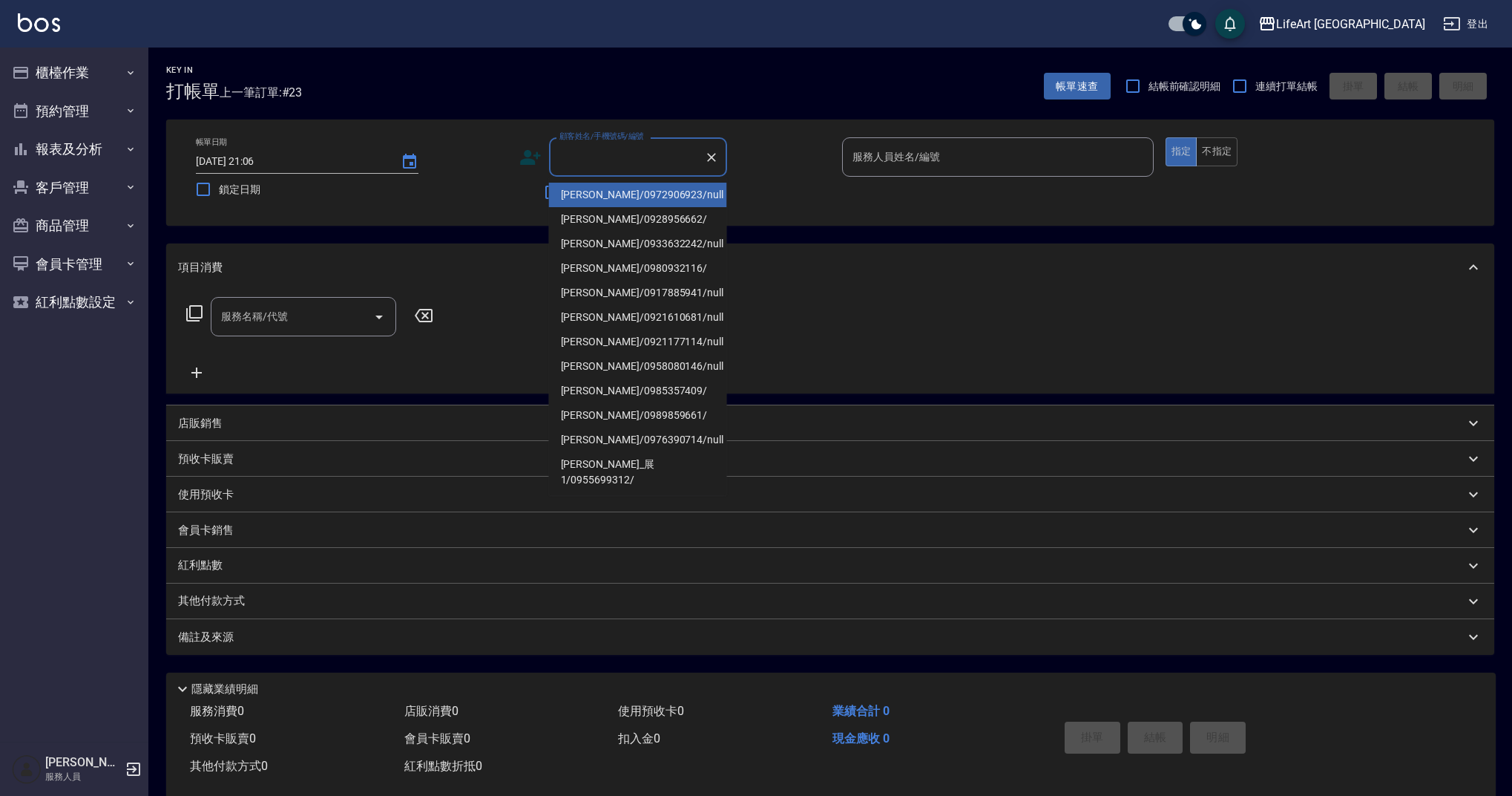
click at [602, 156] on input "顧客姓名/手機號碼/編號" at bounding box center [627, 156] width 142 height 26
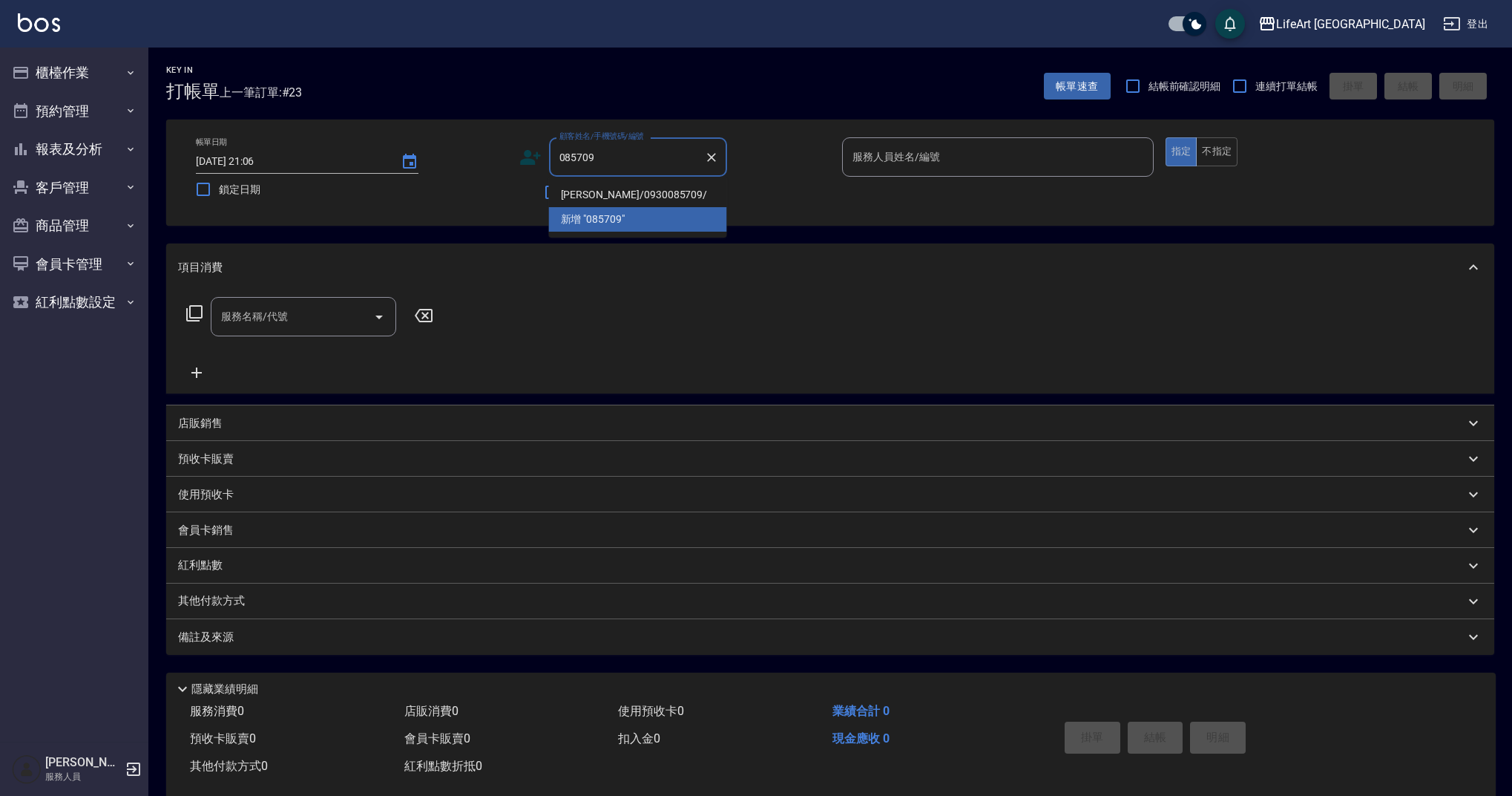
click at [643, 198] on li "陳郁喬/0930085709/" at bounding box center [637, 195] width 178 height 25
type input "陳郁喬/0930085709/"
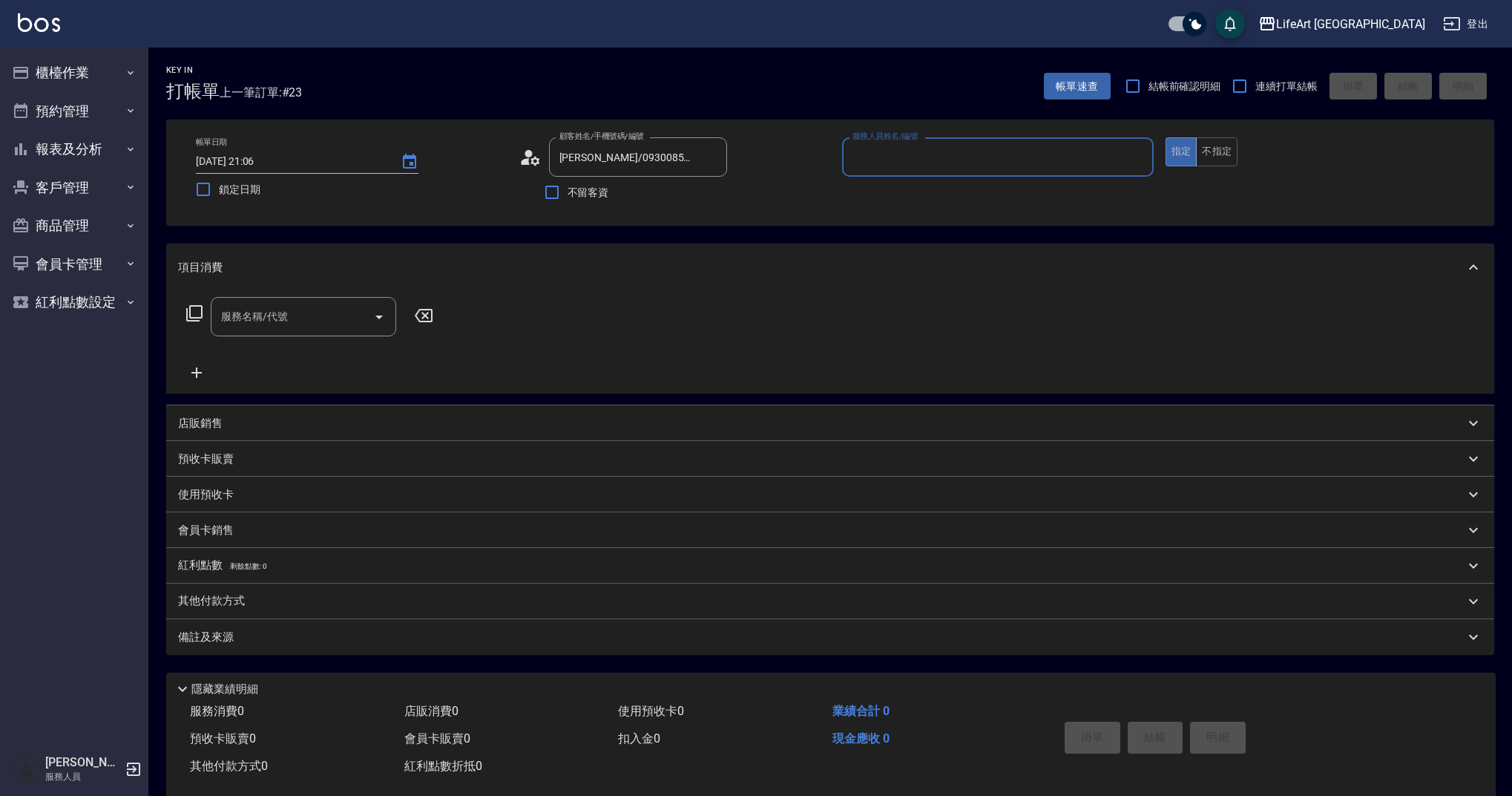
type input "Ashely-A"
click at [711, 197] on icon "button" at bounding box center [709, 195] width 12 height 9
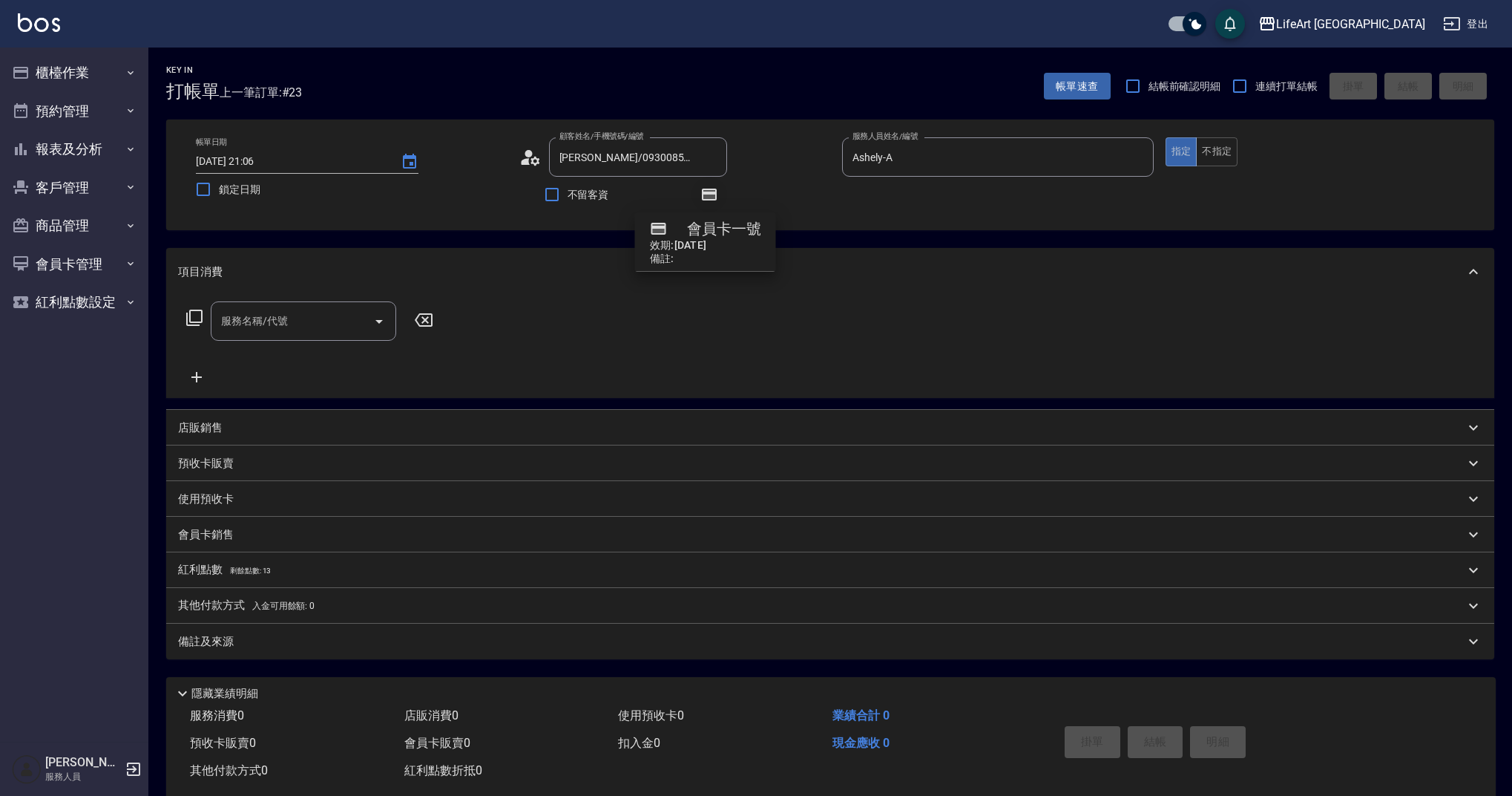
click at [711, 197] on icon "button" at bounding box center [709, 195] width 12 height 9
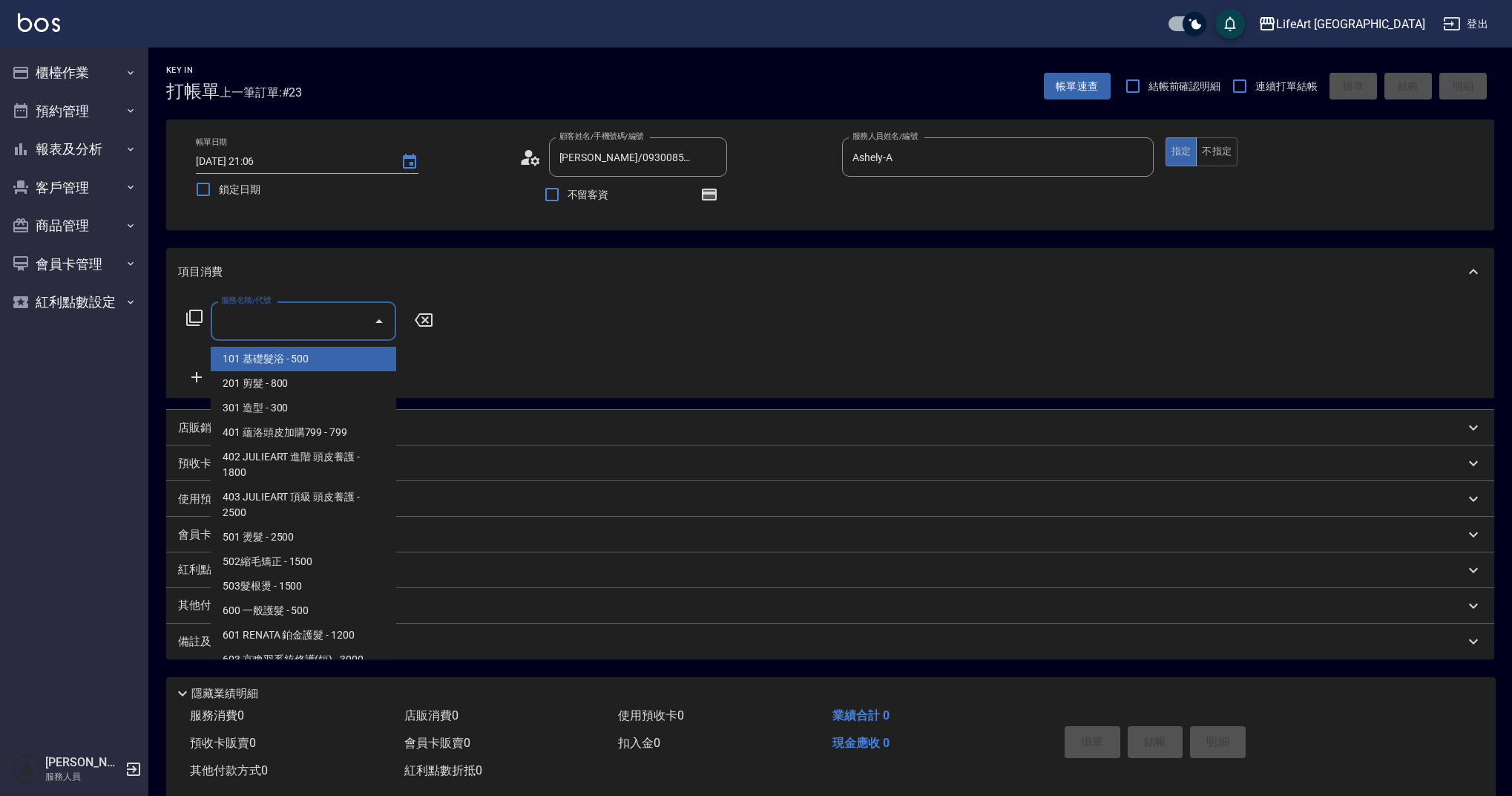
click at [318, 321] on input "服務名稱/代號" at bounding box center [292, 321] width 150 height 26
click at [310, 536] on span "501 燙髮 - 2500" at bounding box center [303, 537] width 186 height 25
type input "501 燙髮(501)"
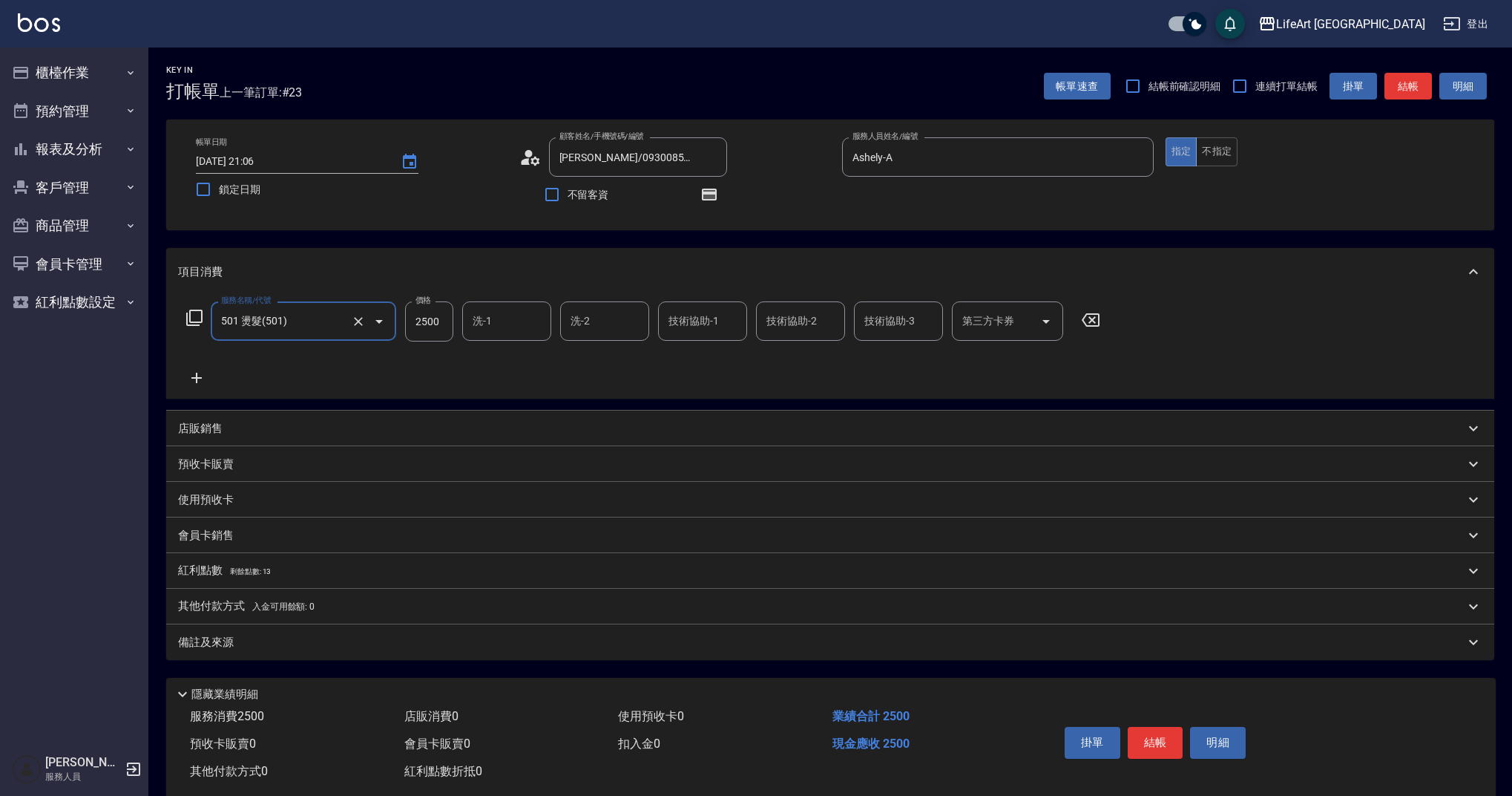
click at [196, 377] on icon at bounding box center [197, 378] width 11 height 11
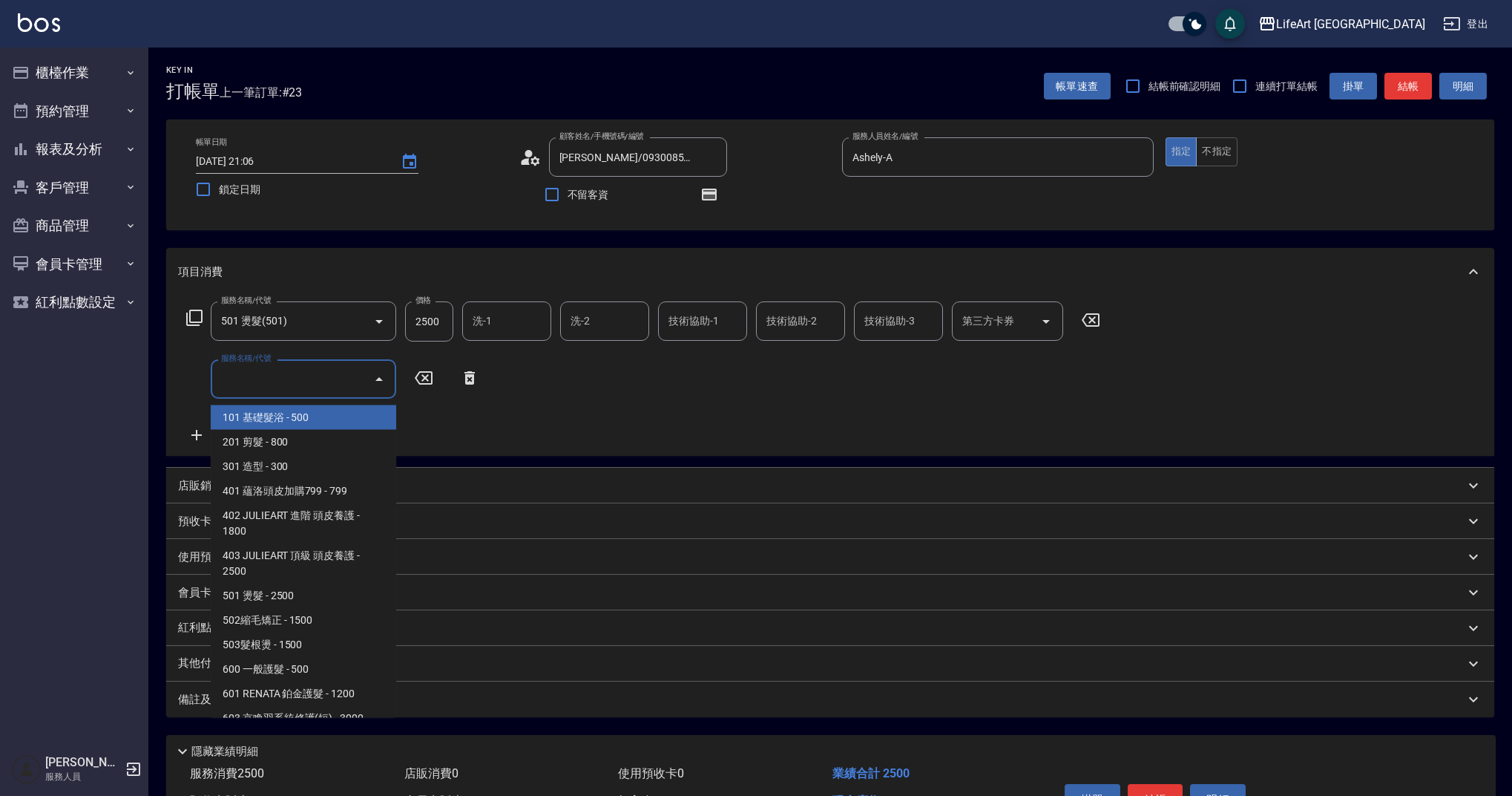
click at [257, 385] on input "服務名稱/代號" at bounding box center [292, 378] width 150 height 26
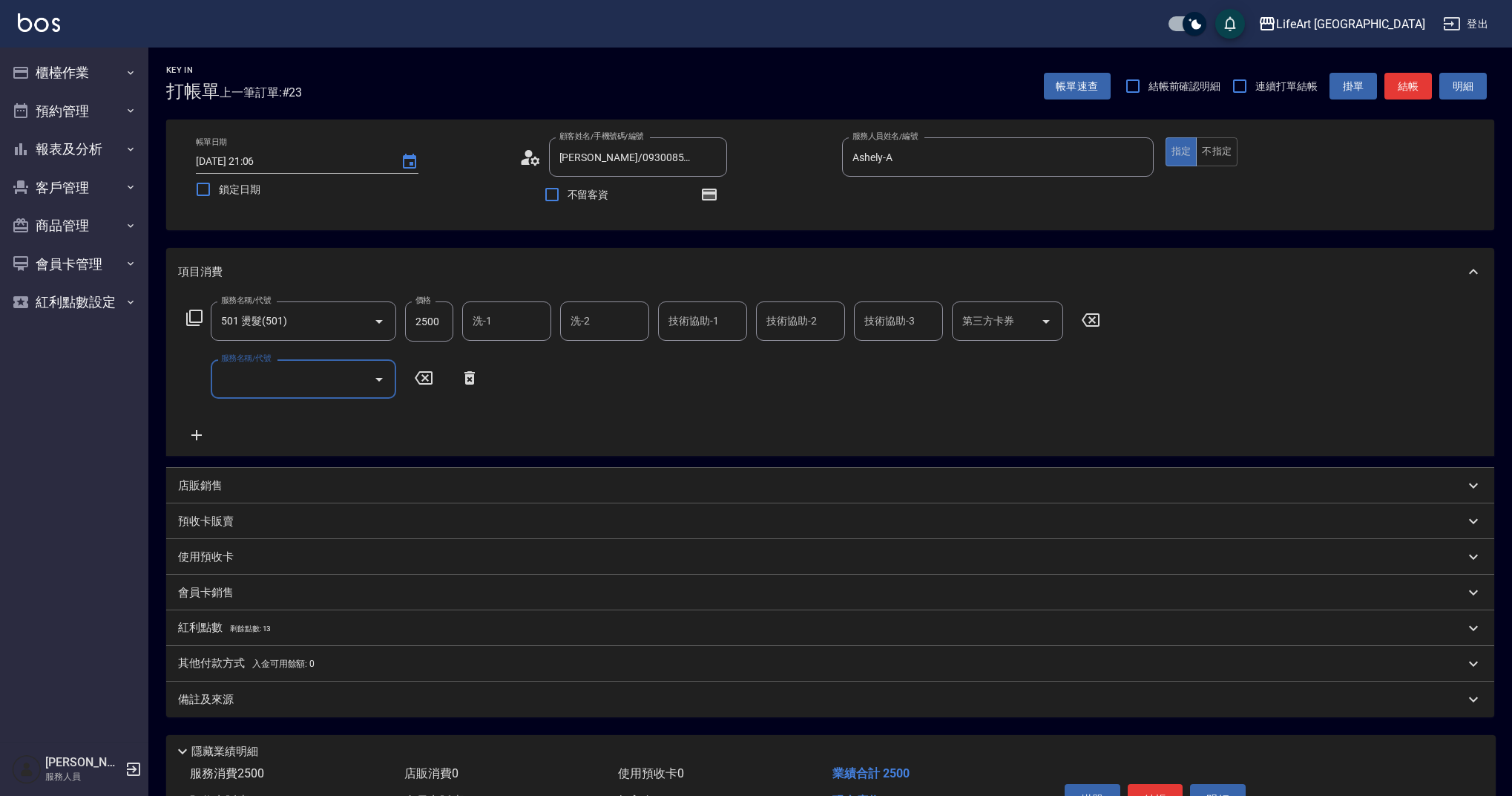
click at [257, 385] on input "服務名稱/代號" at bounding box center [292, 378] width 150 height 26
click at [436, 315] on input "2500" at bounding box center [429, 321] width 48 height 40
type input "6400"
click at [315, 379] on input "服務名稱/代號" at bounding box center [292, 378] width 150 height 26
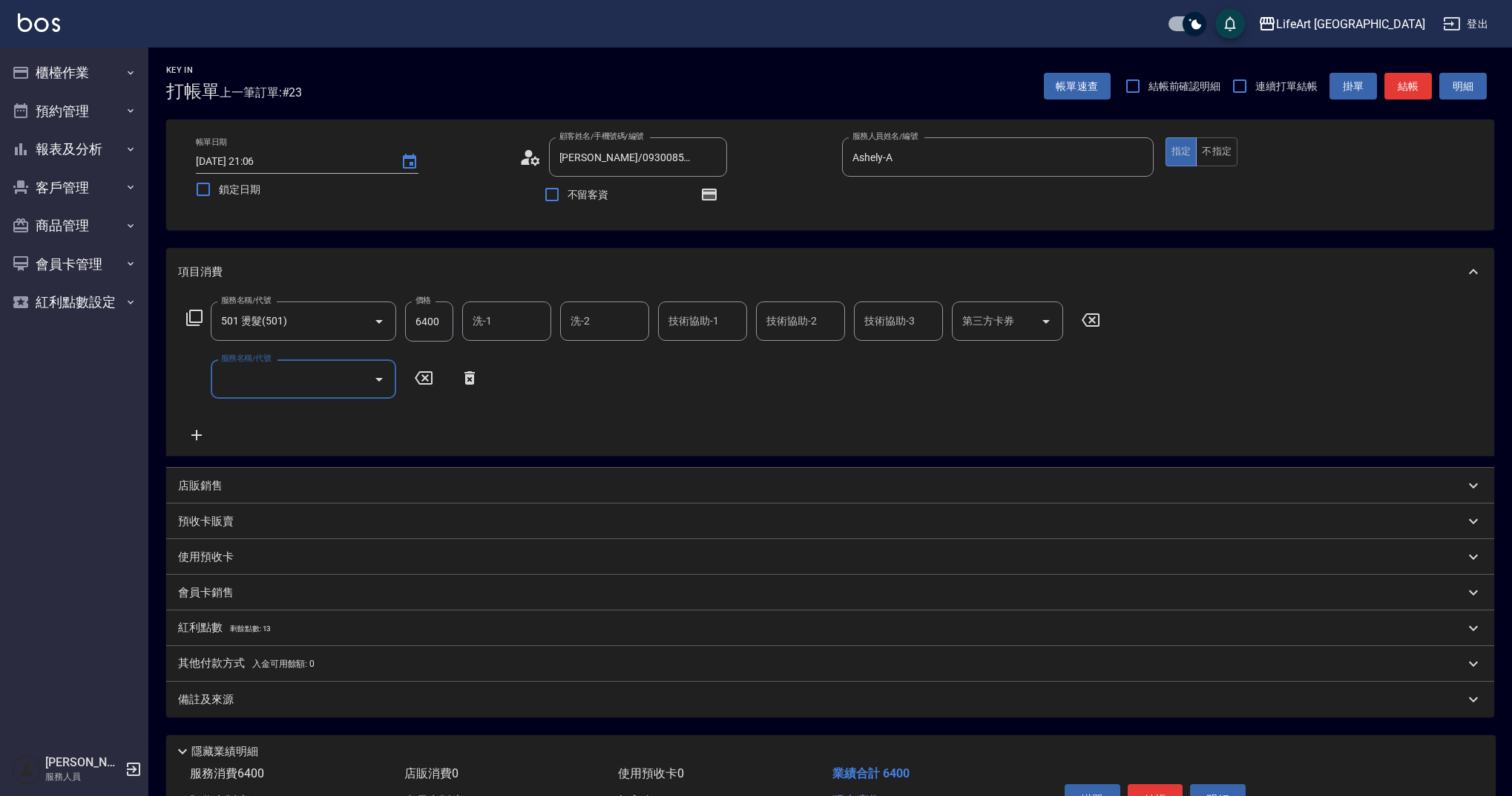
click at [378, 378] on icon "Open" at bounding box center [379, 379] width 7 height 4
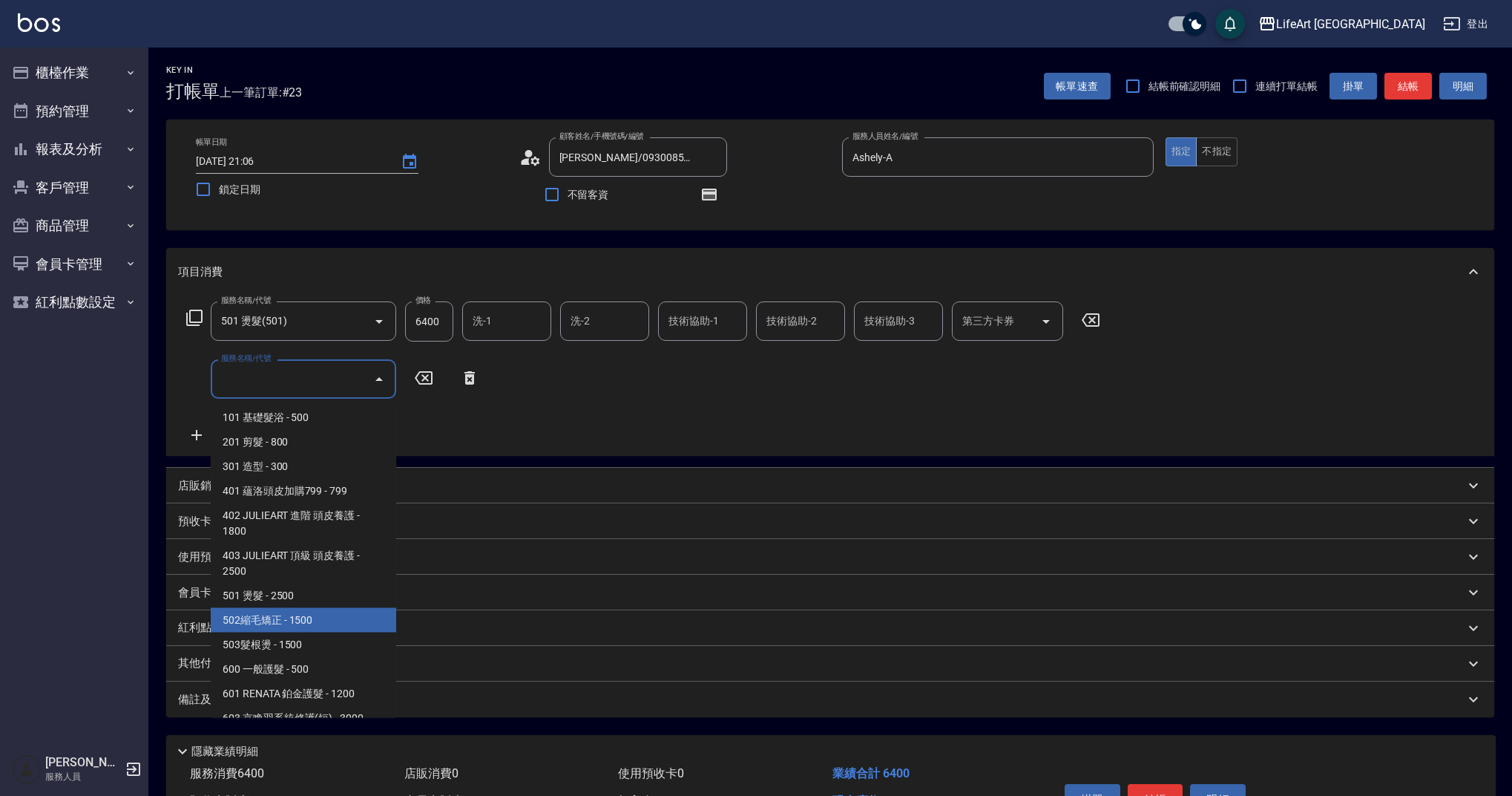
scroll to position [190, 0]
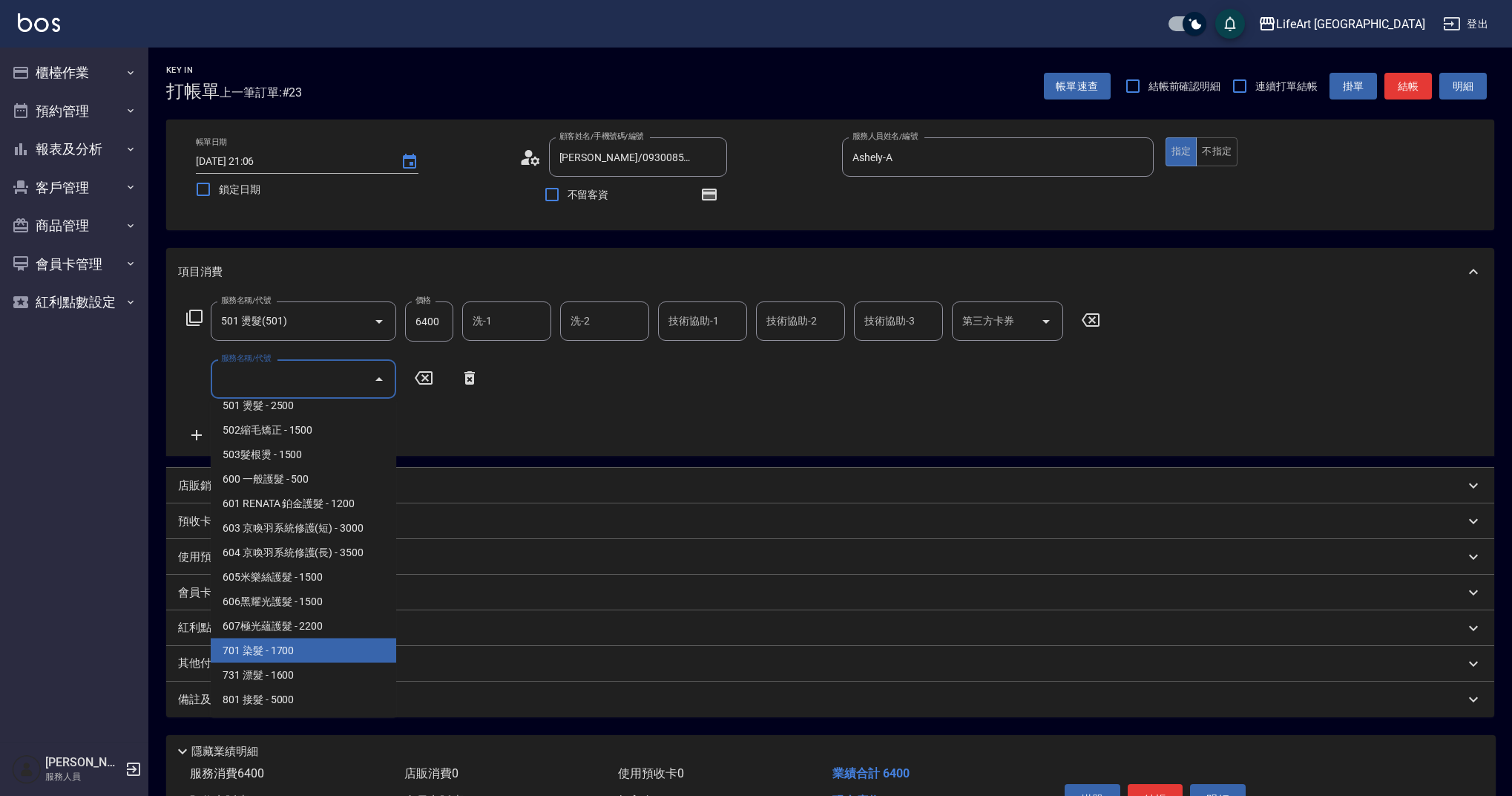
click at [346, 652] on span "701 染髮 - 1700" at bounding box center [303, 651] width 186 height 25
type input "701 染髮(701)"
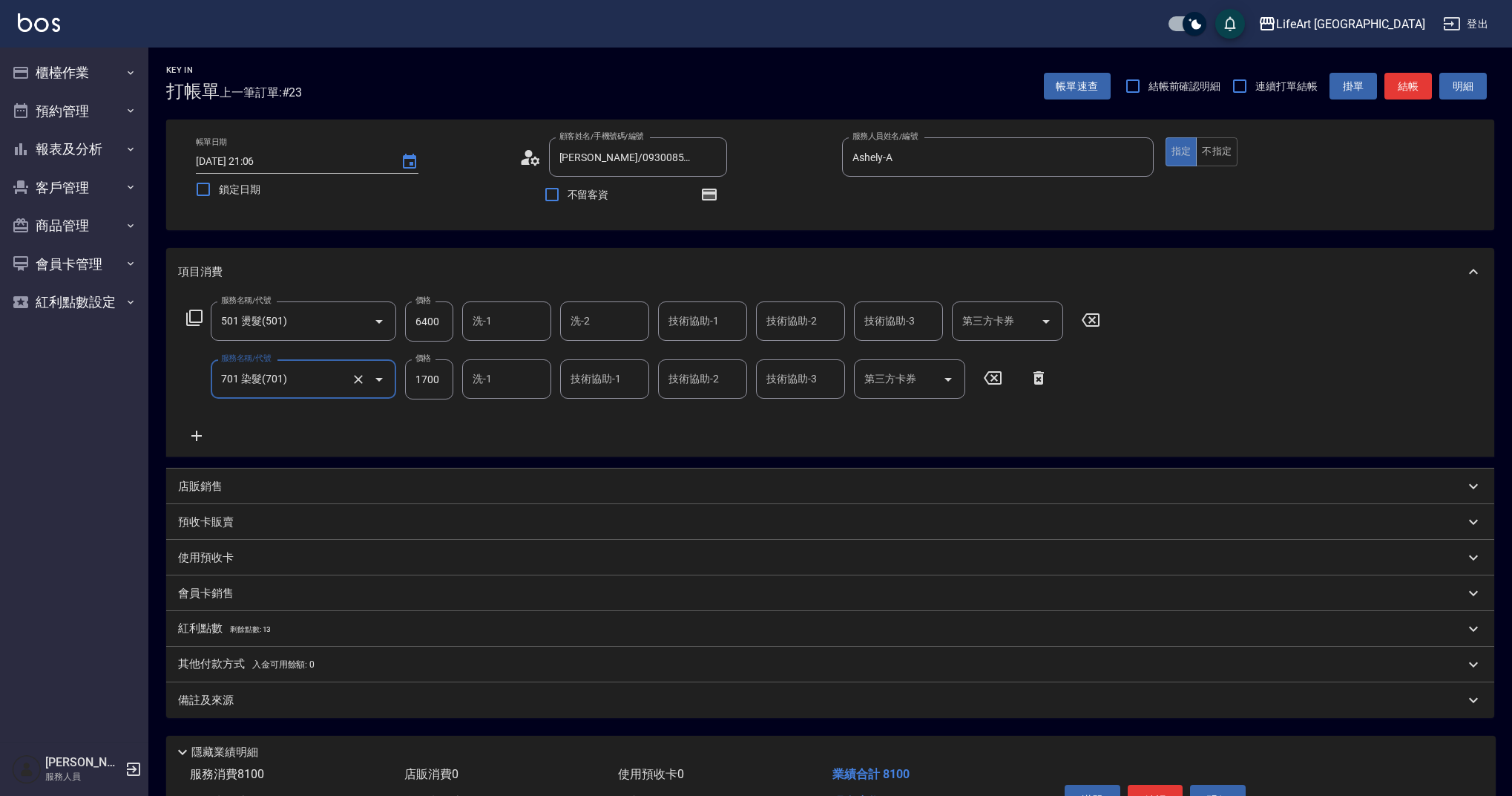
click at [453, 389] on input "1700" at bounding box center [429, 378] width 48 height 40
click at [442, 385] on input "1700" at bounding box center [429, 378] width 48 height 40
type input "3540"
click at [479, 438] on div "服務名稱/代號 501 燙髮(501) 服務名稱/代號 價格 6400 價格 洗-1 洗-1 洗-2 洗-2 技術協助-1 技術協助-1 技術協助-2 技術協…" at bounding box center [644, 372] width 931 height 143
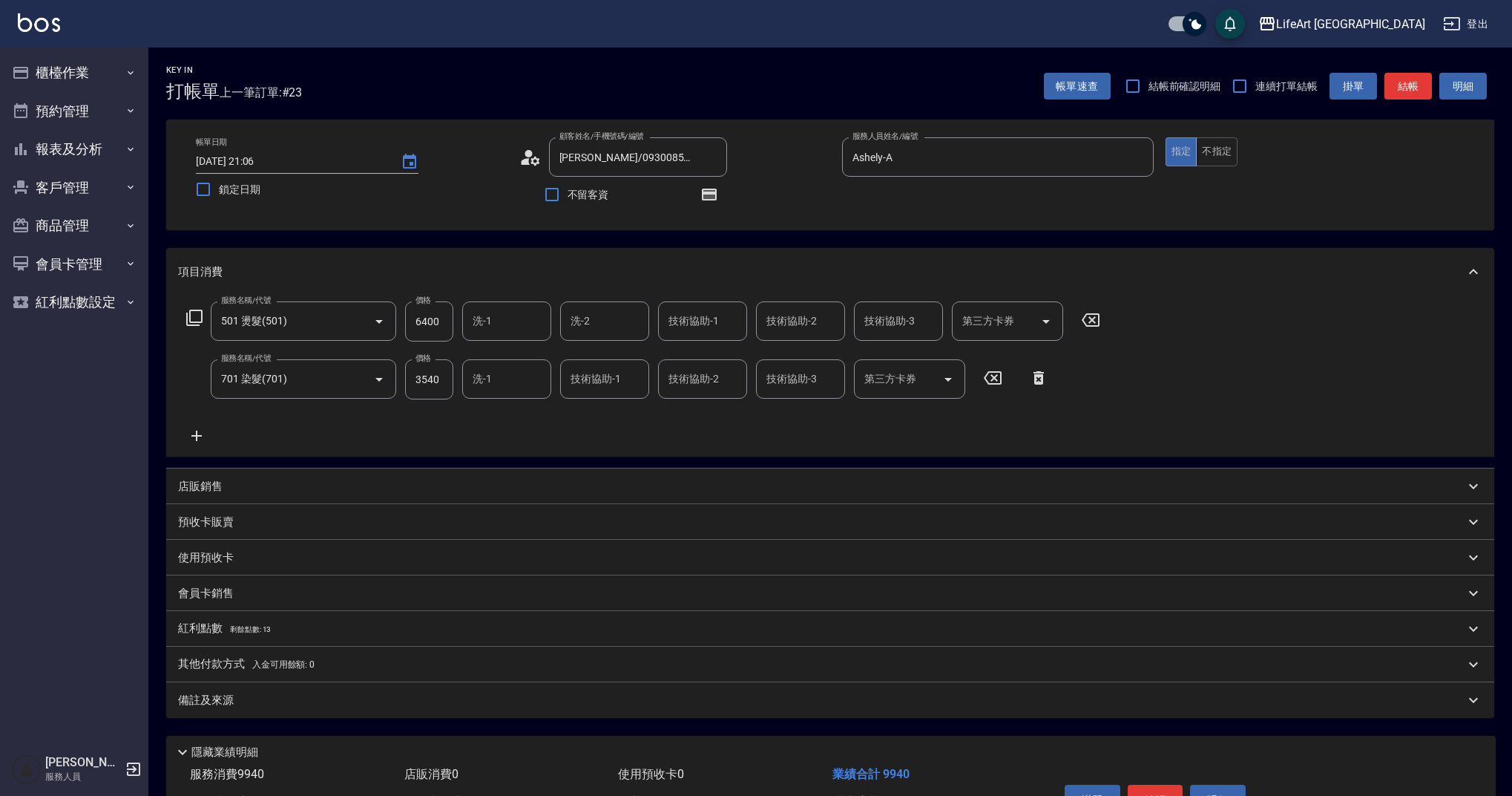
click at [198, 430] on icon at bounding box center [197, 435] width 37 height 18
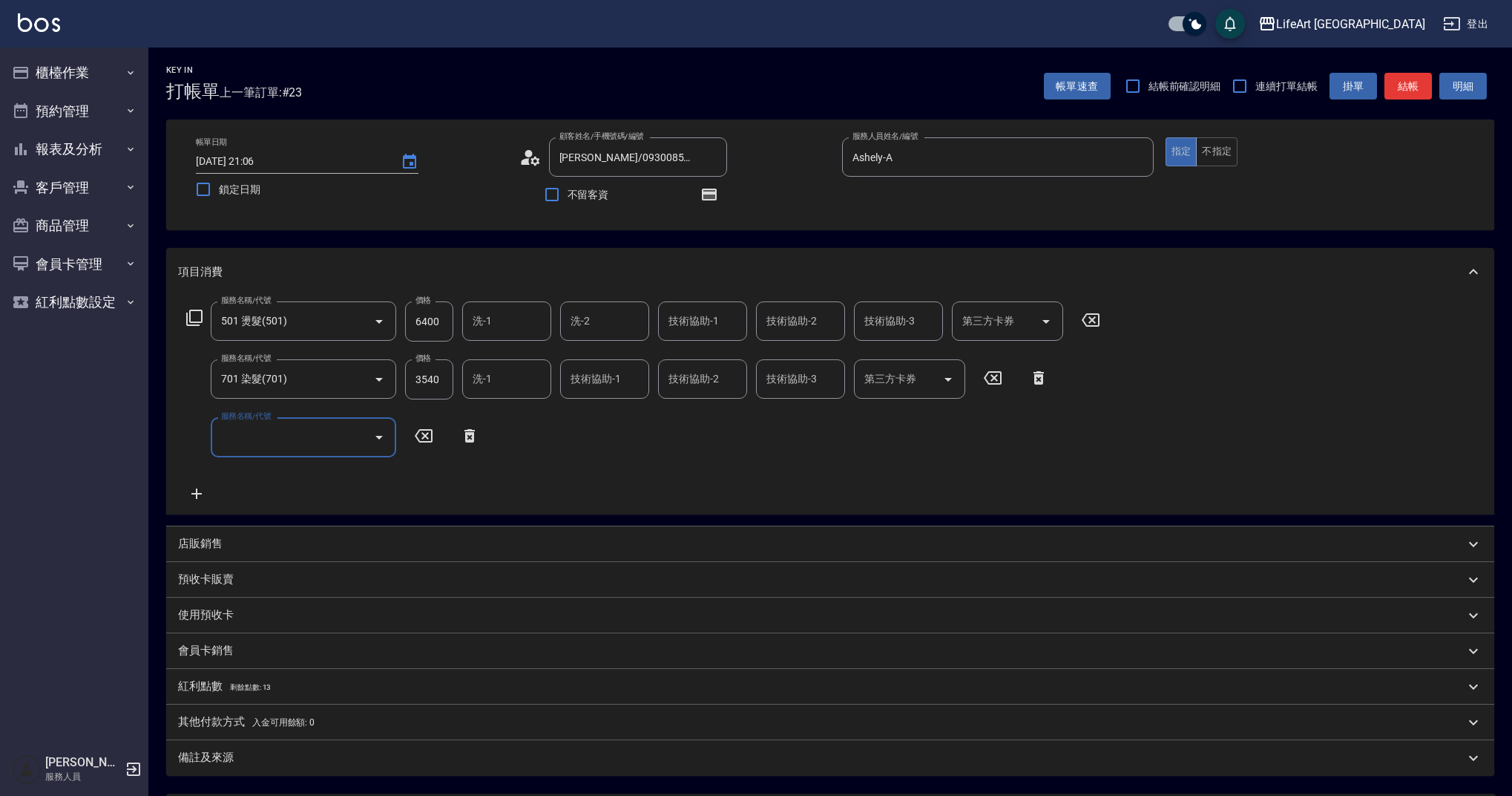
drag, startPoint x: 198, startPoint y: 430, endPoint x: 265, endPoint y: 436, distance: 67.3
click at [265, 436] on div "服務名稱/代號 服務名稱/代號" at bounding box center [303, 437] width 186 height 39
click at [296, 429] on input "服務名稱/代號" at bounding box center [292, 436] width 150 height 26
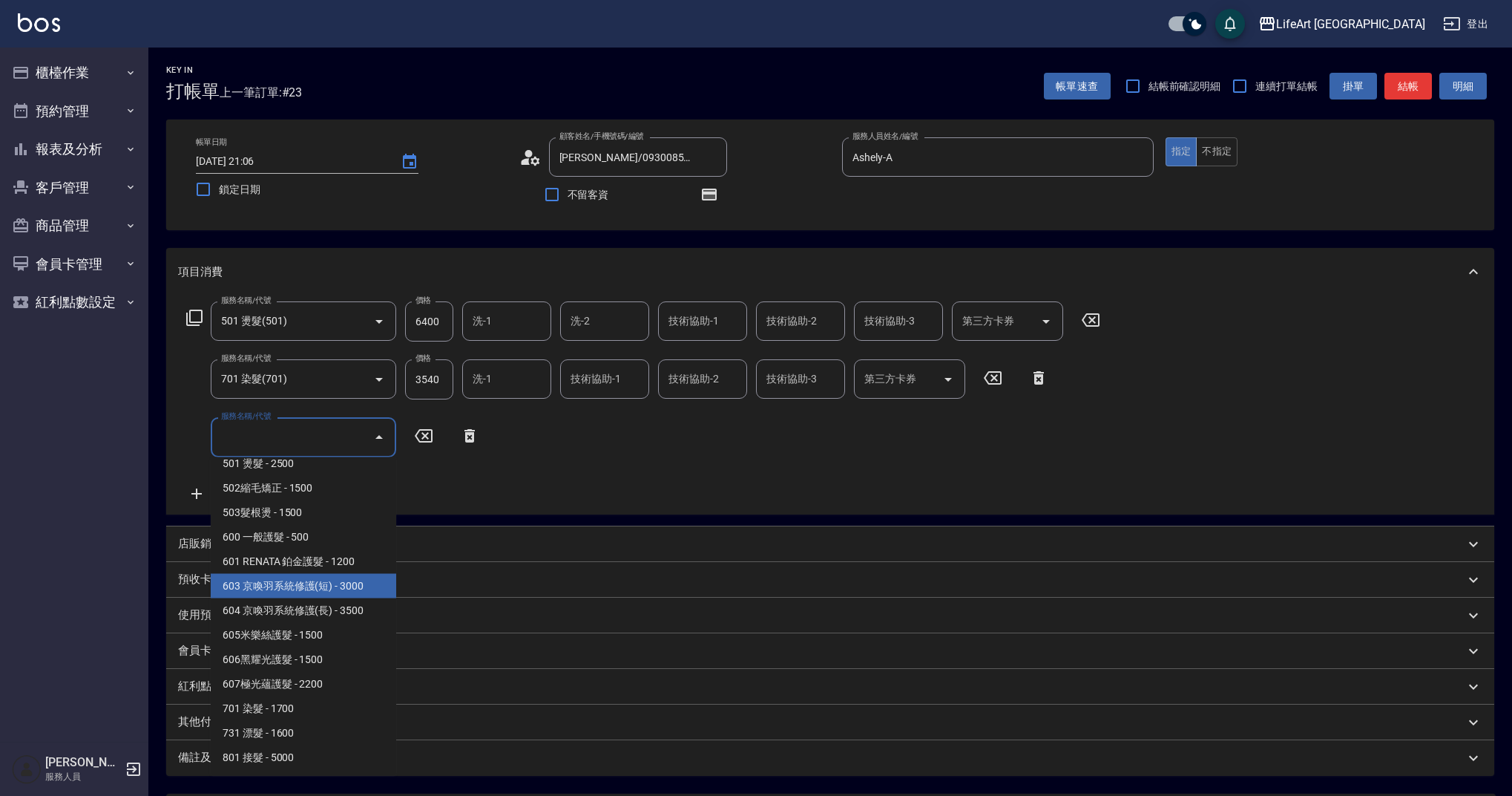
click at [365, 589] on span "603 京喚羽系統修護(短) - 3000" at bounding box center [303, 586] width 186 height 25
type input "603 京喚羽系統修護(短)(603)"
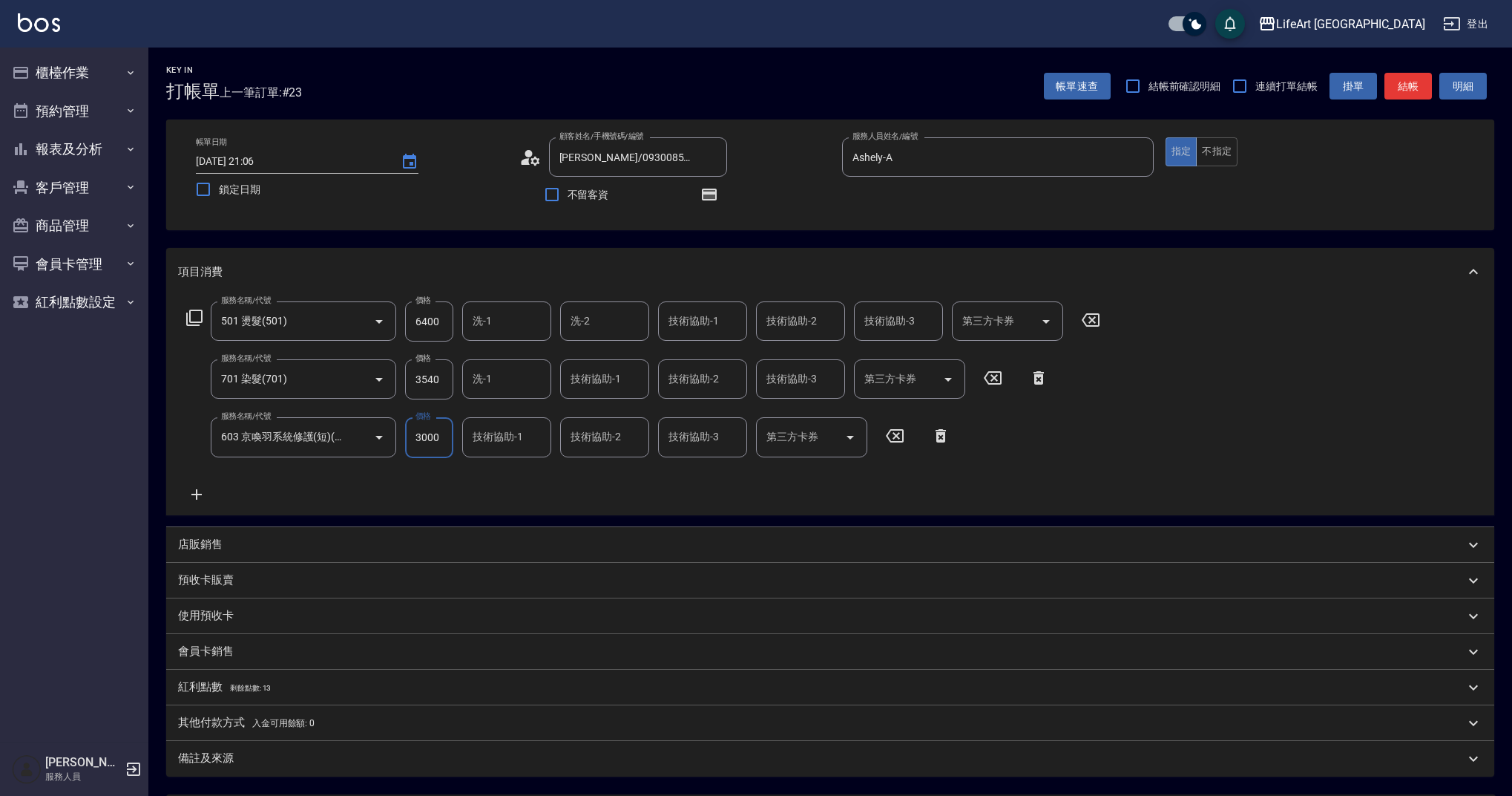
click at [441, 446] on input "3000" at bounding box center [429, 437] width 48 height 40
type input "2500"
click at [506, 492] on div "服務名稱/代號 501 燙髮(501) 服務名稱/代號 價格 6400 價格 洗-1 洗-1 洗-2 洗-2 技術協助-1 技術協助-1 技術協助-2 技術協…" at bounding box center [644, 402] width 931 height 201
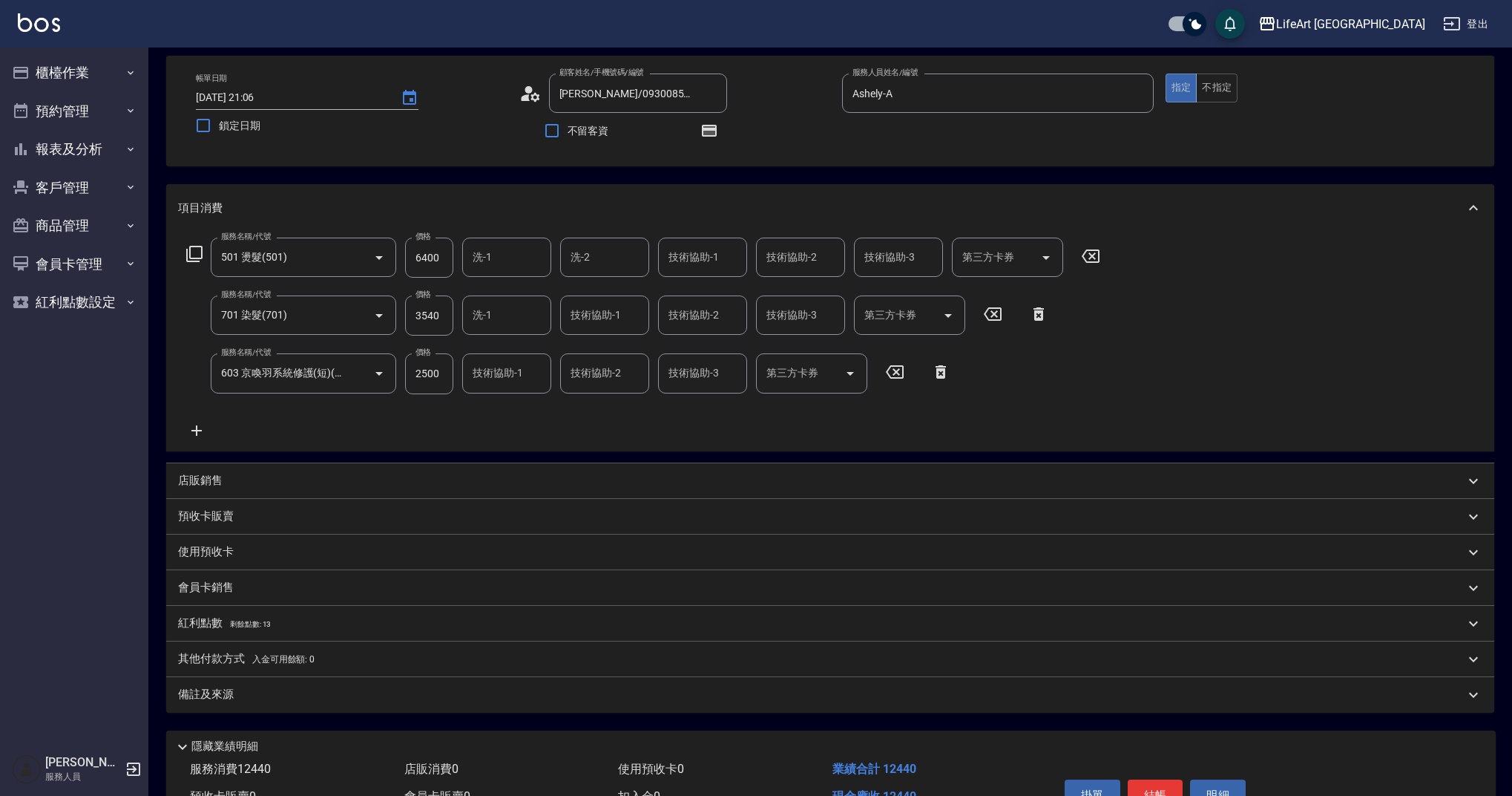
scroll to position [60, 0]
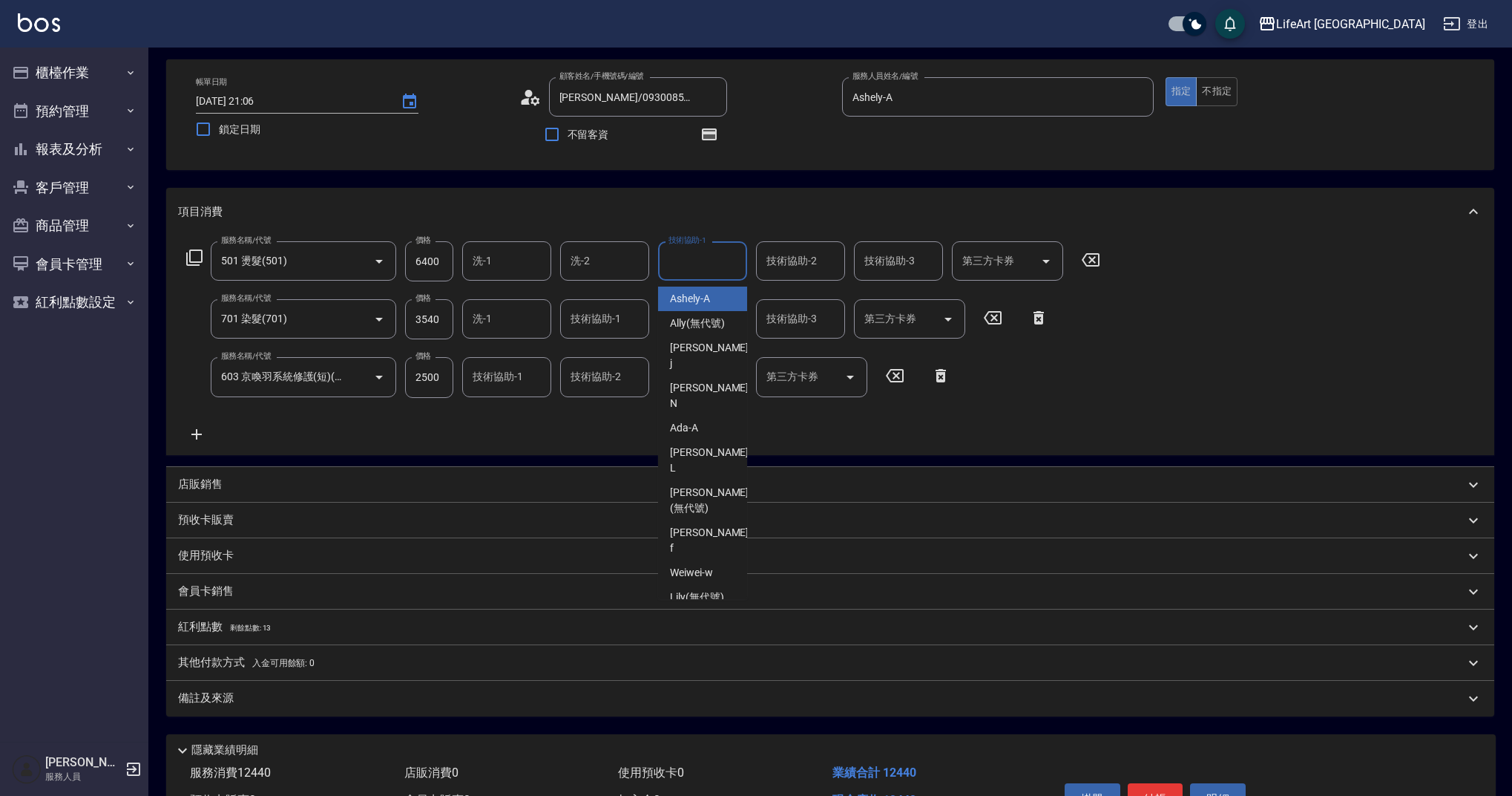
click at [690, 260] on input "技術協助-1" at bounding box center [702, 260] width 75 height 26
click at [701, 300] on div "Ada -A" at bounding box center [702, 299] width 89 height 25
type input "Ada-A"
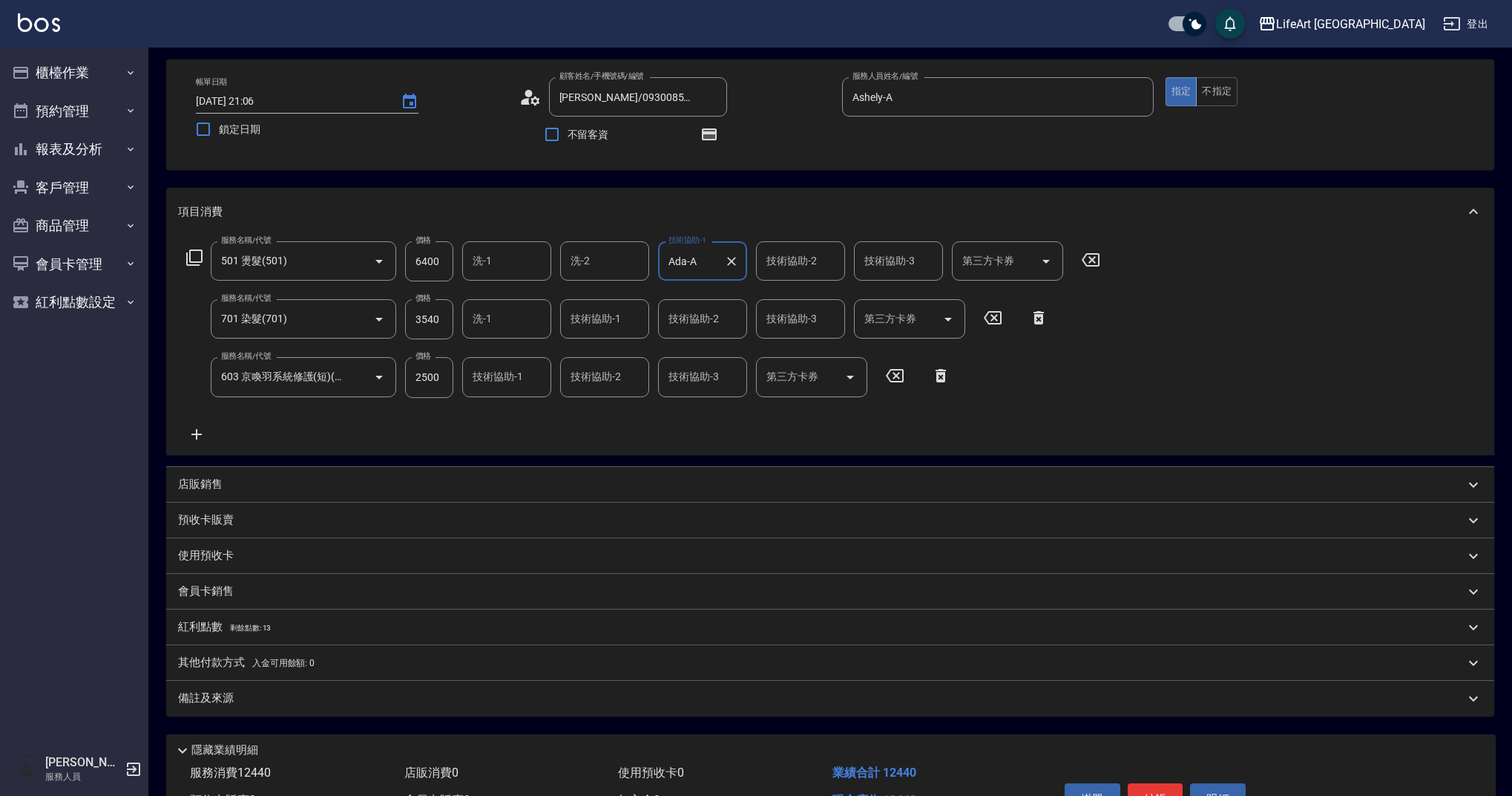
click at [804, 267] on input "技術協助-2" at bounding box center [800, 260] width 75 height 26
click at [803, 290] on div "Ada -A" at bounding box center [800, 299] width 89 height 25
type input "Ada-A"
click at [616, 255] on input "洗-2" at bounding box center [604, 260] width 75 height 26
click at [616, 291] on div "Ada -A" at bounding box center [605, 299] width 89 height 25
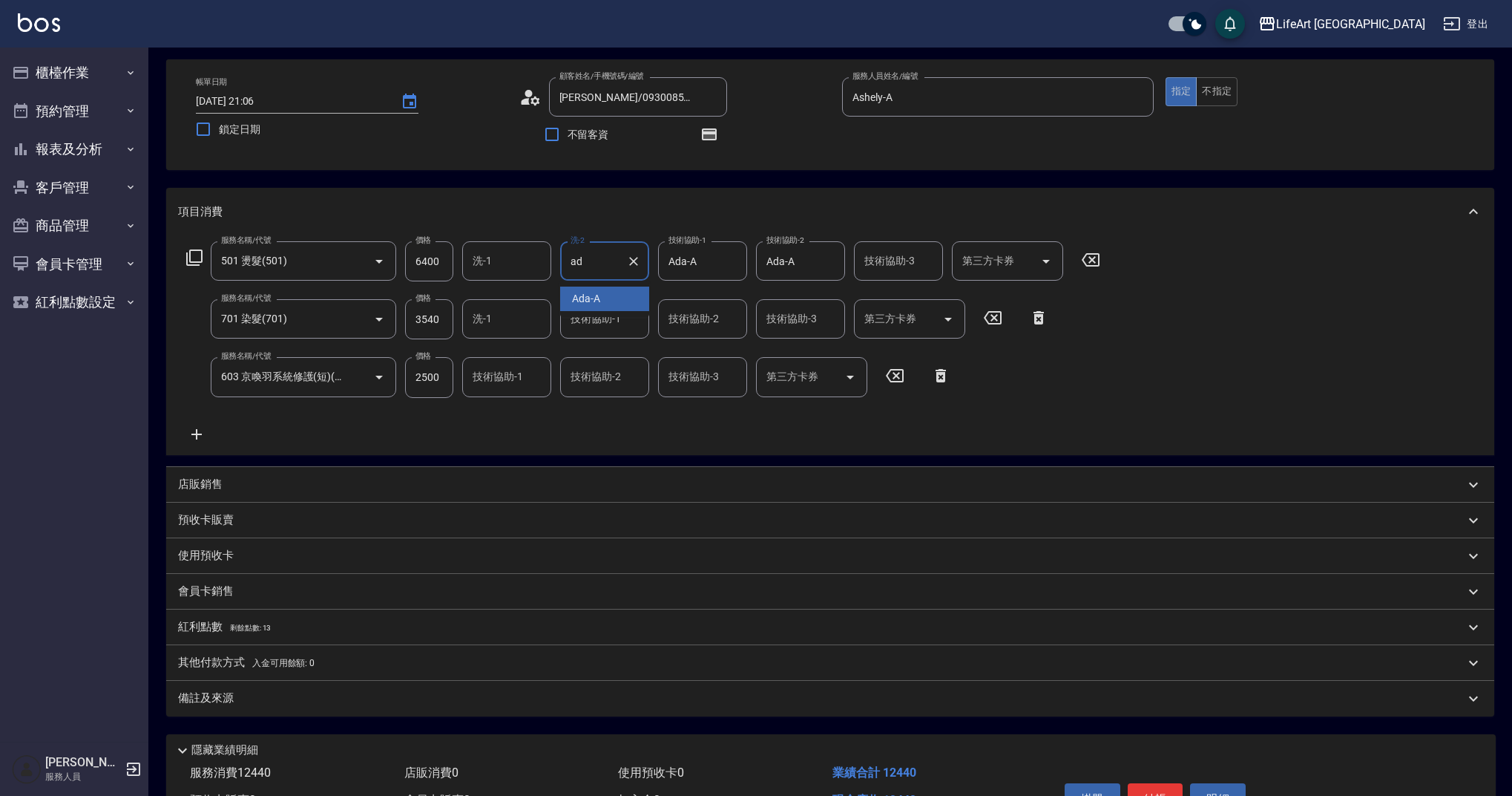
type input "Ada-A"
click at [590, 324] on input "技術協助-1" at bounding box center [604, 318] width 75 height 26
click at [604, 390] on span "Casey -c" at bounding box center [613, 405] width 82 height 31
type input "Casey-c"
click at [696, 331] on input "技術協助-2" at bounding box center [702, 318] width 75 height 26
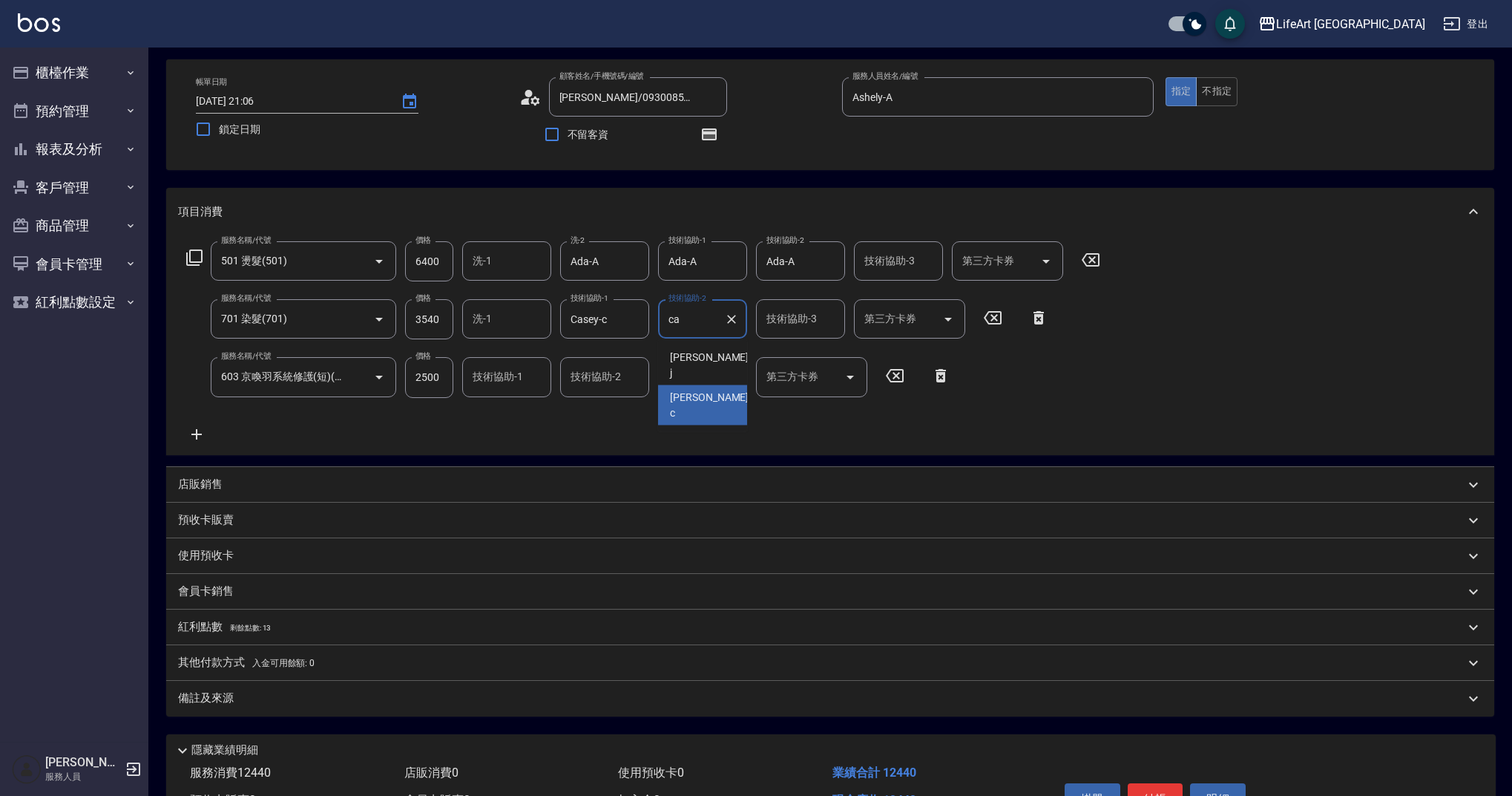
drag, startPoint x: 698, startPoint y: 380, endPoint x: 639, endPoint y: 382, distance: 59.0
click at [698, 390] on span "Casey -c" at bounding box center [711, 405] width 82 height 31
type input "Casey-c"
click at [519, 381] on input "技術協助-1" at bounding box center [506, 376] width 75 height 26
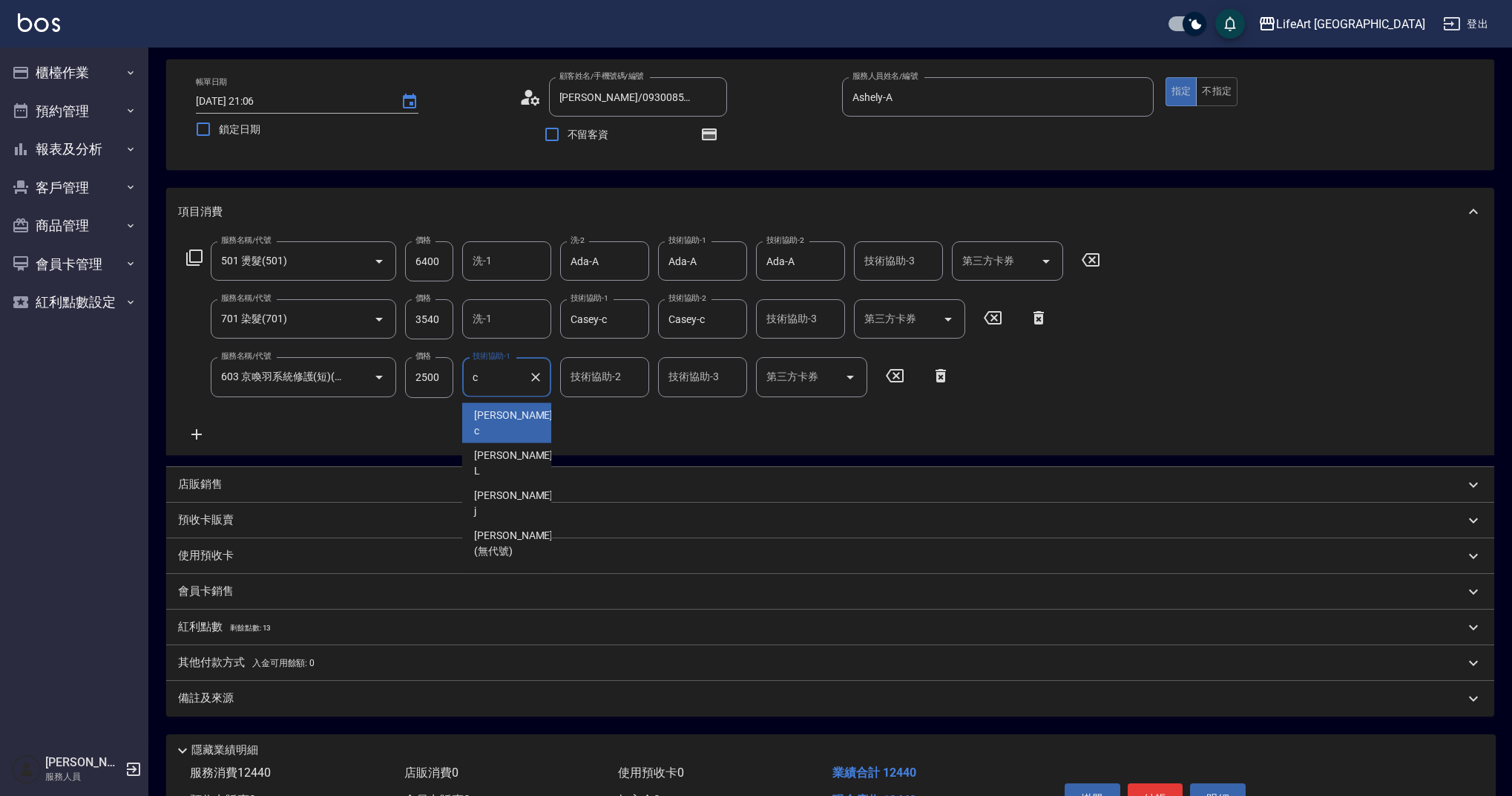
type input "ca"
click at [545, 377] on button "Clear" at bounding box center [535, 377] width 20 height 20
click at [522, 521] on span "Ally (無代號)" at bounding box center [502, 529] width 55 height 16
type input "Ally(無代號)"
click at [562, 426] on div "服務名稱/代號 501 燙髮(501) 服務名稱/代號 價格 6400 價格 洗-1 洗-1 洗-2 Ada-A 洗-2 技術協助-1 Ada-A 技術協助-…" at bounding box center [644, 342] width 931 height 201
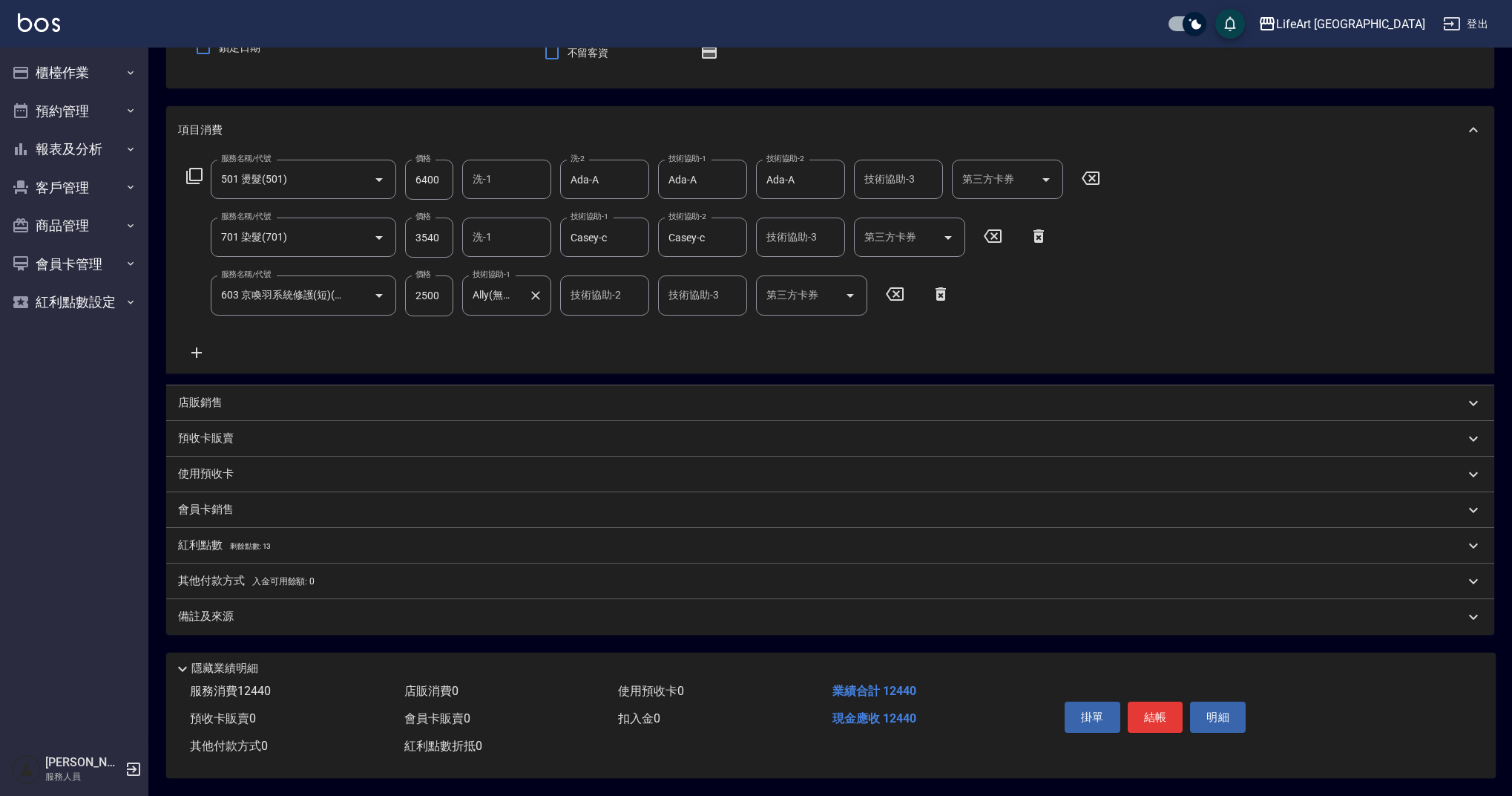
scroll to position [0, 0]
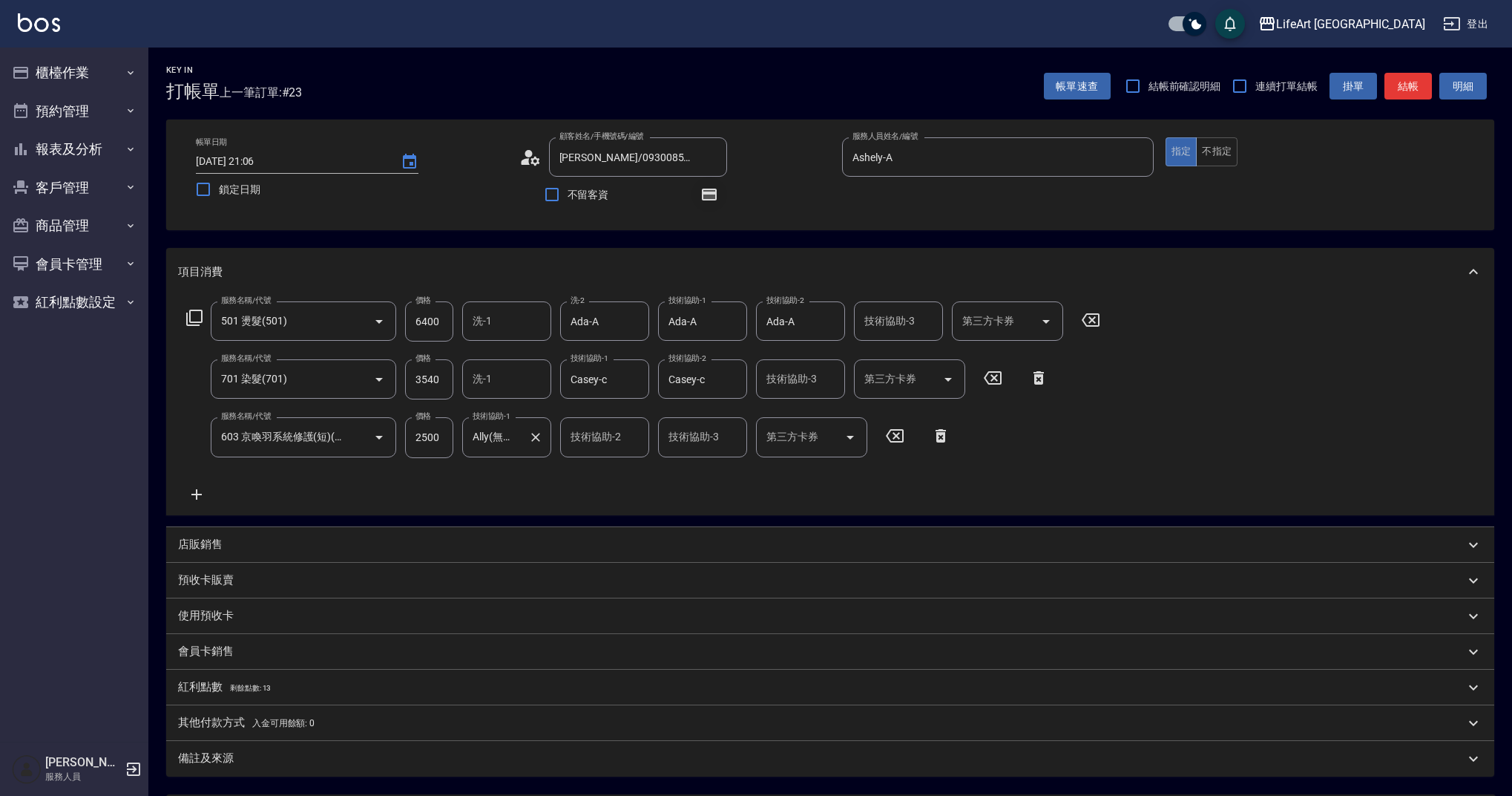
click at [707, 198] on icon "button" at bounding box center [709, 195] width 12 height 9
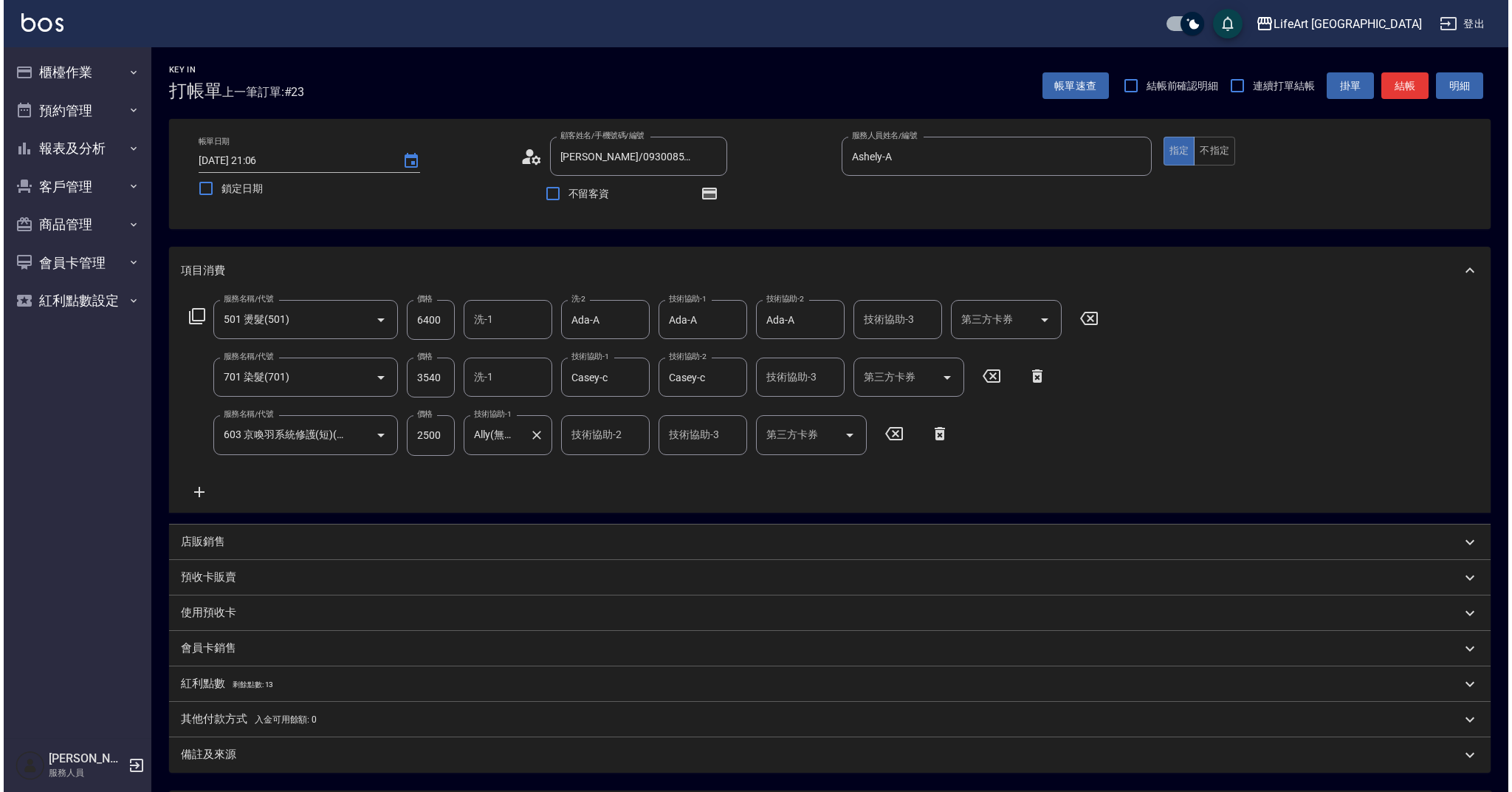
scroll to position [147, 0]
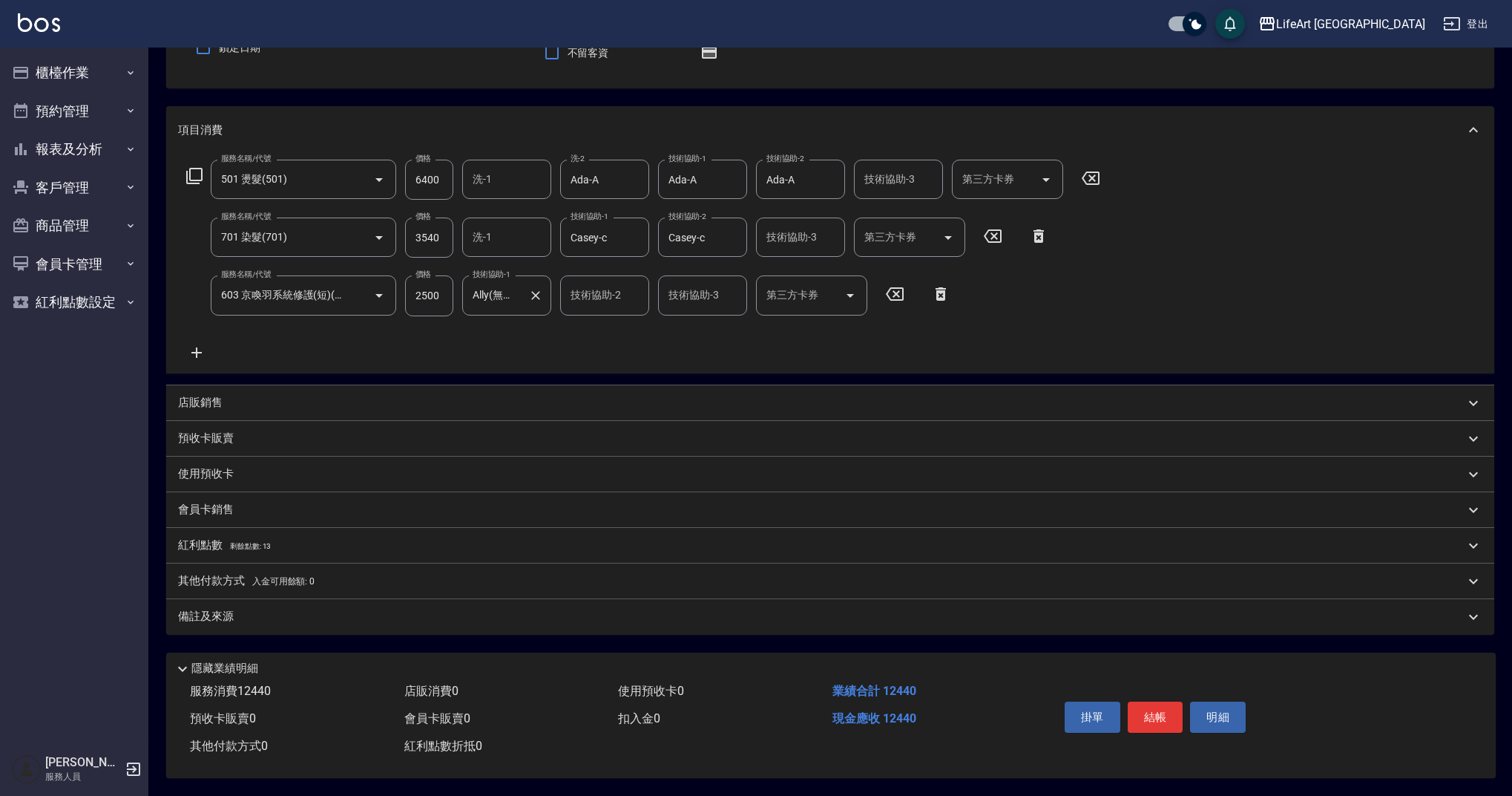
click at [269, 549] on div "紅利點數 剩餘點數: 13" at bounding box center [830, 545] width 1328 height 36
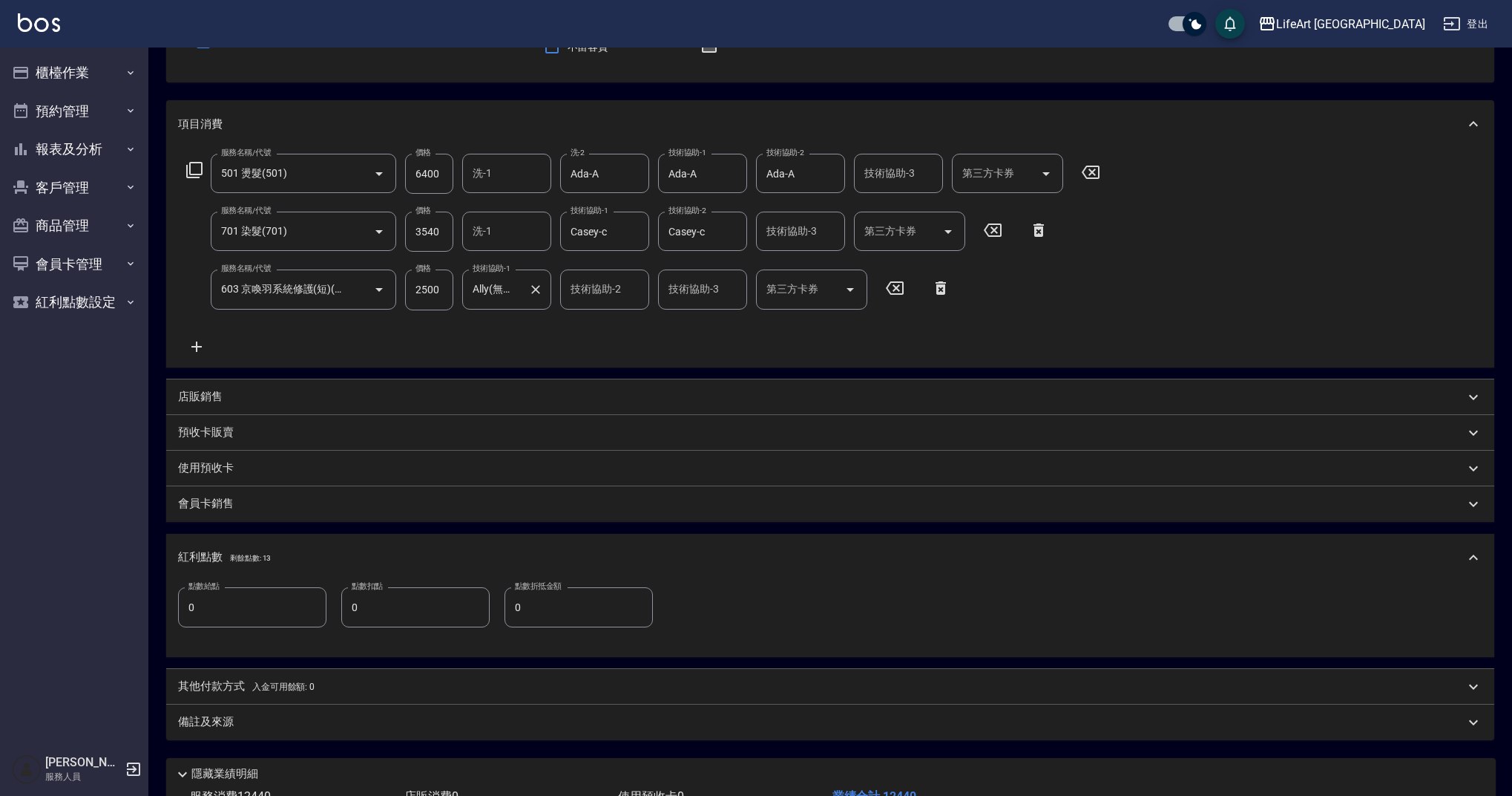
click at [246, 601] on input "0" at bounding box center [252, 607] width 148 height 40
type input "24"
click at [295, 723] on div "備註及來源" at bounding box center [821, 722] width 1286 height 16
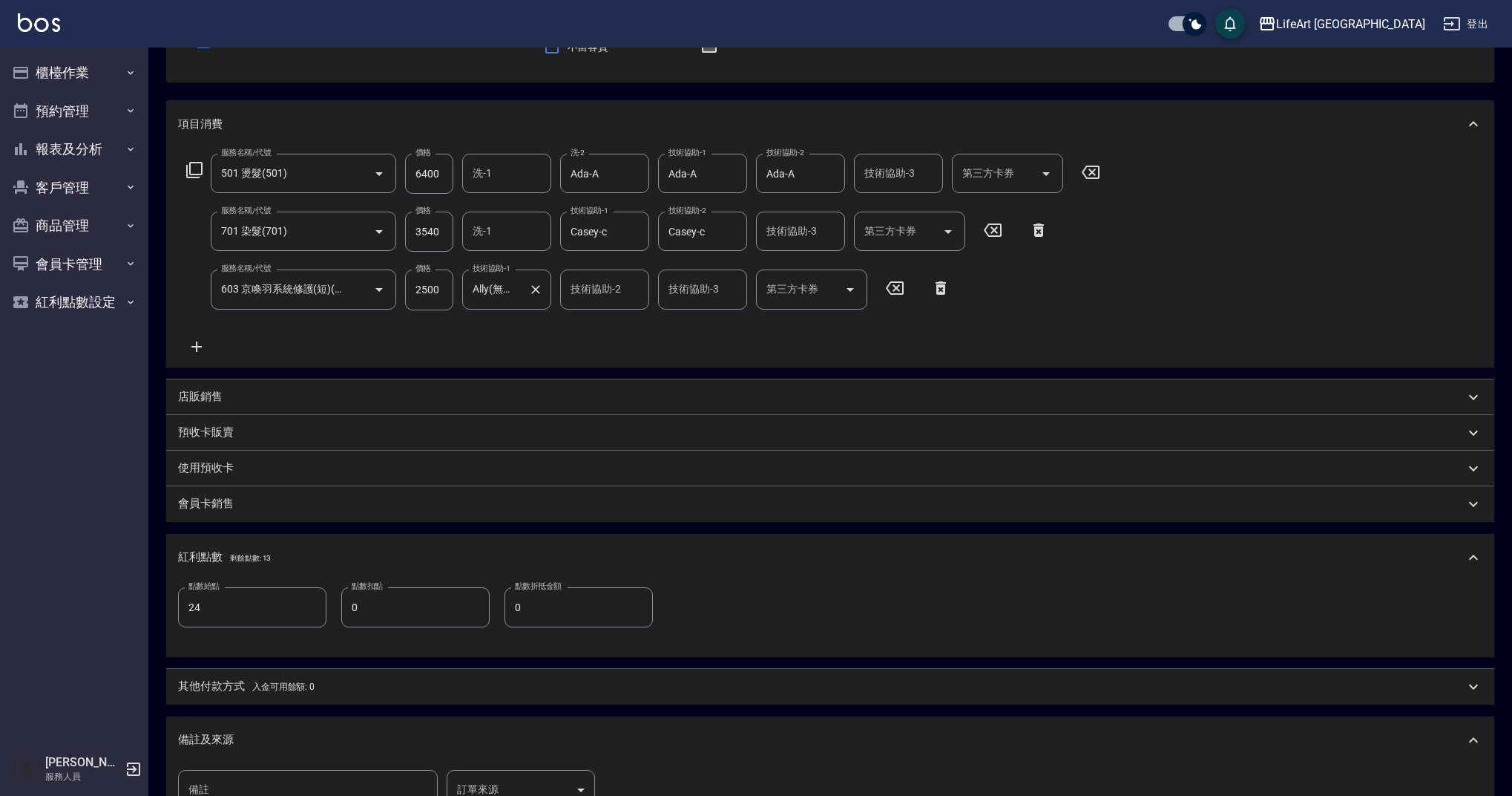
click at [521, 792] on body "LifeArt 蘆洲 登出 櫃檯作業 打帳單 帳單列表 現金收支登錄 高階收支登錄 材料自購登錄 每日結帳 排班表 現場電腦打卡 預約管理 預約管理 單日預約…" at bounding box center [756, 426] width 1512 height 1149
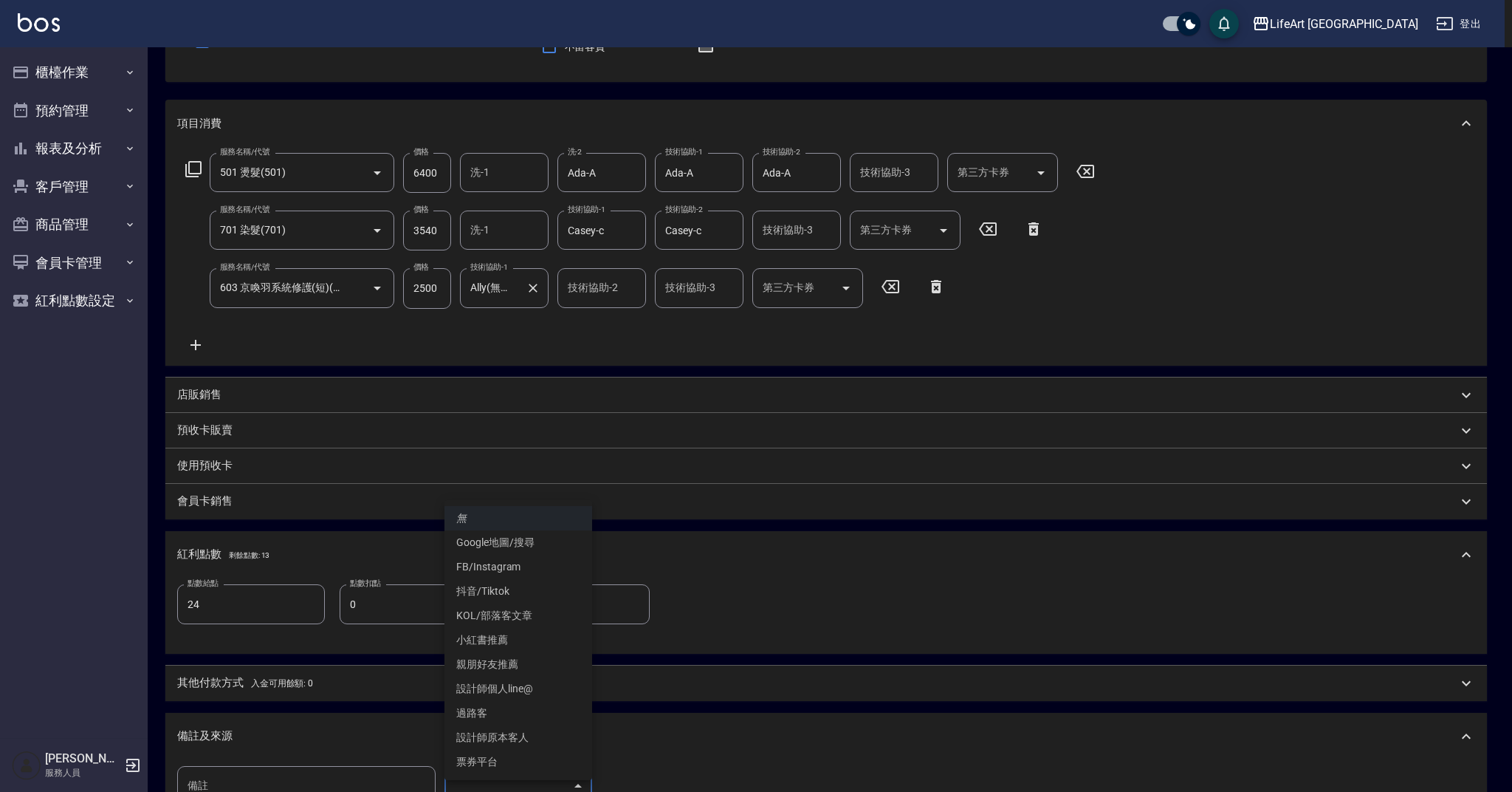
click at [528, 738] on li "設計師原本客人" at bounding box center [518, 738] width 148 height 25
type input "設計師原本客人"
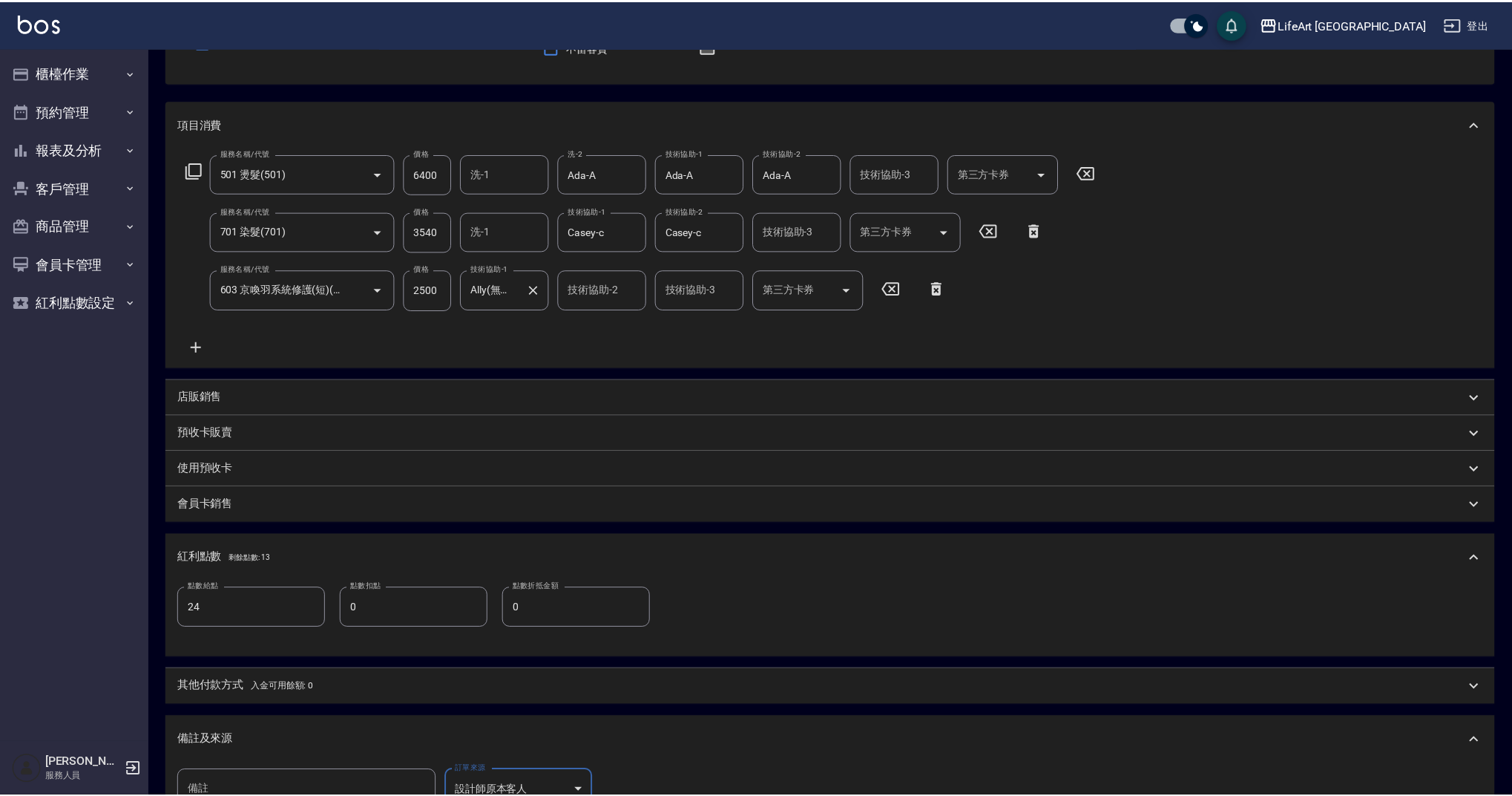
scroll to position [162, 0]
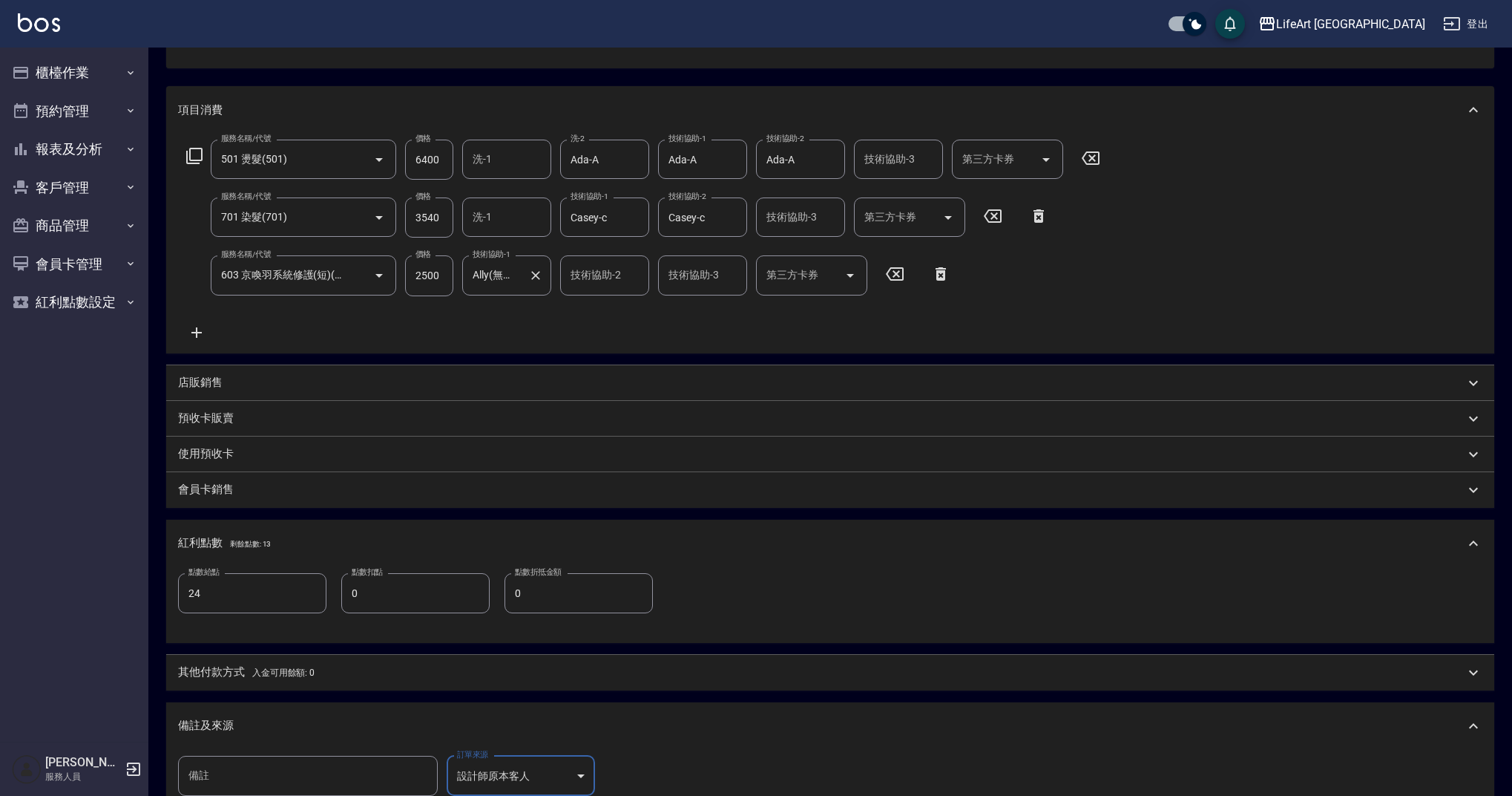
click at [228, 667] on p "其他付款方式 入金可用餘額: 0" at bounding box center [247, 673] width 137 height 16
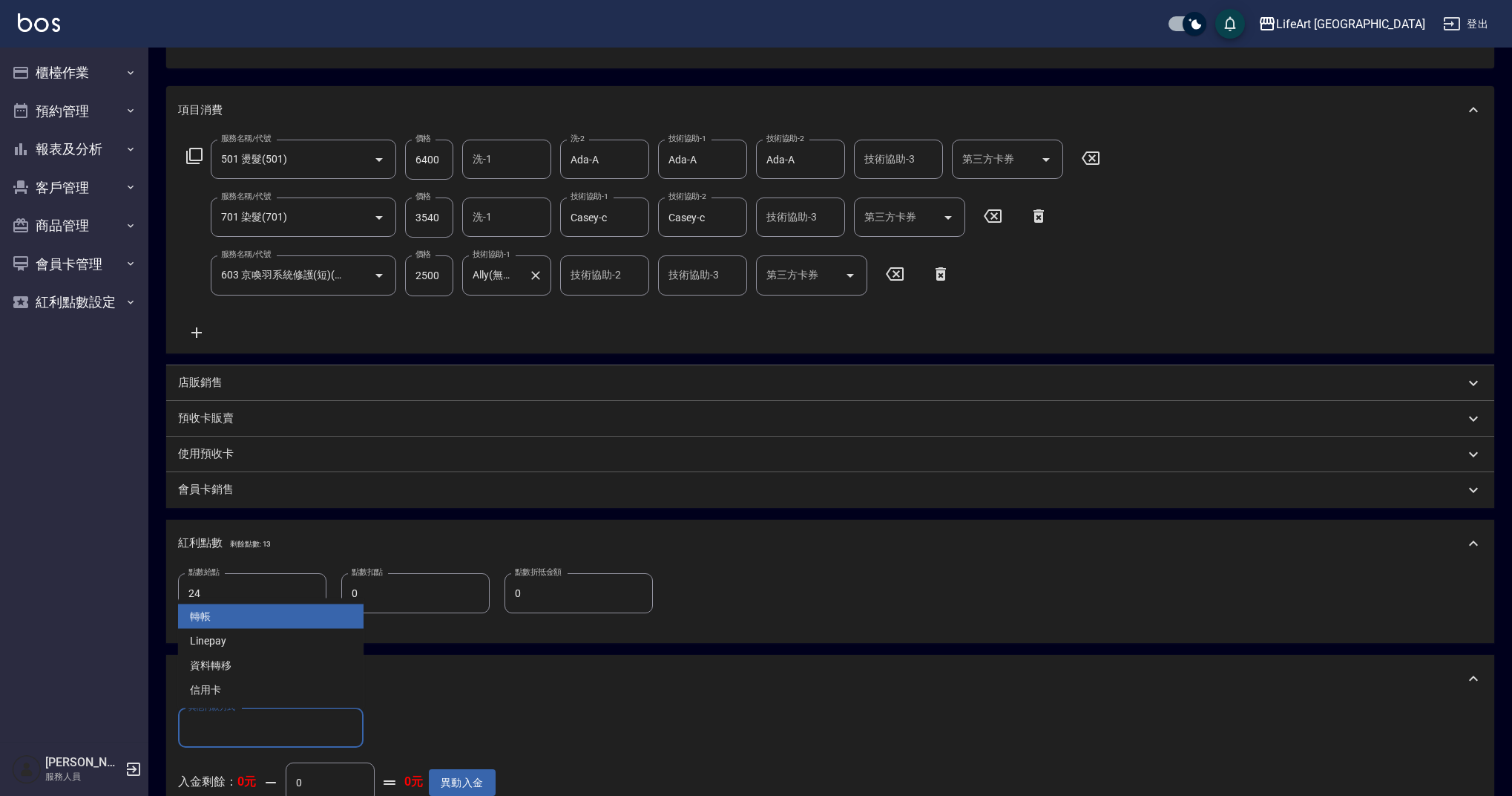
click at [231, 725] on input "其他付款方式" at bounding box center [271, 728] width 172 height 26
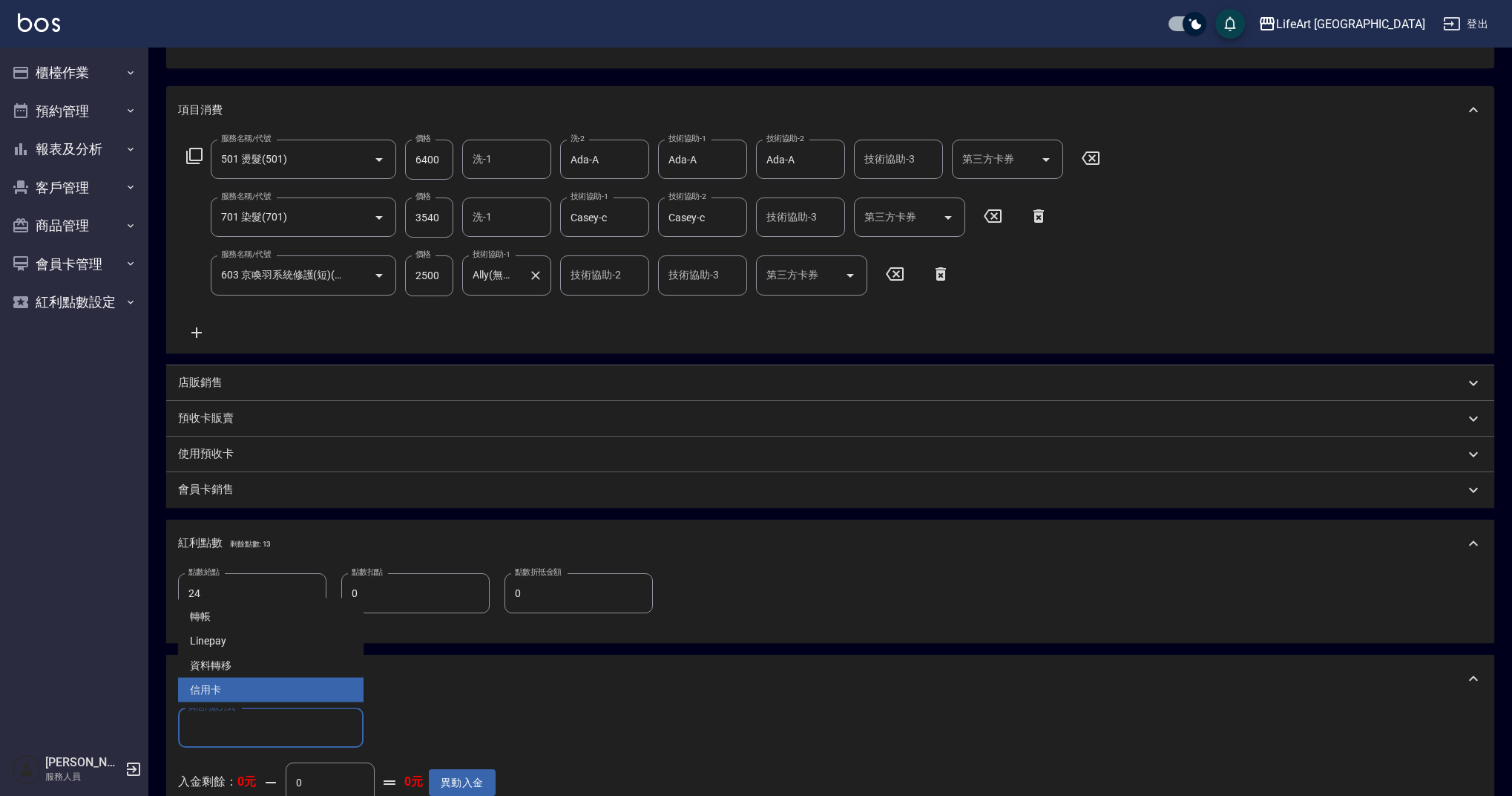
click at [268, 696] on span "信用卡" at bounding box center [271, 690] width 186 height 25
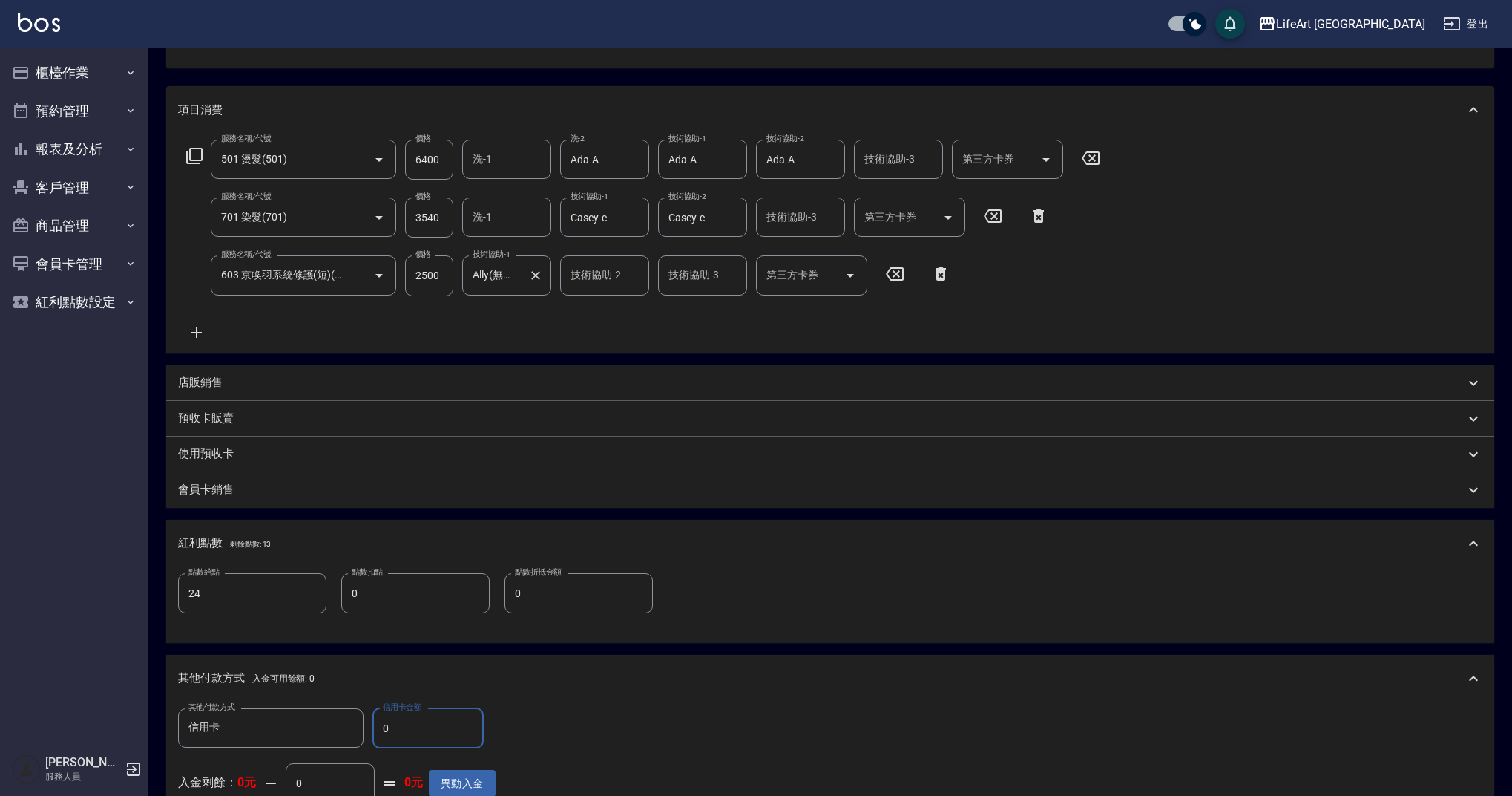
type input "信用卡"
click at [431, 727] on input "0" at bounding box center [427, 728] width 111 height 40
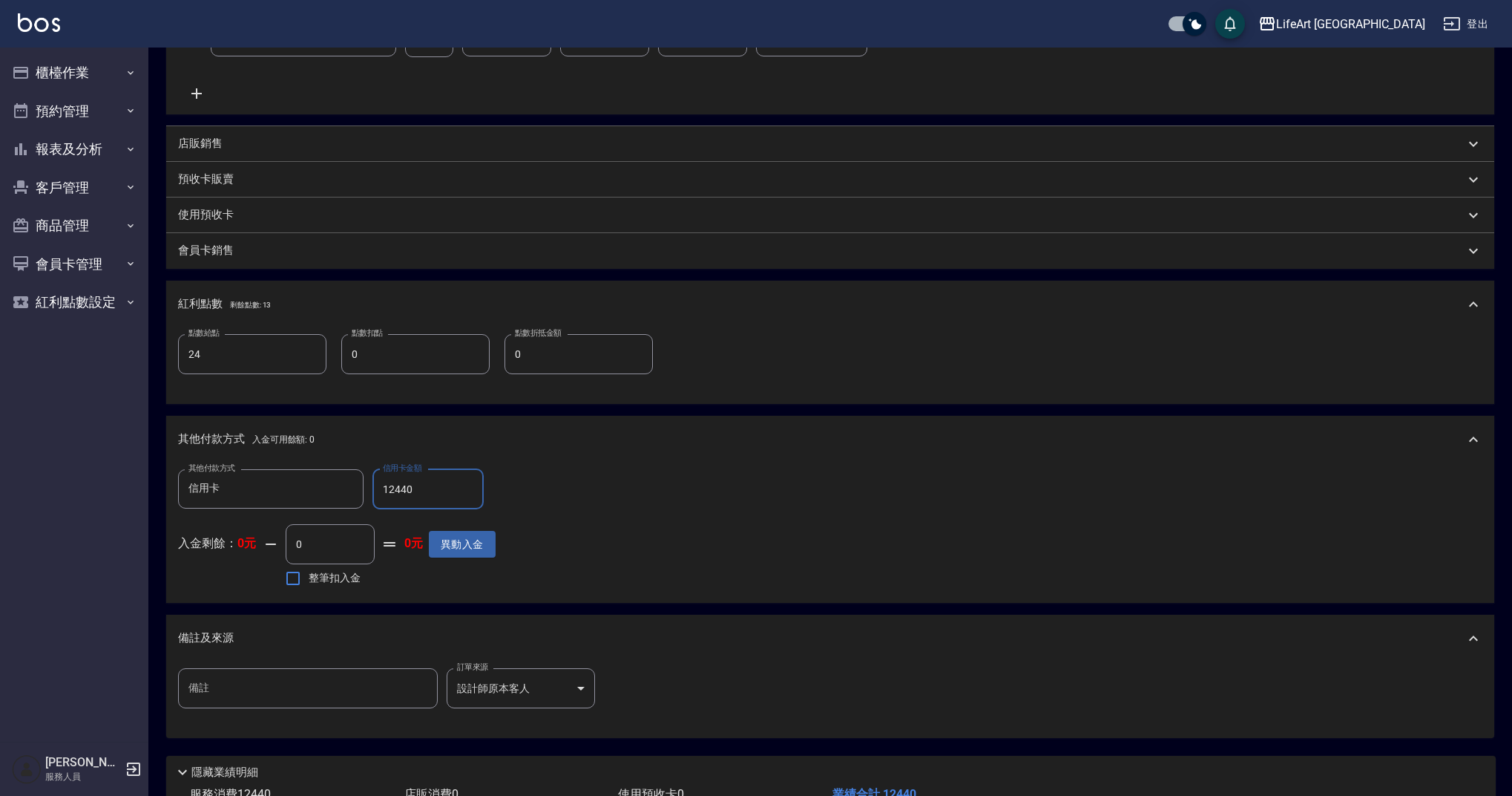
scroll to position [511, 0]
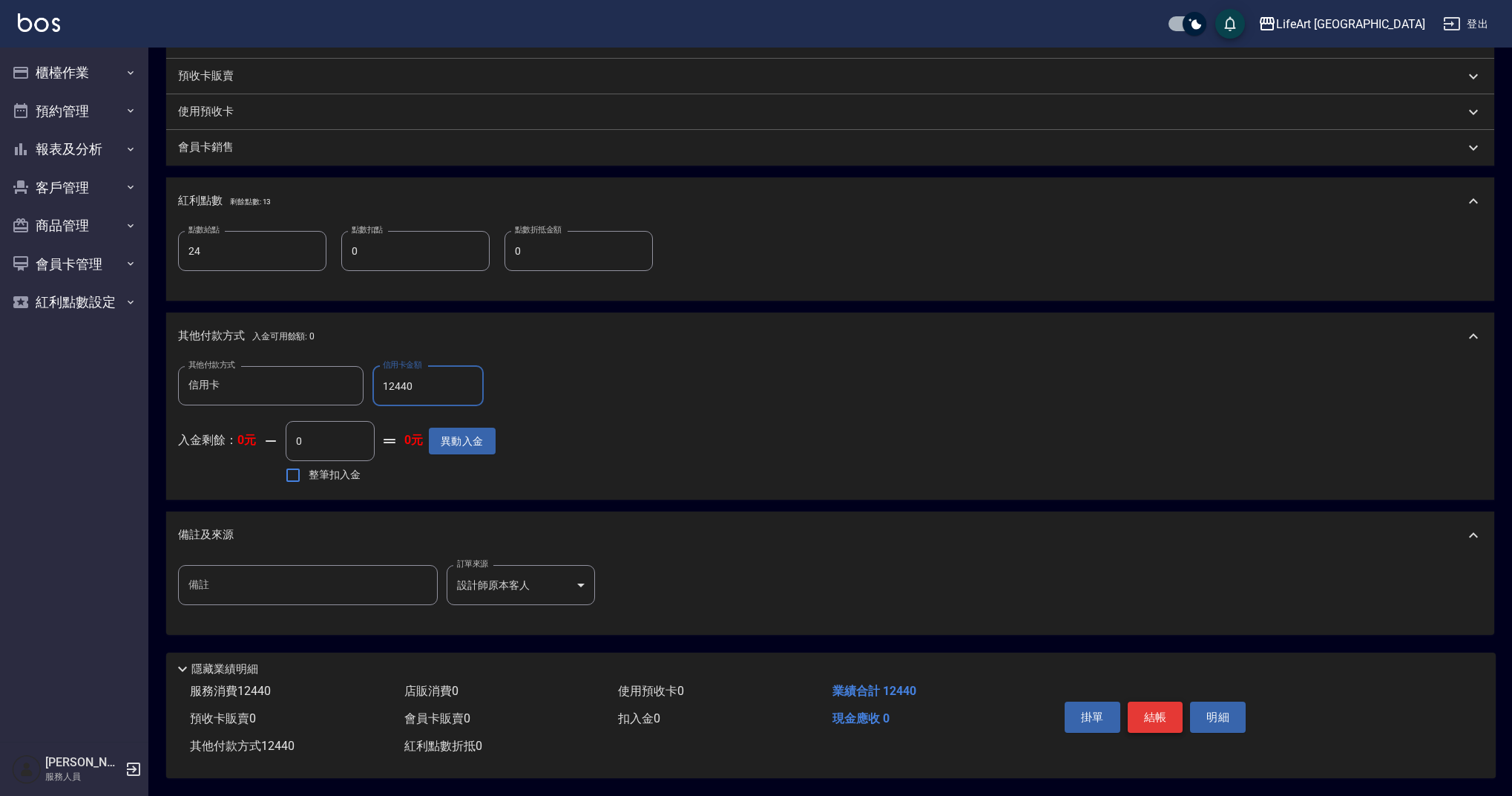
type input "12440"
click at [1149, 709] on button "結帳" at bounding box center [1155, 717] width 56 height 31
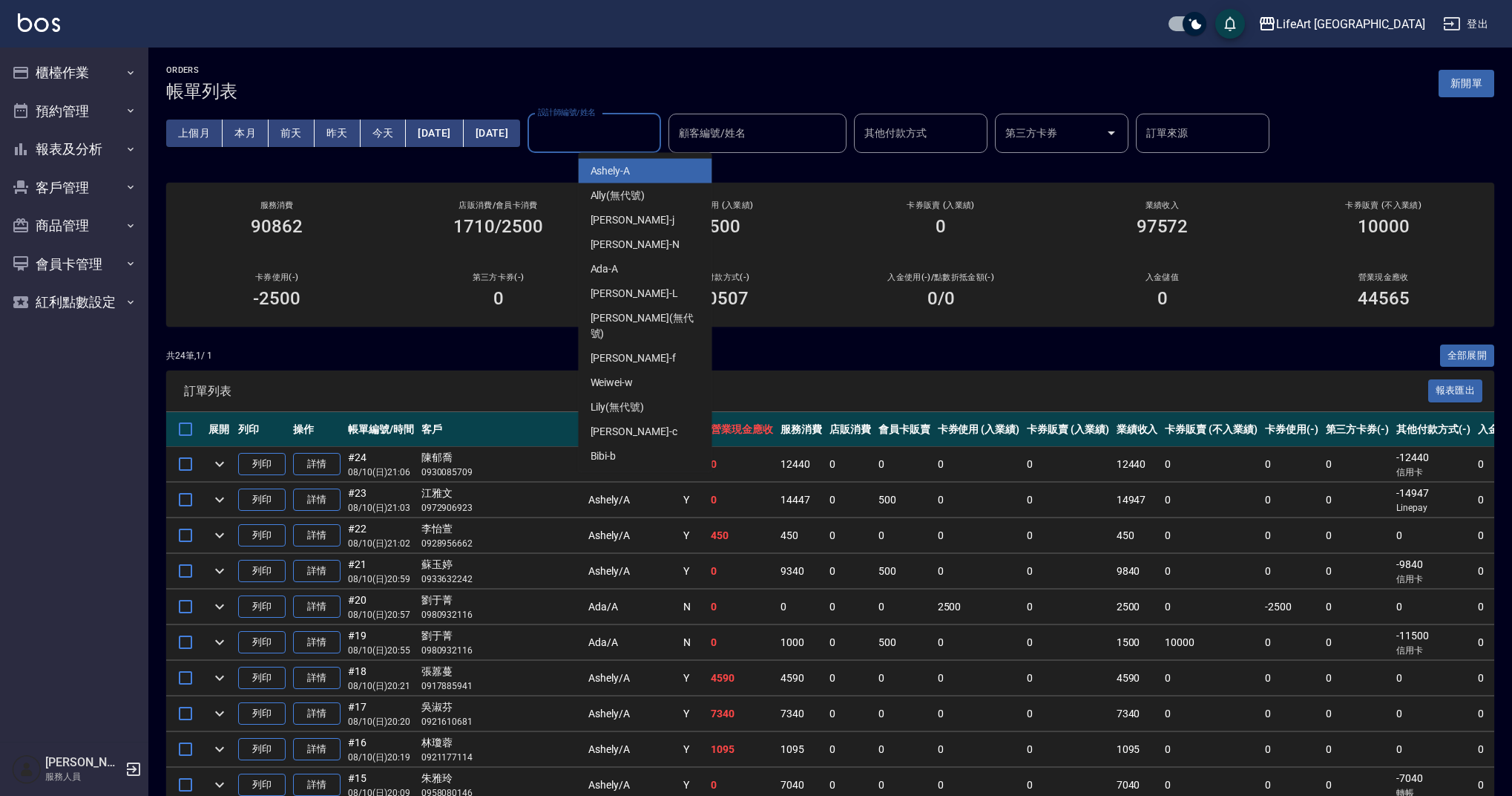
click at [651, 134] on input "設計師編號/姓名" at bounding box center [594, 132] width 120 height 26
click at [645, 346] on div "Finney -f" at bounding box center [645, 358] width 133 height 25
type input "Finney-f"
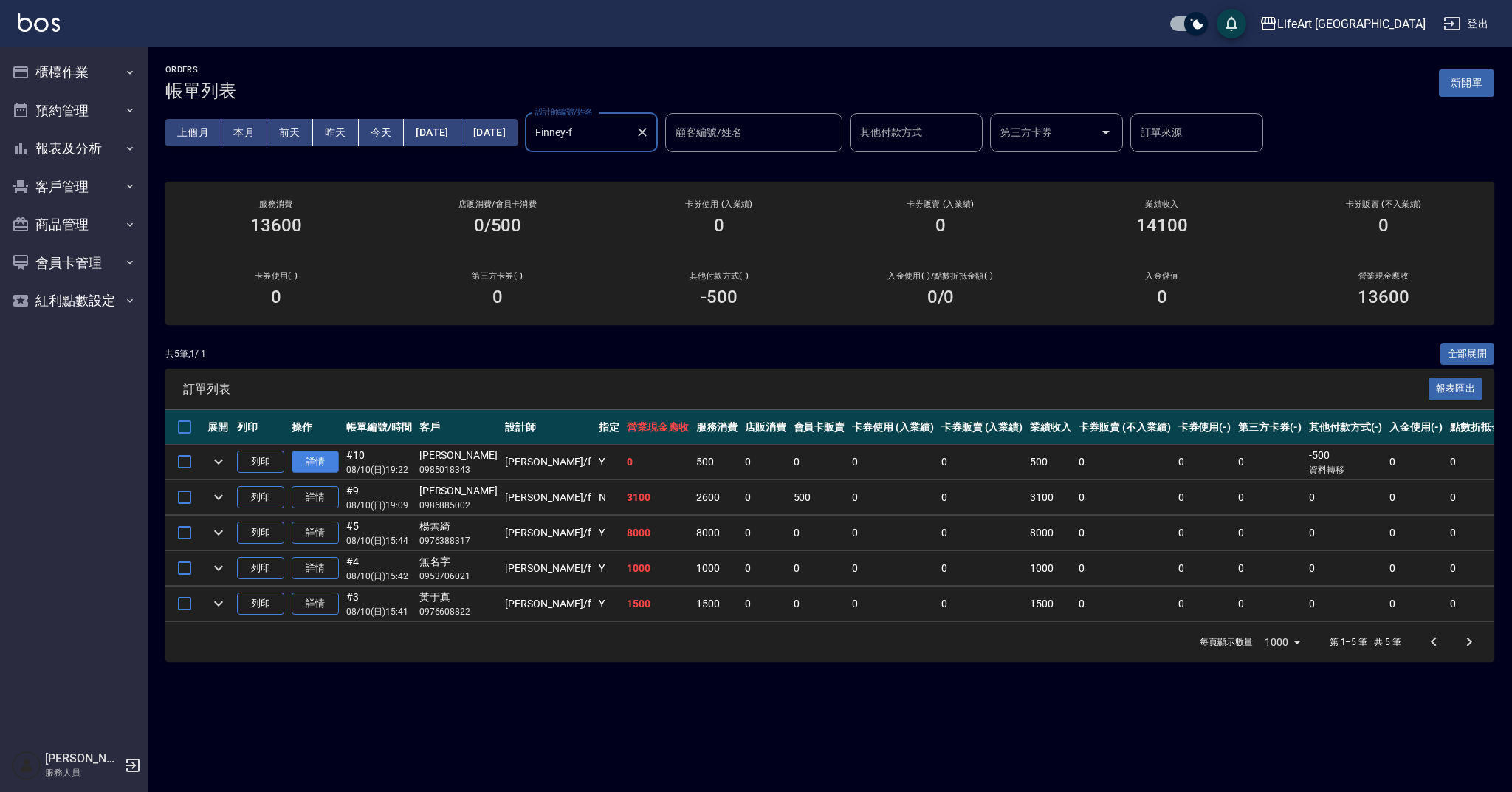
click at [321, 458] on link "詳情" at bounding box center [315, 462] width 47 height 23
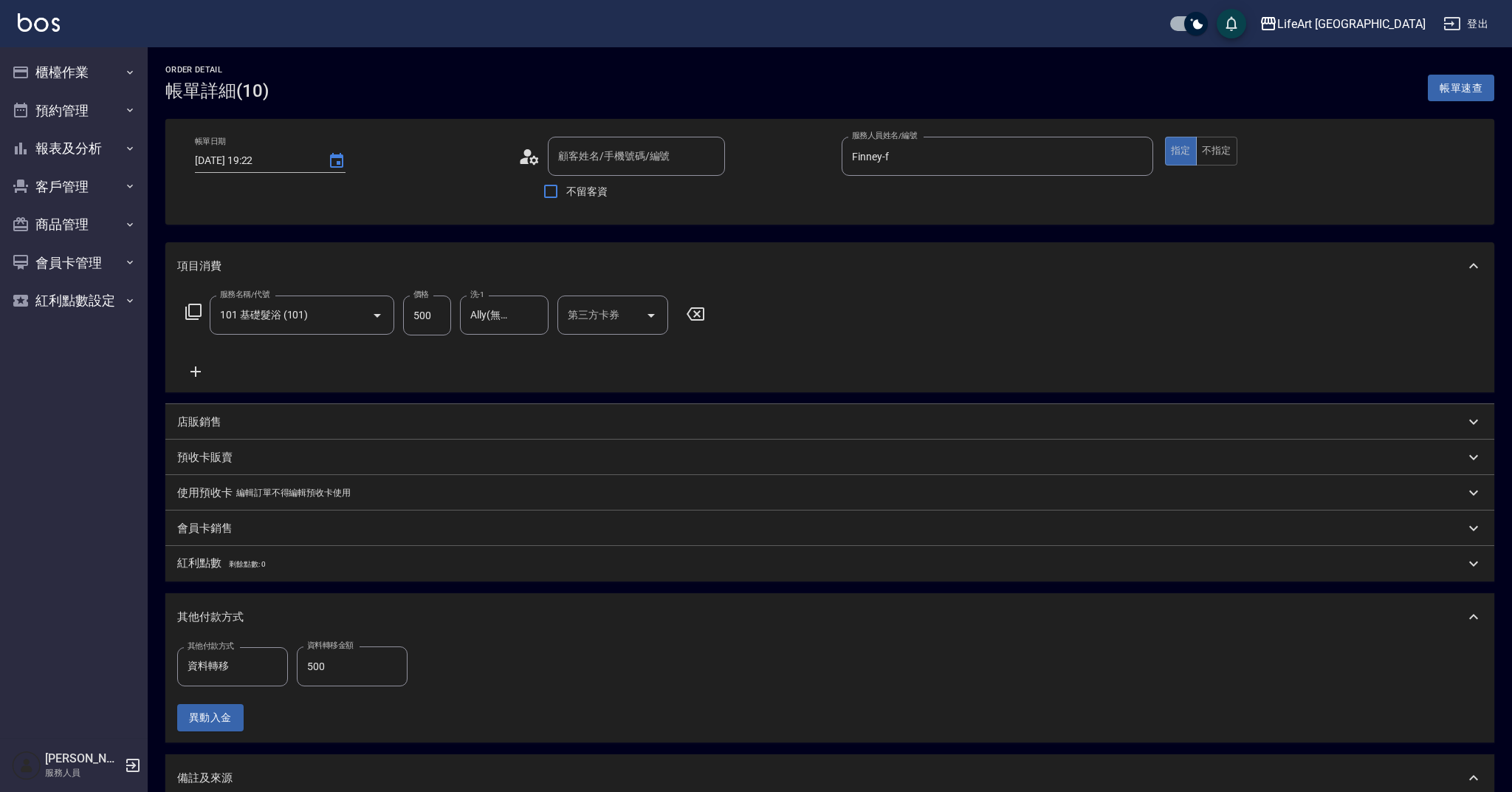
type input "[DATE] 19:22"
type input "Finney-f"
type input "[PERSON_NAME]/0985018343/null"
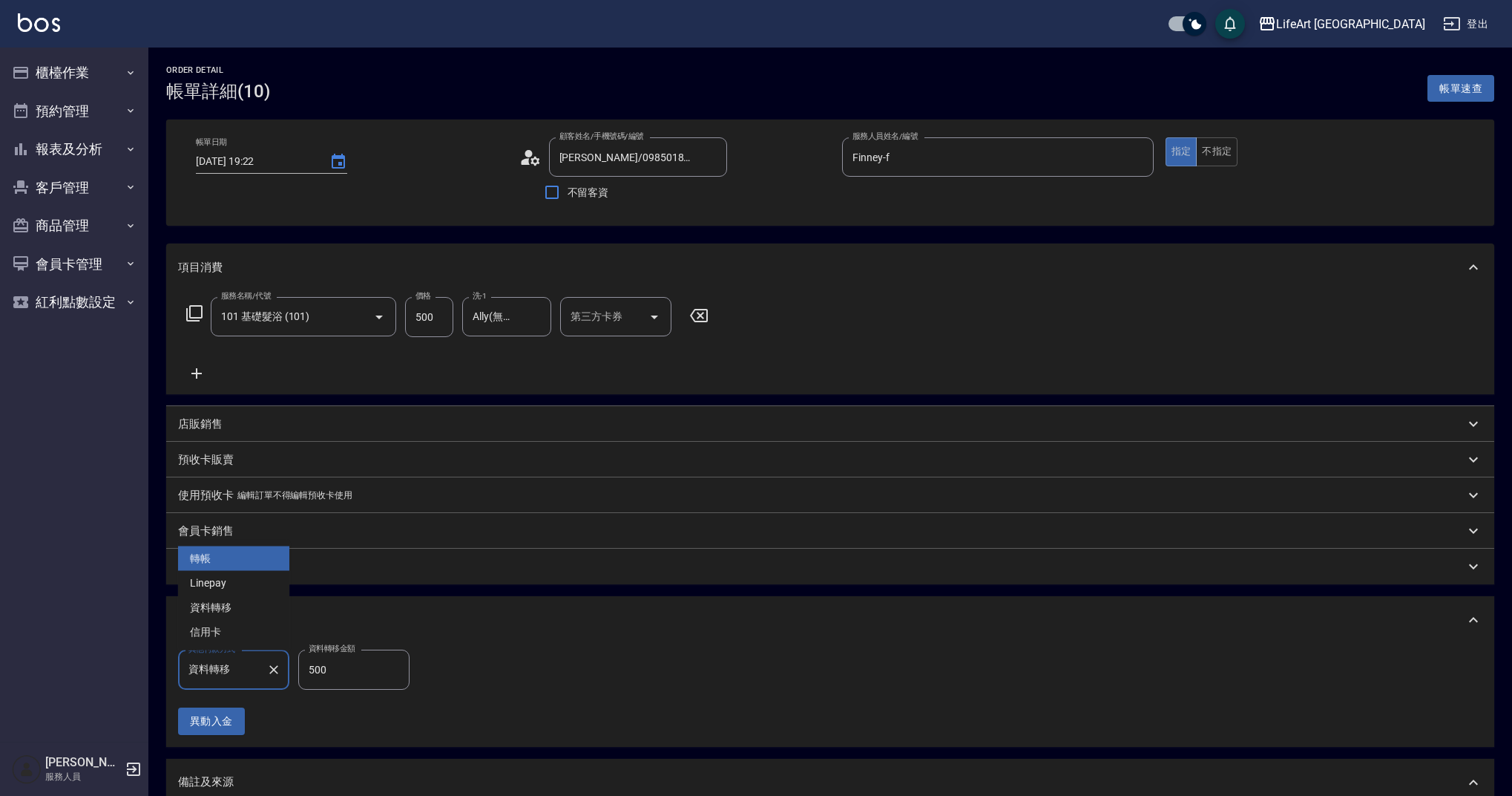
click at [243, 676] on input "資料轉移" at bounding box center [222, 669] width 75 height 26
click at [502, 633] on div "其他付款方式" at bounding box center [830, 619] width 1328 height 47
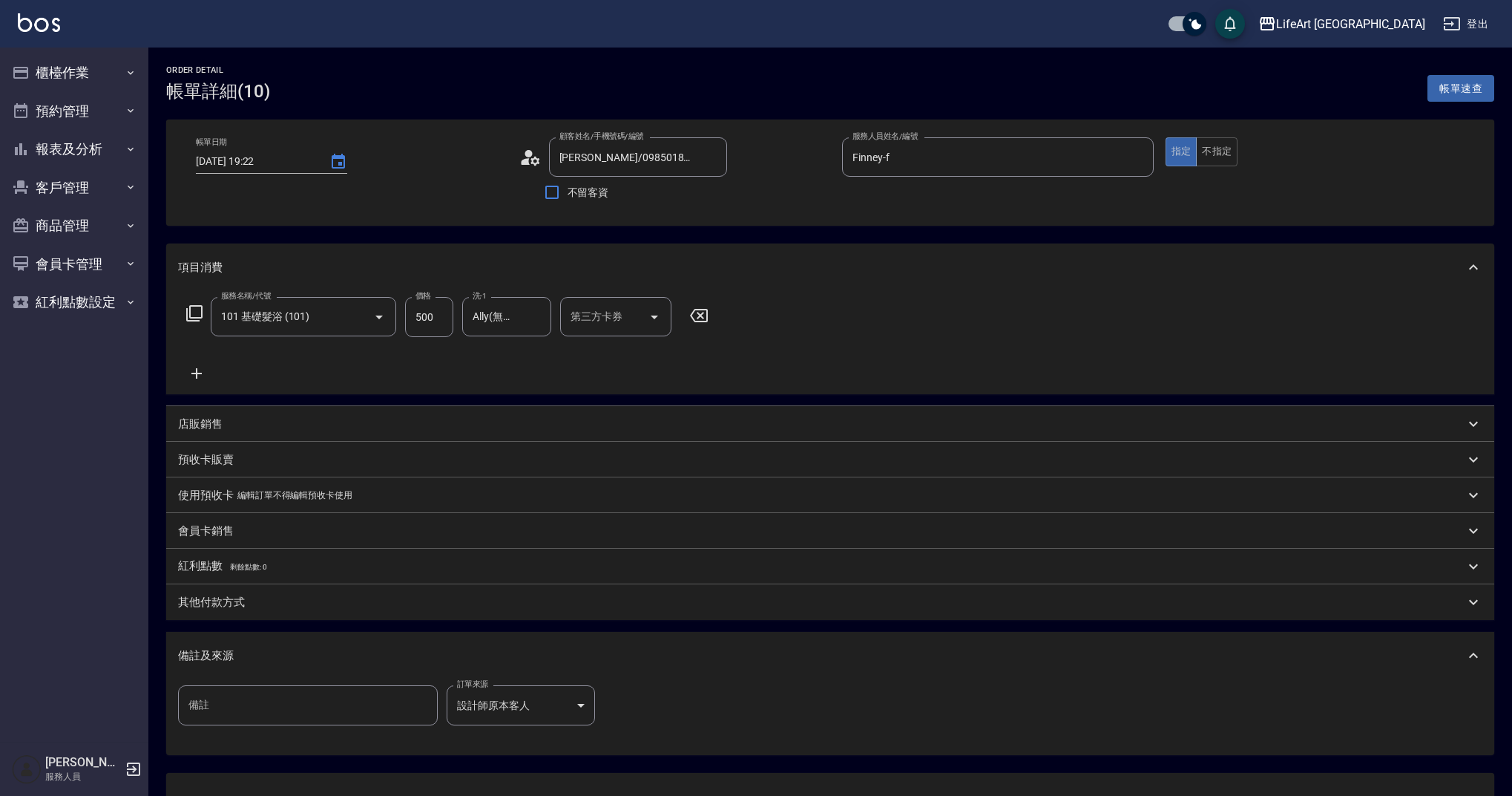
click at [502, 633] on div "備註及來源" at bounding box center [830, 655] width 1328 height 47
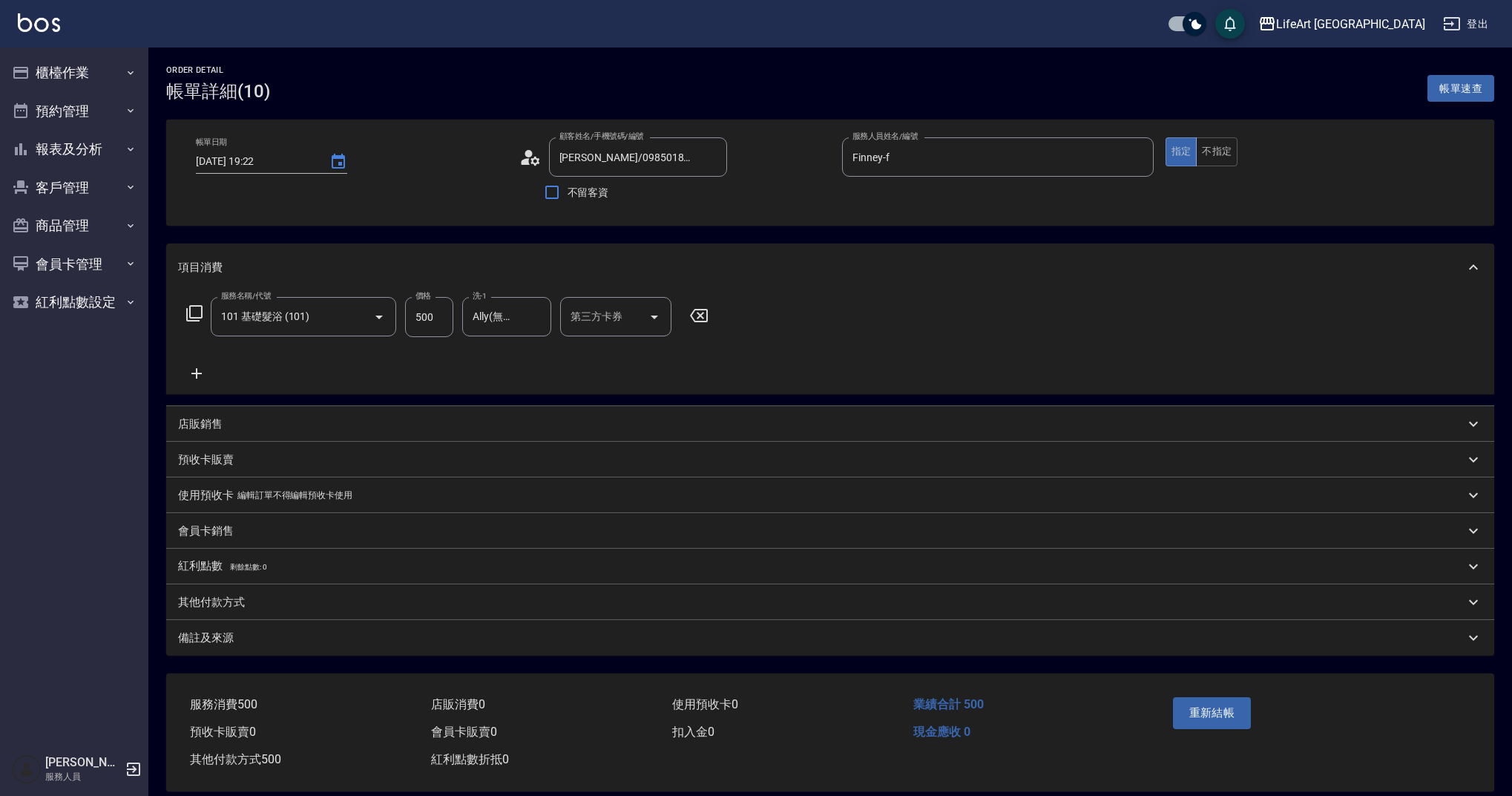
click at [491, 610] on div "其他付款方式" at bounding box center [830, 602] width 1328 height 36
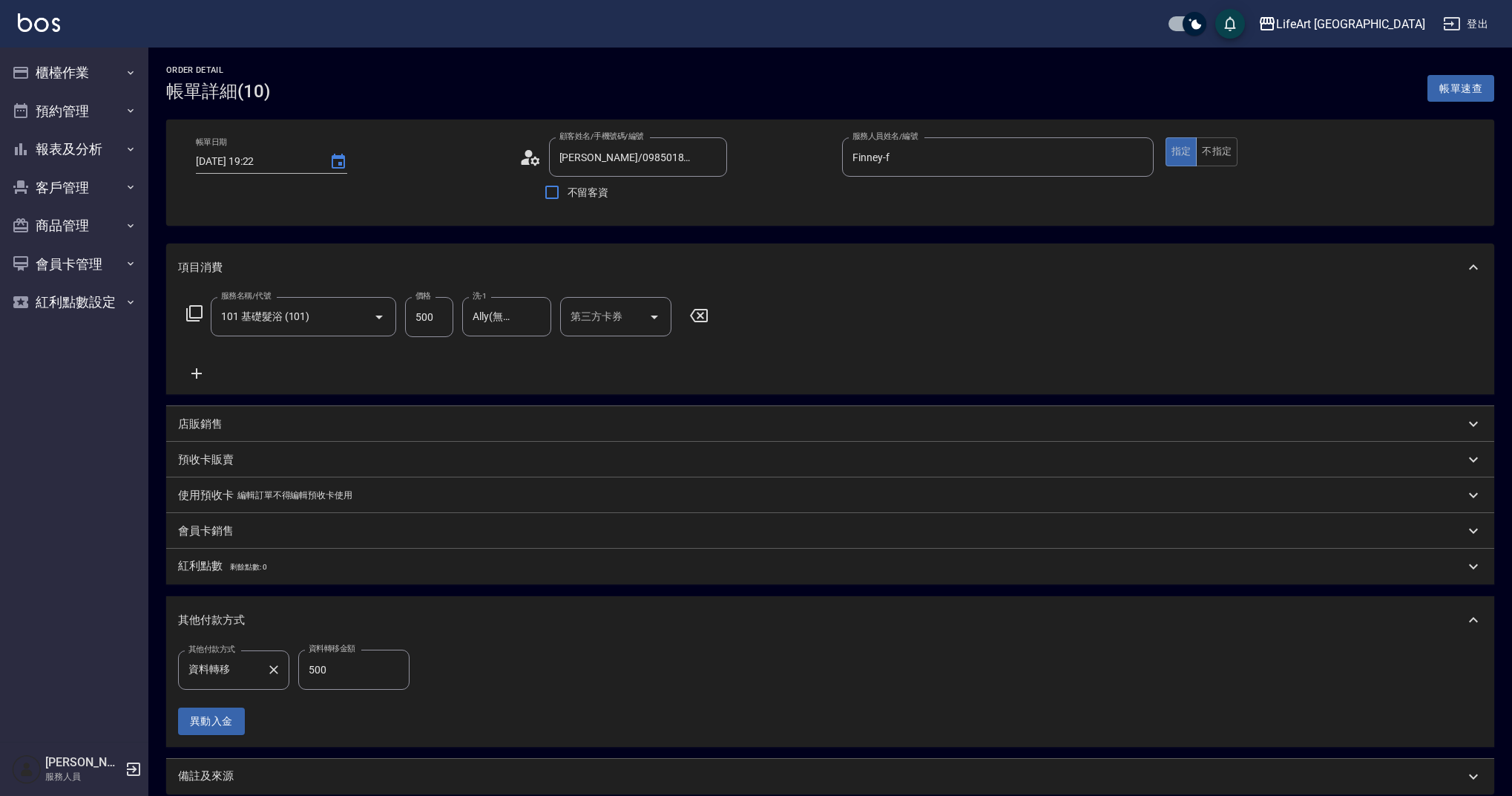
click at [257, 673] on input "資料轉移" at bounding box center [222, 669] width 75 height 26
click at [239, 545] on ul "轉帳 Linepay 資料轉移 信用卡" at bounding box center [234, 595] width 111 height 110
click at [233, 553] on span "轉帳" at bounding box center [234, 559] width 111 height 25
type input "轉帳"
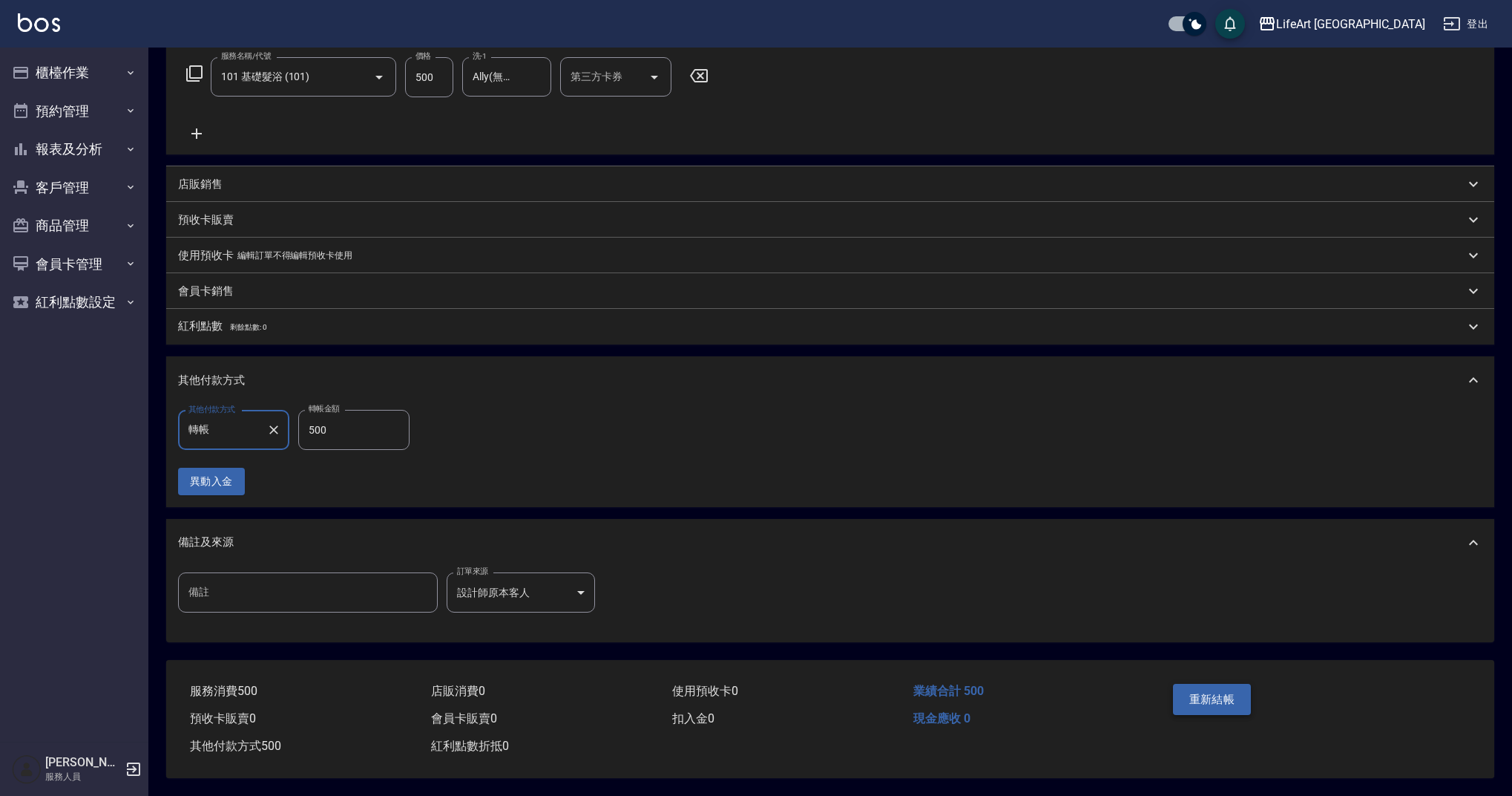
click at [1207, 684] on button "重新結帳" at bounding box center [1212, 699] width 79 height 31
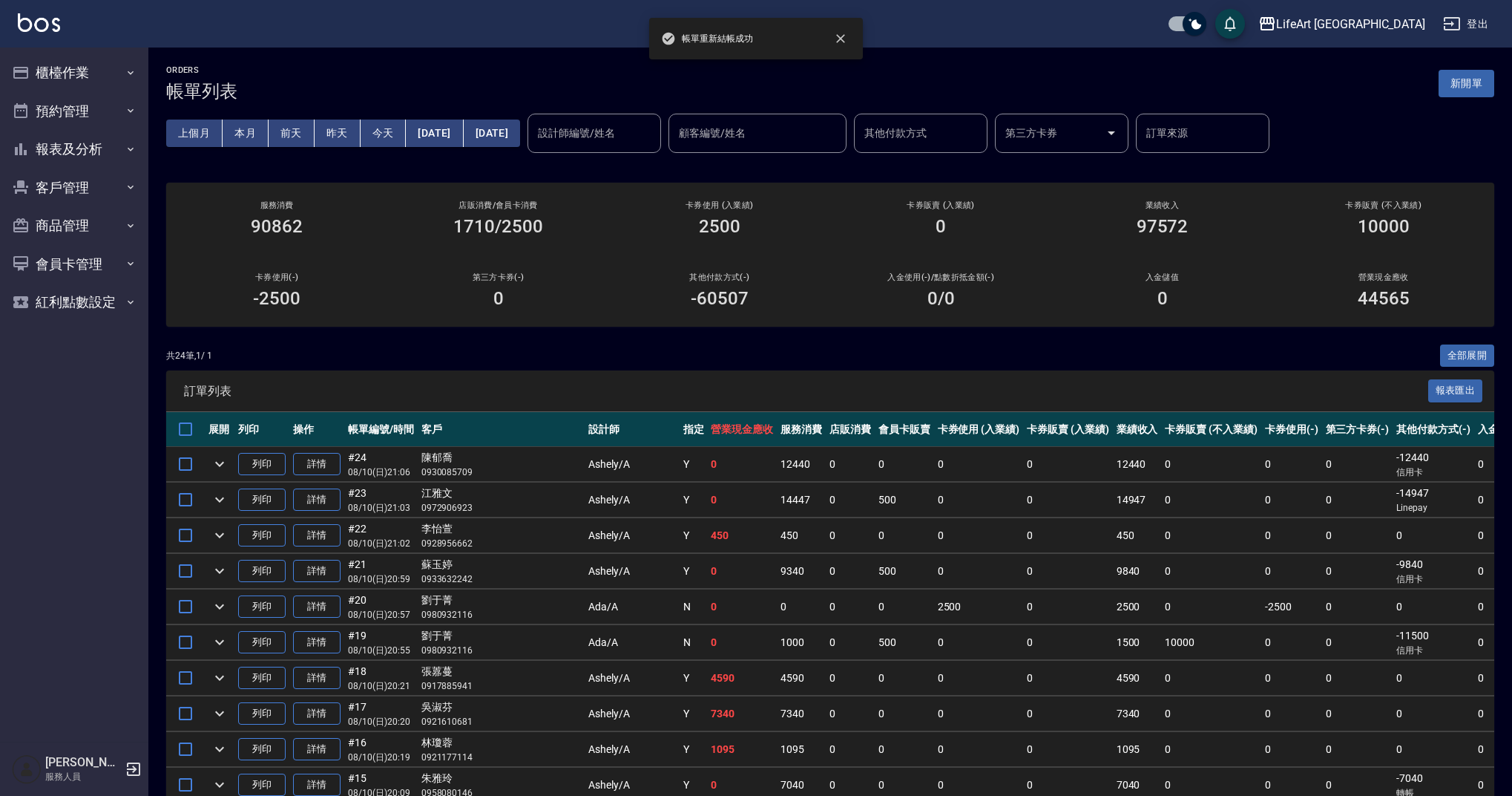
click at [654, 133] on input "設計師編號/姓名" at bounding box center [594, 132] width 120 height 26
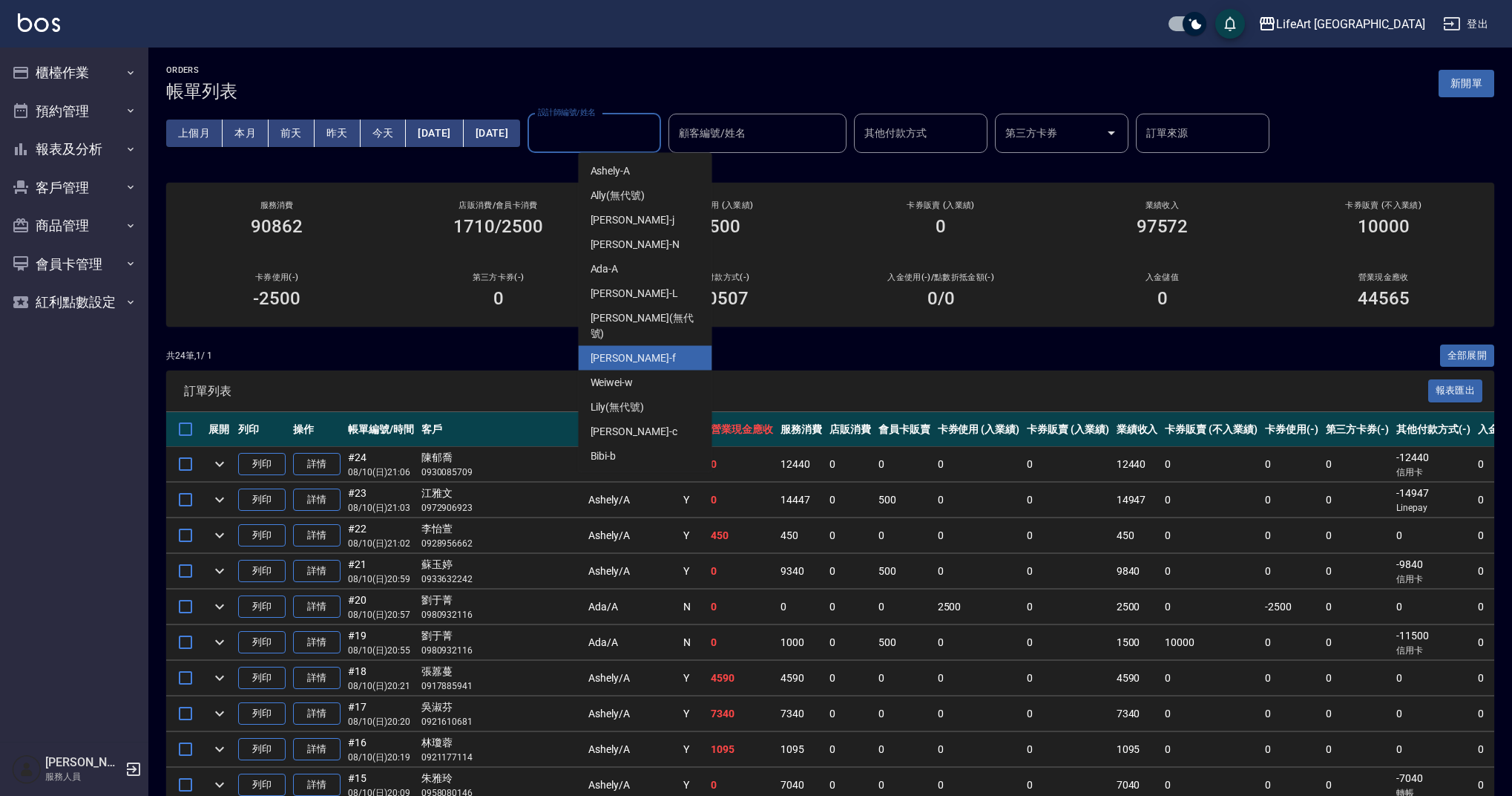
click at [653, 346] on div "Finney -f" at bounding box center [645, 358] width 133 height 25
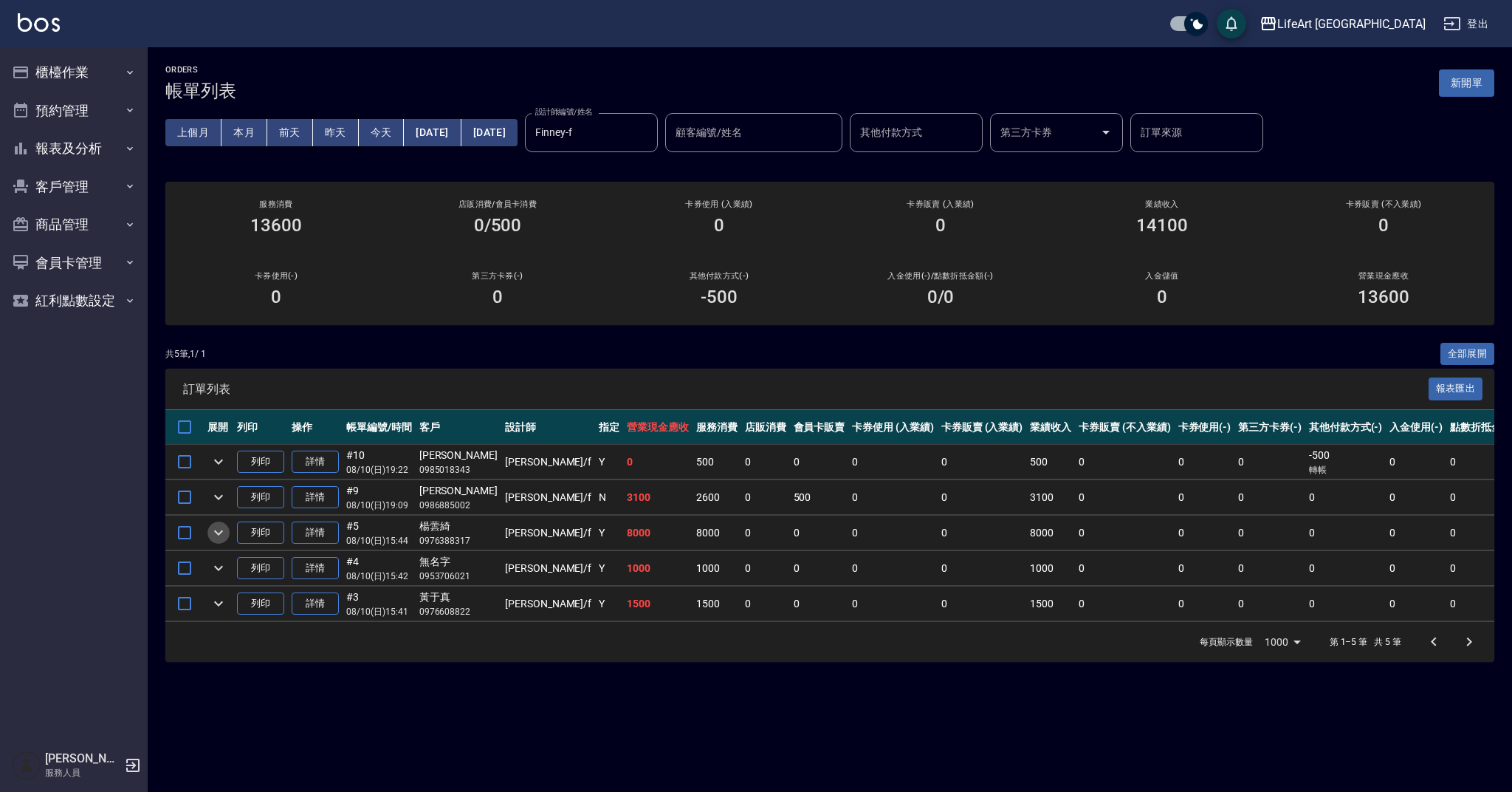
click at [212, 535] on icon "expand row" at bounding box center [218, 532] width 18 height 18
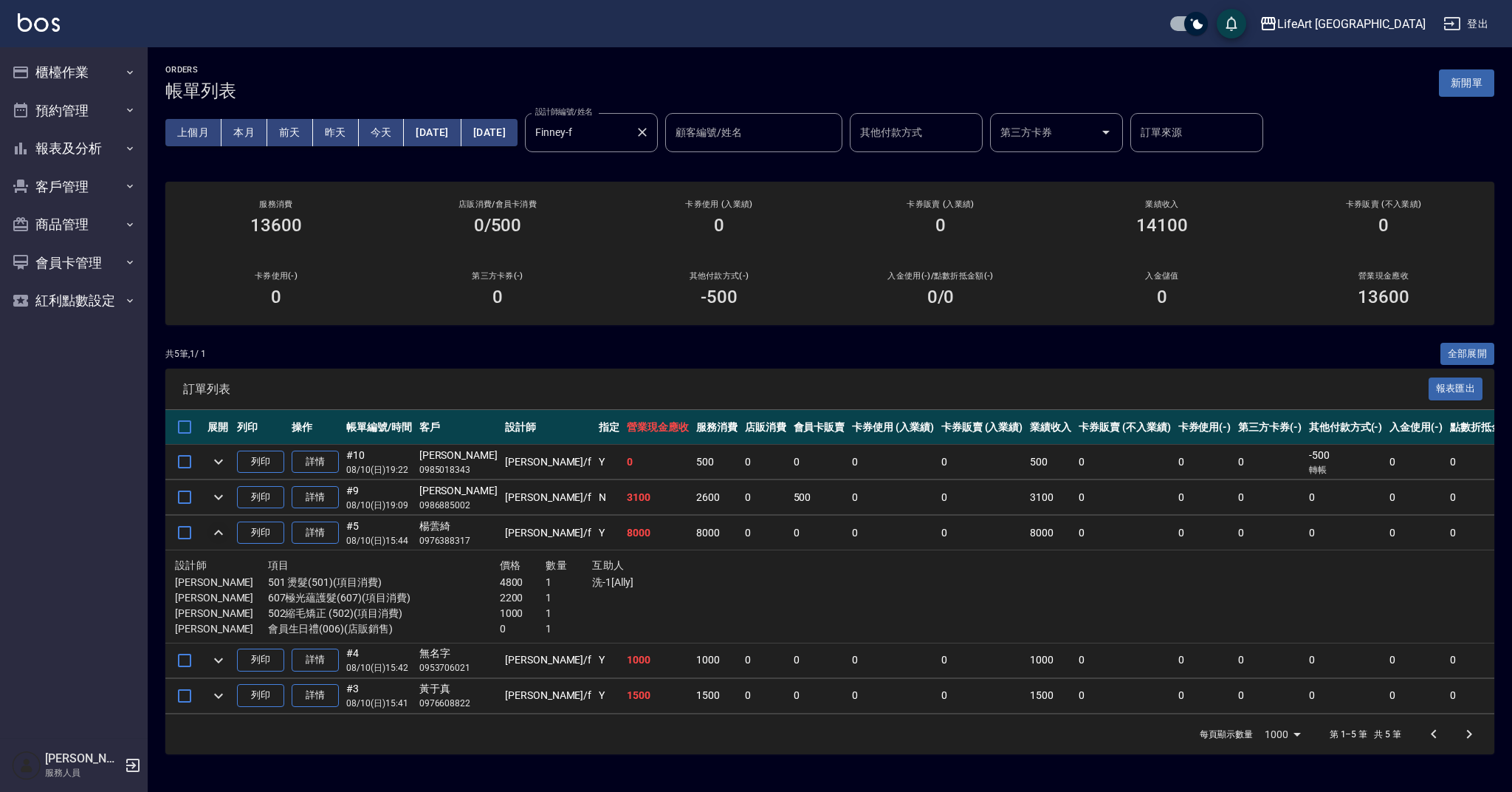
click at [629, 131] on input "Finney-f" at bounding box center [581, 132] width 97 height 26
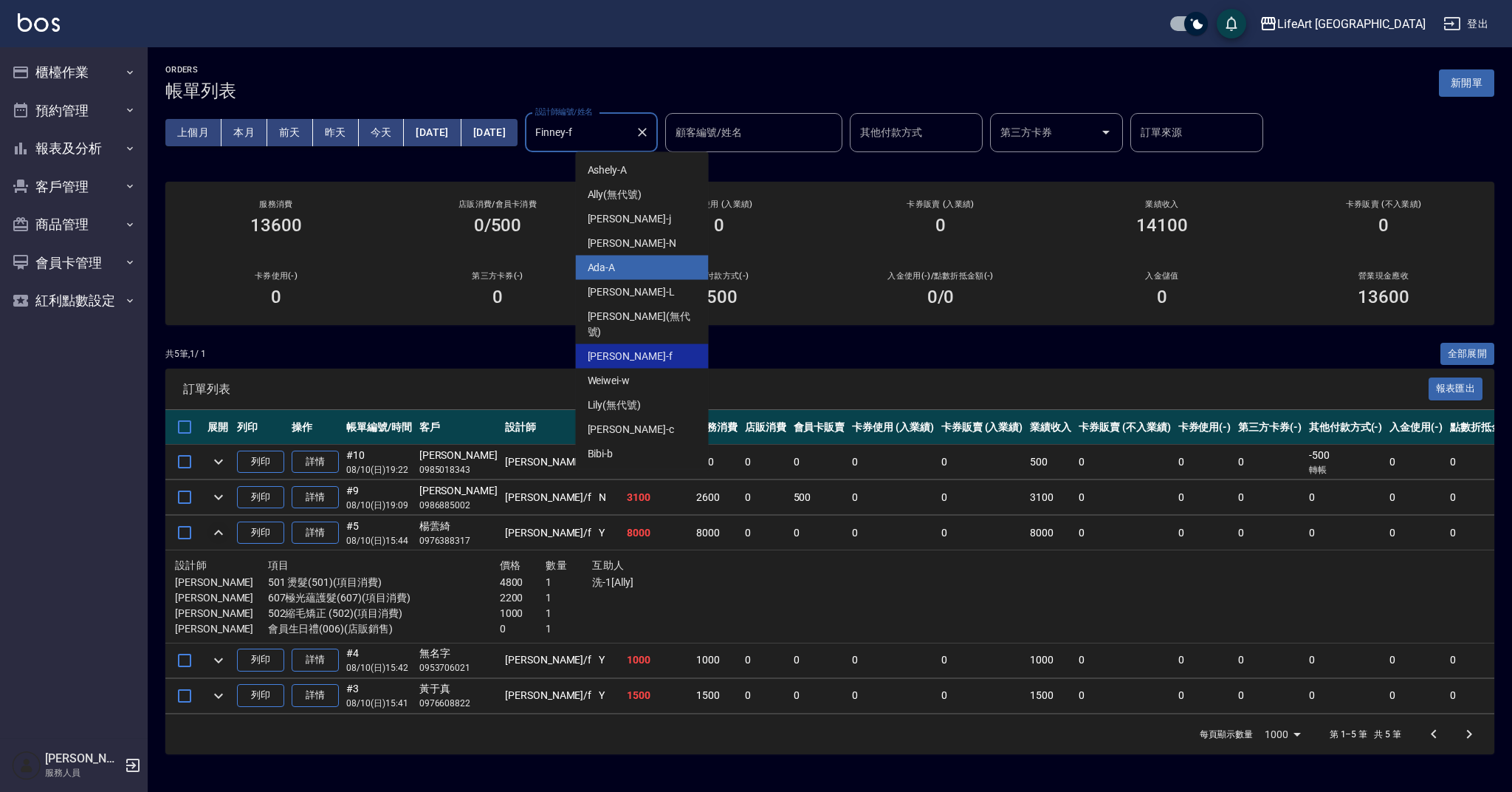
click at [660, 271] on div "Ada -A" at bounding box center [642, 268] width 133 height 25
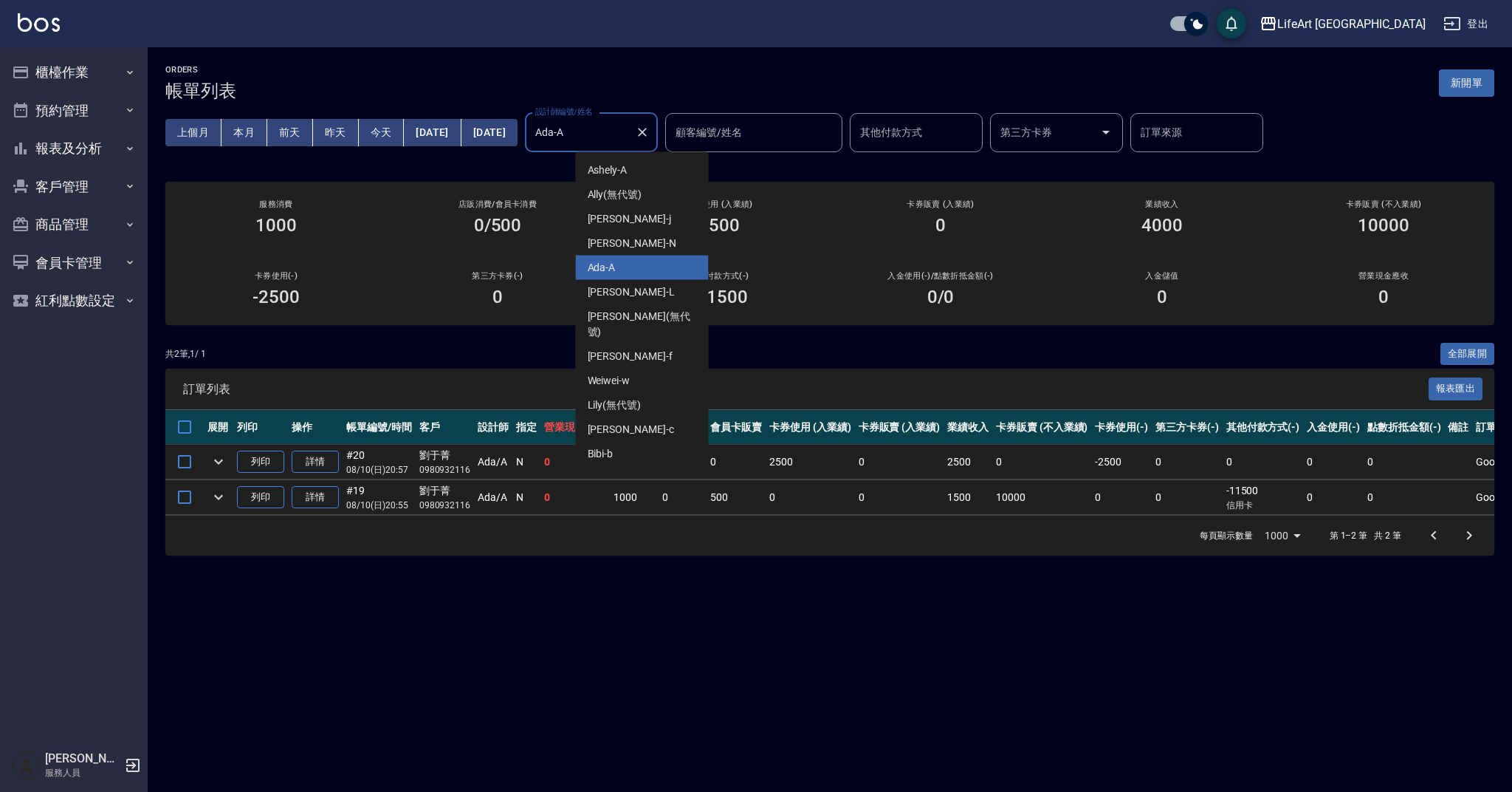
click at [629, 119] on input "Ada-A" at bounding box center [581, 132] width 97 height 26
click at [643, 369] on div "Weiwei -w" at bounding box center [642, 381] width 133 height 25
type input "Weiwei-w"
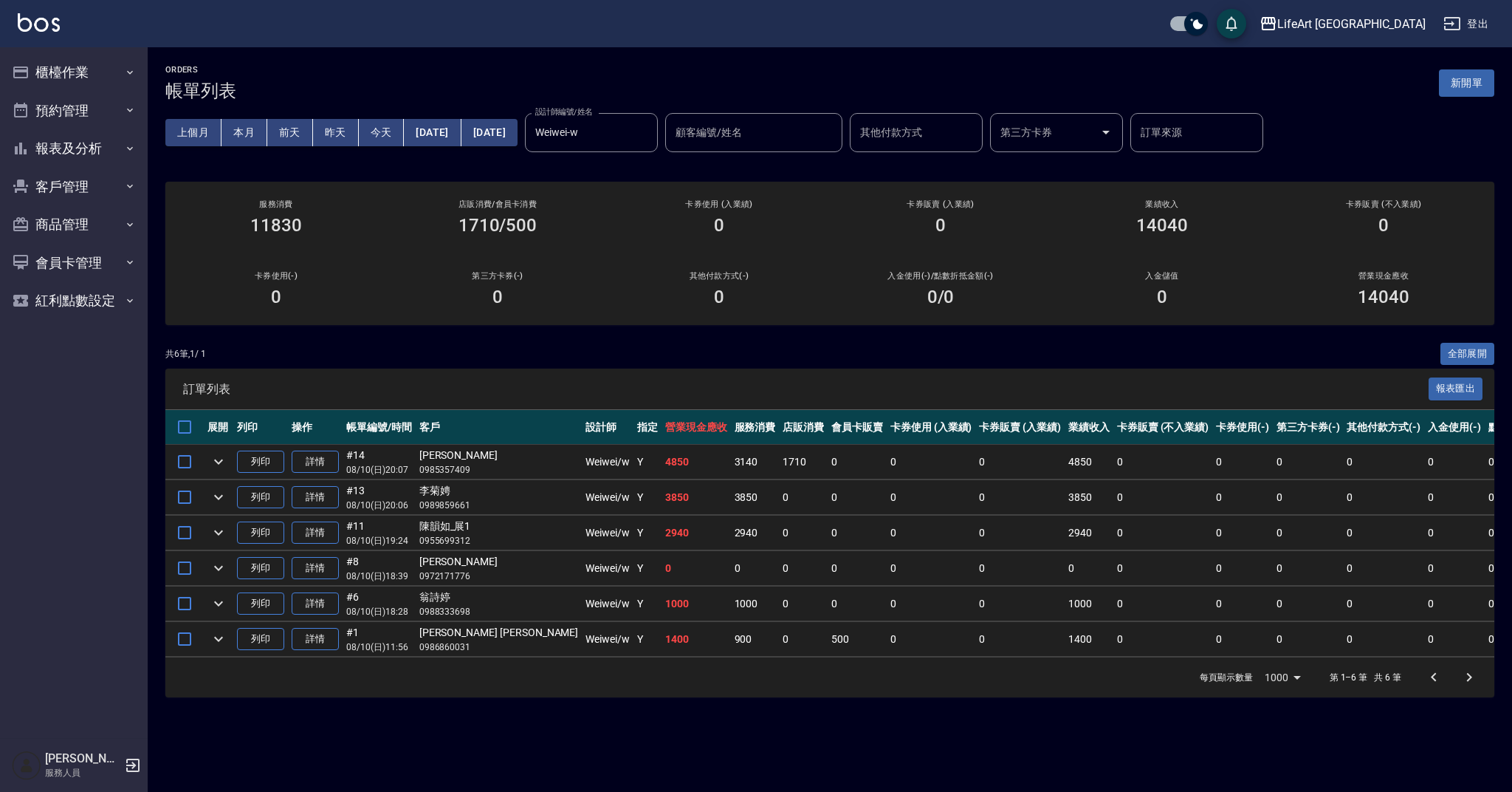
click at [1484, 65] on div "ORDERS 帳單列表 新開單" at bounding box center [830, 83] width 1329 height 36
click at [1479, 78] on button "新開單" at bounding box center [1467, 83] width 56 height 27
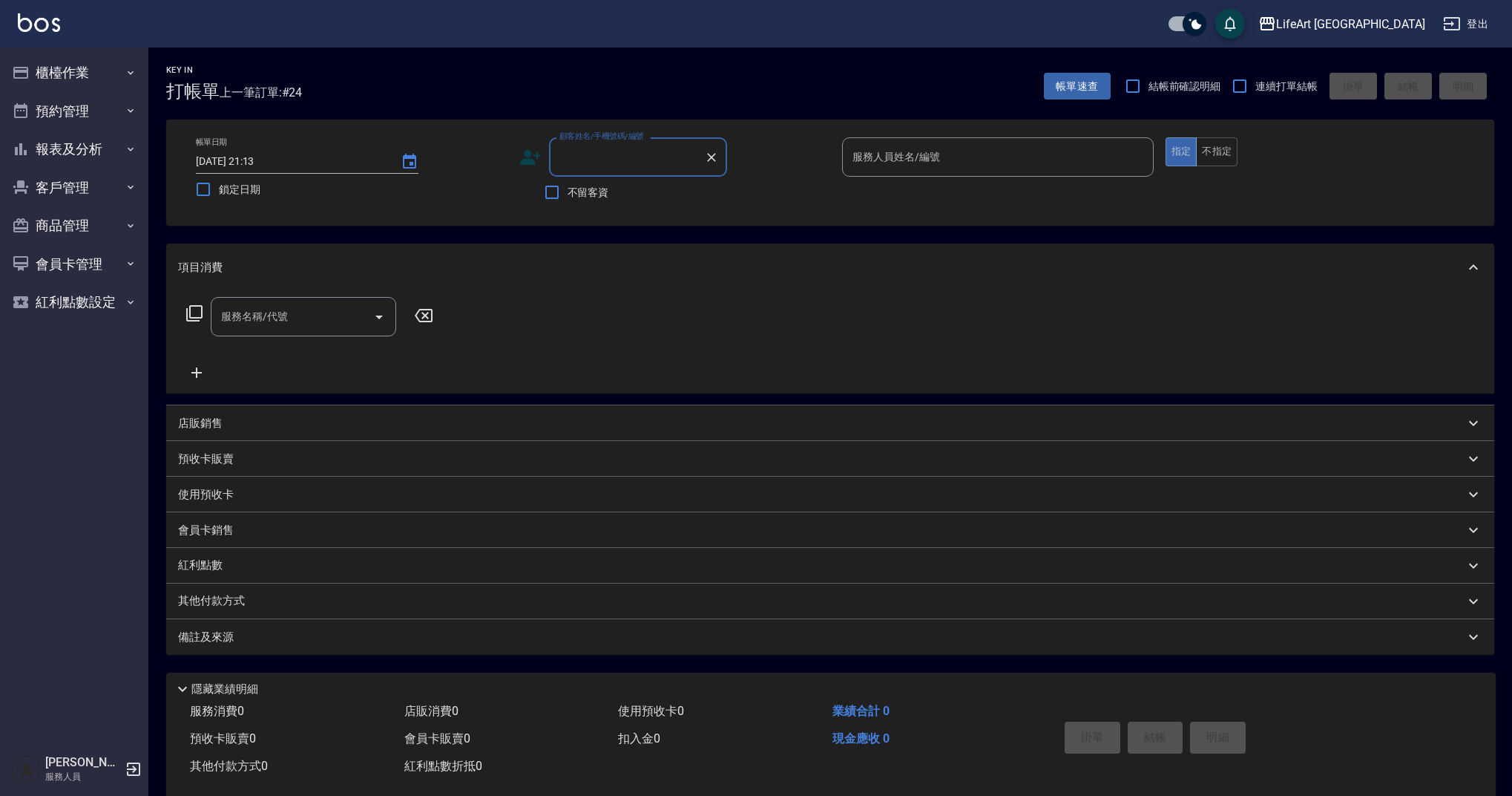
click at [649, 151] on input "顧客姓名/手機號碼/編號" at bounding box center [627, 156] width 142 height 26
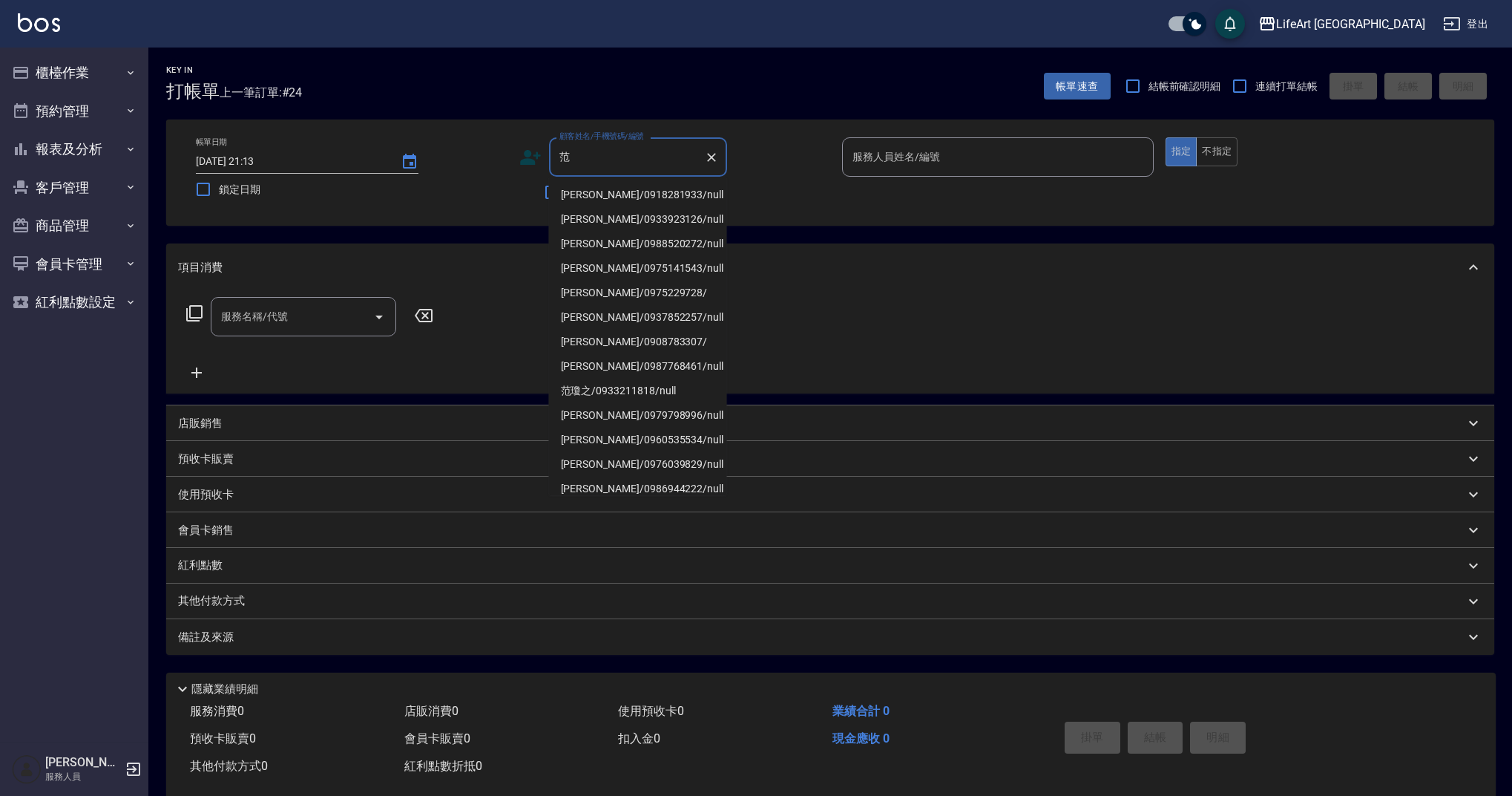
click at [647, 194] on li "范睿昀/0918281933/null" at bounding box center [637, 195] width 178 height 25
type input "范睿昀/0918281933/null"
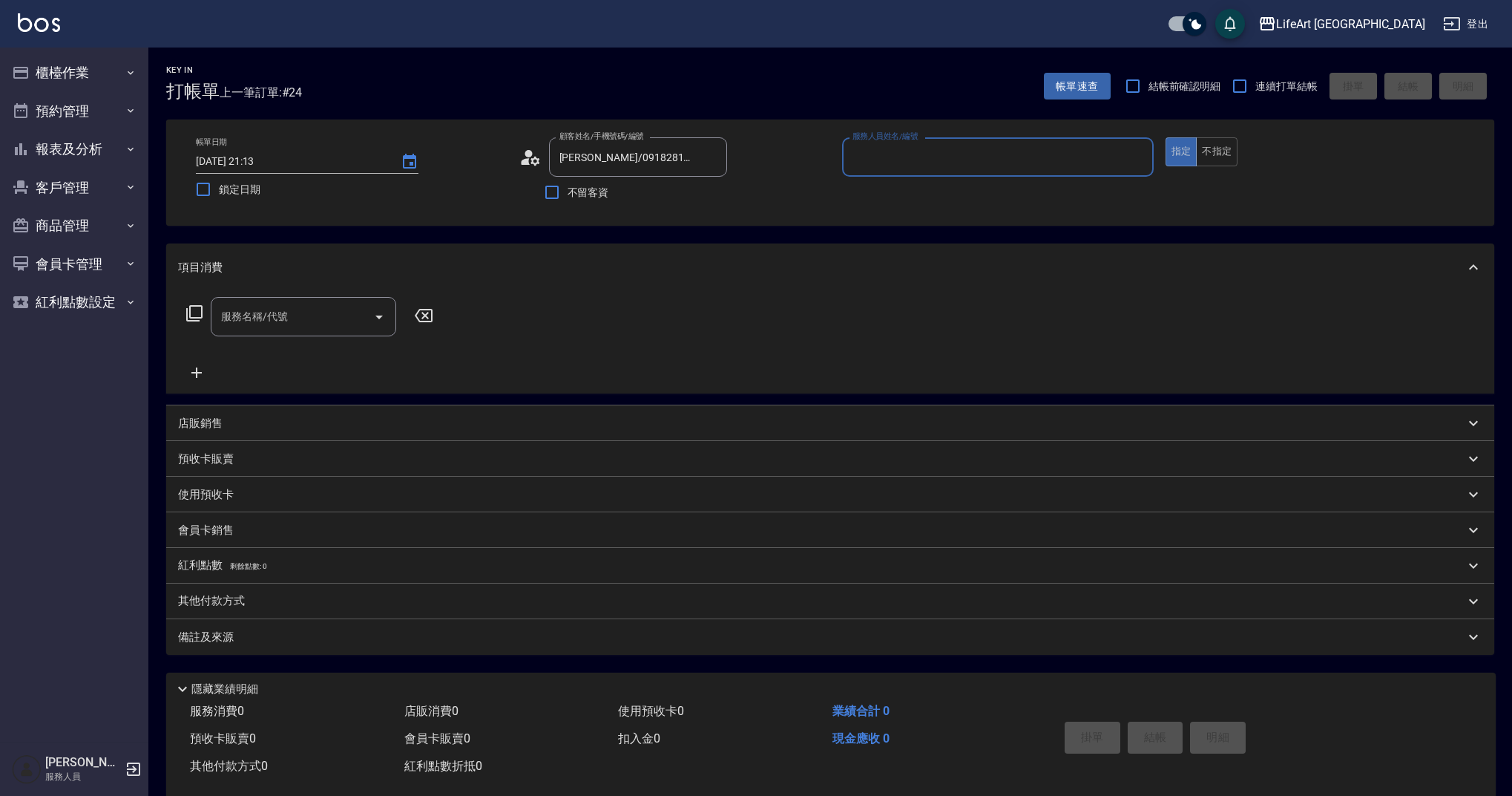
type input "Weiwei-w"
click at [707, 194] on icon "button" at bounding box center [709, 194] width 15 height 12
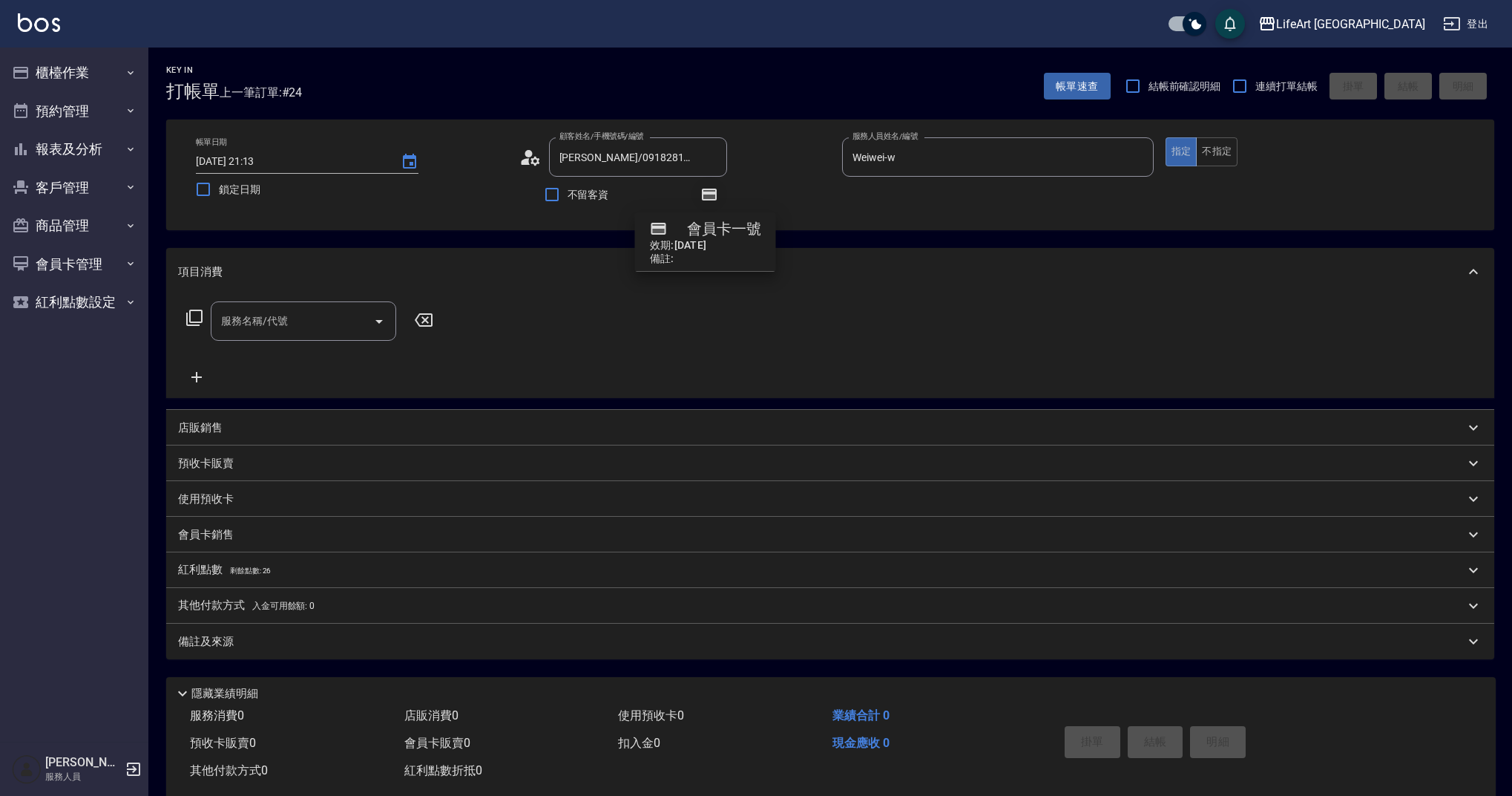
click at [716, 200] on icon "button" at bounding box center [709, 194] width 15 height 12
click at [322, 338] on div "服務名稱/代號" at bounding box center [303, 321] width 186 height 39
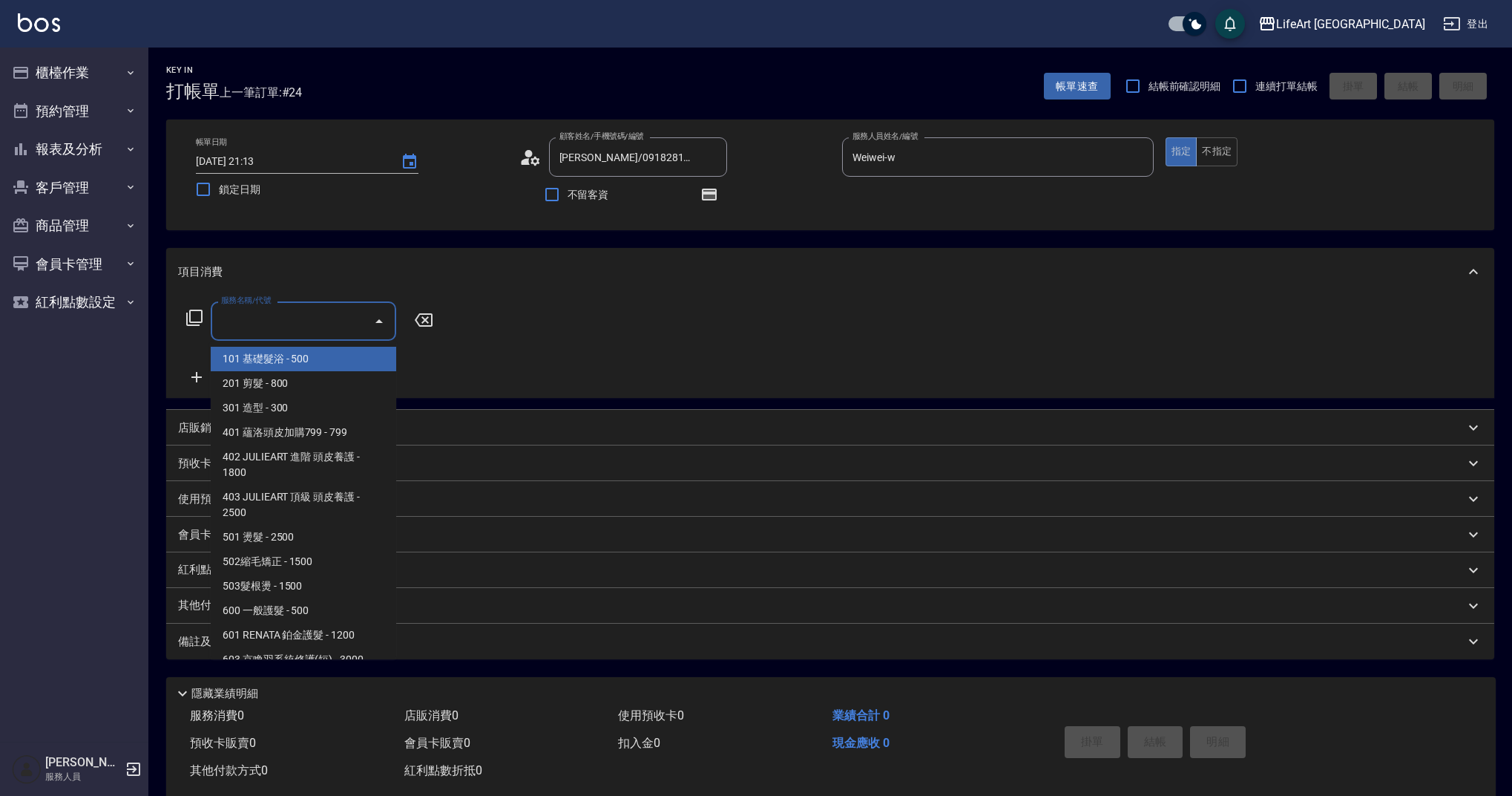
click at [325, 362] on span "101 基礎髮浴 - 500" at bounding box center [303, 359] width 186 height 25
type input "101 基礎髮浴 (101)"
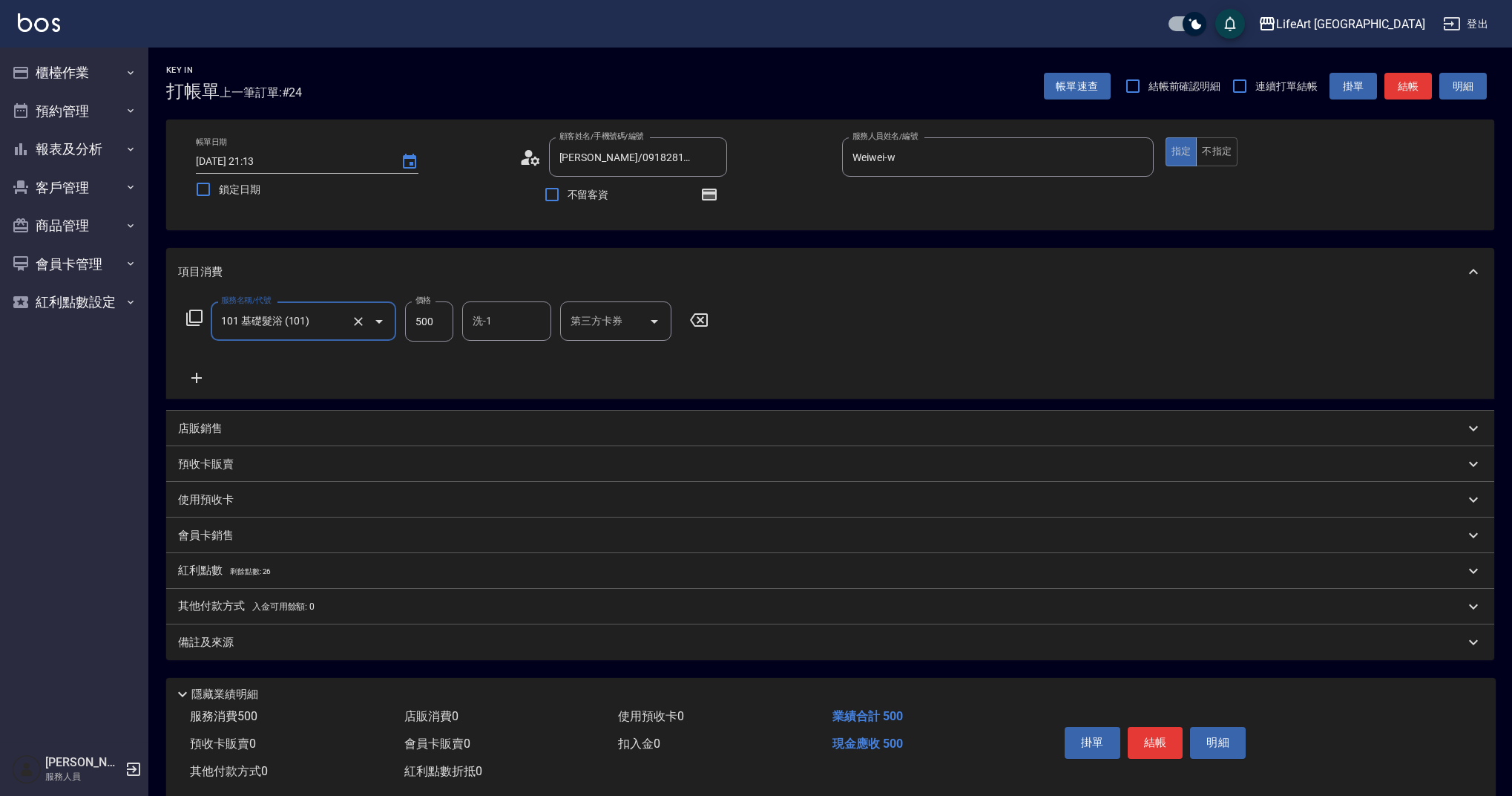
click at [441, 329] on input "500" at bounding box center [429, 321] width 48 height 40
type input "315"
click at [511, 327] on input "洗-1" at bounding box center [506, 321] width 75 height 26
click at [510, 353] on span "Ally (無代號)" at bounding box center [502, 359] width 55 height 16
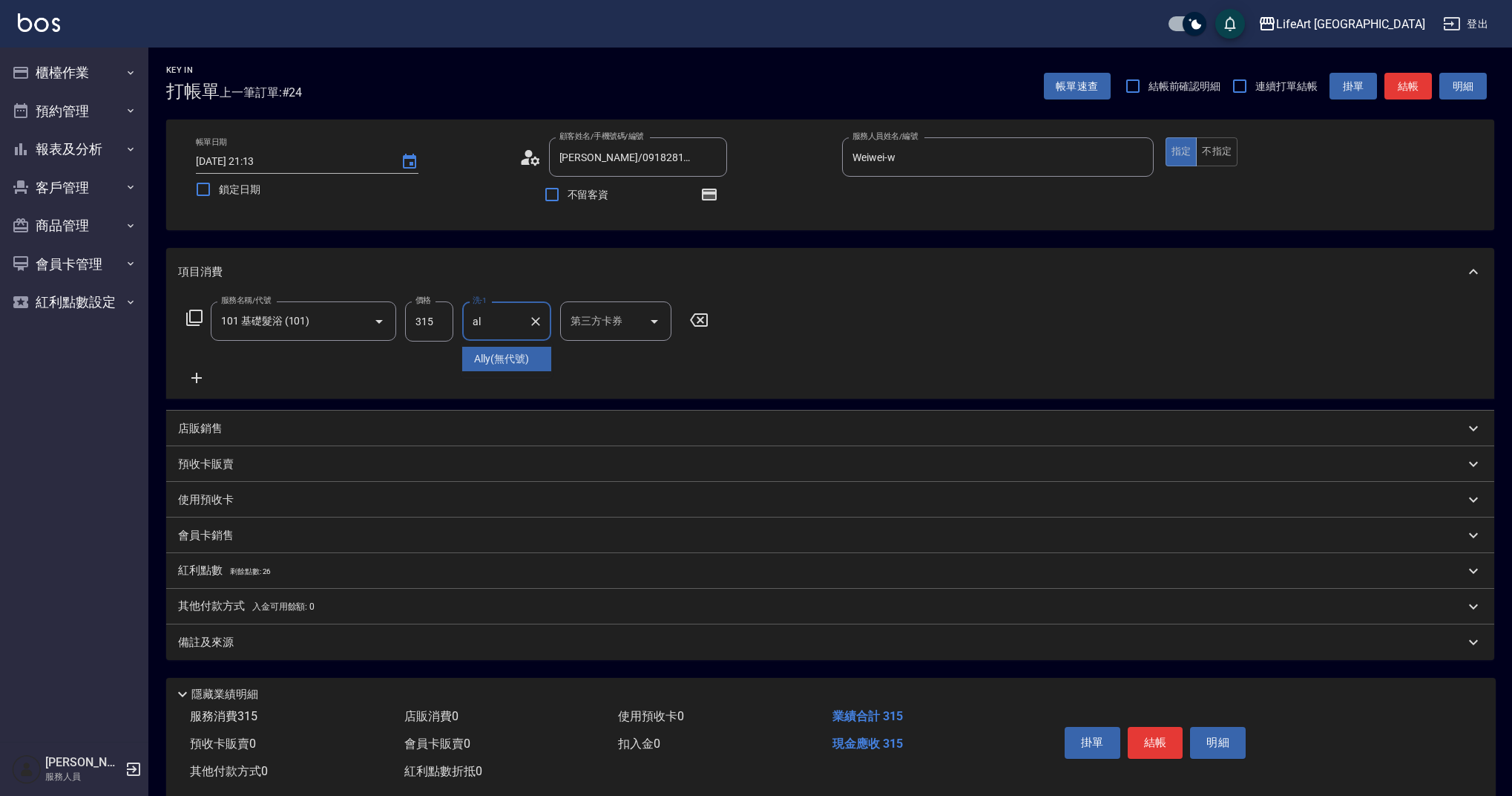
type input "Ally(無代號)"
click at [390, 646] on div "備註及來源" at bounding box center [821, 642] width 1286 height 16
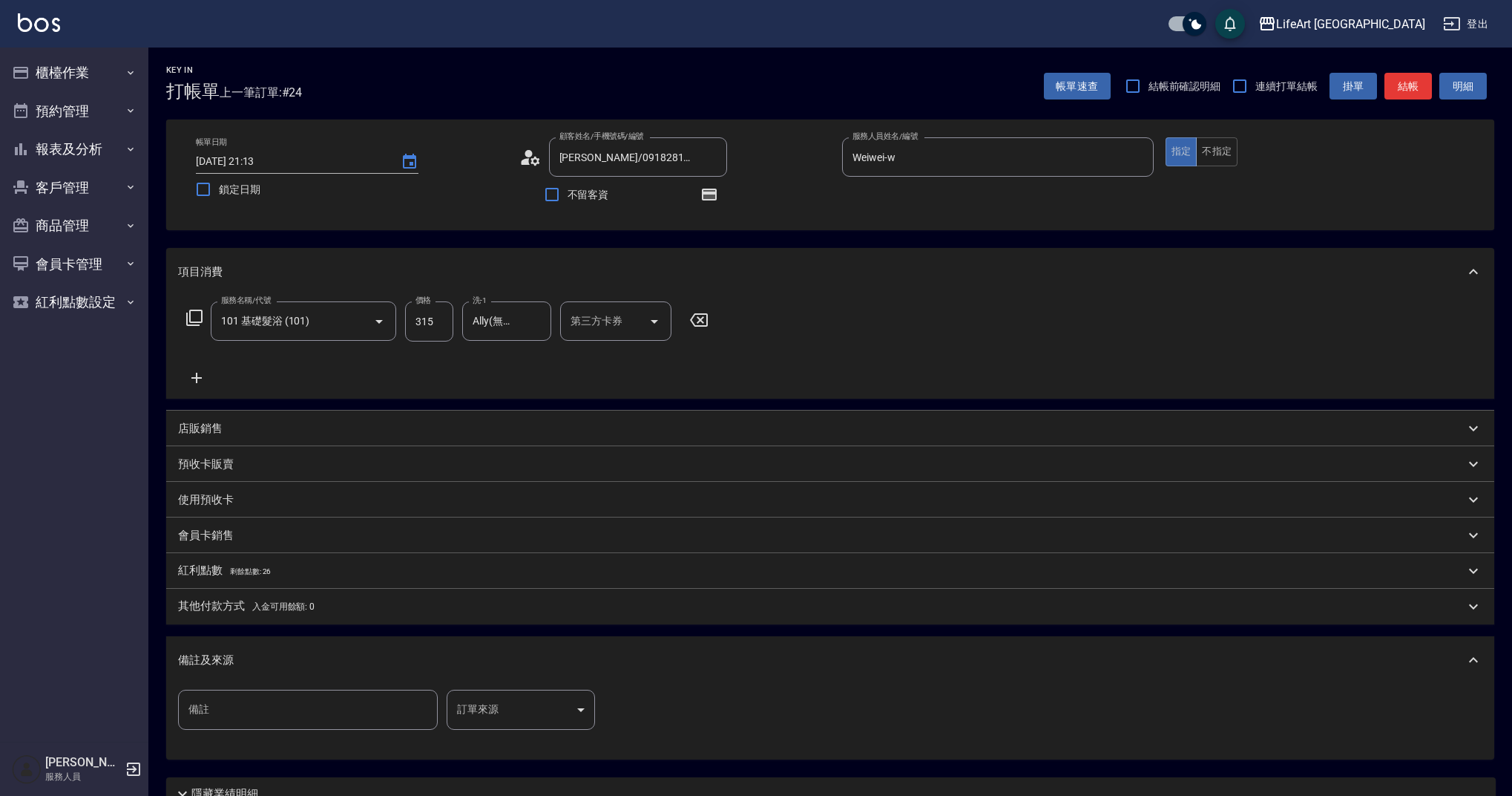
click at [534, 704] on body "LifeArt 蘆洲 登出 櫃檯作業 打帳單 帳單列表 現金收支登錄 高階收支登錄 材料自購登錄 每日結帳 排班表 現場電腦打卡 預約管理 預約管理 單日預約…" at bounding box center [756, 460] width 1512 height 920
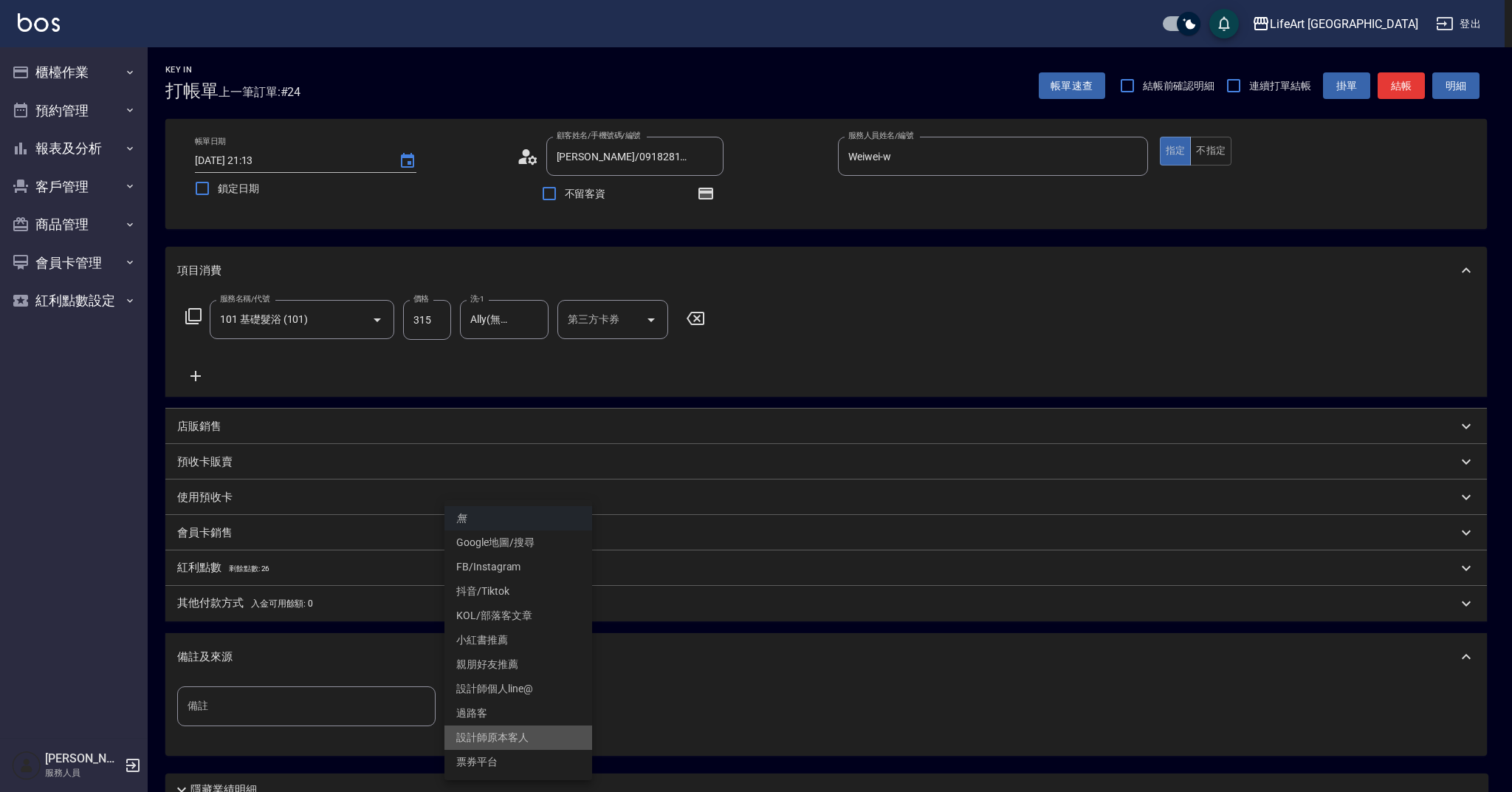
click at [532, 744] on li "設計師原本客人" at bounding box center [518, 738] width 148 height 25
type input "設計師原本客人"
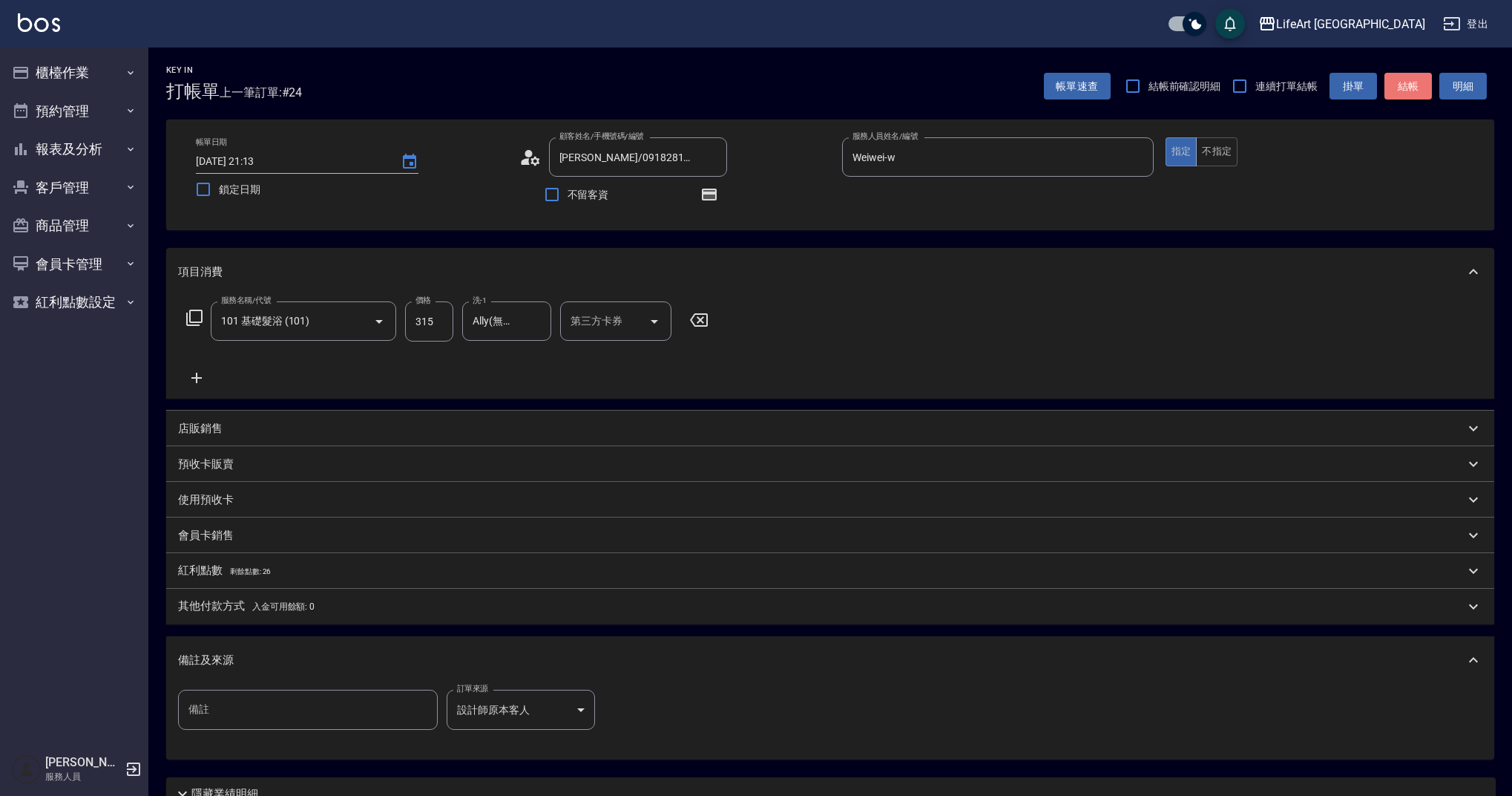
click at [1413, 94] on button "結帳" at bounding box center [1407, 86] width 47 height 28
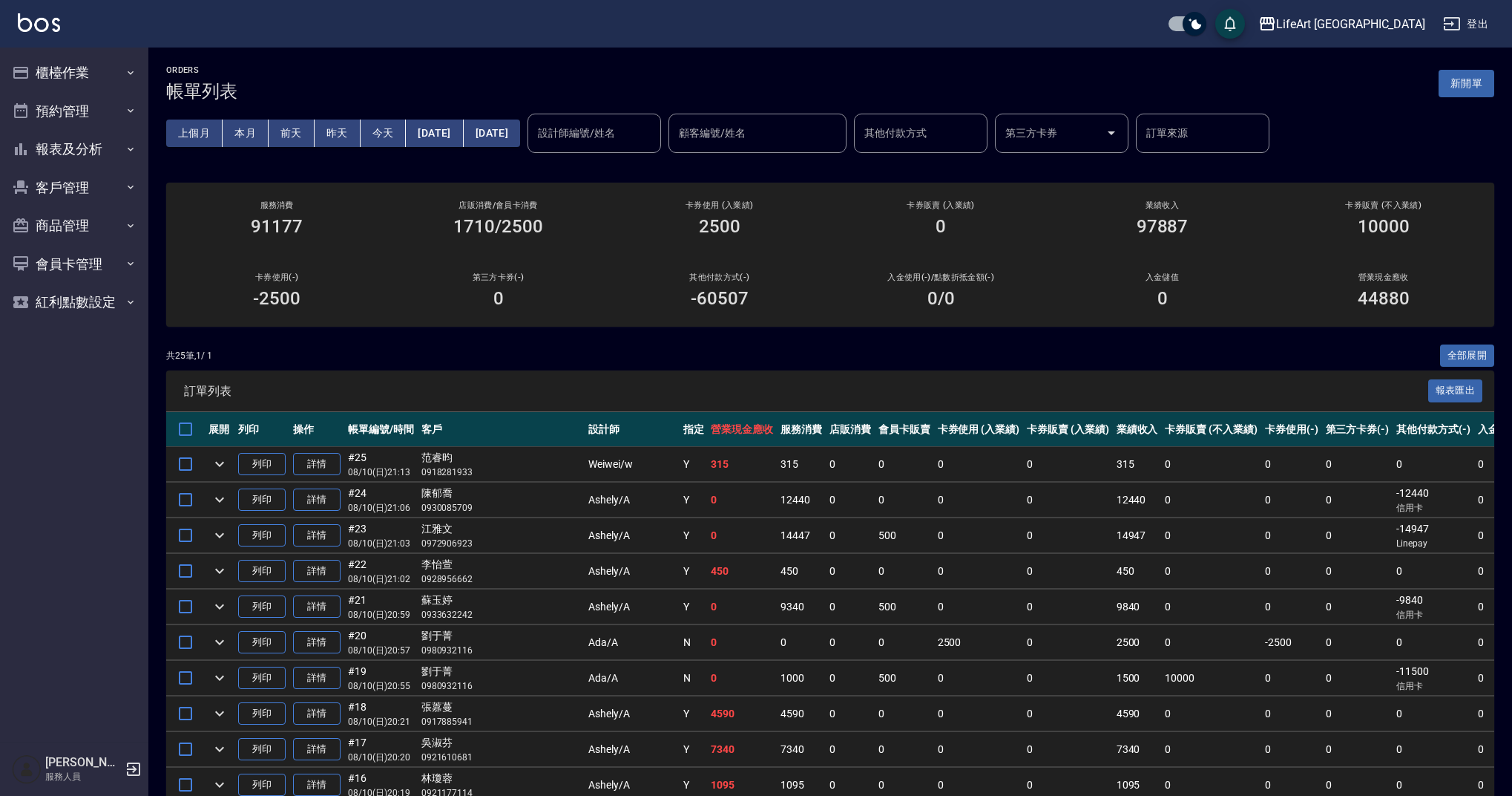
click at [623, 134] on input "設計師編號/姓名" at bounding box center [594, 132] width 120 height 26
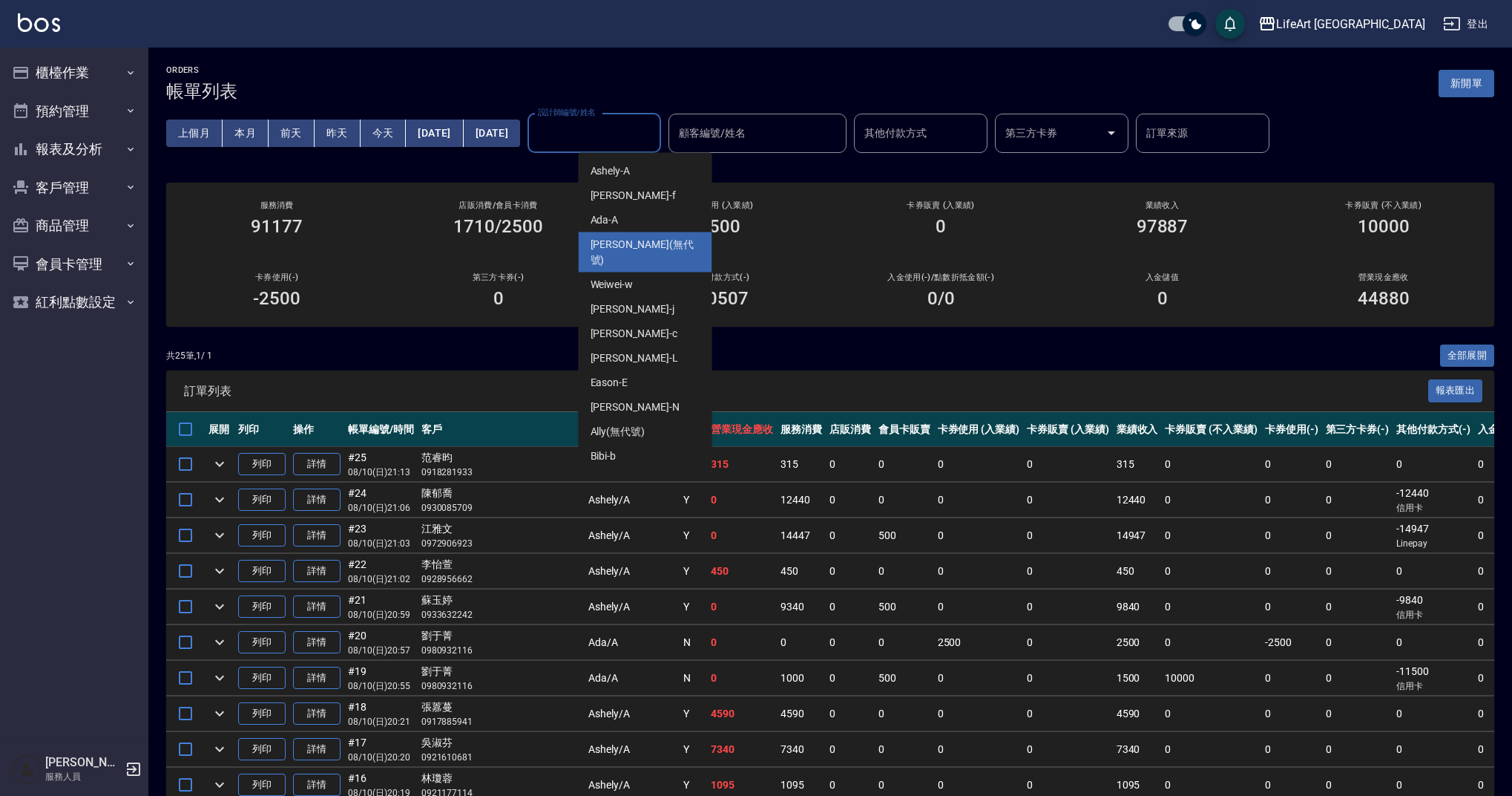
click at [639, 255] on div "Chloe (無代號)" at bounding box center [645, 252] width 133 height 40
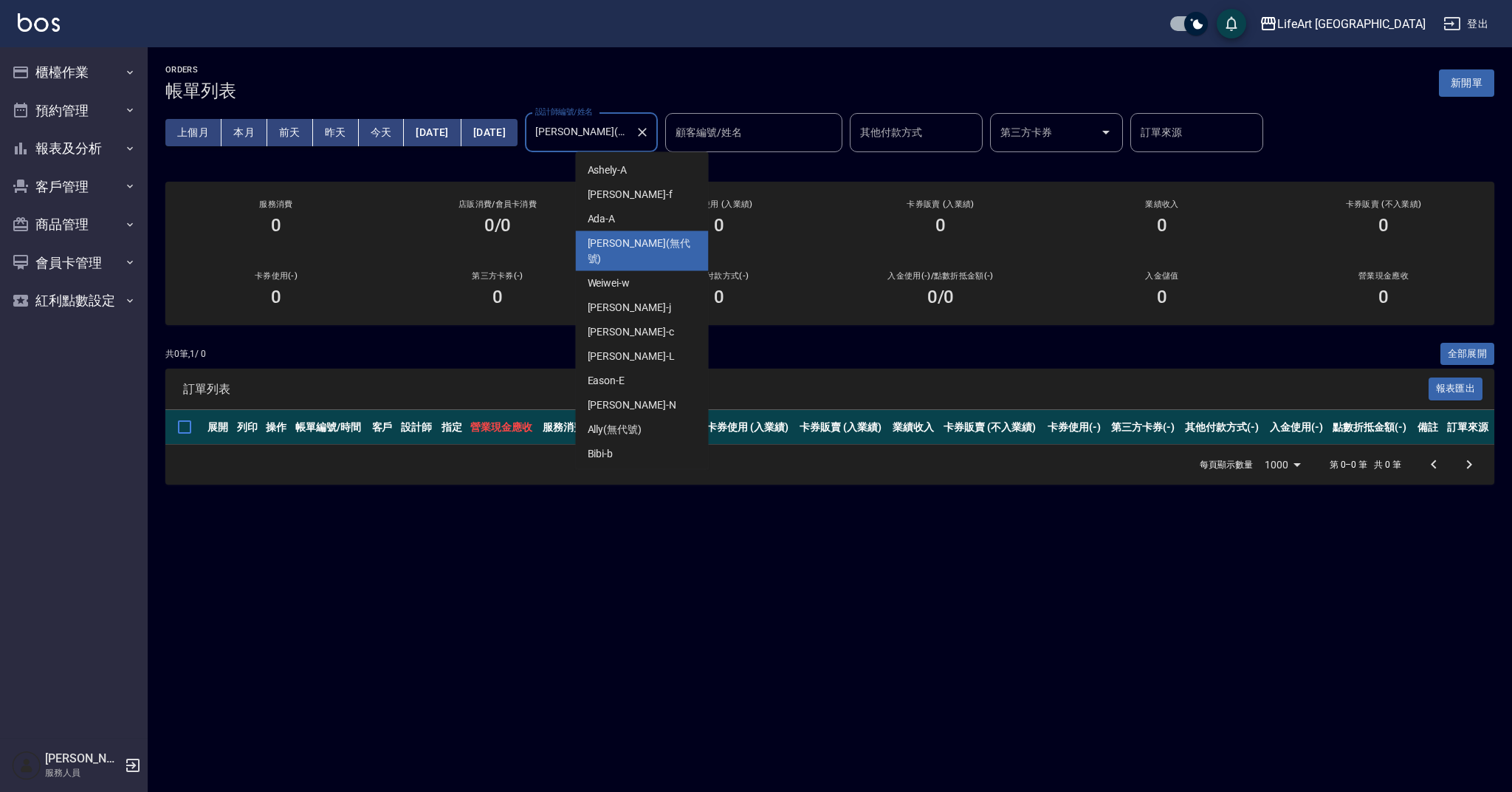
click at [629, 136] on input "[PERSON_NAME](無代號)" at bounding box center [581, 132] width 97 height 26
click at [627, 276] on span "Weiwei -w" at bounding box center [609, 284] width 42 height 16
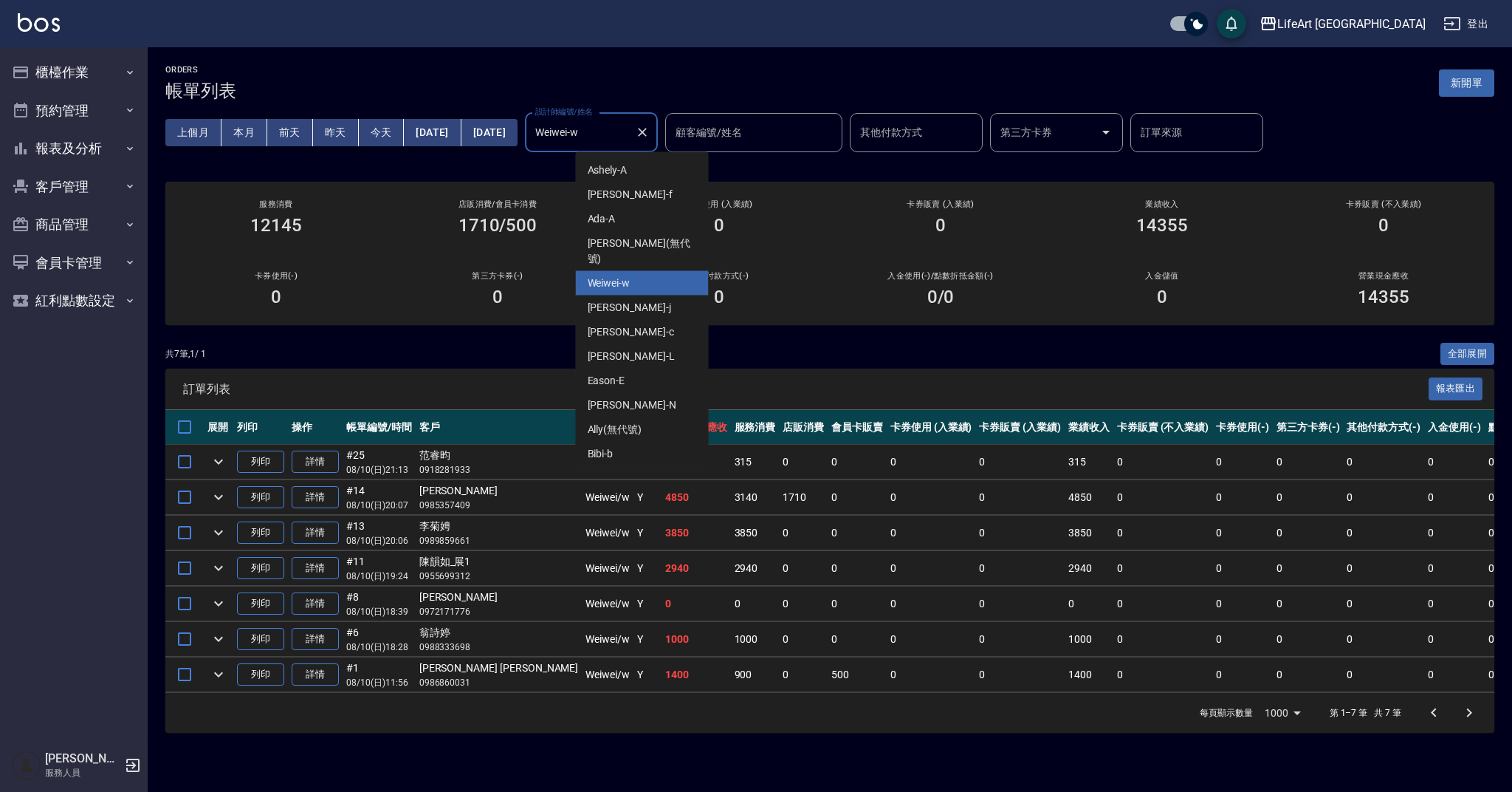
click at [629, 124] on input "Weiwei-w" at bounding box center [581, 132] width 97 height 26
click at [642, 226] on div "Ada -A" at bounding box center [642, 219] width 133 height 25
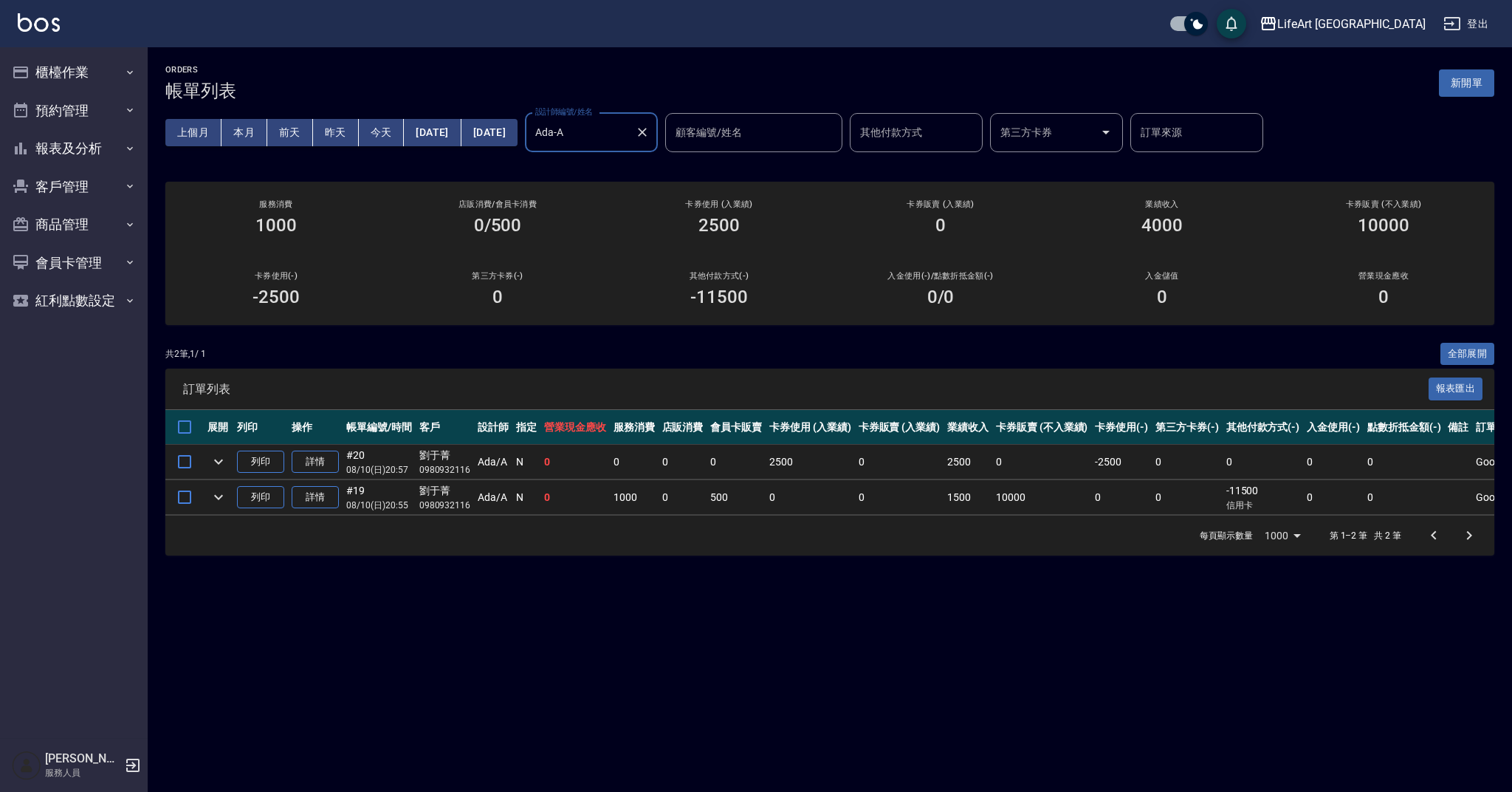
click at [658, 106] on div "上個月 本月 前天 昨天 今天 2025/08/10 2025/08/10 設計師編號/姓名 Ada-A 設計師編號/姓名 顧客編號/姓名 顧客編號/姓名 其…" at bounding box center [830, 132] width 1329 height 63
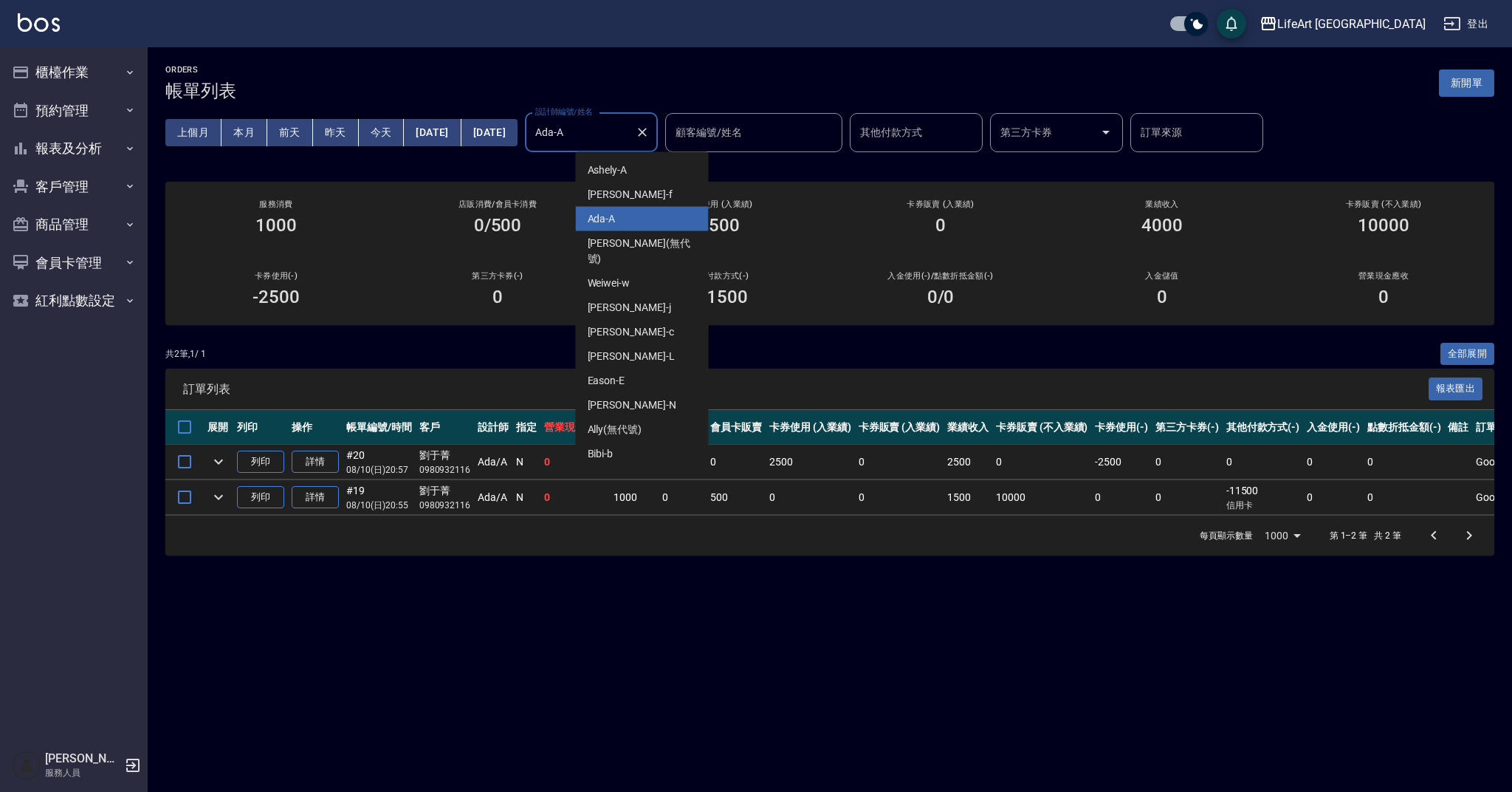
click at [629, 132] on input "Ada-A" at bounding box center [581, 132] width 97 height 26
click at [636, 174] on div "Ashely -A" at bounding box center [642, 171] width 133 height 25
type input "Ashely-A"
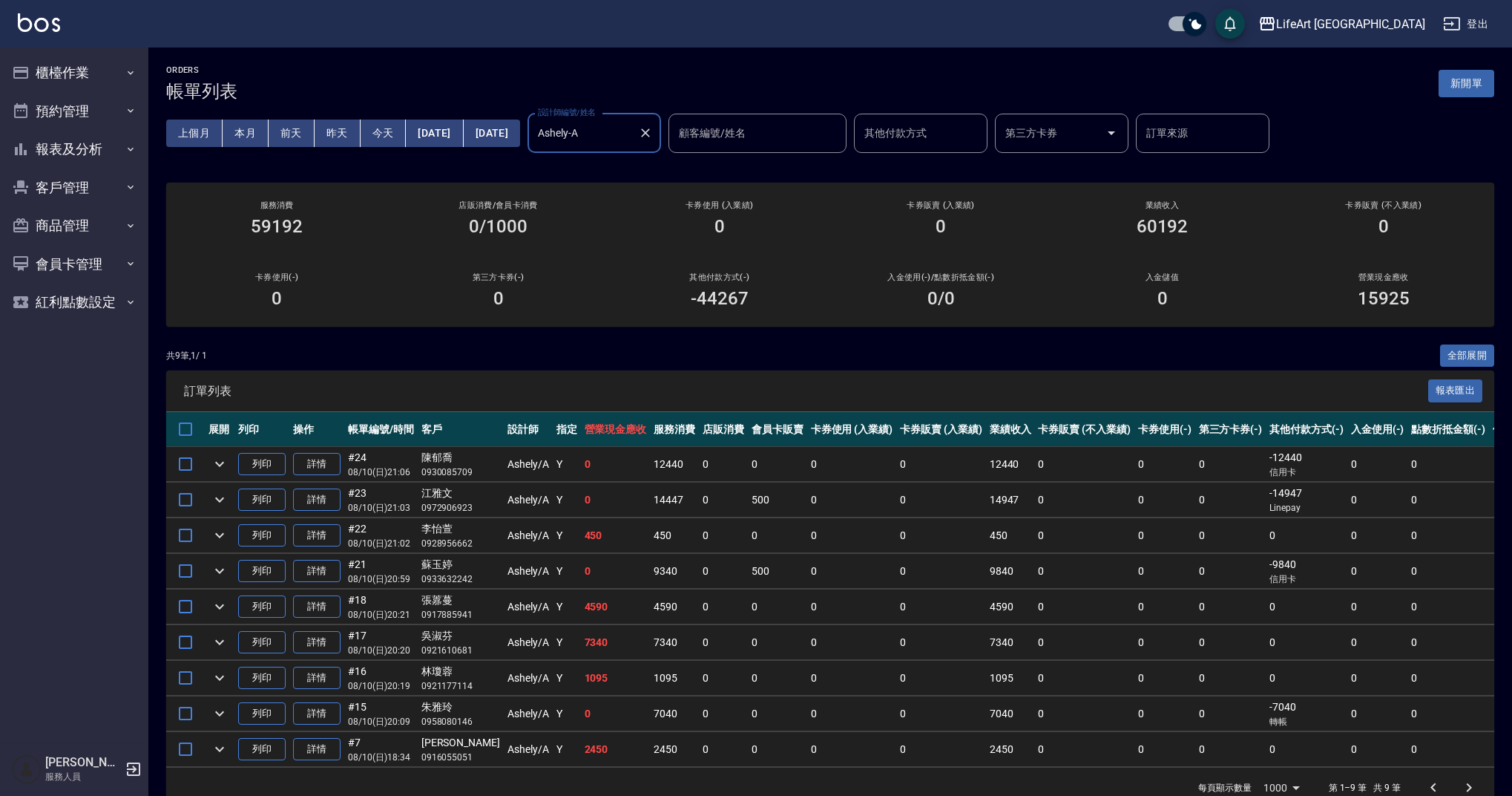
scroll to position [39, 0]
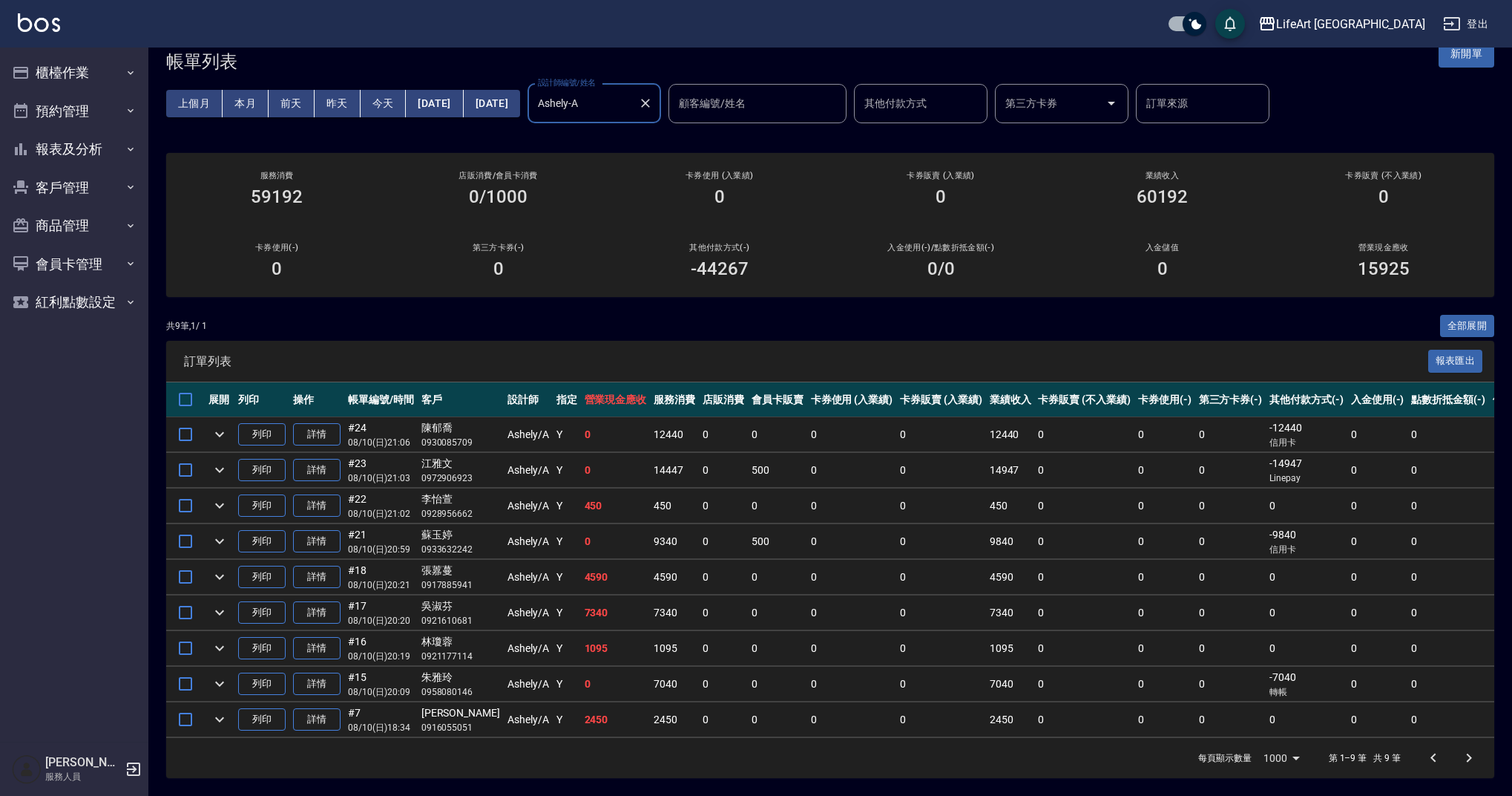
click at [1265, 722] on td "0" at bounding box center [1306, 719] width 82 height 35
click at [228, 711] on icon "expand row" at bounding box center [219, 720] width 18 height 18
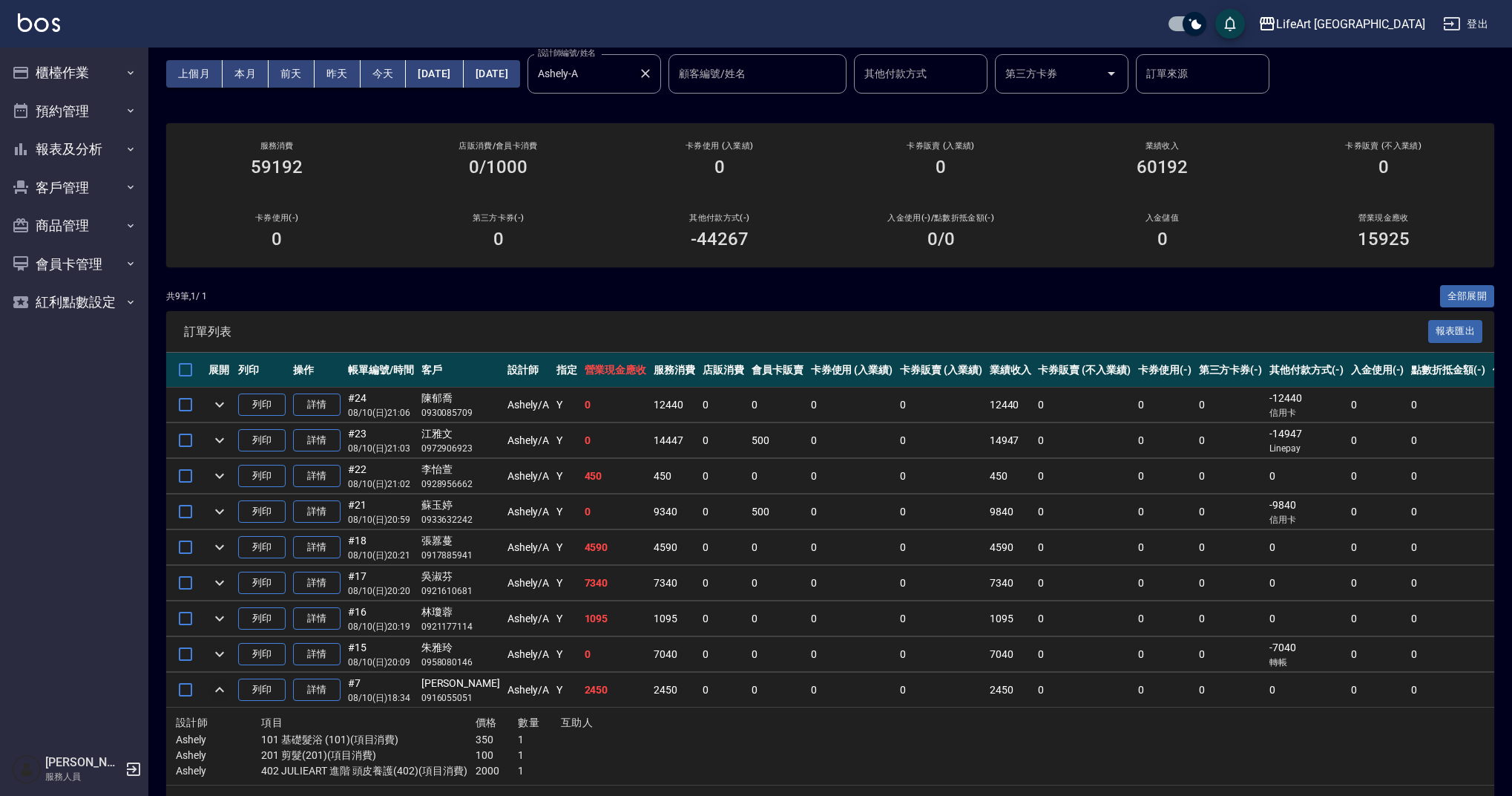
scroll to position [62, 0]
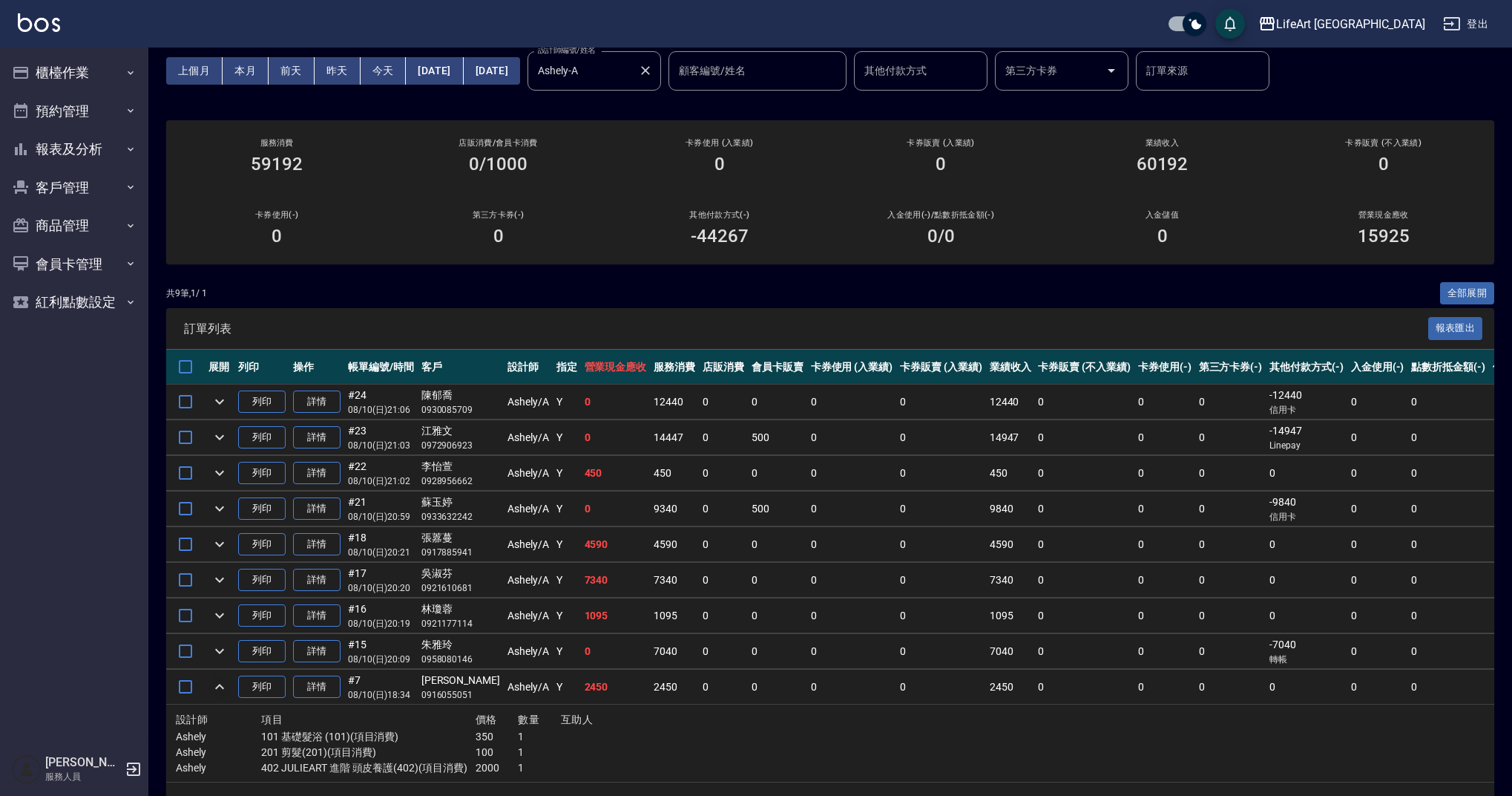
click at [653, 77] on icon "Clear" at bounding box center [645, 70] width 15 height 15
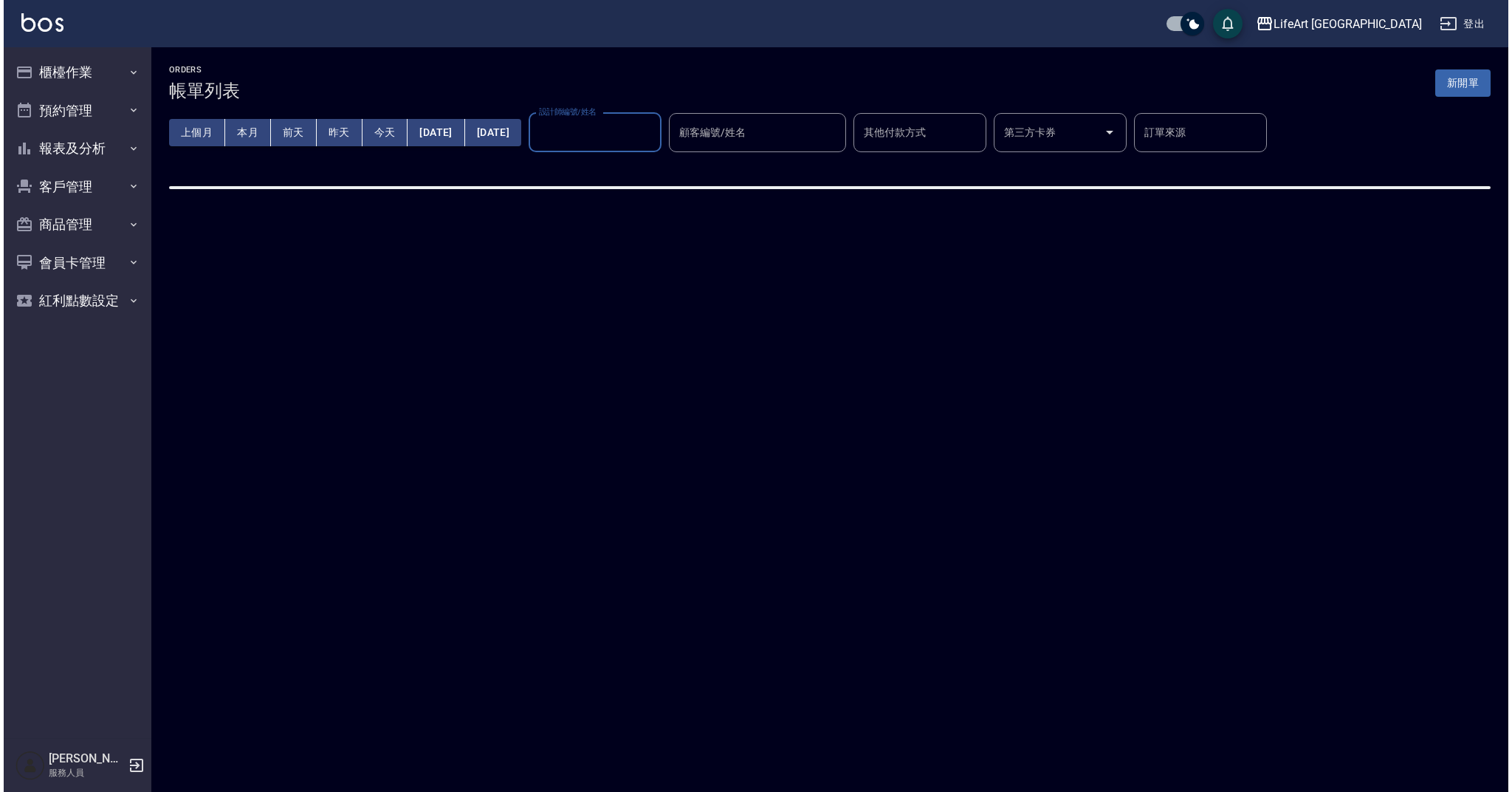
scroll to position [0, 0]
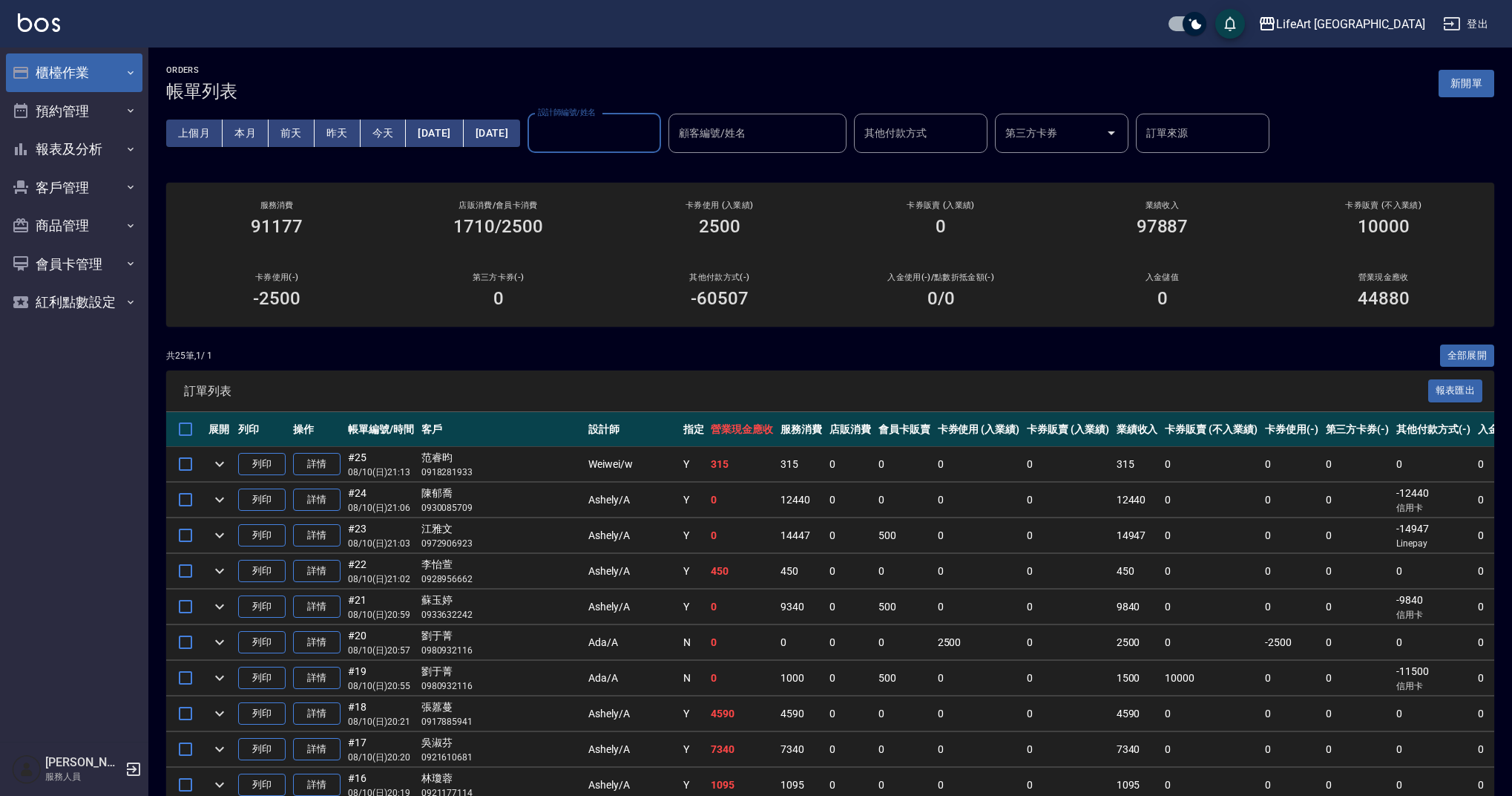
click at [115, 84] on button "櫃檯作業" at bounding box center [75, 72] width 137 height 38
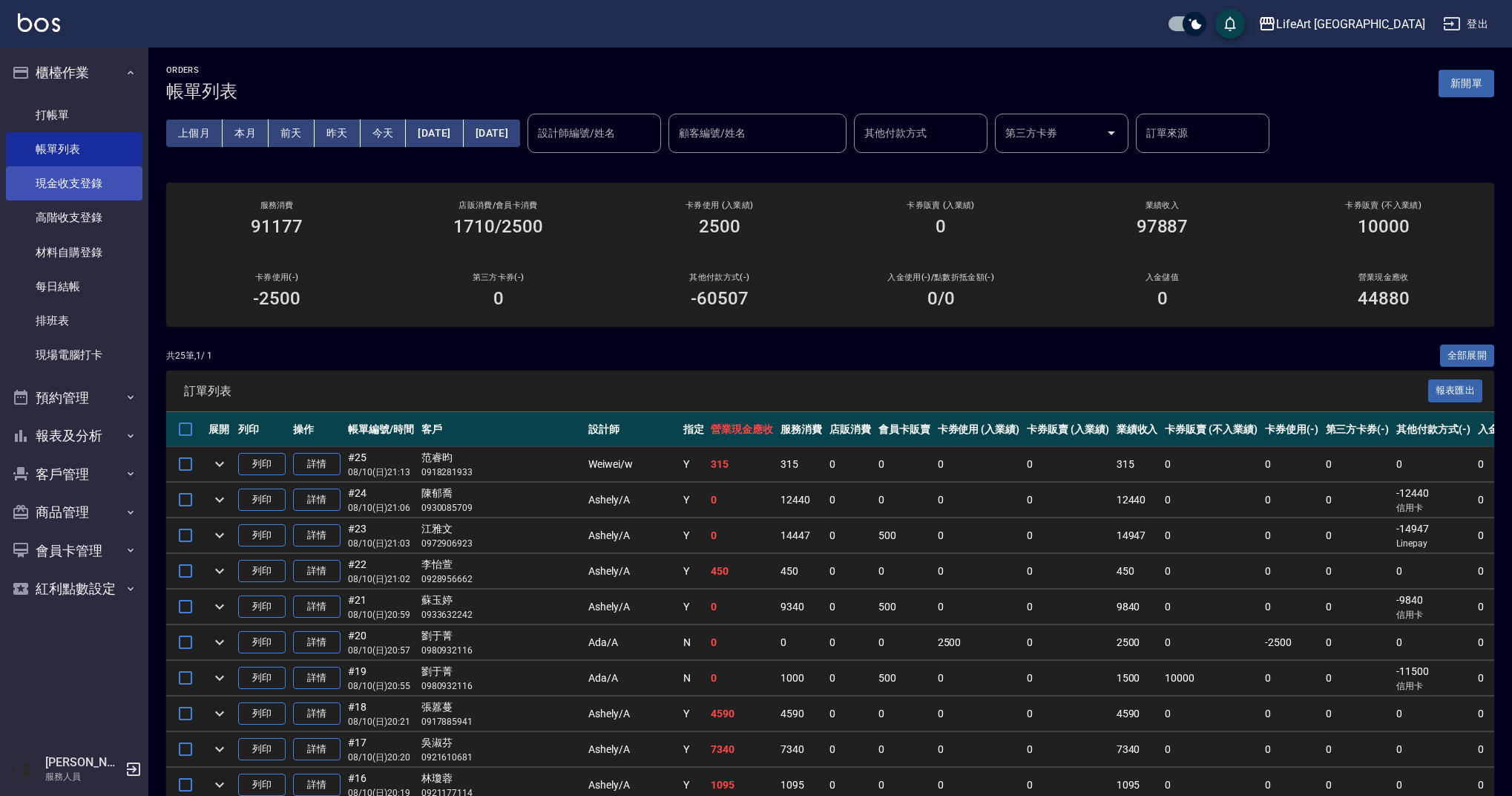
click at [103, 187] on link "現金收支登錄" at bounding box center [75, 183] width 137 height 34
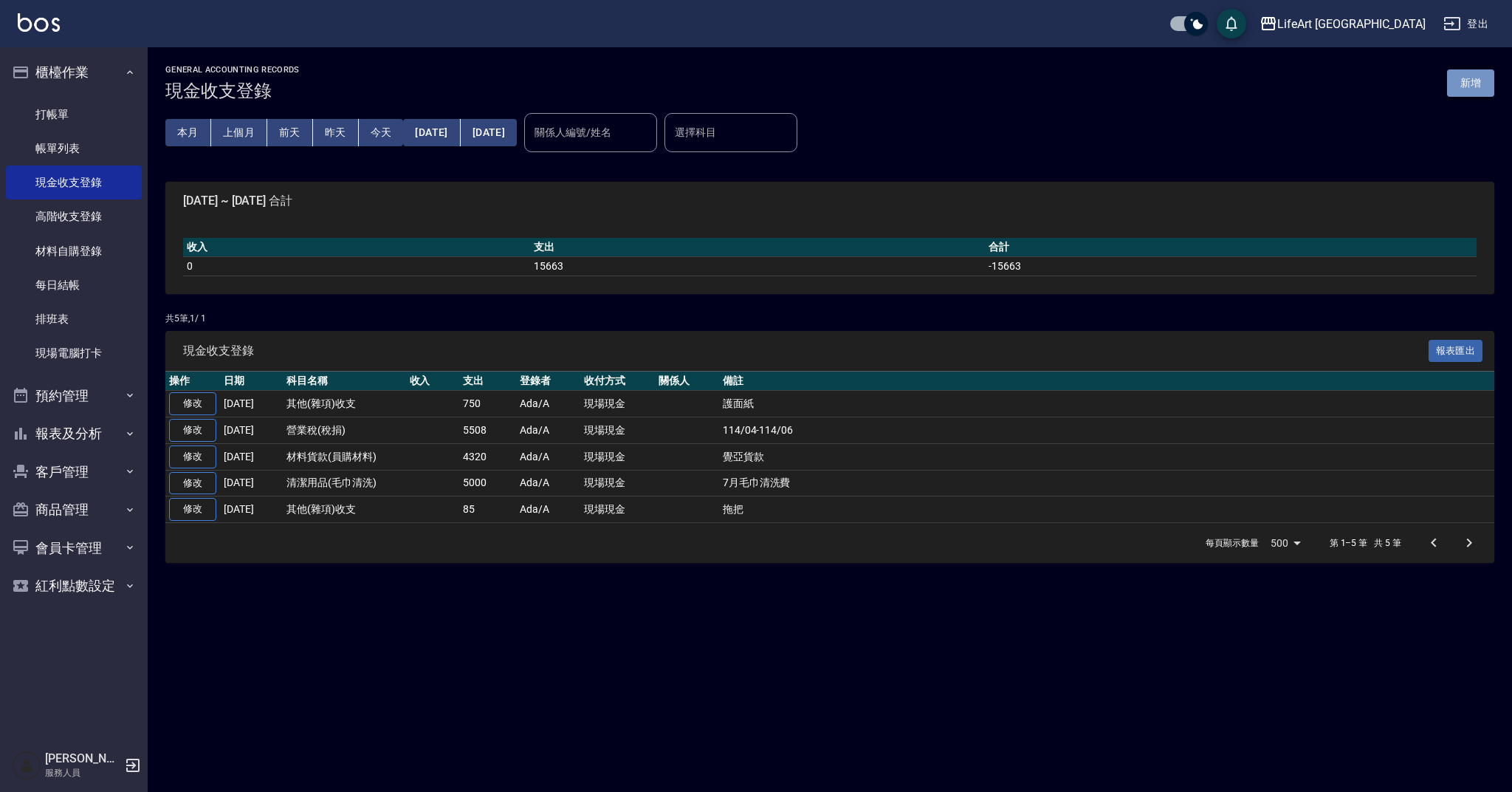
click at [1472, 78] on button "新增" at bounding box center [1470, 83] width 47 height 27
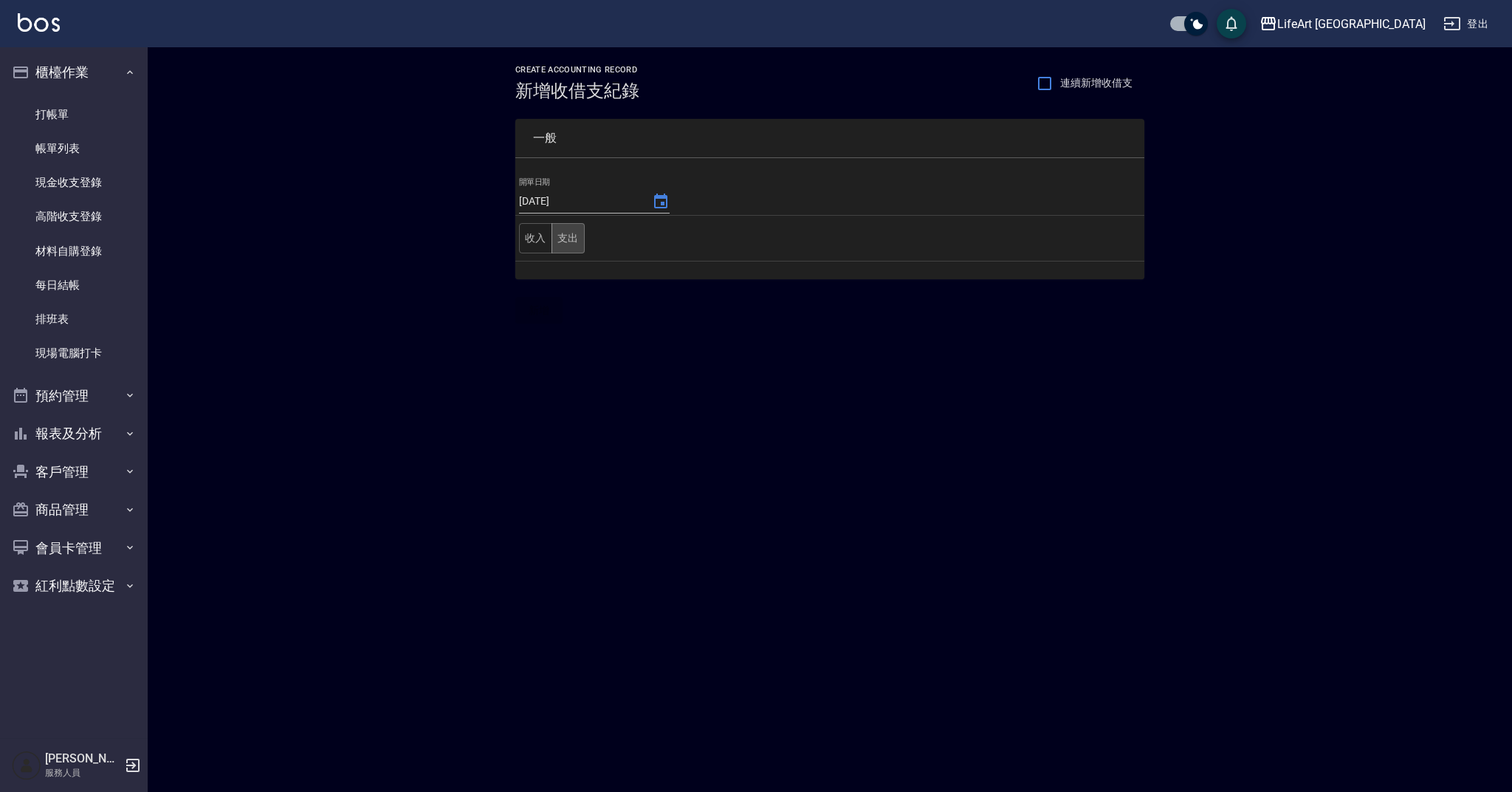
click at [561, 247] on button "支出" at bounding box center [568, 238] width 34 height 30
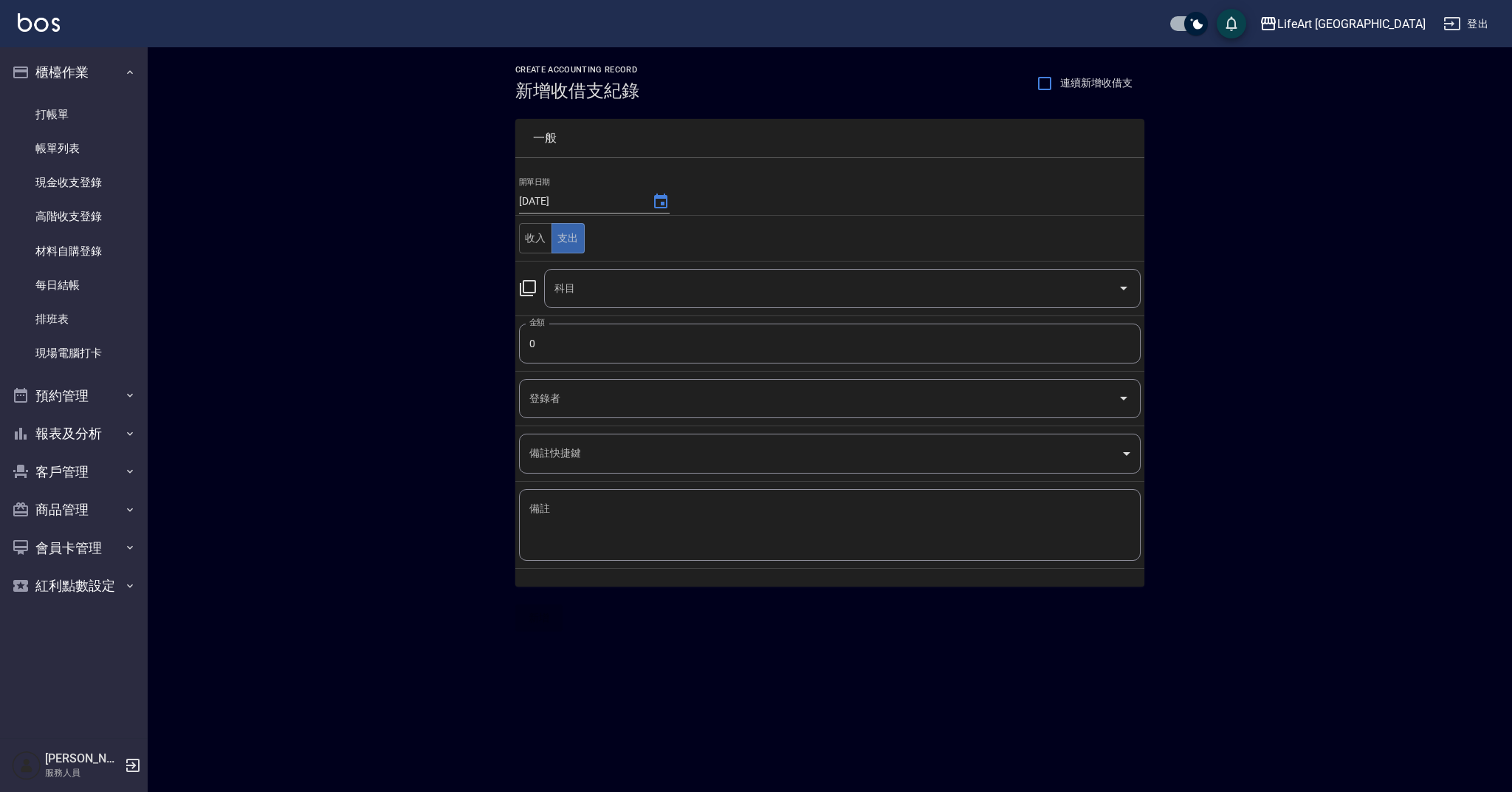
click at [578, 290] on input "科目" at bounding box center [831, 288] width 561 height 26
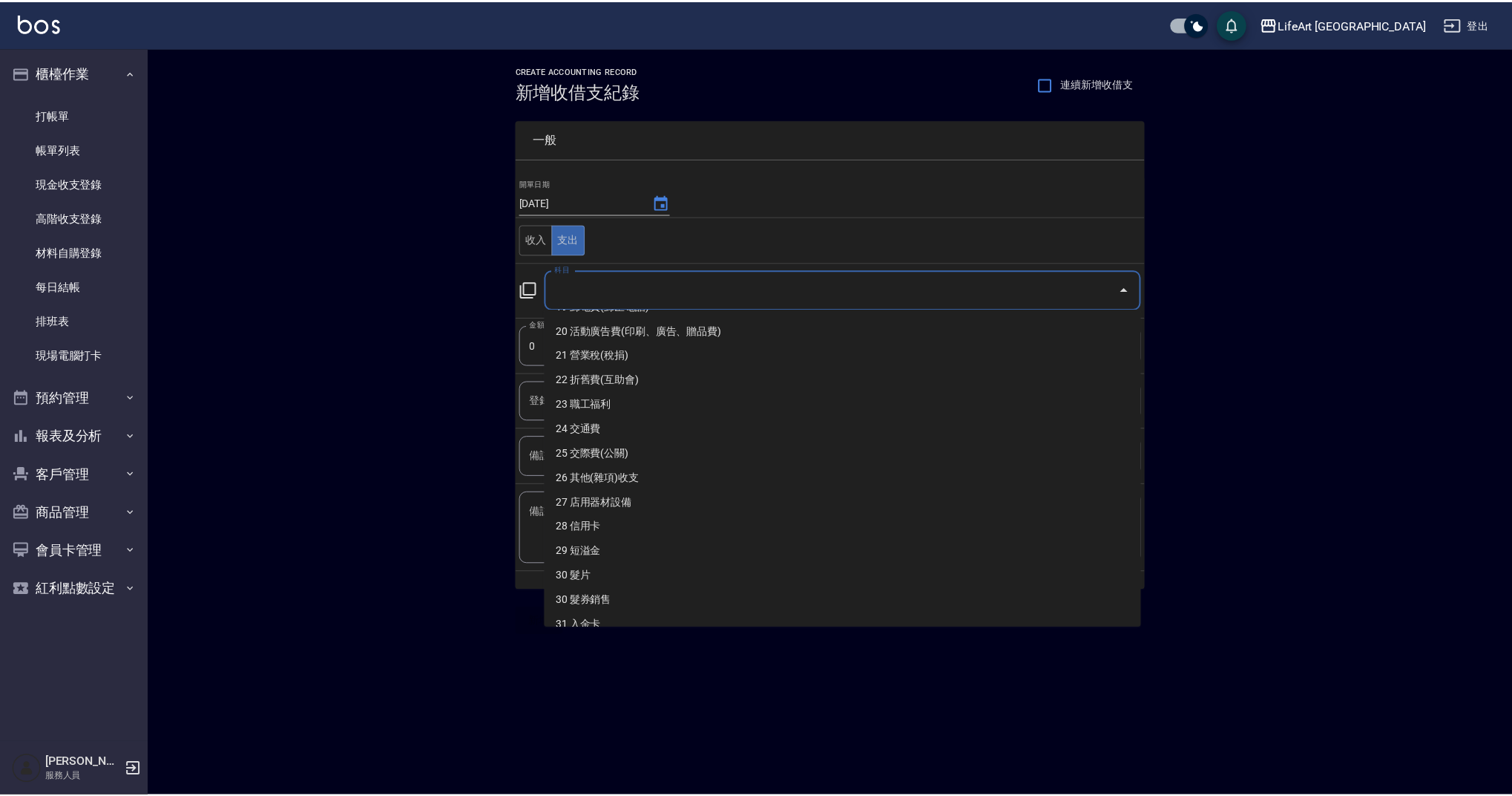
scroll to position [499, 0]
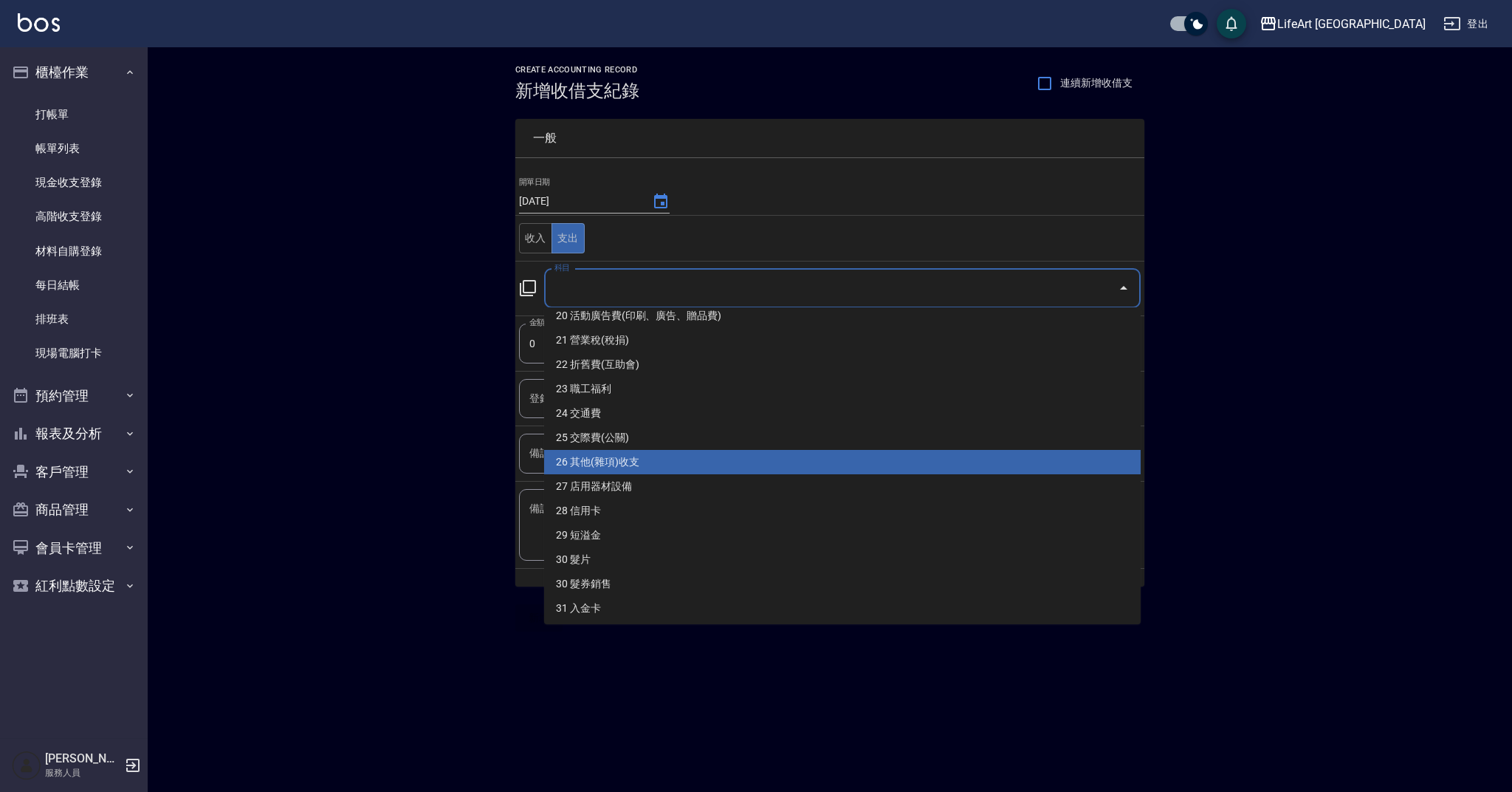
click at [921, 466] on li "26 其他(雜項)收支" at bounding box center [842, 462] width 596 height 25
type input "26 其他(雜項)收支"
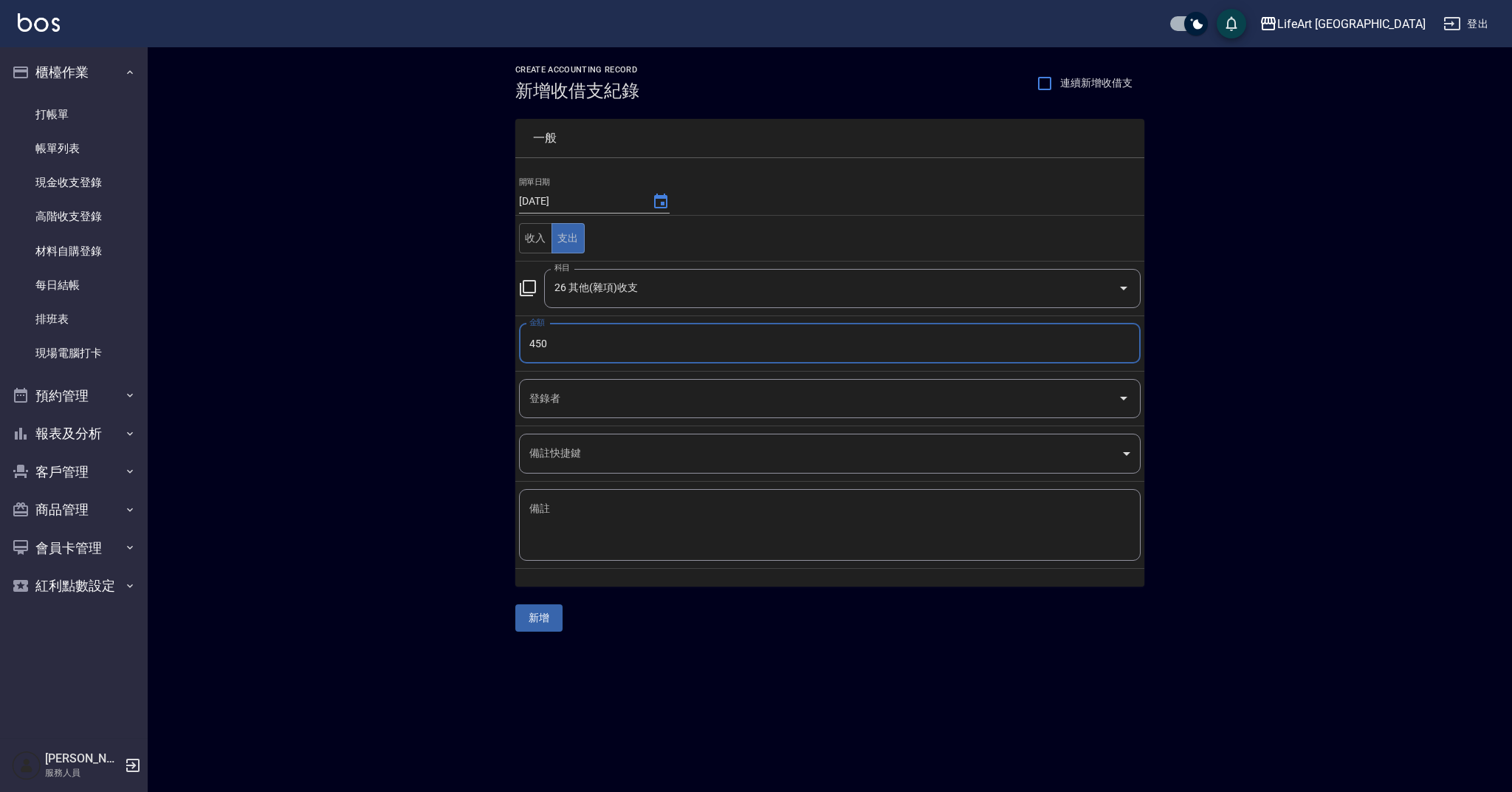
type input "450"
click at [684, 402] on input "登錄者" at bounding box center [818, 398] width 586 height 26
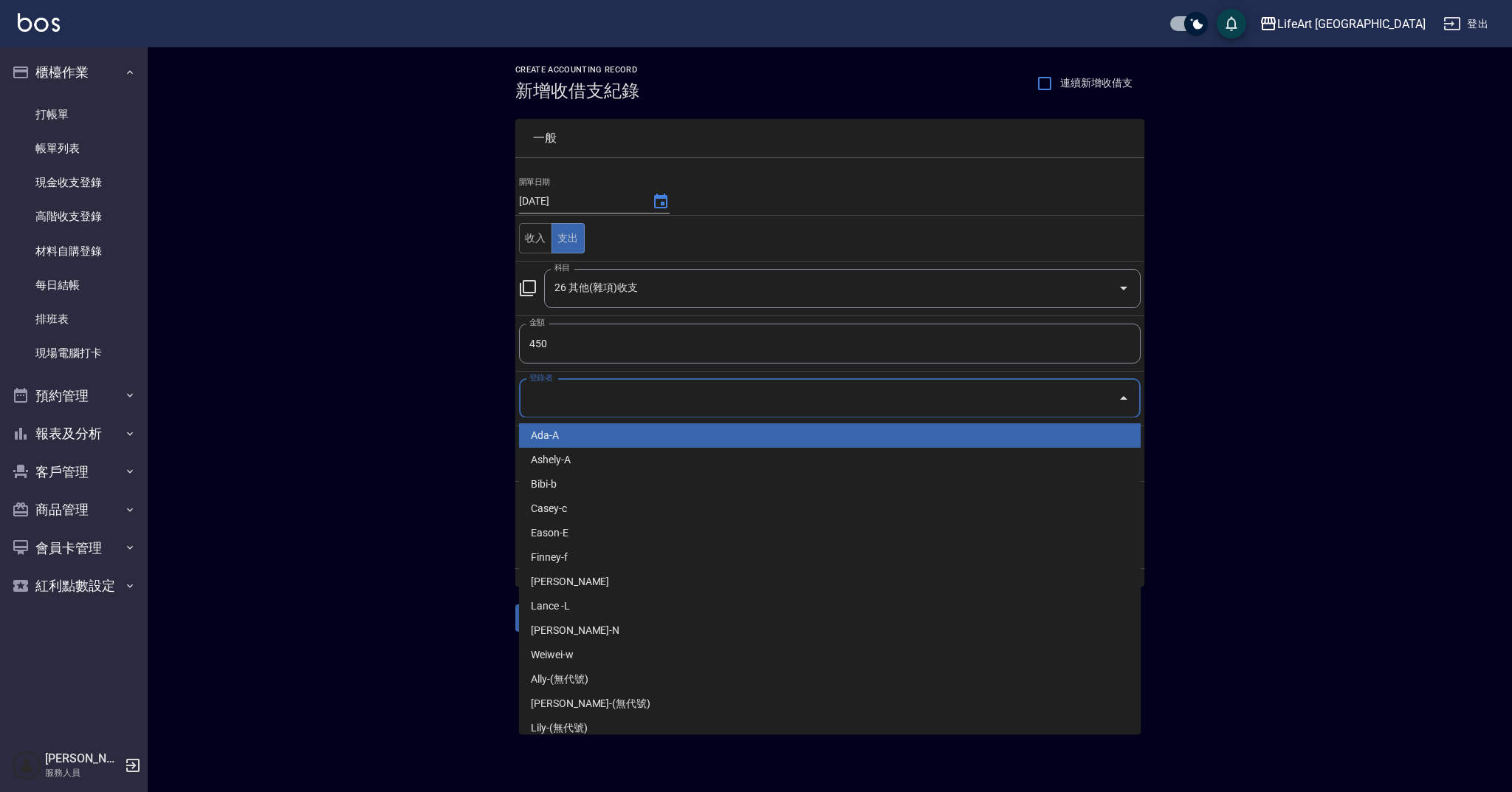
click at [671, 441] on li "Ada-A" at bounding box center [830, 436] width 622 height 25
type input "Ada-A"
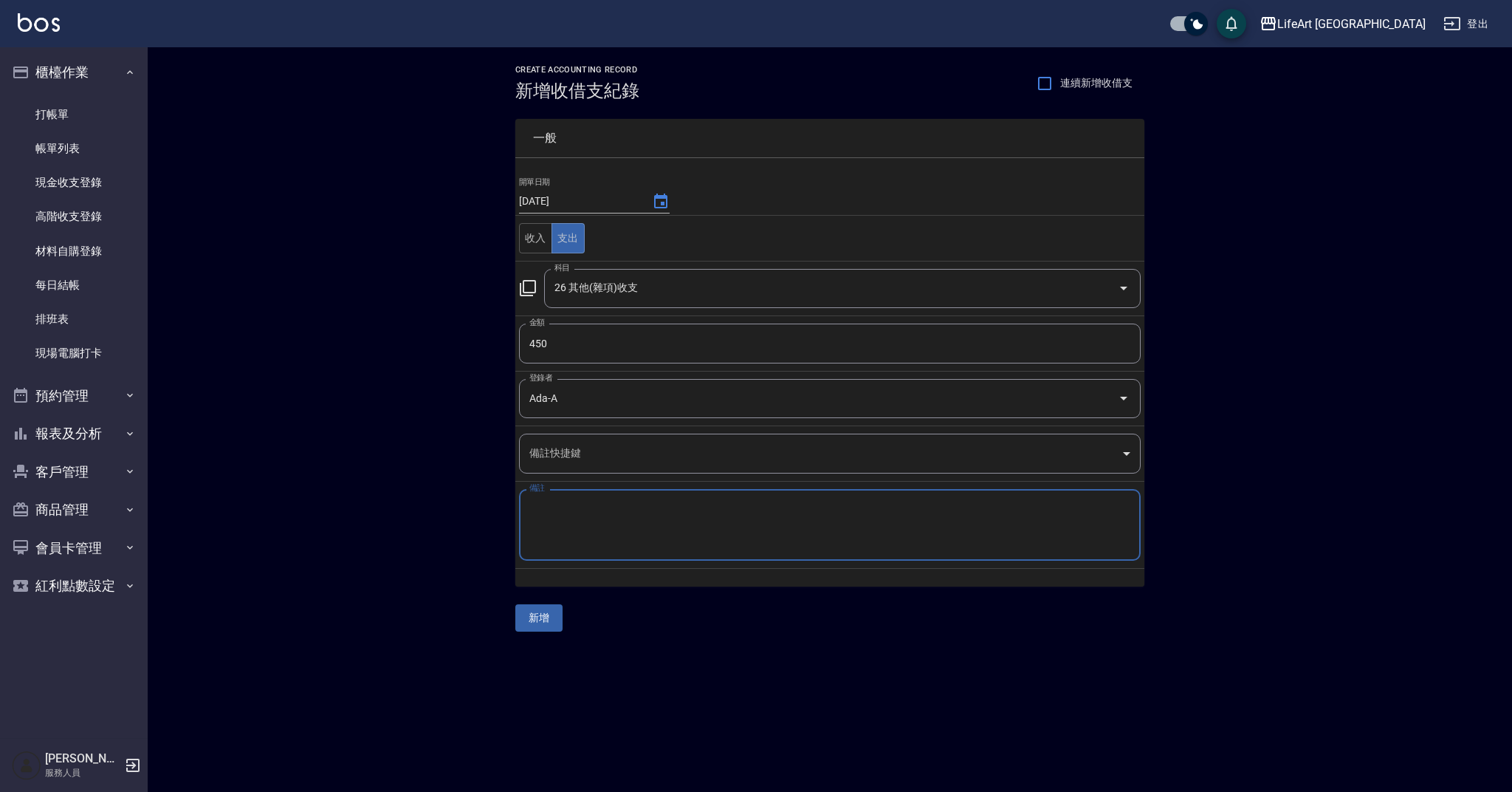
click at [655, 506] on textarea "備註" at bounding box center [830, 524] width 601 height 47
type textarea "x"
type textarea "護面貼"
click at [555, 615] on button "新增" at bounding box center [538, 617] width 47 height 27
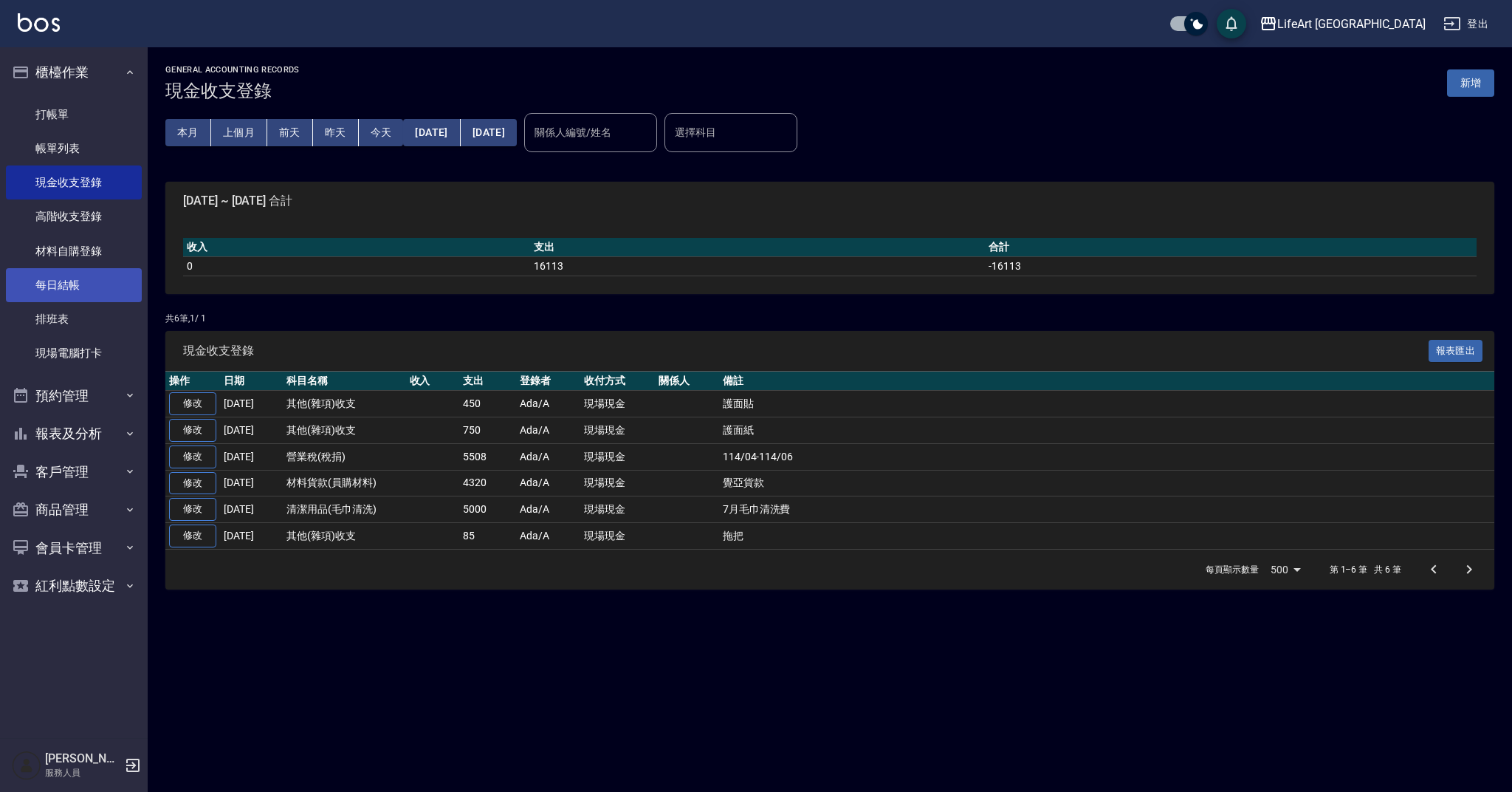
click at [88, 290] on link "每日結帳" at bounding box center [74, 285] width 136 height 34
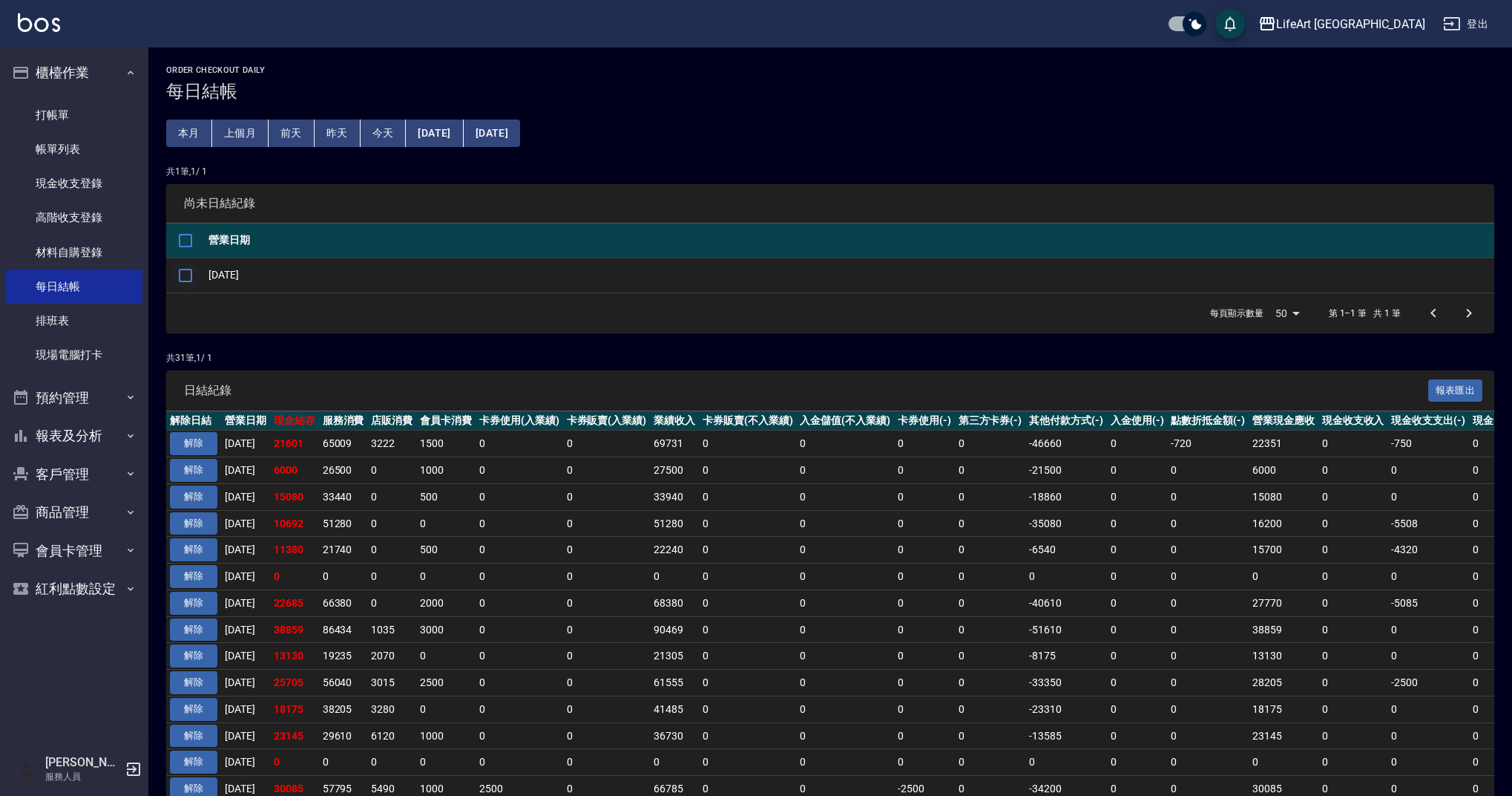
click at [181, 274] on input "checkbox" at bounding box center [185, 275] width 31 height 31
checkbox input "true"
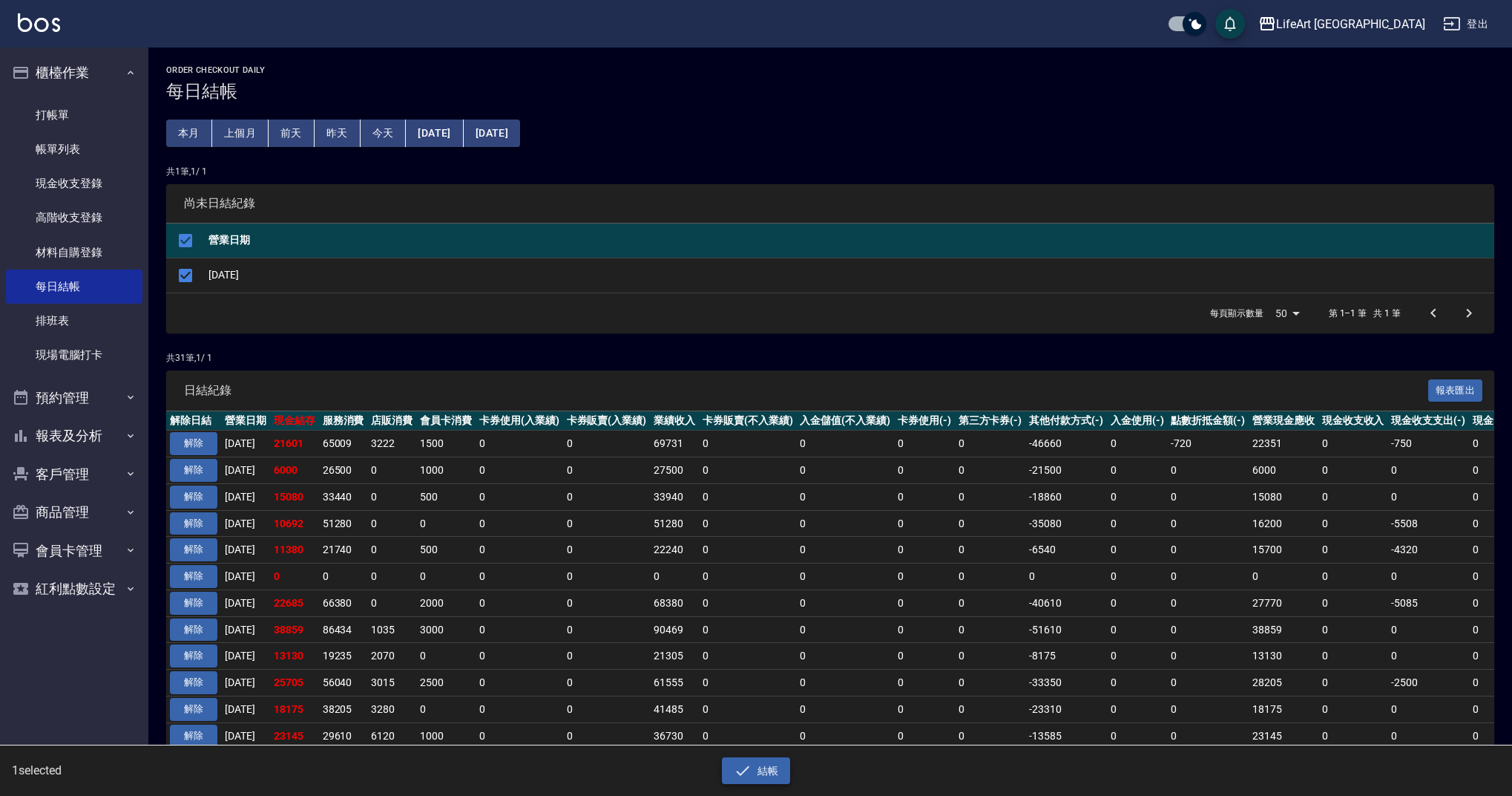
click at [780, 772] on button "結帳" at bounding box center [756, 770] width 69 height 28
click at [699, 60] on button "確定" at bounding box center [702, 60] width 47 height 23
checkbox input "false"
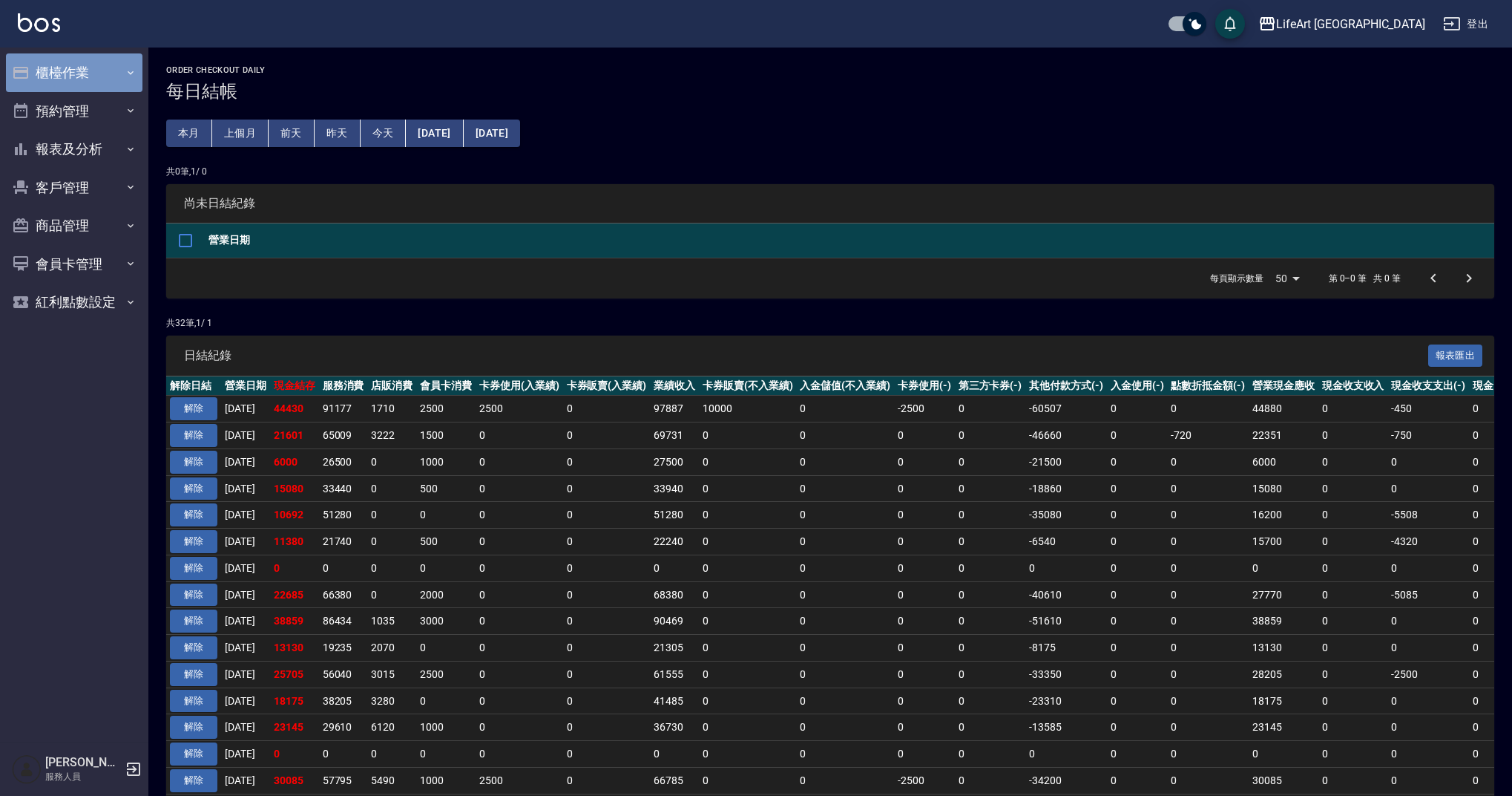
click at [57, 73] on button "櫃檯作業" at bounding box center [75, 72] width 137 height 38
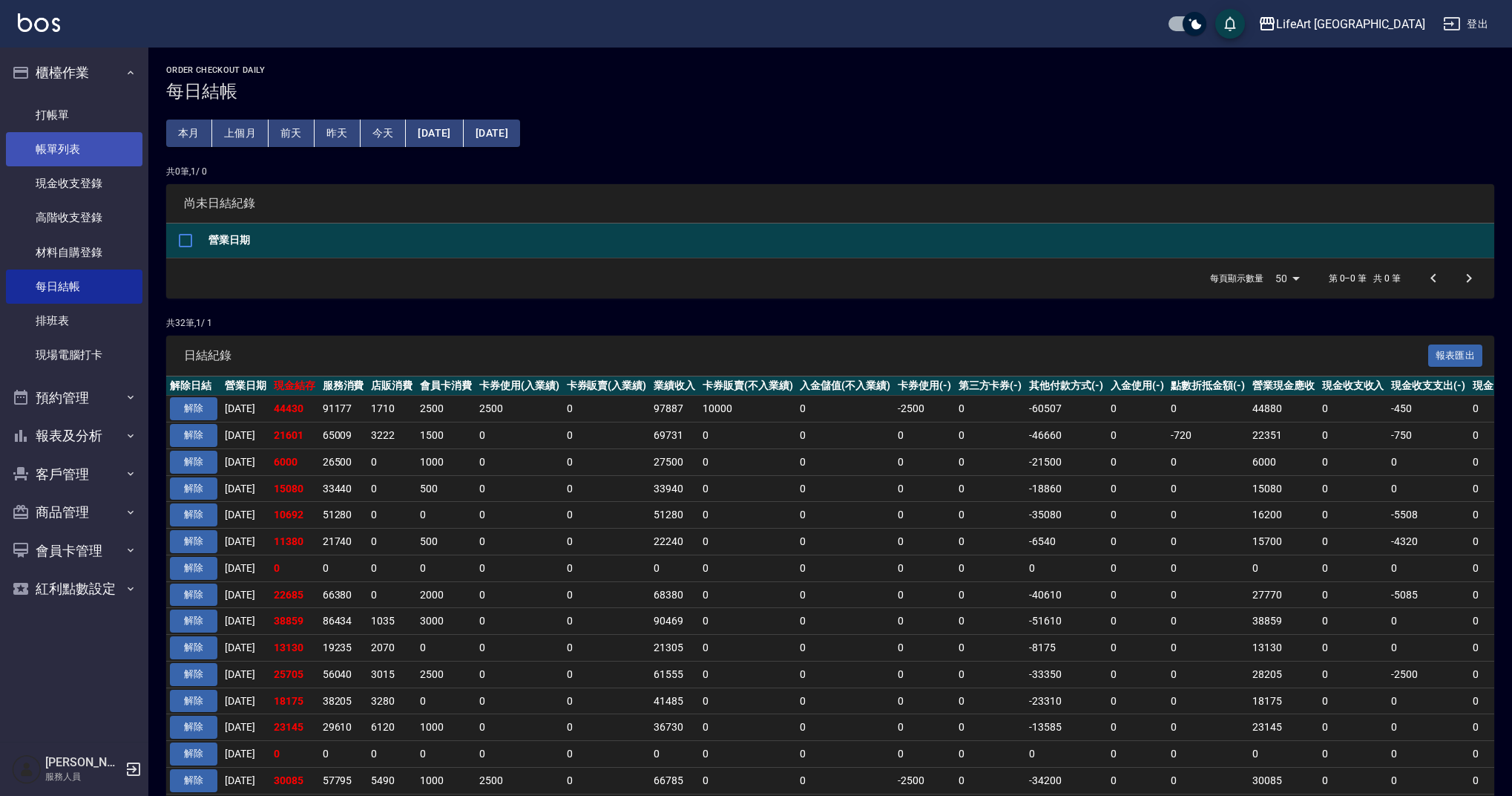
click at [83, 143] on link "帳單列表" at bounding box center [75, 149] width 137 height 34
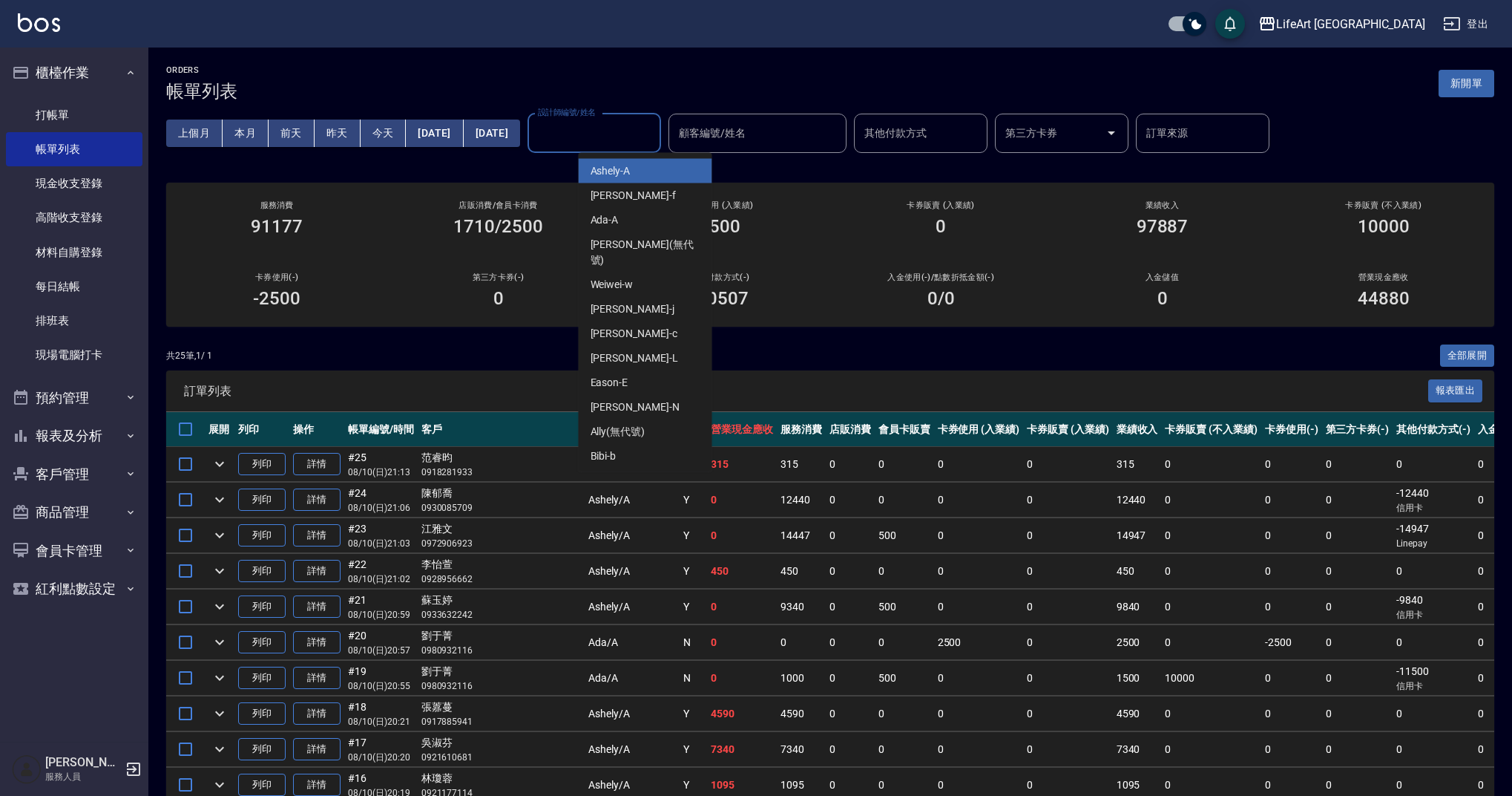
click at [633, 125] on div "設計師編號/姓名 設計師編號/姓名" at bounding box center [594, 133] width 133 height 39
click at [655, 273] on div "Weiwei -w" at bounding box center [645, 285] width 133 height 25
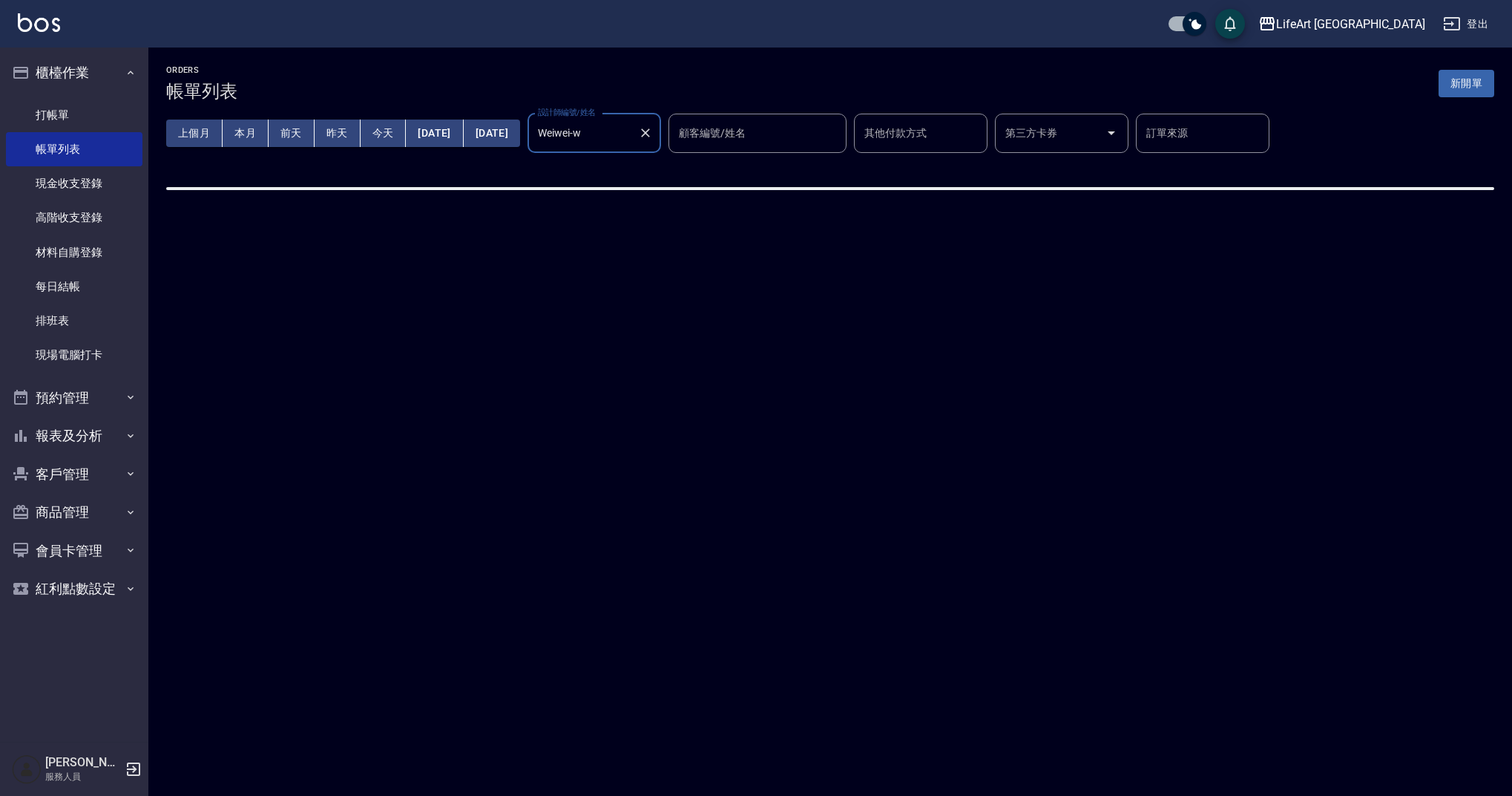
type input "Weiwei-w"
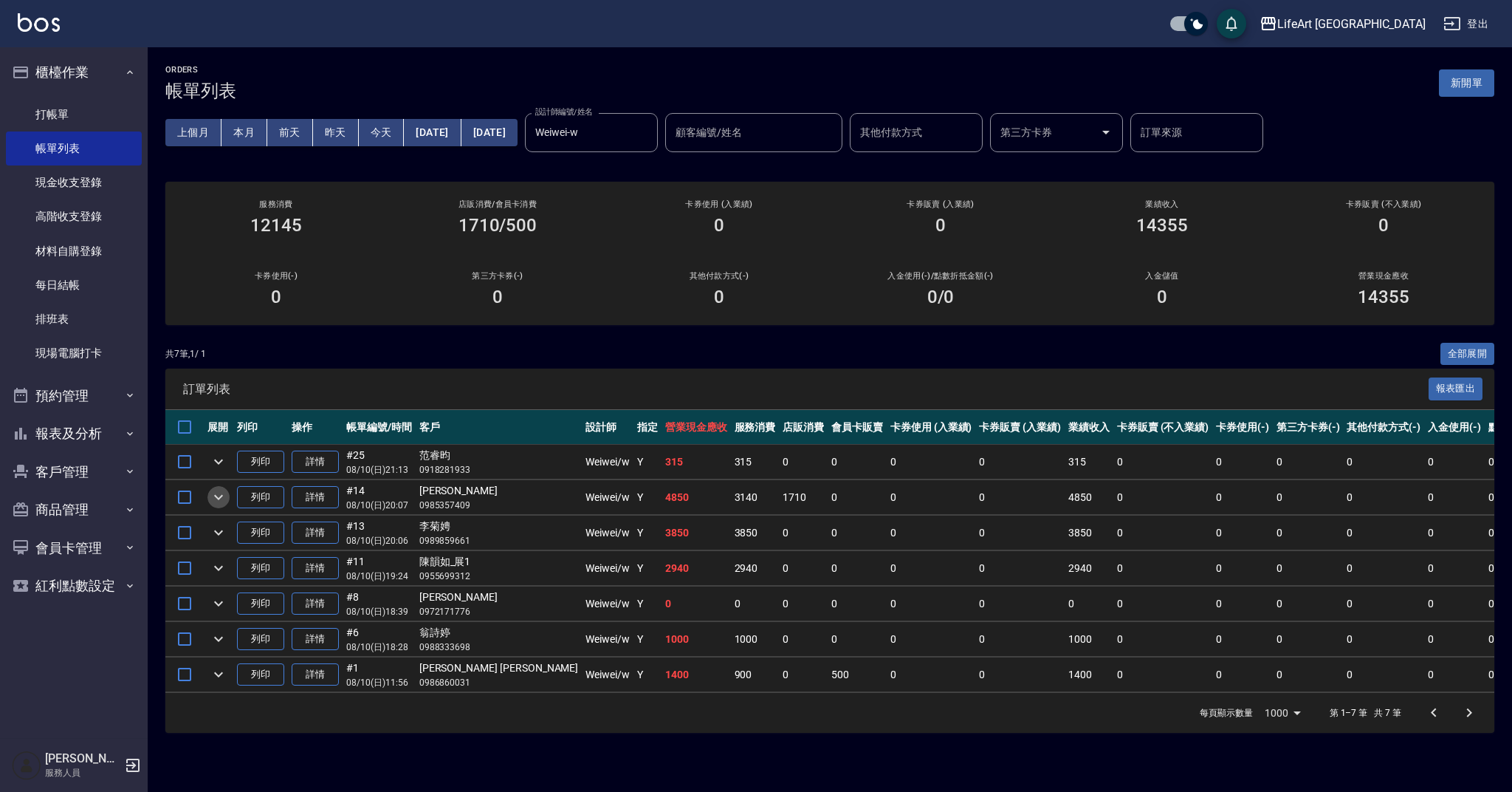
click at [217, 494] on icon "expand row" at bounding box center [218, 497] width 18 height 18
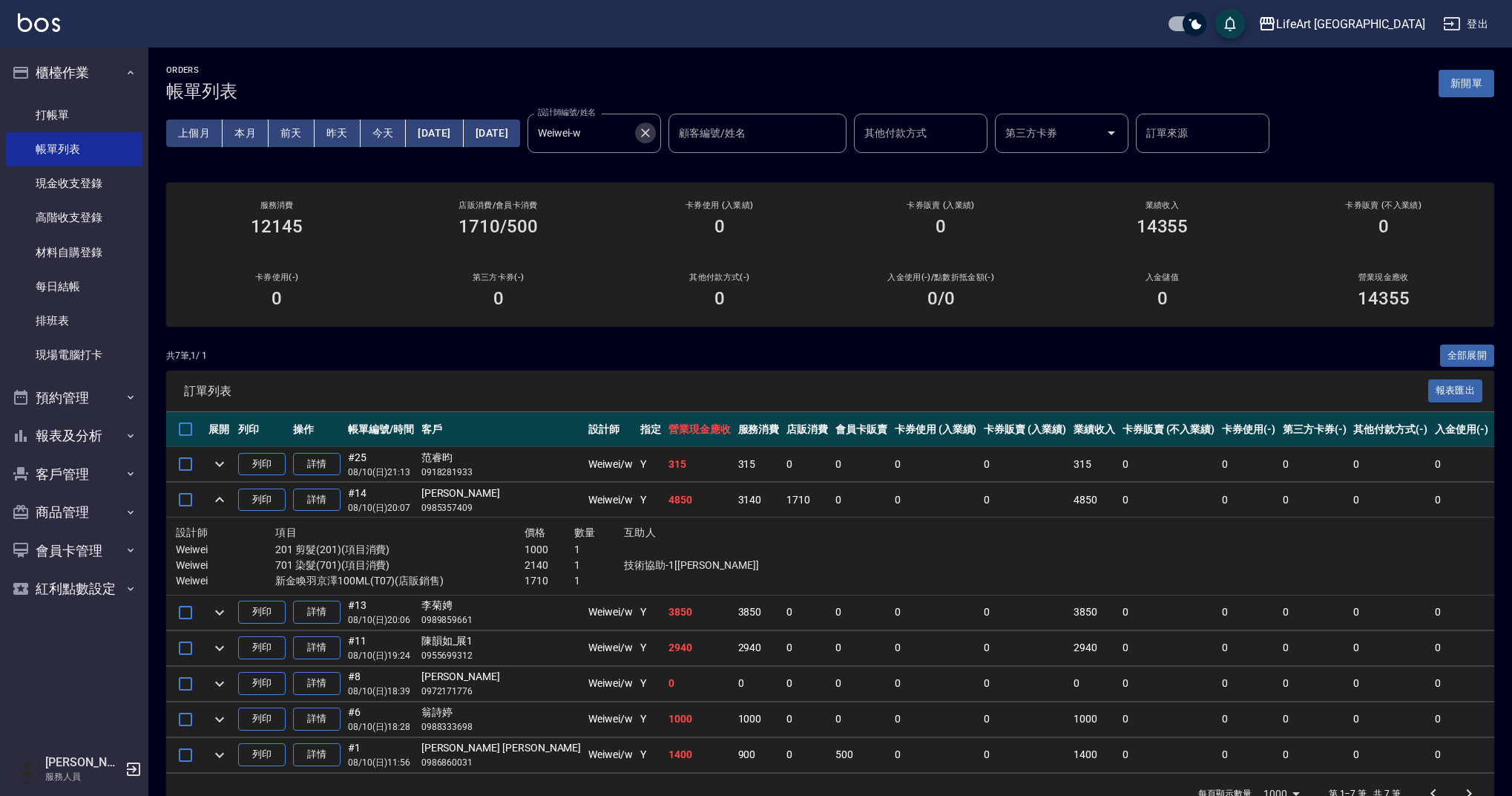
click at [653, 137] on icon "Clear" at bounding box center [645, 132] width 15 height 15
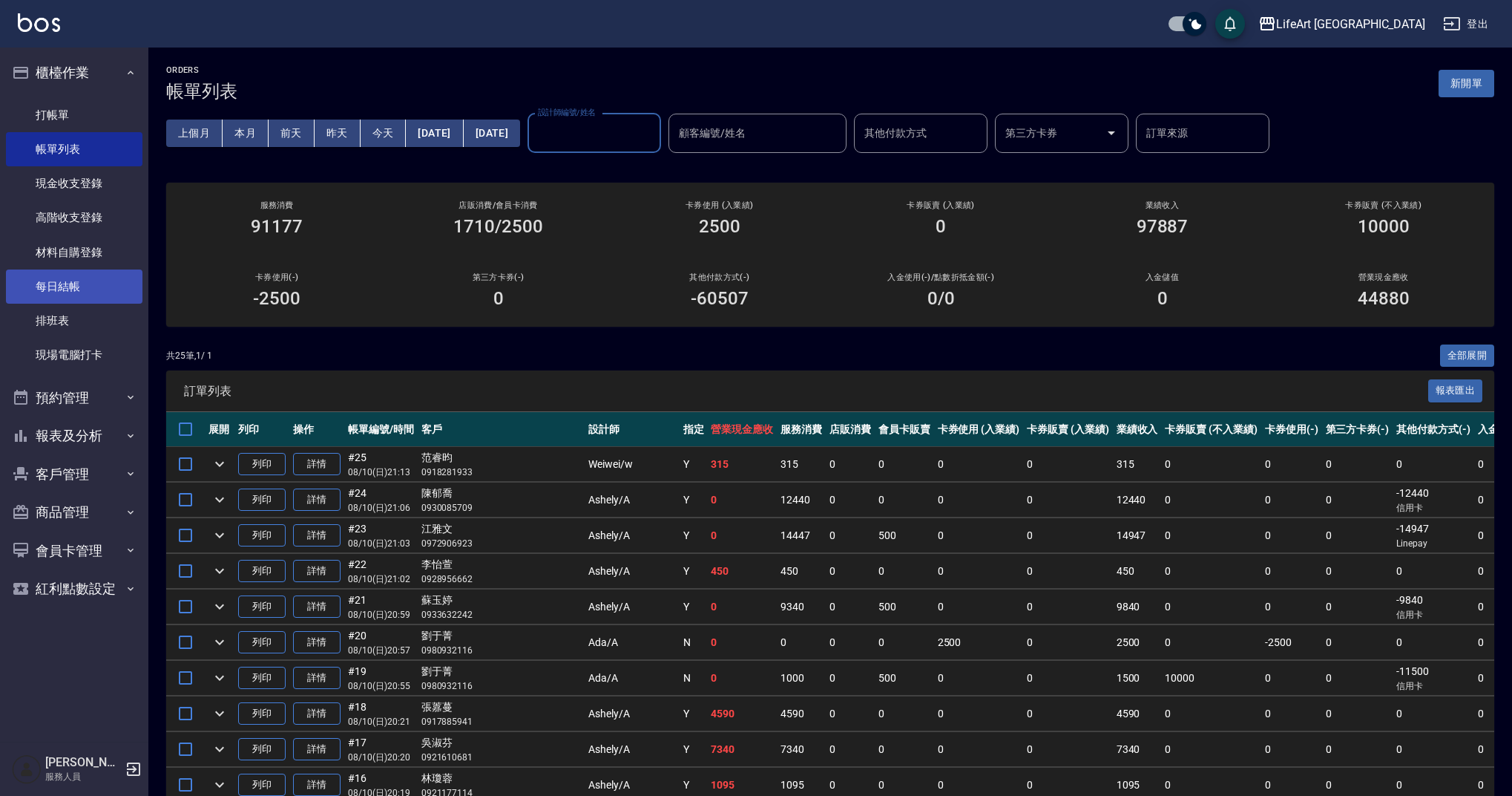
click at [133, 288] on link "每日結帳" at bounding box center [75, 286] width 137 height 34
